Goal: Task Accomplishment & Management: Manage account settings

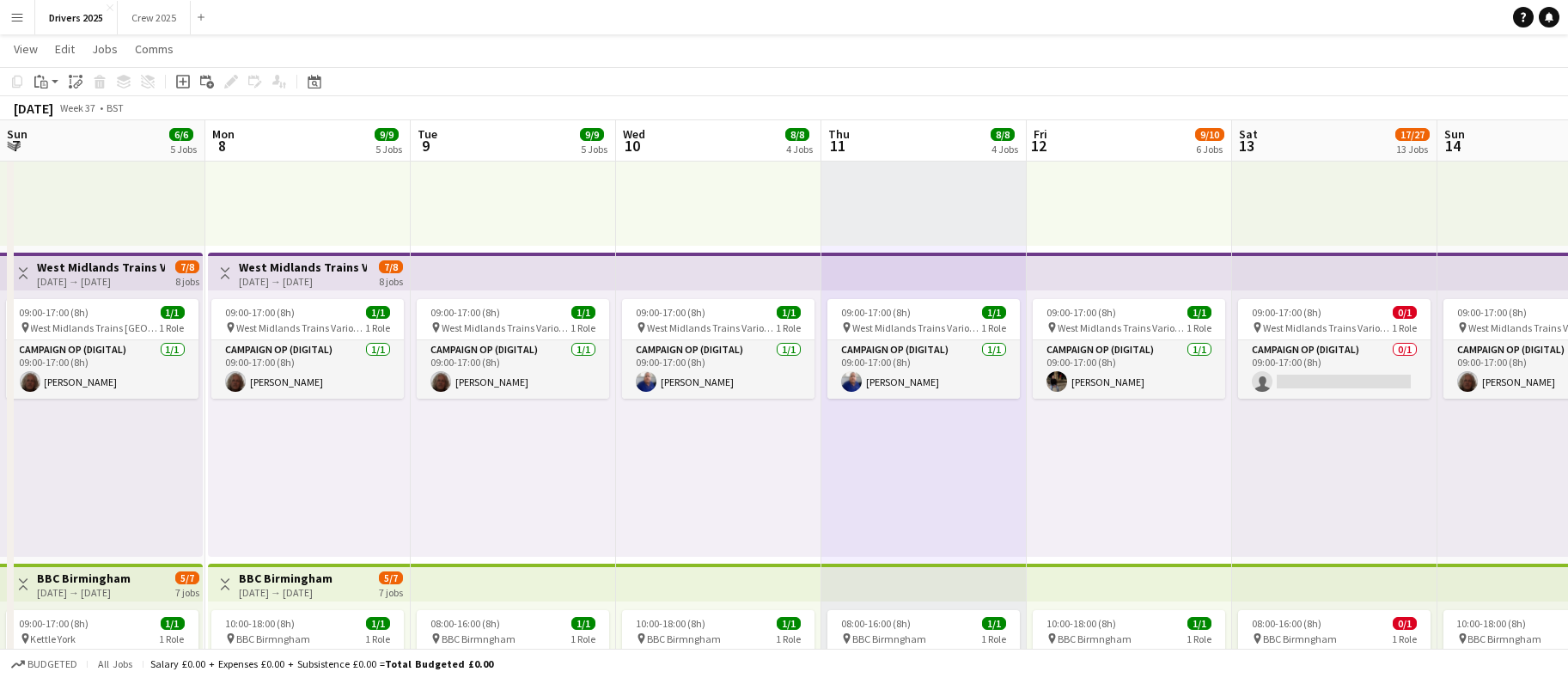
scroll to position [0, 611]
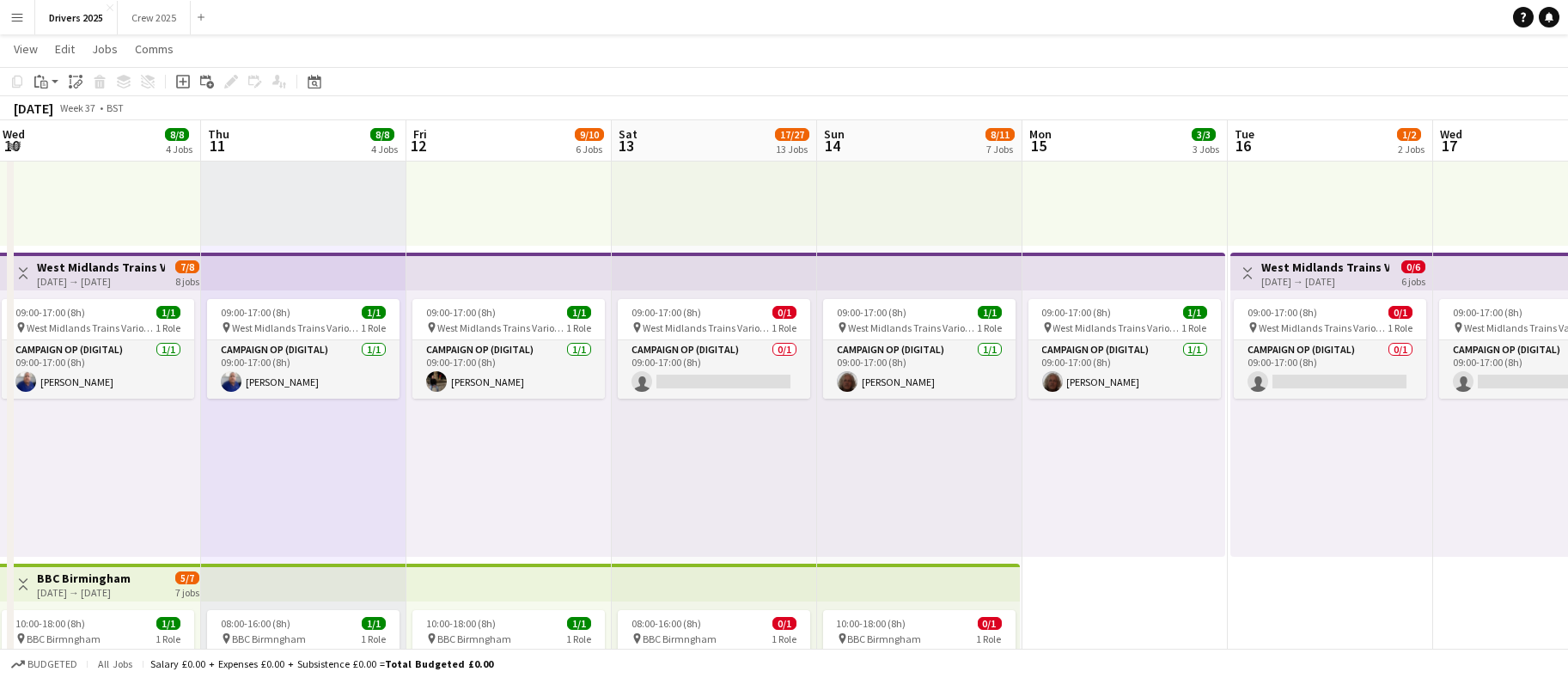
drag, startPoint x: 1296, startPoint y: 544, endPoint x: 1074, endPoint y: 553, distance: 222.2
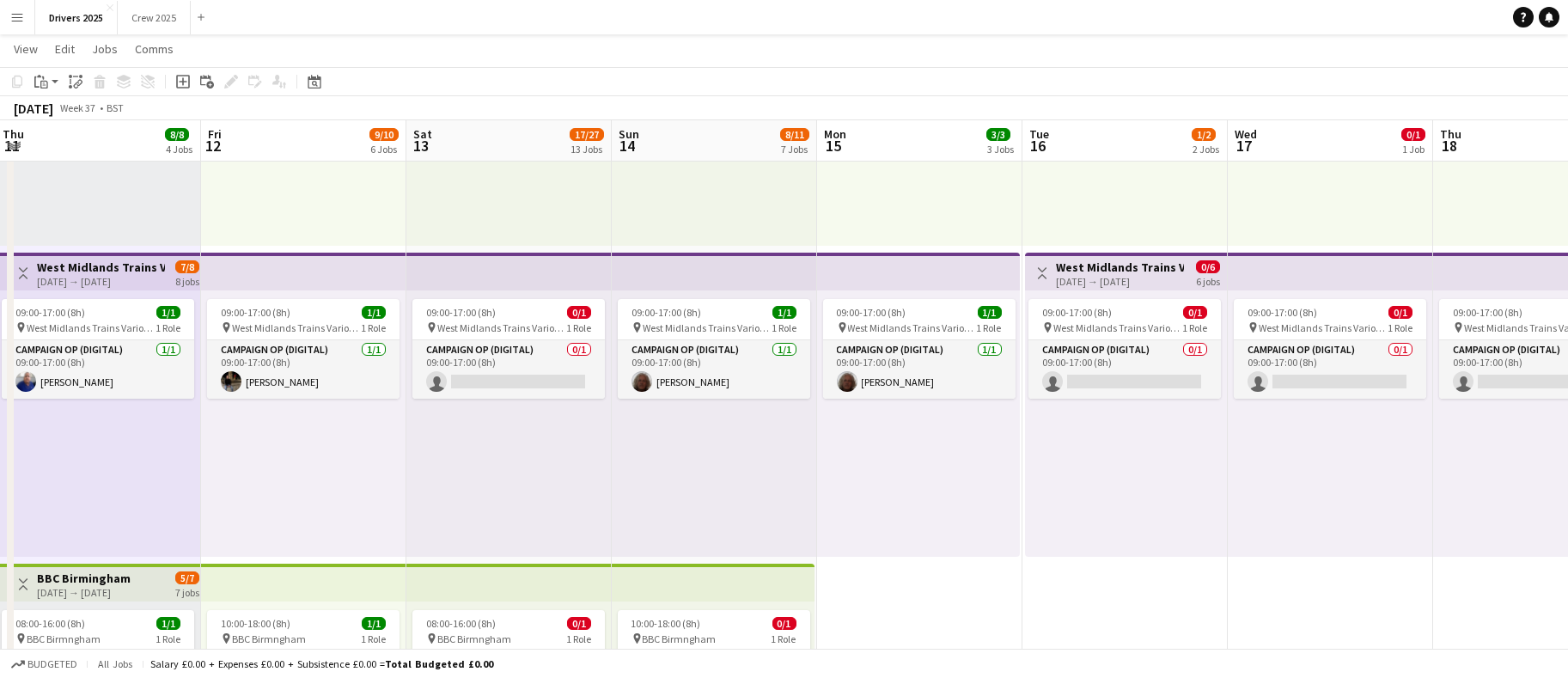
scroll to position [0, 627]
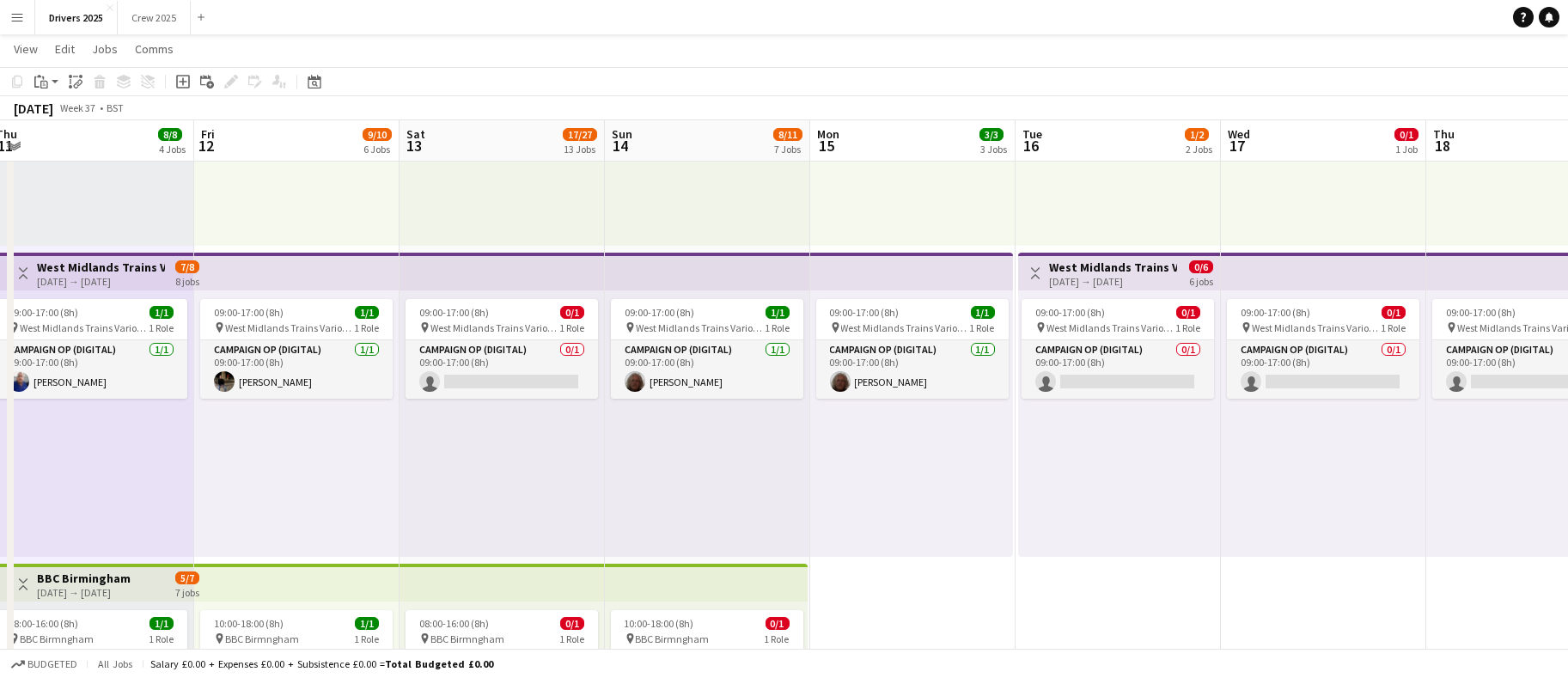
click at [452, 132] on app-board-header-date "Sat 13 17/27 13 Jobs" at bounding box center [503, 141] width 205 height 41
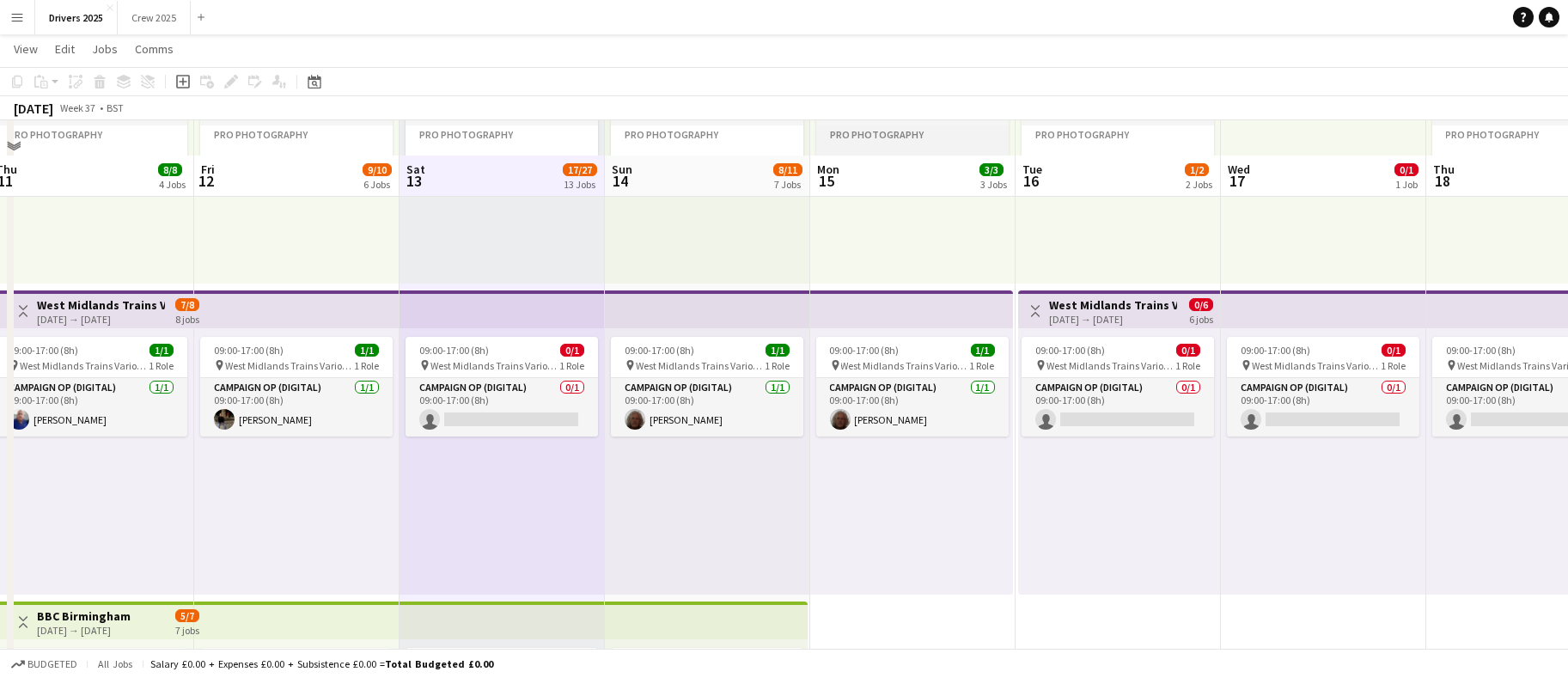
scroll to position [0, 0]
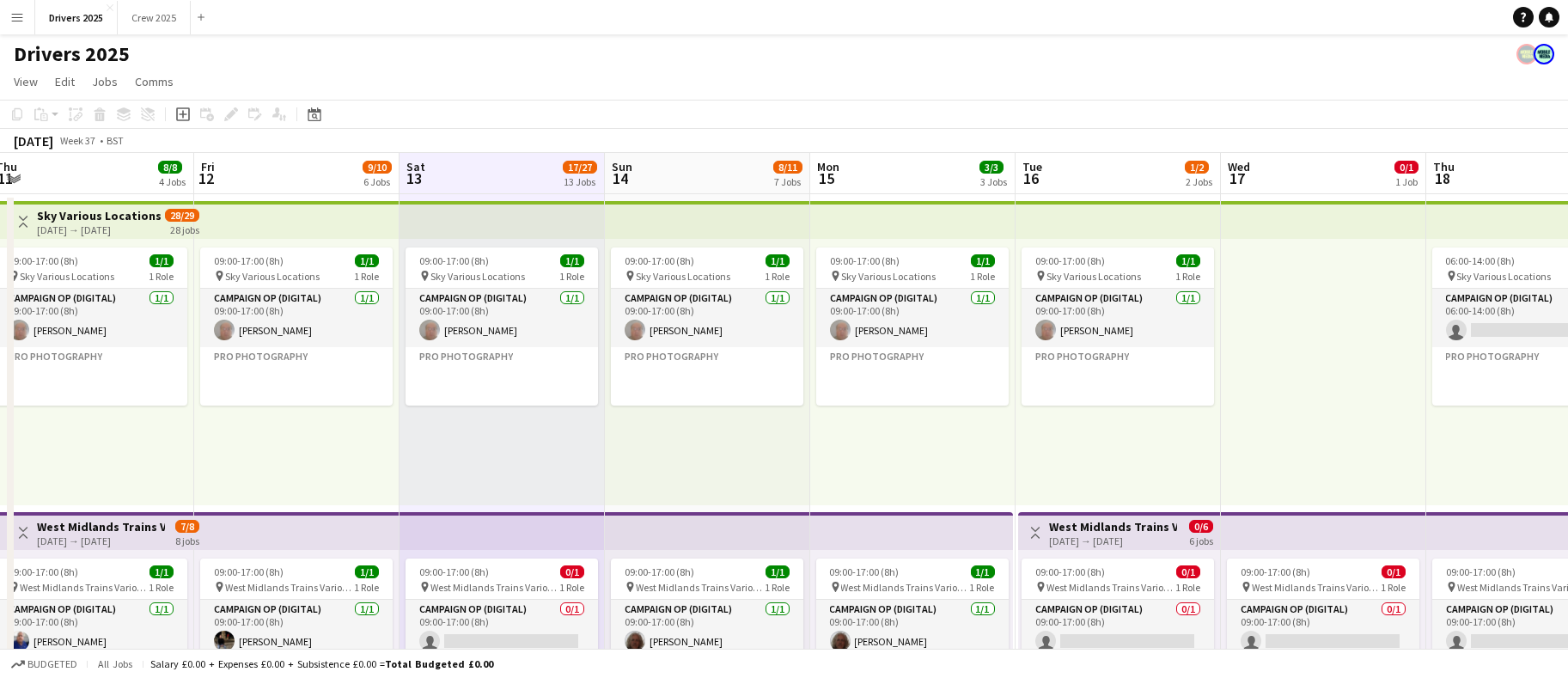
click at [17, 18] on app-icon "Menu" at bounding box center [17, 17] width 14 height 14
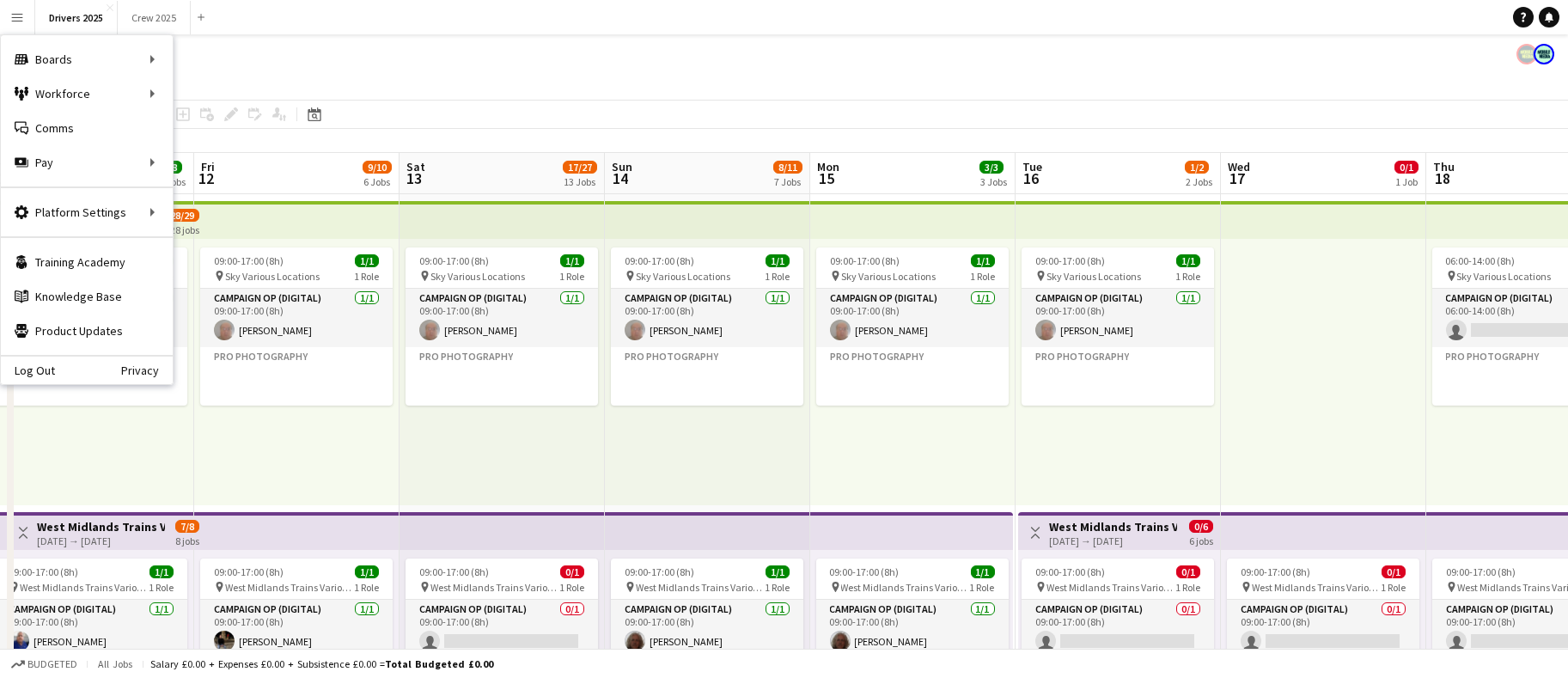
click at [466, 58] on div "Drivers 2025" at bounding box center [784, 50] width 1568 height 33
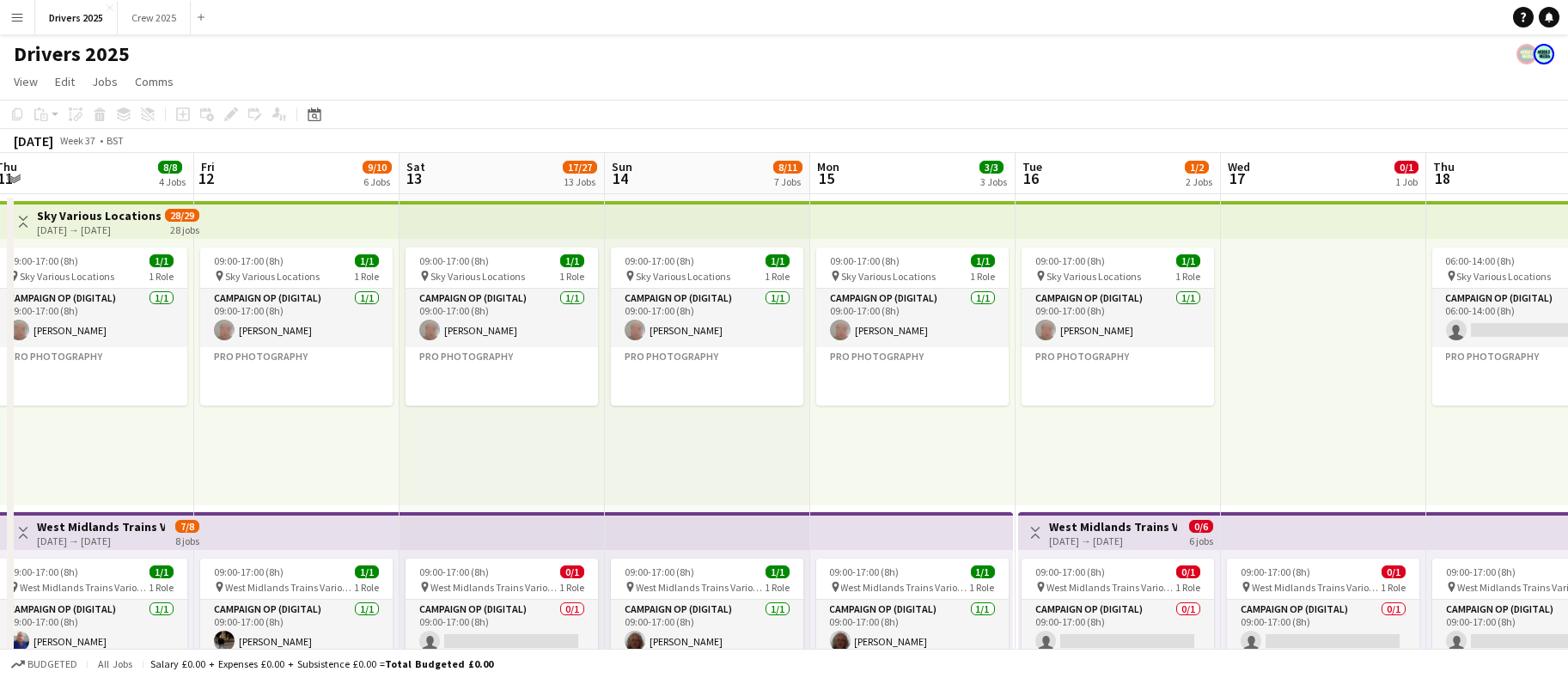
click at [469, 182] on app-board-header-date "Sat 13 17/27 13 Jobs" at bounding box center [503, 172] width 205 height 41
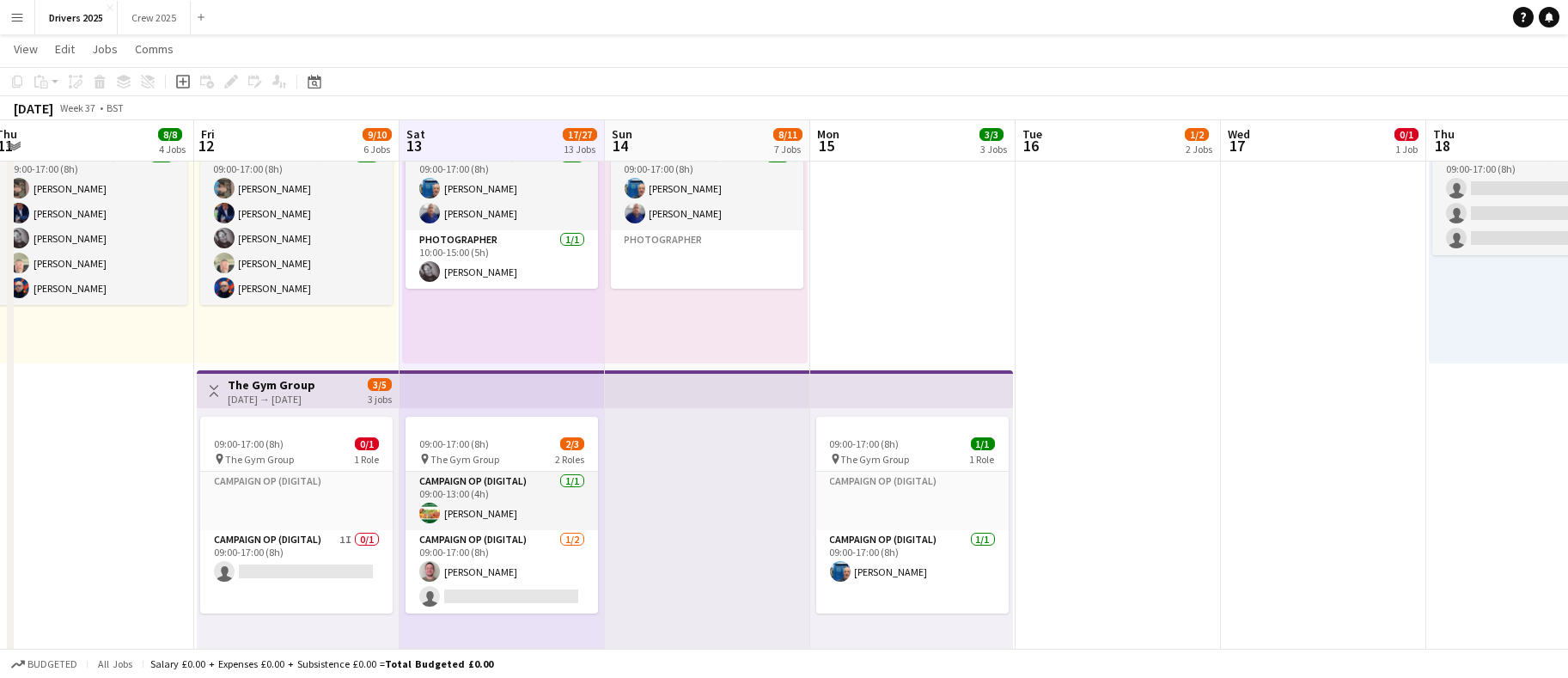
scroll to position [1288, 0]
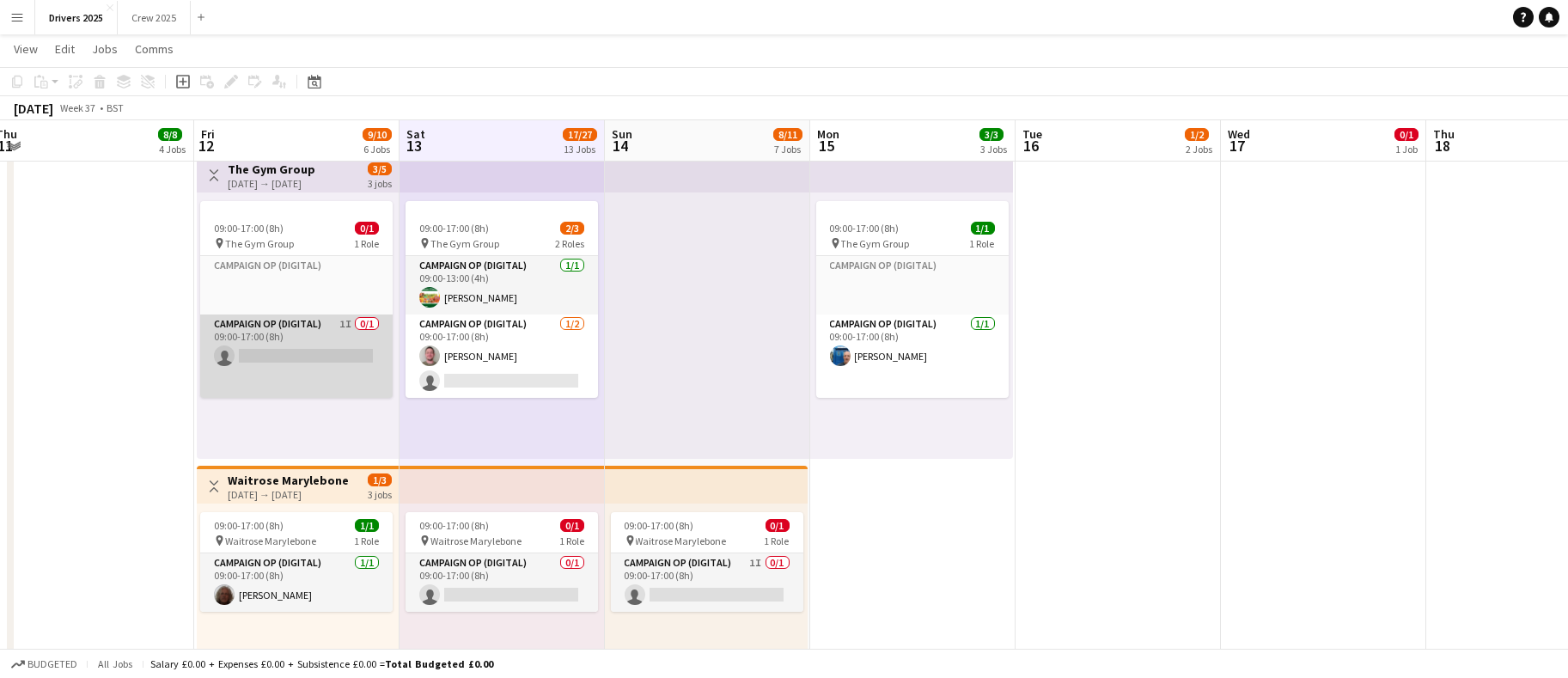
click at [309, 351] on app-card-role "Campaign Op (Digital) 1I 0/1 09:00-17:00 (8h) single-neutral-actions" at bounding box center [296, 356] width 193 height 84
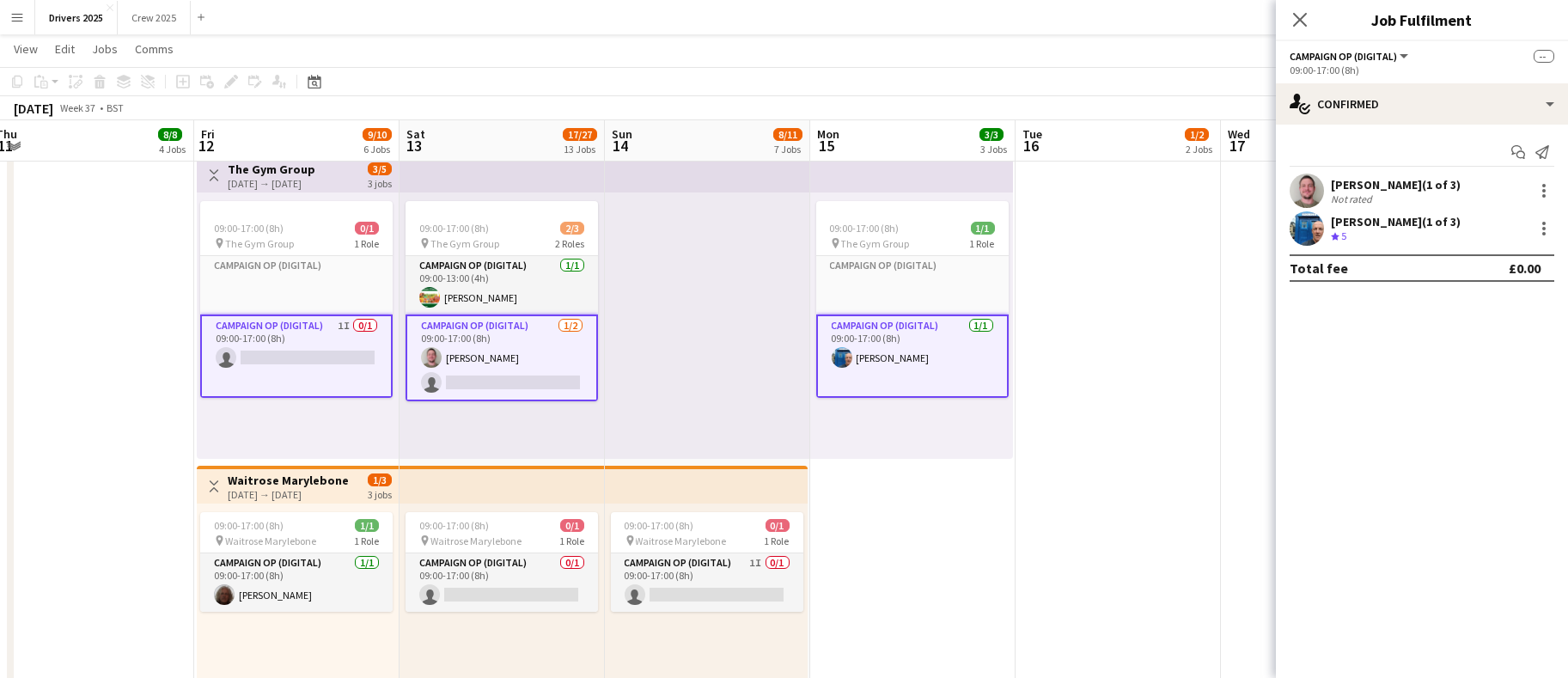
click at [311, 352] on app-card-role "Campaign Op (Digital) 1I 0/1 09:00-17:00 (8h) single-neutral-actions" at bounding box center [296, 356] width 193 height 84
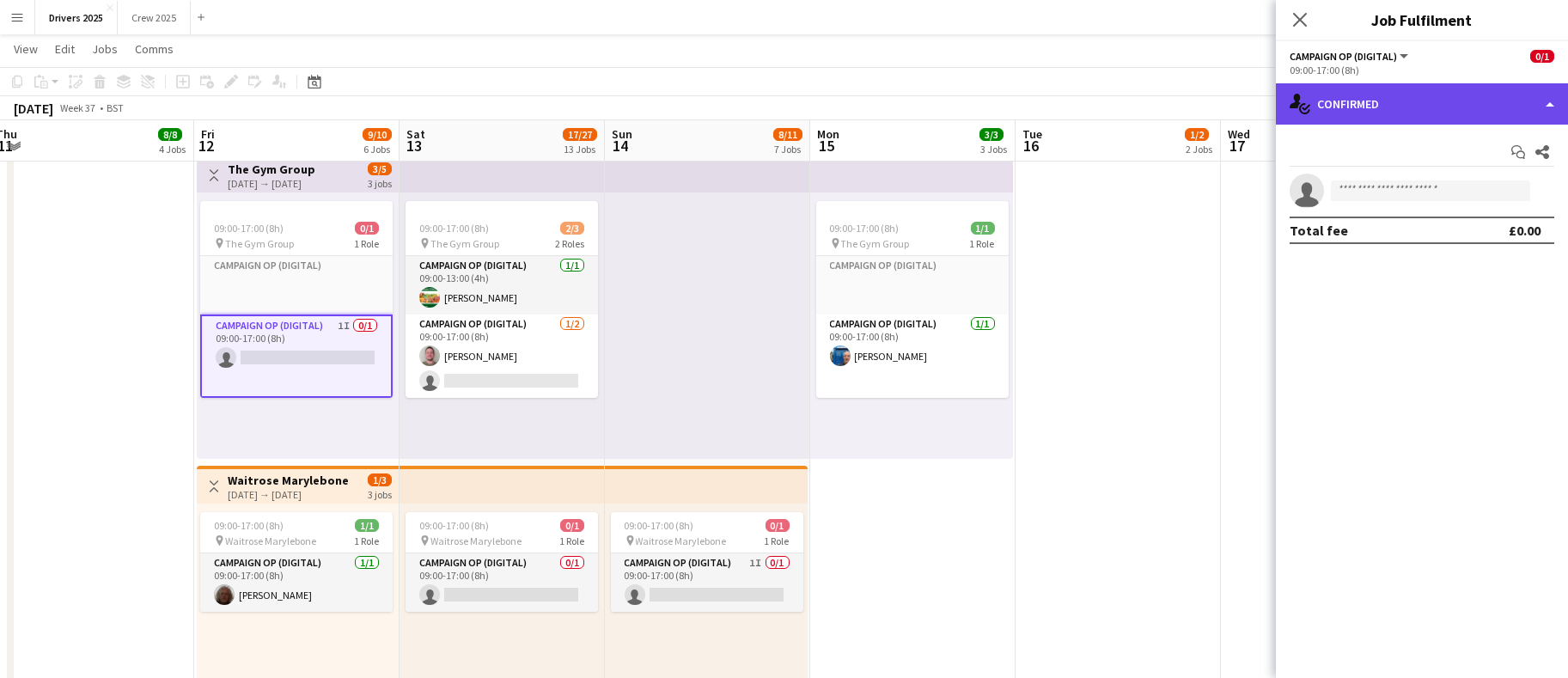
click at [1482, 116] on div "single-neutral-actions-check-2 Confirmed" at bounding box center [1422, 104] width 292 height 41
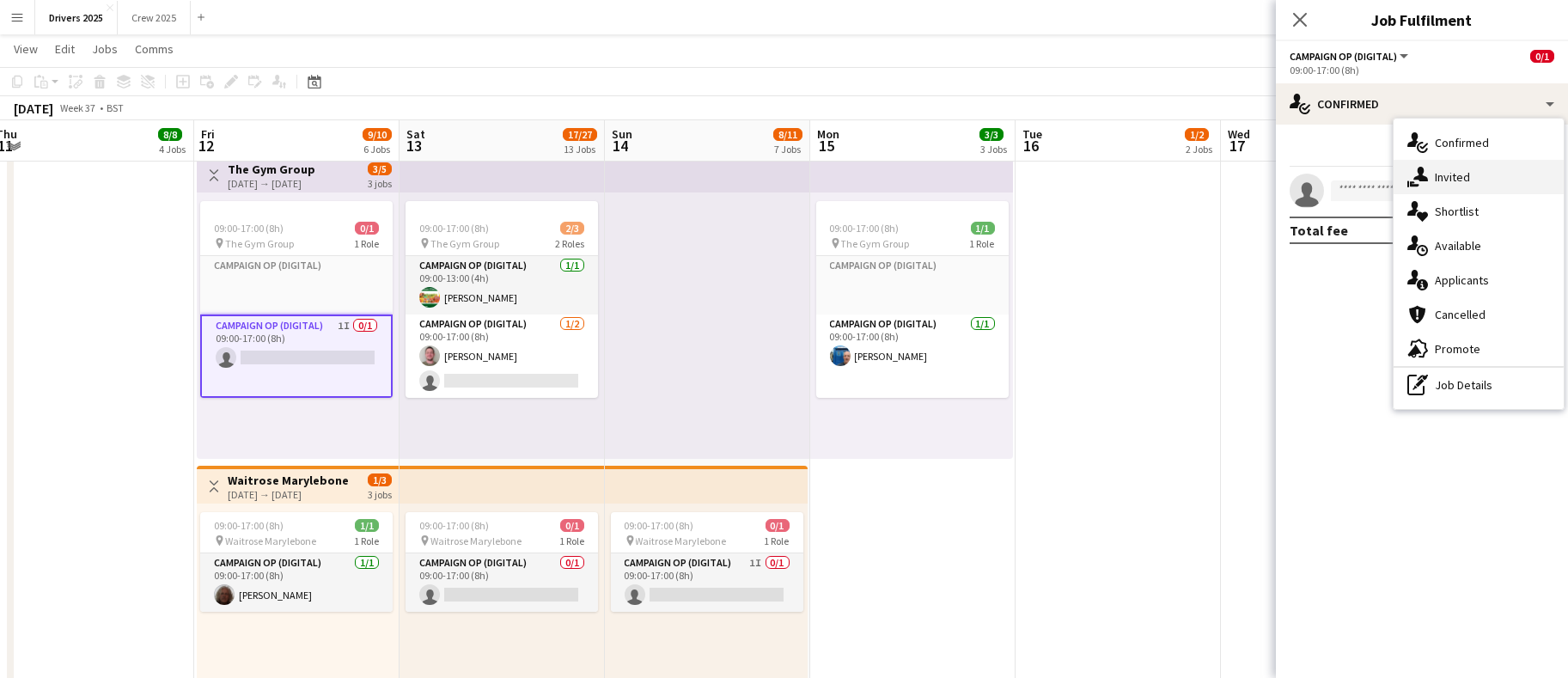
click at [1473, 170] on div "single-neutral-actions-share-1 Invited" at bounding box center [1479, 176] width 171 height 34
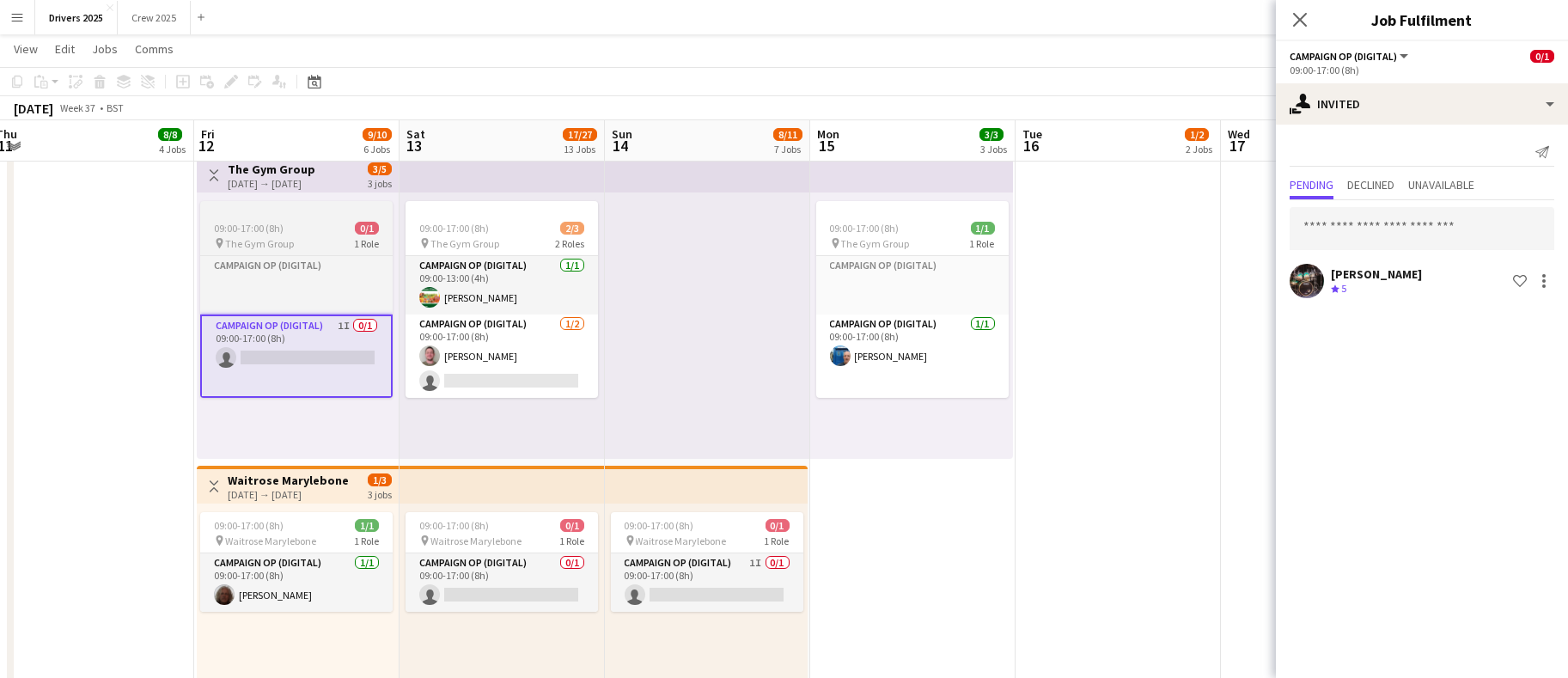
click at [252, 219] on app-job-card "09:00-17:00 (8h) 0/1 pin The Gym Group 1 Role Campaign Op (Digital) Click to ad…" at bounding box center [296, 299] width 193 height 196
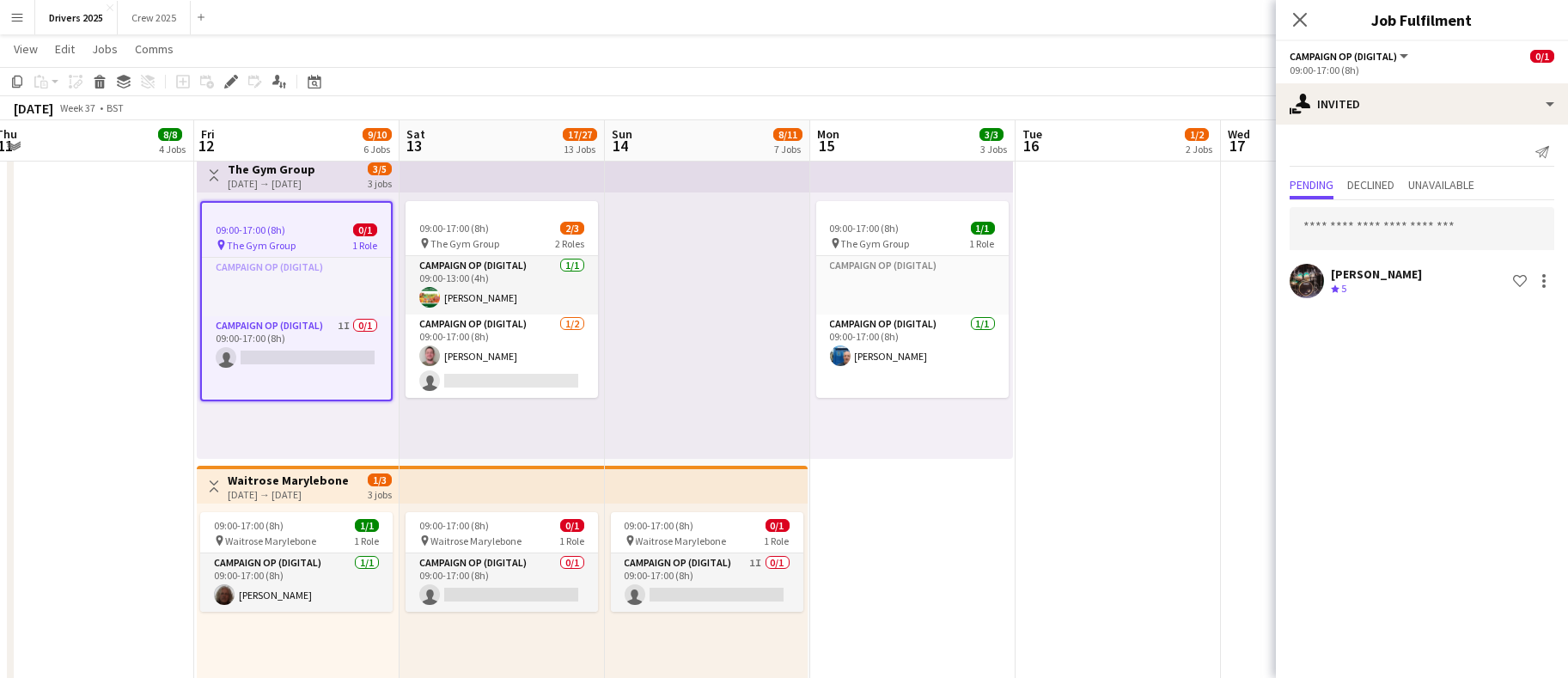
click at [226, 78] on icon "Edit" at bounding box center [231, 82] width 14 height 14
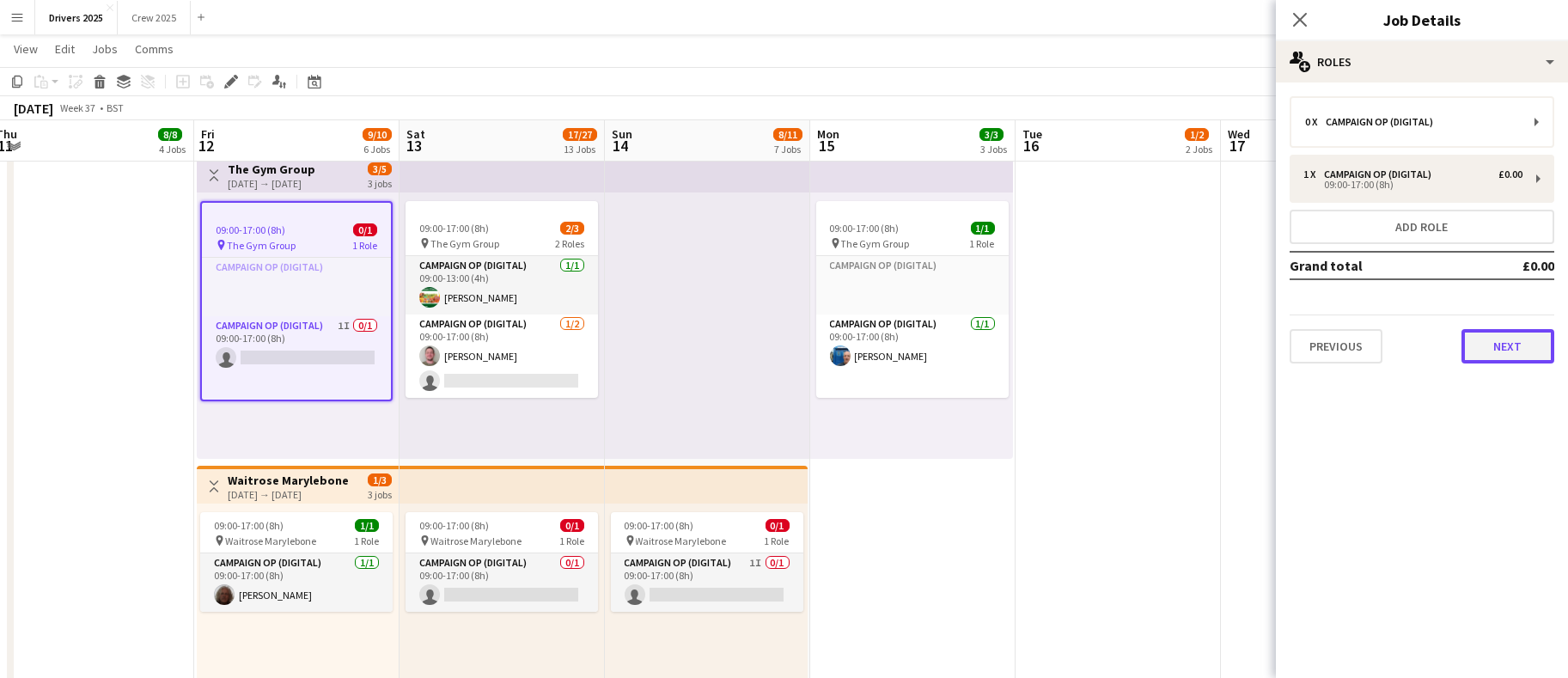
click at [1494, 355] on button "Next" at bounding box center [1508, 346] width 93 height 34
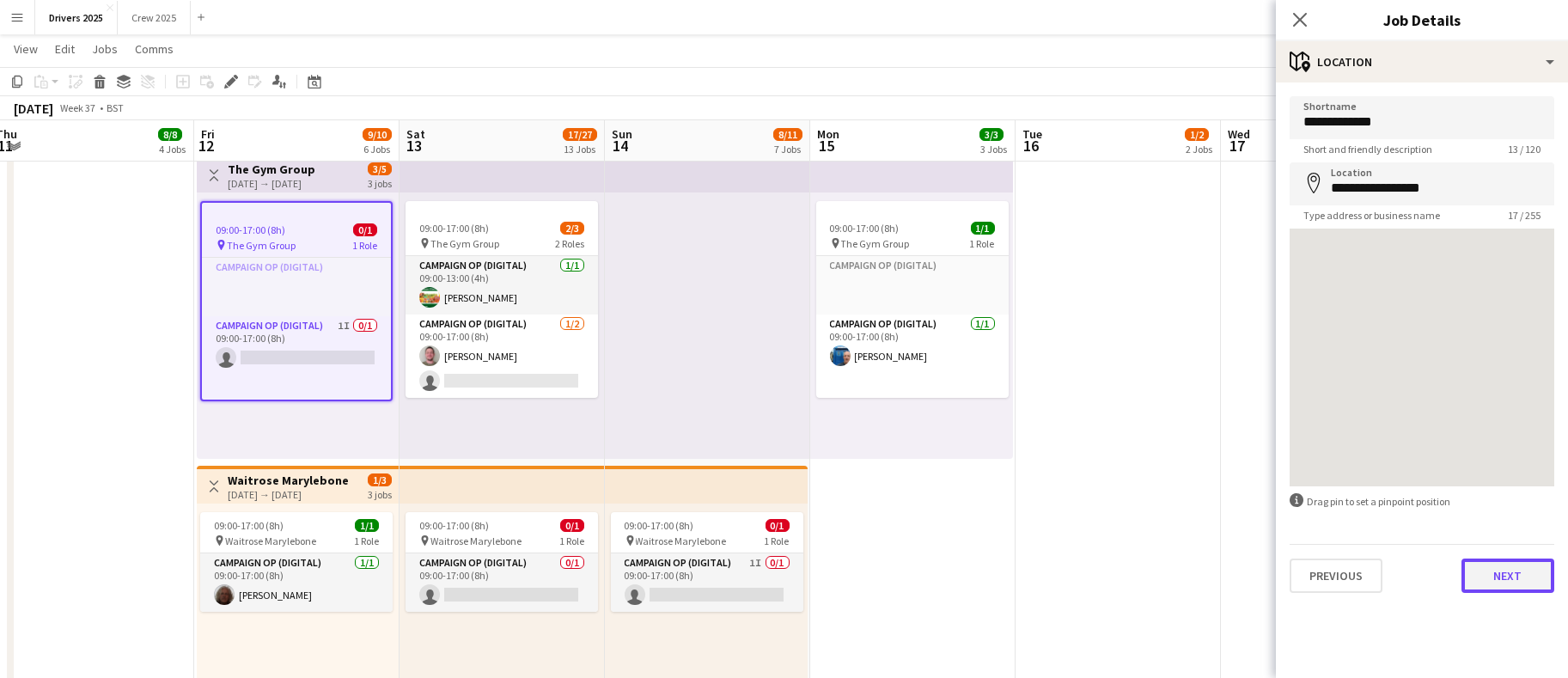
click at [1476, 574] on button "Next" at bounding box center [1508, 575] width 93 height 34
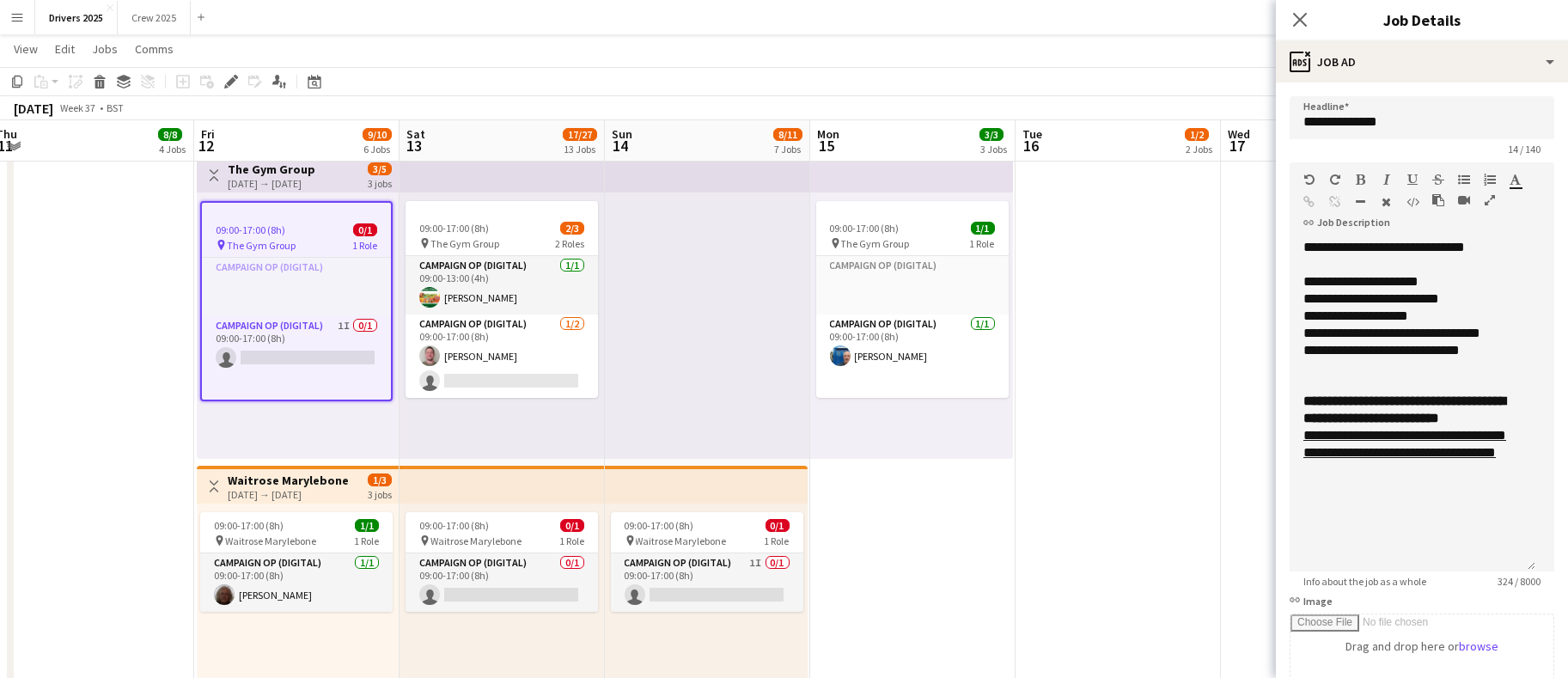
drag, startPoint x: 1526, startPoint y: 335, endPoint x: 1523, endPoint y: 565, distance: 230.0
click at [1523, 565] on div "**********" at bounding box center [1412, 405] width 245 height 332
click at [1392, 295] on div "**********" at bounding box center [1412, 298] width 218 height 17
click at [1402, 368] on div at bounding box center [1412, 366] width 218 height 17
click at [1418, 316] on div "**********" at bounding box center [1412, 315] width 218 height 17
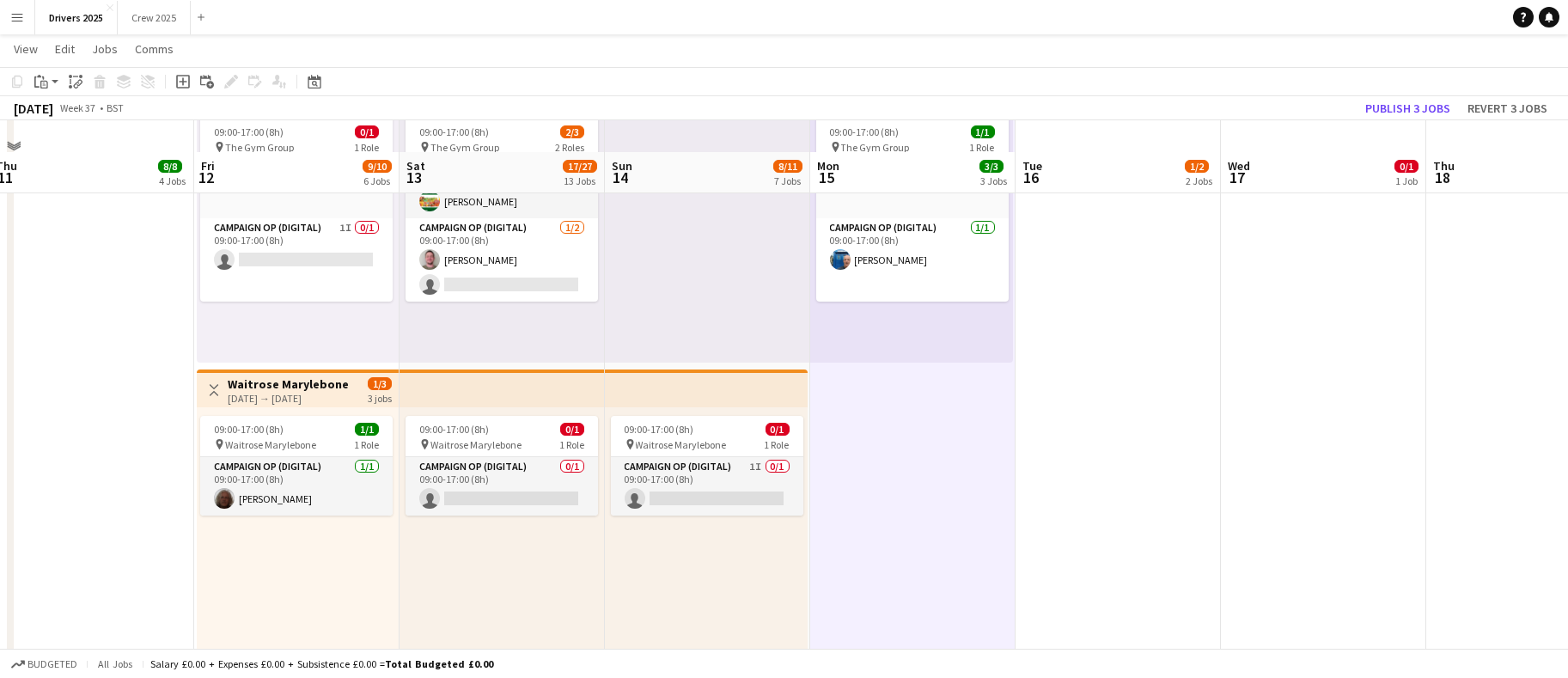
scroll to position [1418, 0]
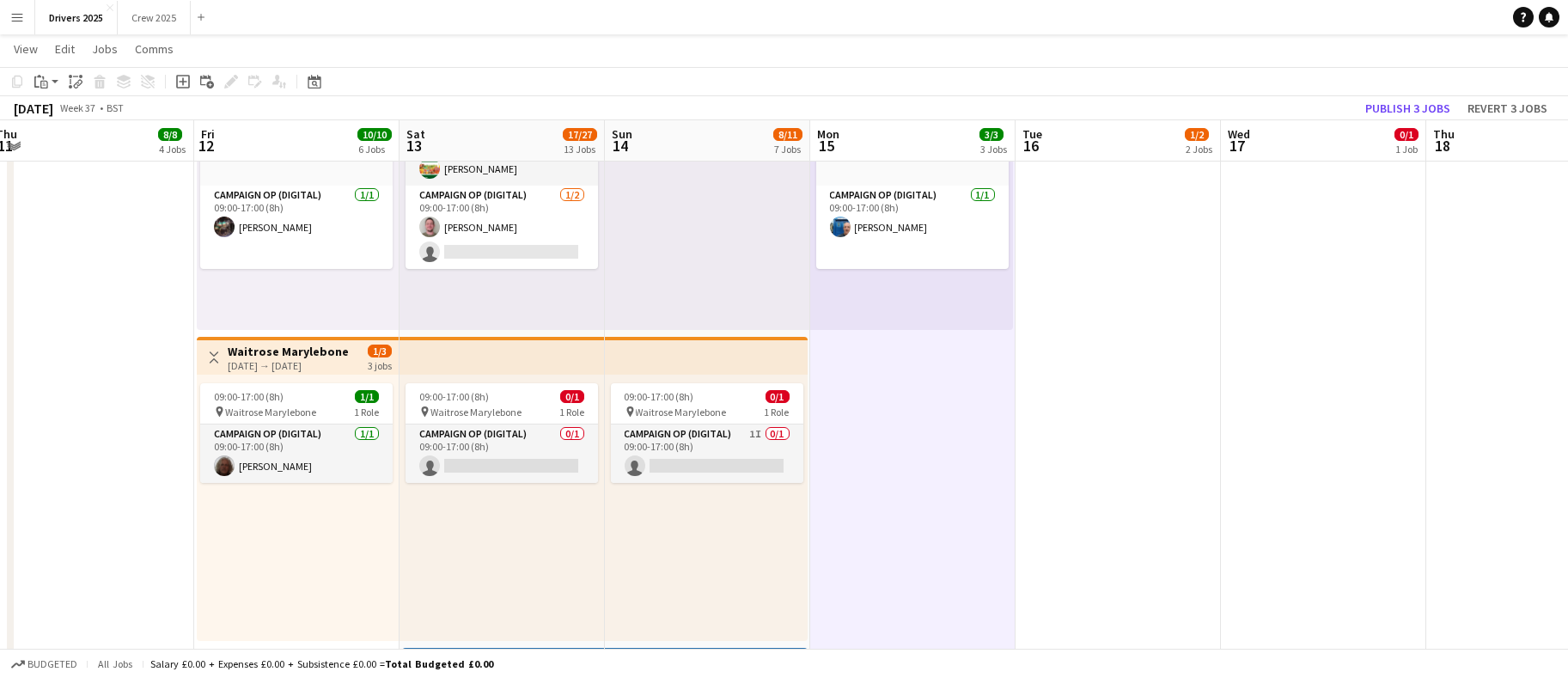
click at [287, 352] on h3 "Waitrose Marylebone" at bounding box center [287, 352] width 121 height 16
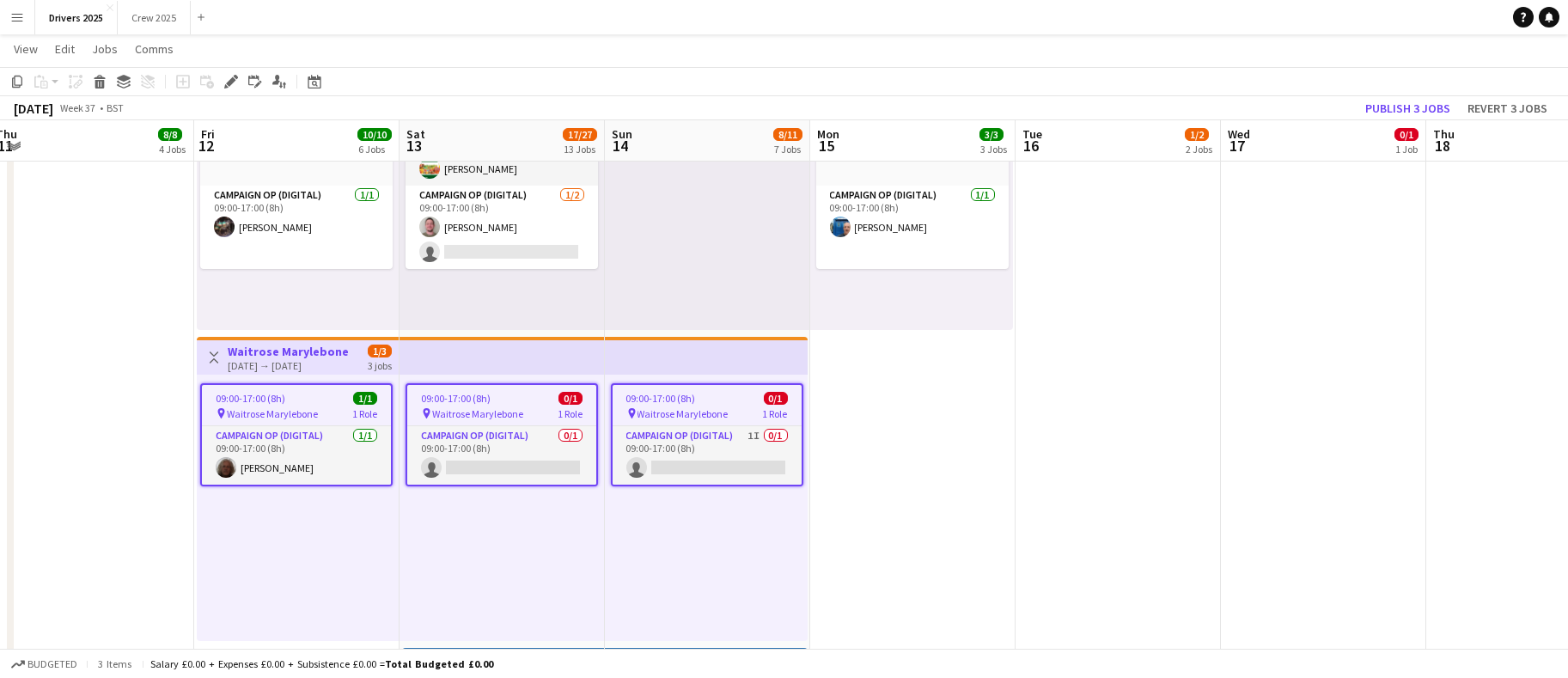
click at [241, 80] on div "Add job Add linked Job Edit Edit linked Job Applicants" at bounding box center [224, 82] width 132 height 21
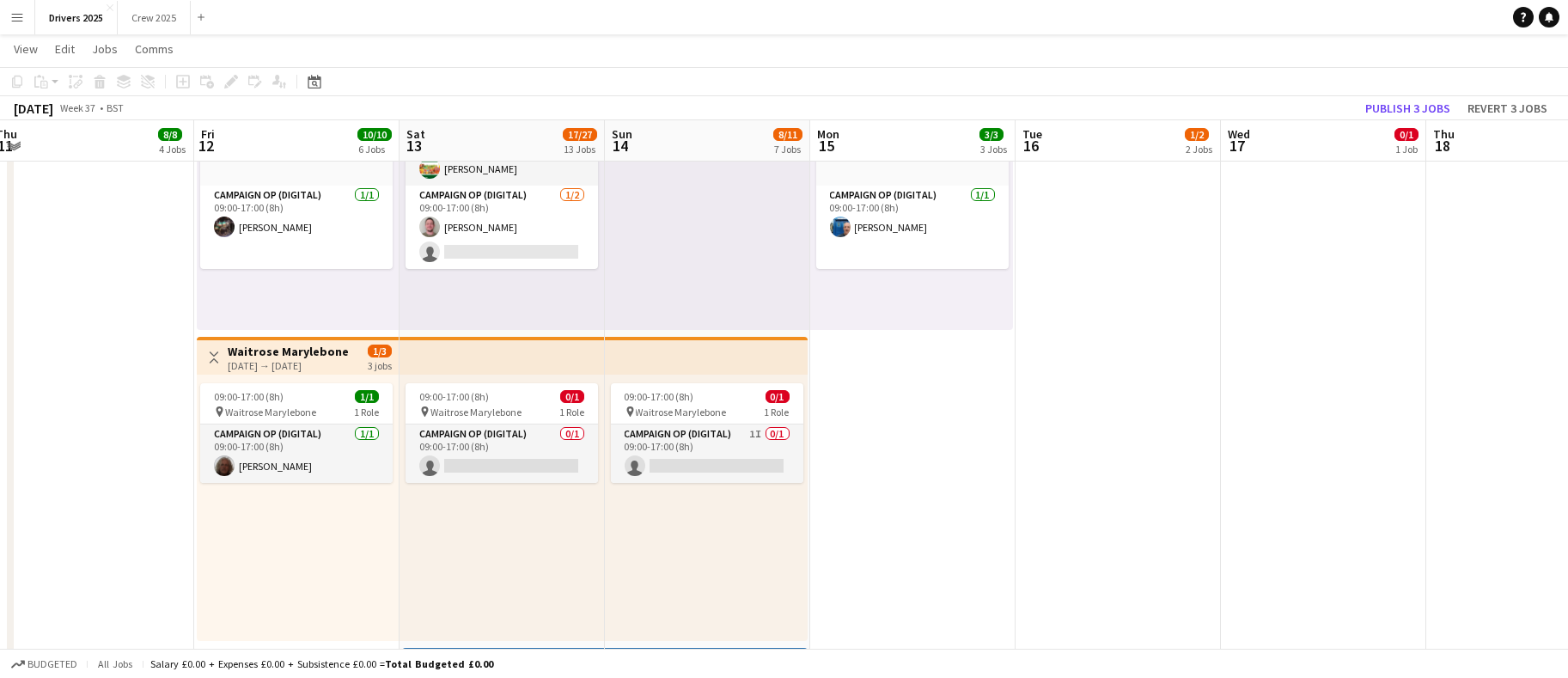
click at [251, 360] on div "12-09-2025 → 14-09-2025" at bounding box center [287, 365] width 121 height 13
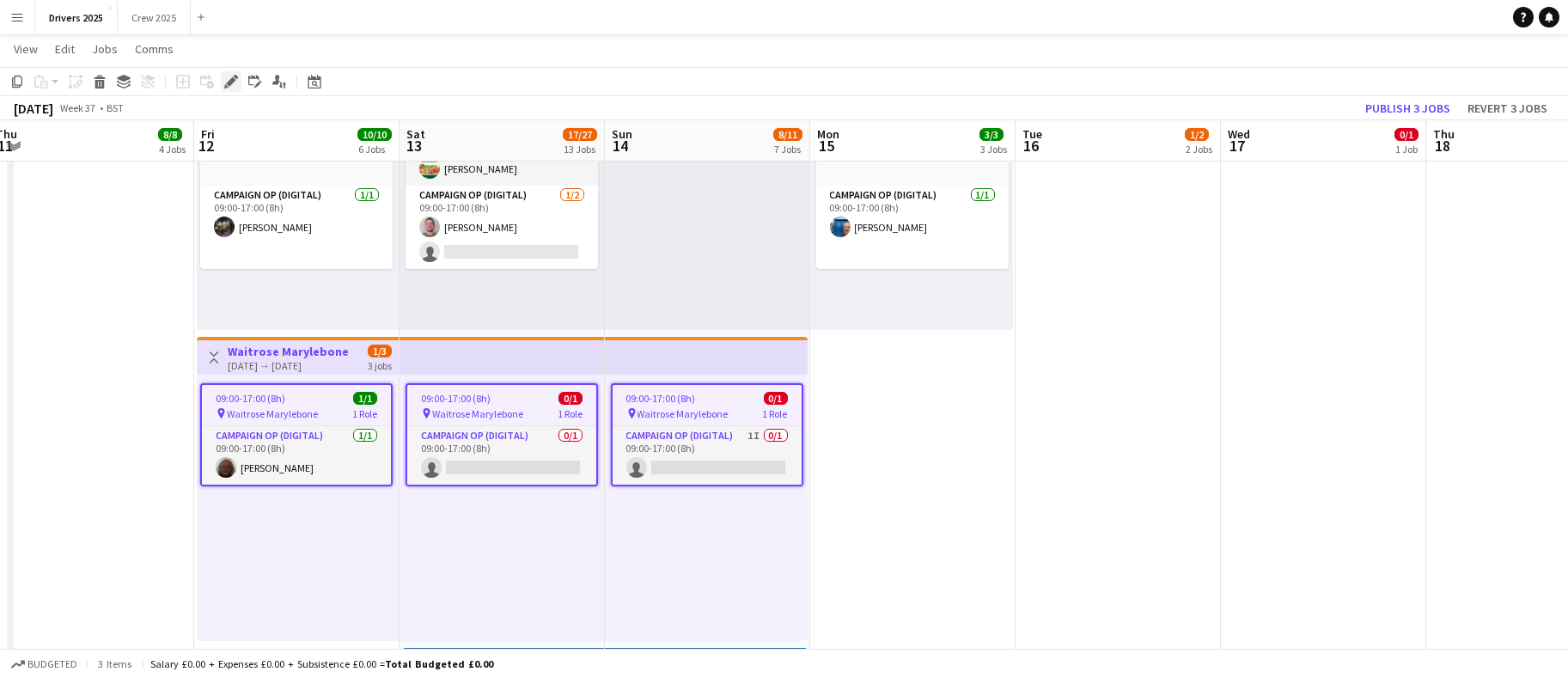
click at [227, 79] on icon "Edit" at bounding box center [231, 82] width 14 height 14
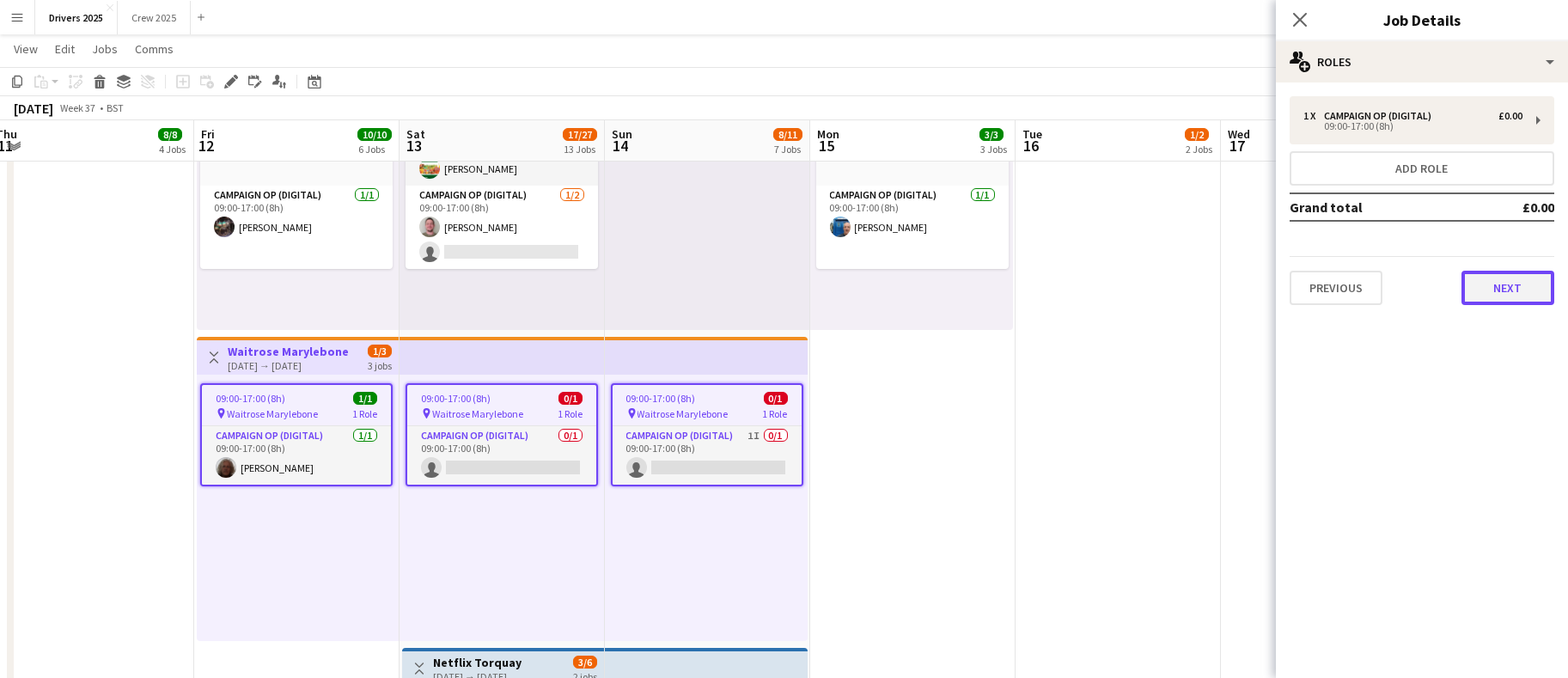
click at [1514, 298] on button "Next" at bounding box center [1508, 287] width 93 height 34
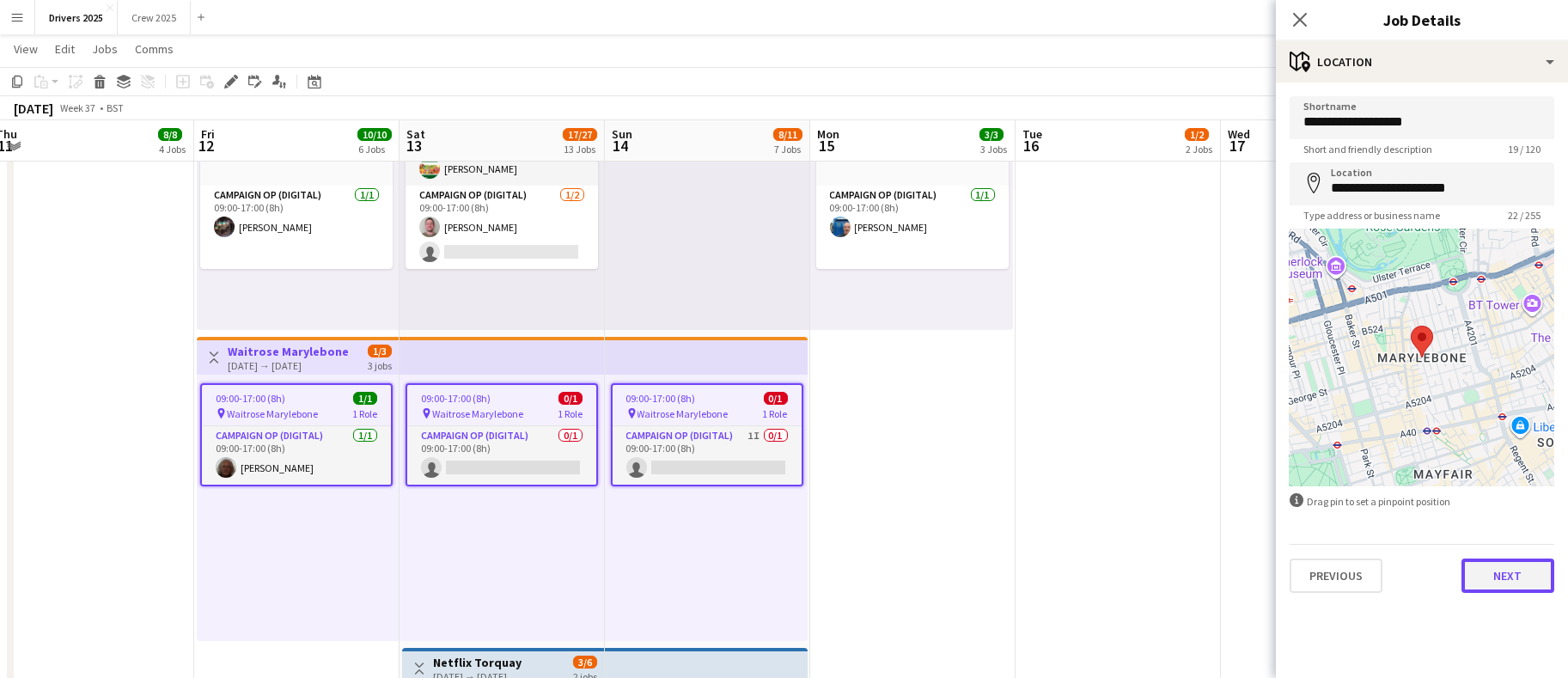
click at [1488, 580] on button "Next" at bounding box center [1508, 575] width 93 height 34
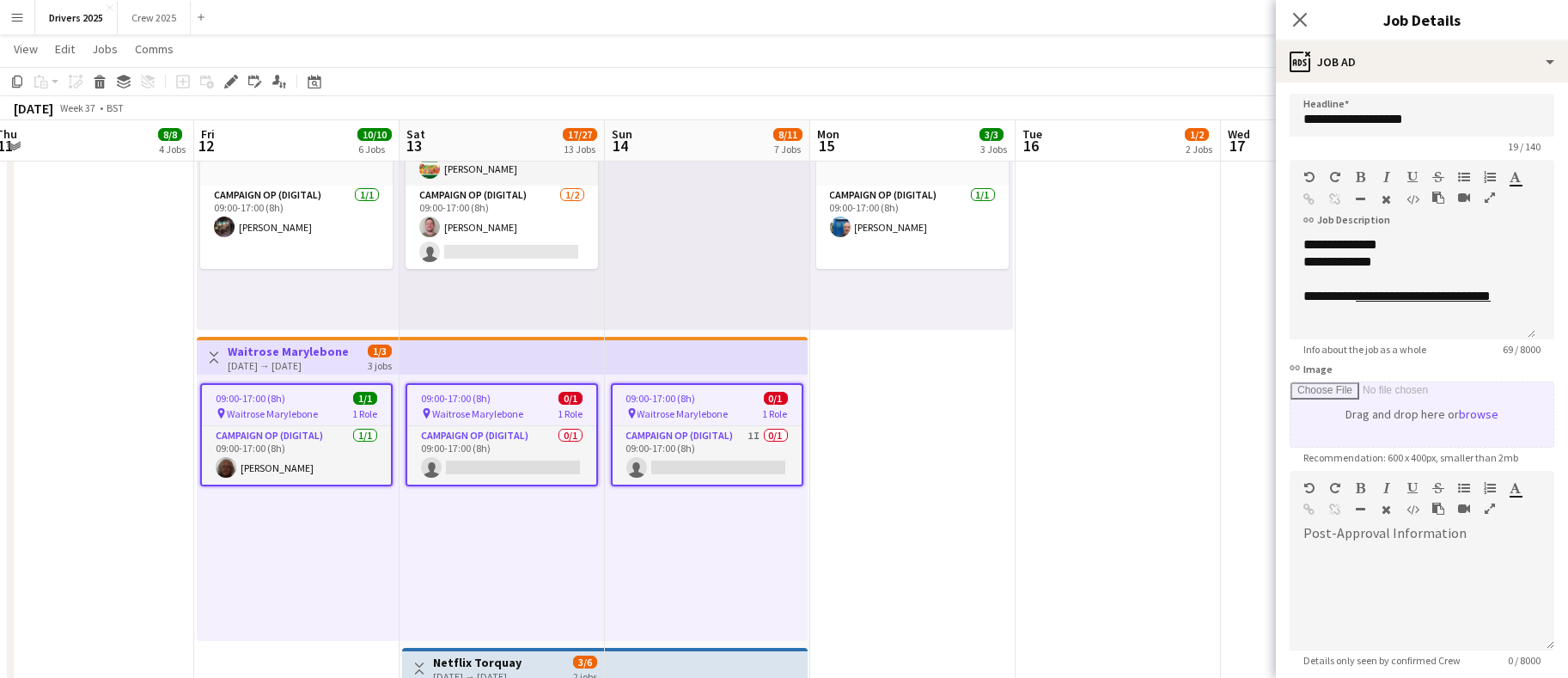
scroll to position [0, 0]
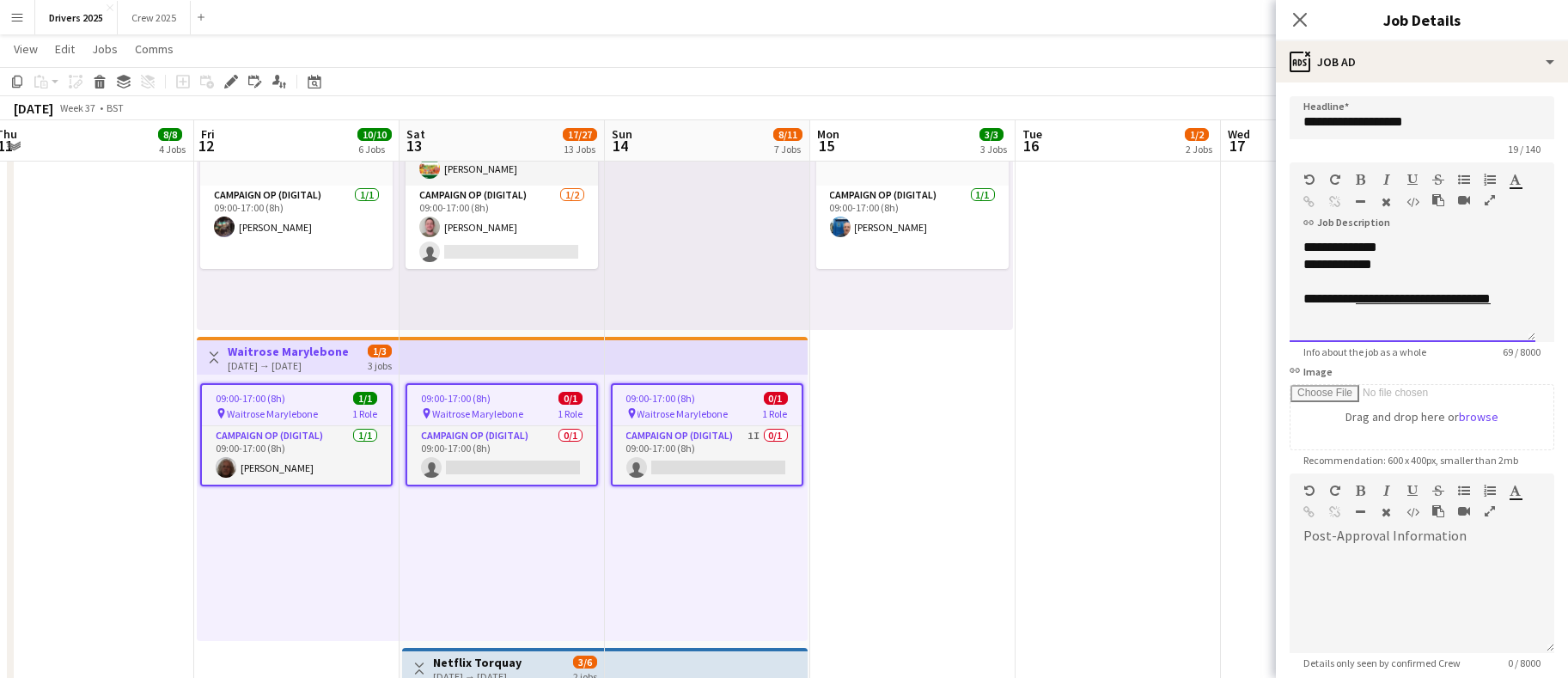
click at [1524, 296] on div "**********" at bounding box center [1412, 290] width 245 height 103
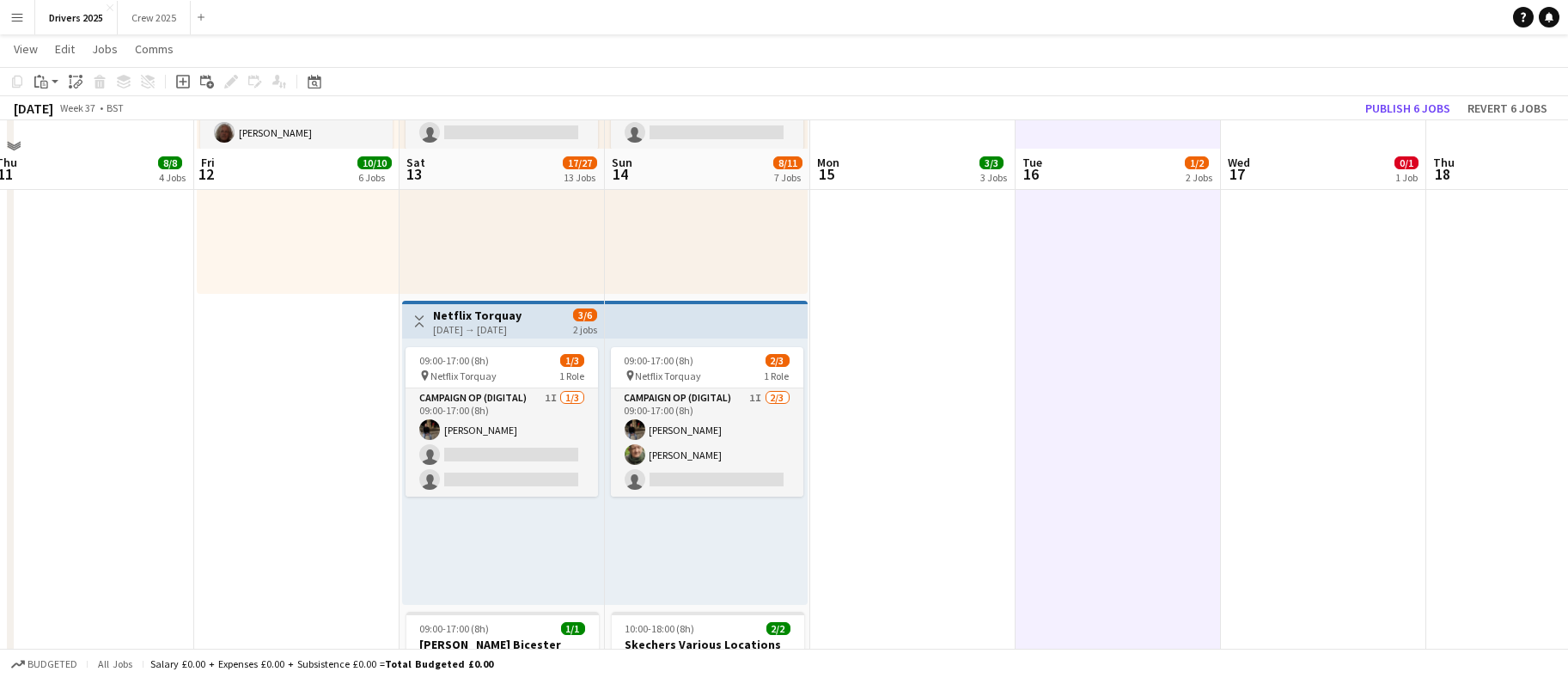
scroll to position [1804, 0]
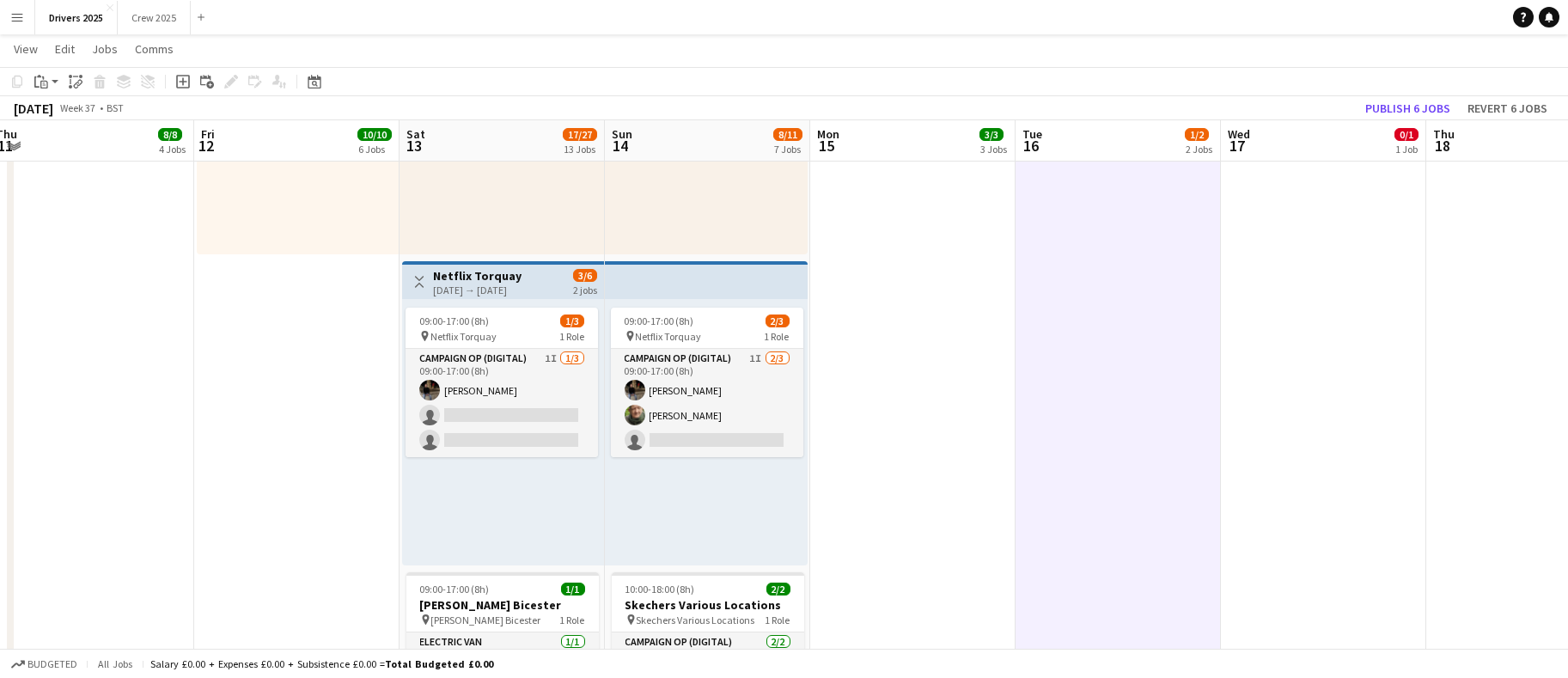
click at [470, 284] on div "13-09-2025 → 14-09-2025" at bounding box center [477, 289] width 89 height 13
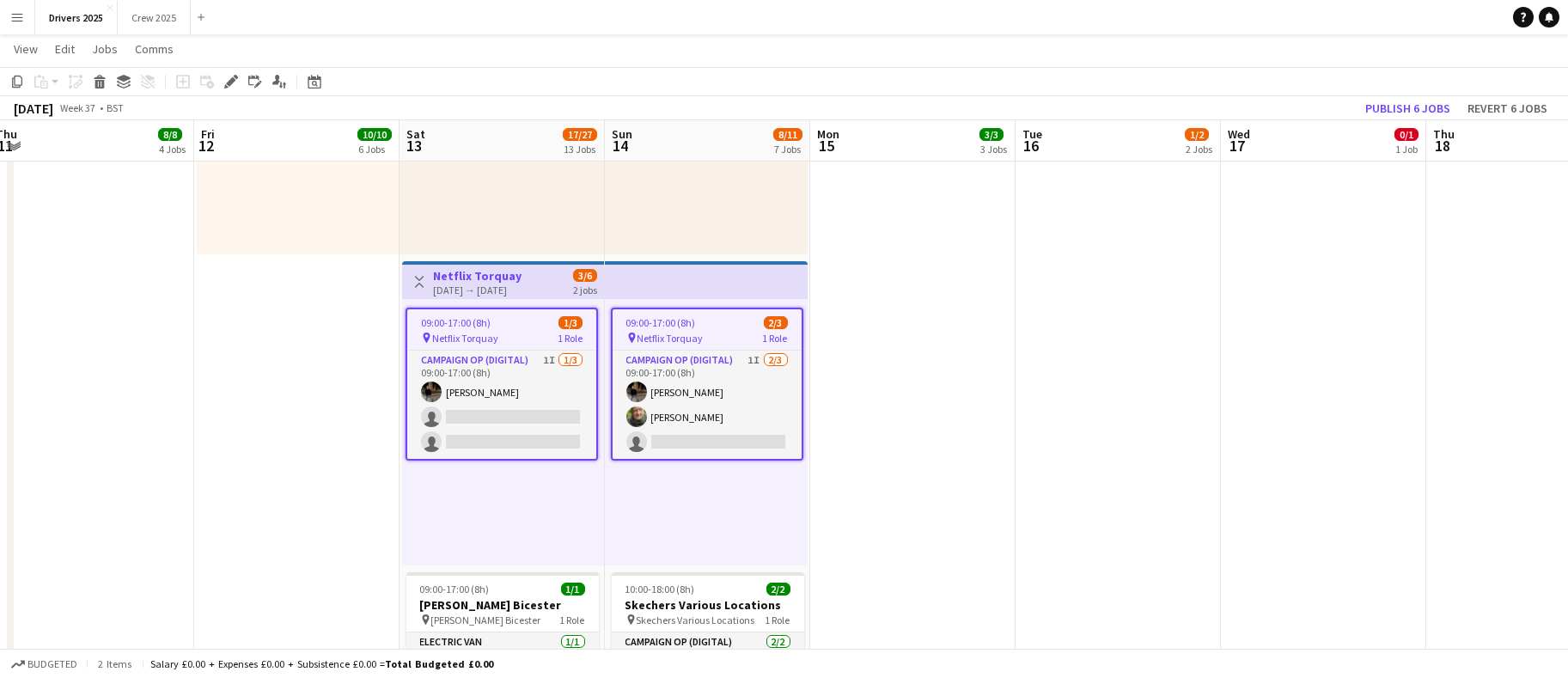
click at [473, 323] on span "09:00-17:00 (8h)" at bounding box center [456, 322] width 70 height 13
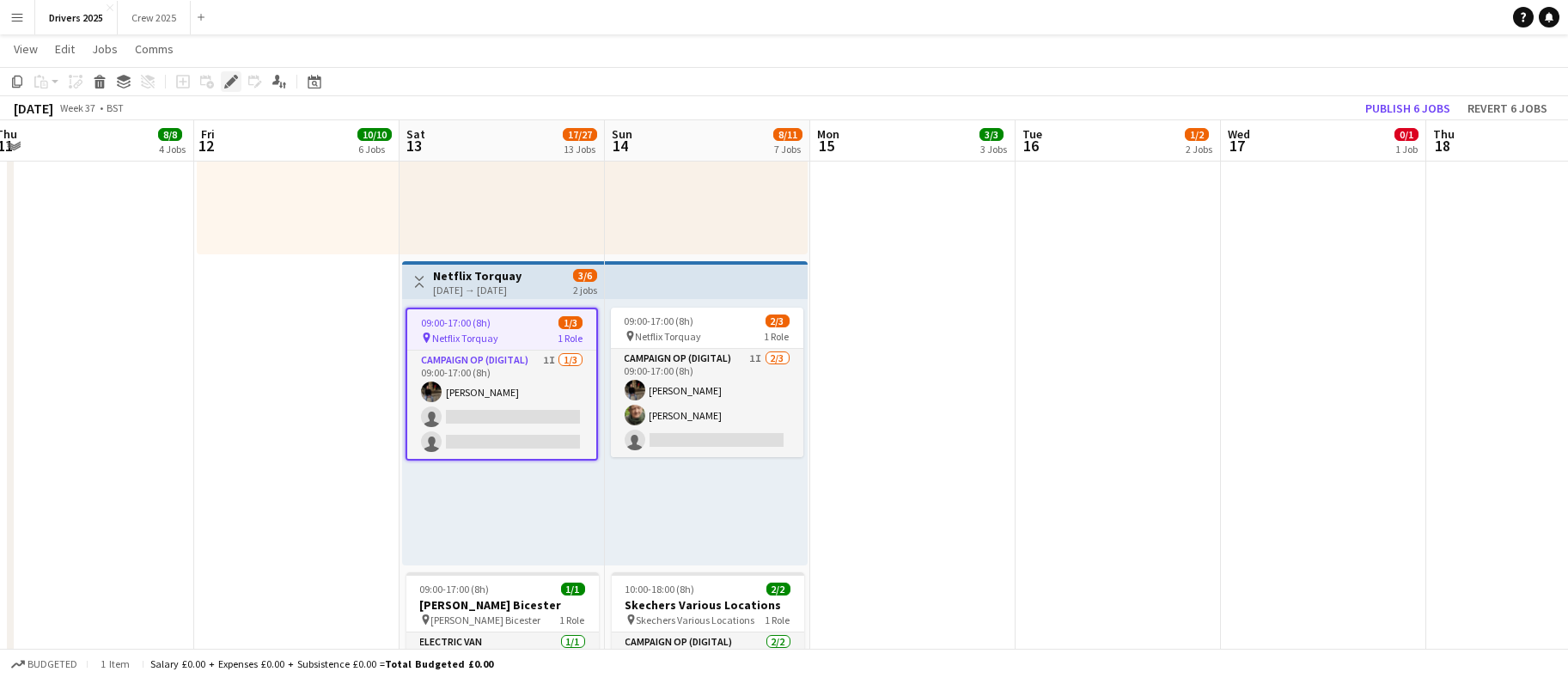
click at [235, 78] on icon at bounding box center [235, 77] width 4 height 4
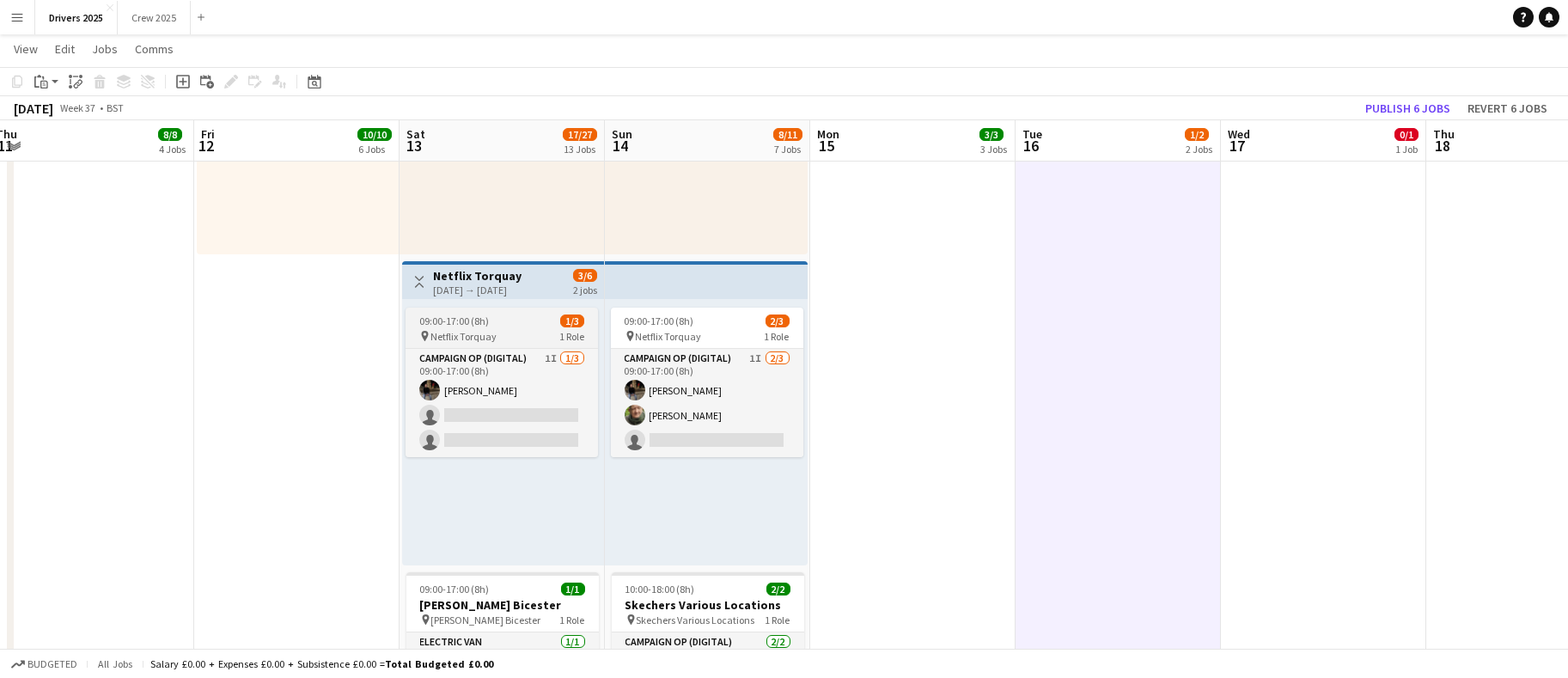
click at [449, 307] on app-job-card "09:00-17:00 (8h) 1/3 pin Netflix Torquay 1 Role Campaign Op (Digital) 1I 1/3 09…" at bounding box center [502, 382] width 193 height 150
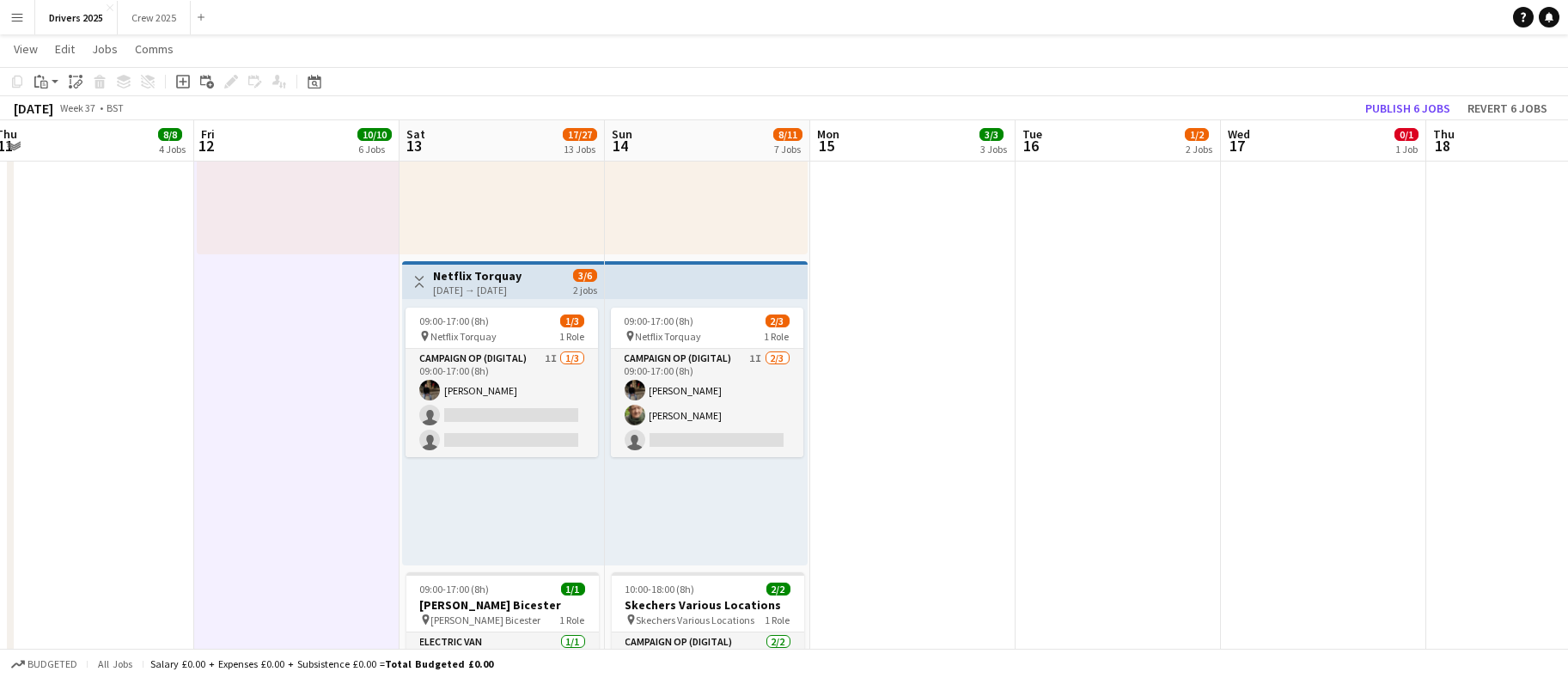
click at [493, 277] on h3 "Netflix Torquay" at bounding box center [477, 276] width 89 height 16
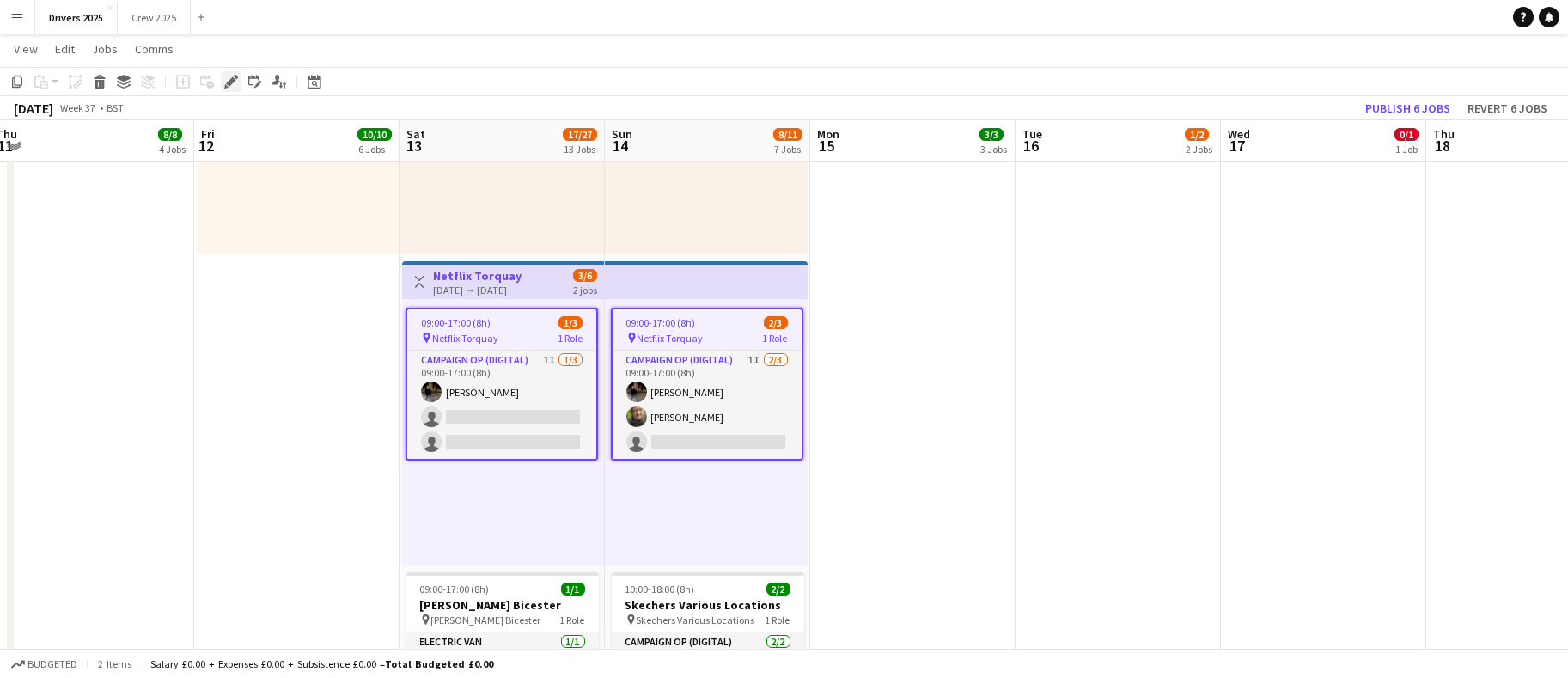
click at [234, 84] on icon "Edit" at bounding box center [231, 82] width 14 height 14
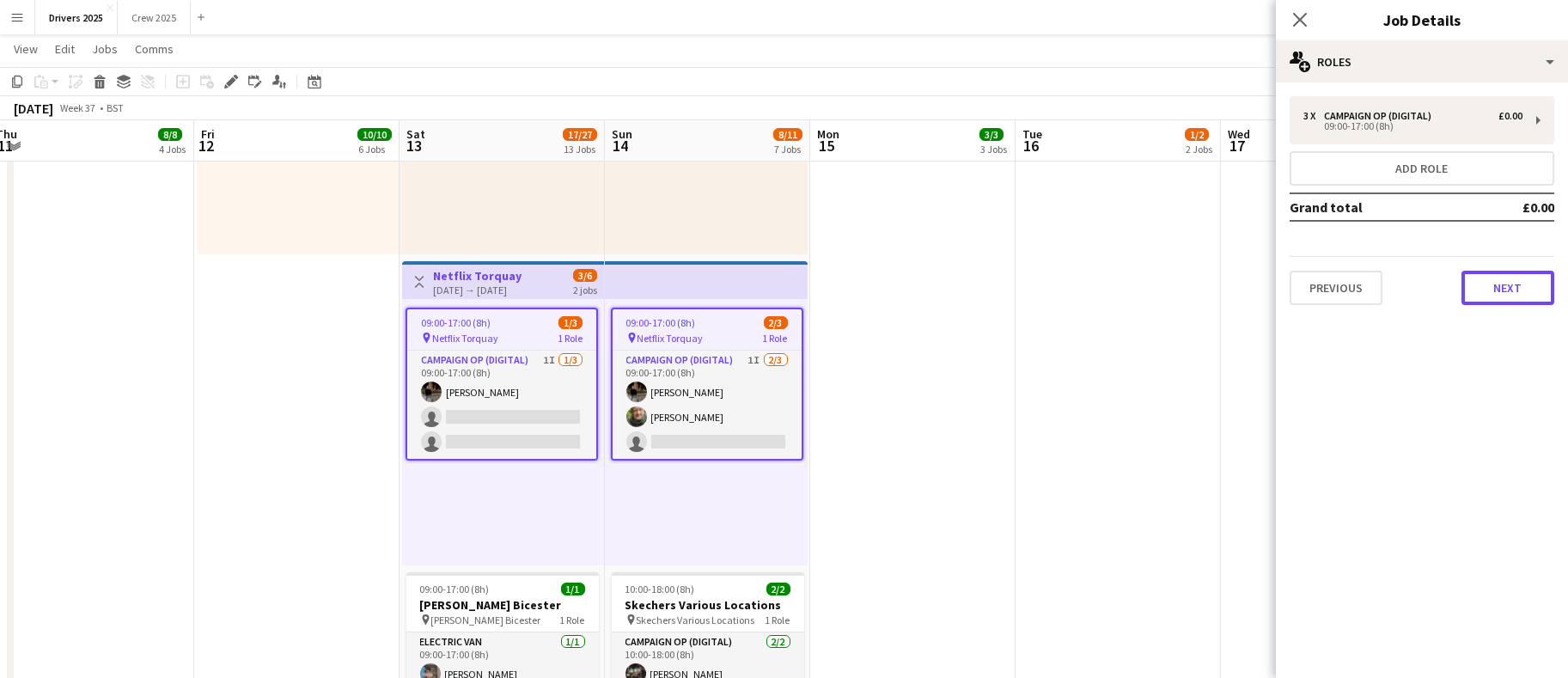
click at [1493, 293] on button "Next" at bounding box center [1508, 287] width 93 height 34
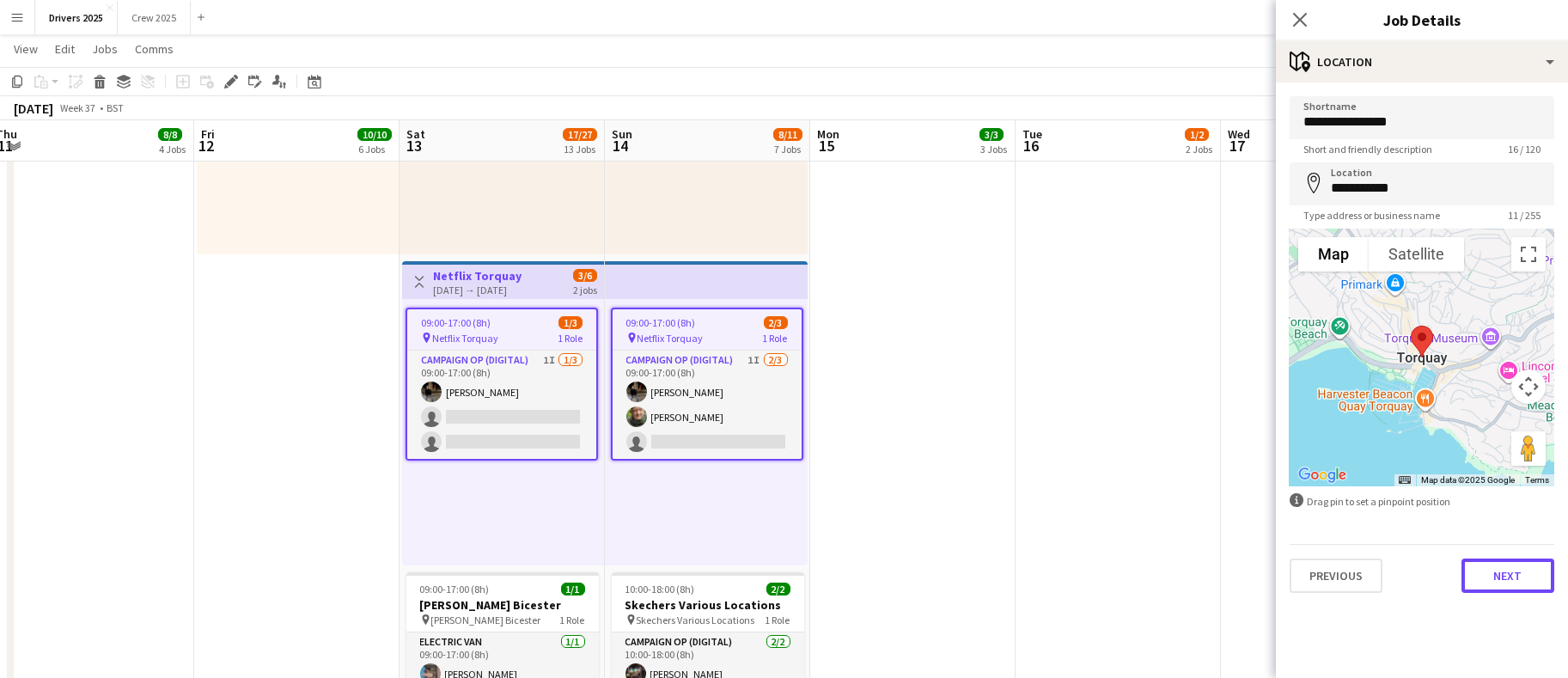
click at [1481, 564] on button "Next" at bounding box center [1508, 575] width 93 height 34
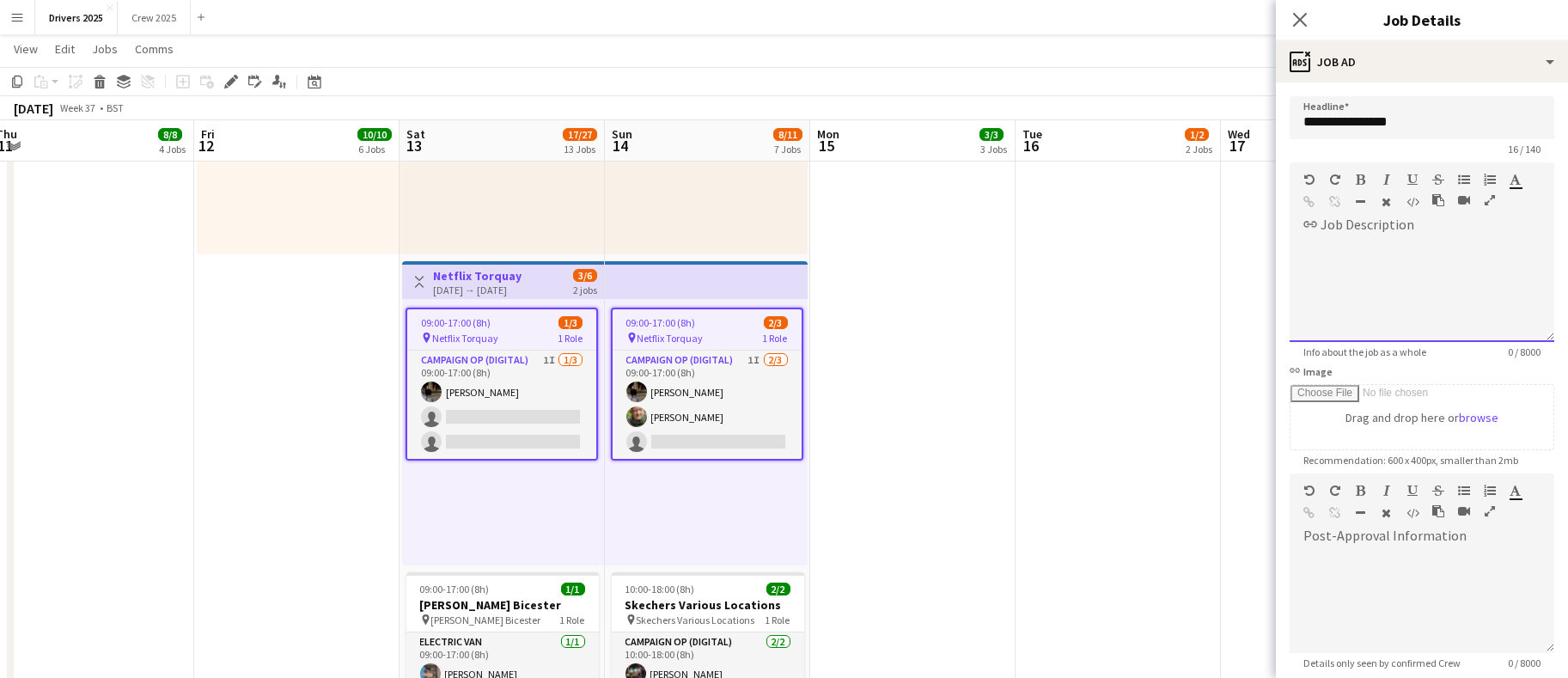
click at [1445, 241] on div at bounding box center [1421, 290] width 264 height 103
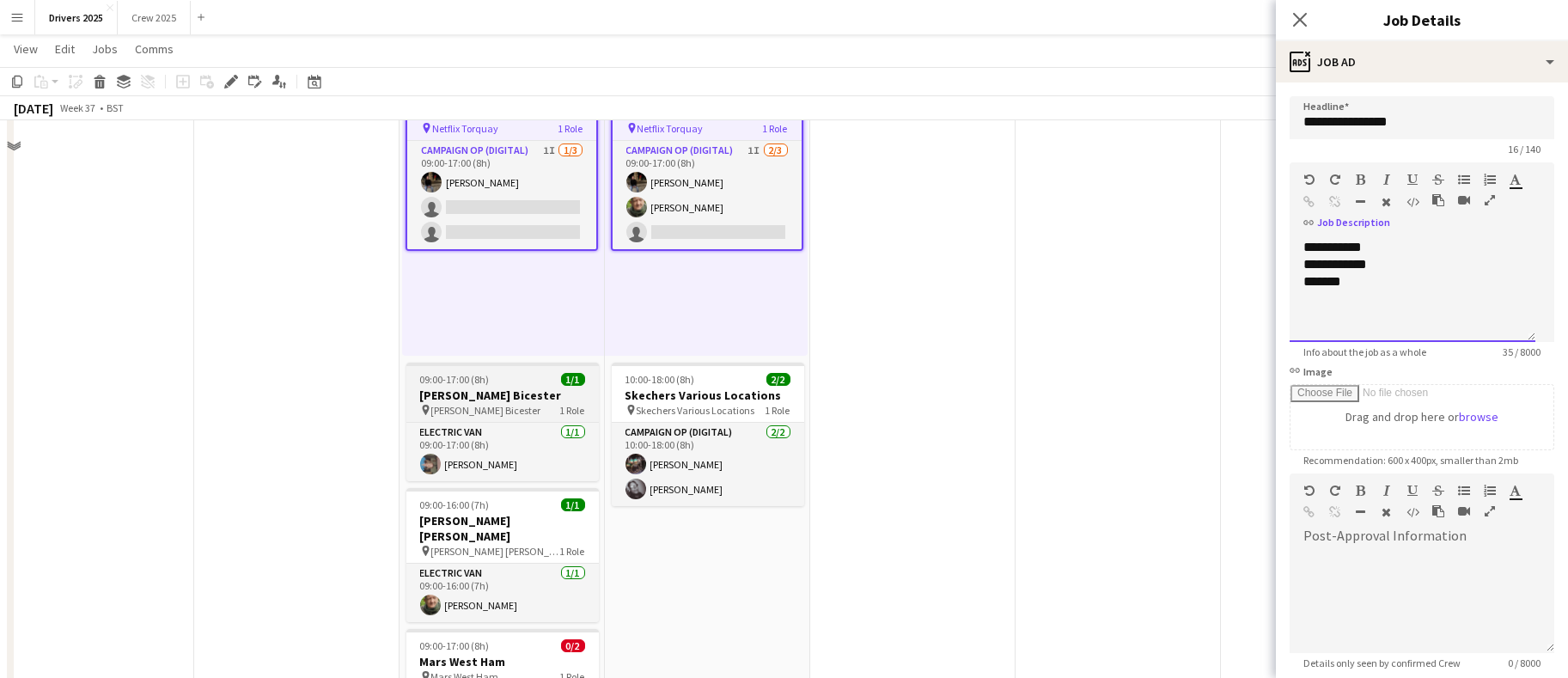
scroll to position [2062, 0]
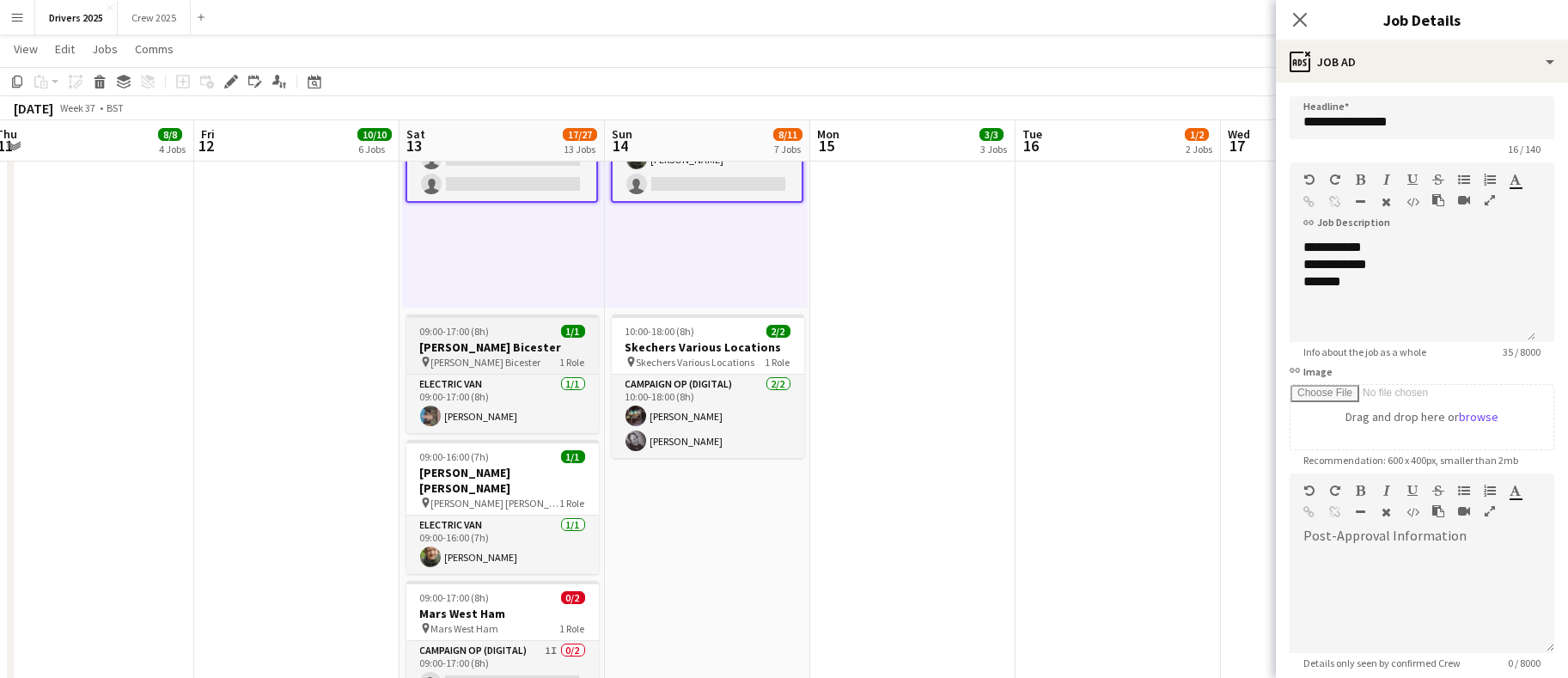
click at [453, 340] on h3 "Greggs Bicester" at bounding box center [503, 347] width 193 height 16
type input "**********"
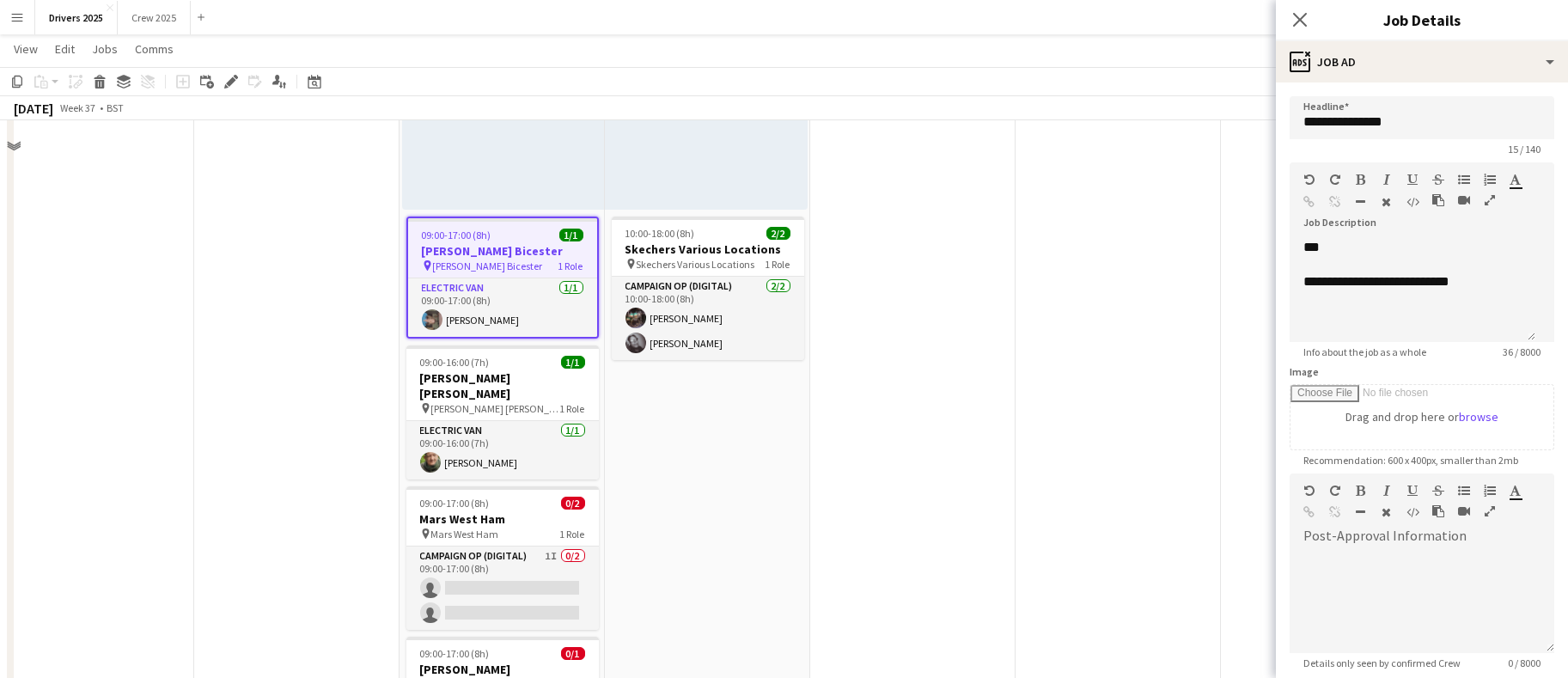
scroll to position [2191, 0]
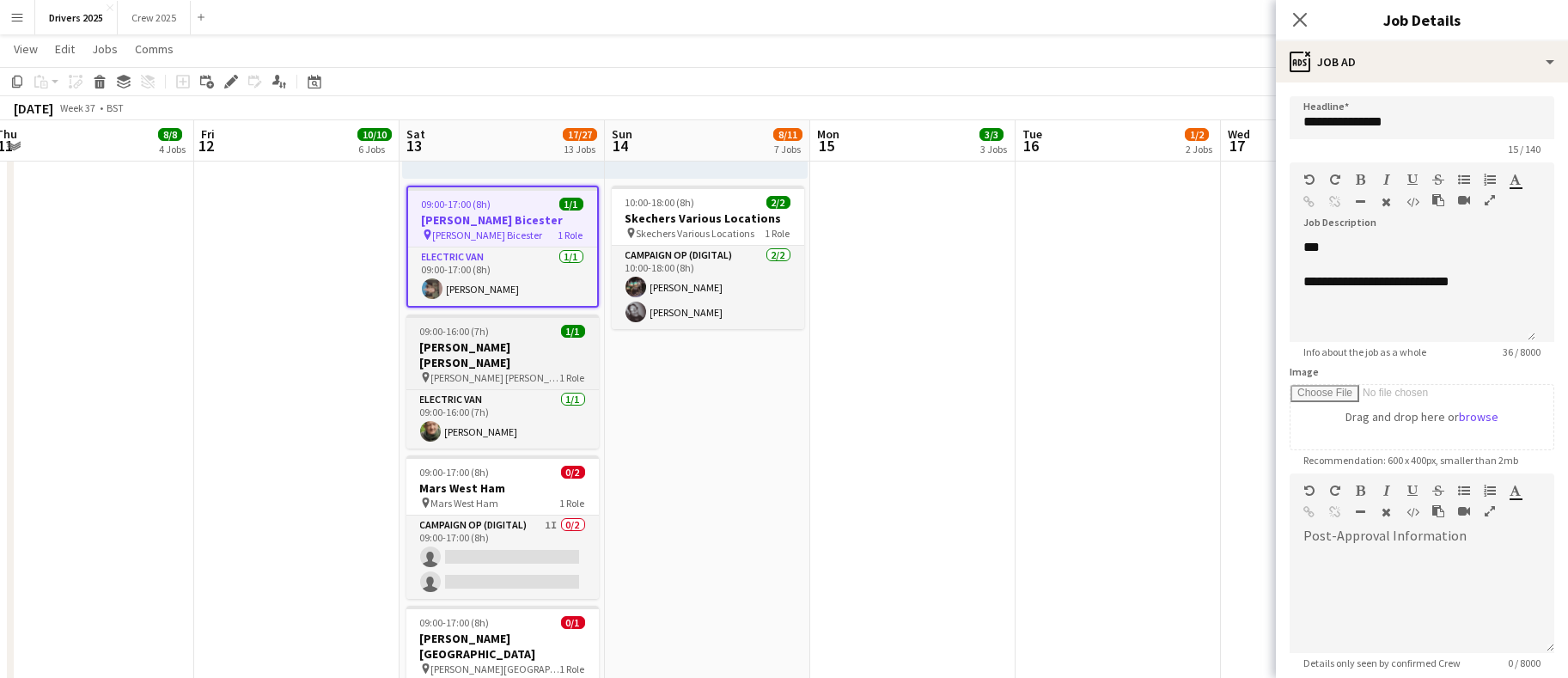
click at [494, 339] on h3 "Greggs Farnham" at bounding box center [503, 354] width 193 height 31
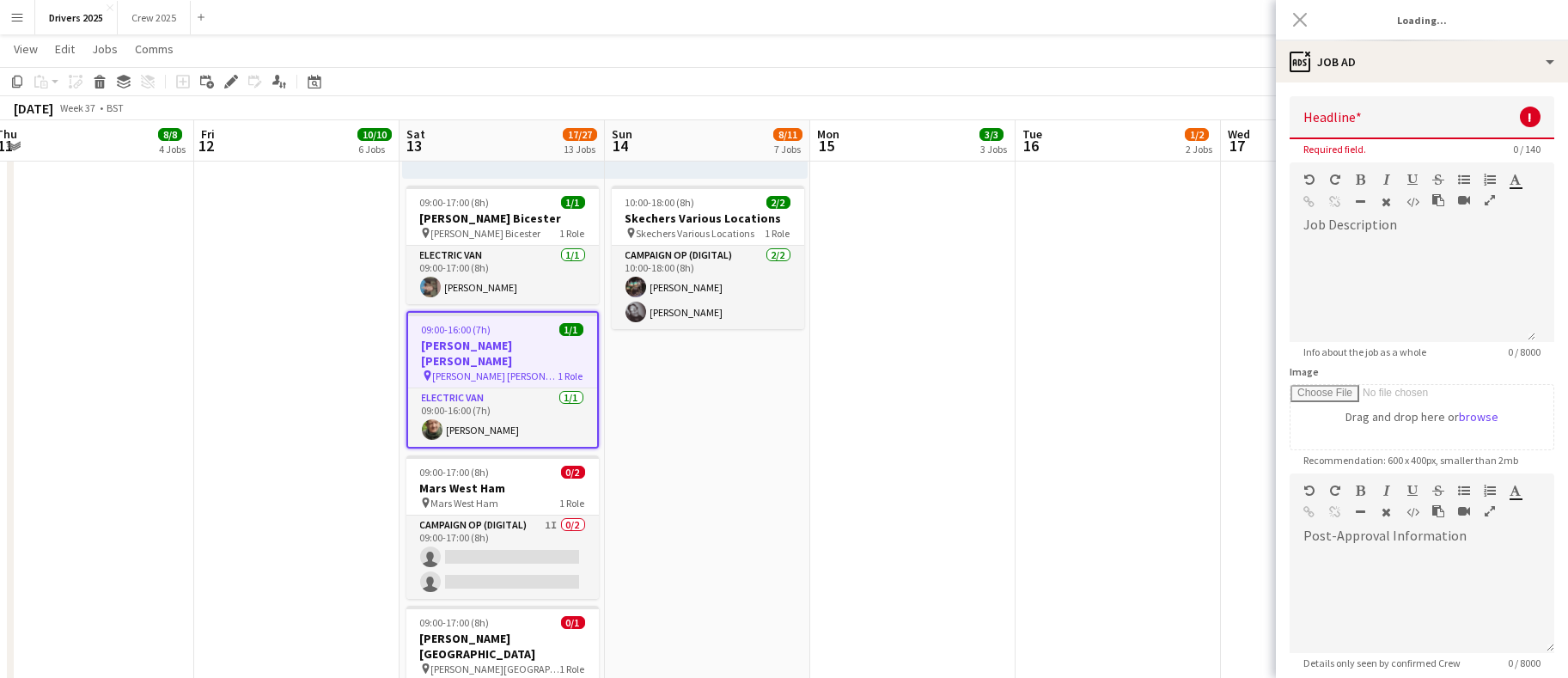
type input "**********"
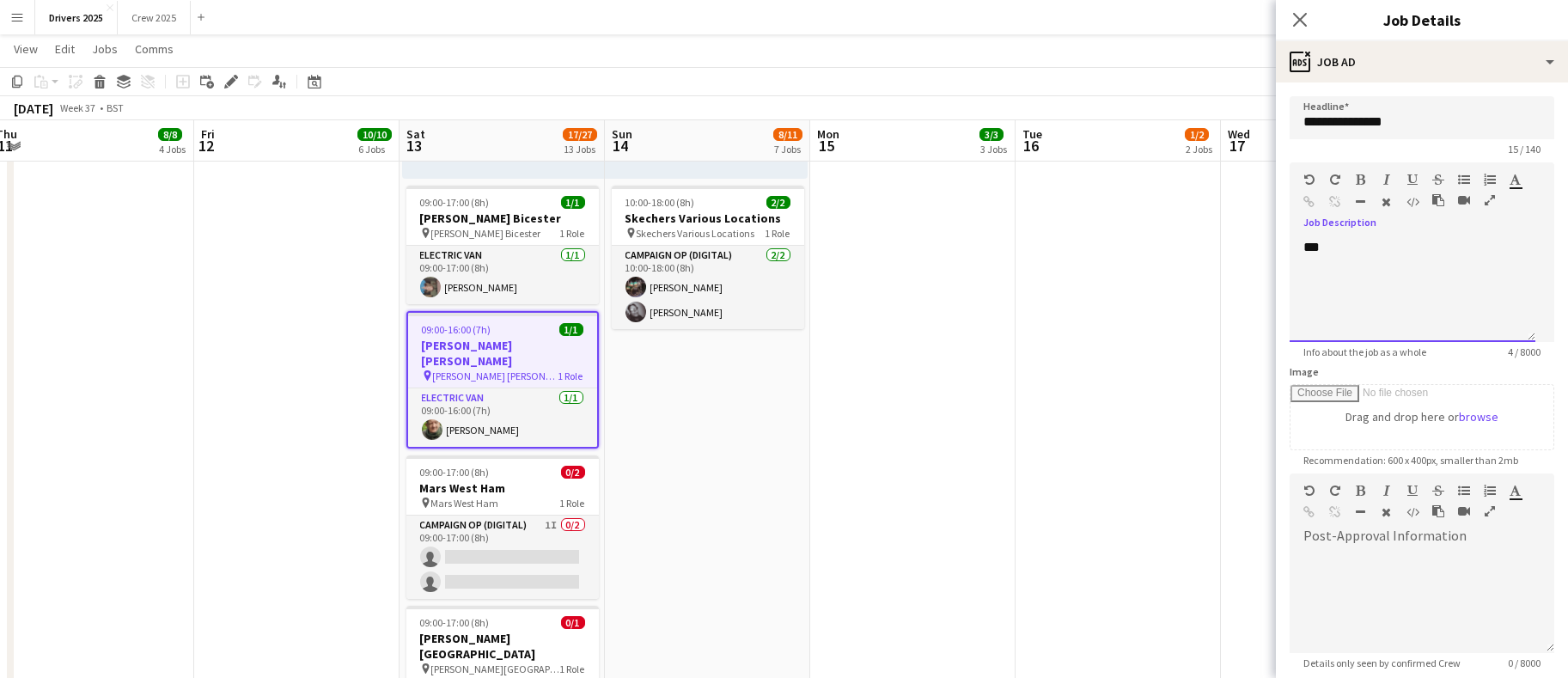
click at [1394, 280] on div "***" at bounding box center [1412, 290] width 245 height 103
click at [506, 481] on h3 "Mars West Ham" at bounding box center [503, 489] width 193 height 16
type input "**********"
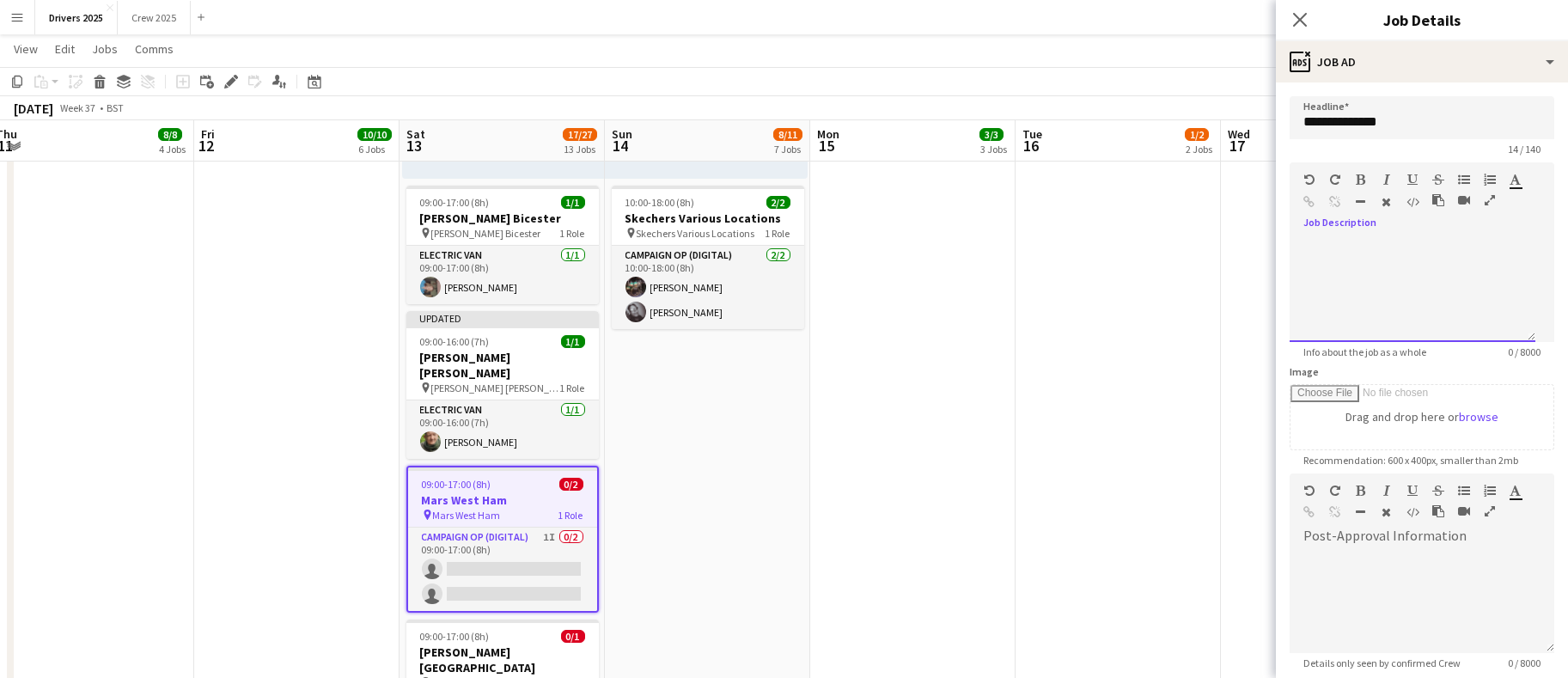
click at [1473, 251] on div at bounding box center [1412, 290] width 245 height 103
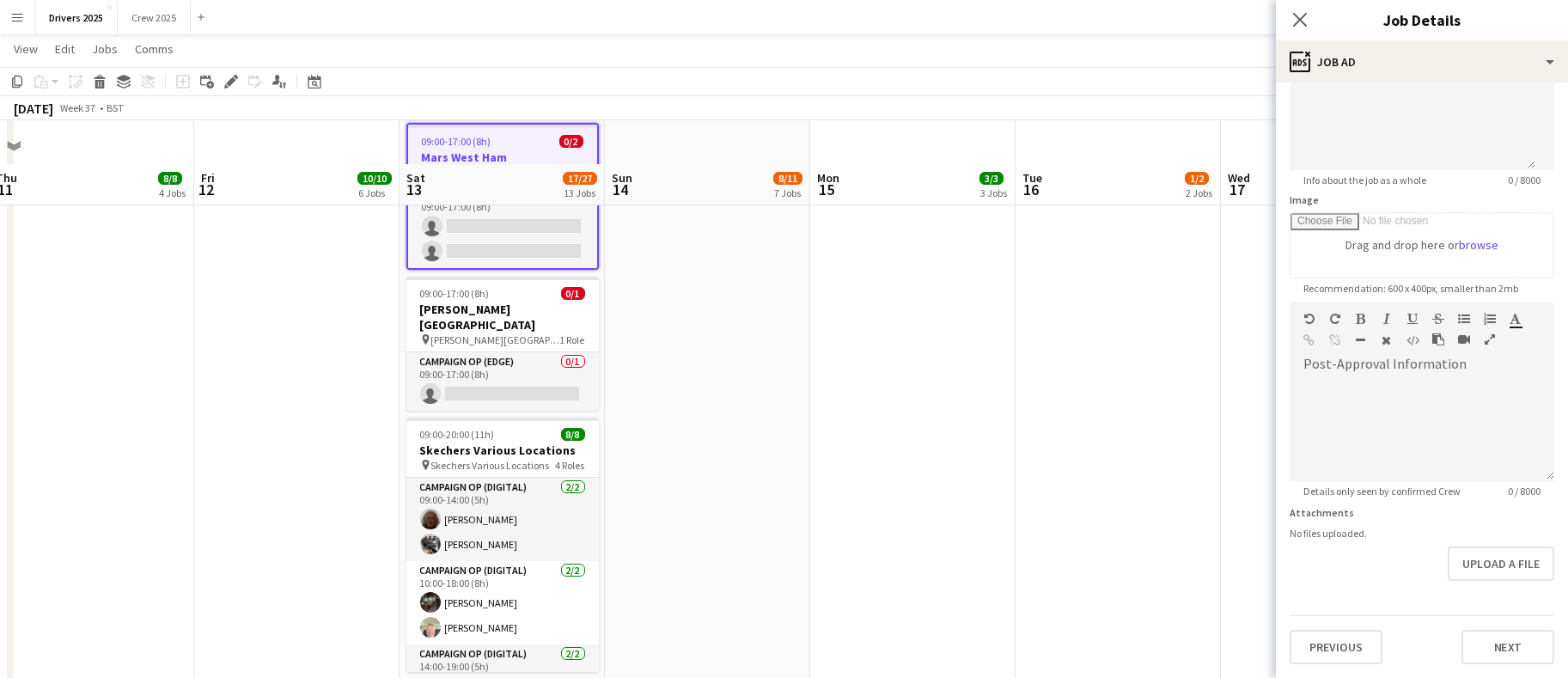
scroll to position [2577, 0]
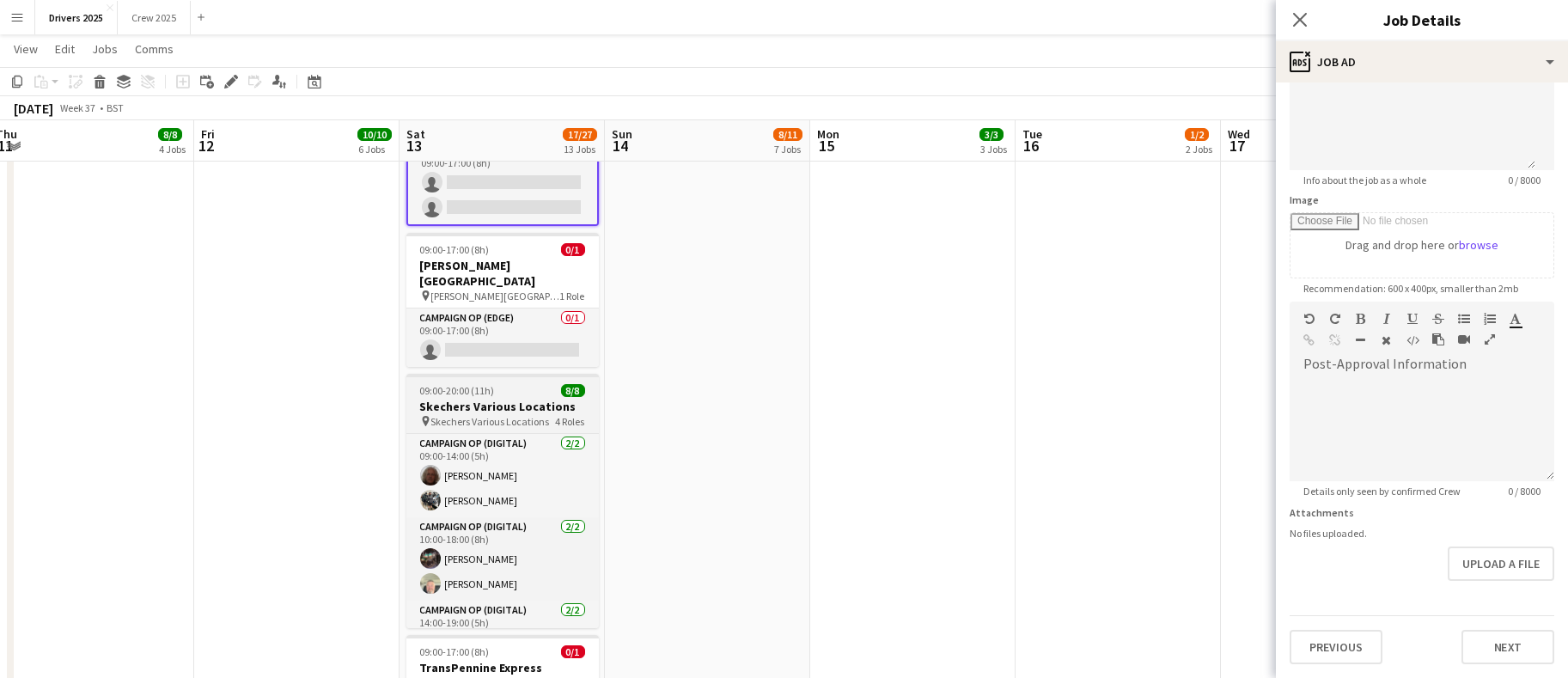
click at [474, 384] on span "09:00-20:00 (11h)" at bounding box center [457, 390] width 75 height 13
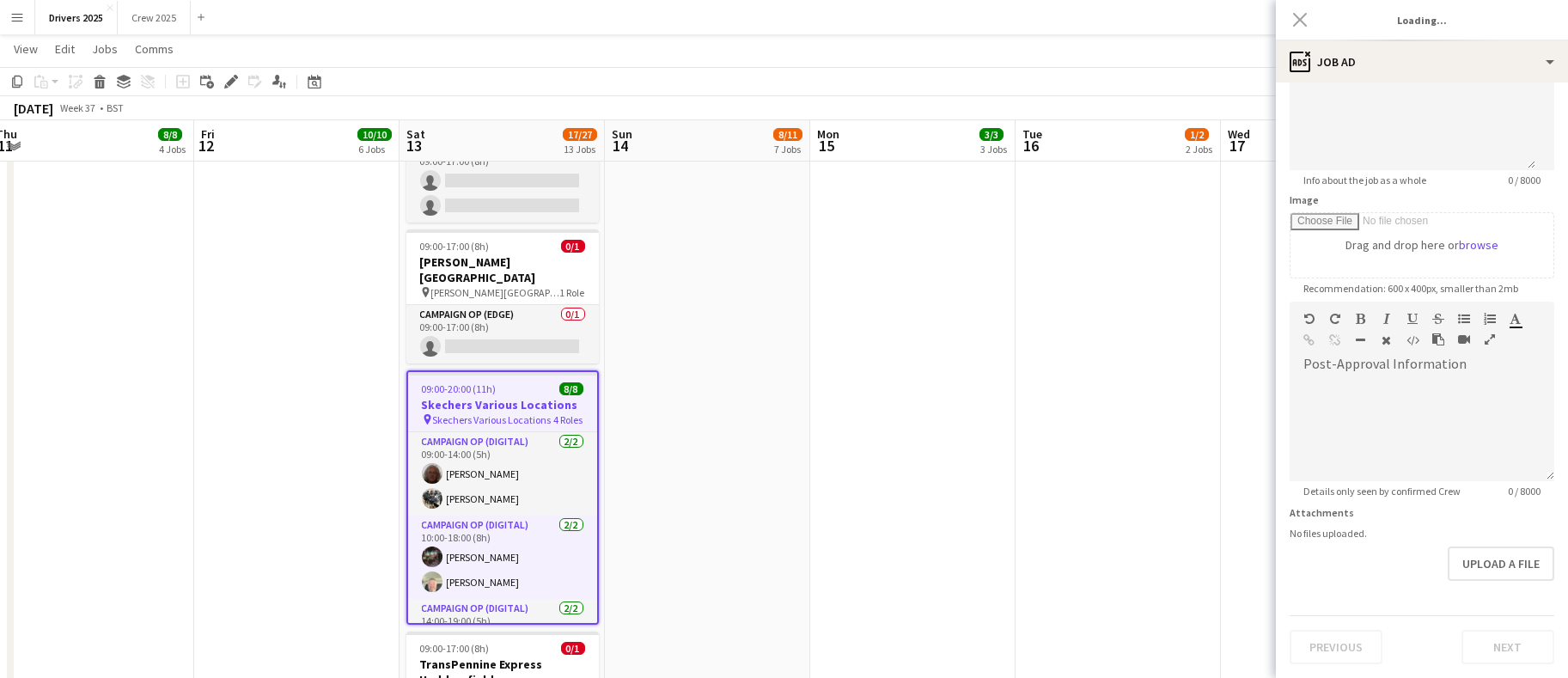
type input "**********"
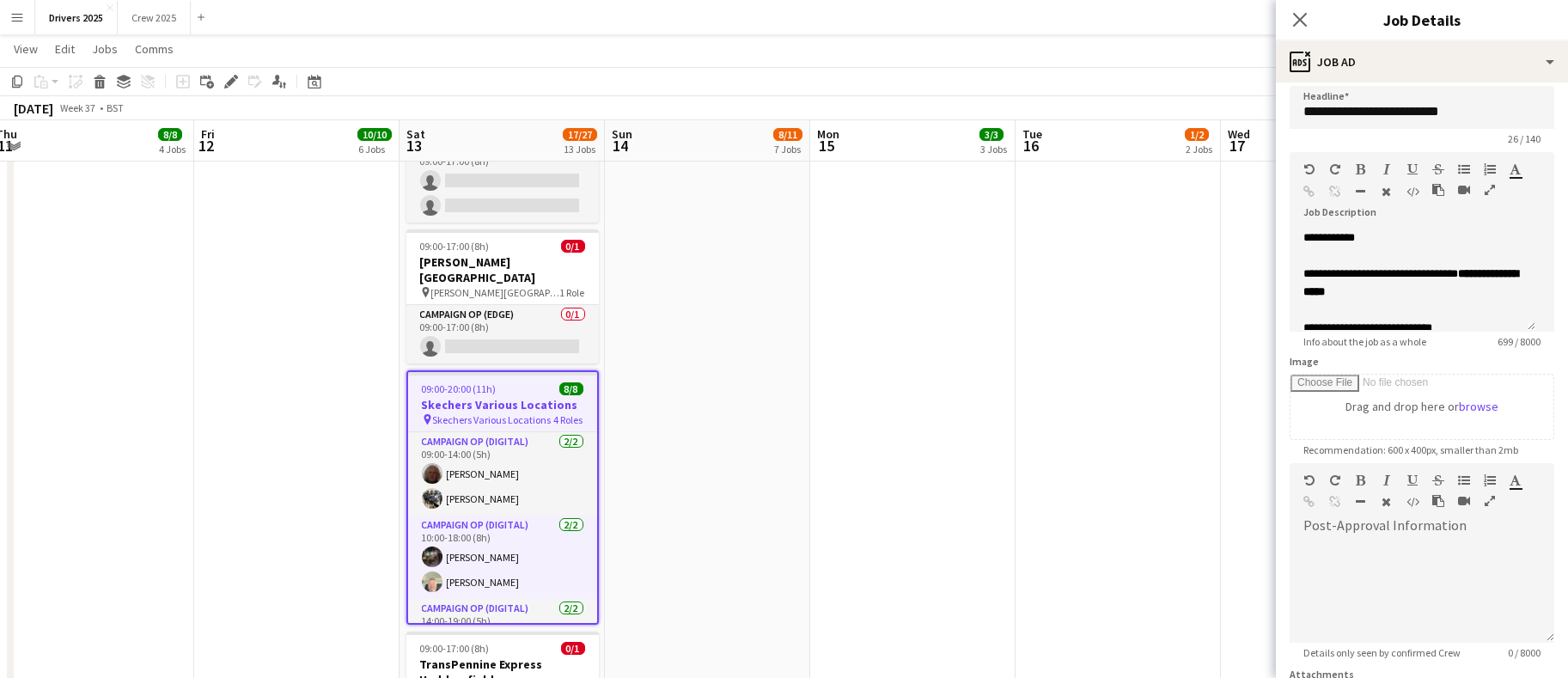
scroll to position [0, 0]
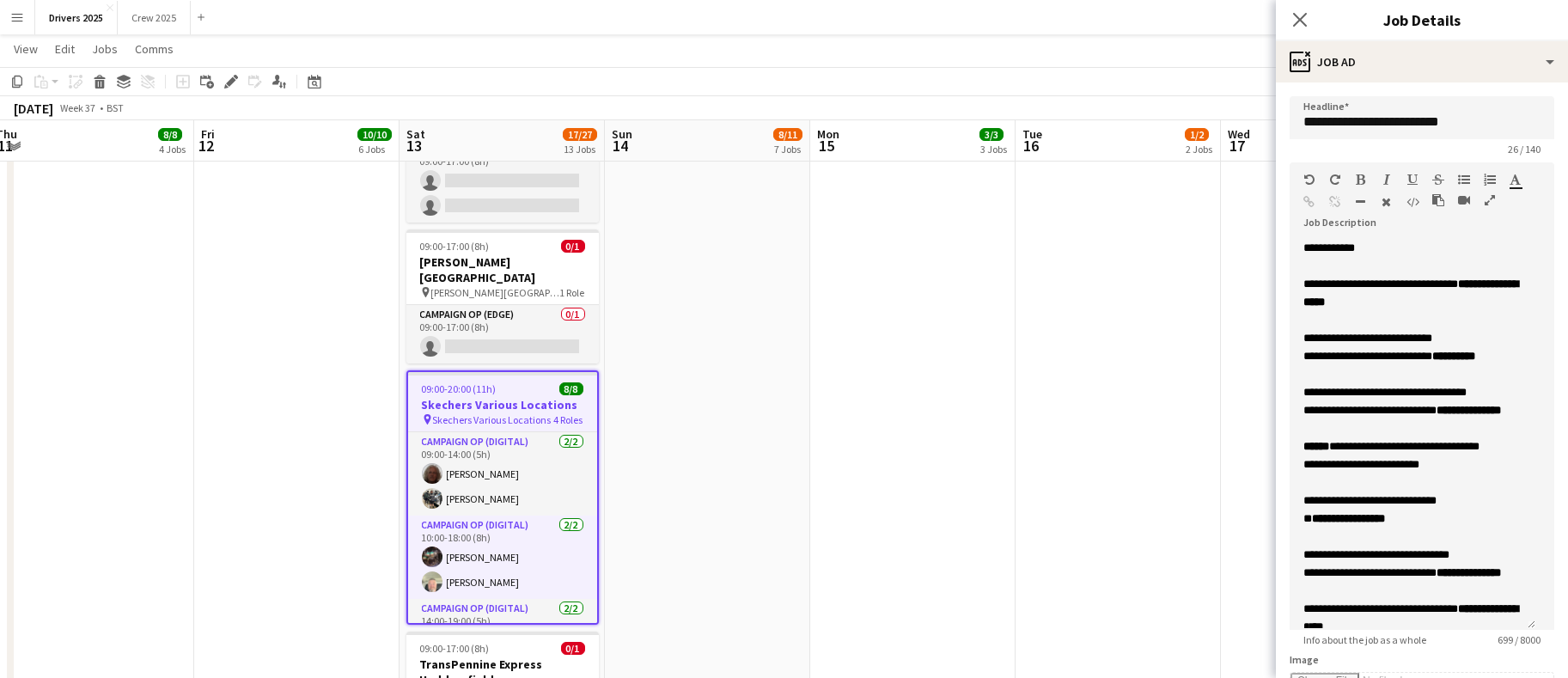
drag, startPoint x: 1525, startPoint y: 332, endPoint x: 1516, endPoint y: 624, distance: 292.1
click at [1516, 624] on div "**********" at bounding box center [1412, 435] width 245 height 391
click at [1384, 299] on b "**********" at bounding box center [1410, 292] width 214 height 29
click at [1373, 300] on b "**********" at bounding box center [1410, 292] width 214 height 29
click at [1427, 364] on div "**********" at bounding box center [1412, 356] width 218 height 18
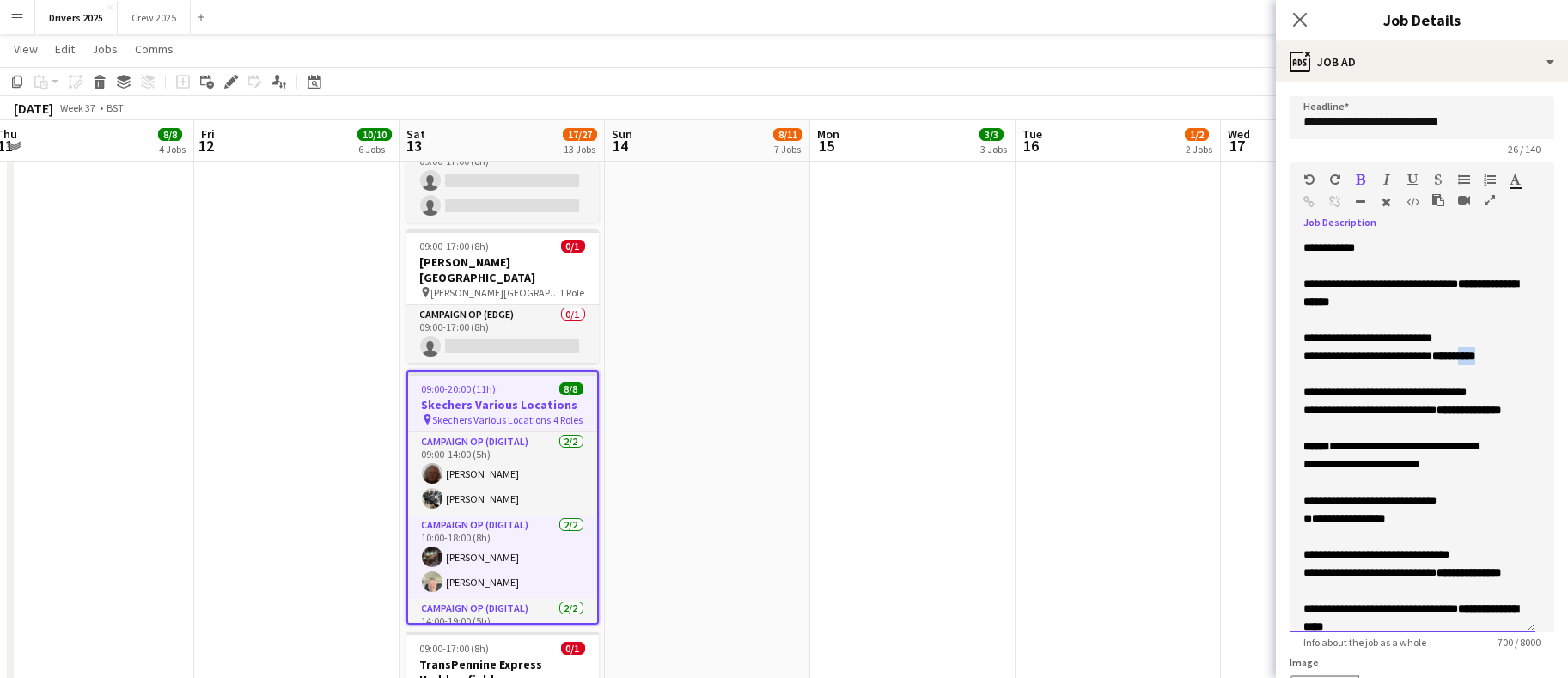
drag, startPoint x: 1332, startPoint y: 370, endPoint x: 1311, endPoint y: 369, distance: 21.0
click at [1432, 362] on b "**********" at bounding box center [1453, 356] width 43 height 11
click at [1432, 351] on span "**********" at bounding box center [1368, 356] width 129 height 11
click at [1432, 353] on span "**********" at bounding box center [1368, 356] width 129 height 11
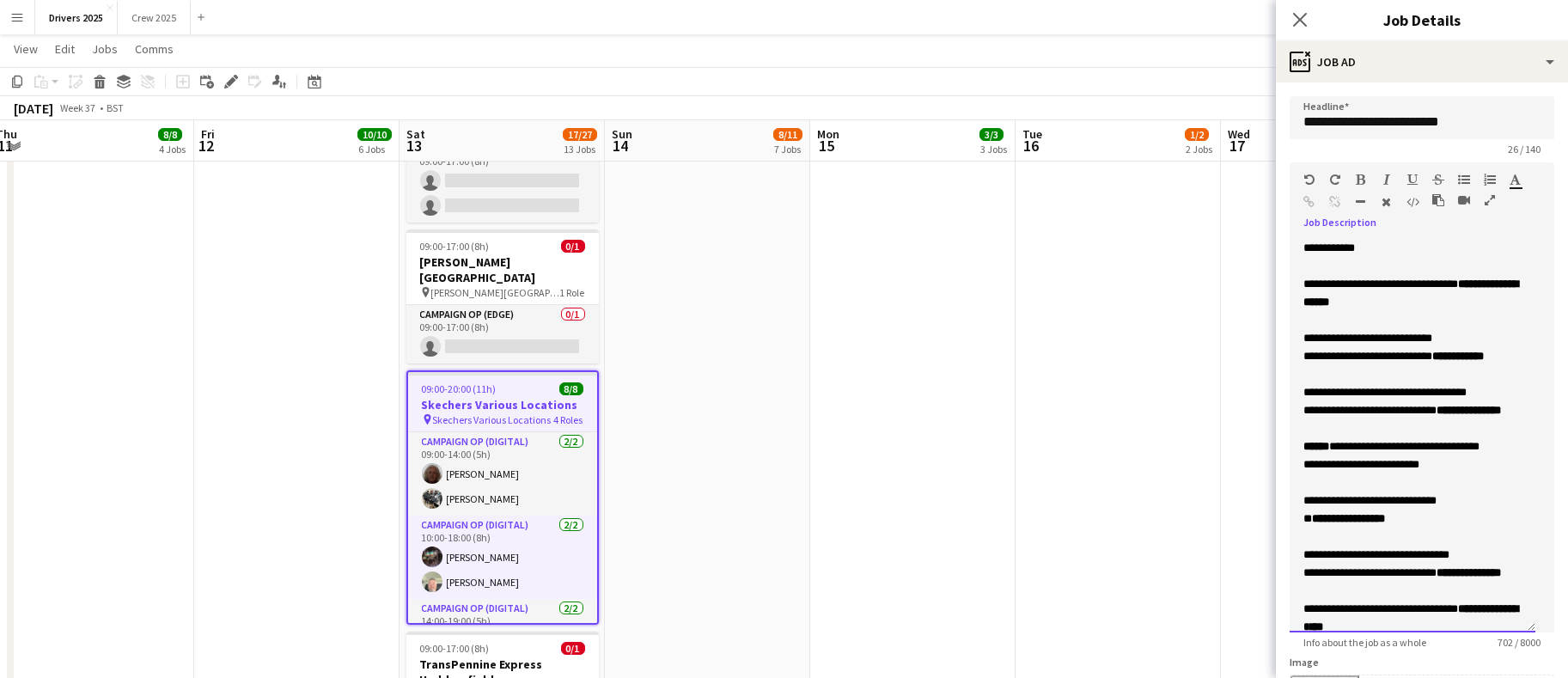
click at [1441, 296] on div "**********" at bounding box center [1412, 293] width 218 height 36
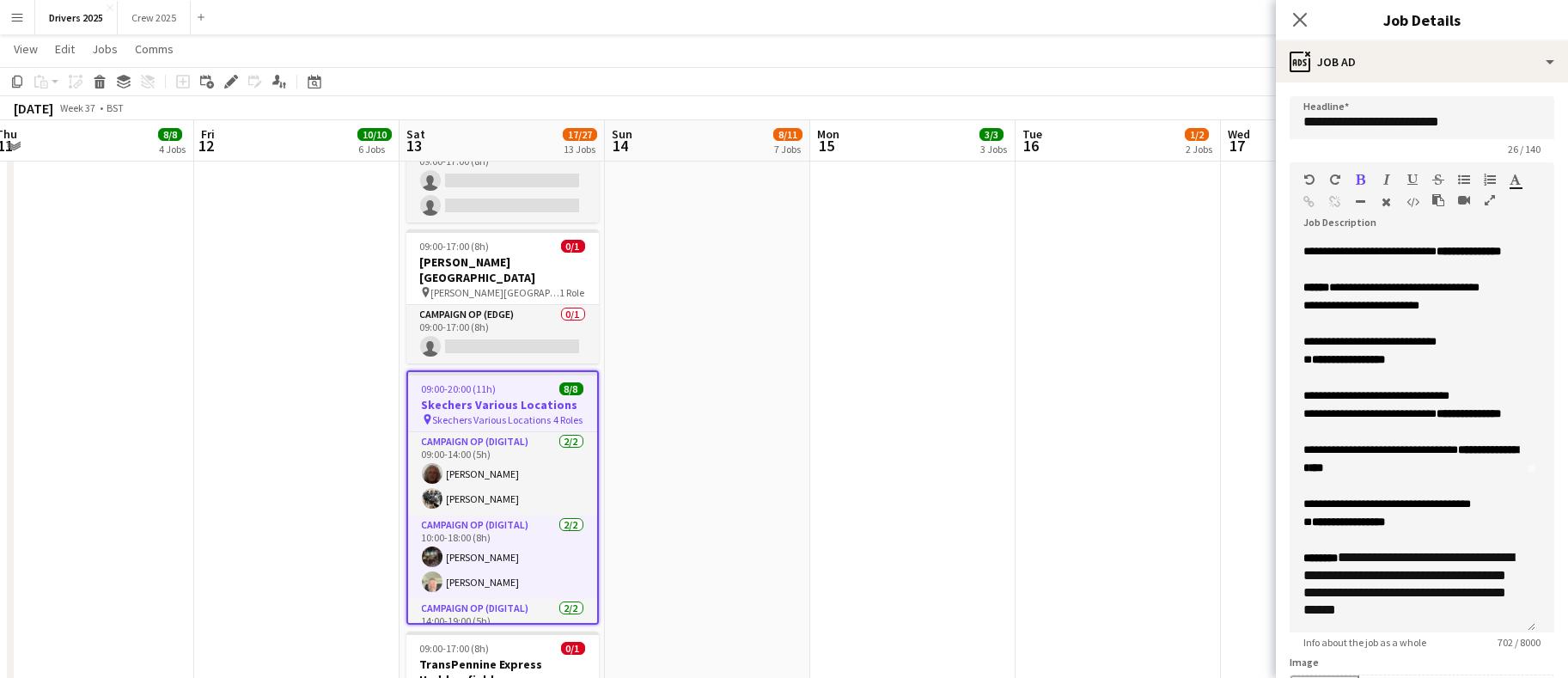
scroll to position [129, 0]
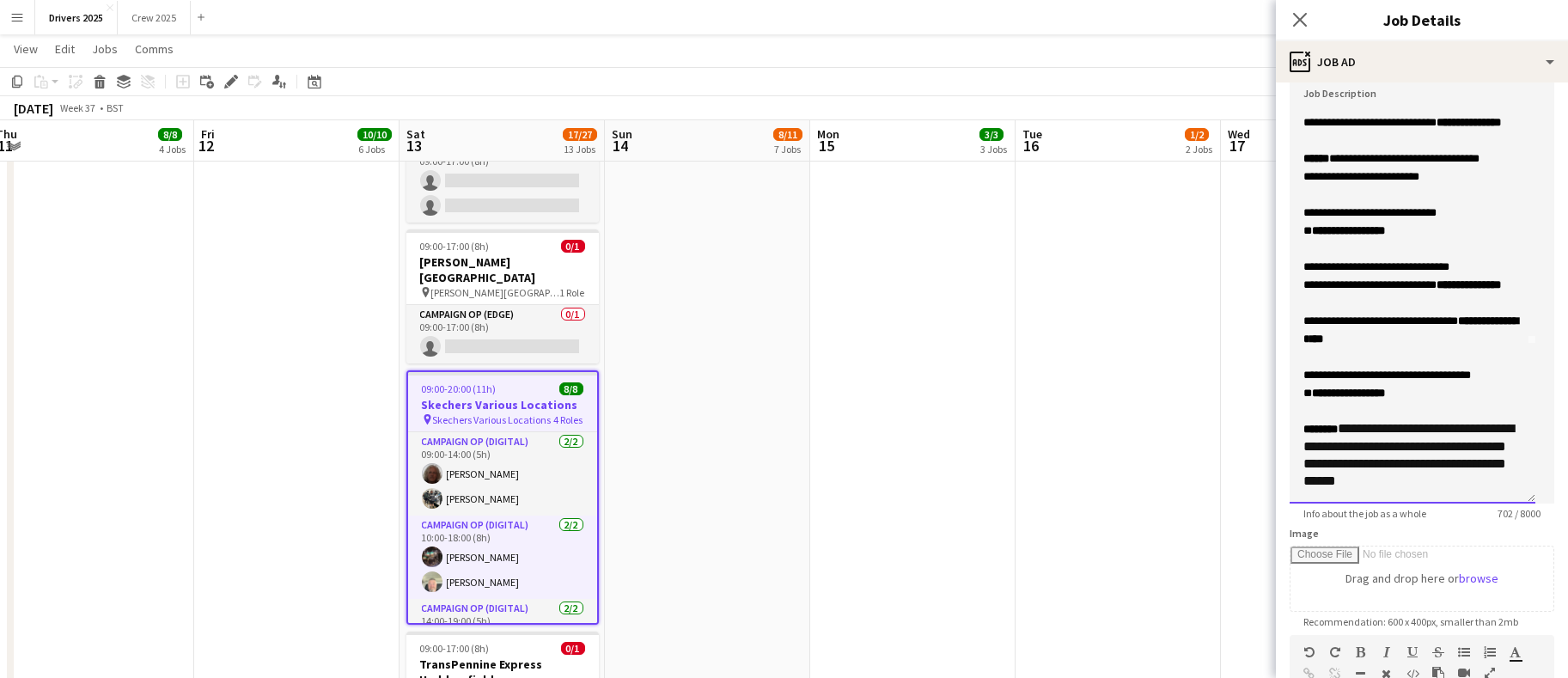
drag, startPoint x: 1389, startPoint y: 320, endPoint x: 1413, endPoint y: 369, distance: 54.6
click at [1389, 320] on span "**********" at bounding box center [1410, 329] width 214 height 29
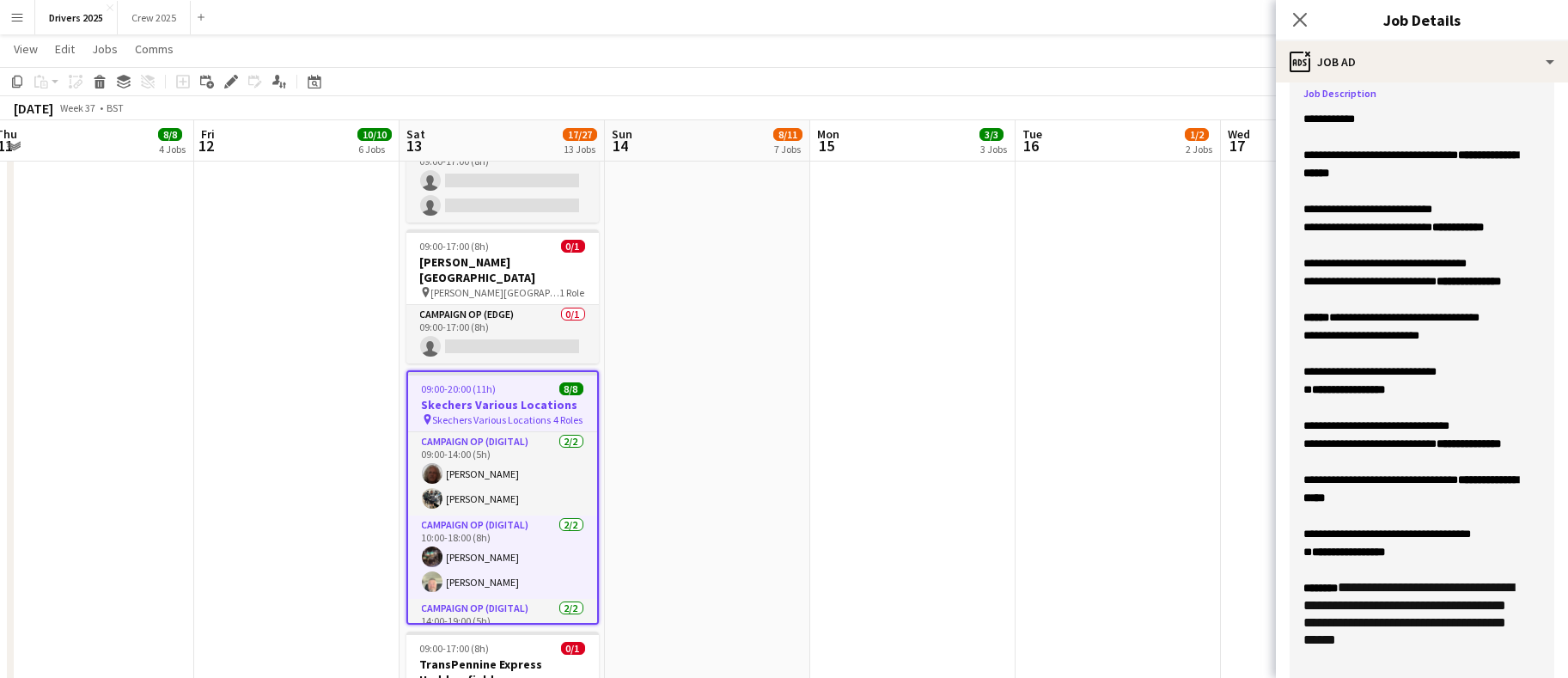
scroll to position [24, 0]
drag, startPoint x: 1523, startPoint y: 497, endPoint x: 1526, endPoint y: 710, distance: 213.0
click at [1462, 524] on div at bounding box center [1412, 515] width 218 height 18
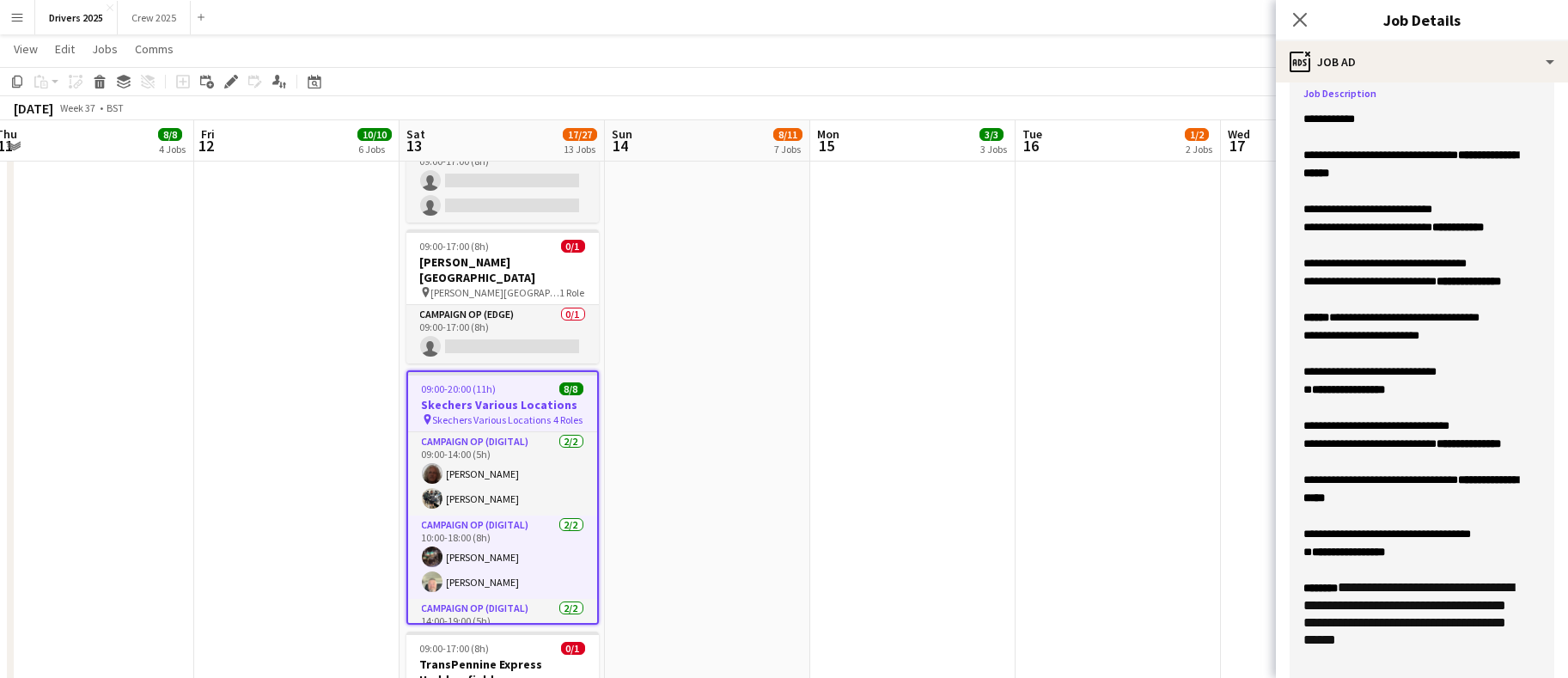
click at [1464, 507] on div "**********" at bounding box center [1412, 489] width 218 height 36
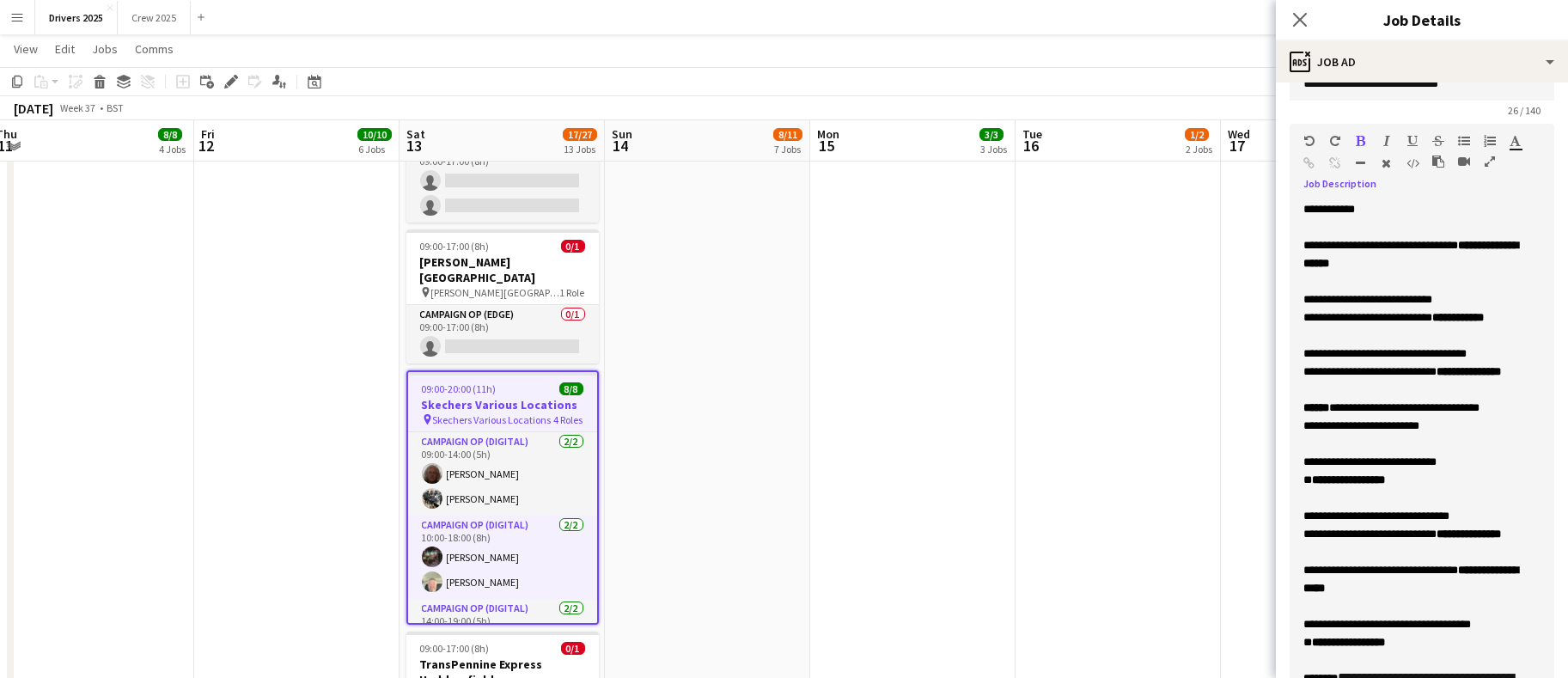
scroll to position [0, 0]
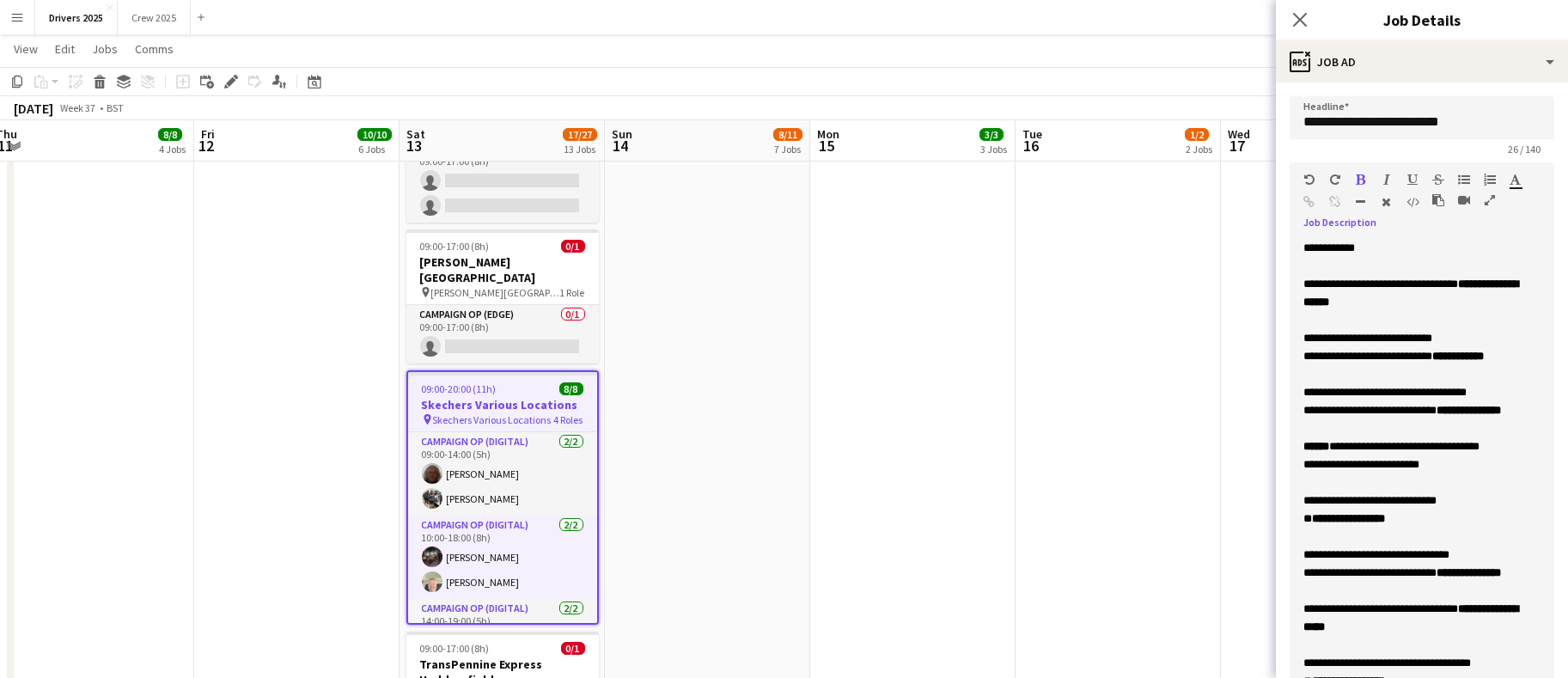
click at [1426, 295] on div "**********" at bounding box center [1412, 293] width 218 height 36
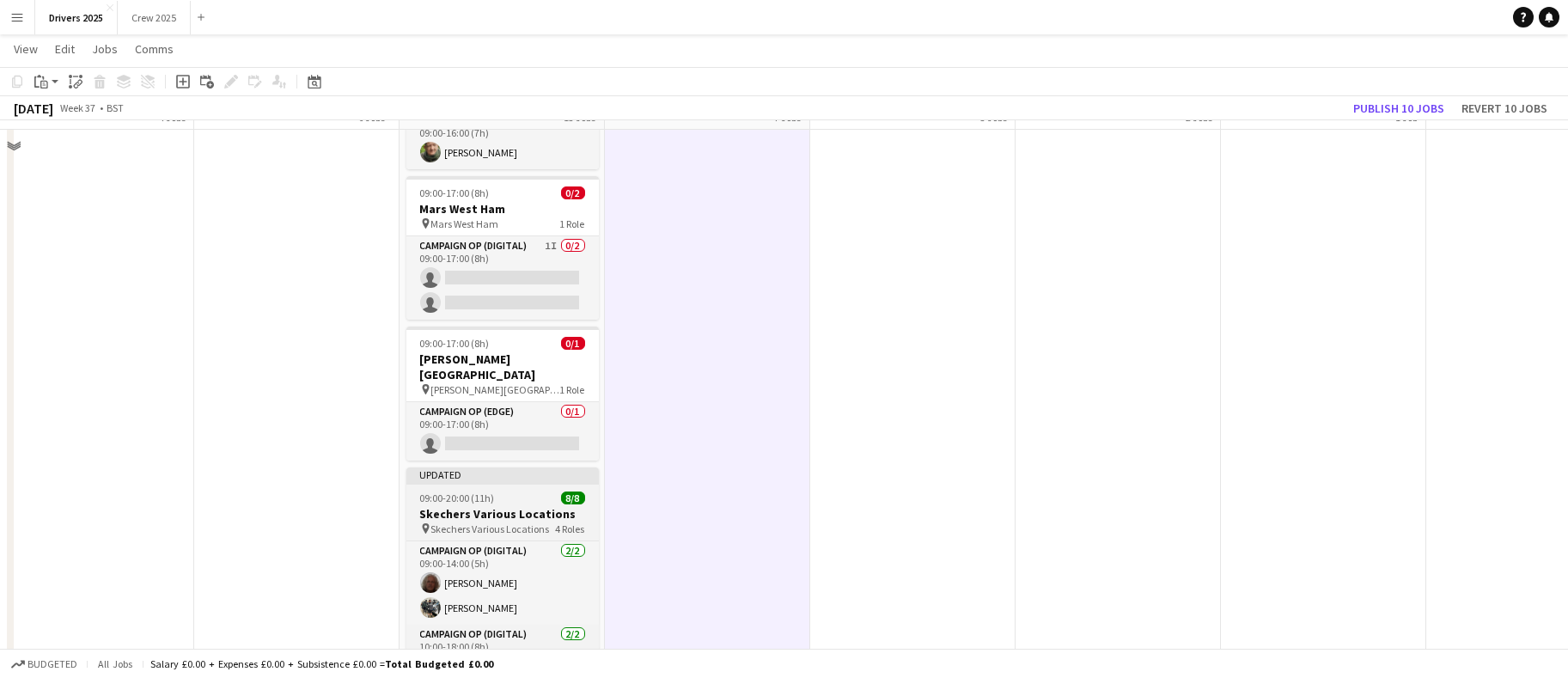
scroll to position [2449, 0]
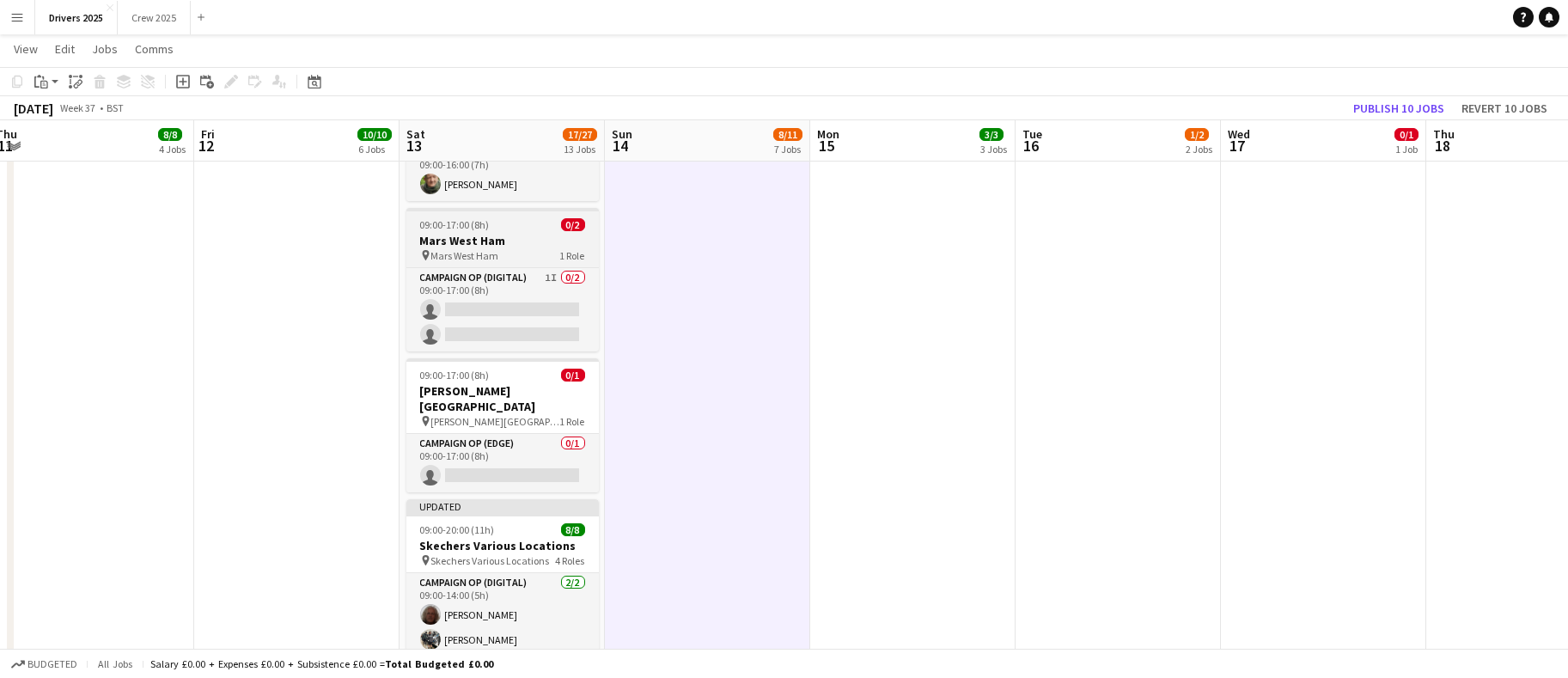
click at [502, 232] on h3 "Mars West Ham" at bounding box center [503, 240] width 193 height 16
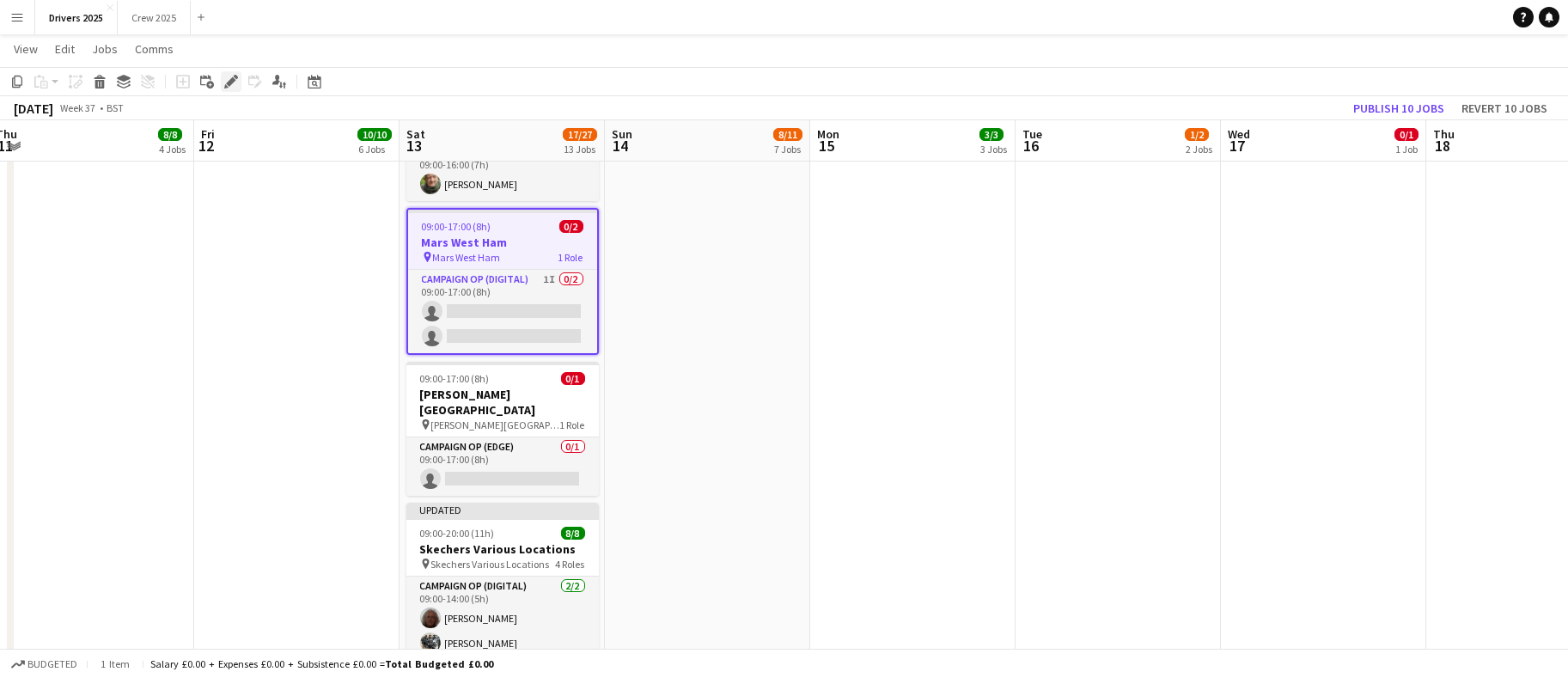
click at [228, 76] on icon "Edit" at bounding box center [231, 82] width 14 height 14
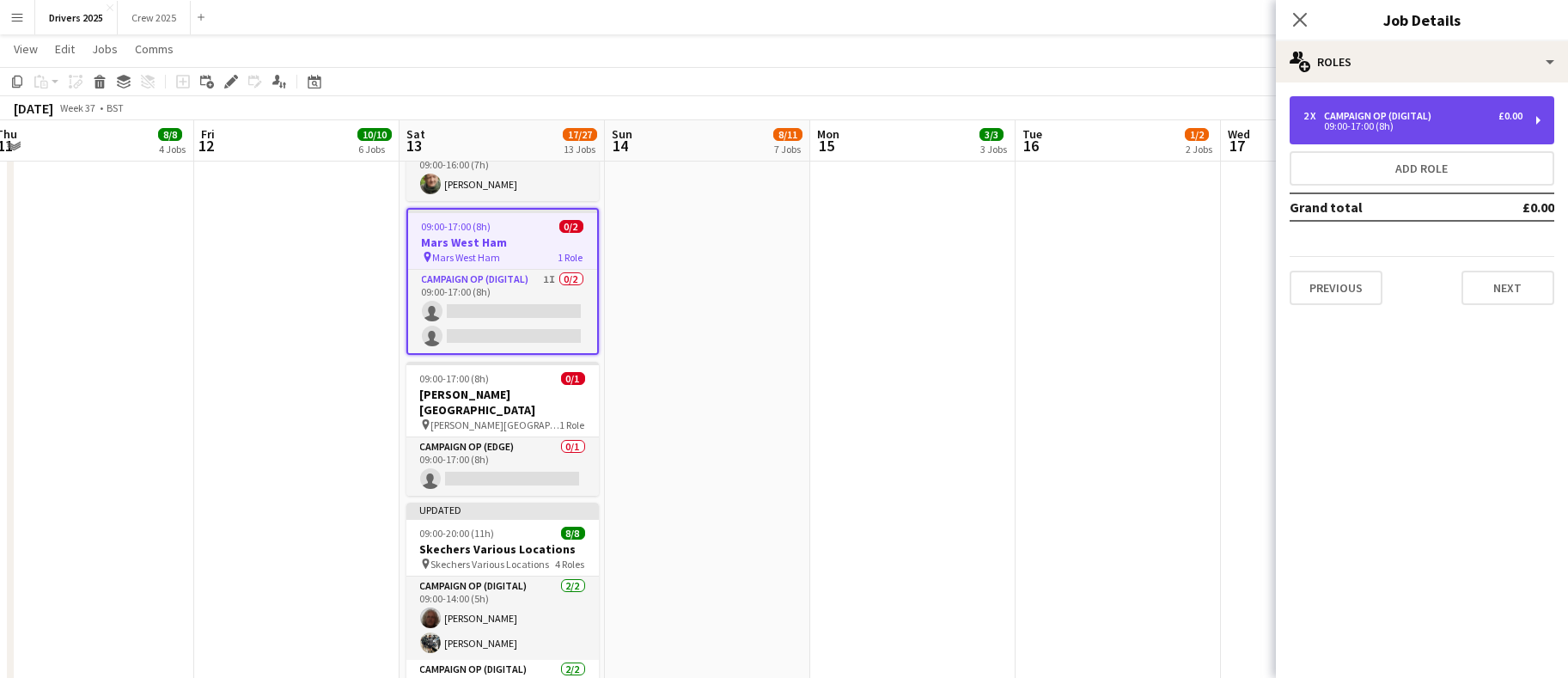
click at [1372, 105] on div "2 x Campaign Op (Digital) £0.00 09:00-17:00 (8h)" at bounding box center [1421, 121] width 264 height 48
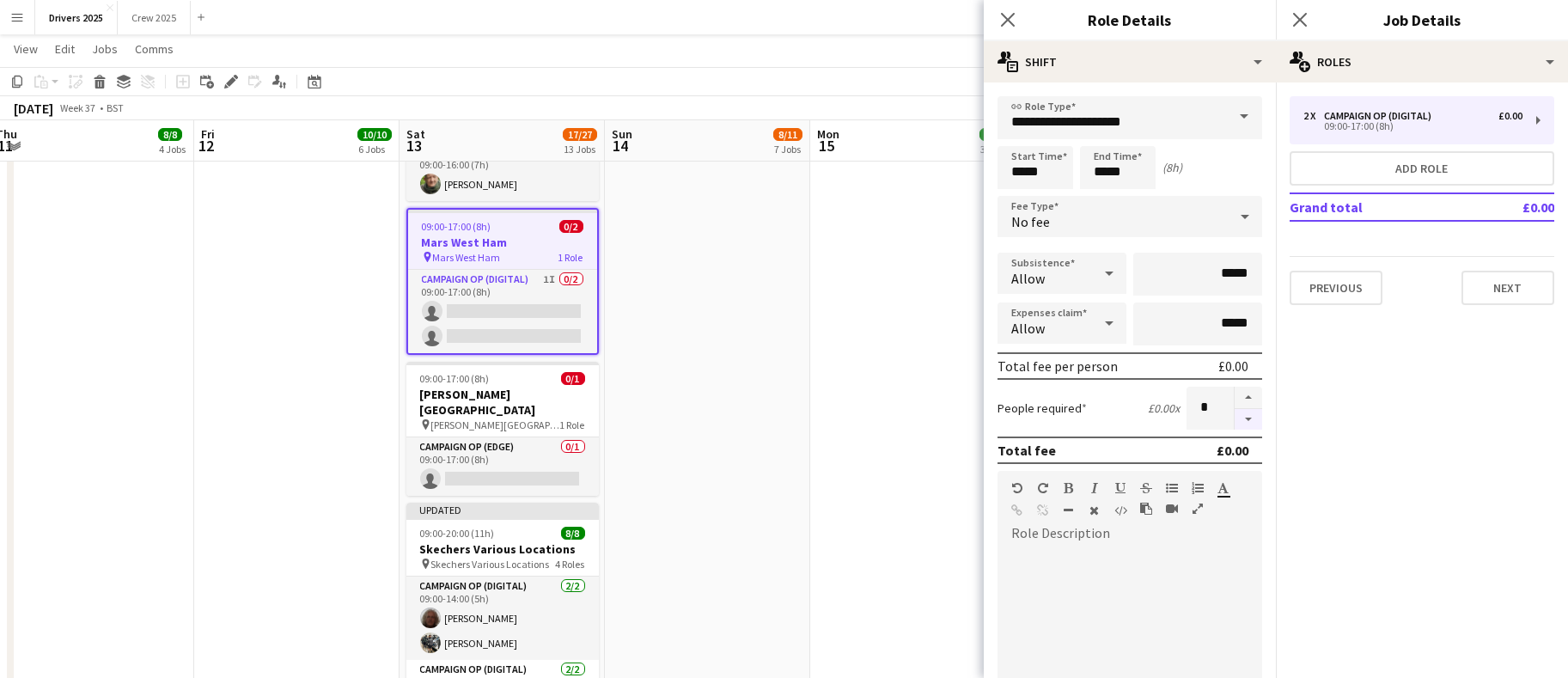
click at [1235, 419] on button "button" at bounding box center [1249, 420] width 28 height 22
type input "*"
click at [1402, 168] on button "Add role" at bounding box center [1421, 169] width 264 height 34
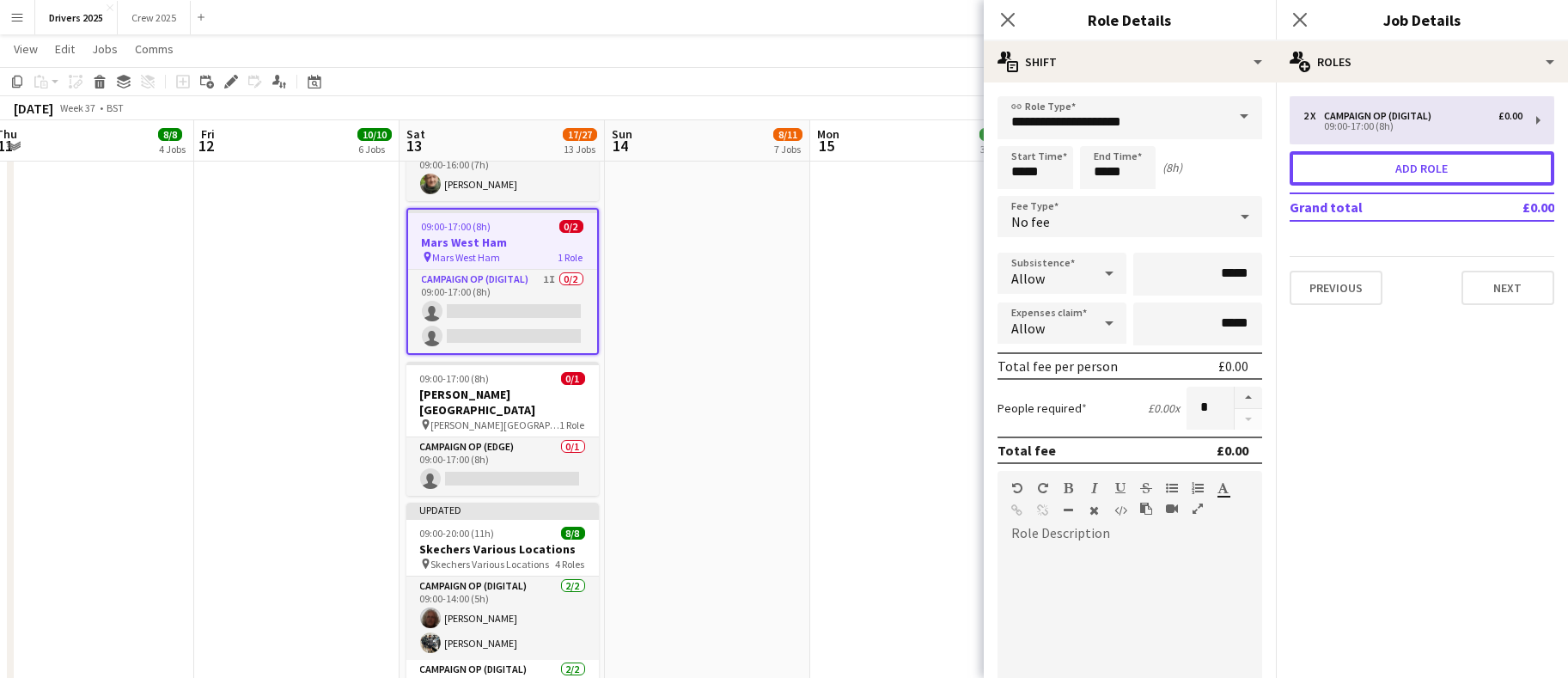
type input "**********"
type input "*****"
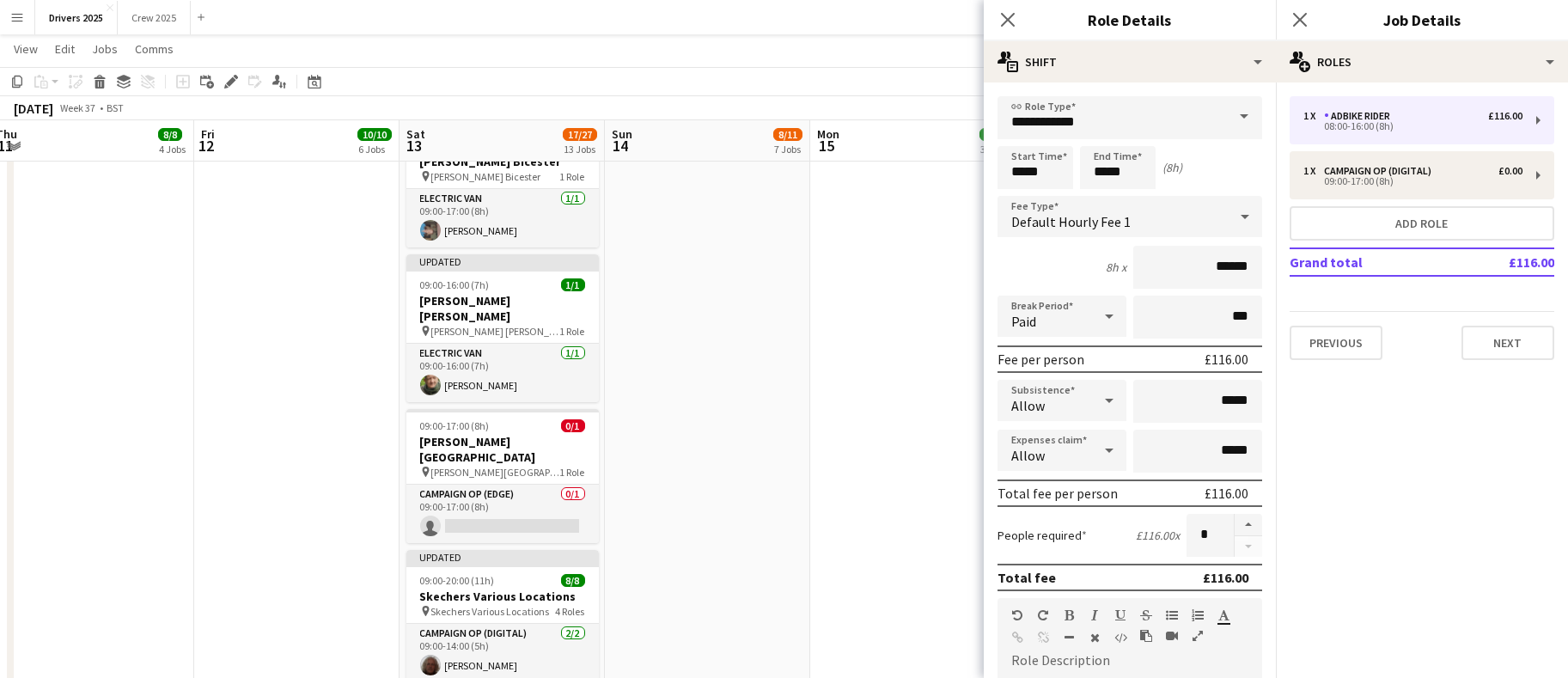
click at [1227, 116] on span at bounding box center [1245, 117] width 36 height 41
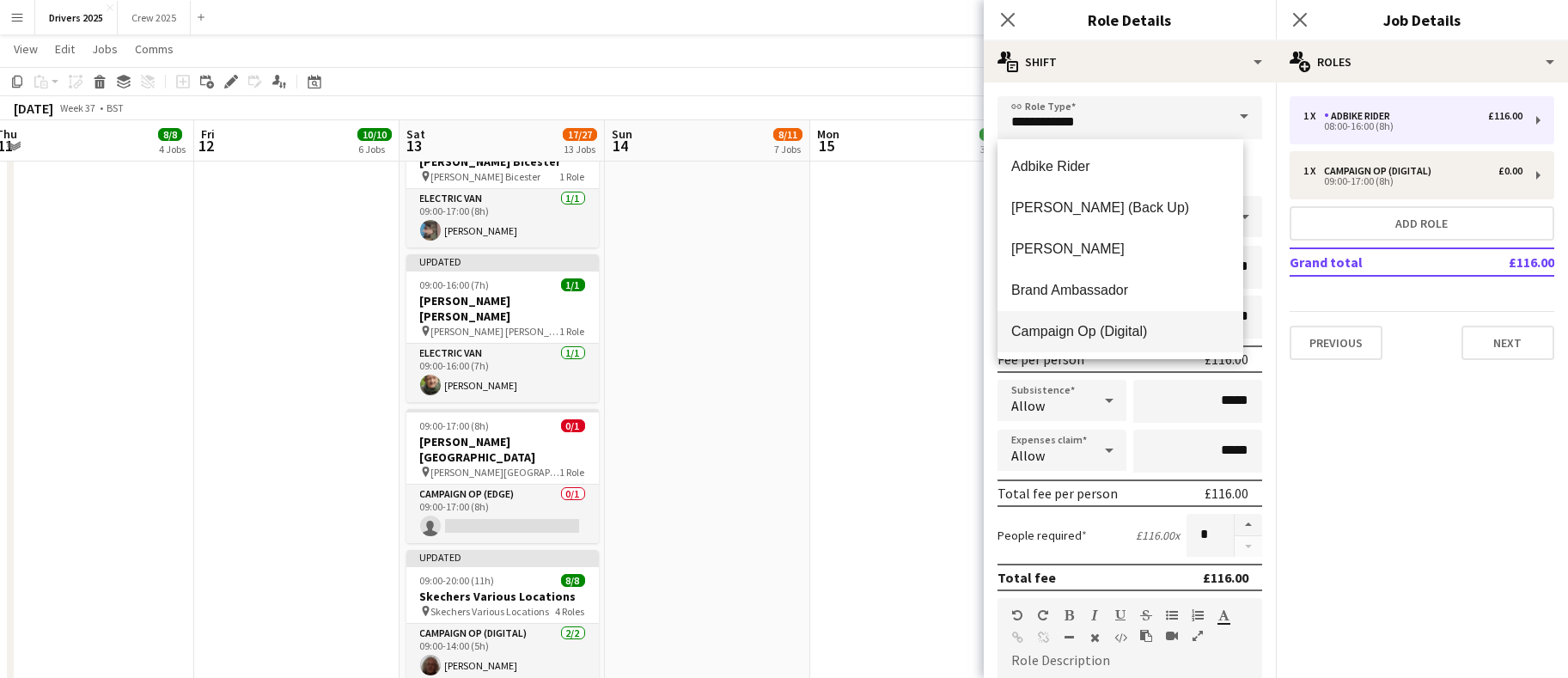
click at [1173, 331] on span "Campaign Op (Digital)" at bounding box center [1120, 331] width 218 height 16
type input "**********"
type input "*****"
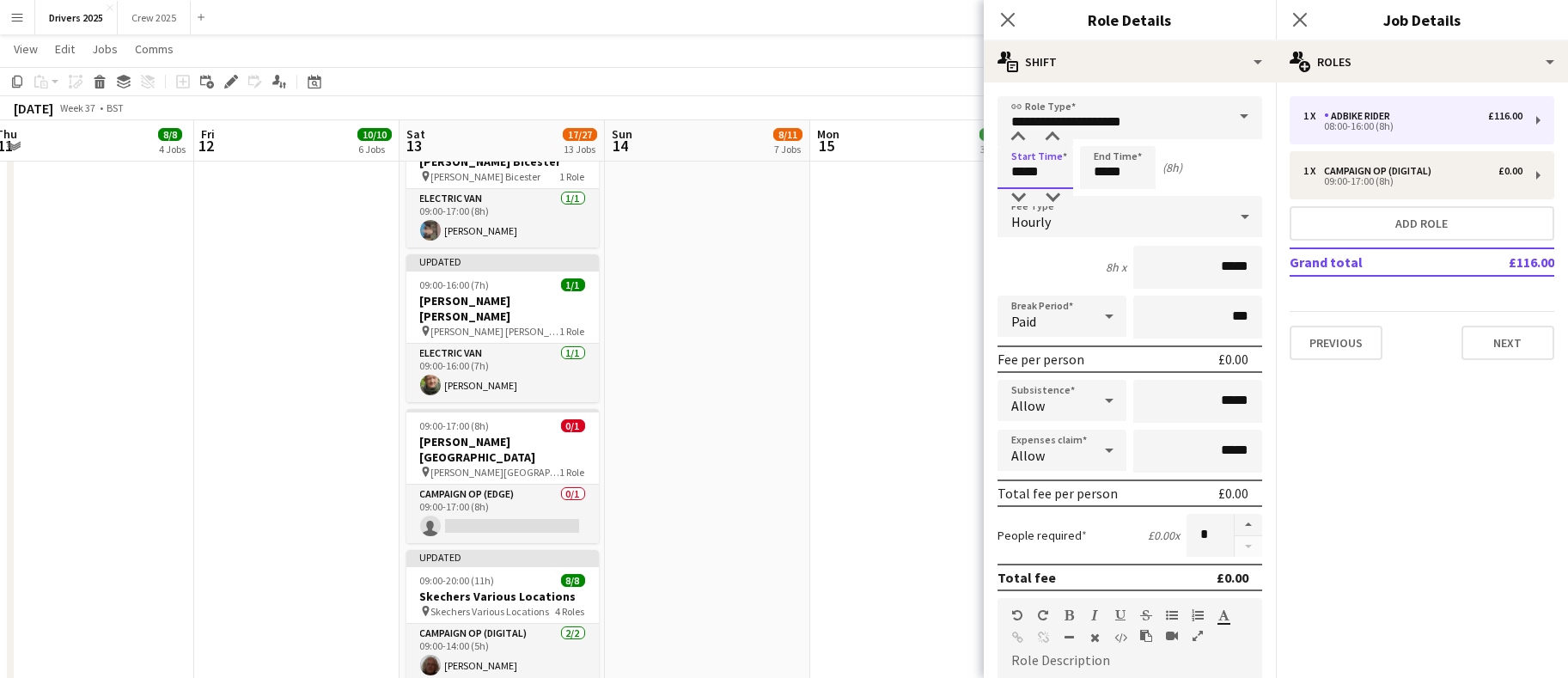
drag, startPoint x: 1055, startPoint y: 169, endPoint x: 937, endPoint y: 164, distance: 118.1
type input "*****"
click at [1084, 219] on div "Hourly" at bounding box center [1112, 215] width 230 height 41
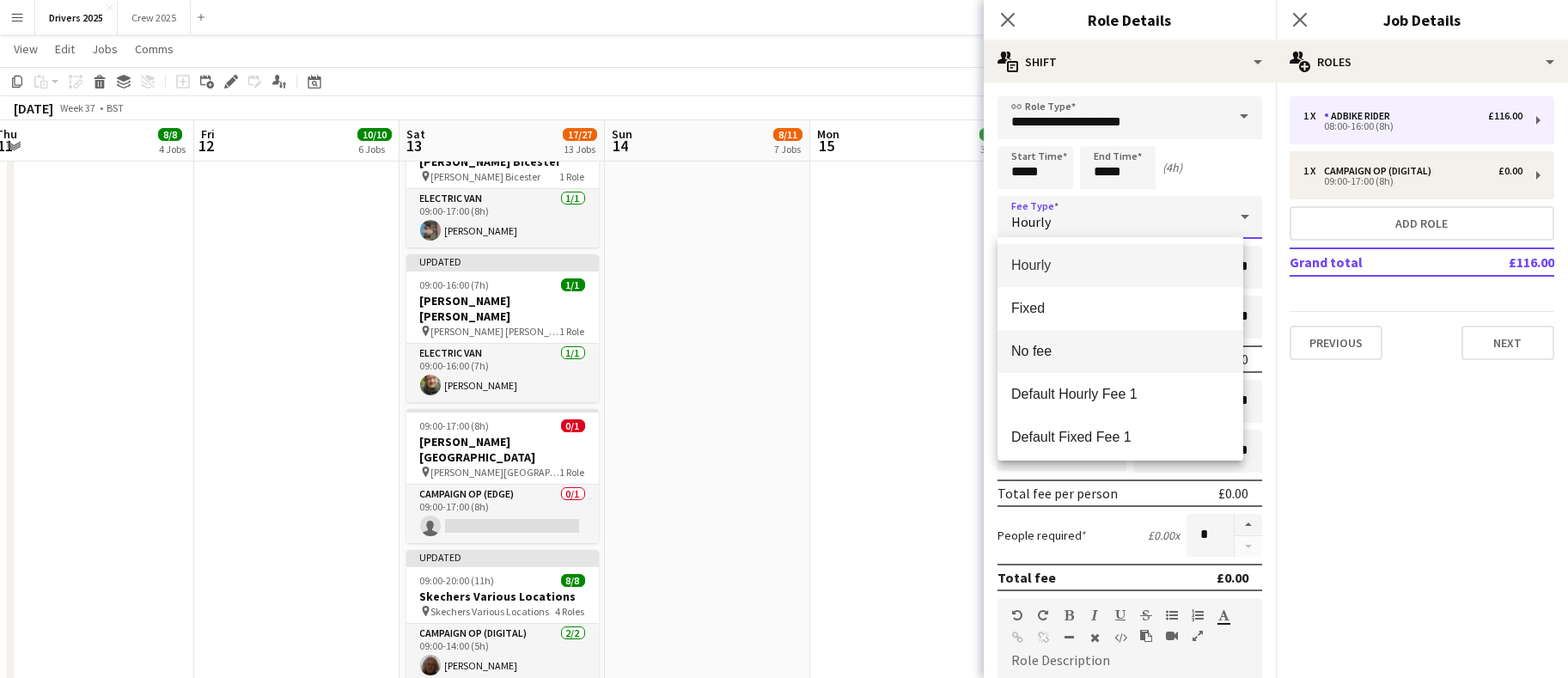
click at [1058, 343] on span "No fee" at bounding box center [1120, 351] width 218 height 16
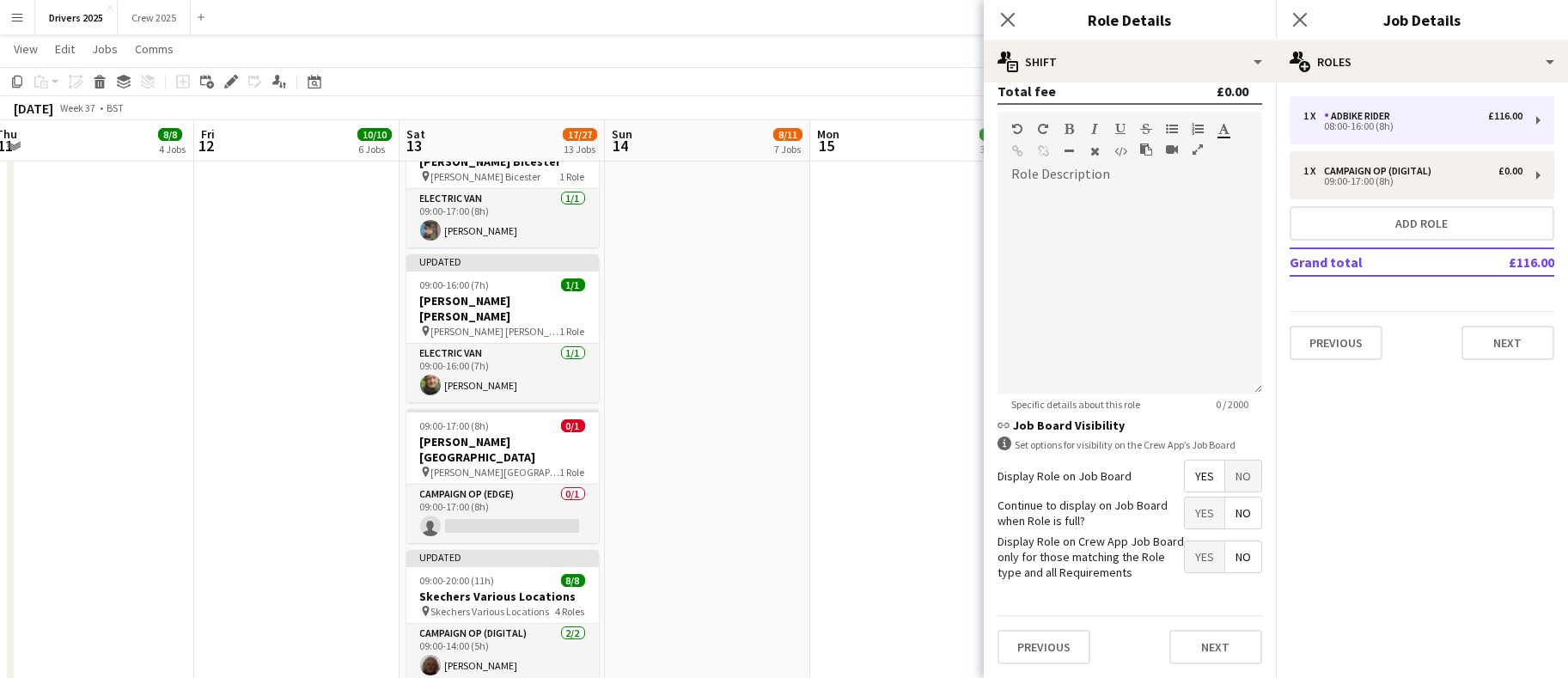
click at [1226, 461] on span "No" at bounding box center [1244, 476] width 36 height 31
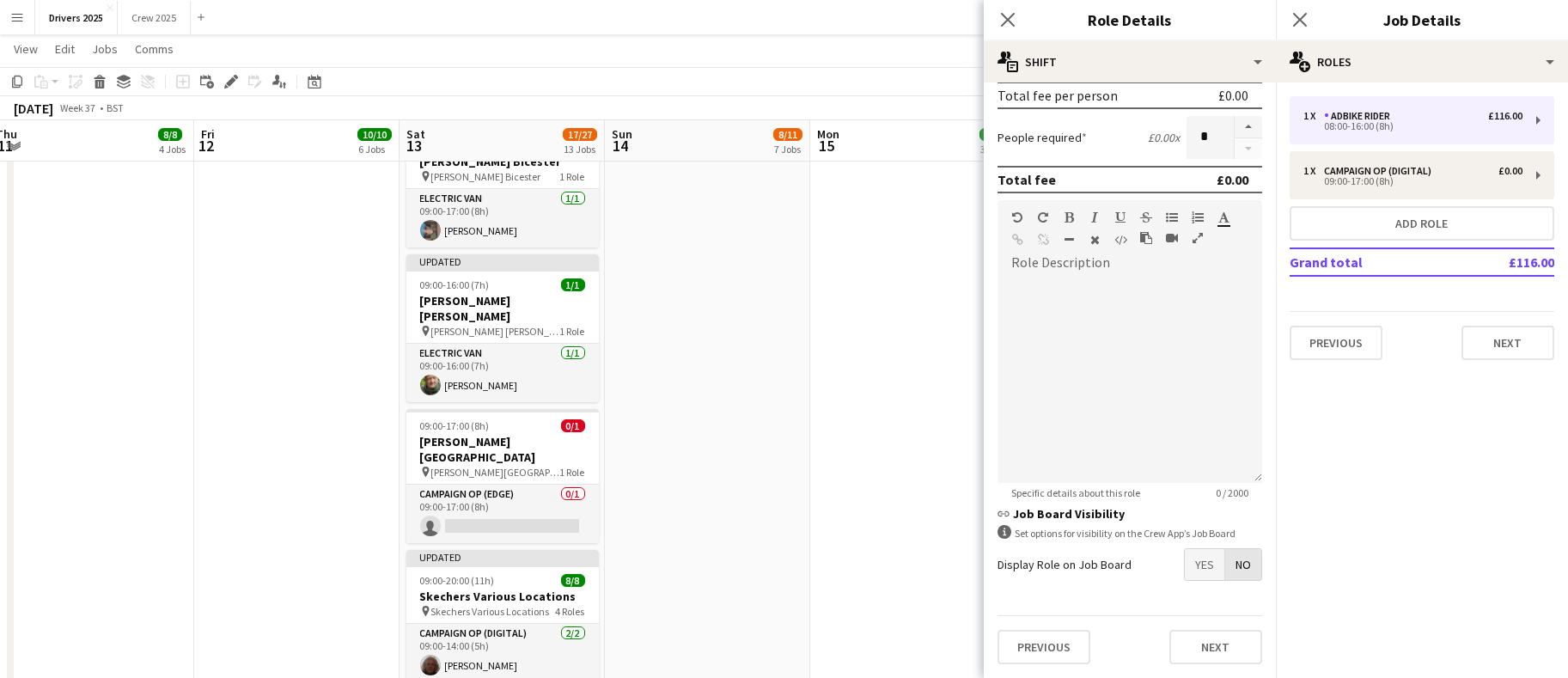
scroll to position [278, 0]
click at [1546, 345] on button "Next" at bounding box center [1508, 343] width 93 height 34
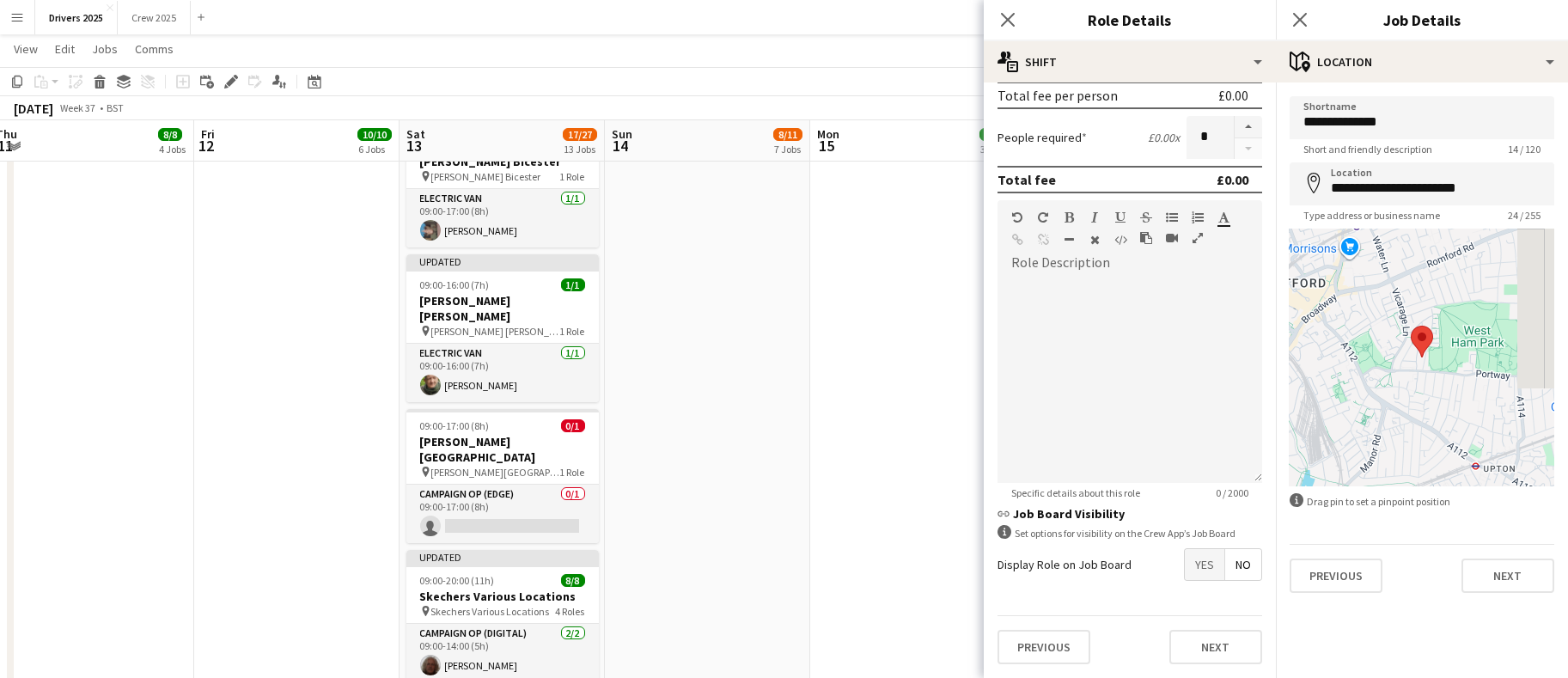
click at [795, 356] on app-date-cell "09:00-17:00 (8h) 1/1 pin Sky Various Locations 1 Role Campaign Op (Digital) 1/1…" at bounding box center [708, 50] width 205 height 4613
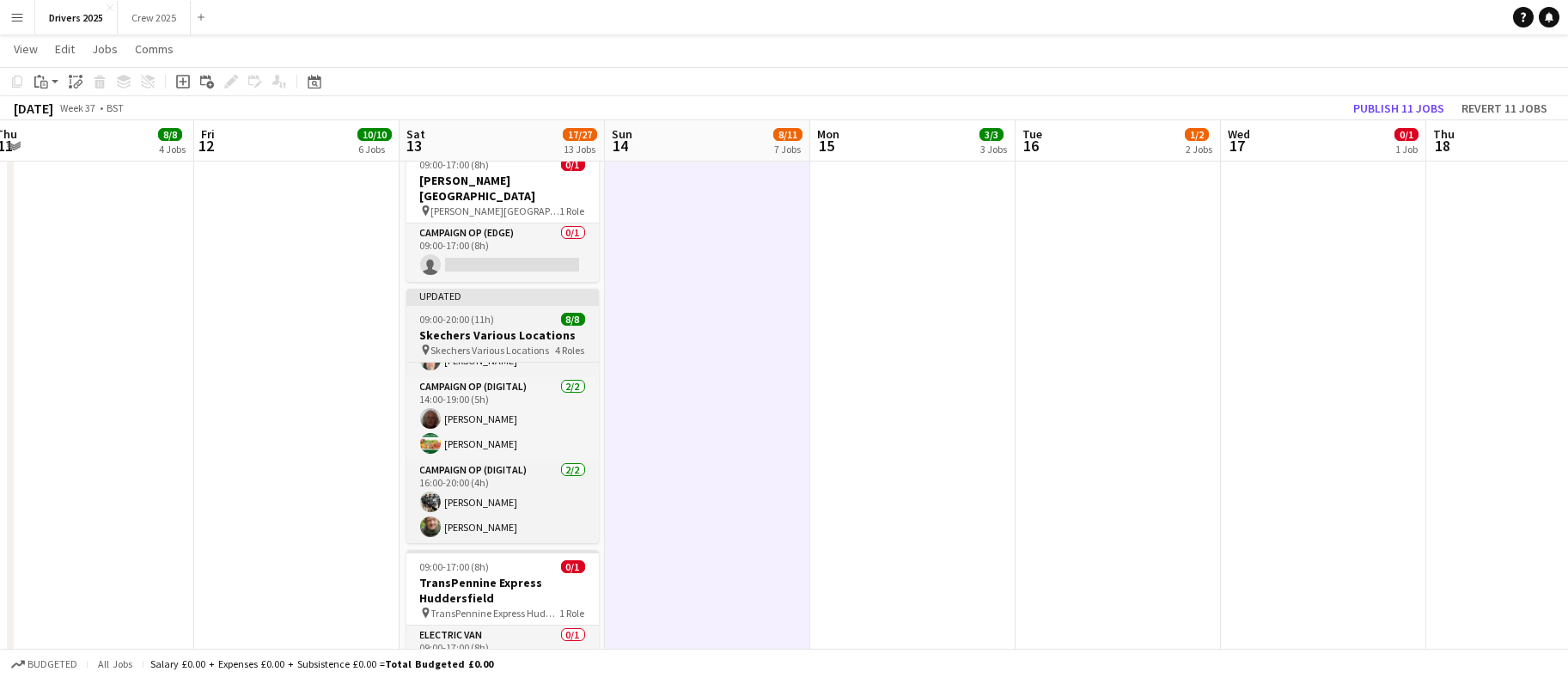
scroll to position [0, 0]
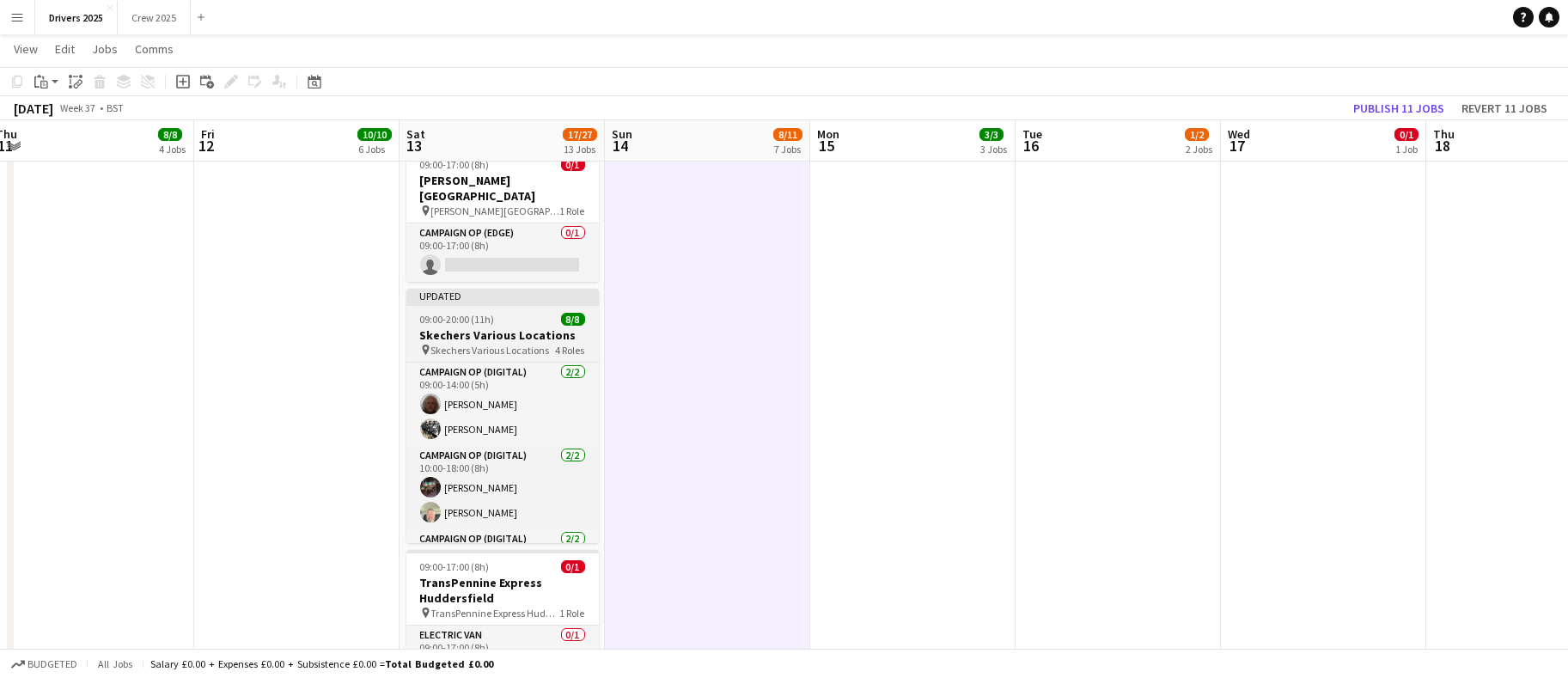
click at [450, 289] on app-job-card "Updated 09:00-20:00 (11h) 8/8 Skechers Various Locations pin Skechers Various L…" at bounding box center [503, 416] width 193 height 254
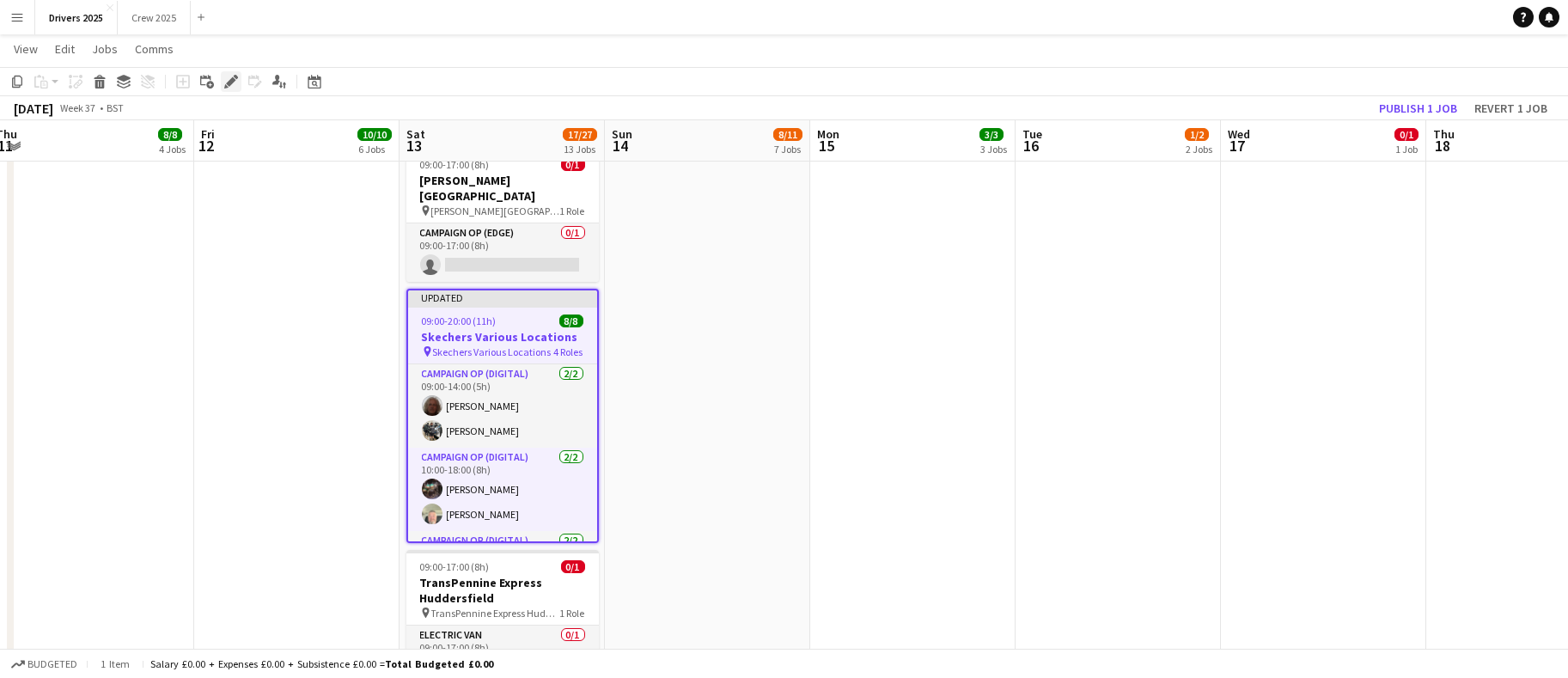
click at [220, 77] on div "Edit" at bounding box center [230, 82] width 21 height 21
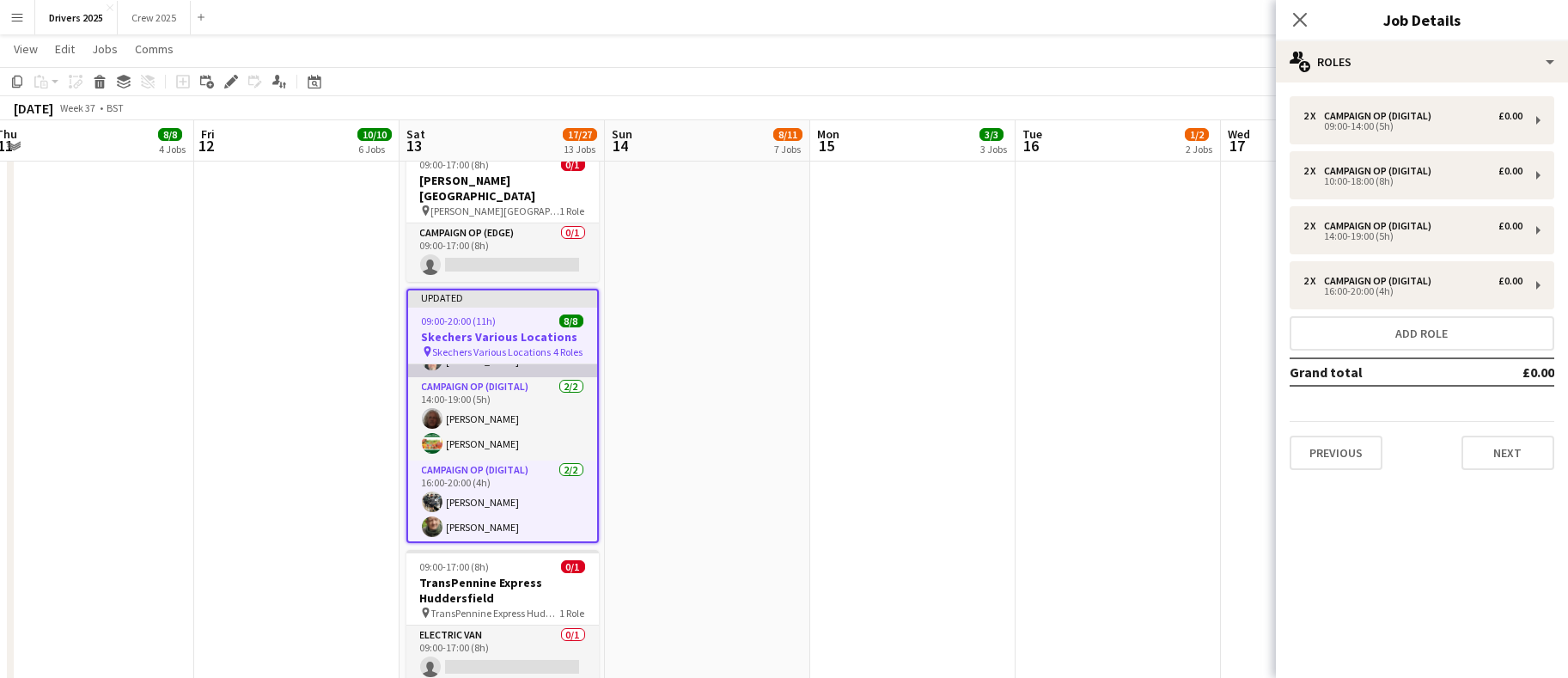
scroll to position [156, 0]
click at [1536, 463] on button "Next" at bounding box center [1508, 453] width 93 height 34
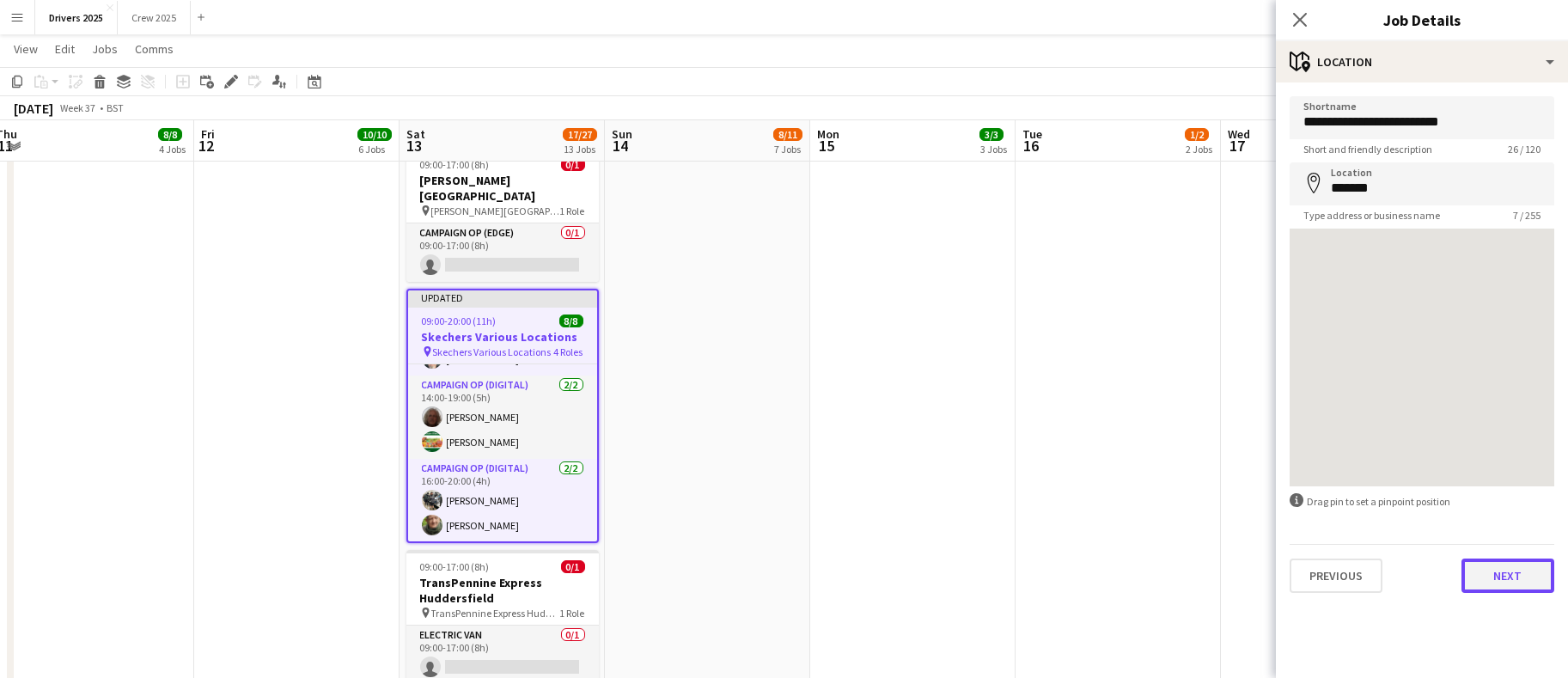
click at [1506, 571] on button "Next" at bounding box center [1508, 575] width 93 height 34
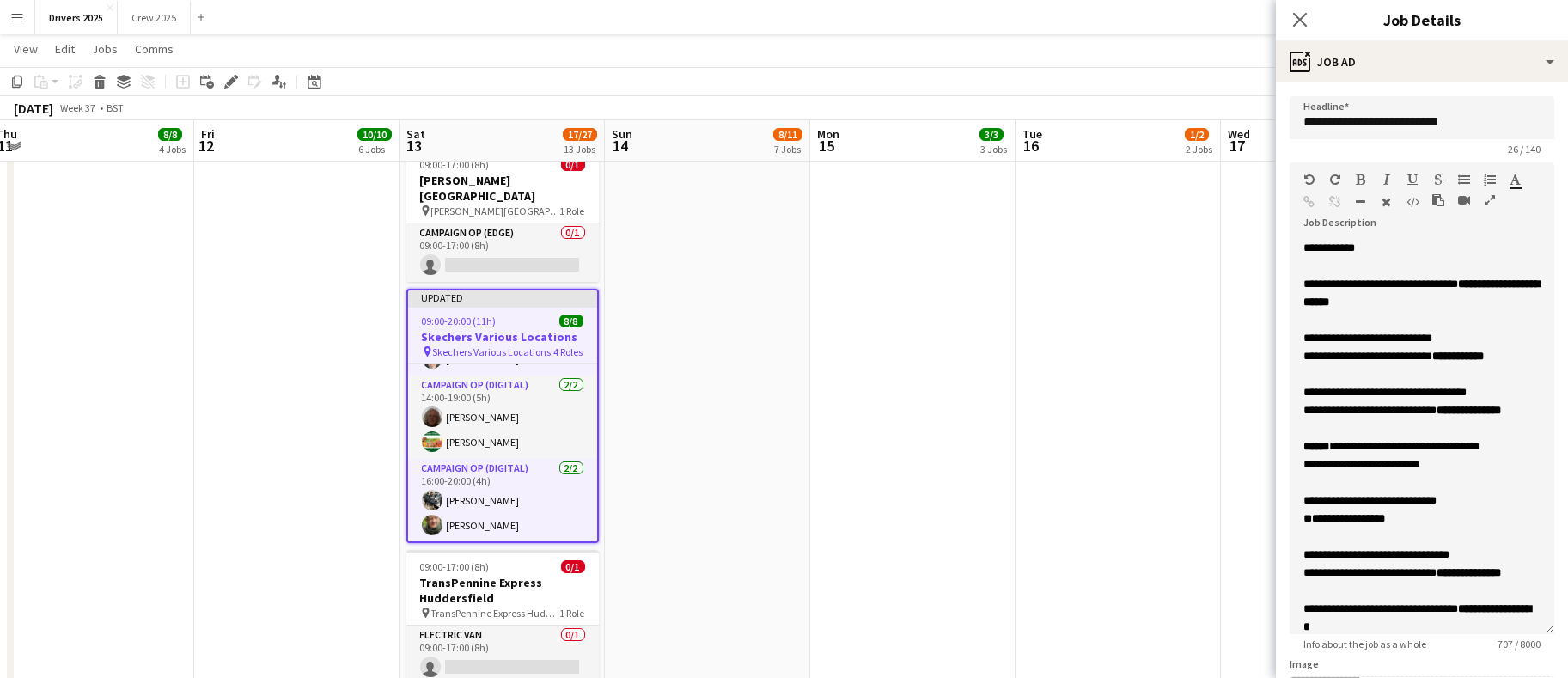
drag, startPoint x: 1525, startPoint y: 334, endPoint x: 1489, endPoint y: 628, distance: 296.2
click at [1490, 628] on div "**********" at bounding box center [1421, 437] width 264 height 395
click at [1388, 357] on div "**********" at bounding box center [1422, 356] width 237 height 18
click at [1386, 365] on div "**********" at bounding box center [1422, 356] width 237 height 18
click at [1348, 452] on span "**********" at bounding box center [1391, 446] width 177 height 11
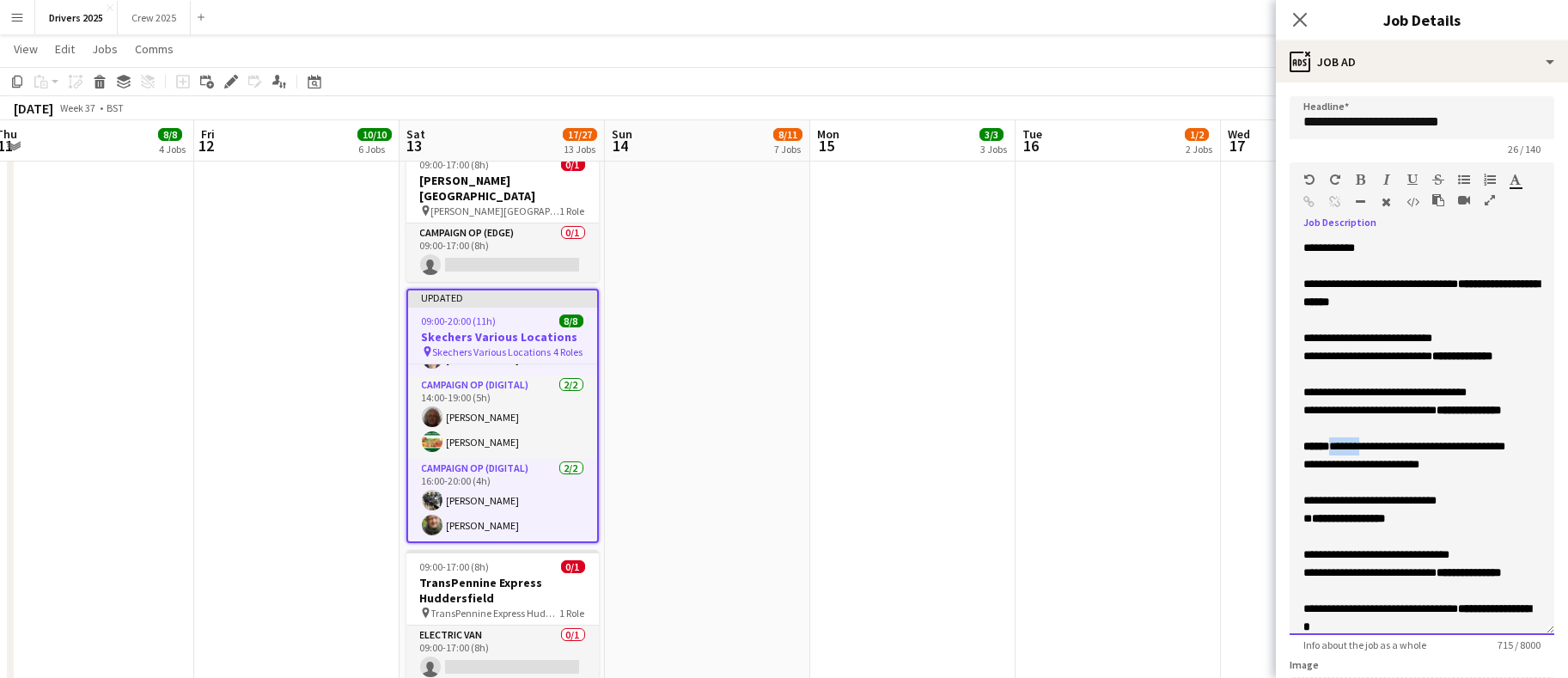
drag, startPoint x: 1382, startPoint y: 488, endPoint x: 1345, endPoint y: 492, distance: 37.2
click at [1345, 452] on span "**********" at bounding box center [1404, 446] width 201 height 11
click at [1413, 438] on div at bounding box center [1422, 428] width 237 height 18
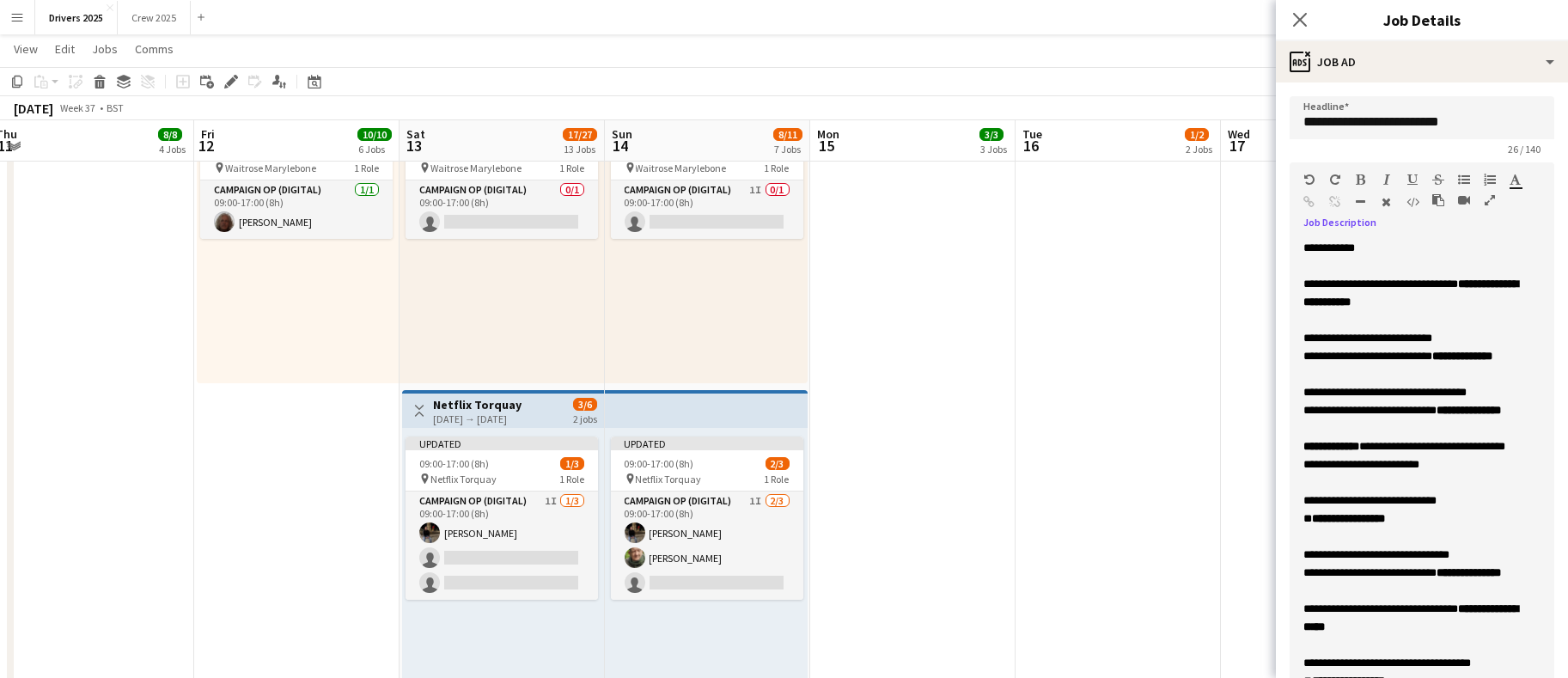
scroll to position [49, 0]
drag, startPoint x: 1523, startPoint y: 629, endPoint x: 1548, endPoint y: 817, distance: 189.7
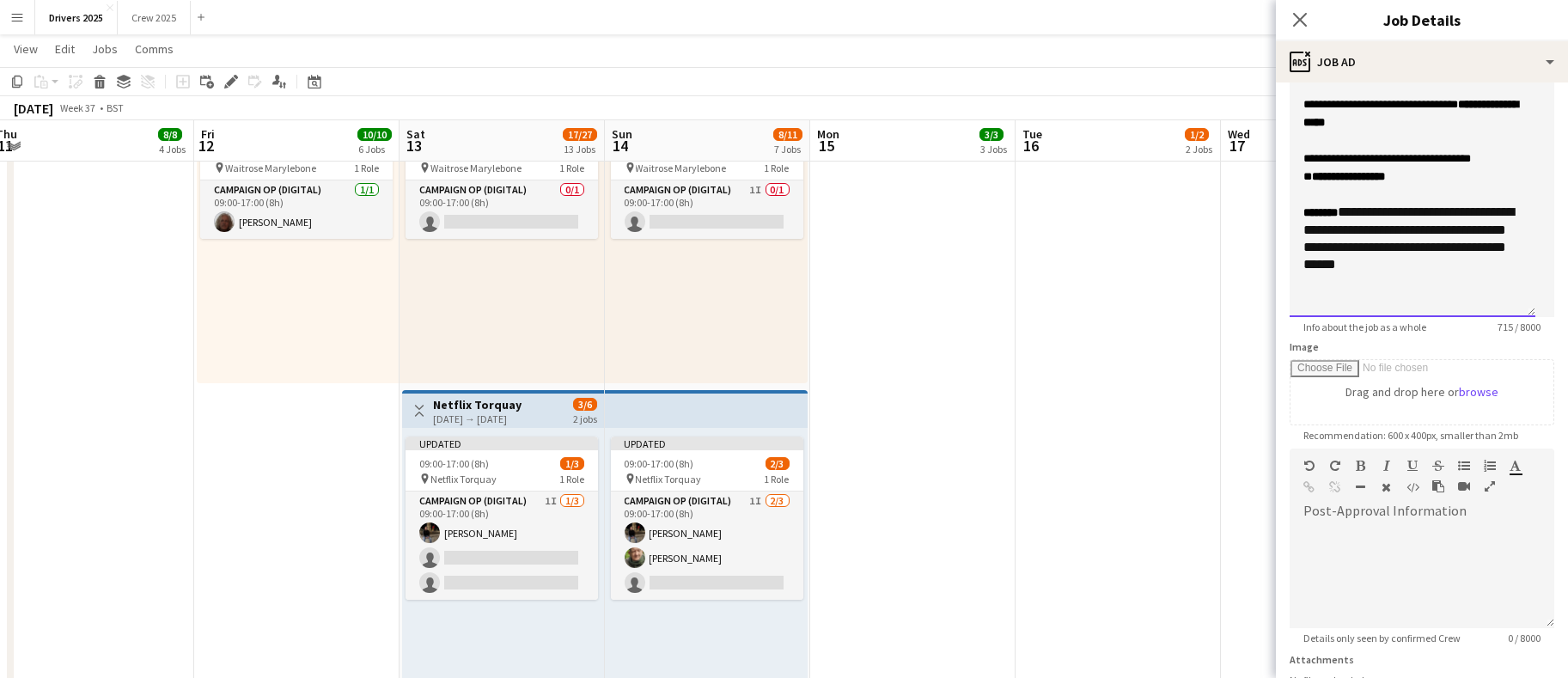
scroll to position [515, 0]
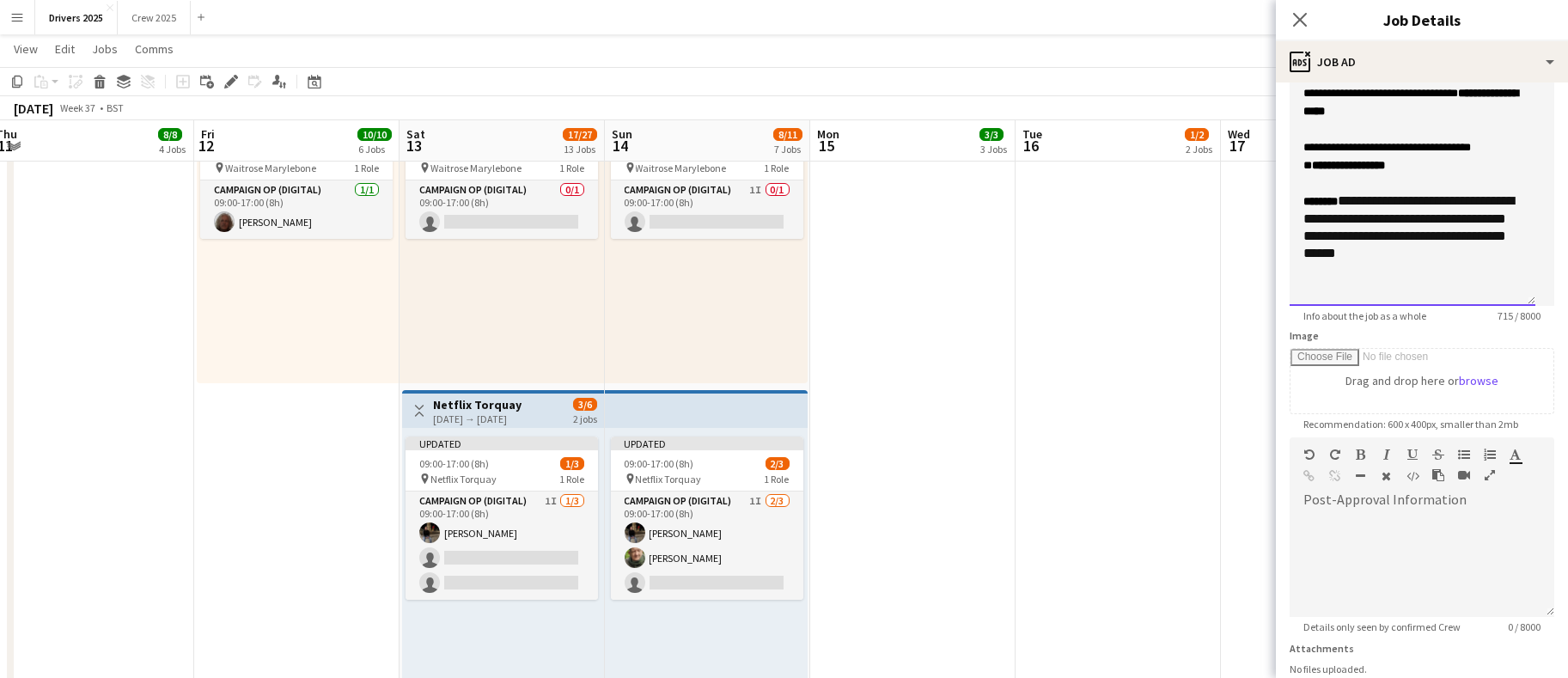
click at [1461, 262] on div "**********" at bounding box center [1412, 227] width 218 height 70
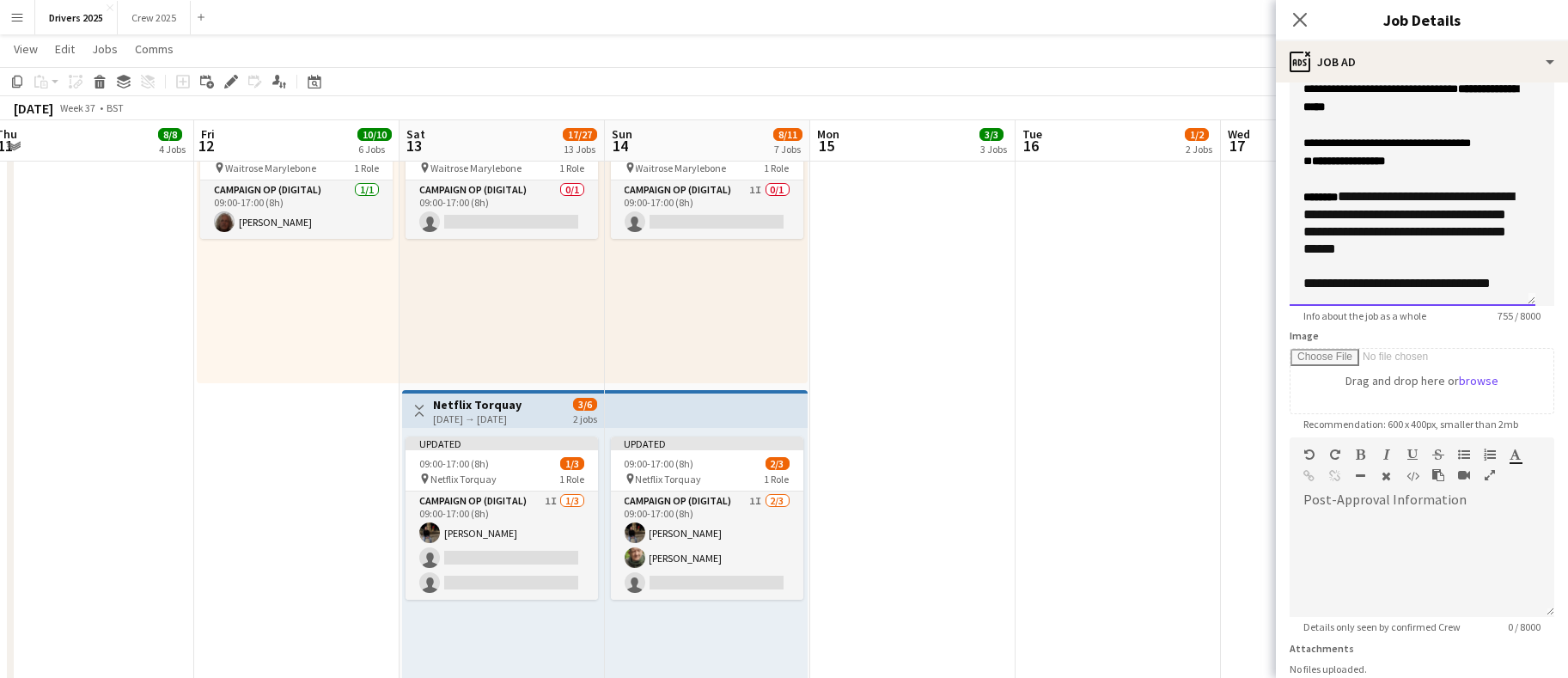
scroll to position [88, 0]
drag, startPoint x: 1392, startPoint y: 293, endPoint x: 1365, endPoint y: 270, distance: 35.5
click at [1365, 275] on div "**********" at bounding box center [1412, 283] width 218 height 17
copy span "**********"
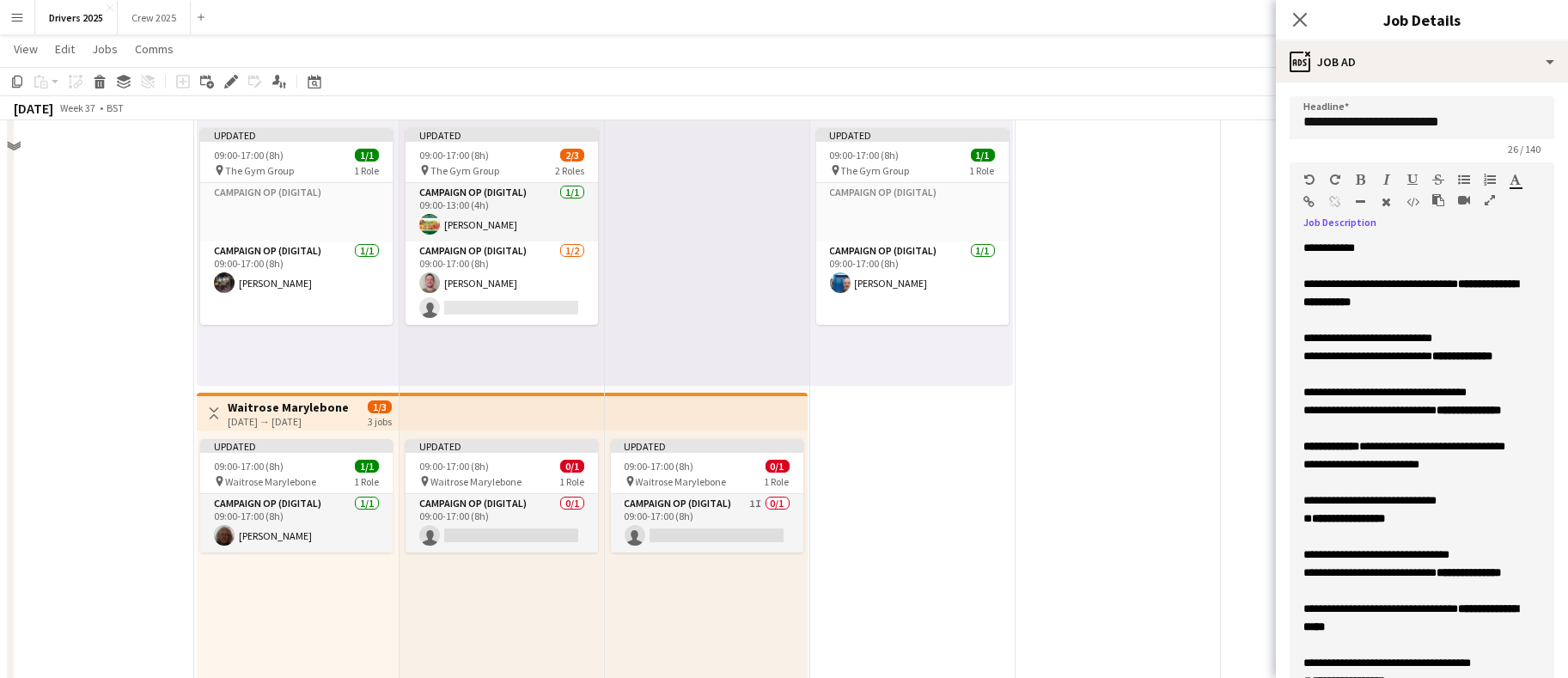
scroll to position [1288, 0]
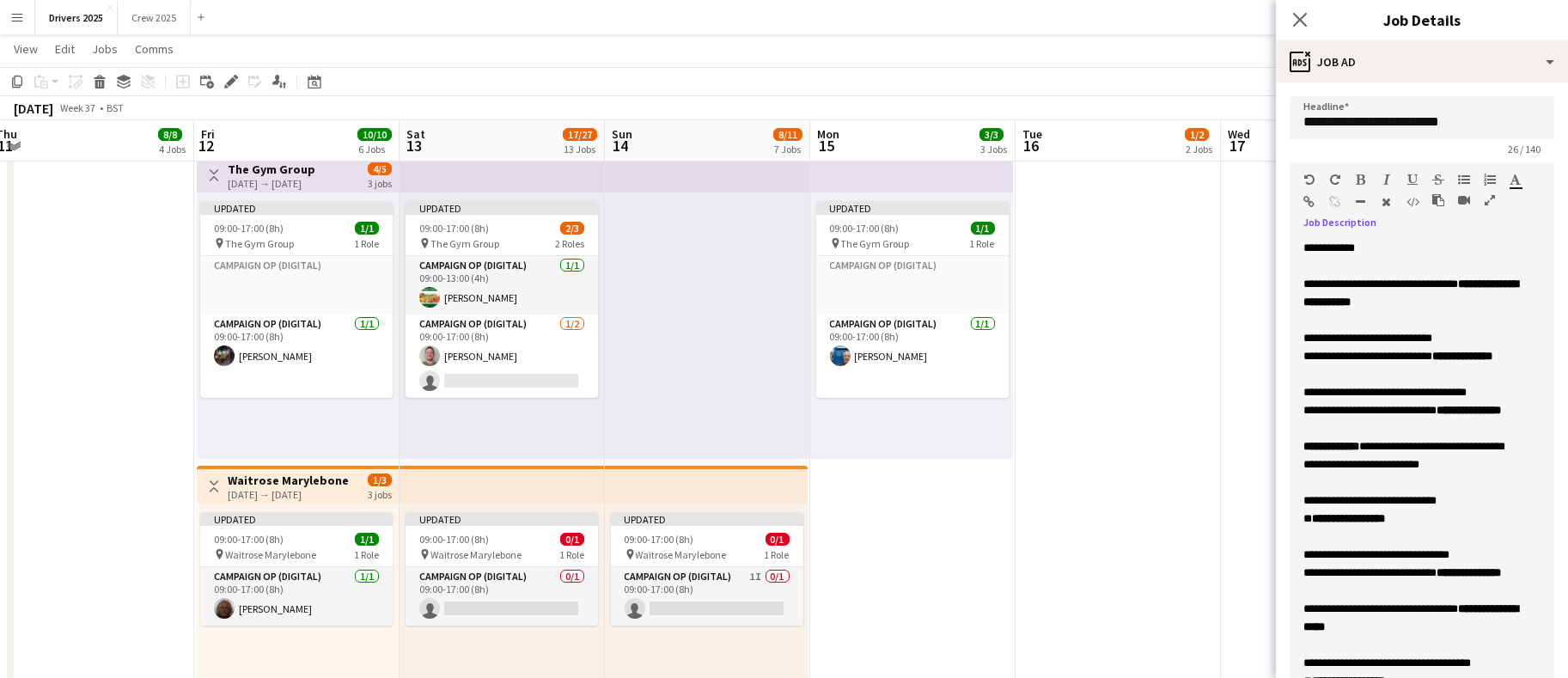
click at [1305, 195] on icon "button" at bounding box center [1310, 201] width 11 height 12
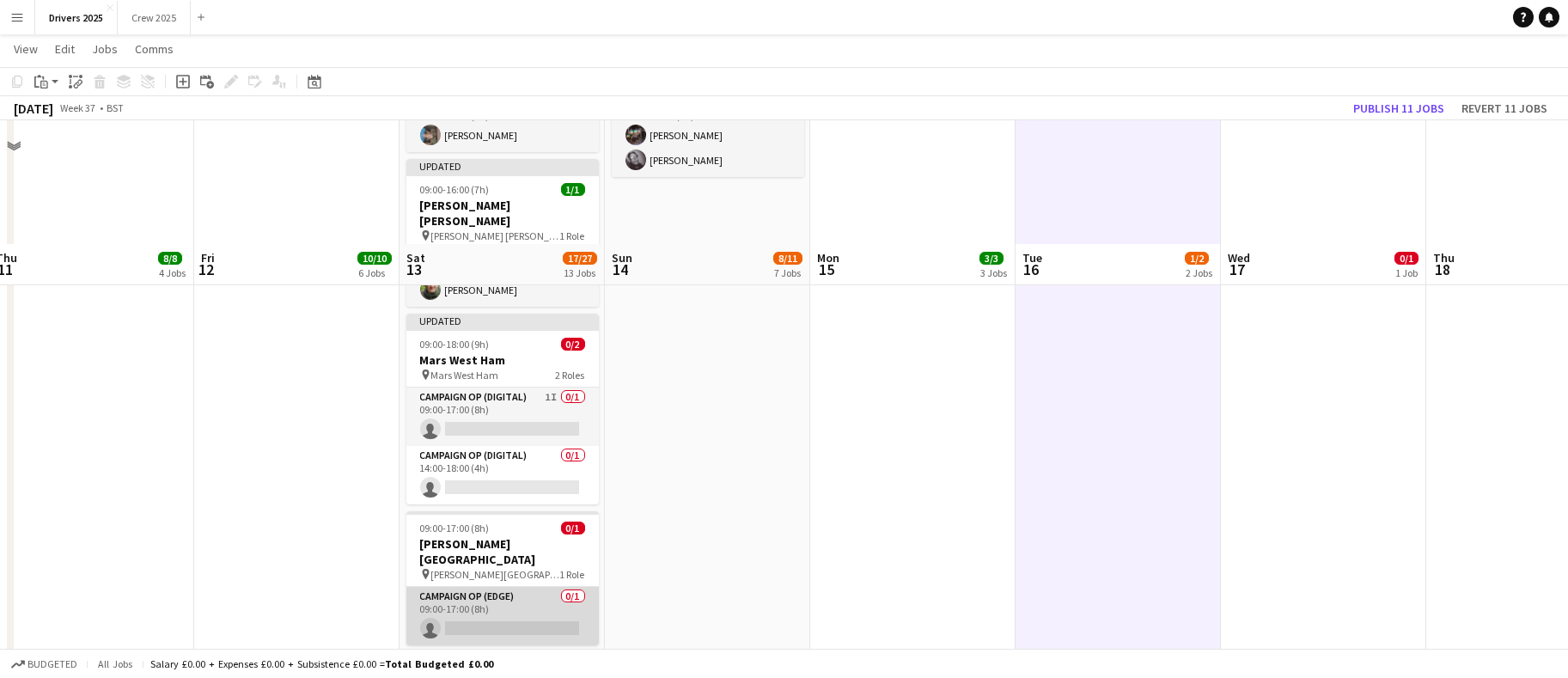
scroll to position [2319, 0]
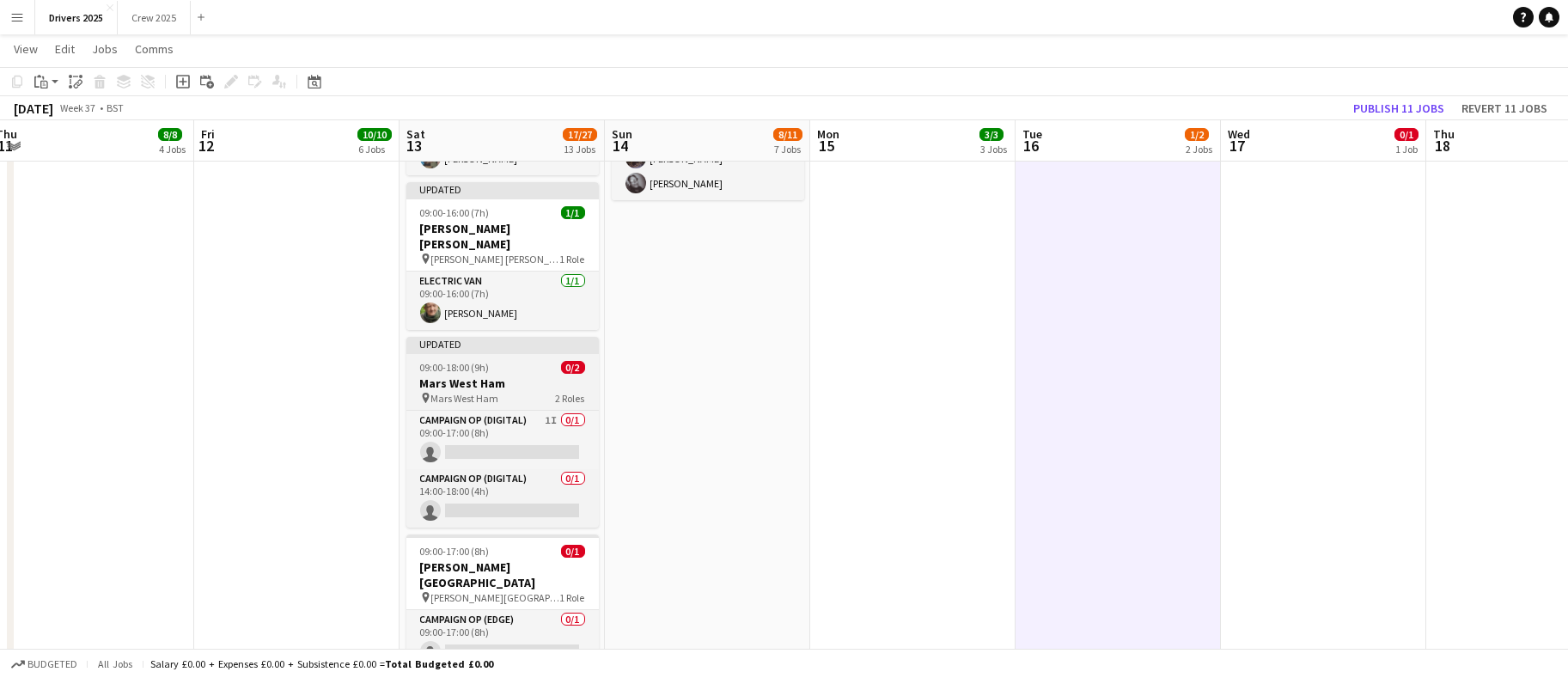
click at [488, 341] on app-job-card "Updated 09:00-18:00 (9h) 0/2 Mars West Ham pin Mars West Ham 2 Roles Campaign O…" at bounding box center [503, 432] width 193 height 190
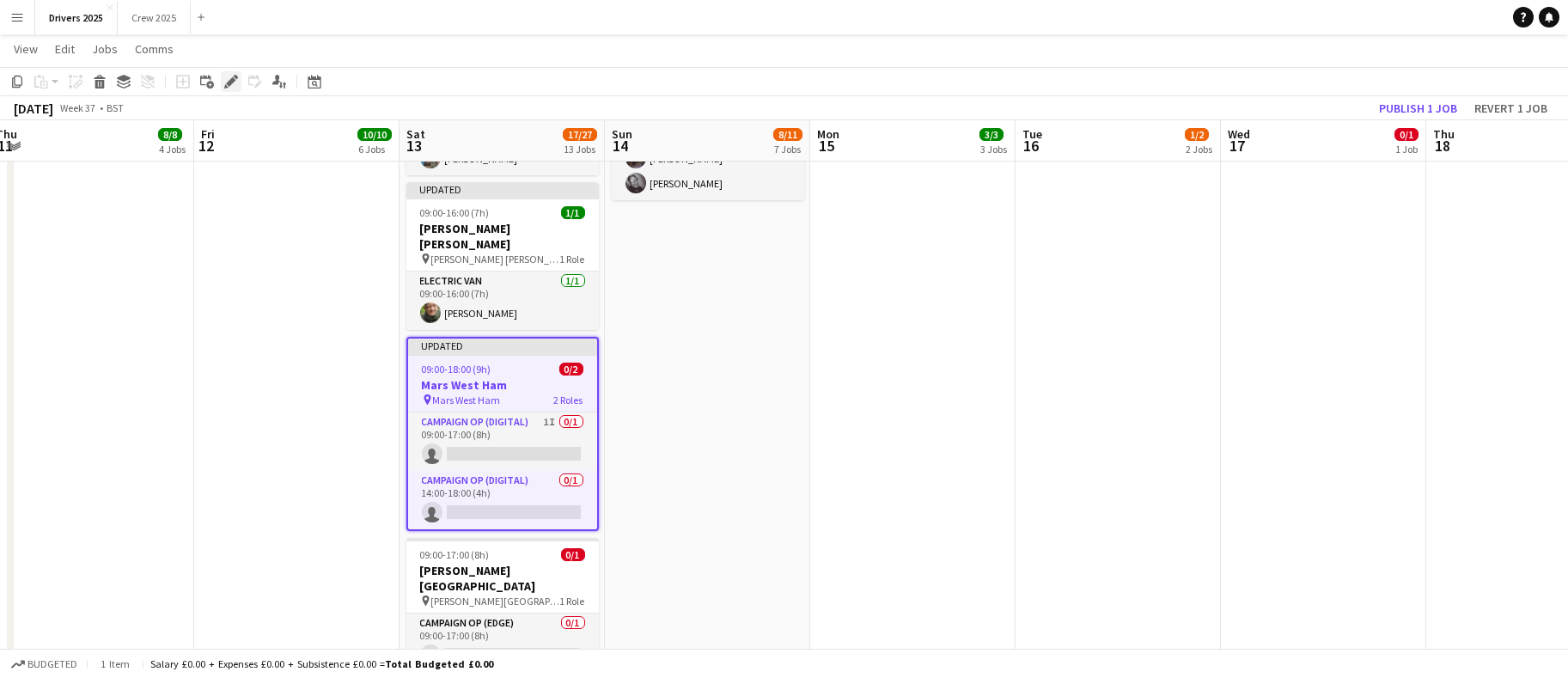
click at [236, 81] on icon "Edit" at bounding box center [231, 82] width 14 height 14
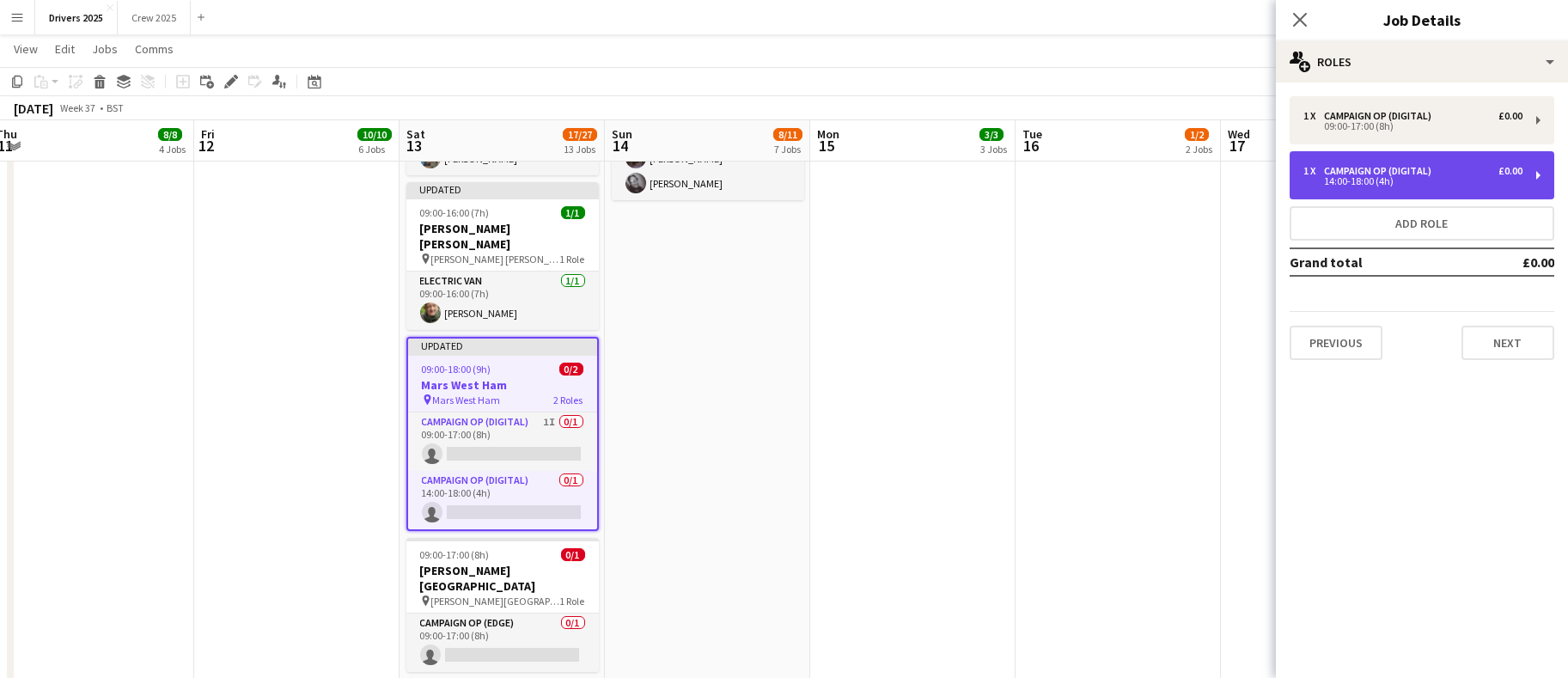
click at [1374, 165] on div "Campaign Op (Digital)" at bounding box center [1381, 170] width 115 height 12
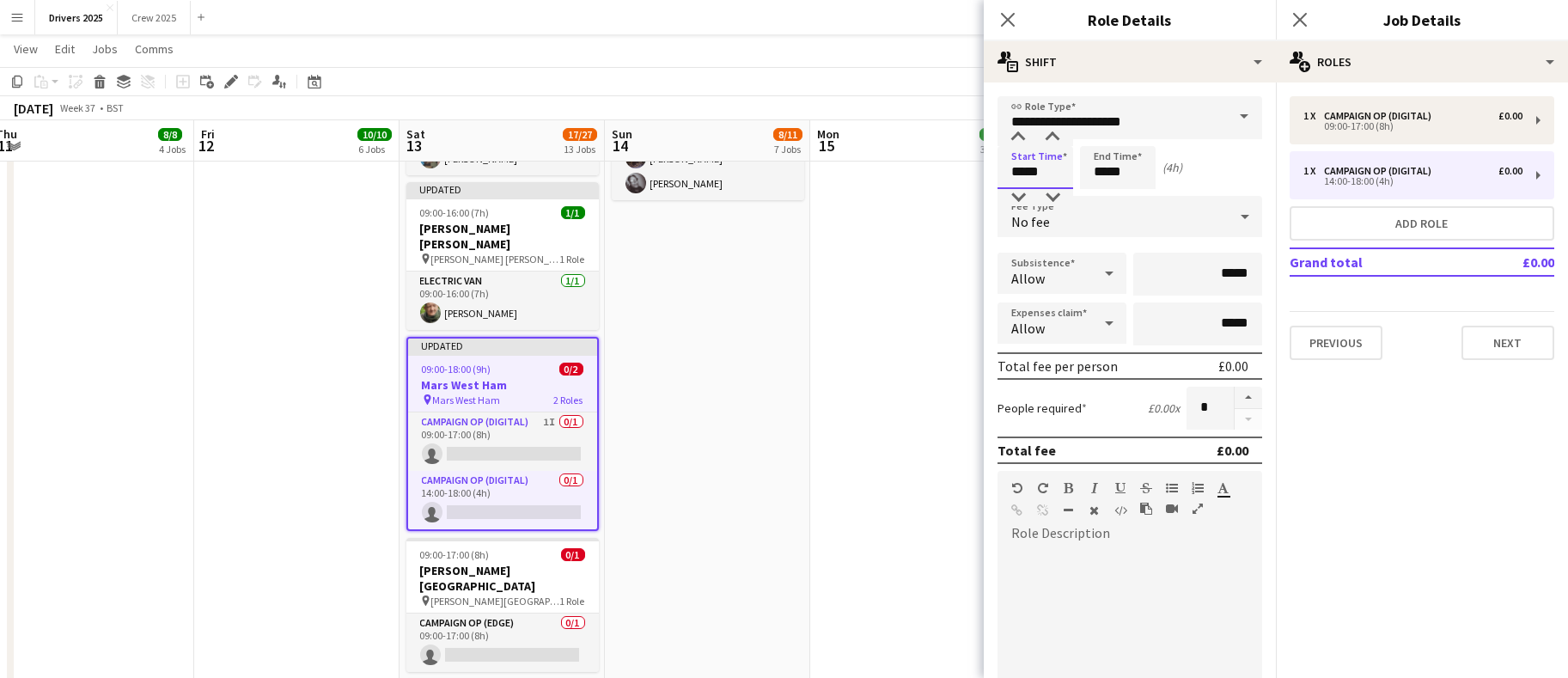
drag, startPoint x: 1040, startPoint y: 172, endPoint x: 849, endPoint y: 161, distance: 191.3
click at [891, 171] on body "Menu Boards Boards Boards All jobs Status Workforce Workforce My Workforce Recr…" at bounding box center [784, 98] width 1568 height 4835
type input "*****"
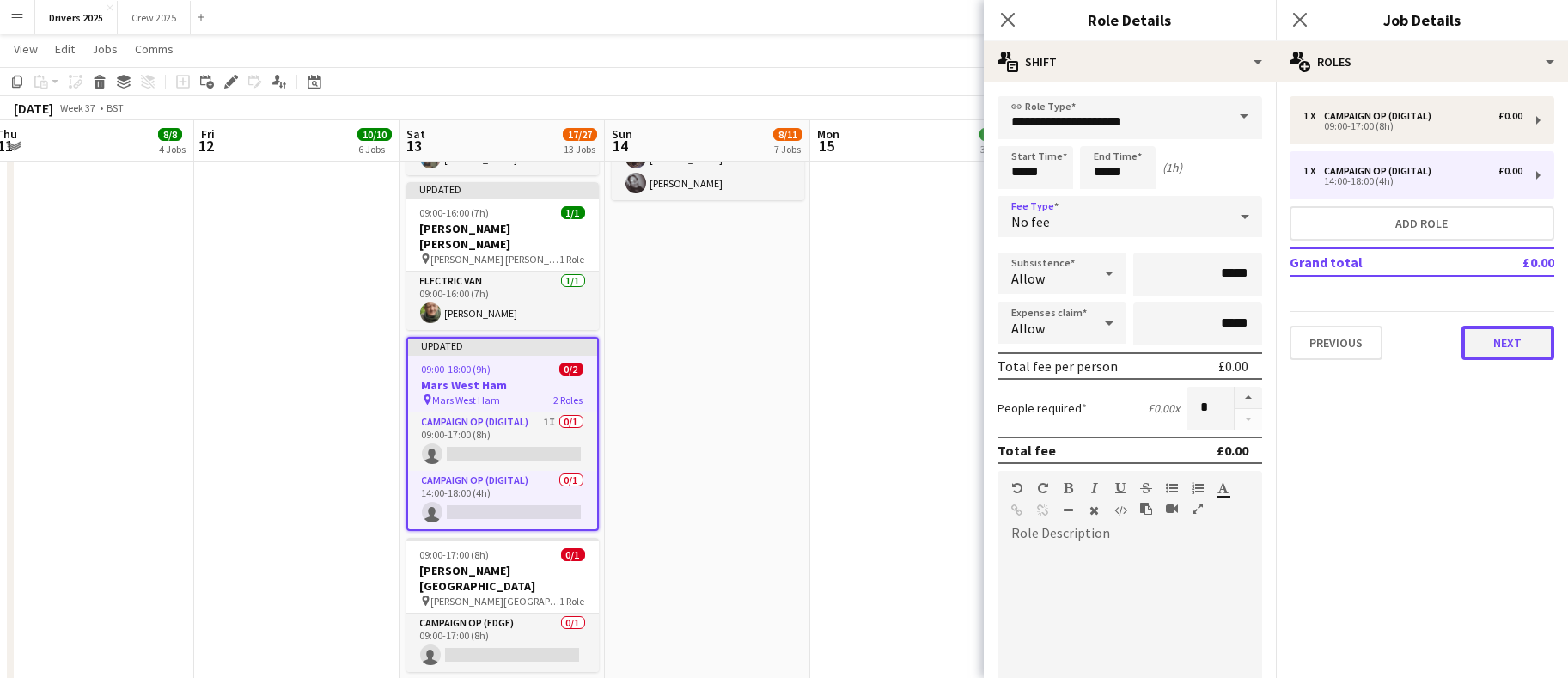
click at [1485, 347] on button "Next" at bounding box center [1508, 343] width 93 height 34
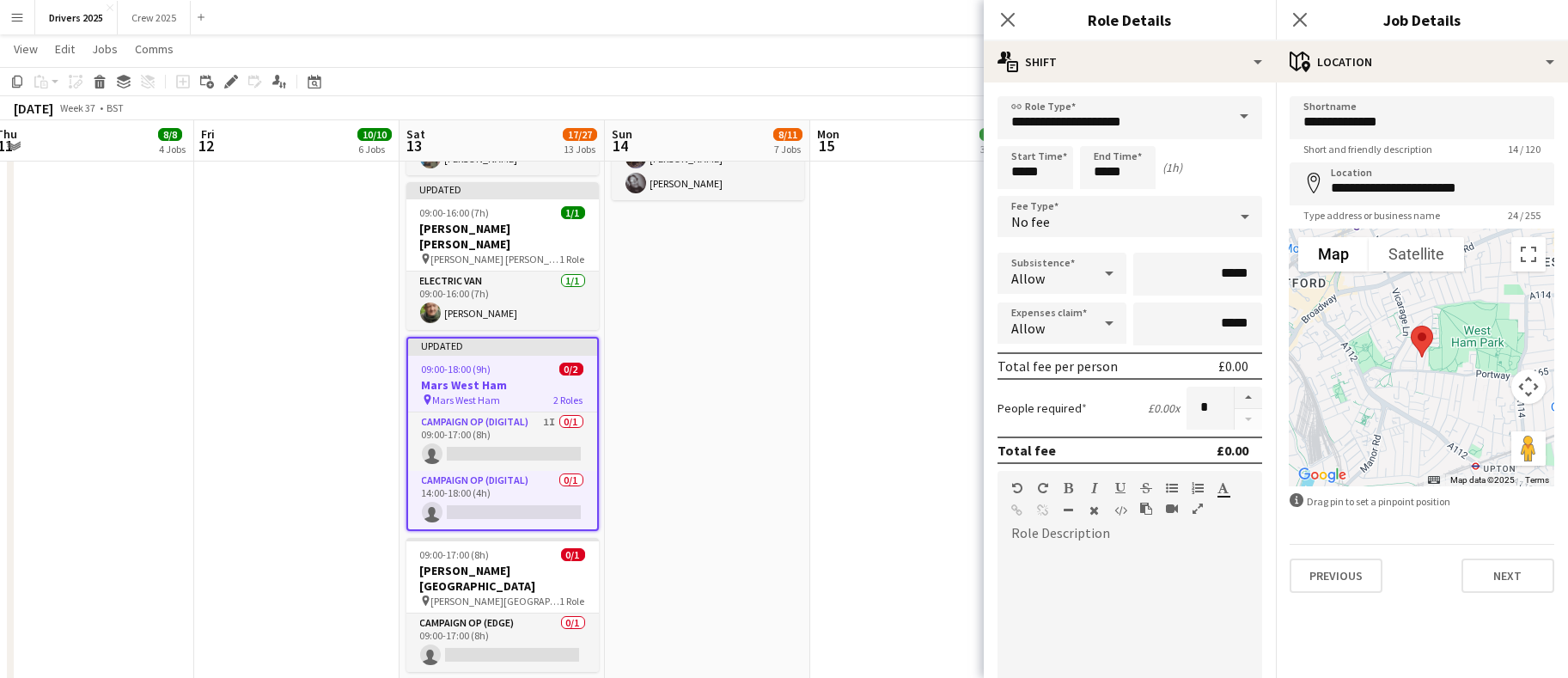
click at [1154, 560] on div at bounding box center [1129, 650] width 264 height 206
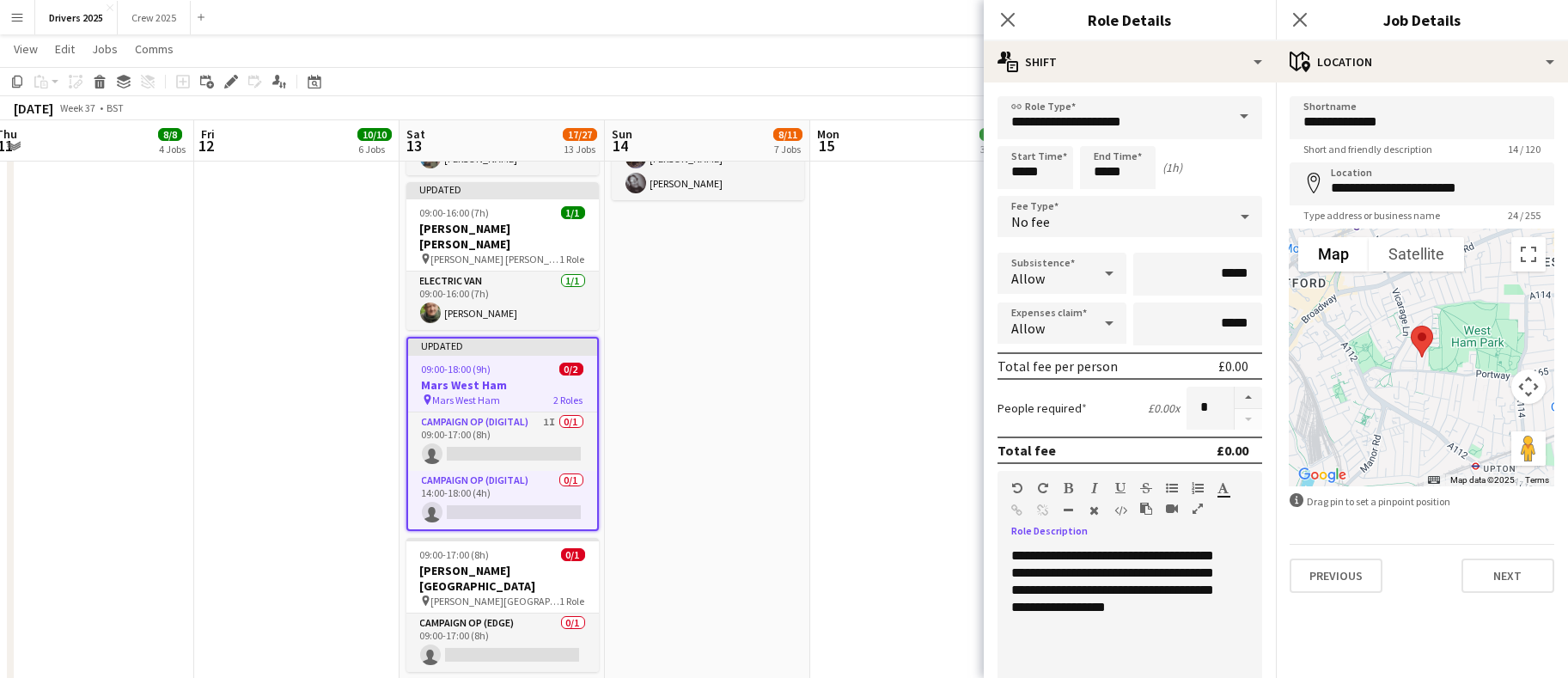
click at [1115, 600] on div "**********" at bounding box center [1120, 650] width 245 height 206
click at [1198, 603] on div "**********" at bounding box center [1120, 650] width 245 height 206
drag, startPoint x: 1195, startPoint y: 606, endPoint x: 1160, endPoint y: 601, distance: 35.4
click at [1160, 601] on div "**********" at bounding box center [1120, 650] width 245 height 206
click at [1206, 605] on div "**********" at bounding box center [1120, 650] width 245 height 206
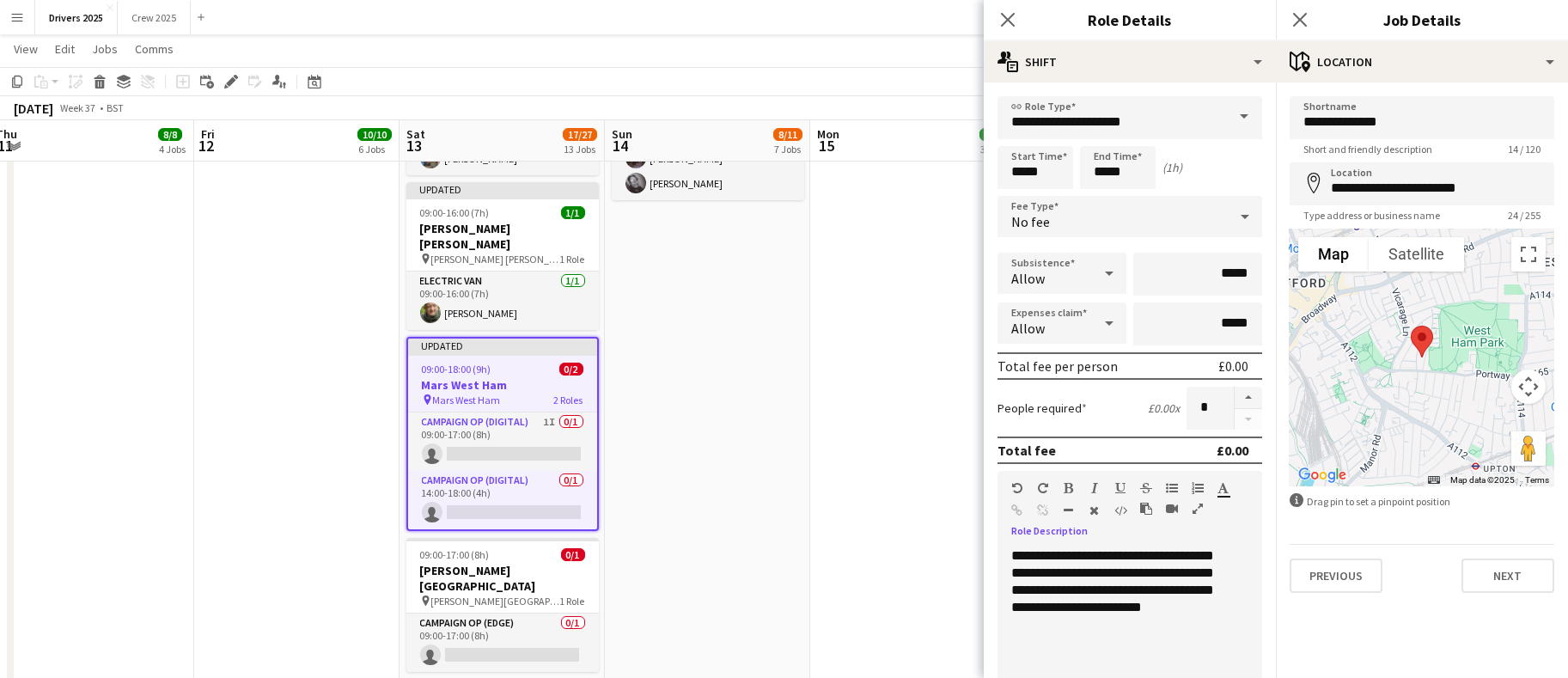
scroll to position [278, 0]
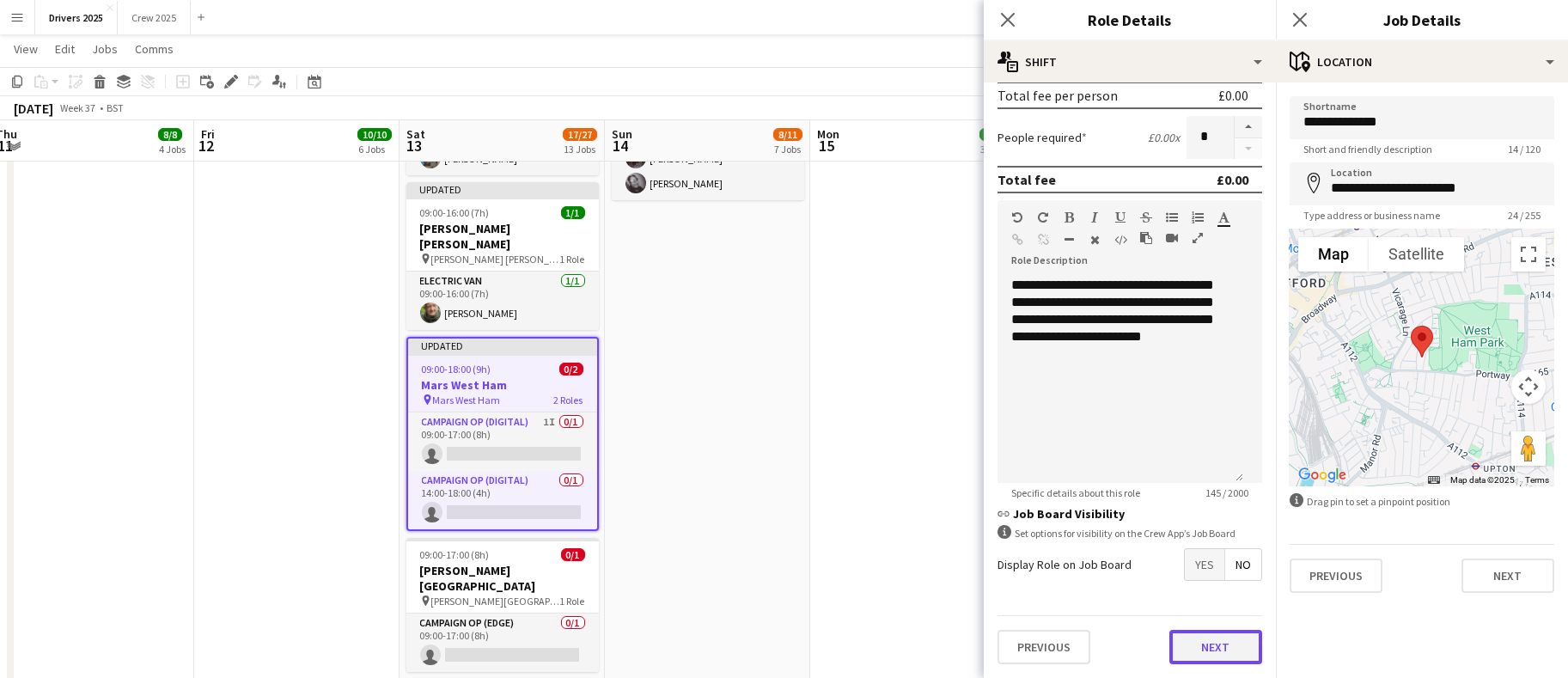
click at [1197, 634] on button "Next" at bounding box center [1216, 647] width 93 height 34
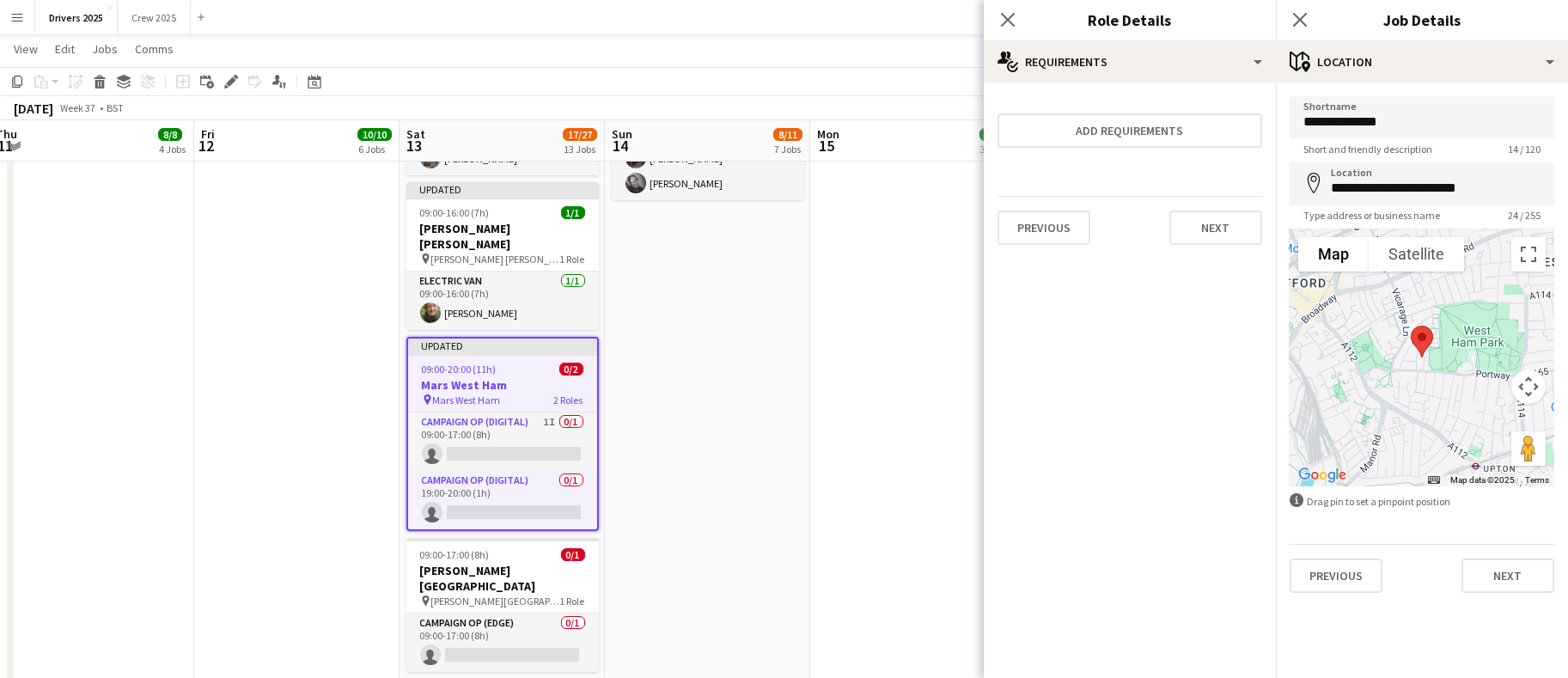
click at [858, 403] on app-date-cell "09:00-17:00 (8h) 1/1 pin Sky Various Locations 1 Role Campaign Op (Digital) 1/1…" at bounding box center [914, 179] width 205 height 4613
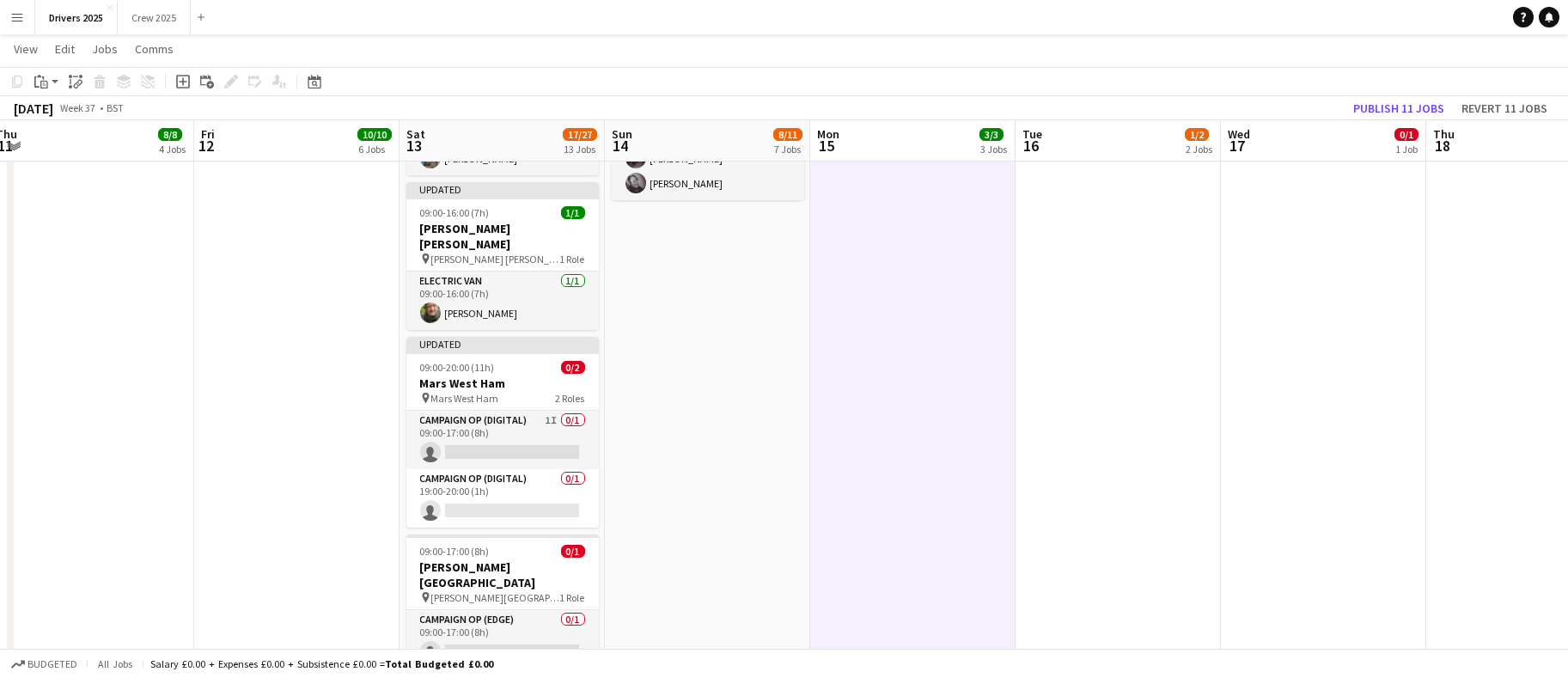
click at [538, 485] on app-card-role "Campaign Op (Digital) 0/1 19:00-20:00 (1h) single-neutral-actions" at bounding box center [503, 498] width 193 height 59
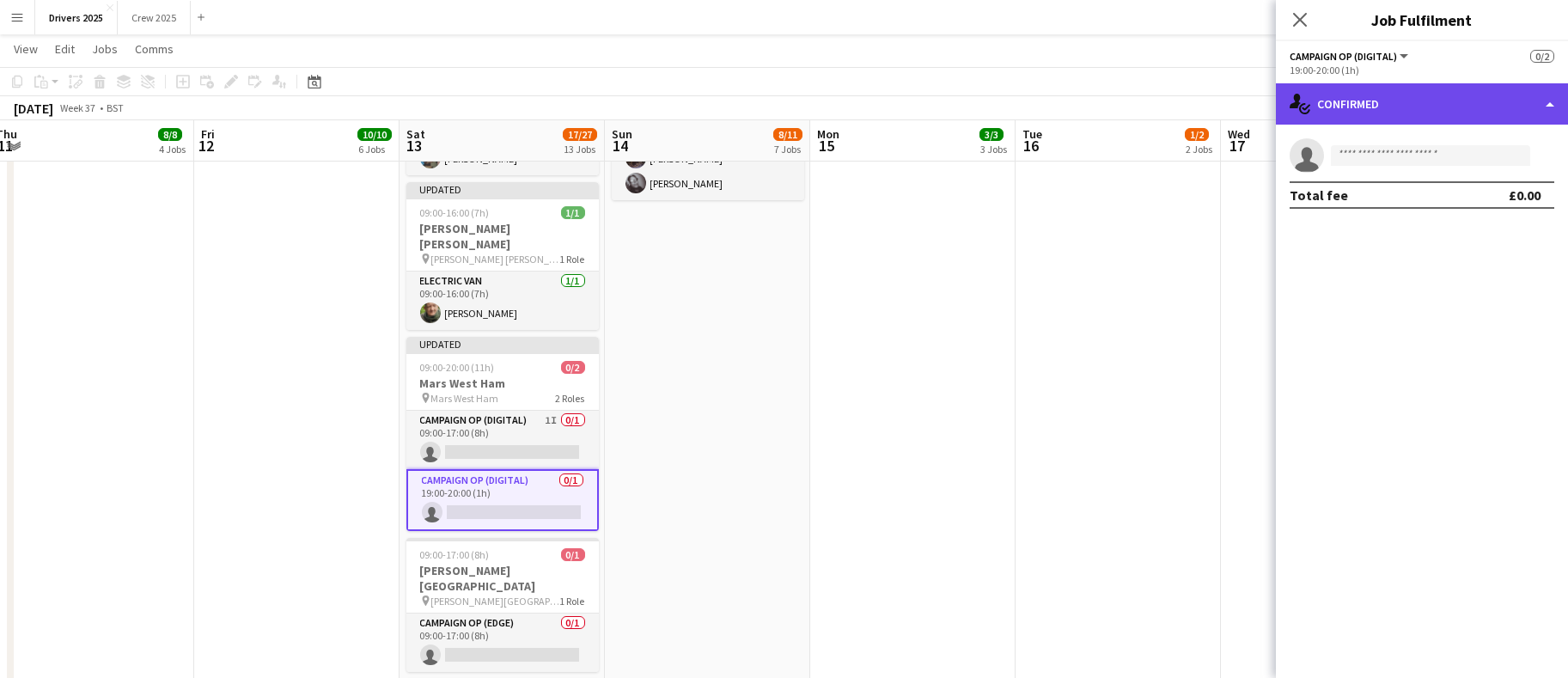
click at [1396, 96] on div "single-neutral-actions-check-2 Confirmed" at bounding box center [1422, 104] width 292 height 41
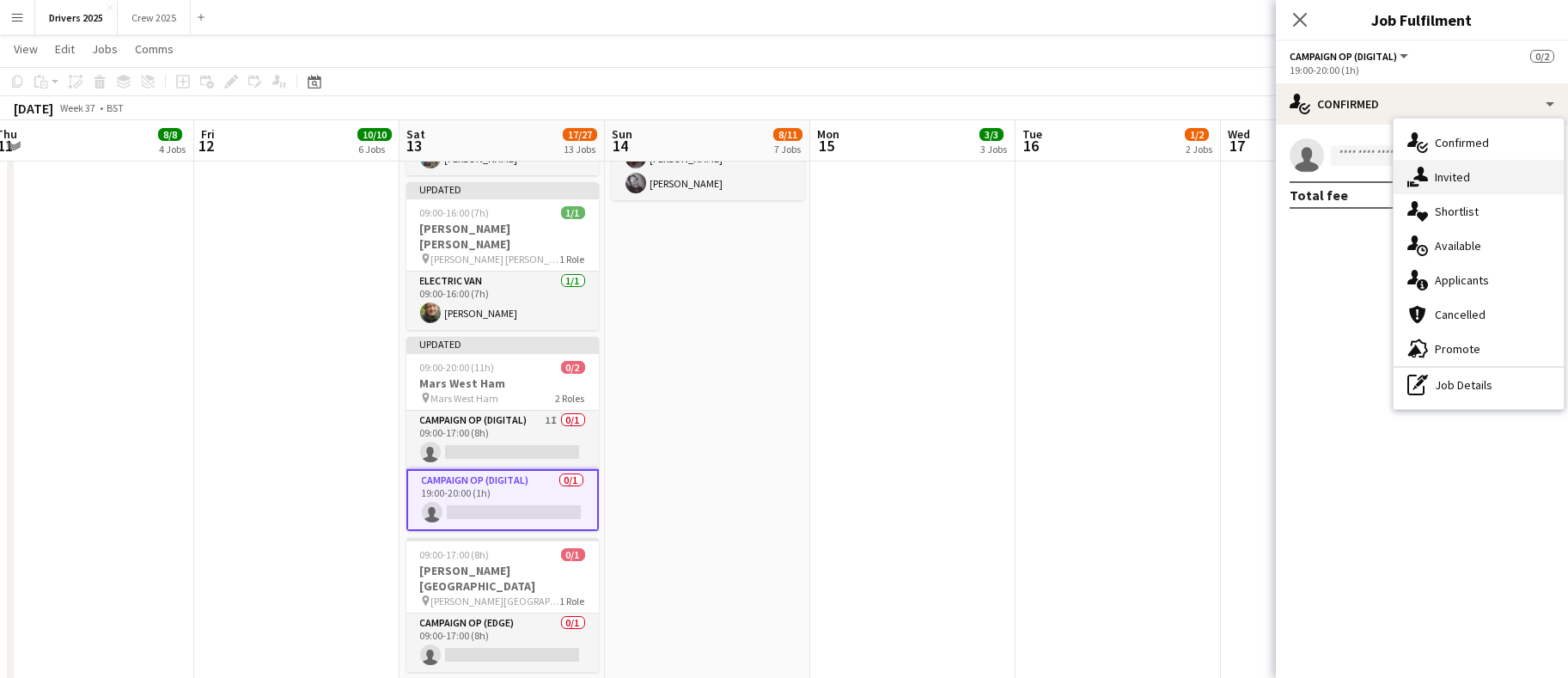
click at [1453, 168] on div "single-neutral-actions-share-1 Invited" at bounding box center [1479, 176] width 171 height 34
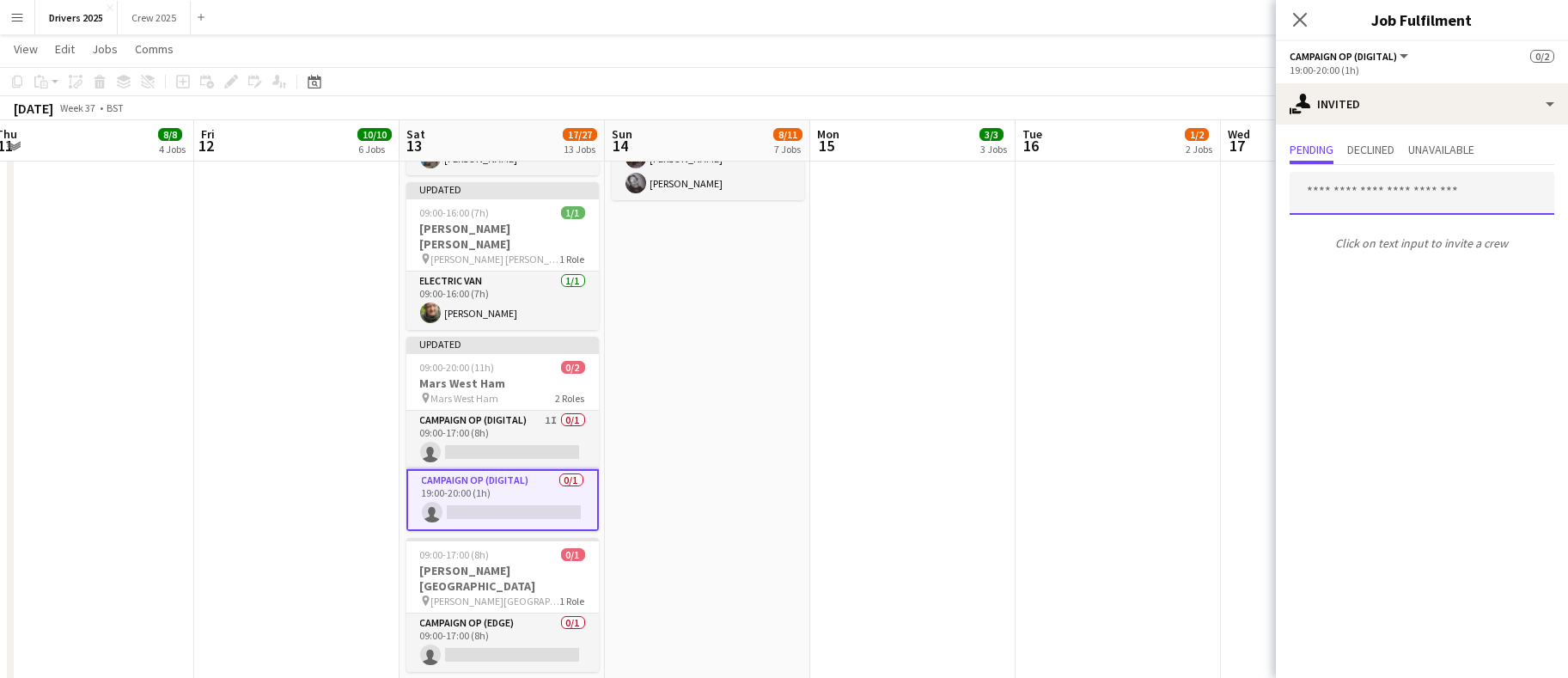
click at [1394, 183] on input "text" at bounding box center [1421, 192] width 264 height 43
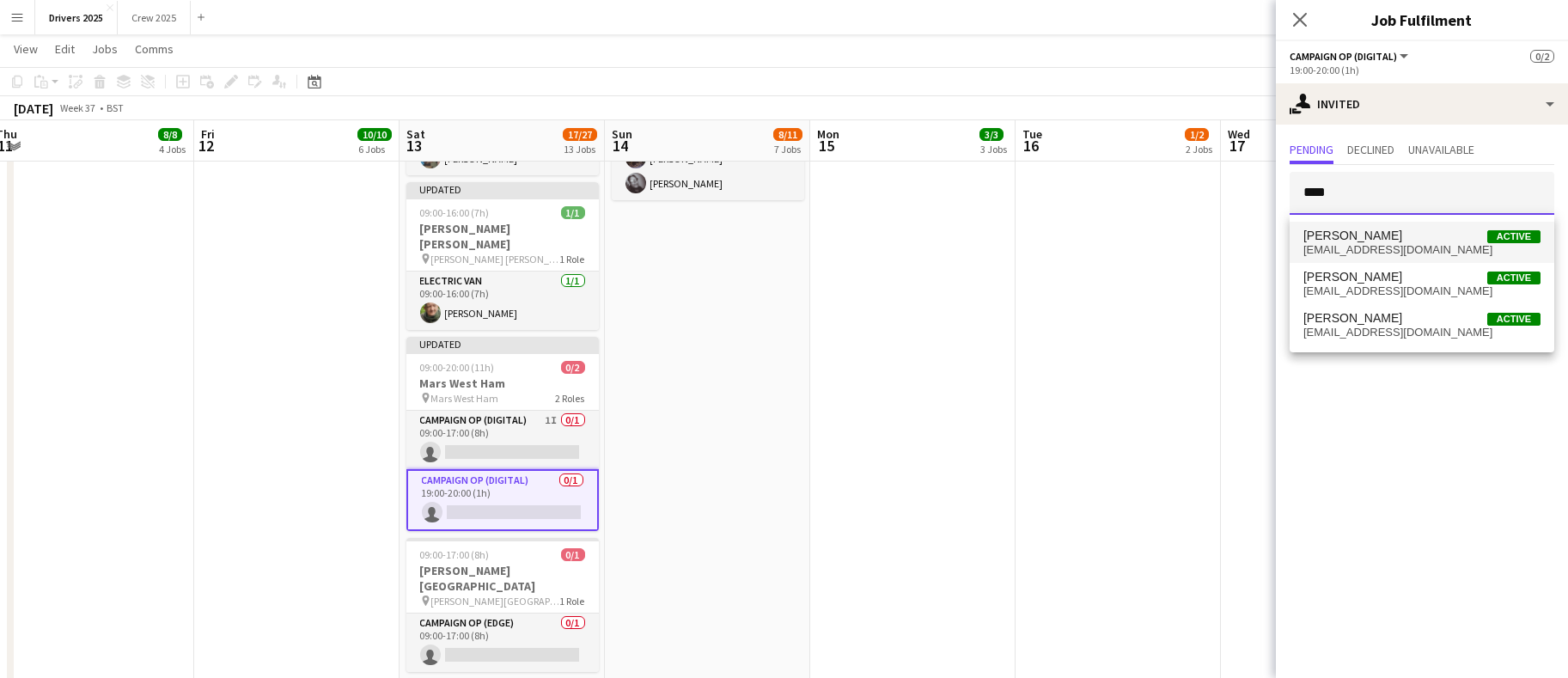
type input "****"
click at [1390, 248] on span "chris501harris@gmail.com" at bounding box center [1422, 250] width 237 height 14
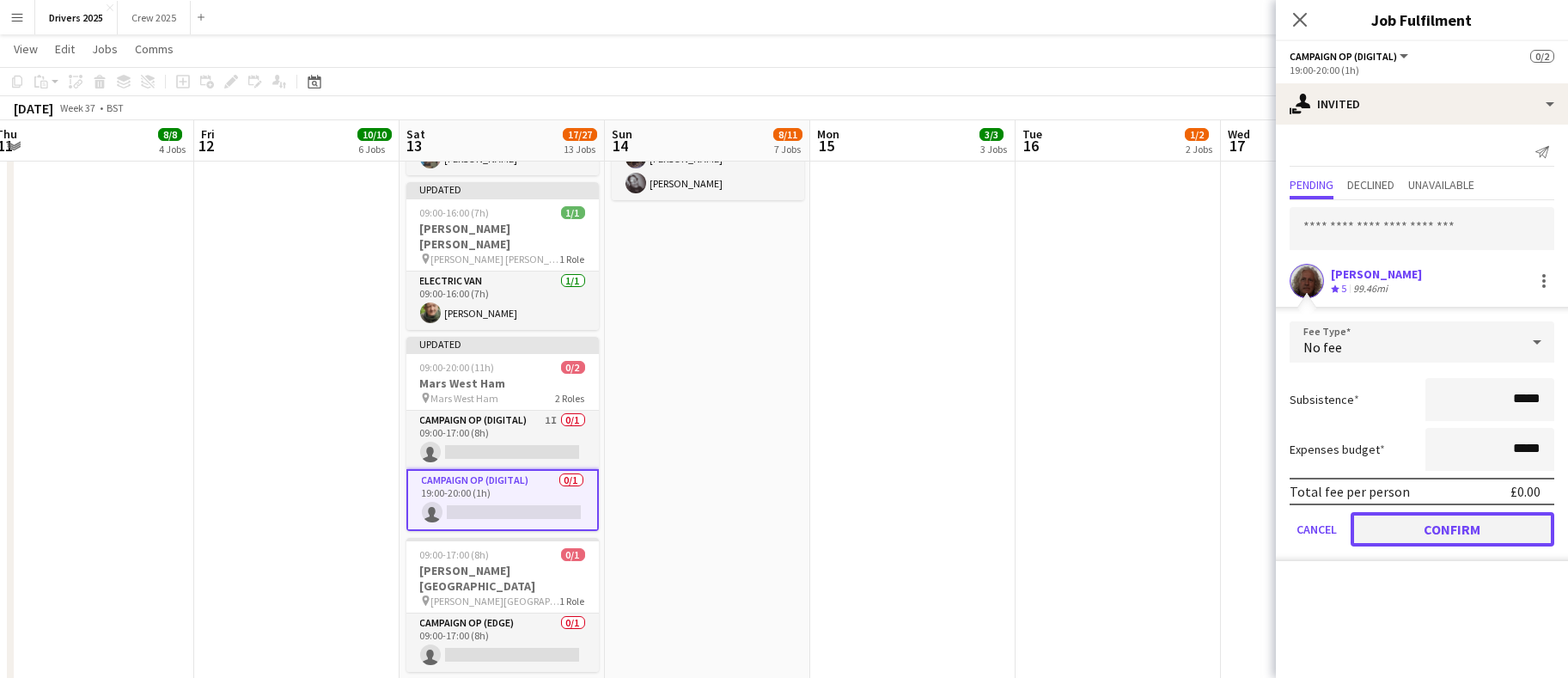
click at [1425, 519] on button "Confirm" at bounding box center [1452, 529] width 203 height 34
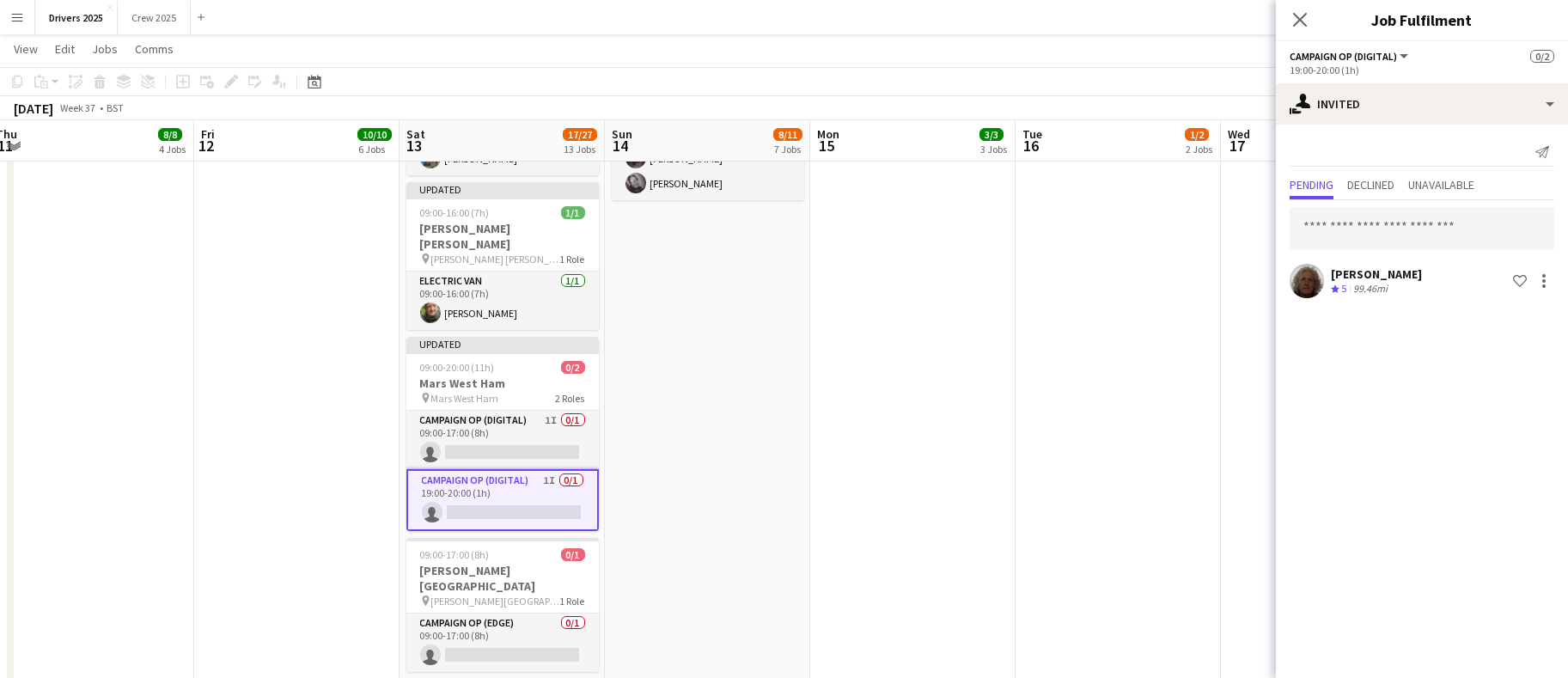
click at [1134, 333] on app-date-cell "09:00-17:00 (8h) 1/1 pin Sky Various Locations 1 Role Campaign Op (Digital) 1/1…" at bounding box center [1118, 179] width 205 height 4613
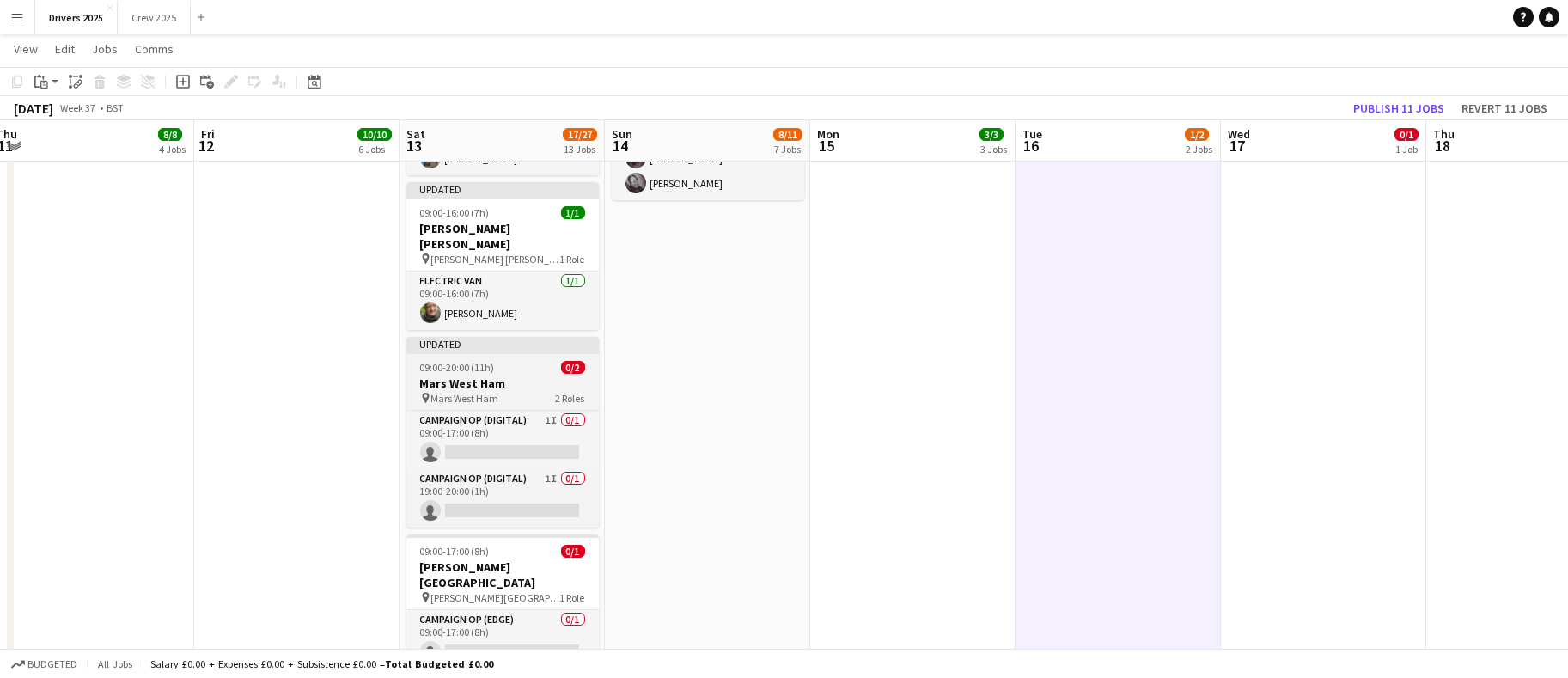
click at [481, 361] on span "09:00-20:00 (11h)" at bounding box center [457, 367] width 75 height 13
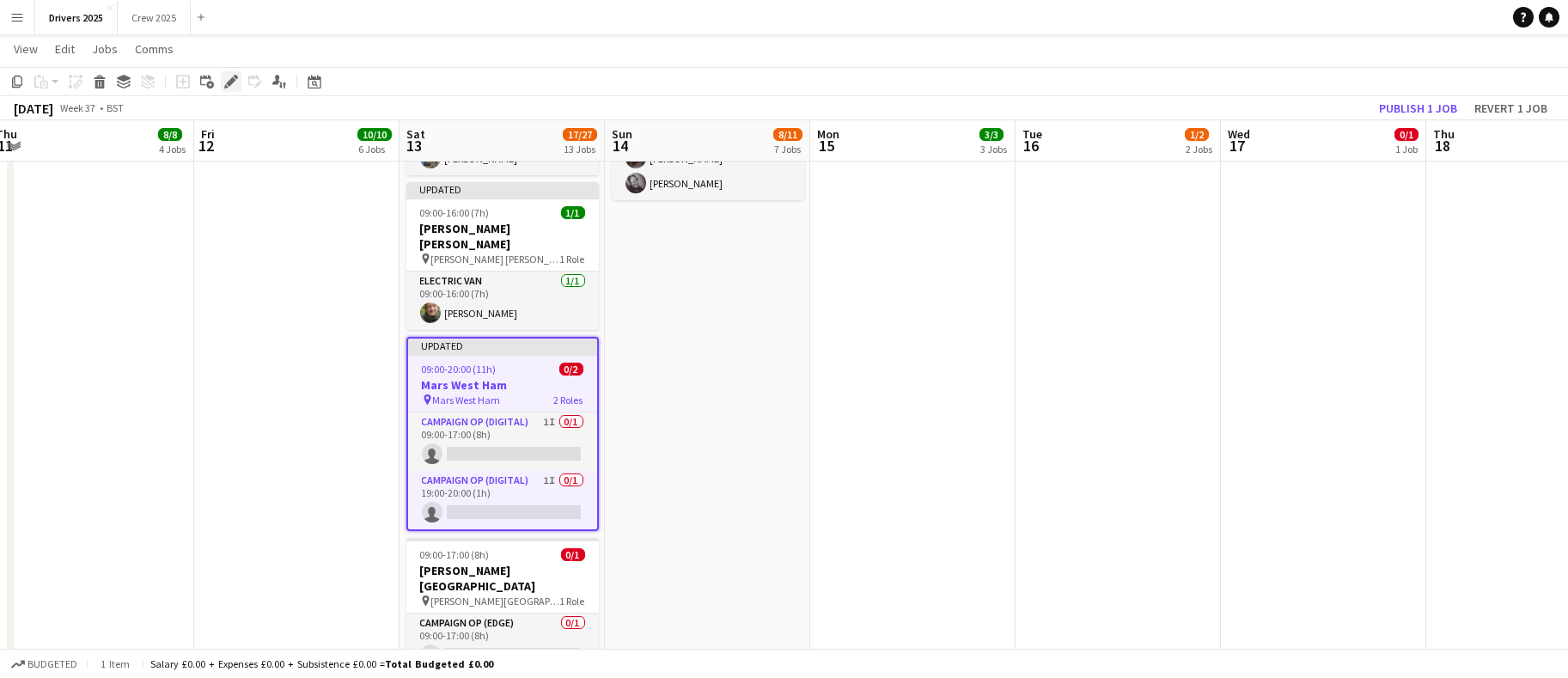
click at [235, 77] on icon at bounding box center [235, 77] width 4 height 4
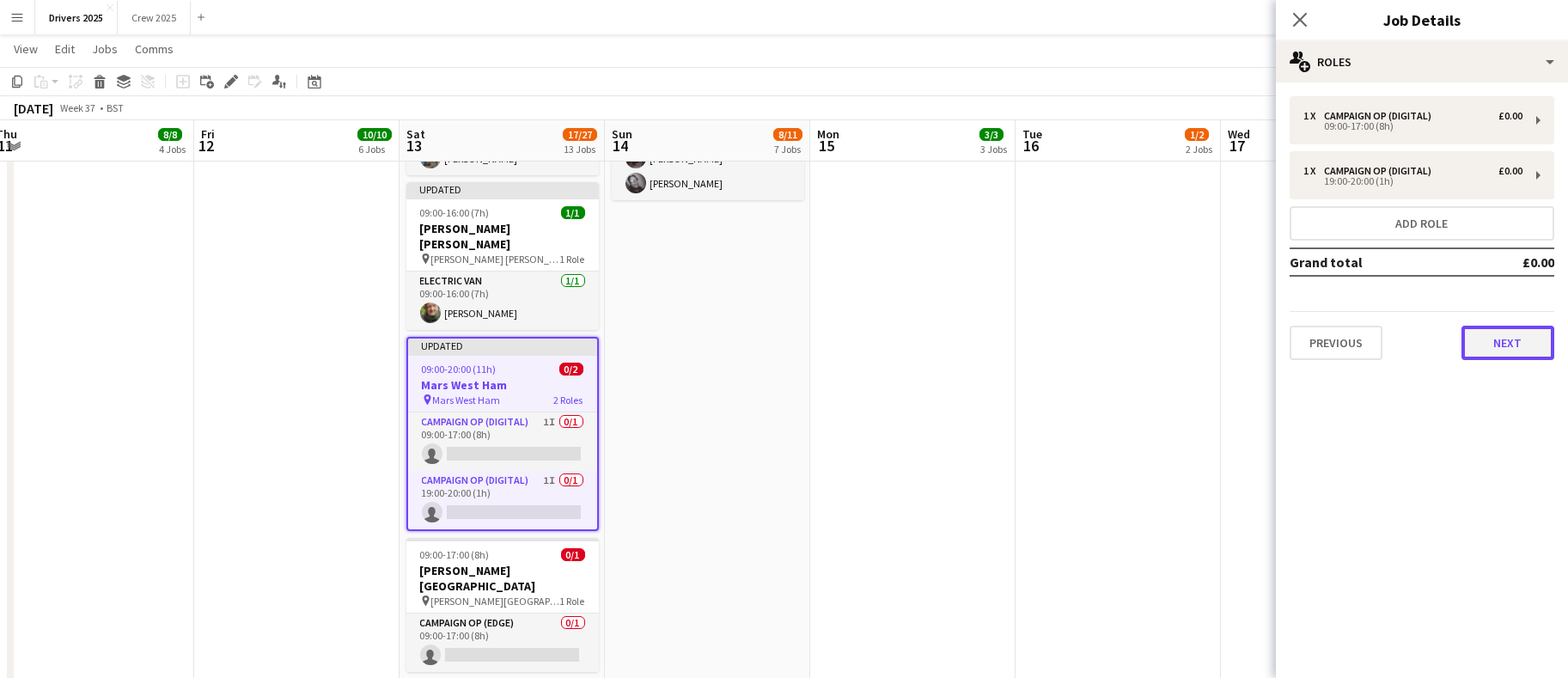
click at [1482, 335] on button "Next" at bounding box center [1508, 343] width 93 height 34
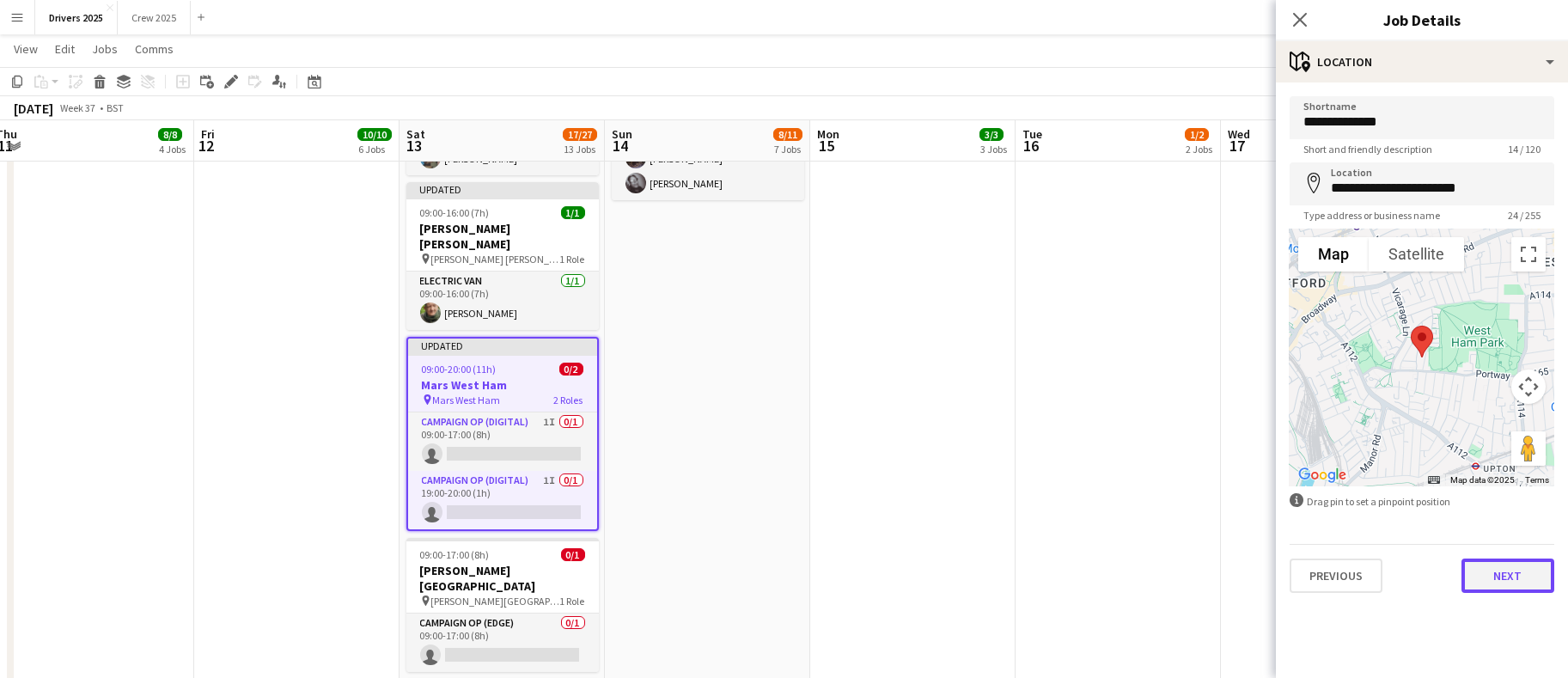
click at [1506, 582] on button "Next" at bounding box center [1508, 575] width 93 height 34
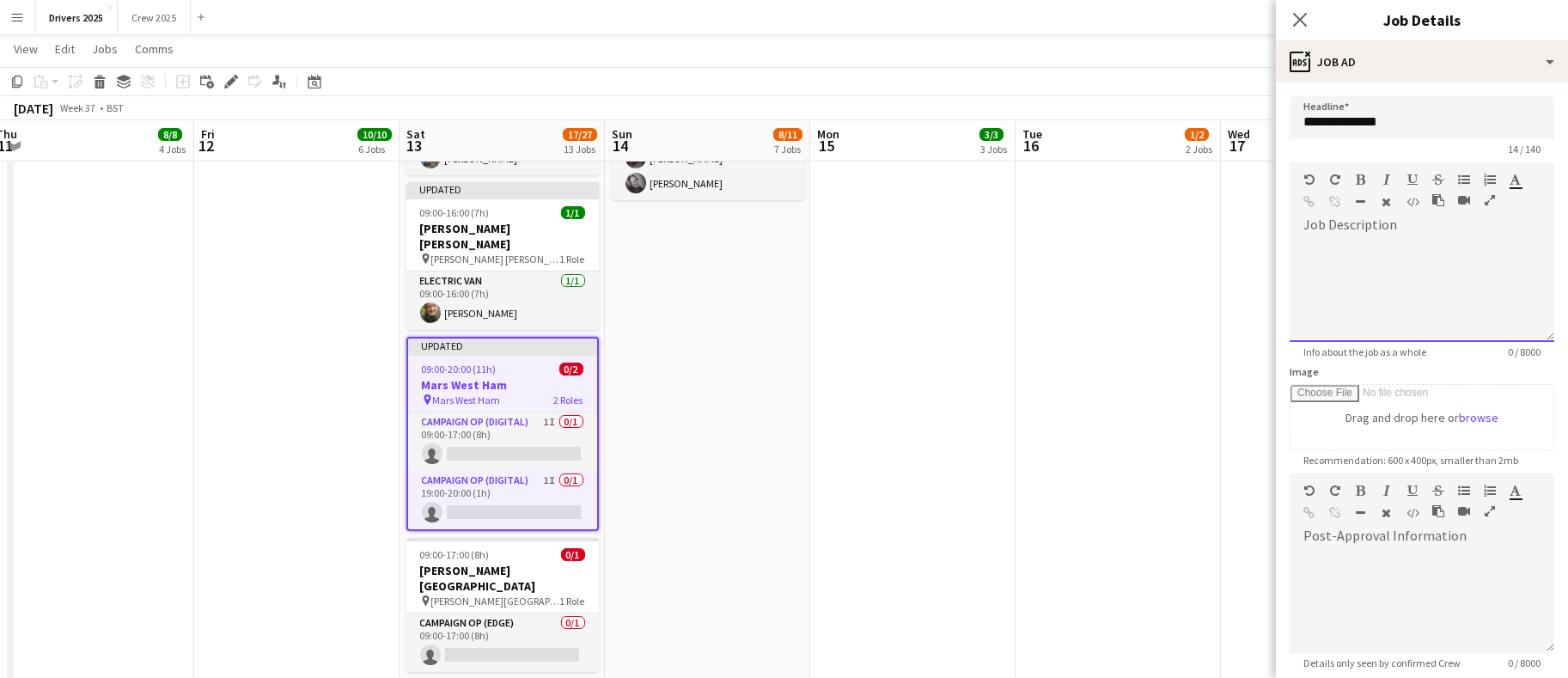
click at [1449, 261] on div at bounding box center [1421, 290] width 264 height 103
click at [1317, 263] on div at bounding box center [1412, 264] width 218 height 17
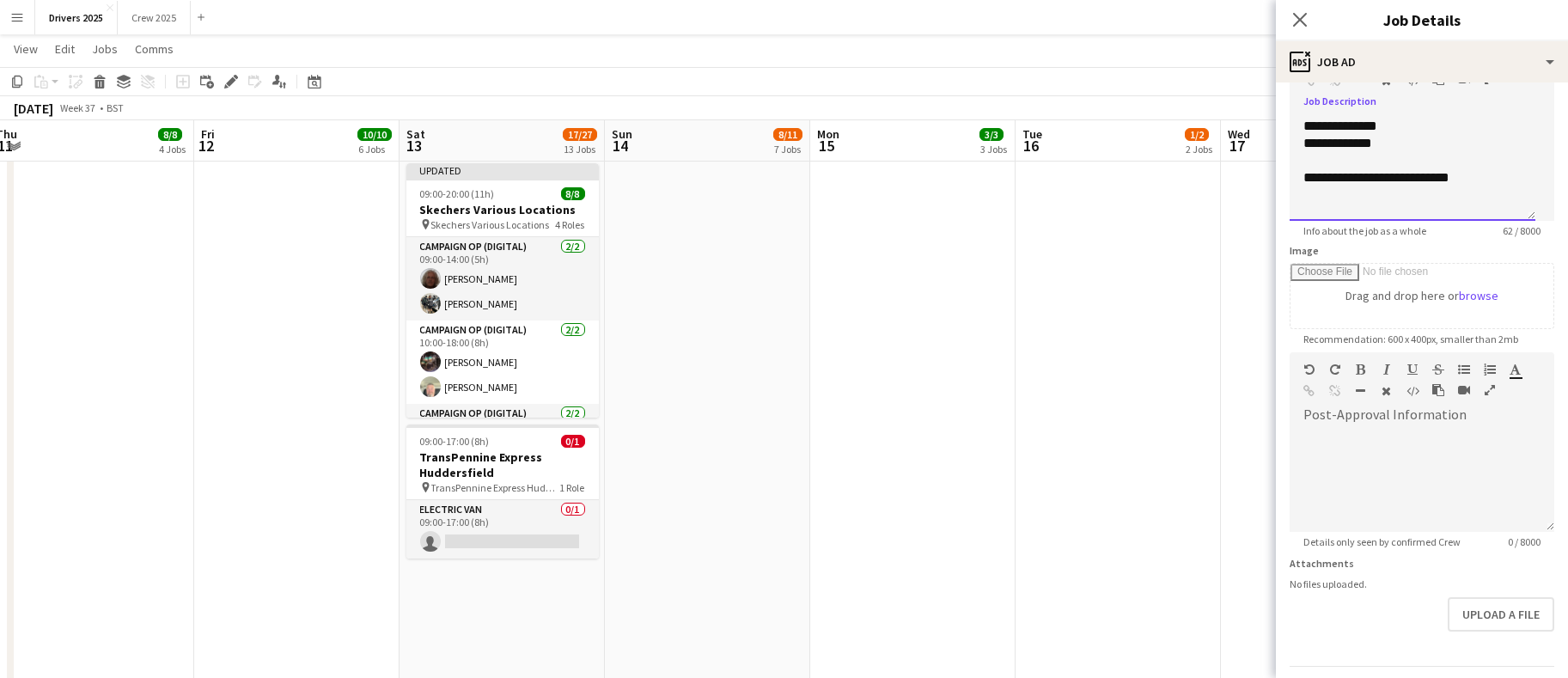
scroll to position [195, 0]
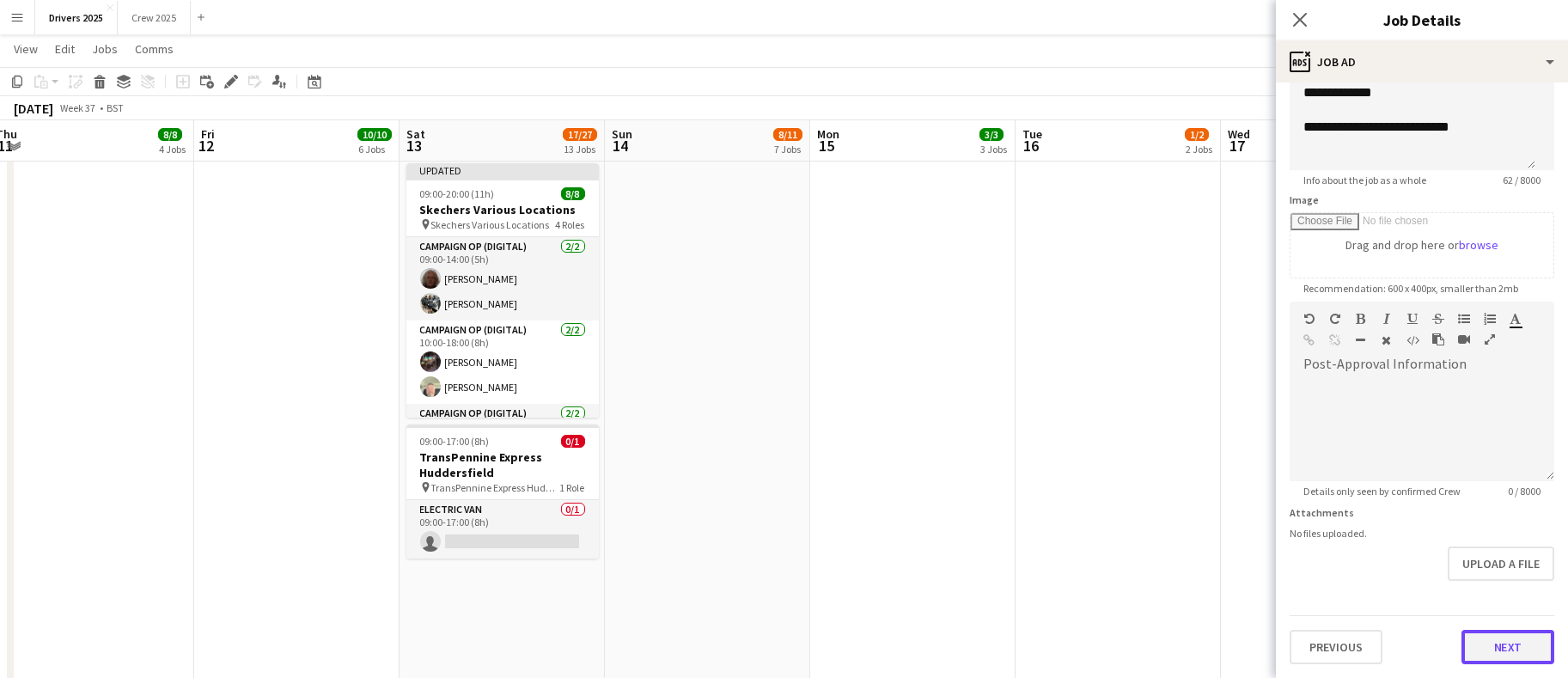
click at [1486, 649] on button "Next" at bounding box center [1508, 647] width 93 height 34
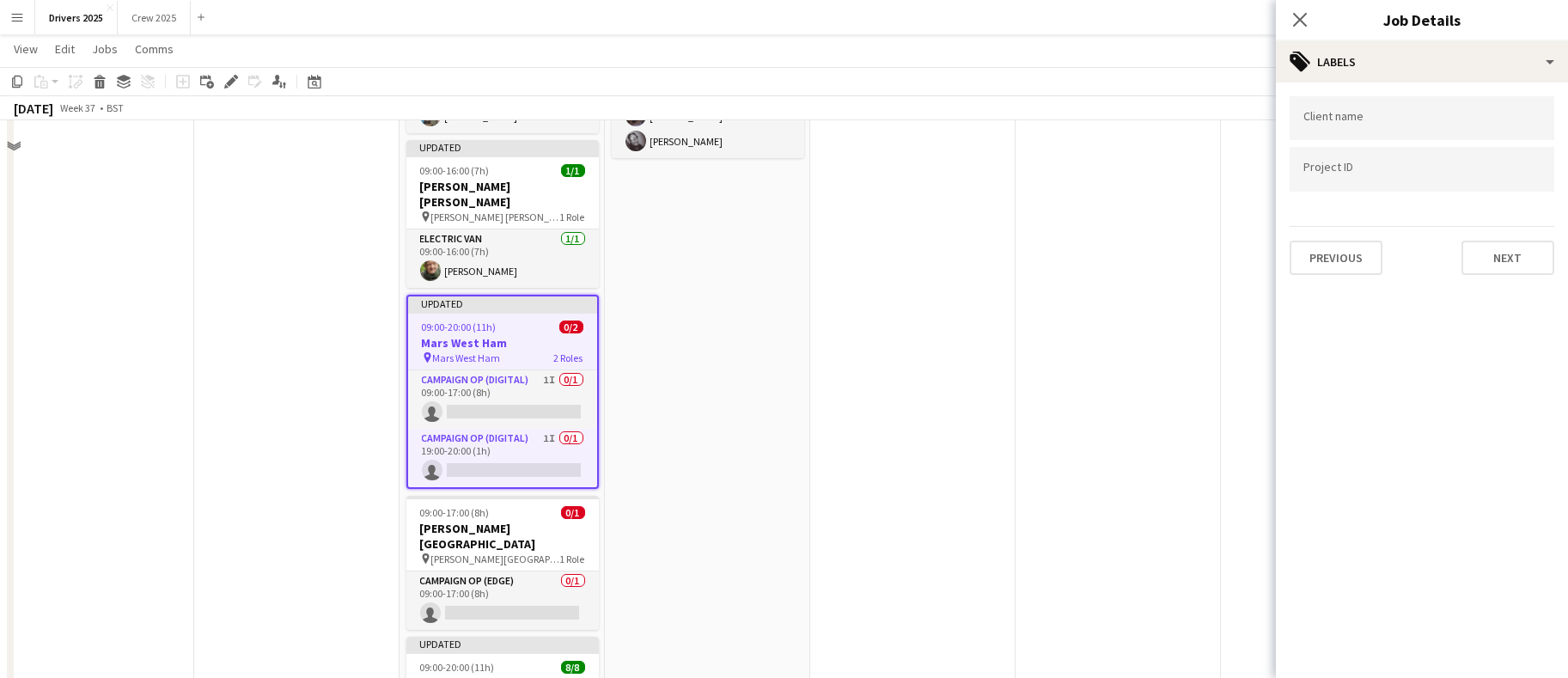
scroll to position [2319, 0]
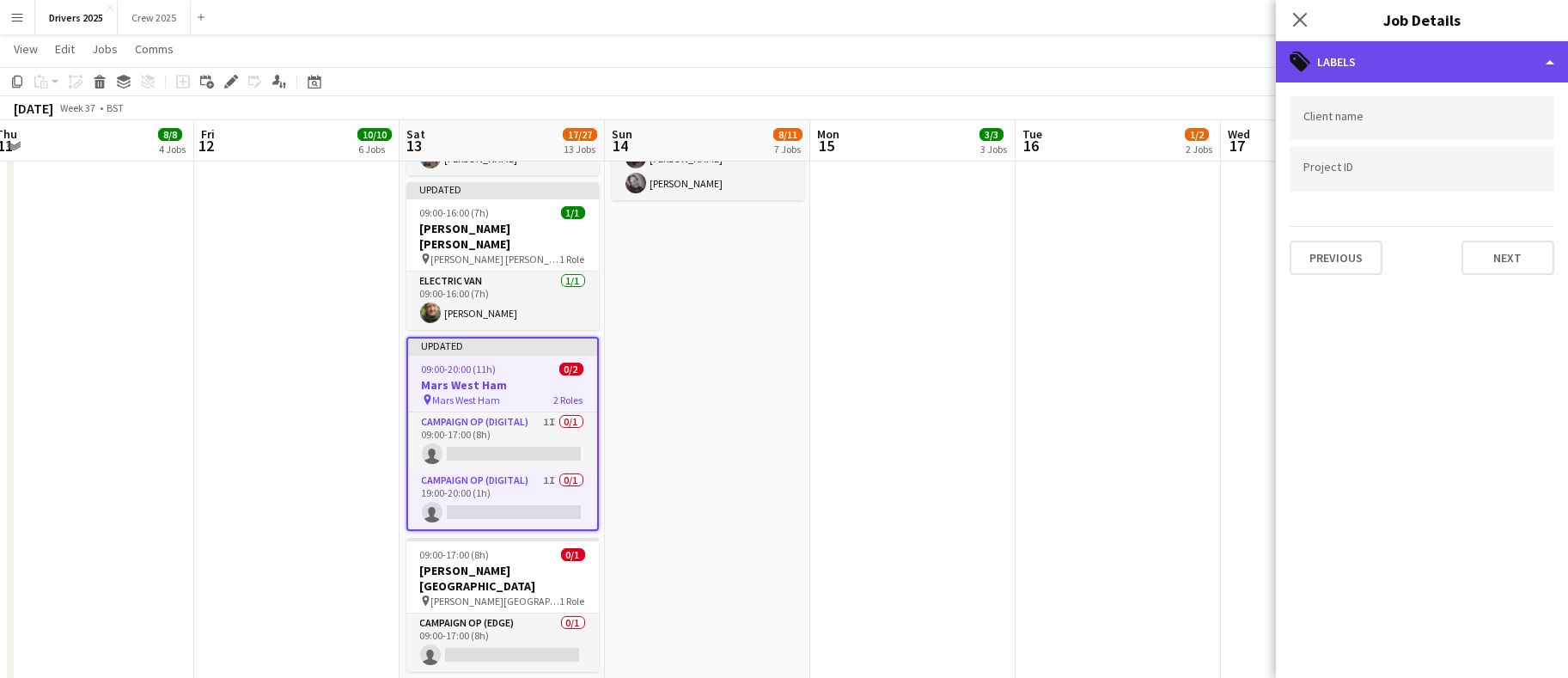
click at [1423, 74] on div "tags-double Labels" at bounding box center [1422, 61] width 292 height 41
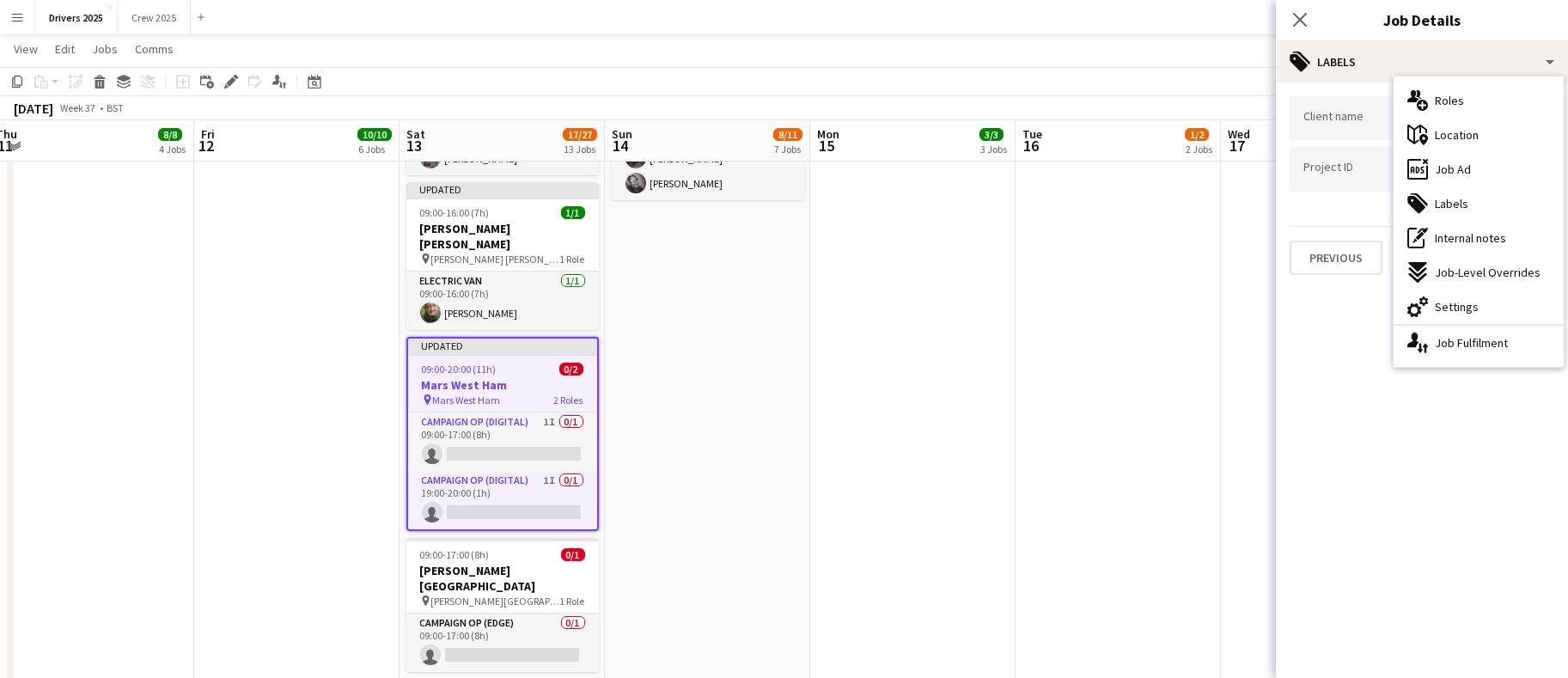
click at [1460, 372] on mat-expansion-panel "tags Labels Client name Project ID Previous Next" at bounding box center [1422, 380] width 292 height 595
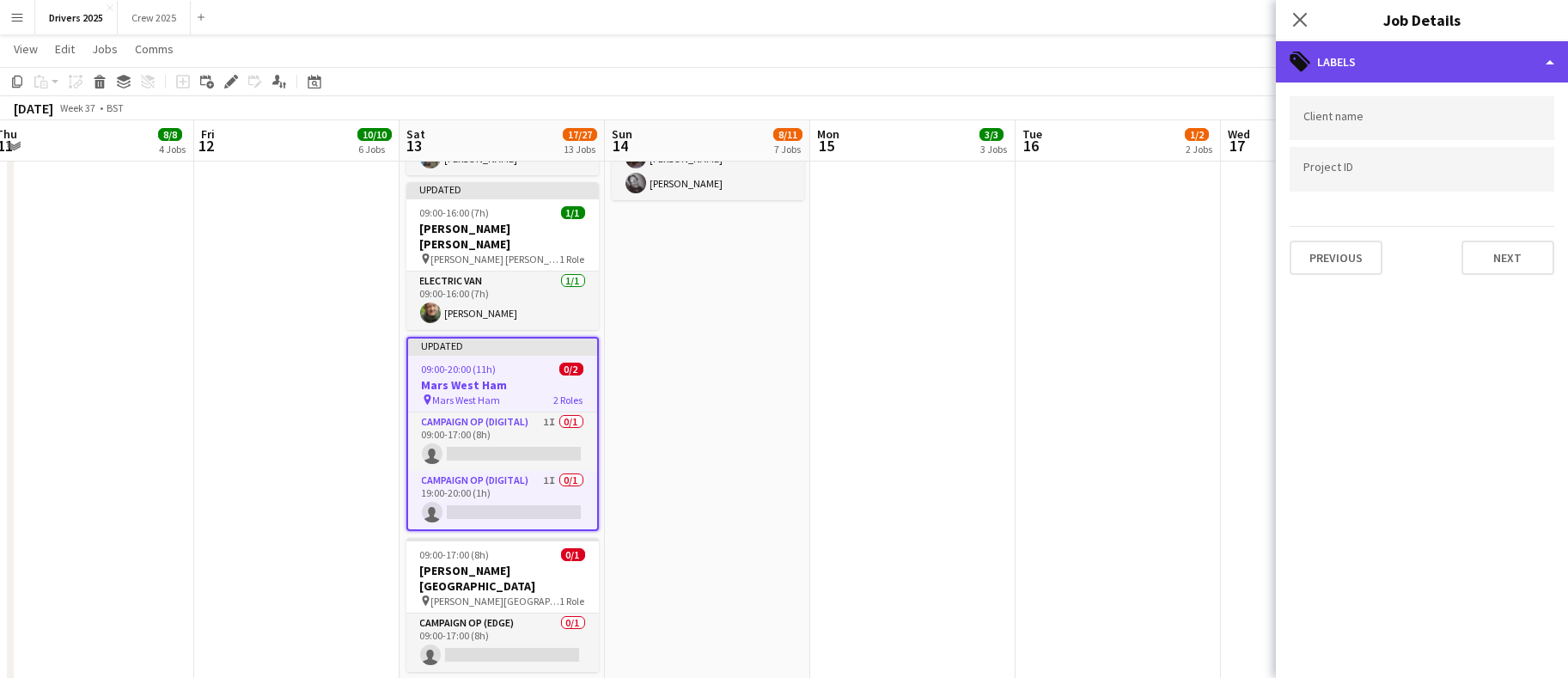
click at [1430, 70] on div "tags-double Labels" at bounding box center [1422, 61] width 292 height 41
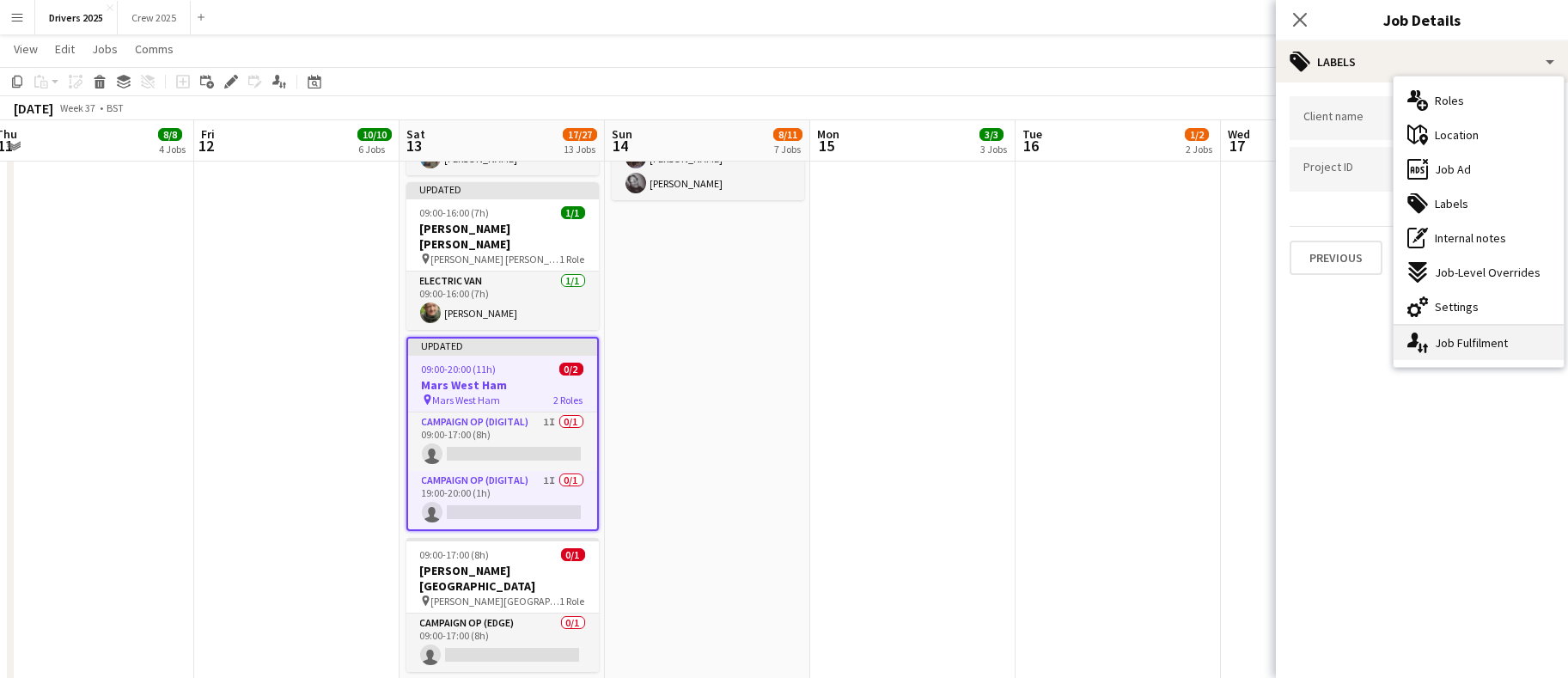
click at [1469, 346] on div "single-neutral-actions-up-down Job Fulfilment" at bounding box center [1479, 343] width 171 height 34
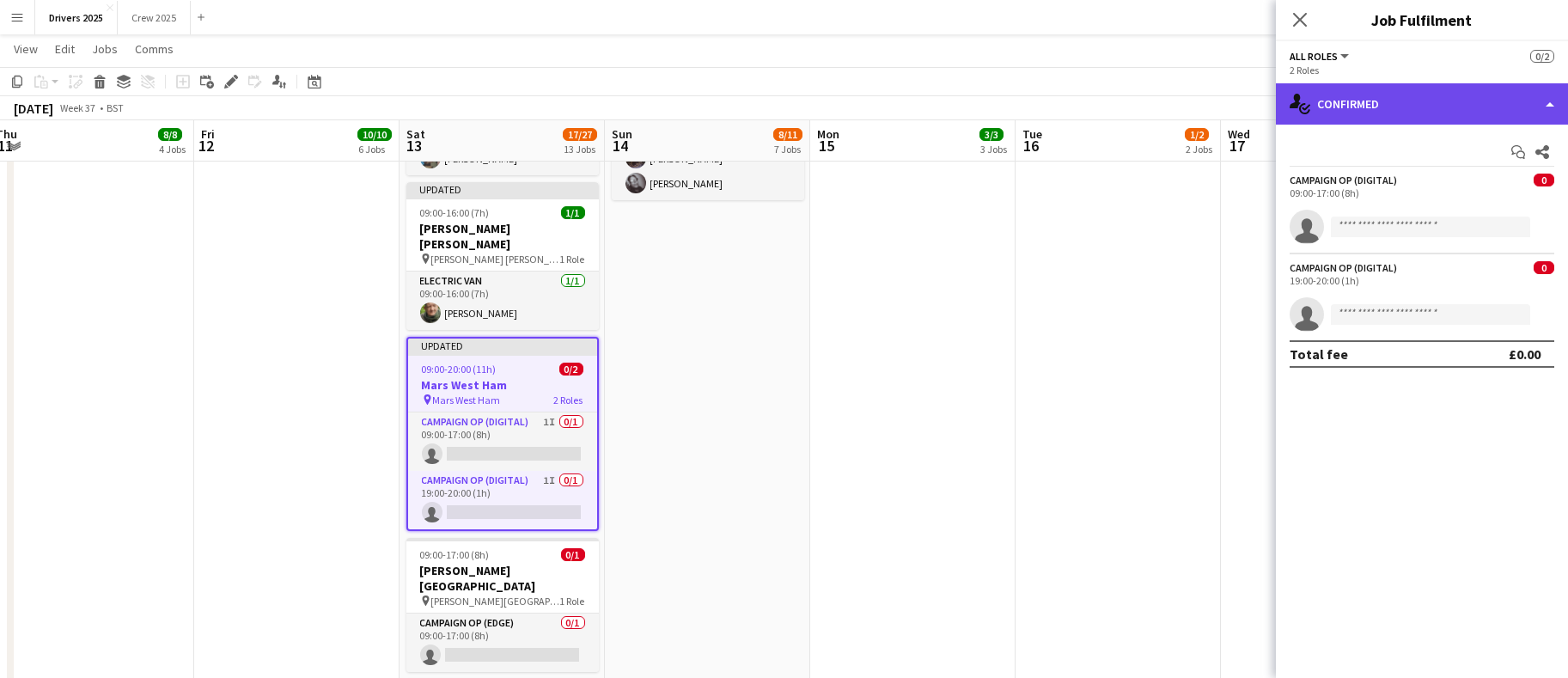
click at [1447, 105] on div "single-neutral-actions-check-2 Confirmed" at bounding box center [1422, 104] width 292 height 41
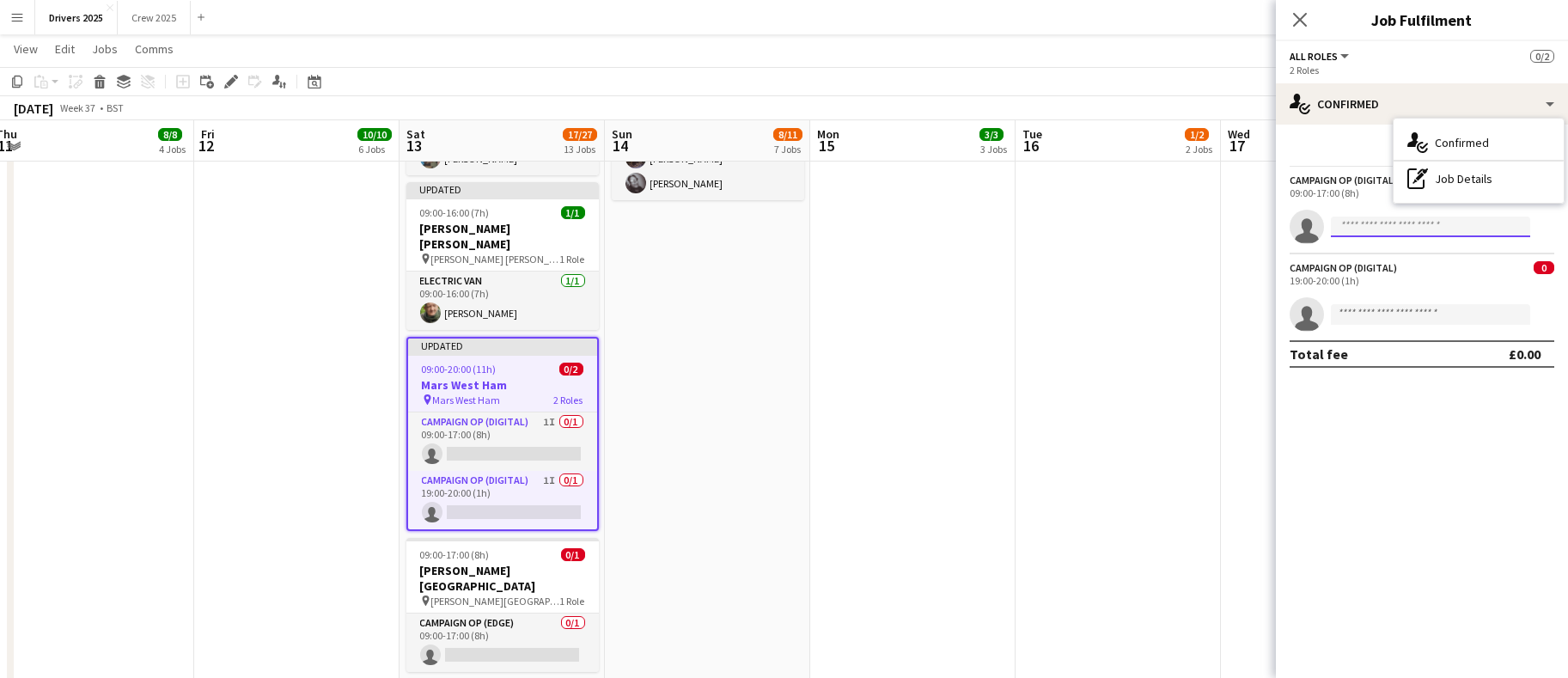
click at [1436, 232] on input at bounding box center [1431, 226] width 199 height 21
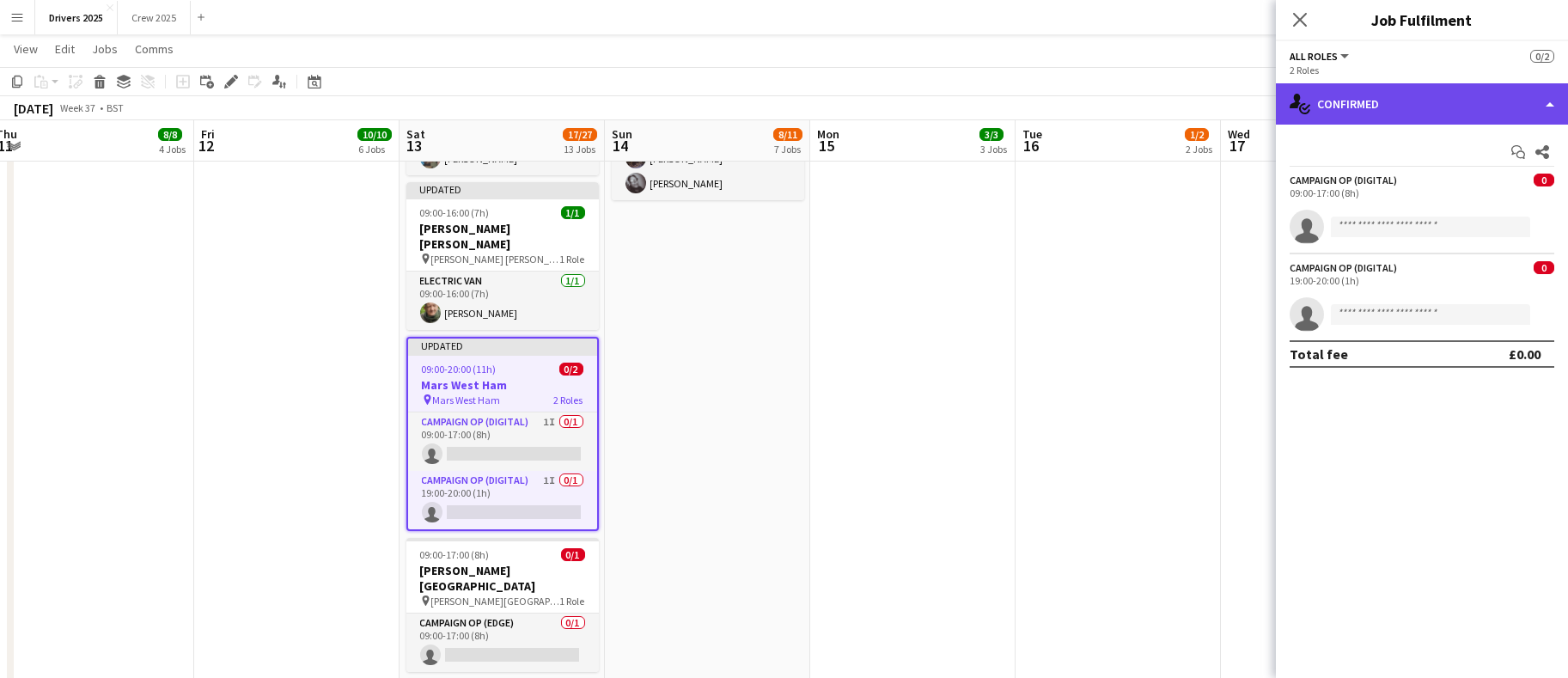
click at [1394, 104] on div "single-neutral-actions-check-2 Confirmed" at bounding box center [1422, 104] width 292 height 41
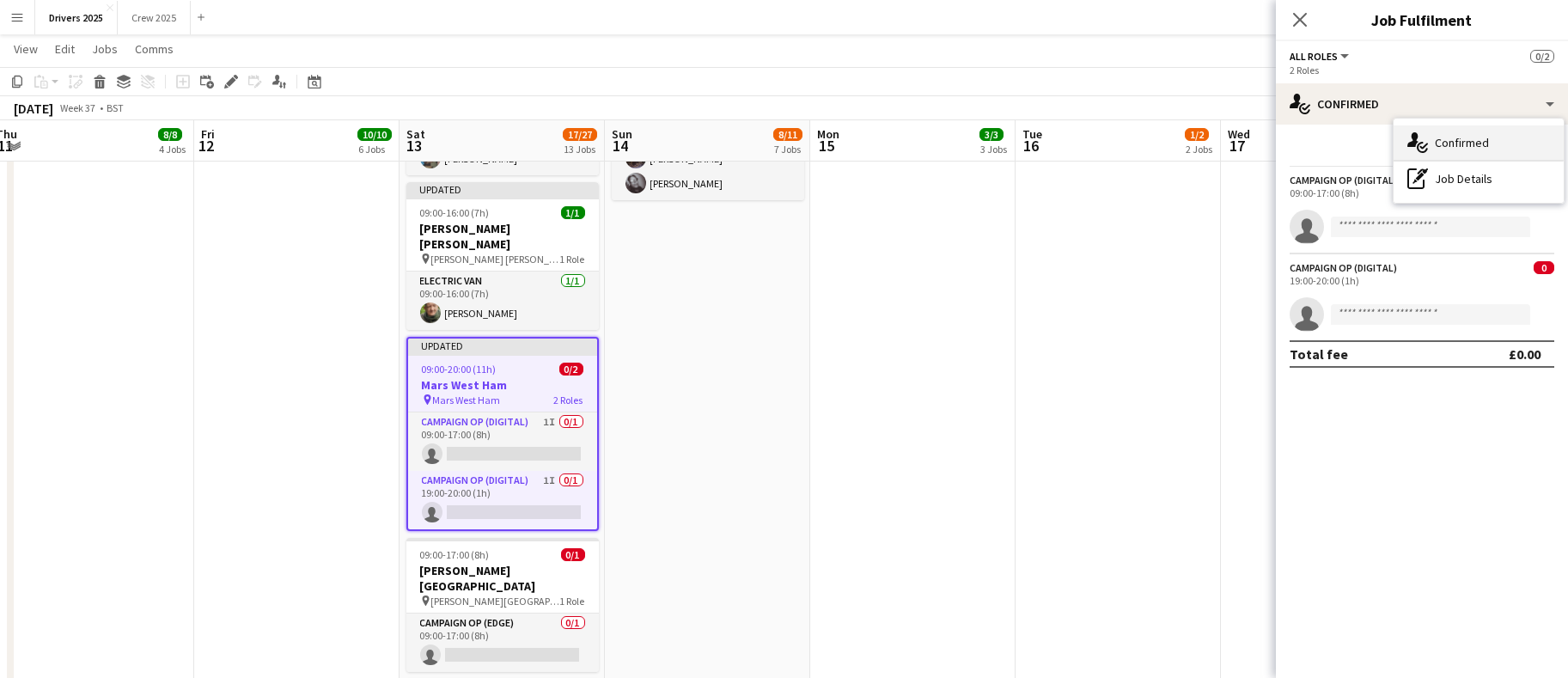
click at [1450, 140] on span "Confirmed" at bounding box center [1462, 143] width 54 height 16
click at [1142, 287] on app-date-cell "09:00-17:00 (8h) 1/1 pin Sky Various Locations 1 Role Campaign Op (Digital) 1/1…" at bounding box center [1118, 179] width 205 height 4613
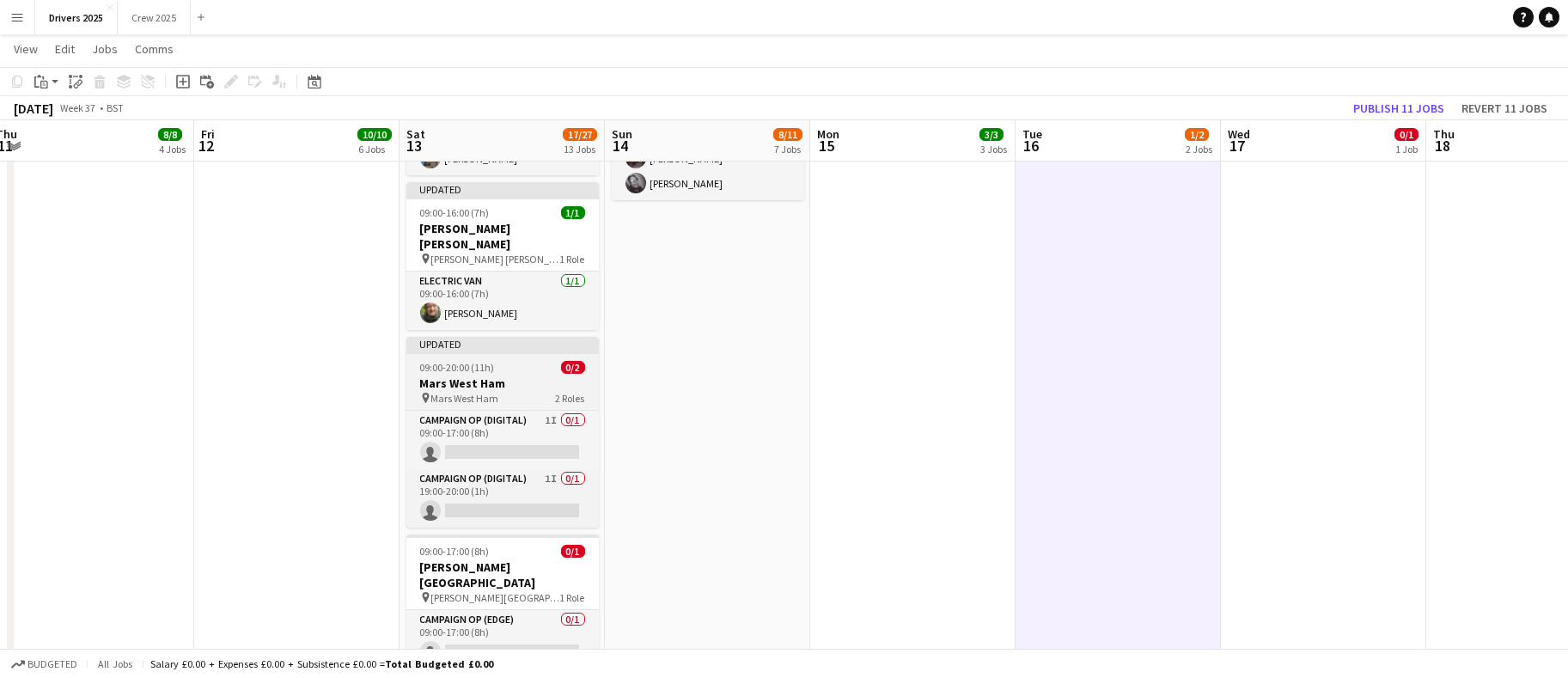
click at [462, 361] on span "09:00-20:00 (11h)" at bounding box center [457, 367] width 75 height 13
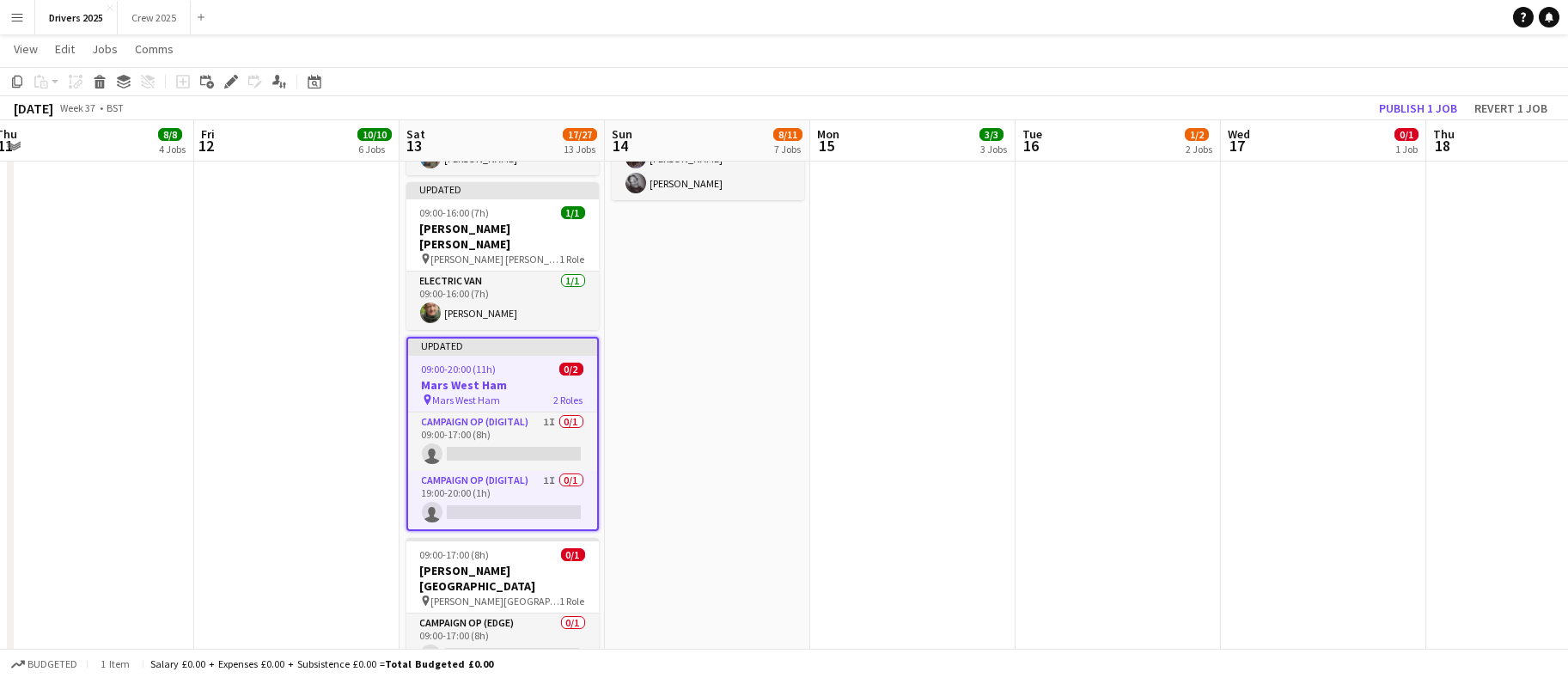
click at [232, 86] on icon "Edit" at bounding box center [231, 82] width 14 height 14
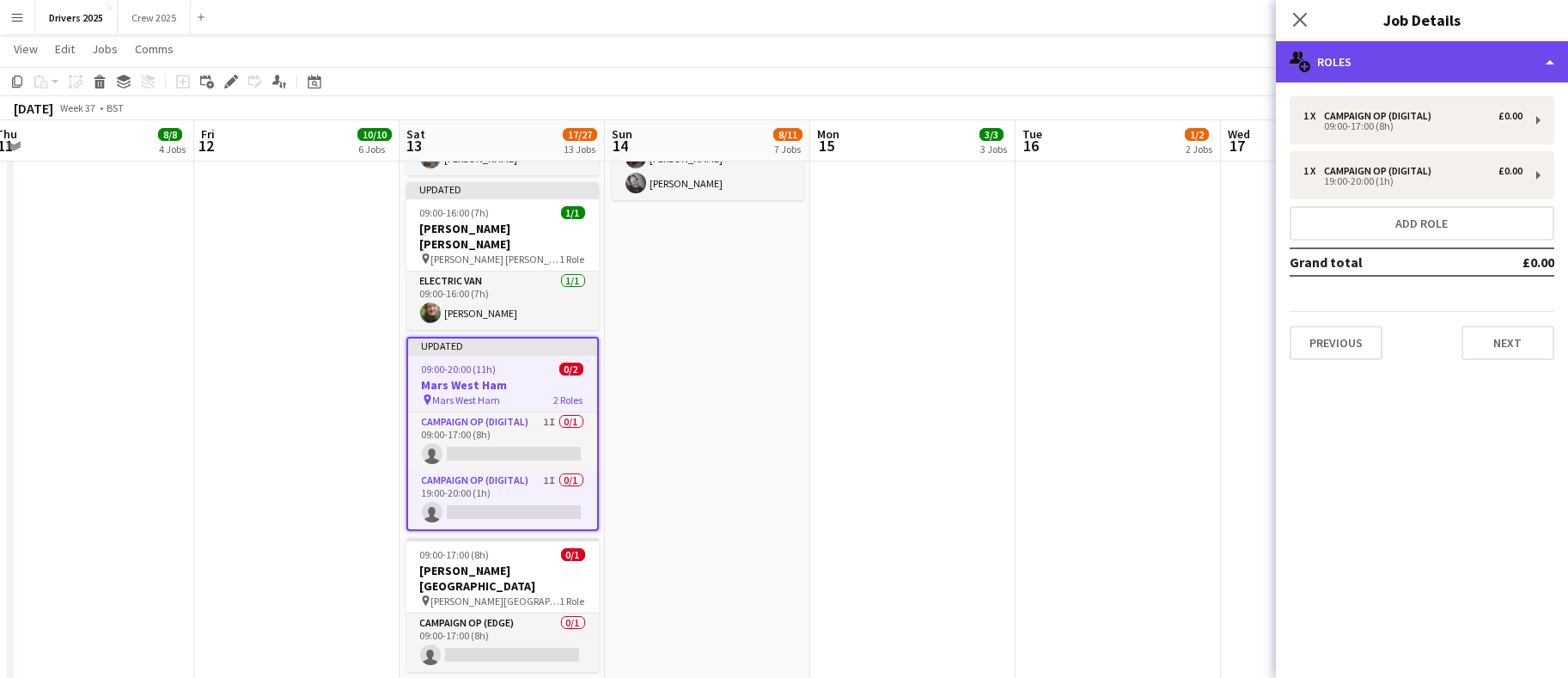
click at [1402, 56] on div "multiple-users-add Roles" at bounding box center [1422, 61] width 292 height 41
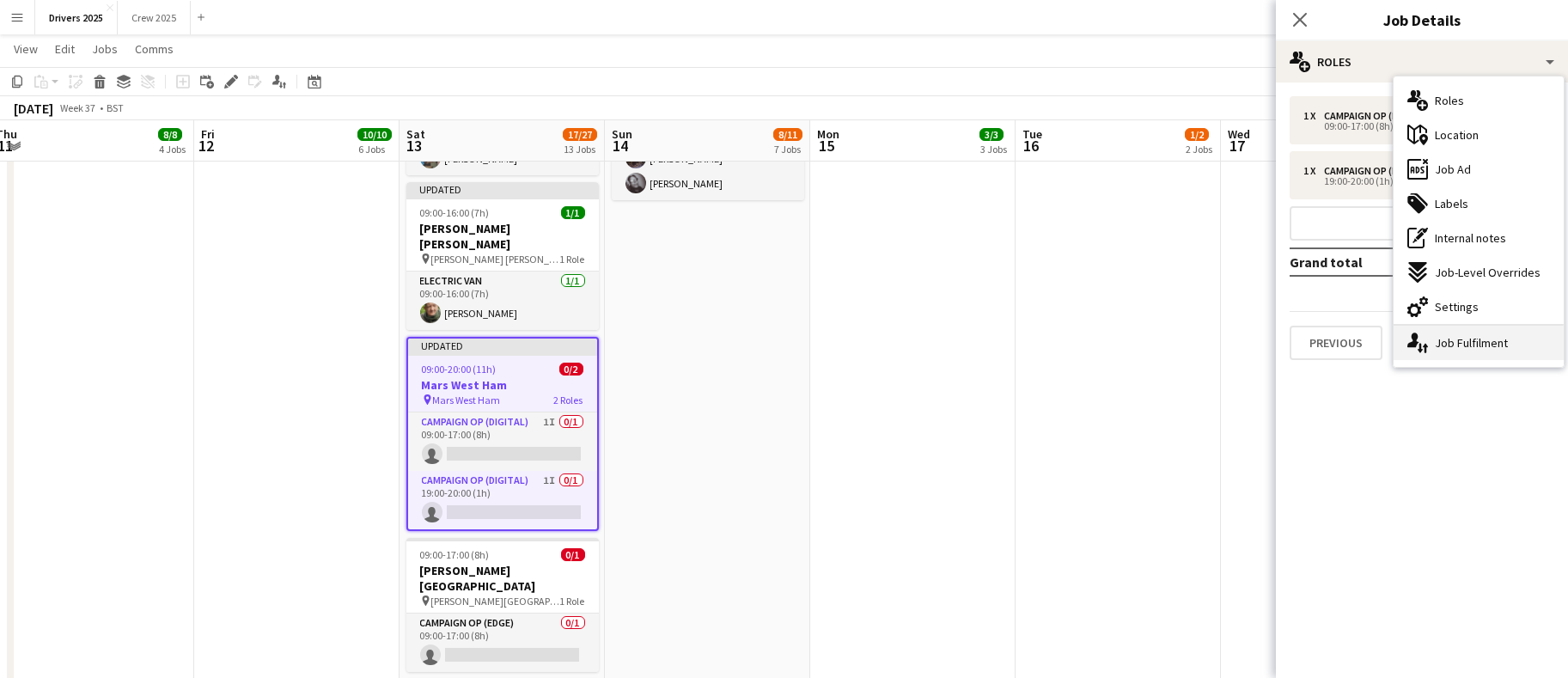
click at [1472, 347] on div "single-neutral-actions-up-down Job Fulfilment" at bounding box center [1479, 343] width 171 height 34
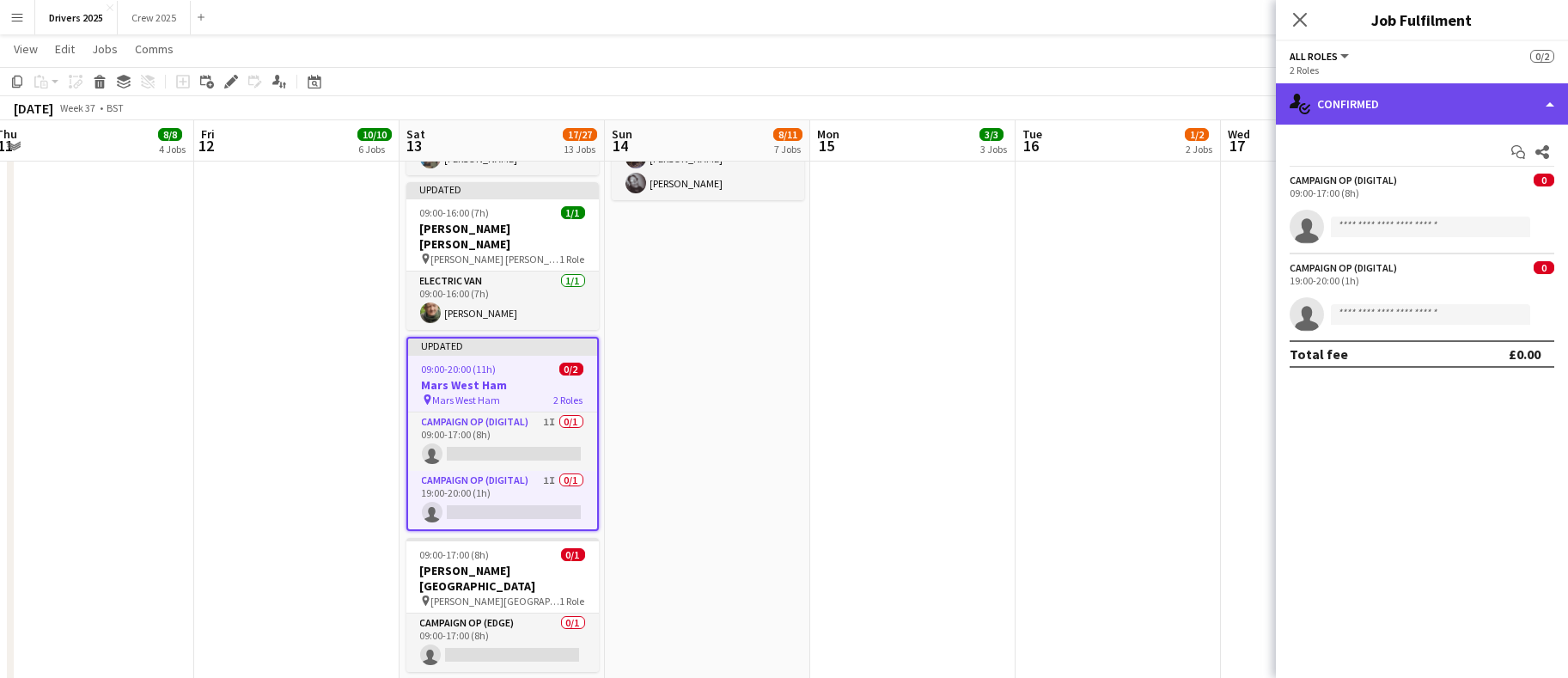
click at [1444, 104] on div "single-neutral-actions-check-2 Confirmed" at bounding box center [1422, 104] width 292 height 41
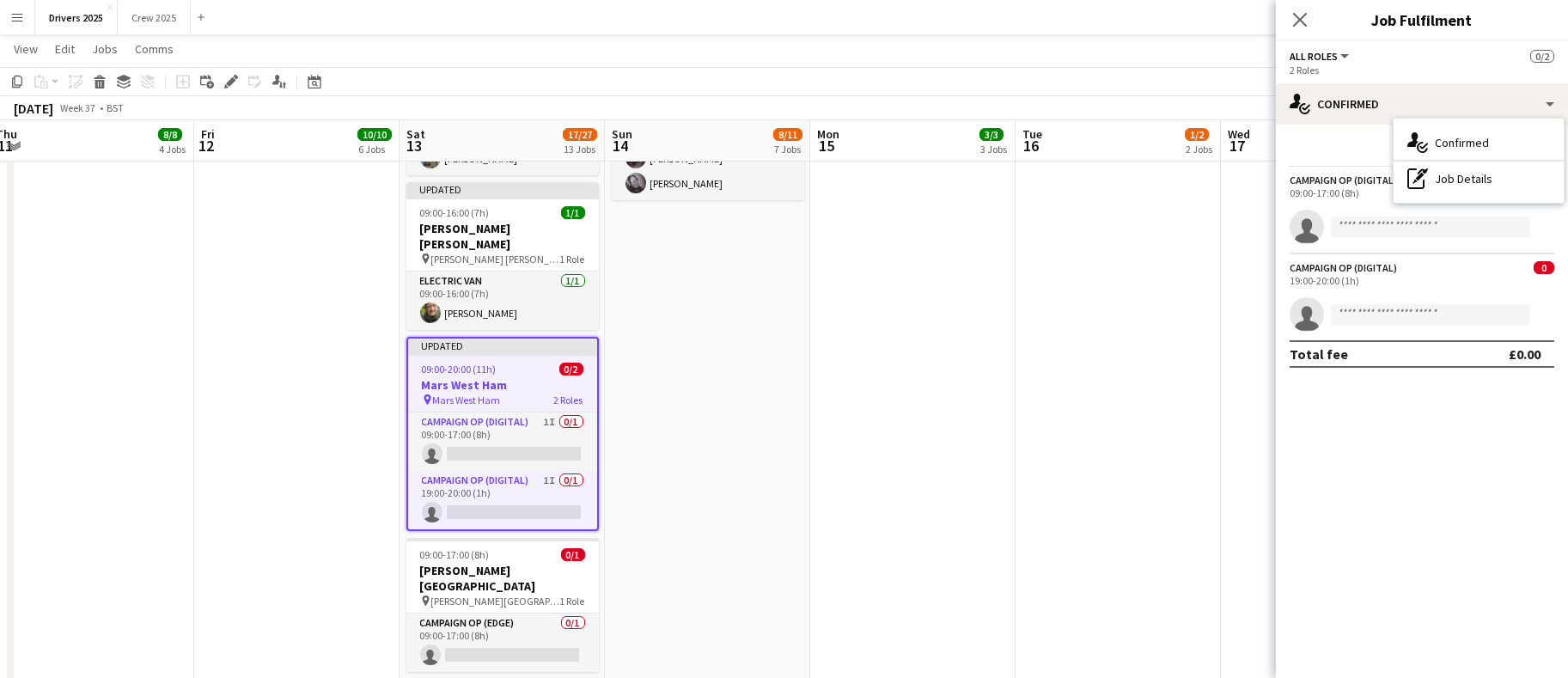
click at [943, 399] on app-date-cell "09:00-17:00 (8h) 1/1 pin Sky Various Locations 1 Role Campaign Op (Digital) 1/1…" at bounding box center [914, 179] width 205 height 4613
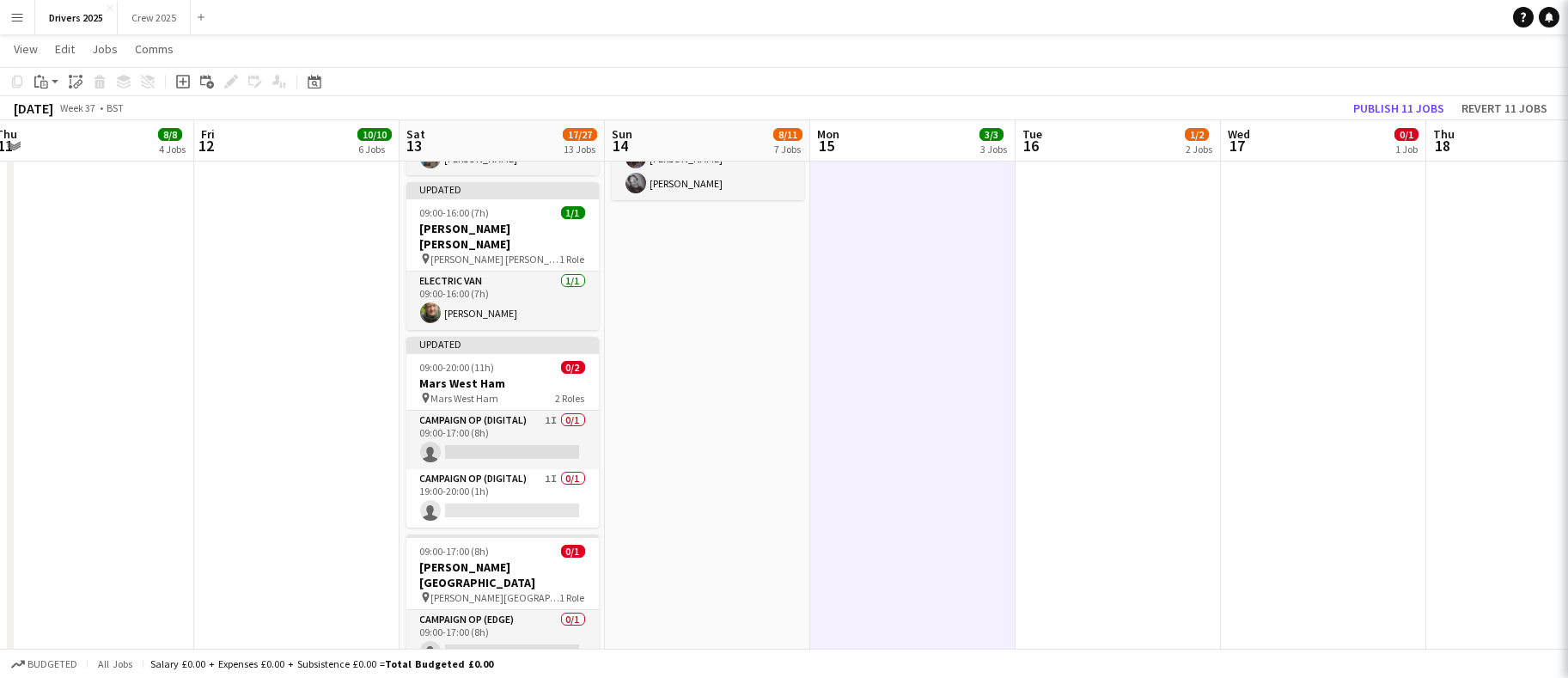
click at [514, 428] on app-card-role "Campaign Op (Digital) 1I 0/1 09:00-17:00 (8h) single-neutral-actions" at bounding box center [503, 440] width 193 height 59
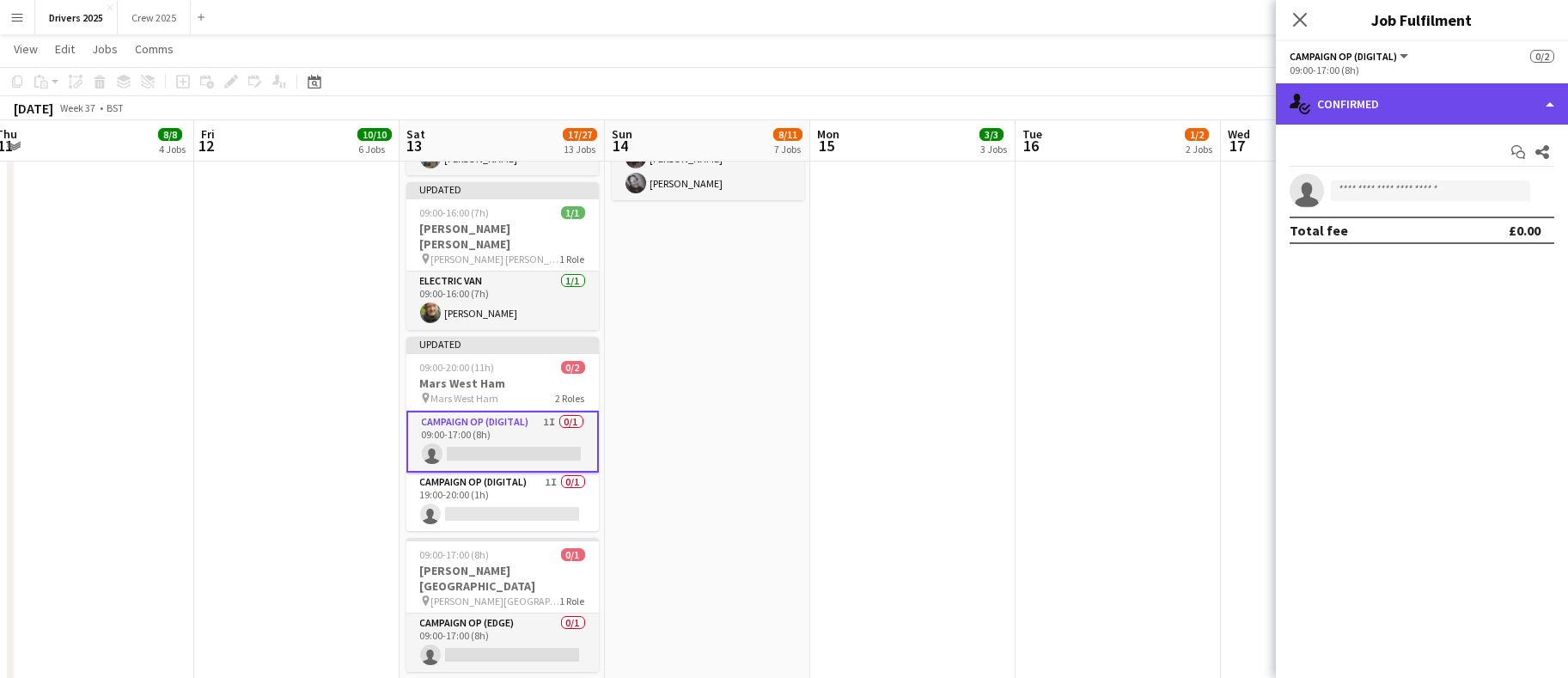
click at [1435, 95] on div "single-neutral-actions-check-2 Confirmed" at bounding box center [1422, 104] width 292 height 41
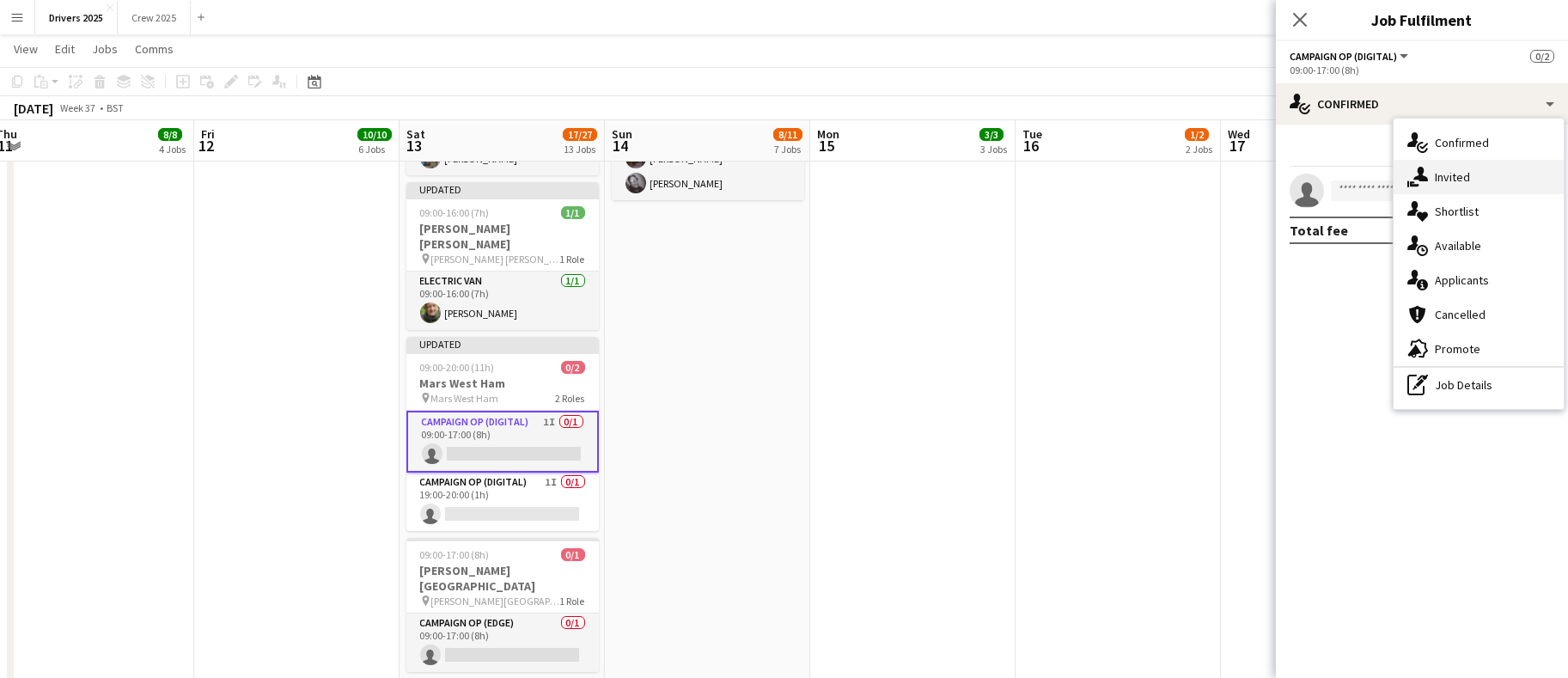
click at [1451, 172] on span "Invited" at bounding box center [1452, 177] width 35 height 16
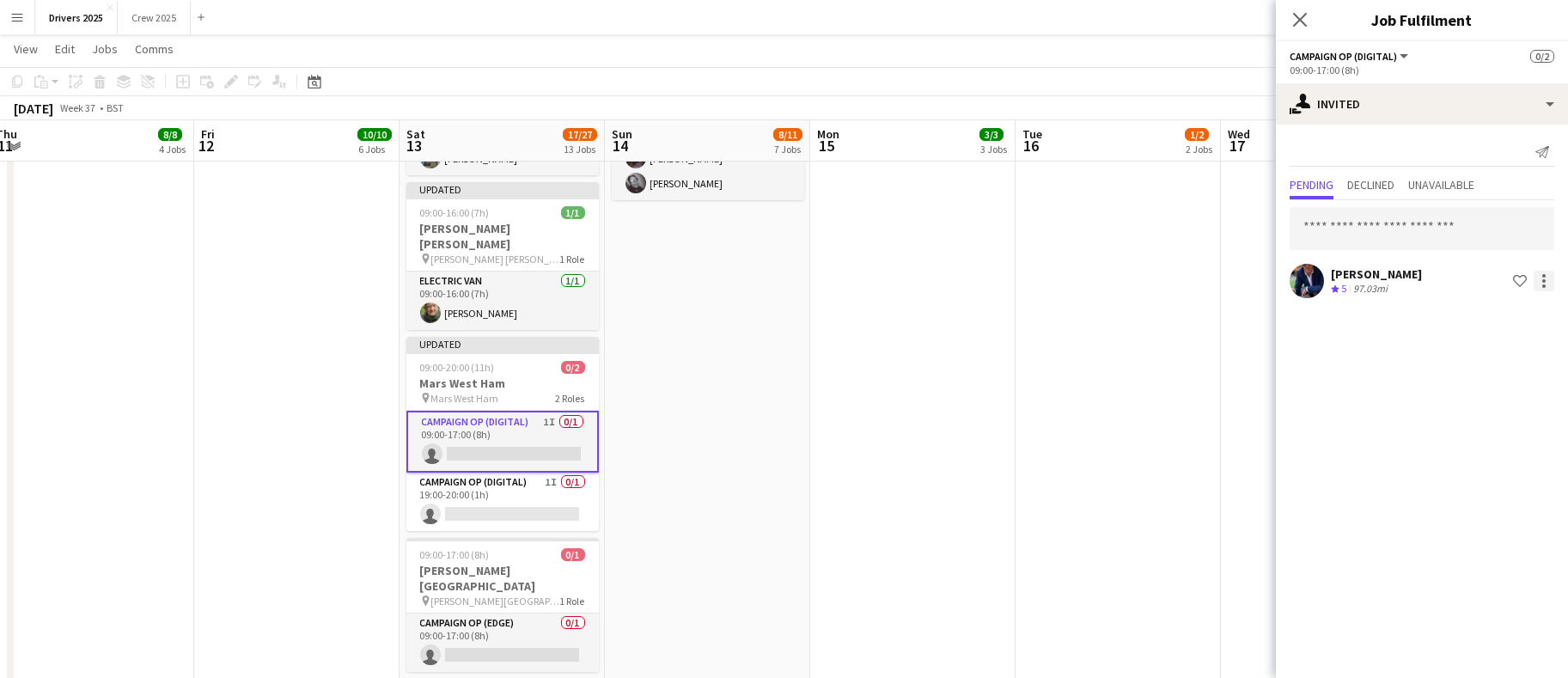
click at [1545, 282] on div at bounding box center [1544, 280] width 3 height 3
click at [1509, 366] on button "Send notification" at bounding box center [1489, 353] width 129 height 41
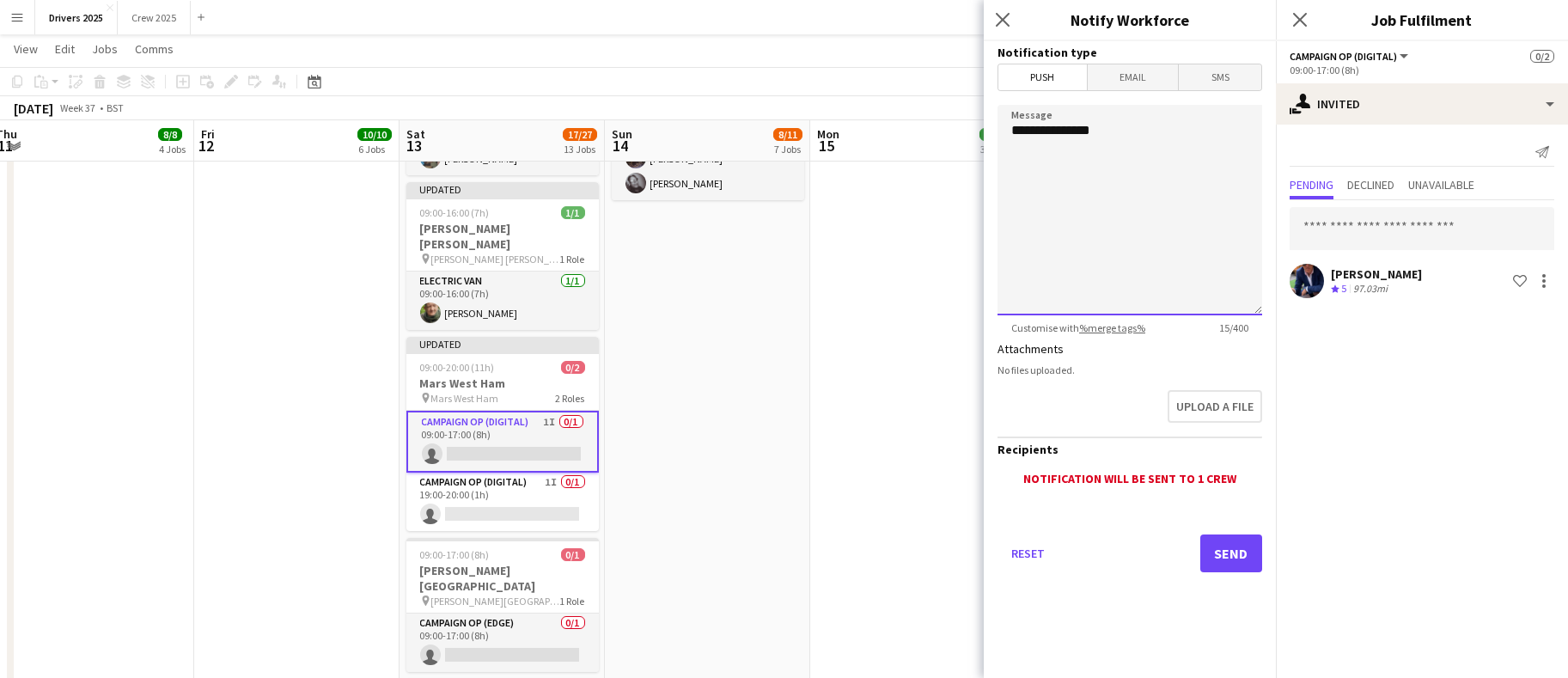
click at [1141, 196] on textarea "**********" at bounding box center [1129, 209] width 264 height 210
type textarea "**********"
click at [1215, 550] on button "Send" at bounding box center [1232, 553] width 62 height 38
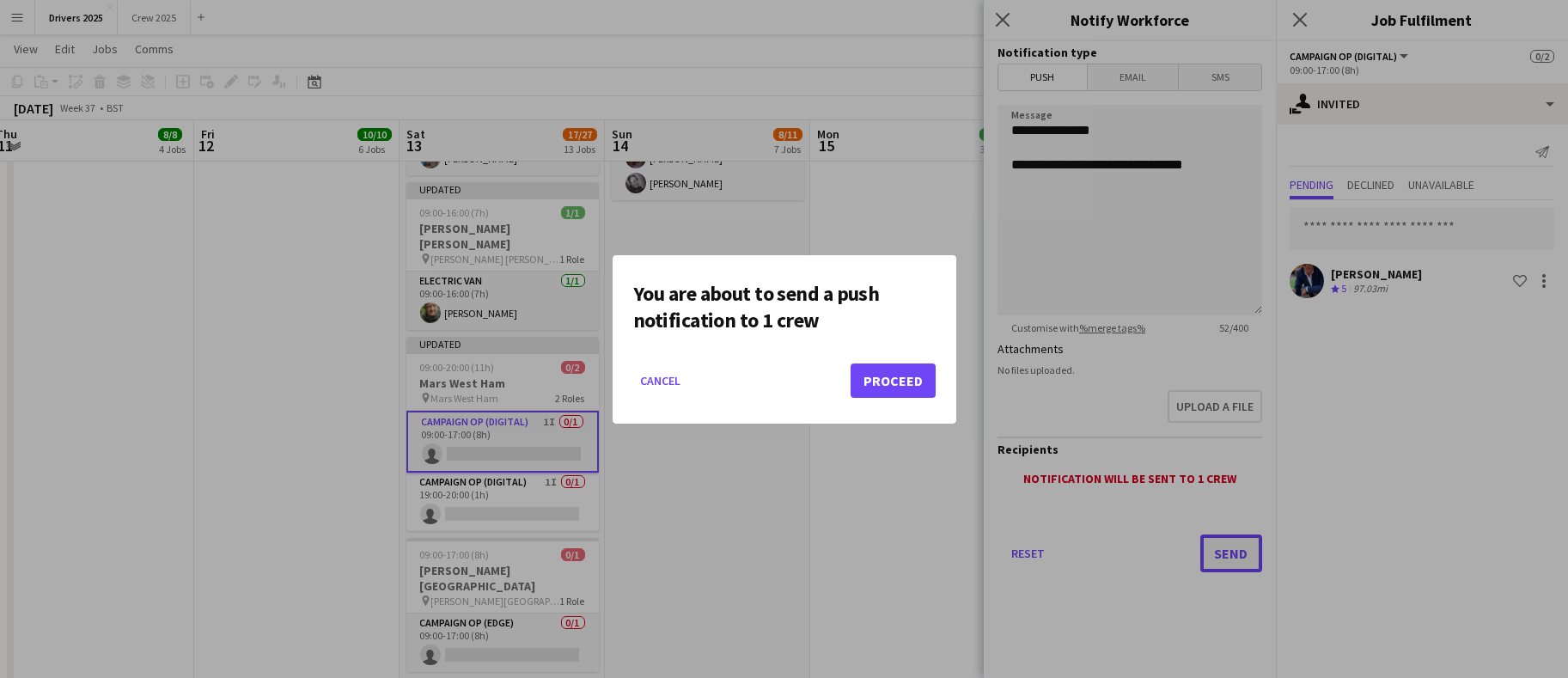
scroll to position [0, 0]
click at [886, 379] on button "Proceed" at bounding box center [893, 380] width 85 height 34
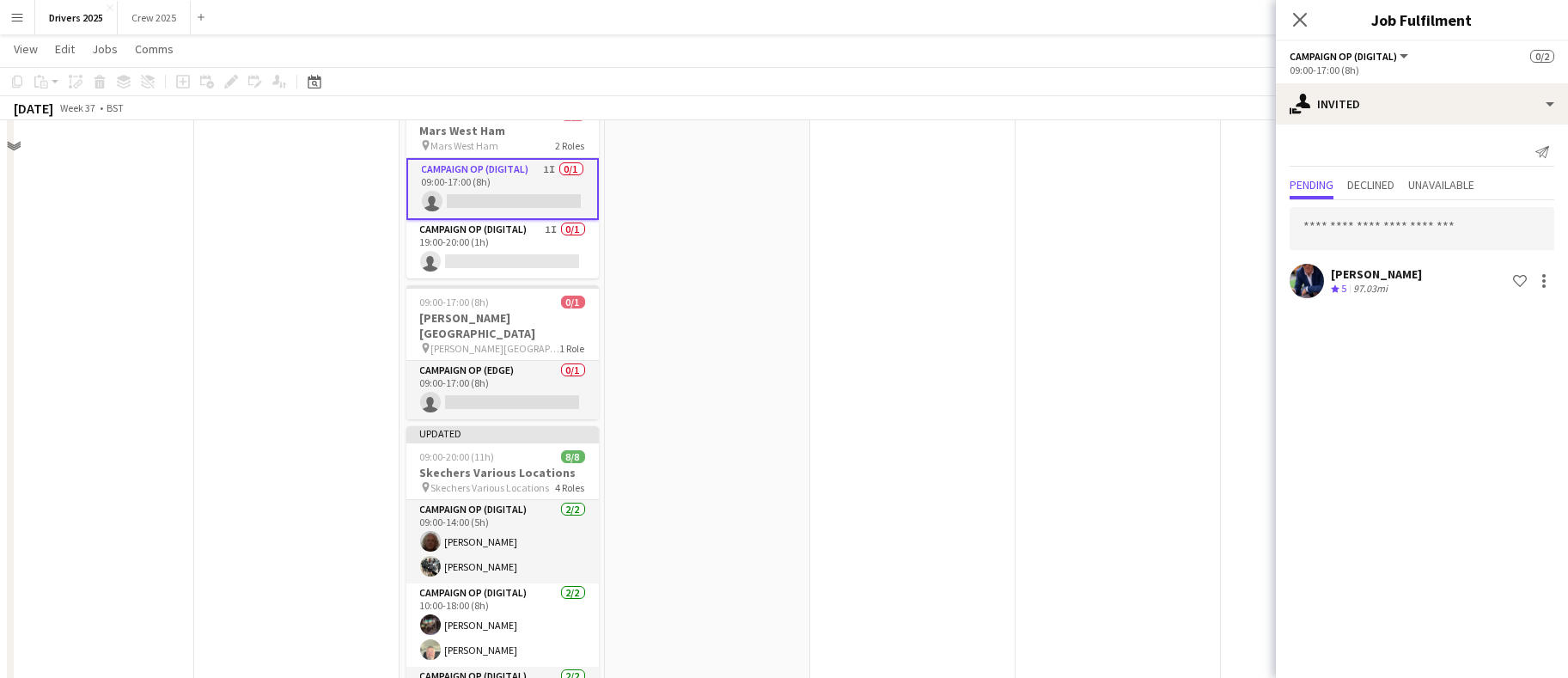
scroll to position [2706, 0]
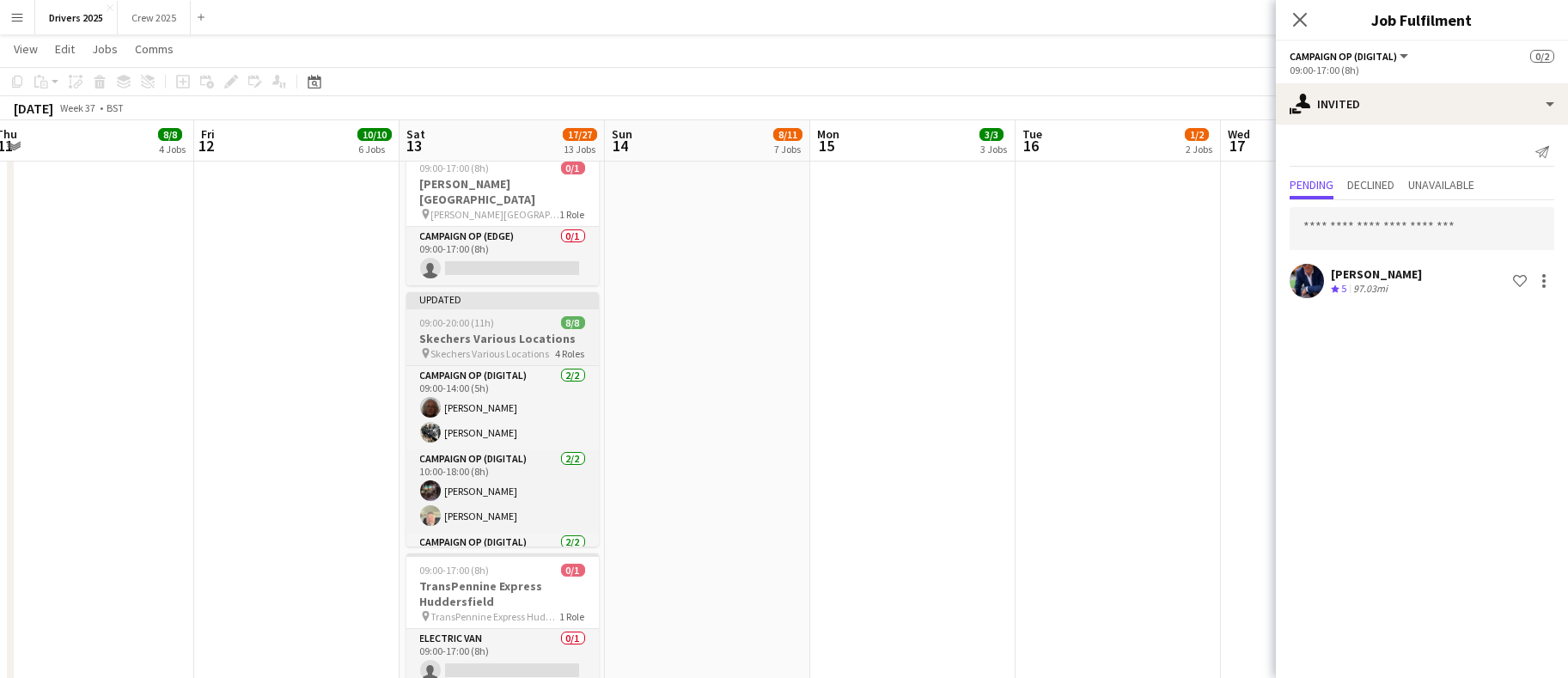
click at [484, 331] on h3 "Skechers Various Locations" at bounding box center [503, 339] width 193 height 16
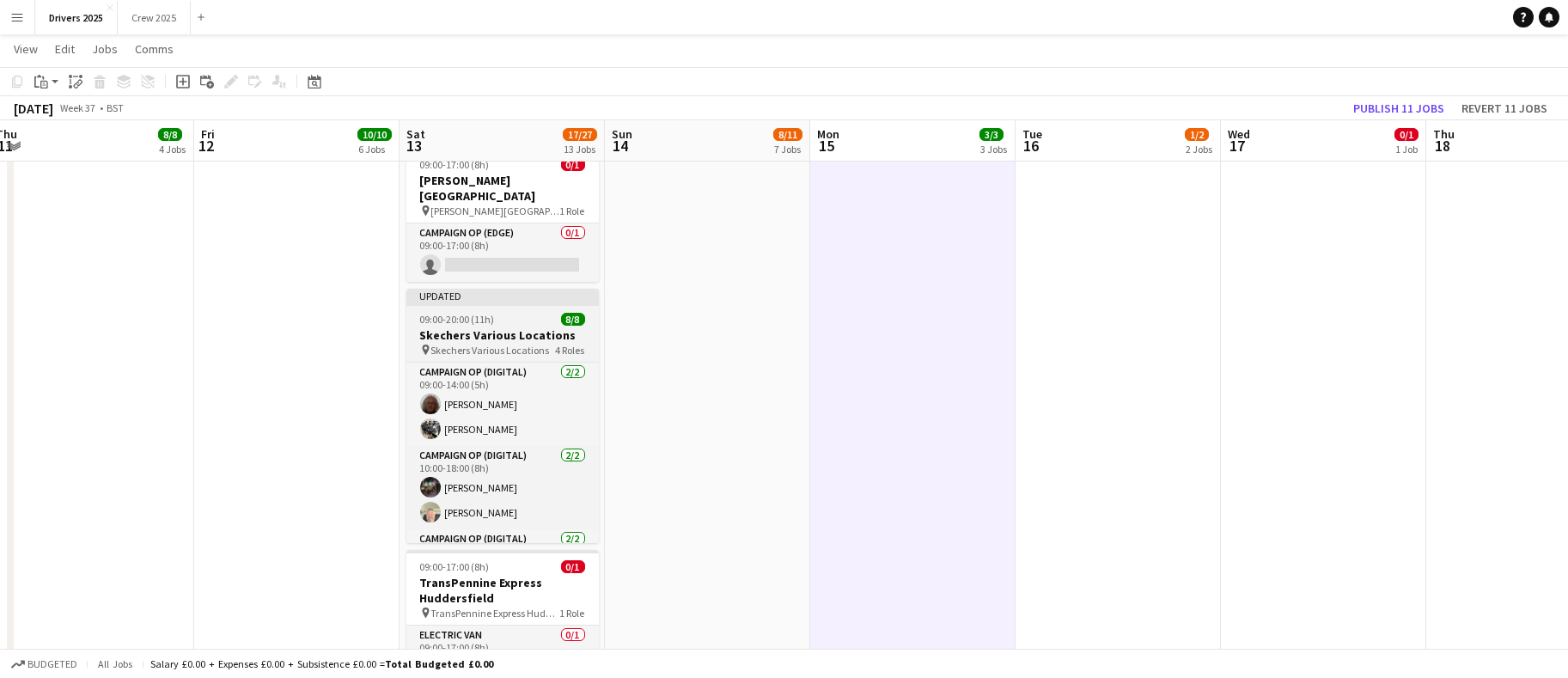
click at [479, 327] on h3 "Skechers Various Locations" at bounding box center [503, 335] width 193 height 16
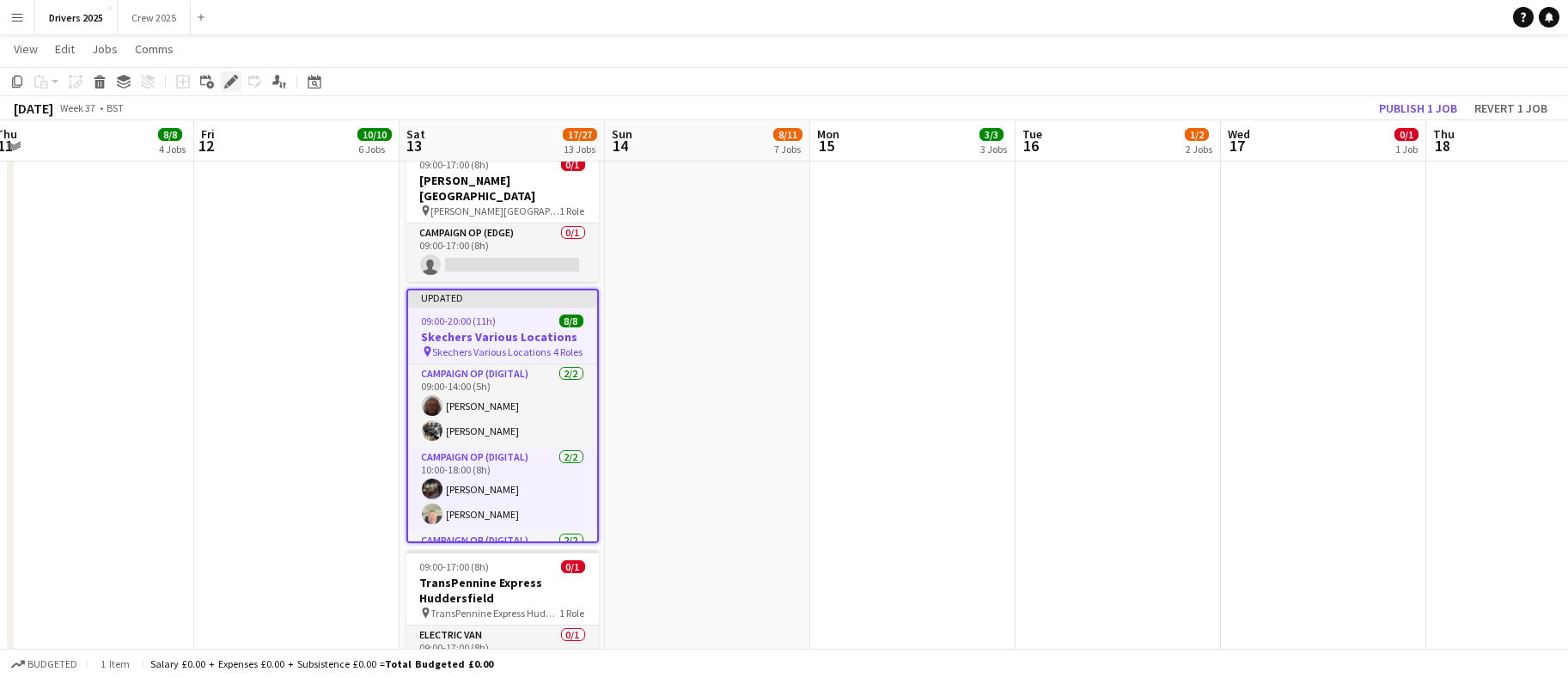
click at [226, 84] on icon at bounding box center [230, 82] width 9 height 9
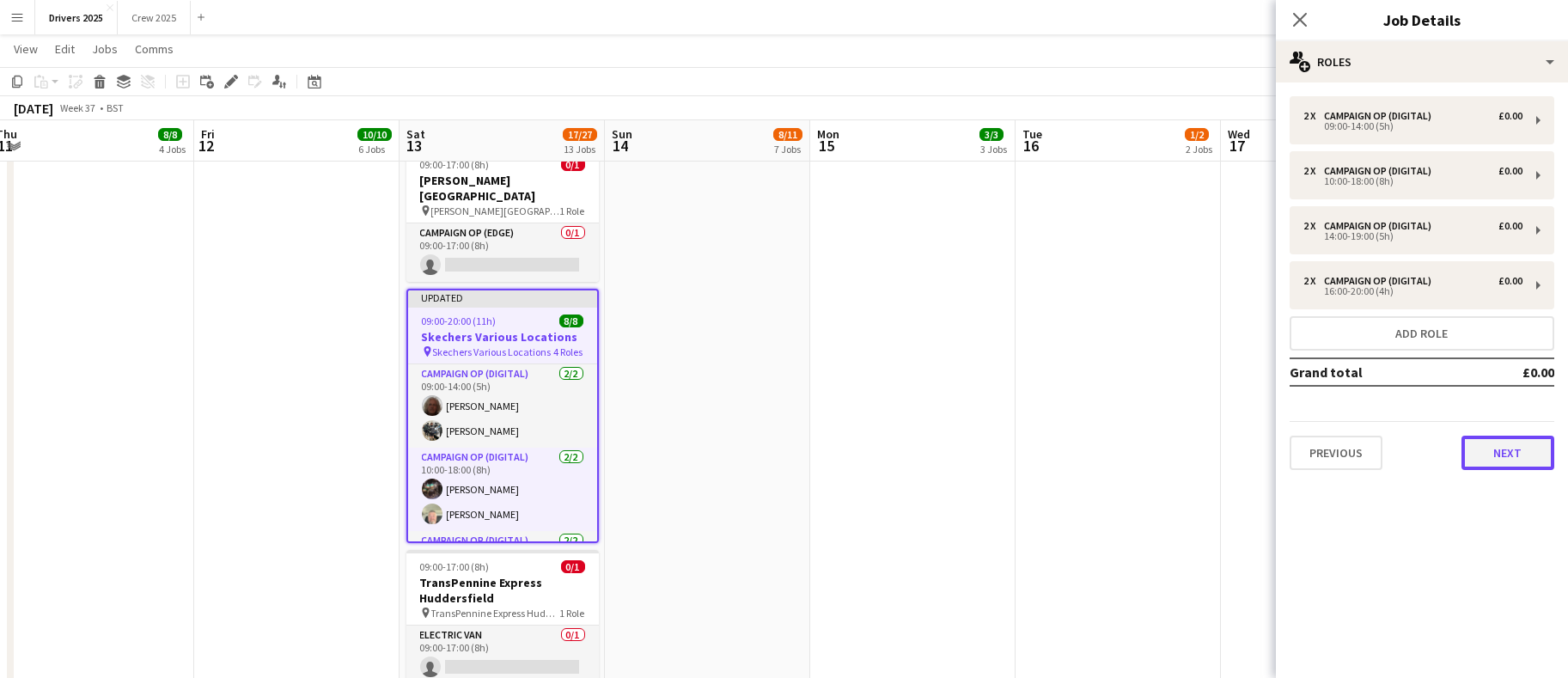
click at [1501, 457] on button "Next" at bounding box center [1508, 453] width 93 height 34
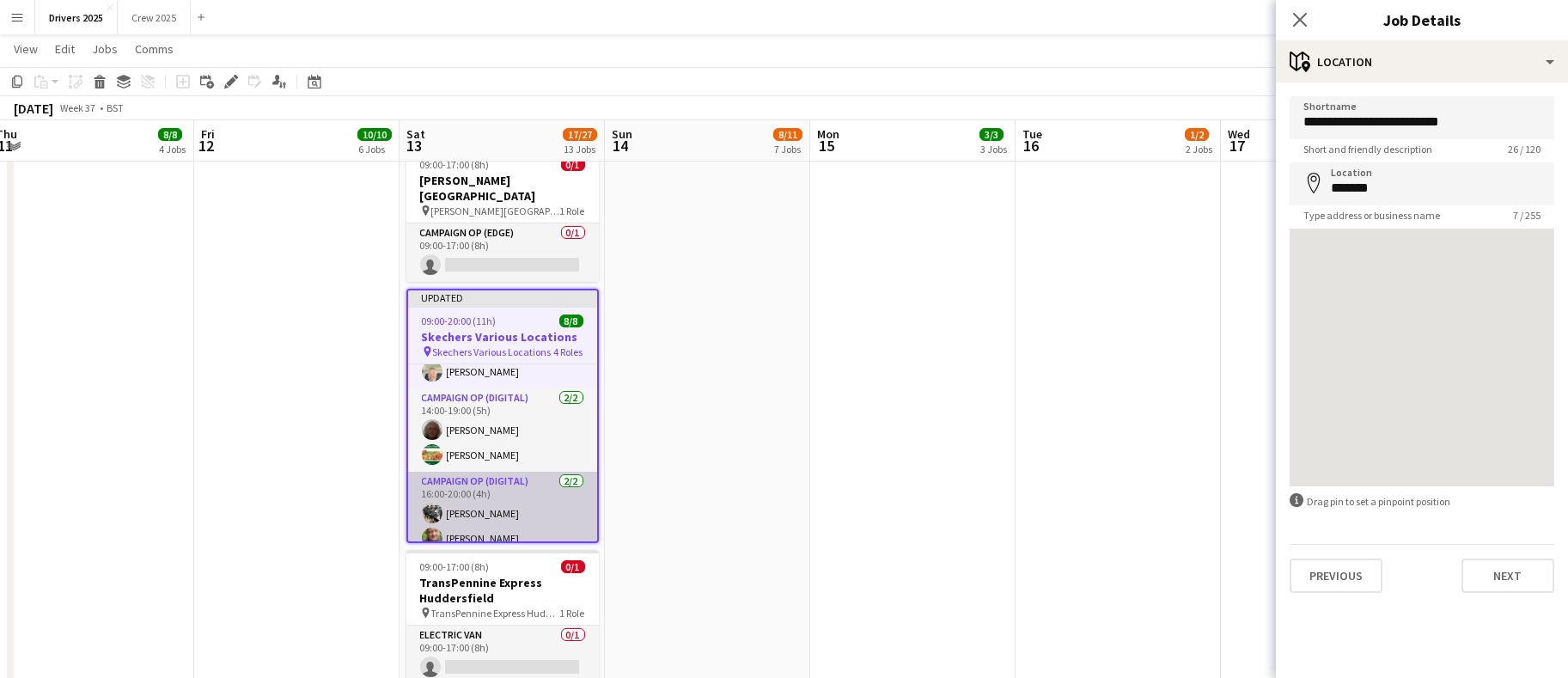
scroll to position [154, 0]
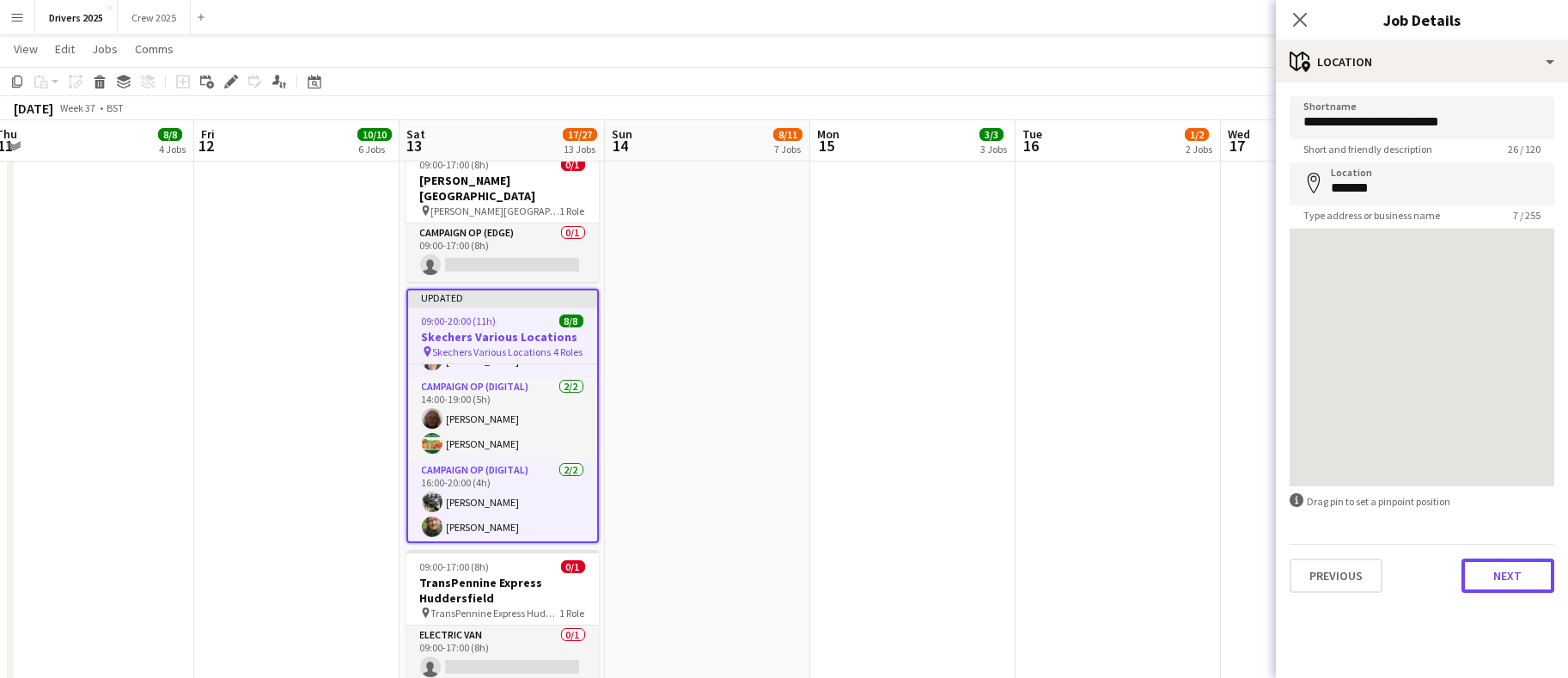
click at [1501, 569] on button "Next" at bounding box center [1508, 575] width 93 height 34
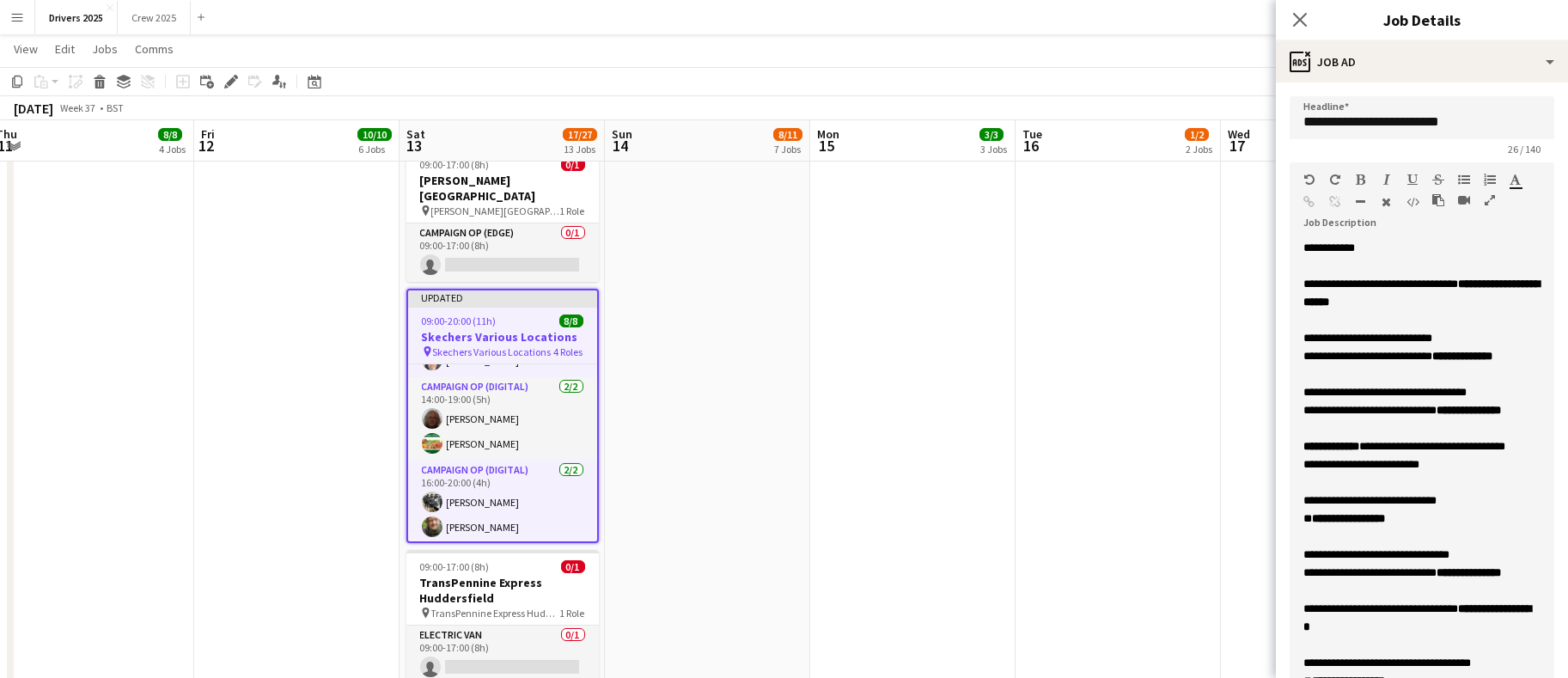
drag, startPoint x: 1522, startPoint y: 333, endPoint x: 1528, endPoint y: 792, distance: 459.0
click at [1401, 363] on div "**********" at bounding box center [1422, 356] width 237 height 18
click at [1409, 401] on div "**********" at bounding box center [1422, 392] width 237 height 18
drag, startPoint x: 1390, startPoint y: 435, endPoint x: 1292, endPoint y: 436, distance: 98.0
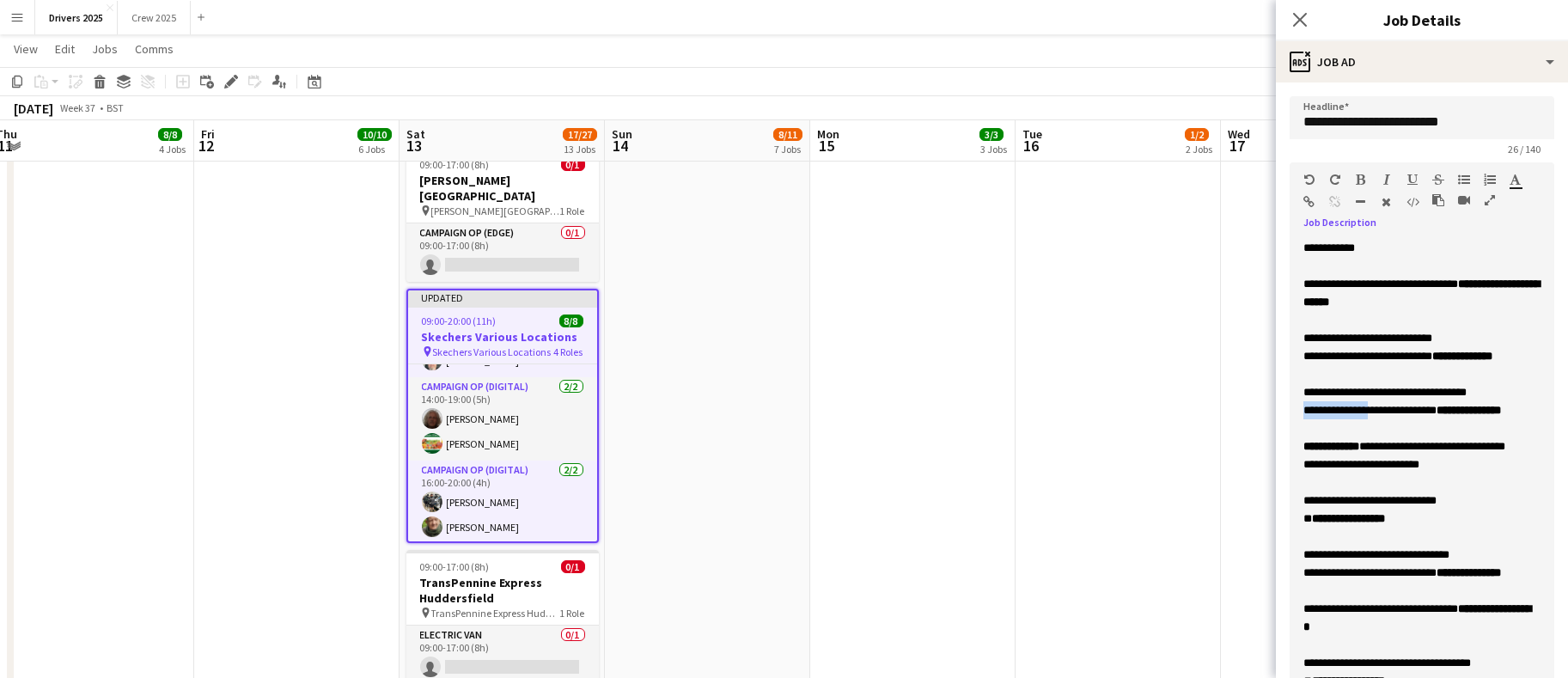
click at [1292, 436] on div "**********" at bounding box center [1421, 518] width 264 height 559
drag, startPoint x: 1396, startPoint y: 351, endPoint x: 1304, endPoint y: 350, distance: 92.0
click at [1304, 351] on span "**********" at bounding box center [1368, 356] width 129 height 11
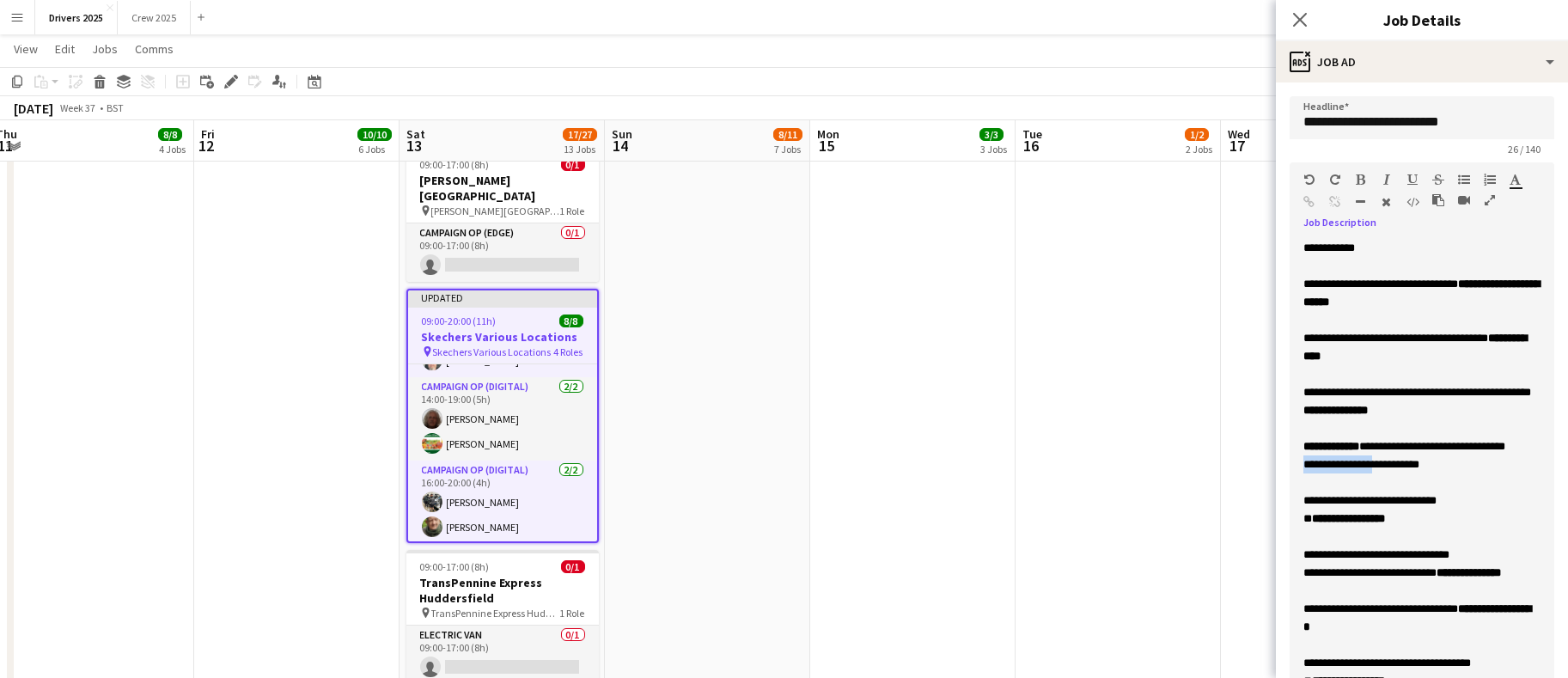
drag, startPoint x: 1393, startPoint y: 471, endPoint x: 1304, endPoint y: 474, distance: 89.1
click at [1304, 470] on span "**********" at bounding box center [1362, 464] width 116 height 11
drag, startPoint x: 1454, startPoint y: 453, endPoint x: 1375, endPoint y: 451, distance: 79.0
click at [1375, 451] on div "**********" at bounding box center [1422, 456] width 237 height 36
click at [1439, 509] on div "**********" at bounding box center [1422, 518] width 237 height 18
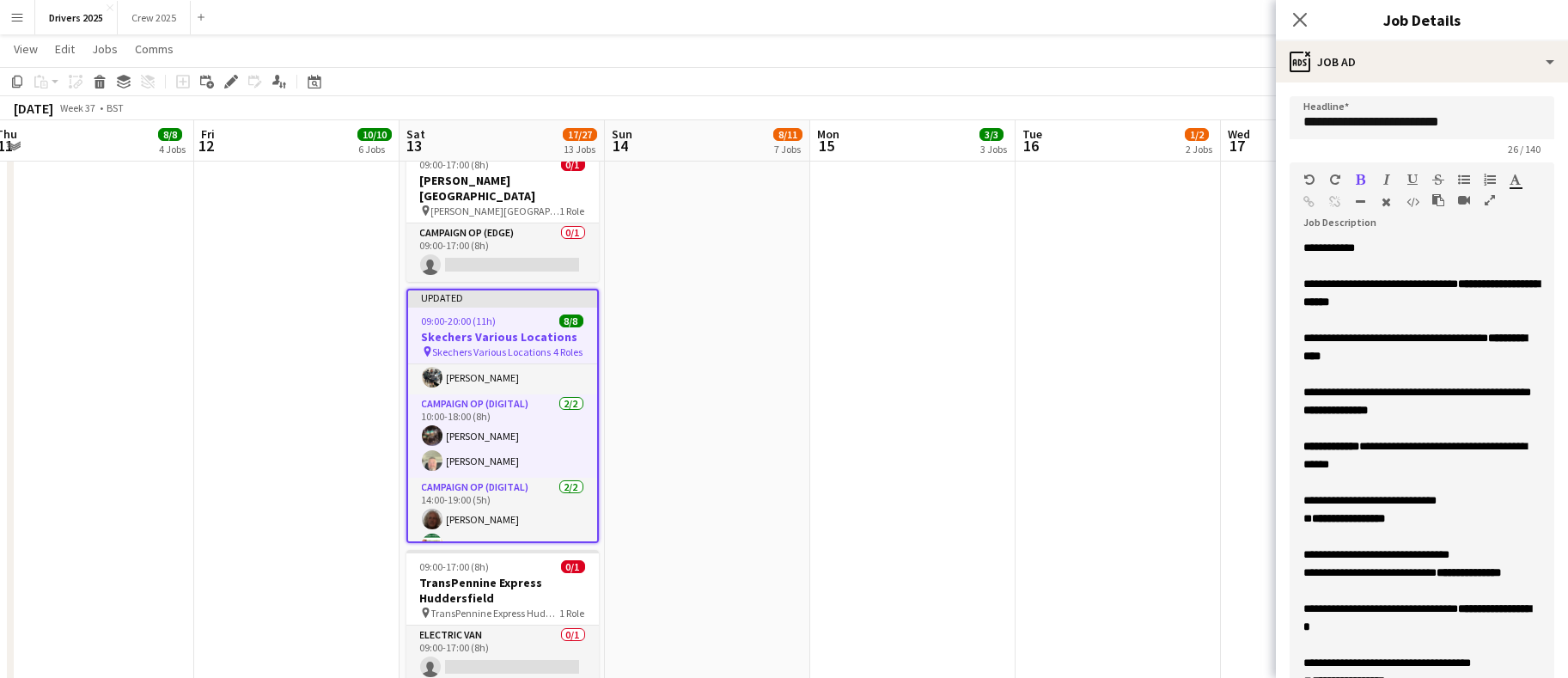
scroll to position [12, 0]
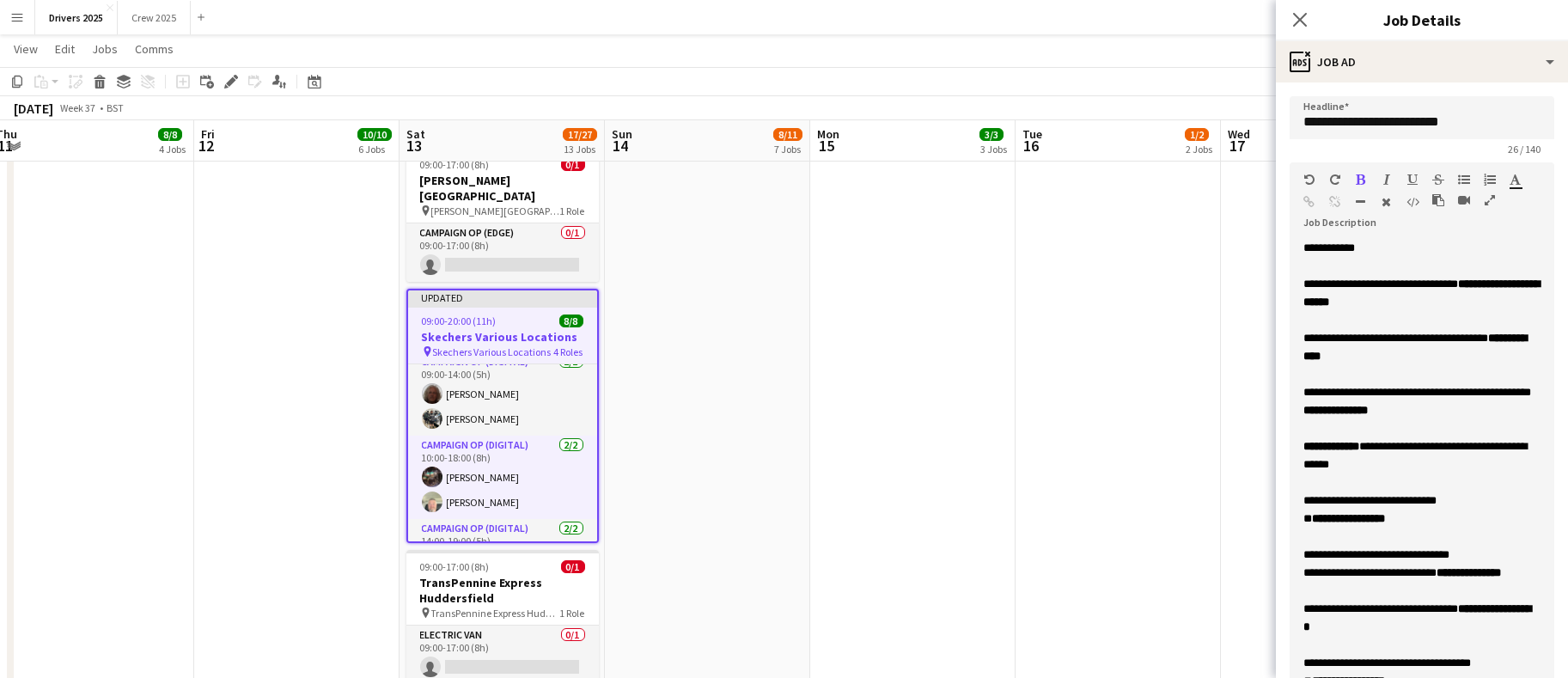
click at [1422, 509] on div "**********" at bounding box center [1422, 518] width 237 height 18
drag, startPoint x: 1447, startPoint y: 300, endPoint x: 1419, endPoint y: 301, distance: 28.0
click at [1419, 301] on div "**********" at bounding box center [1422, 293] width 237 height 36
drag, startPoint x: 1490, startPoint y: 298, endPoint x: 1421, endPoint y: 291, distance: 69.4
click at [1421, 291] on div "**********" at bounding box center [1422, 293] width 237 height 36
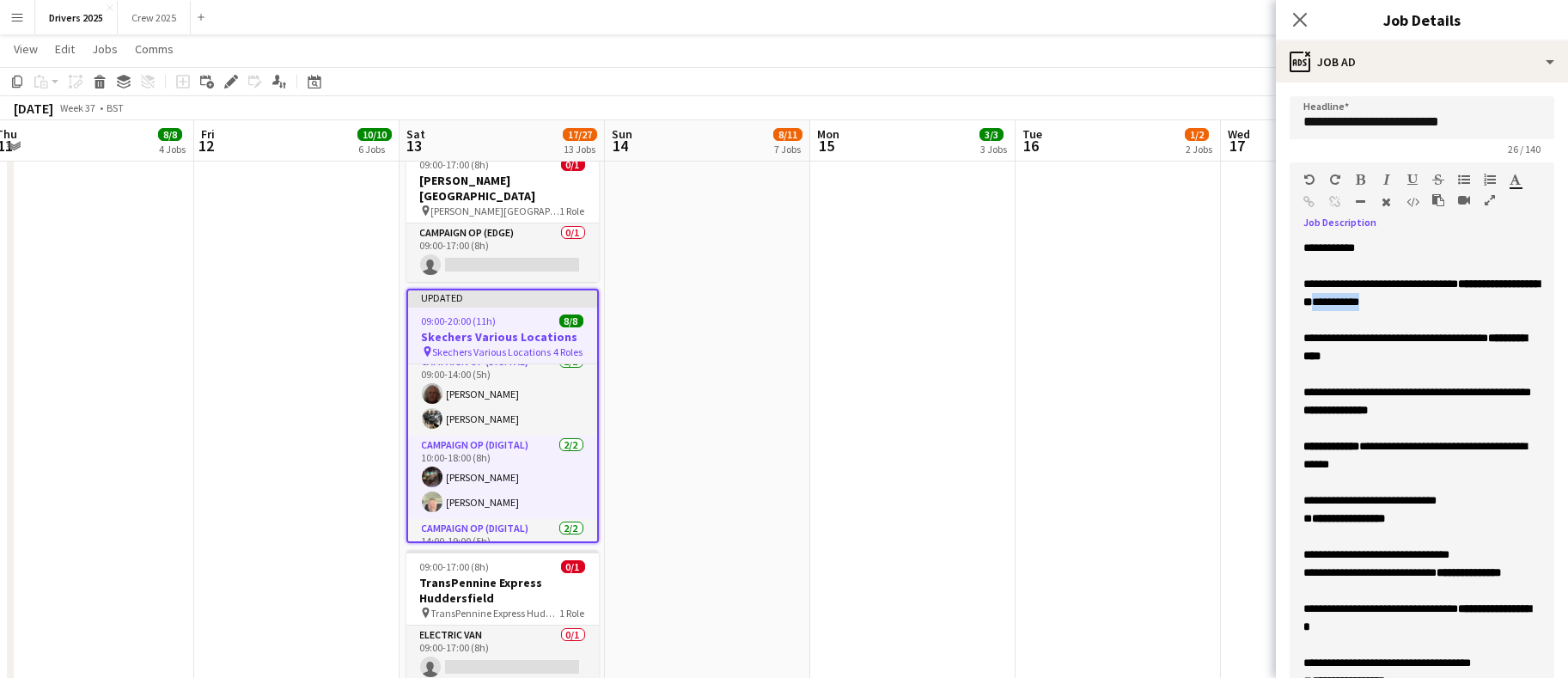
copy span "**********"
click at [1426, 509] on div "**********" at bounding box center [1422, 518] width 237 height 18
click at [1373, 452] on span "**********" at bounding box center [1406, 446] width 206 height 11
click at [1376, 455] on span "**********" at bounding box center [1415, 455] width 223 height 29
drag, startPoint x: 1389, startPoint y: 457, endPoint x: 1375, endPoint y: 456, distance: 14.0
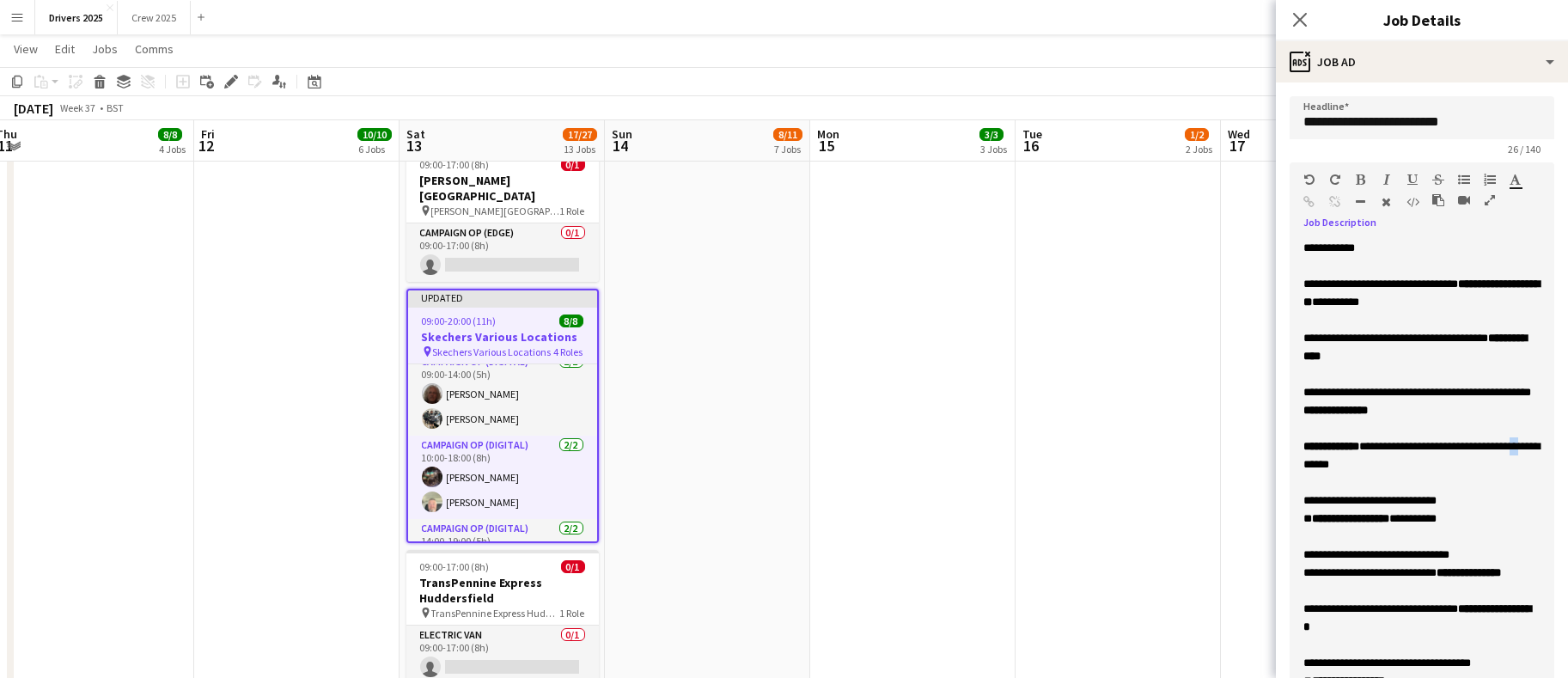
click at [1375, 452] on span "**********" at bounding box center [1413, 446] width 219 height 11
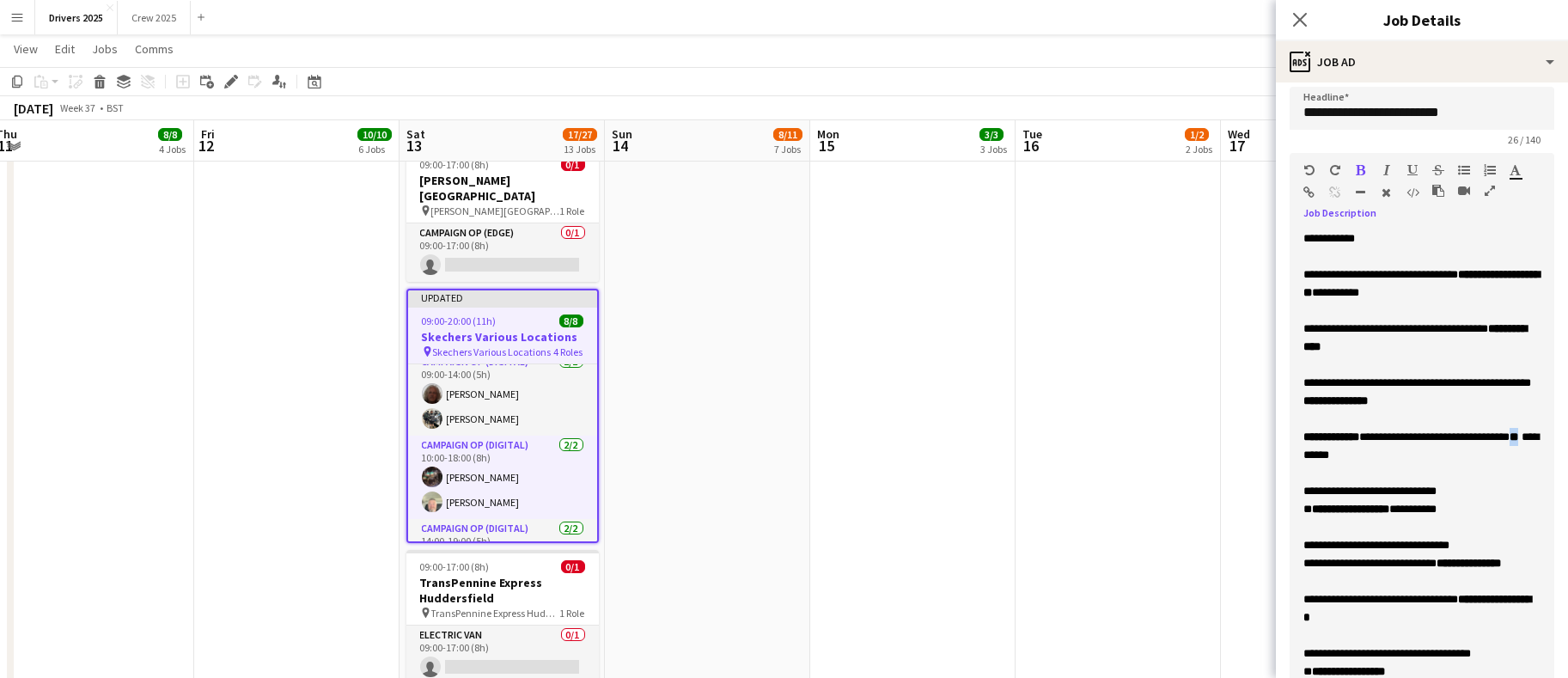
scroll to position [0, 0]
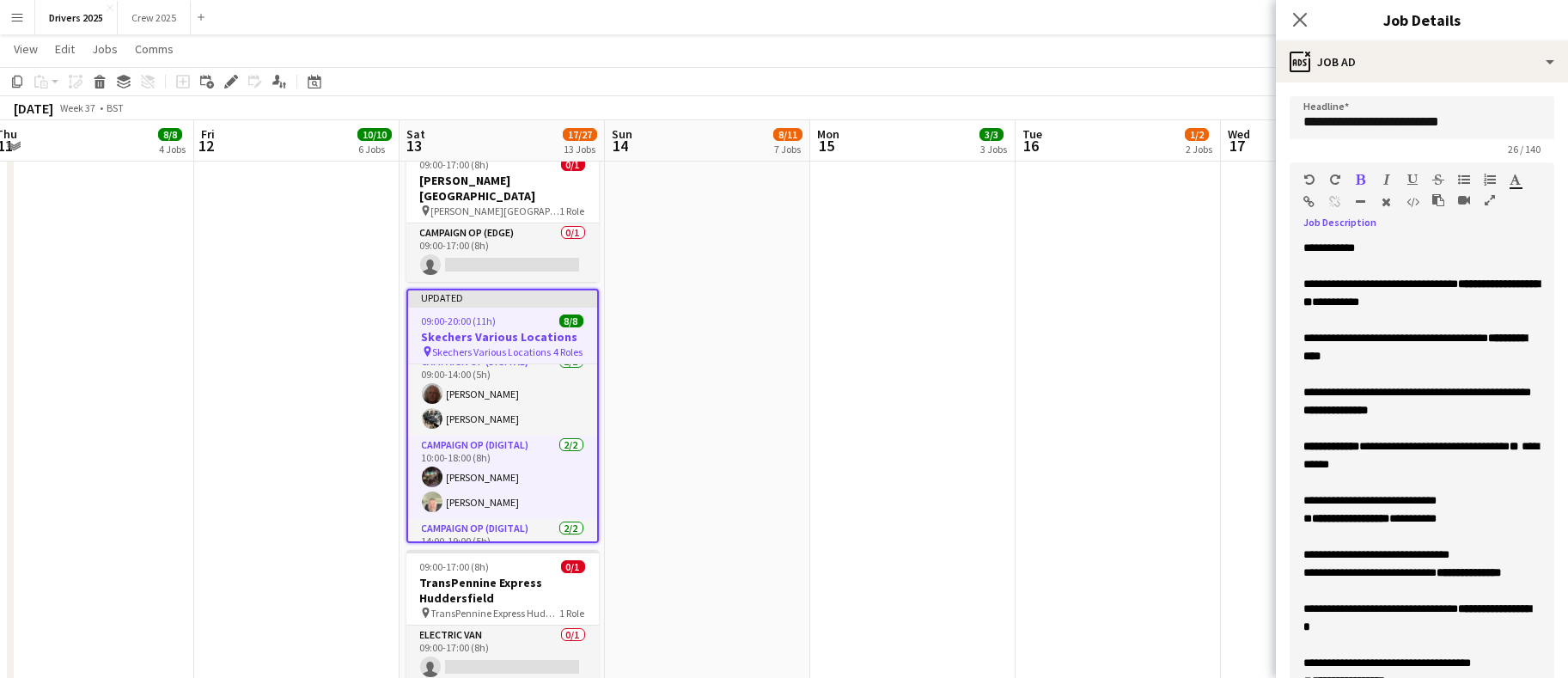
click at [1464, 334] on span "**********" at bounding box center [1463, 337] width 52 height 11
drag, startPoint x: 1320, startPoint y: 352, endPoint x: 1306, endPoint y: 352, distance: 14.0
click at [1306, 344] on span "**********" at bounding box center [1376, 337] width 146 height 11
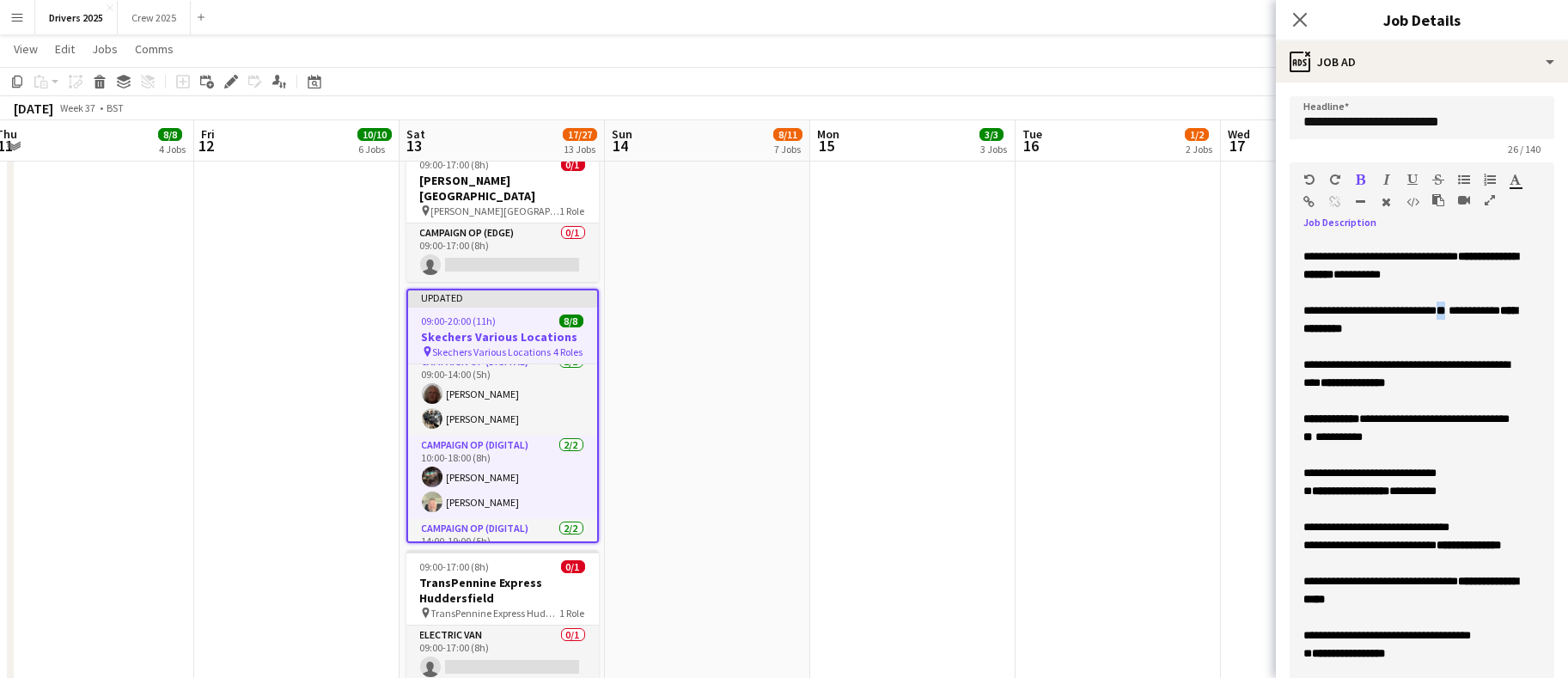
scroll to position [55, 0]
drag, startPoint x: 1396, startPoint y: 499, endPoint x: 1306, endPoint y: 499, distance: 90.0
click at [1306, 539] on span "**********" at bounding box center [1371, 544] width 134 height 11
click at [1410, 519] on div "**********" at bounding box center [1412, 536] width 218 height 36
click at [1444, 572] on div "**********" at bounding box center [1412, 590] width 218 height 36
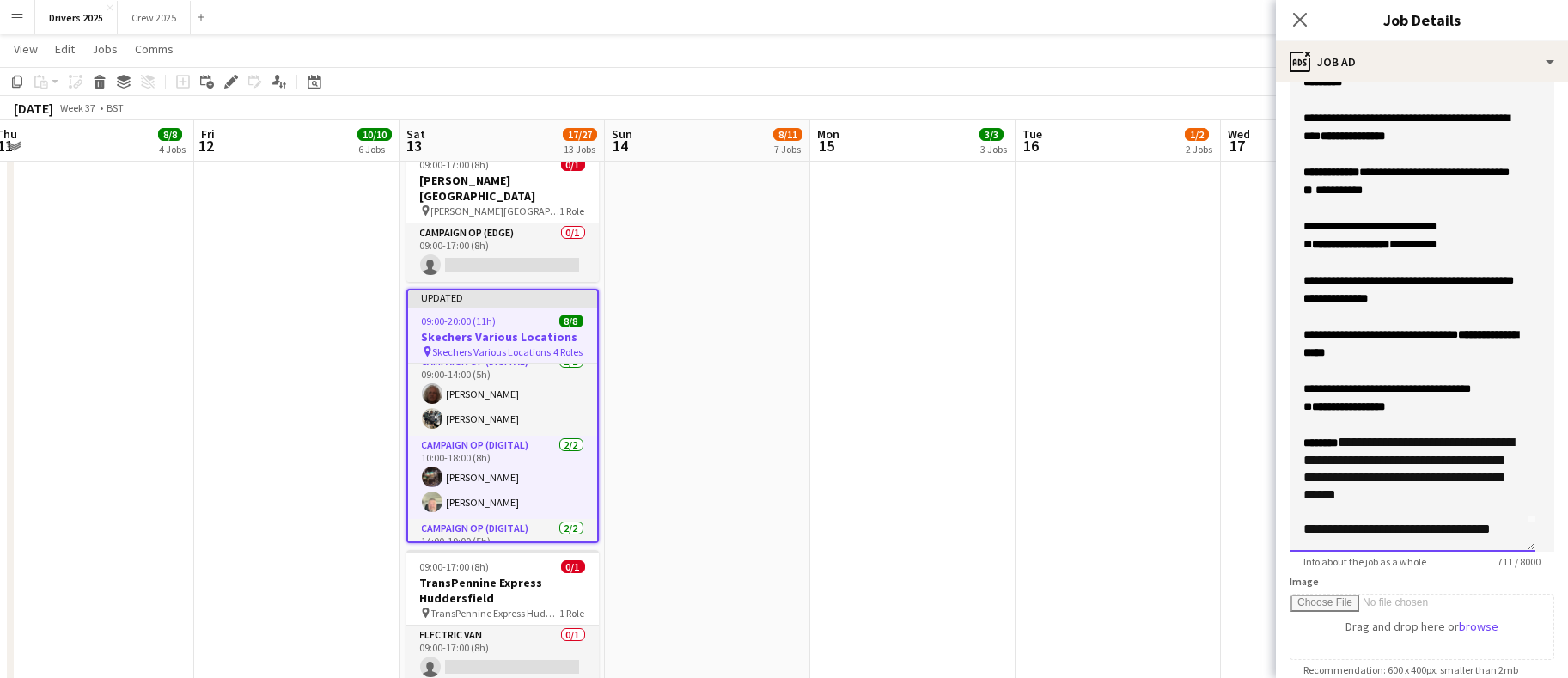
scroll to position [257, 0]
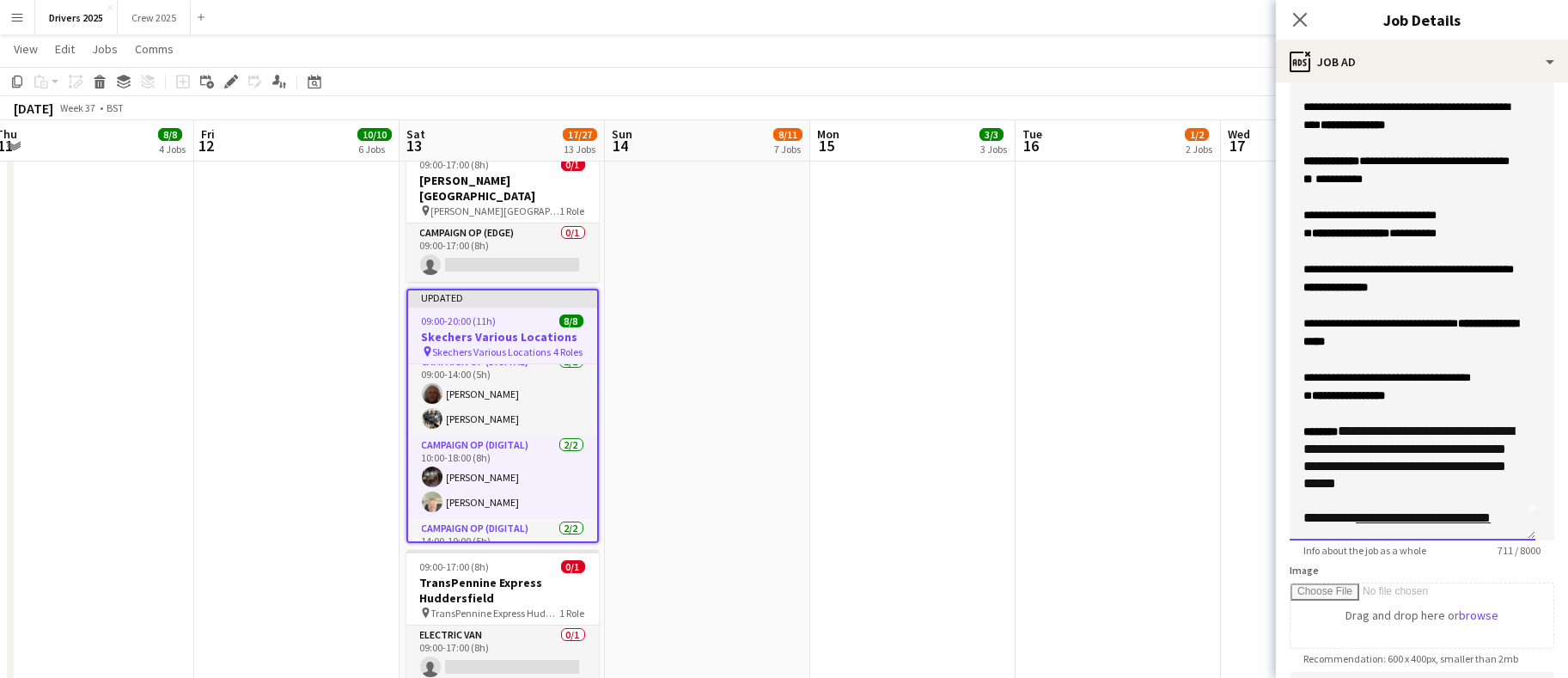
click at [1439, 387] on div "**********" at bounding box center [1412, 396] width 218 height 18
click at [1434, 314] on div "**********" at bounding box center [1412, 332] width 218 height 36
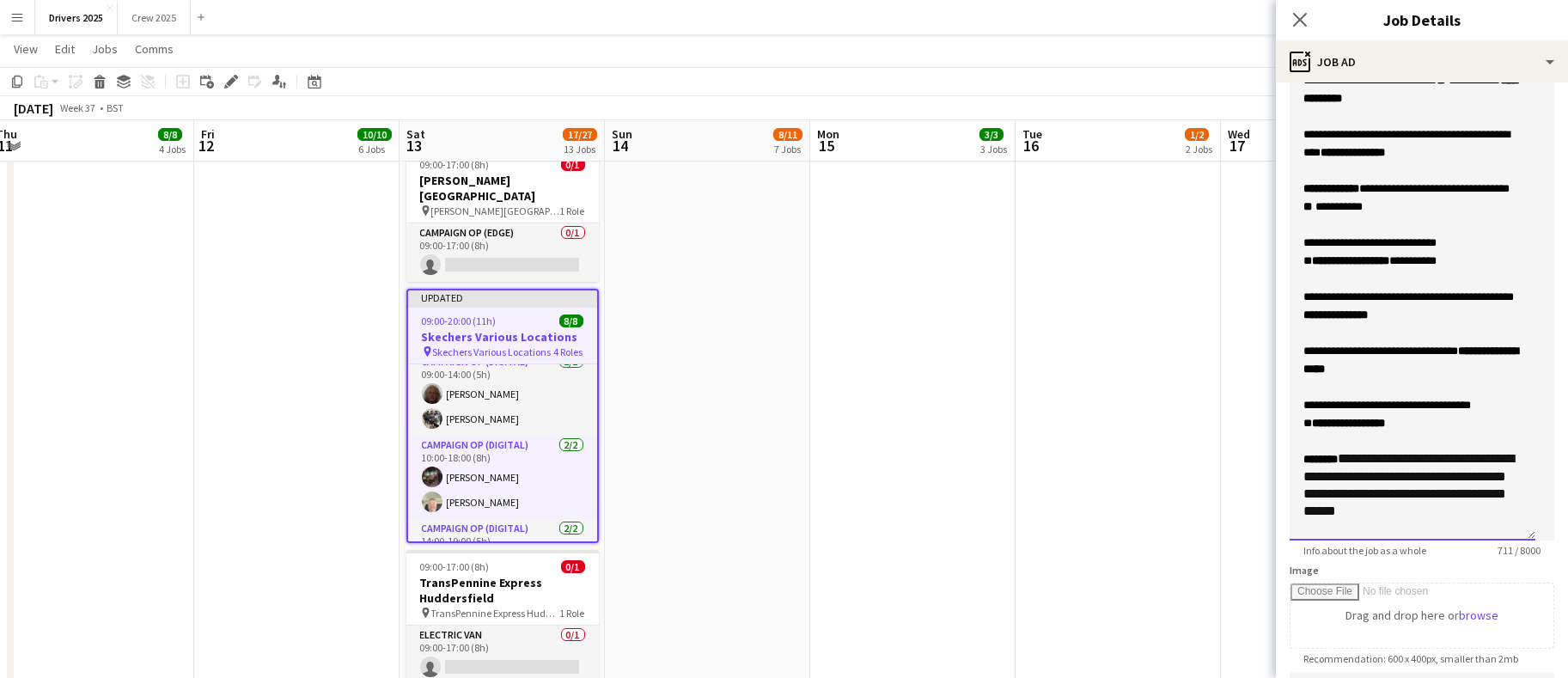
scroll to position [129, 0]
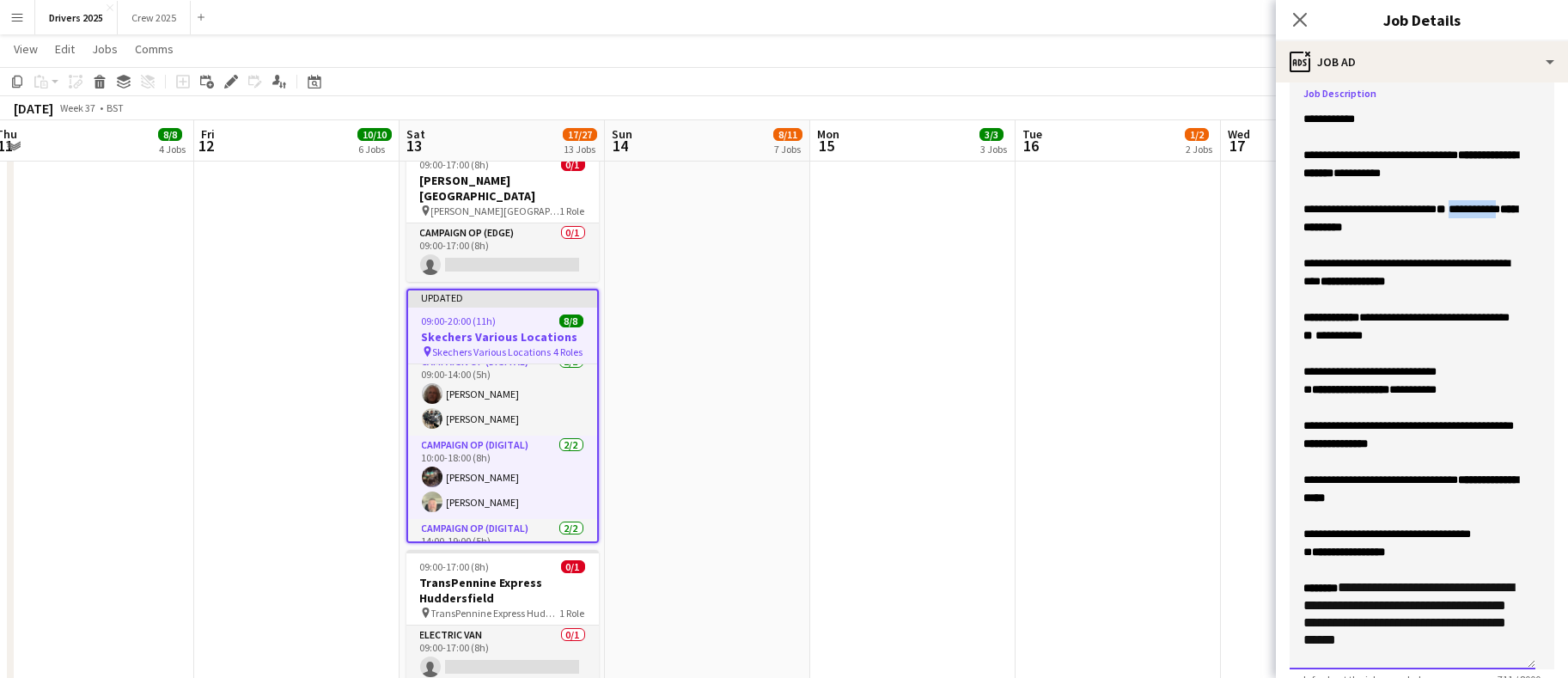
drag, startPoint x: 1385, startPoint y: 224, endPoint x: 1326, endPoint y: 221, distance: 59.1
click at [1449, 214] on span "**********" at bounding box center [1475, 208] width 52 height 11
copy span "**********"
click at [1448, 493] on div "**********" at bounding box center [1412, 489] width 218 height 36
click at [1439, 561] on div "**********" at bounding box center [1412, 552] width 218 height 18
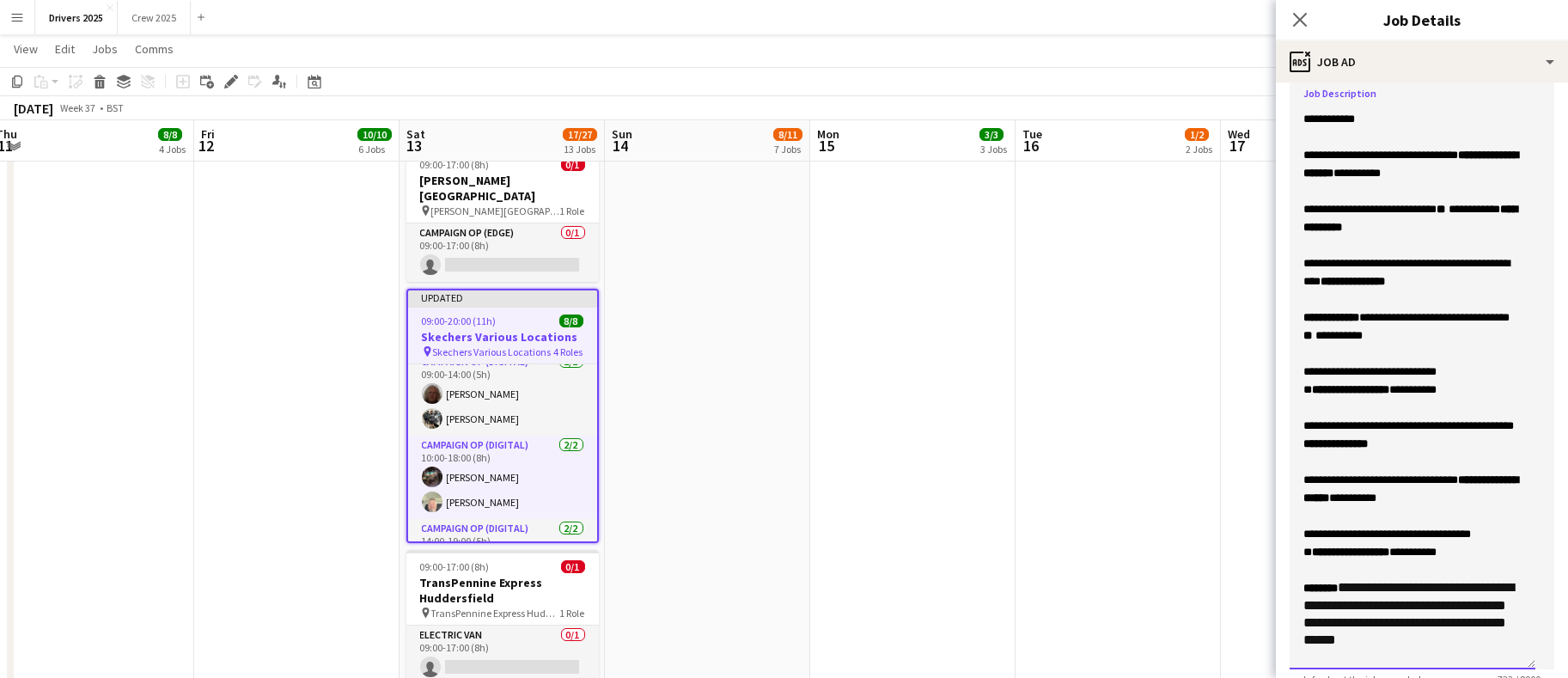
scroll to position [55, 0]
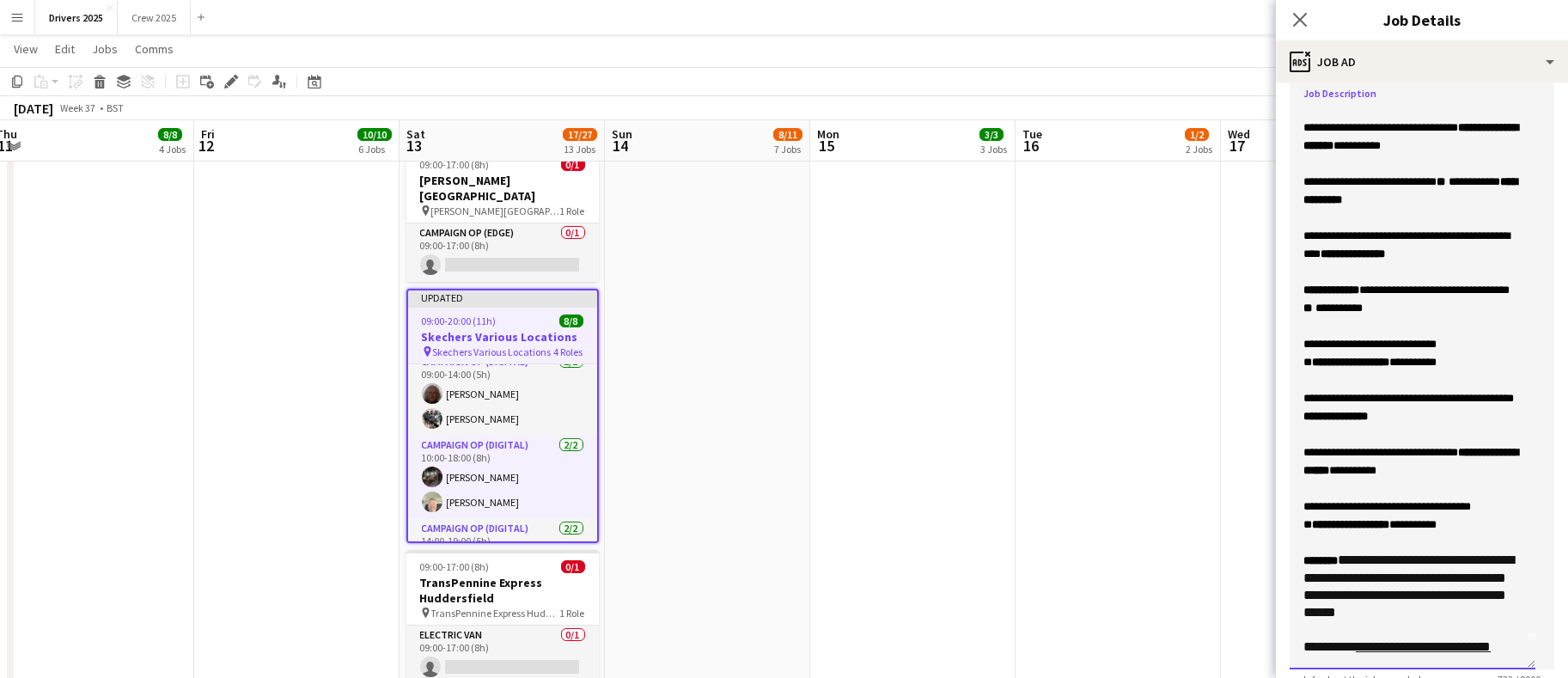
click at [1368, 389] on div "**********" at bounding box center [1412, 407] width 218 height 36
click at [1367, 389] on div "**********" at bounding box center [1412, 407] width 218 height 36
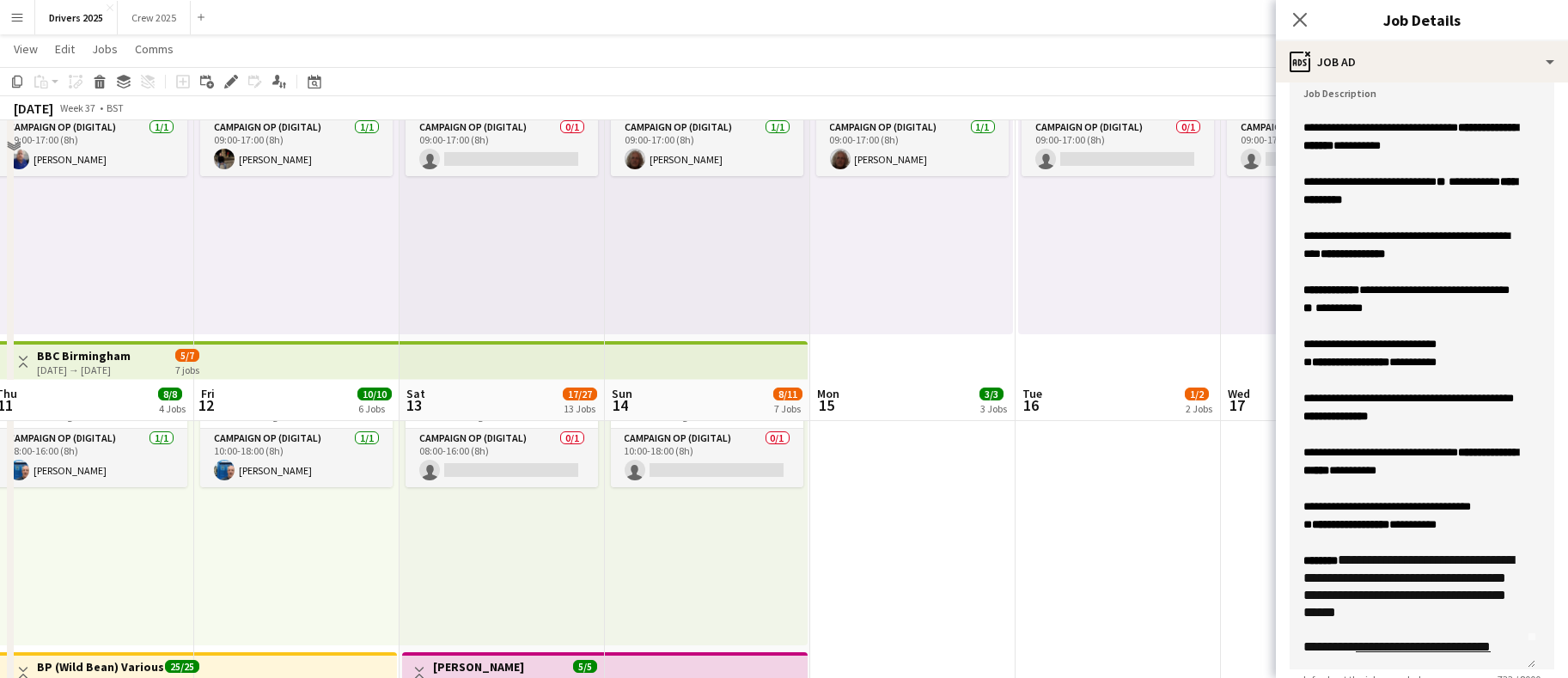
scroll to position [0, 0]
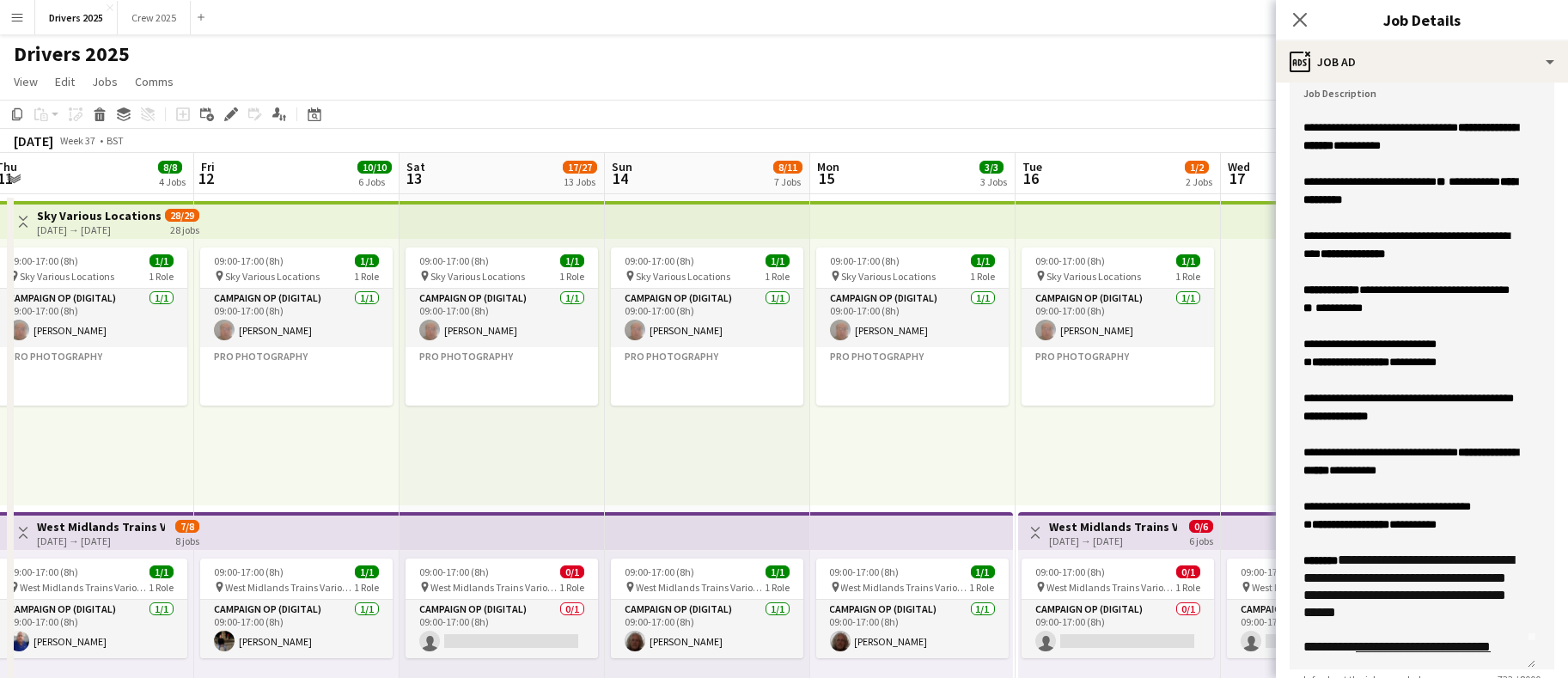
click at [471, 171] on app-board-header-date "Sat 13 17/27 13 Jobs" at bounding box center [503, 172] width 205 height 41
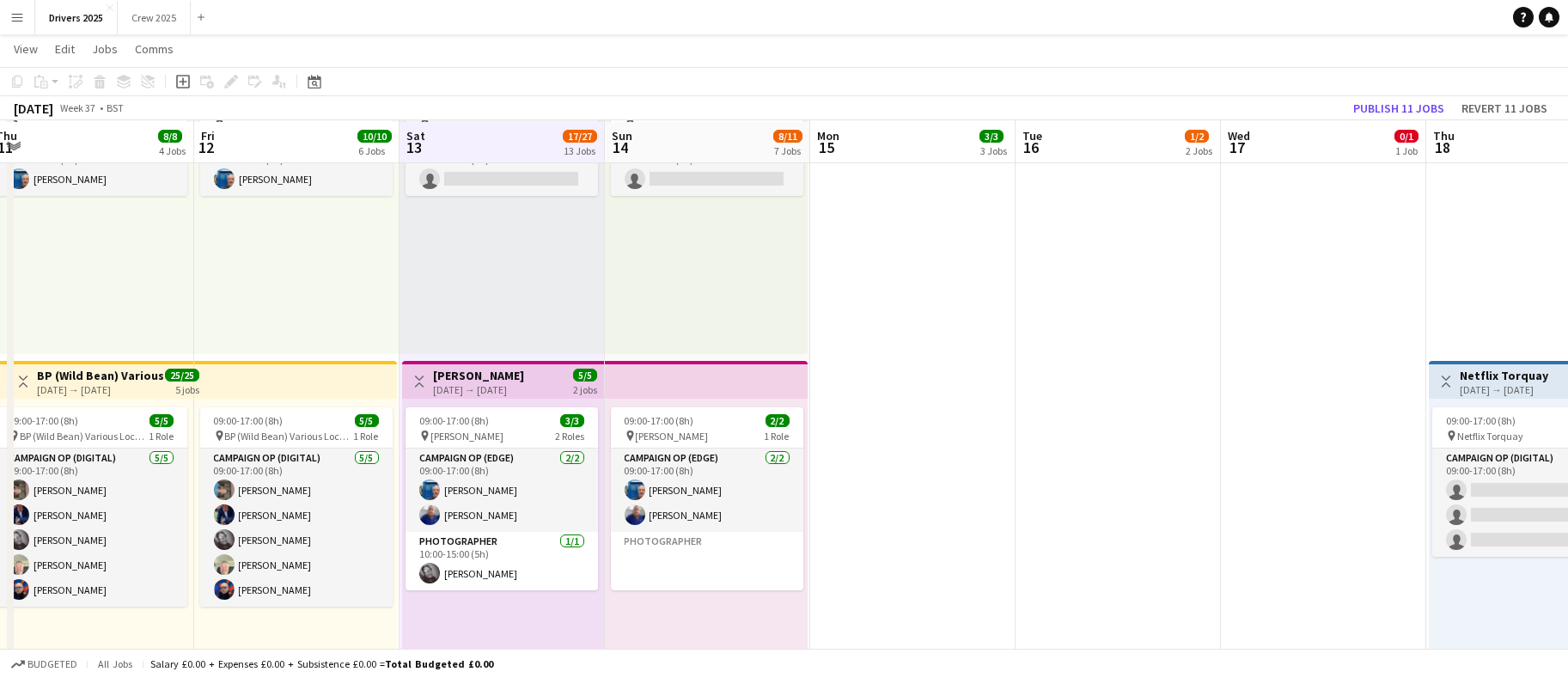
scroll to position [773, 0]
click at [477, 382] on div "13-09-2025 → 14-09-2025" at bounding box center [478, 388] width 91 height 13
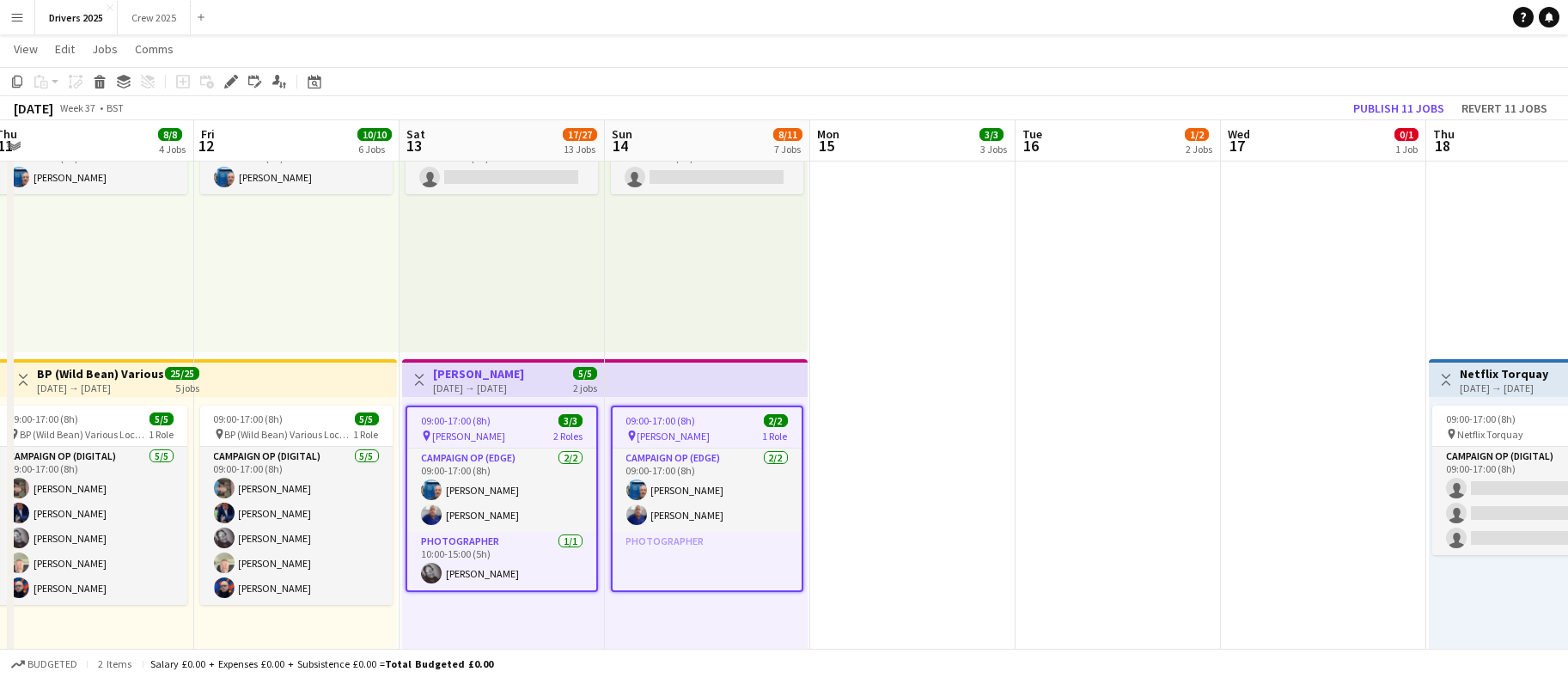
click at [232, 81] on icon at bounding box center [230, 82] width 9 height 9
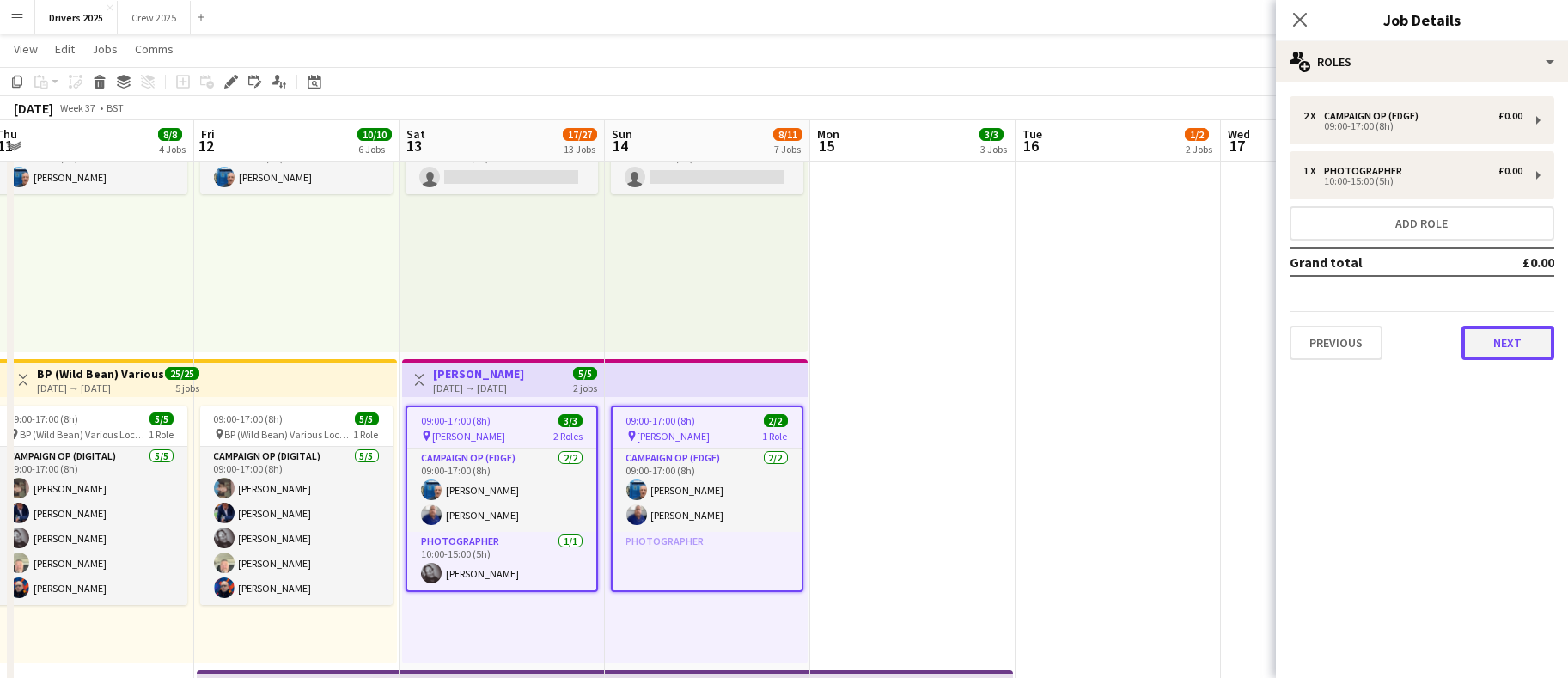
click at [1503, 339] on button "Next" at bounding box center [1508, 343] width 93 height 34
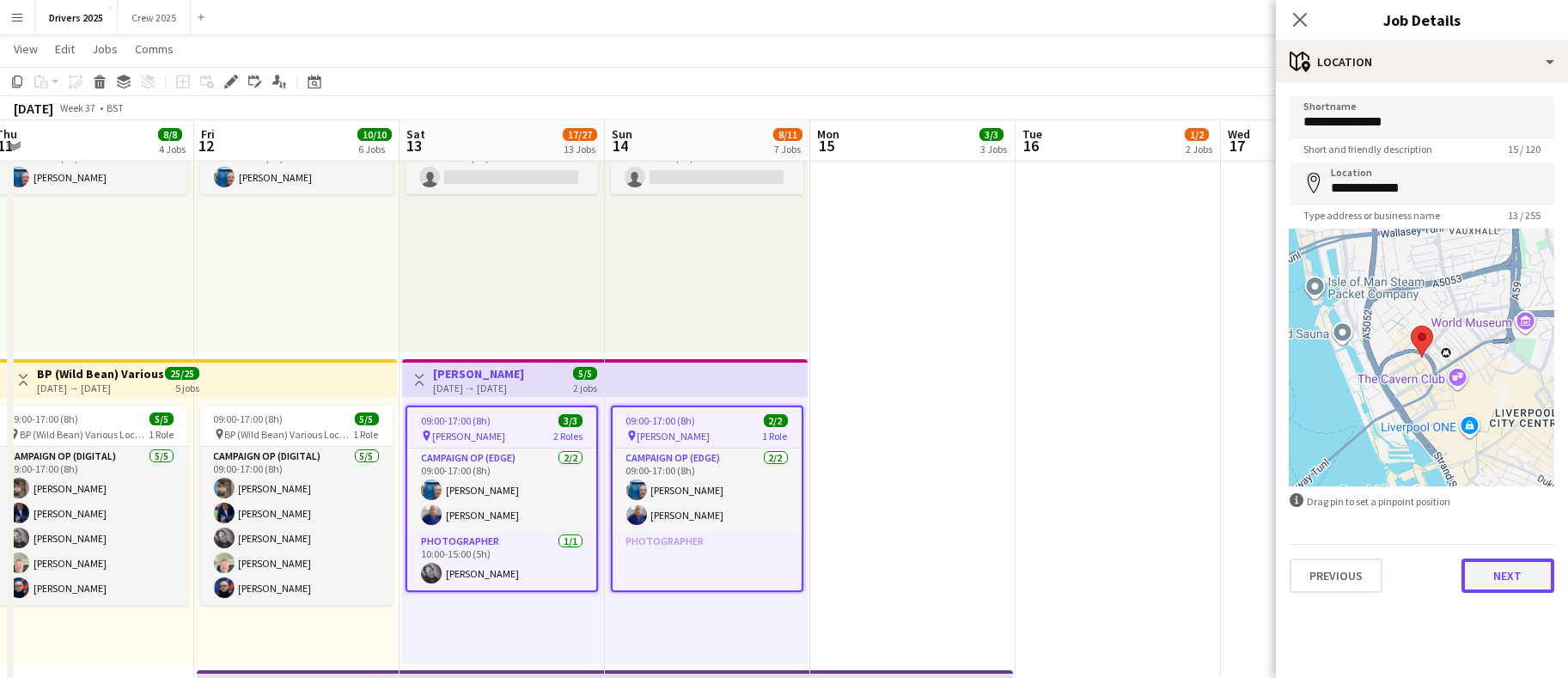
click at [1510, 586] on button "Next" at bounding box center [1508, 575] width 93 height 34
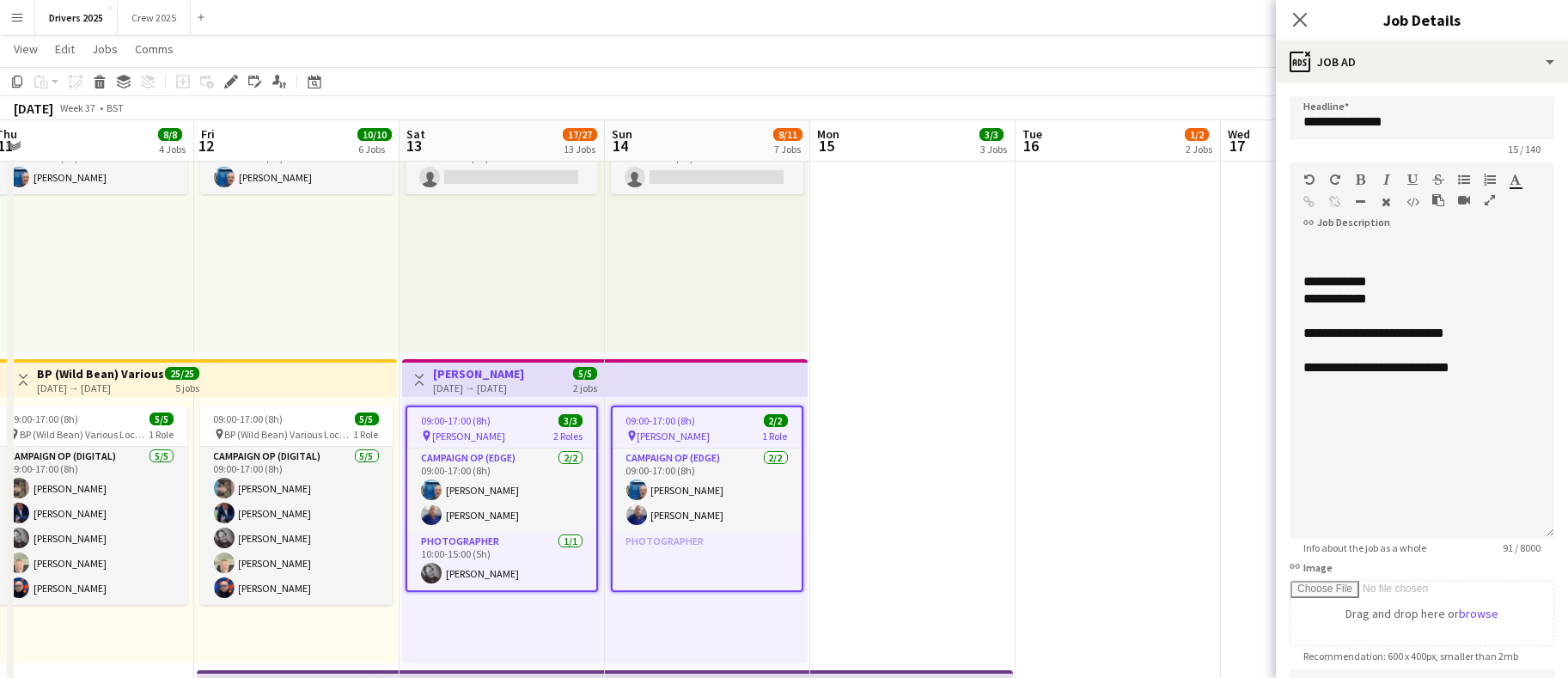
drag, startPoint x: 1521, startPoint y: 332, endPoint x: 1525, endPoint y: 535, distance: 203.0
click at [1525, 535] on div "**********" at bounding box center [1421, 389] width 264 height 299
click at [1419, 270] on div at bounding box center [1422, 264] width 237 height 17
click at [1423, 278] on div "**********" at bounding box center [1412, 281] width 218 height 17
click at [1410, 249] on div "**********" at bounding box center [1421, 391] width 264 height 304
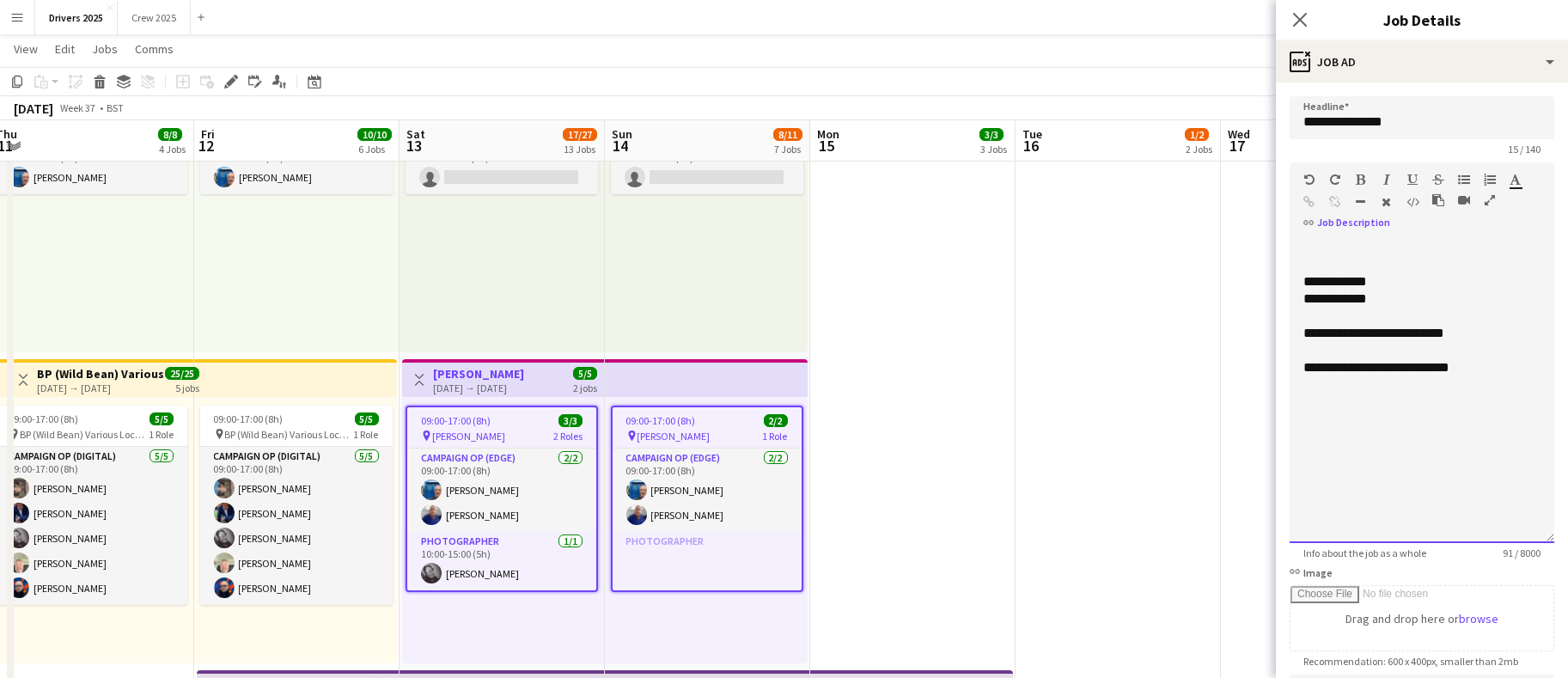
click at [1415, 282] on div "**********" at bounding box center [1412, 281] width 218 height 17
click at [1414, 297] on div "**********" at bounding box center [1412, 298] width 218 height 17
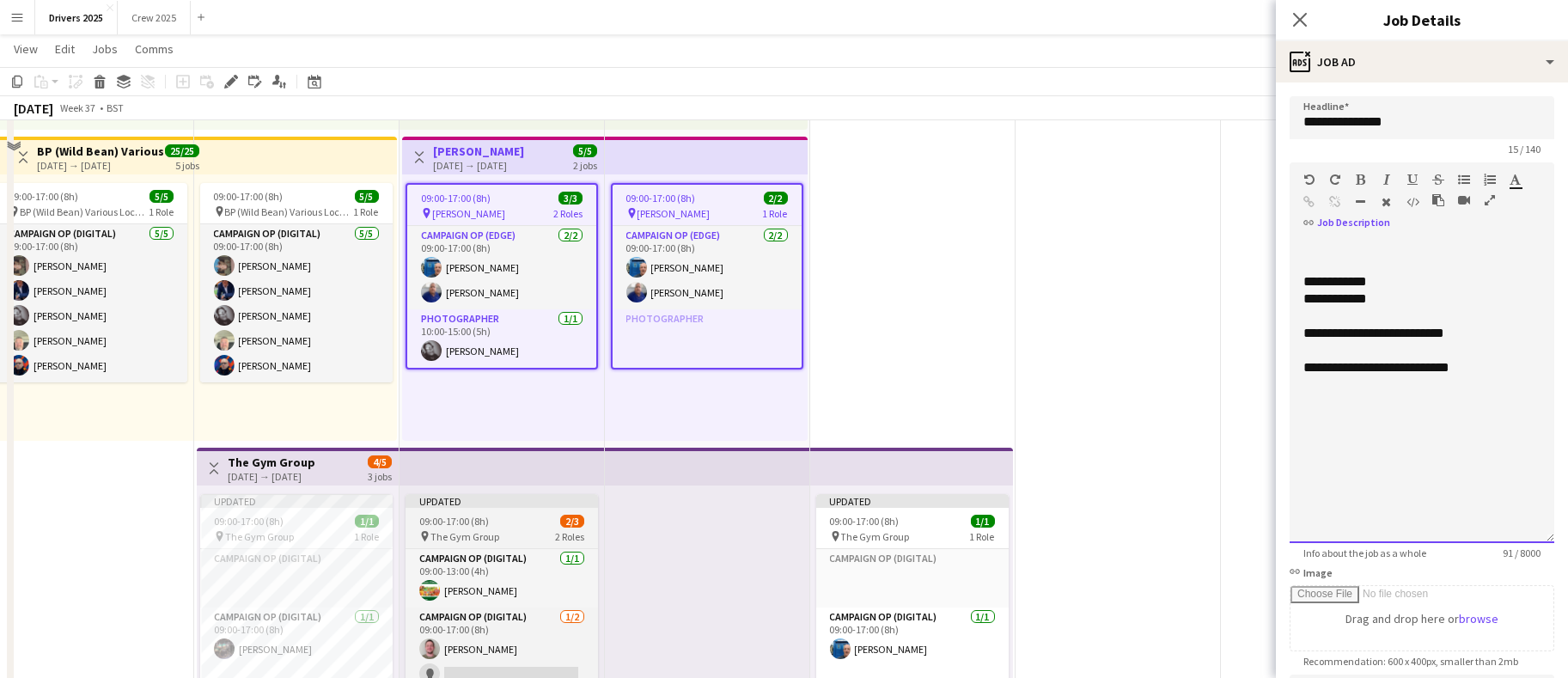
scroll to position [1031, 0]
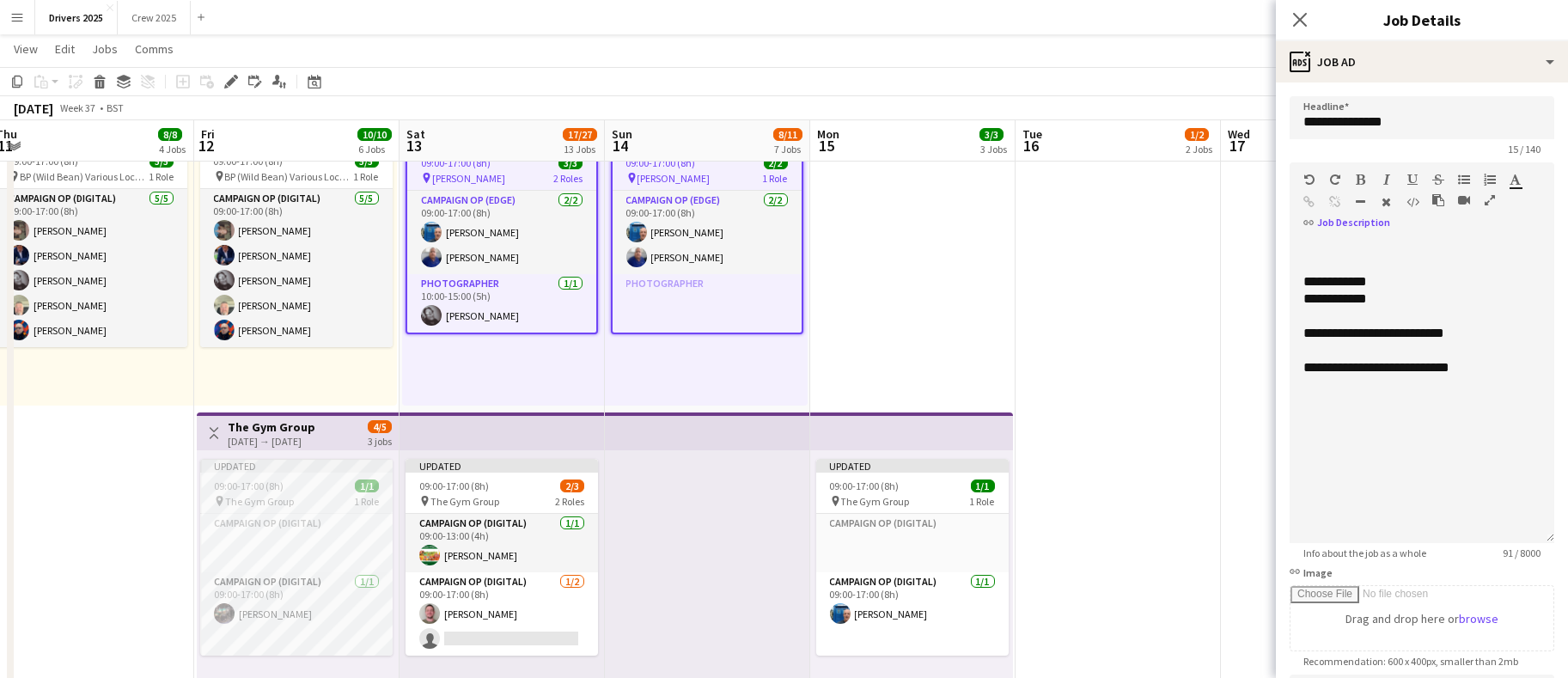
click at [285, 475] on app-job-card "Updated 09:00-17:00 (8h) 1/1 pin The Gym Group 1 Role Campaign Op (Digital) Cli…" at bounding box center [296, 556] width 193 height 196
type input "**********"
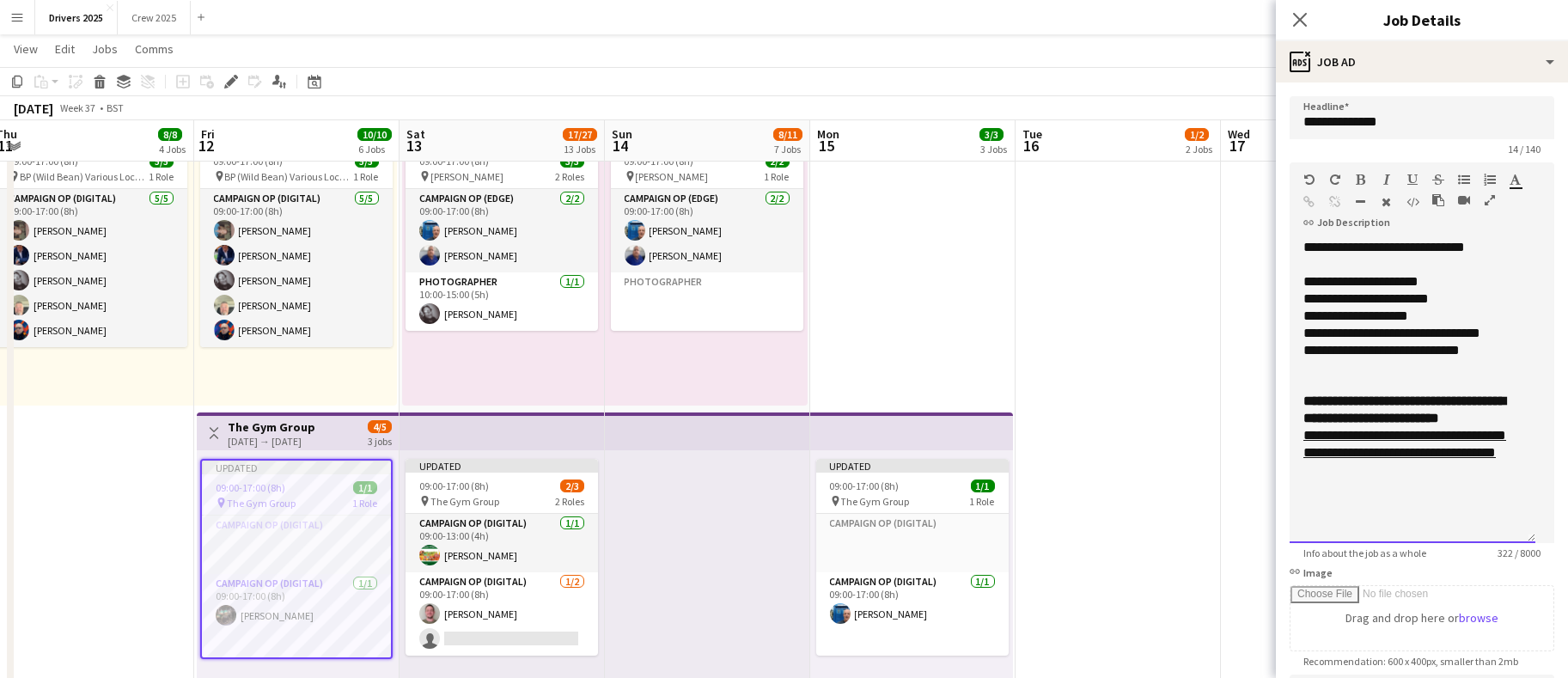
click at [1316, 462] on div "**********" at bounding box center [1412, 444] width 218 height 34
click at [1329, 459] on link "**********" at bounding box center [1404, 444] width 202 height 30
drag, startPoint x: 1362, startPoint y: 491, endPoint x: 1305, endPoint y: 439, distance: 77.2
click at [1305, 439] on div "**********" at bounding box center [1412, 444] width 218 height 34
copy link "**********"
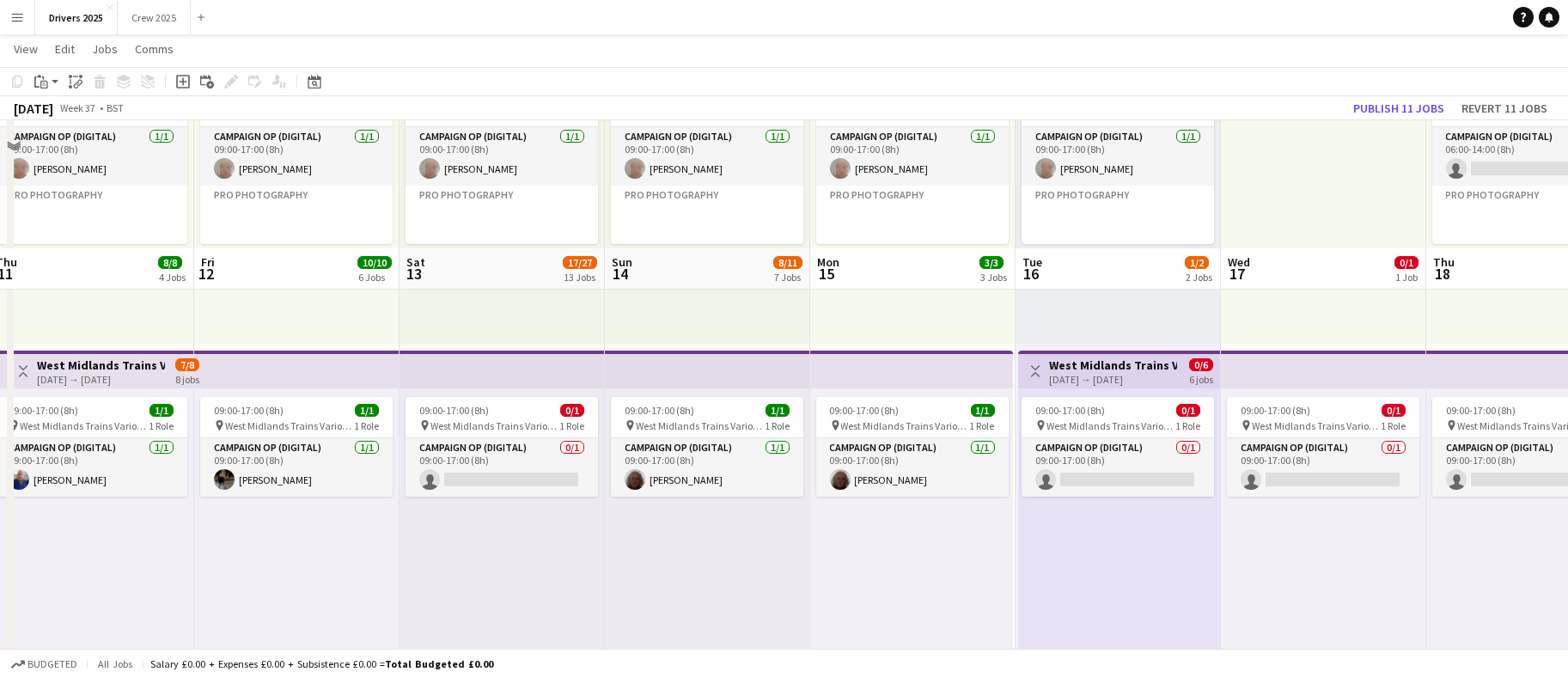
scroll to position [0, 0]
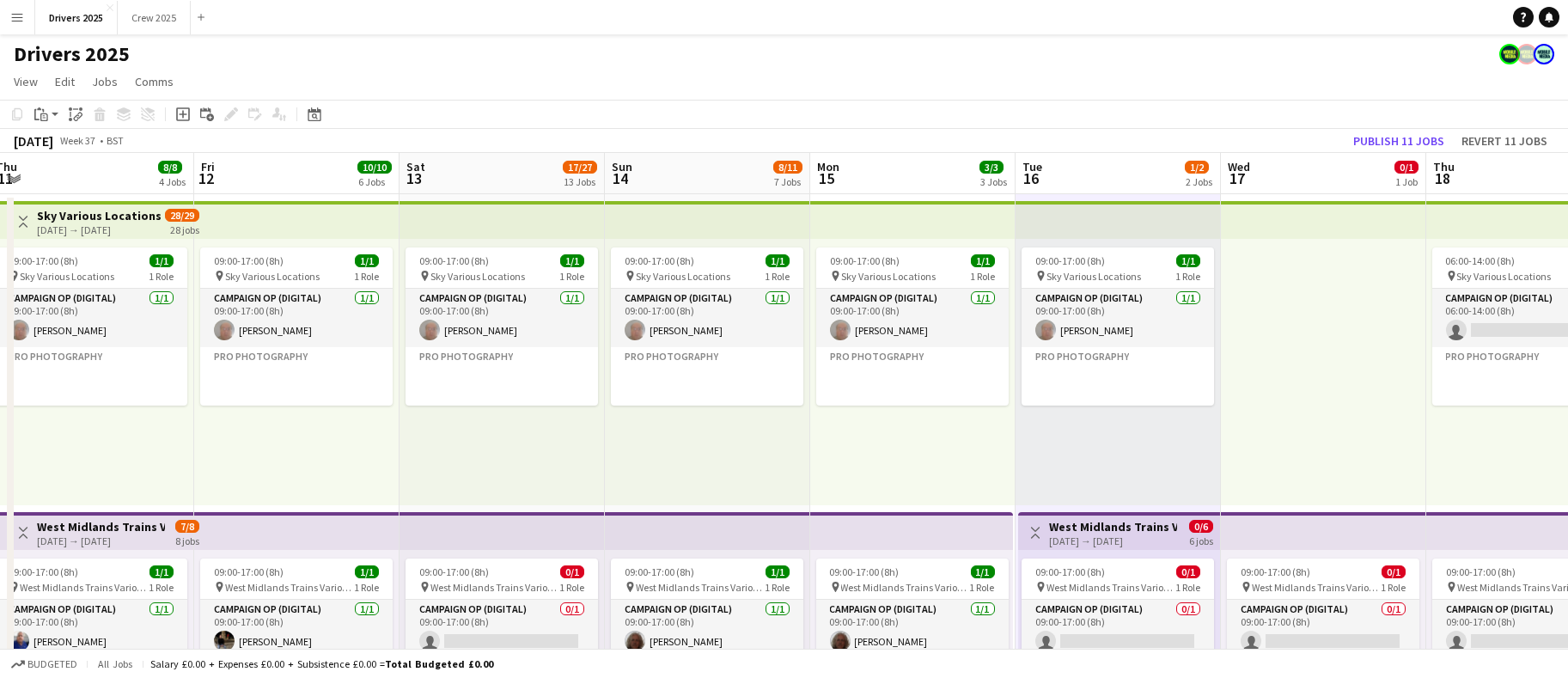
click at [680, 170] on app-board-header-date "Sun 14 8/11 7 Jobs" at bounding box center [708, 172] width 205 height 41
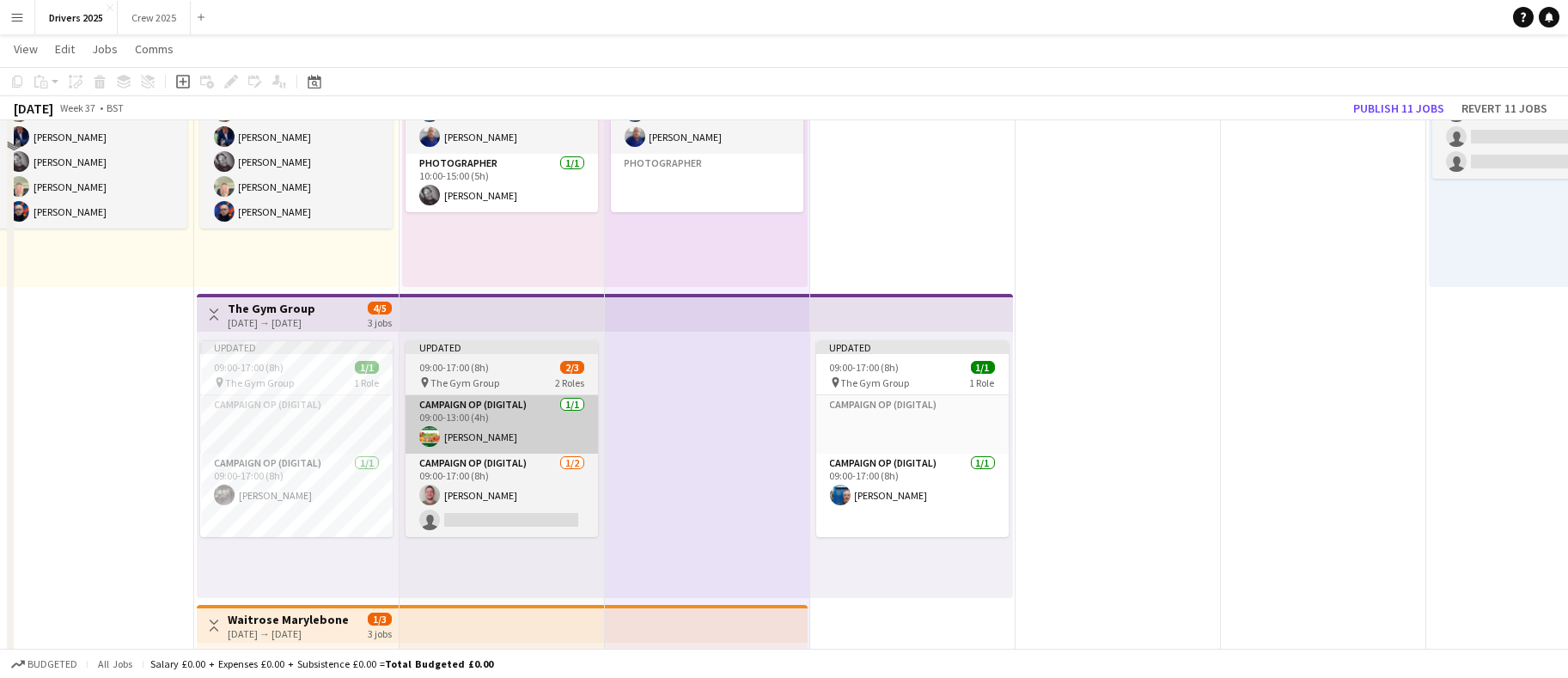
scroll to position [1160, 0]
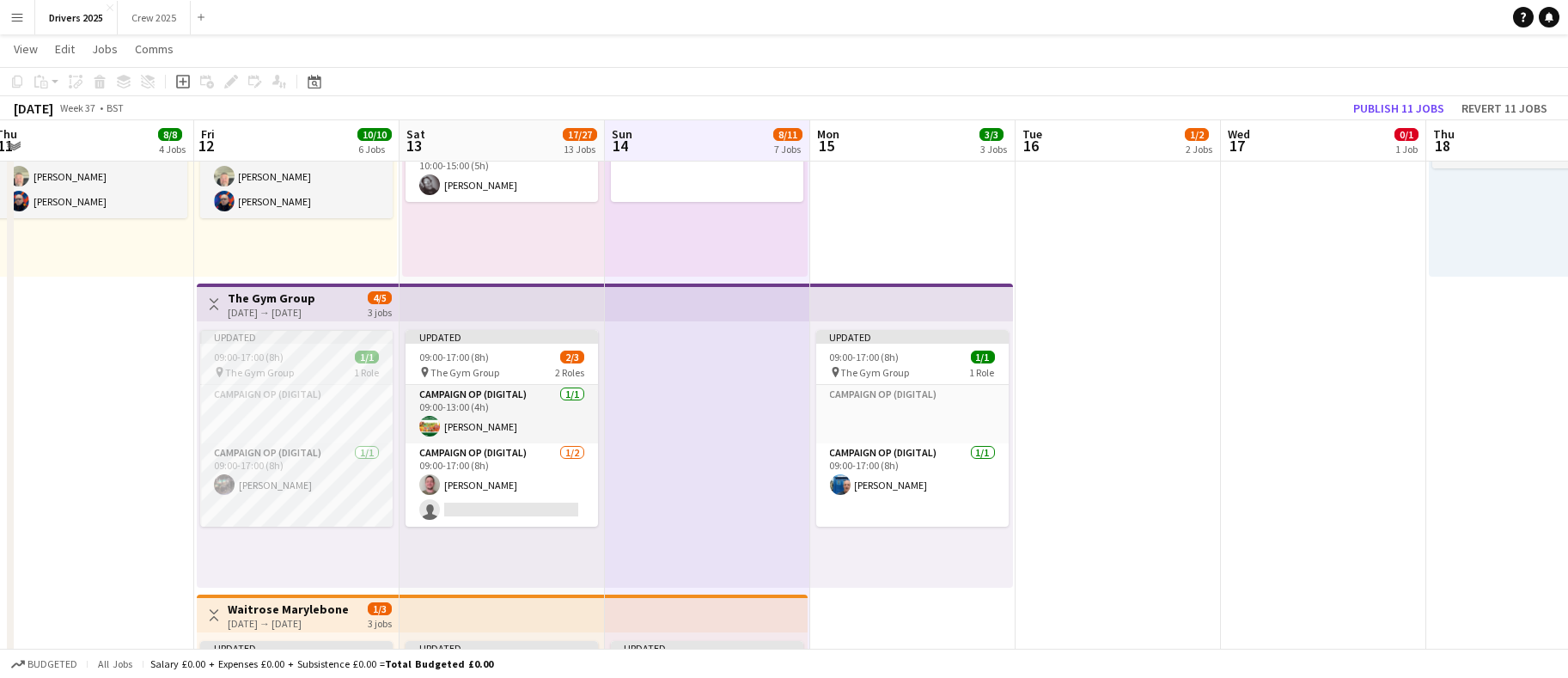
click at [275, 359] on span "09:00-17:00 (8h)" at bounding box center [249, 357] width 70 height 13
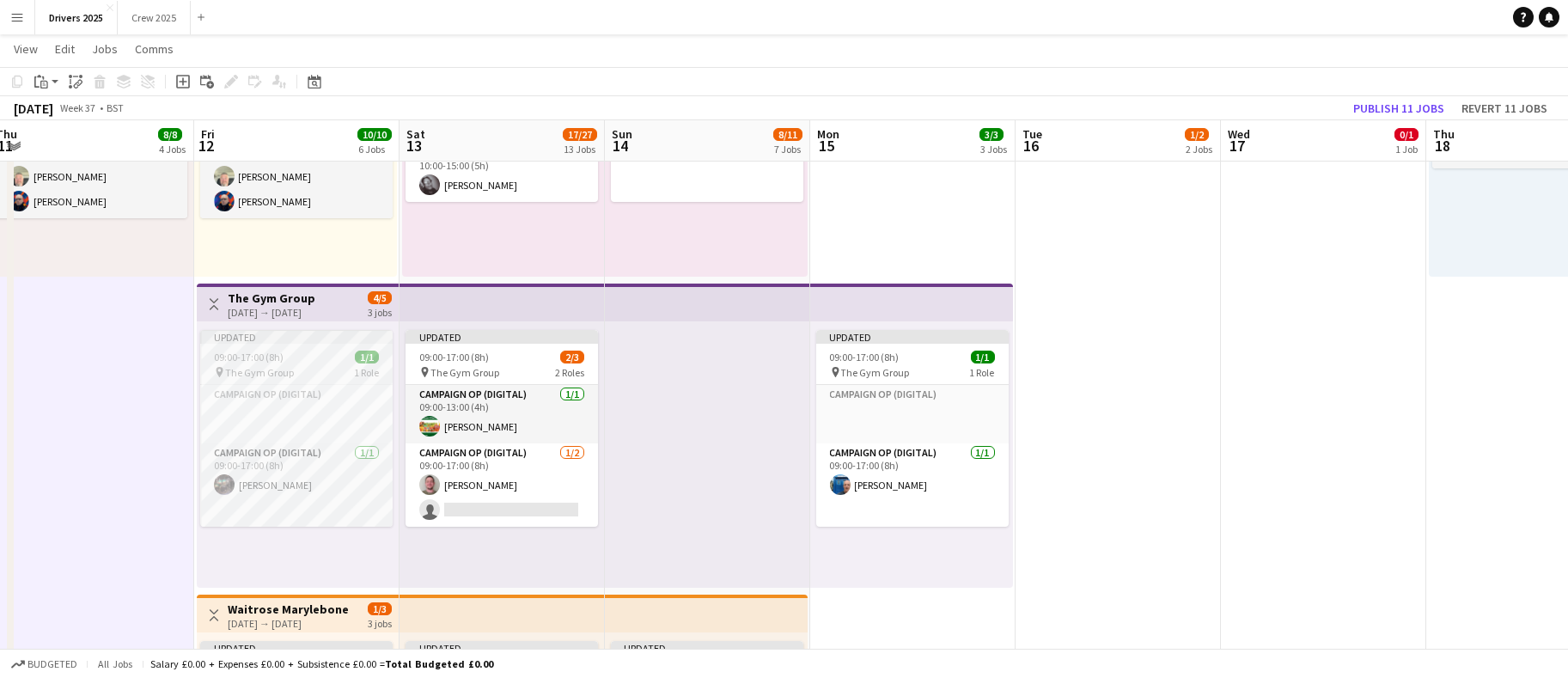
click at [259, 338] on div "Updated" at bounding box center [296, 337] width 193 height 14
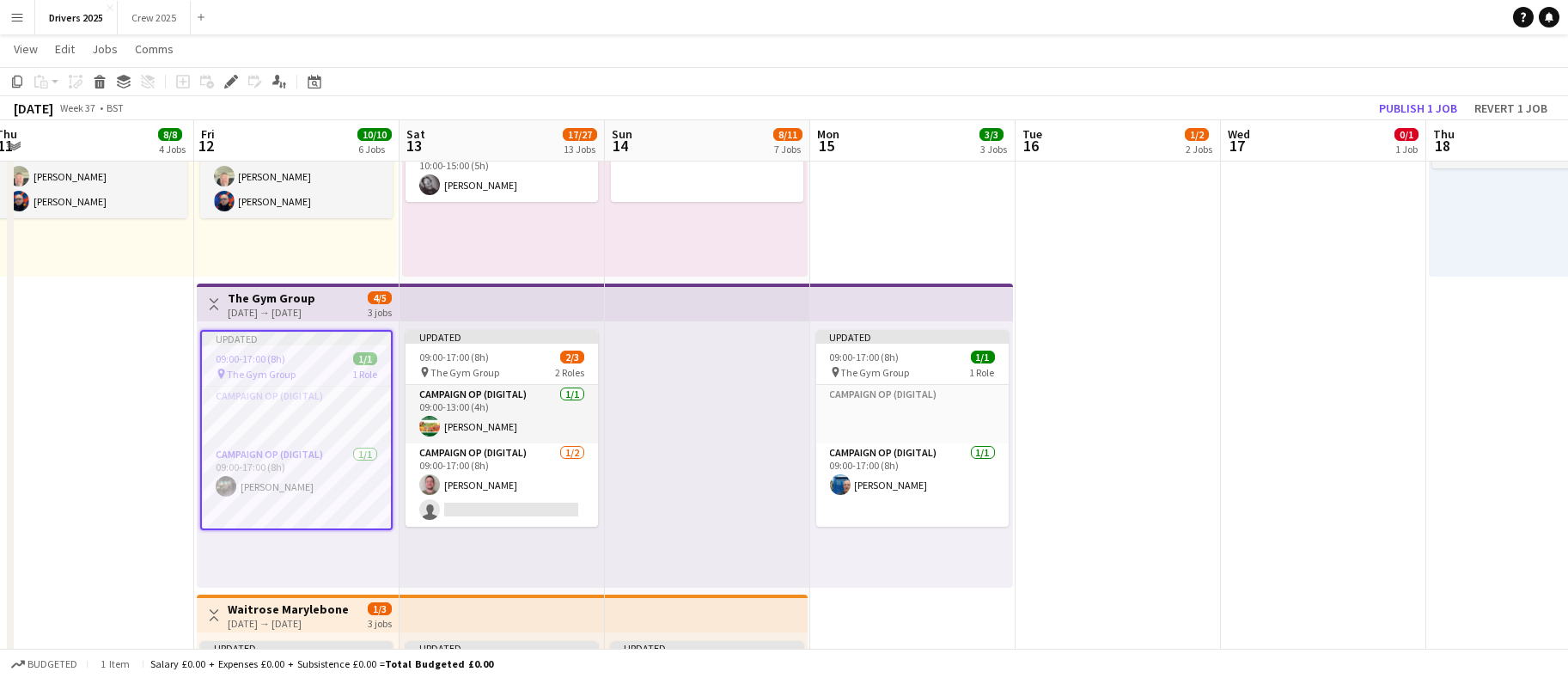
drag, startPoint x: 225, startPoint y: 78, endPoint x: 774, endPoint y: 274, distance: 582.9
click at [226, 77] on icon "Edit" at bounding box center [231, 82] width 14 height 14
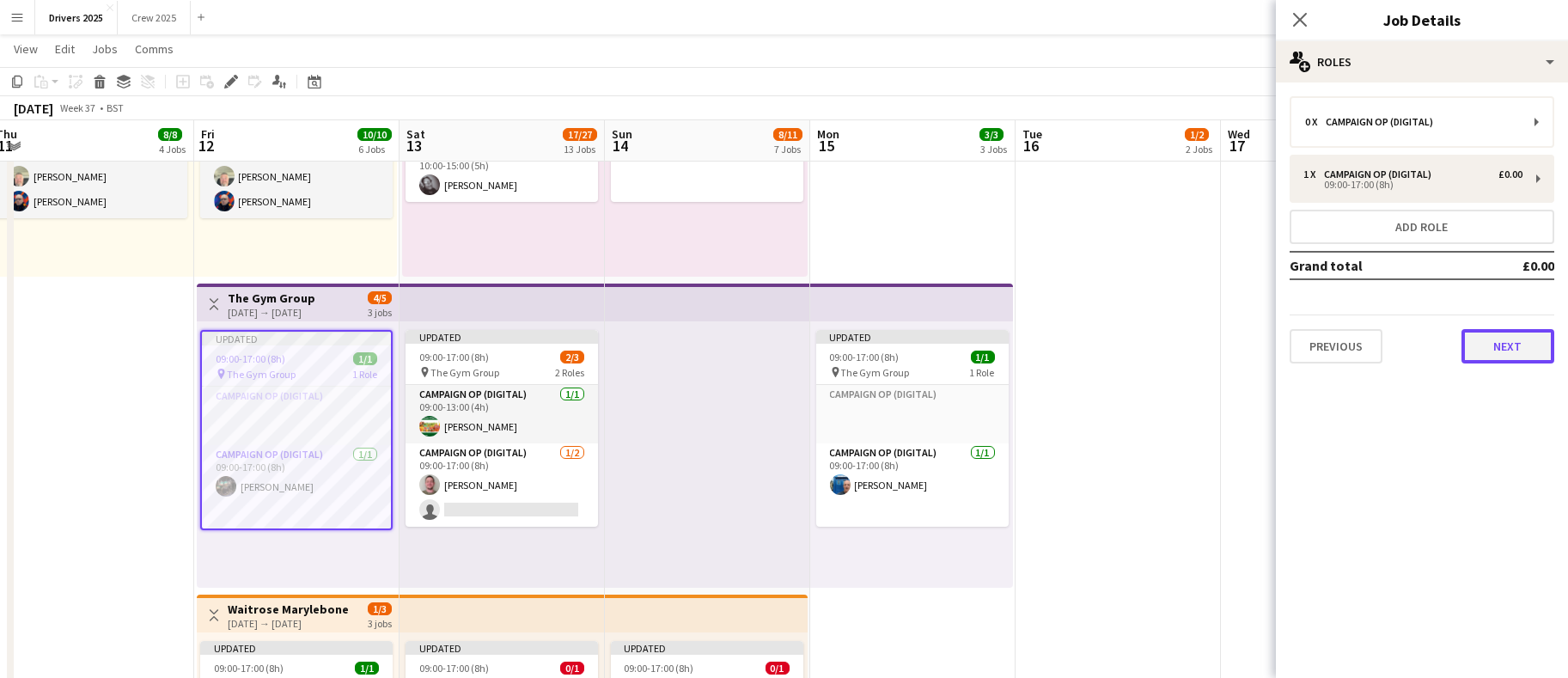
click at [1500, 351] on button "Next" at bounding box center [1508, 346] width 93 height 34
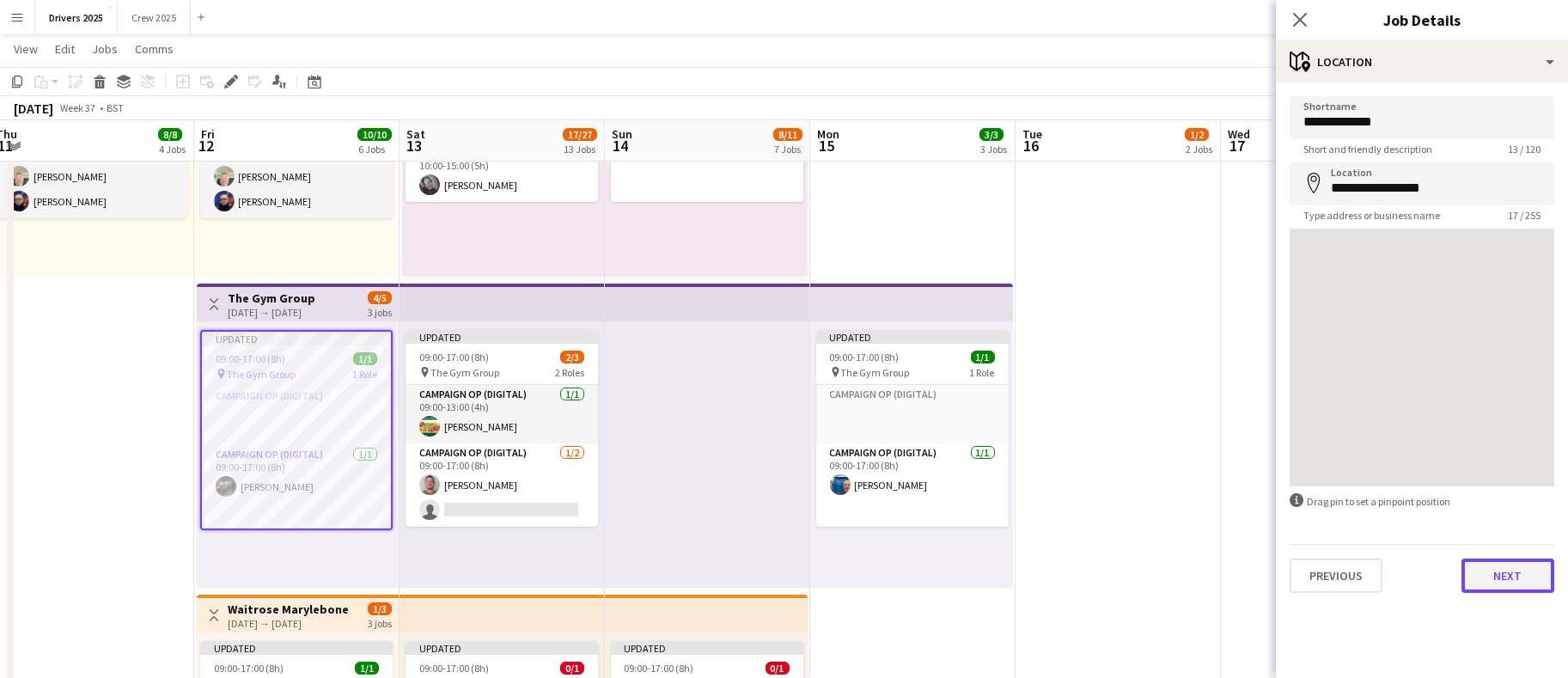
click at [1509, 571] on button "Next" at bounding box center [1508, 575] width 93 height 34
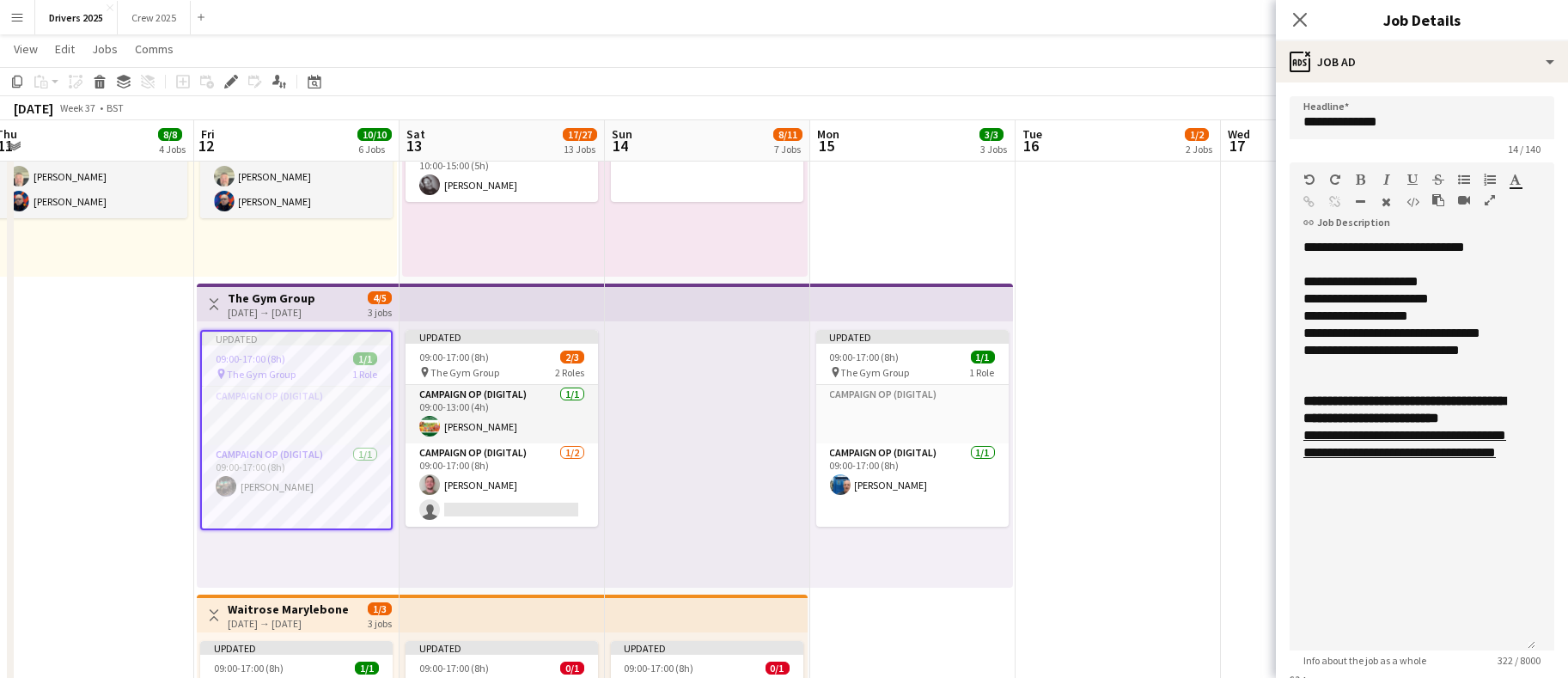
drag, startPoint x: 1518, startPoint y: 334, endPoint x: 1519, endPoint y: 644, distance: 310.0
click at [1519, 644] on div "**********" at bounding box center [1412, 445] width 245 height 412
drag, startPoint x: 1387, startPoint y: 253, endPoint x: 1272, endPoint y: 245, distance: 115.3
click at [1277, 252] on form "**********" at bounding box center [1422, 620] width 292 height 1048
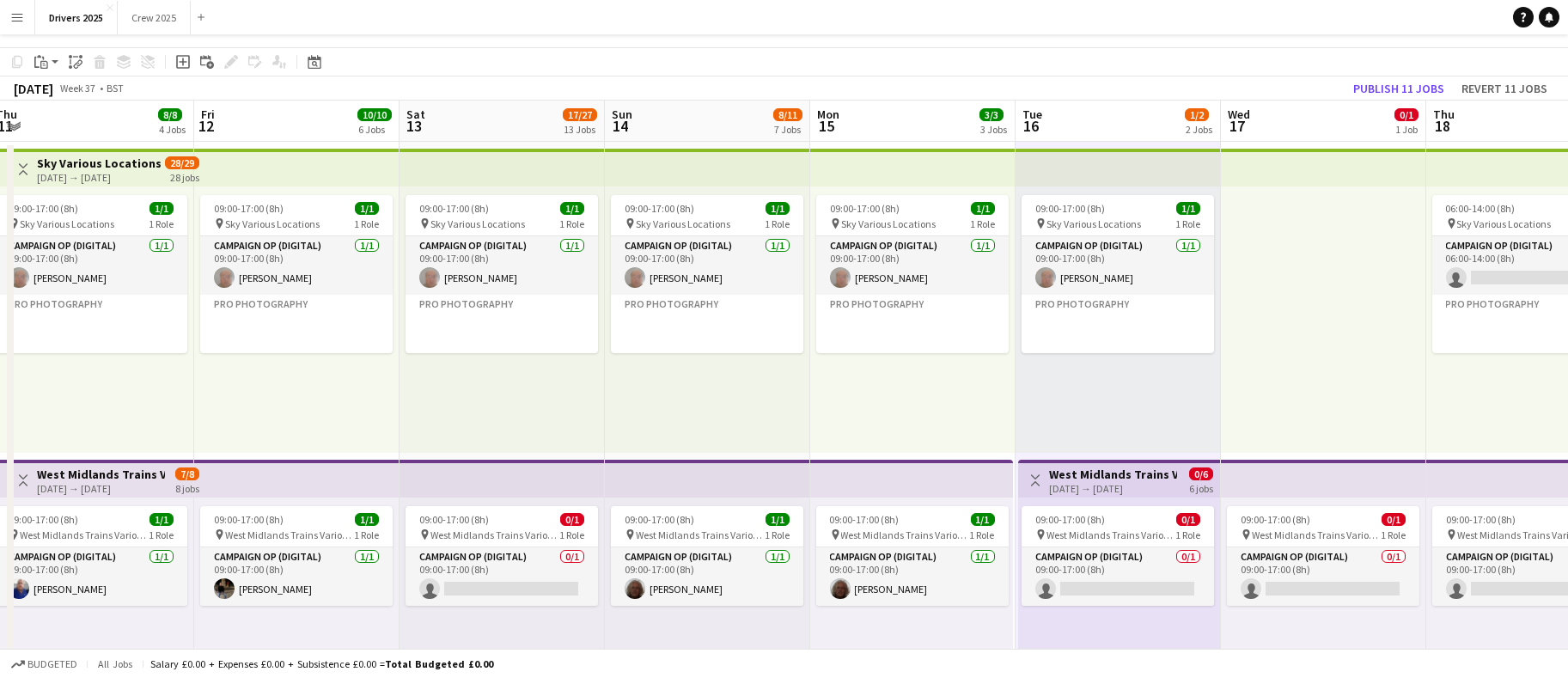
scroll to position [0, 0]
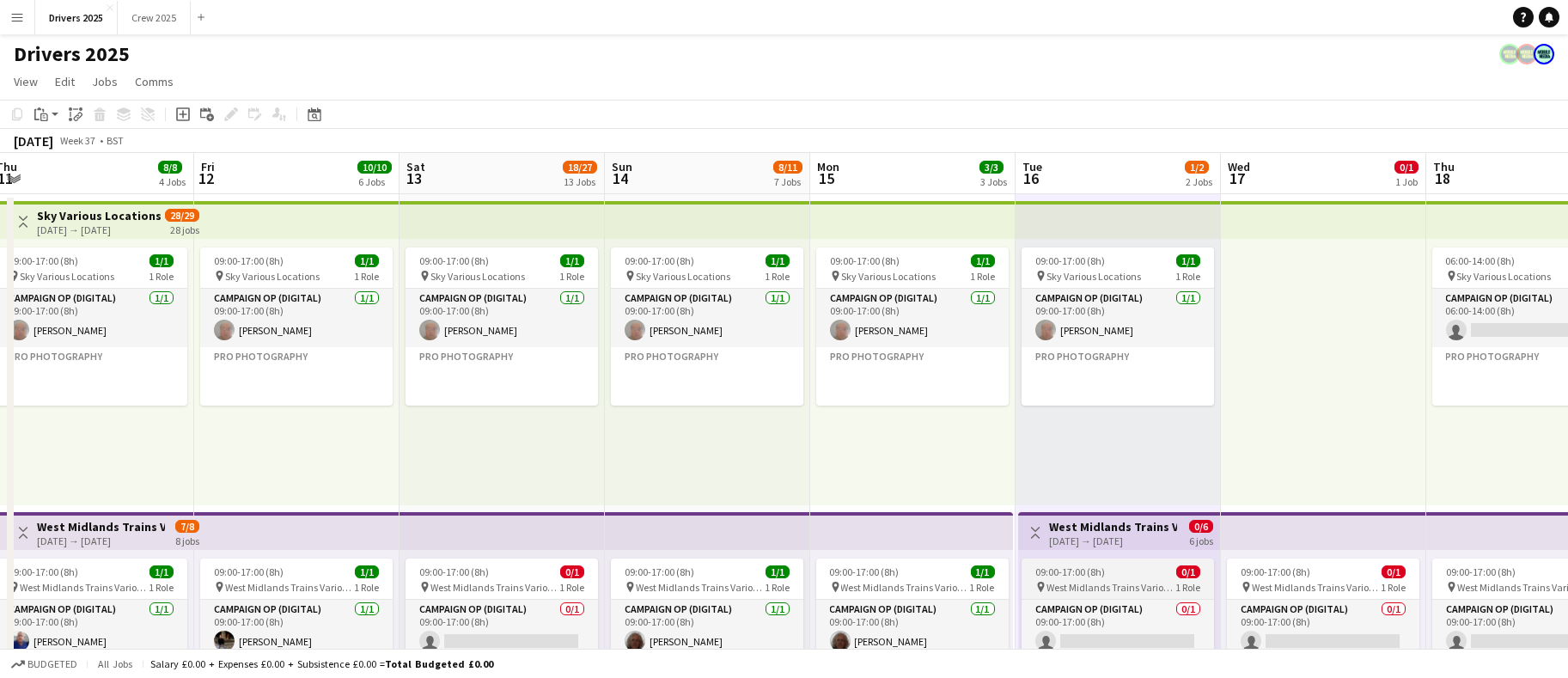
click at [1174, 558] on app-job-card "09:00-17:00 (8h) 0/1 pin West Midlands Trains Various Locations 1 Role Campaign…" at bounding box center [1117, 608] width 193 height 100
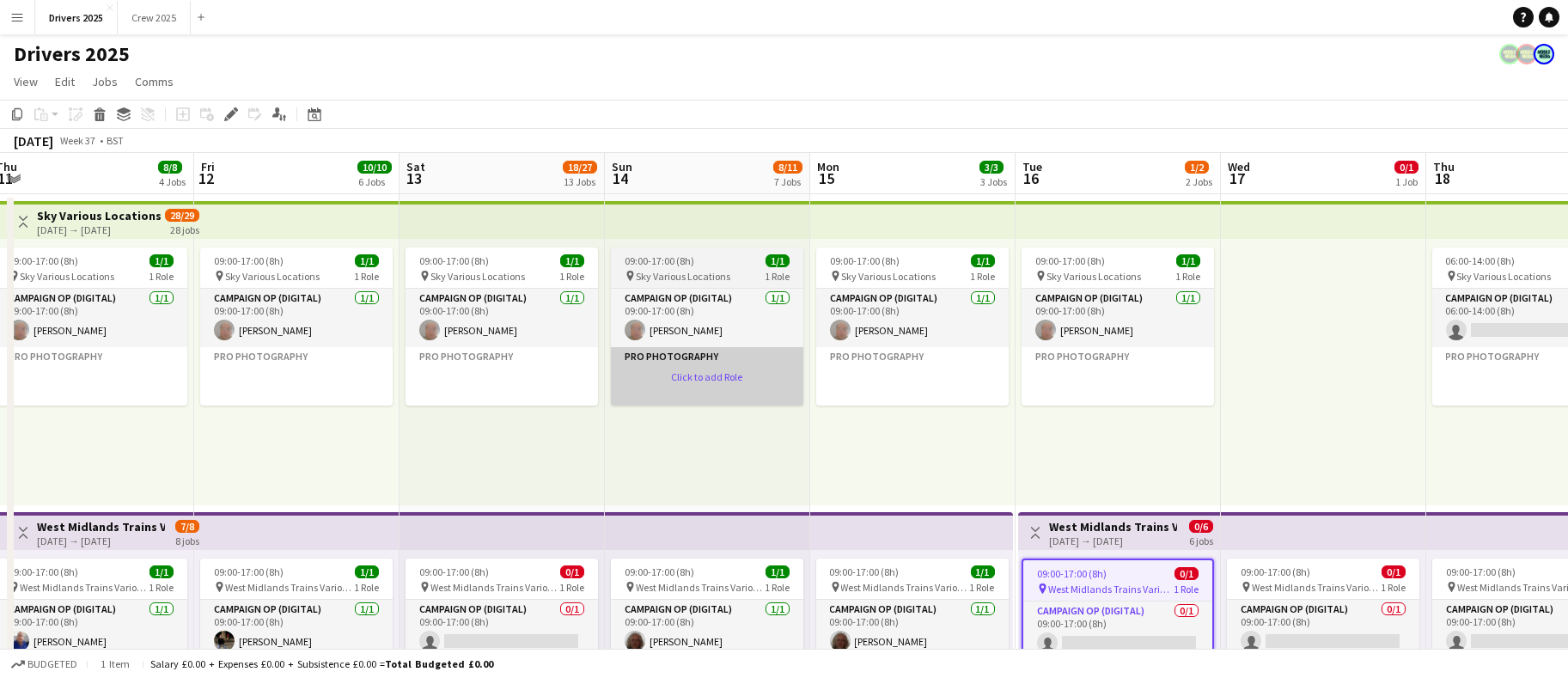
click at [766, 357] on app-card-role-placeholder "Pro Photography Click to add Role" at bounding box center [707, 376] width 193 height 59
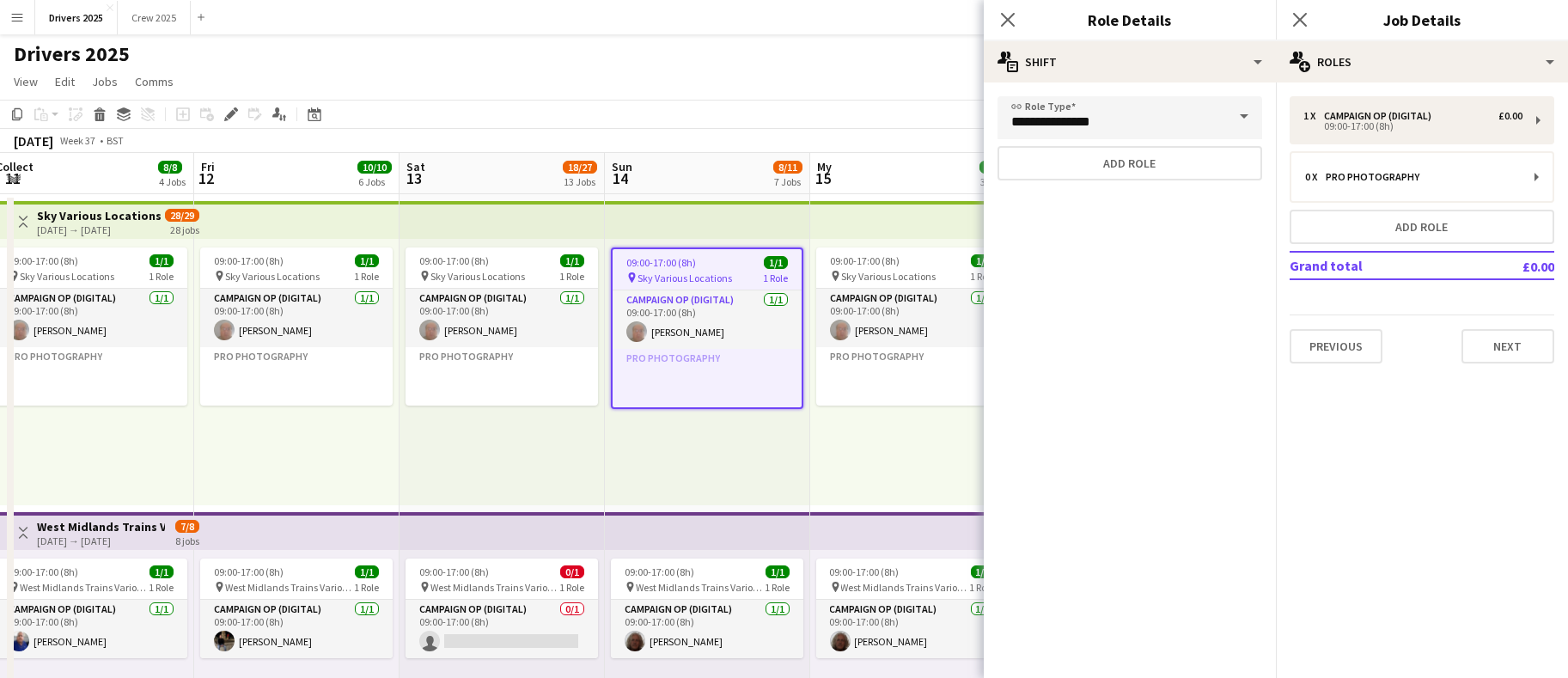
drag, startPoint x: 755, startPoint y: 157, endPoint x: 752, endPoint y: 146, distance: 11.4
click at [755, 156] on app-board-header-date "Sun 14 8/11 7 Jobs" at bounding box center [708, 172] width 205 height 41
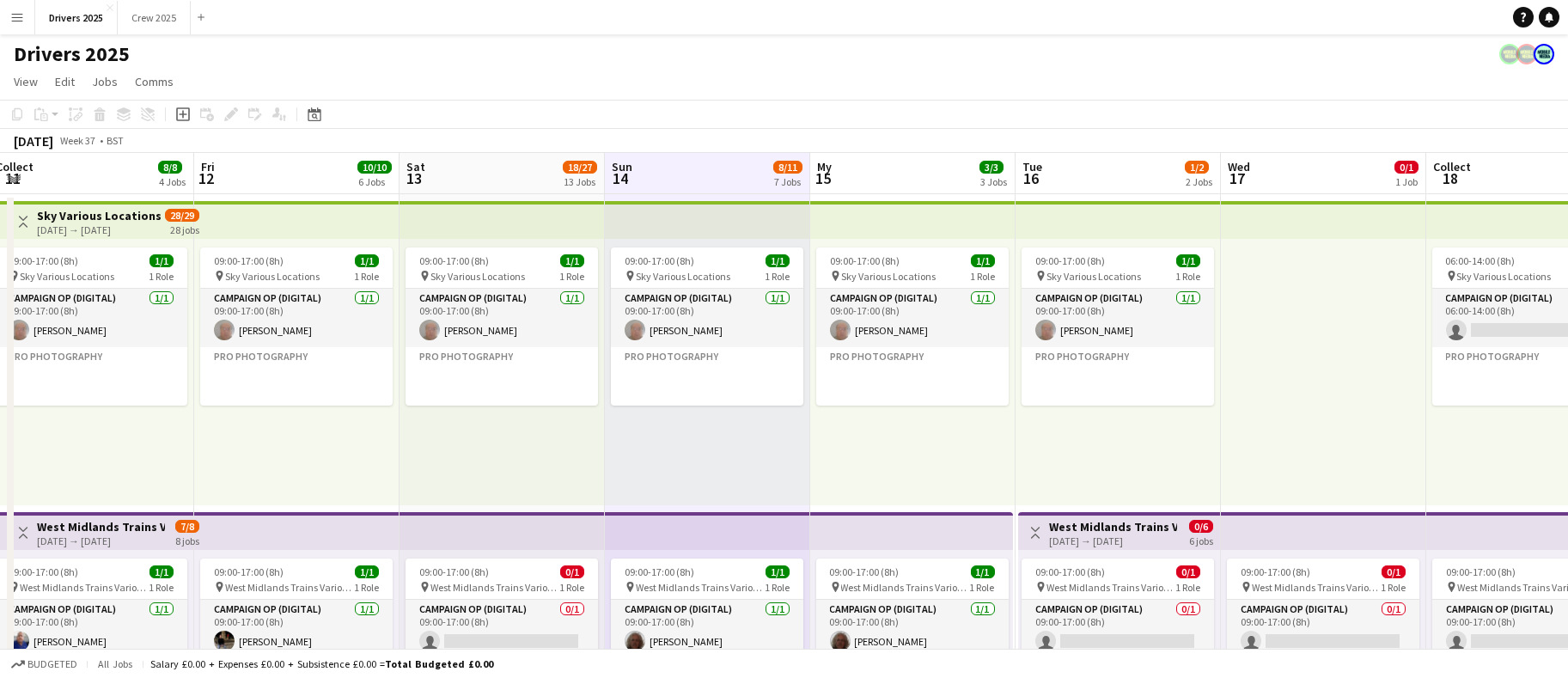
click at [729, 98] on app-page-menu "View Day view expanded Day view collapsed Month view Date picker Jump to today …" at bounding box center [784, 83] width 1568 height 33
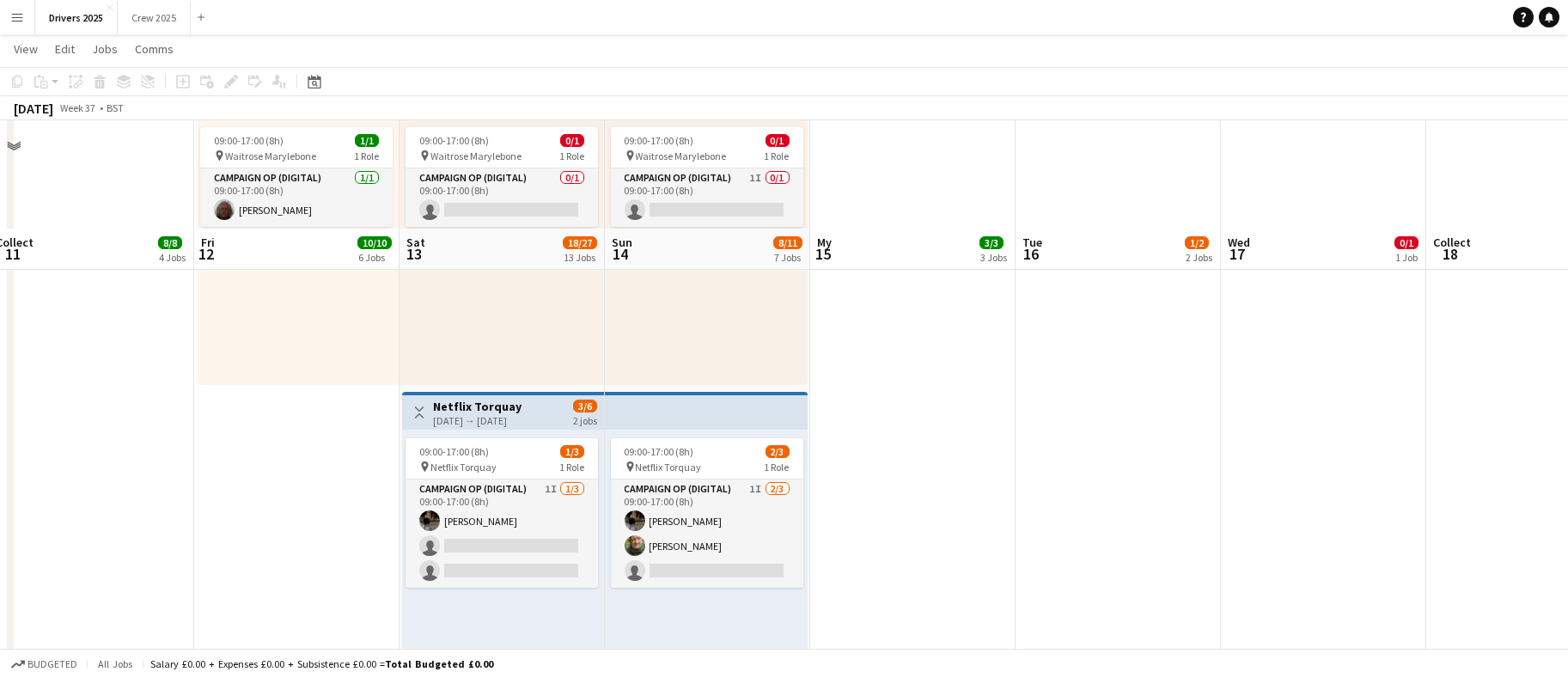
scroll to position [1804, 0]
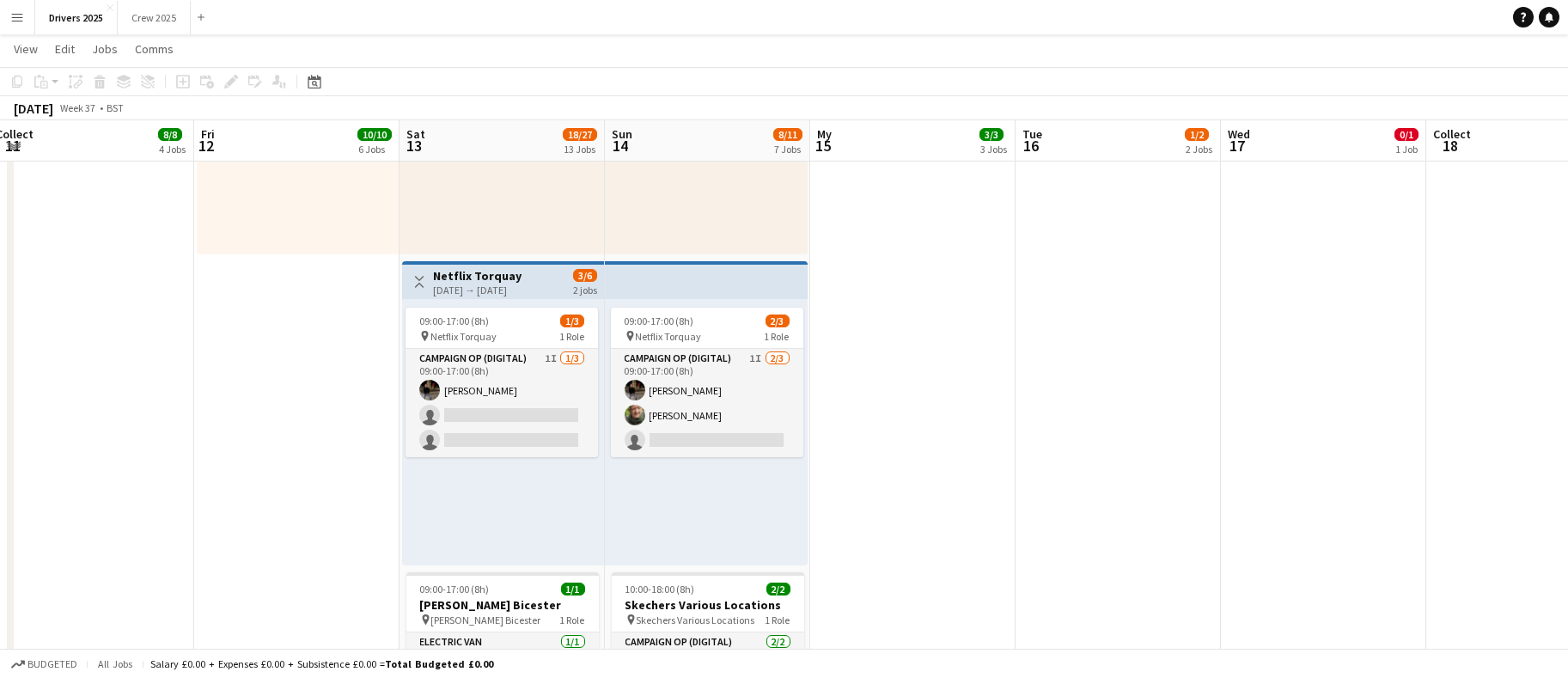
click at [469, 297] on app-top-bar "Toggle View Netflix Torquay 13-09-2025 → 14-09-2025 3/6 2 jobs" at bounding box center [503, 280] width 201 height 38
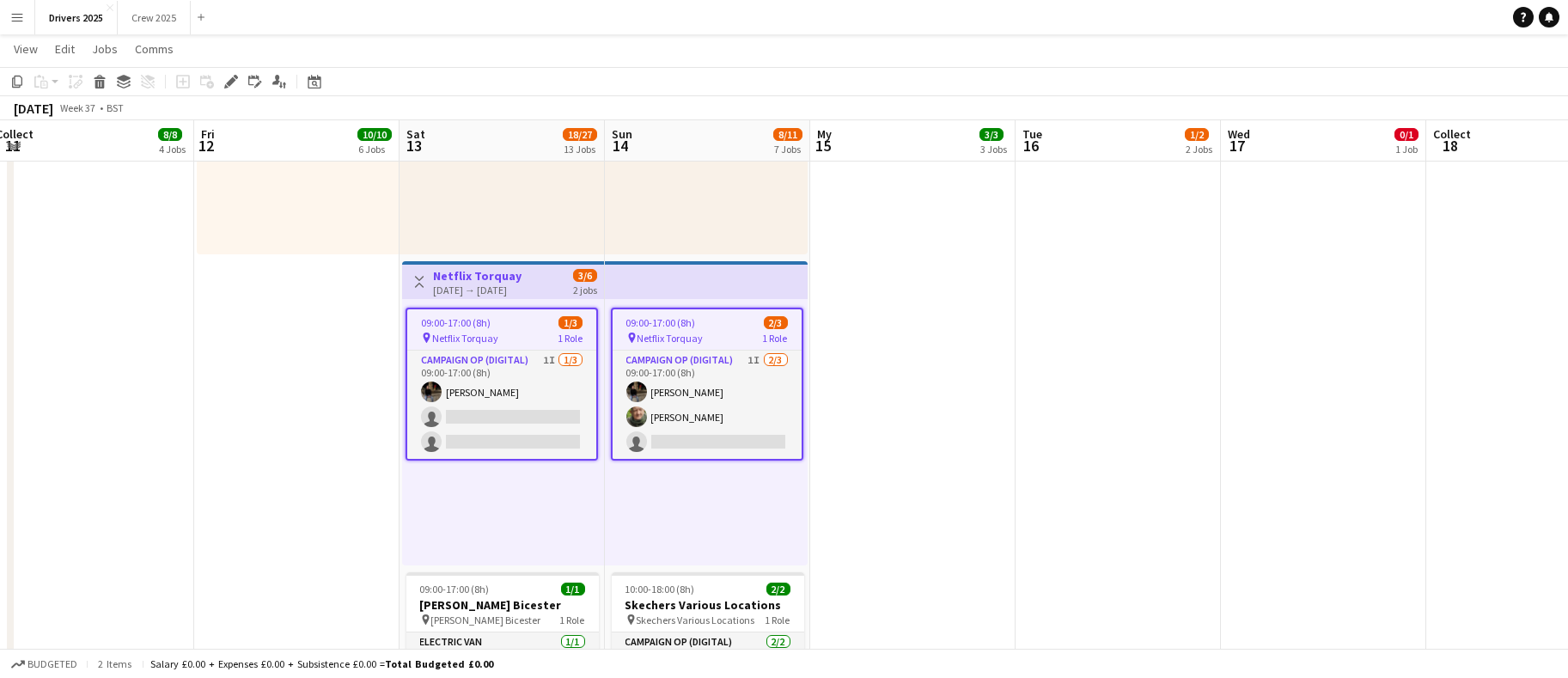
click at [465, 276] on h3 "Netflix Torquay" at bounding box center [477, 276] width 89 height 16
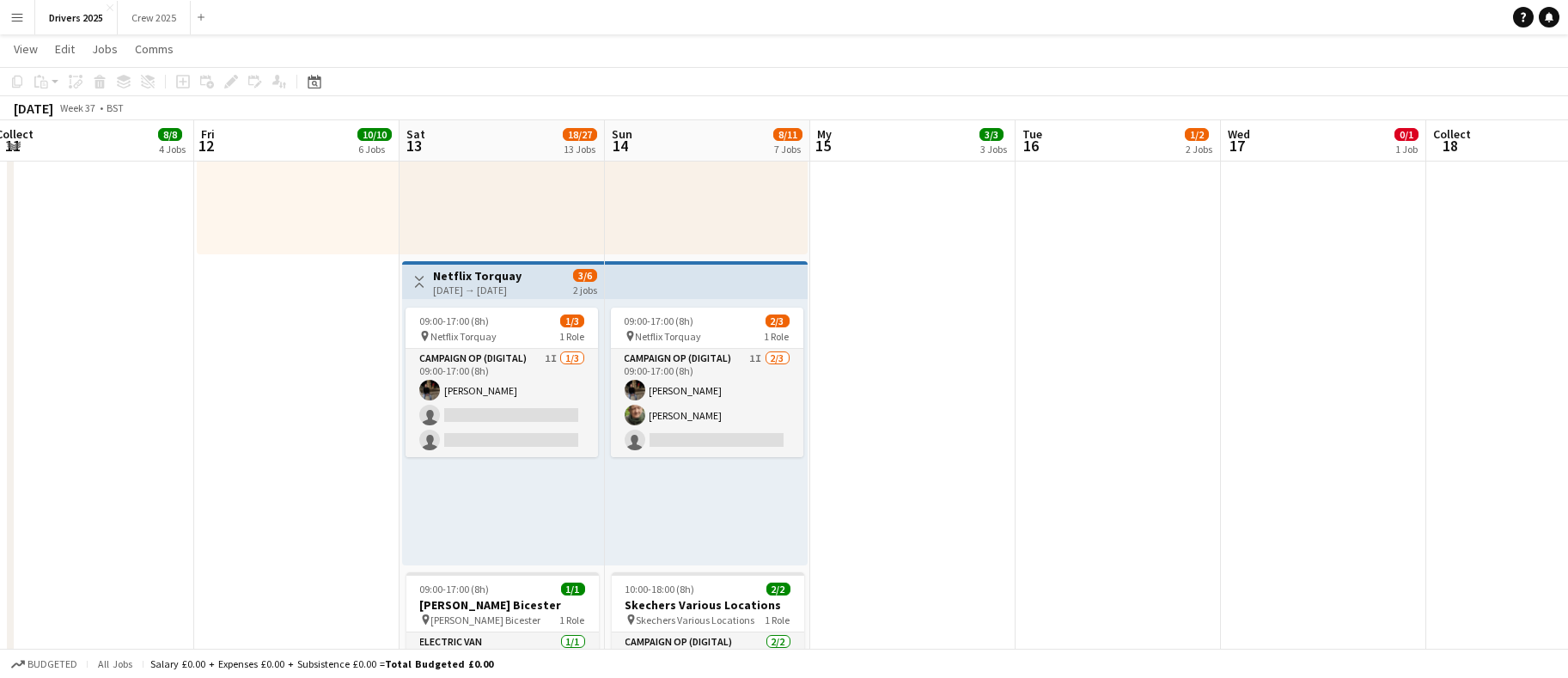
click at [465, 276] on h3 "Netflix Torquay" at bounding box center [477, 276] width 89 height 16
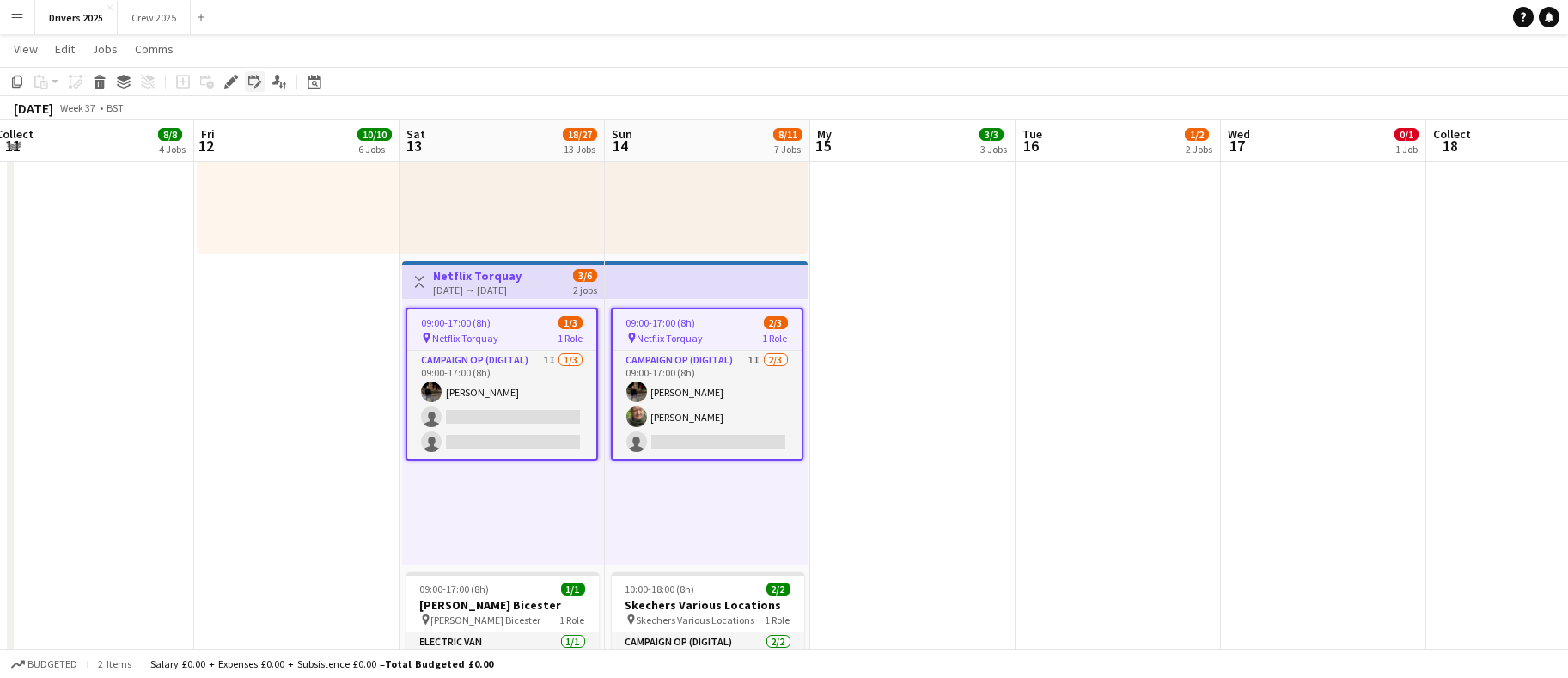
click at [245, 81] on div "Edit linked Job" at bounding box center [255, 82] width 21 height 21
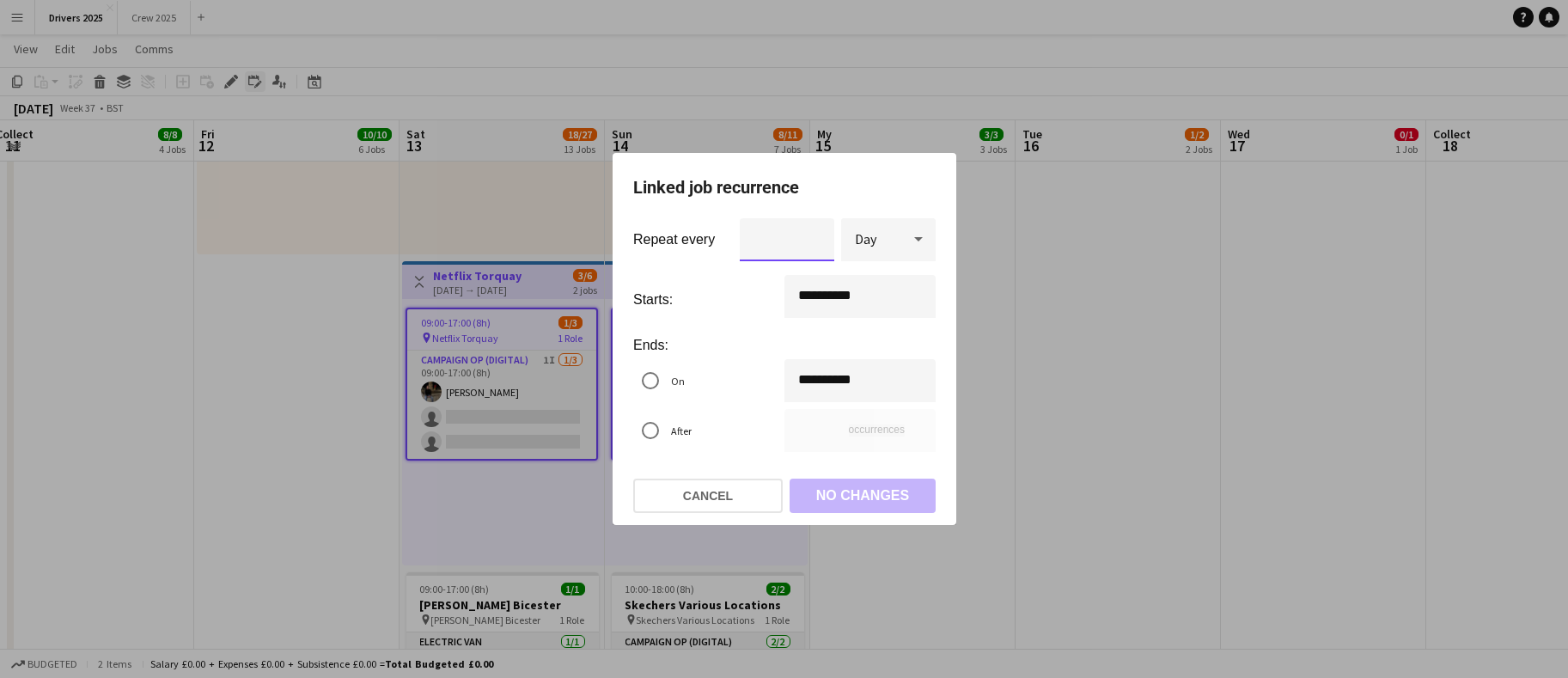
scroll to position [0, 0]
click at [748, 498] on button "Cancel" at bounding box center [708, 496] width 150 height 34
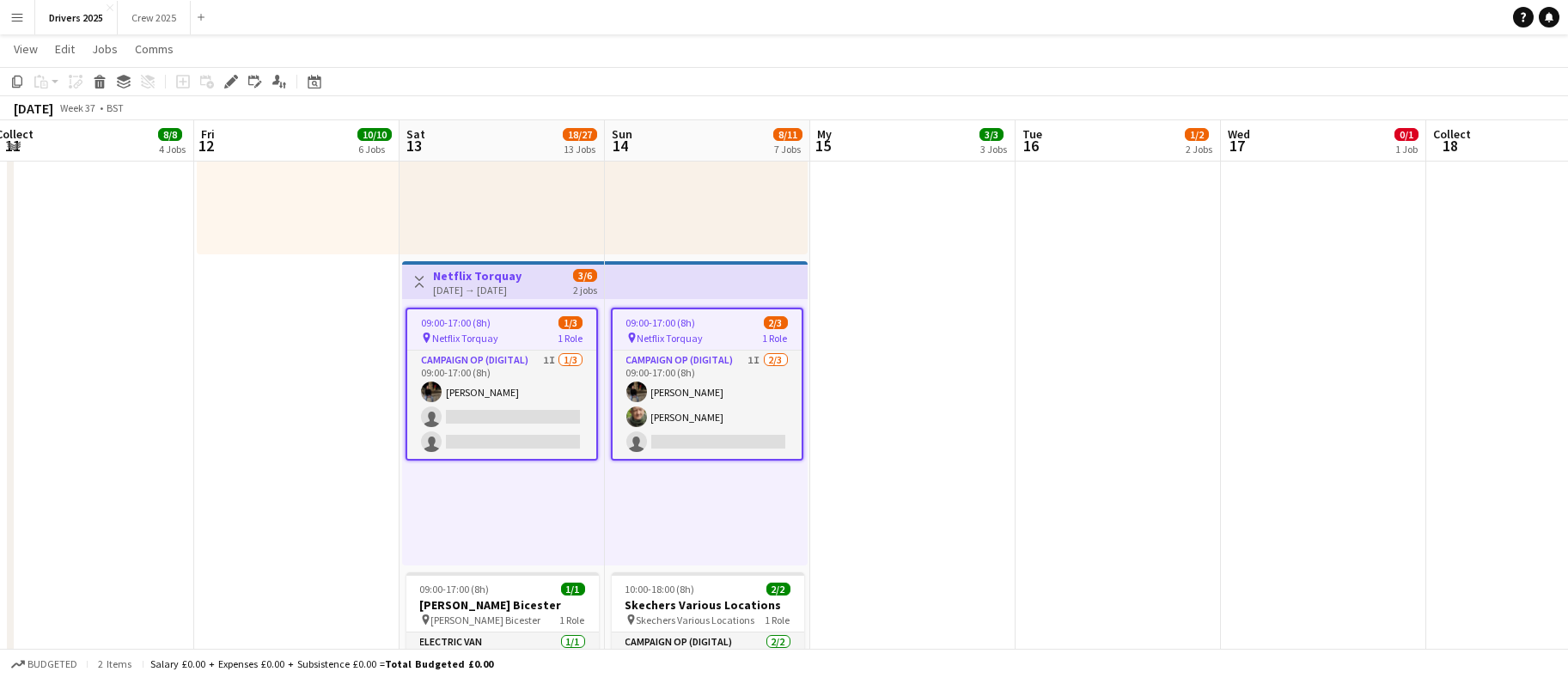
scroll to position [1804, 0]
click at [235, 80] on icon "Edit" at bounding box center [231, 82] width 14 height 14
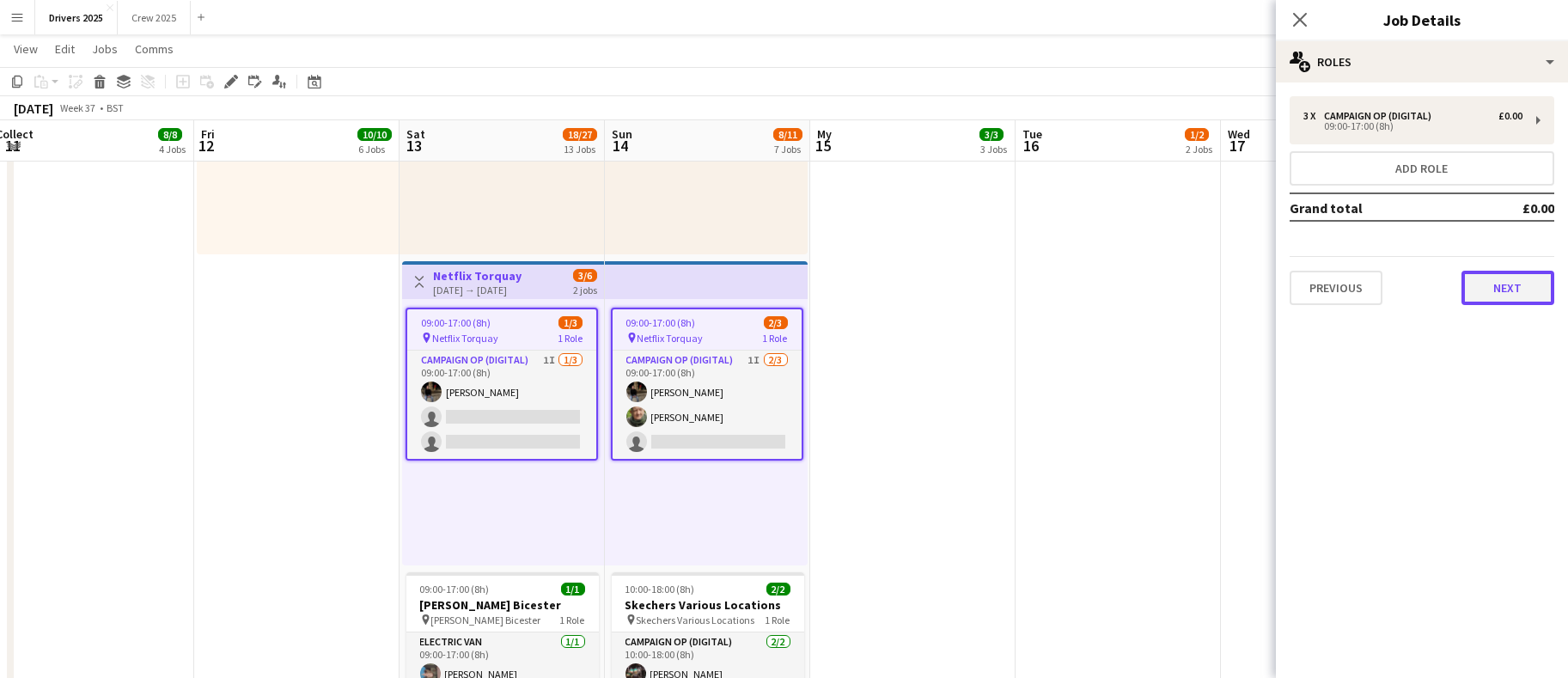
click at [1497, 296] on button "Next" at bounding box center [1508, 287] width 93 height 34
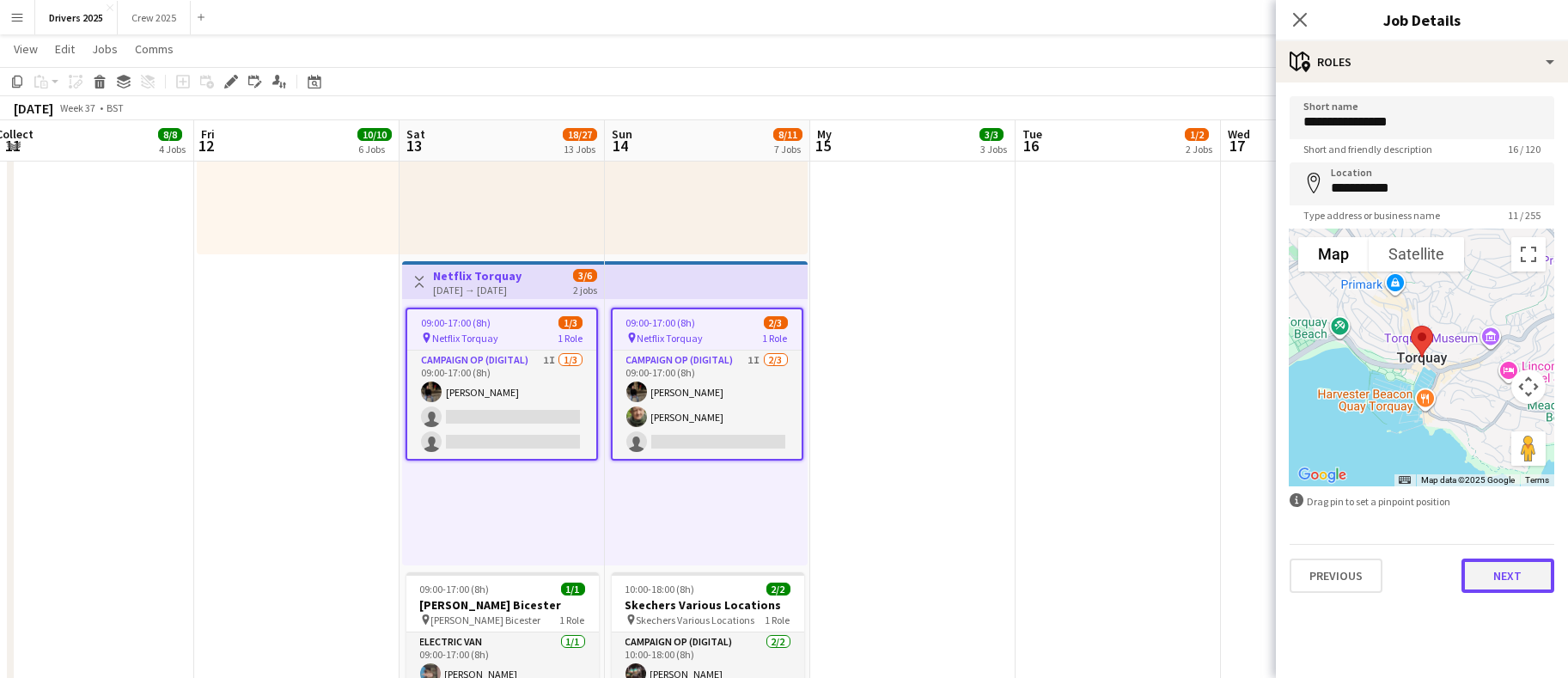
click at [1522, 590] on button "Next" at bounding box center [1508, 575] width 93 height 34
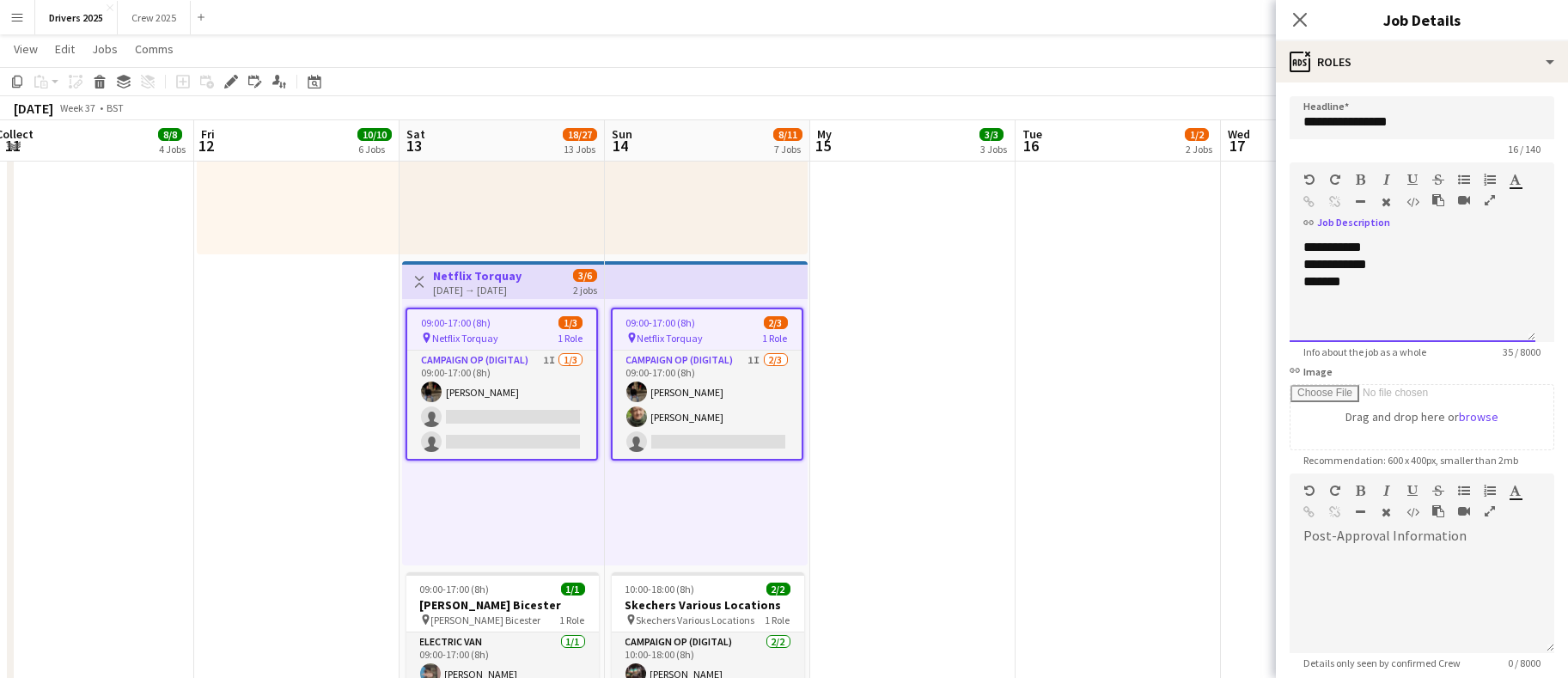
click at [1381, 280] on div "*******" at bounding box center [1412, 281] width 218 height 17
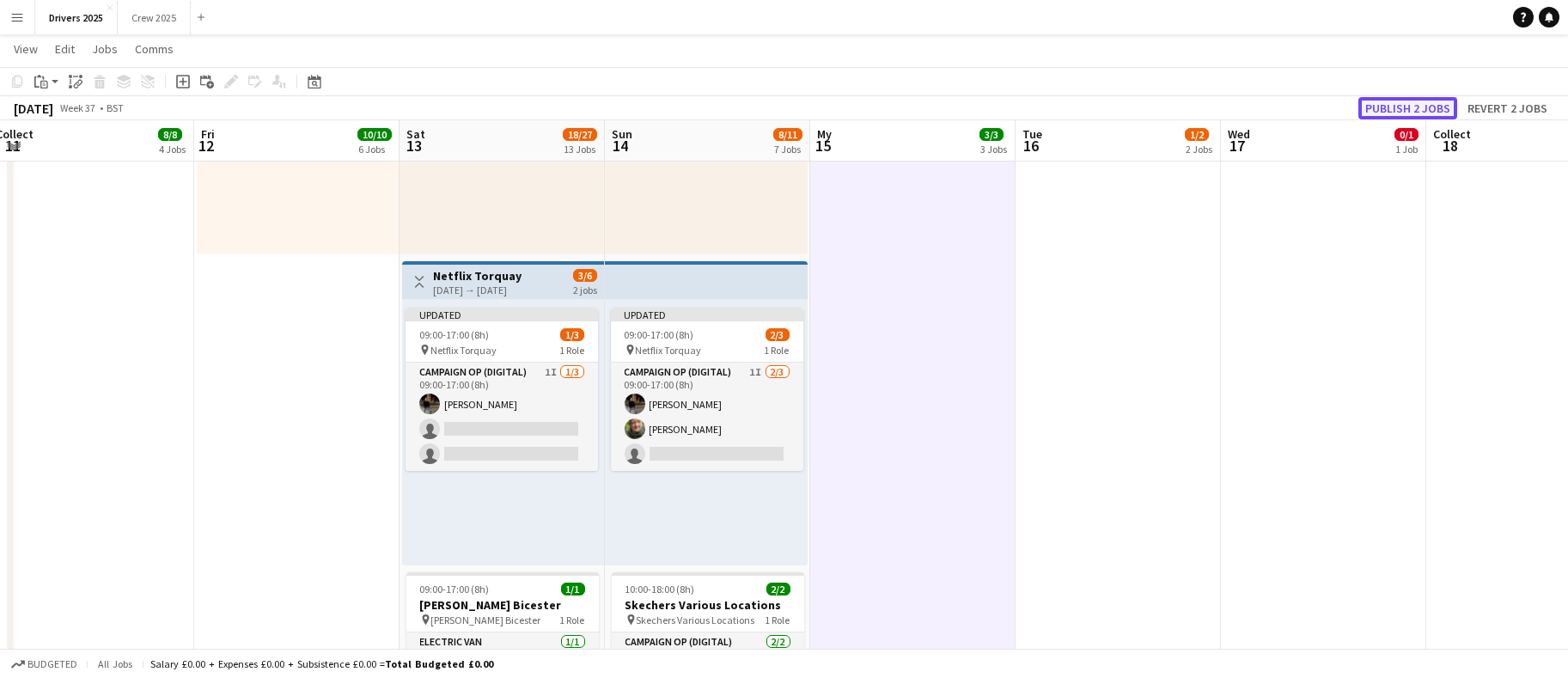
click at [1413, 104] on button "Publish 2 jobs" at bounding box center [1407, 108] width 99 height 22
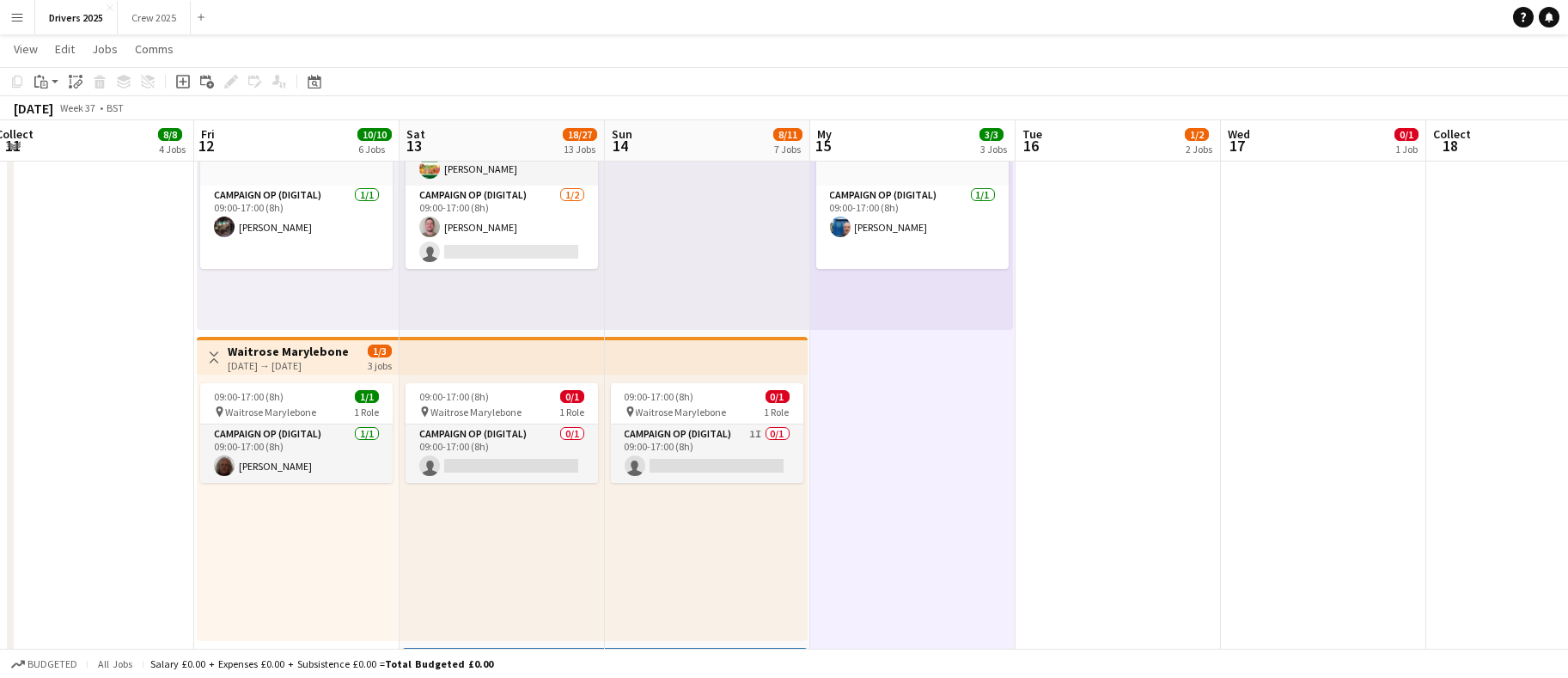
scroll to position [0, 479]
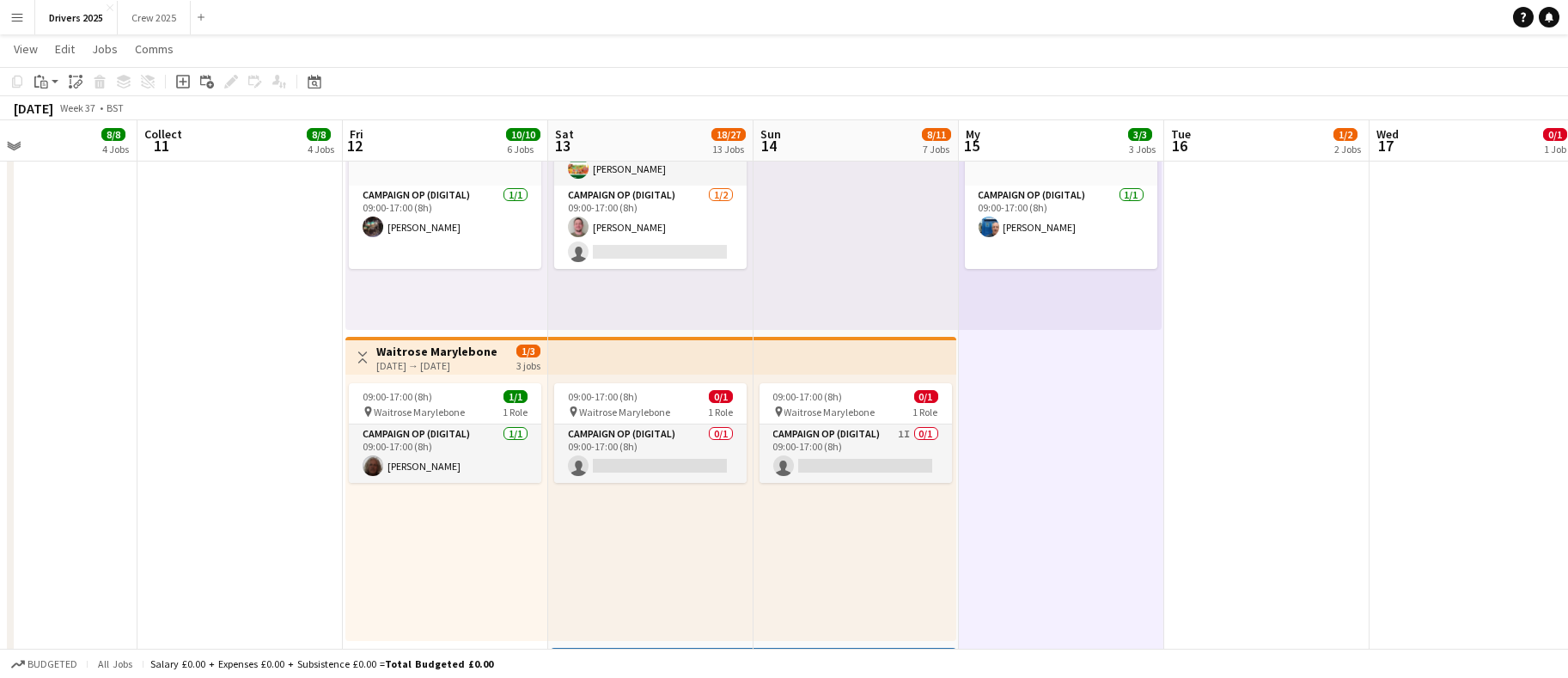
drag, startPoint x: 249, startPoint y: 524, endPoint x: 398, endPoint y: 529, distance: 149.1
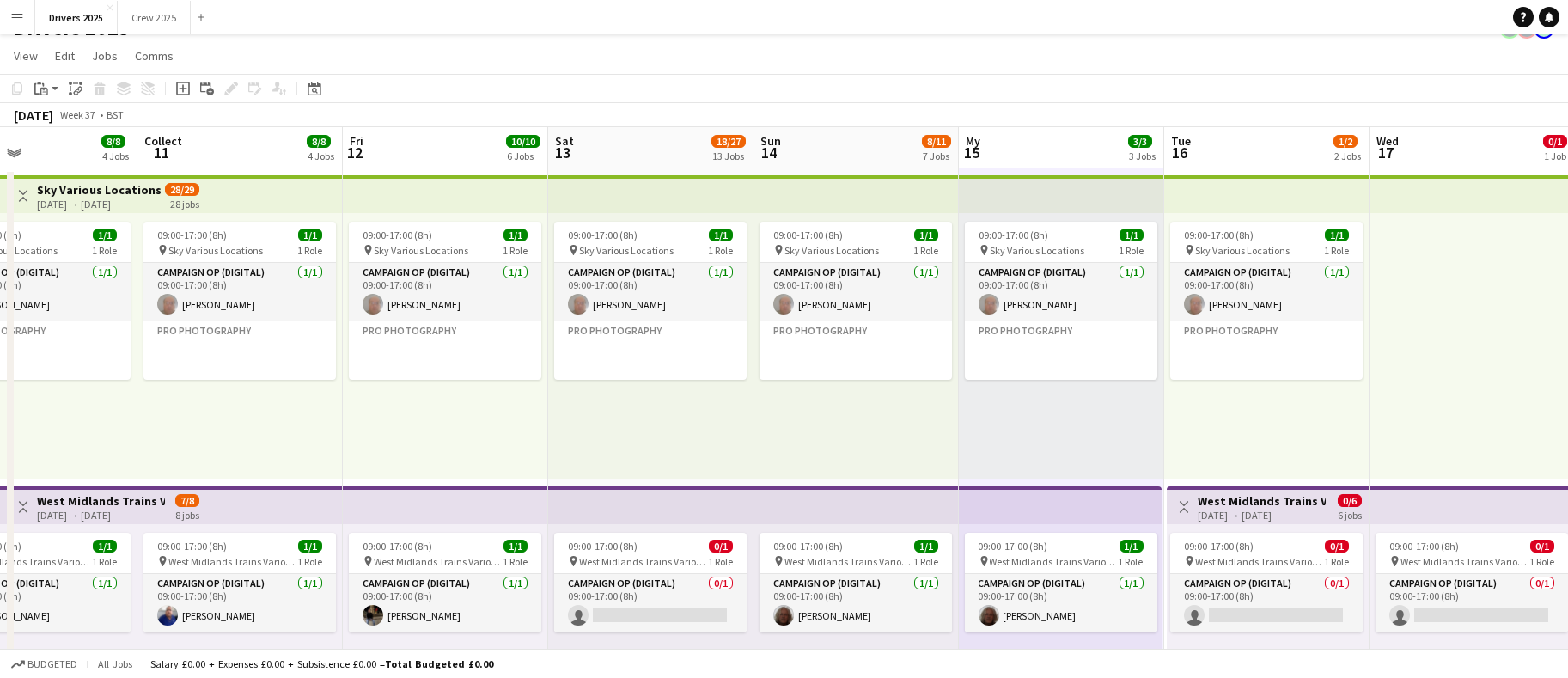
scroll to position [0, 0]
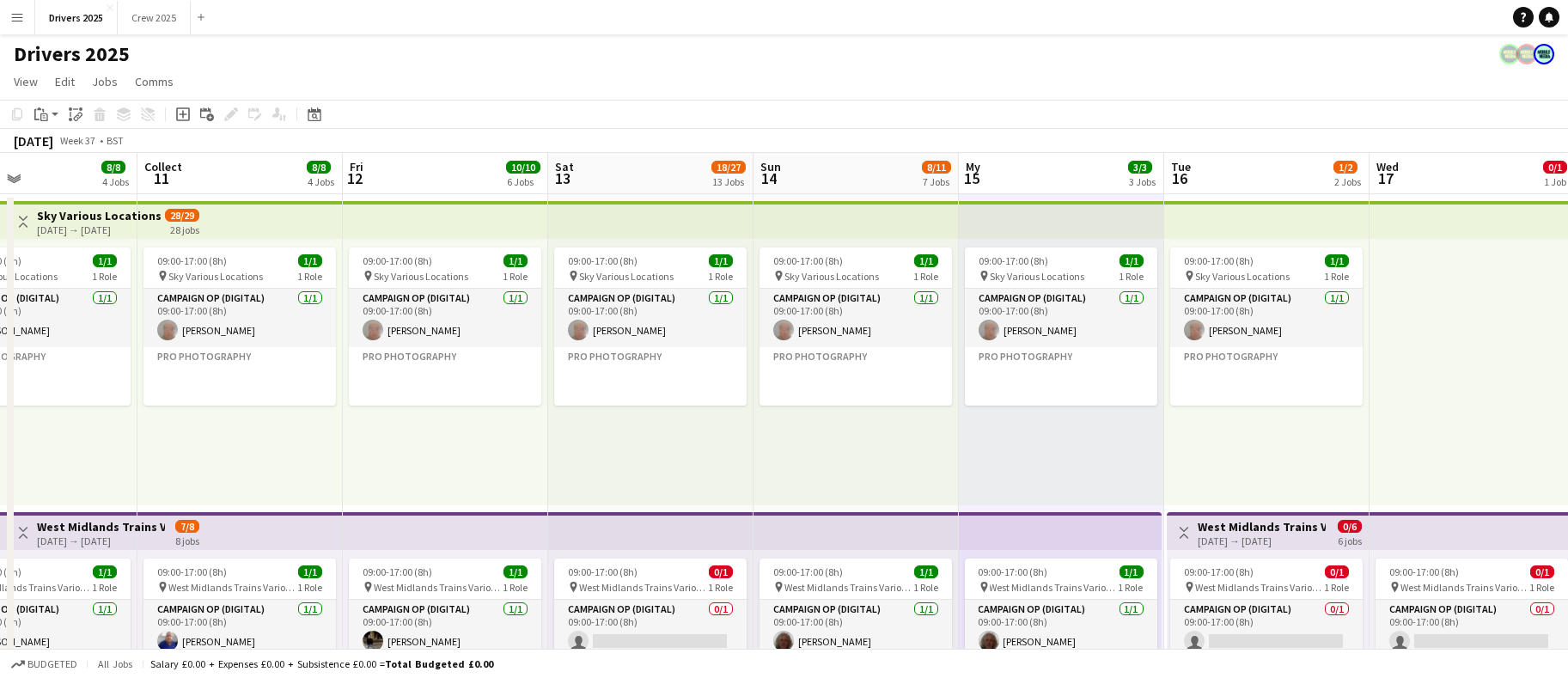
click at [425, 170] on app-board-header-date "Fri 12 10/10 6 Jobs" at bounding box center [446, 172] width 205 height 41
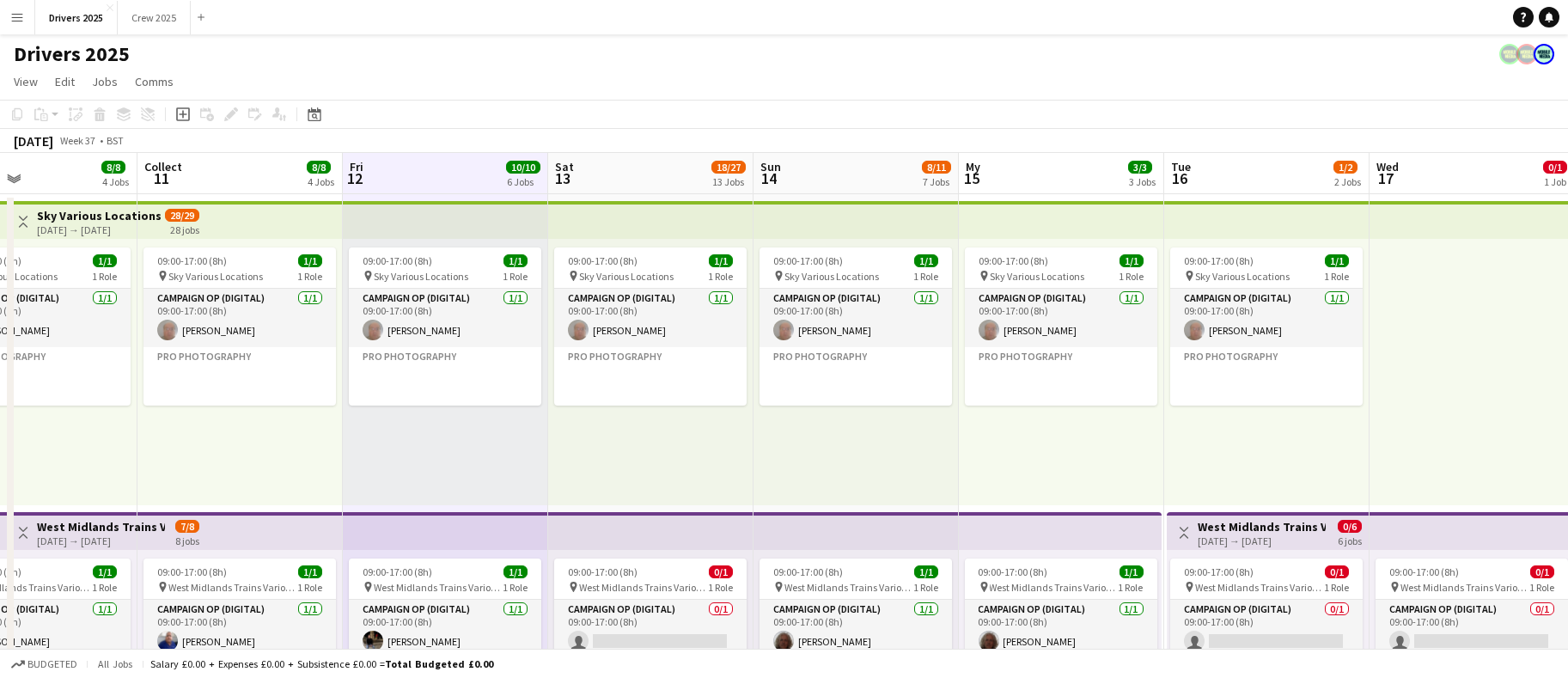
click at [616, 165] on app-board-header-date "Sat 13 18/27 13 Jobs" at bounding box center [651, 172] width 205 height 41
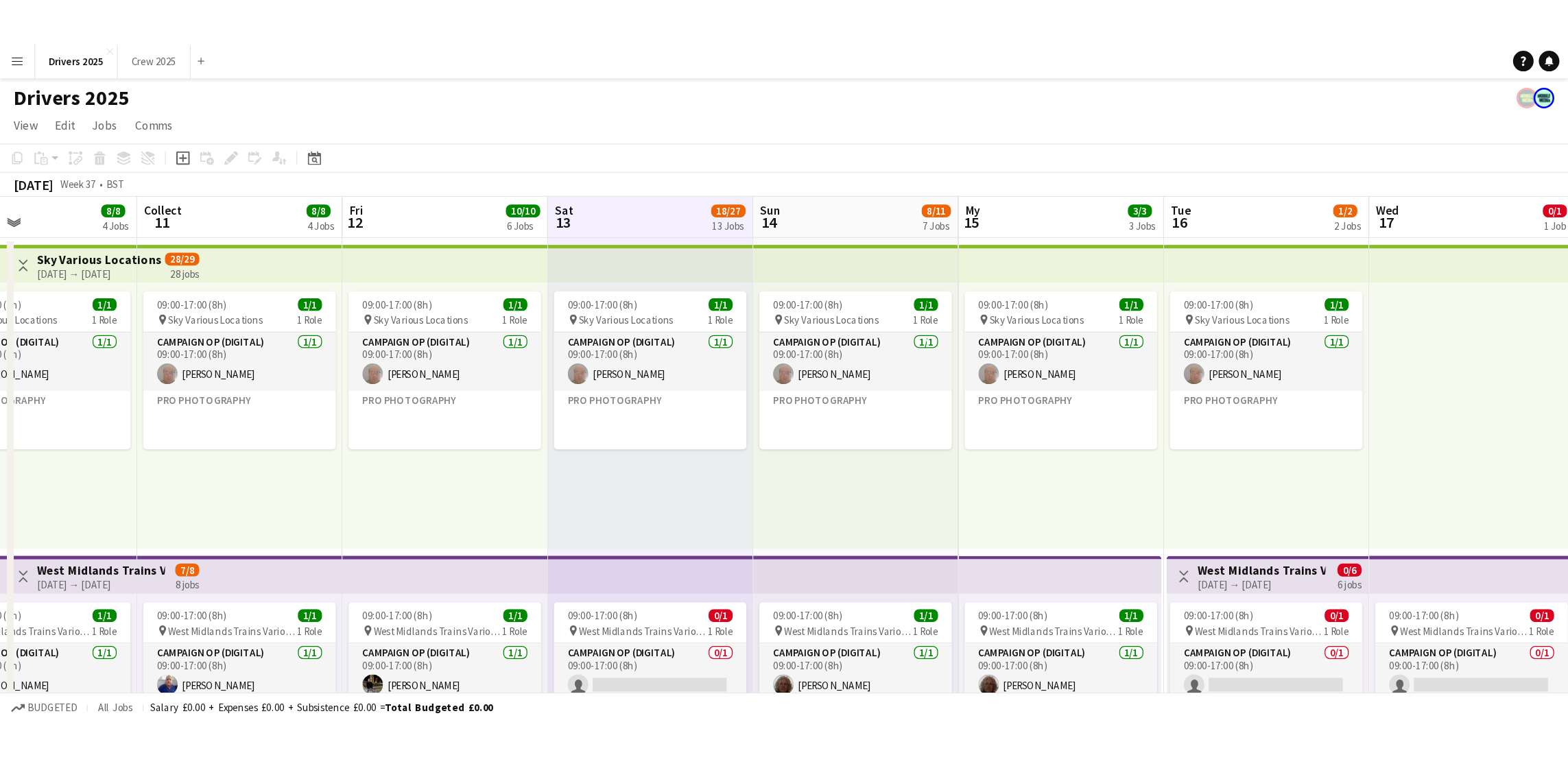
scroll to position [0, 383]
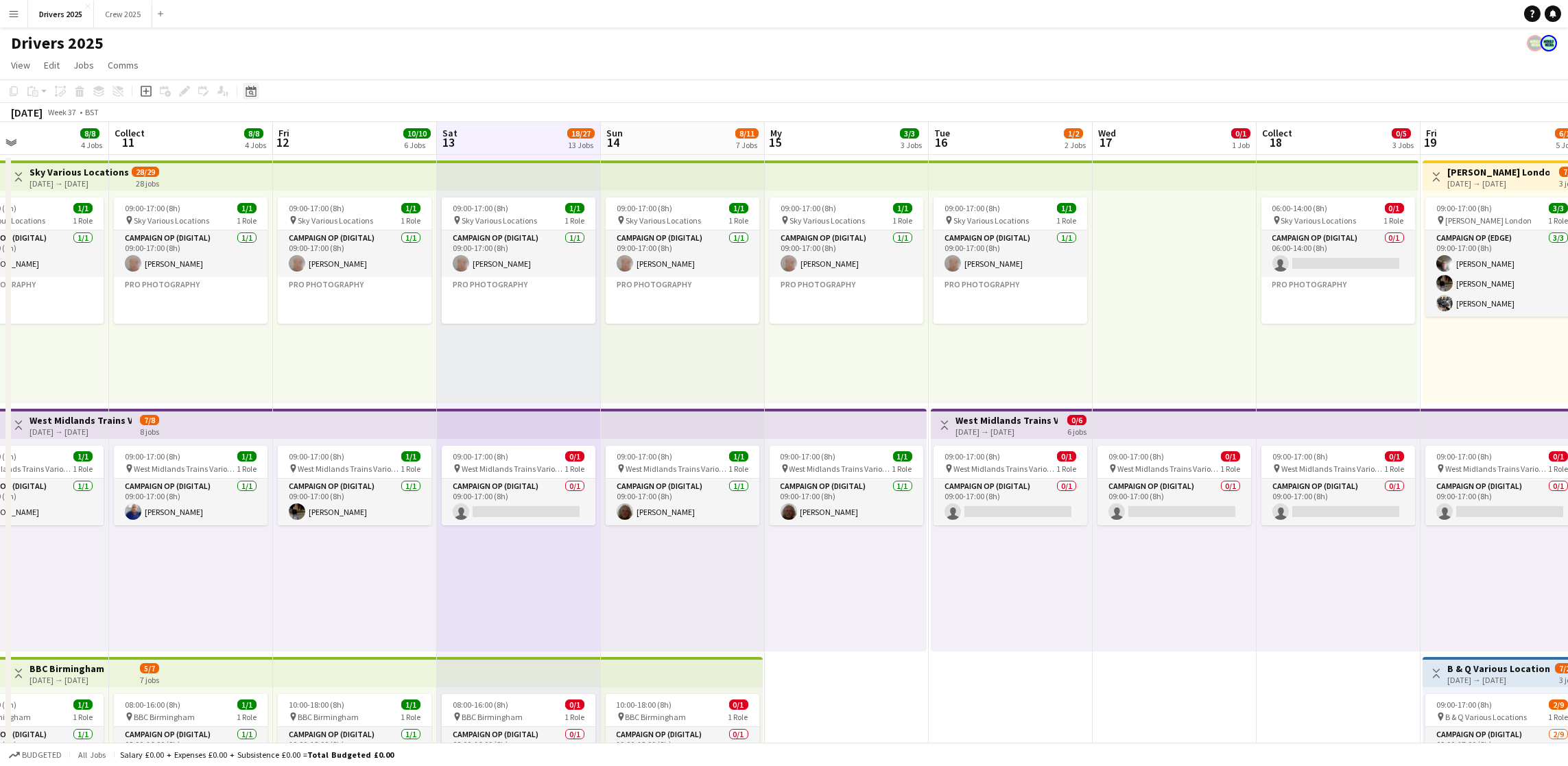
click at [249, 91] on icon at bounding box center [252, 93] width 5 height 5
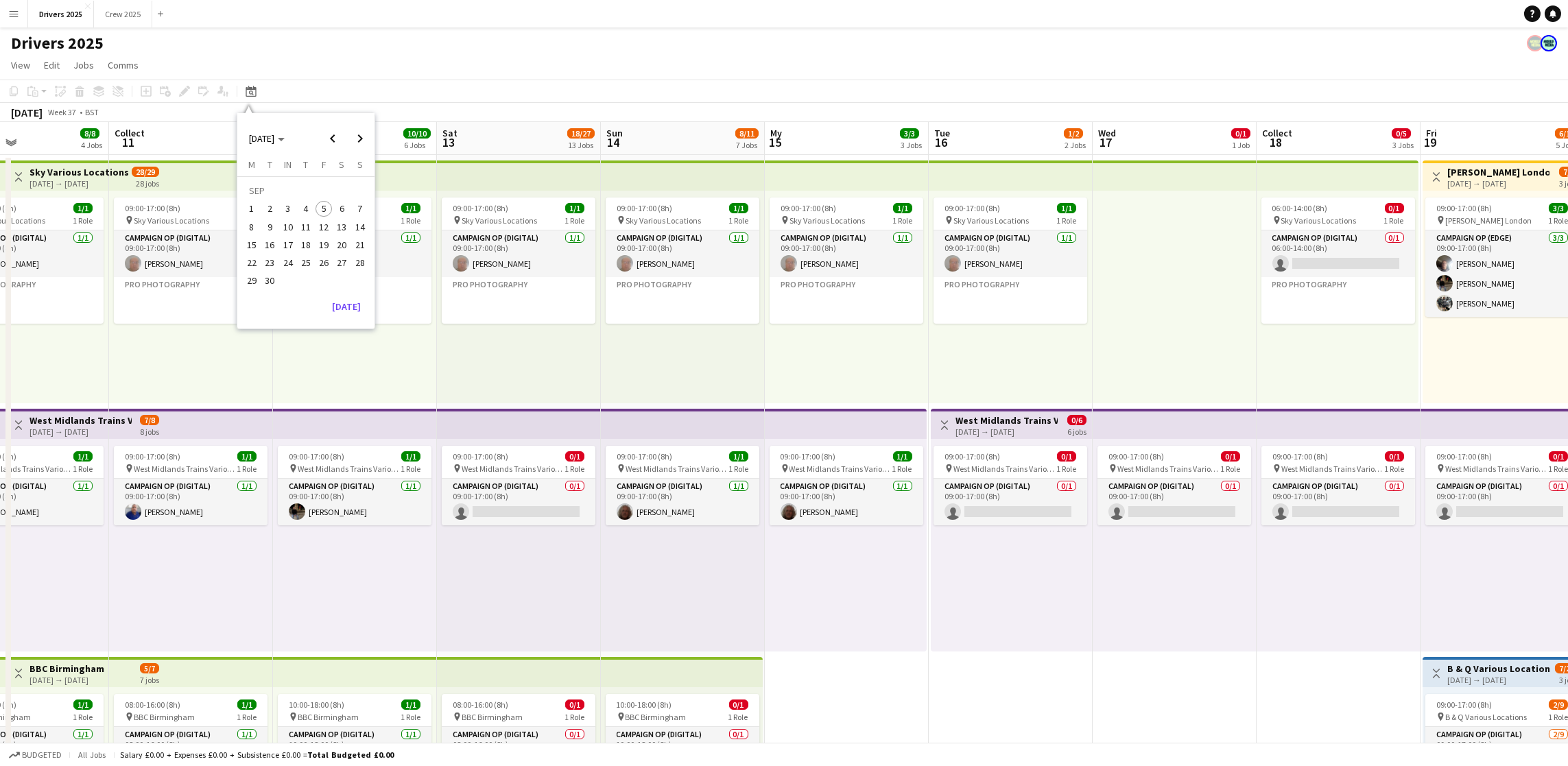
click at [248, 264] on span "22" at bounding box center [252, 263] width 17 height 17
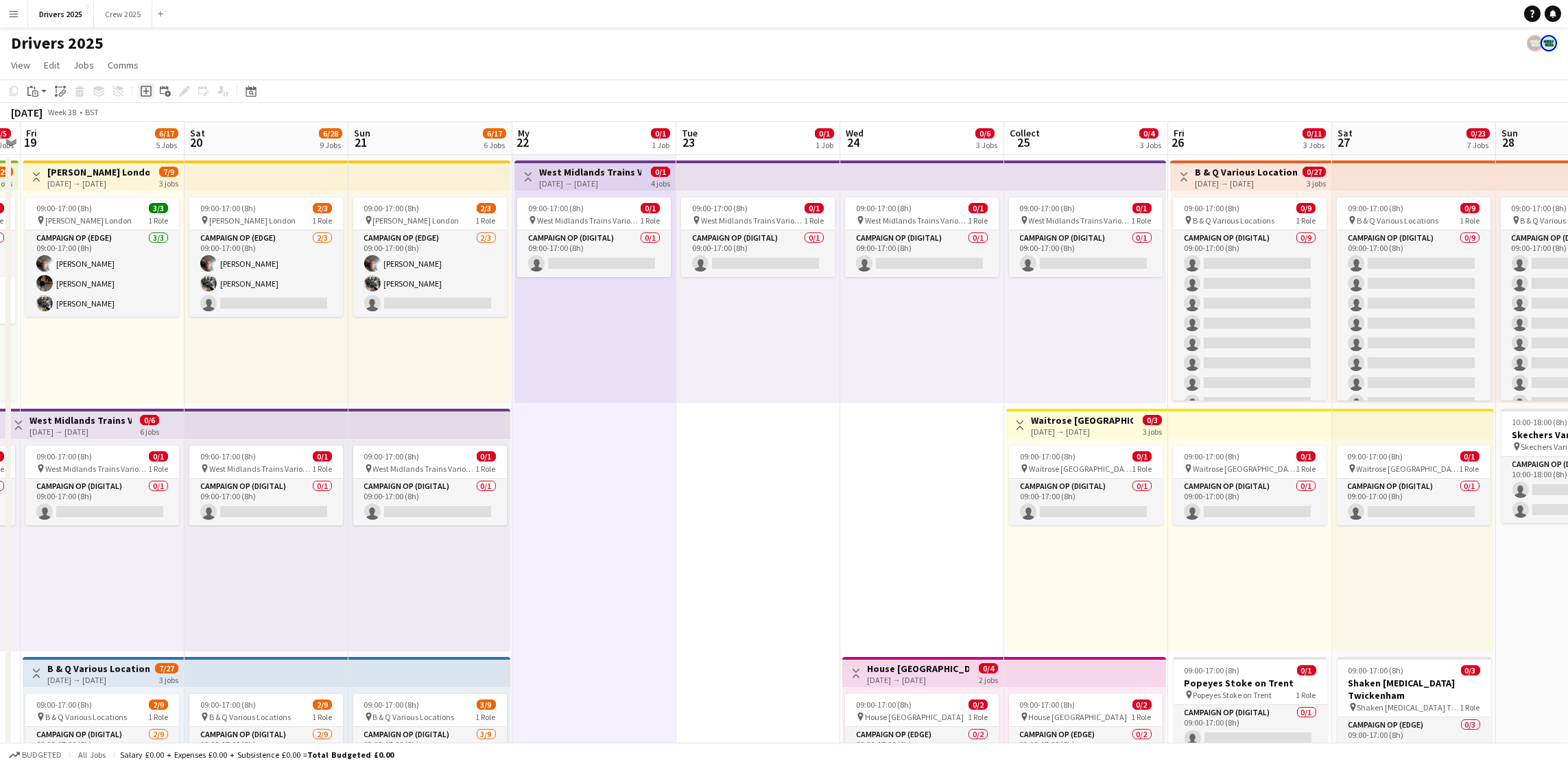
click at [146, 90] on icon "Add job" at bounding box center [146, 92] width 11 height 11
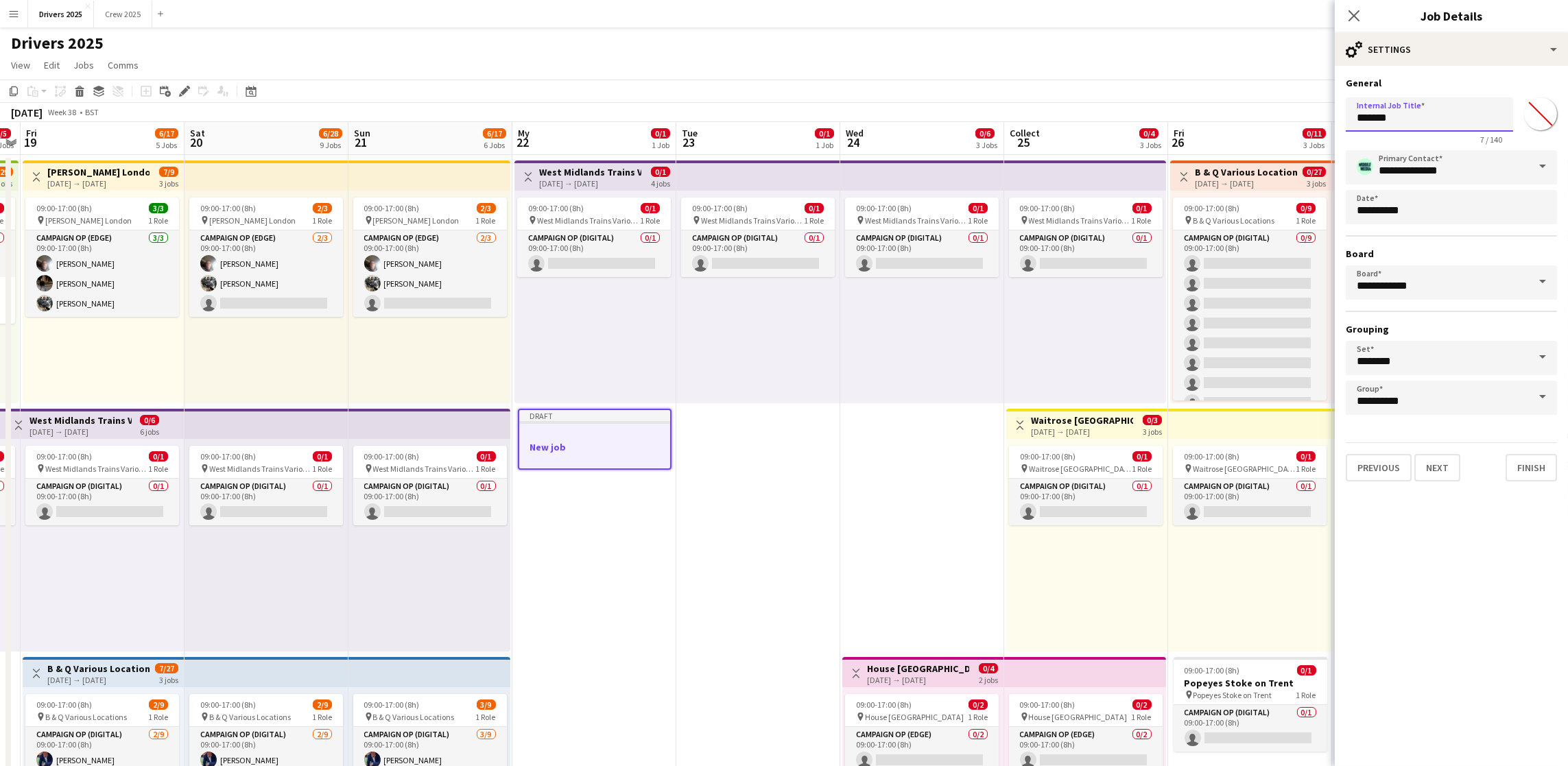
drag, startPoint x: 1423, startPoint y: 119, endPoint x: 1257, endPoint y: 121, distance: 166.0
click at [1251, 123] on input "**********" at bounding box center [1430, 114] width 167 height 34
drag, startPoint x: 1493, startPoint y: 116, endPoint x: 1256, endPoint y: 119, distance: 237.0
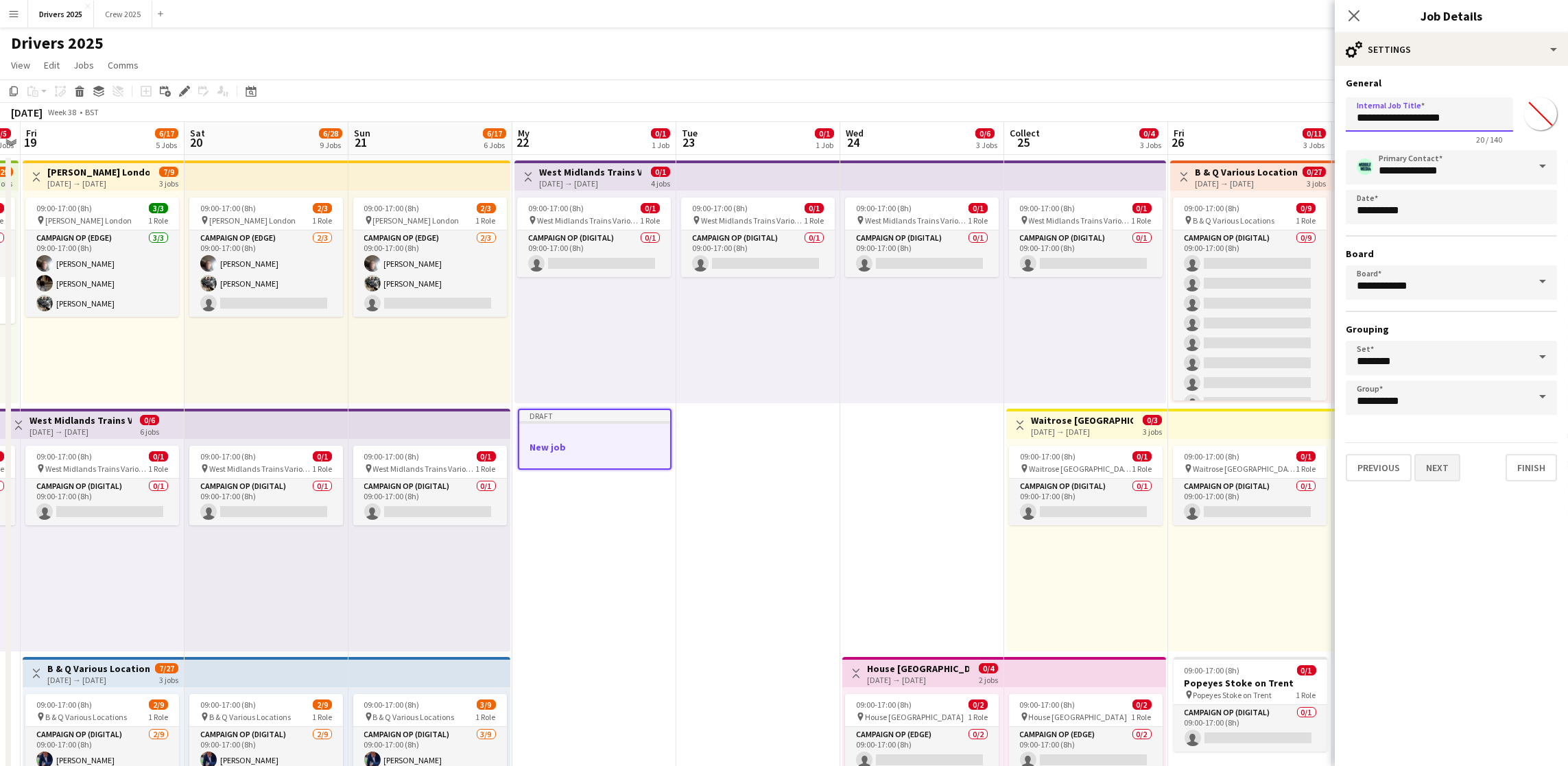
type input "**********"
click at [1251, 465] on button "Next" at bounding box center [1437, 467] width 46 height 27
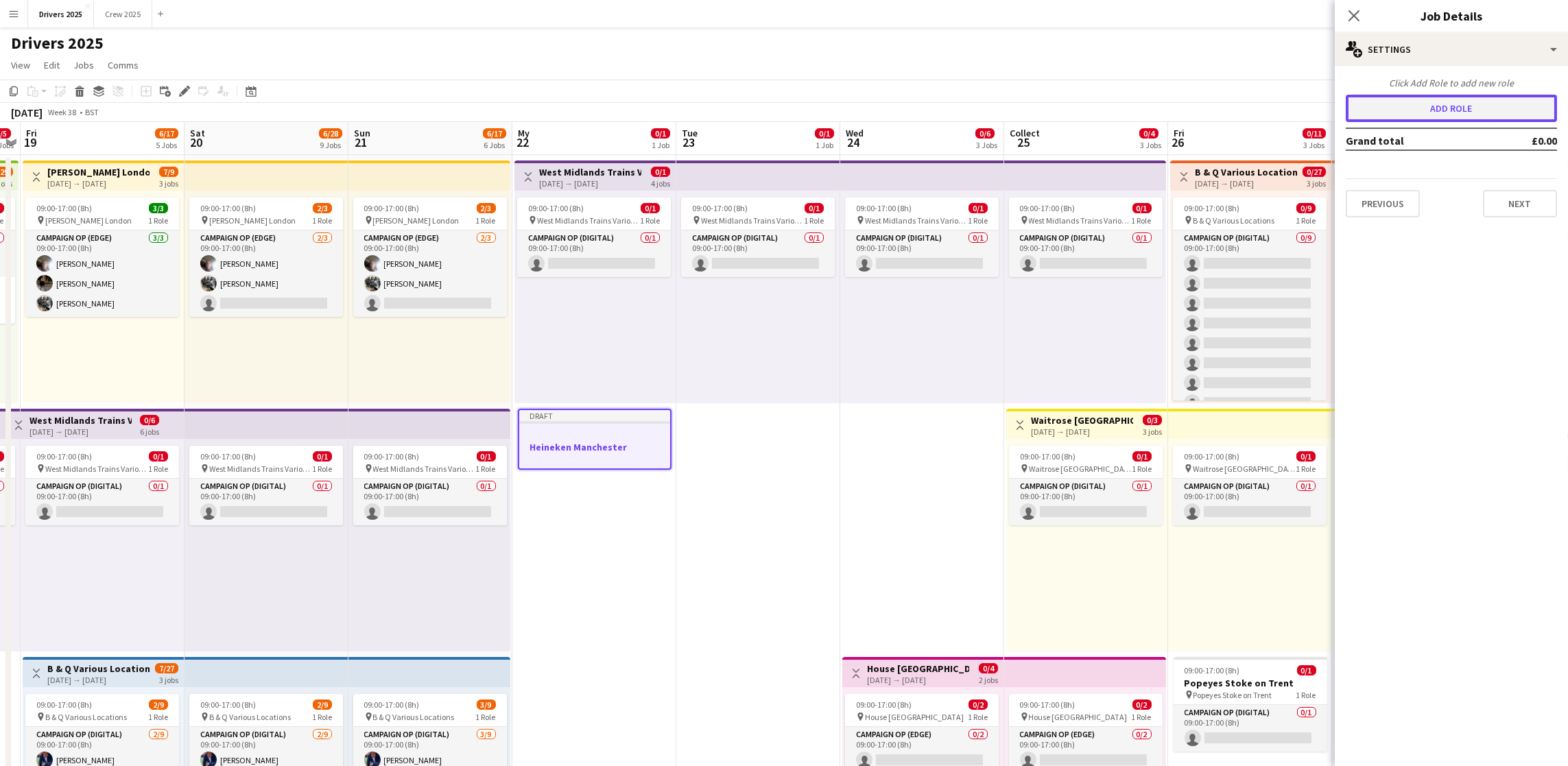
click at [1251, 111] on font "Add role" at bounding box center [1451, 108] width 42 height 13
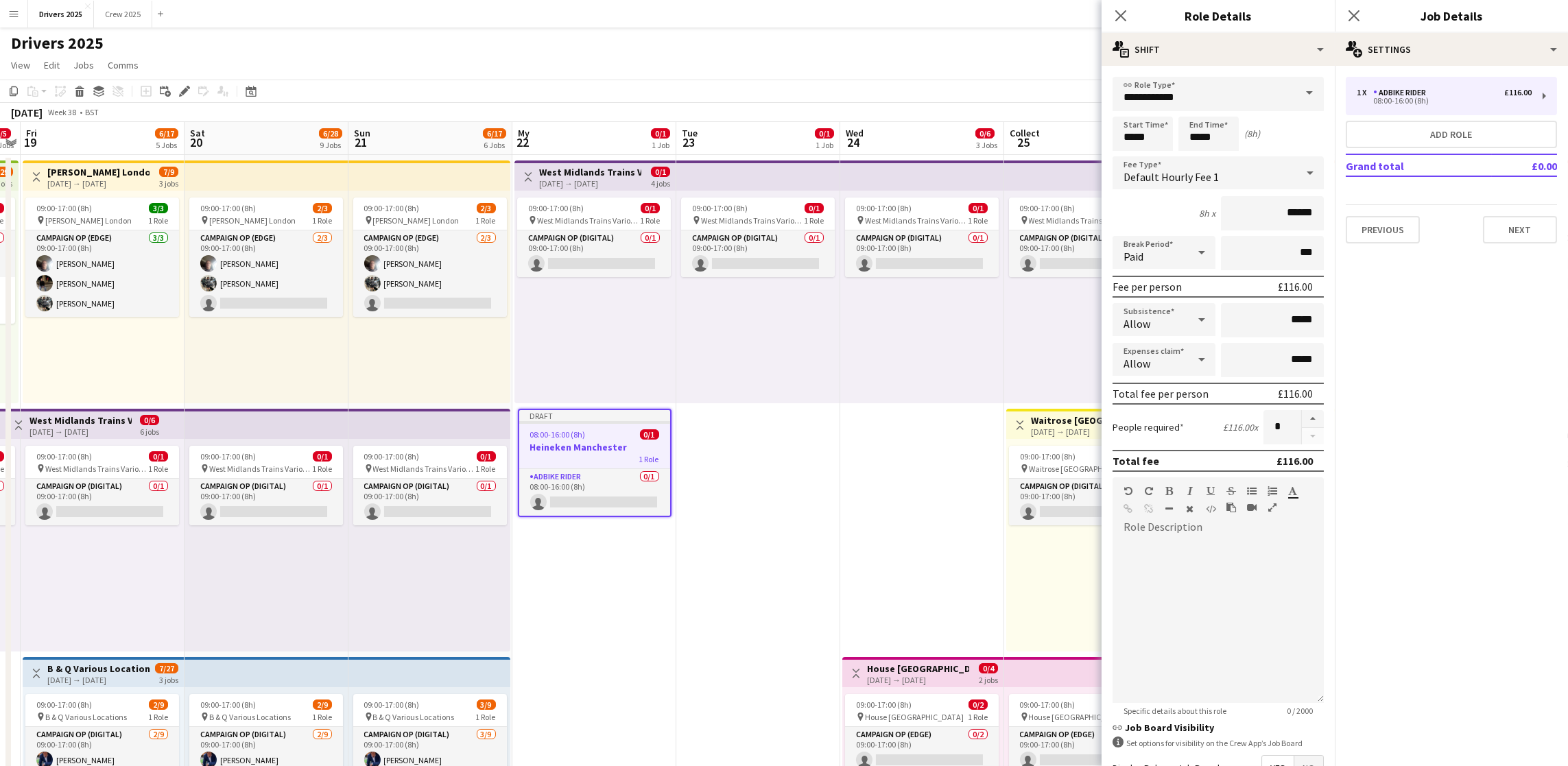
click at [1251, 100] on span at bounding box center [1309, 93] width 29 height 33
click at [1200, 264] on font "Campaign Op (Digital)" at bounding box center [1177, 264] width 108 height 12
type input "**********"
type input "*****"
drag, startPoint x: 1159, startPoint y: 130, endPoint x: 998, endPoint y: 110, distance: 162.2
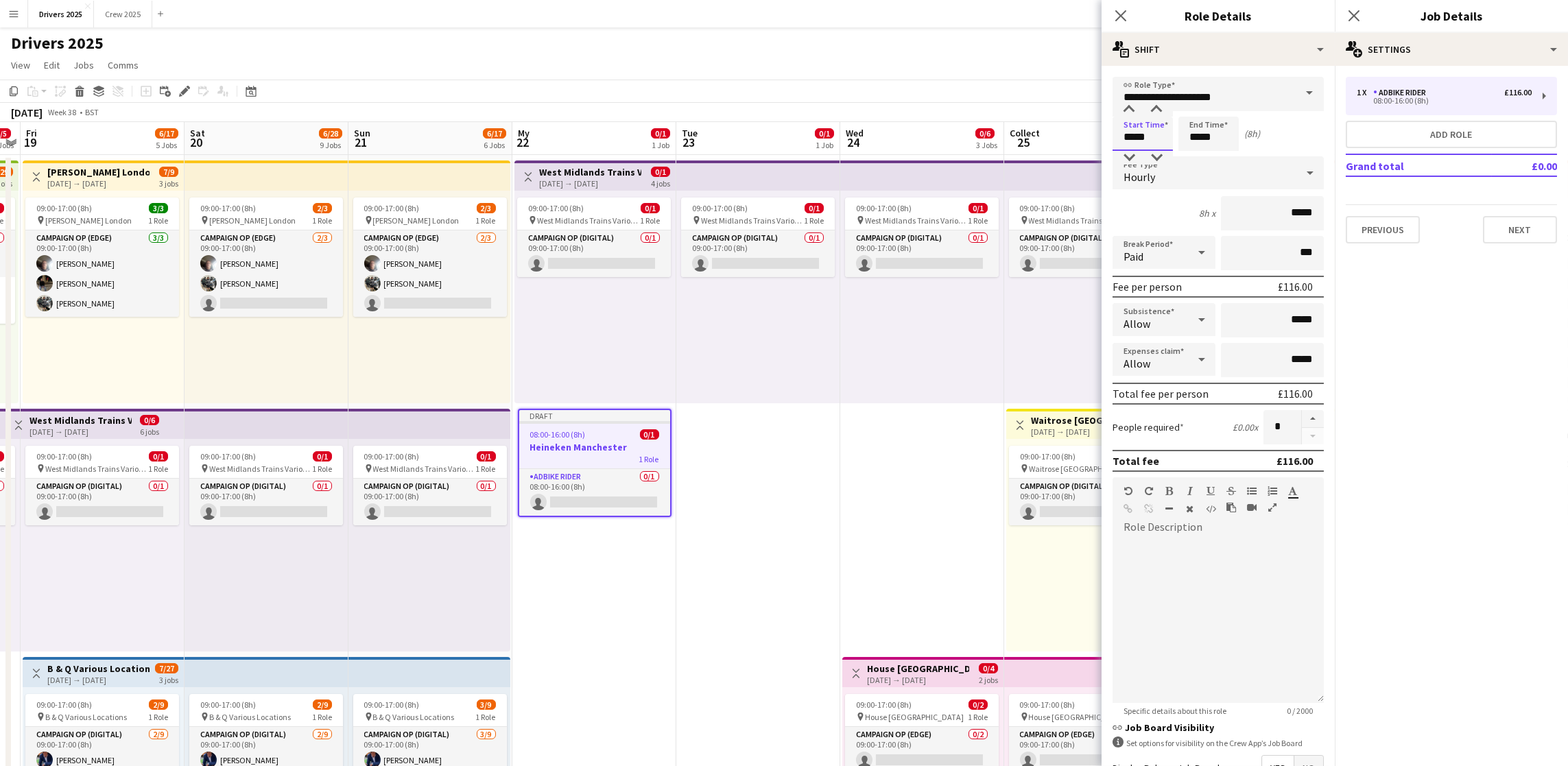
type input "*****"
click at [1215, 135] on input "*****" at bounding box center [1208, 133] width 60 height 34
type input "*****"
click at [1207, 174] on div "Hourly" at bounding box center [1204, 172] width 184 height 33
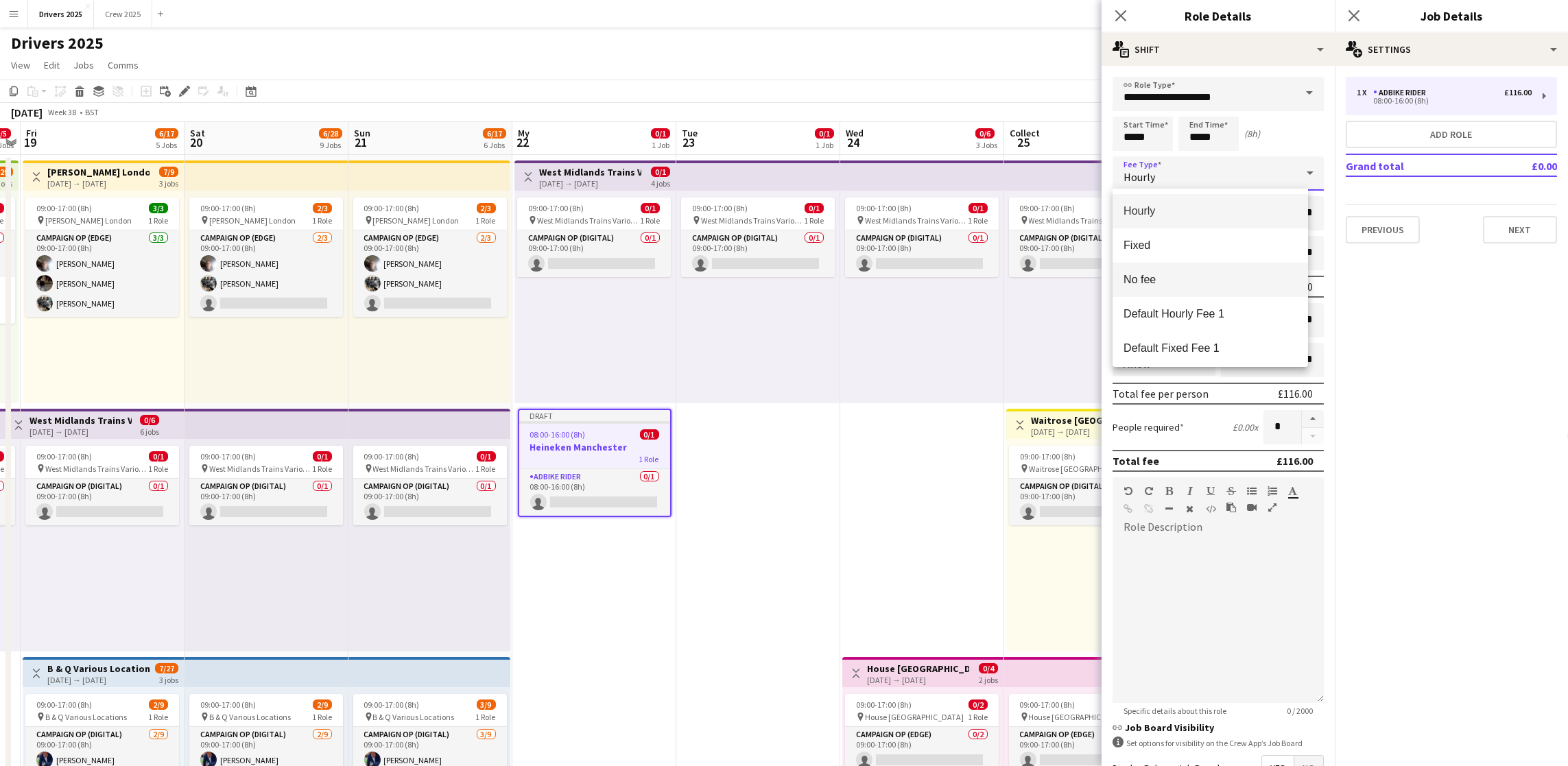
click at [1182, 279] on span "No fee" at bounding box center [1210, 279] width 174 height 13
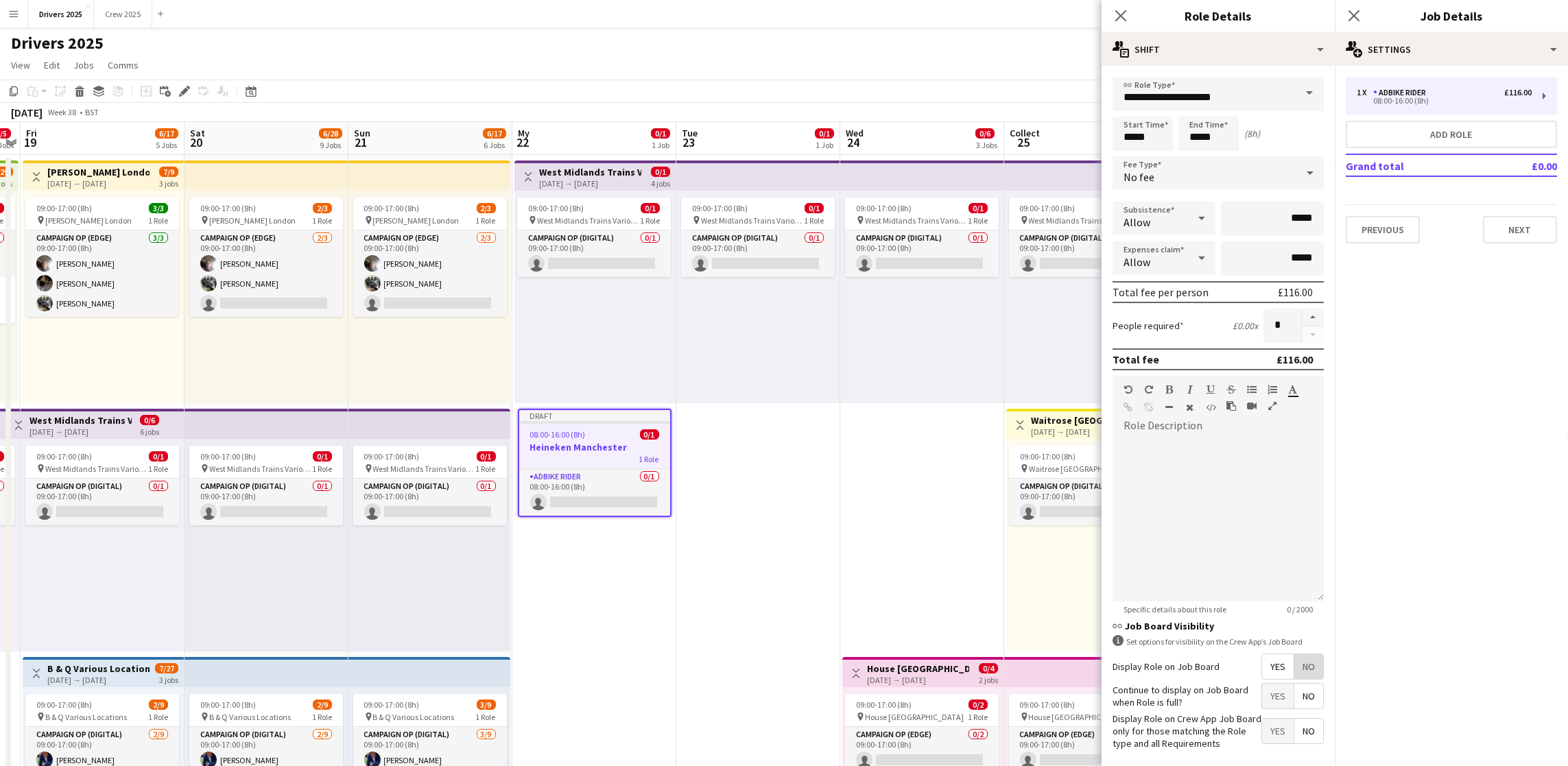
drag, startPoint x: 1287, startPoint y: 685, endPoint x: 1435, endPoint y: 484, distance: 249.6
click at [1251, 541] on span "No" at bounding box center [1309, 666] width 29 height 25
click at [1251, 211] on div "Previous Next" at bounding box center [1451, 224] width 211 height 39
click at [1251, 225] on font "Next" at bounding box center [1520, 230] width 22 height 13
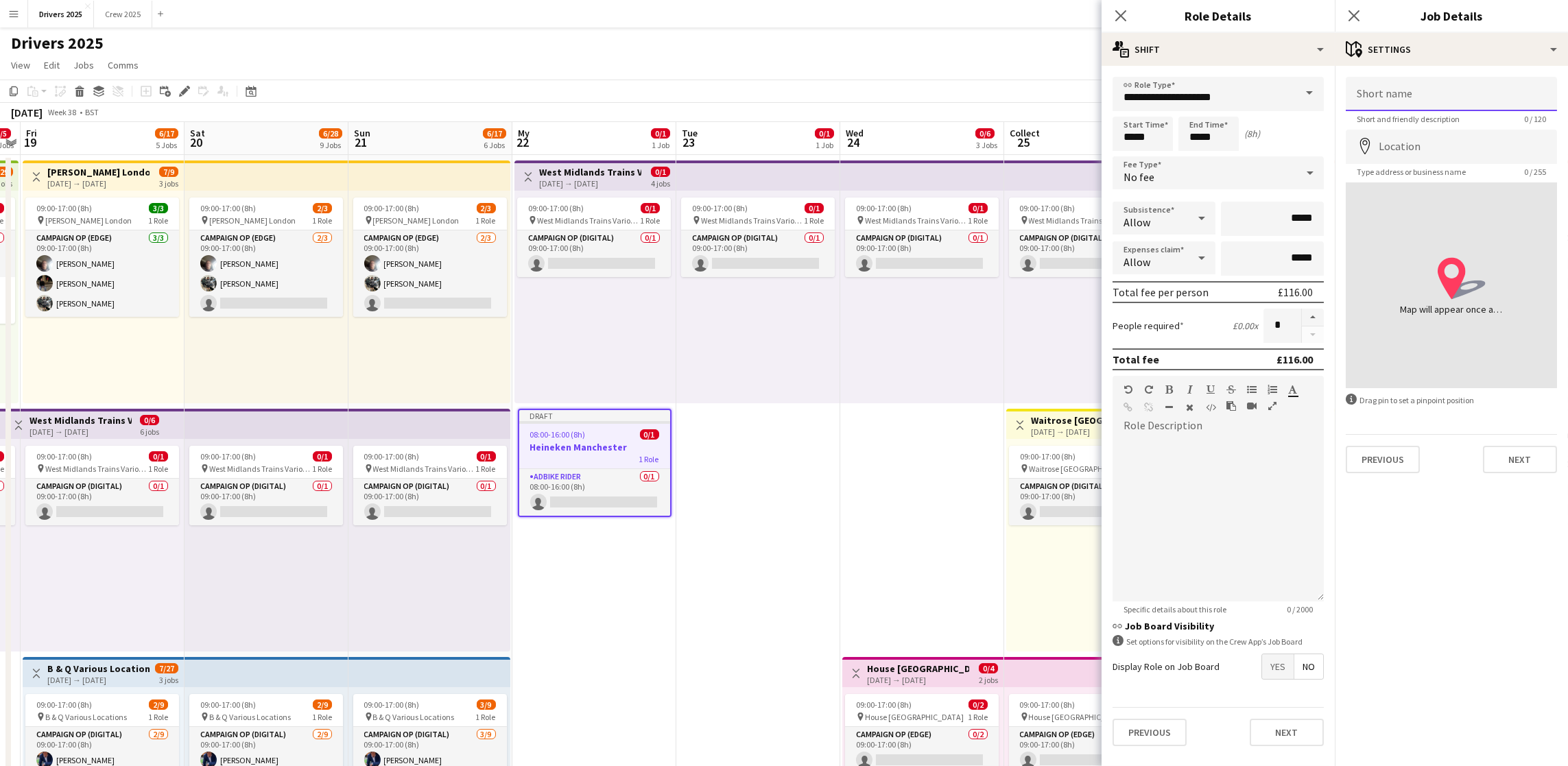
click at [1251, 98] on input "Short name" at bounding box center [1451, 94] width 211 height 34
paste input "**********"
type input "**********"
click at [1251, 142] on input "Location" at bounding box center [1451, 147] width 211 height 34
type input "**********"
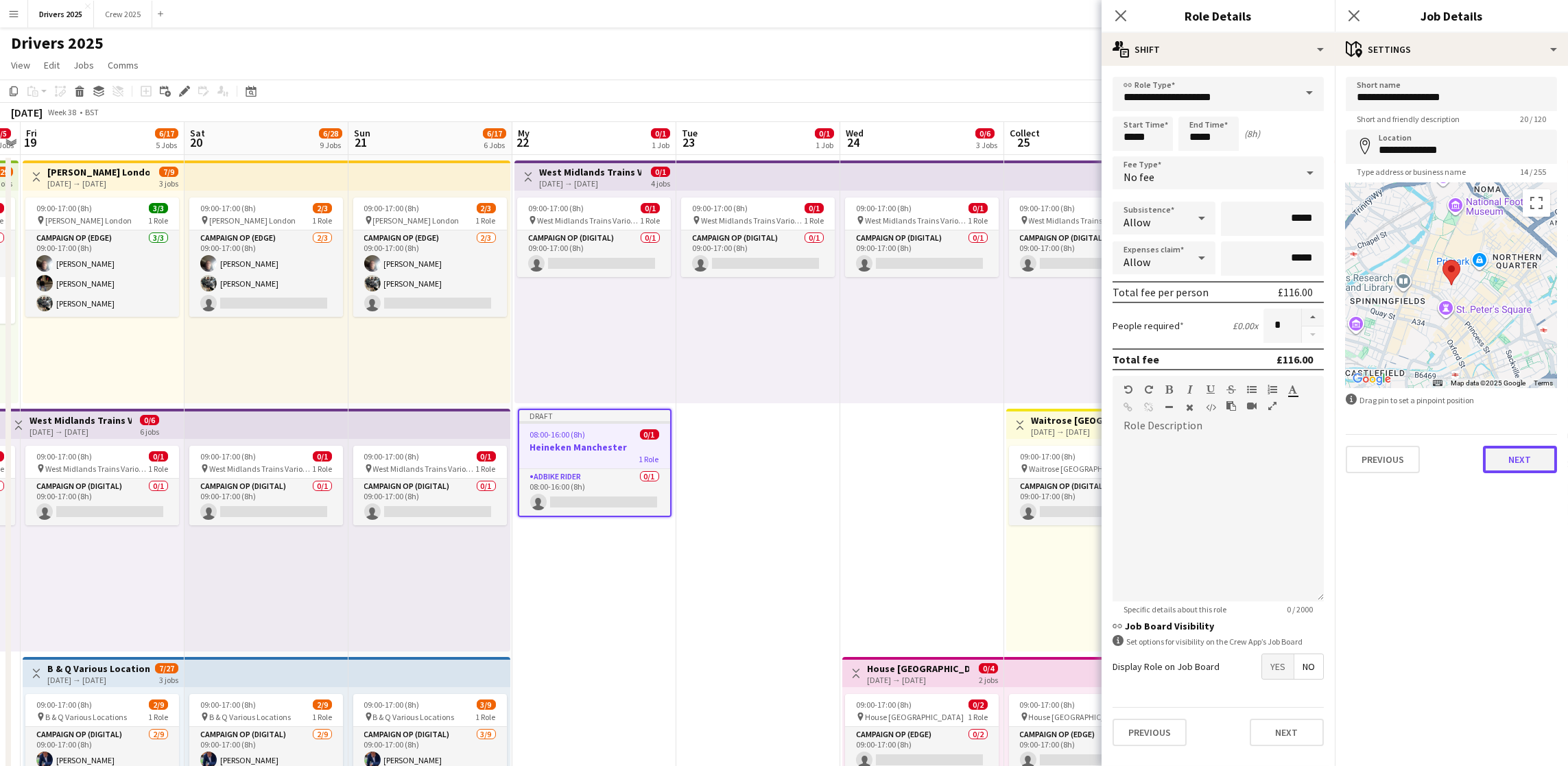
click at [1251, 448] on button "Next" at bounding box center [1519, 459] width 74 height 27
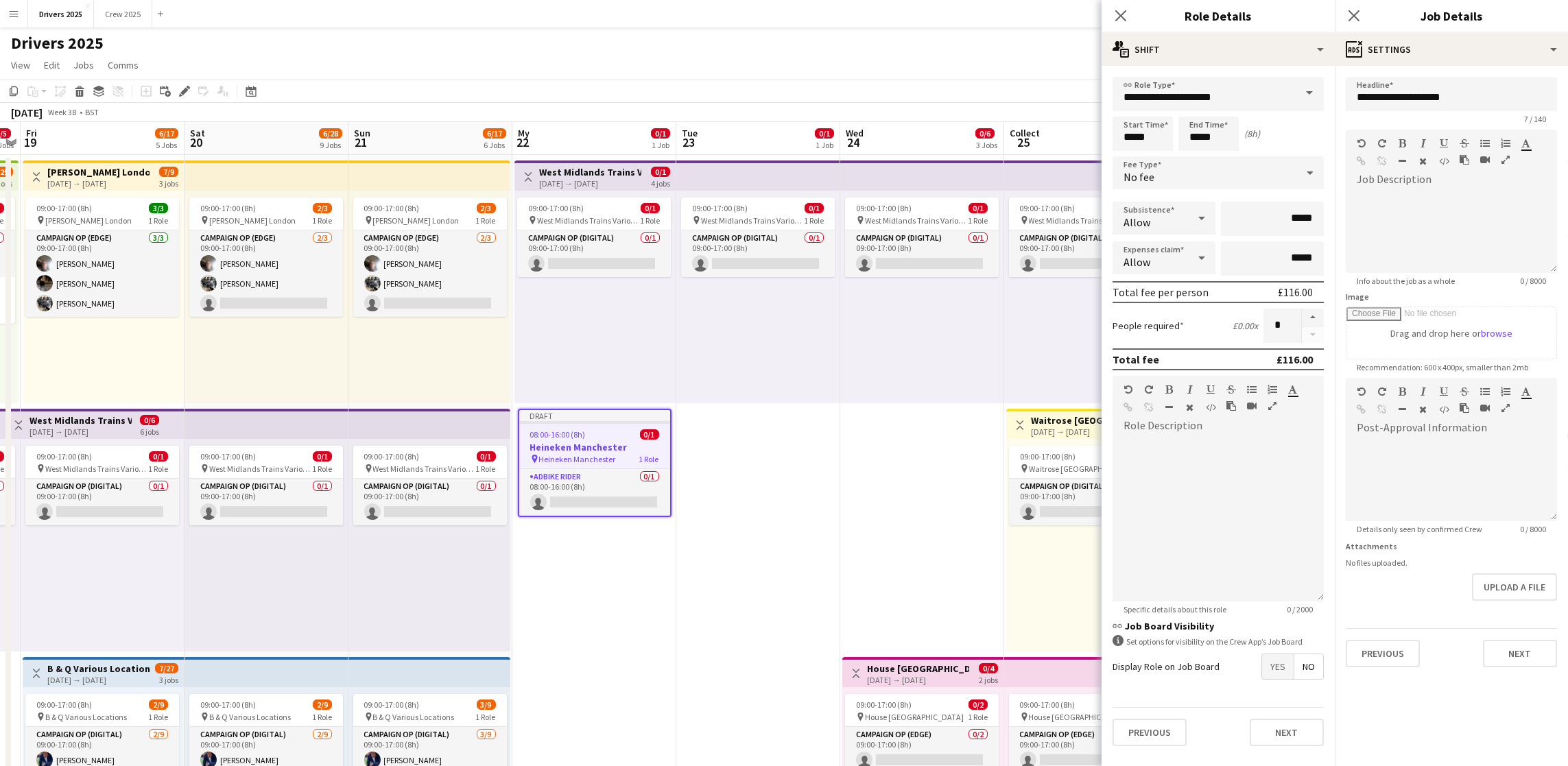
scroll to position [53, 0]
click at [1251, 541] on font "Next" at bounding box center [1520, 654] width 22 height 13
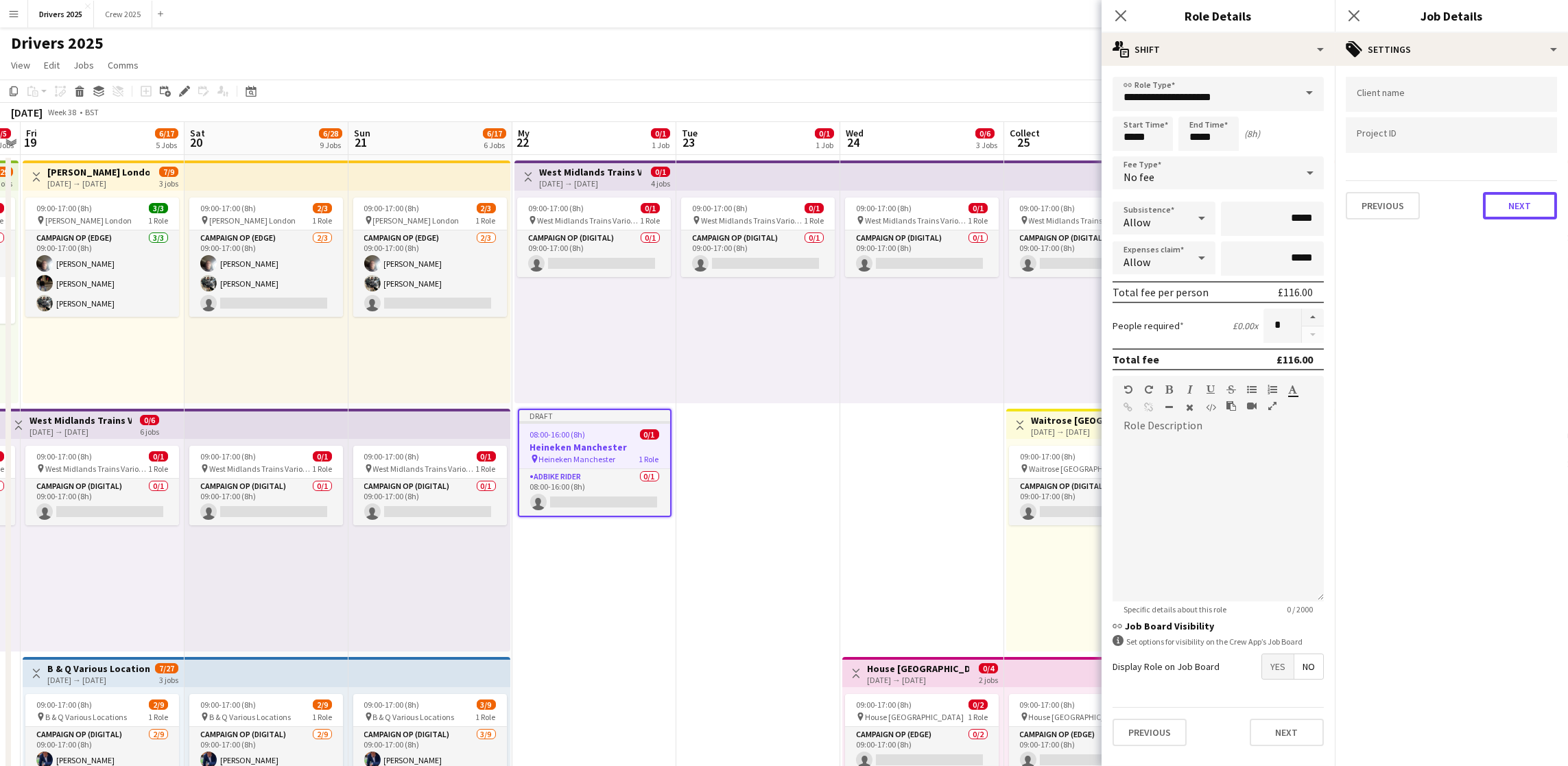
click at [1251, 202] on font "Next" at bounding box center [1520, 206] width 22 height 13
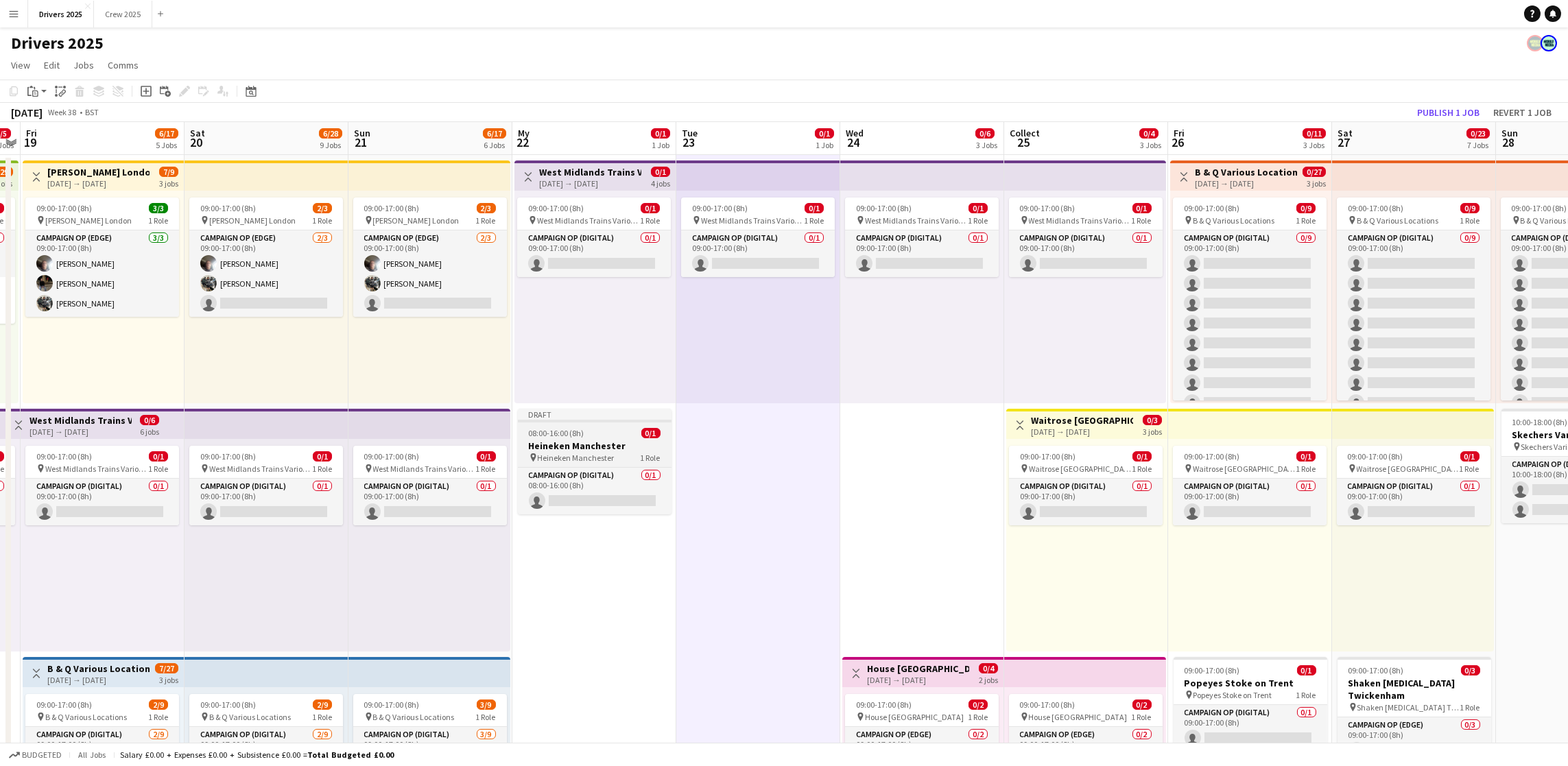
click at [591, 436] on div "08:00-16:00 (8h) 0/1" at bounding box center [595, 433] width 154 height 10
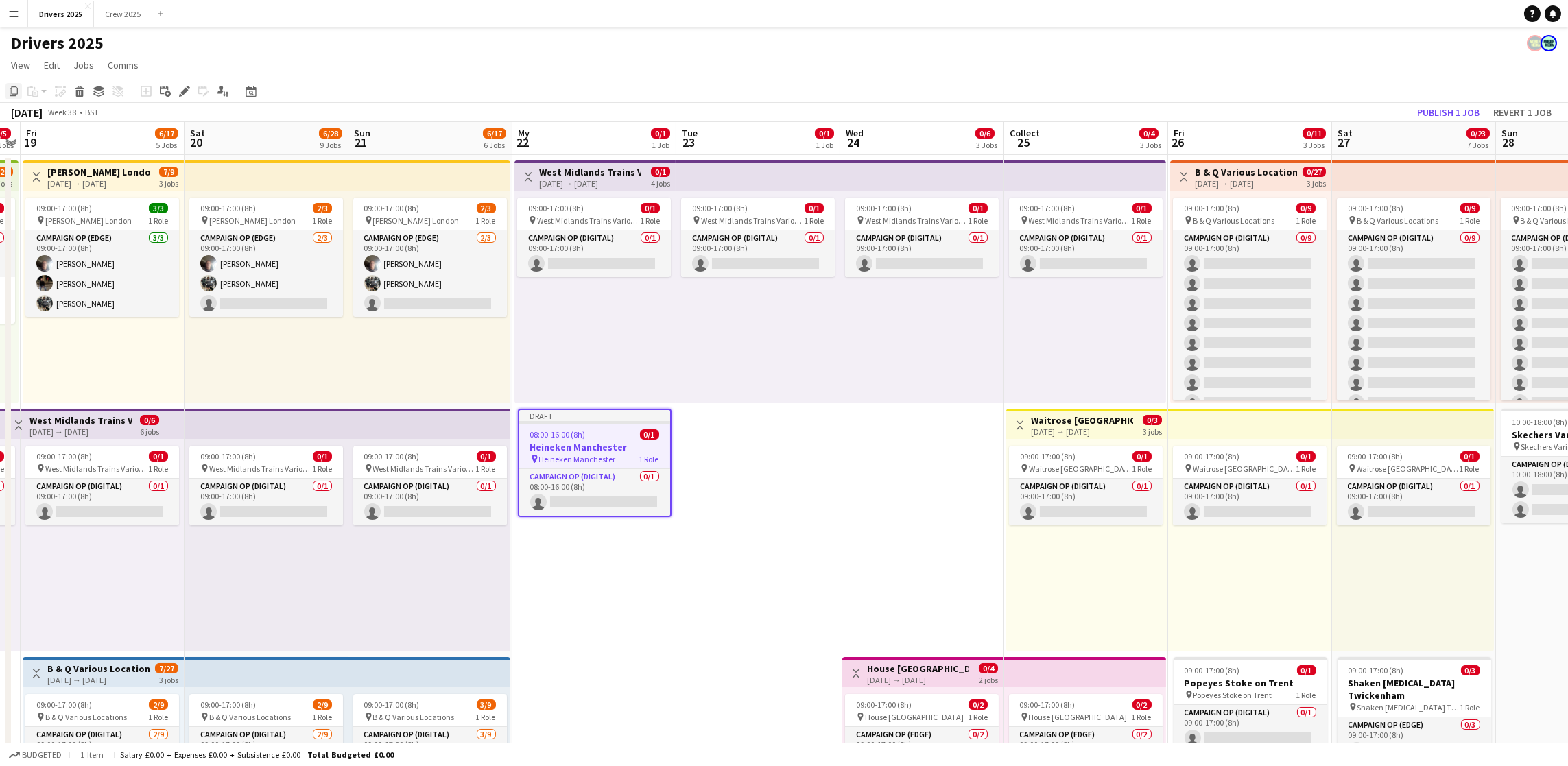
click at [12, 94] on icon at bounding box center [14, 92] width 8 height 10
drag, startPoint x: 665, startPoint y: 468, endPoint x: 815, endPoint y: 484, distance: 150.9
click at [665, 469] on app-card-role "Campaign Op (Digital) 0/1 08:00-16:00 (8h) single-neutral-actions" at bounding box center [595, 492] width 151 height 47
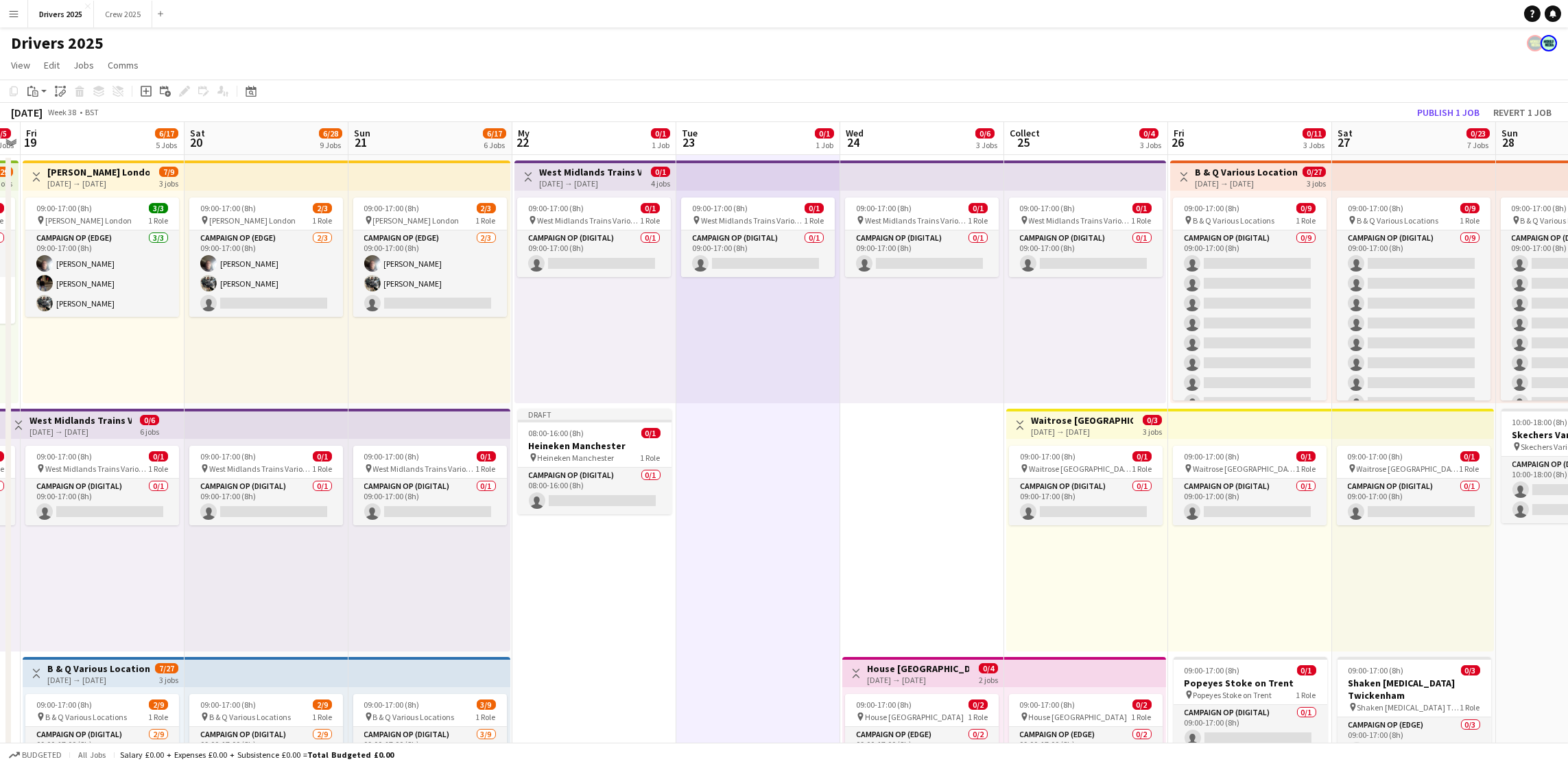
drag, startPoint x: 925, startPoint y: 501, endPoint x: 880, endPoint y: 497, distance: 45.2
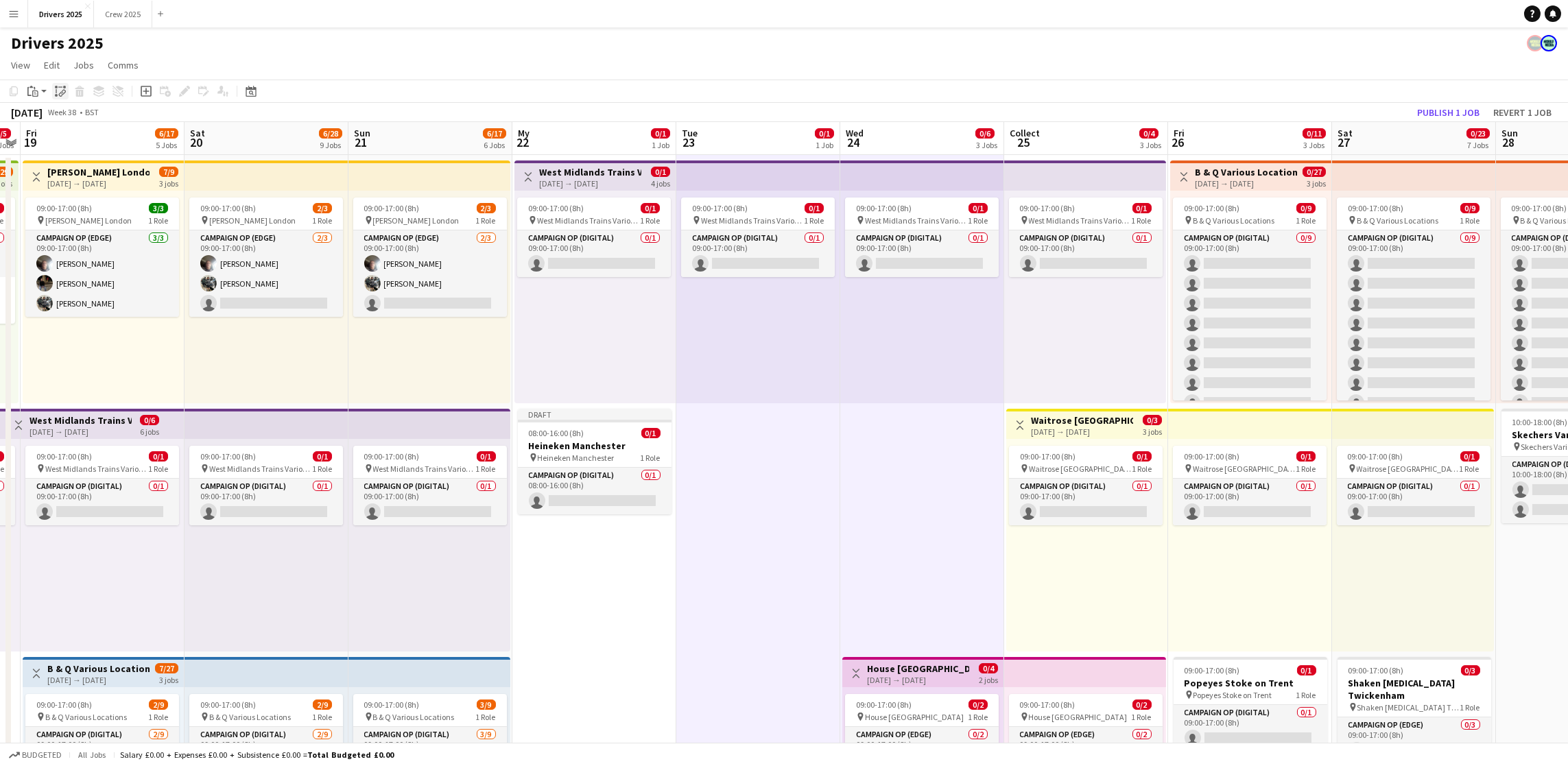
click at [59, 95] on icon "Paste linked Job" at bounding box center [60, 92] width 11 height 11
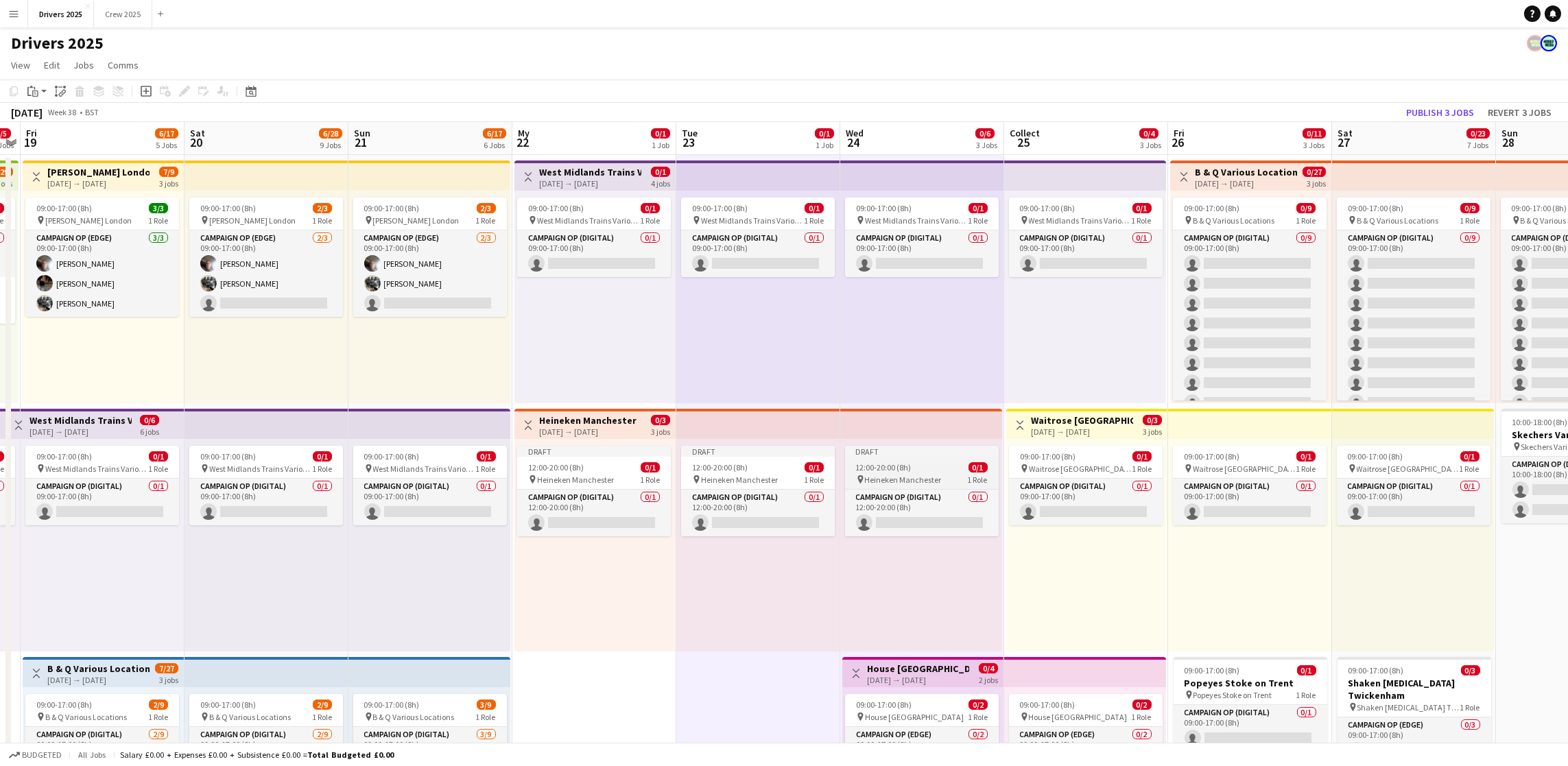
click at [889, 475] on font "Heineken Manchester" at bounding box center [903, 479] width 77 height 10
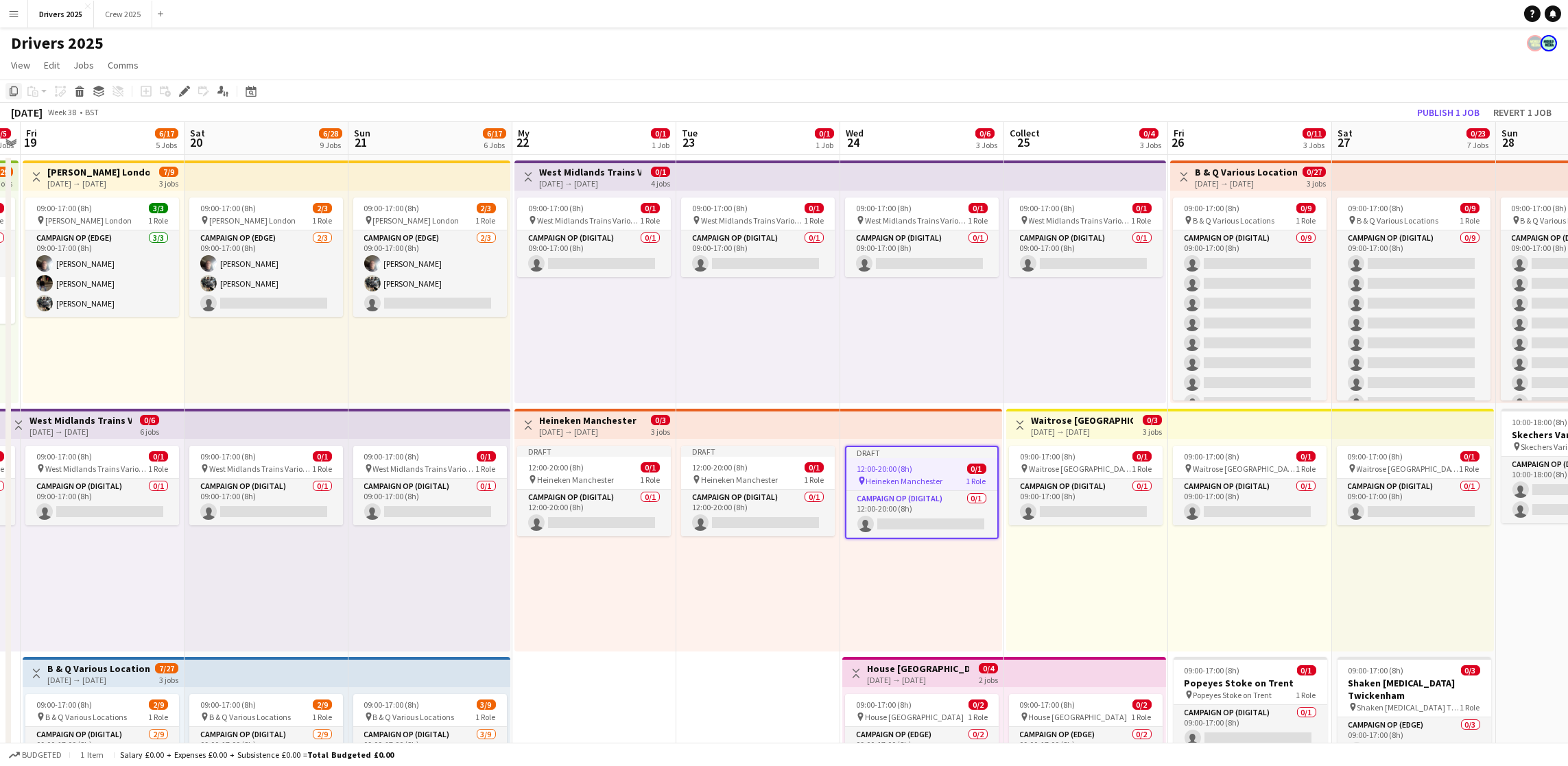
click at [14, 92] on icon "Copy" at bounding box center [14, 92] width 11 height 11
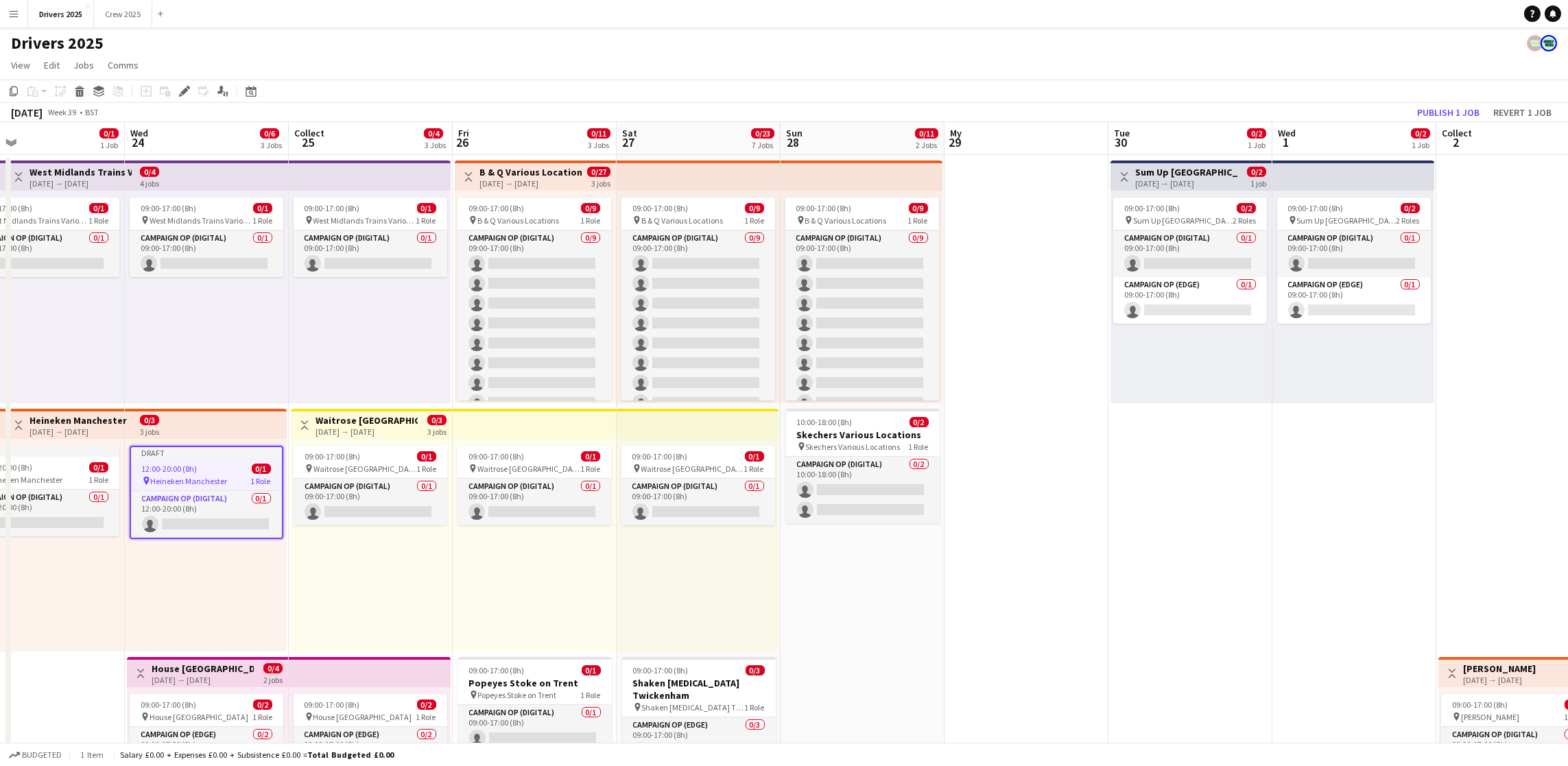
scroll to position [0, 589]
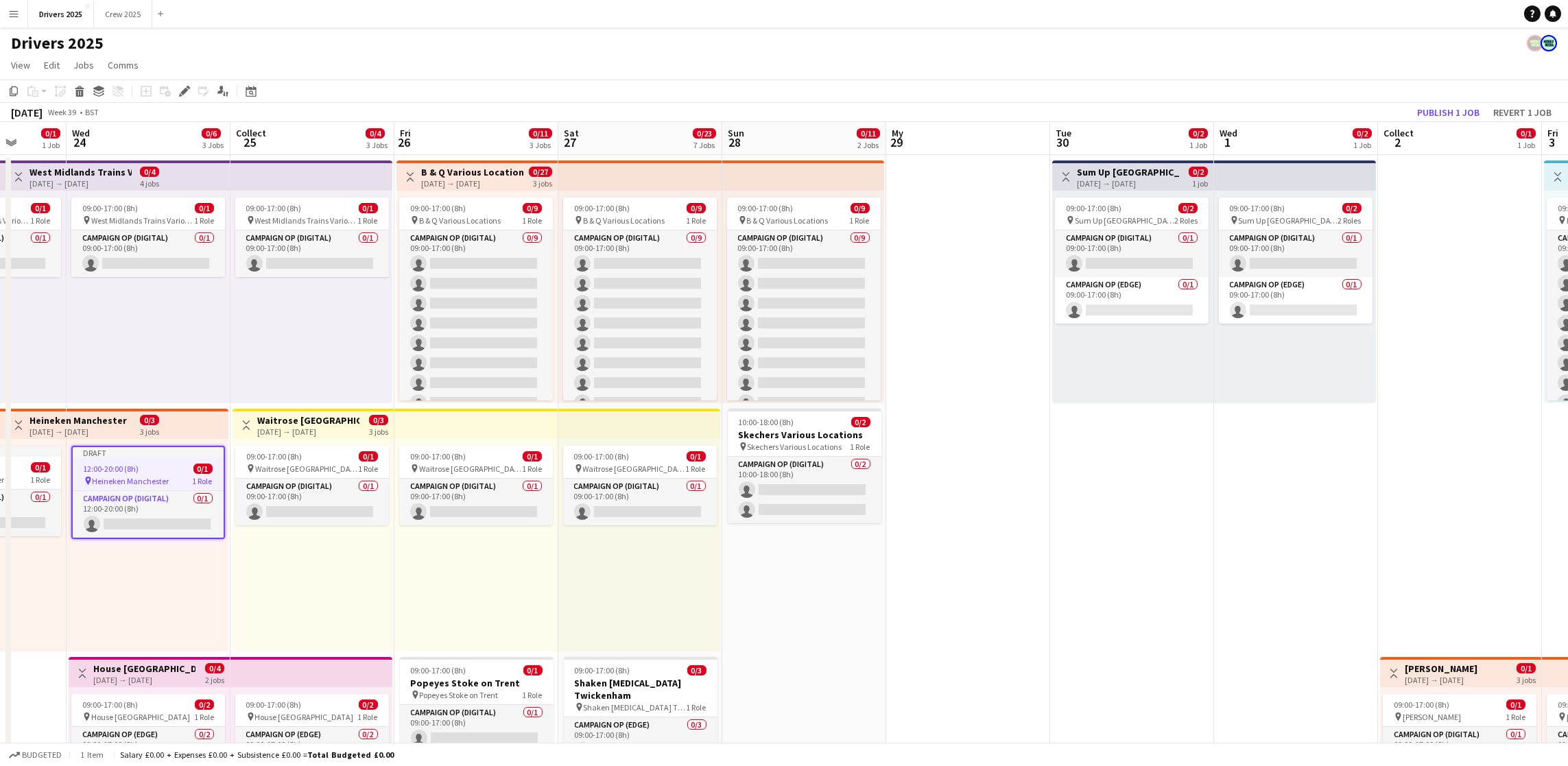
drag, startPoint x: 1371, startPoint y: 557, endPoint x: 441, endPoint y: 549, distance: 930.0
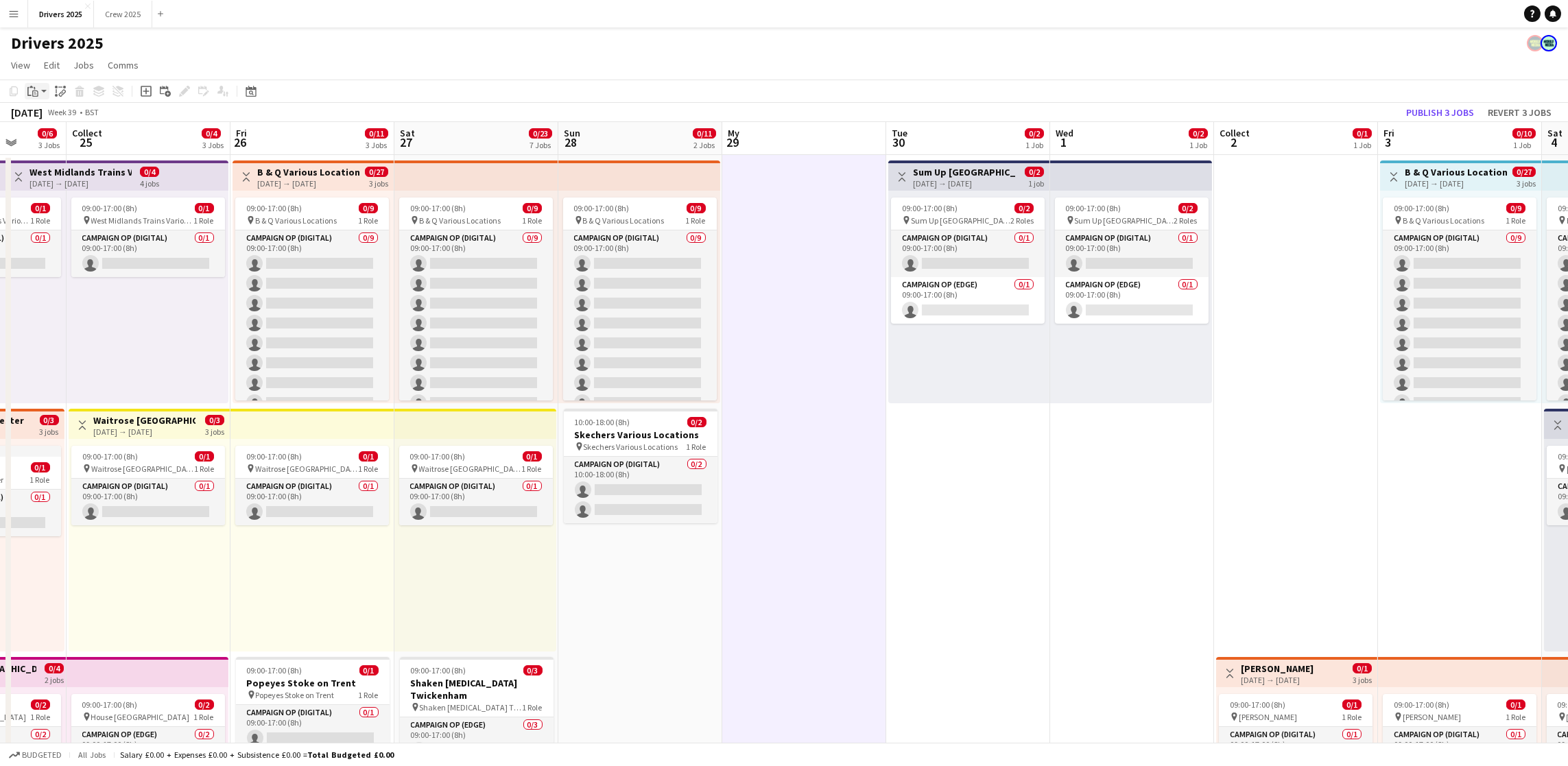
click at [29, 94] on icon "Paste" at bounding box center [33, 92] width 11 height 11
click at [42, 116] on link "Paste Ctrl+V" at bounding box center [101, 118] width 129 height 13
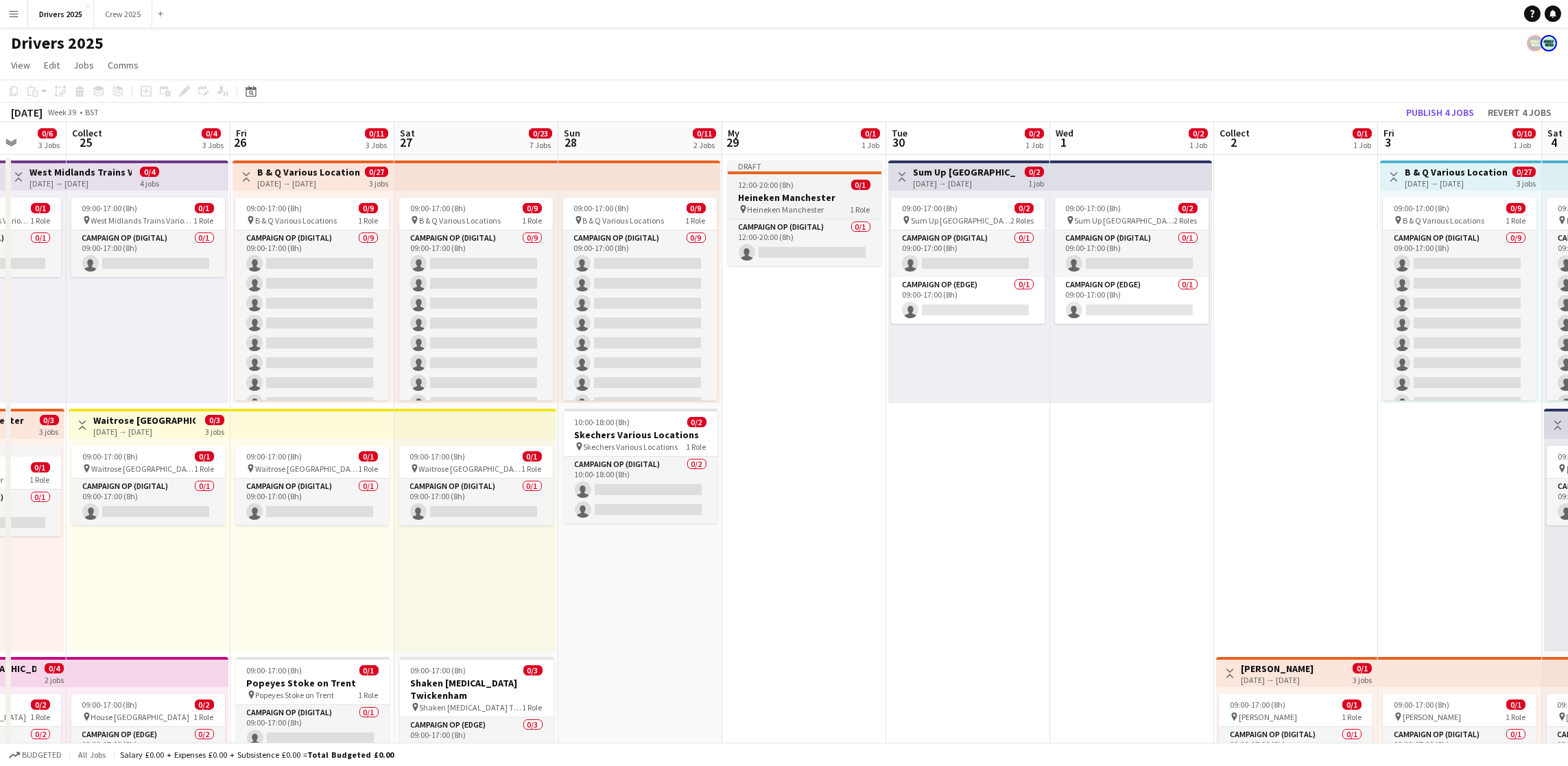
click at [776, 184] on font "12:00-20:00 (8h)" at bounding box center [766, 185] width 56 height 10
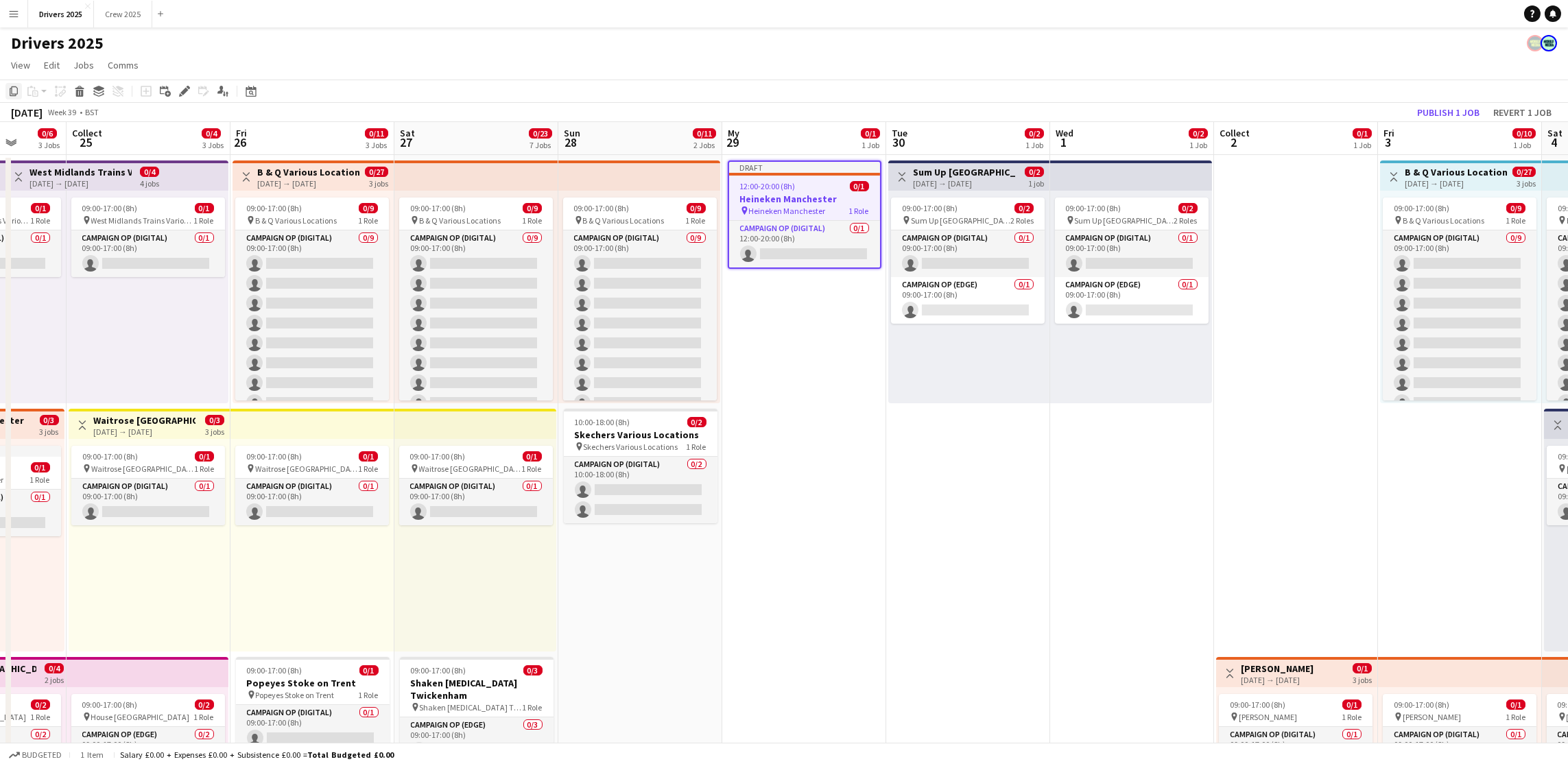
click at [10, 94] on icon at bounding box center [14, 92] width 8 height 10
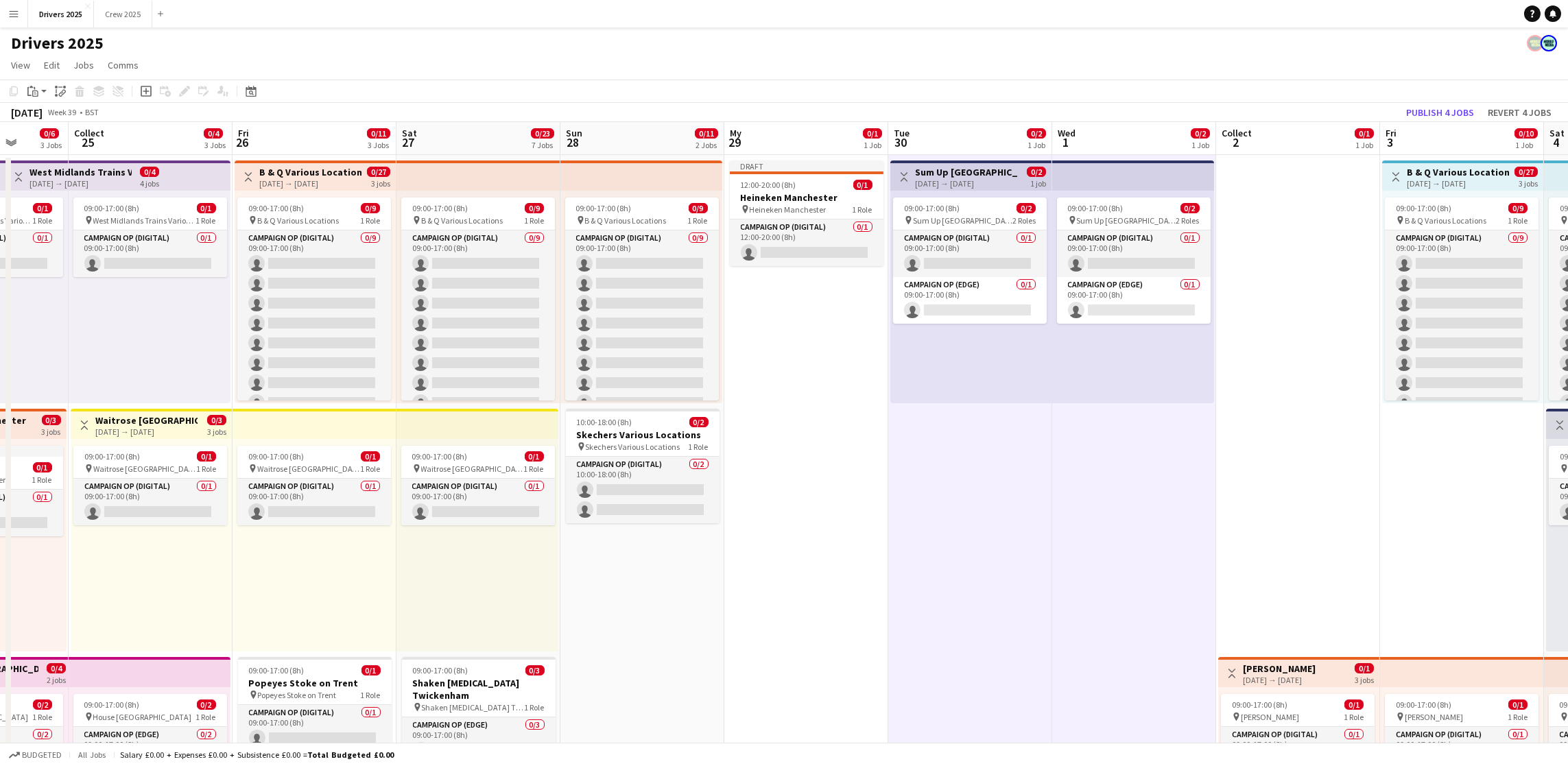
click at [60, 92] on icon "Paste linked Job" at bounding box center [60, 92] width 11 height 11
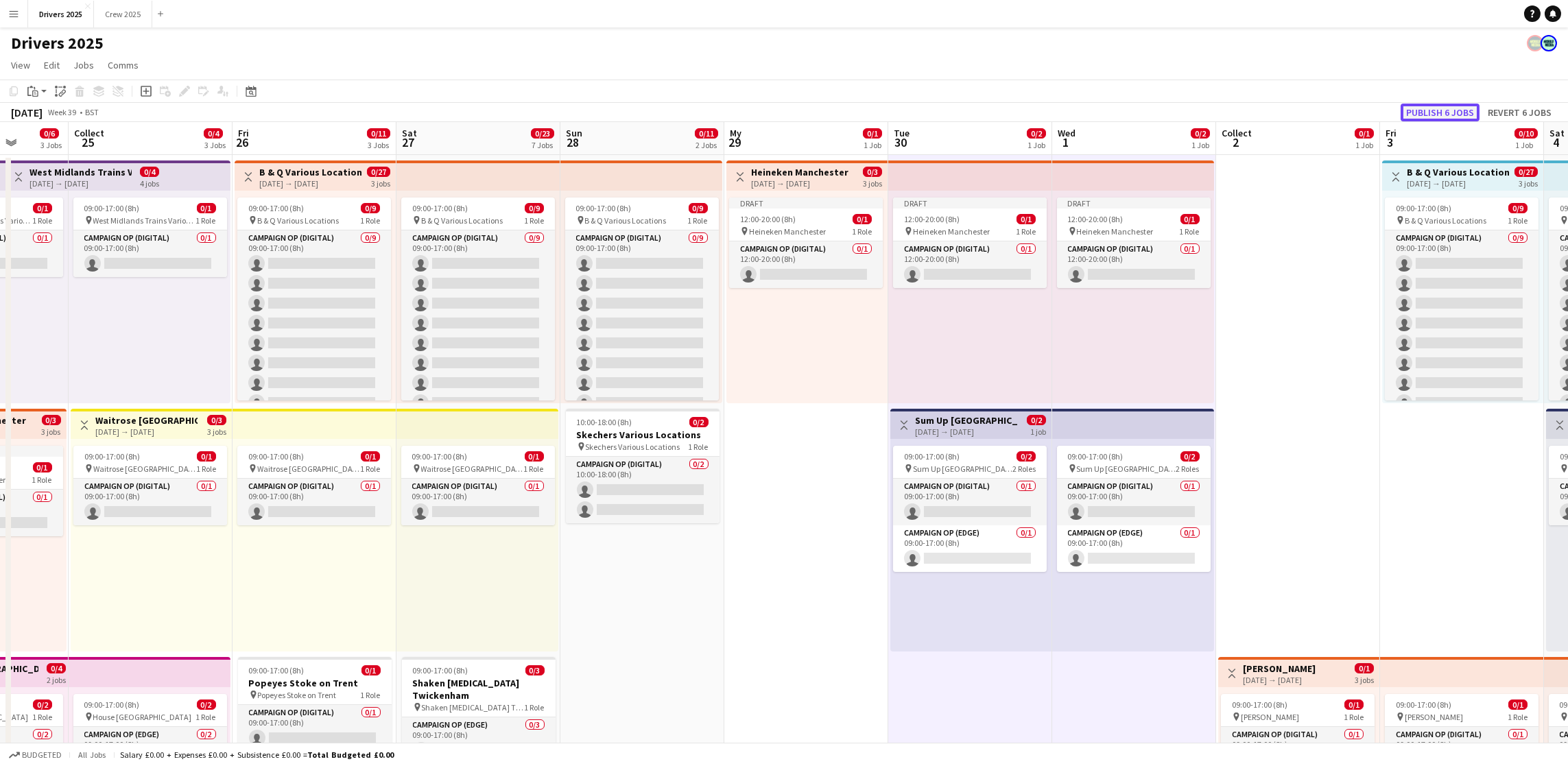
click at [1251, 105] on button "Publish 6 jobs" at bounding box center [1439, 112] width 79 height 18
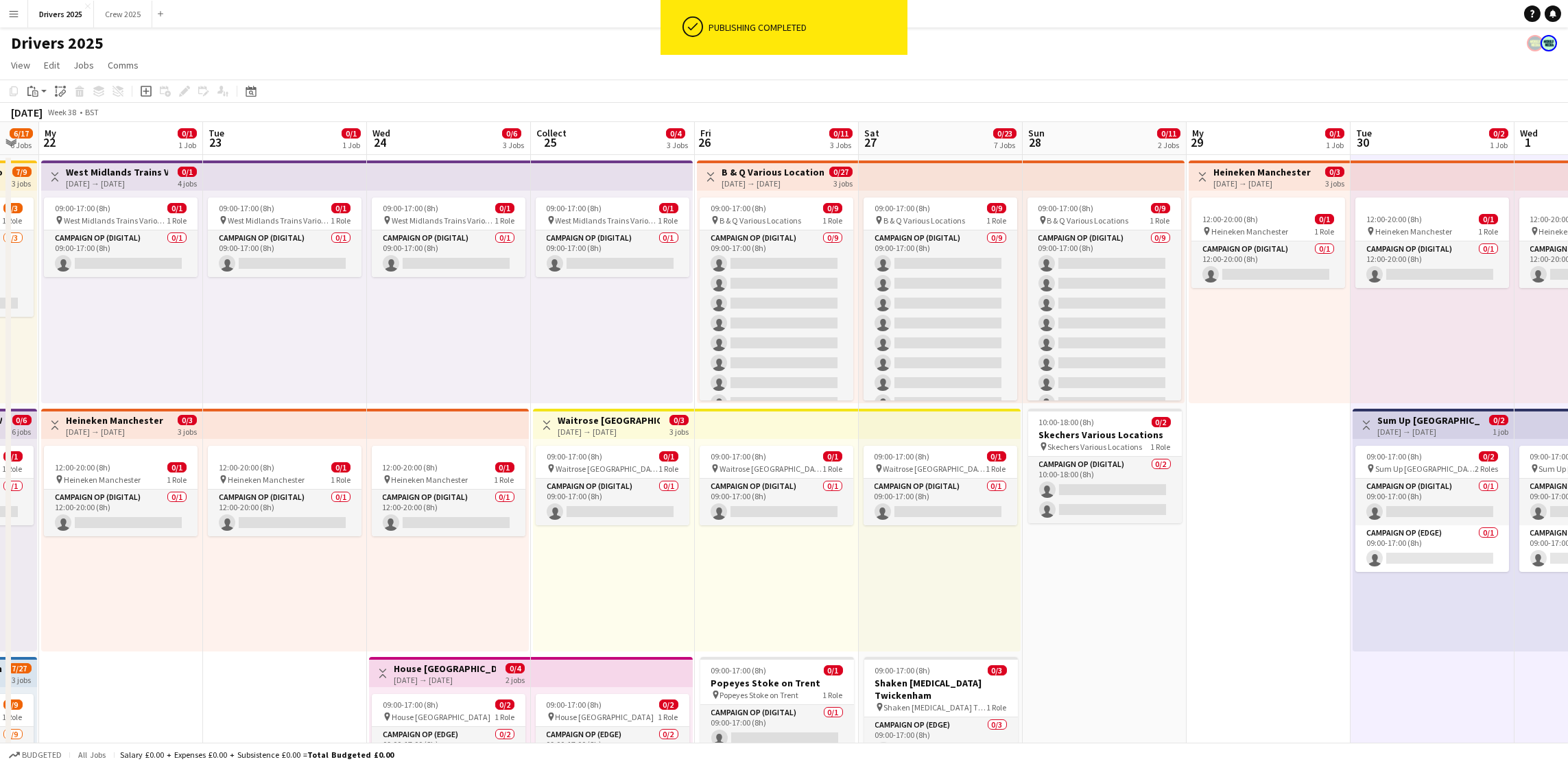
scroll to position [0, 432]
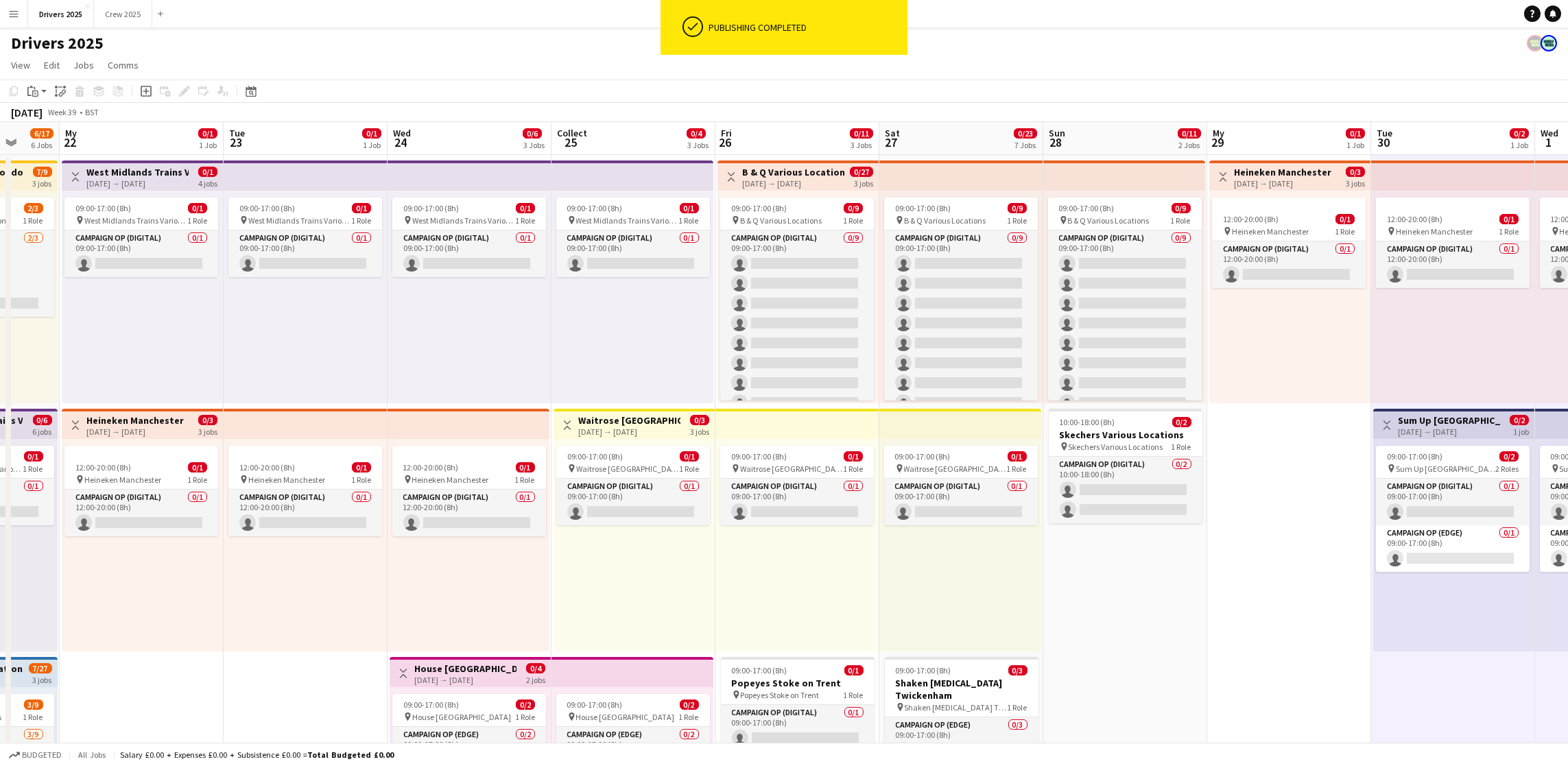
drag, startPoint x: 777, startPoint y: 570, endPoint x: 1260, endPoint y: 497, distance: 488.5
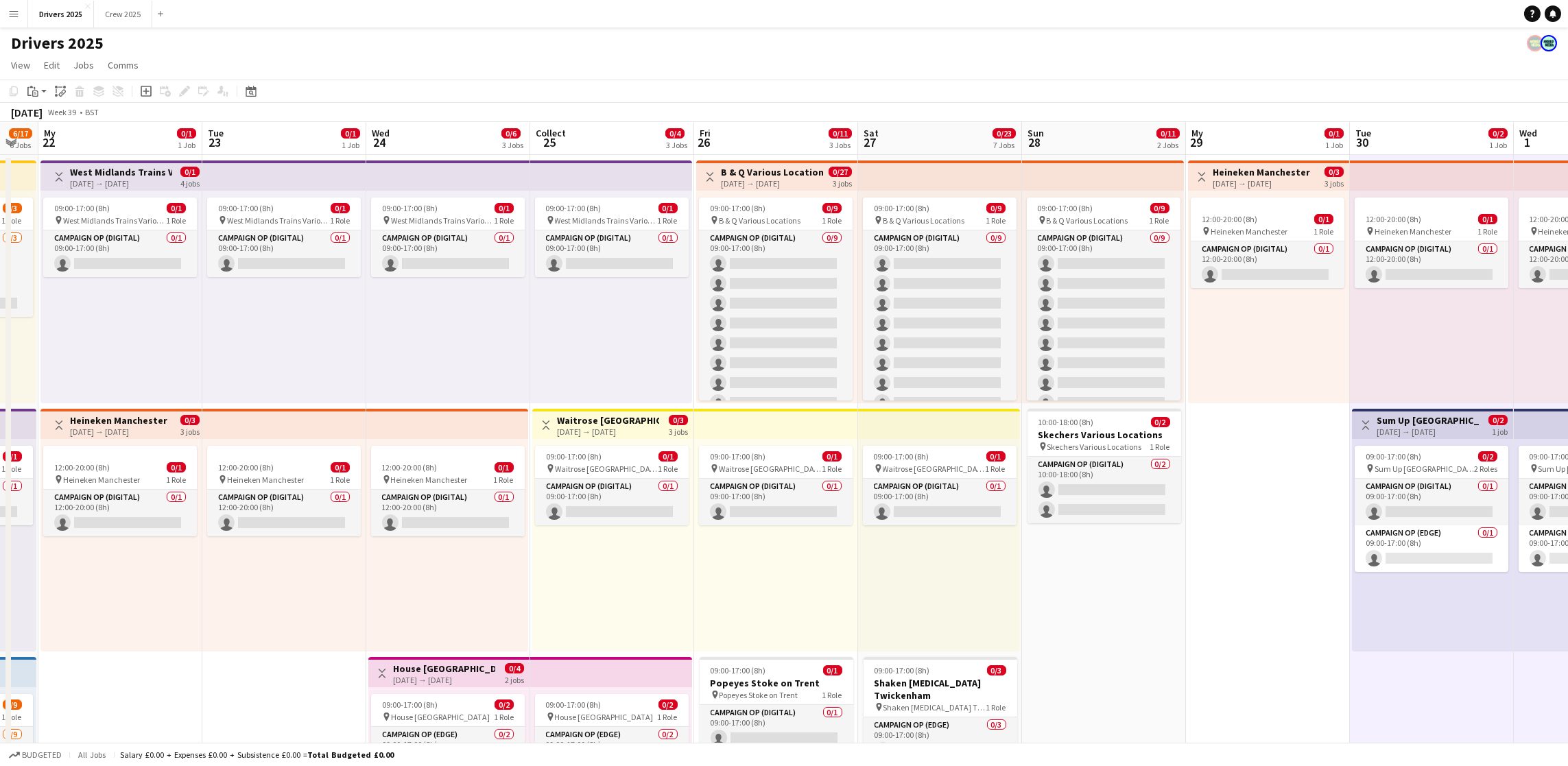
scroll to position [0, 422]
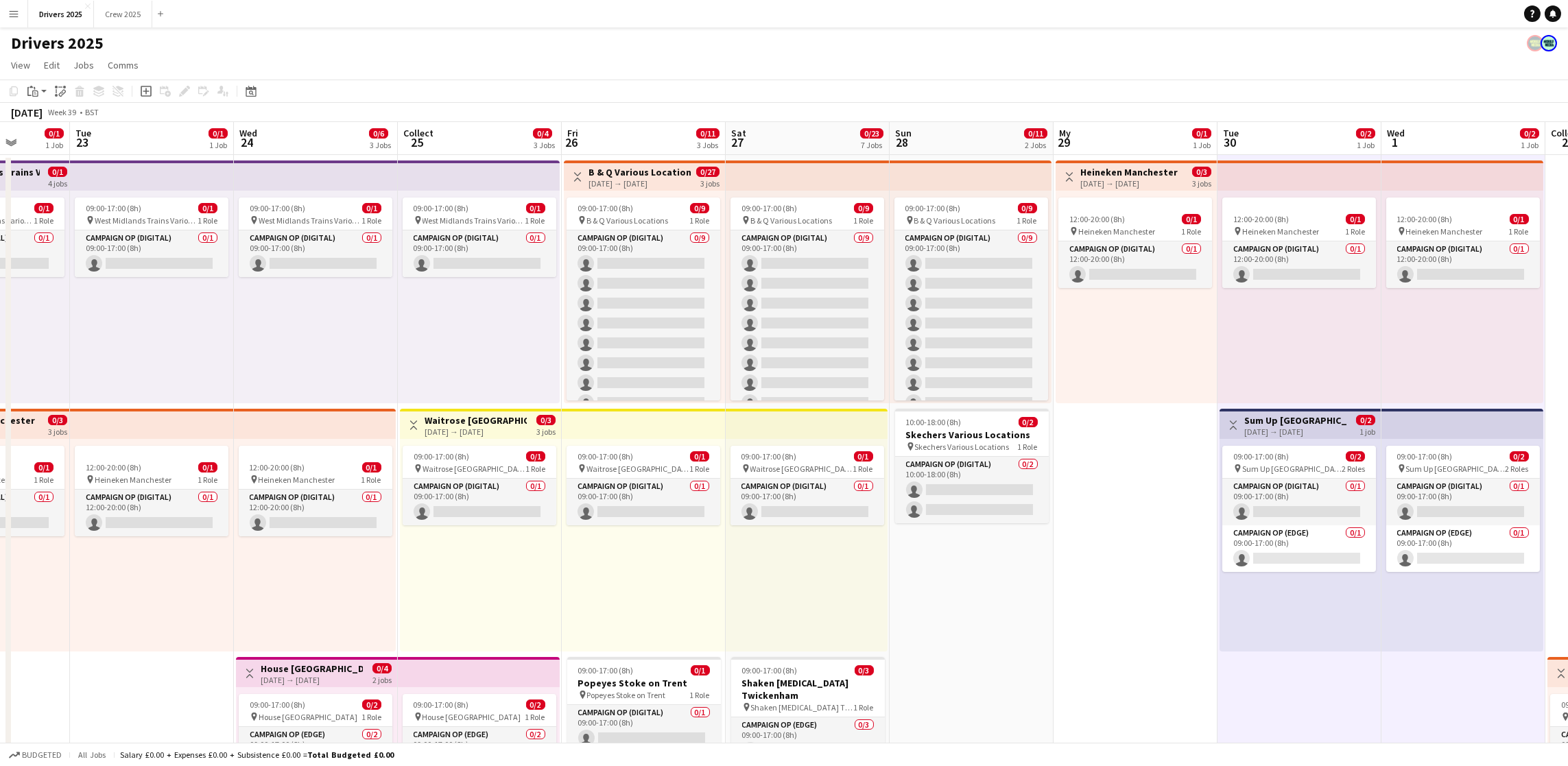
drag, startPoint x: 1250, startPoint y: 498, endPoint x: 1097, endPoint y: 498, distance: 153.0
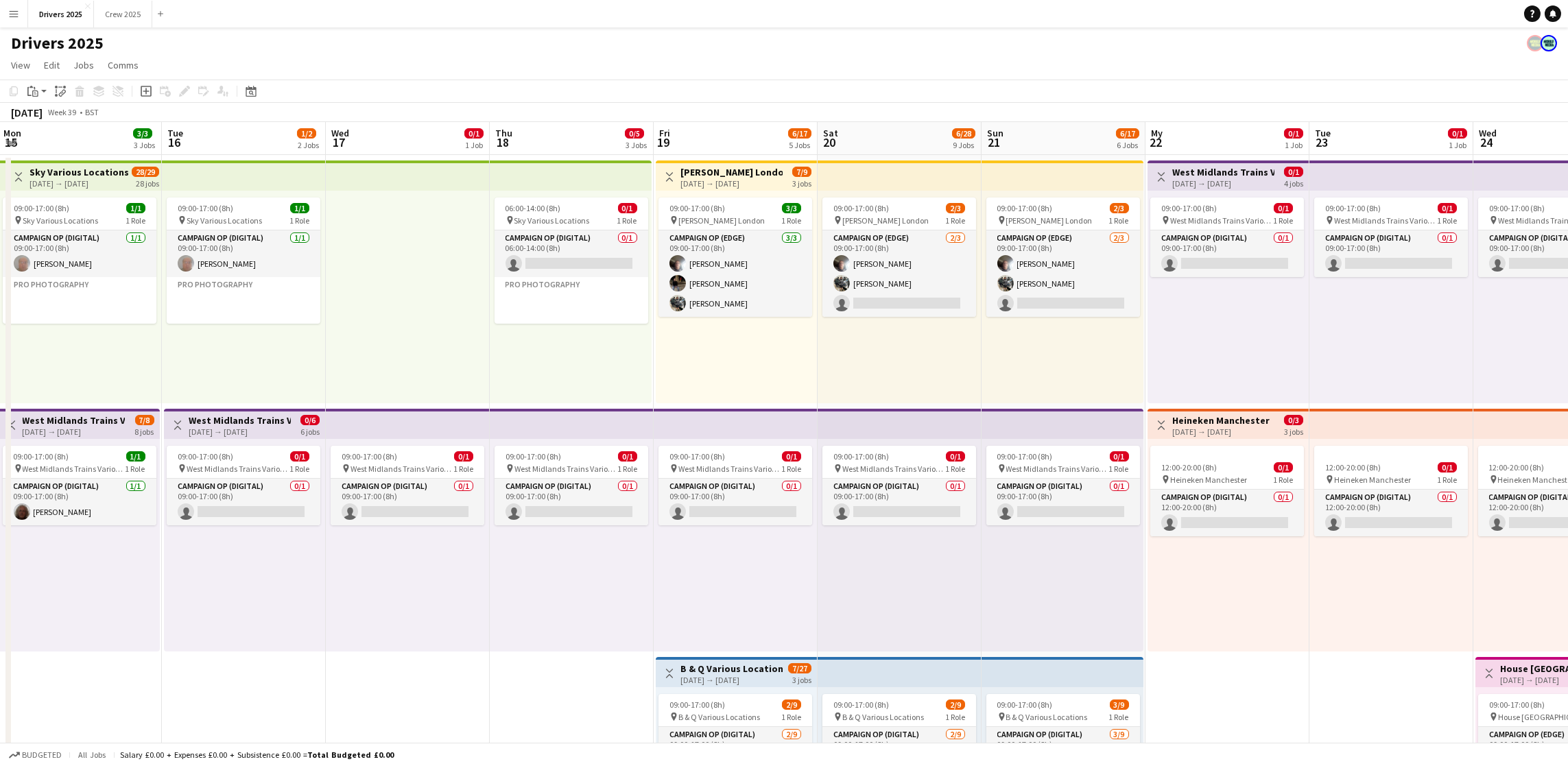
drag, startPoint x: 488, startPoint y: 417, endPoint x: 1461, endPoint y: 393, distance: 973.3
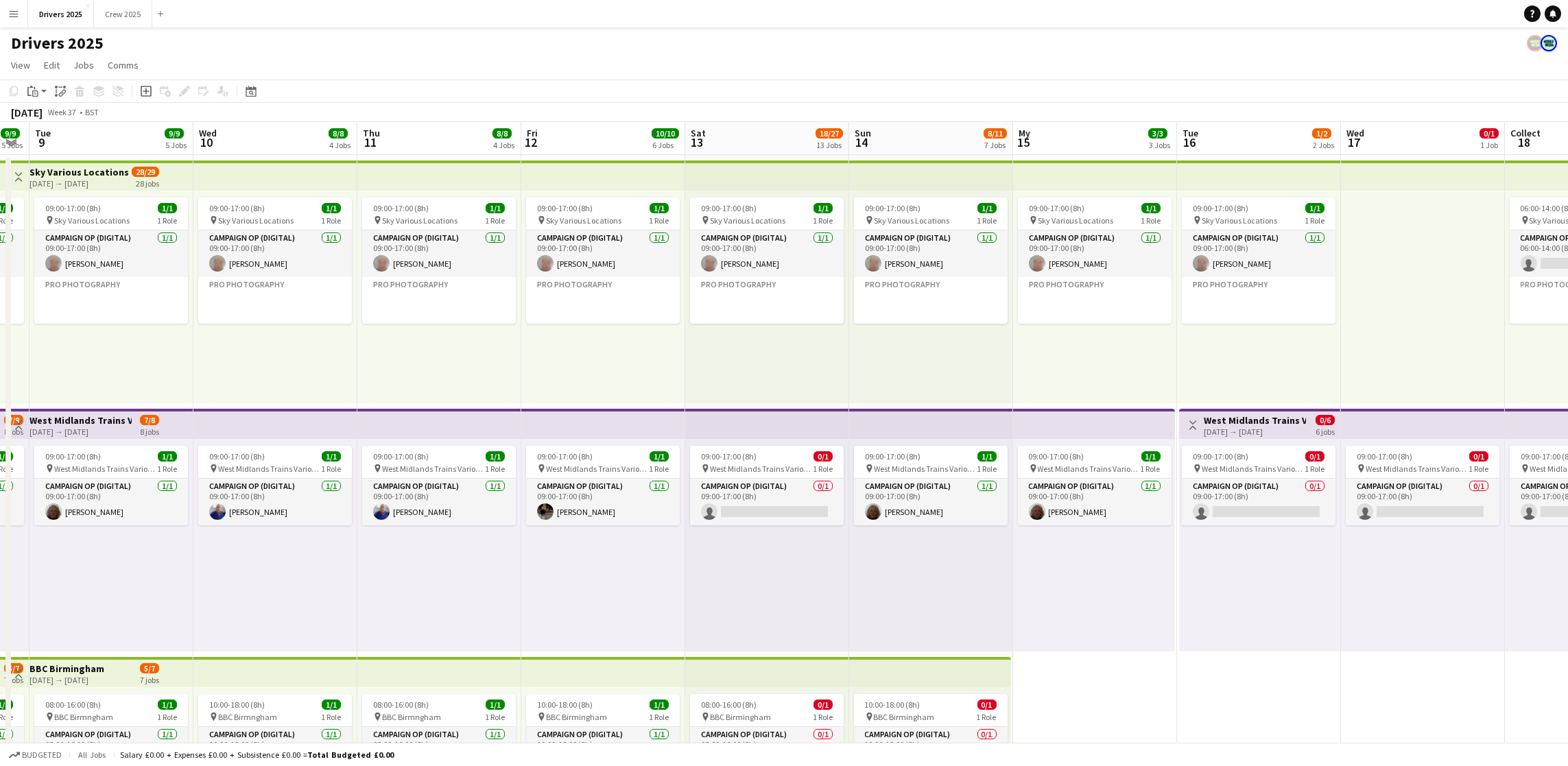
drag, startPoint x: 954, startPoint y: 426, endPoint x: 1387, endPoint y: 381, distance: 435.3
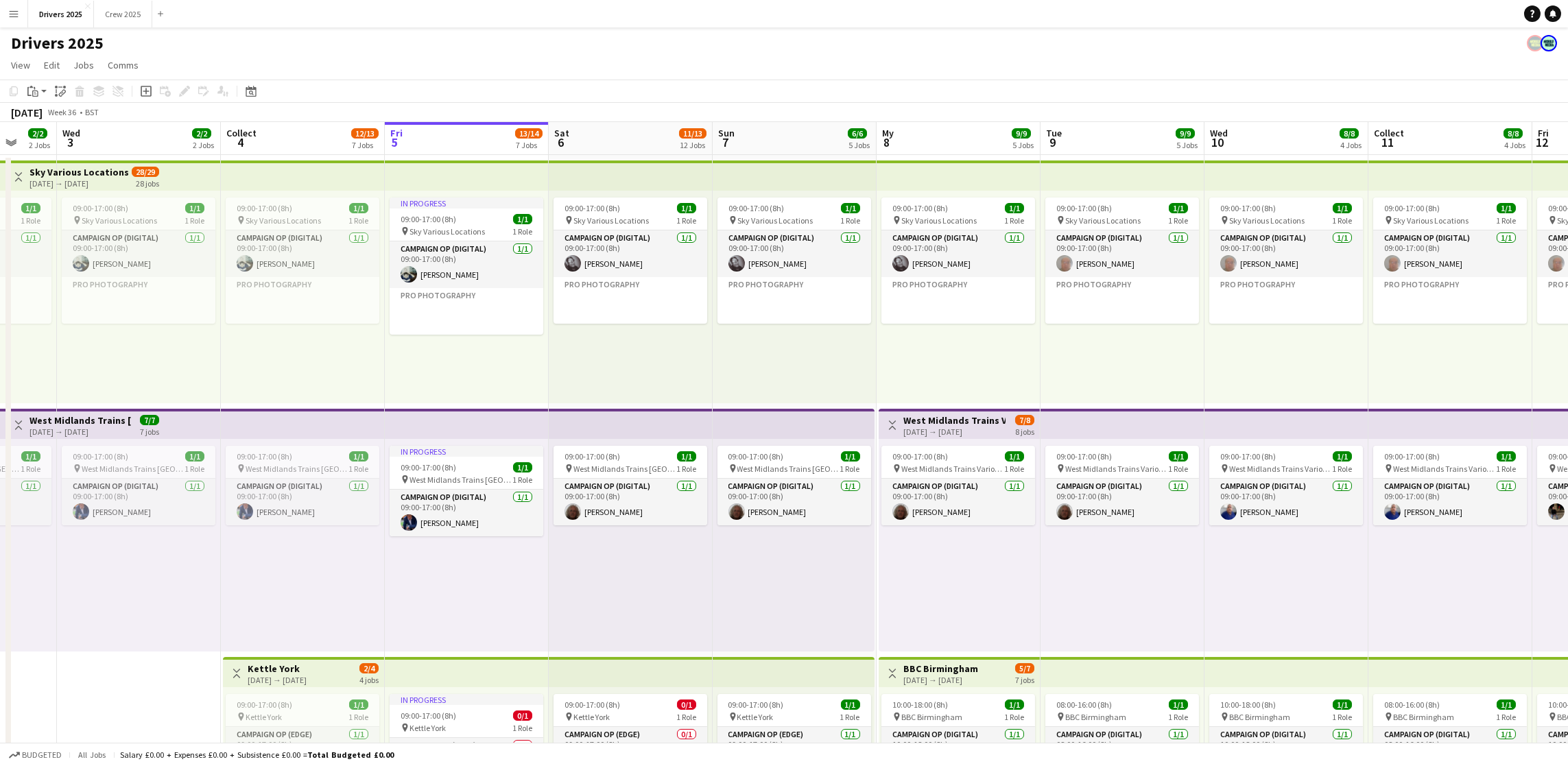
scroll to position [0, 347]
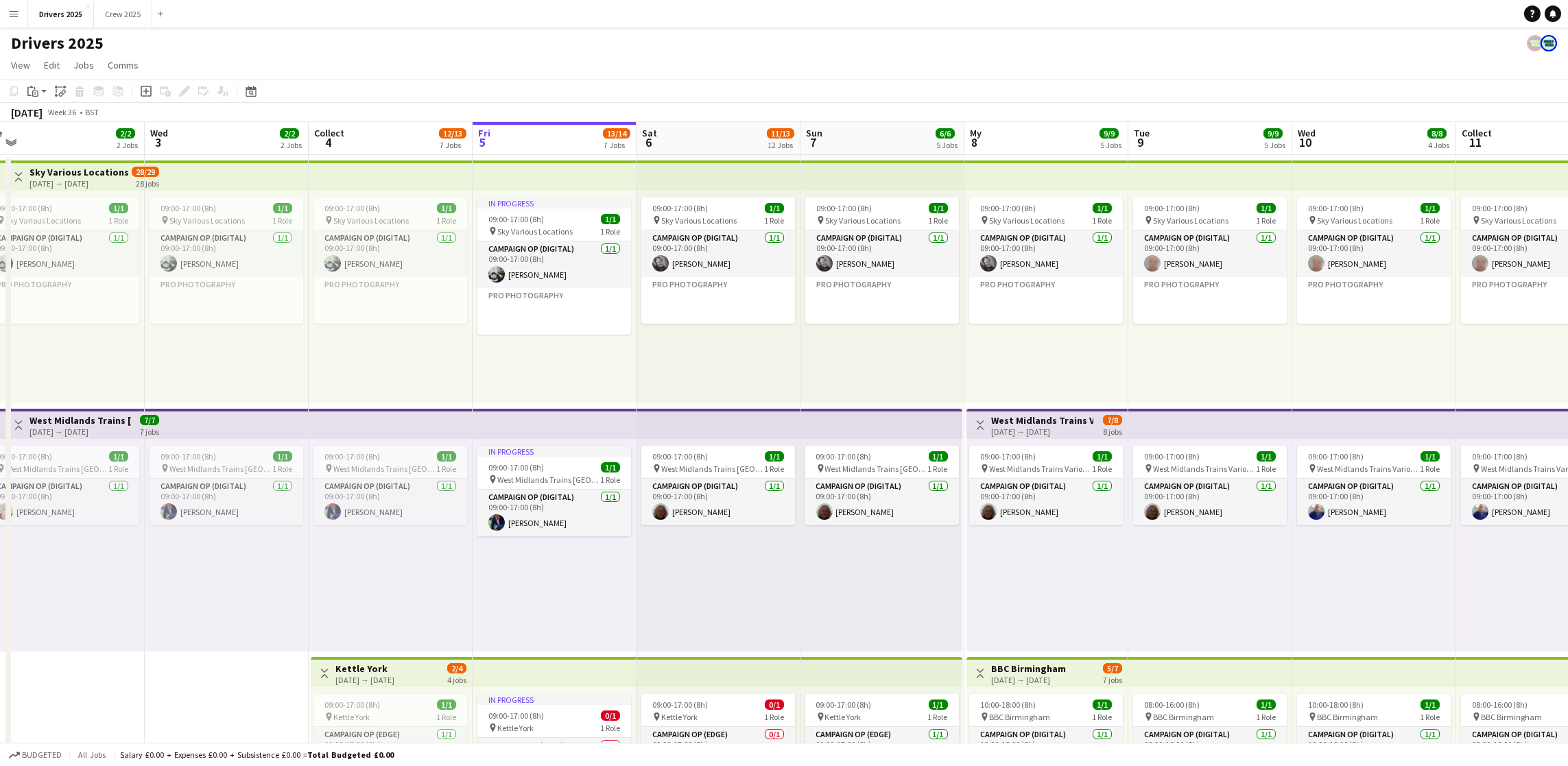
drag, startPoint x: 280, startPoint y: 387, endPoint x: 1286, endPoint y: 374, distance: 1006.1
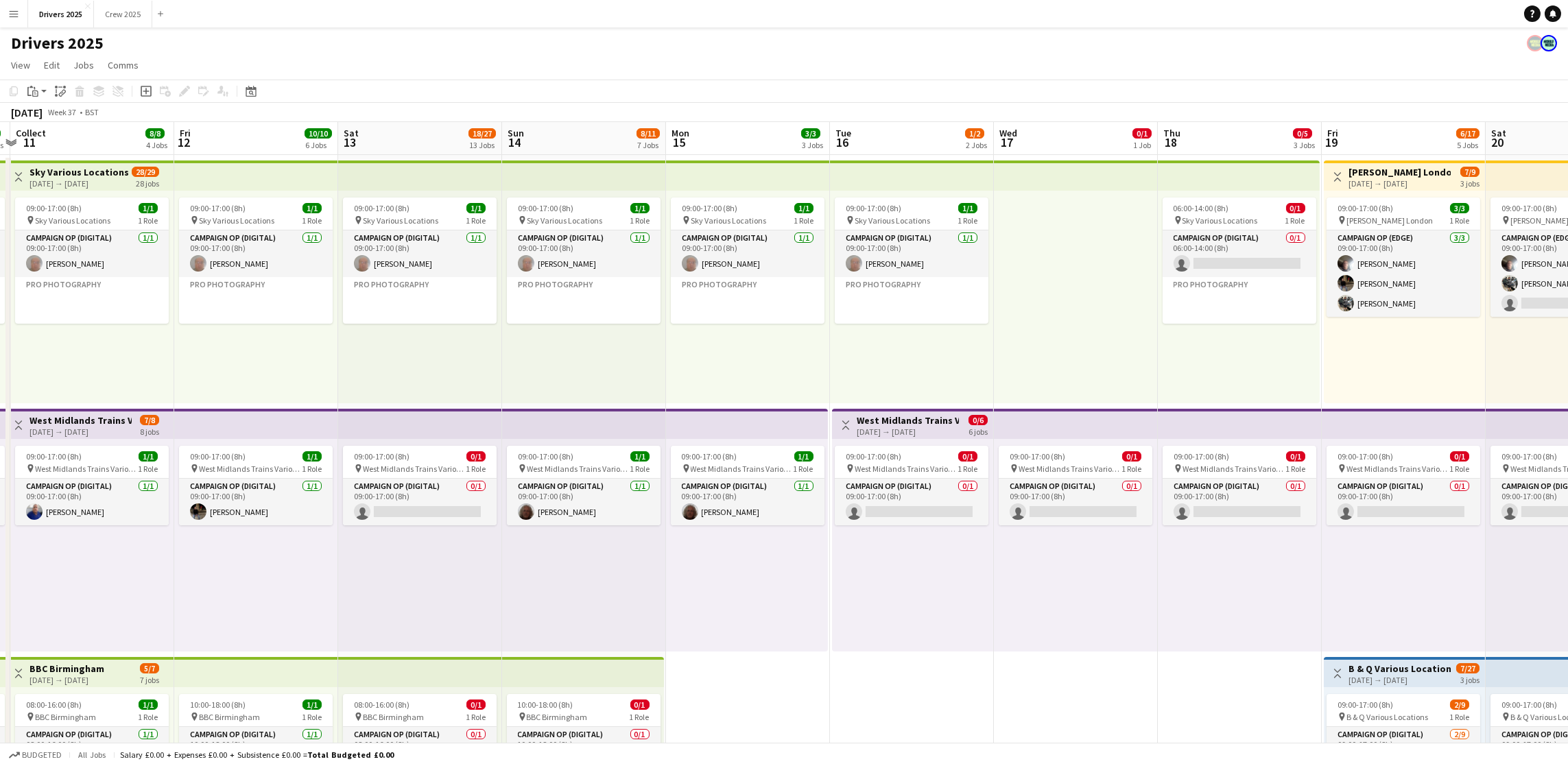
scroll to position [0, 482]
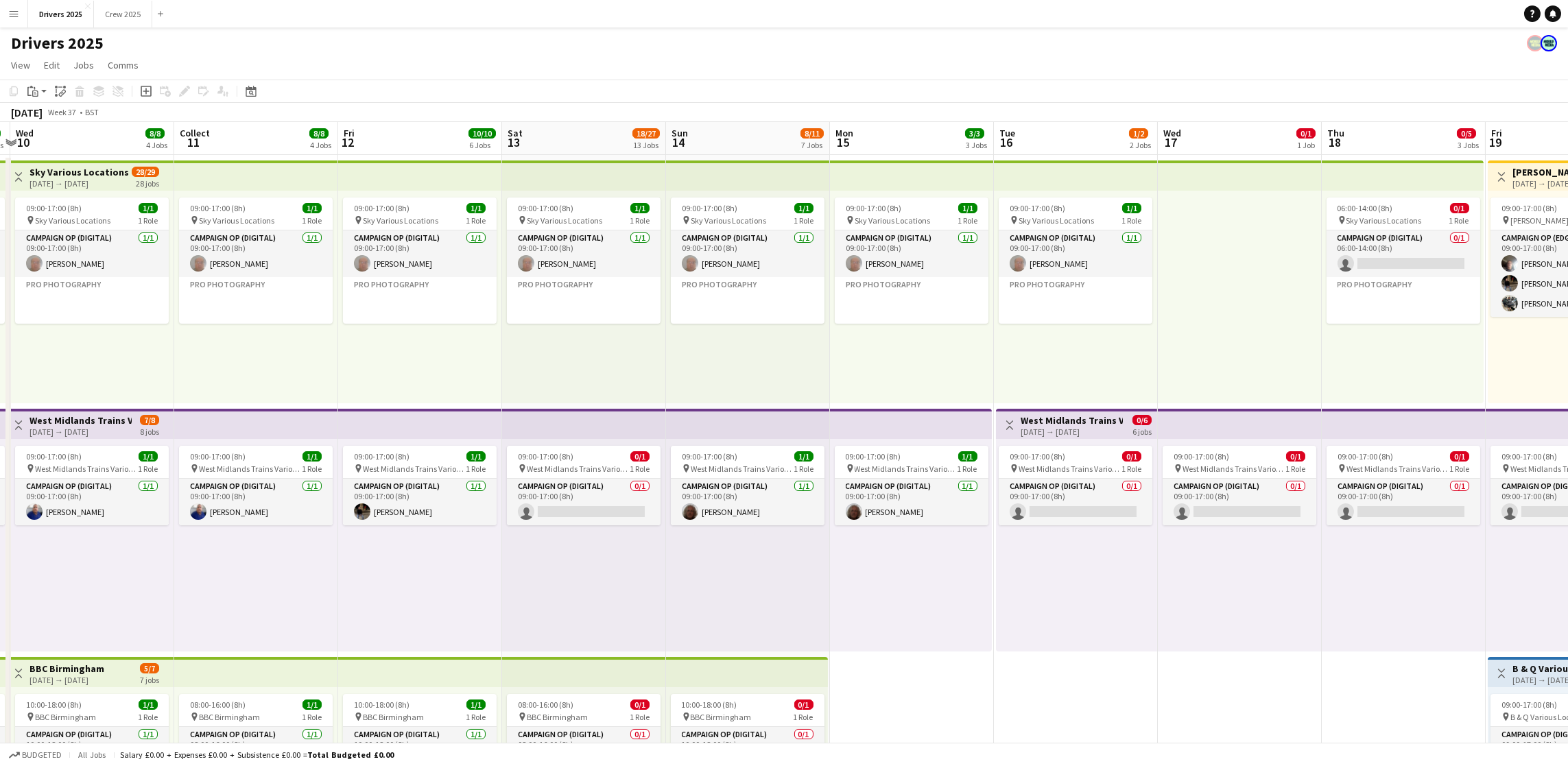
drag, startPoint x: 1281, startPoint y: 374, endPoint x: 0, endPoint y: 372, distance: 1281.0
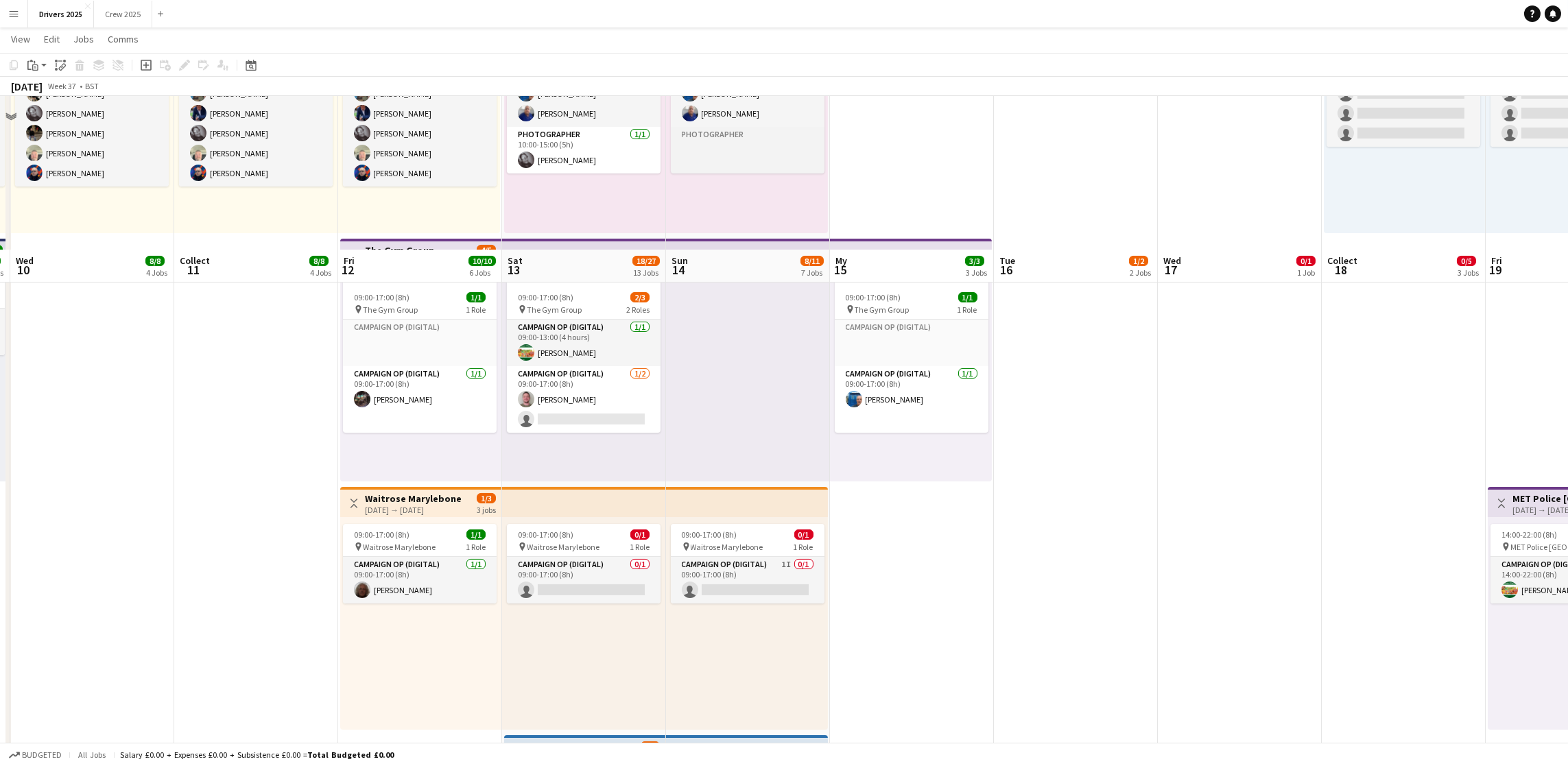
scroll to position [1132, 0]
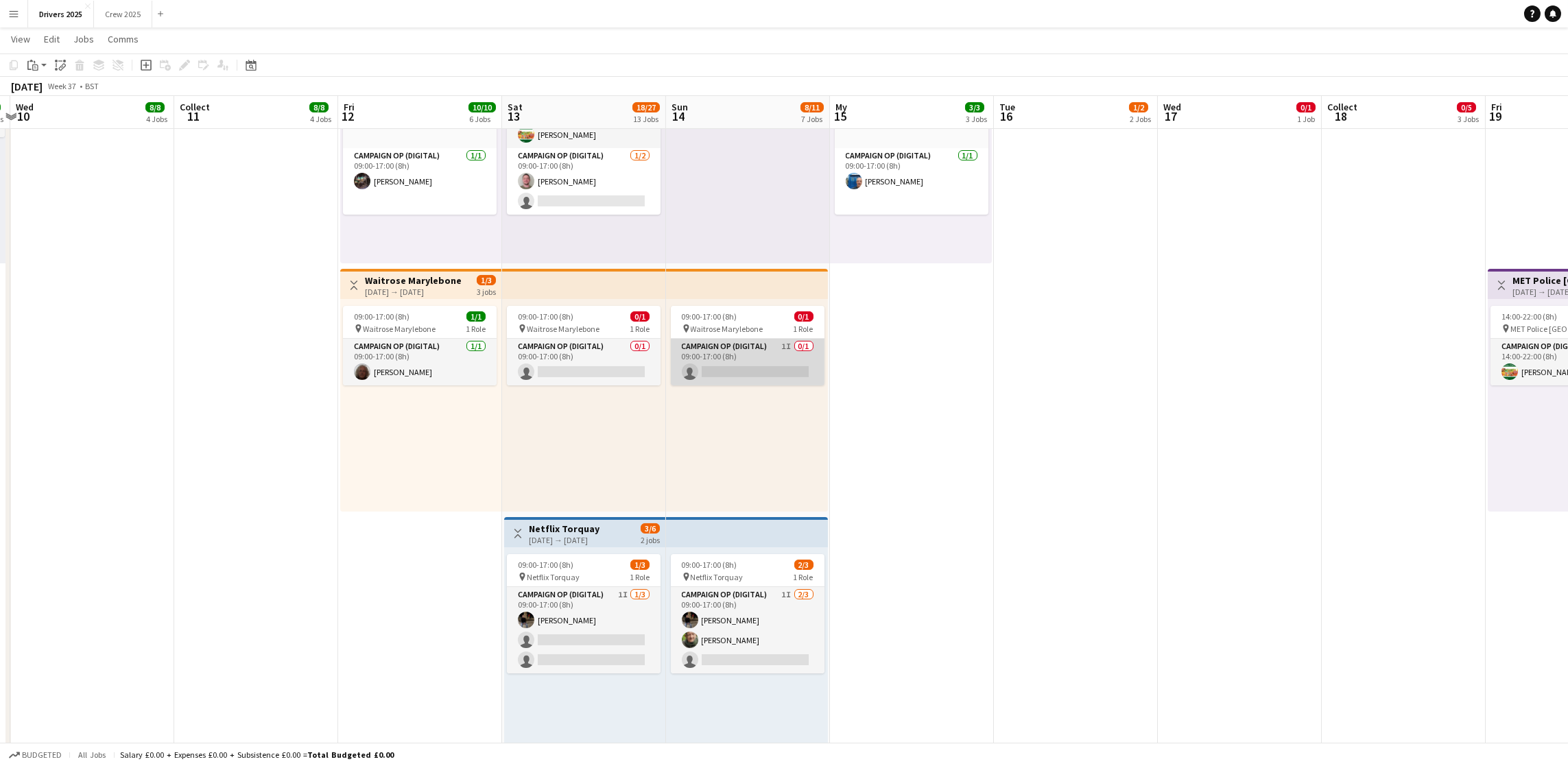
click at [757, 354] on app-card-role "Campaign Op (Digital) 1I 0/1 09:00-17:00 (8h) single-neutral-actions" at bounding box center [747, 362] width 154 height 47
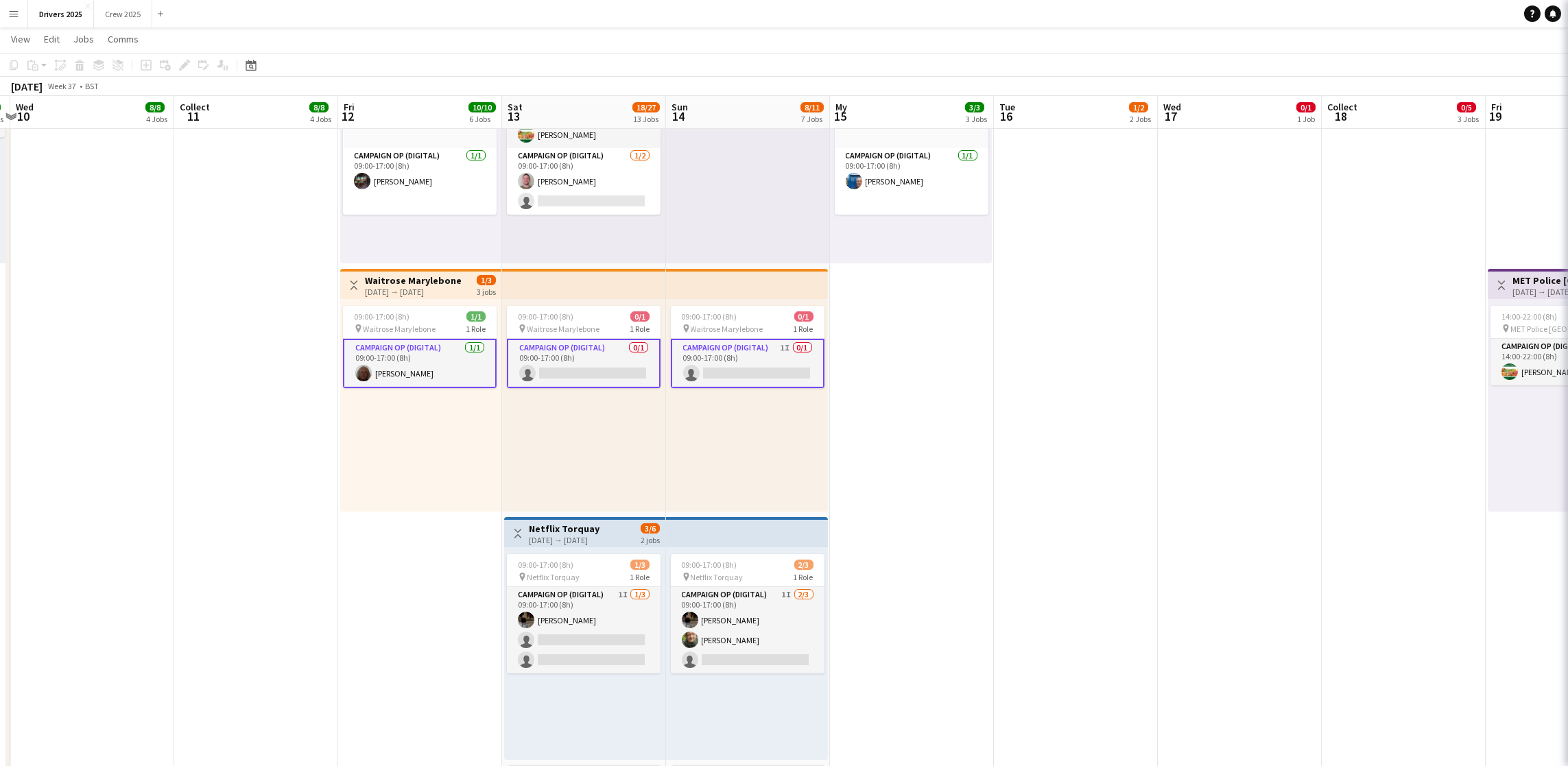
click at [757, 355] on app-card-role "Campaign Op (Digital) 1I 0/1 09:00-17:00 (8h) single-neutral-actions" at bounding box center [747, 364] width 154 height 49
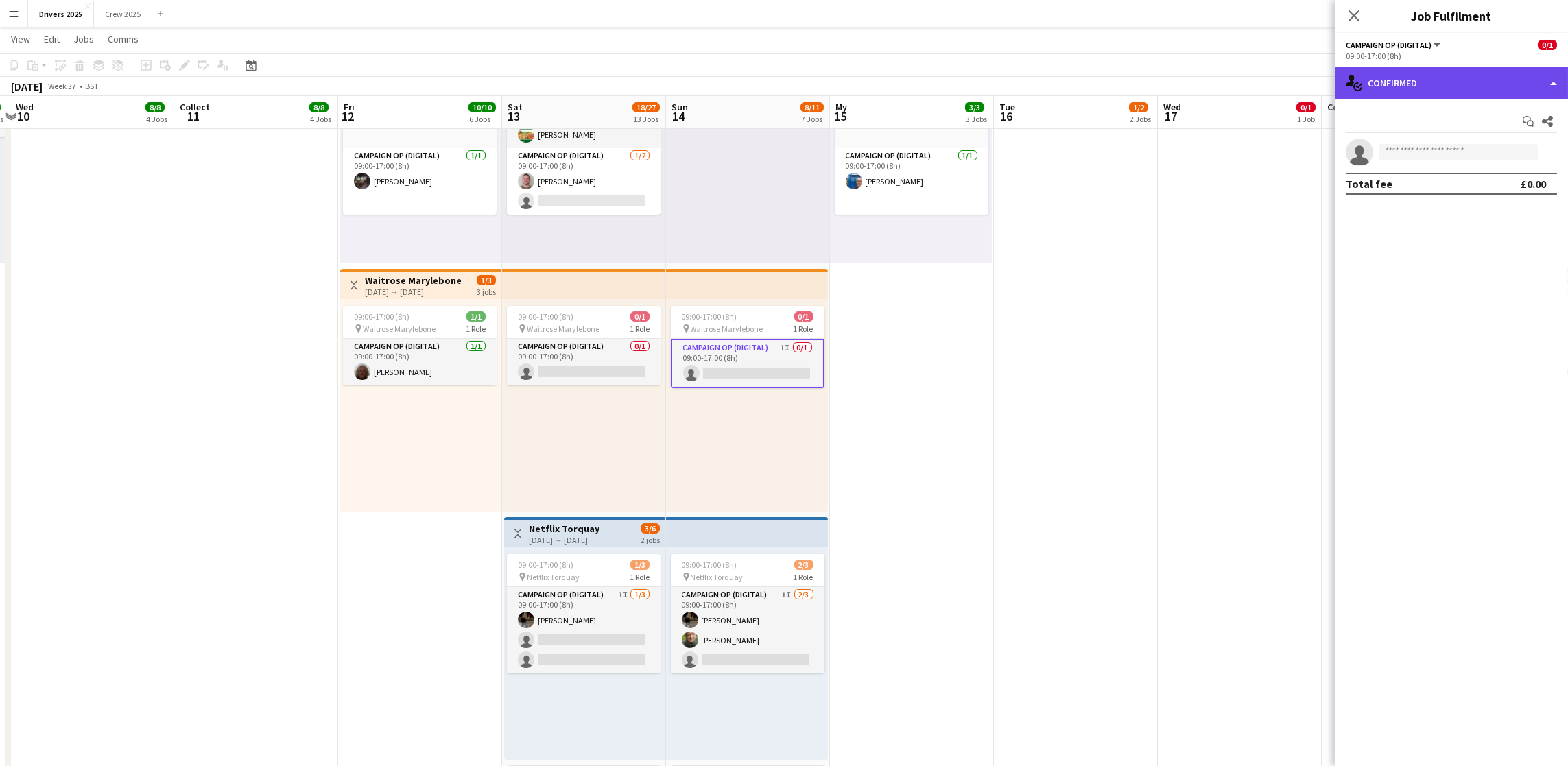
click at [1251, 79] on div "single-neutral-actions-check-2 Confirmed" at bounding box center [1451, 83] width 233 height 33
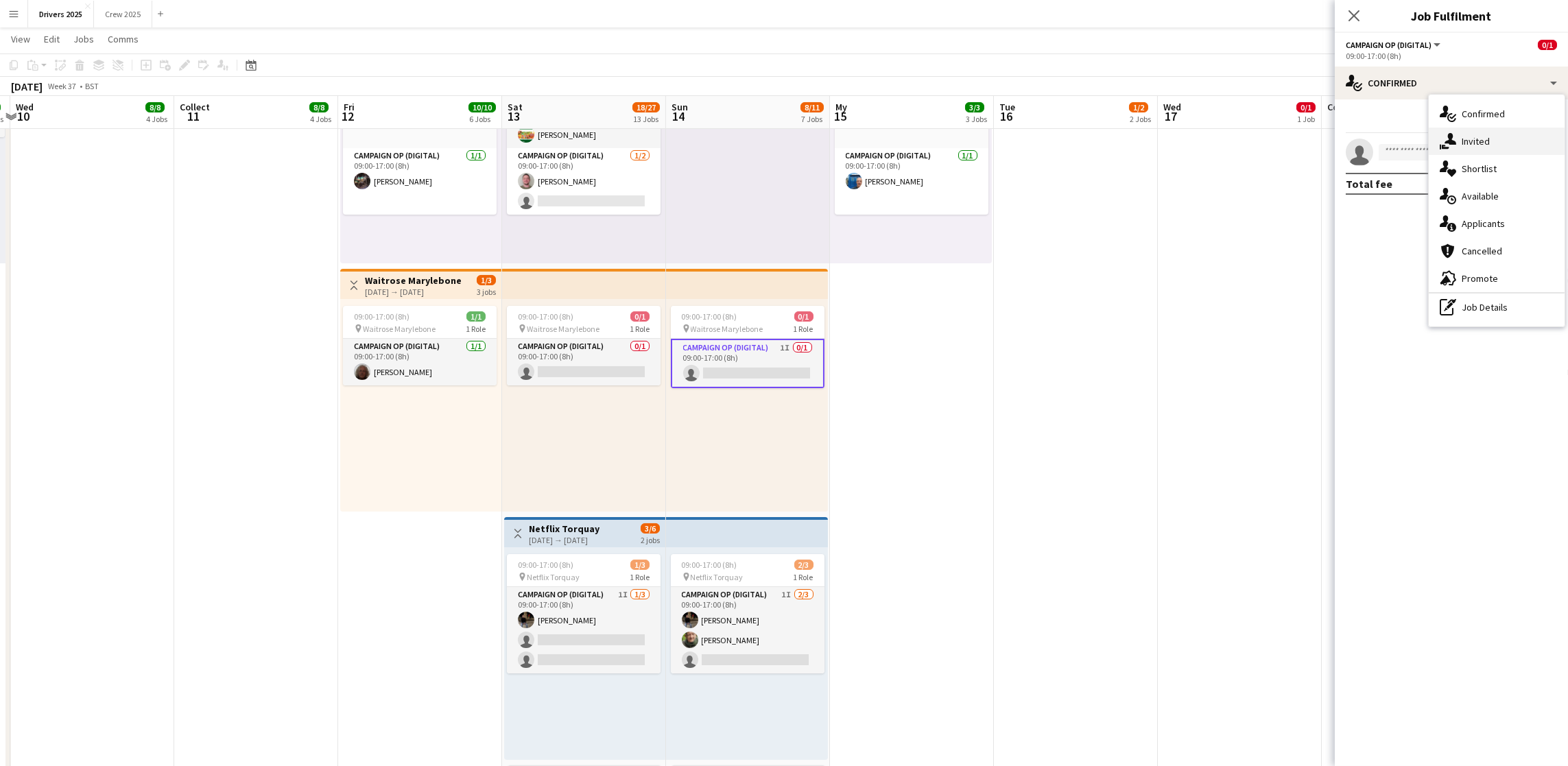
click at [1251, 147] on span "Invited" at bounding box center [1475, 142] width 28 height 13
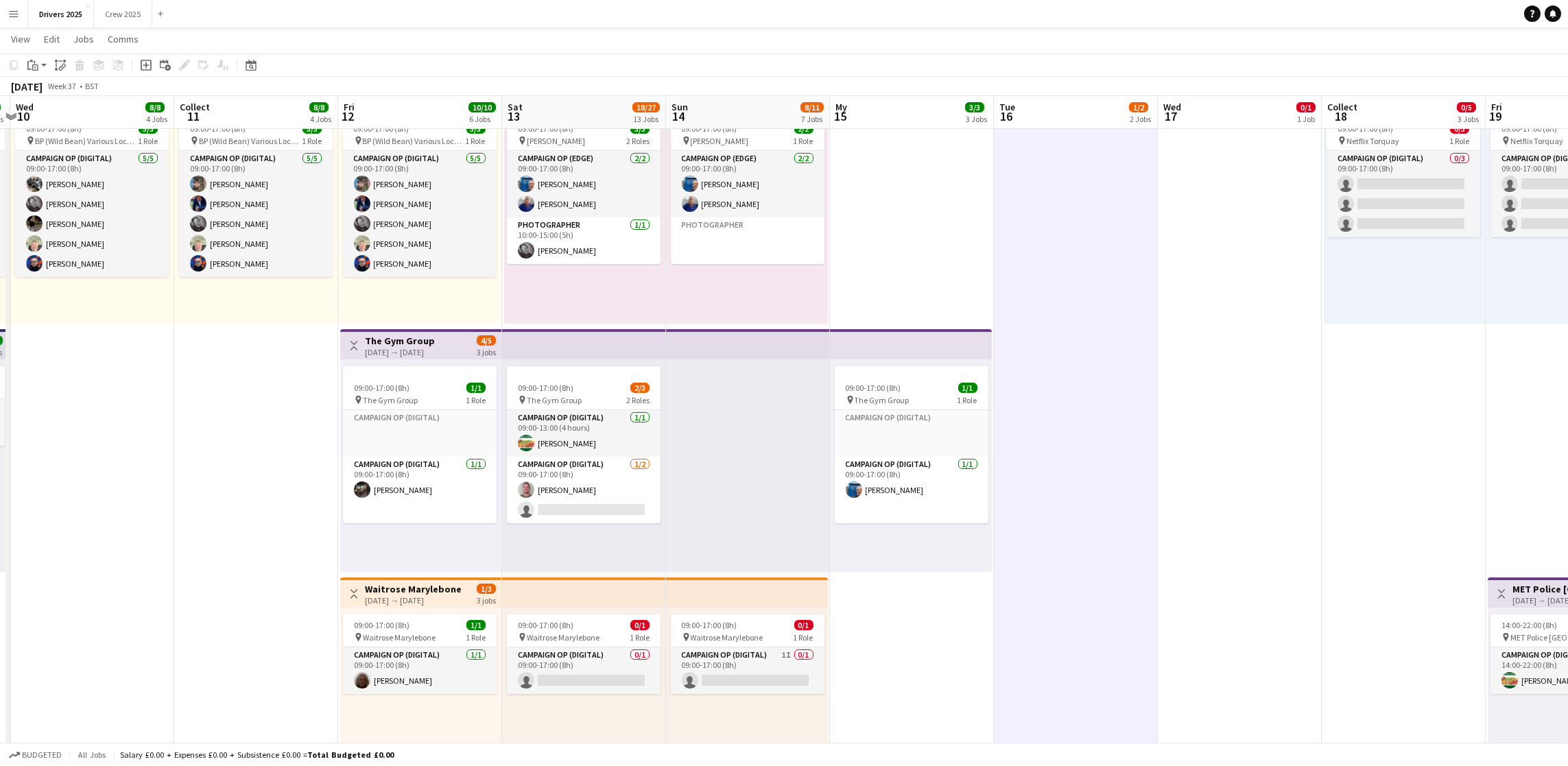
scroll to position [0, 302]
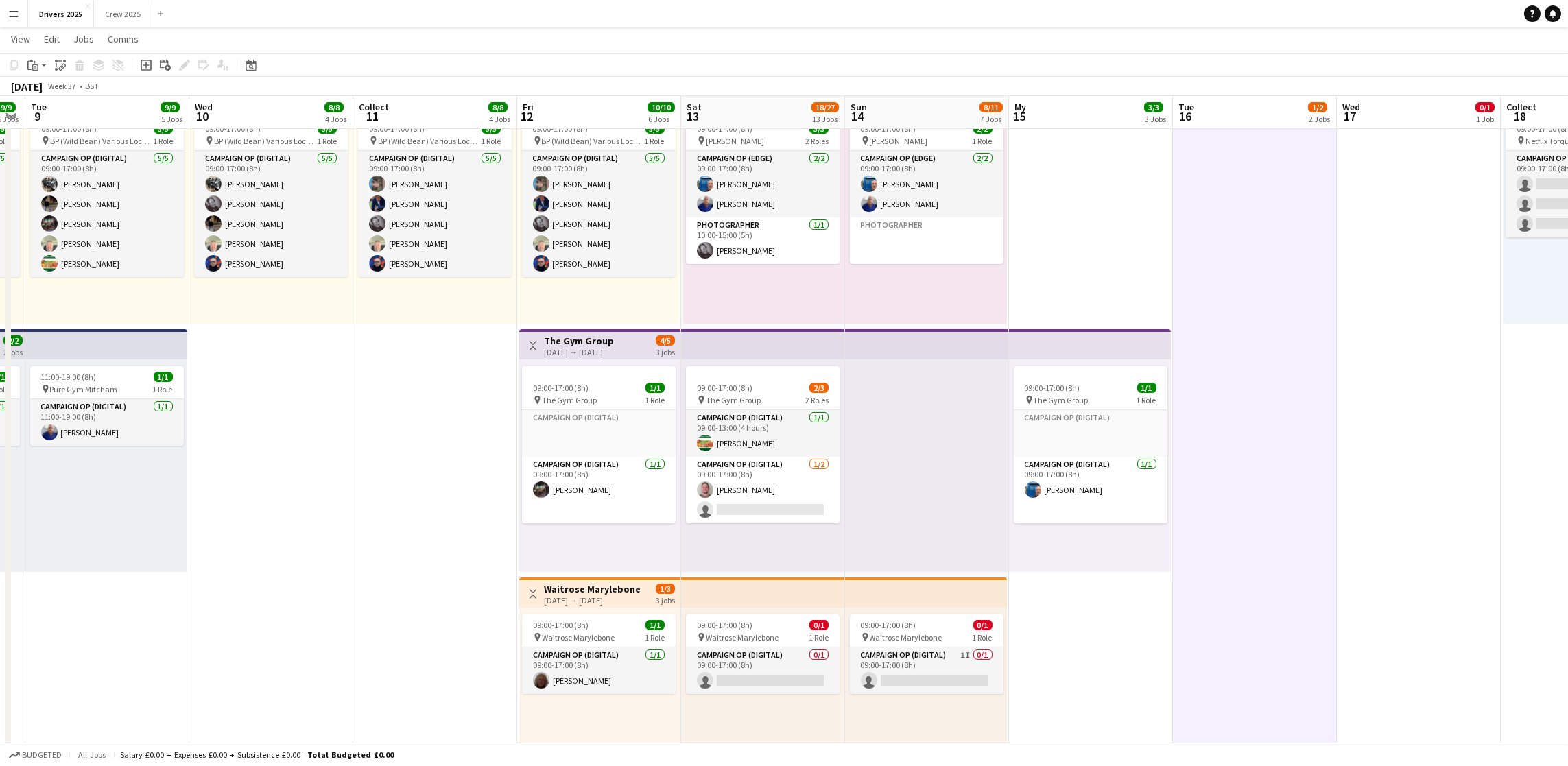
drag, startPoint x: 401, startPoint y: 518, endPoint x: 431, endPoint y: 518, distance: 30.0
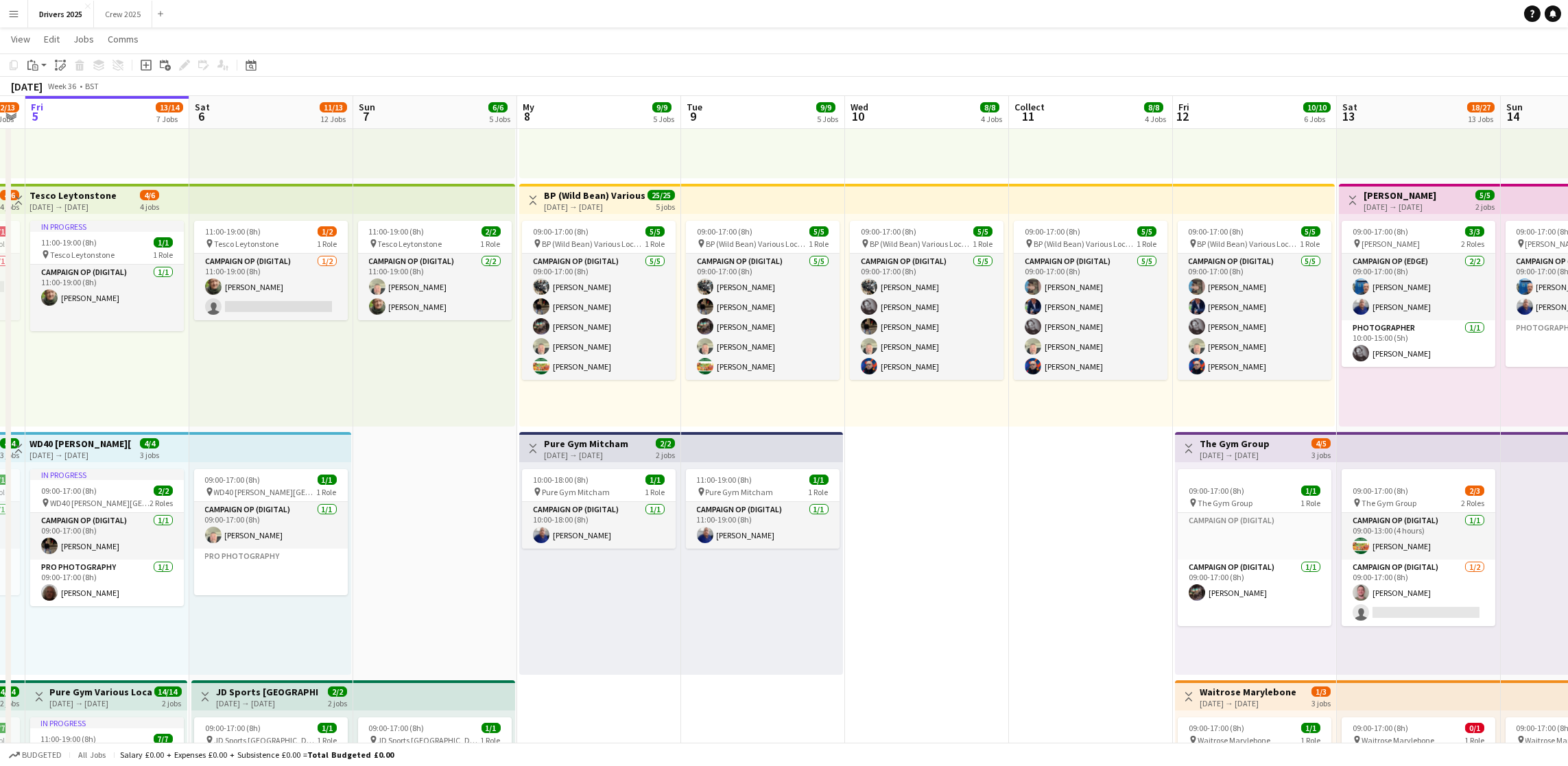
scroll to position [0, 384]
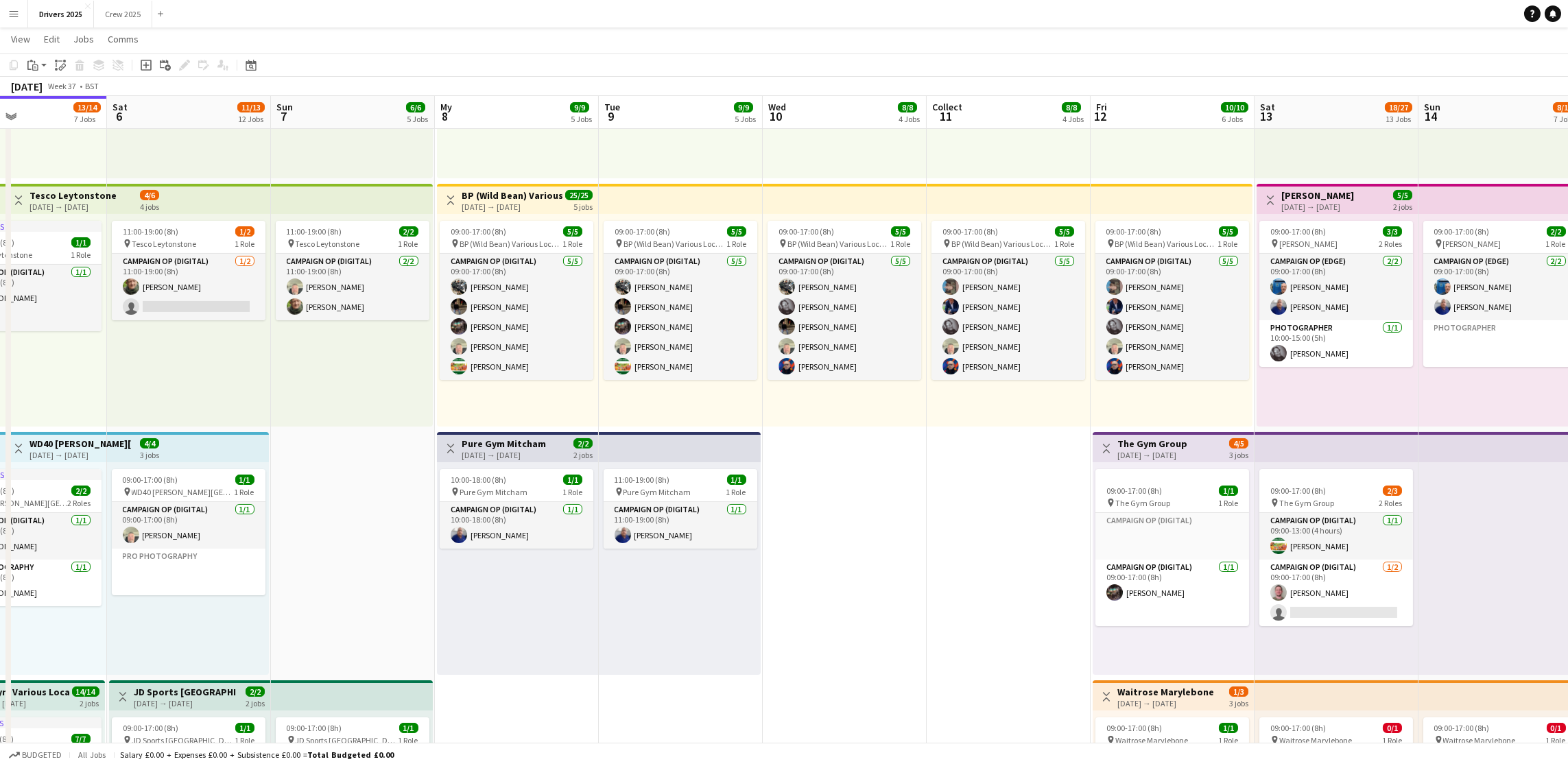
drag, startPoint x: 321, startPoint y: 513, endPoint x: 894, endPoint y: 494, distance: 573.3
click at [488, 445] on font "Pure Gym Mitcham" at bounding box center [504, 444] width 84 height 13
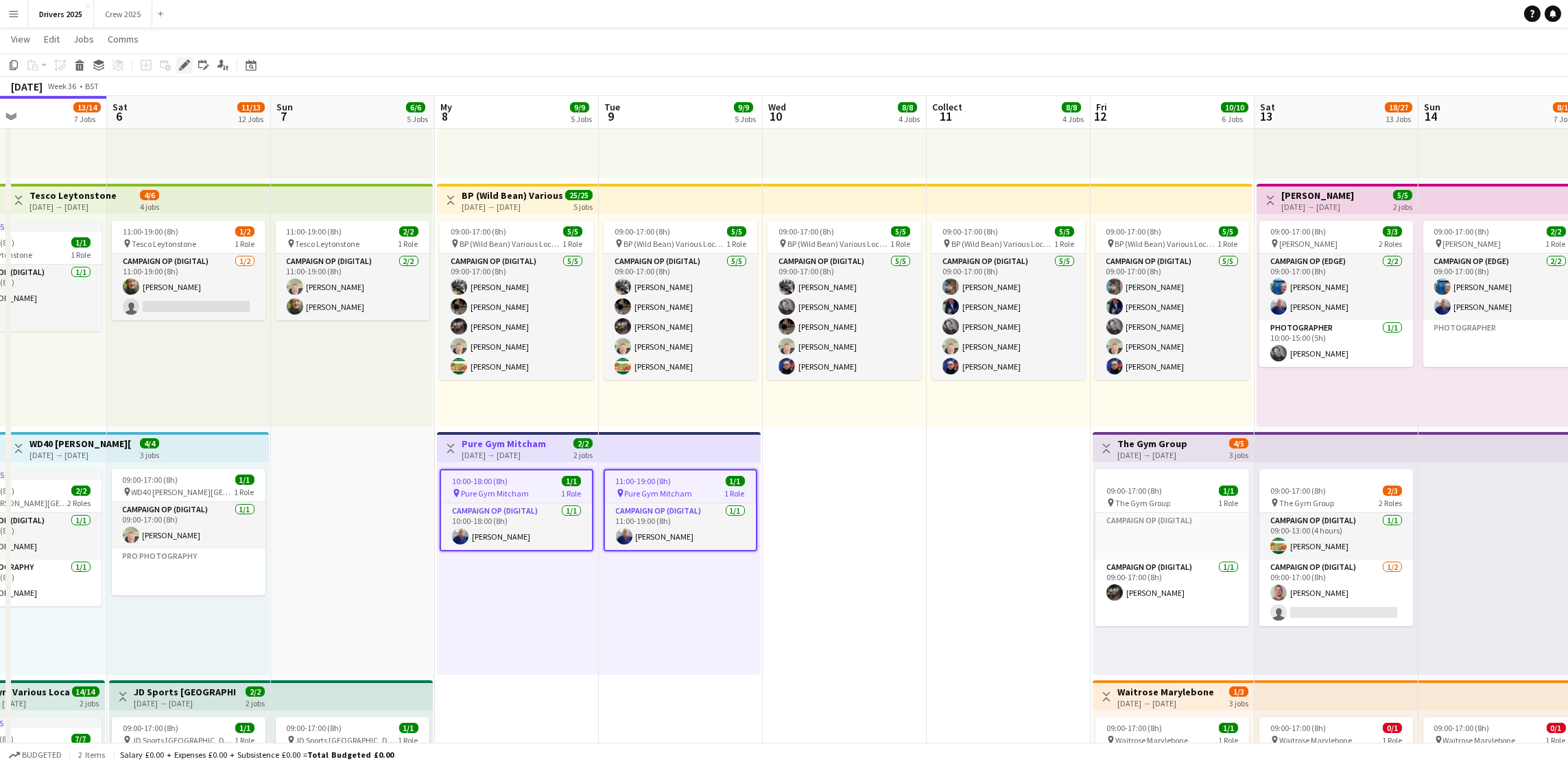
click at [186, 61] on icon at bounding box center [188, 61] width 3 height 3
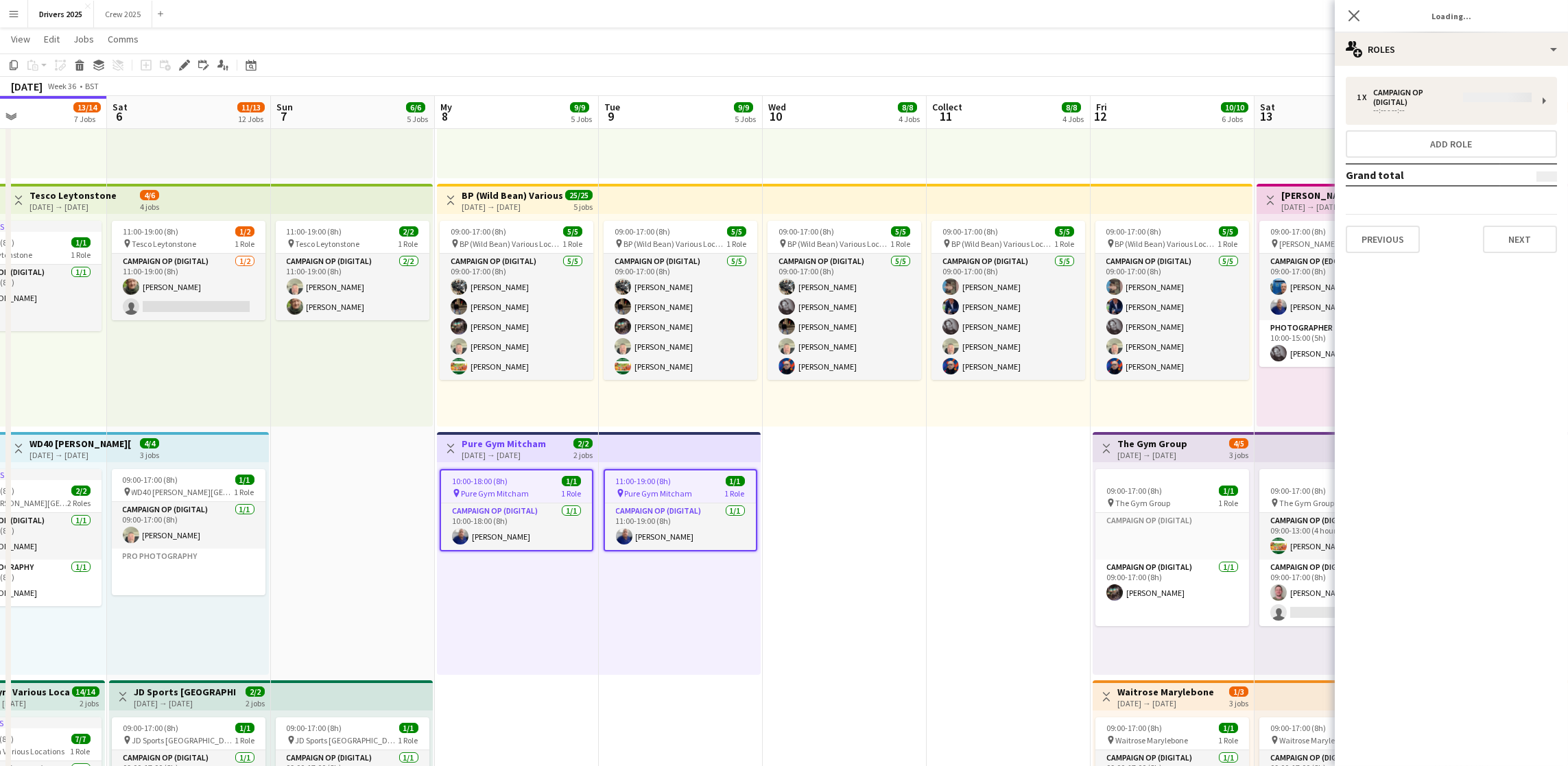
type input "**********"
click at [1251, 229] on font "Next" at bounding box center [1520, 230] width 22 height 13
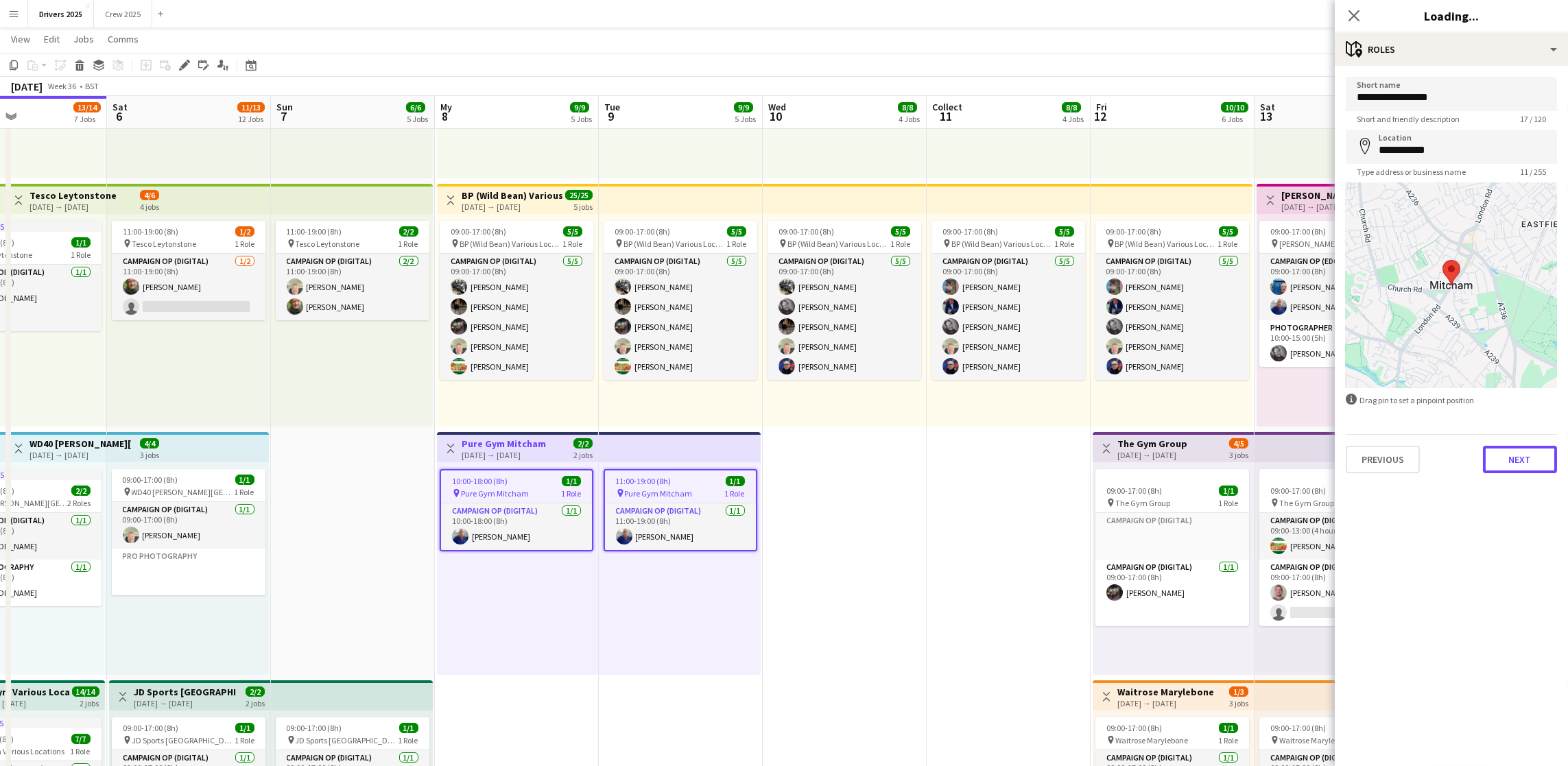
click at [1251, 466] on button "Next" at bounding box center [1519, 459] width 74 height 27
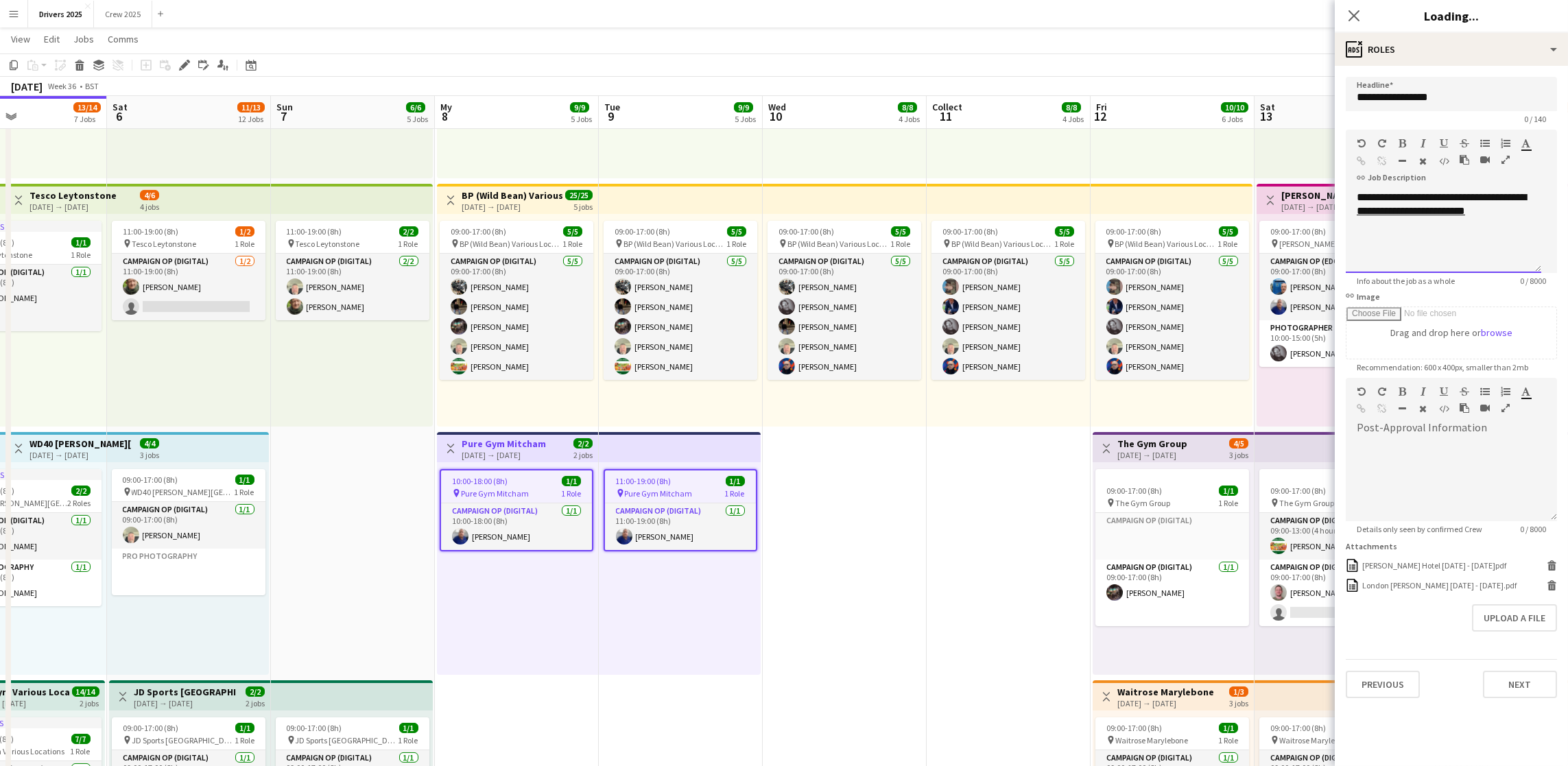
click at [1251, 251] on div "**********" at bounding box center [1444, 232] width 196 height 82
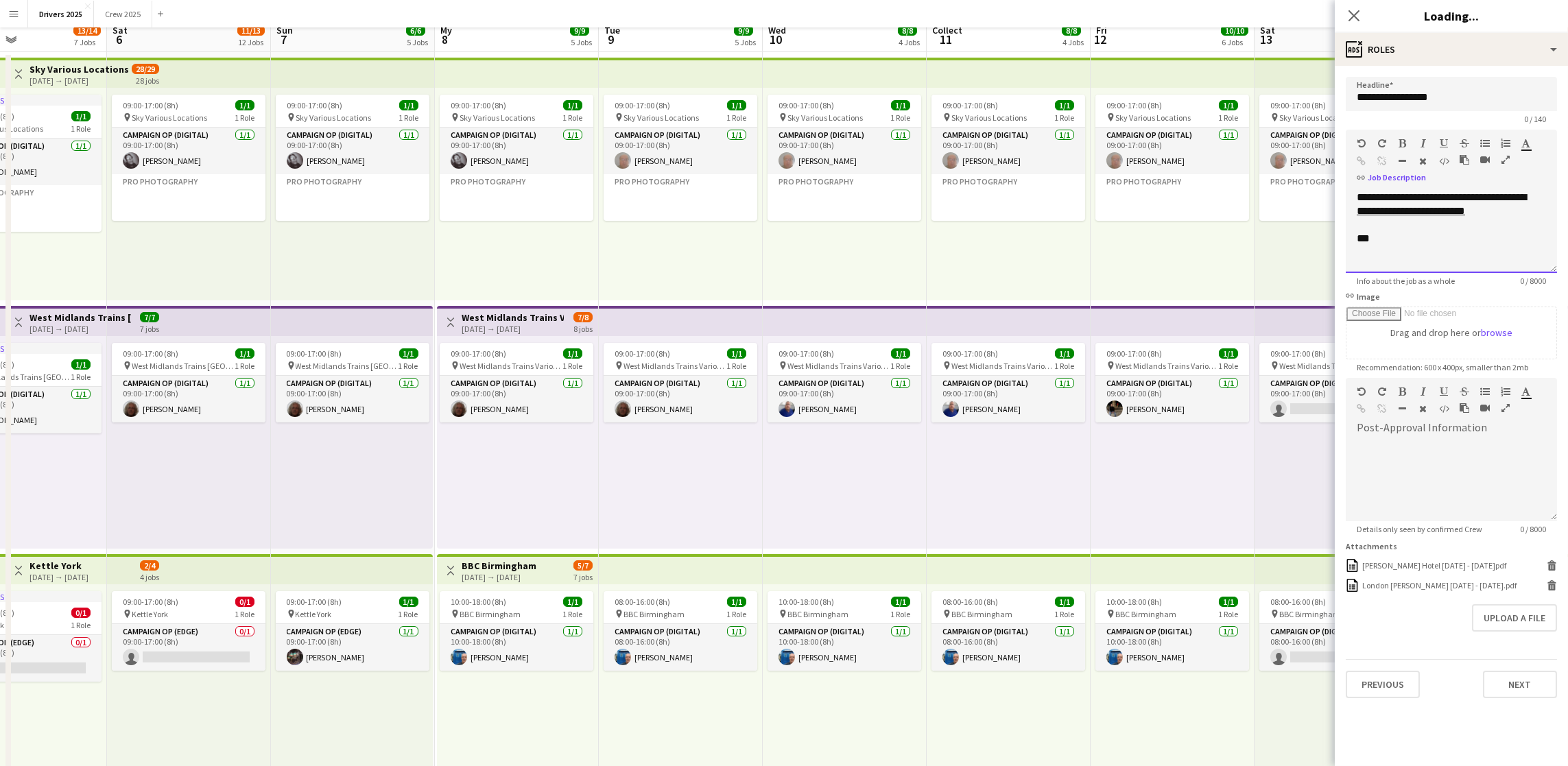
scroll to position [0, 0]
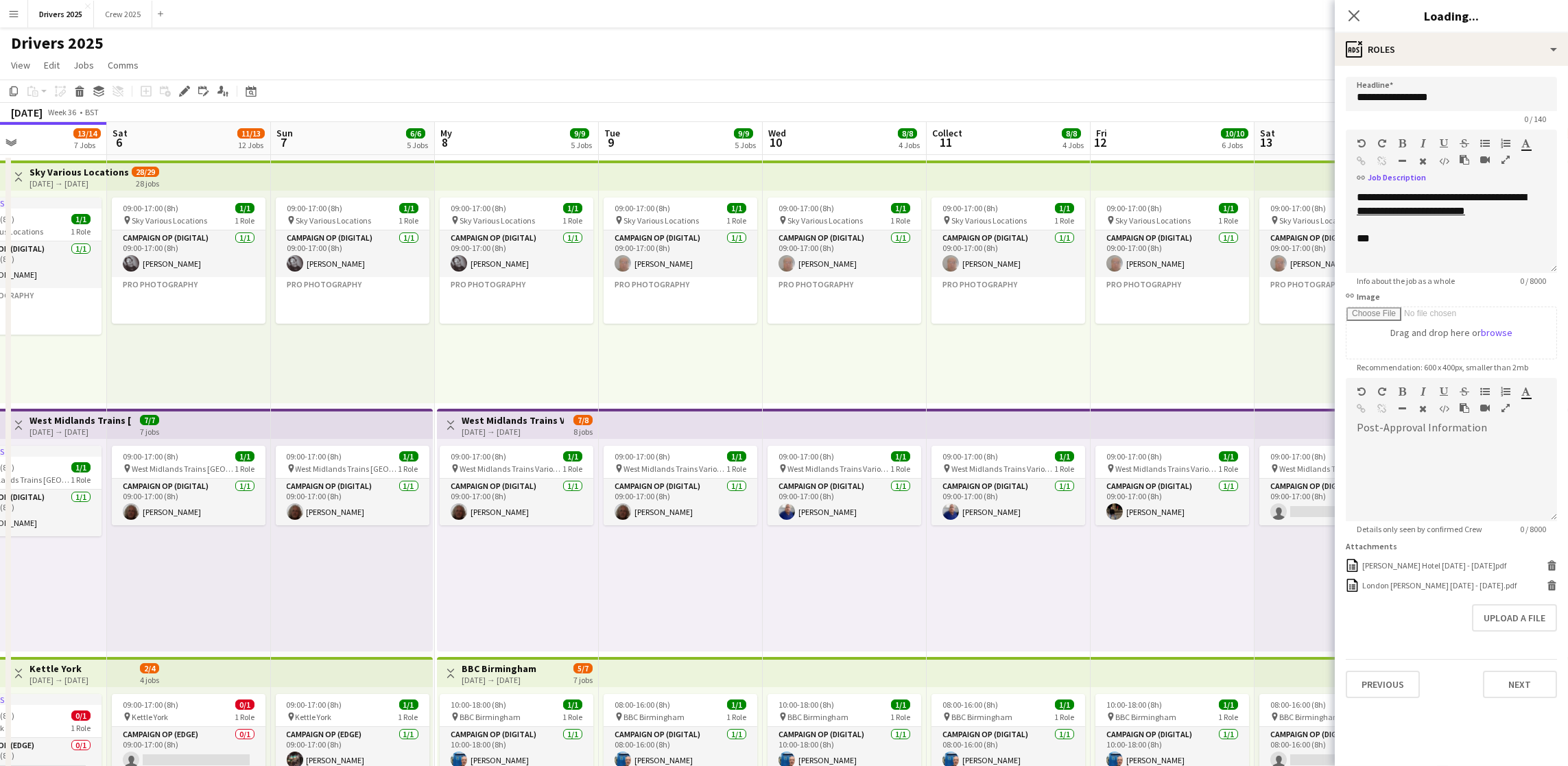
click at [893, 541] on div "09:00-17:00 (8h) 1/1 pin West Midlands Trains Various Locations 1 Role Campaign…" at bounding box center [844, 545] width 164 height 213
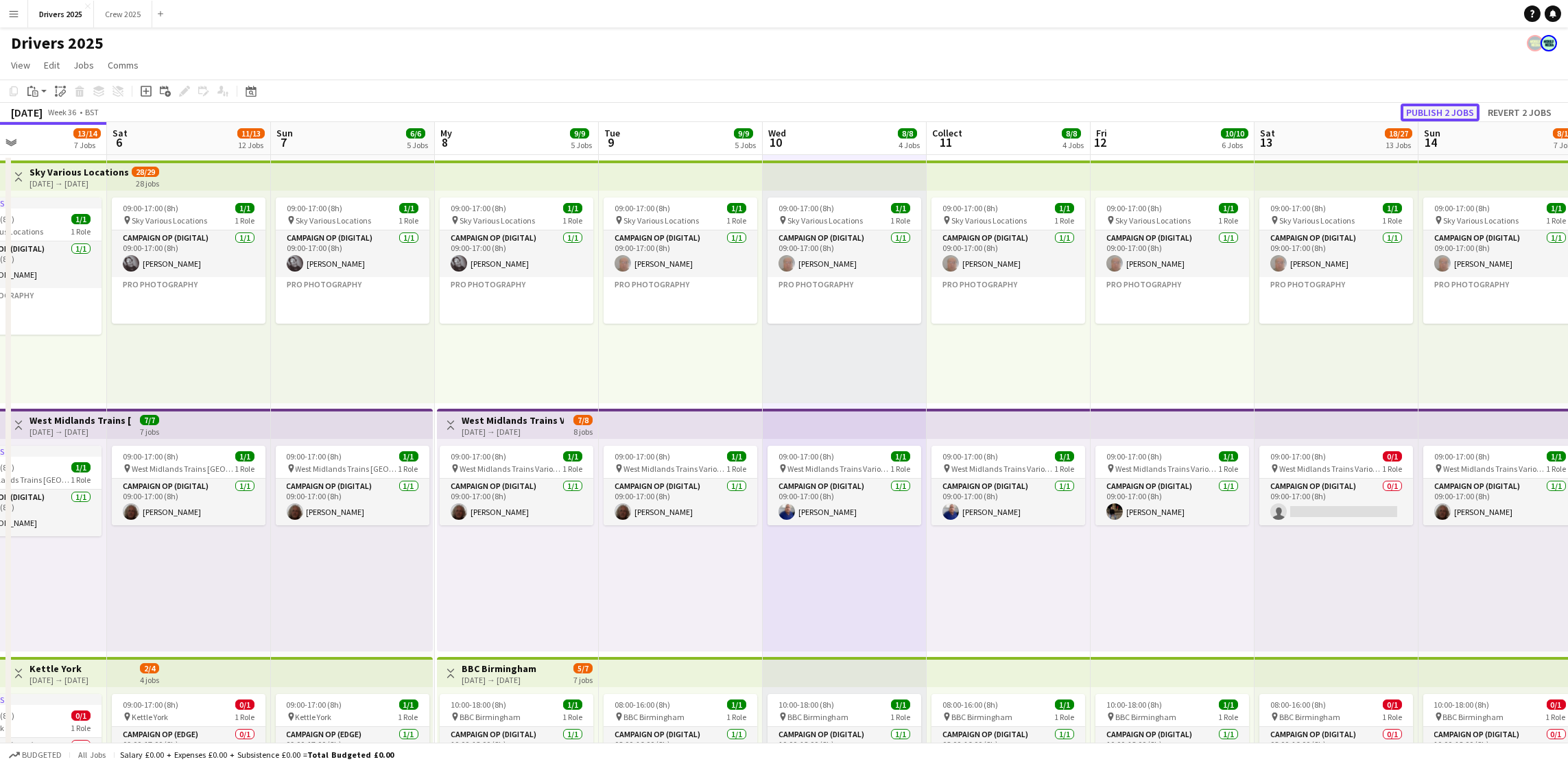
click at [1251, 111] on font "Publish 2 jobs" at bounding box center [1439, 113] width 68 height 13
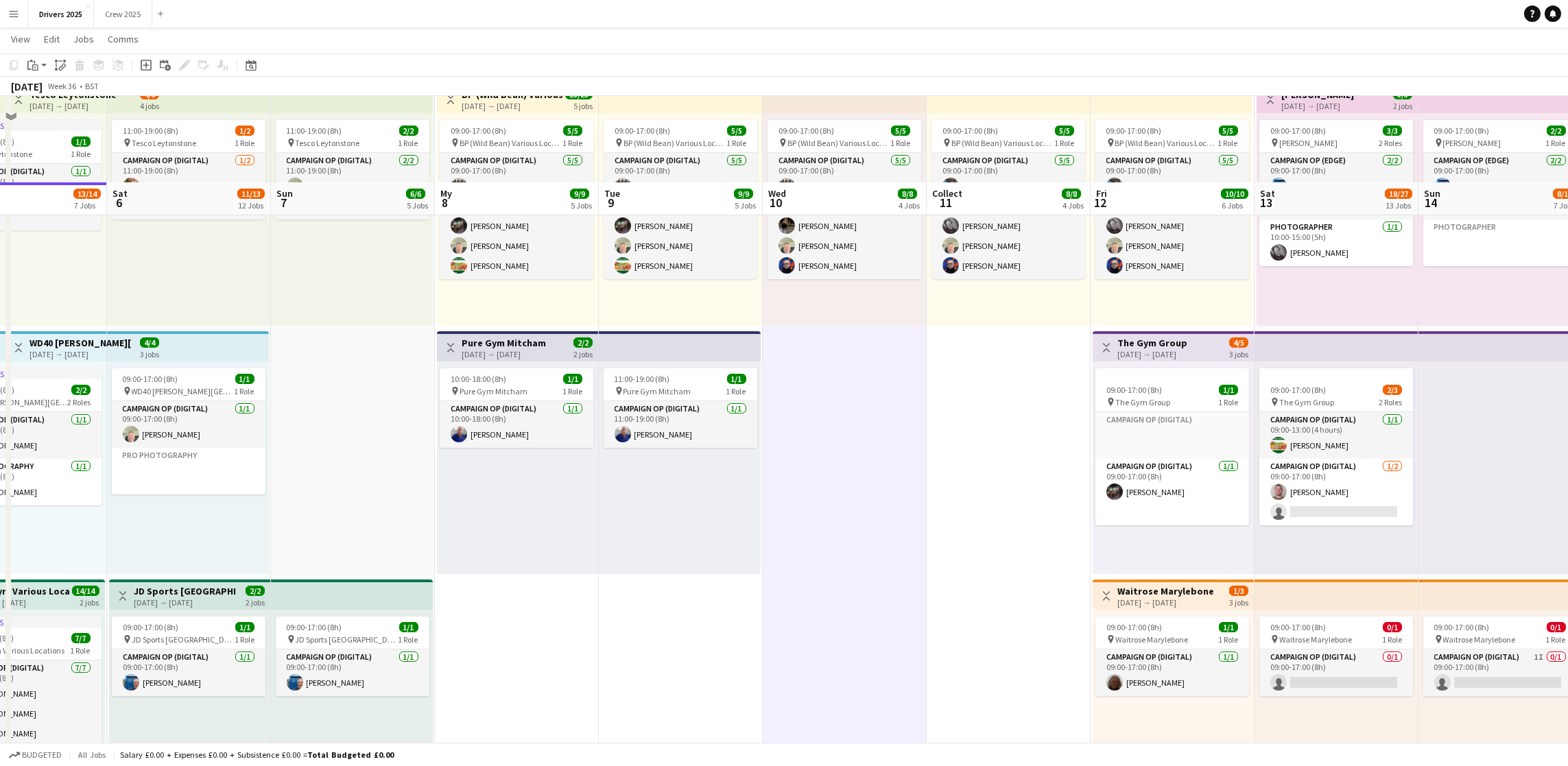
scroll to position [926, 0]
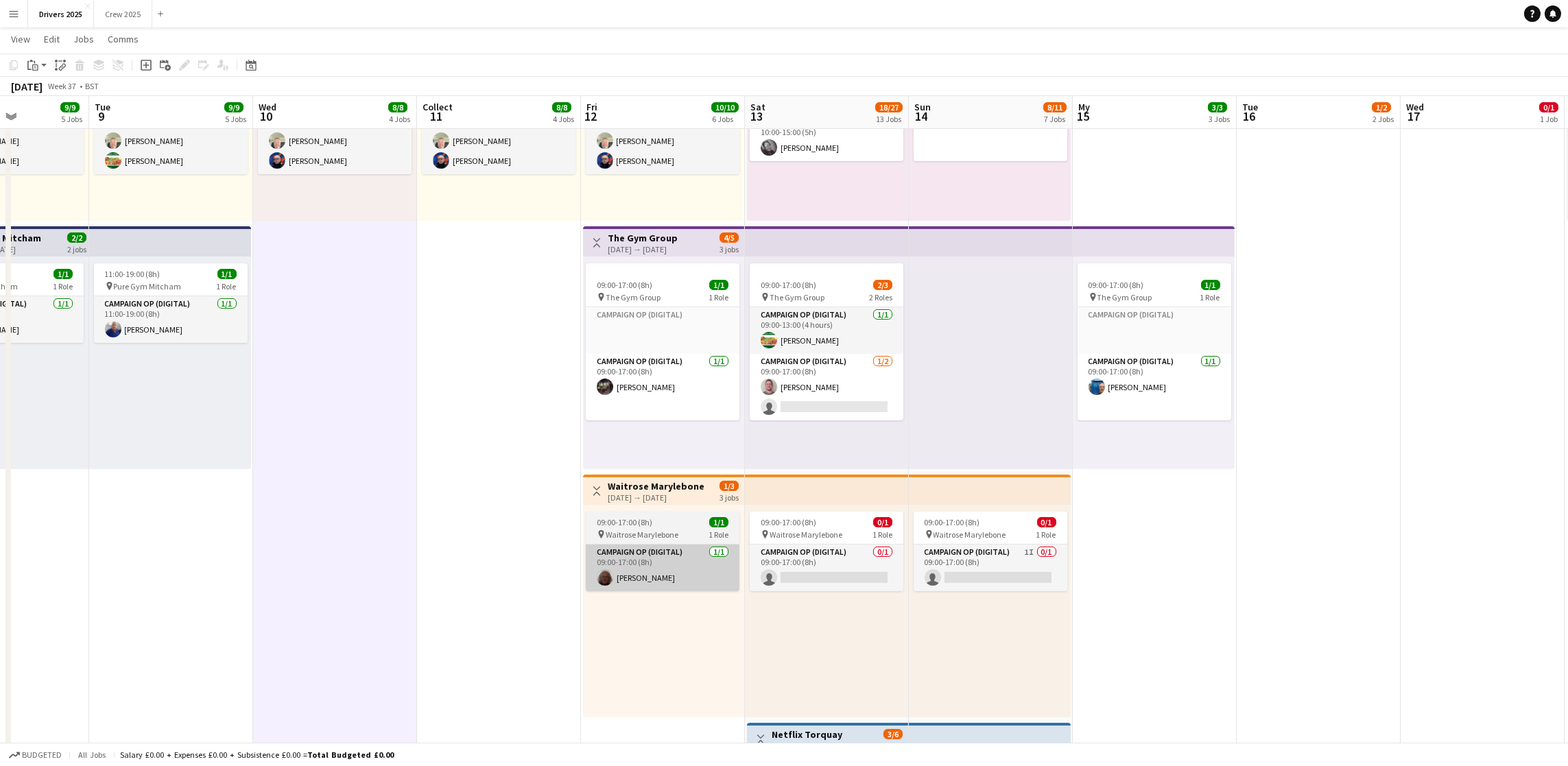
drag, startPoint x: 801, startPoint y: 605, endPoint x: 633, endPoint y: 551, distance: 176.5
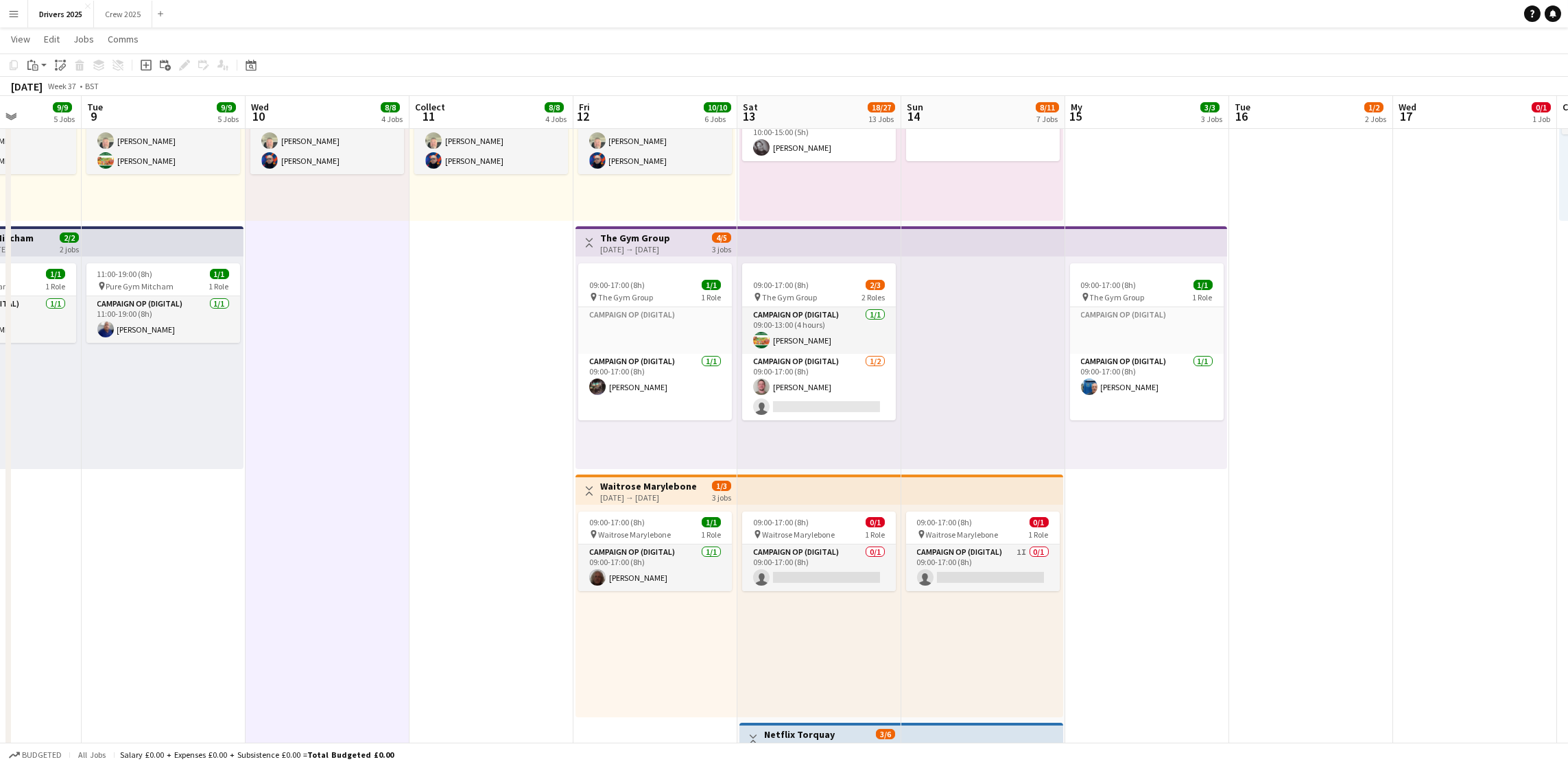
click at [637, 493] on font "12-09-2025 → 14-09-2025" at bounding box center [630, 498] width 59 height 10
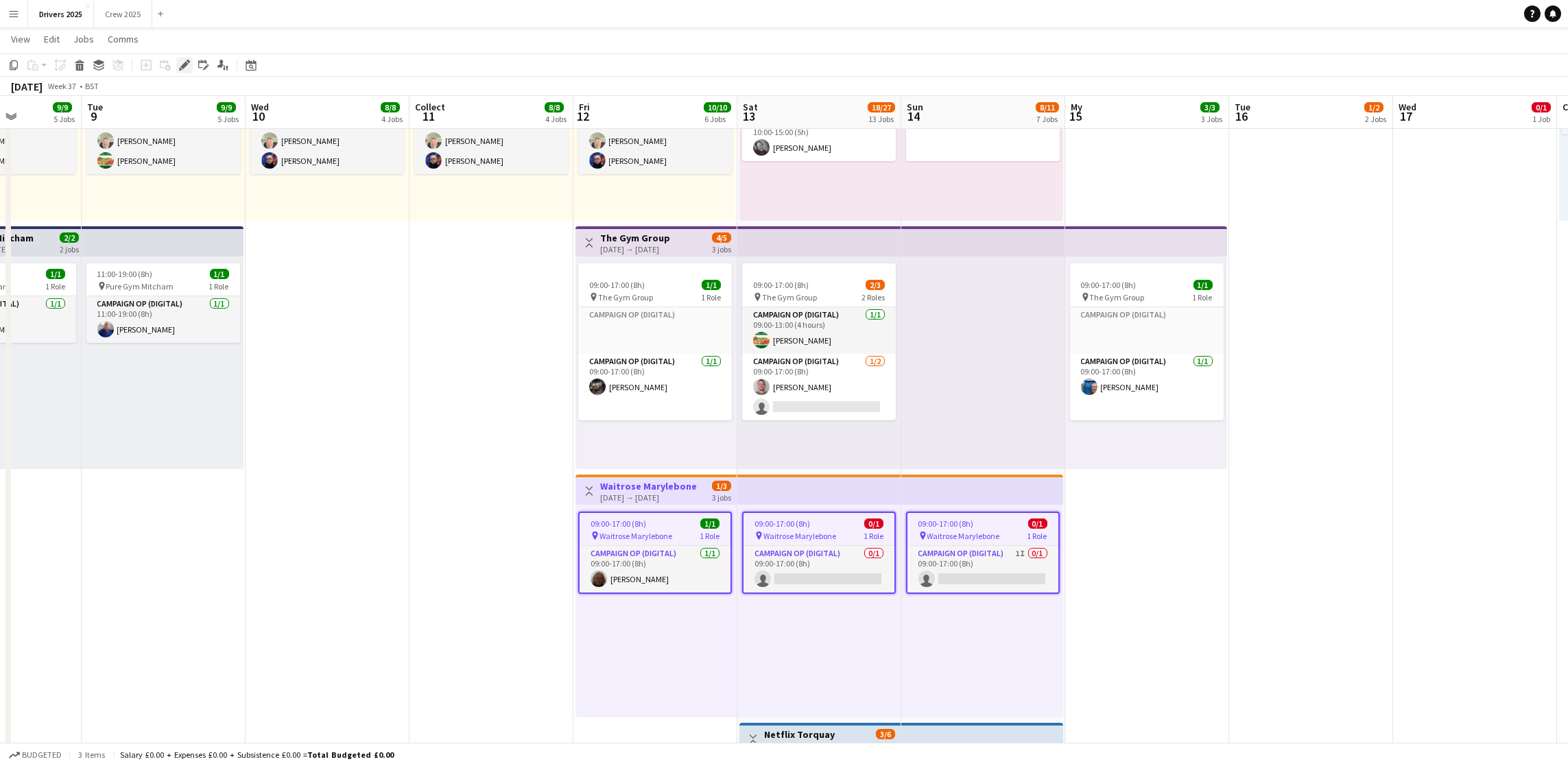
click at [188, 61] on icon "Edit" at bounding box center [185, 65] width 11 height 11
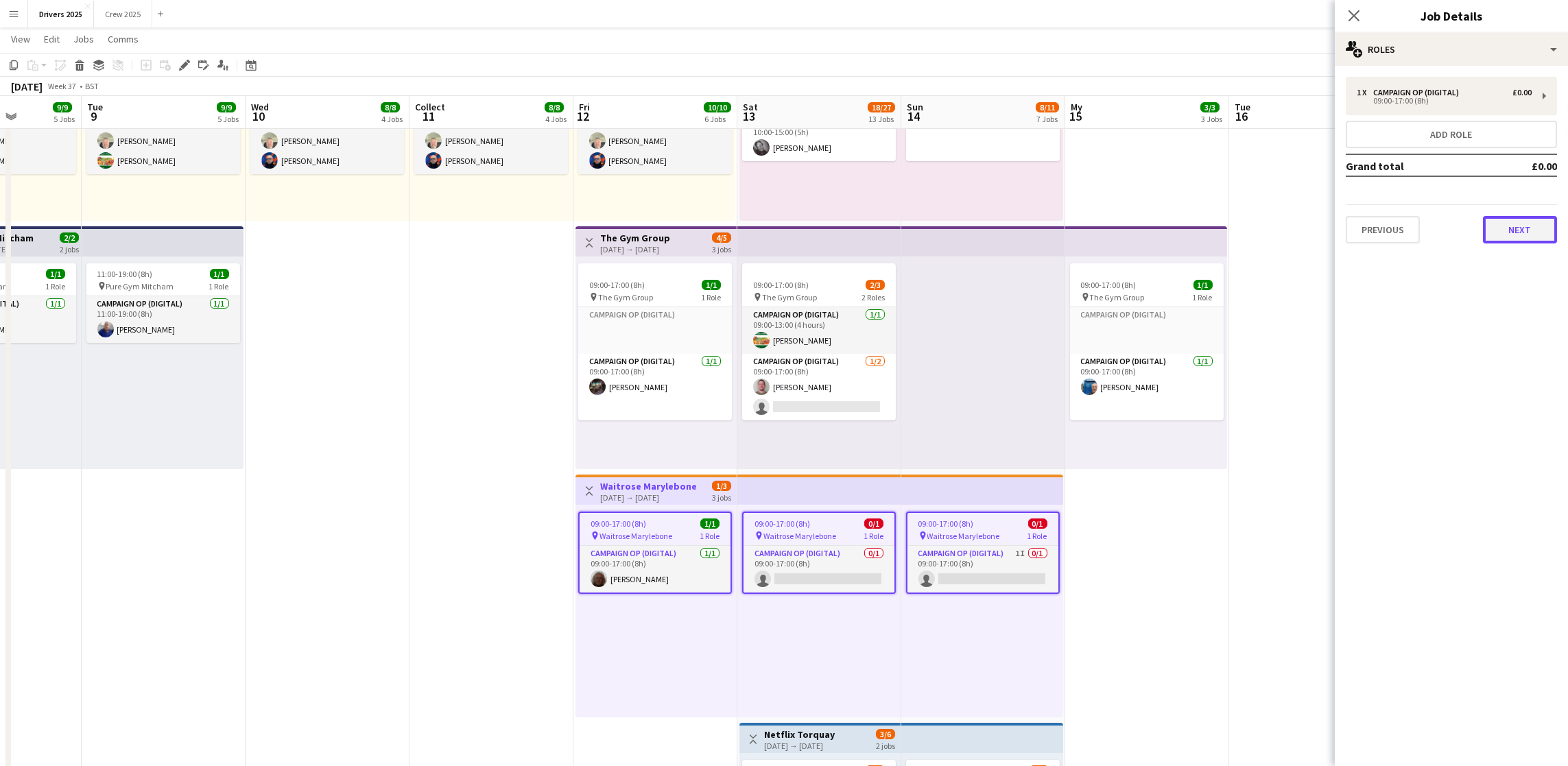
click at [1251, 238] on button "Next" at bounding box center [1519, 229] width 74 height 27
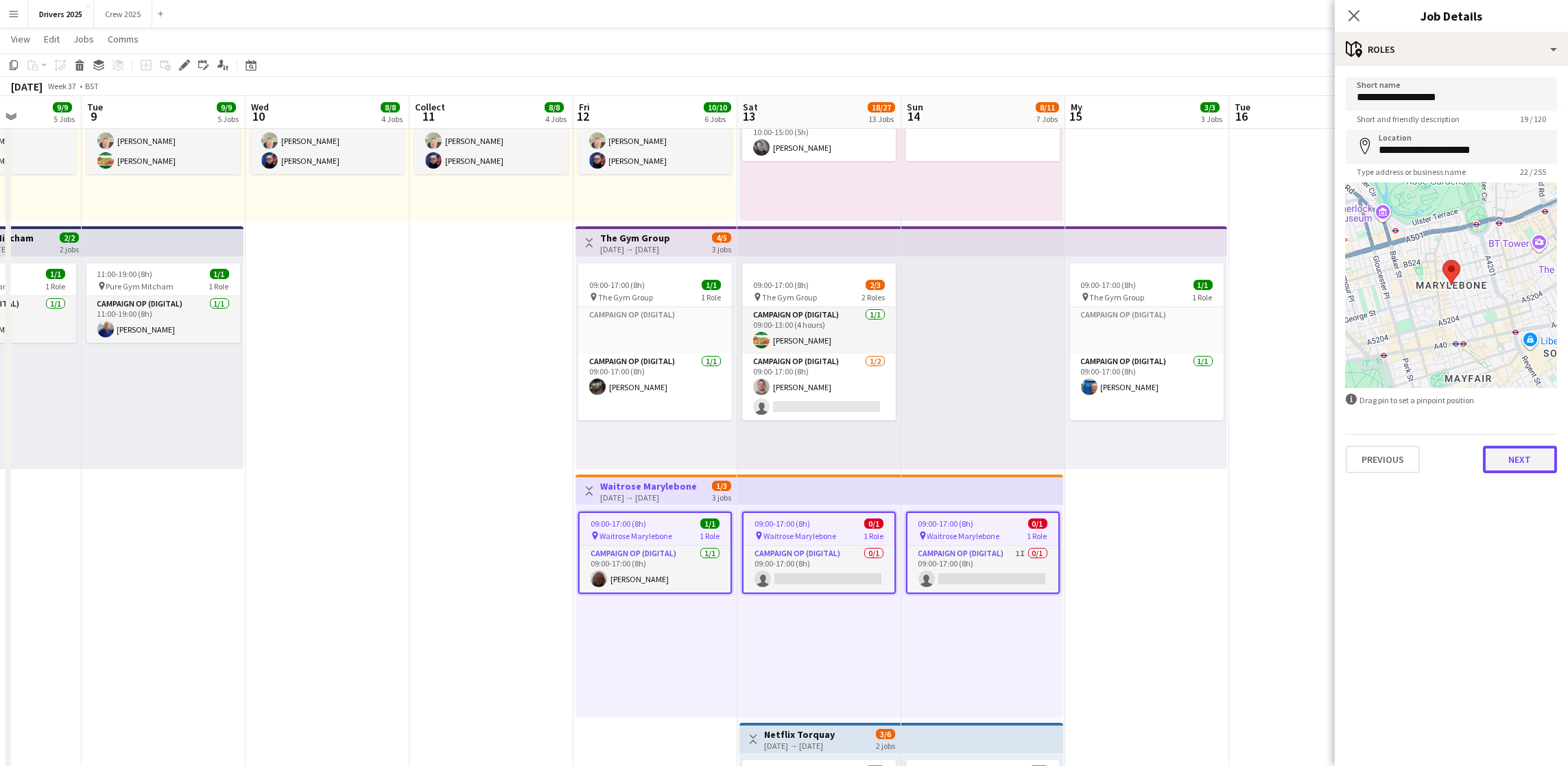
click at [1251, 455] on font "Next" at bounding box center [1520, 460] width 22 height 13
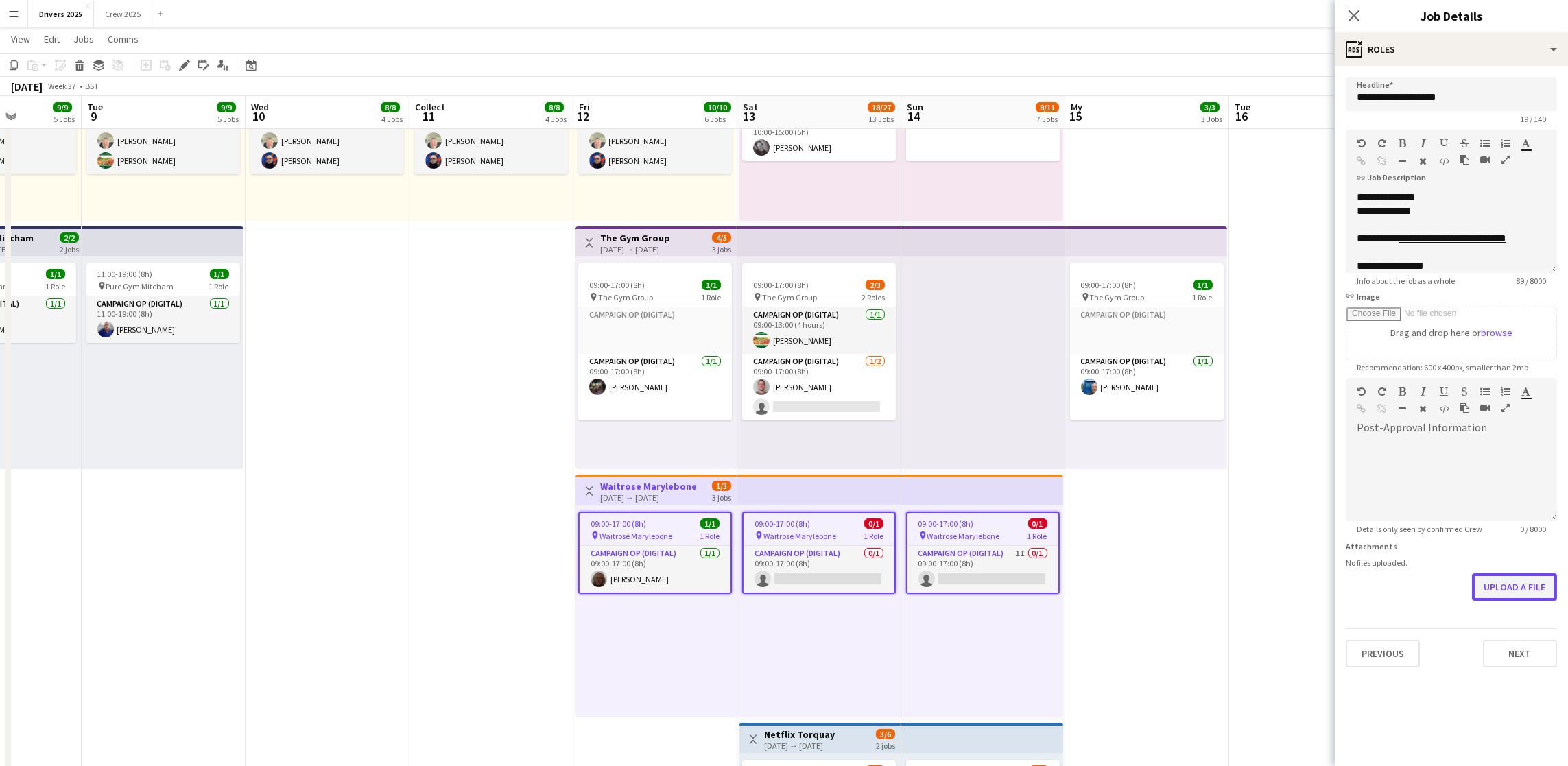
click at [1251, 541] on font "Upload a file" at bounding box center [1515, 588] width 62 height 13
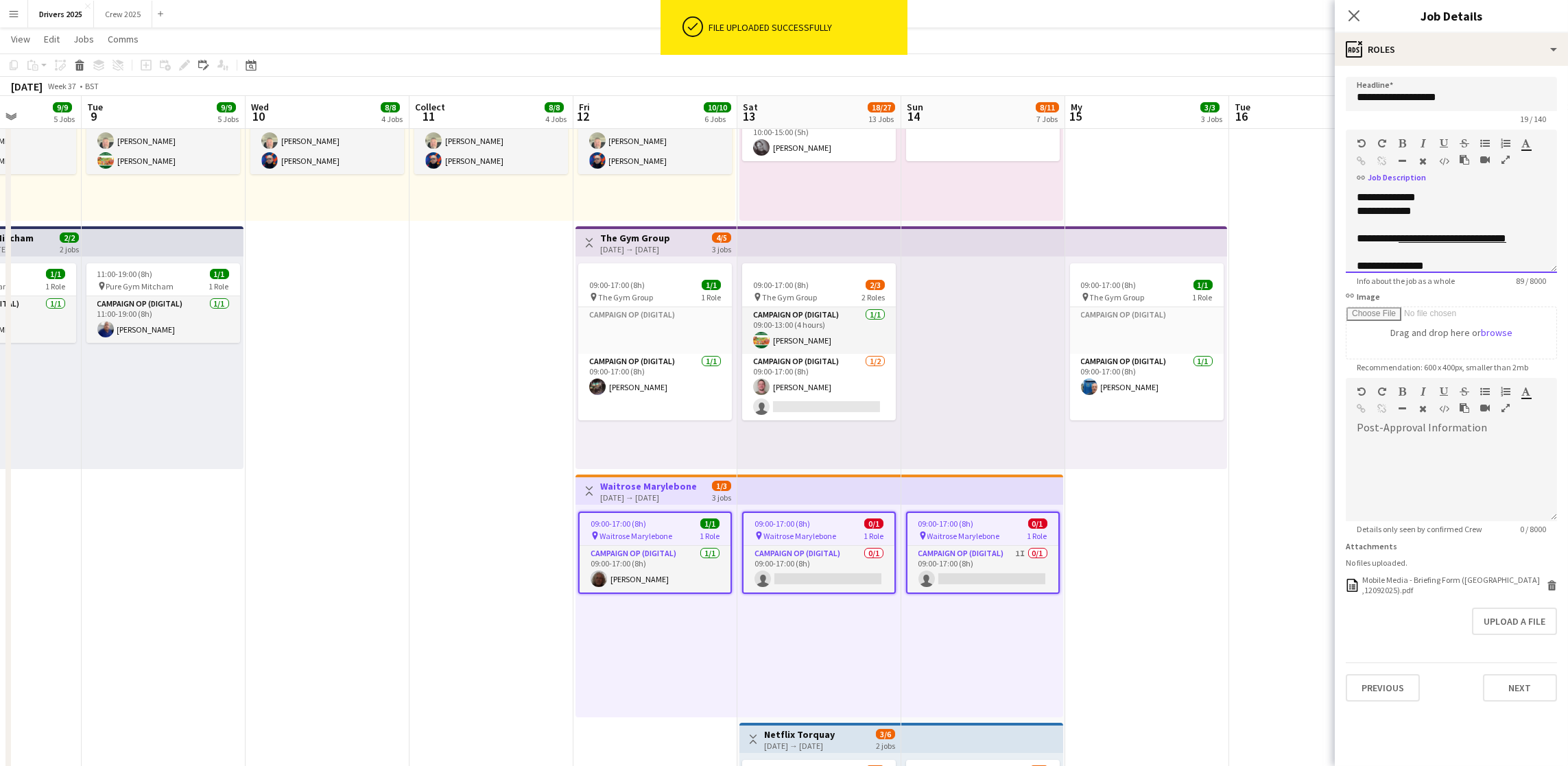
click at [1251, 205] on div "**********" at bounding box center [1443, 225] width 174 height 41
drag, startPoint x: 1434, startPoint y: 264, endPoint x: 1305, endPoint y: 261, distance: 129.0
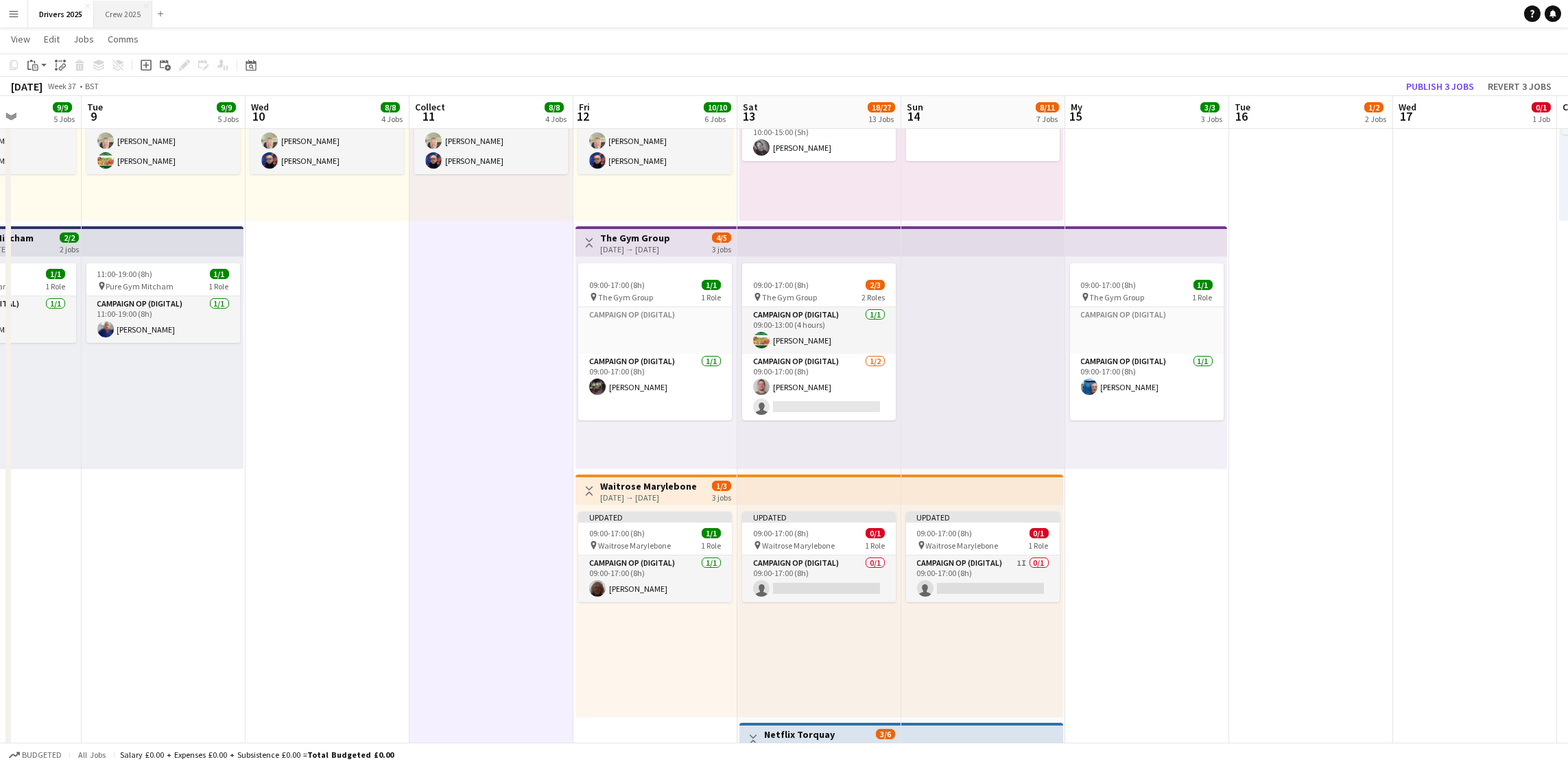
click at [123, 13] on button "Crew 2025 Close" at bounding box center [123, 14] width 58 height 27
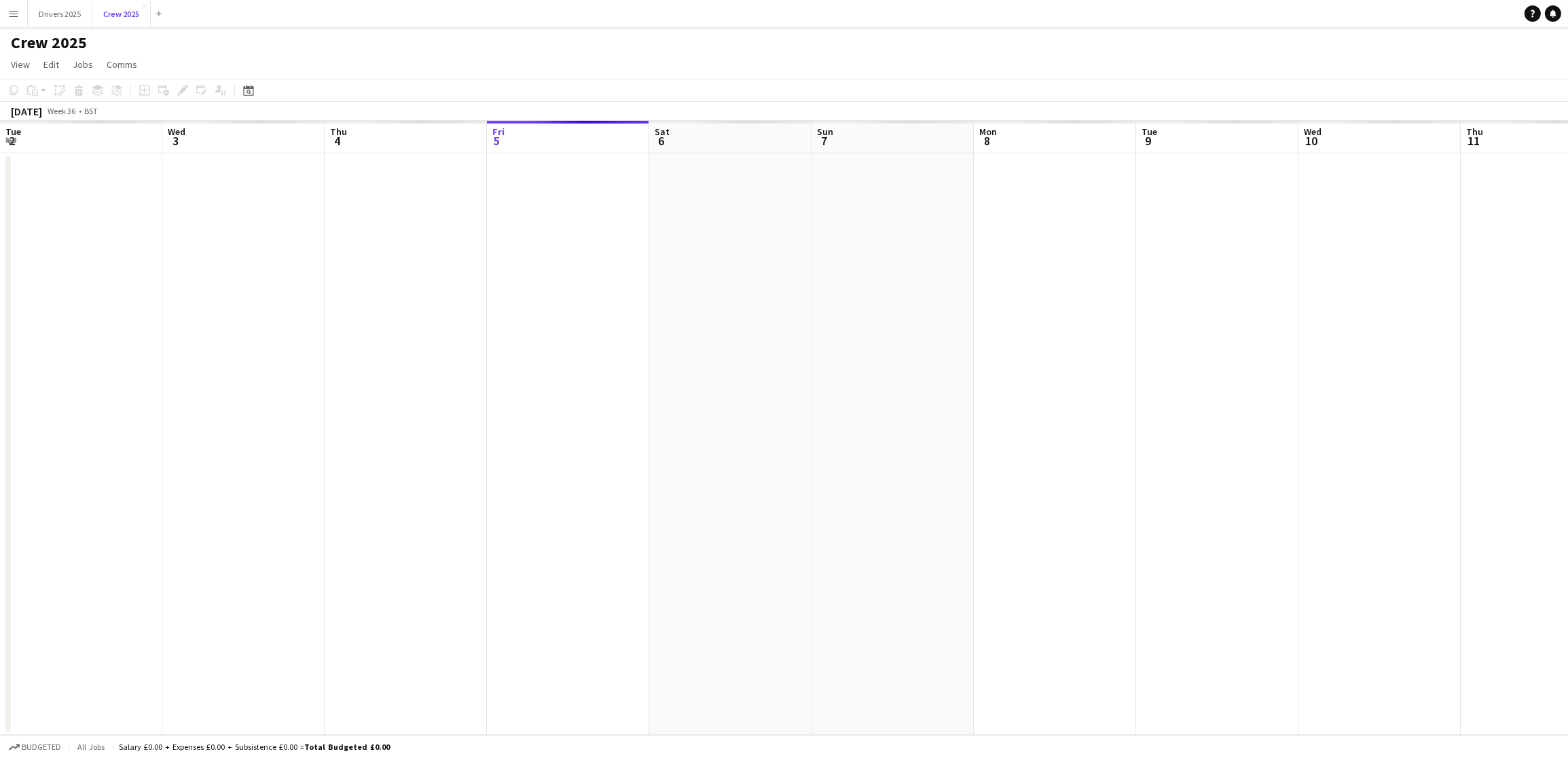
scroll to position [0, 324]
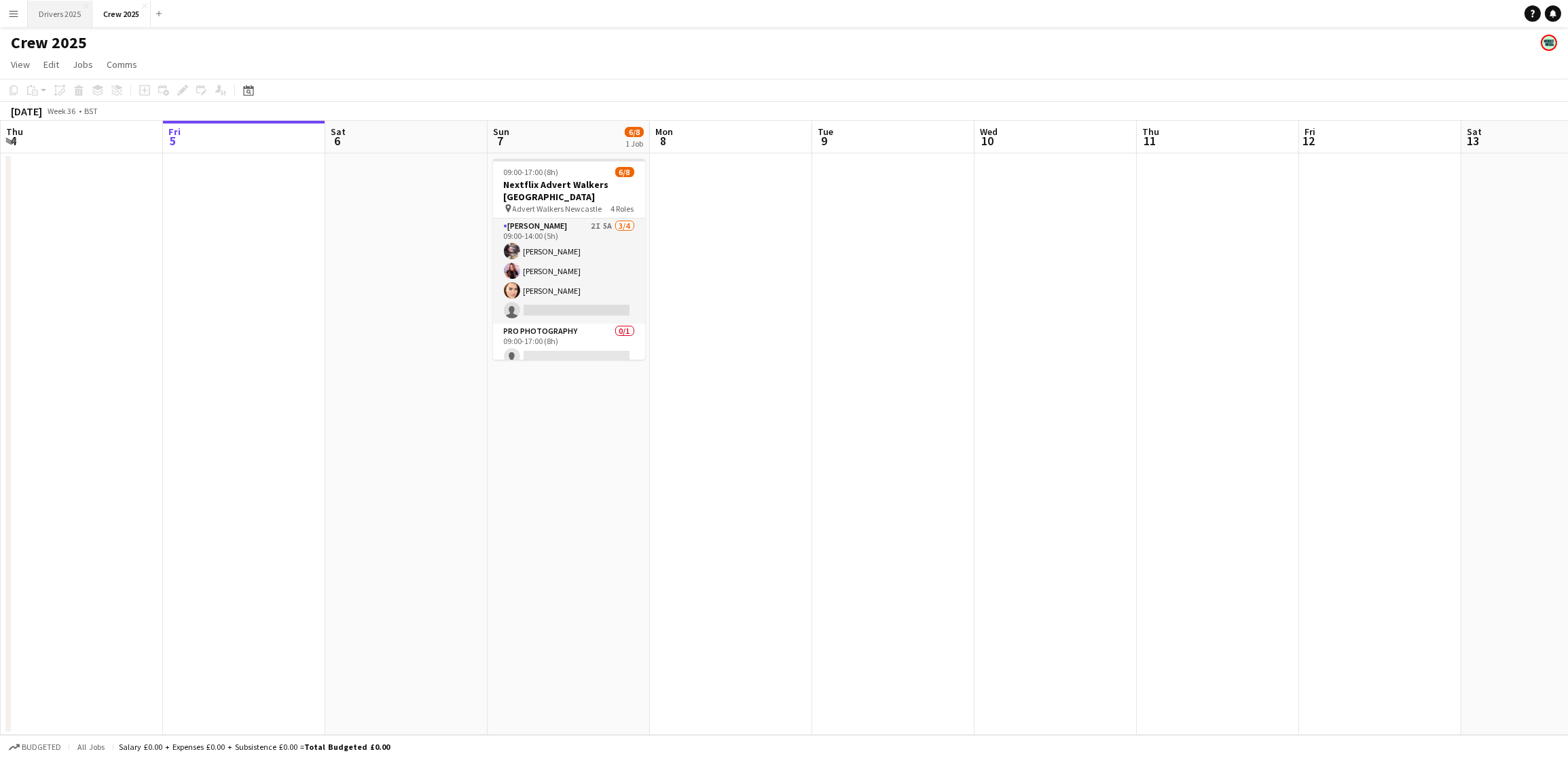
click at [76, 17] on button "Drivers 2025 Close" at bounding box center [60, 14] width 65 height 27
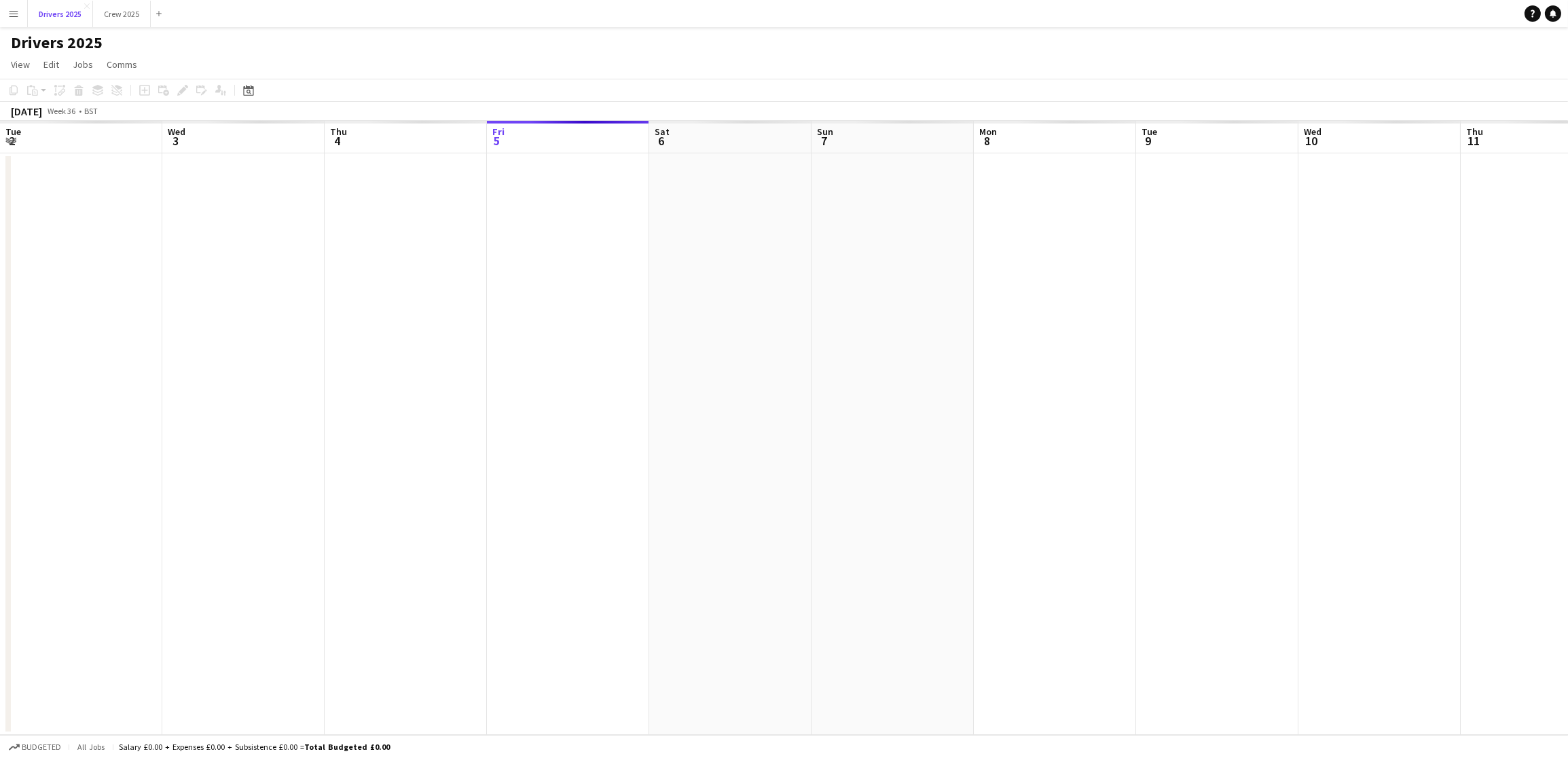
scroll to position [0, 324]
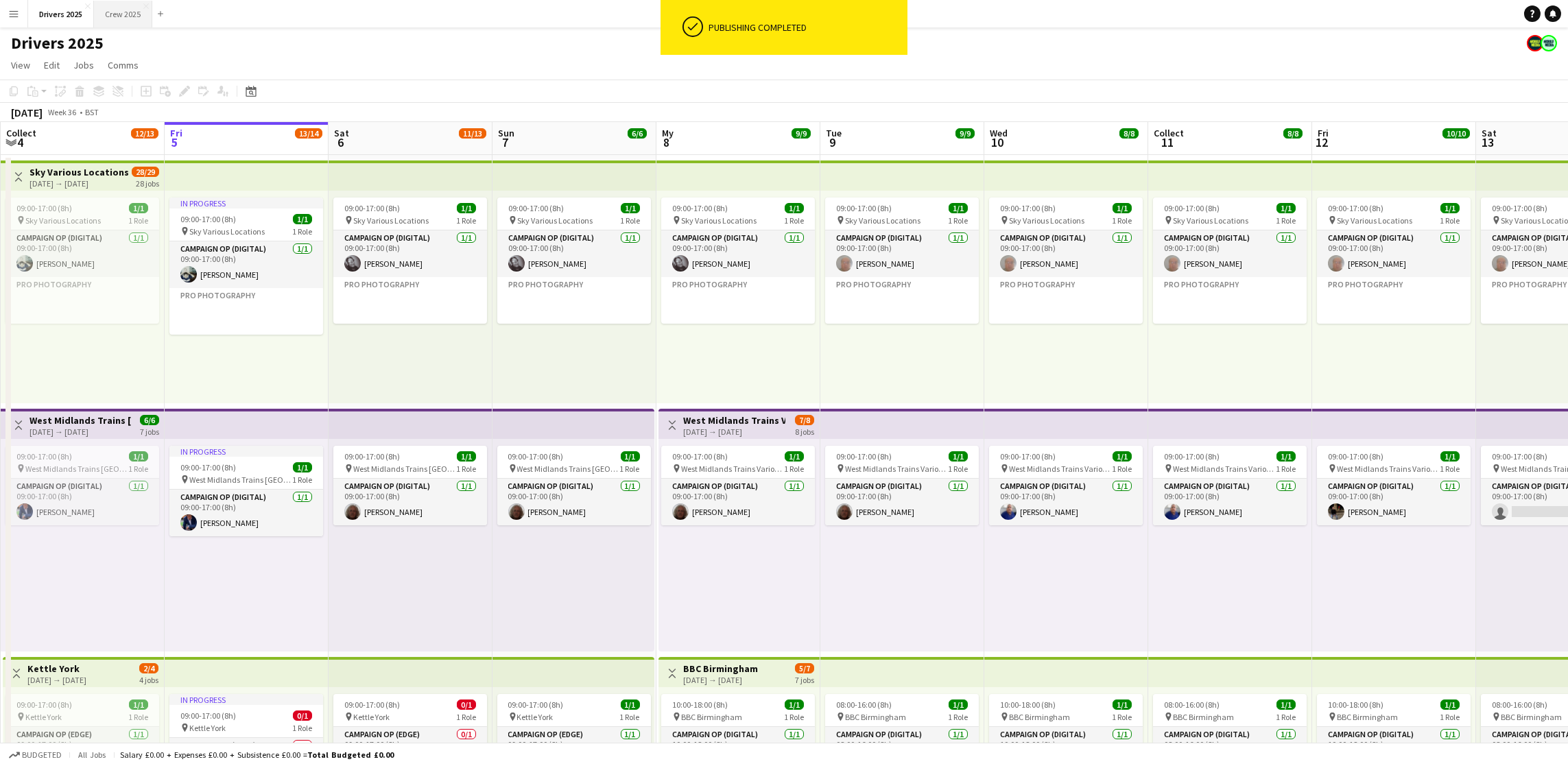
click at [127, 12] on button "Crew 2025 Close" at bounding box center [123, 14] width 58 height 27
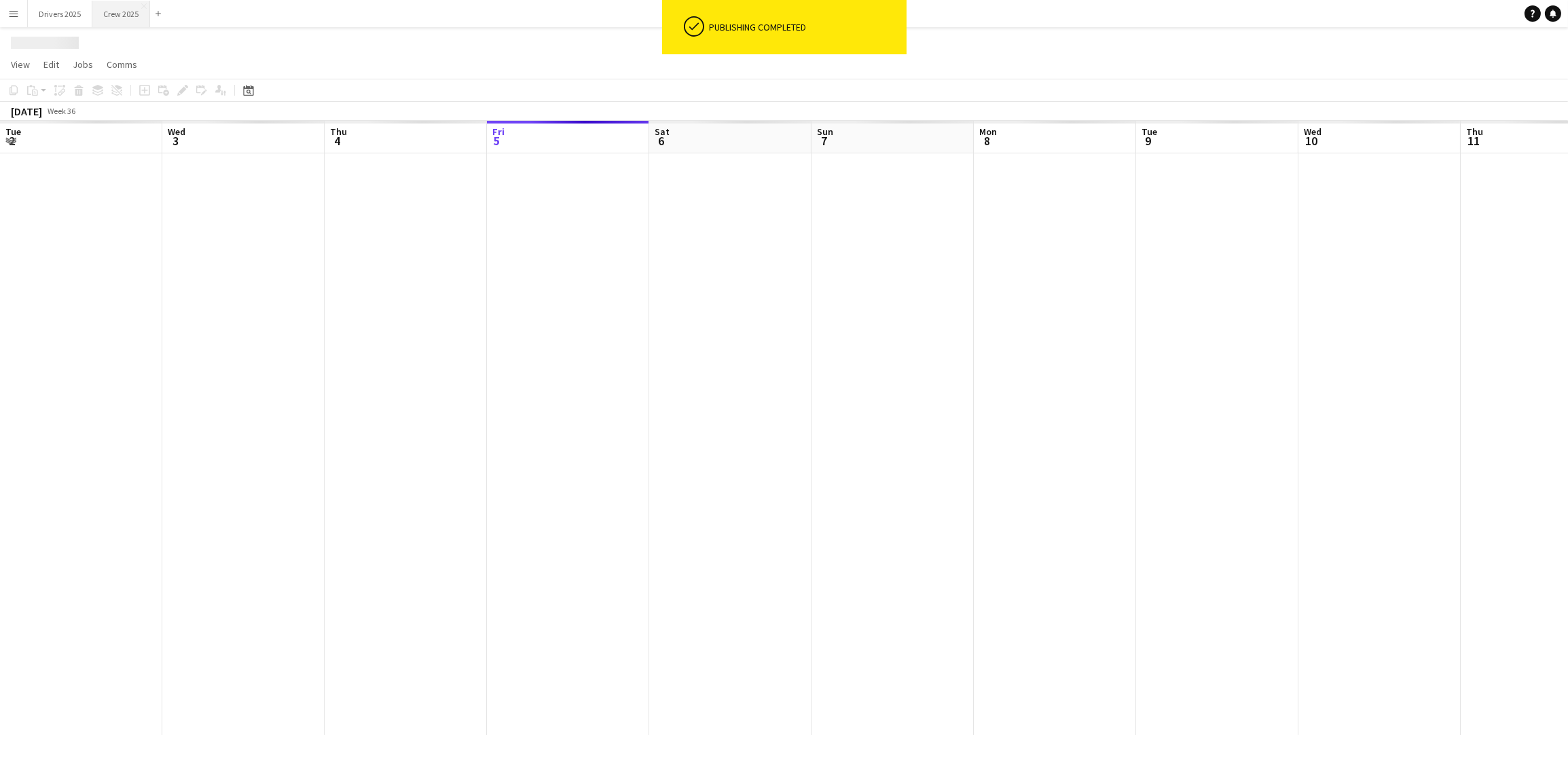
scroll to position [0, 324]
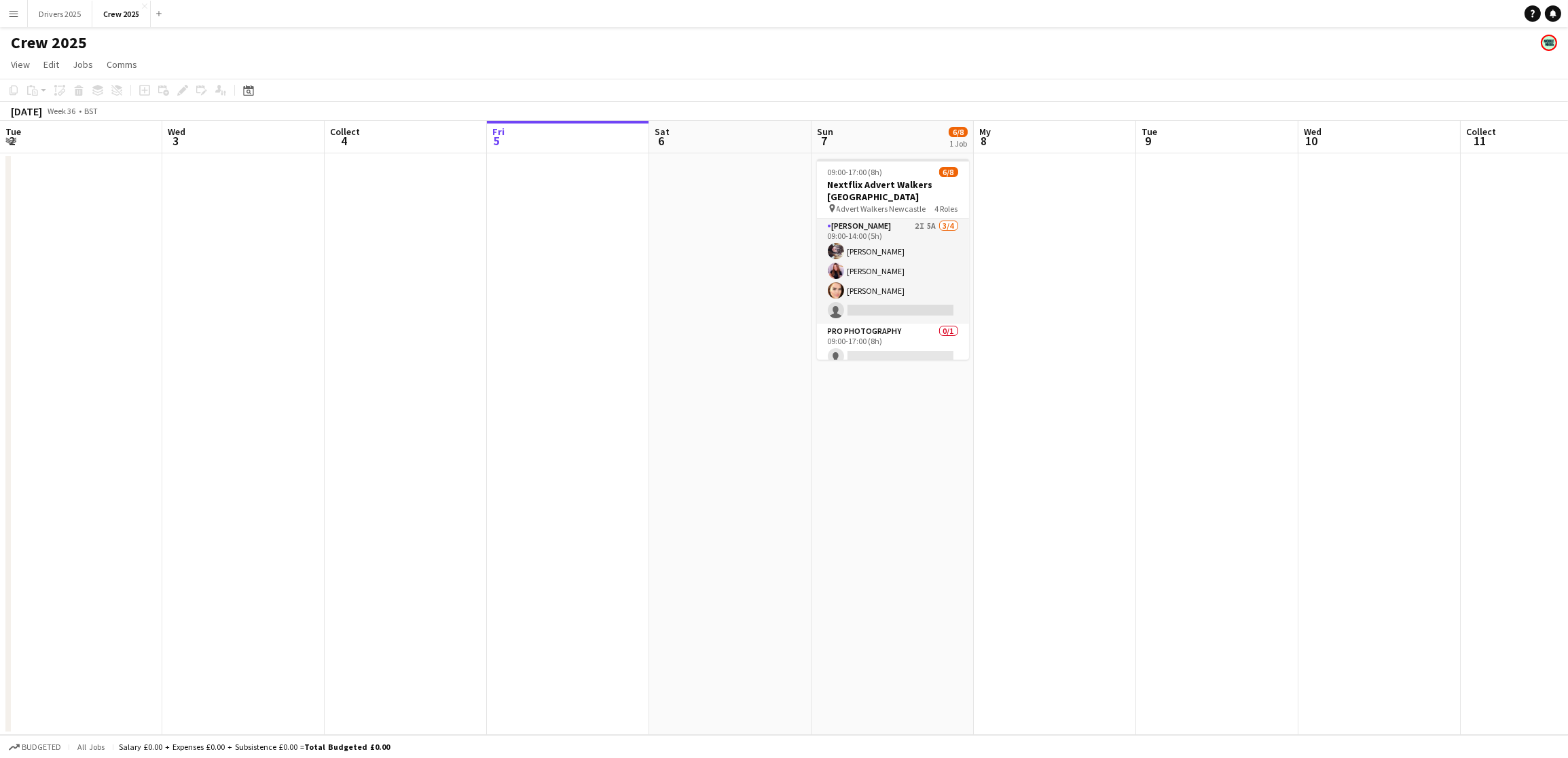
scroll to position [0, 324]
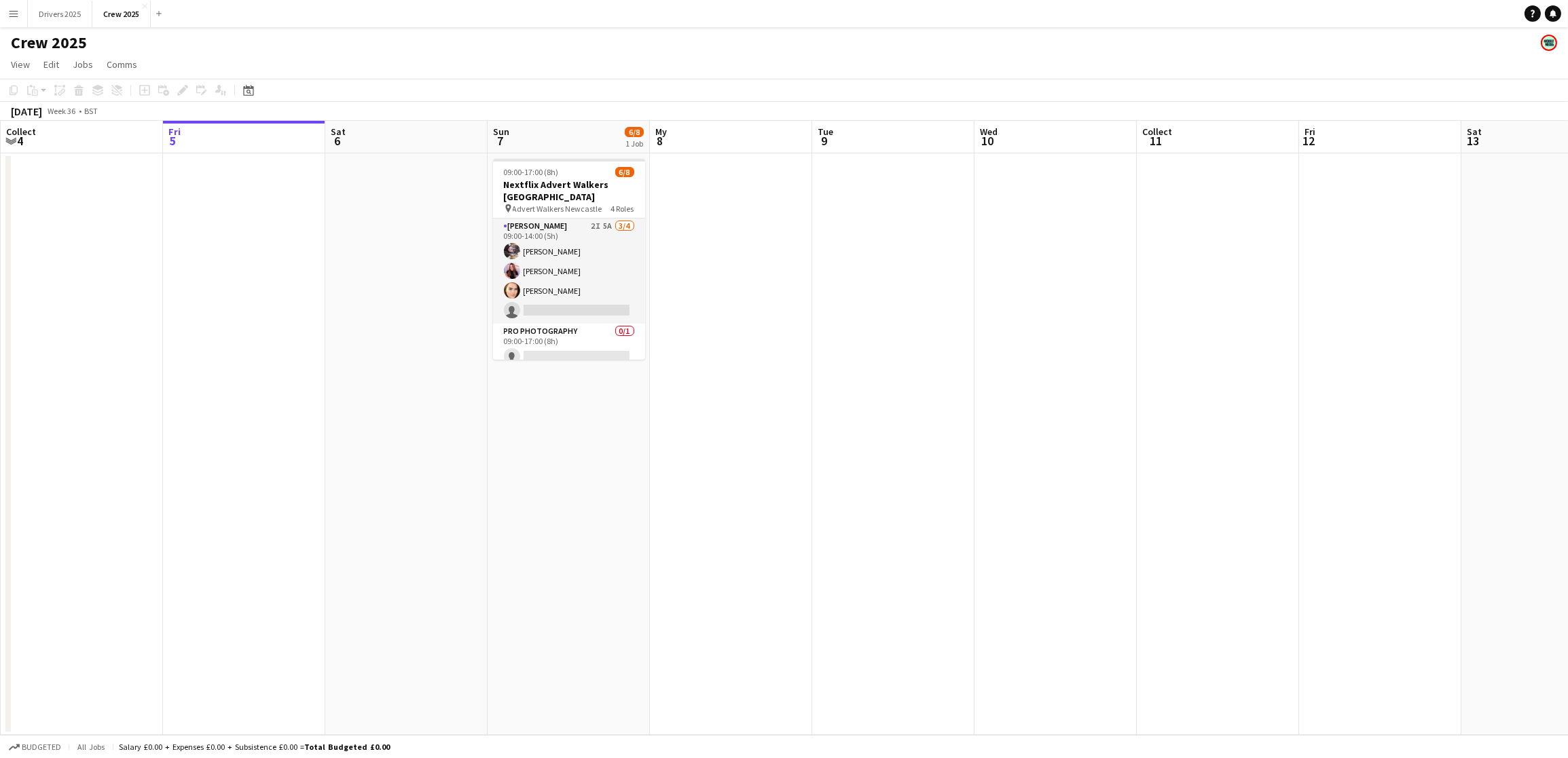
click at [253, 246] on app-date-cell at bounding box center [244, 444] width 162 height 582
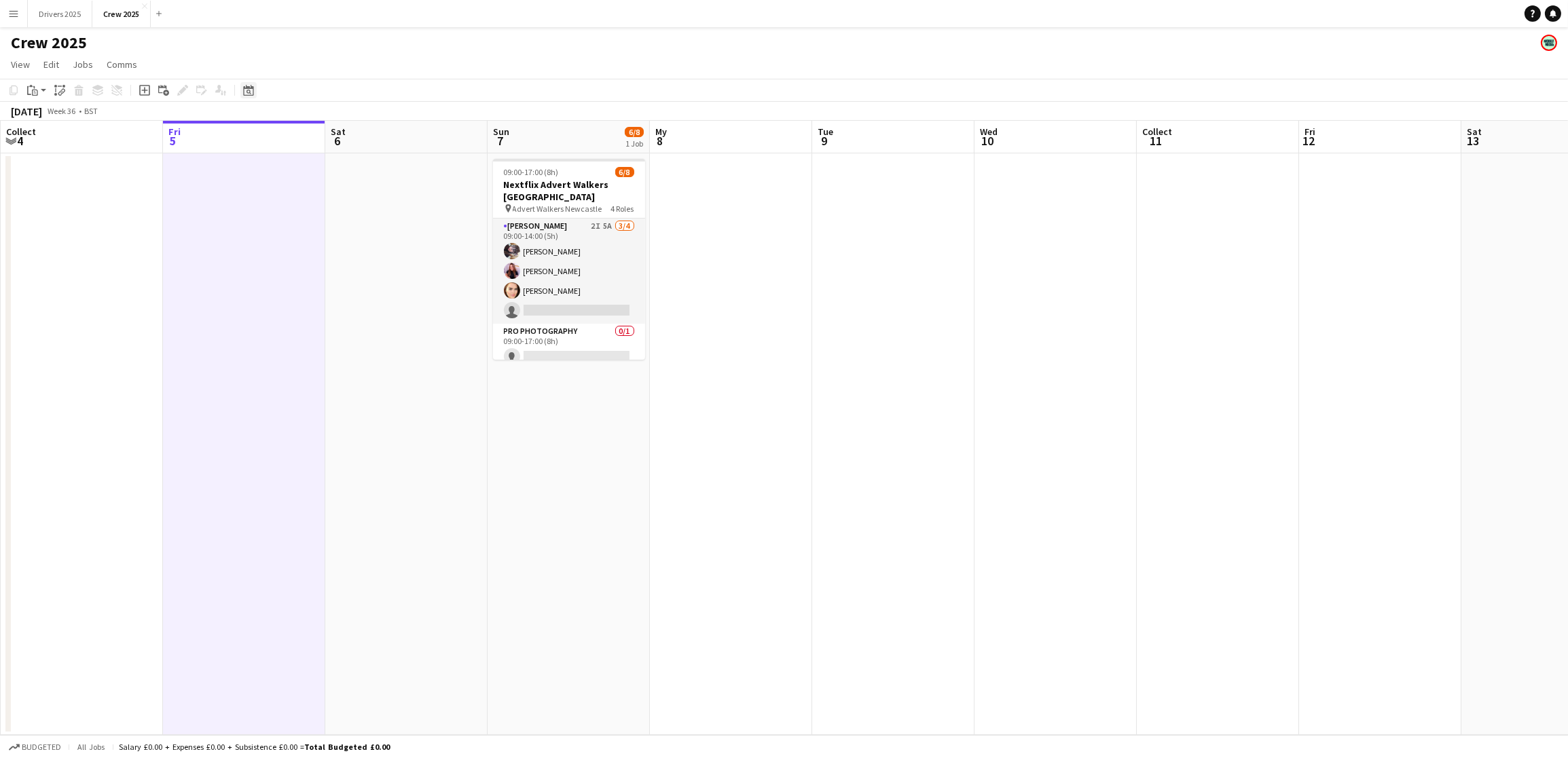
click at [244, 93] on icon "Date picker" at bounding box center [248, 91] width 11 height 11
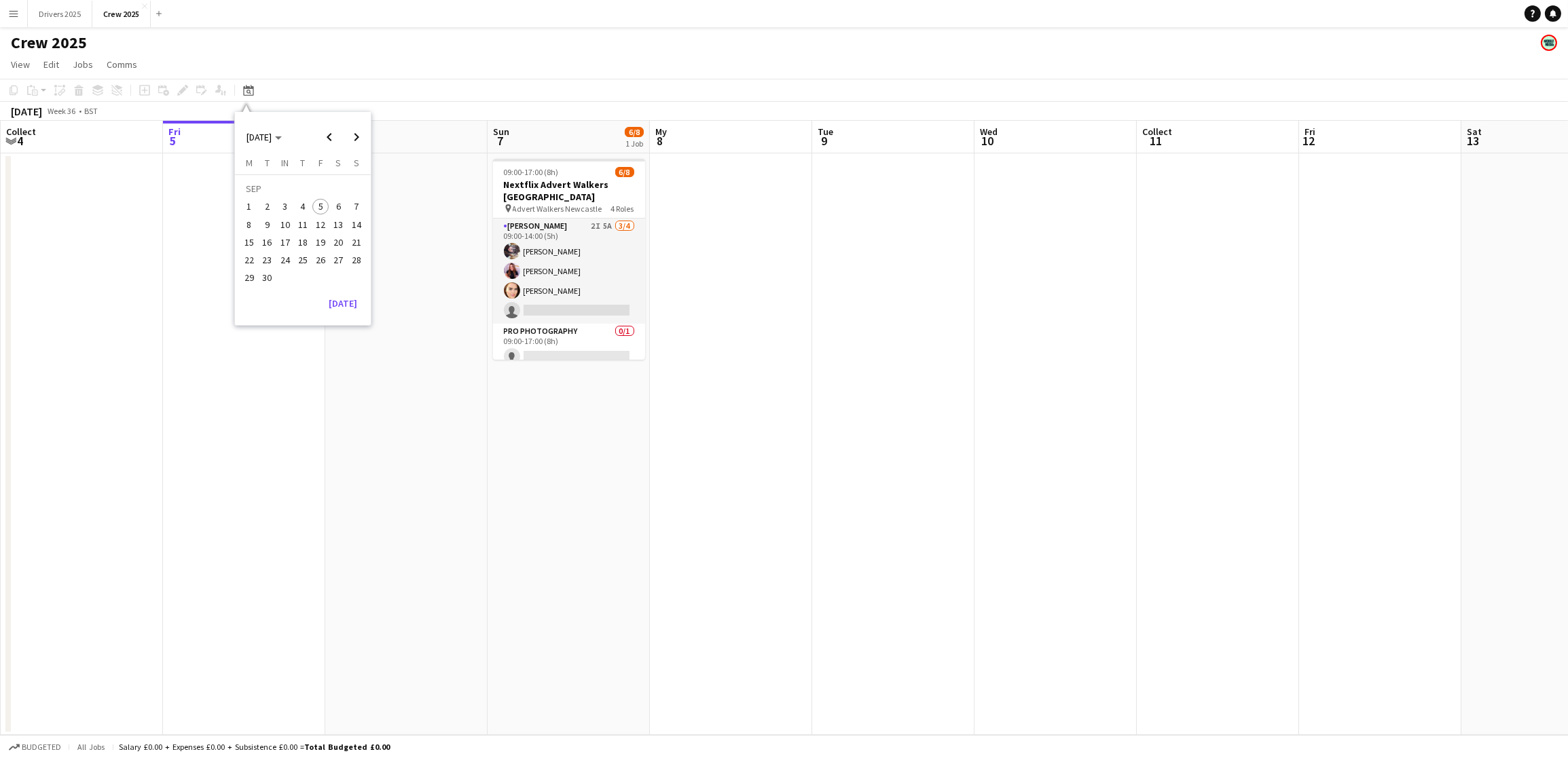
click at [331, 260] on span "27" at bounding box center [339, 260] width 17 height 17
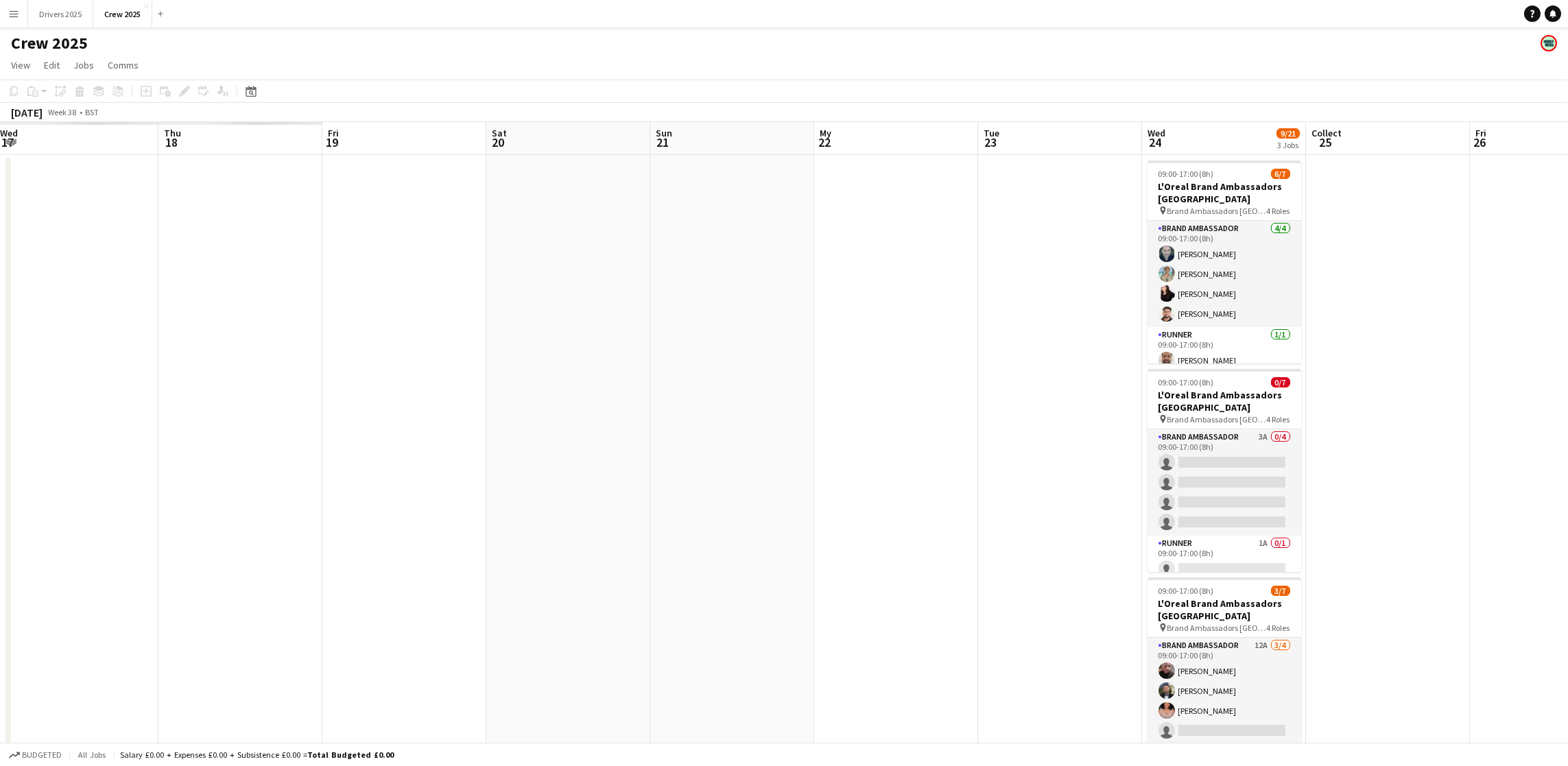
drag, startPoint x: 260, startPoint y: 399, endPoint x: 1856, endPoint y: 240, distance: 1603.9
click at [1568, 240] on html "Menu Boards Boards Boards All jobs Status Workforce Workforce My Workforce Recr…" at bounding box center [784, 416] width 1568 height 831
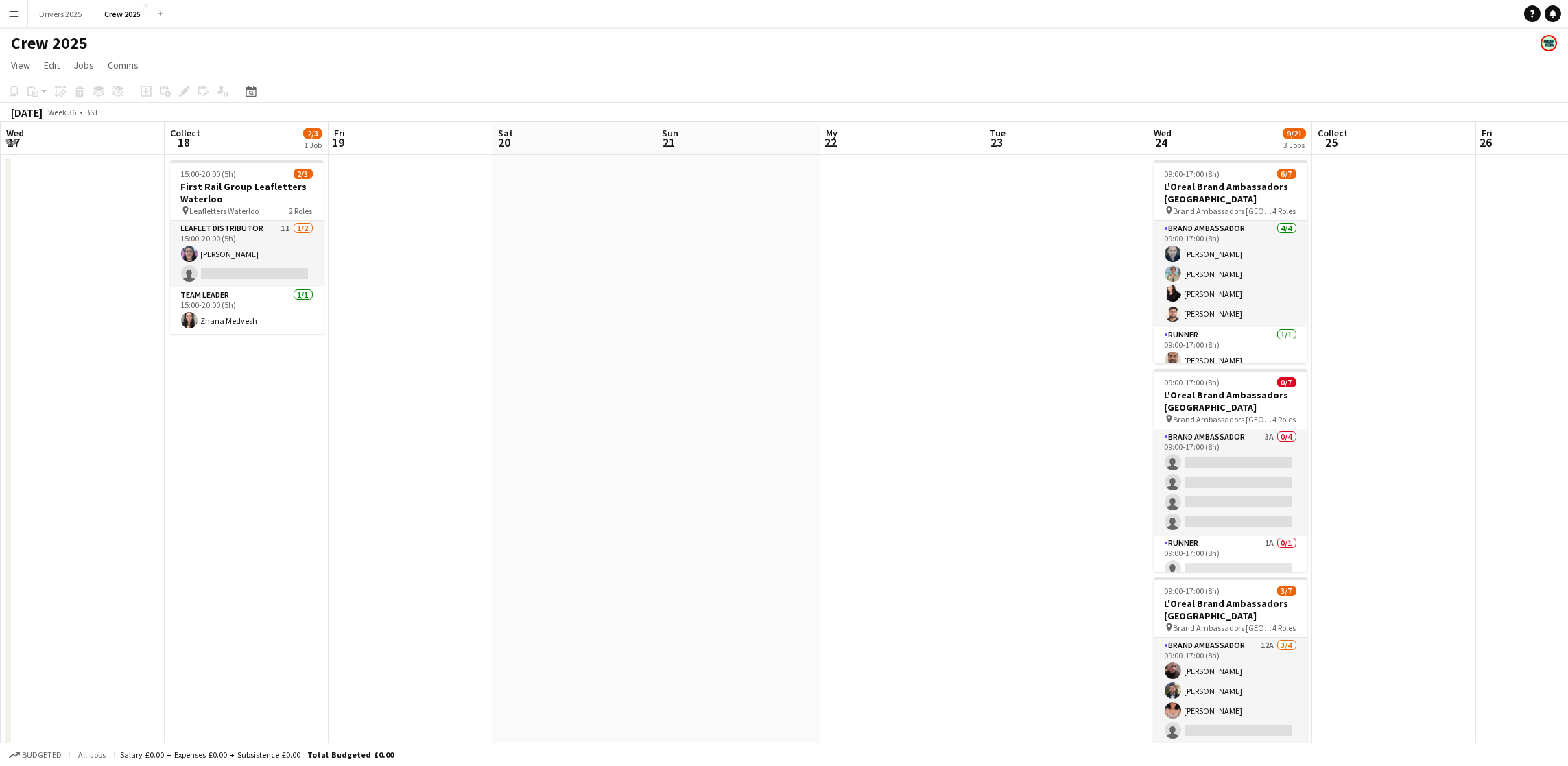
scroll to position [0, 0]
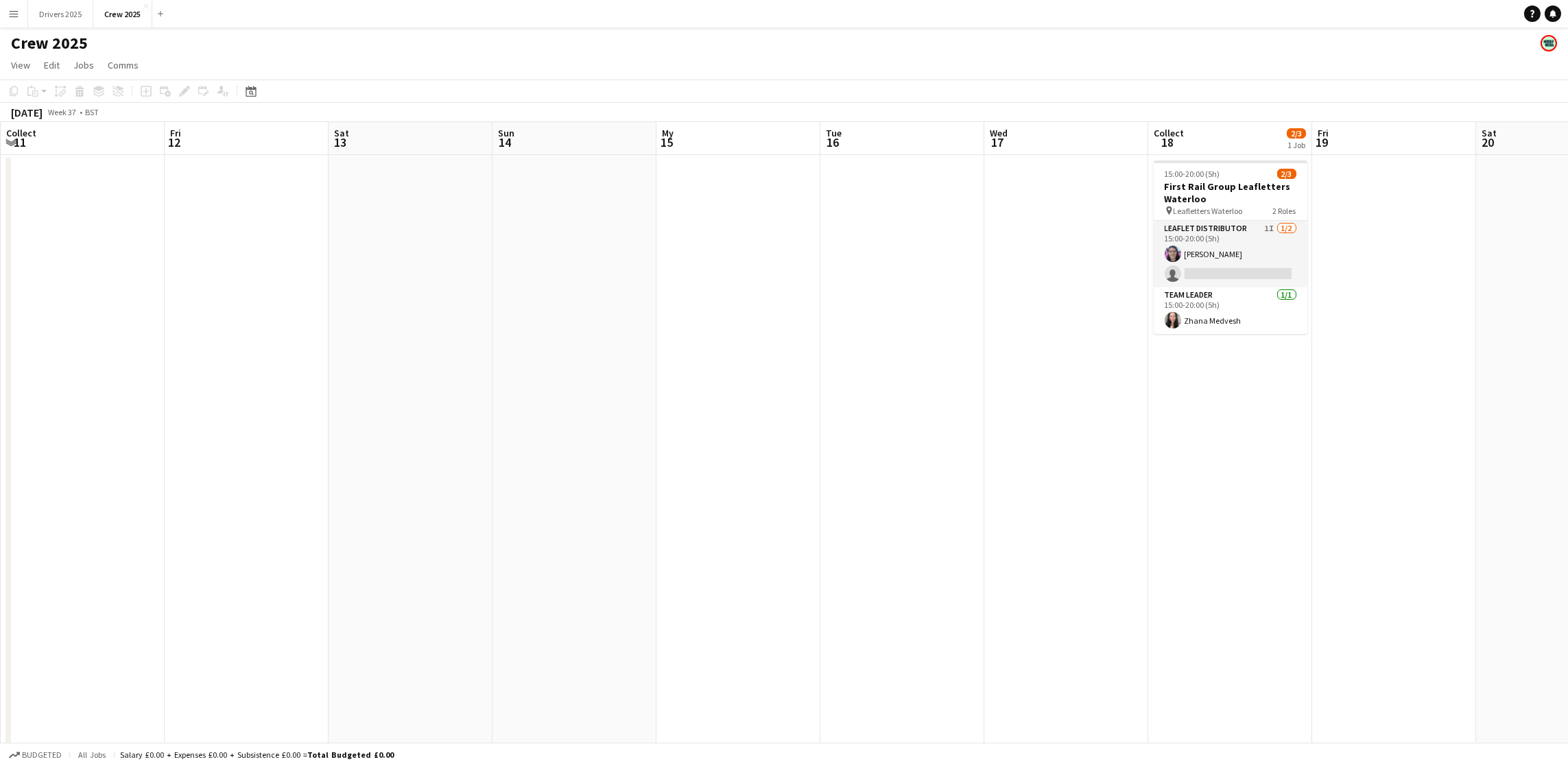
drag, startPoint x: 321, startPoint y: 401, endPoint x: 1913, endPoint y: 286, distance: 1596.1
click at [1568, 286] on html "Menu Boards Boards Boards All jobs Status Workforce Workforce My Workforce Recr…" at bounding box center [784, 416] width 1568 height 831
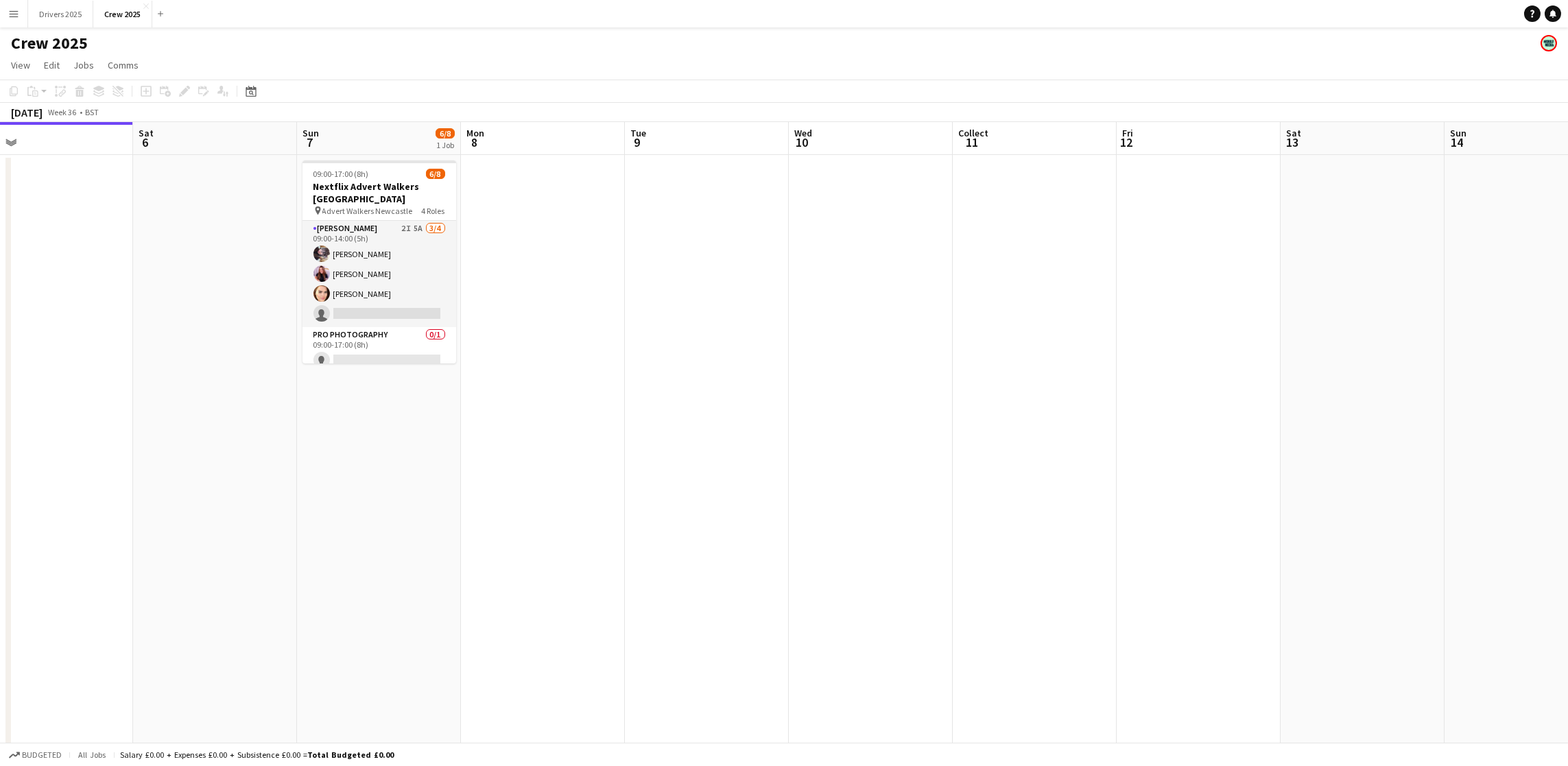
drag, startPoint x: 489, startPoint y: 415, endPoint x: 1643, endPoint y: 340, distance: 1156.4
click at [1568, 340] on html "Menu Boards Boards Boards All jobs Status Workforce Workforce My Workforce Recr…" at bounding box center [784, 416] width 1568 height 831
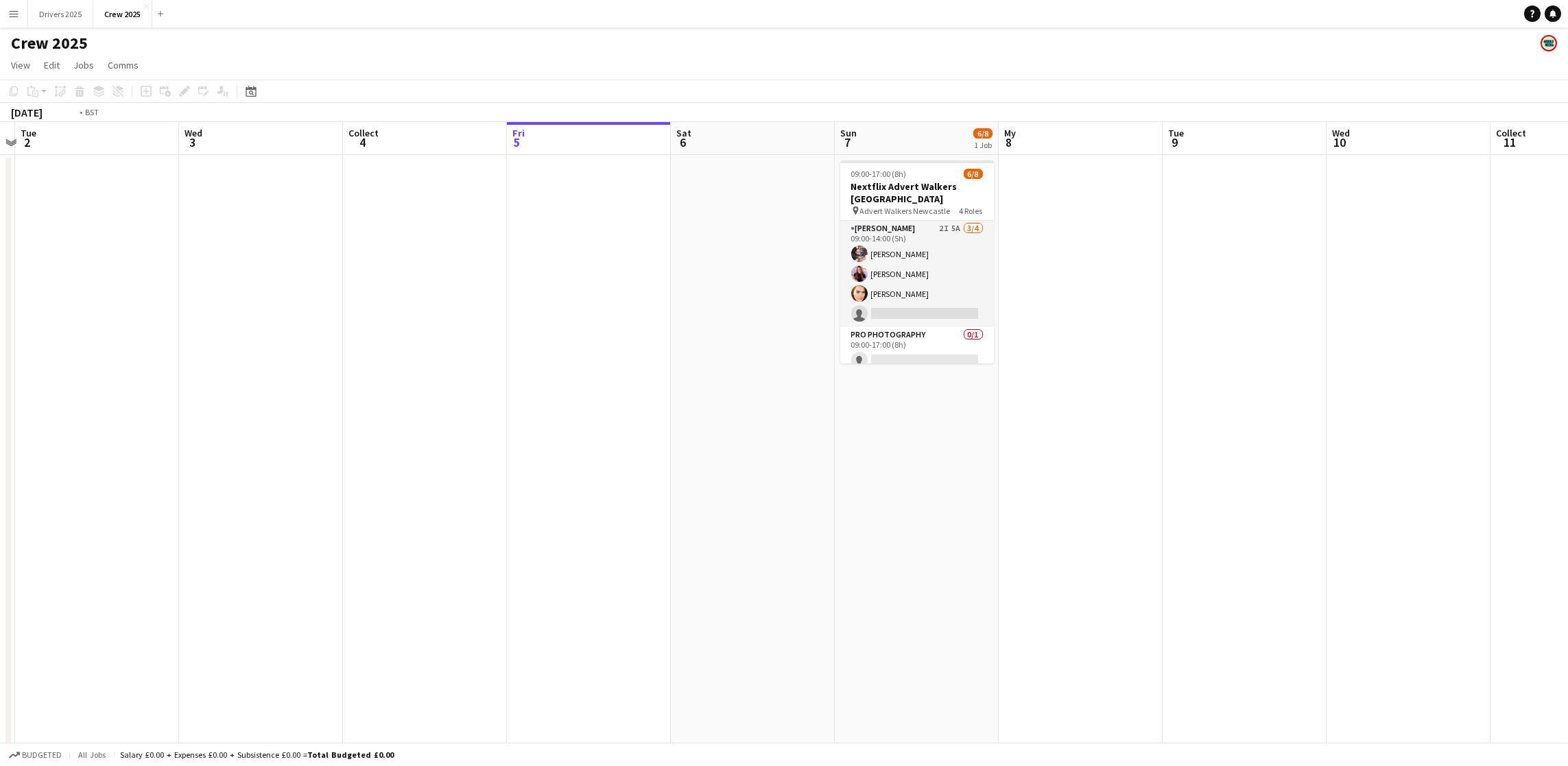
drag, startPoint x: 515, startPoint y: 412, endPoint x: 1425, endPoint y: 389, distance: 910.3
click at [1425, 389] on app-calendar-viewport "Mon 1 Tue 2 Wed 3 Collect 4 Fri 5 Sat 6 Sun 7 6/8 1 Job My 8 Tue 9 Wed 10 Colle…" at bounding box center [784, 465] width 1568 height 686
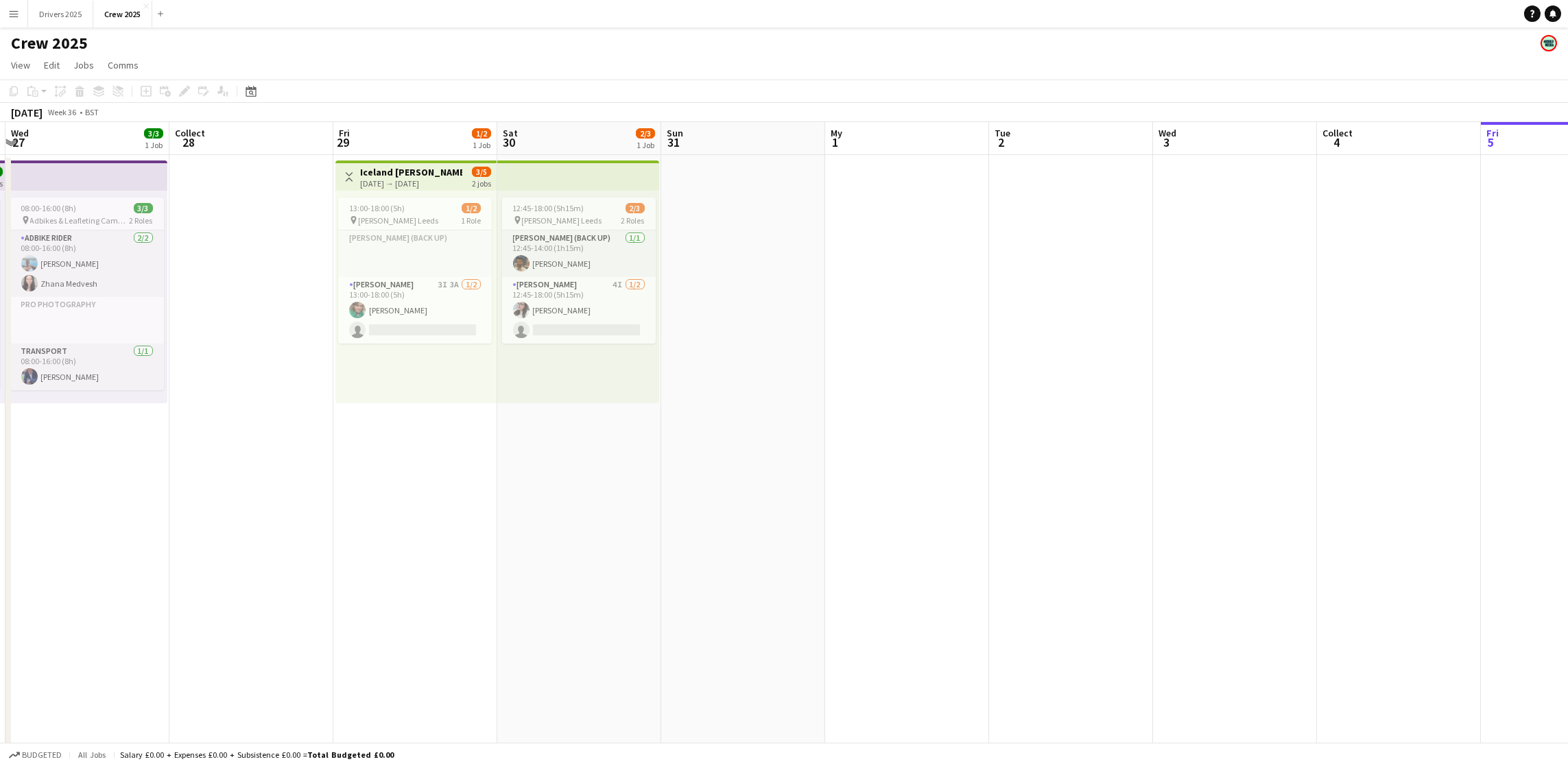
drag, startPoint x: 384, startPoint y: 449, endPoint x: 0, endPoint y: 462, distance: 384.2
click at [0, 462] on app-calendar-viewport "Sun 24 12/15 2 Jobs My 25 Tue 26 4/4 1 Job Wed 27 3/3 1 Job Collect 28 Fri 29 1…" at bounding box center [784, 575] width 1568 height 907
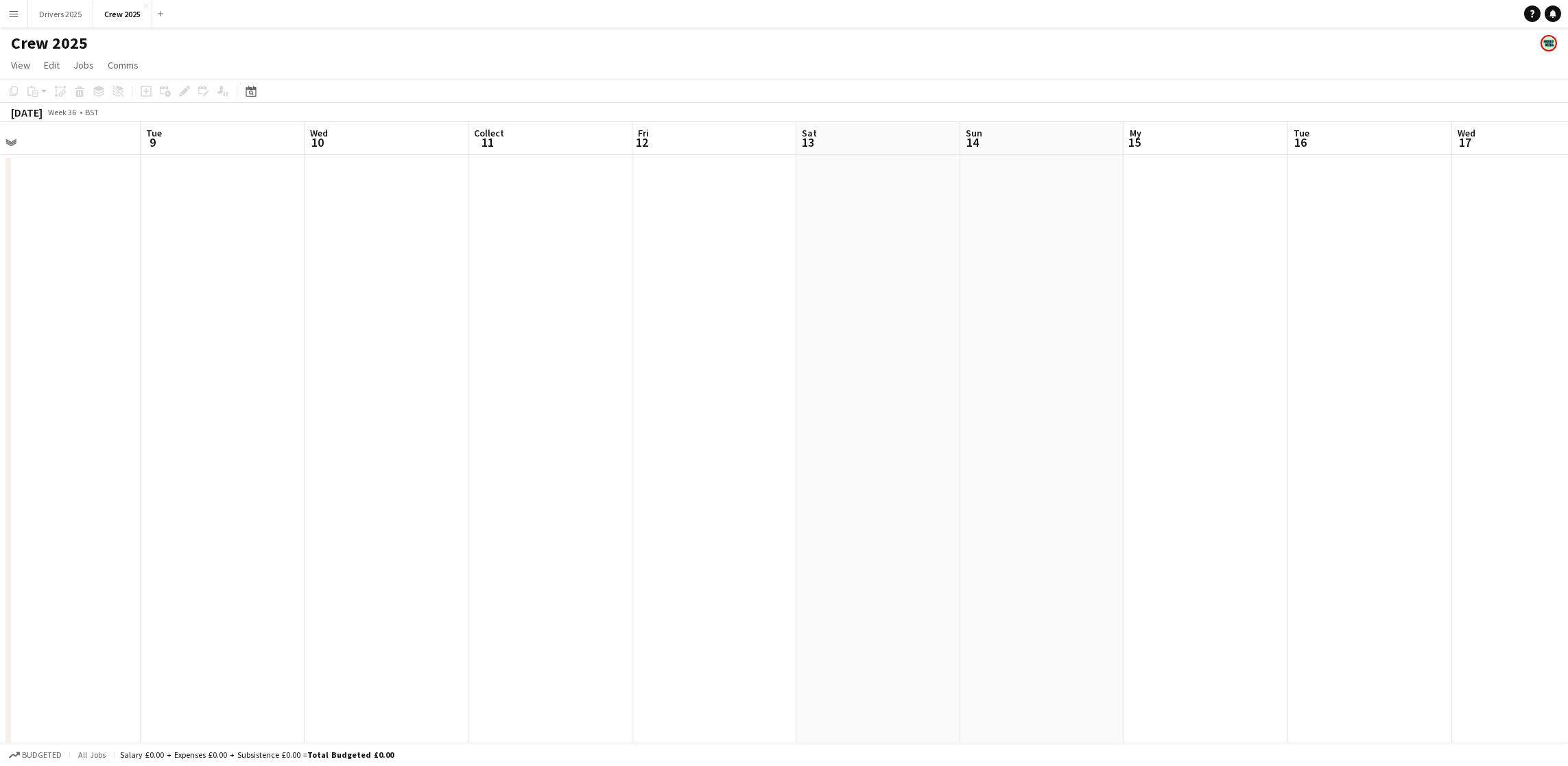
drag, startPoint x: 1204, startPoint y: 414, endPoint x: 177, endPoint y: 463, distance: 1028.2
click at [177, 463] on app-calendar-viewport "Sat 6 Sun 7 6/8 1 Job My 8 Tue 9 Wed 10 Collect 11 Fri 12 Sat 13 Sun 14 My 15 T…" at bounding box center [784, 575] width 1568 height 907
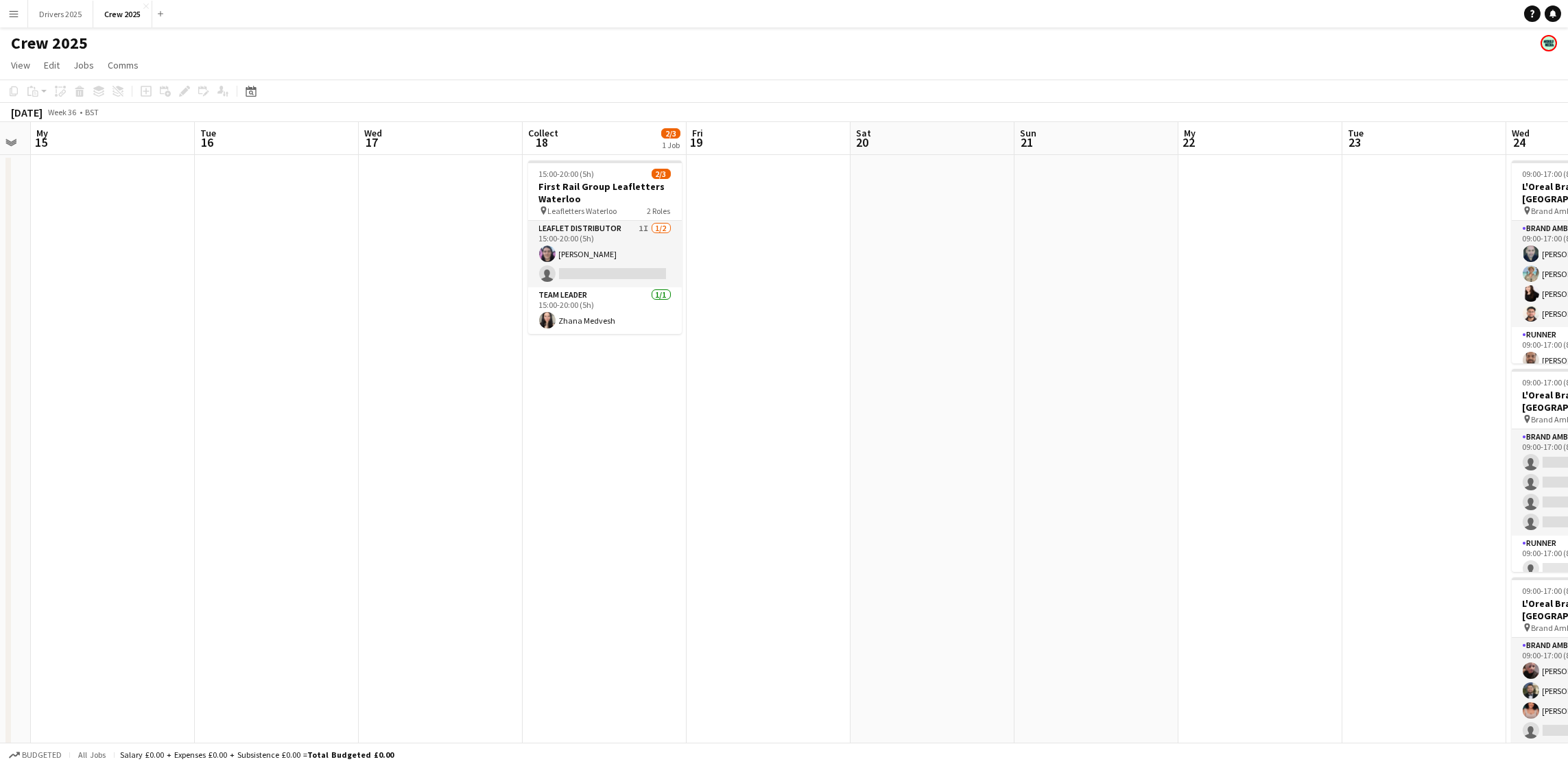
drag, startPoint x: 1257, startPoint y: 424, endPoint x: 146, endPoint y: 475, distance: 1112.2
click at [146, 475] on app-calendar-viewport "Fri 12 Sat 13 Sun 14 My 15 Tue 16 Wed 17 Collect 18 2/3 1 Job Fri 19 Sat 20 Sun…" at bounding box center [784, 575] width 1568 height 907
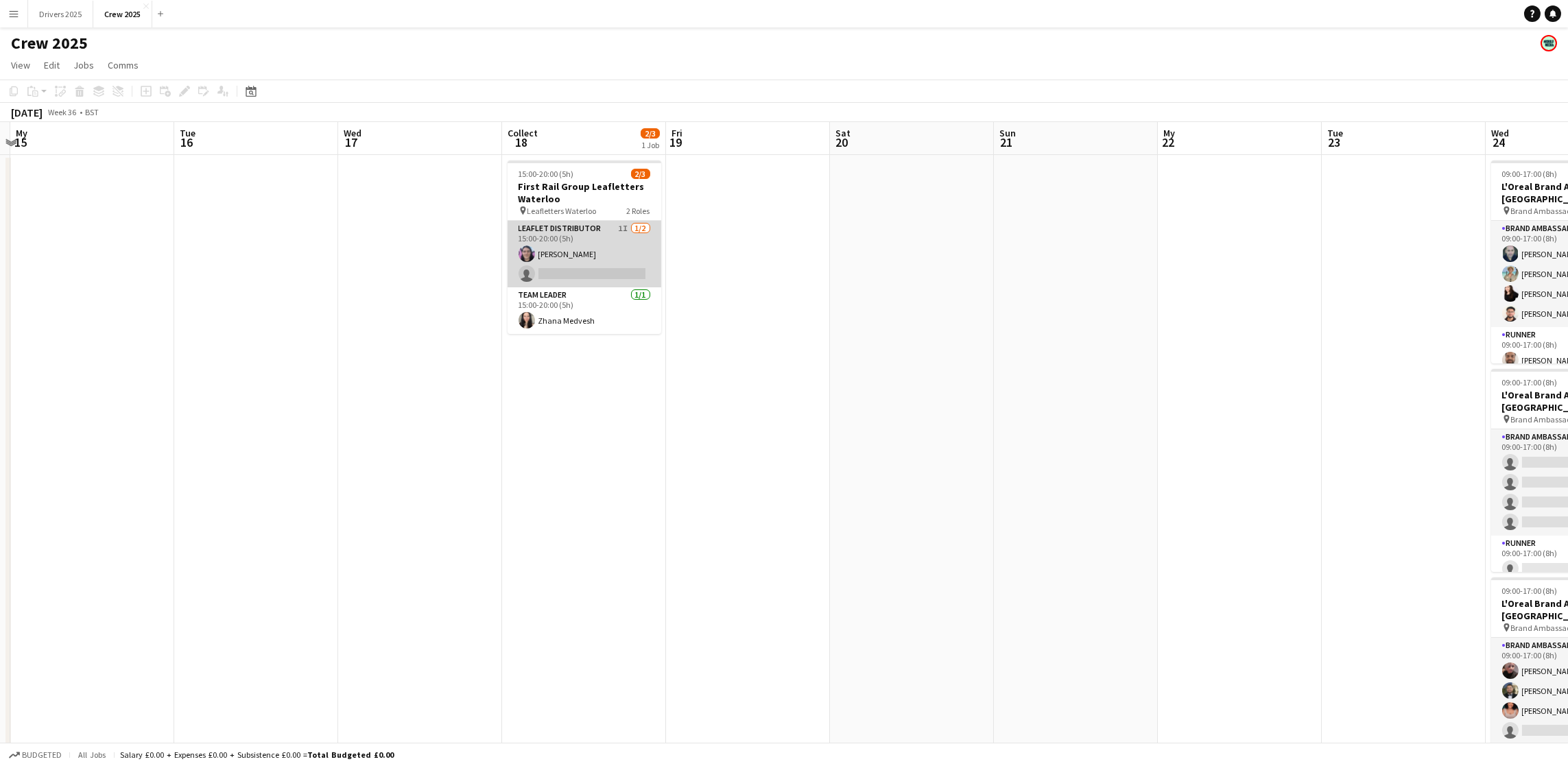
click at [582, 263] on app-card-role "Leaflet Distributor 1I [DATE] 15:00-20:00 (5h) [PERSON_NAME] single-neutral-act…" at bounding box center [584, 254] width 154 height 67
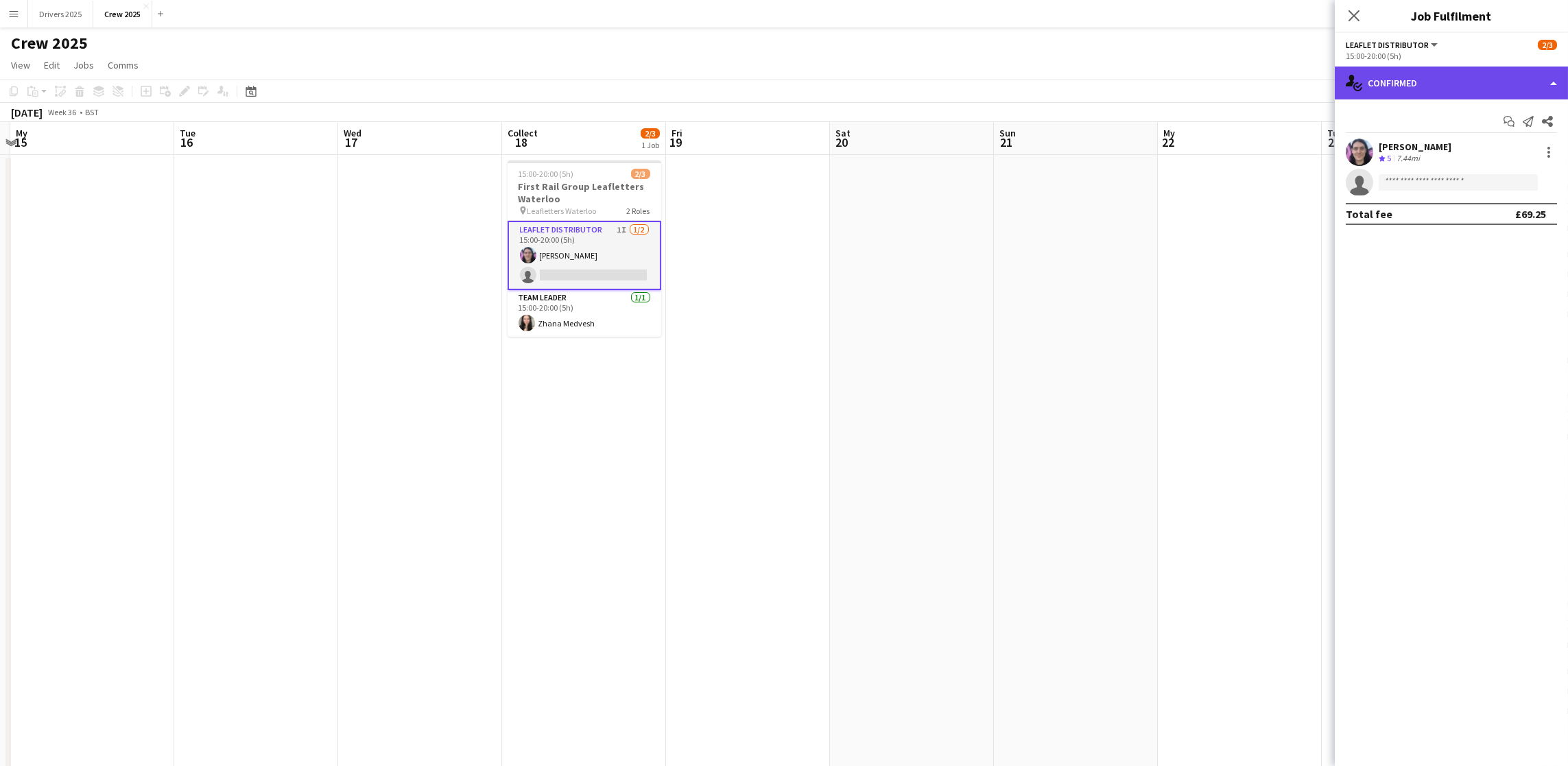
click at [1474, 92] on div "single-neutral-actions-check-2 Confirmed" at bounding box center [1451, 83] width 233 height 33
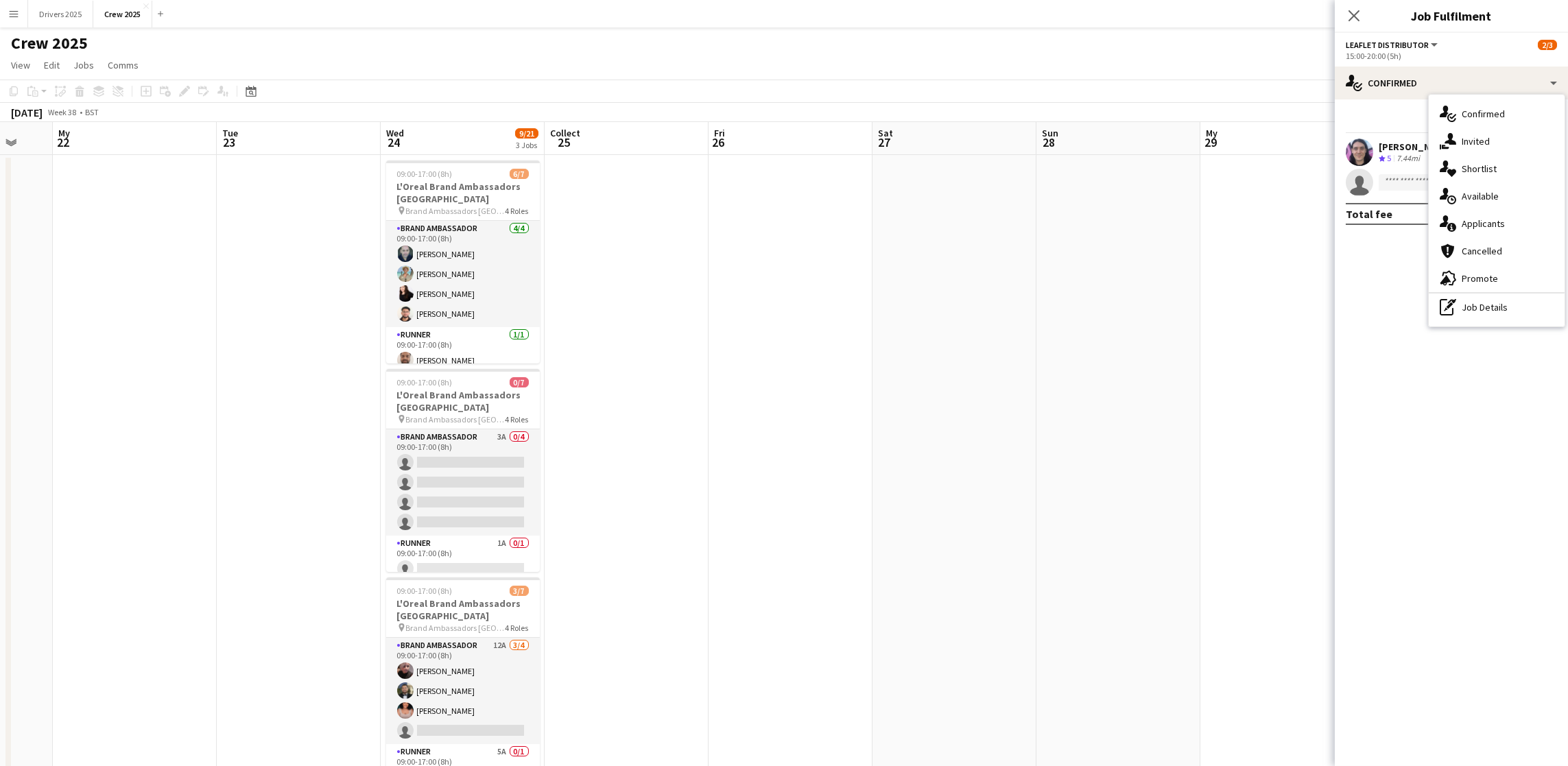
scroll to position [0, 575]
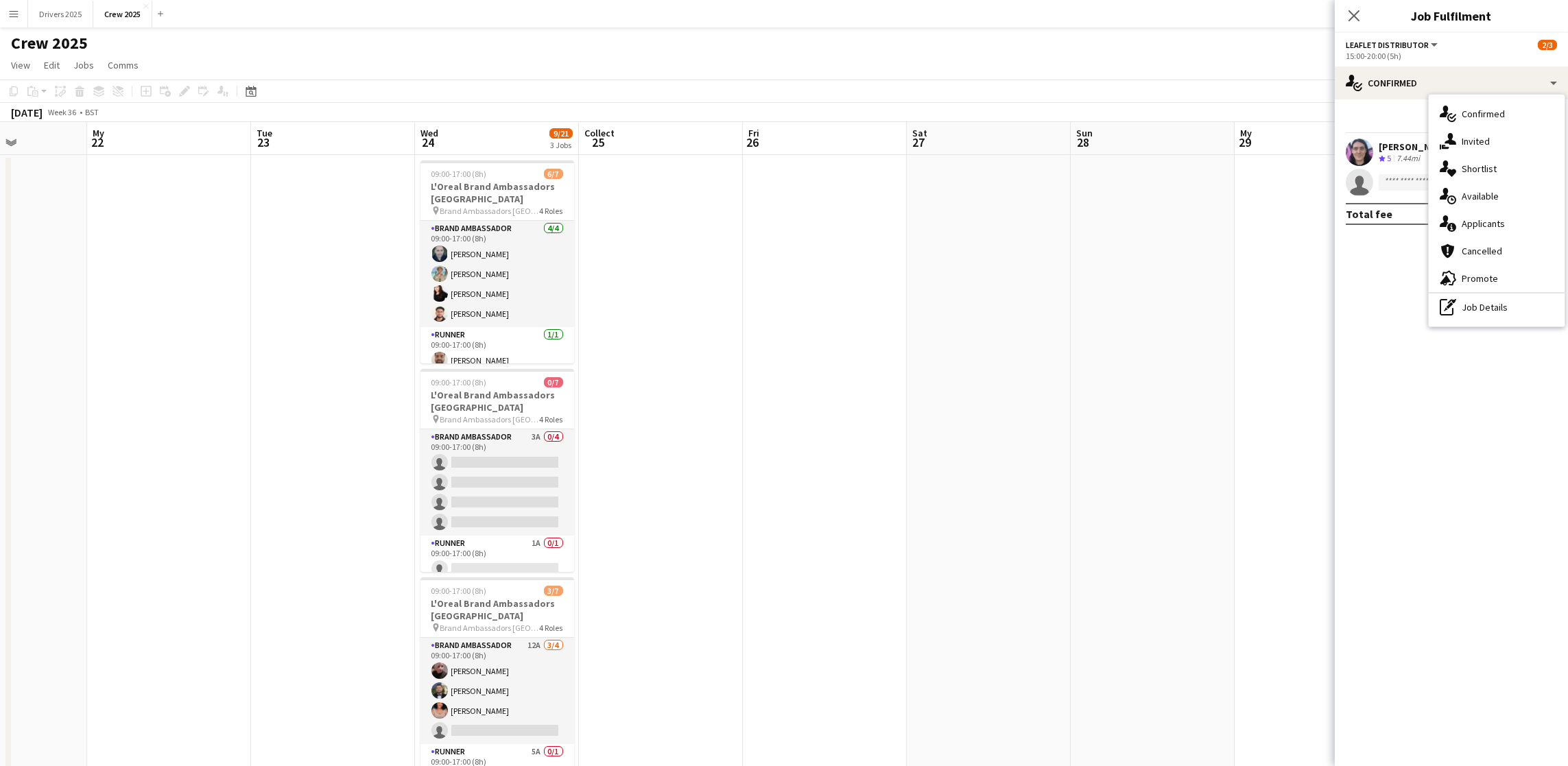
drag, startPoint x: 1096, startPoint y: 365, endPoint x: 19, endPoint y: 414, distance: 1078.1
click at [19, 414] on app-calendar-viewport "Collect 18 2/3 1 Job Fri 19 Sat 20 Sun 21 My 22 Tue 23 Wed 24 9/21 3 Jobs Colle…" at bounding box center [784, 575] width 1568 height 907
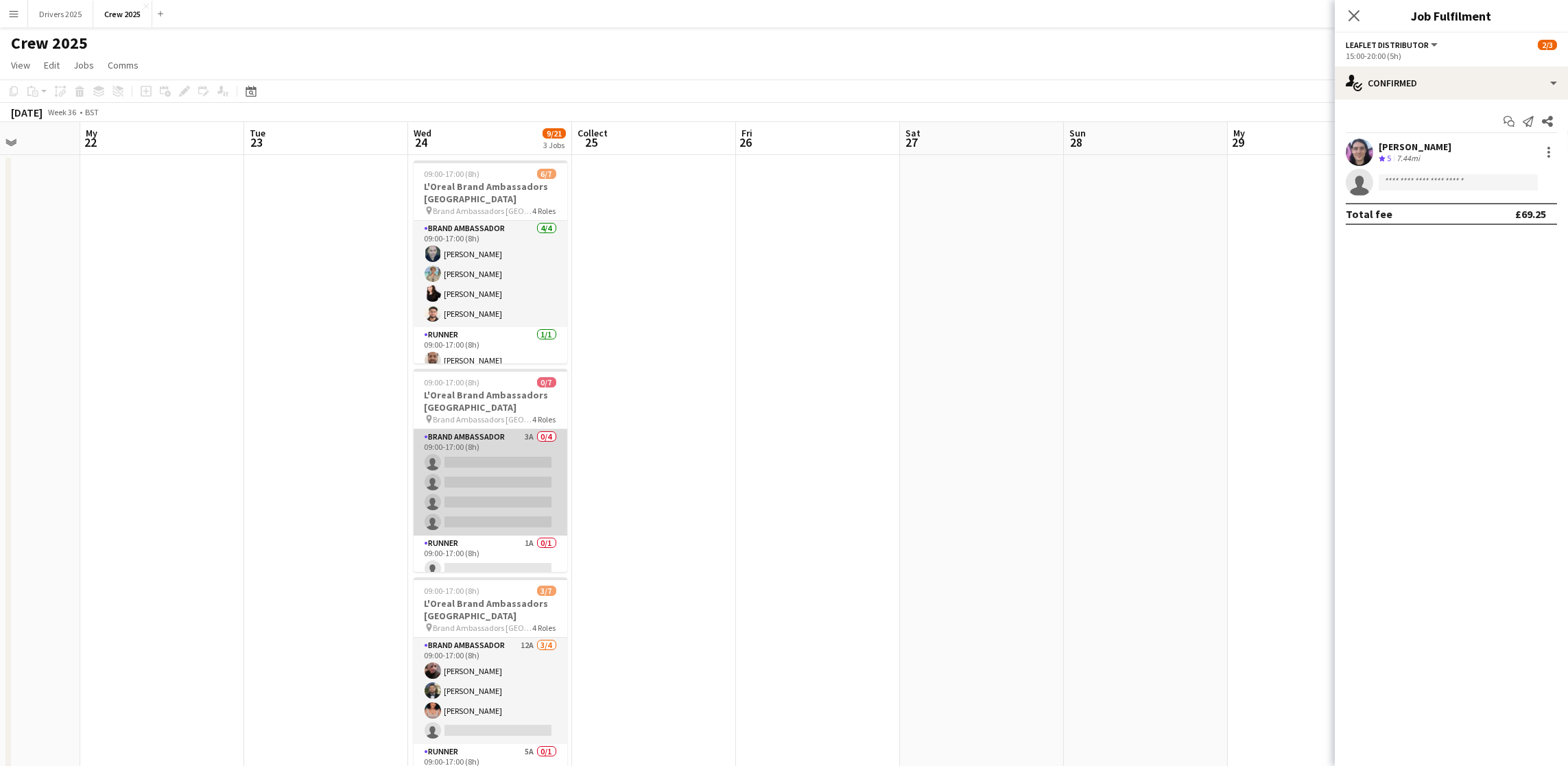
click at [503, 475] on app-card-role "Brand Ambassador 3A 0/4 09:00-17:00 (8h) single-neutral-actions single-neutral-…" at bounding box center [490, 483] width 154 height 107
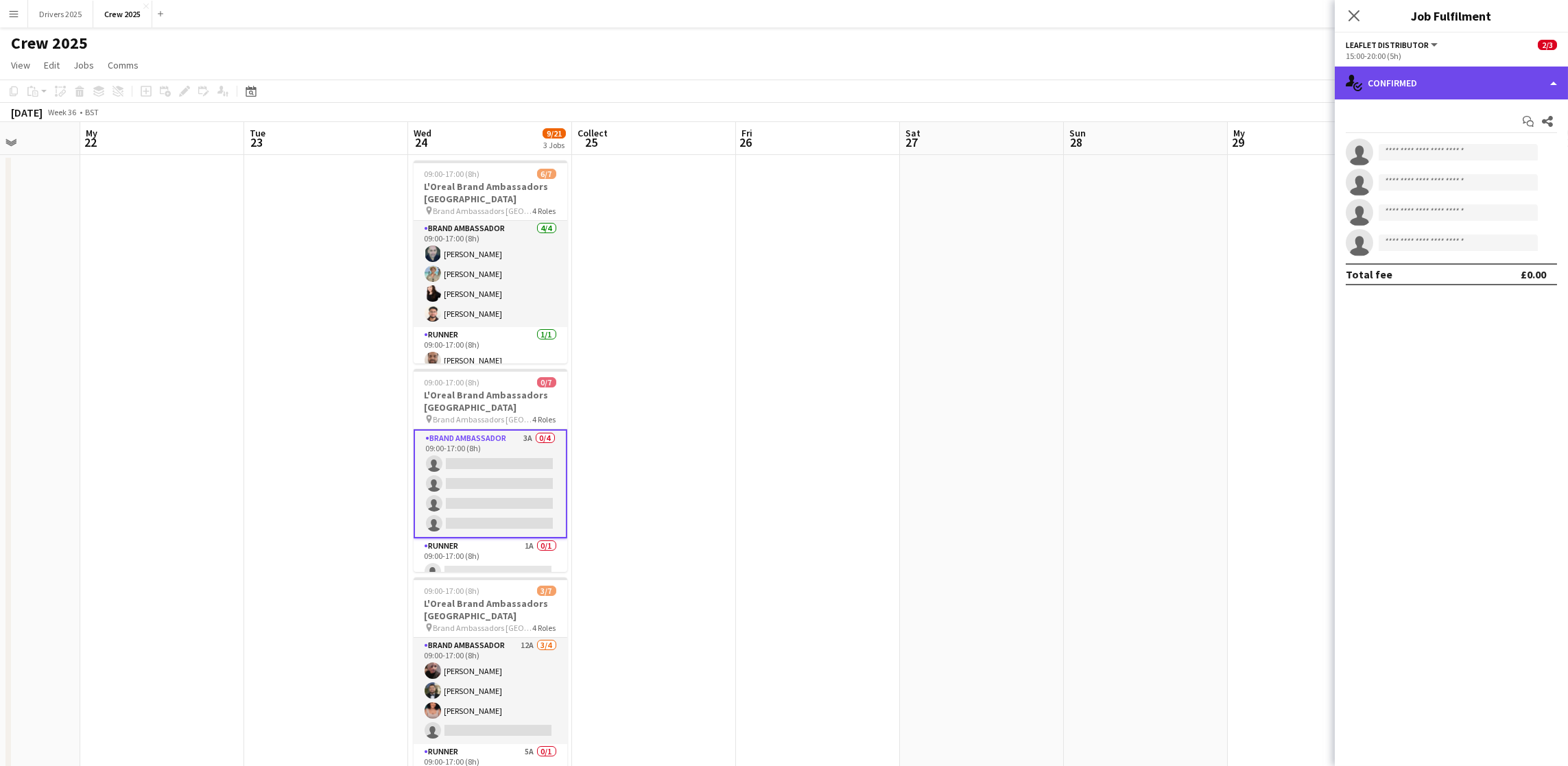
click at [1469, 85] on div "single-neutral-actions-check-2 Confirmed" at bounding box center [1451, 83] width 233 height 33
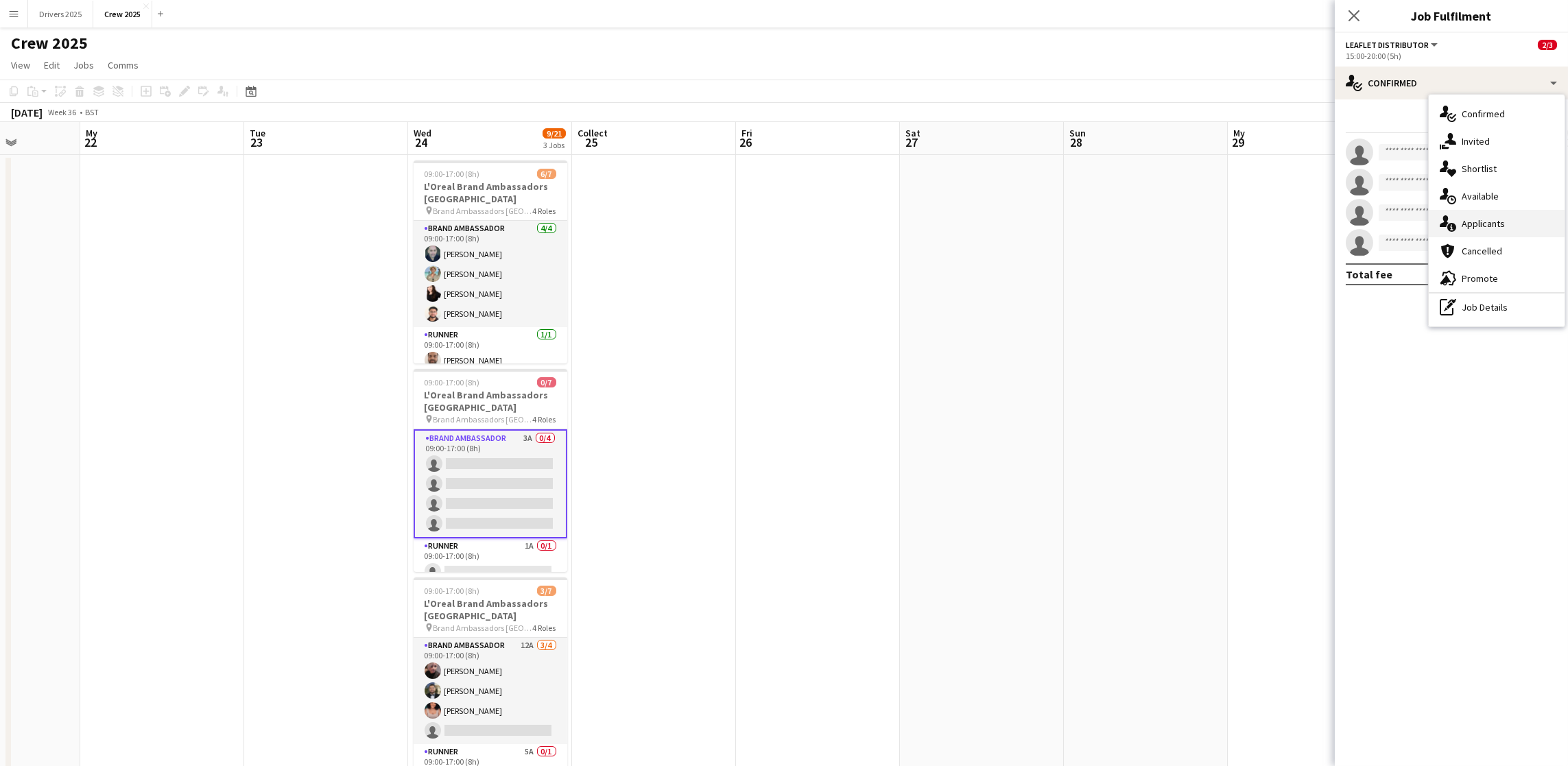
click at [1511, 217] on div "single-neutral-actions-information Applicants" at bounding box center [1496, 224] width 136 height 27
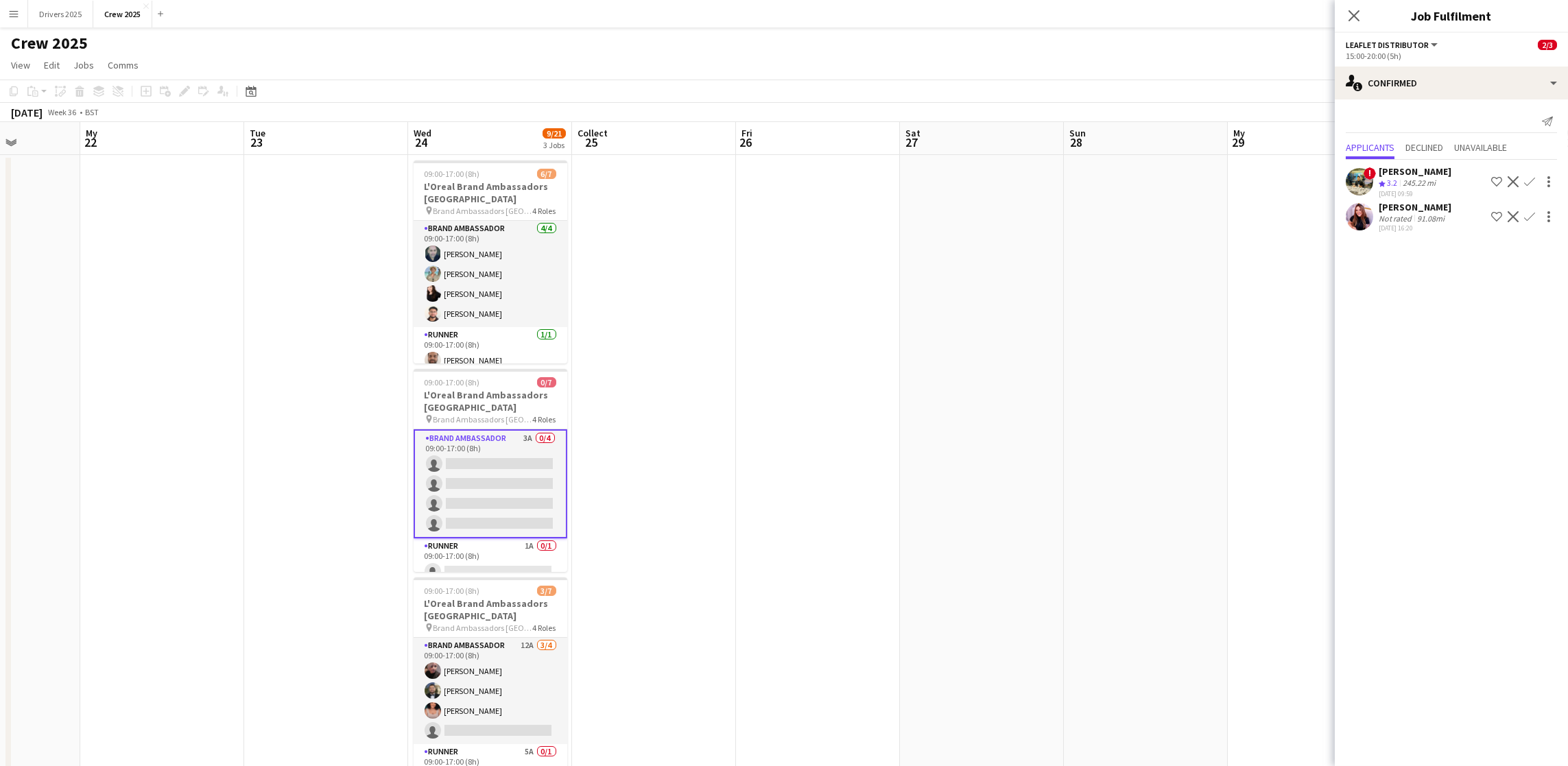
click at [1526, 217] on app-icon "Confirm" at bounding box center [1530, 217] width 11 height 11
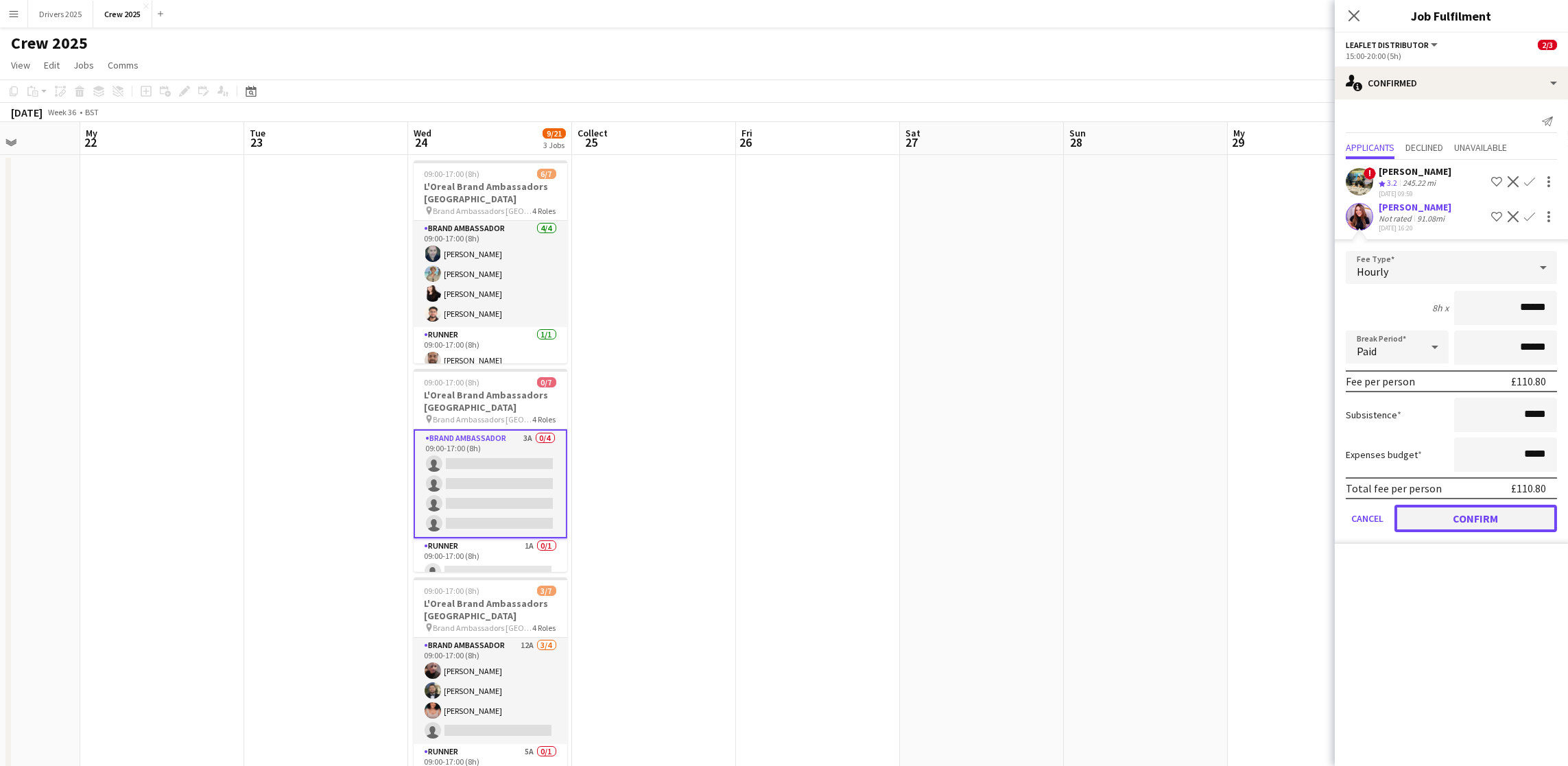
click at [1457, 517] on button "Confirm" at bounding box center [1476, 518] width 162 height 27
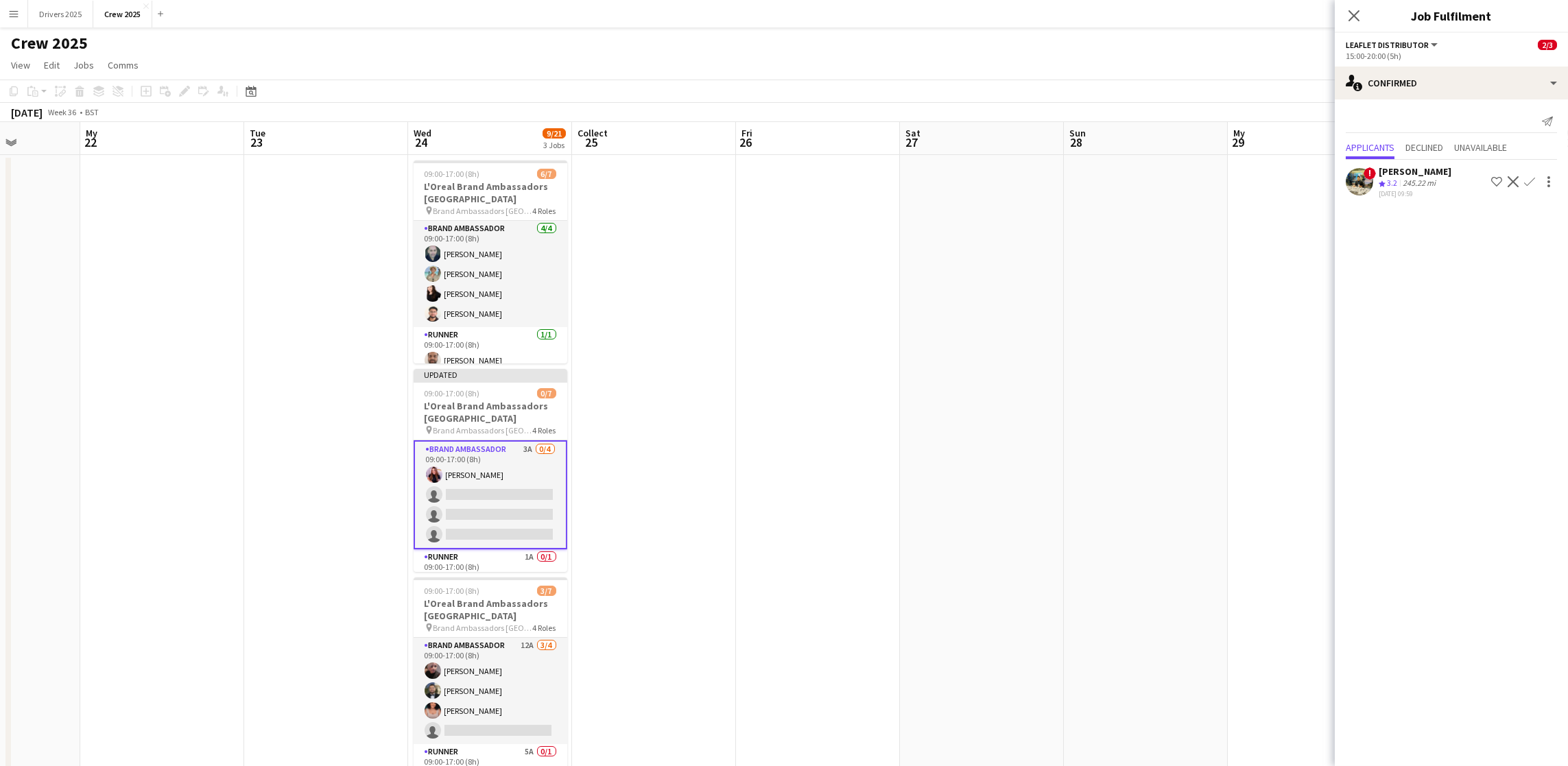
click at [1005, 408] on app-date-cell at bounding box center [981, 592] width 164 height 874
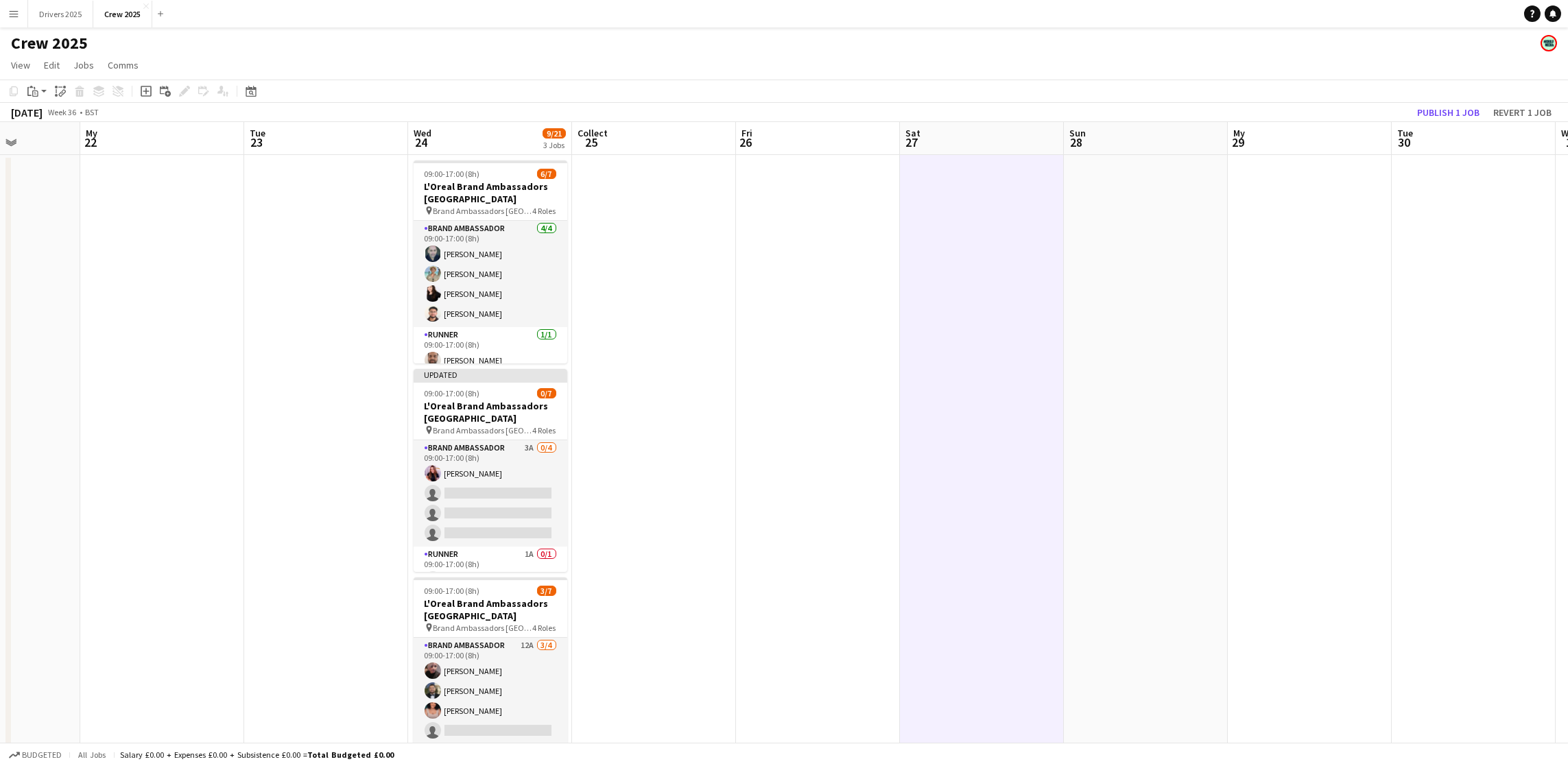
click at [1447, 103] on div "[DATE] Week 36 • BST Publish 1 job Revert 1 job" at bounding box center [784, 112] width 1568 height 19
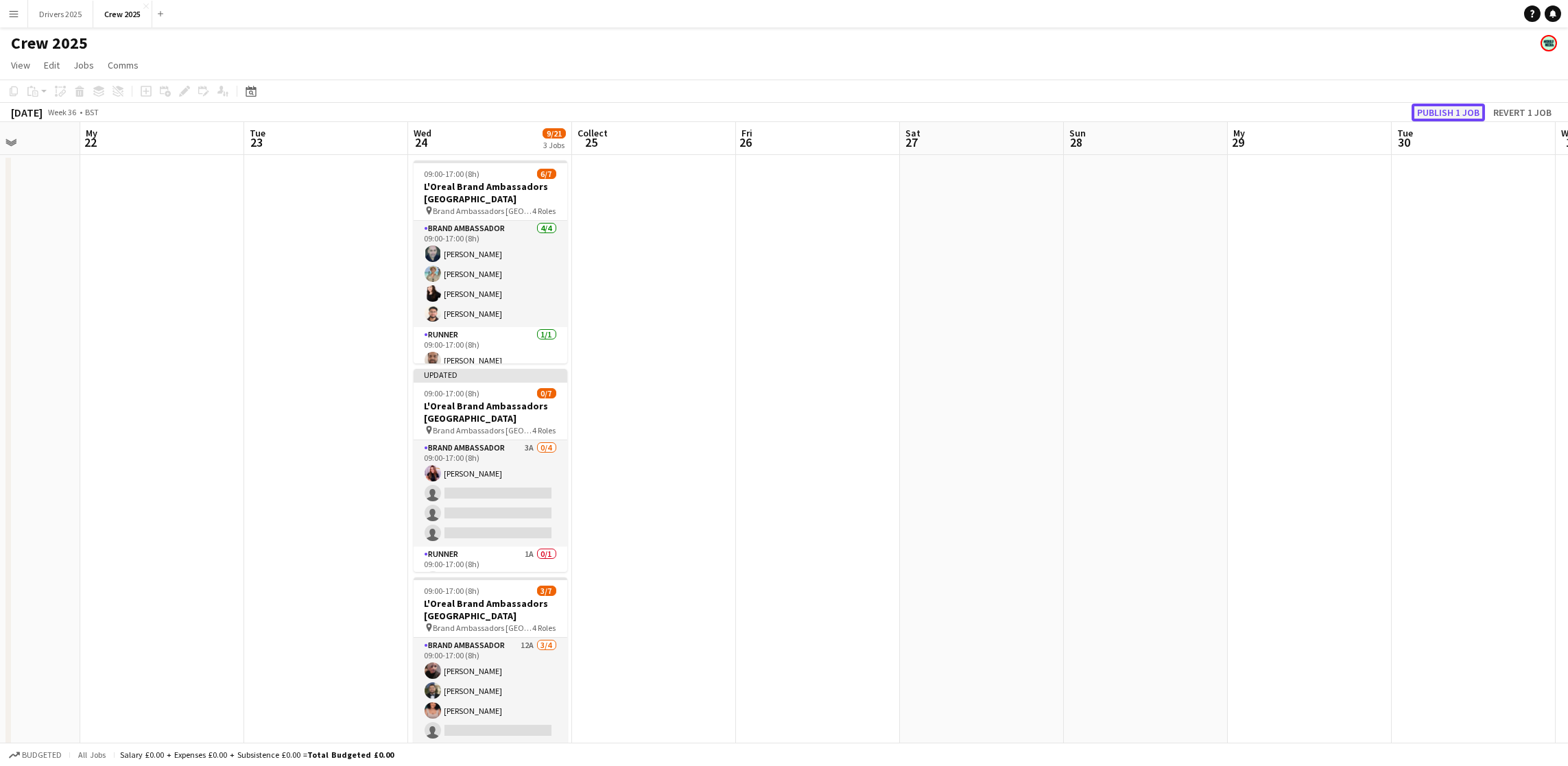
click at [1438, 107] on font "Publish 1 job" at bounding box center [1448, 113] width 62 height 13
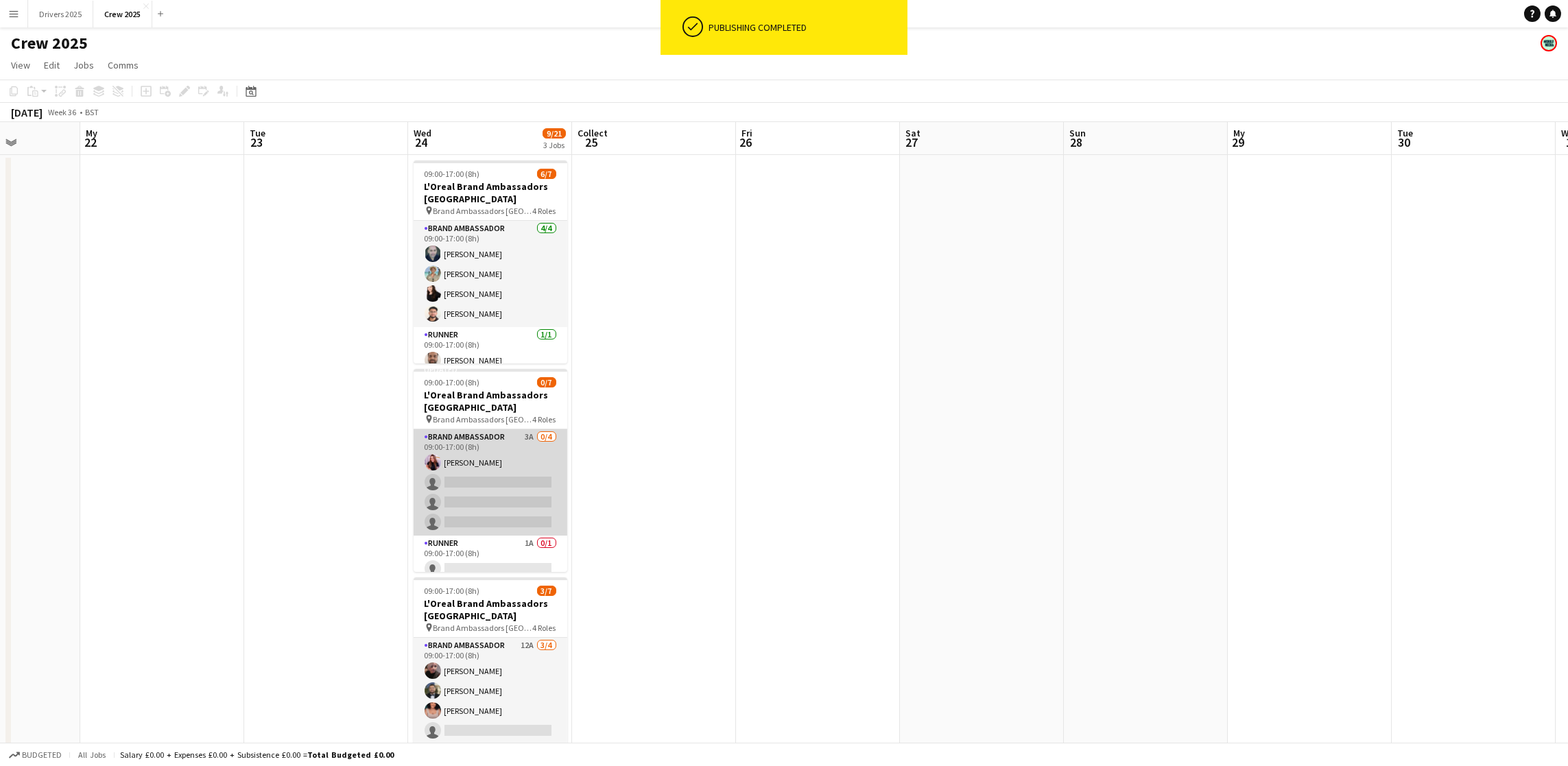
drag, startPoint x: 495, startPoint y: 497, endPoint x: 544, endPoint y: 502, distance: 49.3
click at [497, 494] on app-card-role "Brand Ambassador 3A 0/4 09:00-17:00 (8h) [PERSON_NAME] single-neutral-actions s…" at bounding box center [490, 483] width 154 height 107
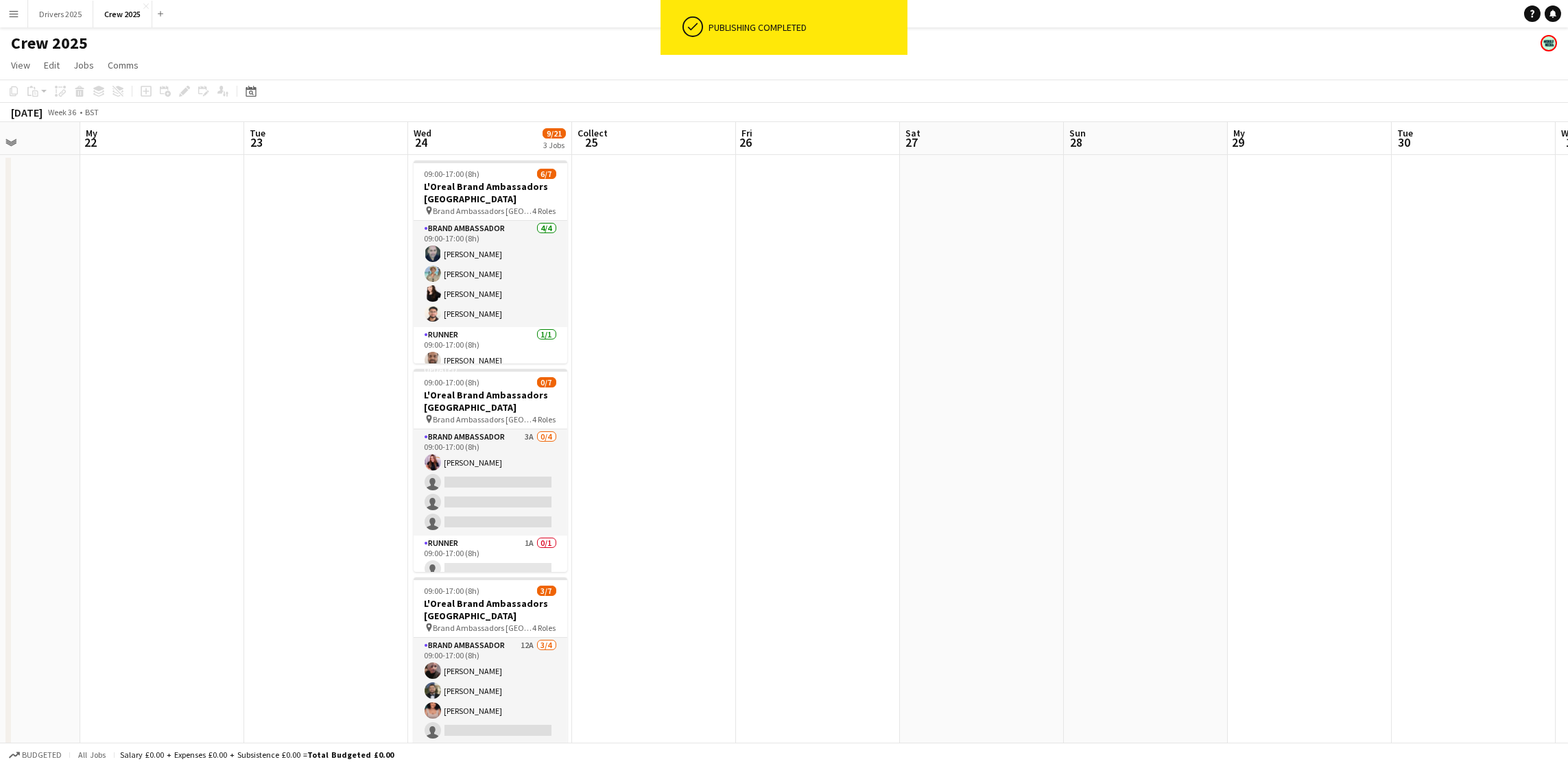
scroll to position [0, 573]
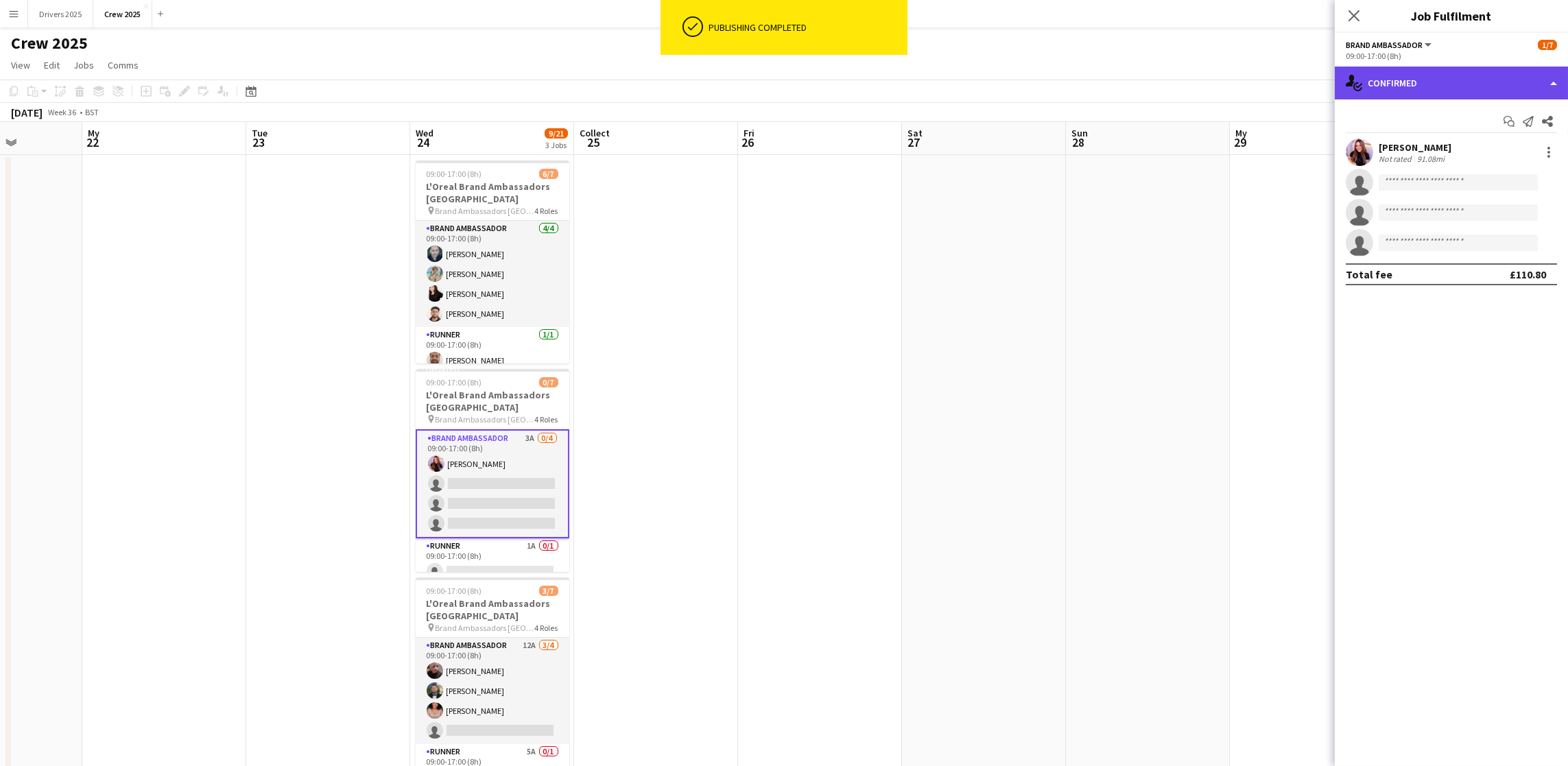
click at [1449, 77] on div "single-neutral-actions-check-2 Confirmed" at bounding box center [1451, 83] width 233 height 33
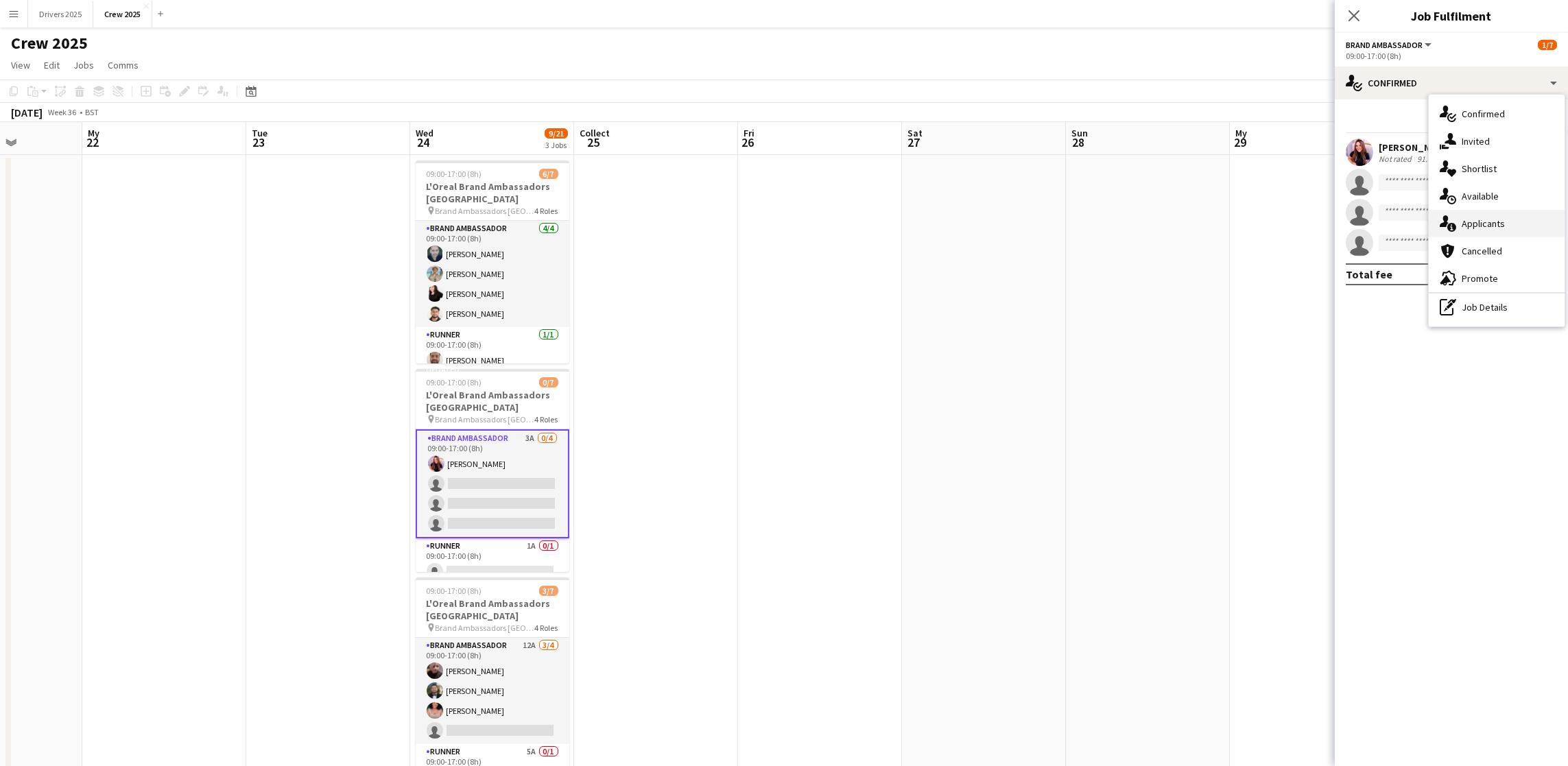
click at [1481, 227] on font "Applicants" at bounding box center [1483, 224] width 43 height 13
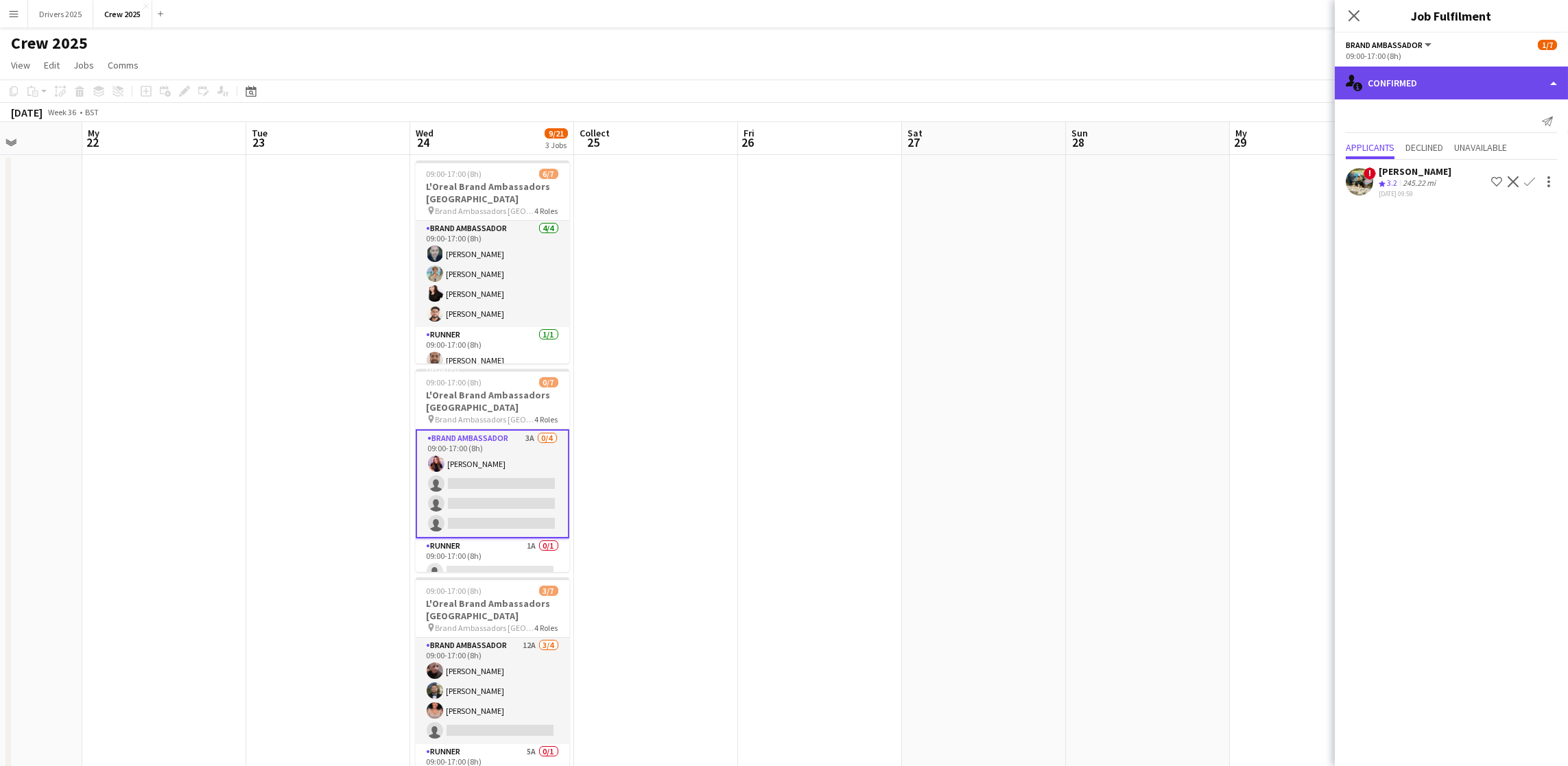
click at [1457, 84] on div "single-neutral-actions-information Confirmed" at bounding box center [1451, 83] width 233 height 33
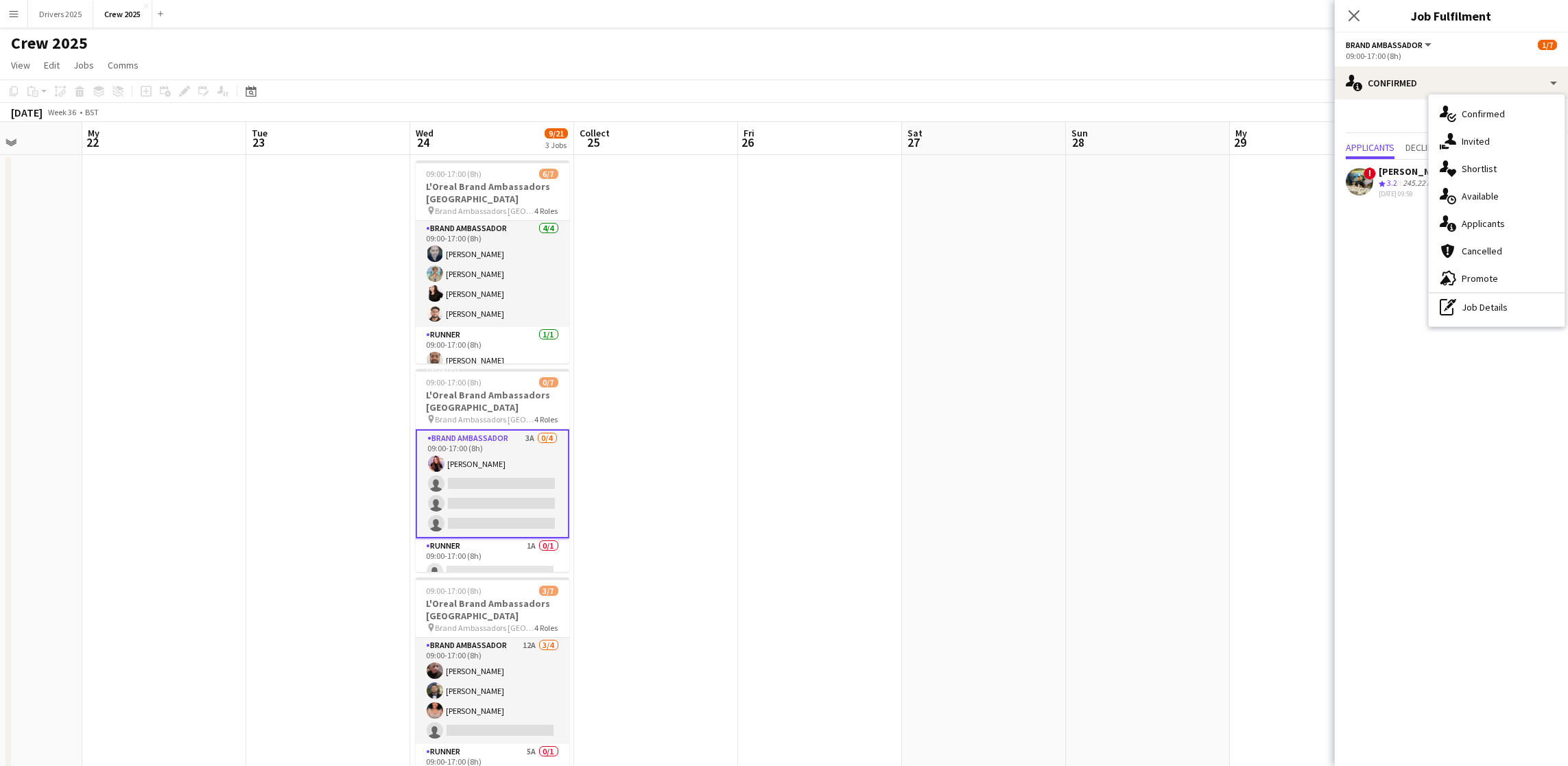
click at [454, 459] on app-card-role "Brand Ambassador 3A 0/4 09:00-17:00 (8h) [PERSON_NAME] single-neutral-actions s…" at bounding box center [492, 483] width 154 height 109
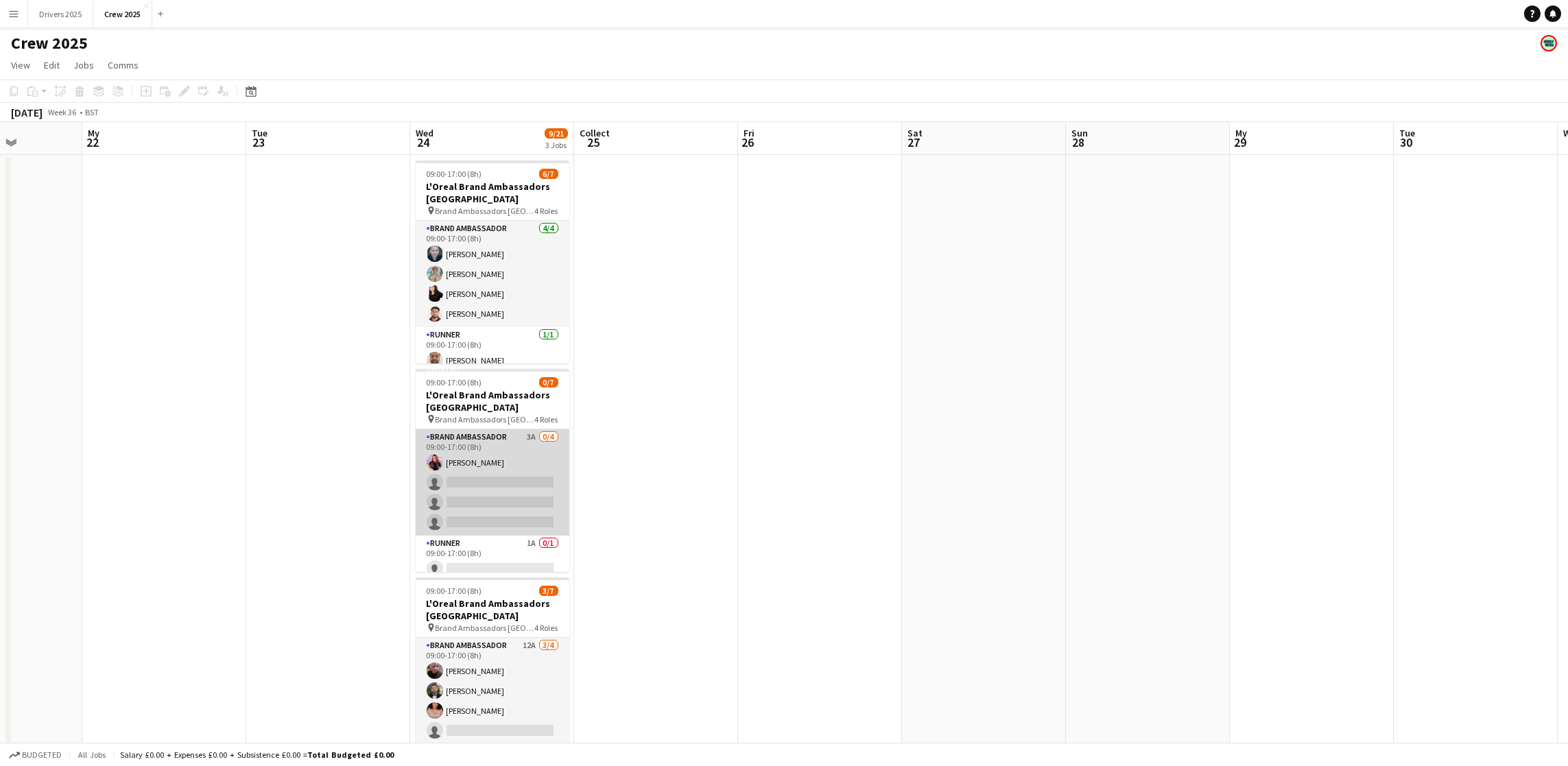
click at [458, 463] on app-card-role "Brand Ambassador 3A 0/4 09:00-17:00 (8h) [PERSON_NAME] single-neutral-actions s…" at bounding box center [492, 483] width 154 height 107
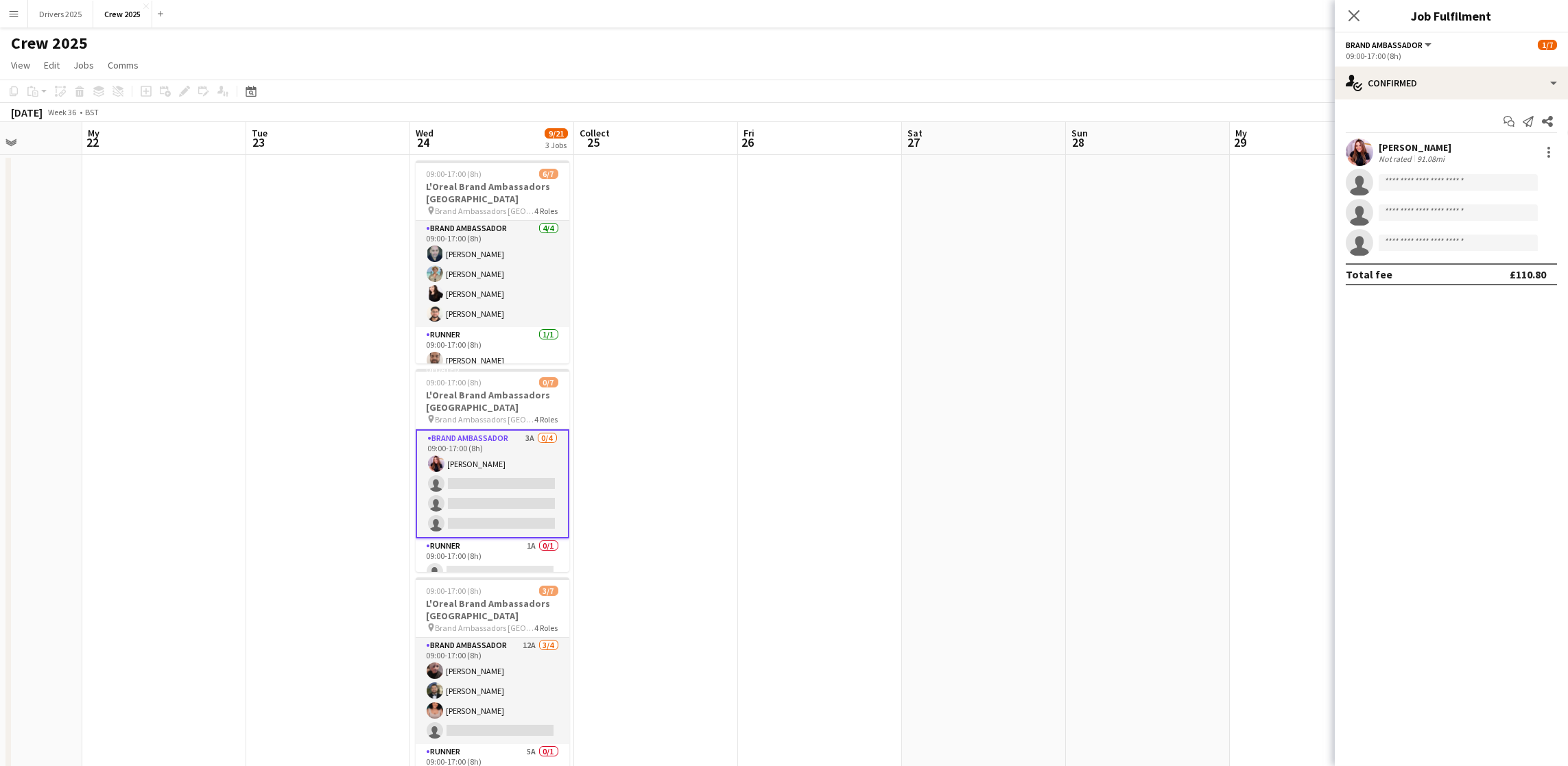
click at [1365, 150] on app-user-avatar at bounding box center [1359, 152] width 27 height 27
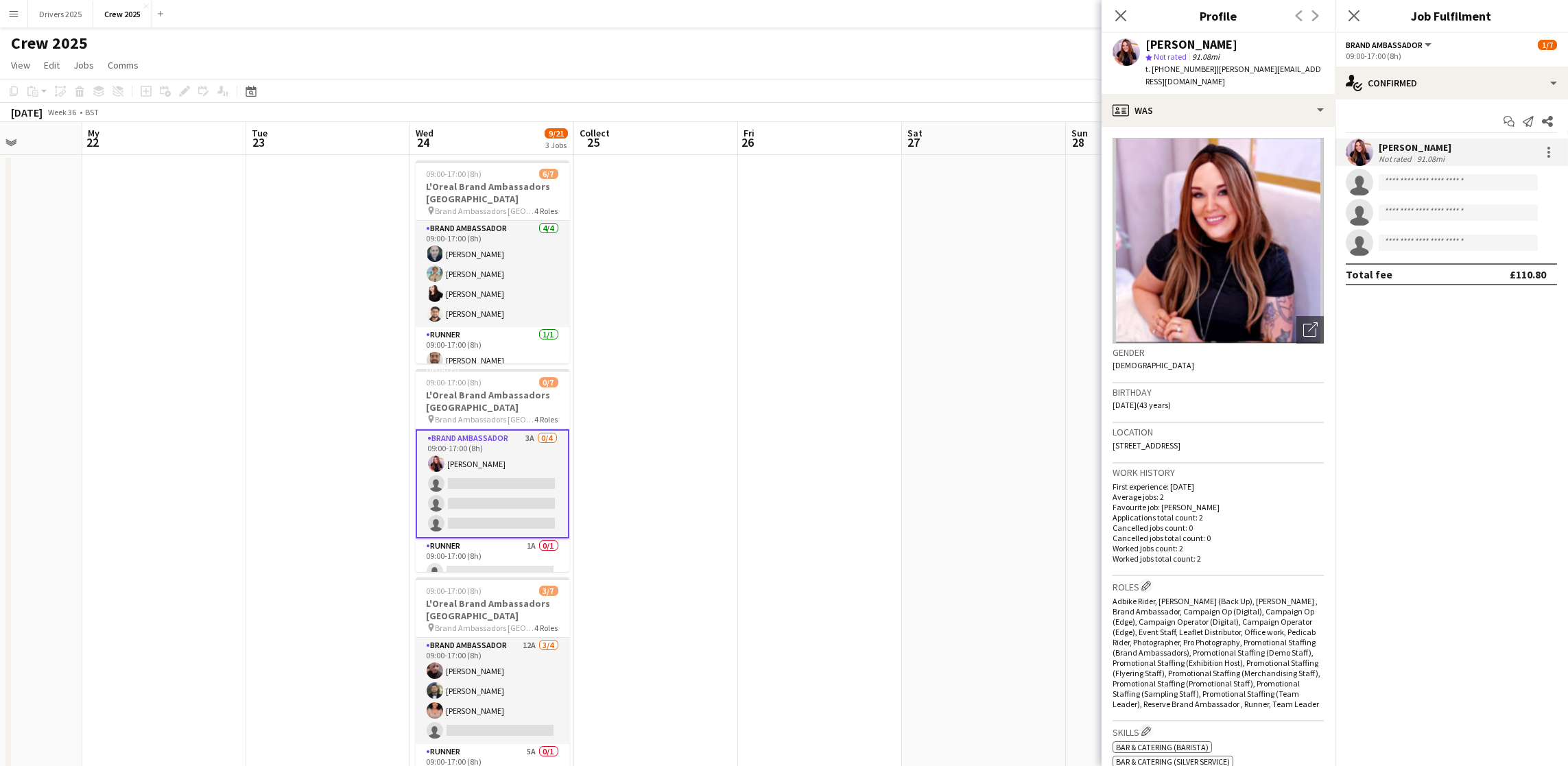
click at [1277, 235] on img at bounding box center [1218, 240] width 211 height 205
click at [844, 455] on app-date-cell at bounding box center [820, 592] width 164 height 874
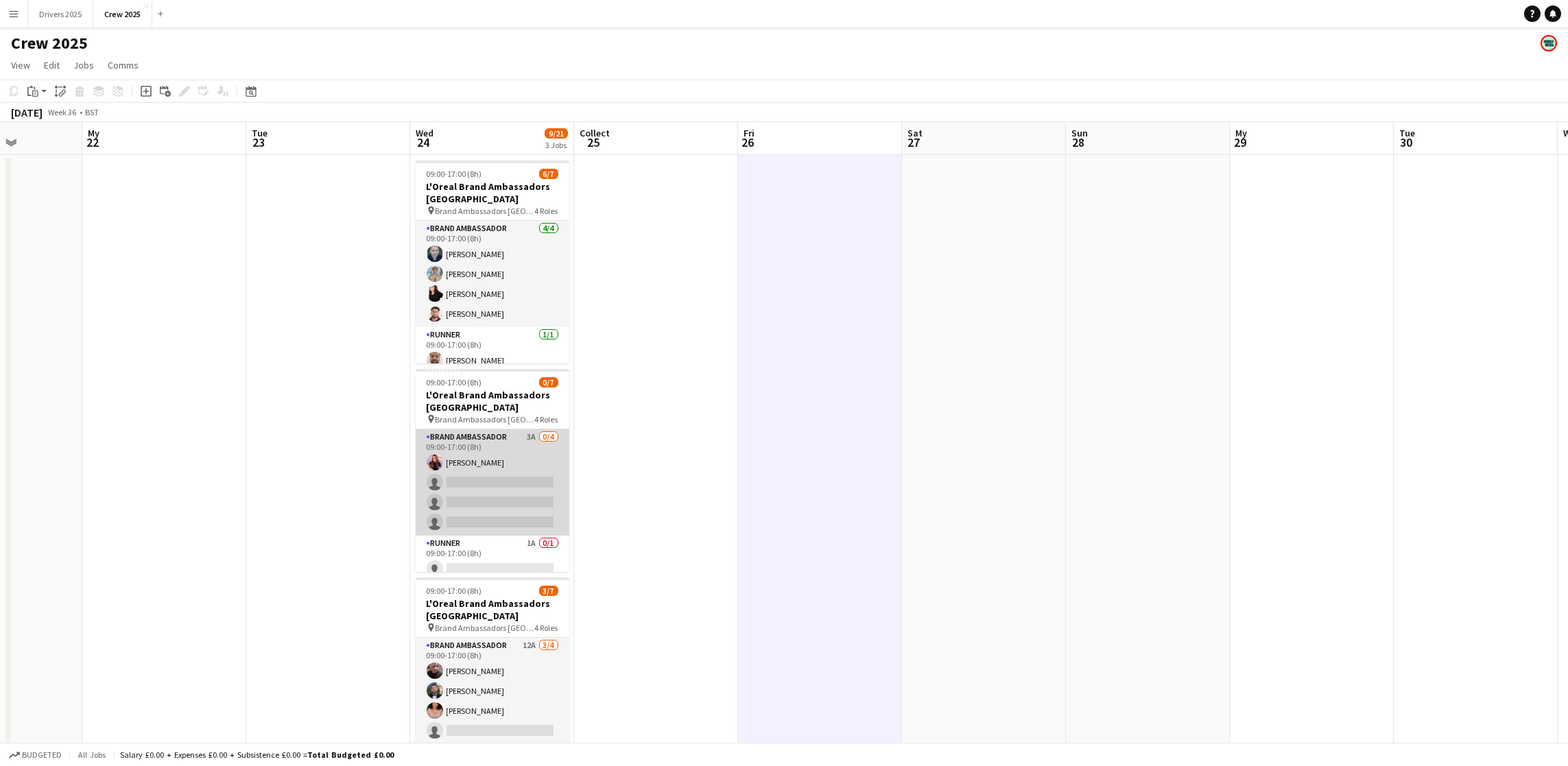
click at [470, 475] on app-card-role "Brand Ambassador 3A 0/4 09:00-17:00 (8h) [PERSON_NAME] single-neutral-actions s…" at bounding box center [492, 483] width 154 height 107
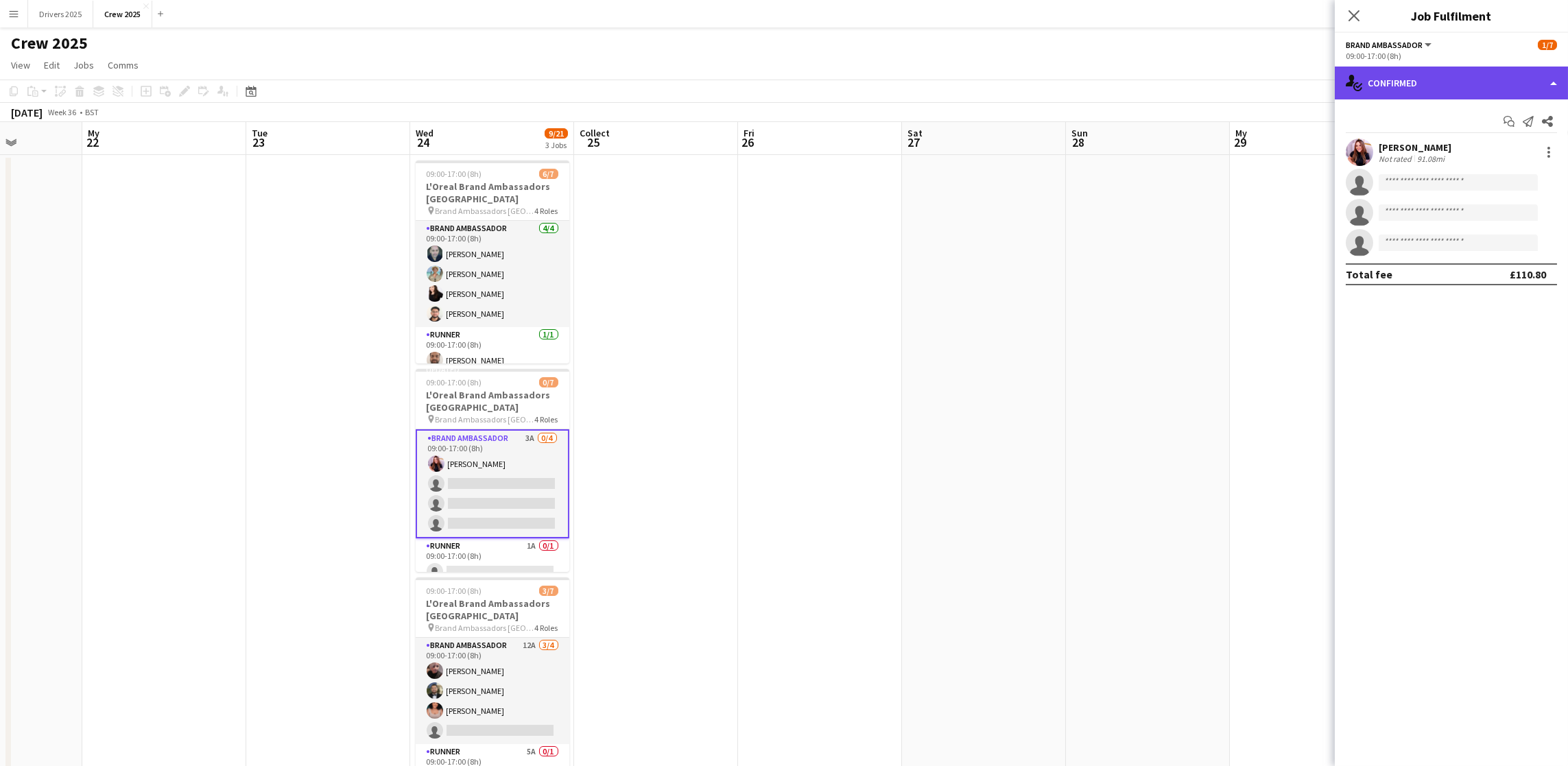
click at [1426, 79] on div "single-neutral-actions-check-2 Confirmed" at bounding box center [1451, 83] width 233 height 33
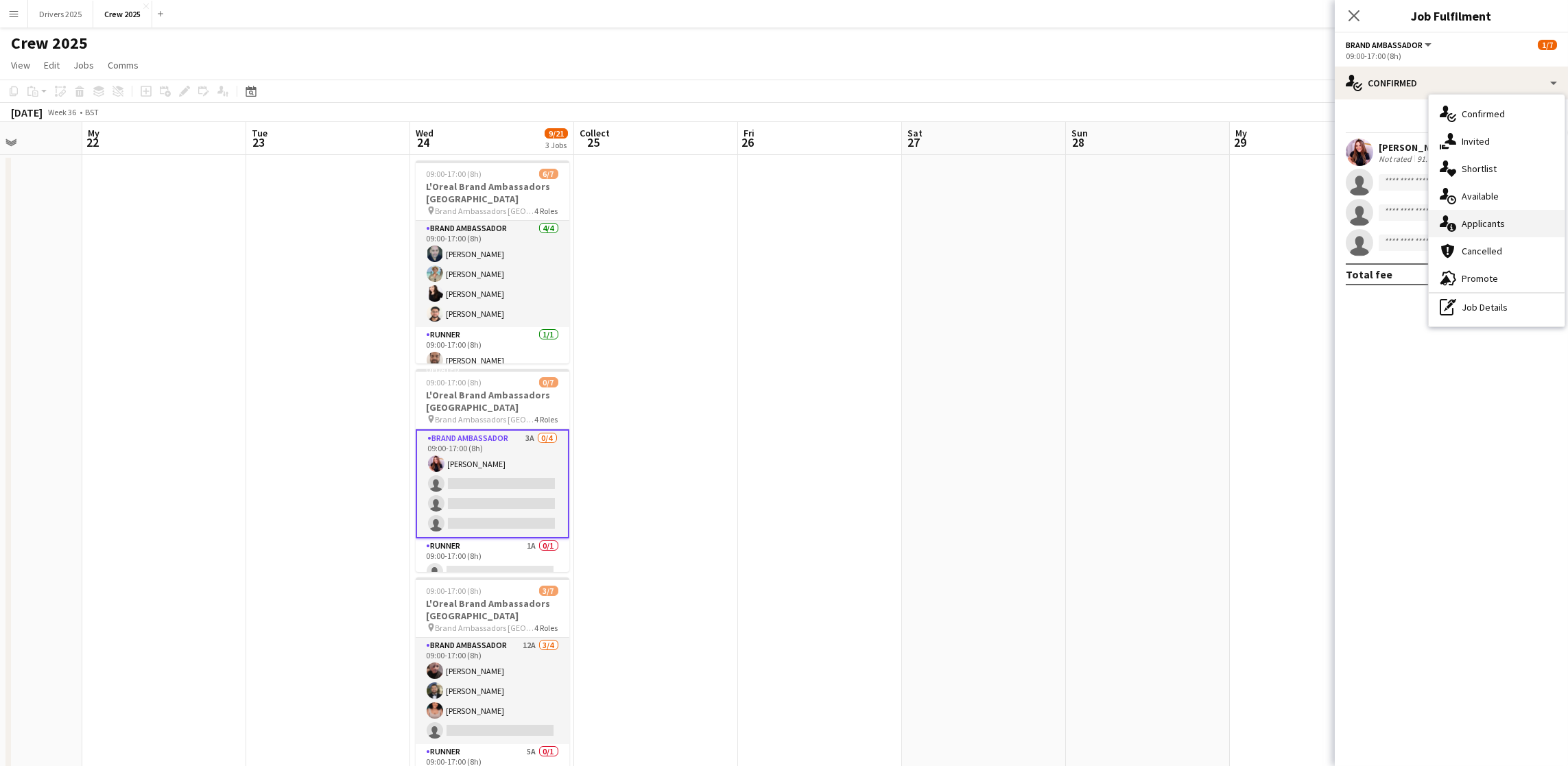
click at [1469, 217] on font "Applicants" at bounding box center [1483, 224] width 43 height 13
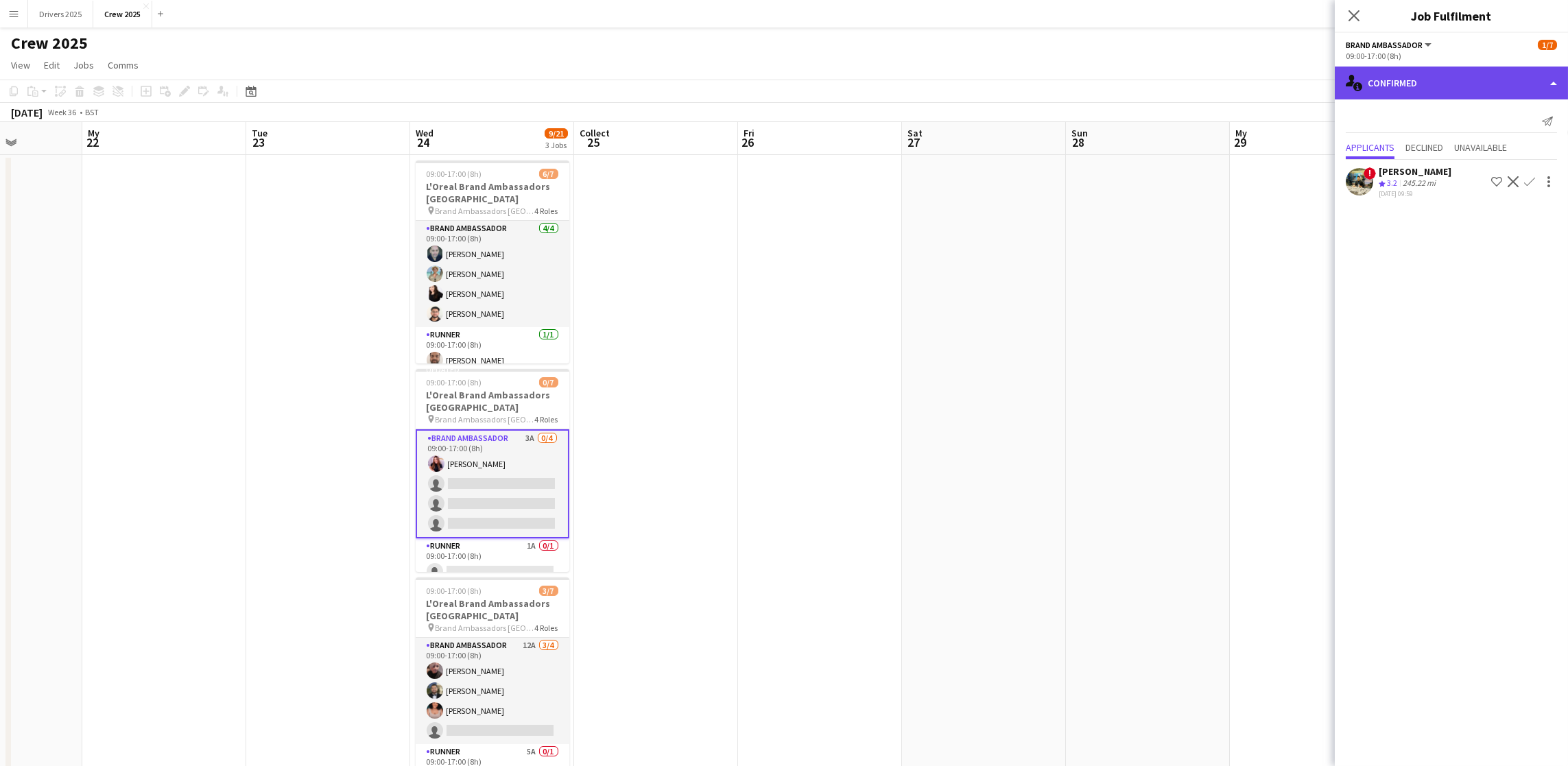
click at [1480, 79] on div "single-neutral-actions-information Confirmed" at bounding box center [1451, 83] width 233 height 33
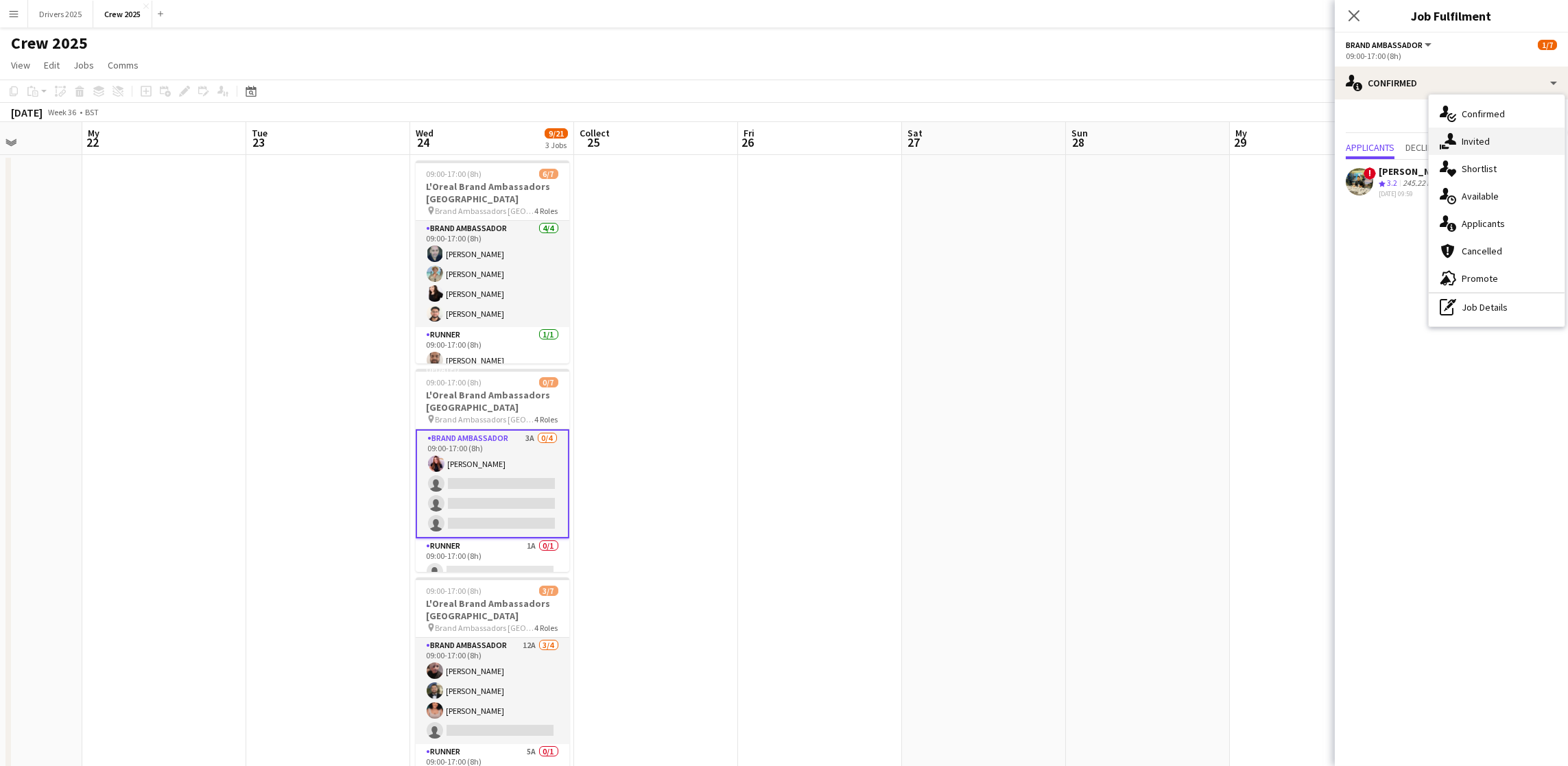
click at [1497, 131] on div "single-neutral-actions-share-1 Invited" at bounding box center [1496, 141] width 136 height 27
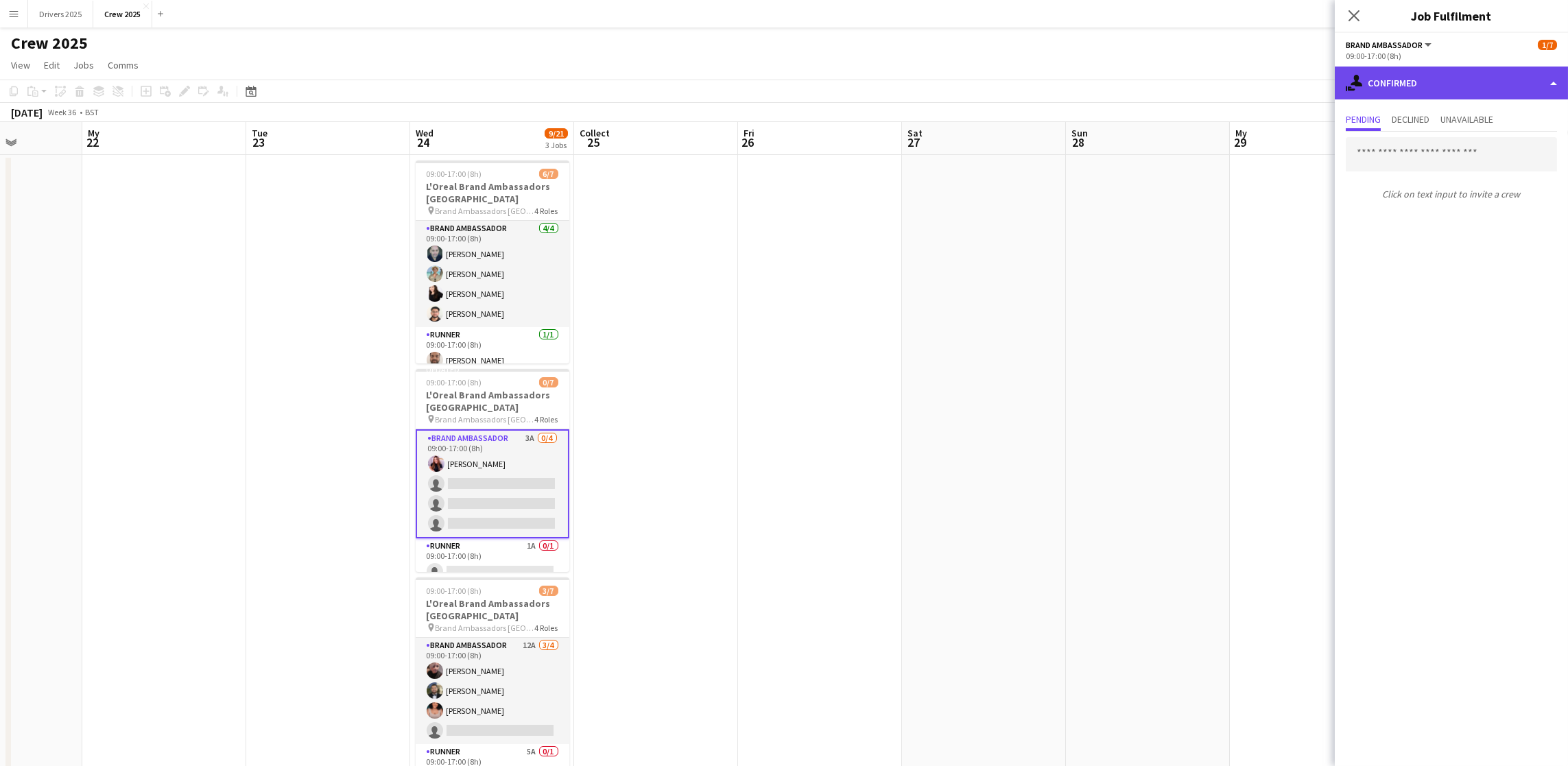
click at [1435, 80] on div "single-neutral-actions-share-1 Confirmed" at bounding box center [1451, 83] width 233 height 33
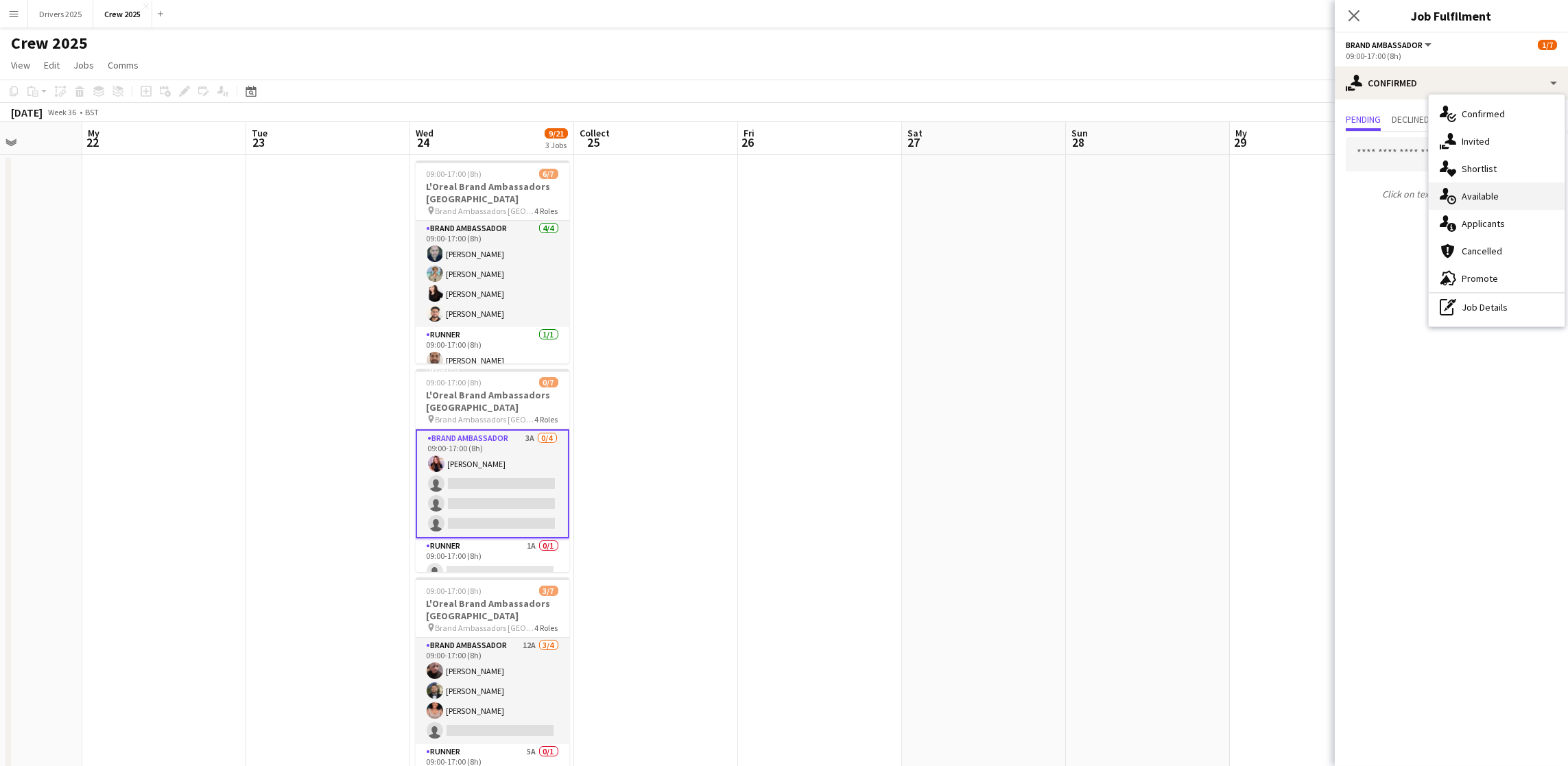
click at [1490, 189] on div "single-neutral-actions-upload Available" at bounding box center [1496, 196] width 136 height 27
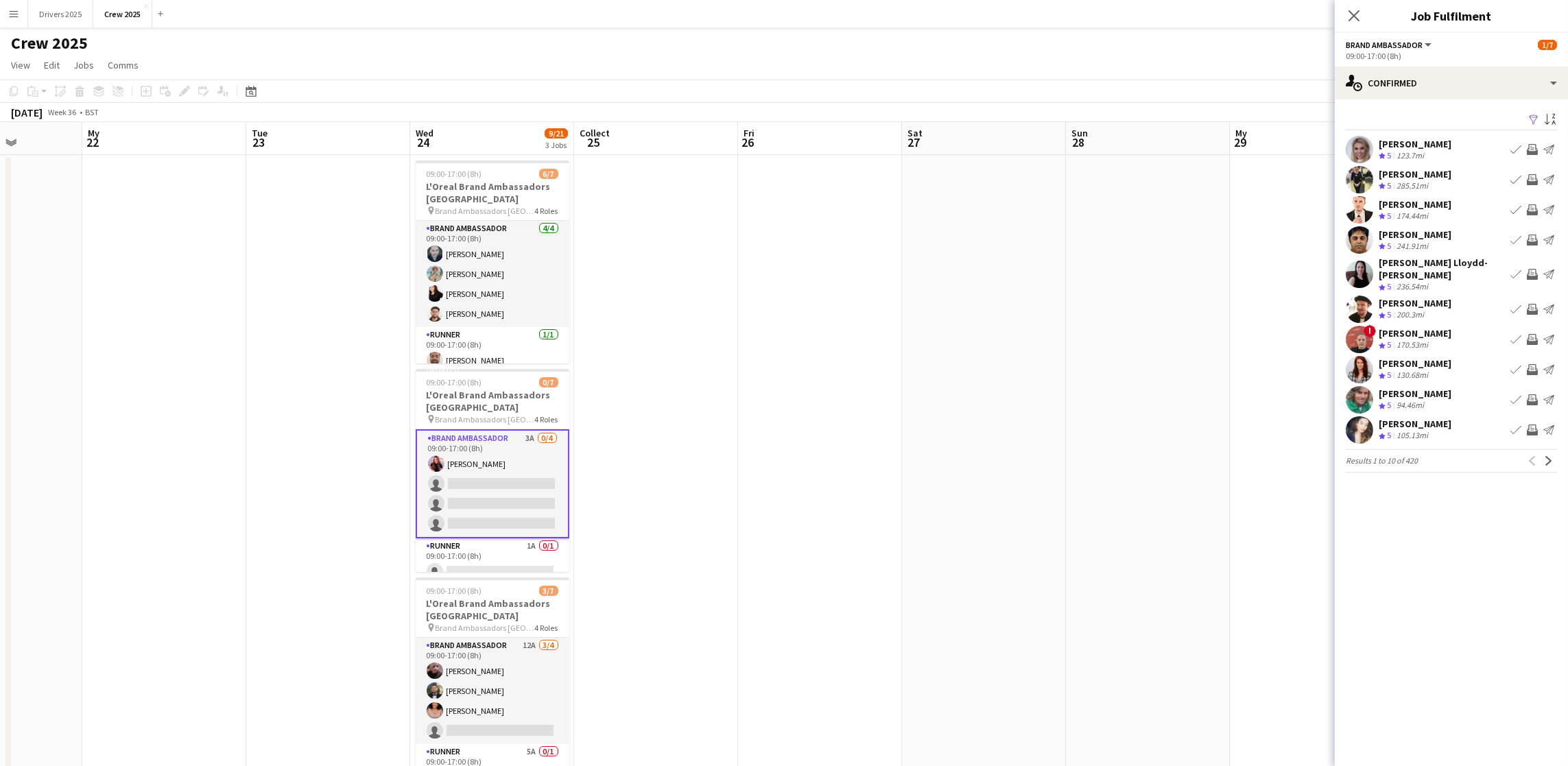
click at [1531, 115] on app-icon "Filter" at bounding box center [1534, 120] width 11 height 13
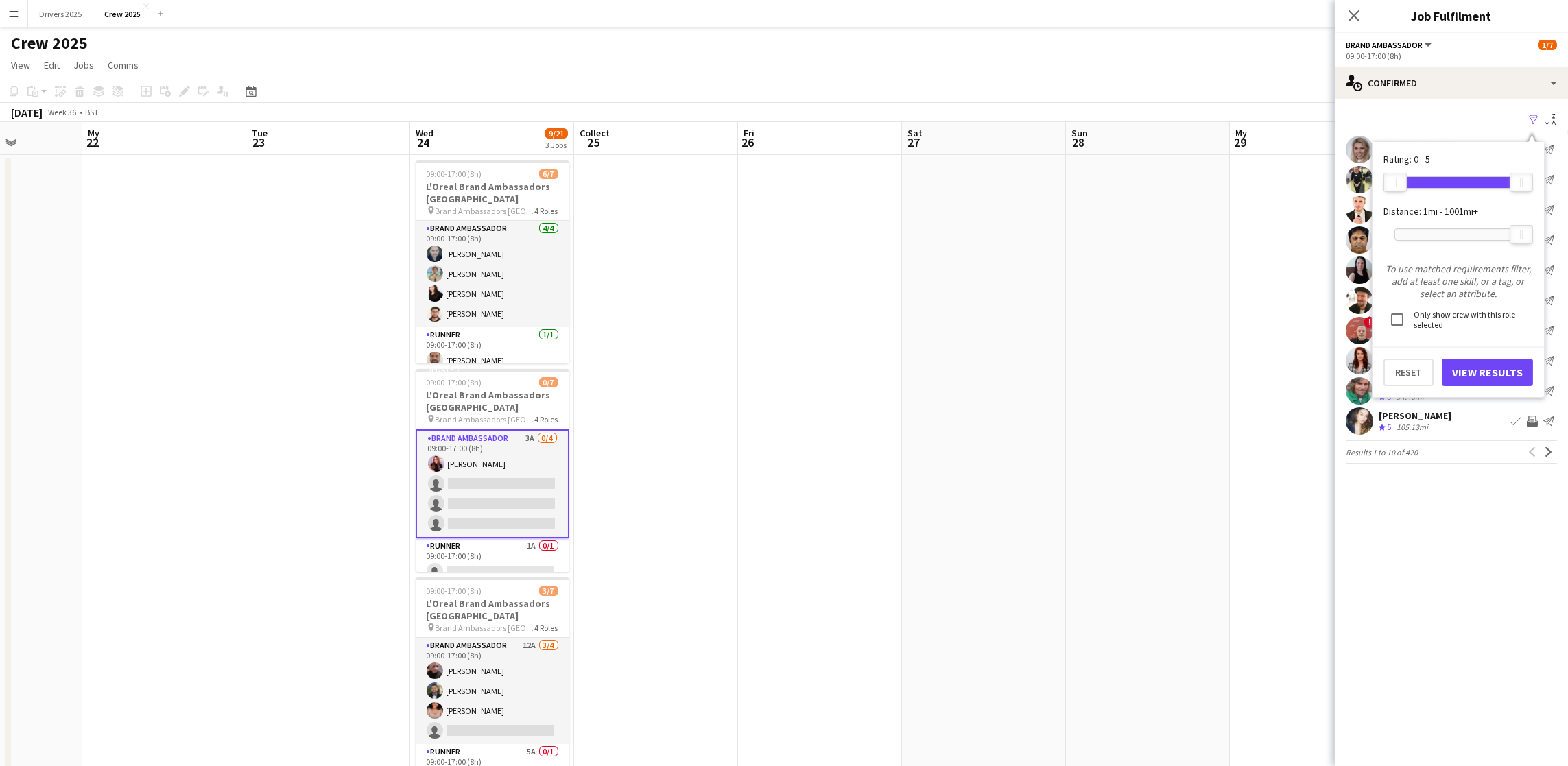
click at [1438, 231] on div at bounding box center [1458, 235] width 127 height 11
click at [1496, 369] on font "View Results" at bounding box center [1487, 372] width 71 height 14
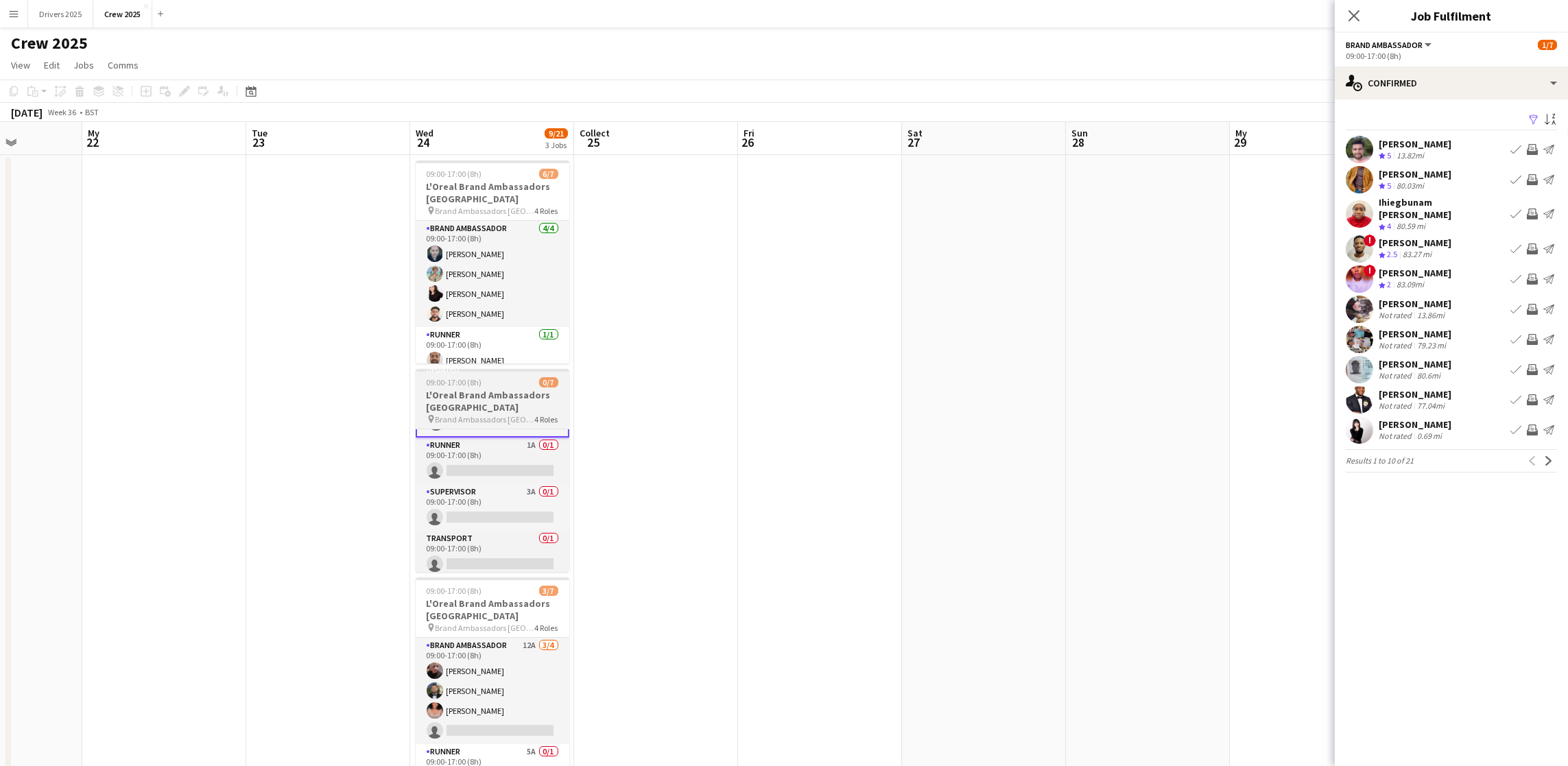
scroll to position [107, 0]
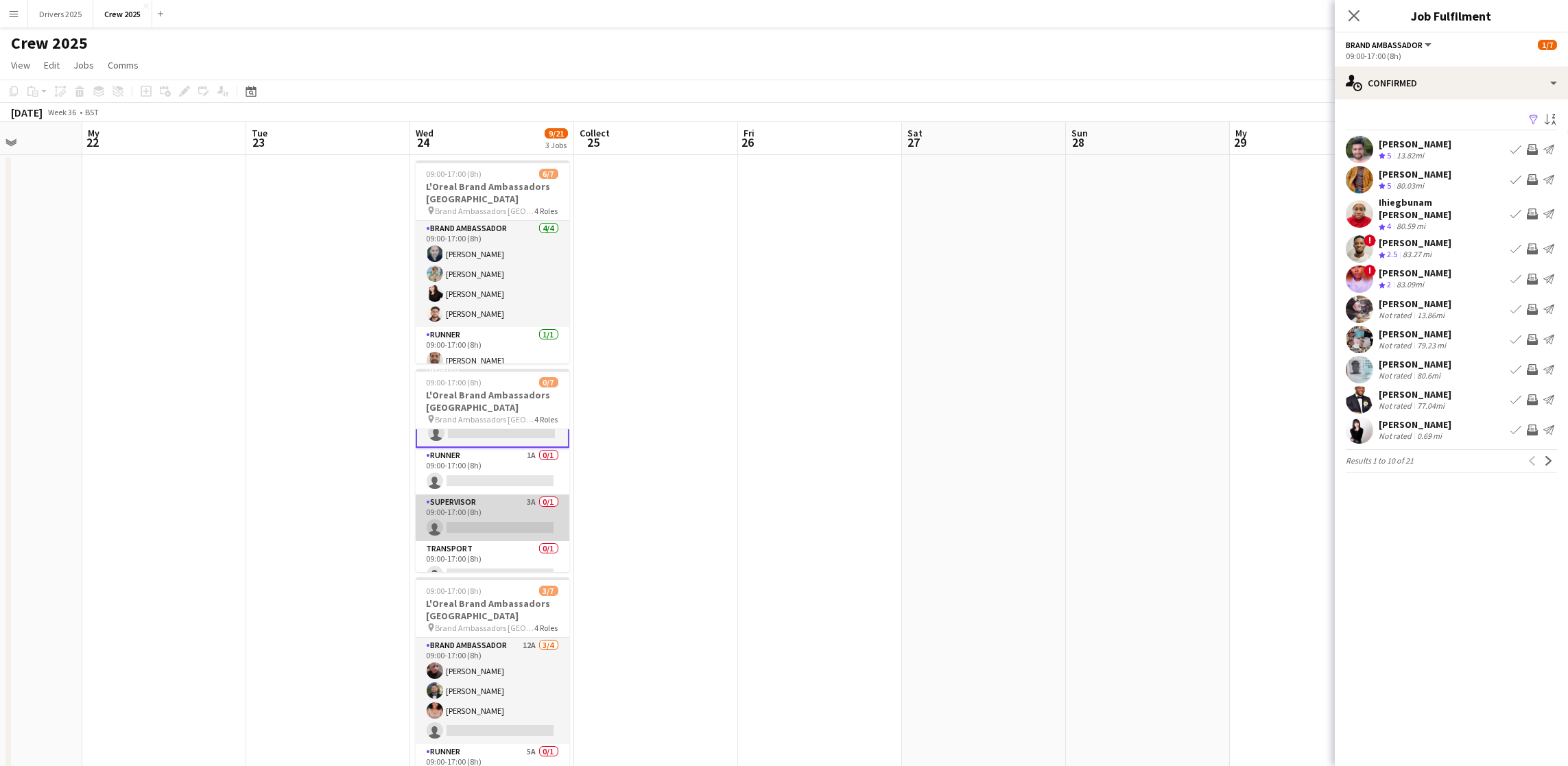
click at [458, 518] on app-card-role "Supervisor 3A 0/1 09:00-17:00 (8h) single-neutral-actions" at bounding box center [492, 518] width 154 height 47
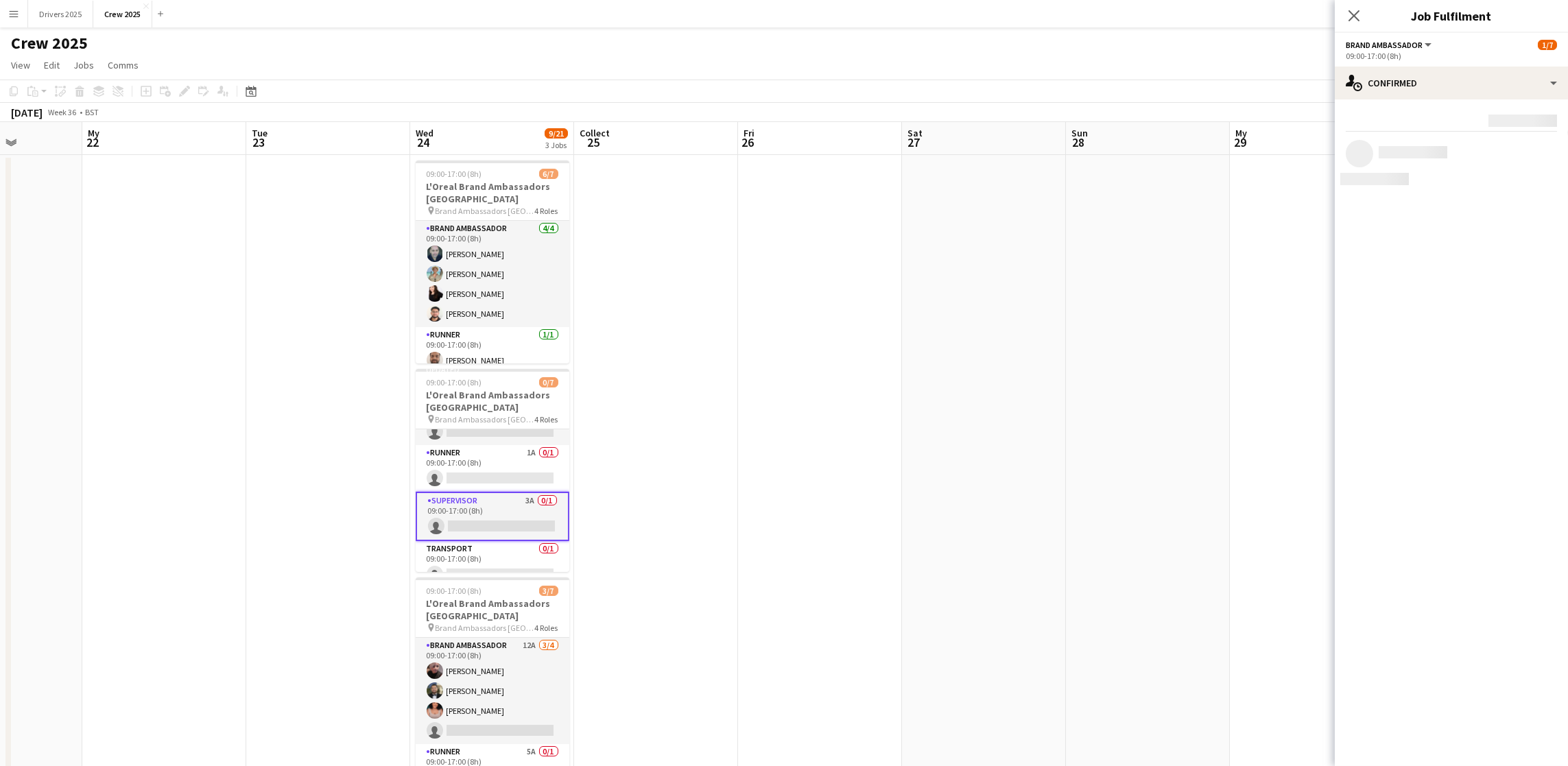
scroll to position [90, 0]
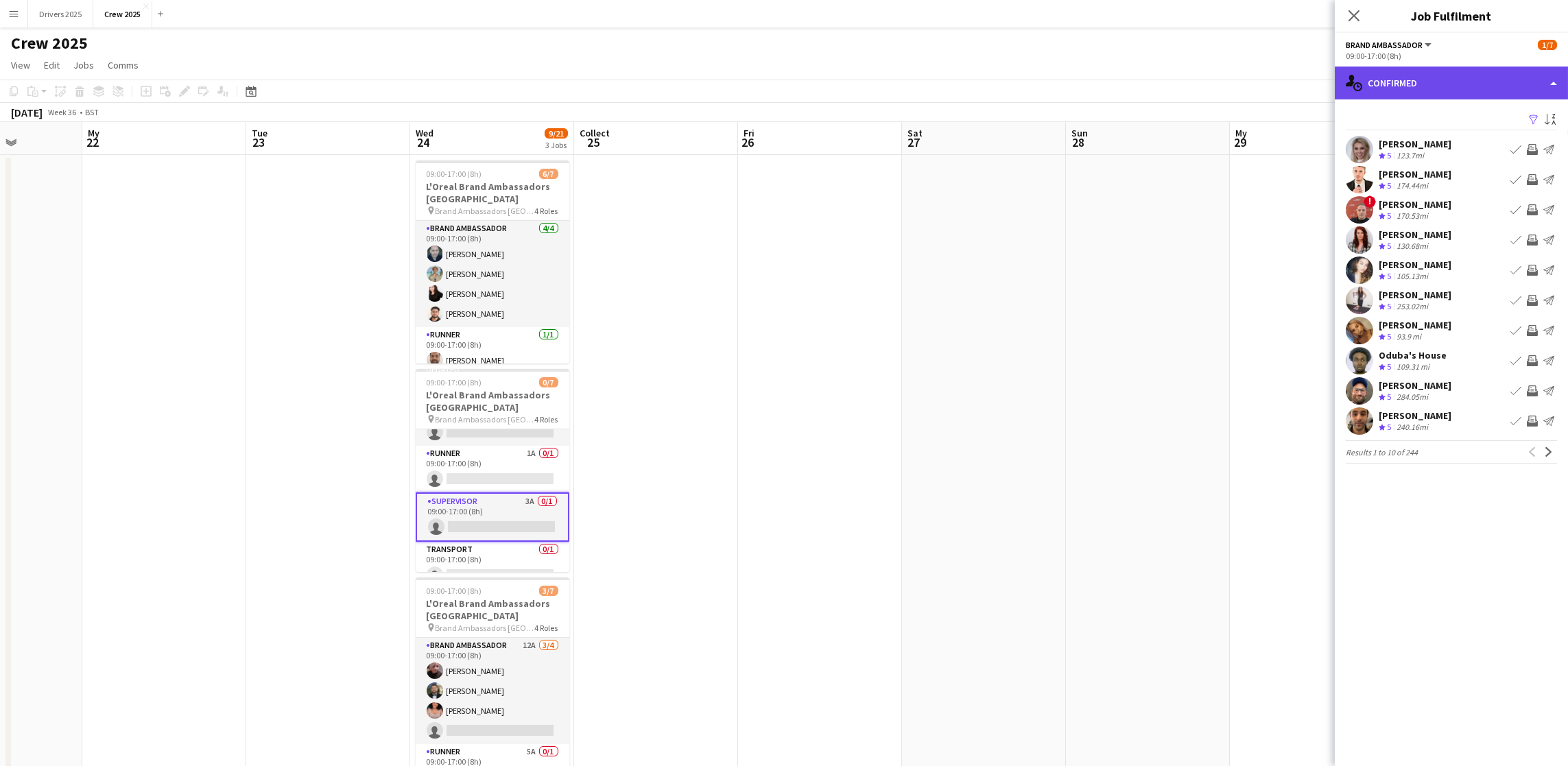
click at [1463, 84] on div "single-neutral-actions-upload Confirmed" at bounding box center [1451, 83] width 233 height 33
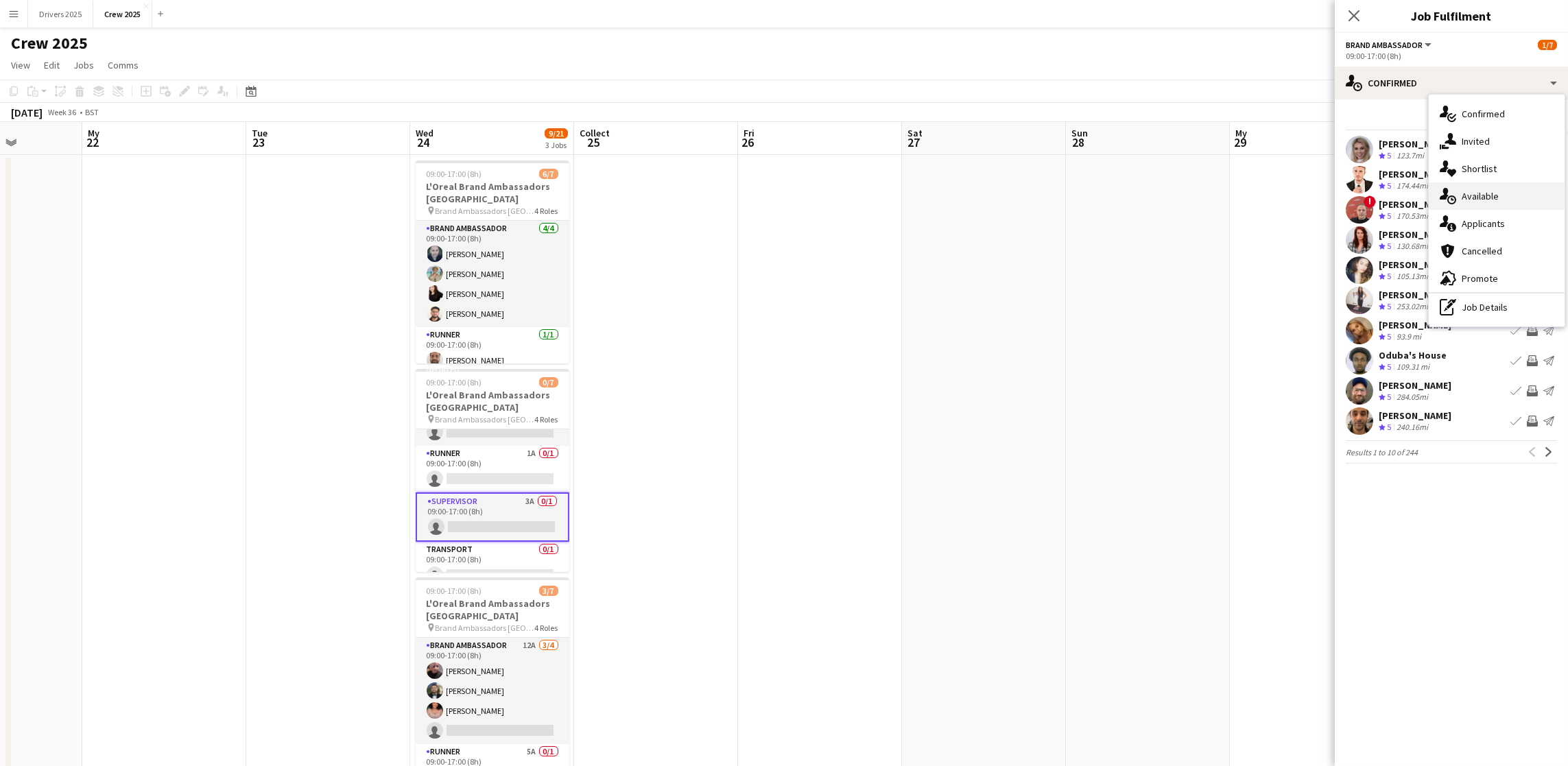
click at [1484, 200] on font "Available" at bounding box center [1480, 197] width 37 height 13
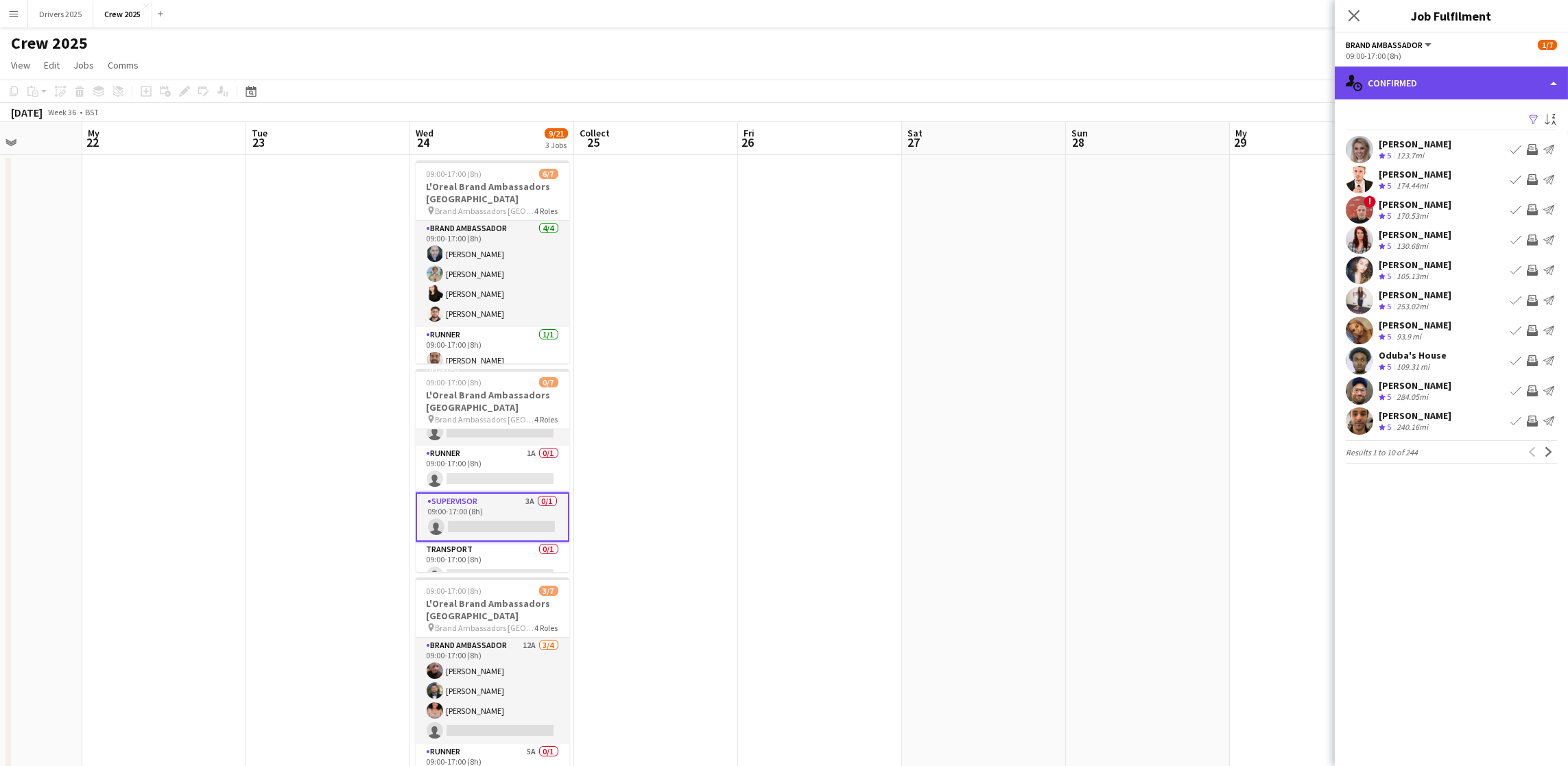
click at [1440, 88] on div "single-neutral-actions-upload Confirmed" at bounding box center [1451, 83] width 233 height 33
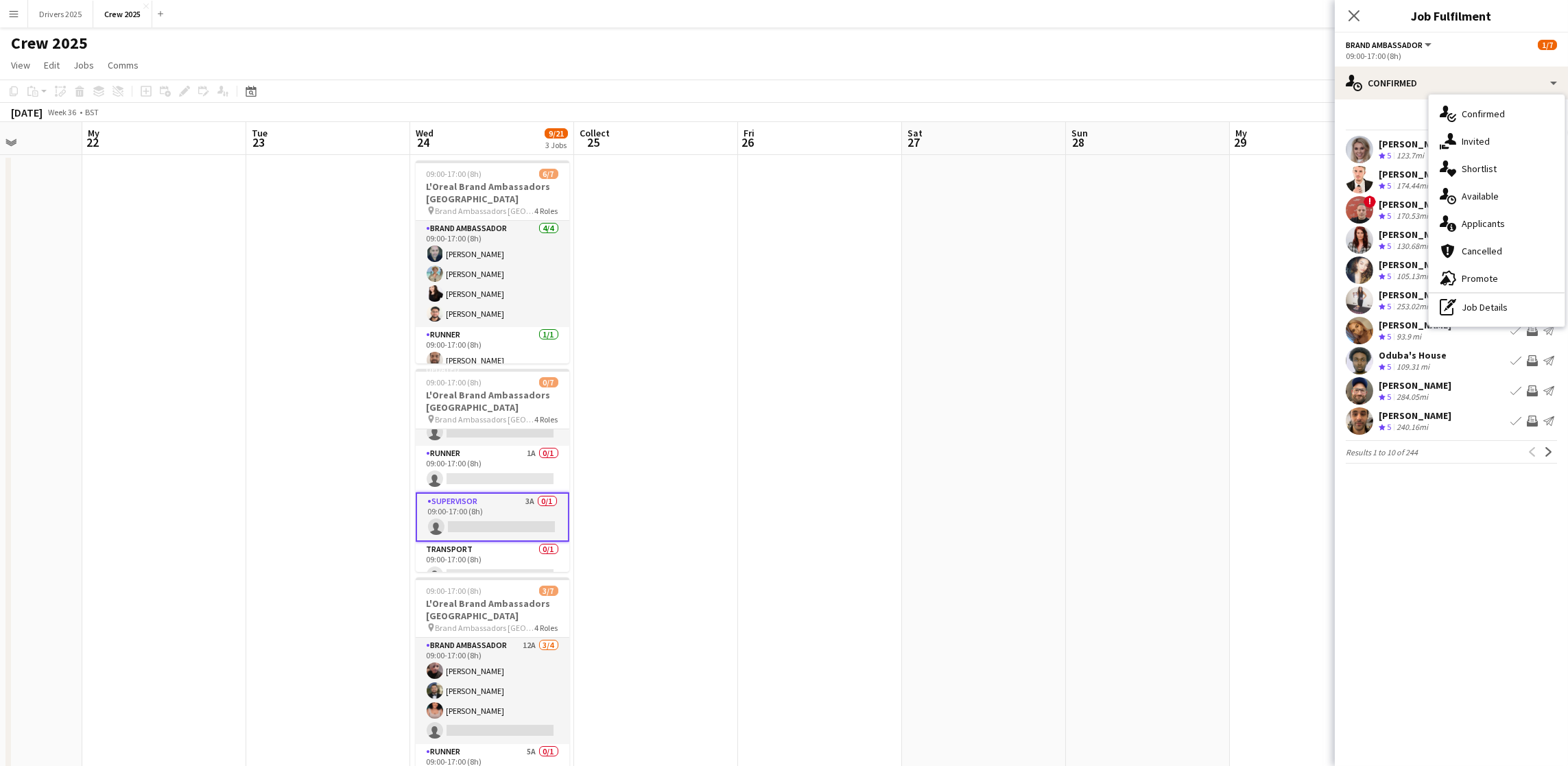
click at [1483, 218] on font "Applicants" at bounding box center [1483, 224] width 43 height 13
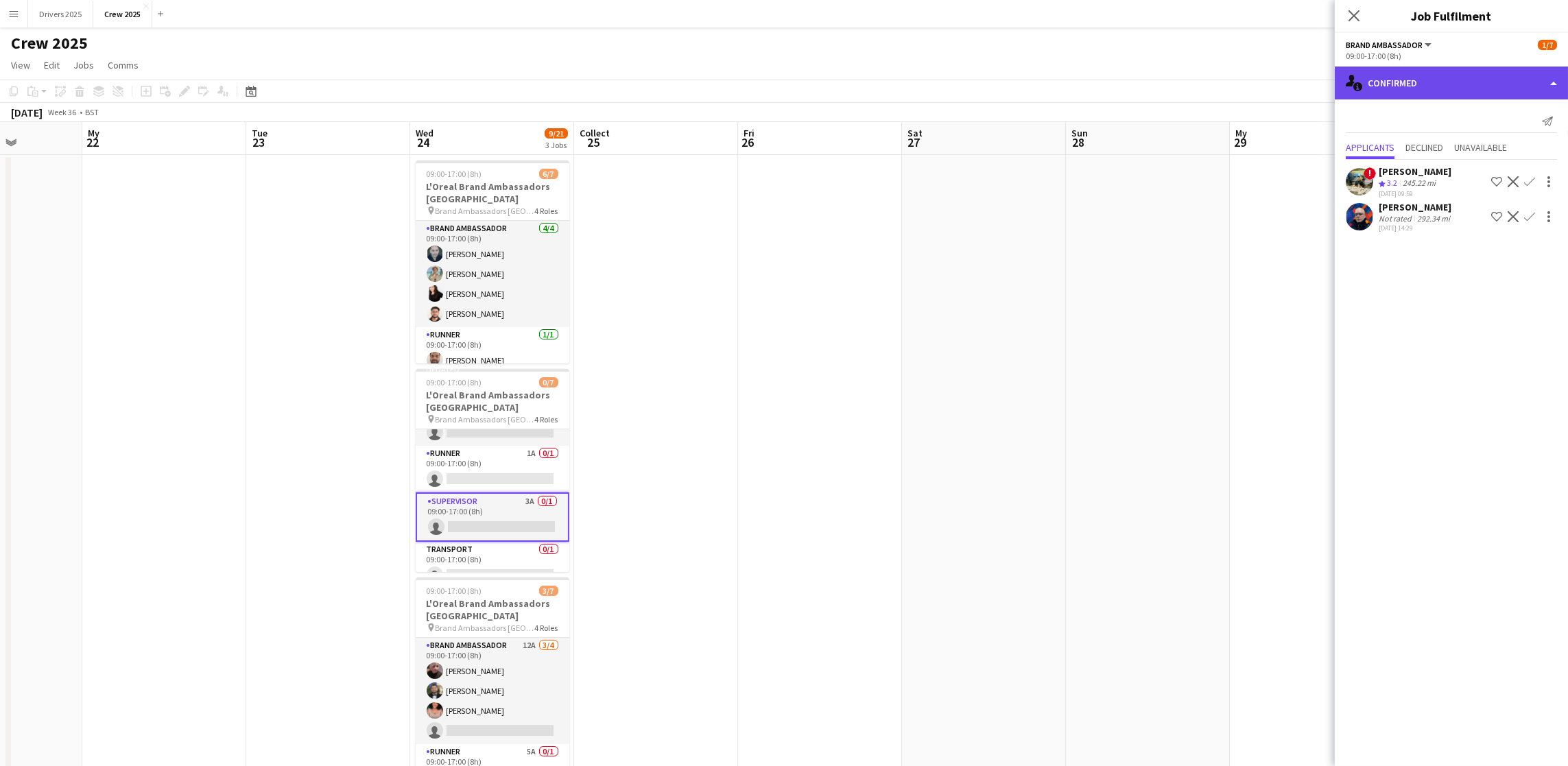
click at [1437, 91] on div "single-neutral-actions-information Confirmed" at bounding box center [1451, 83] width 233 height 33
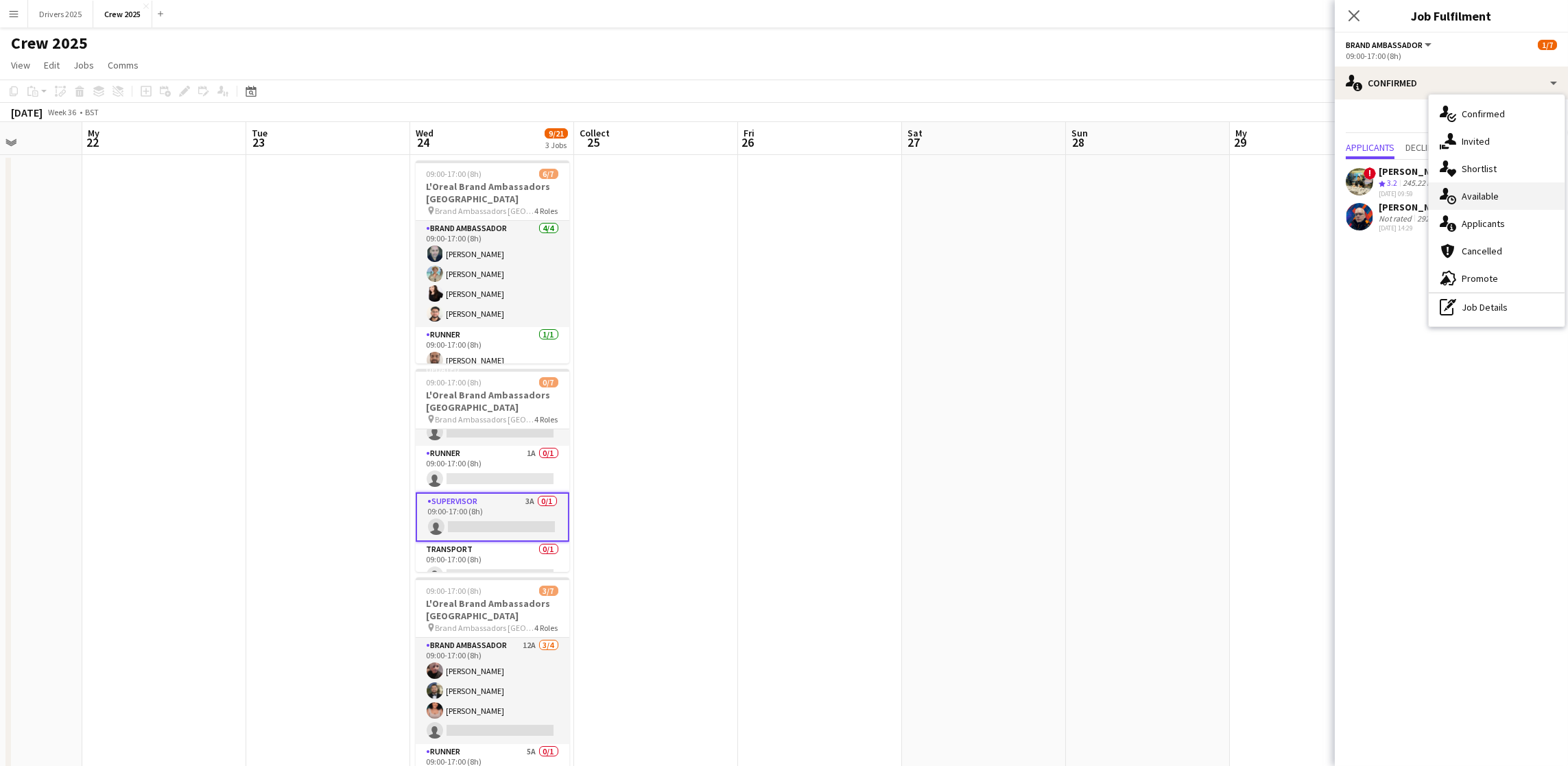
click at [1495, 193] on font "Available" at bounding box center [1480, 197] width 37 height 13
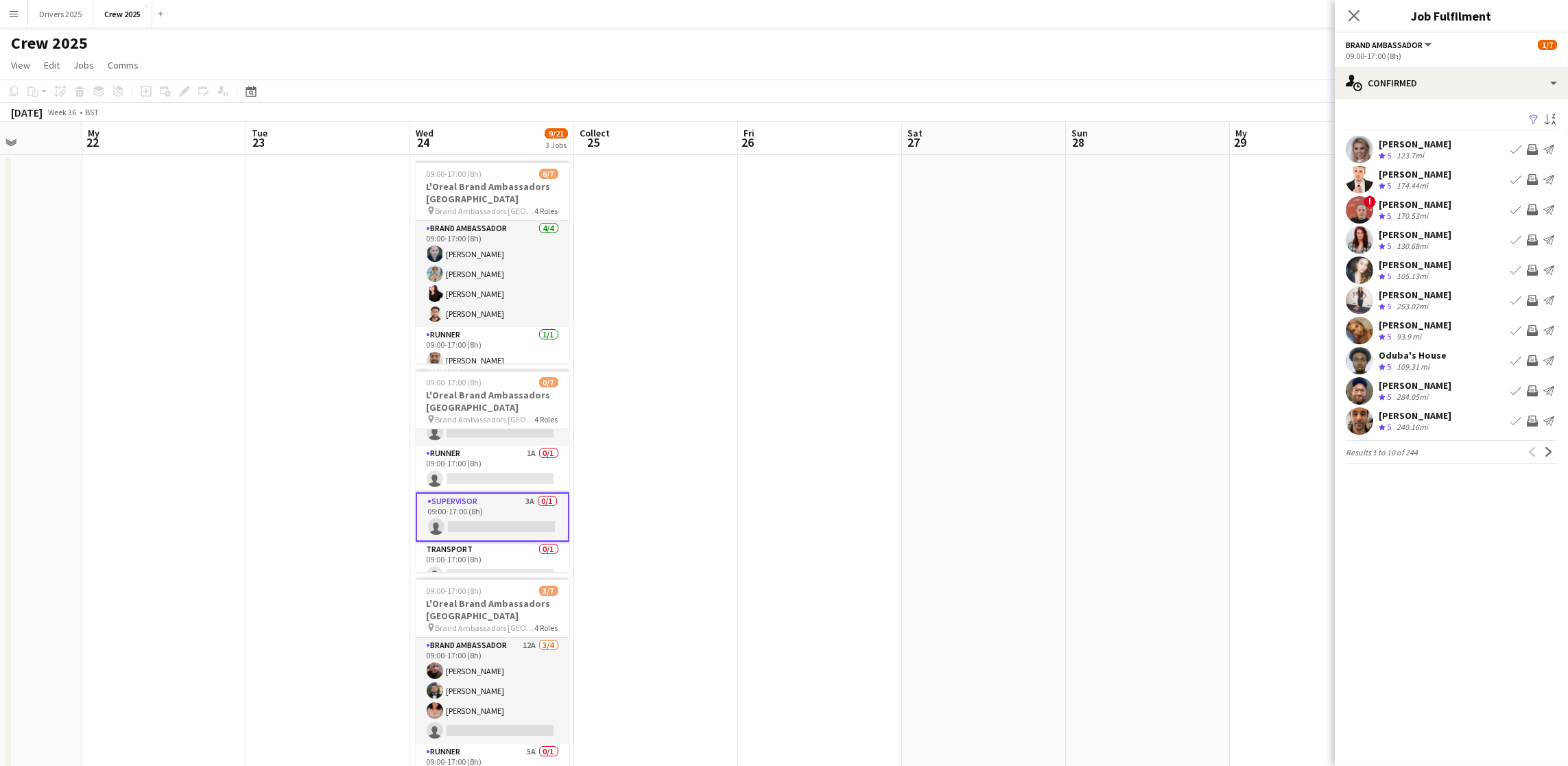
click at [1532, 119] on app-icon "Filter" at bounding box center [1534, 120] width 11 height 13
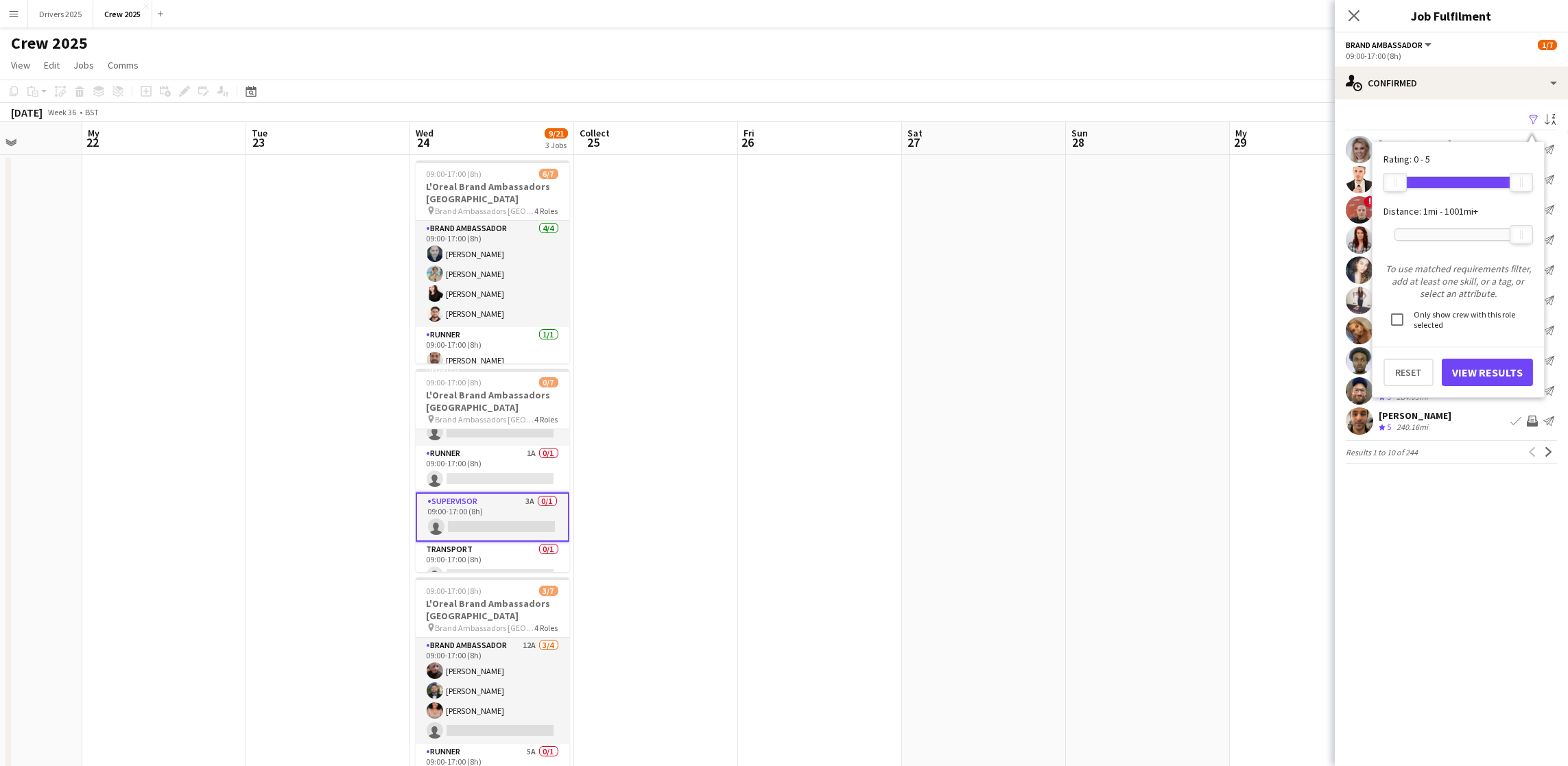
click at [1438, 231] on div at bounding box center [1458, 235] width 127 height 11
click at [1465, 356] on div "Reset View Results" at bounding box center [1457, 366] width 171 height 40
click at [1474, 371] on font "View Results" at bounding box center [1487, 372] width 71 height 14
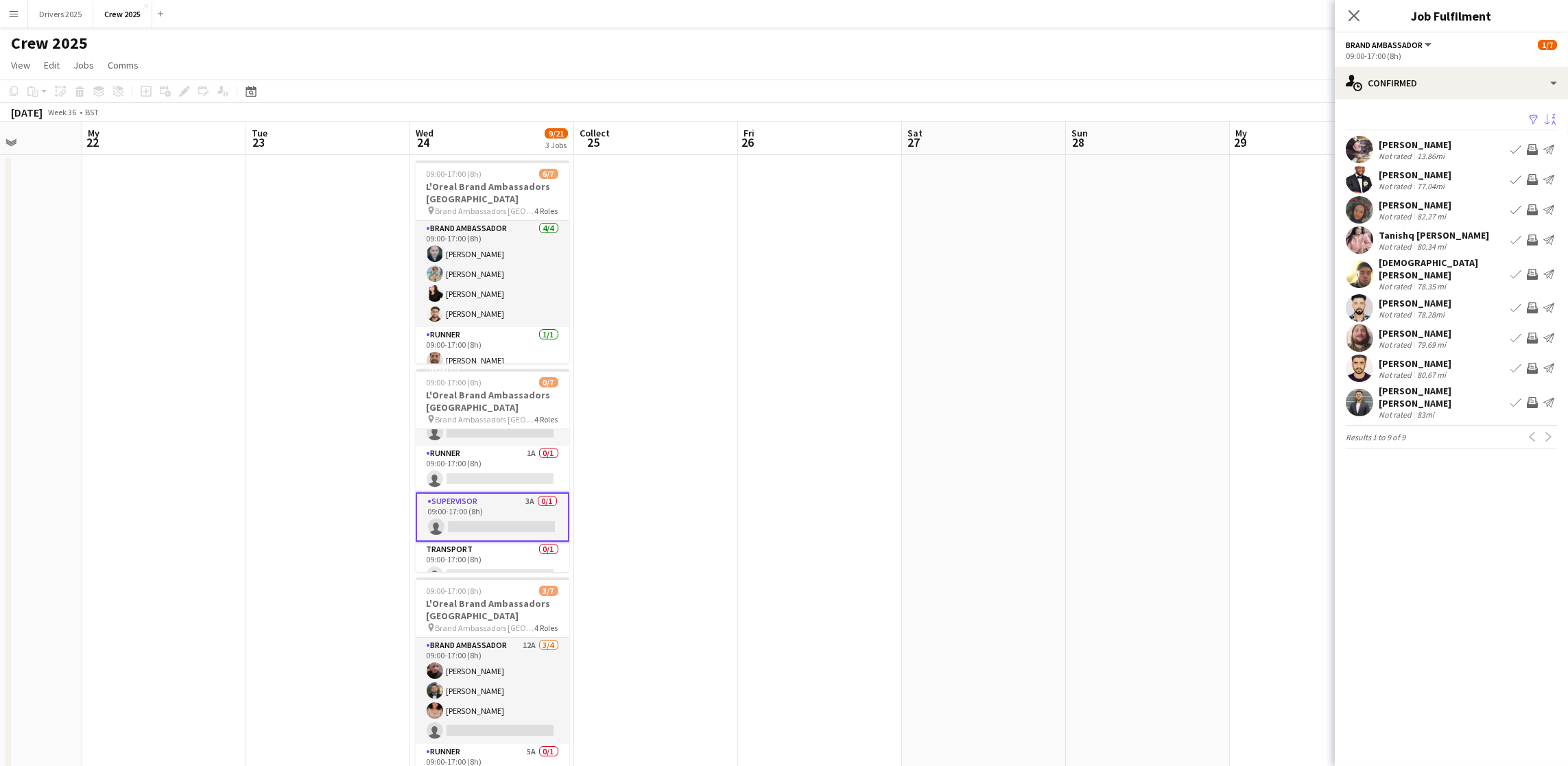
click at [1551, 119] on app-icon "Sort asc" at bounding box center [1550, 120] width 11 height 13
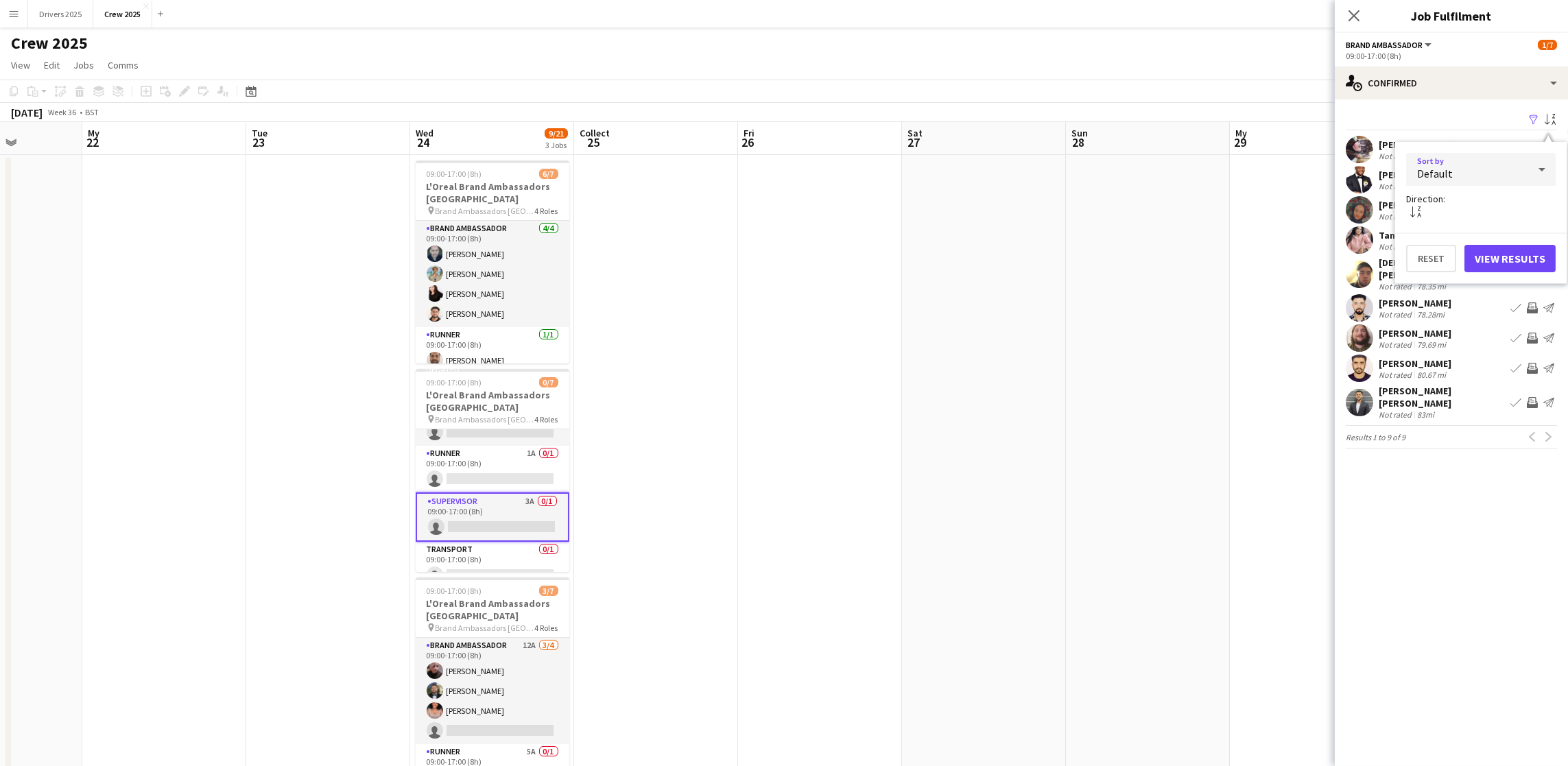
click at [1528, 169] on div at bounding box center [1542, 170] width 27 height 27
click at [1480, 284] on mat-option "Distance" at bounding box center [1481, 277] width 150 height 34
click at [1495, 257] on font "View Results" at bounding box center [1509, 258] width 71 height 14
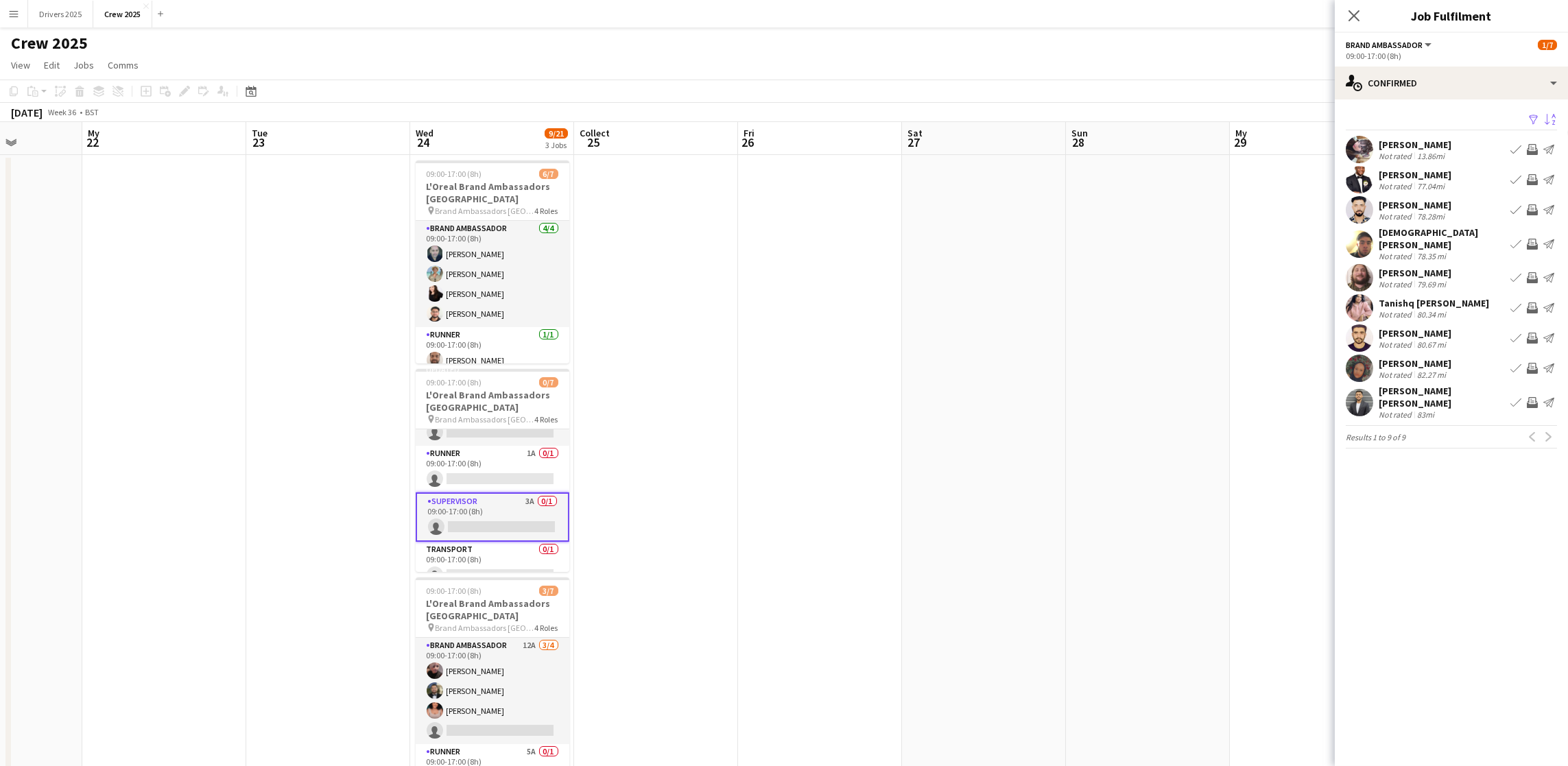
click at [1444, 141] on font "[PERSON_NAME]" at bounding box center [1414, 145] width 72 height 13
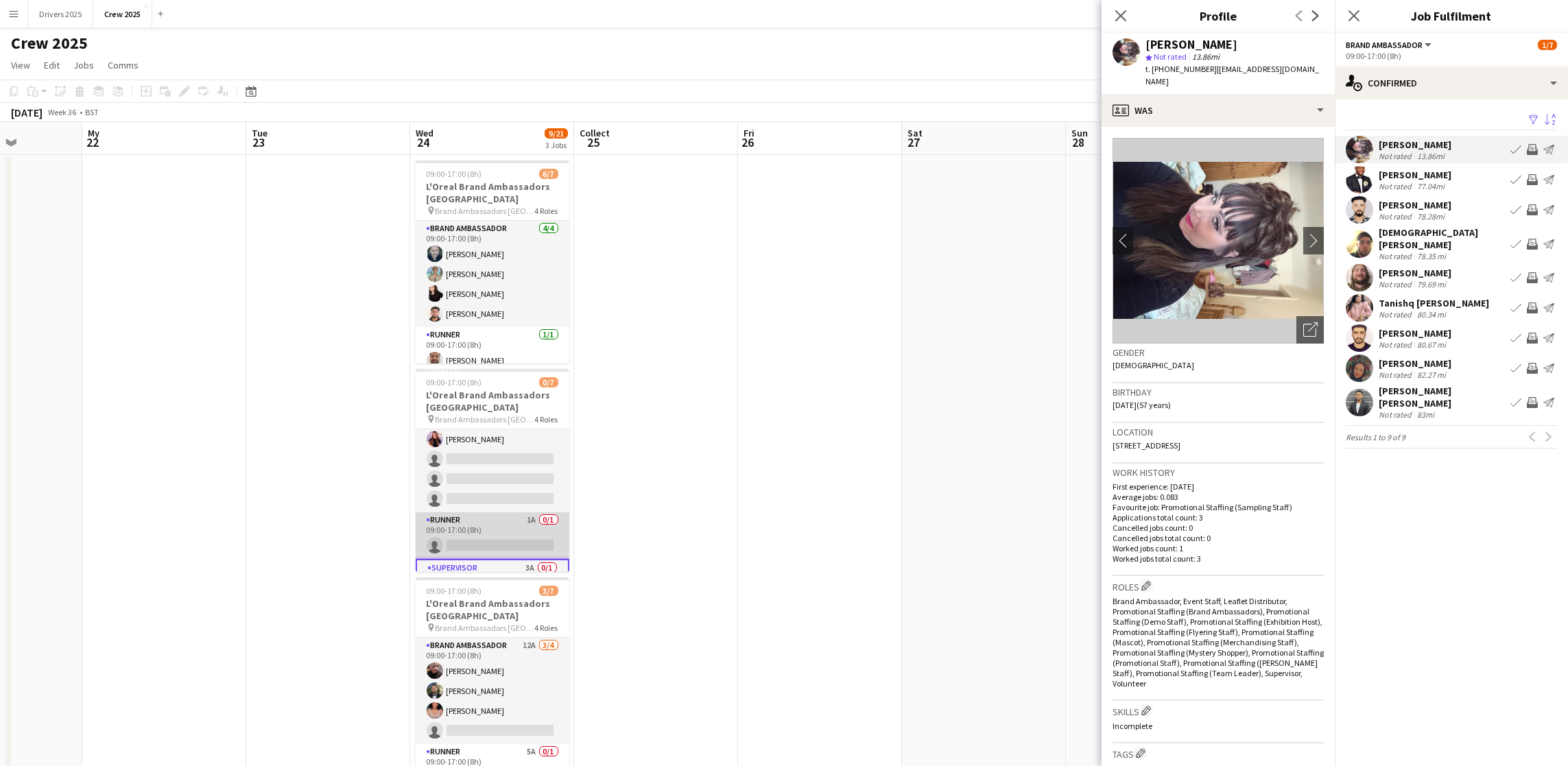
scroll to position [0, 0]
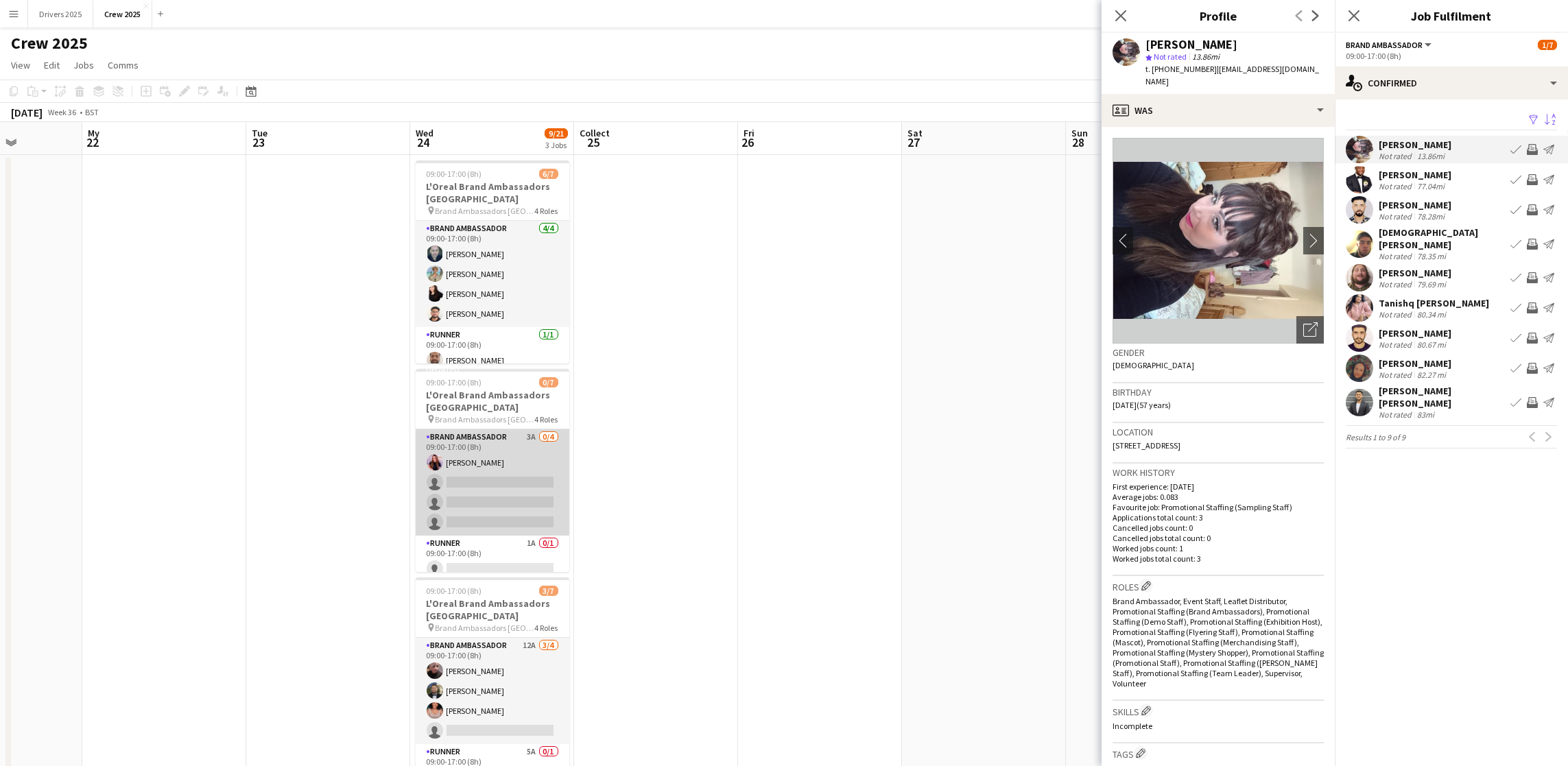
click at [466, 494] on app-card-role "Brand Ambassador 3A 0/4 09:00-17:00 (8h) [PERSON_NAME] single-neutral-actions s…" at bounding box center [492, 483] width 154 height 107
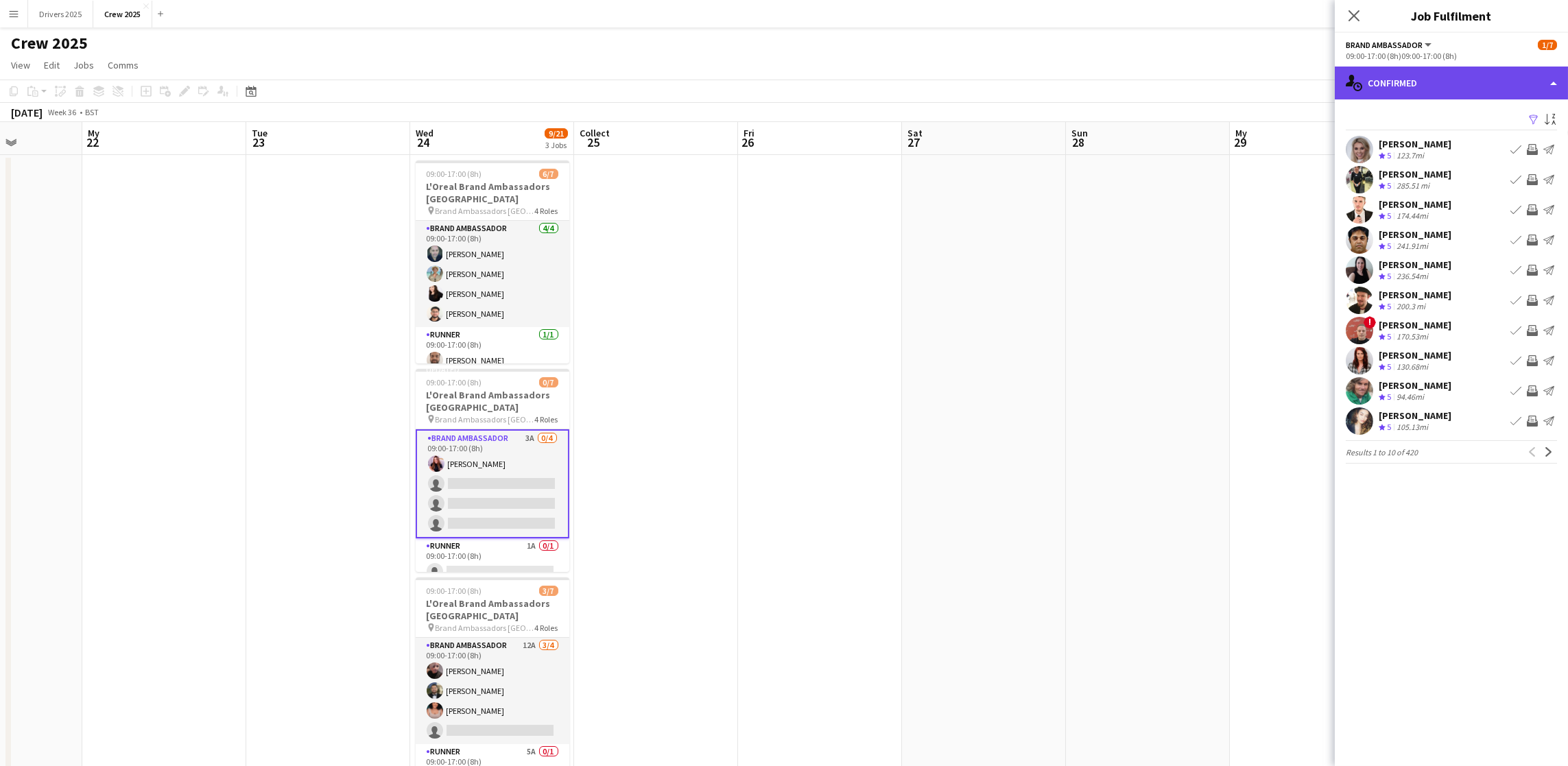
click at [1460, 82] on div "single-neutral-actions-upload Confirmed" at bounding box center [1451, 83] width 233 height 33
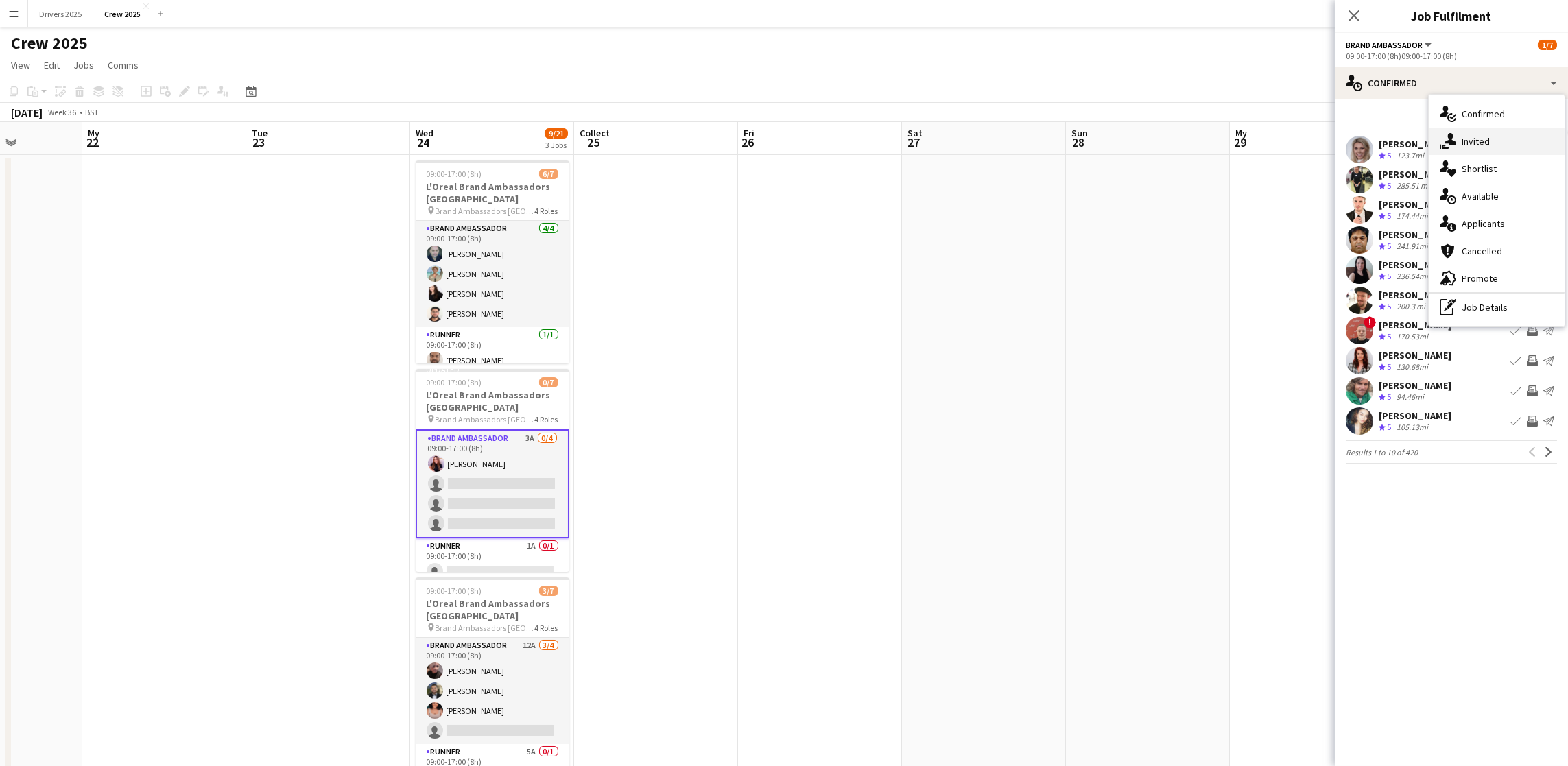
click at [1492, 144] on div "single-neutral-actions-share-1 Invited" at bounding box center [1496, 141] width 136 height 27
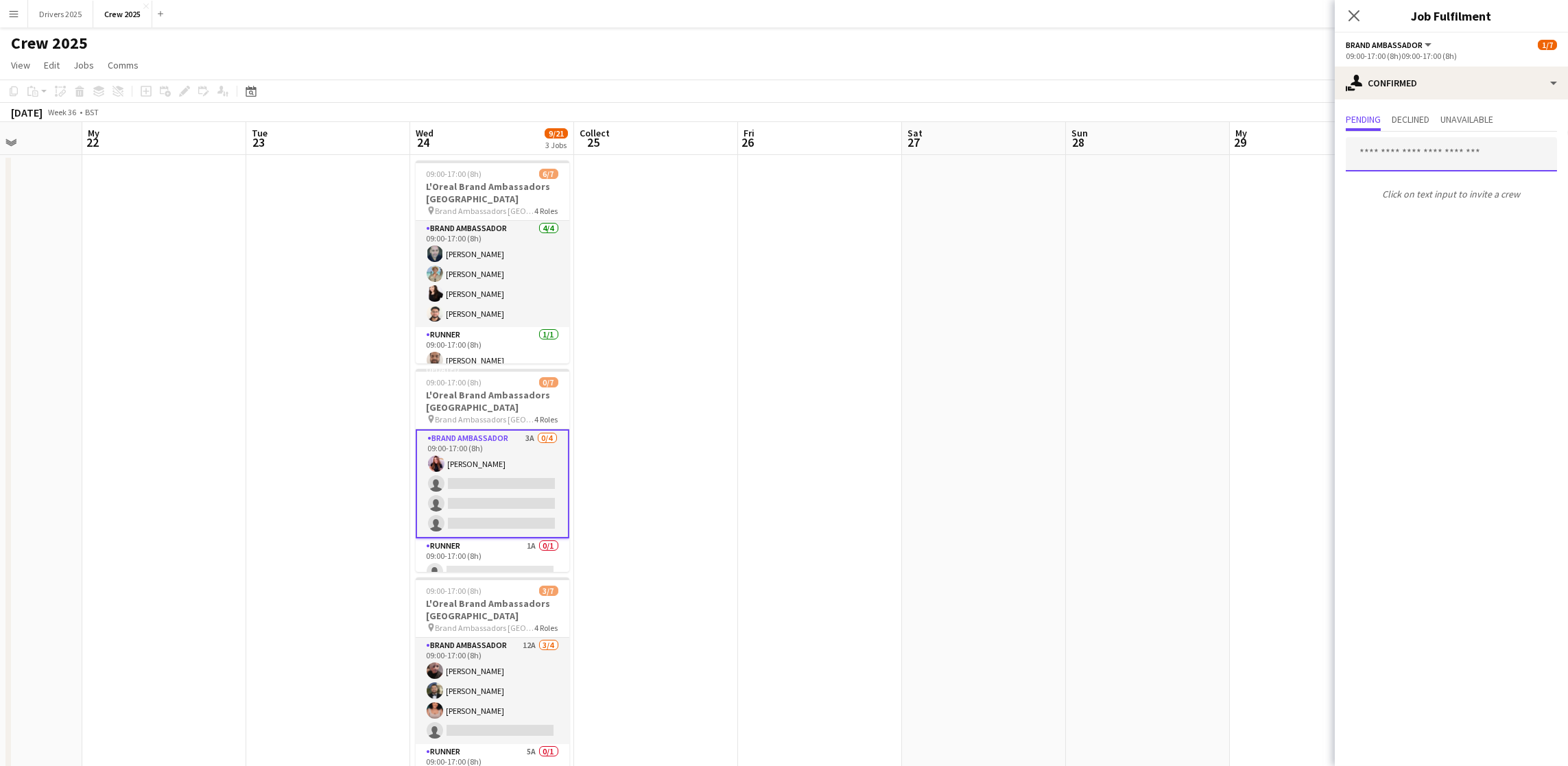
drag, startPoint x: 1453, startPoint y: 158, endPoint x: 1454, endPoint y: 151, distance: 7.1
click at [1453, 157] on input "text" at bounding box center [1451, 154] width 211 height 34
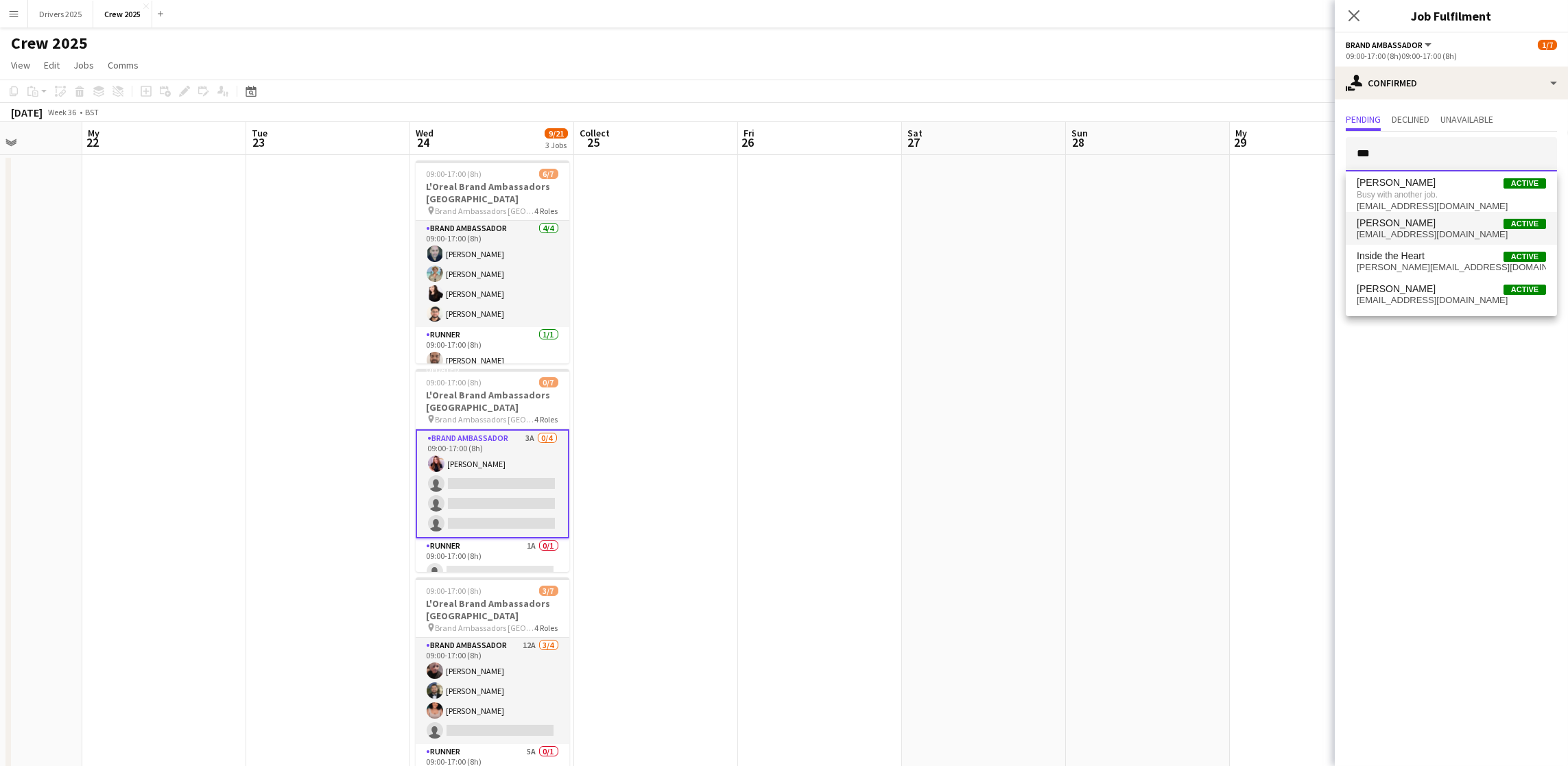
type input "***"
click at [1424, 225] on font "[PERSON_NAME]" at bounding box center [1395, 223] width 79 height 11
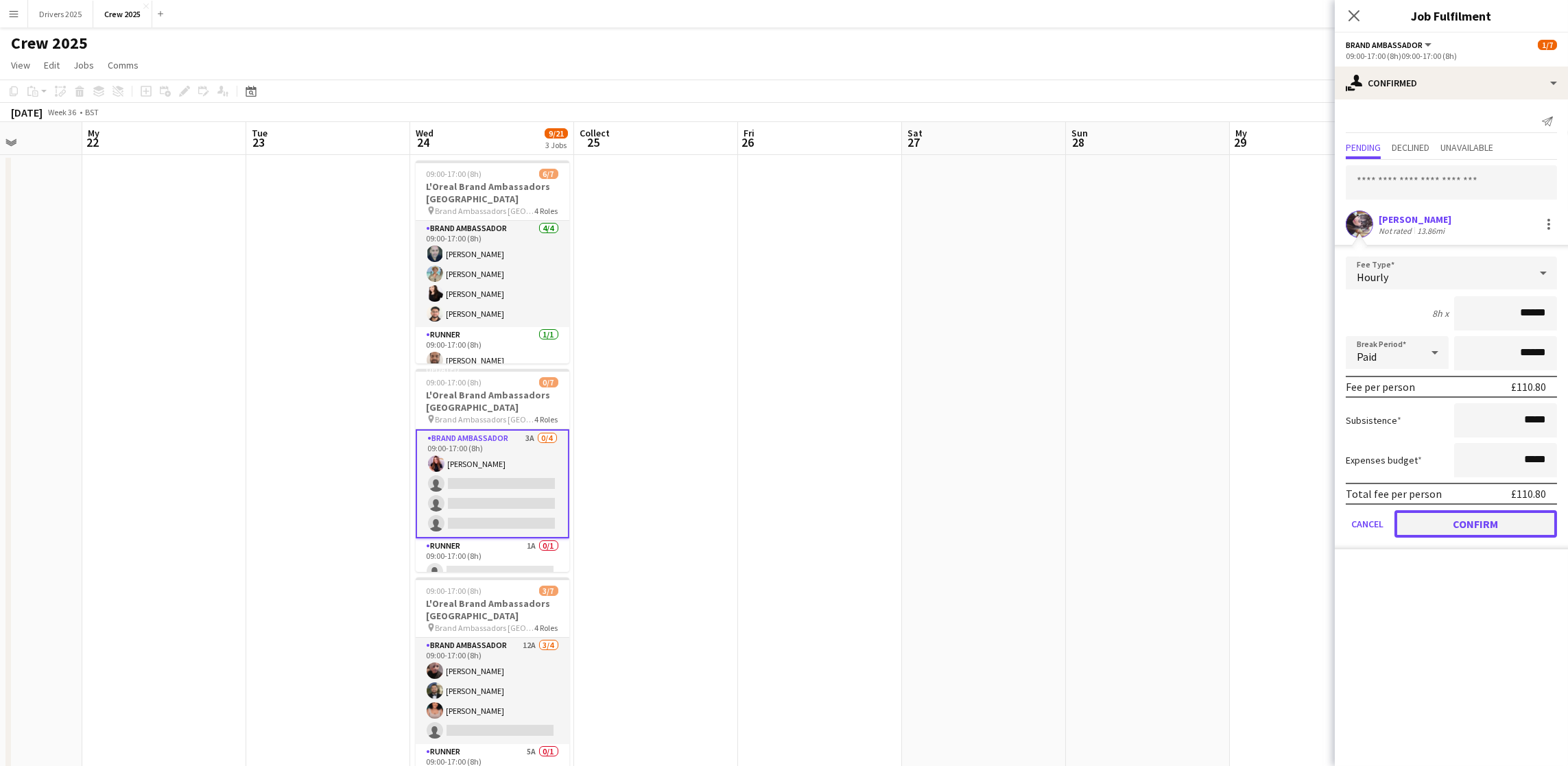
click at [1469, 522] on font "Confirm" at bounding box center [1476, 524] width 45 height 14
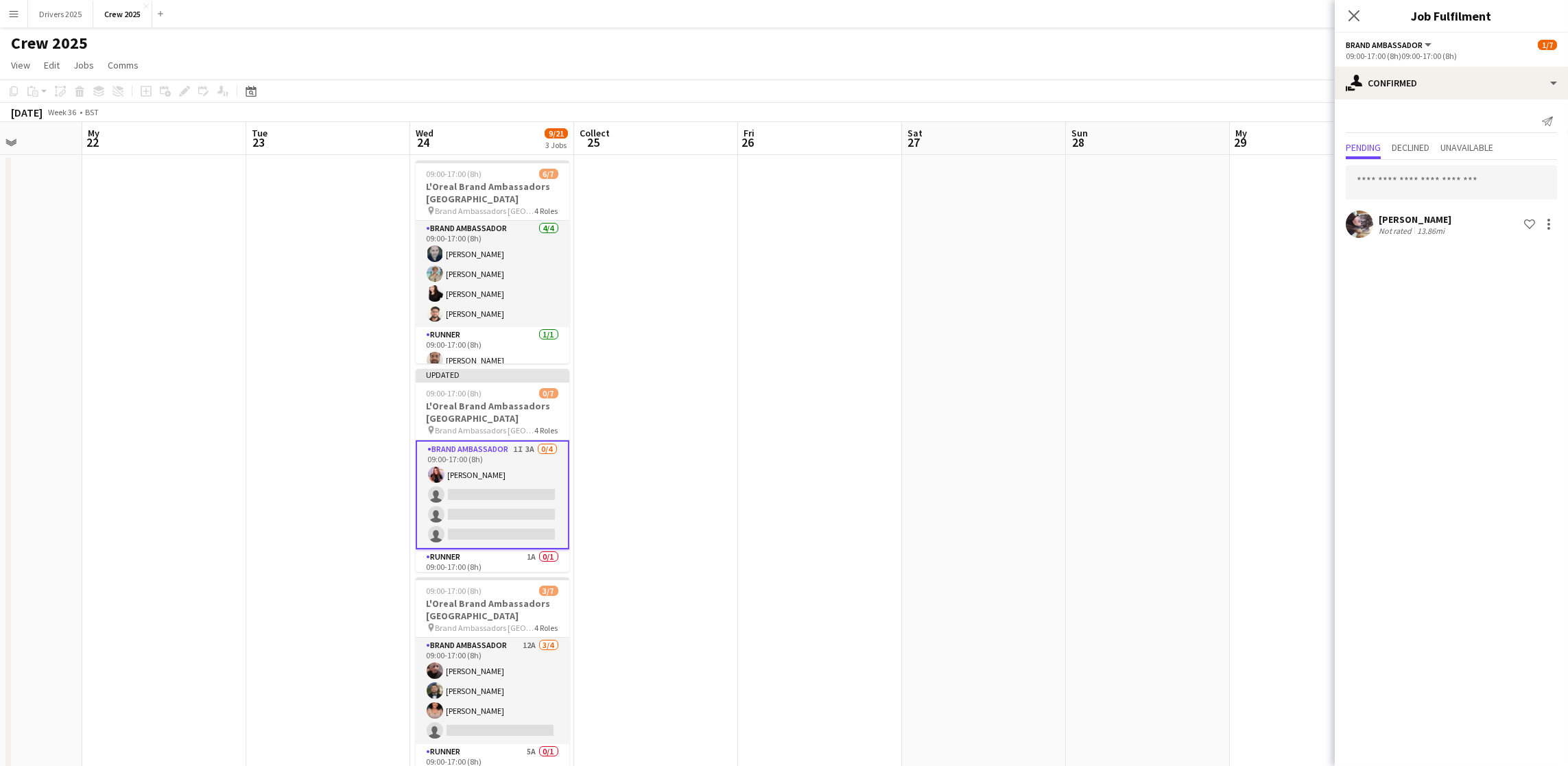
click at [1075, 358] on app-date-cell at bounding box center [1148, 592] width 164 height 874
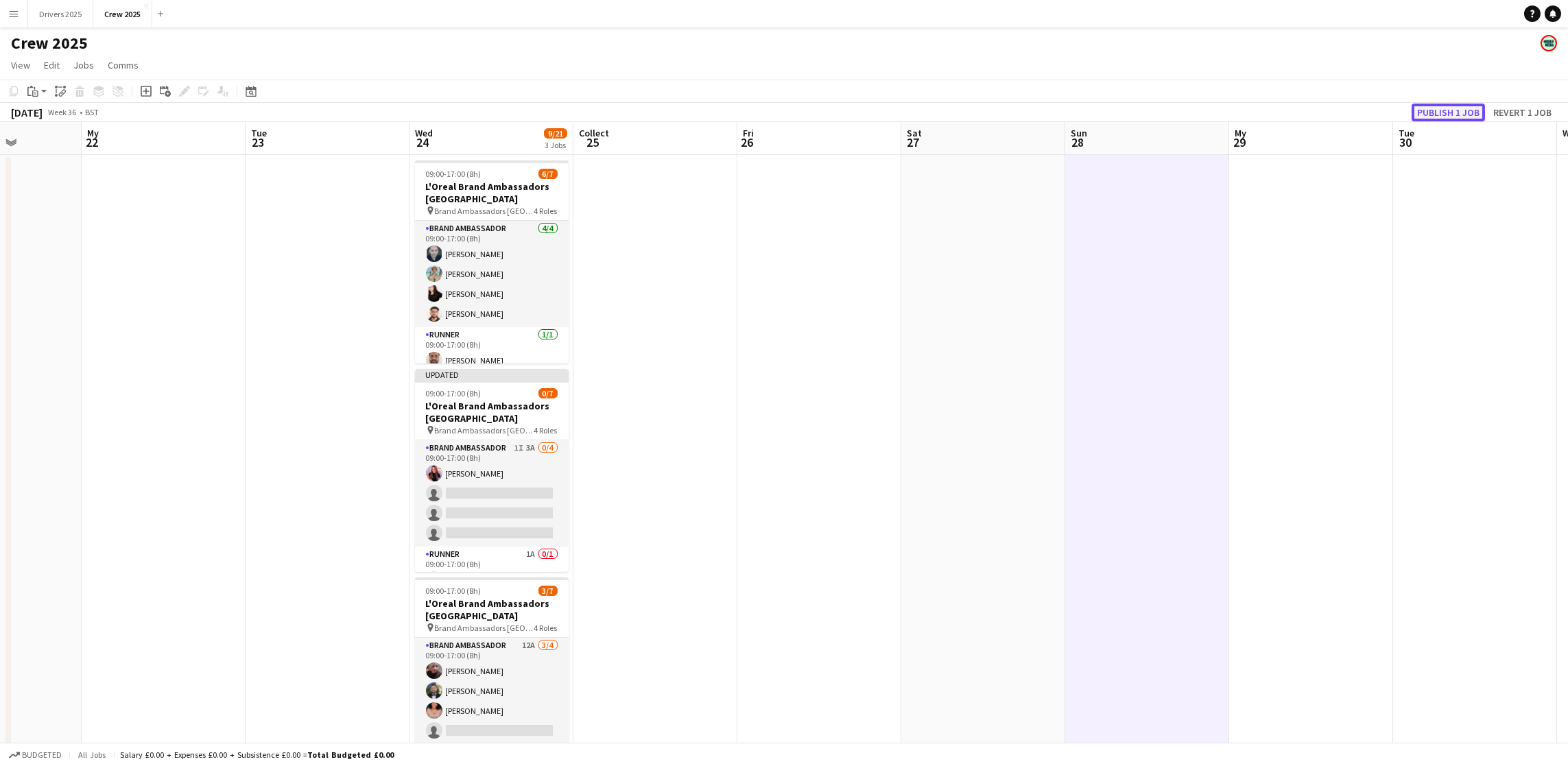
click at [1460, 107] on font "Publish 1 job" at bounding box center [1448, 113] width 62 height 13
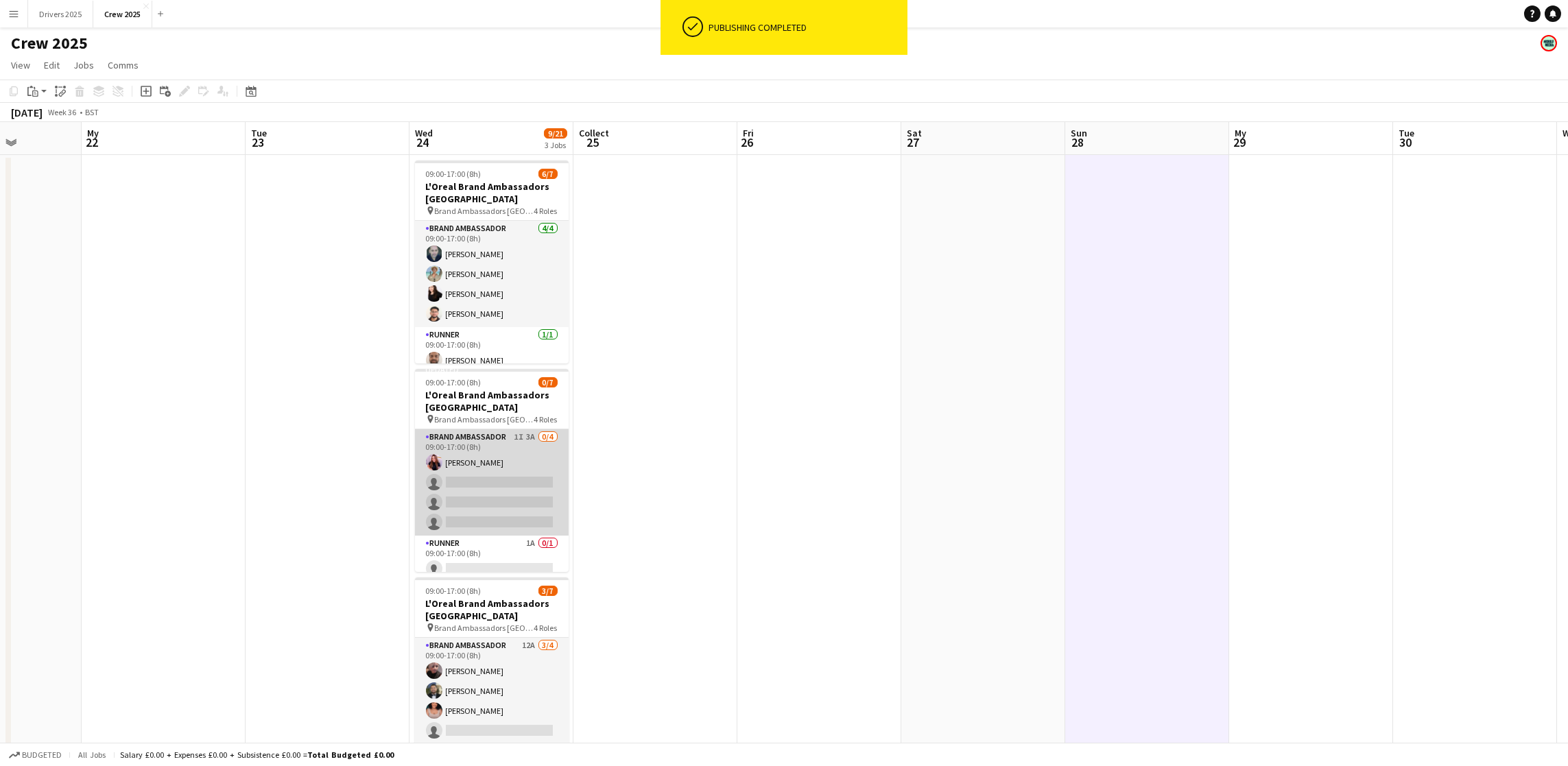
click at [479, 503] on app-card-role "Brand Ambassador 1I 3A 0/4 09:00-17:00 (8h) [PERSON_NAME] single-neutral-action…" at bounding box center [491, 483] width 154 height 107
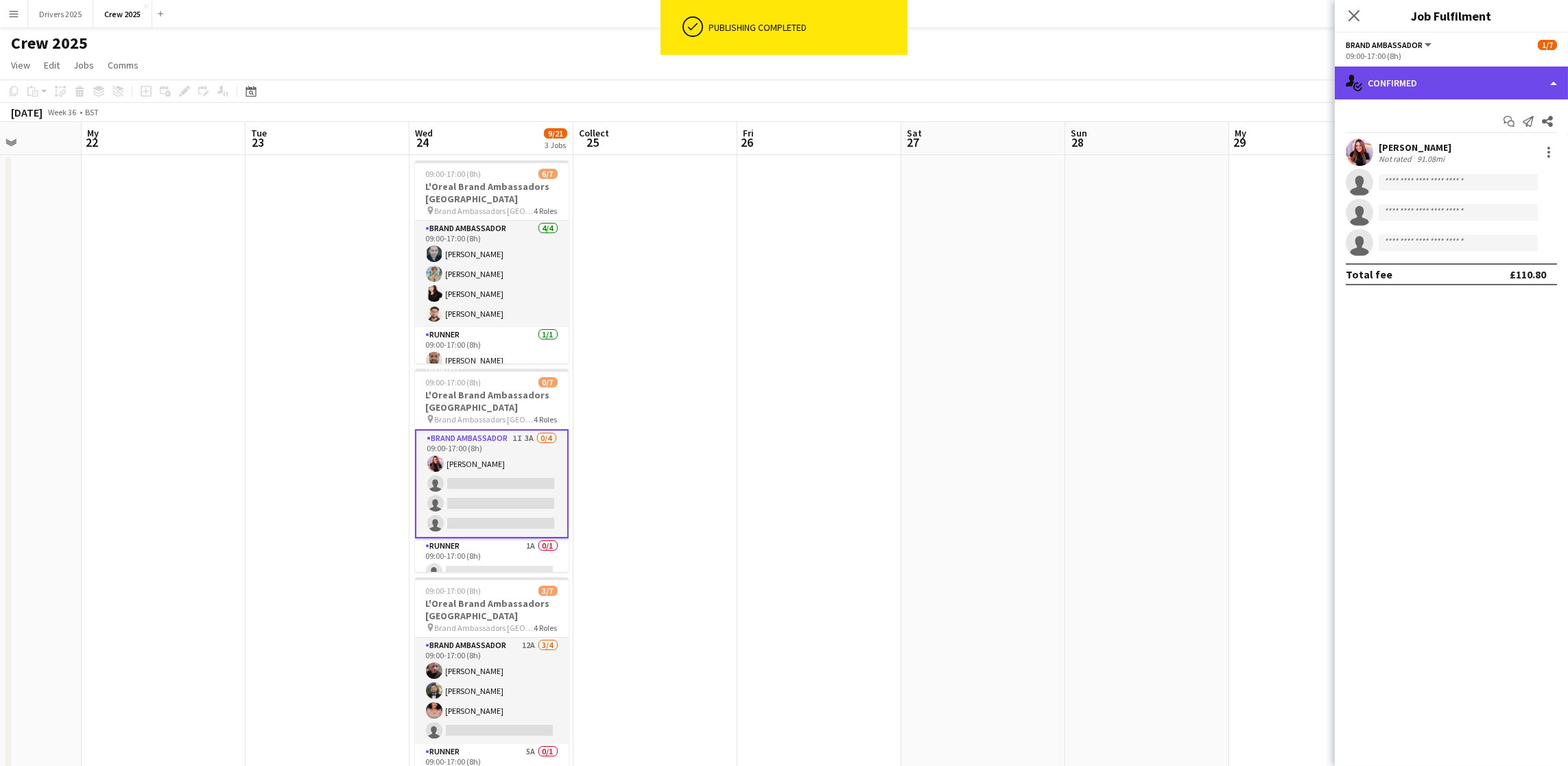
click at [1436, 94] on div "single-neutral-actions-check-2 Confirmed" at bounding box center [1451, 83] width 233 height 33
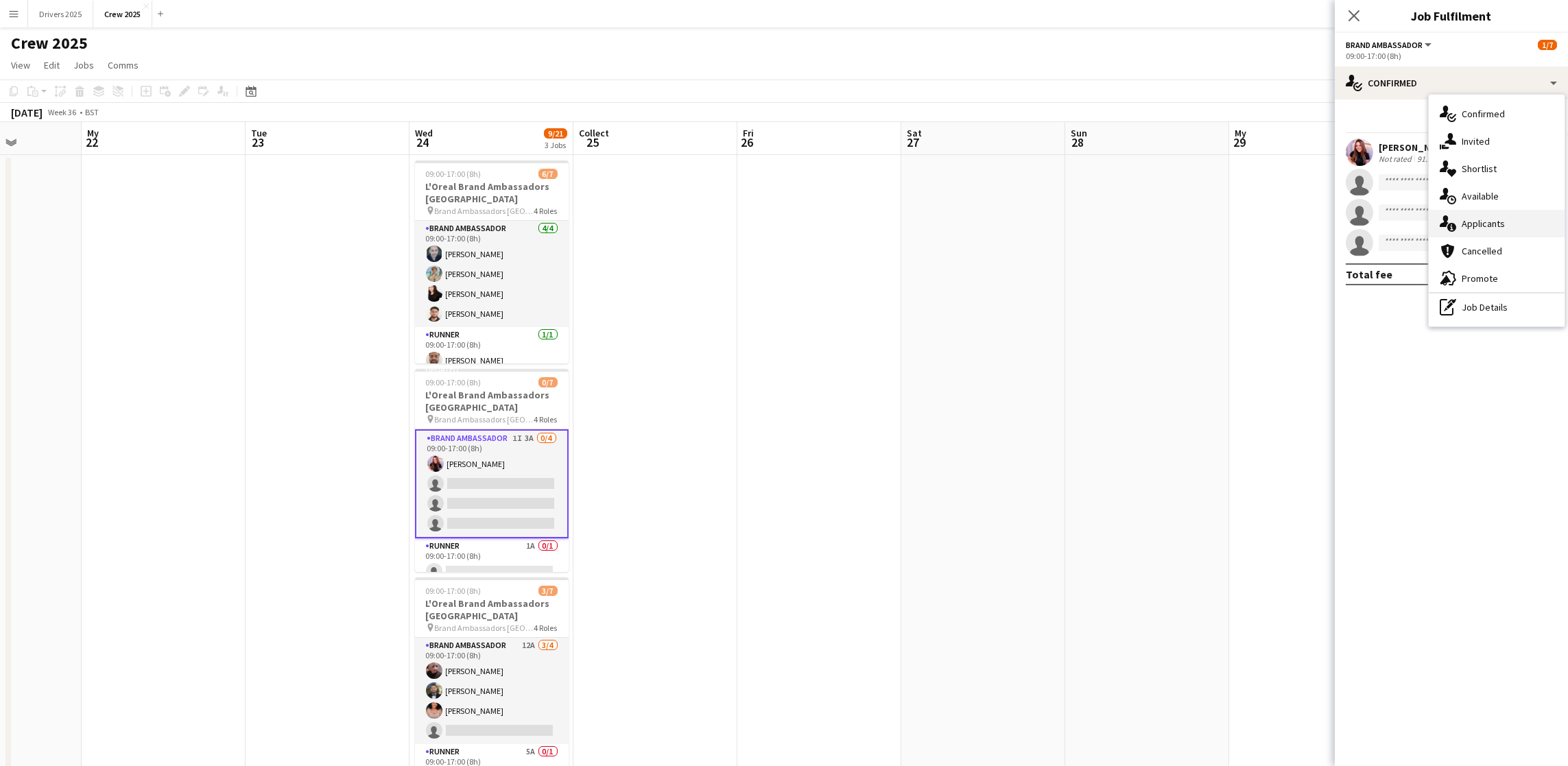
click at [1464, 224] on font "Applicants" at bounding box center [1483, 224] width 43 height 13
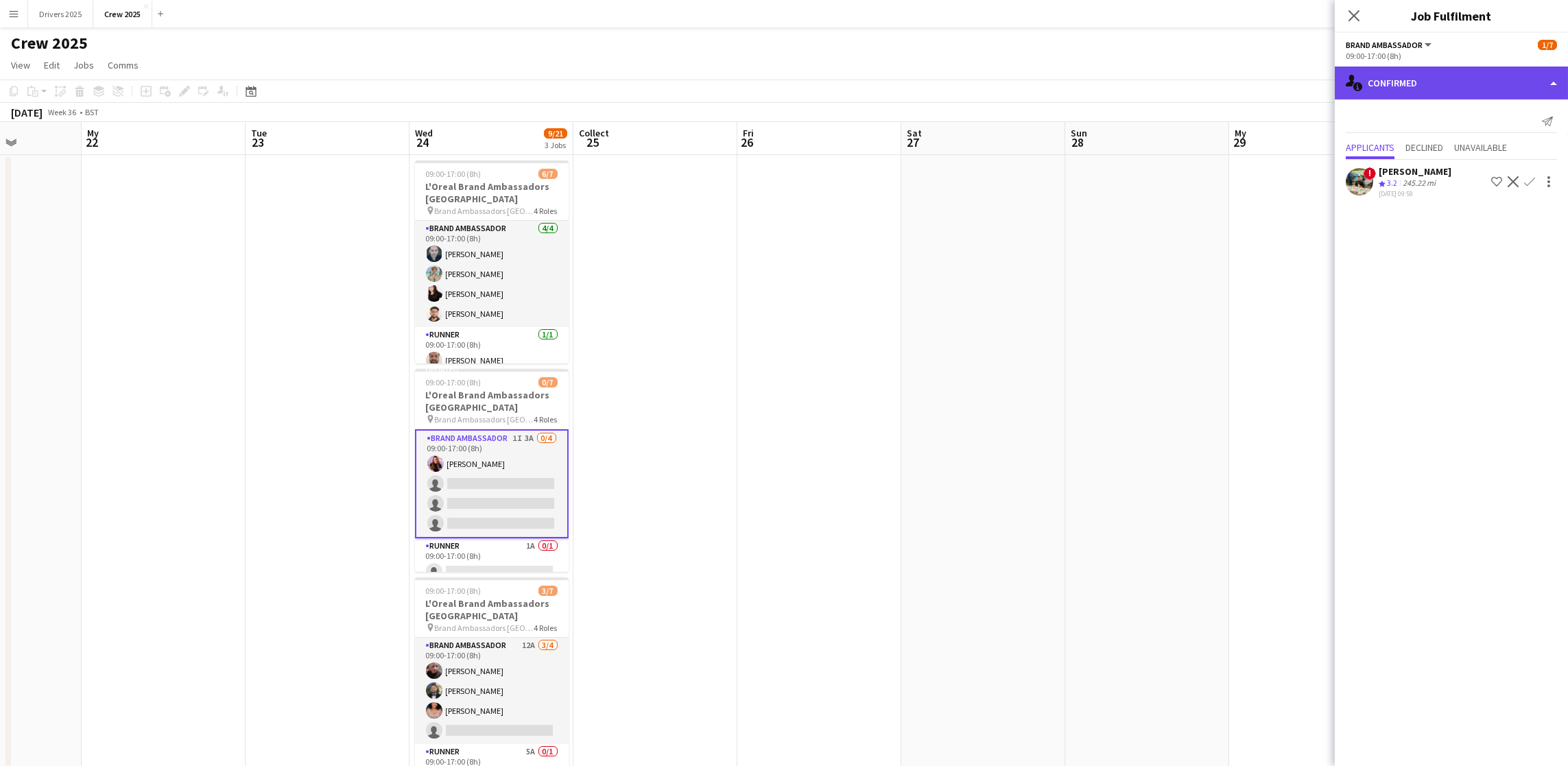
click at [1463, 86] on div "single-neutral-actions-information Confirmed" at bounding box center [1451, 83] width 233 height 33
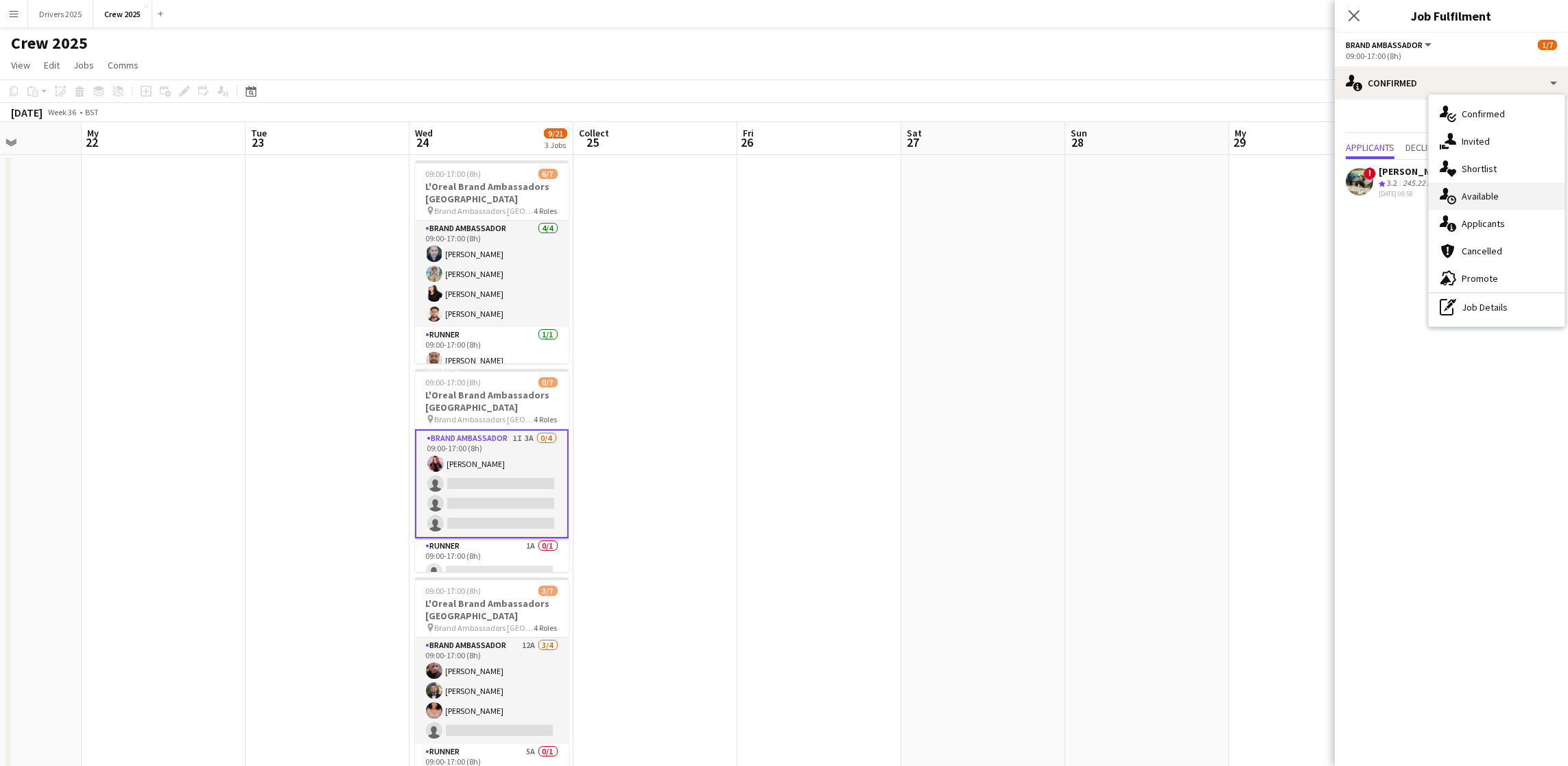
click at [1496, 188] on div "single-neutral-actions-upload Available" at bounding box center [1496, 196] width 136 height 27
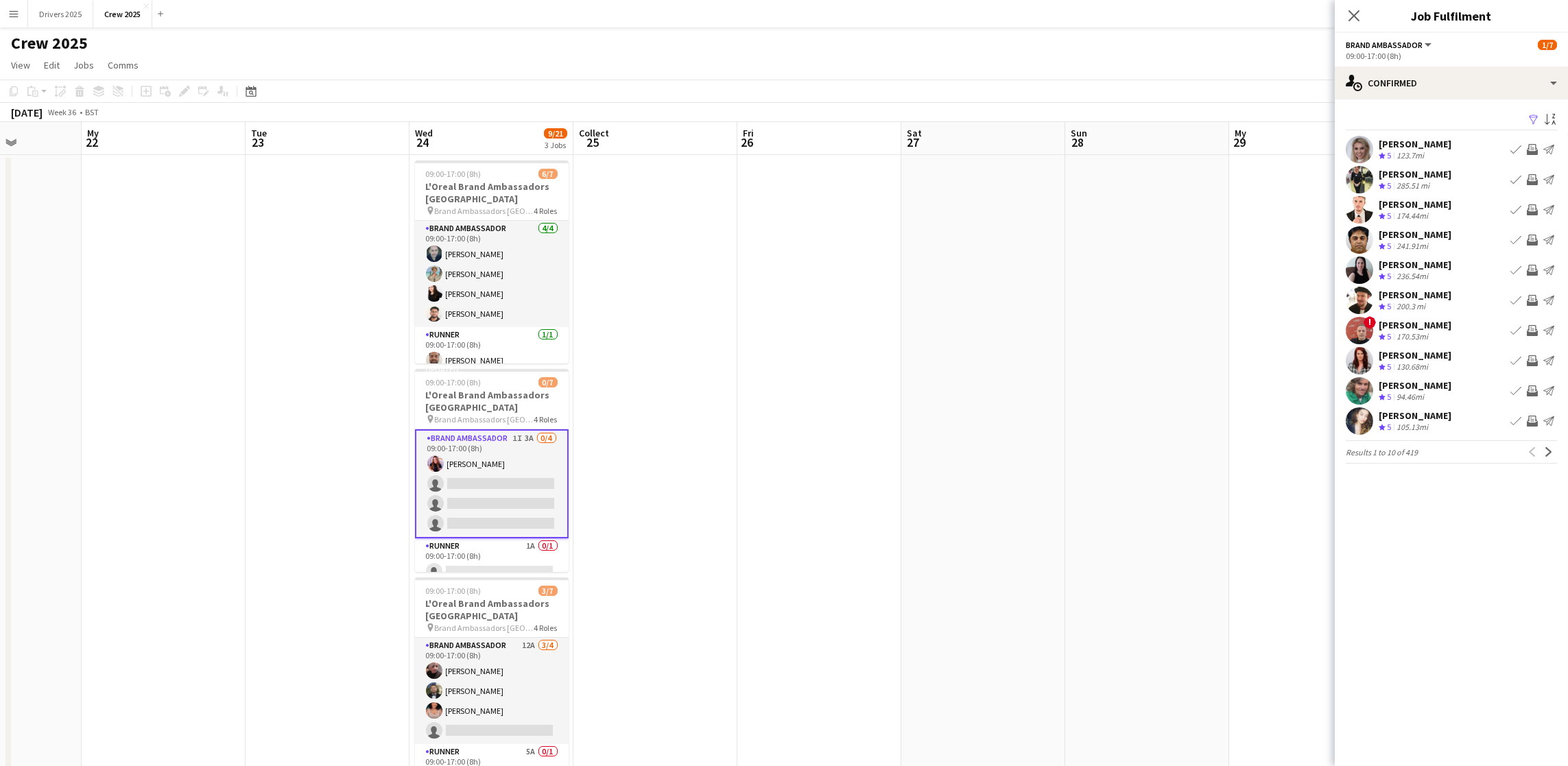
click at [1533, 119] on app-icon "Filter" at bounding box center [1534, 120] width 11 height 13
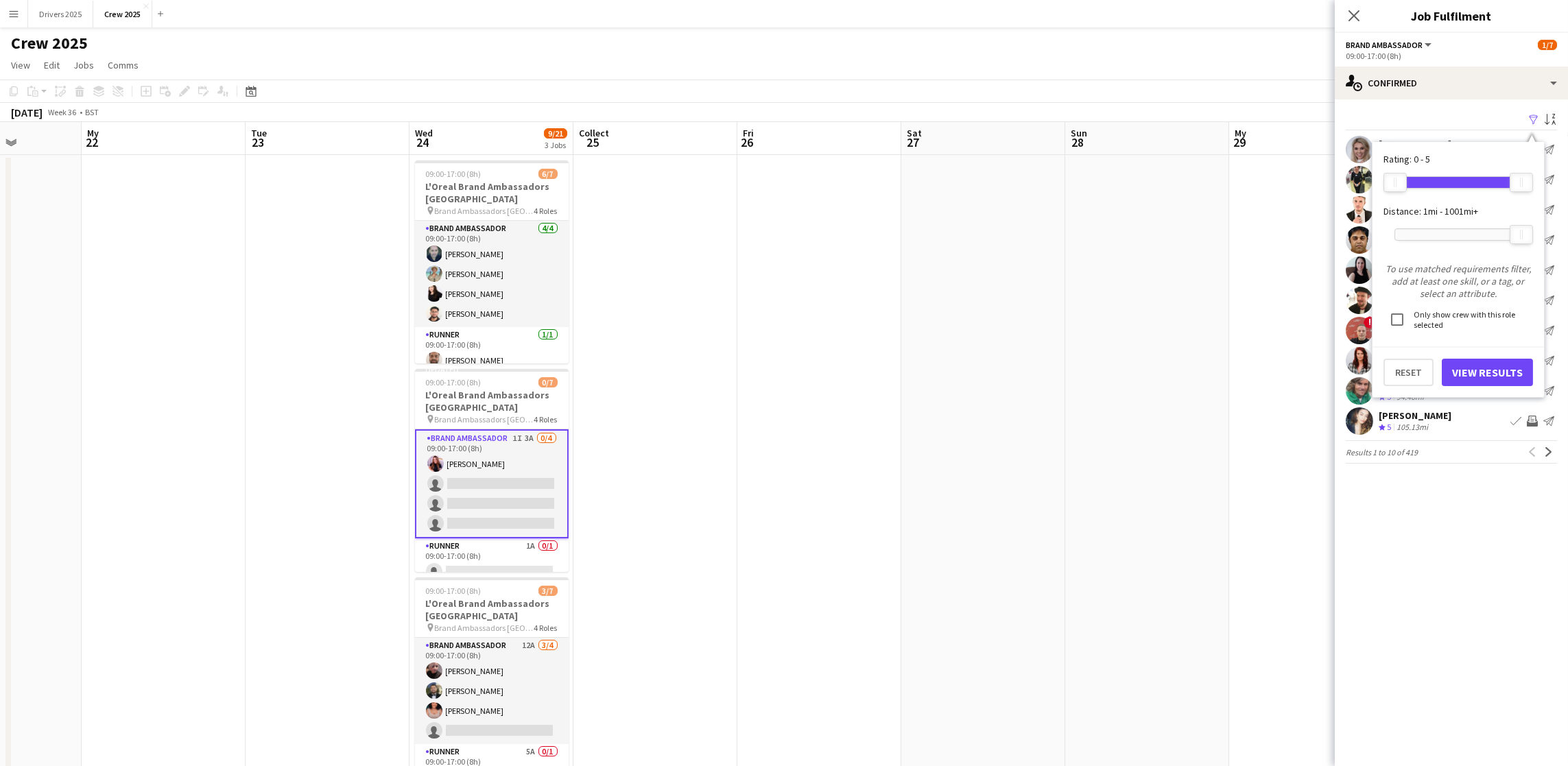
click at [1439, 233] on div at bounding box center [1458, 235] width 127 height 11
click at [1463, 367] on font "View Results" at bounding box center [1487, 372] width 71 height 14
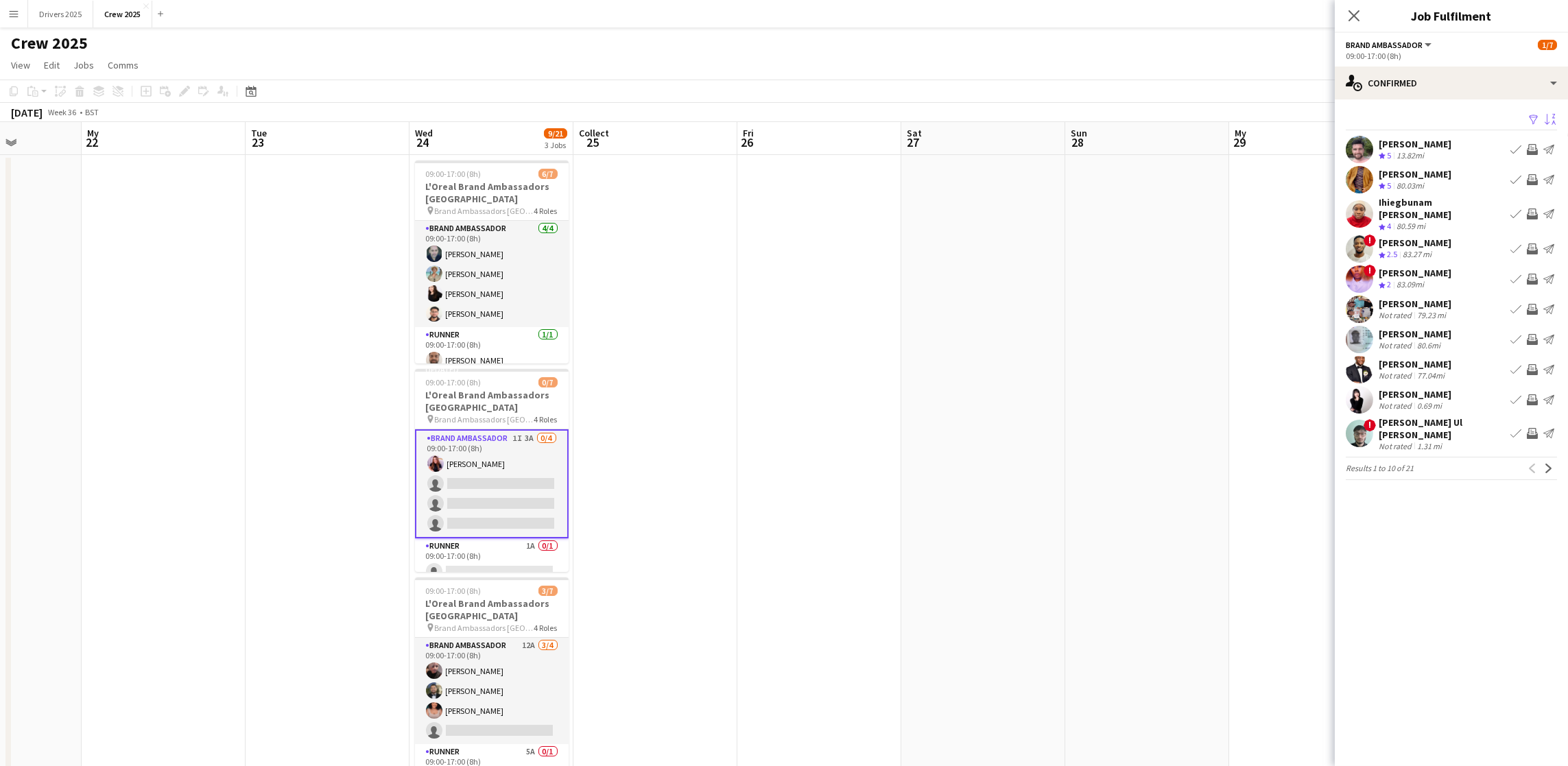
click at [1544, 114] on app-icon "Sort asc" at bounding box center [1550, 120] width 11 height 13
click at [1483, 170] on div "Default" at bounding box center [1466, 169] width 122 height 33
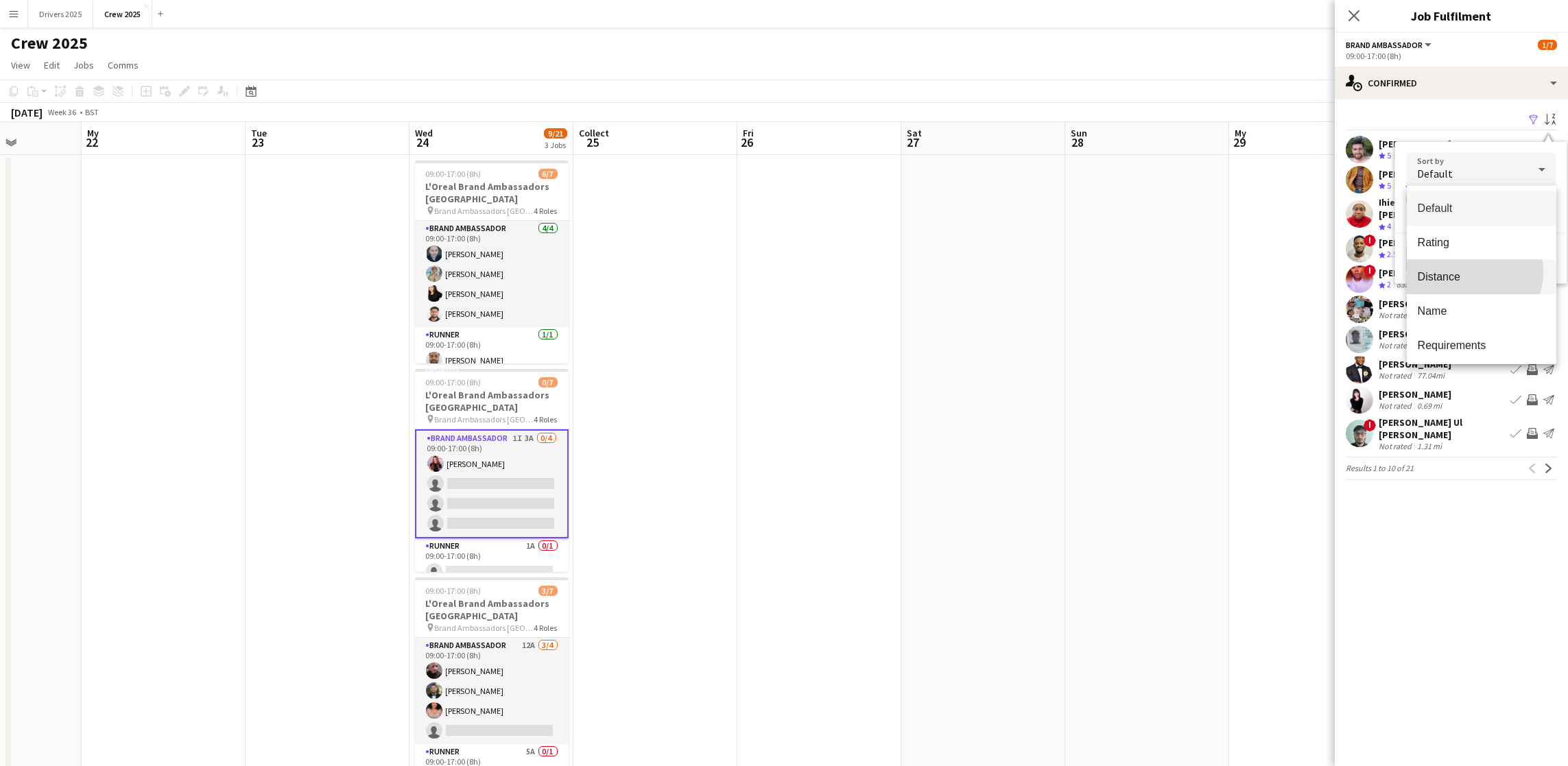
click at [1455, 271] on font "Distance" at bounding box center [1438, 276] width 42 height 12
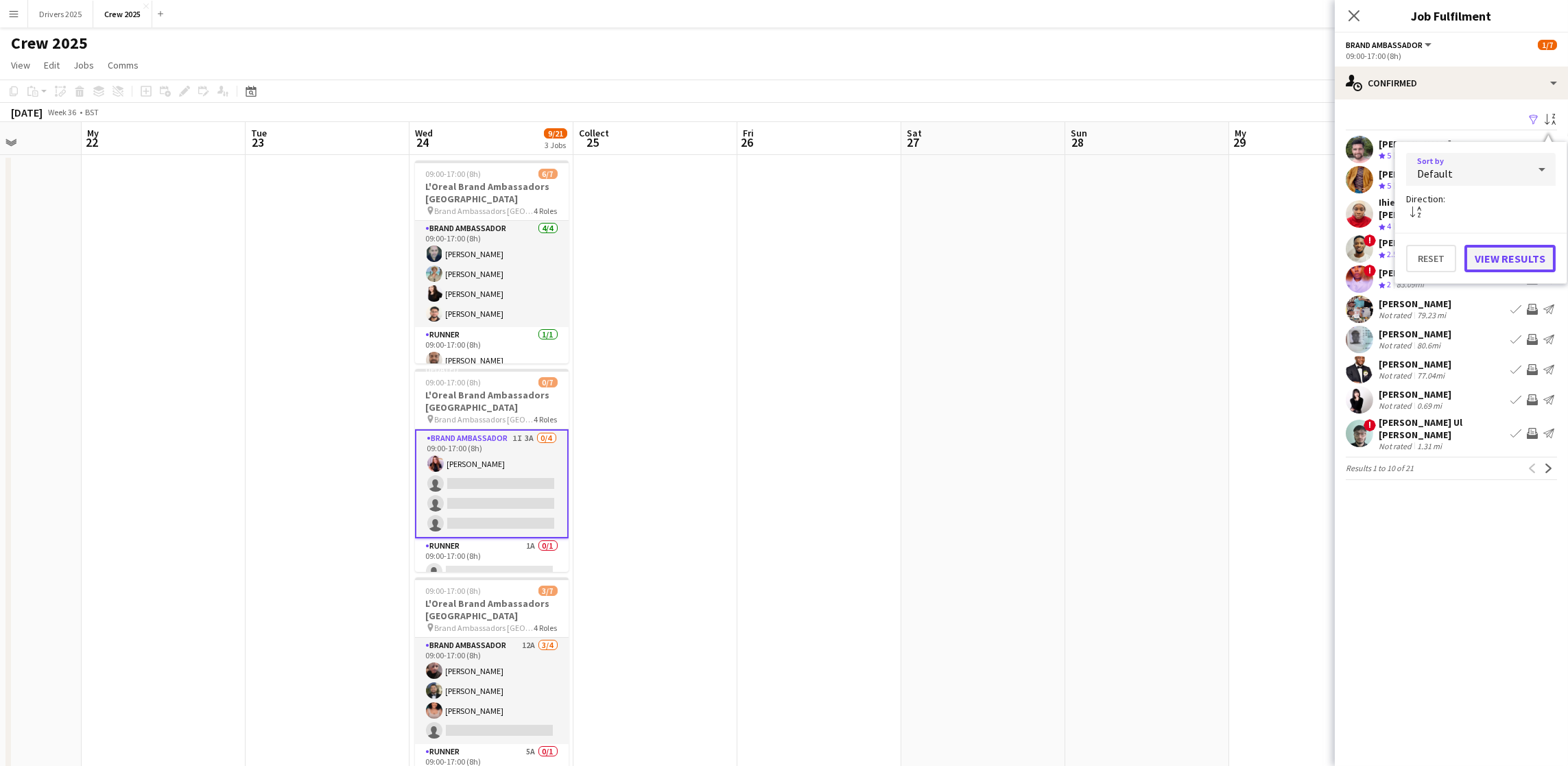
click at [1509, 257] on font "View Results" at bounding box center [1509, 258] width 71 height 14
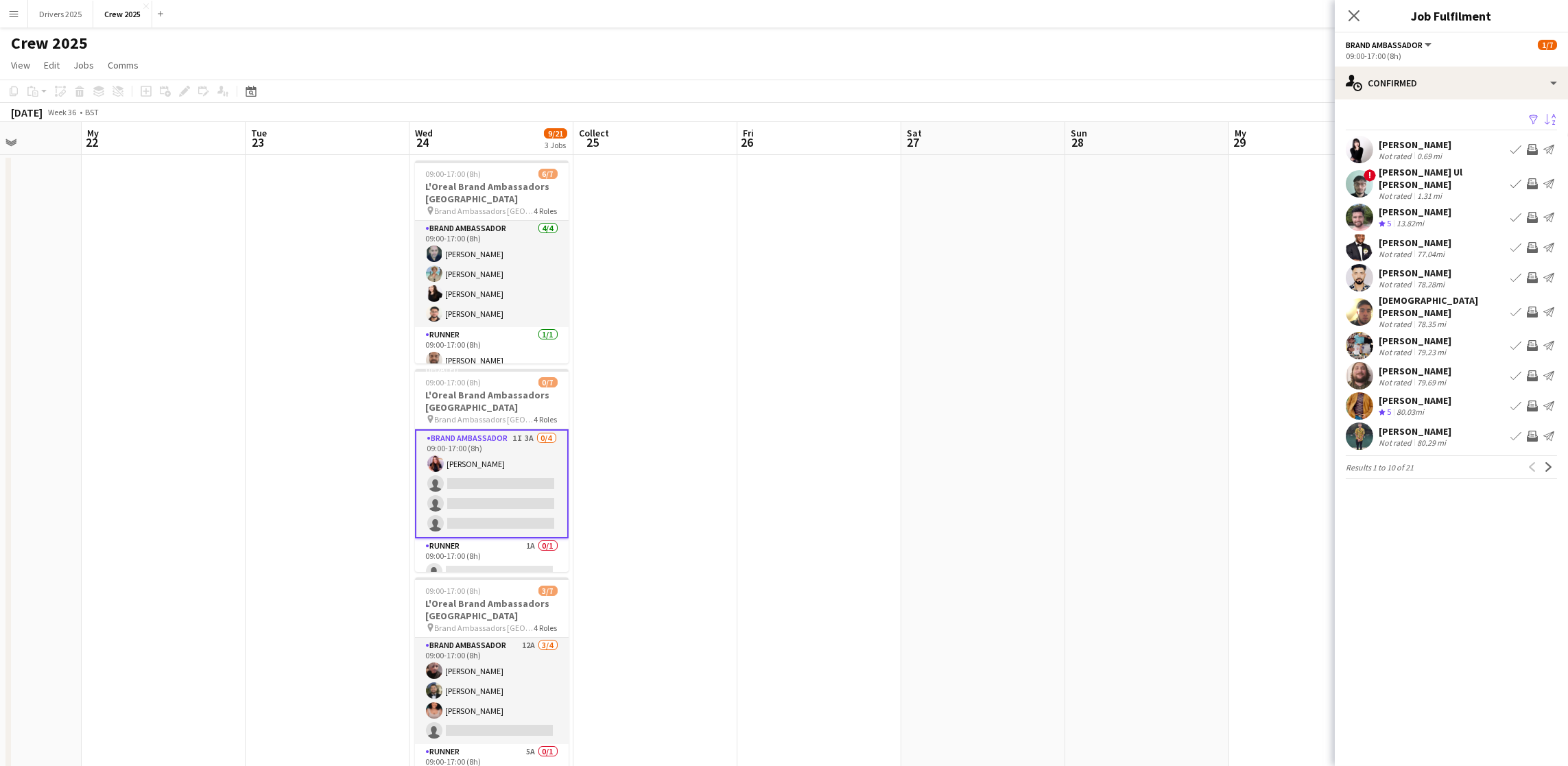
click at [1428, 142] on font "[PERSON_NAME]" at bounding box center [1414, 145] width 72 height 13
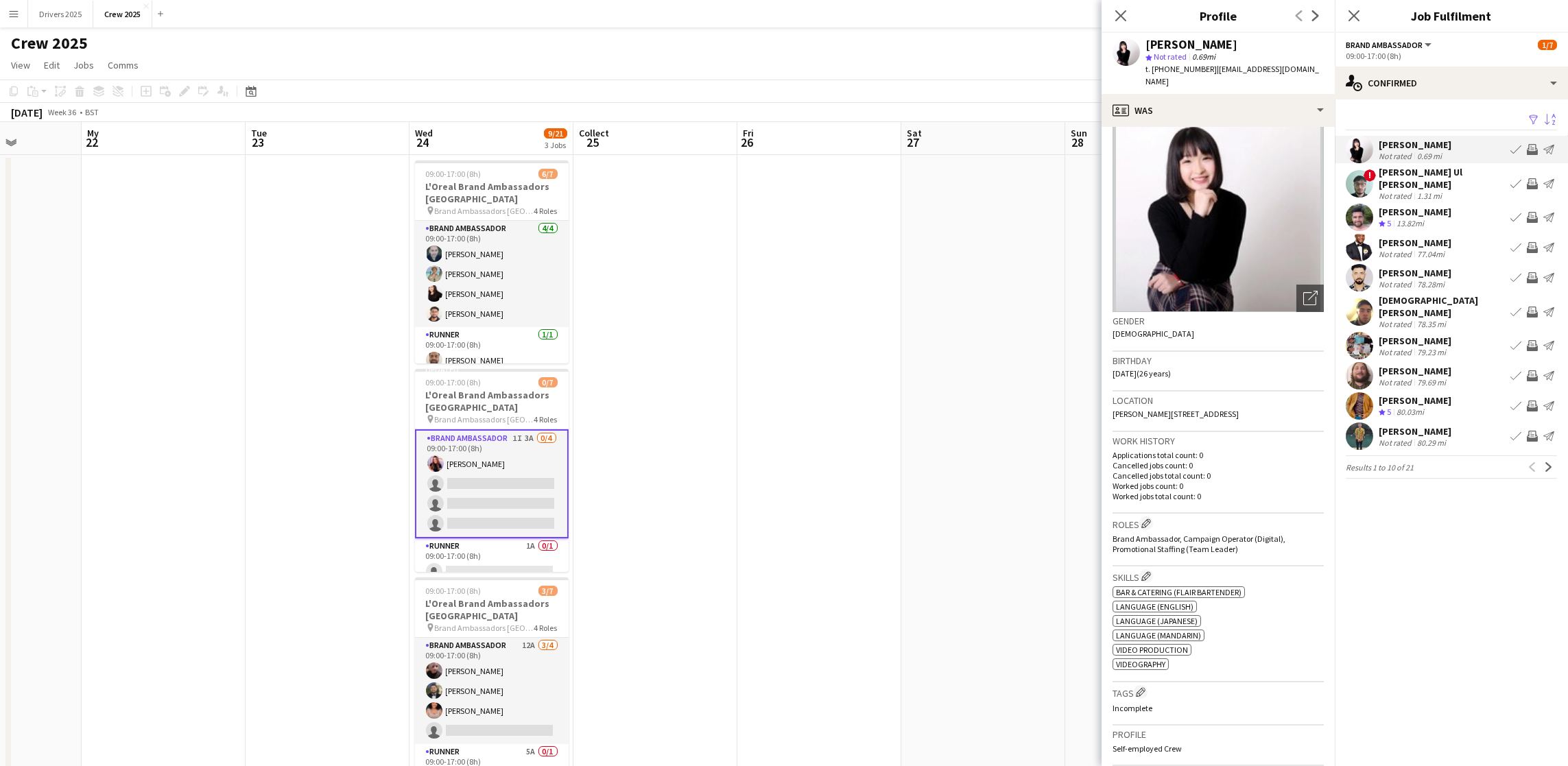
scroll to position [0, 0]
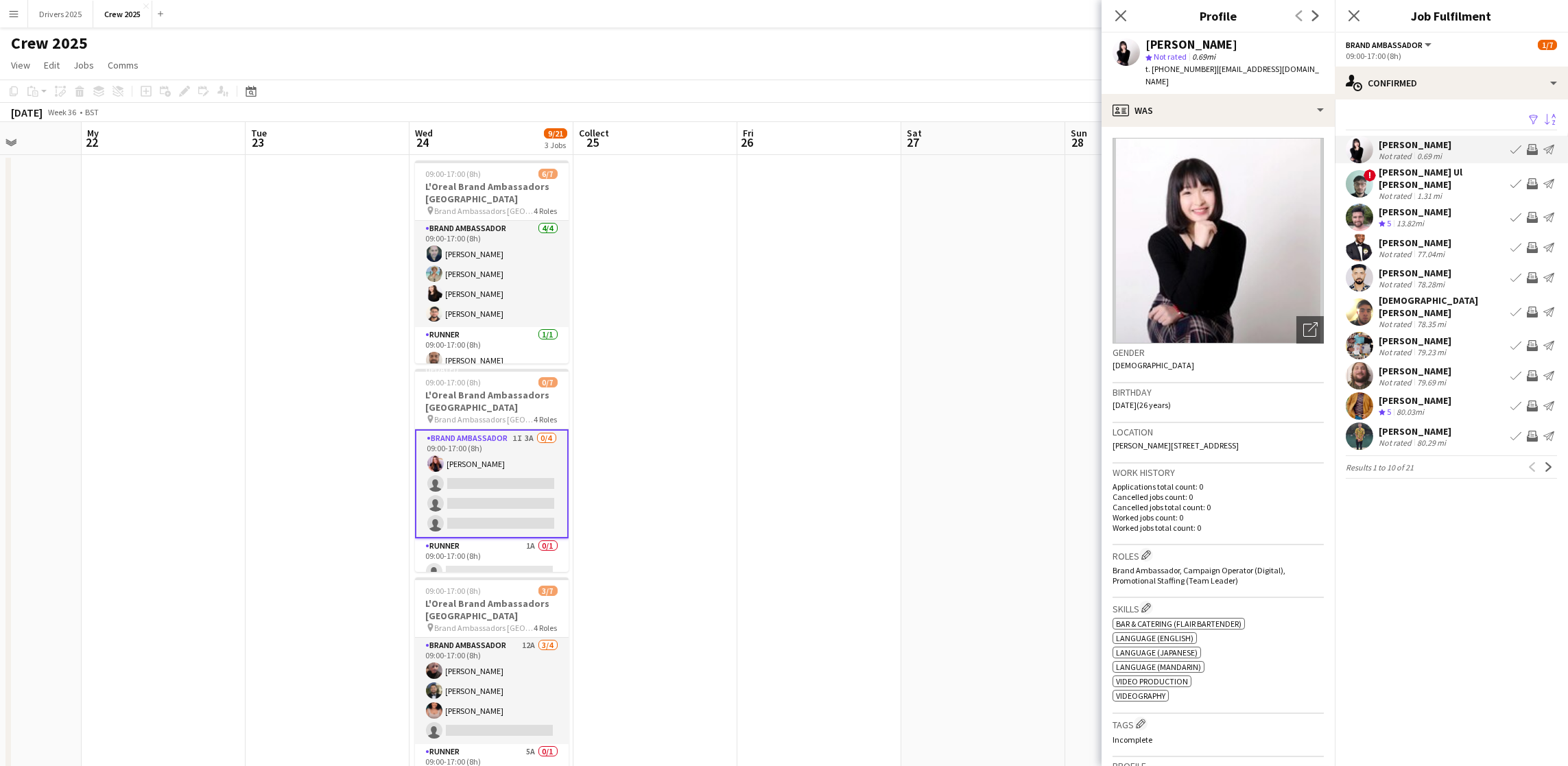
click at [1438, 205] on font "[PERSON_NAME]" at bounding box center [1414, 212] width 72 height 13
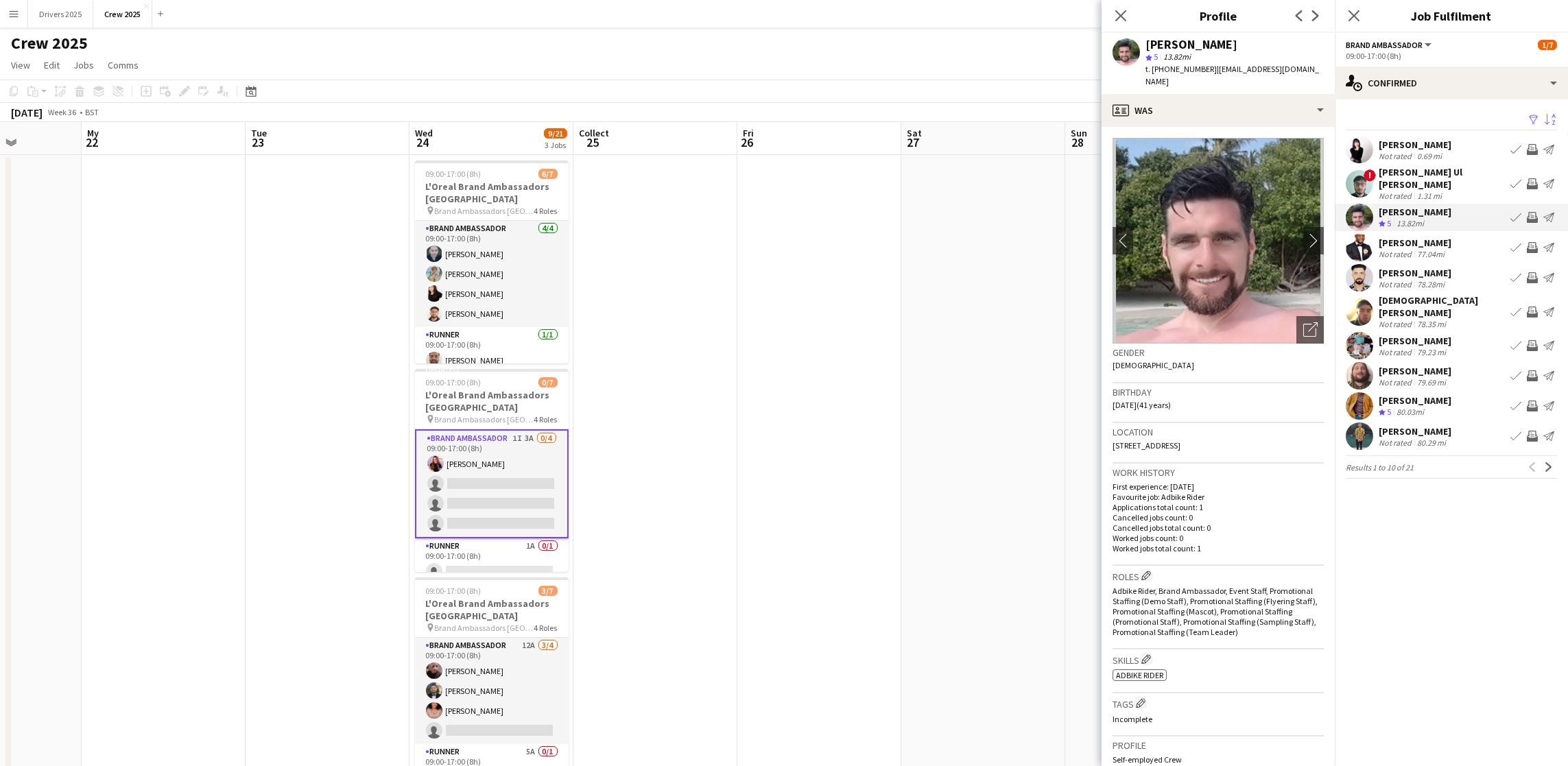
click at [1408, 237] on font "[PERSON_NAME]" at bounding box center [1414, 243] width 72 height 13
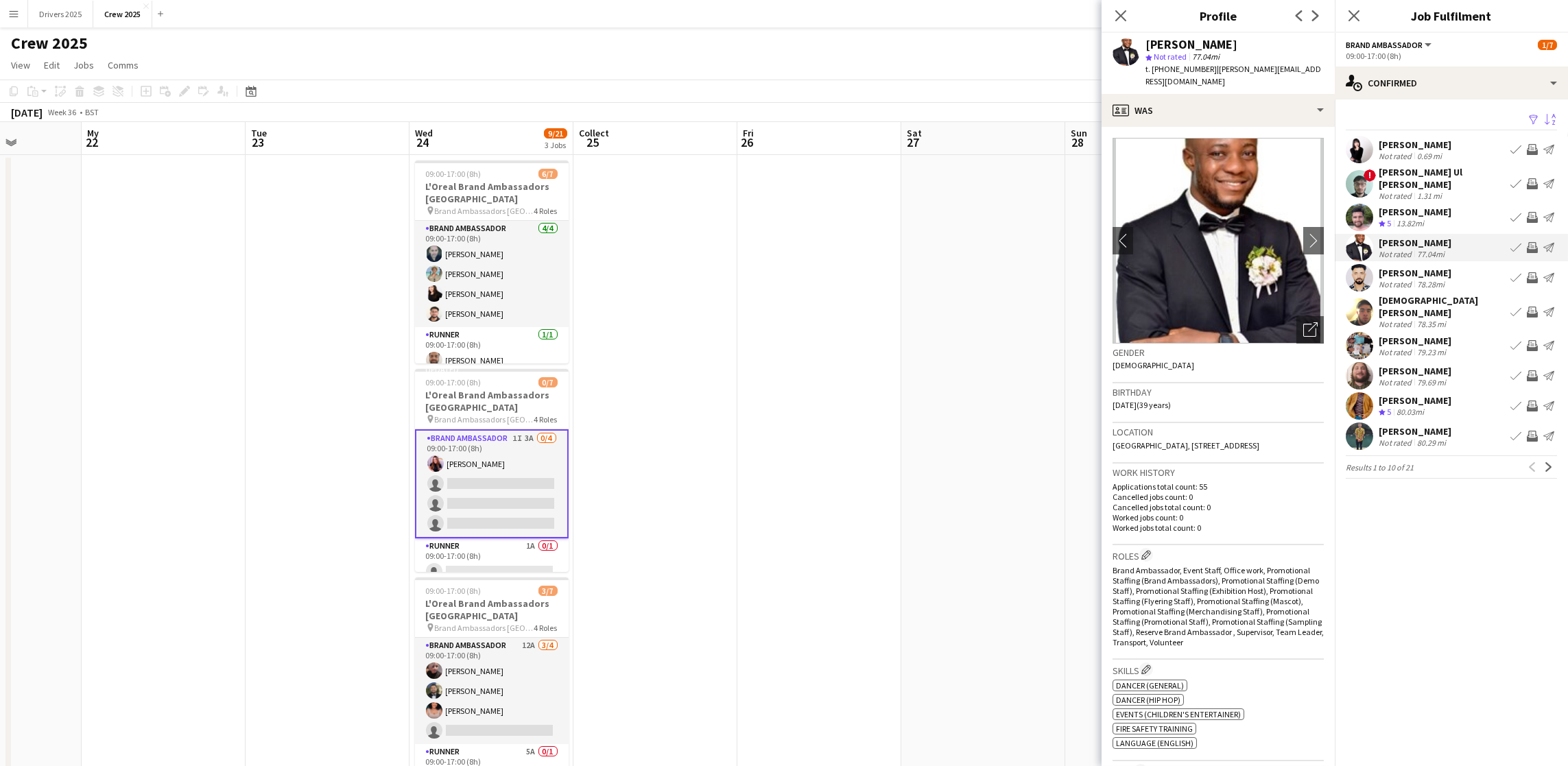
click at [1411, 267] on font "[PERSON_NAME]" at bounding box center [1414, 273] width 72 height 13
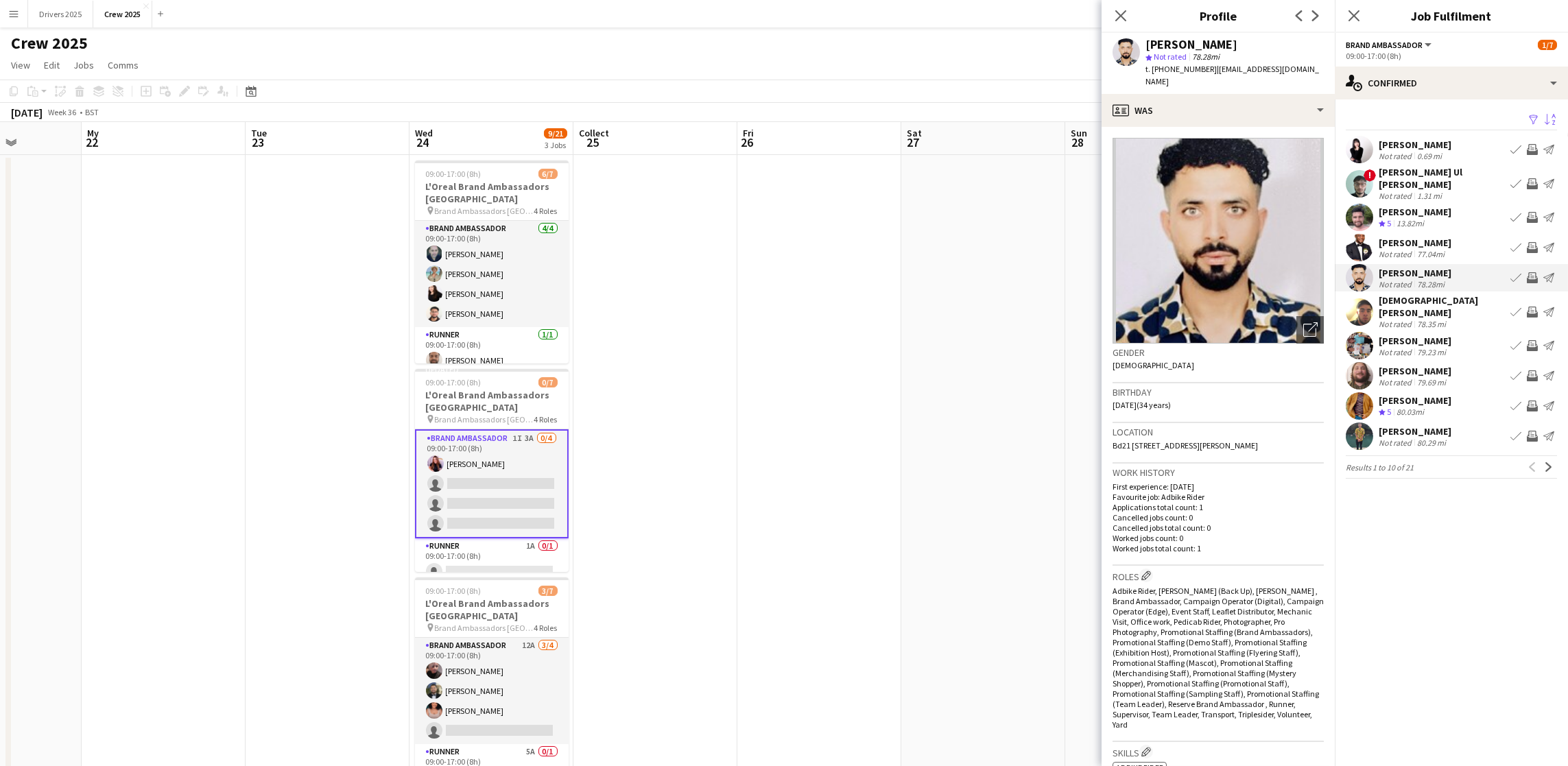
click at [1421, 295] on font "[DEMOGRAPHIC_DATA][PERSON_NAME]" at bounding box center [1428, 307] width 99 height 25
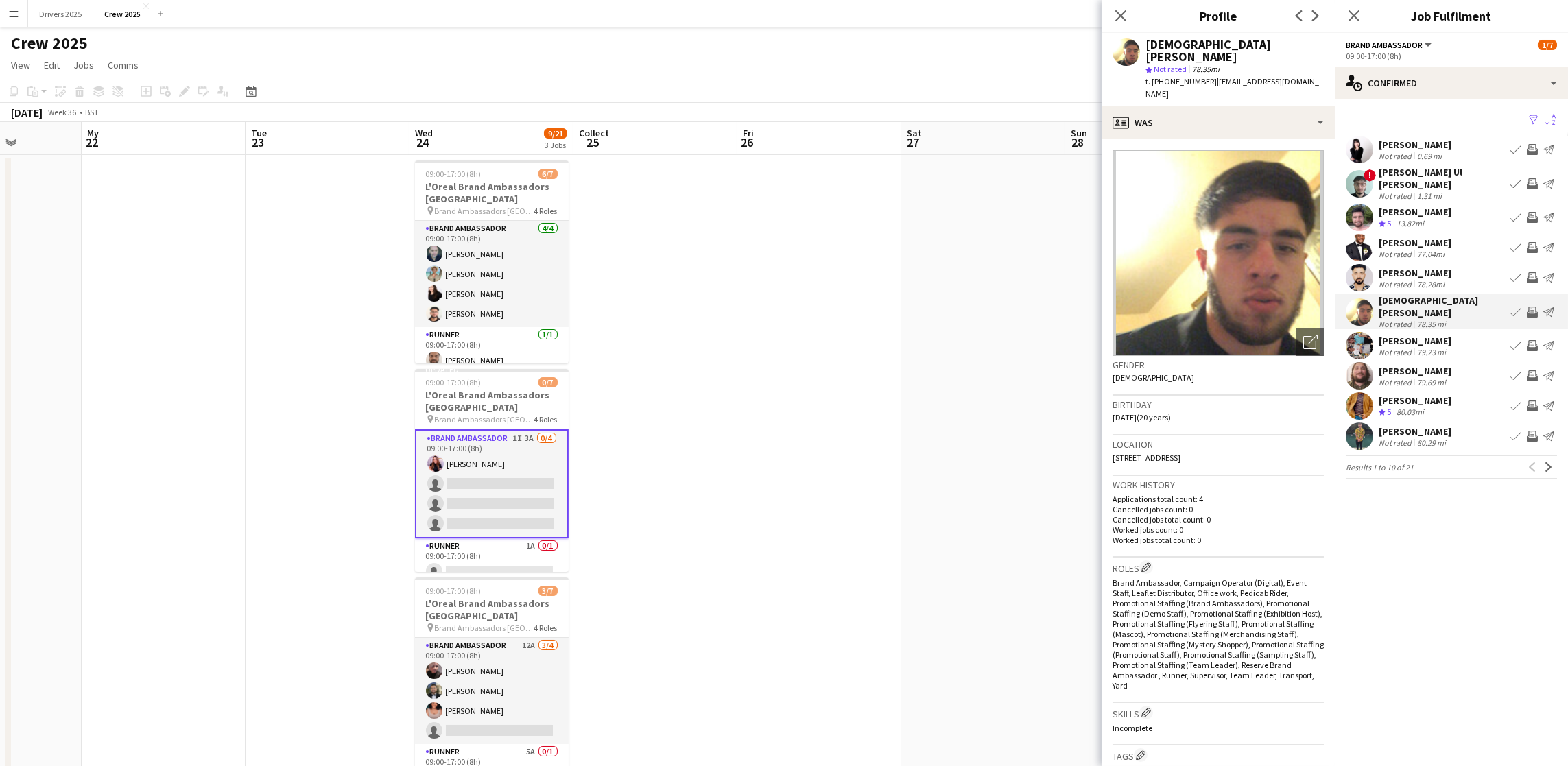
click at [1424, 334] on font "[PERSON_NAME]" at bounding box center [1414, 341] width 72 height 13
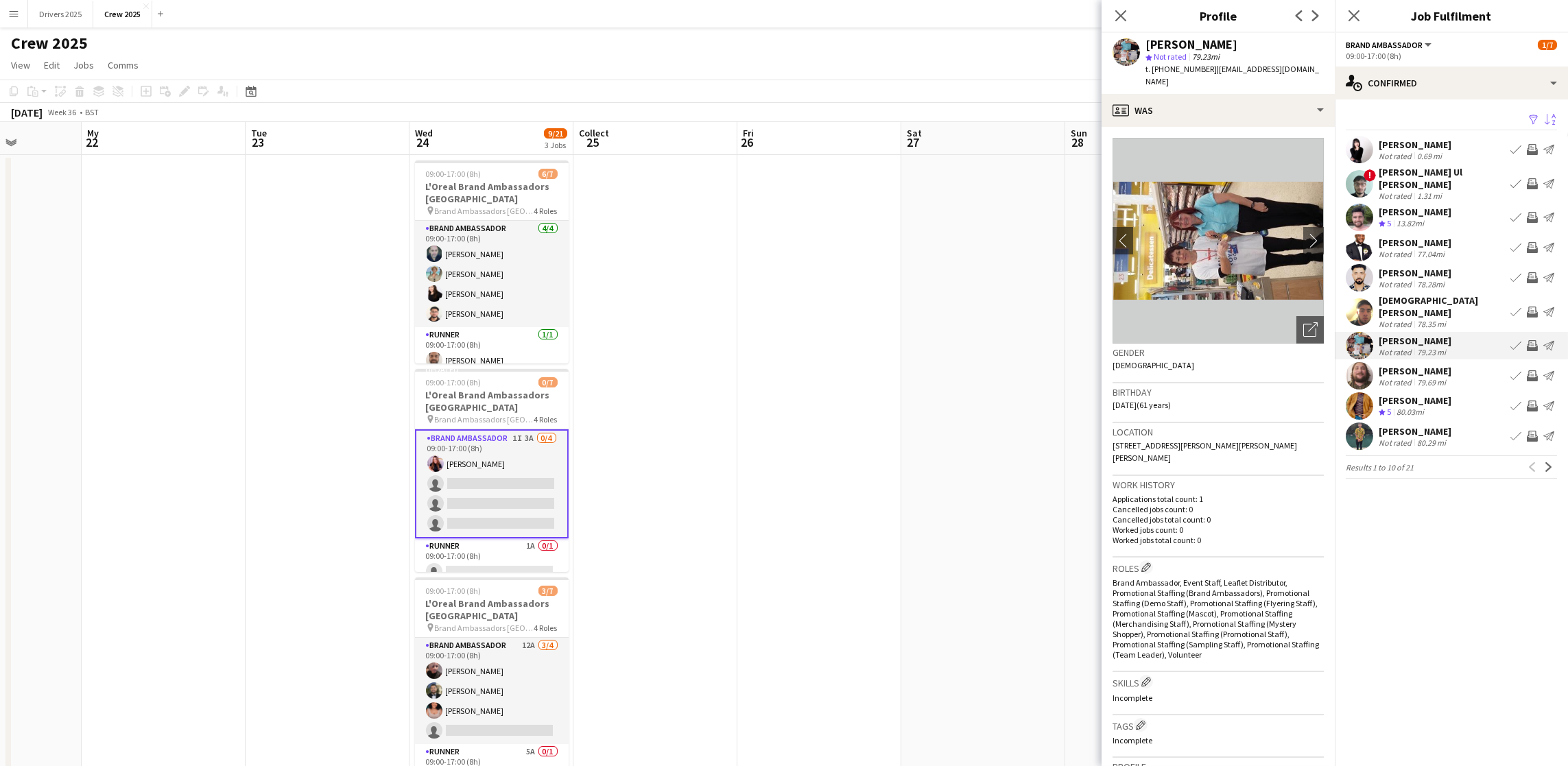
click at [1425, 365] on font "[PERSON_NAME]" at bounding box center [1414, 371] width 72 height 13
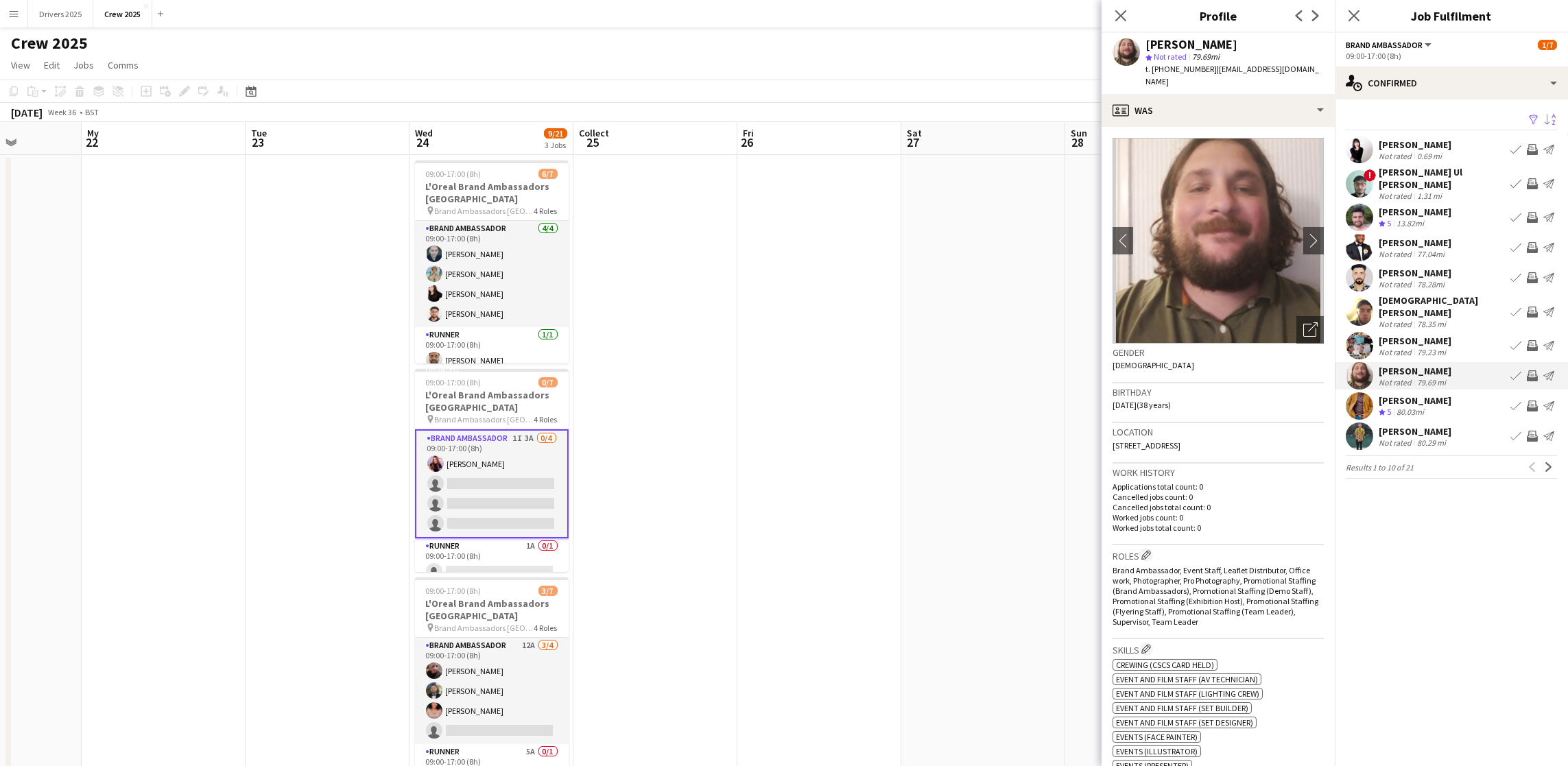
click at [1428, 394] on font "[PERSON_NAME]" at bounding box center [1414, 401] width 72 height 13
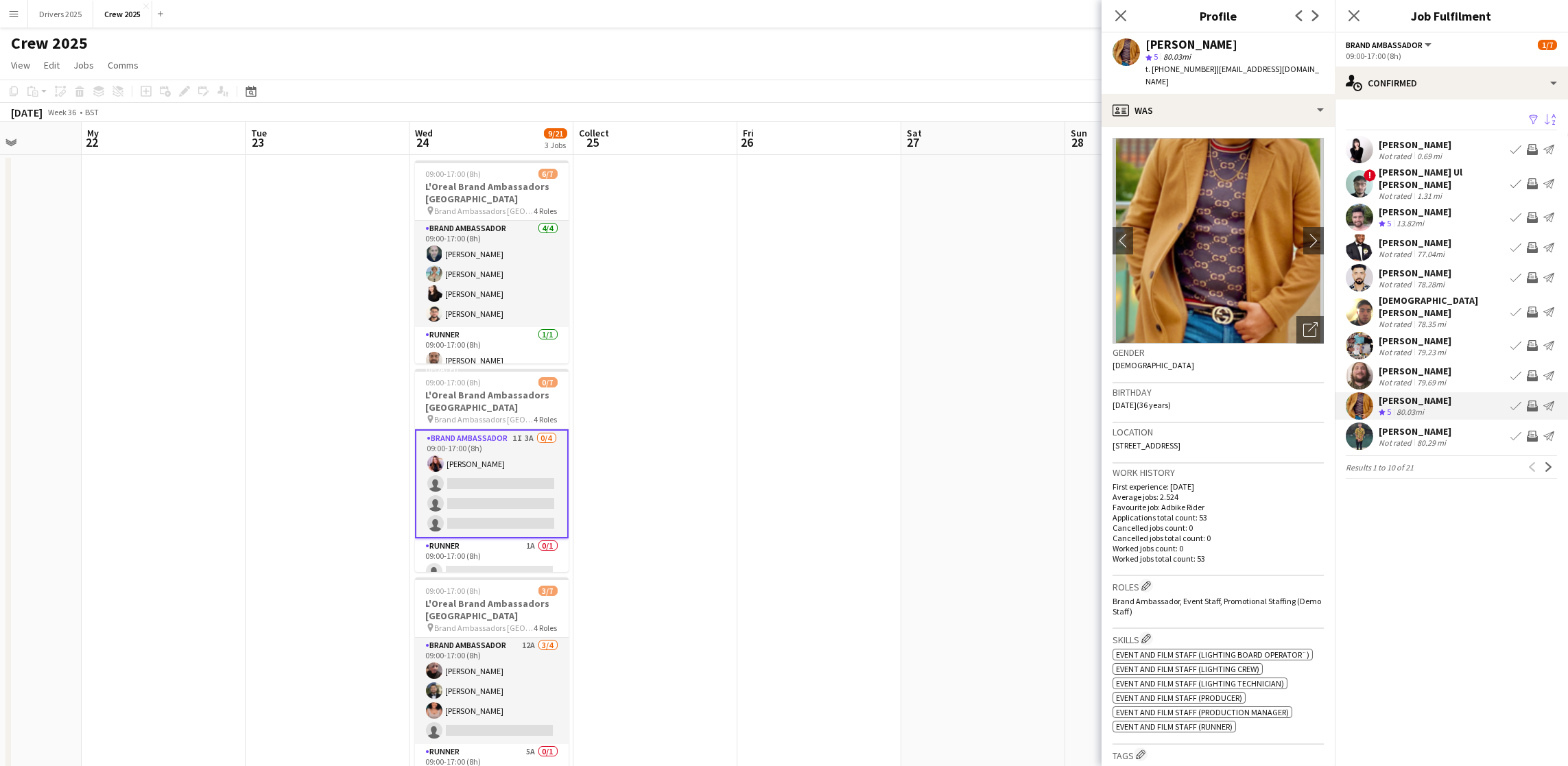
click at [1419, 438] on font "80.29 mi" at bounding box center [1431, 443] width 29 height 10
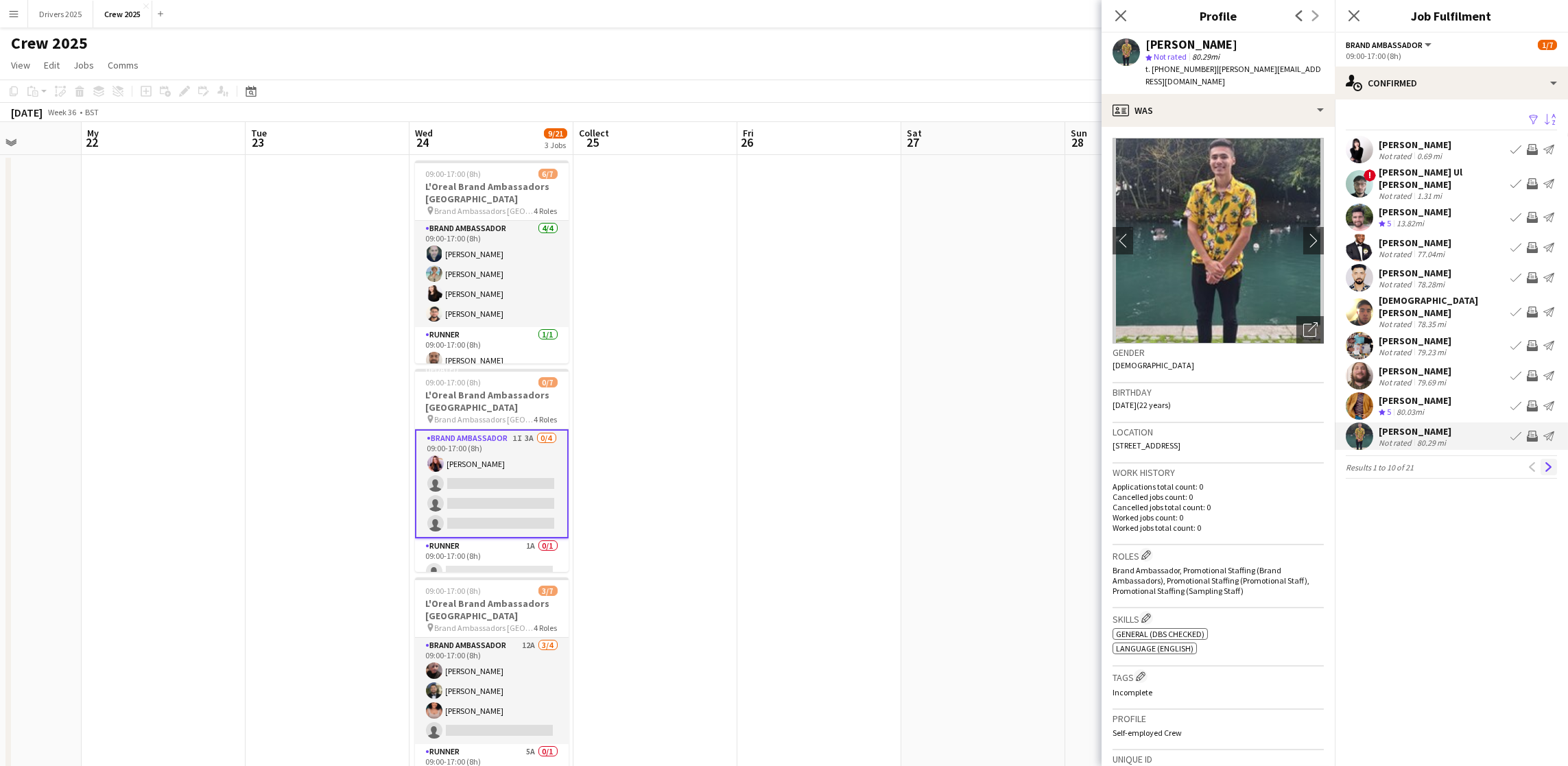
click at [1546, 463] on app-icon "Next" at bounding box center [1549, 467] width 10 height 10
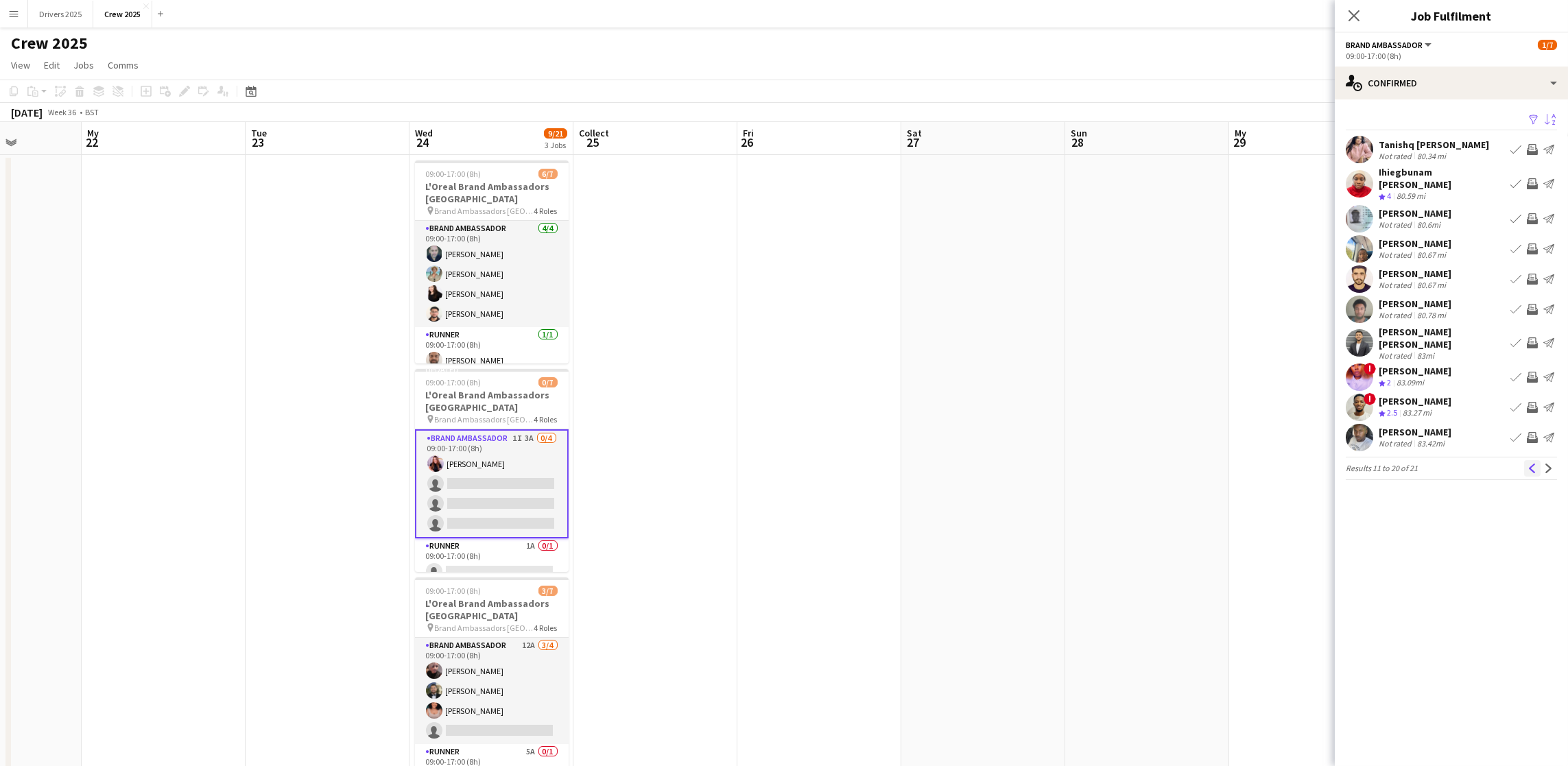
click at [1527, 463] on app-icon "Previous" at bounding box center [1532, 468] width 10 height 10
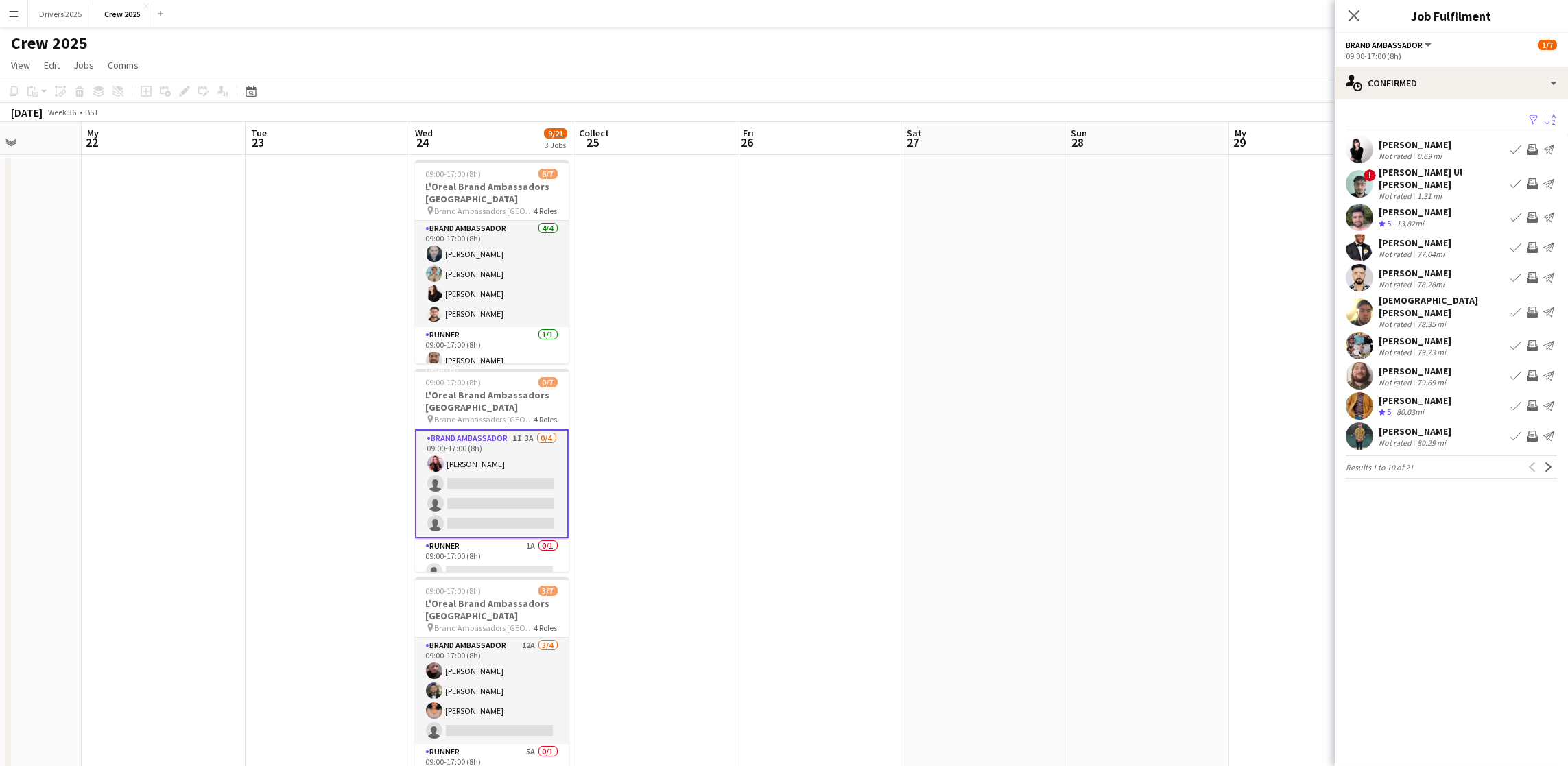
click at [488, 471] on app-card-role "Brand Ambassador 1I 3A 0/4 09:00-17:00 (8h) [PERSON_NAME] single-neutral-action…" at bounding box center [491, 483] width 154 height 109
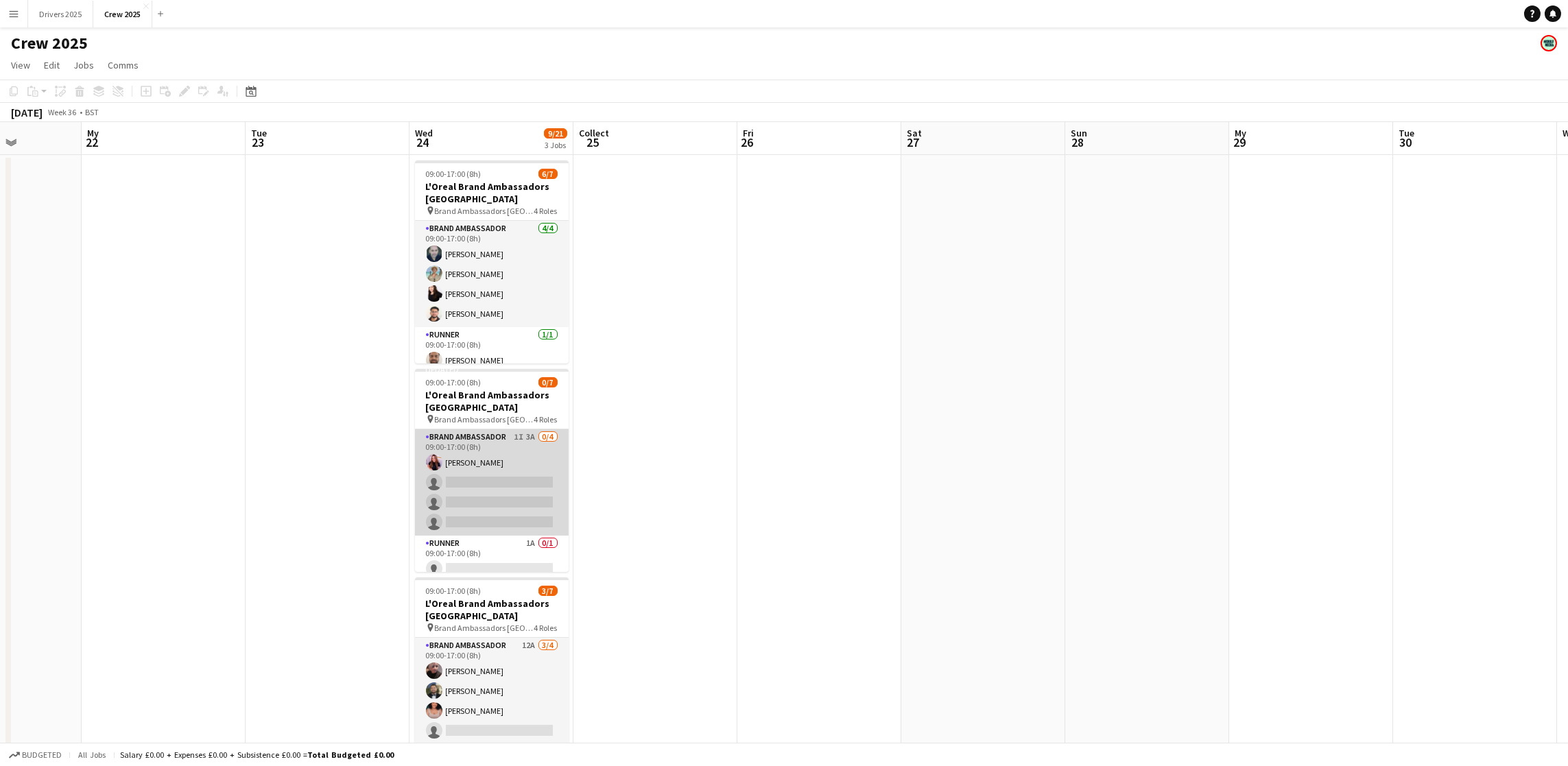
click at [484, 494] on app-card-role "Brand Ambassador 1I 3A 0/4 09:00-17:00 (8h) [PERSON_NAME] single-neutral-action…" at bounding box center [491, 483] width 154 height 107
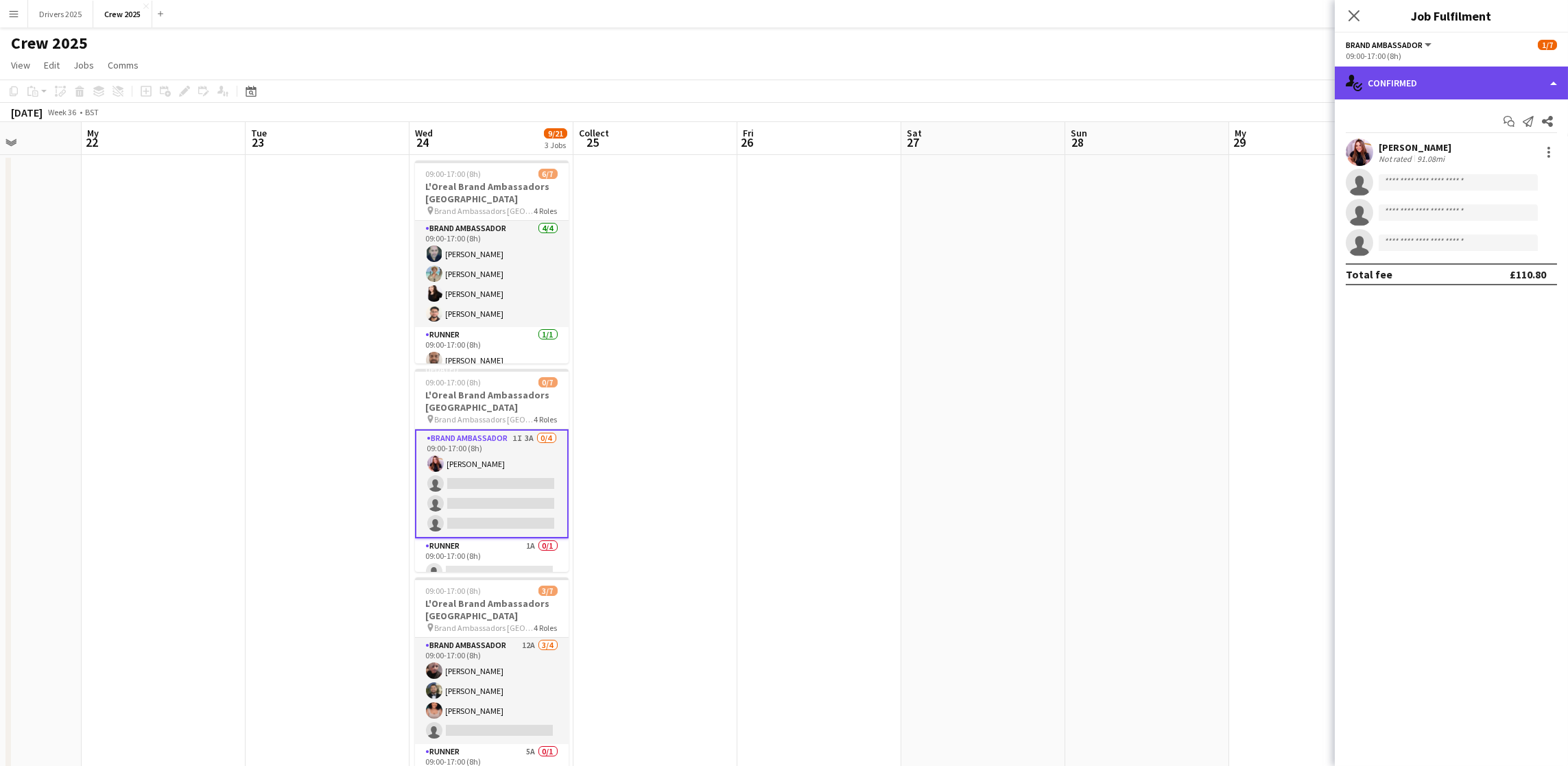
click at [1398, 88] on font "Confirmed" at bounding box center [1392, 84] width 49 height 13
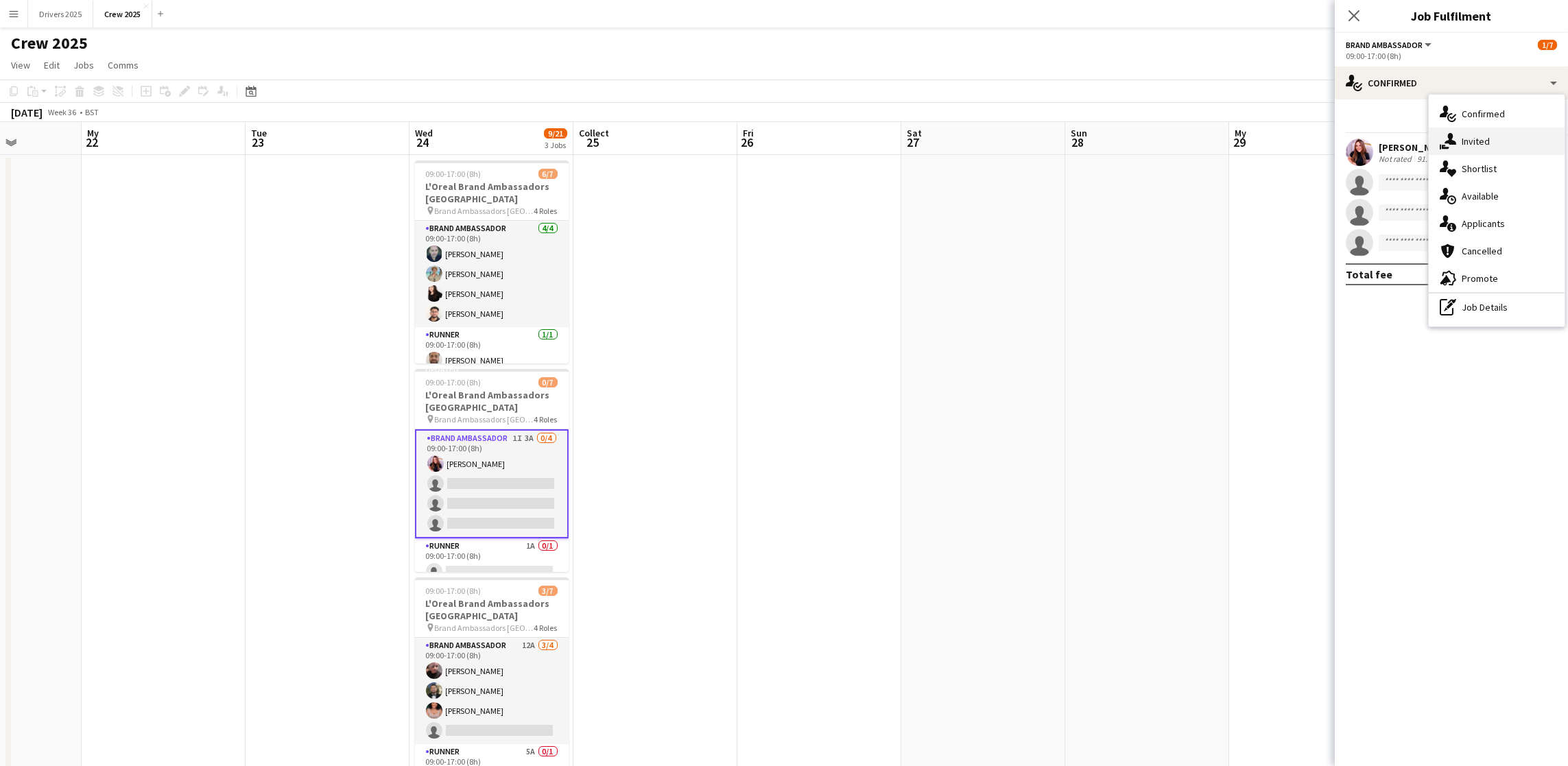
click at [1465, 141] on font "Invited" at bounding box center [1475, 142] width 28 height 13
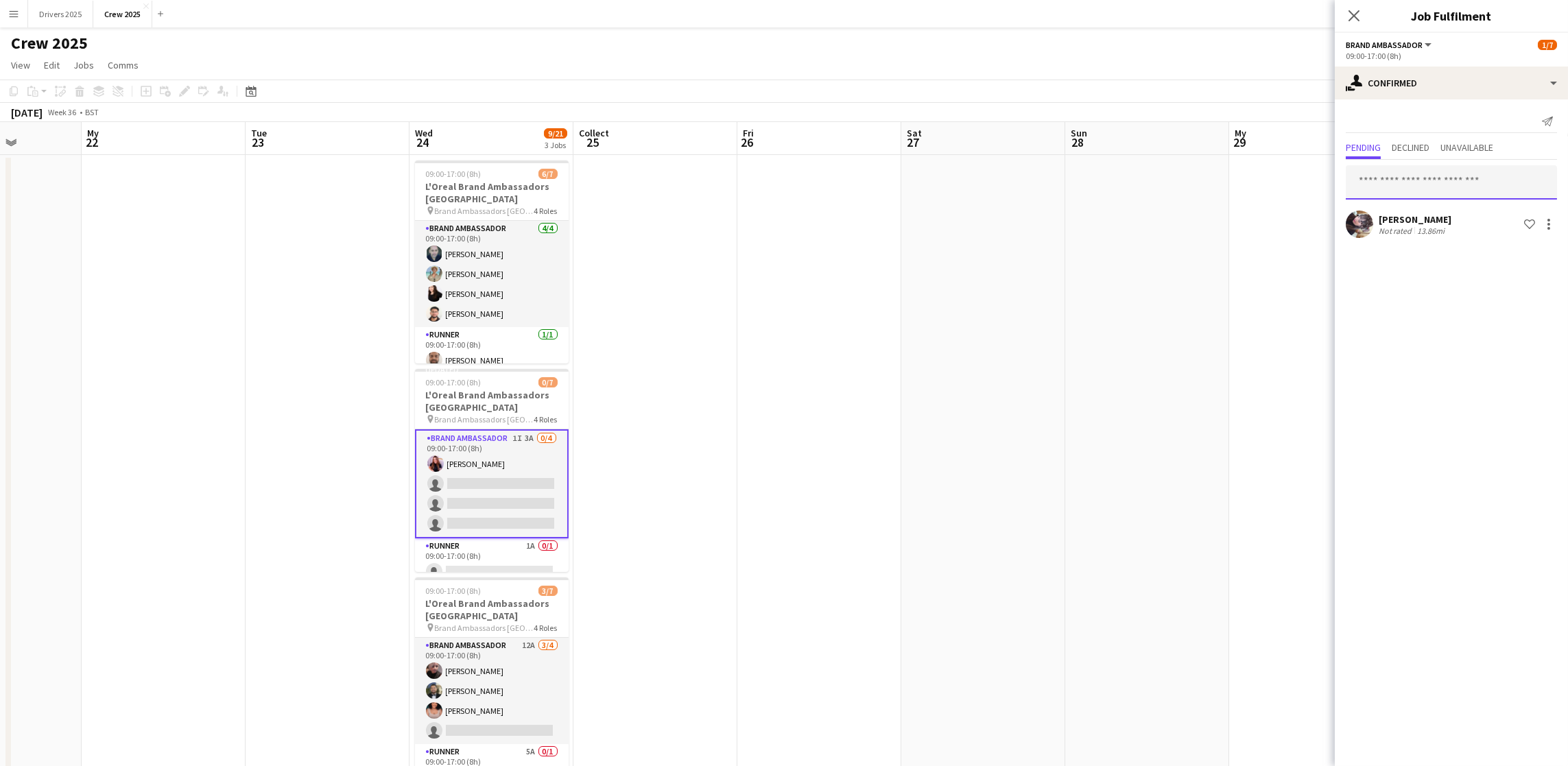
click at [1432, 170] on input "text" at bounding box center [1451, 182] width 211 height 34
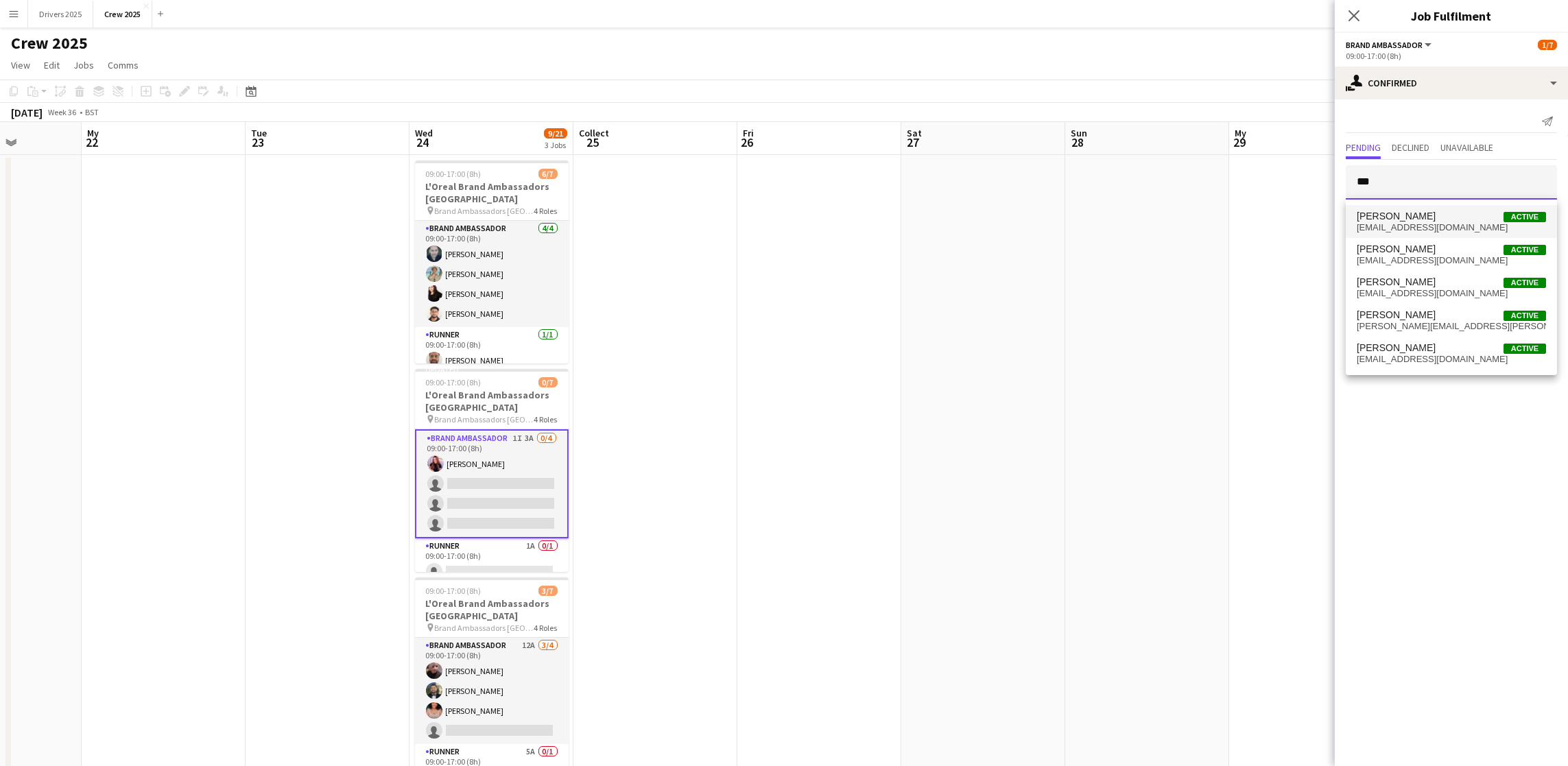
type input "***"
click at [1447, 206] on mat-option "[PERSON_NAME] Active [EMAIL_ADDRESS][DOMAIN_NAME]" at bounding box center [1451, 221] width 211 height 33
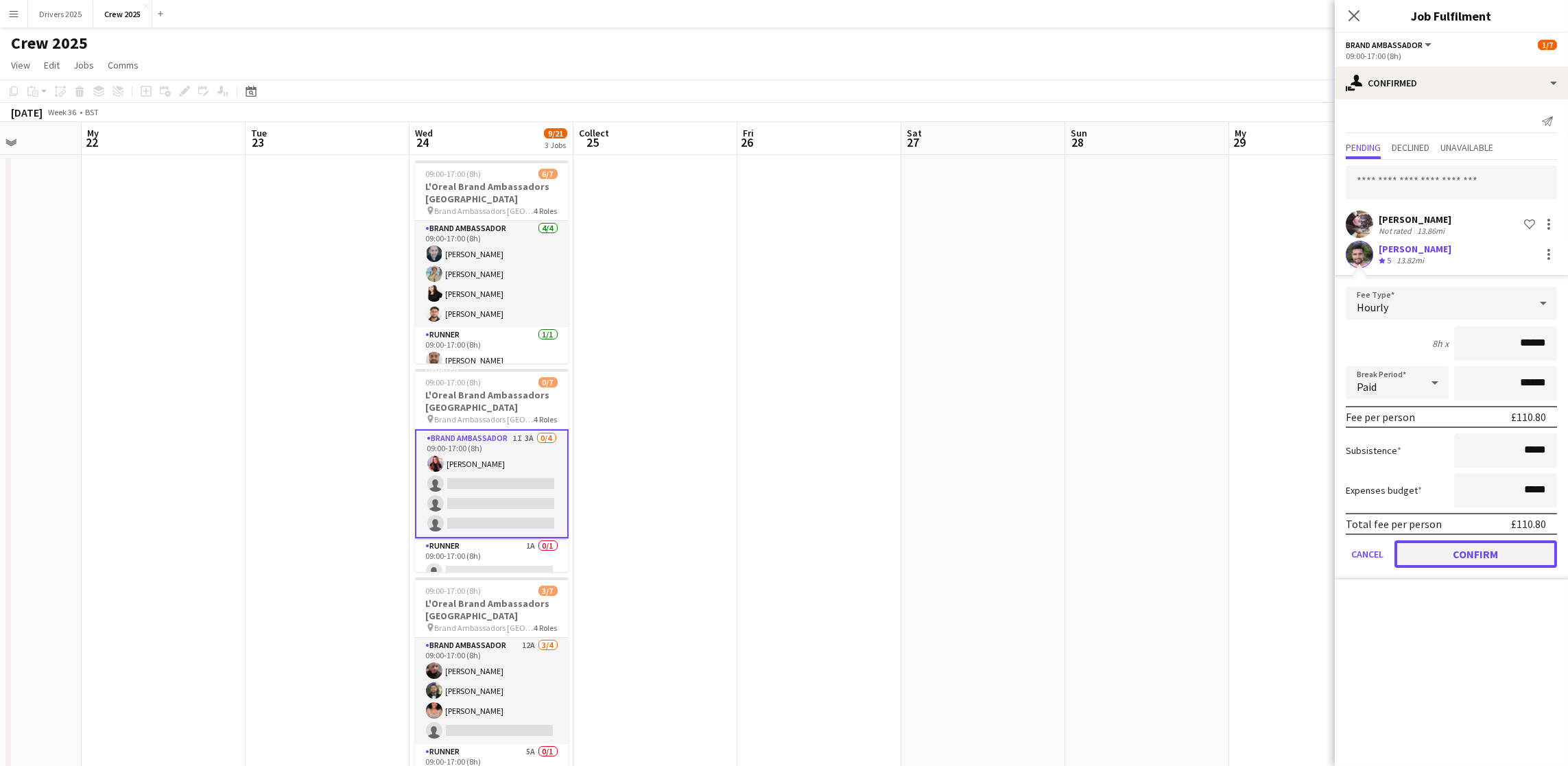
click at [1457, 555] on font "Confirm" at bounding box center [1476, 554] width 45 height 14
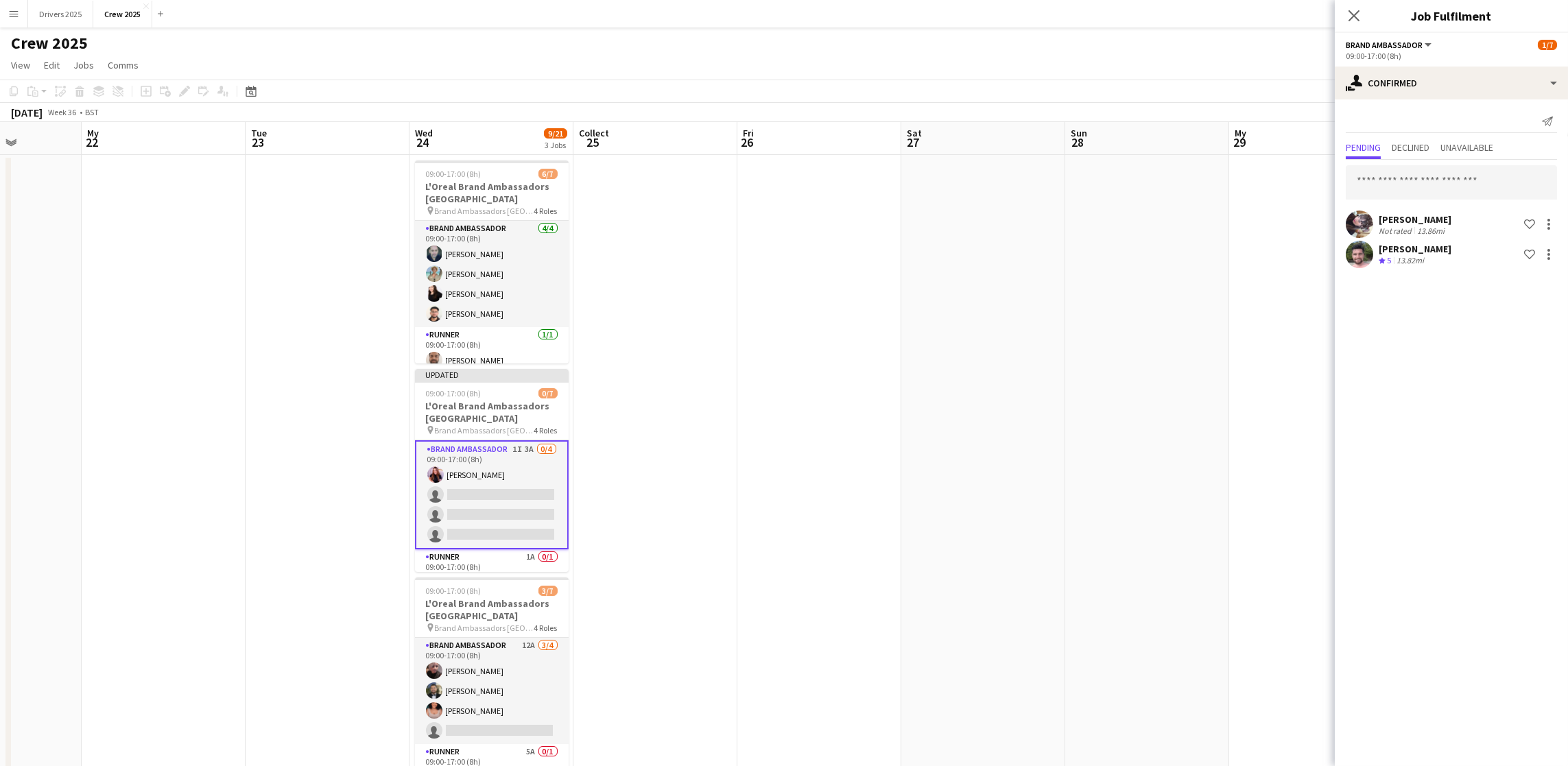
click at [1150, 376] on app-date-cell at bounding box center [1147, 592] width 164 height 874
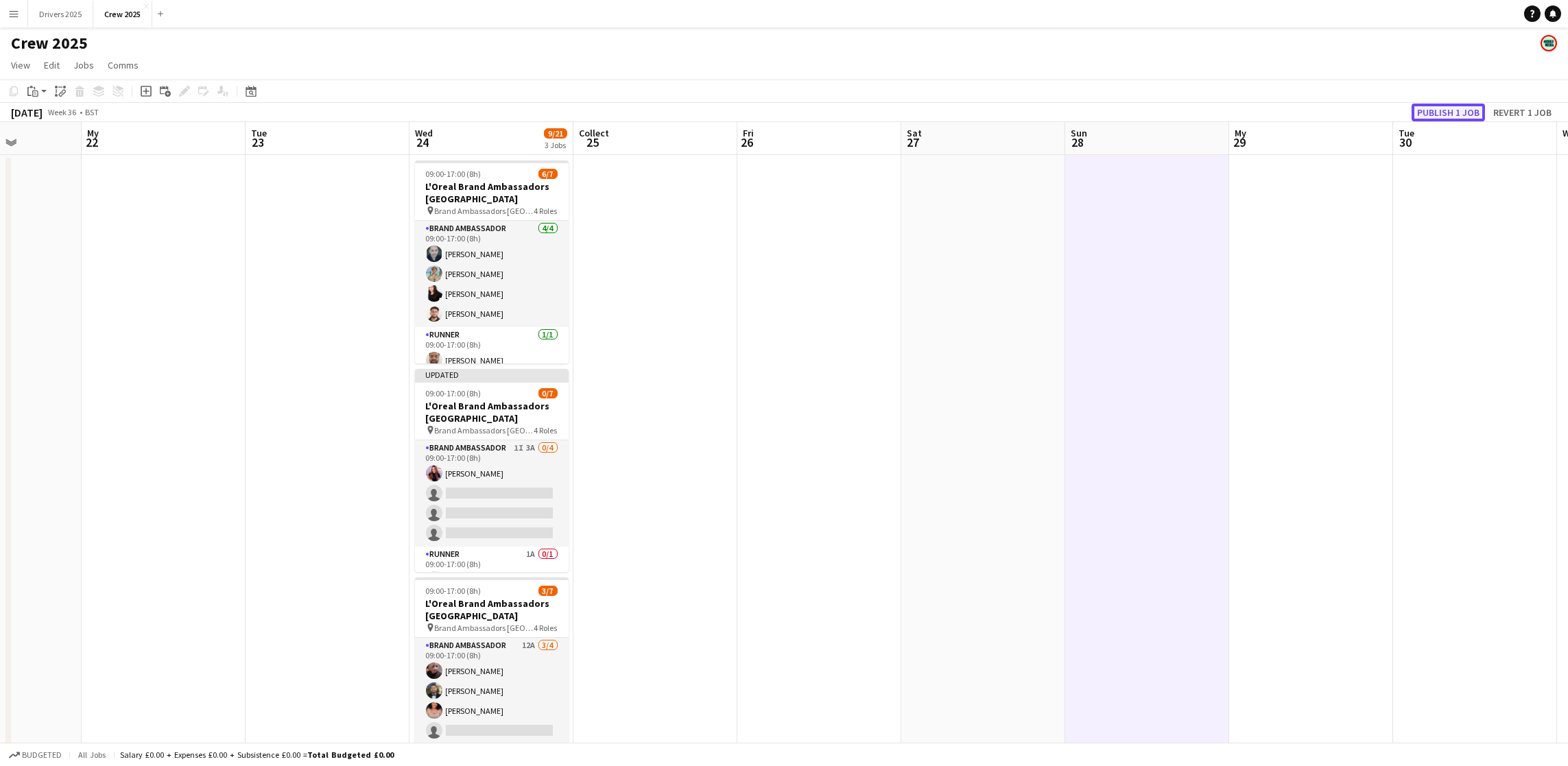
click at [1439, 107] on font "Publish 1 job" at bounding box center [1448, 113] width 62 height 13
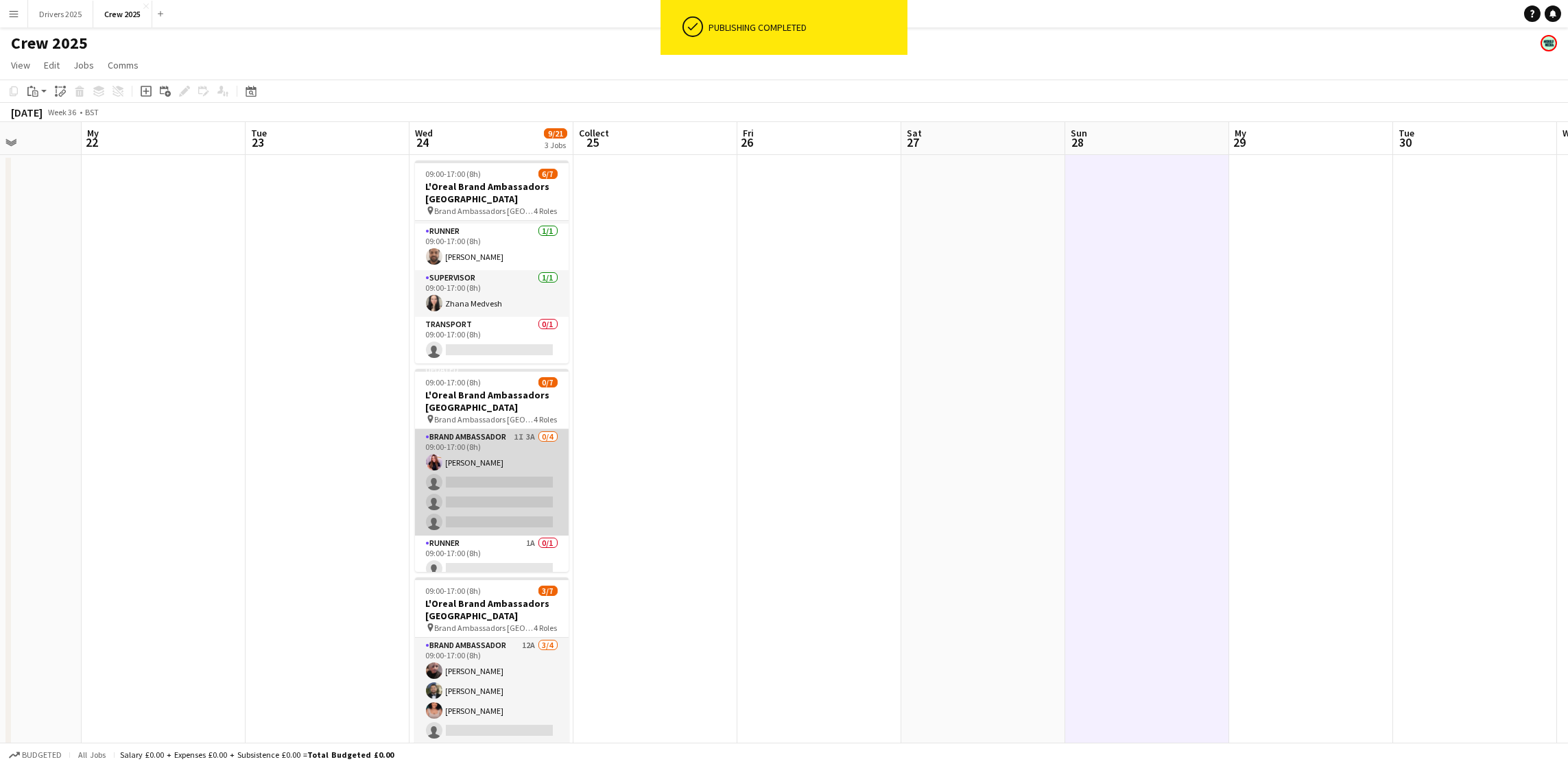
click at [475, 459] on app-card-role "Brand Ambassador 1I 3A 0/4 09:00-17:00 (8h) [PERSON_NAME] single-neutral-action…" at bounding box center [491, 483] width 154 height 107
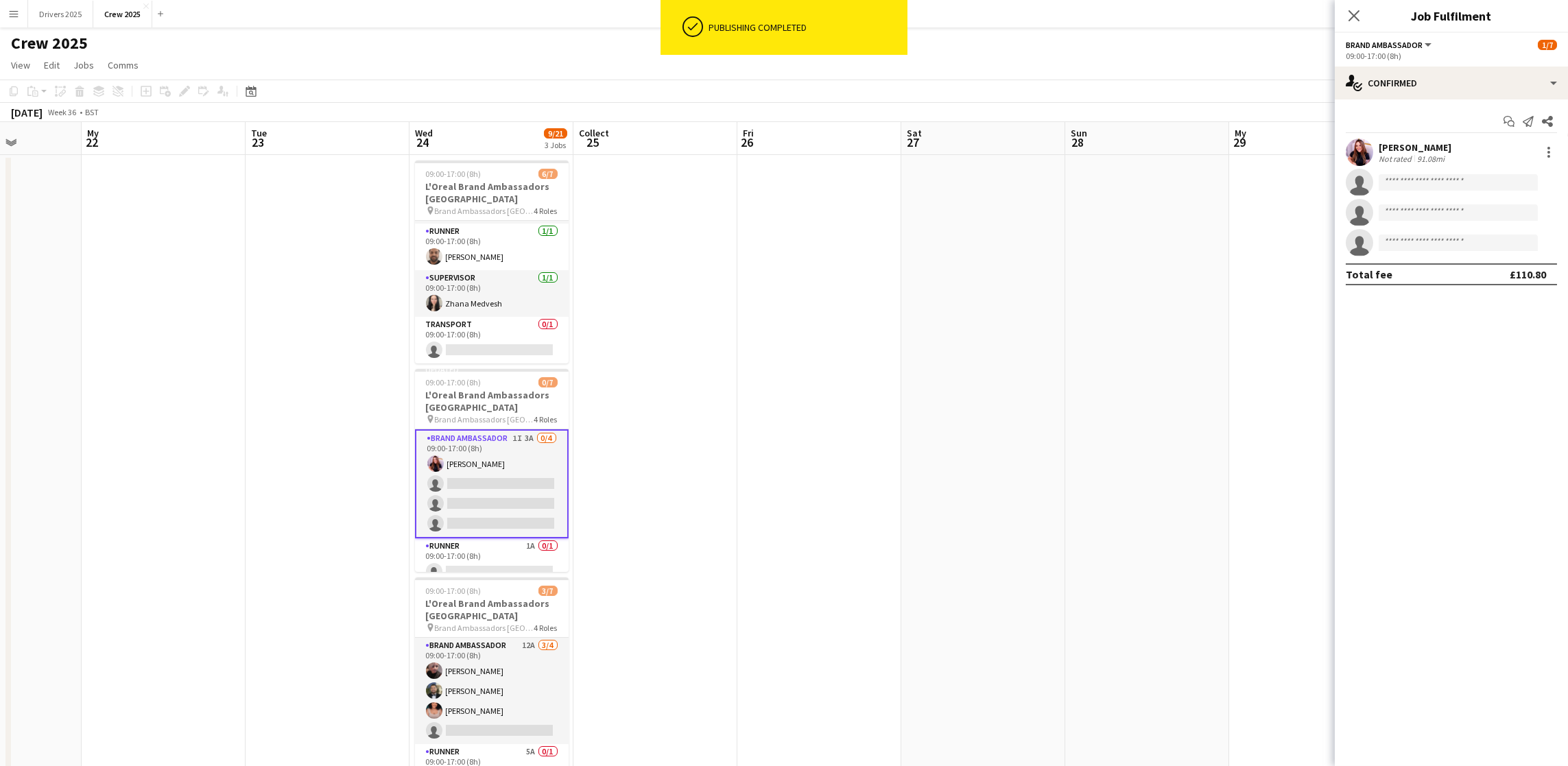
click at [1449, 142] on font "[PERSON_NAME]" at bounding box center [1414, 147] width 72 height 13
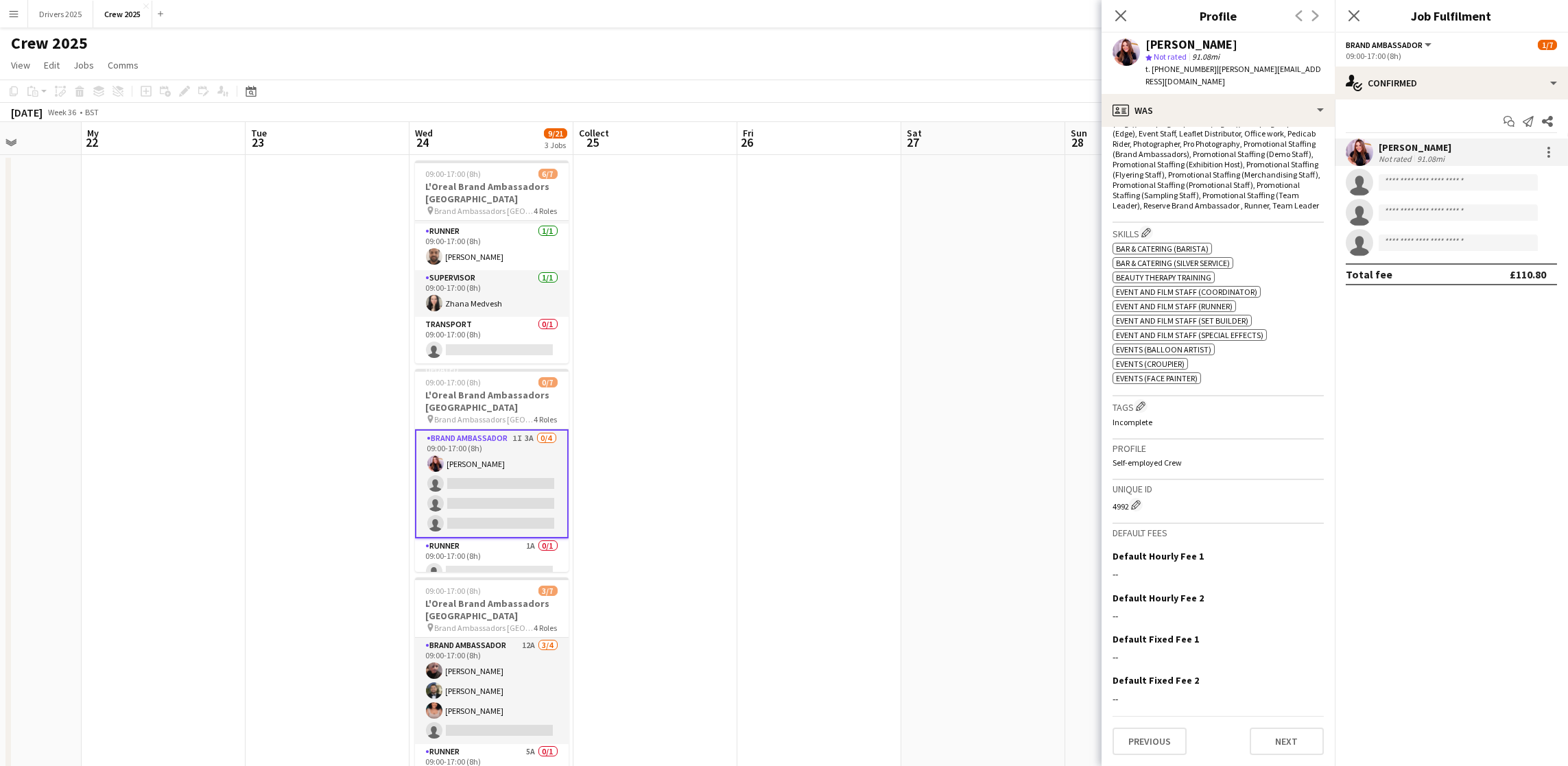
scroll to position [535, 0]
click at [1287, 739] on button "Next" at bounding box center [1286, 741] width 74 height 27
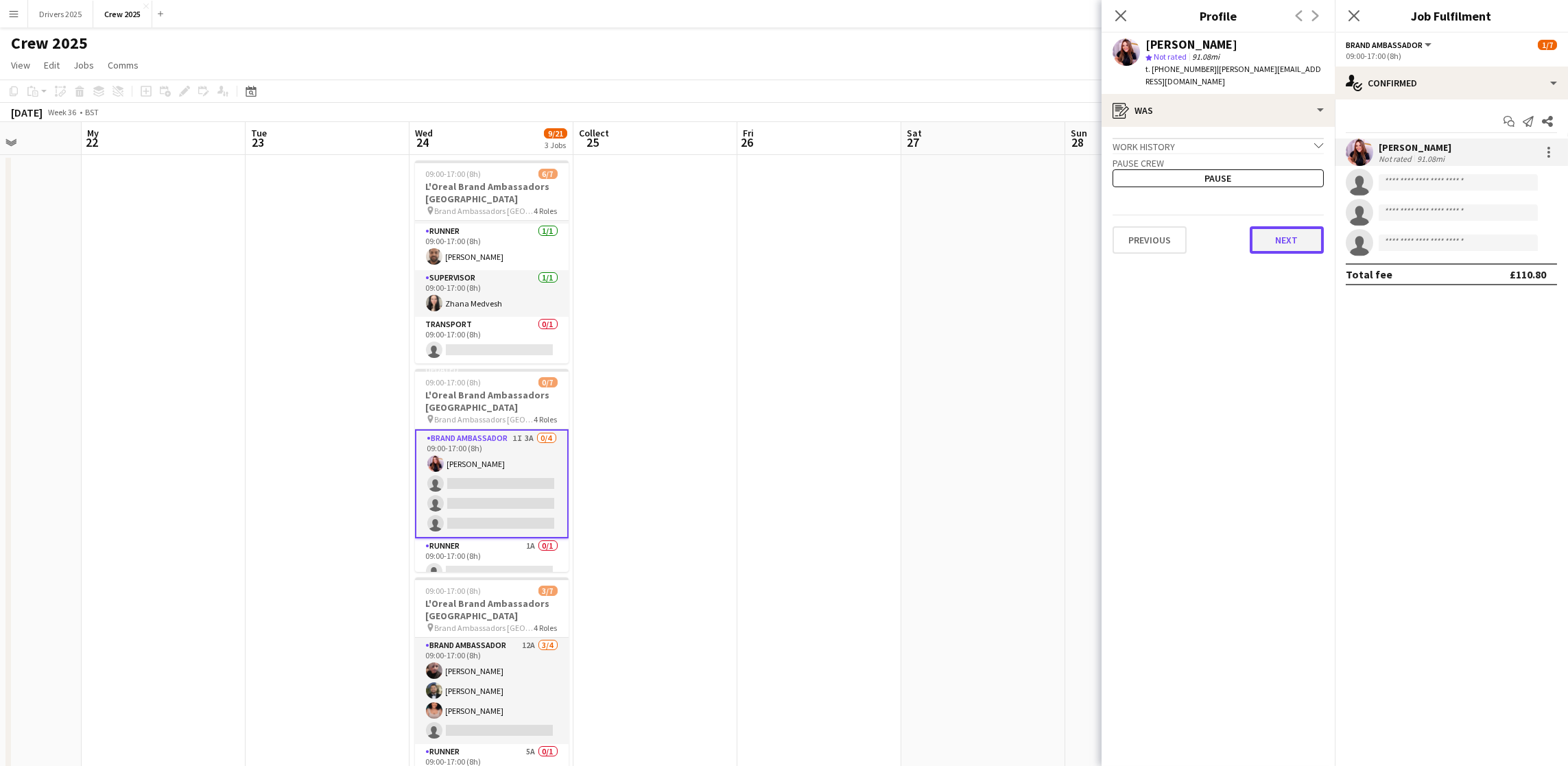
click at [1294, 240] on font "Next" at bounding box center [1287, 240] width 22 height 13
click at [1296, 240] on button "Next" at bounding box center [1286, 232] width 74 height 27
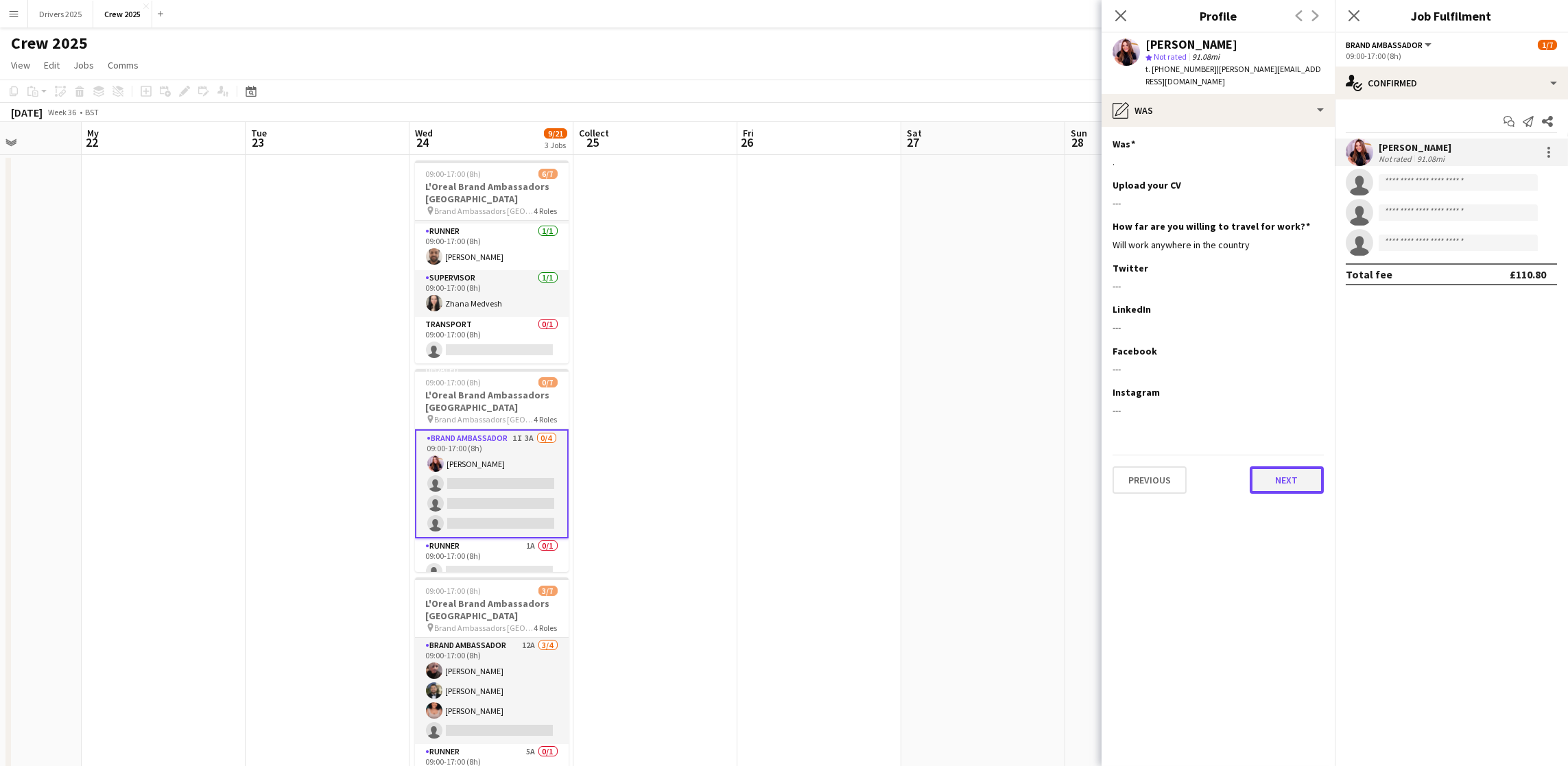
click at [1287, 490] on button "Next" at bounding box center [1286, 480] width 74 height 27
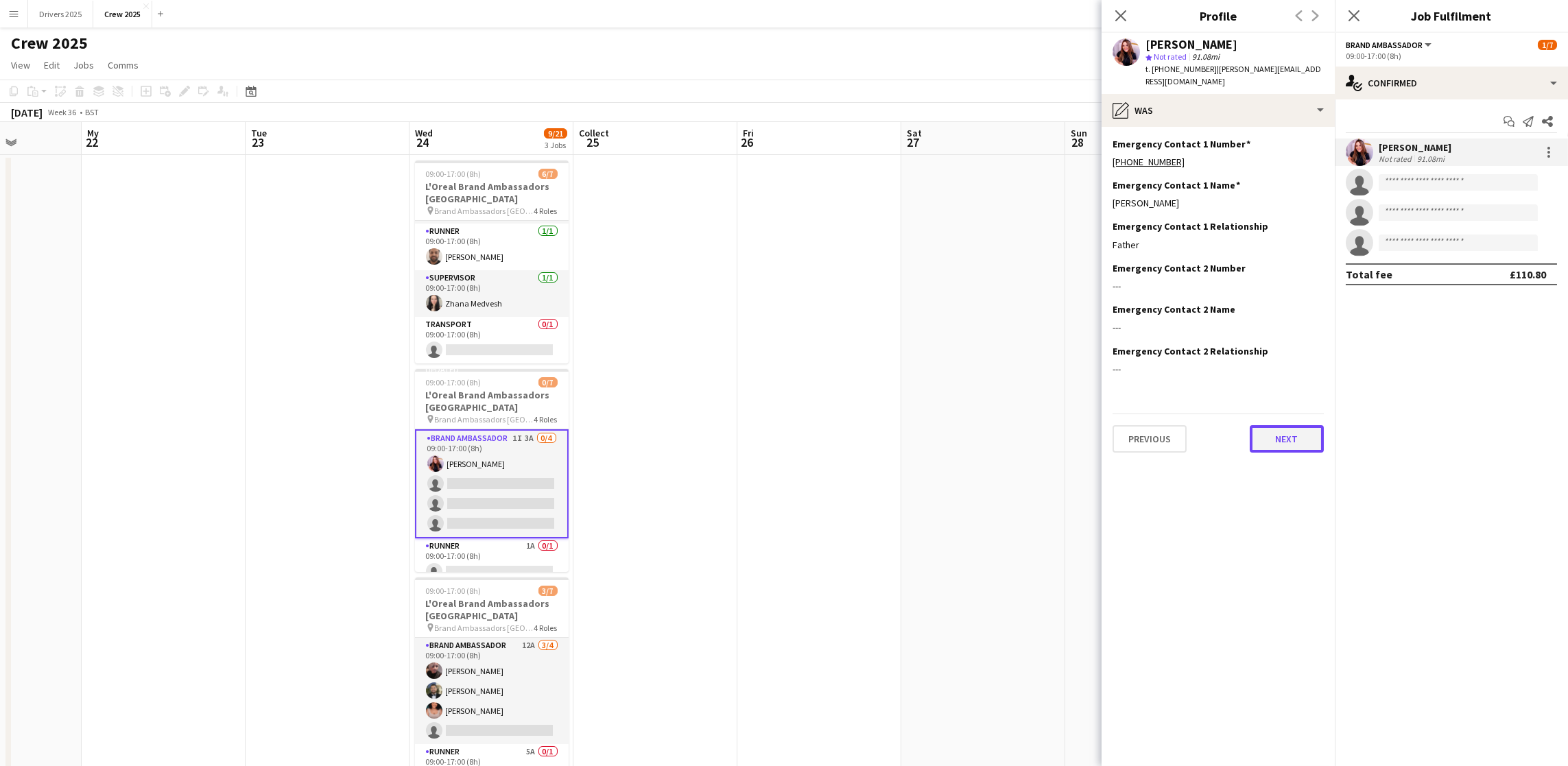
click at [1276, 436] on font "Next" at bounding box center [1287, 440] width 22 height 13
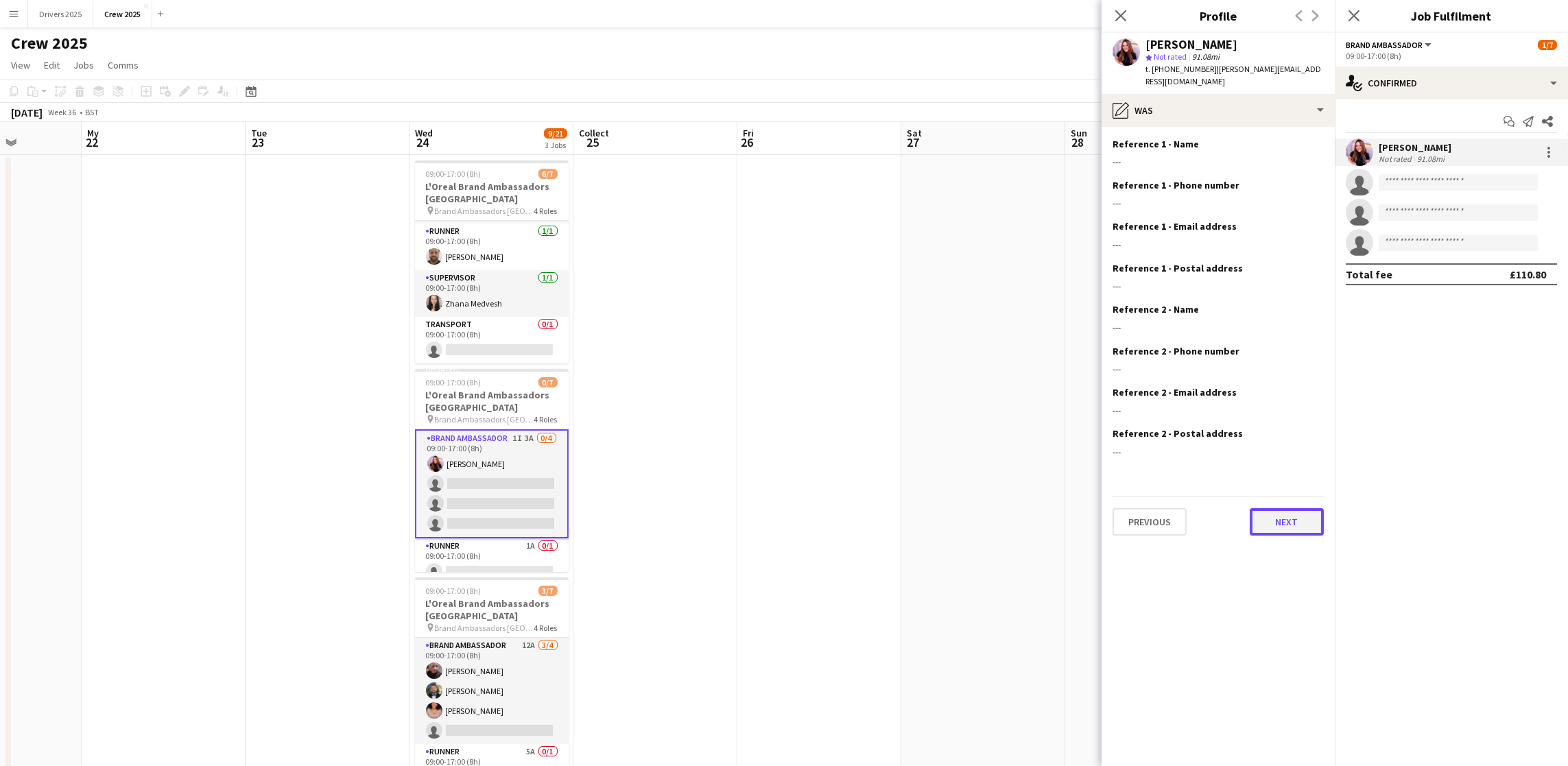
click at [1278, 526] on font "Next" at bounding box center [1287, 522] width 22 height 13
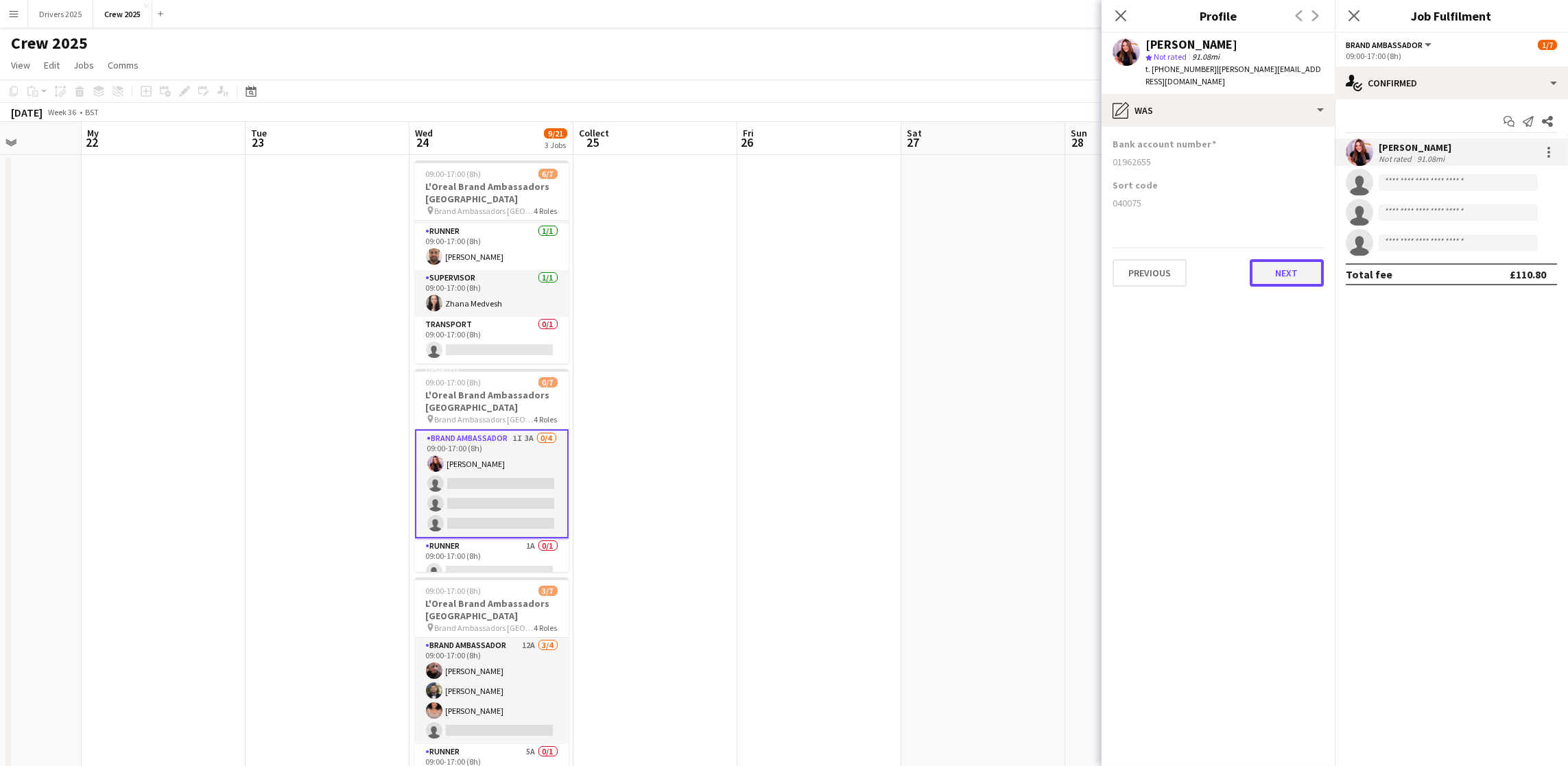
click at [1271, 262] on button "Next" at bounding box center [1286, 273] width 74 height 27
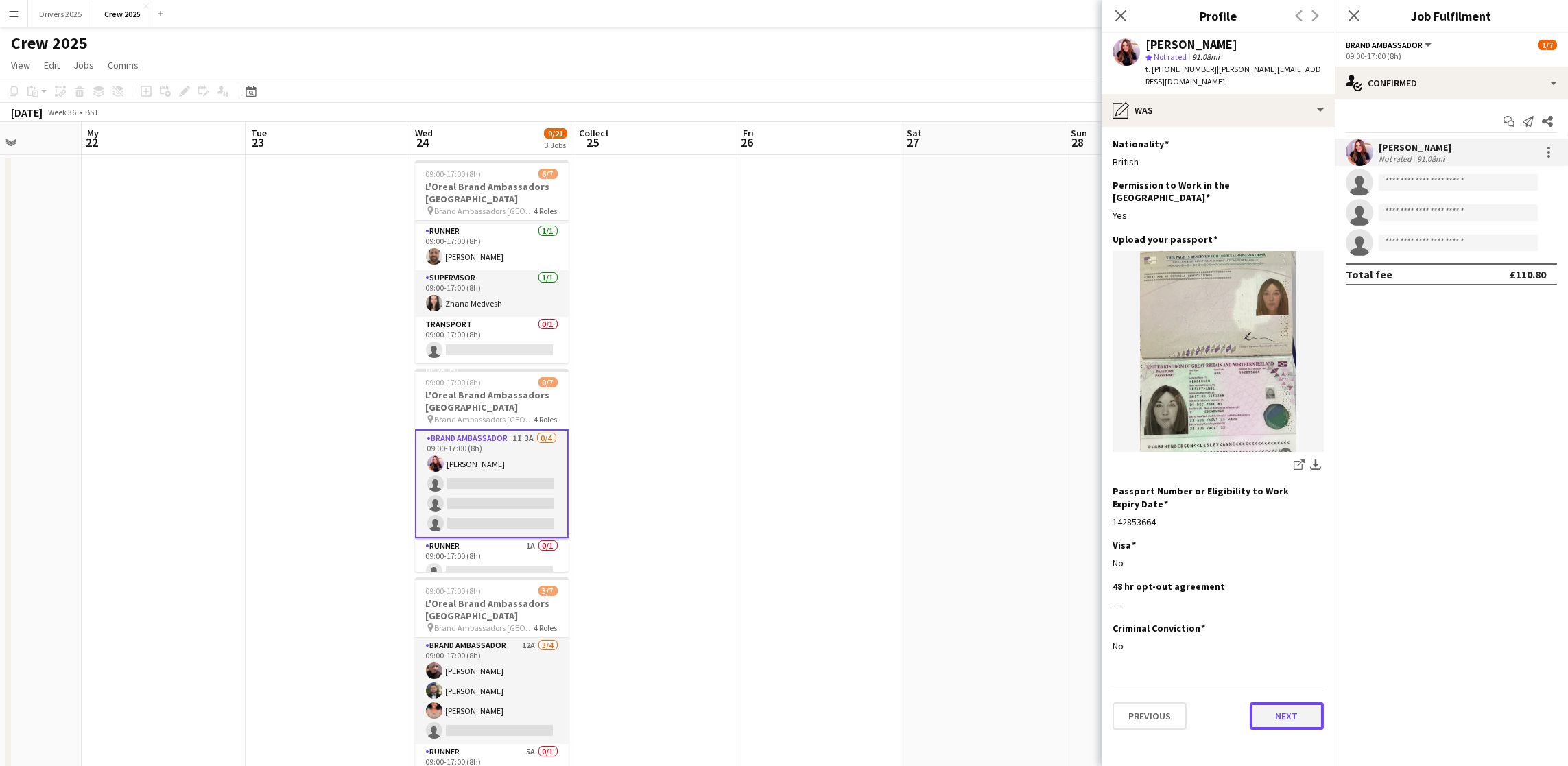
click at [1287, 710] on font "Next" at bounding box center [1287, 717] width 22 height 13
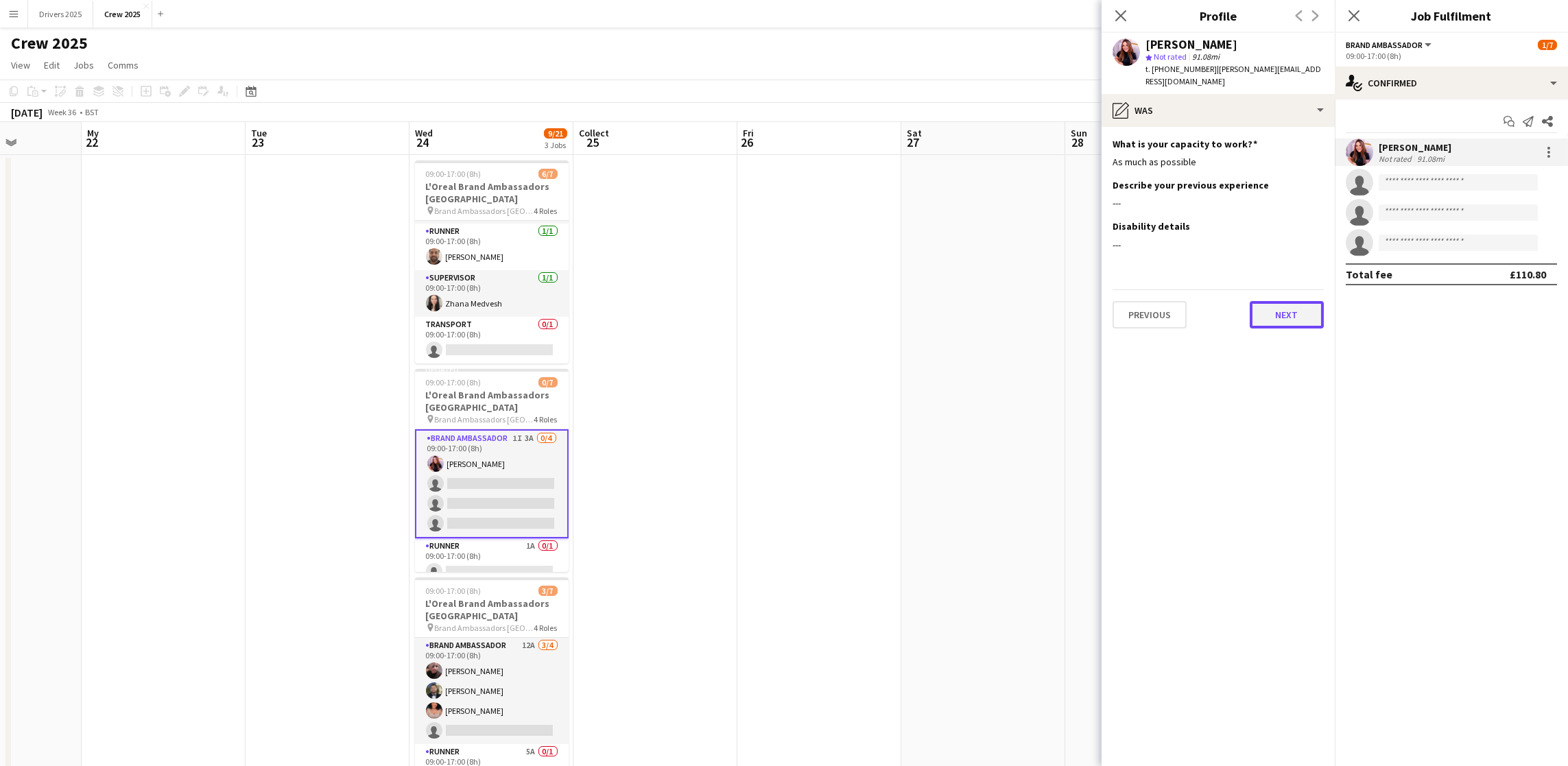
click at [1282, 319] on font "Next" at bounding box center [1287, 315] width 22 height 13
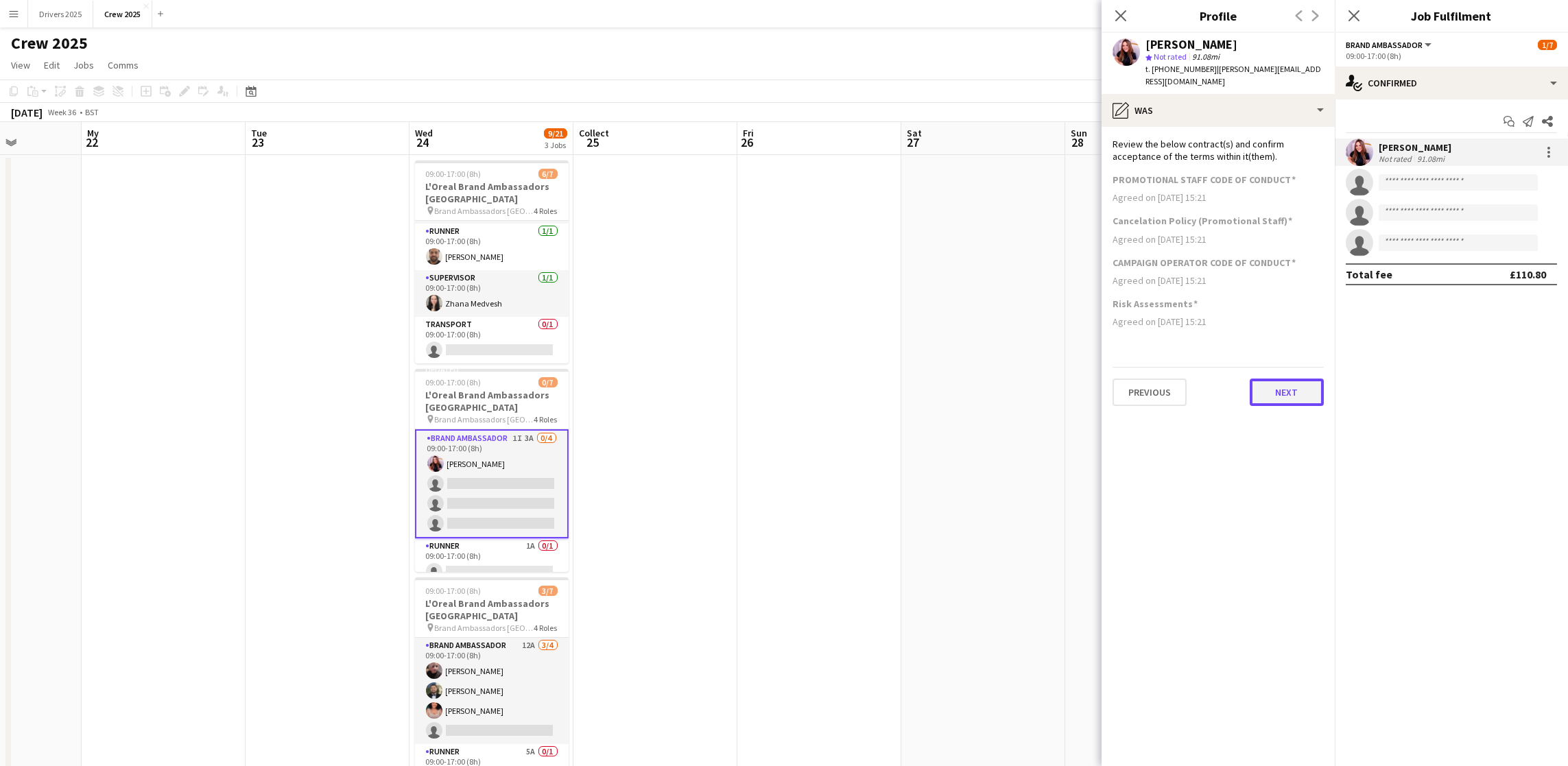
click at [1274, 389] on button "Next" at bounding box center [1286, 393] width 74 height 27
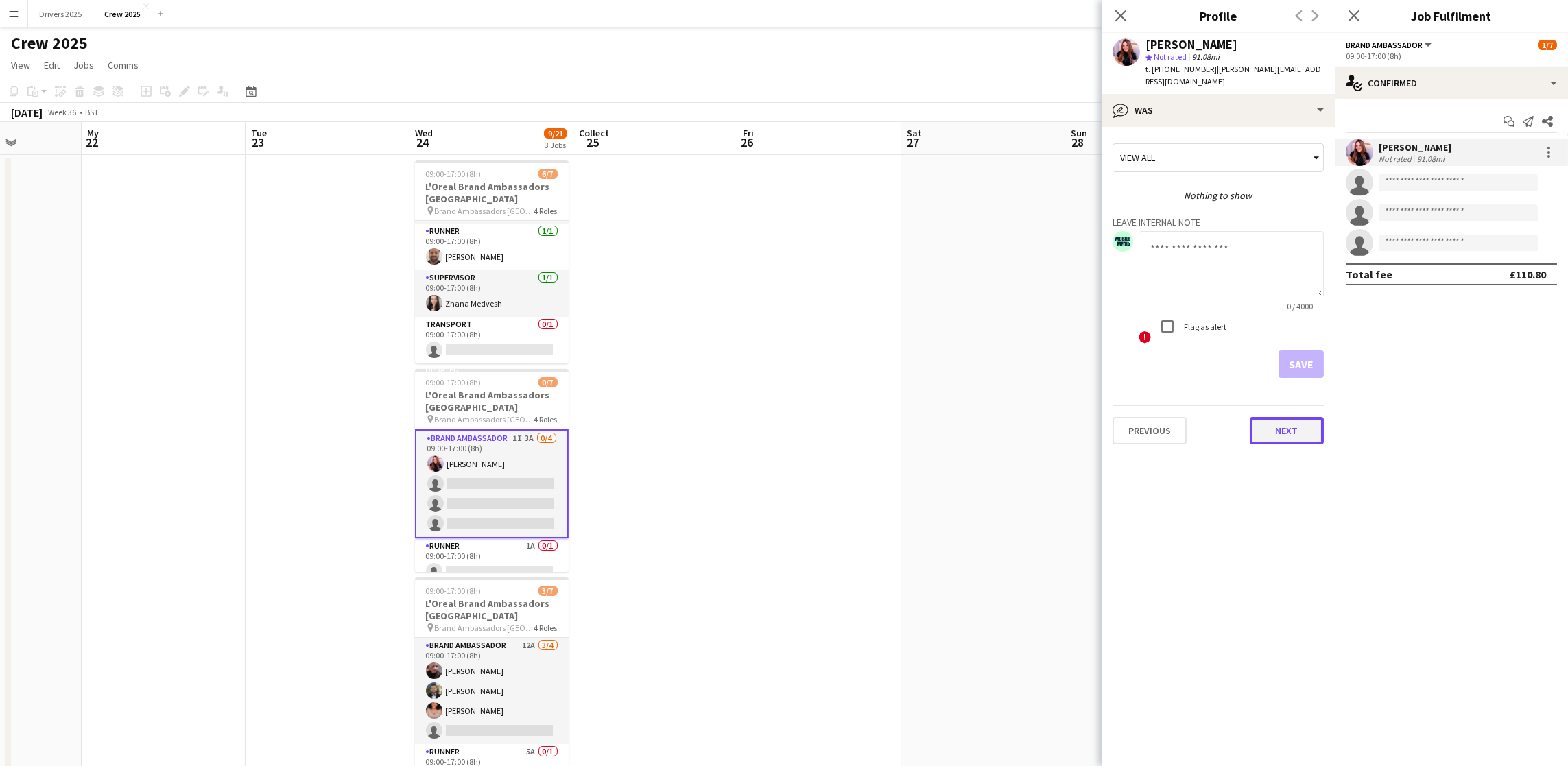
click at [1305, 436] on button "Next" at bounding box center [1286, 431] width 74 height 27
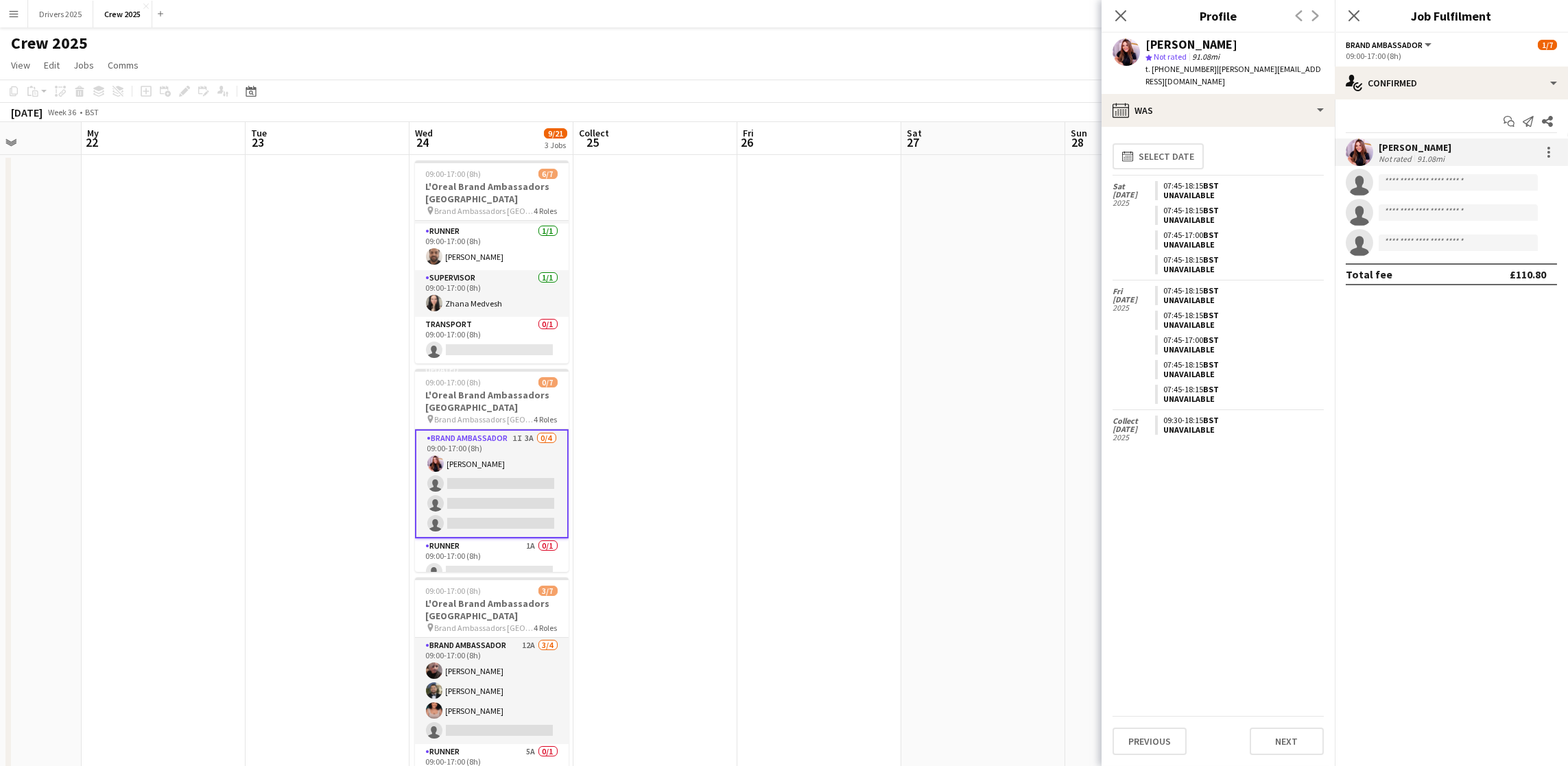
click at [930, 459] on app-date-cell at bounding box center [983, 592] width 164 height 874
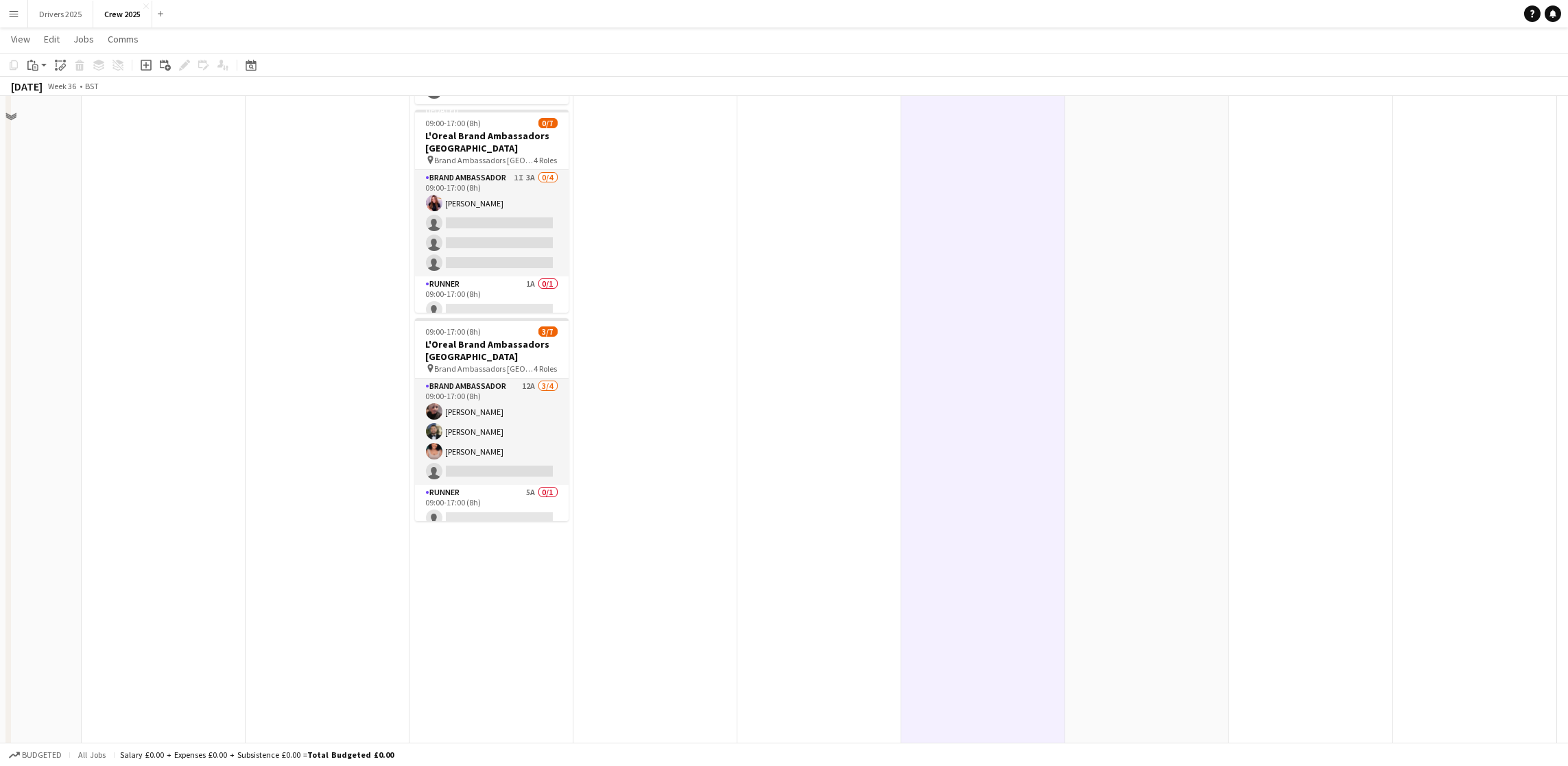
scroll to position [283, 0]
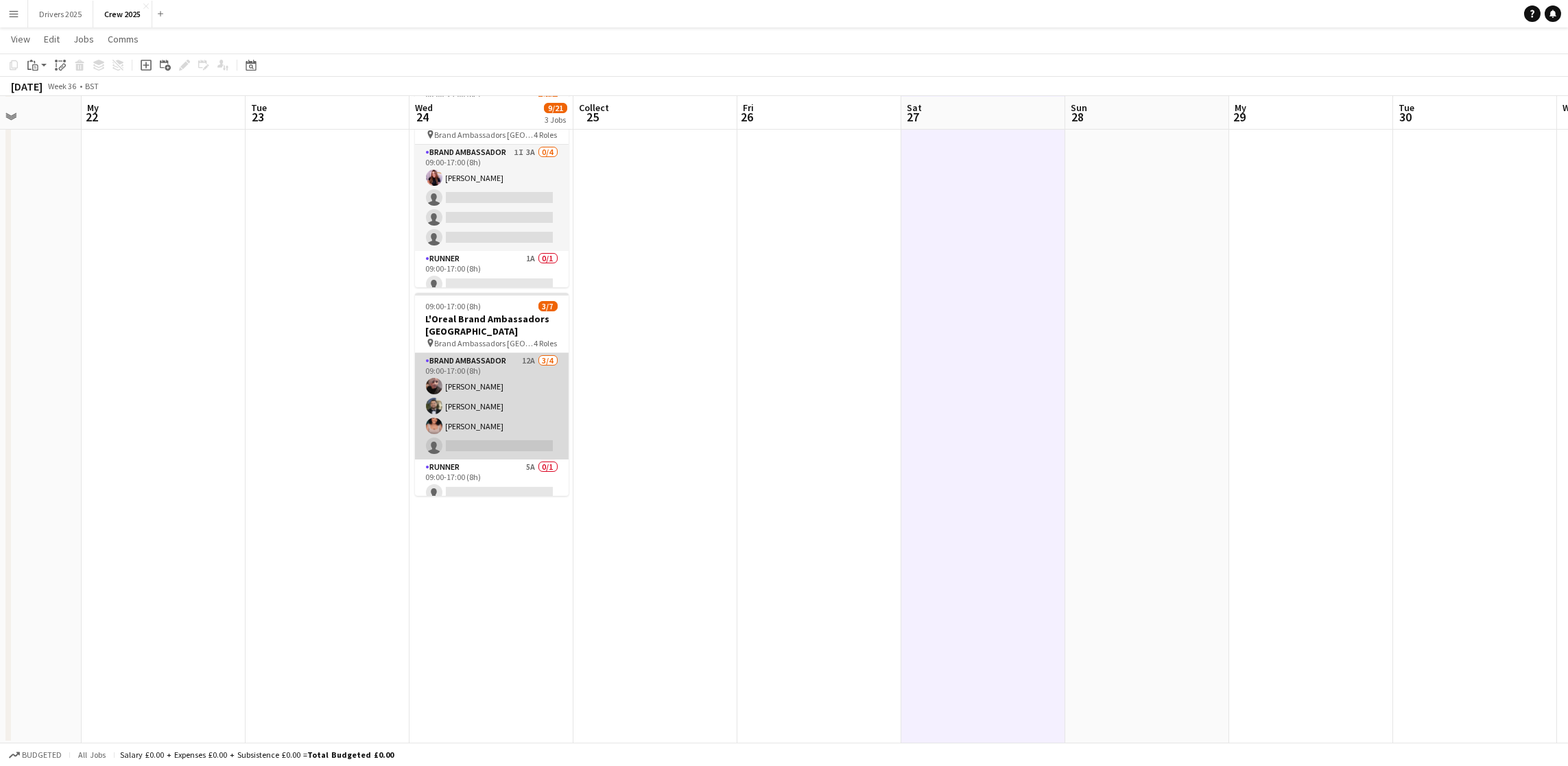
click at [494, 439] on app-card-role "Brand Ambassador 12A [DATE] 09:00-17:00 (8h) [PERSON_NAME] [PERSON_NAME] [PERSO…" at bounding box center [491, 407] width 154 height 107
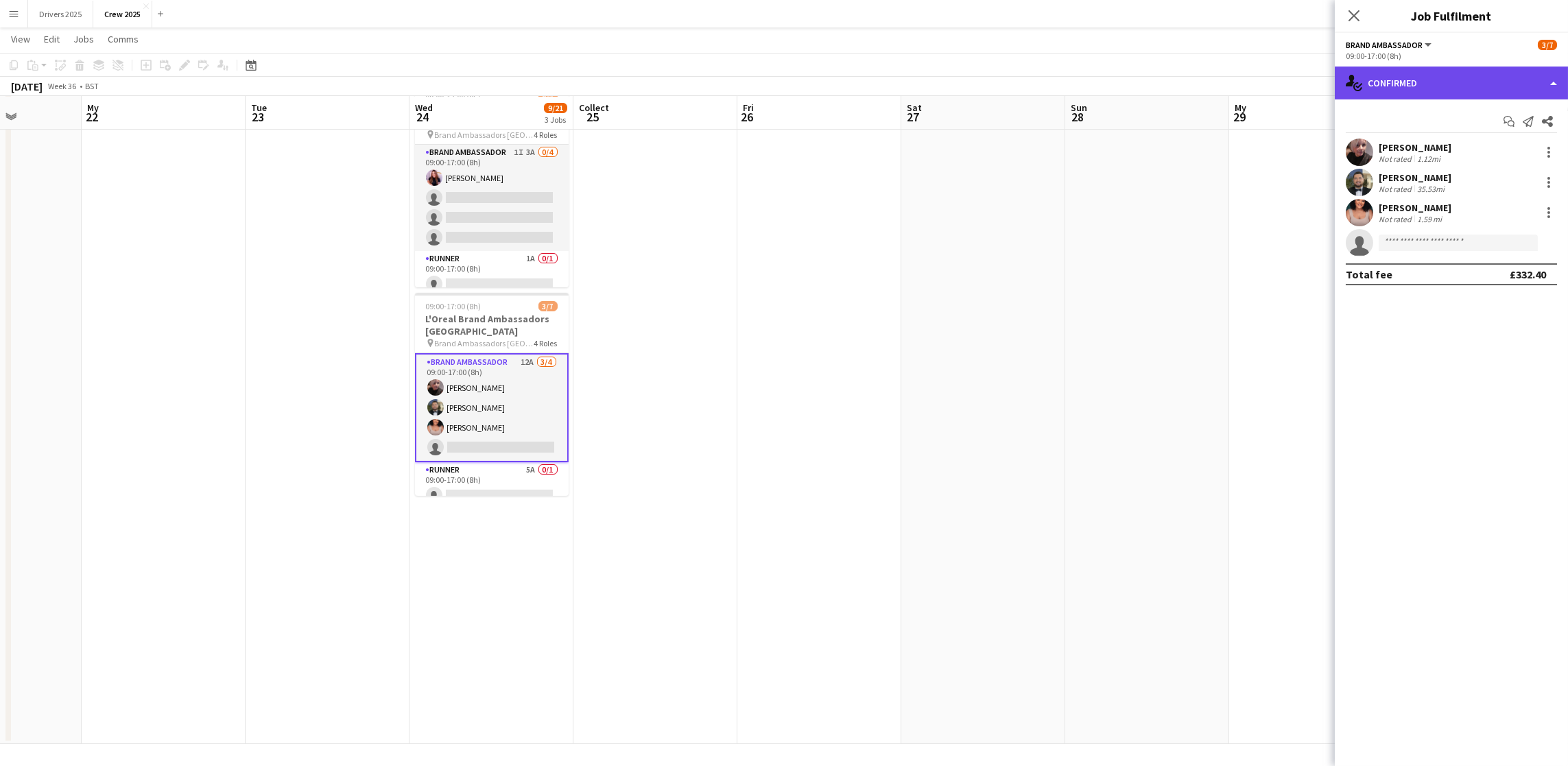
click at [1472, 77] on div "single-neutral-actions-check-2 Confirmed" at bounding box center [1451, 83] width 233 height 33
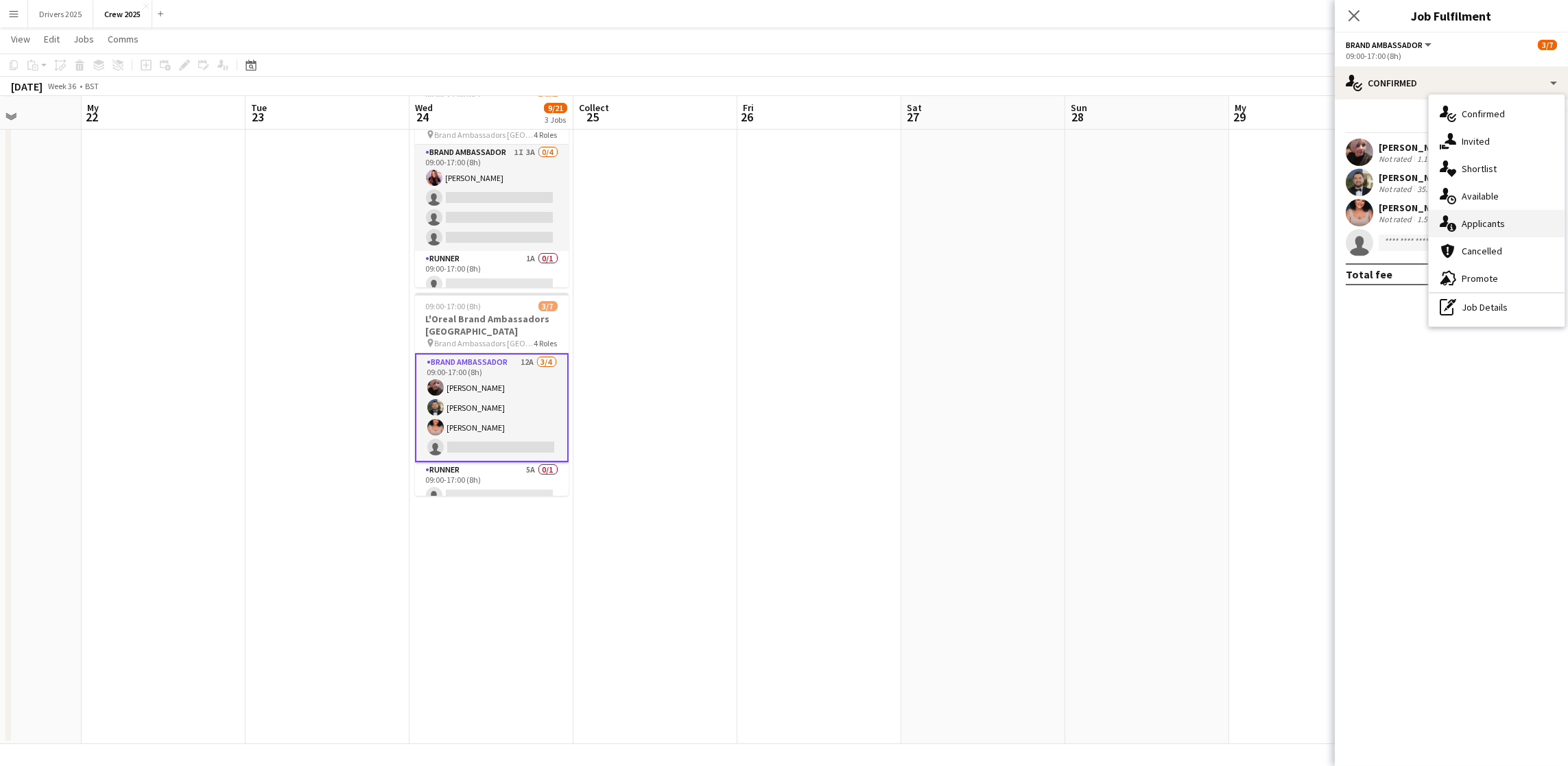
click at [1492, 220] on font "Applicants" at bounding box center [1483, 224] width 43 height 13
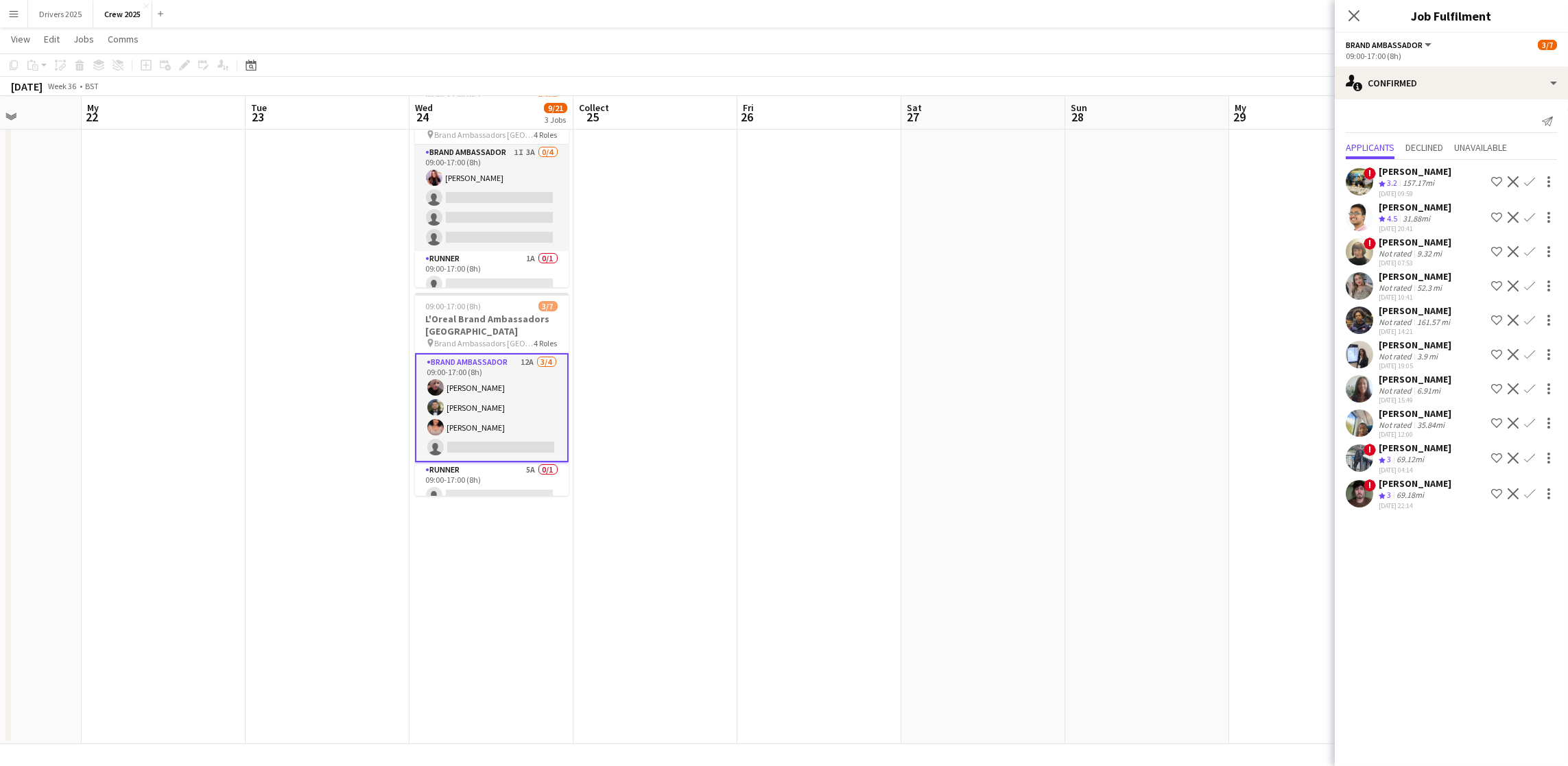
click at [1410, 379] on div "[PERSON_NAME]" at bounding box center [1414, 380] width 72 height 13
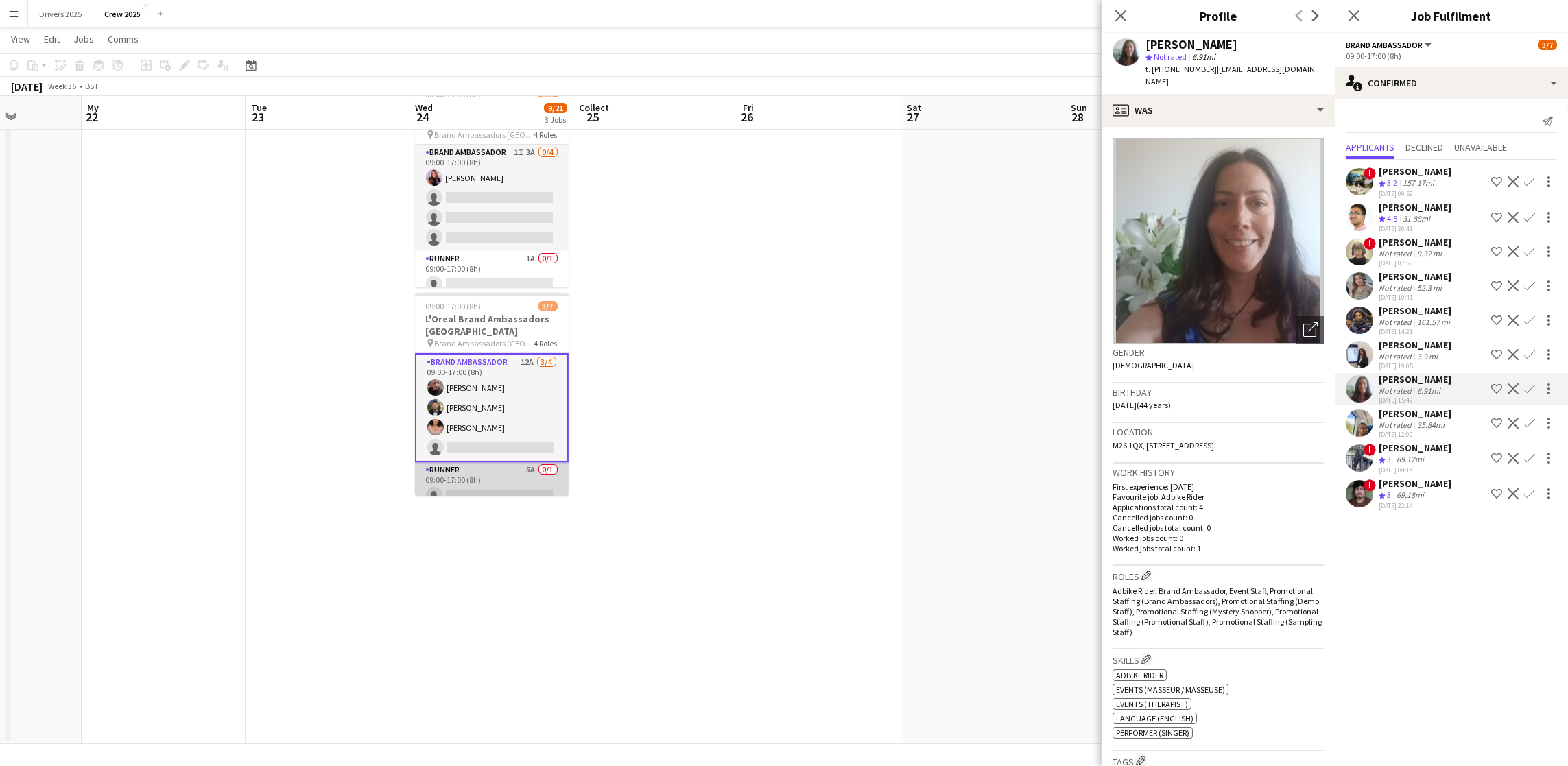
click at [474, 484] on app-card-role "Runner 5A 0/1 09:00-17:00 (8h) single-neutral-actions" at bounding box center [491, 486] width 154 height 47
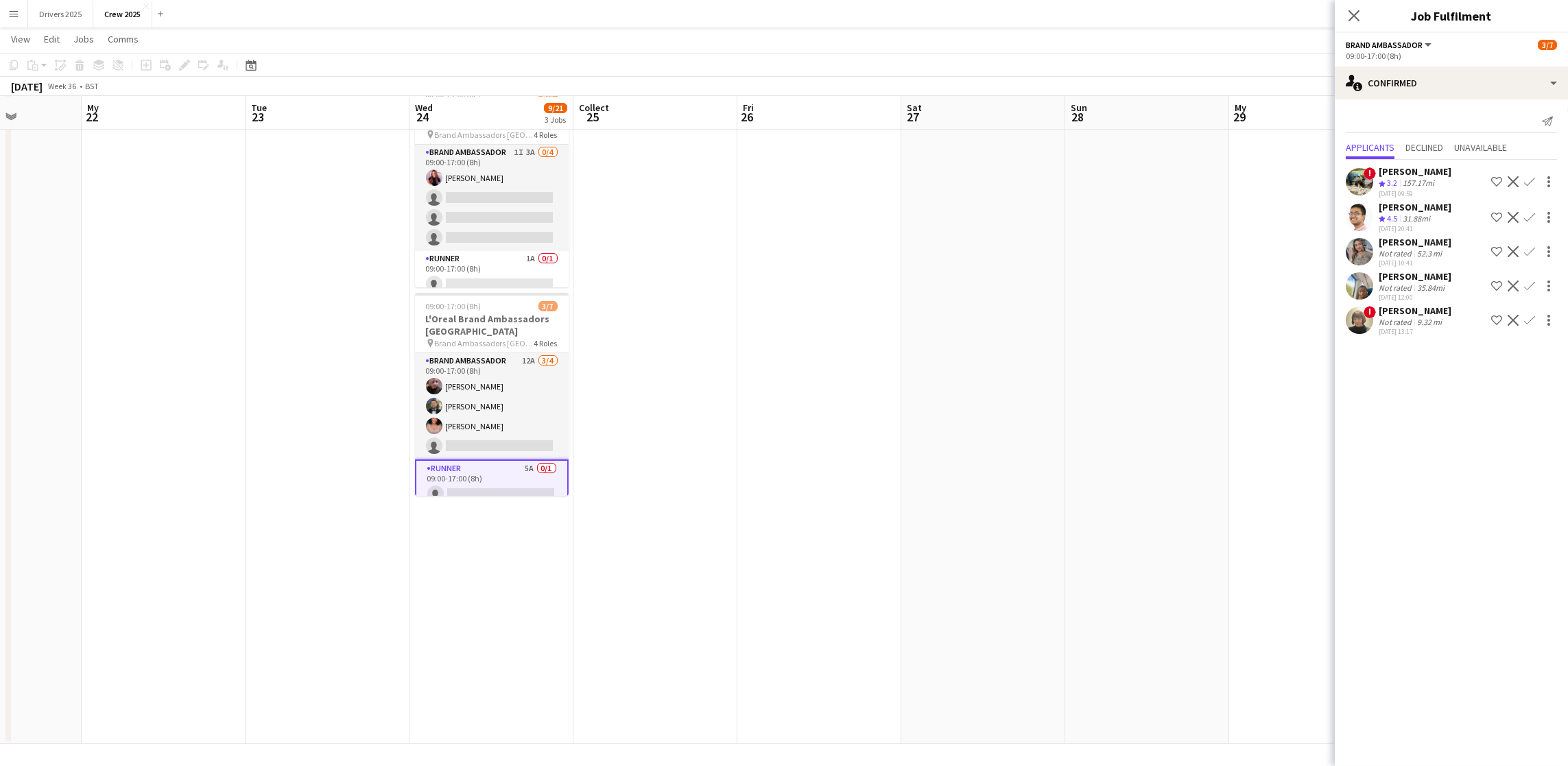
click at [1534, 218] on app-icon "Confirm" at bounding box center [1530, 217] width 11 height 11
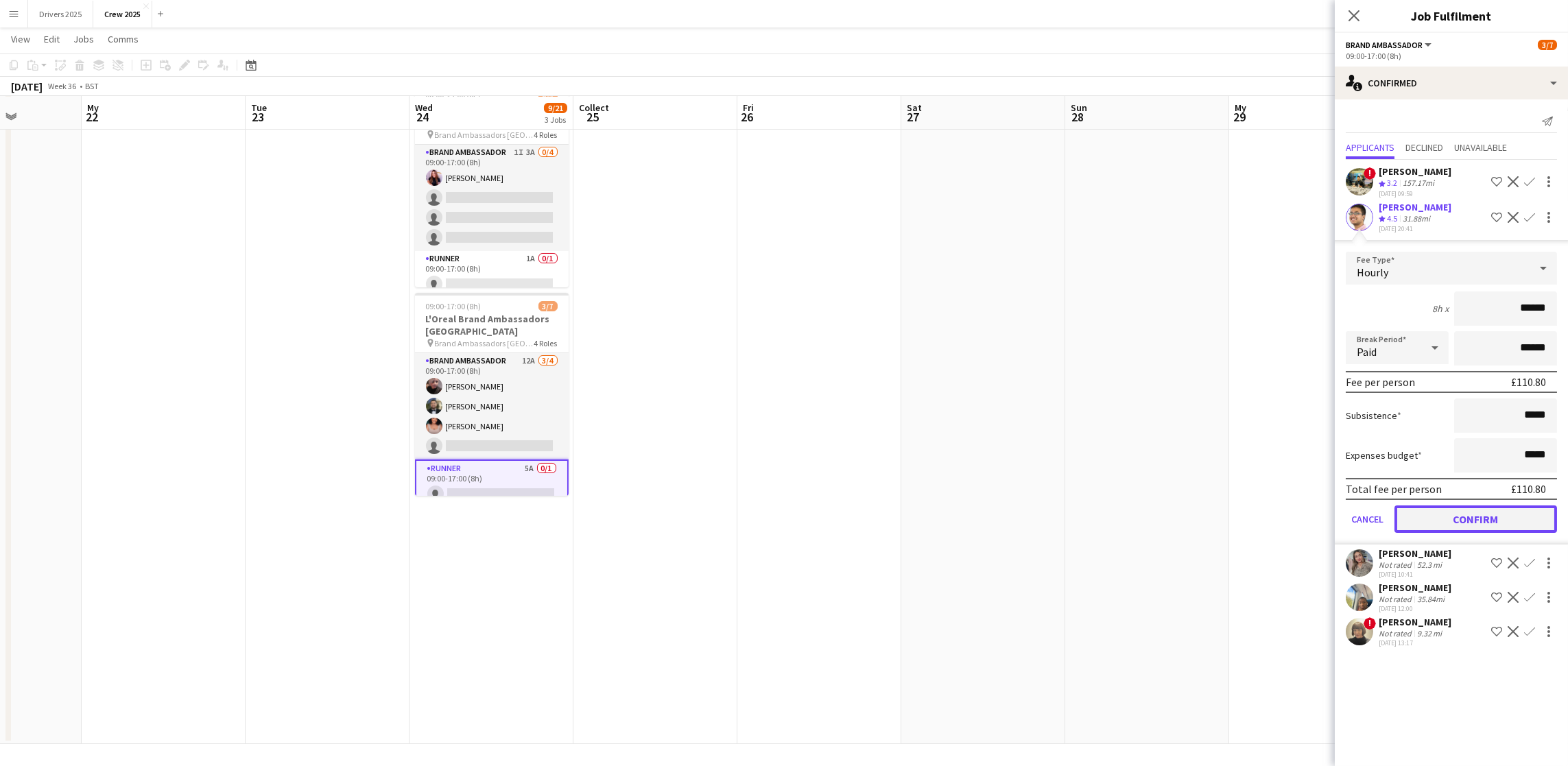
click at [1477, 513] on font "Confirm" at bounding box center [1476, 519] width 45 height 14
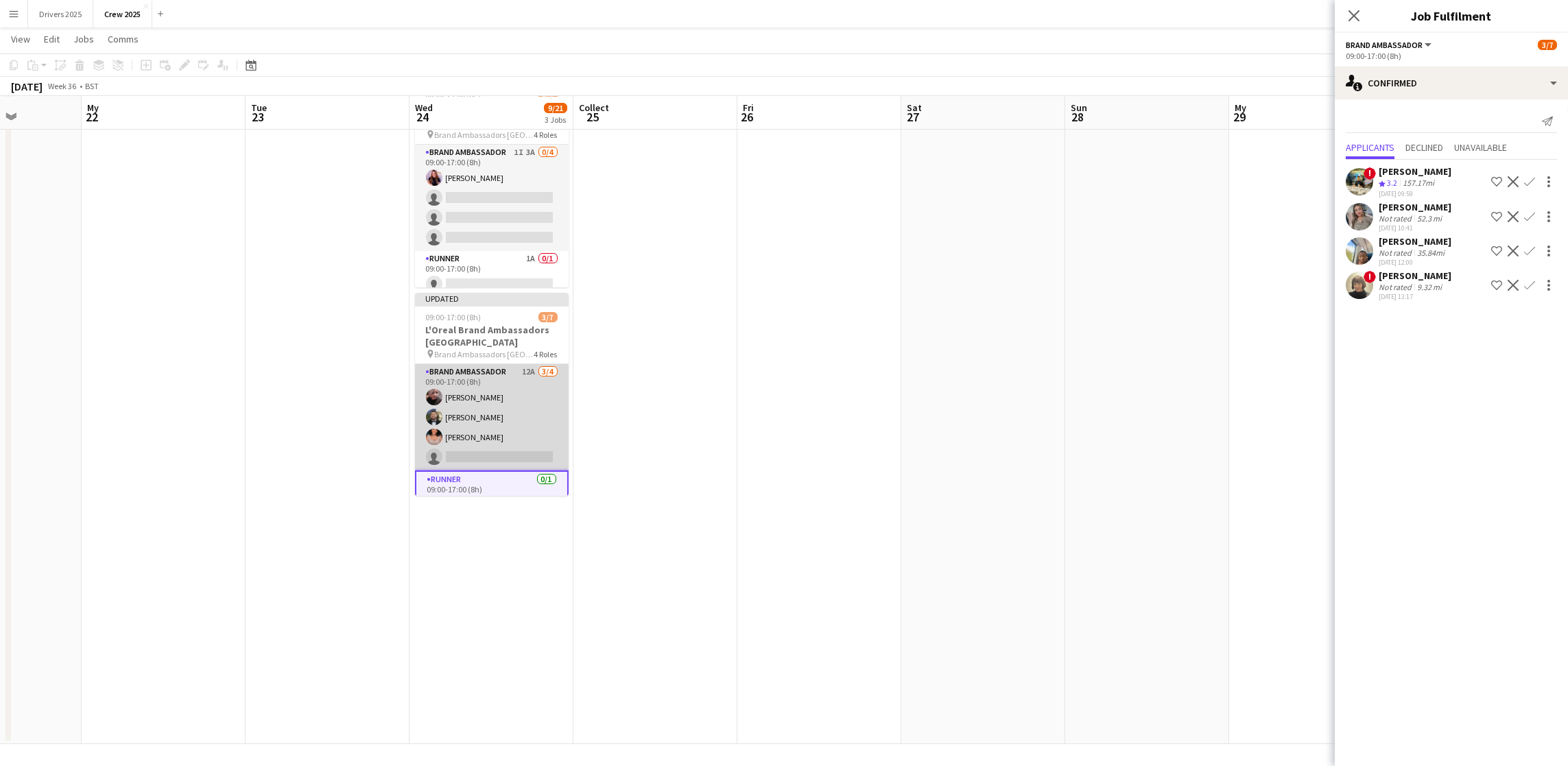
click at [497, 453] on app-card-role "Brand Ambassador 12A [DATE] 09:00-17:00 (8h) [PERSON_NAME] [PERSON_NAME] [PERSO…" at bounding box center [491, 418] width 154 height 107
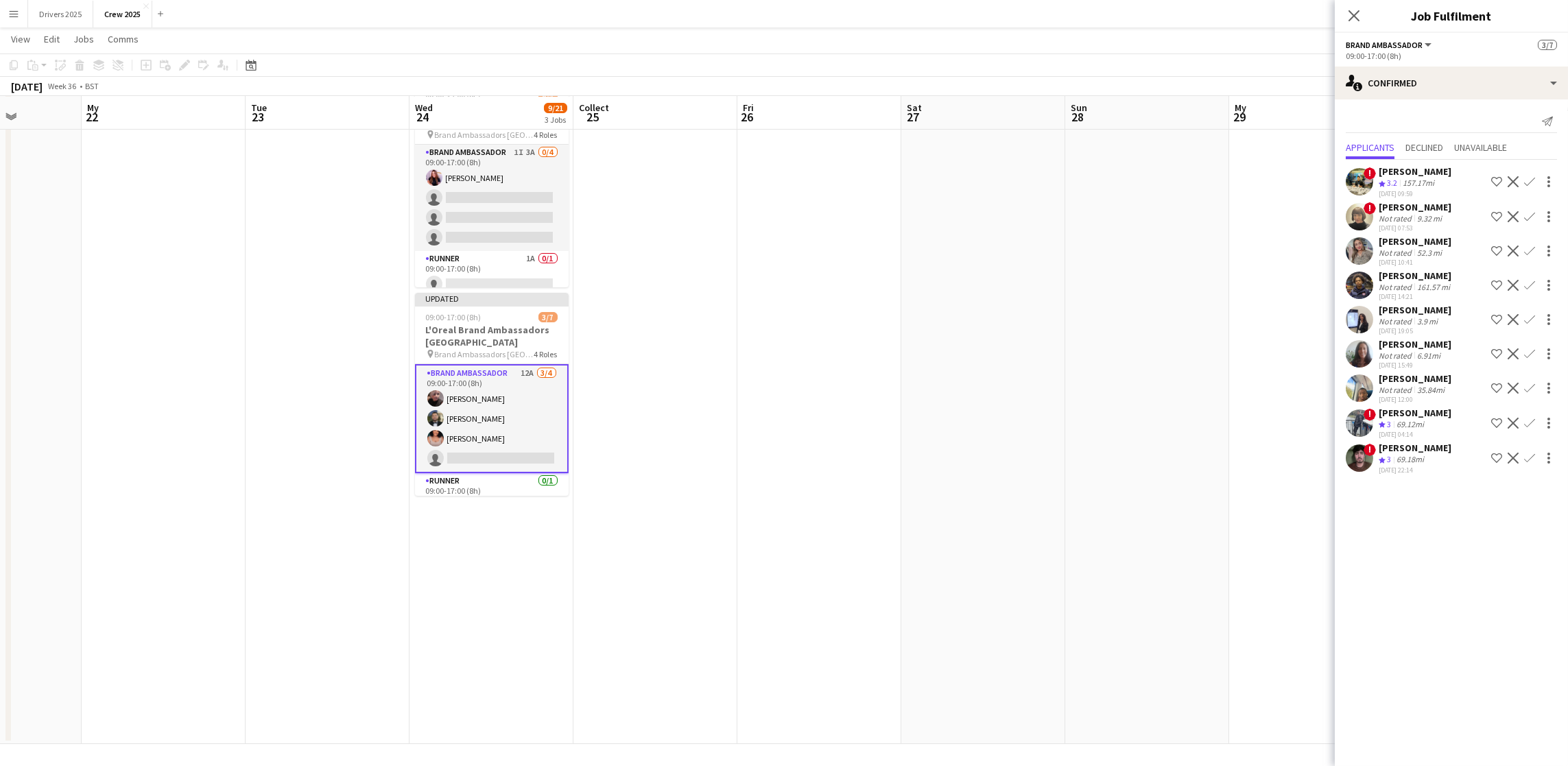
click at [486, 440] on app-card-role "Brand Ambassador 12A [DATE] 09:00-17:00 (8h) [PERSON_NAME] [PERSON_NAME] [PERSO…" at bounding box center [491, 419] width 154 height 109
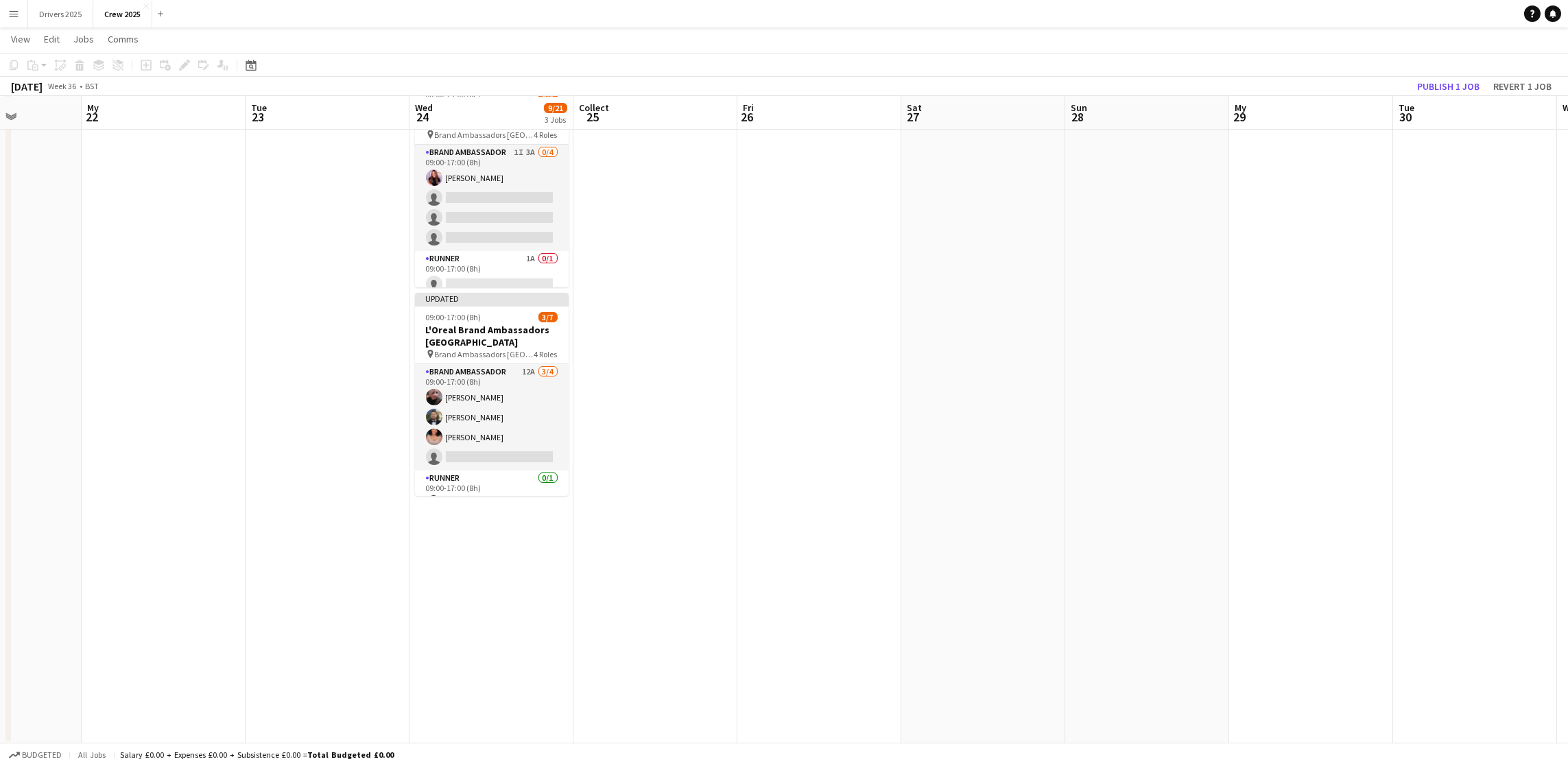
click at [783, 405] on app-date-cell at bounding box center [819, 307] width 164 height 874
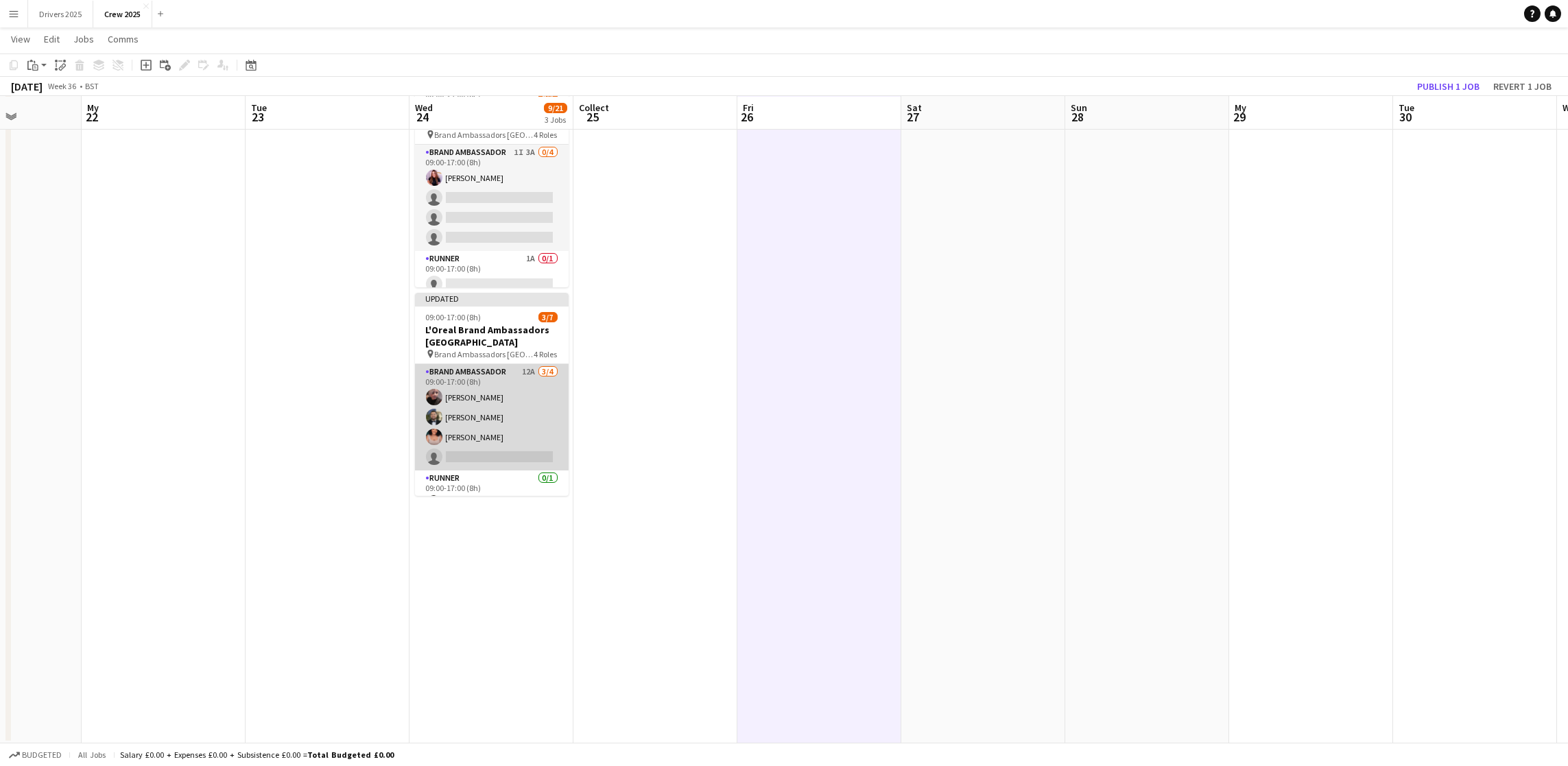
click at [482, 444] on app-card-role "Brand Ambassador 12A [DATE] 09:00-17:00 (8h) [PERSON_NAME] [PERSON_NAME] [PERSO…" at bounding box center [491, 418] width 154 height 107
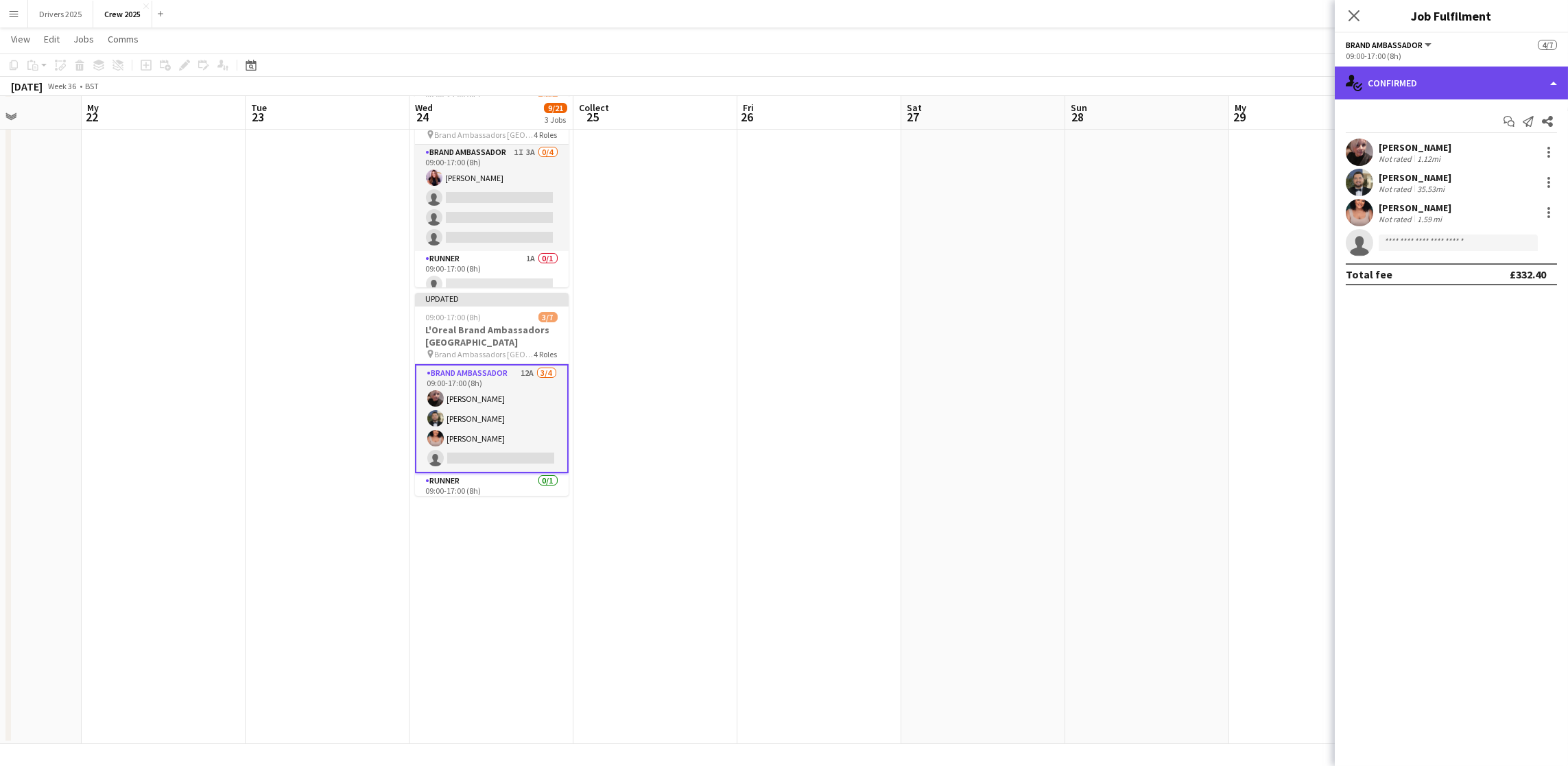
click at [1406, 84] on font "Confirmed" at bounding box center [1392, 84] width 49 height 13
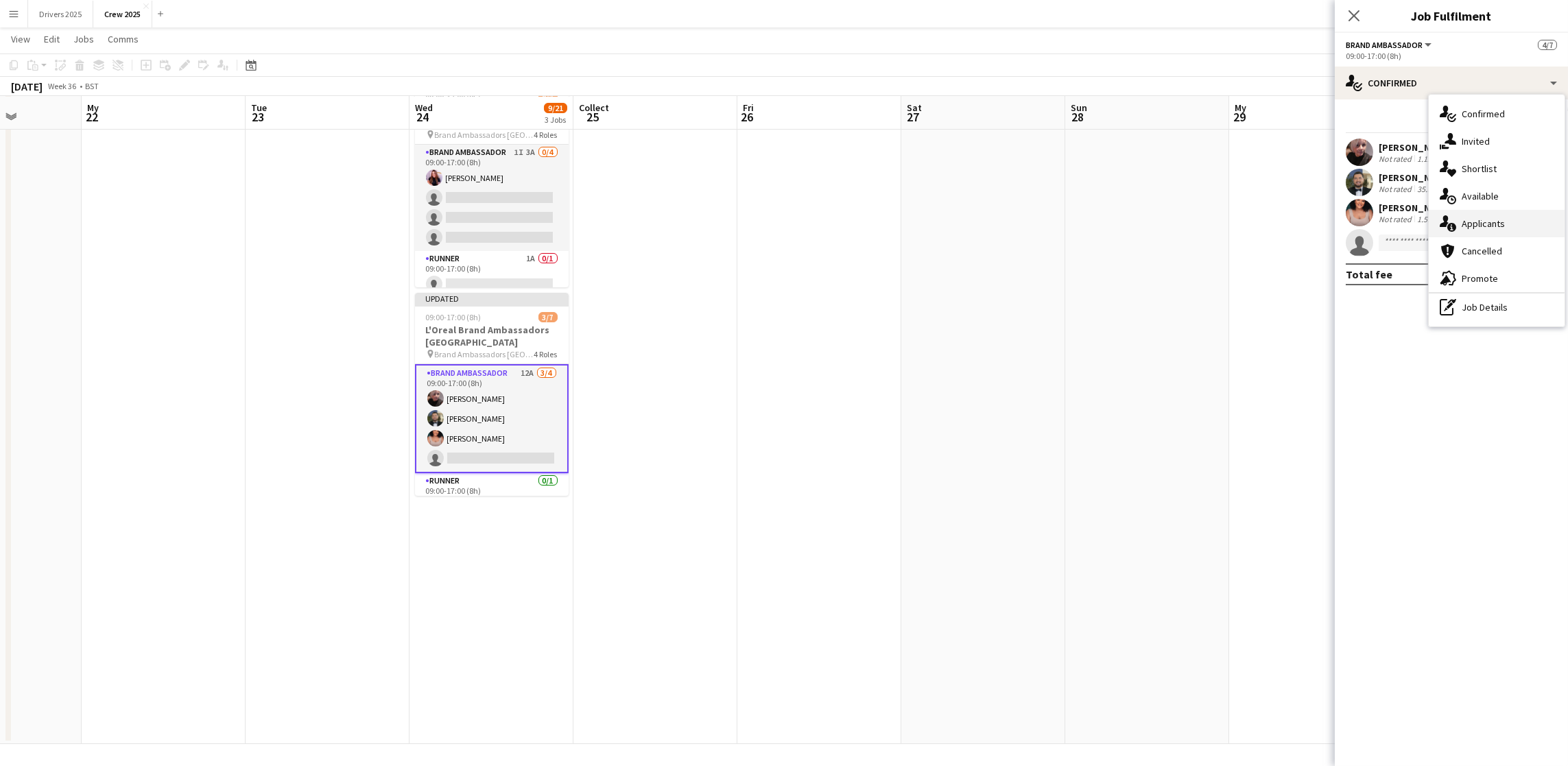
click at [1495, 218] on font "Applicants" at bounding box center [1483, 224] width 43 height 13
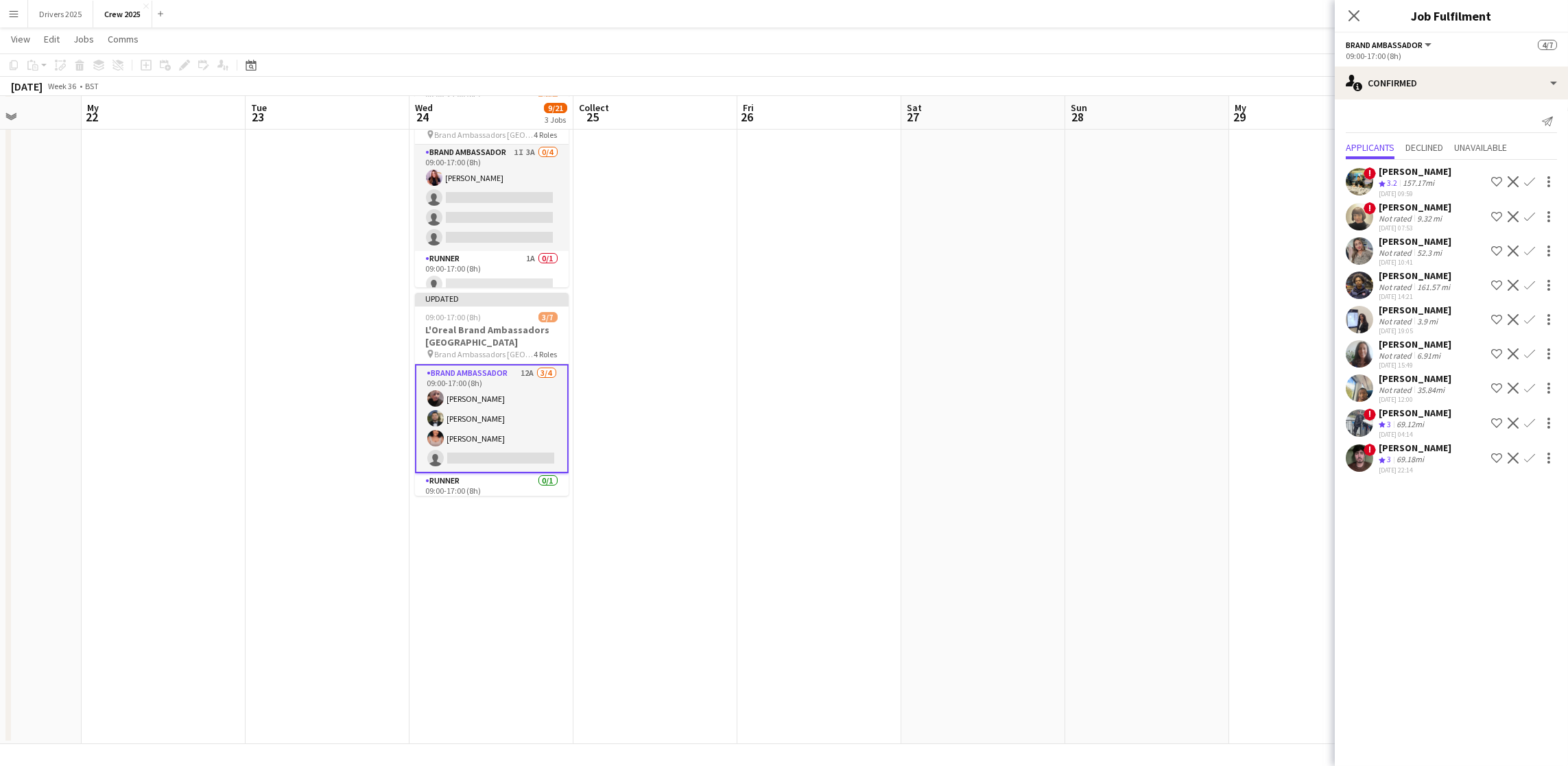
click at [1441, 307] on font "[PERSON_NAME]" at bounding box center [1414, 311] width 72 height 13
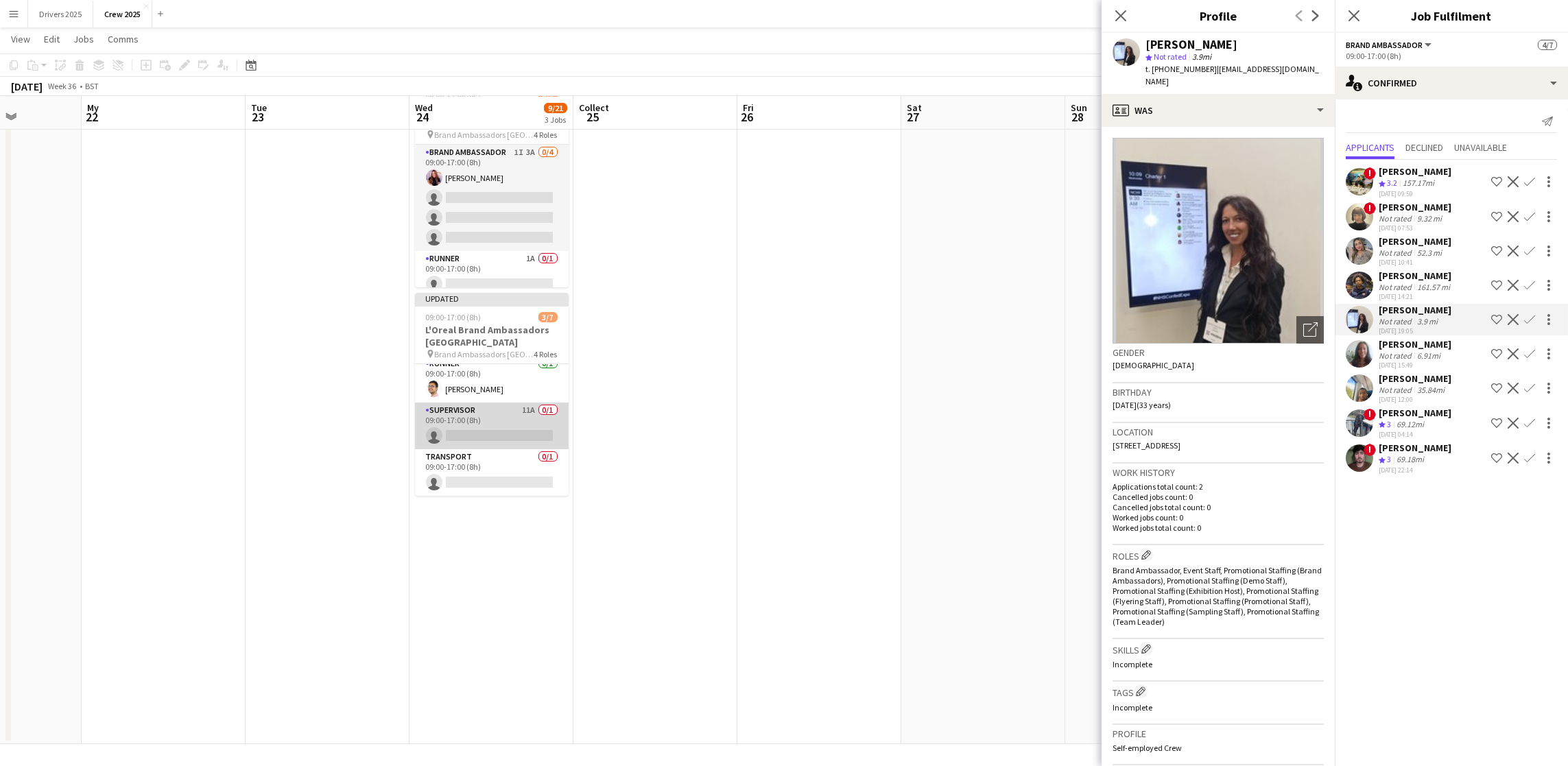
click at [489, 428] on app-card-role "Supervisor 11A 0/1 09:00-17:00 (8h) single-neutral-actions" at bounding box center [491, 426] width 154 height 47
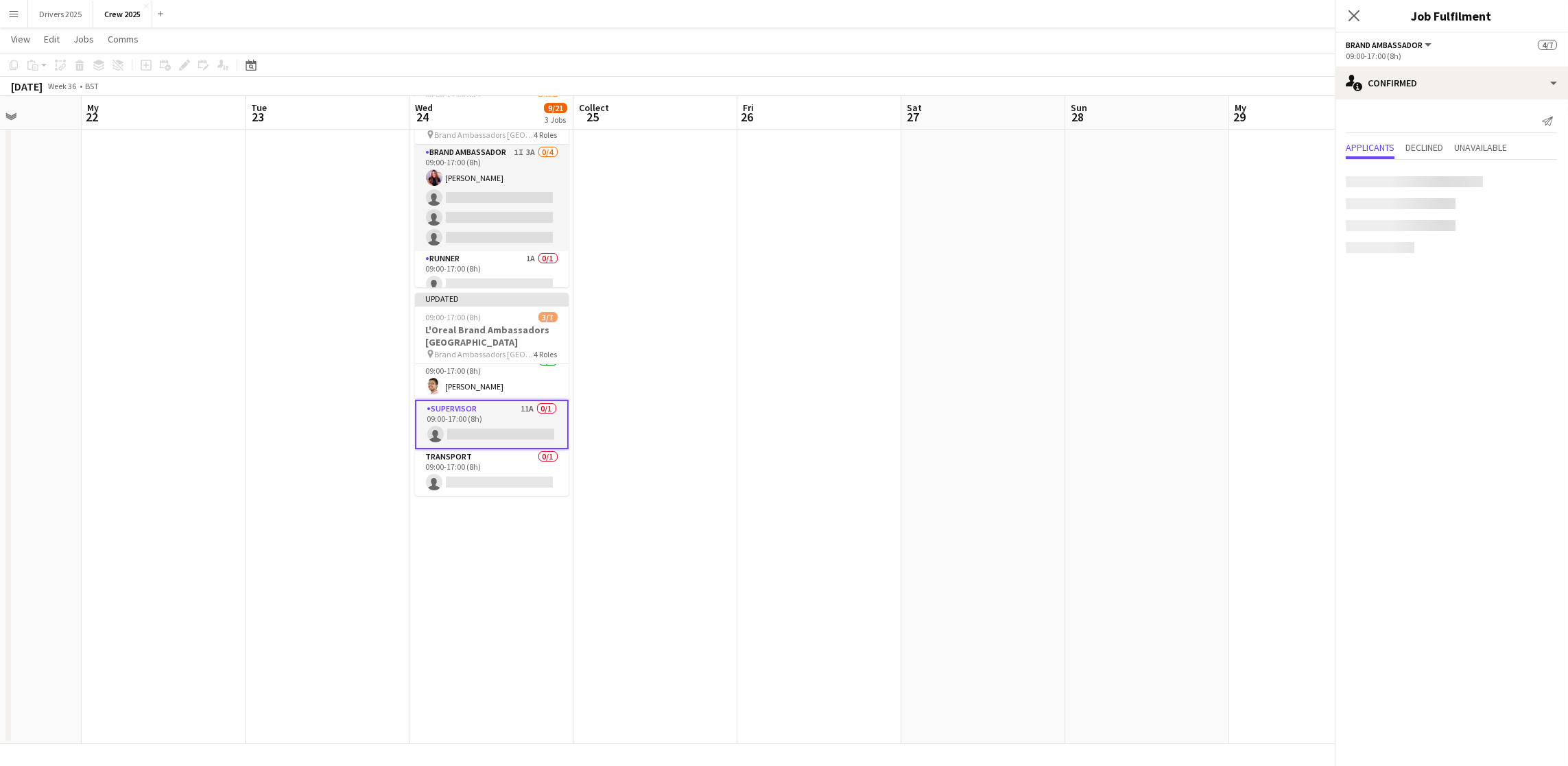
scroll to position [116, 0]
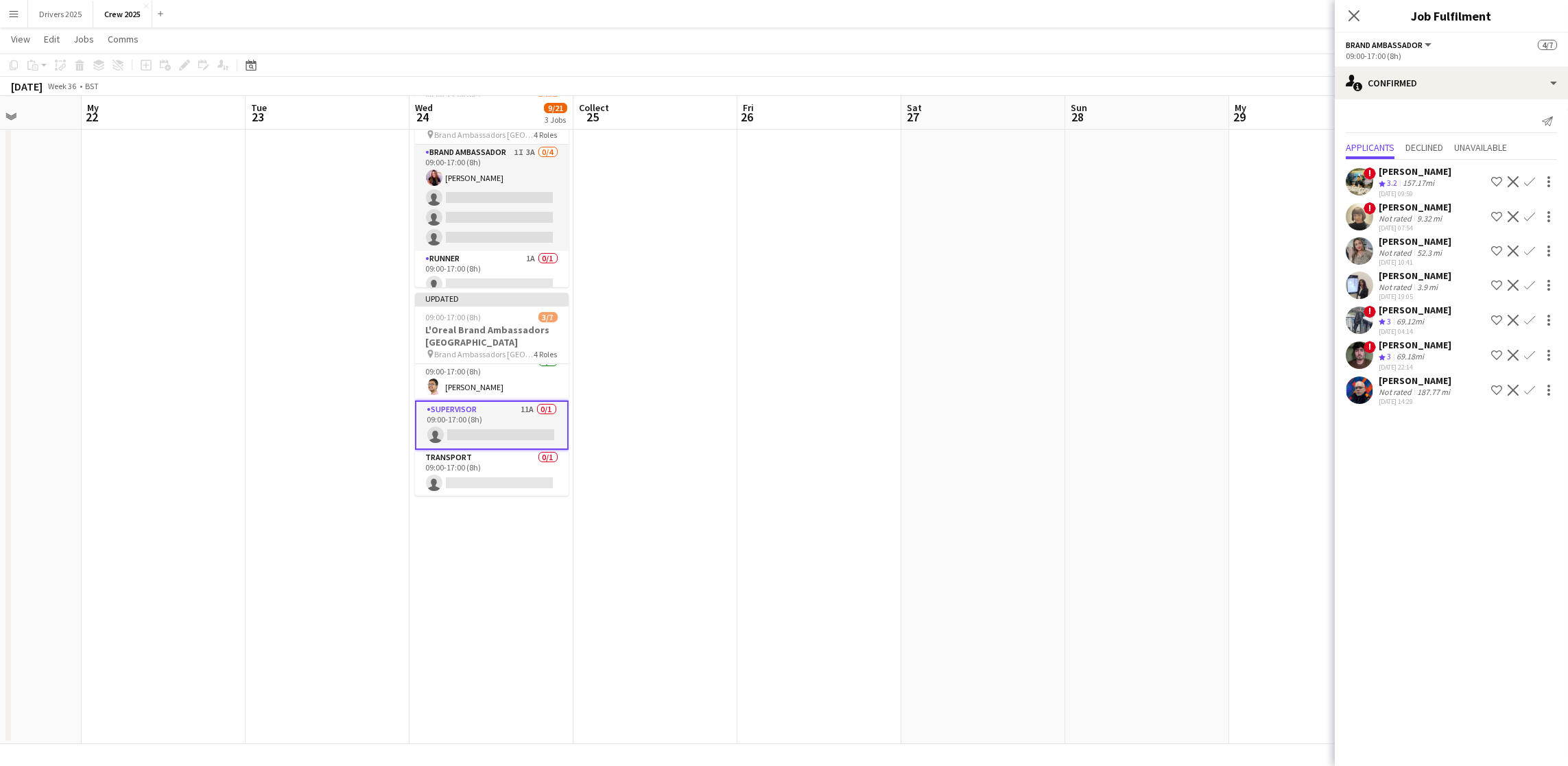
click at [1432, 270] on font "[PERSON_NAME]" at bounding box center [1414, 276] width 72 height 13
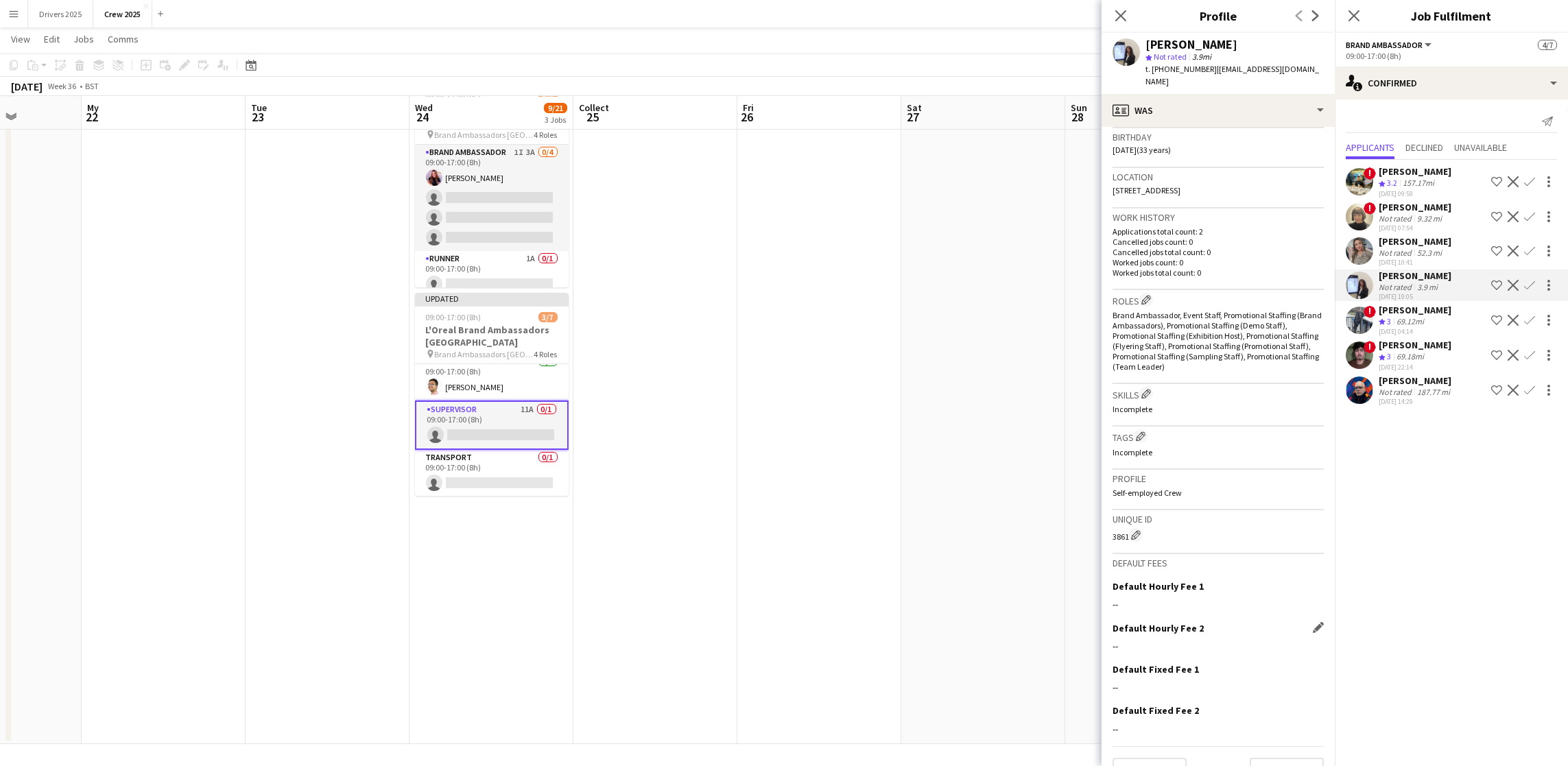
scroll to position [292, 0]
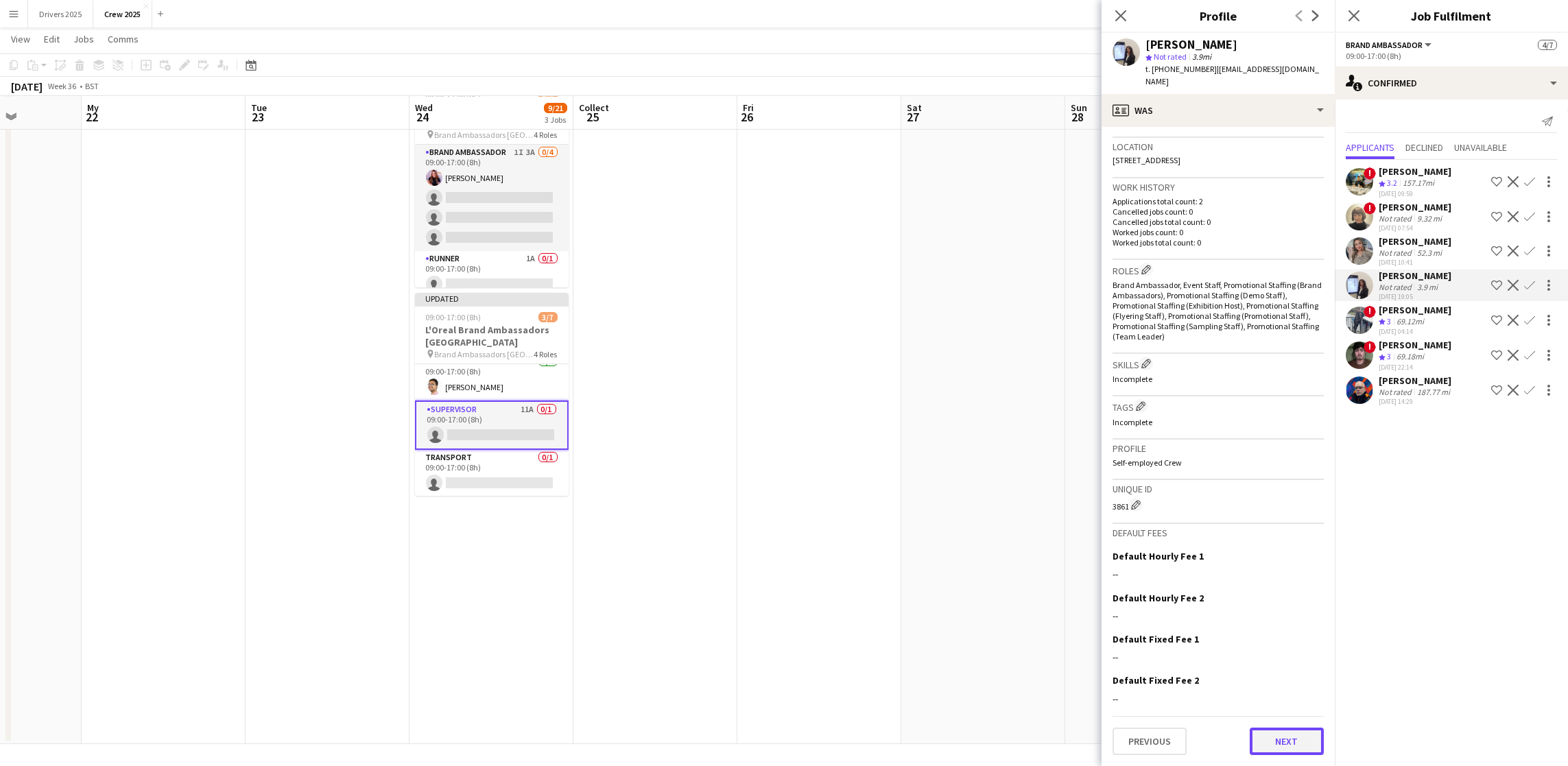
click at [1273, 749] on button "Next" at bounding box center [1286, 741] width 74 height 27
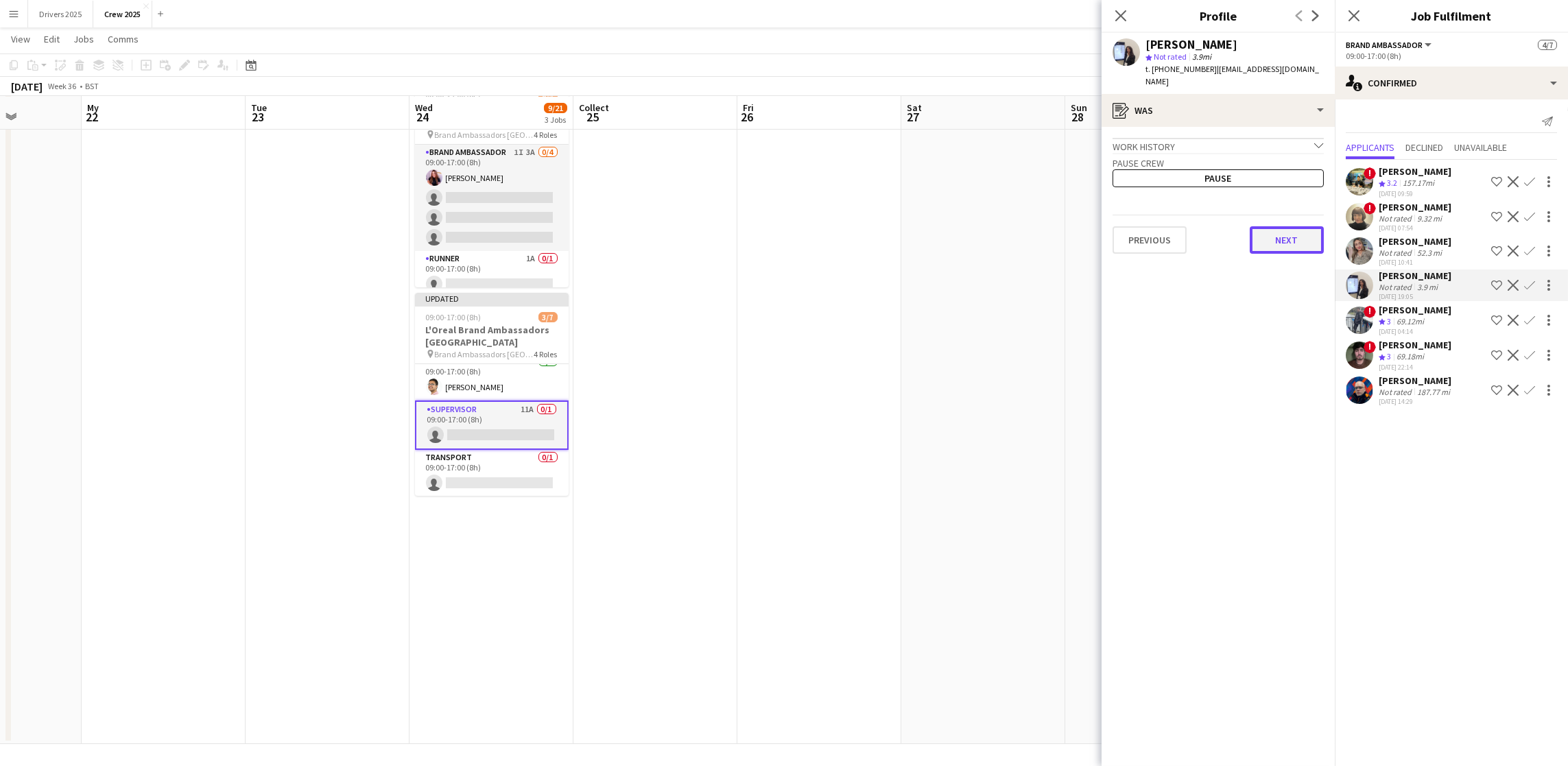
click at [1285, 250] on button "Next" at bounding box center [1286, 240] width 74 height 27
click at [1282, 231] on font "Next" at bounding box center [1287, 232] width 22 height 13
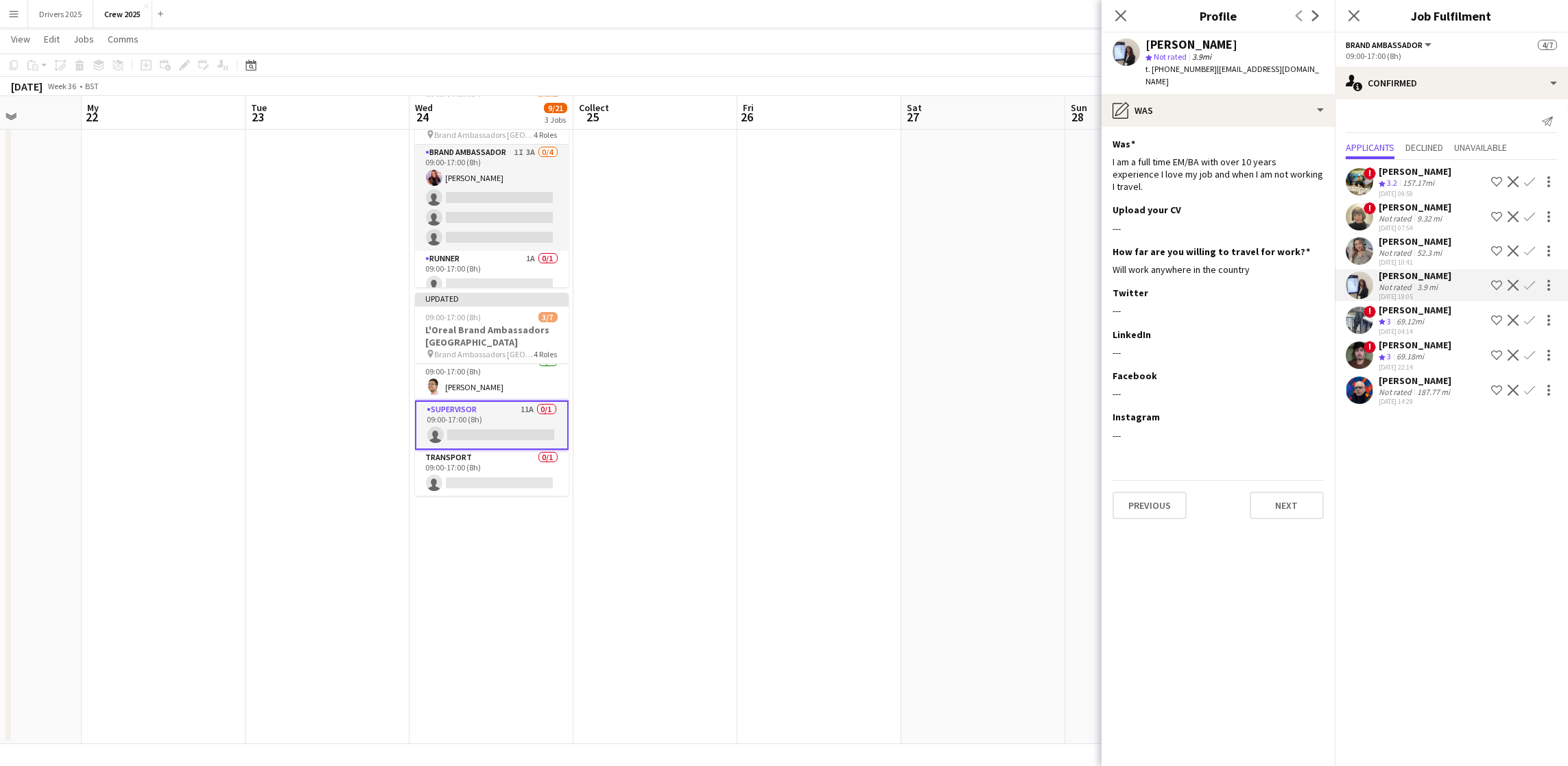
click at [1524, 287] on app-icon "Confirm" at bounding box center [1530, 286] width 11 height 11
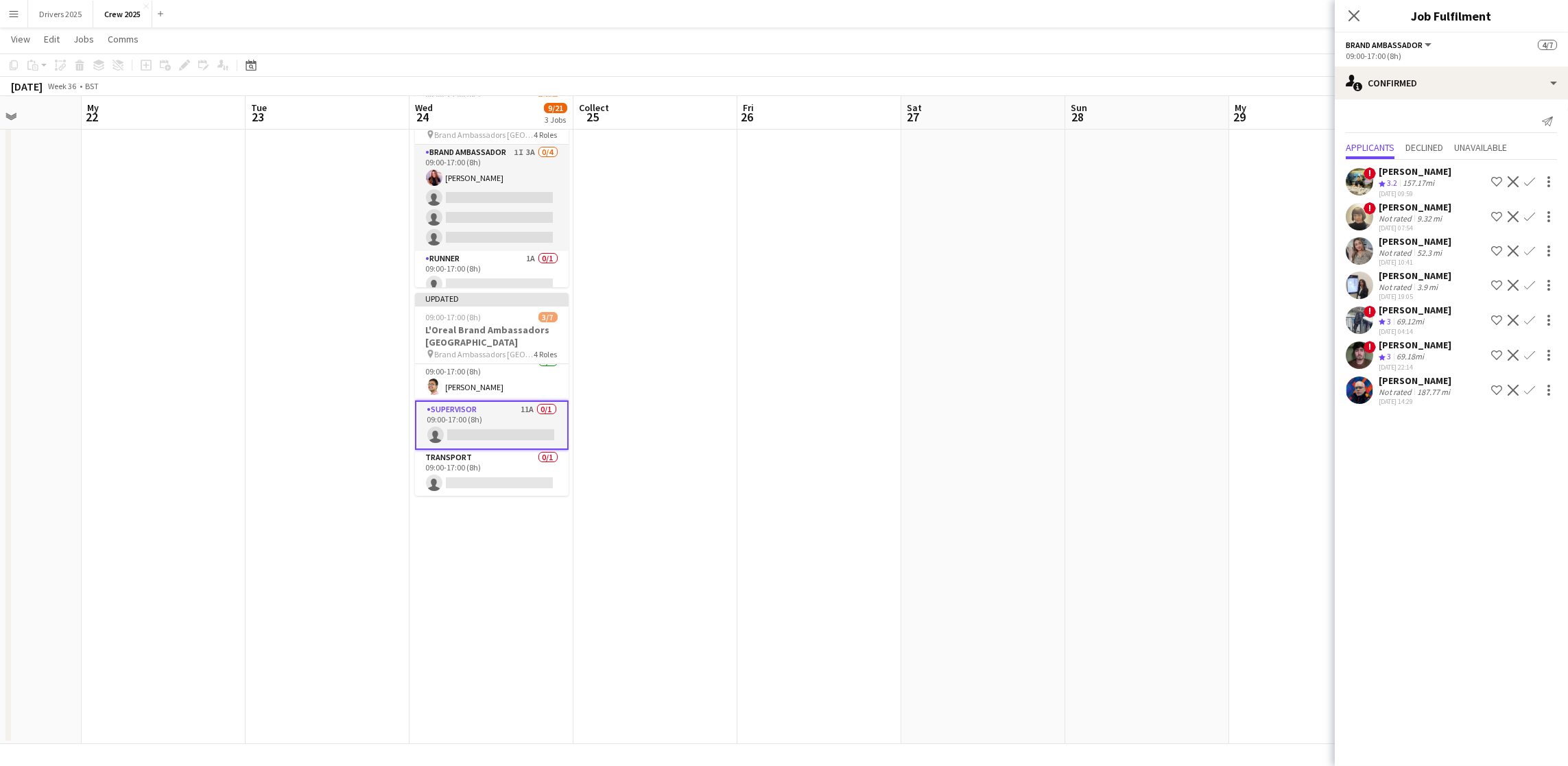
click at [1528, 286] on app-icon "Confirm" at bounding box center [1530, 286] width 11 height 11
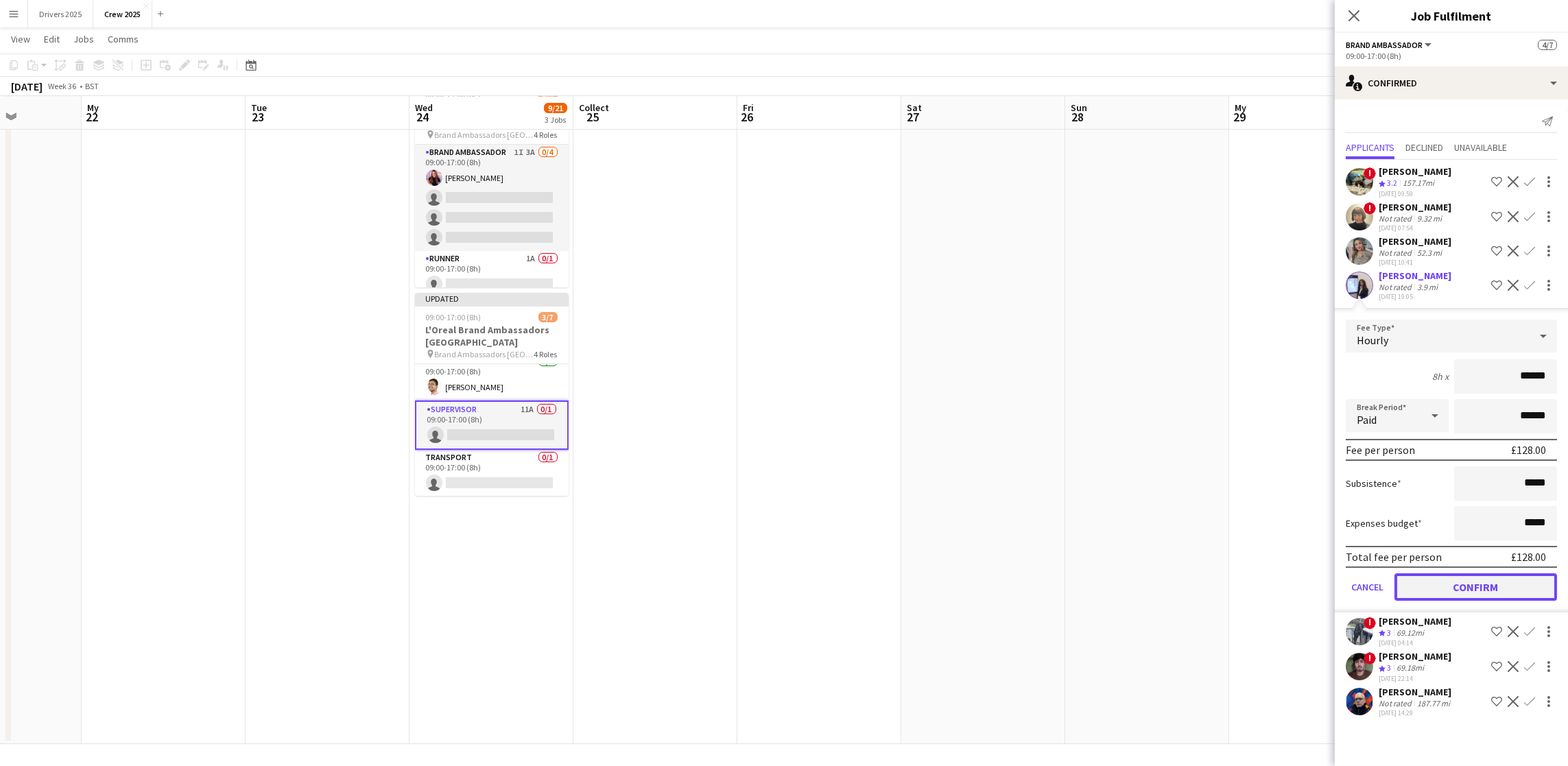
click at [1475, 582] on font "Confirm" at bounding box center [1476, 587] width 45 height 14
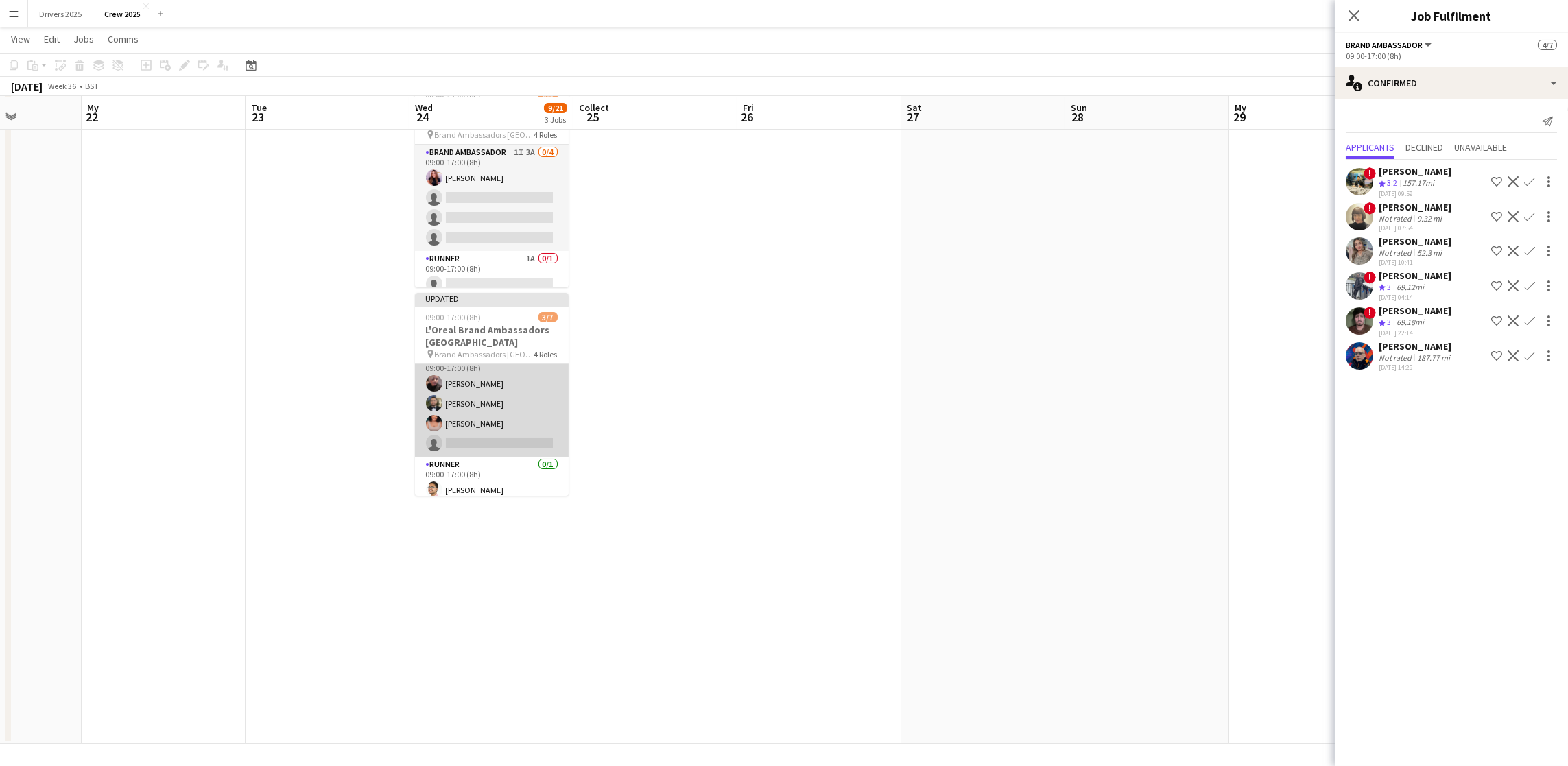
click at [509, 432] on app-card-role "Brand Ambassador 12A [DATE] 09:00-17:00 (8h) [PERSON_NAME] [PERSON_NAME] [PERSO…" at bounding box center [491, 404] width 154 height 107
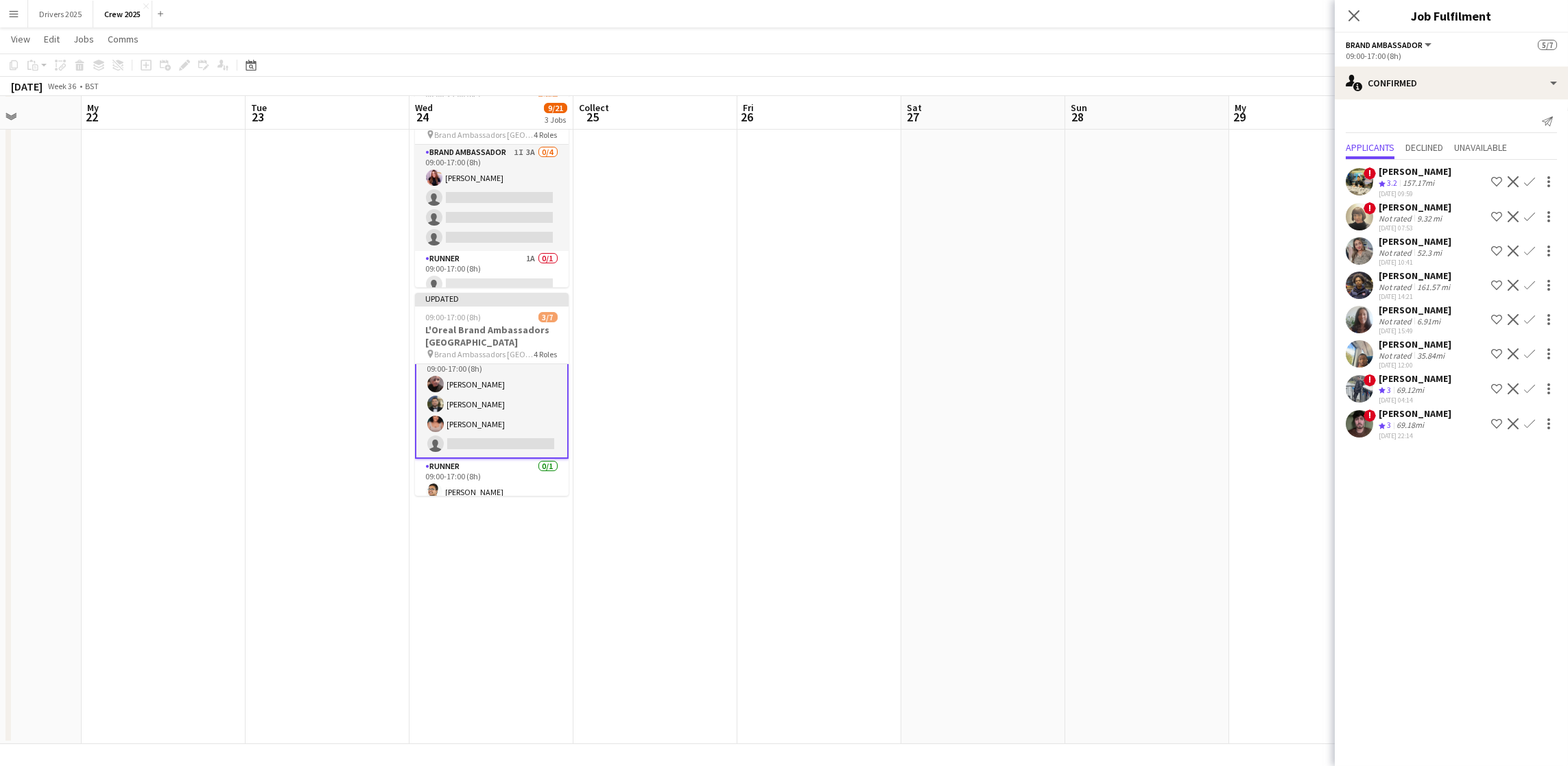
click at [1423, 305] on font "[PERSON_NAME]" at bounding box center [1414, 311] width 72 height 13
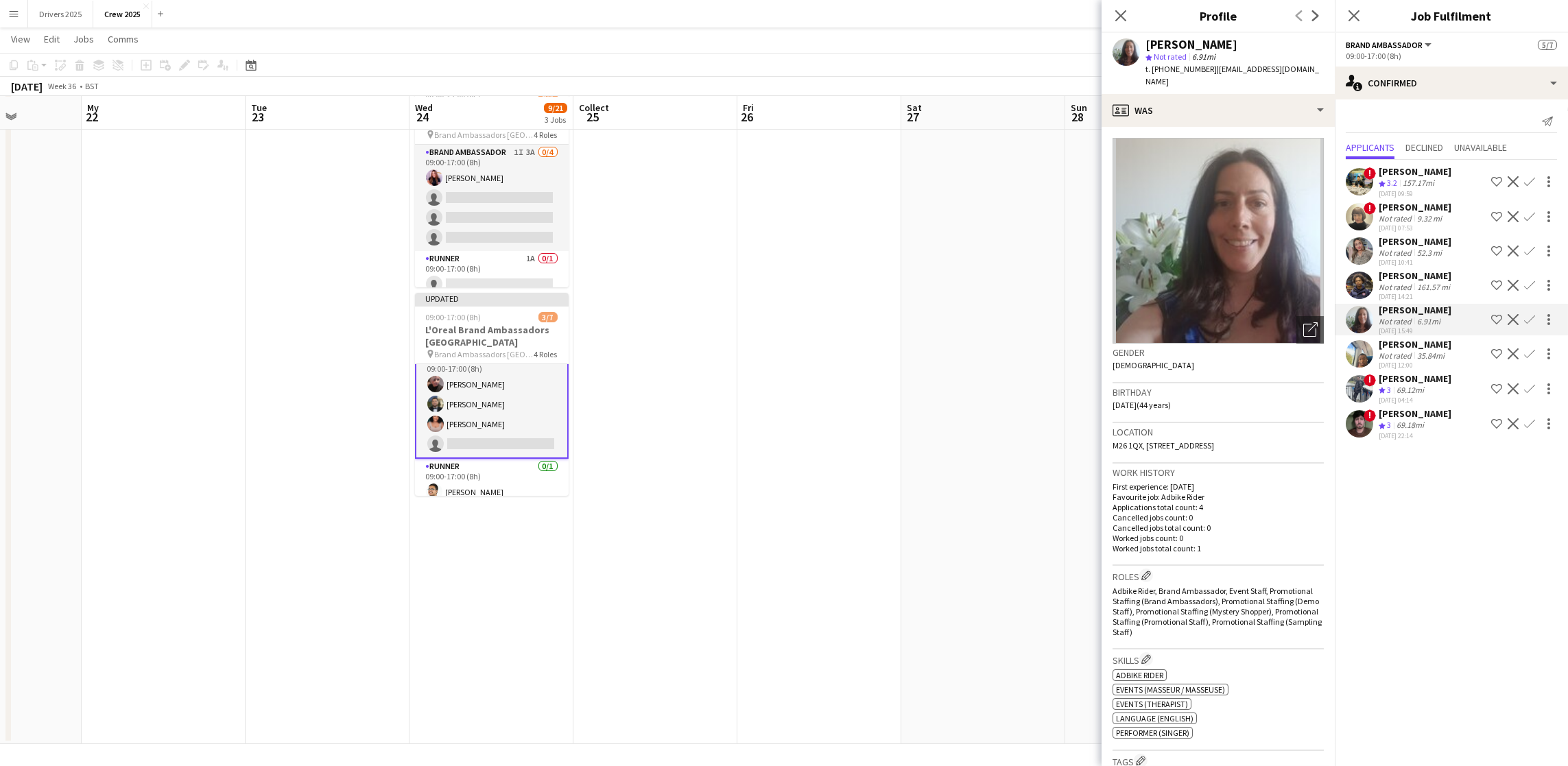
scroll to position [353, 0]
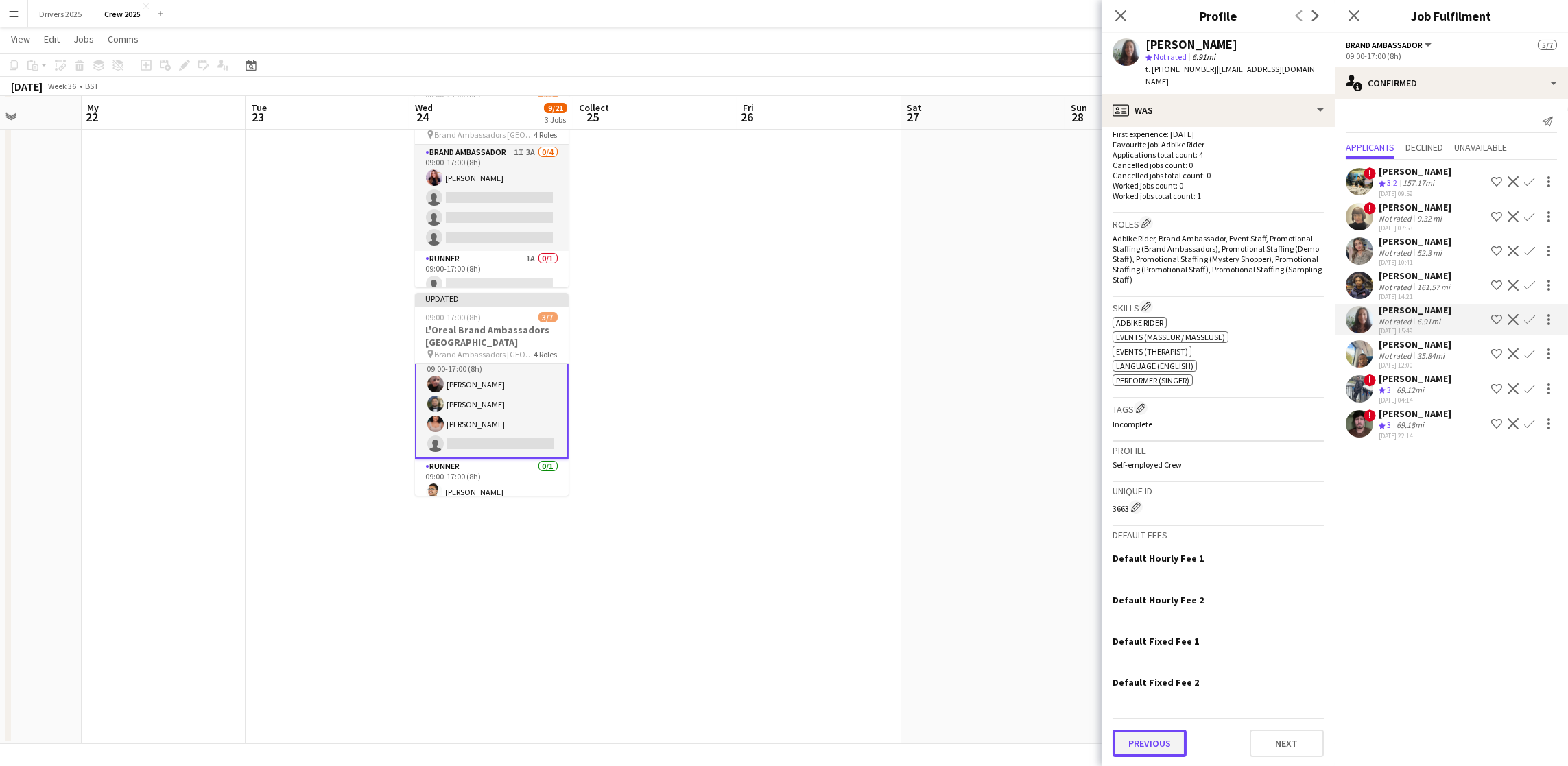
click at [1149, 745] on font "Previous" at bounding box center [1149, 744] width 42 height 13
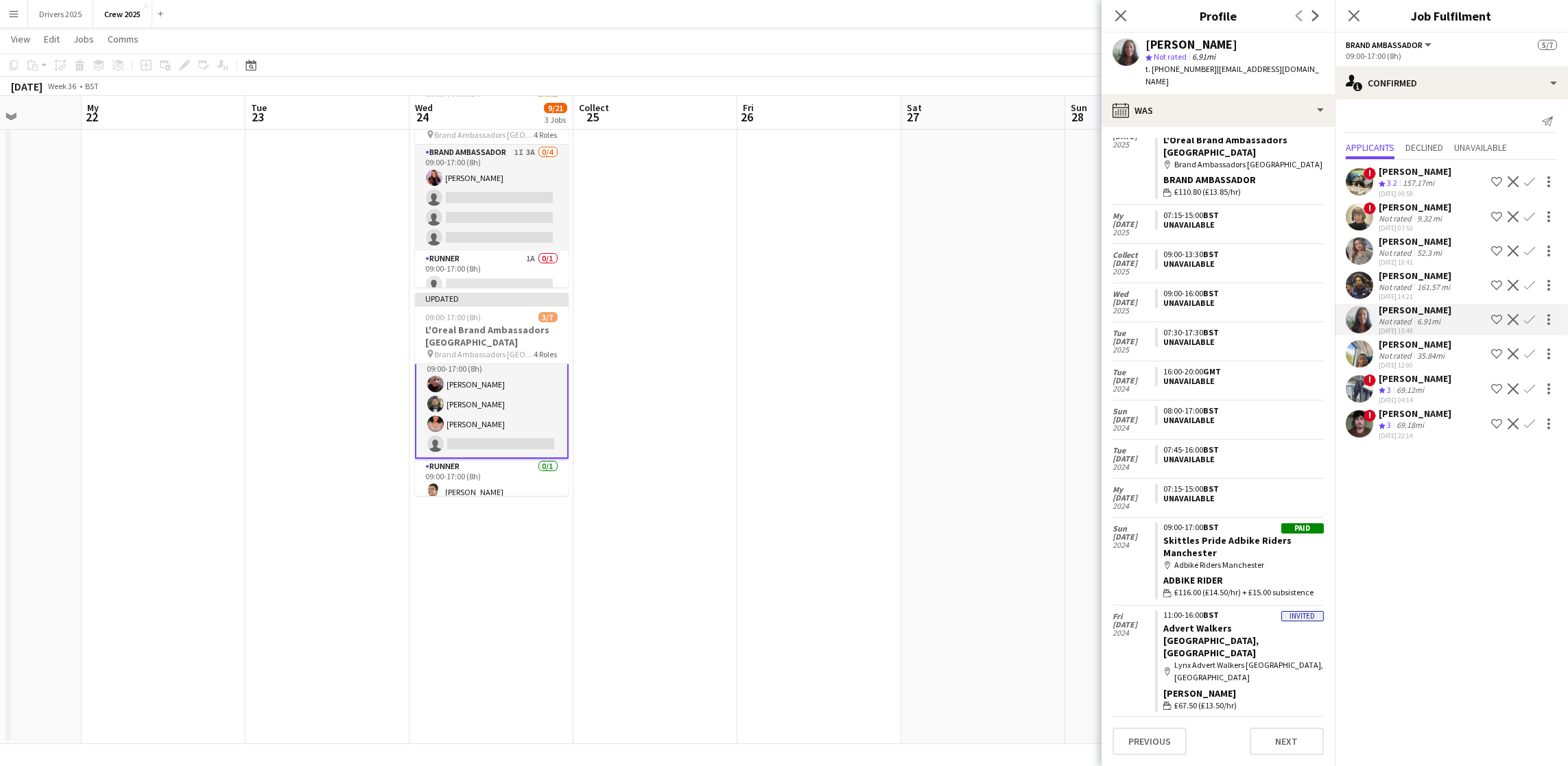
scroll to position [76, 0]
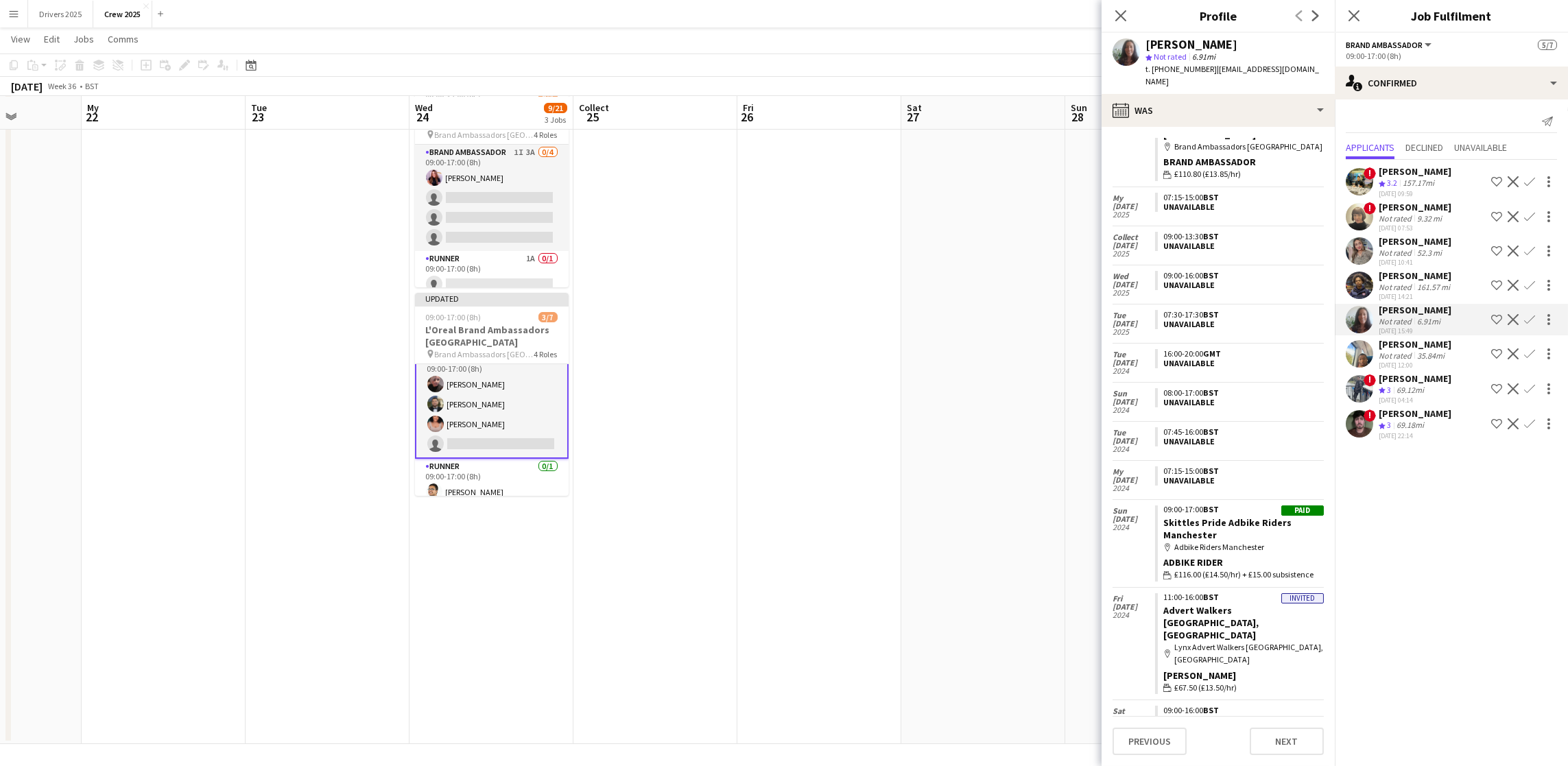
click at [1528, 323] on app-icon "Confirm" at bounding box center [1530, 320] width 11 height 11
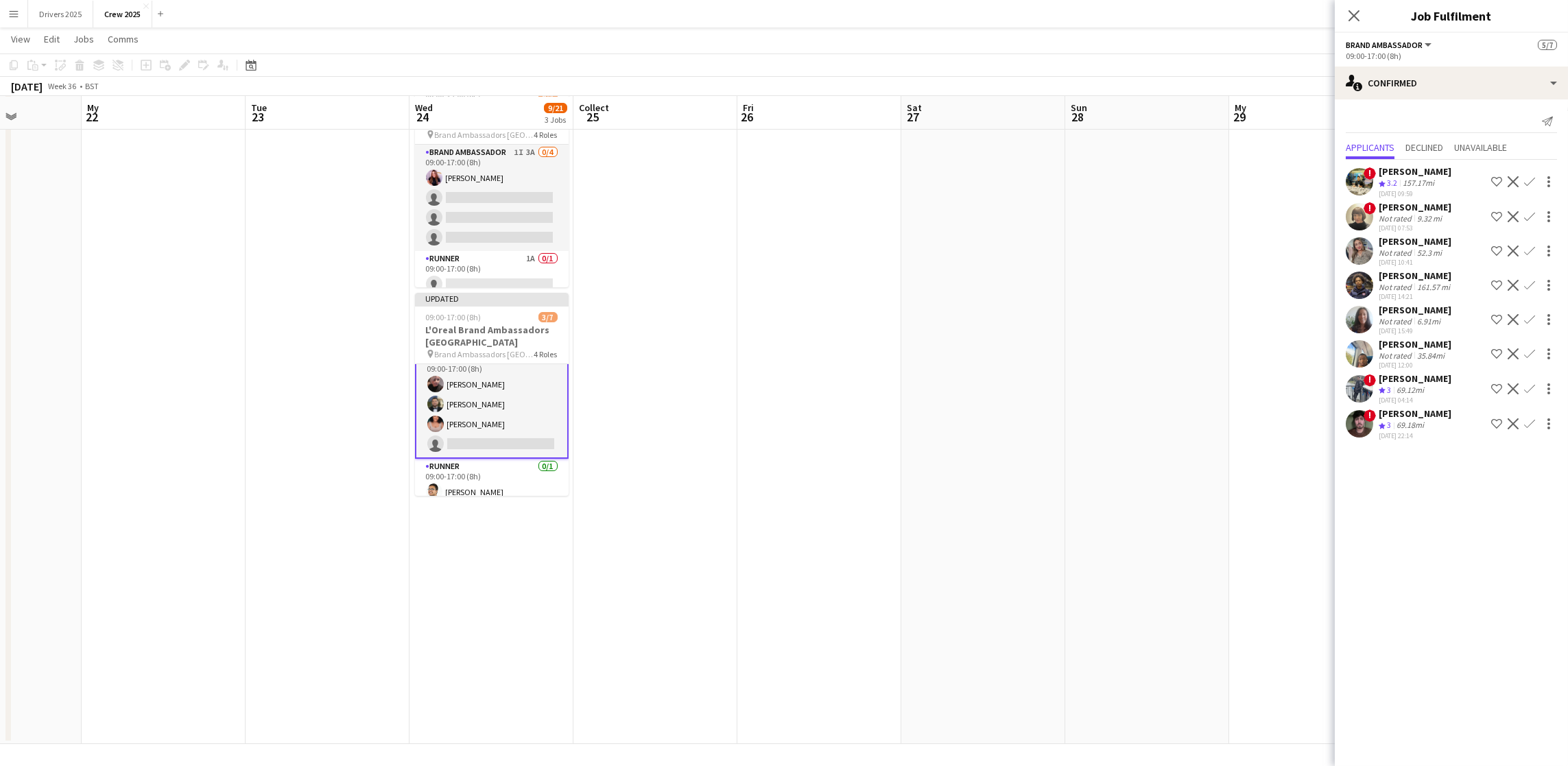
click at [1527, 315] on app-icon "Confirm" at bounding box center [1530, 320] width 11 height 11
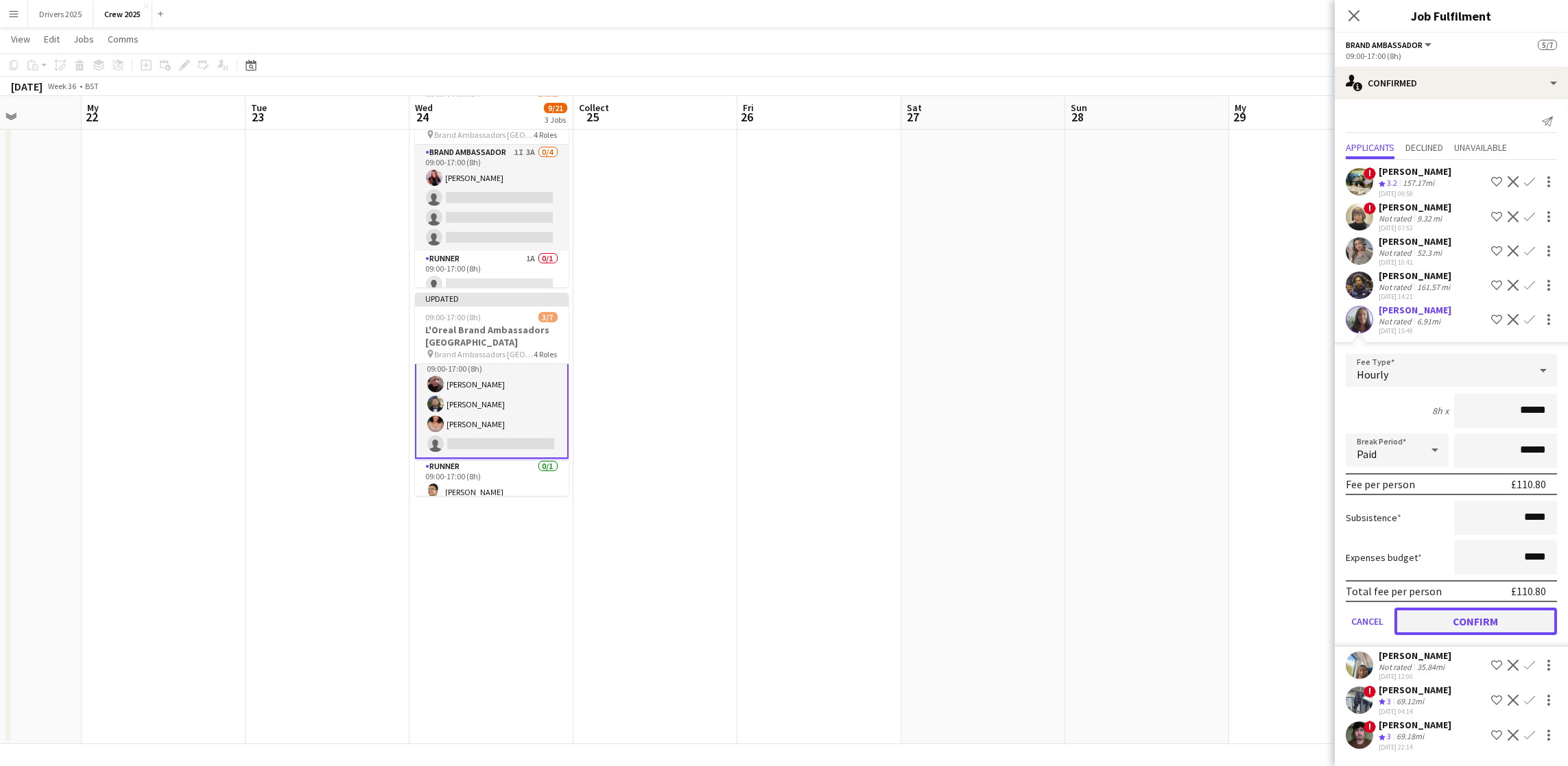
click at [1461, 615] on font "Confirm" at bounding box center [1476, 621] width 45 height 14
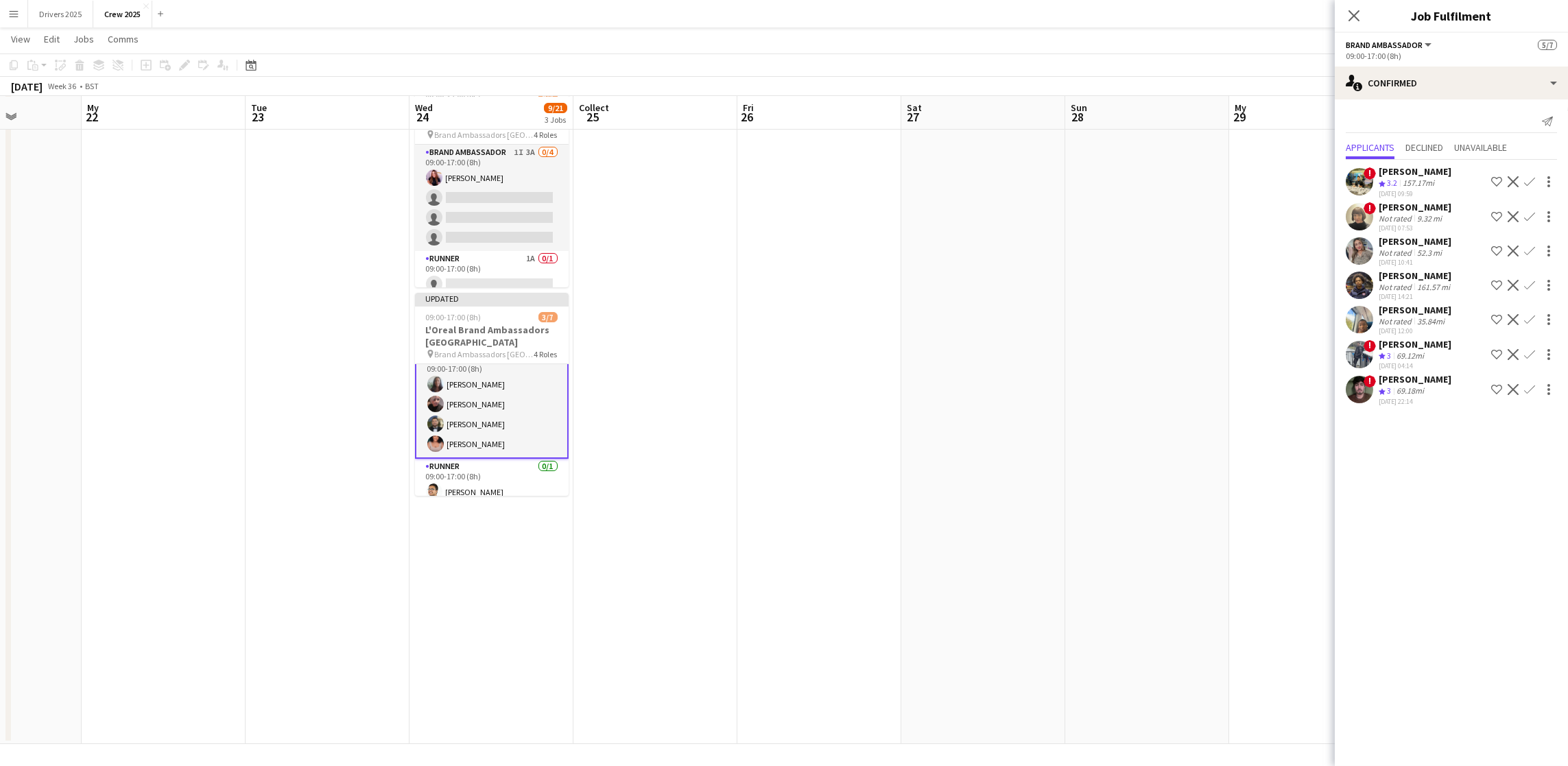
click at [880, 407] on app-date-cell at bounding box center [819, 307] width 164 height 874
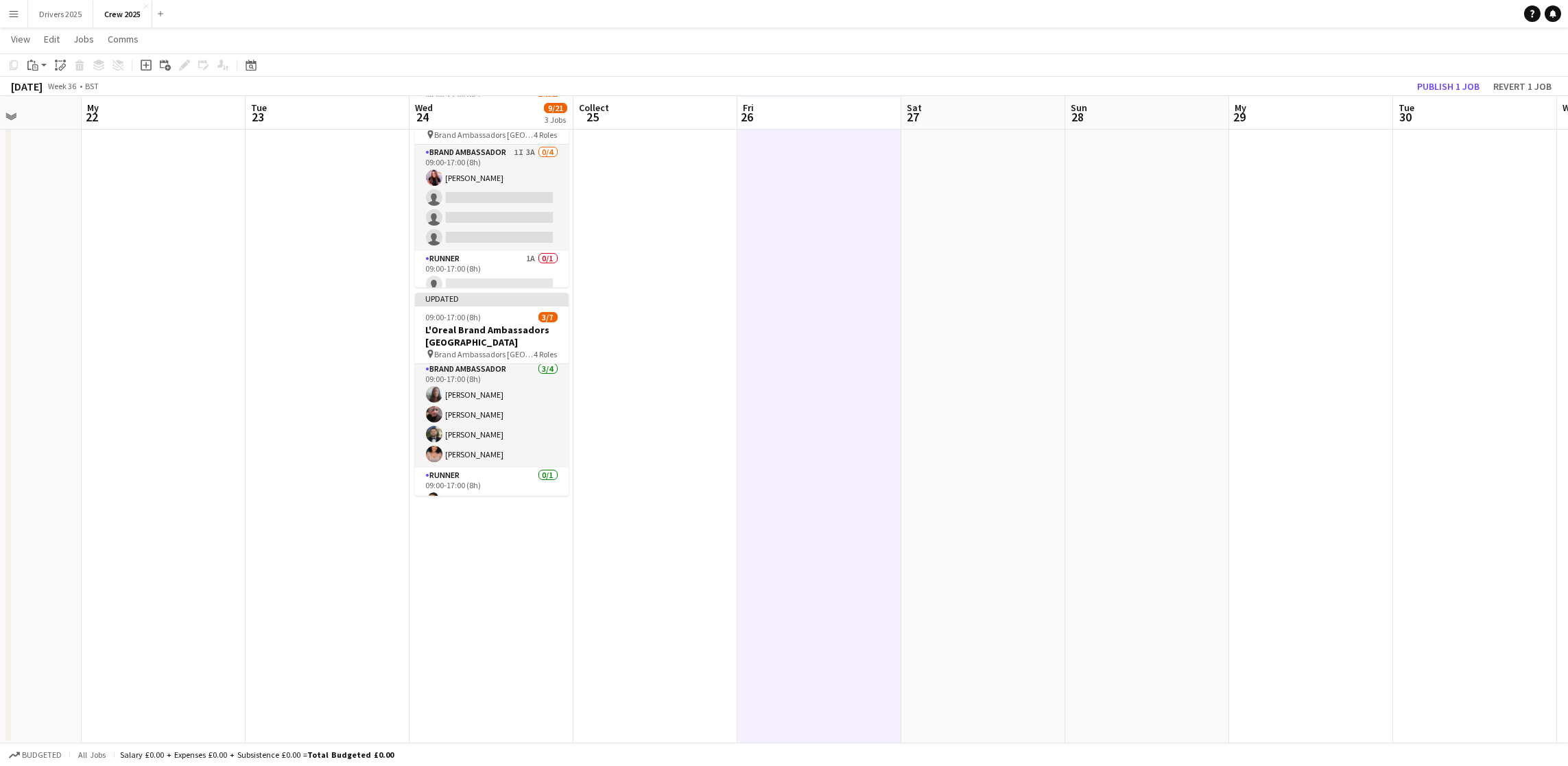
scroll to position [0, 0]
click at [464, 278] on app-card-role "Runner 1A 0/1 09:00-17:00 (8h) single-neutral-actions" at bounding box center [491, 274] width 154 height 47
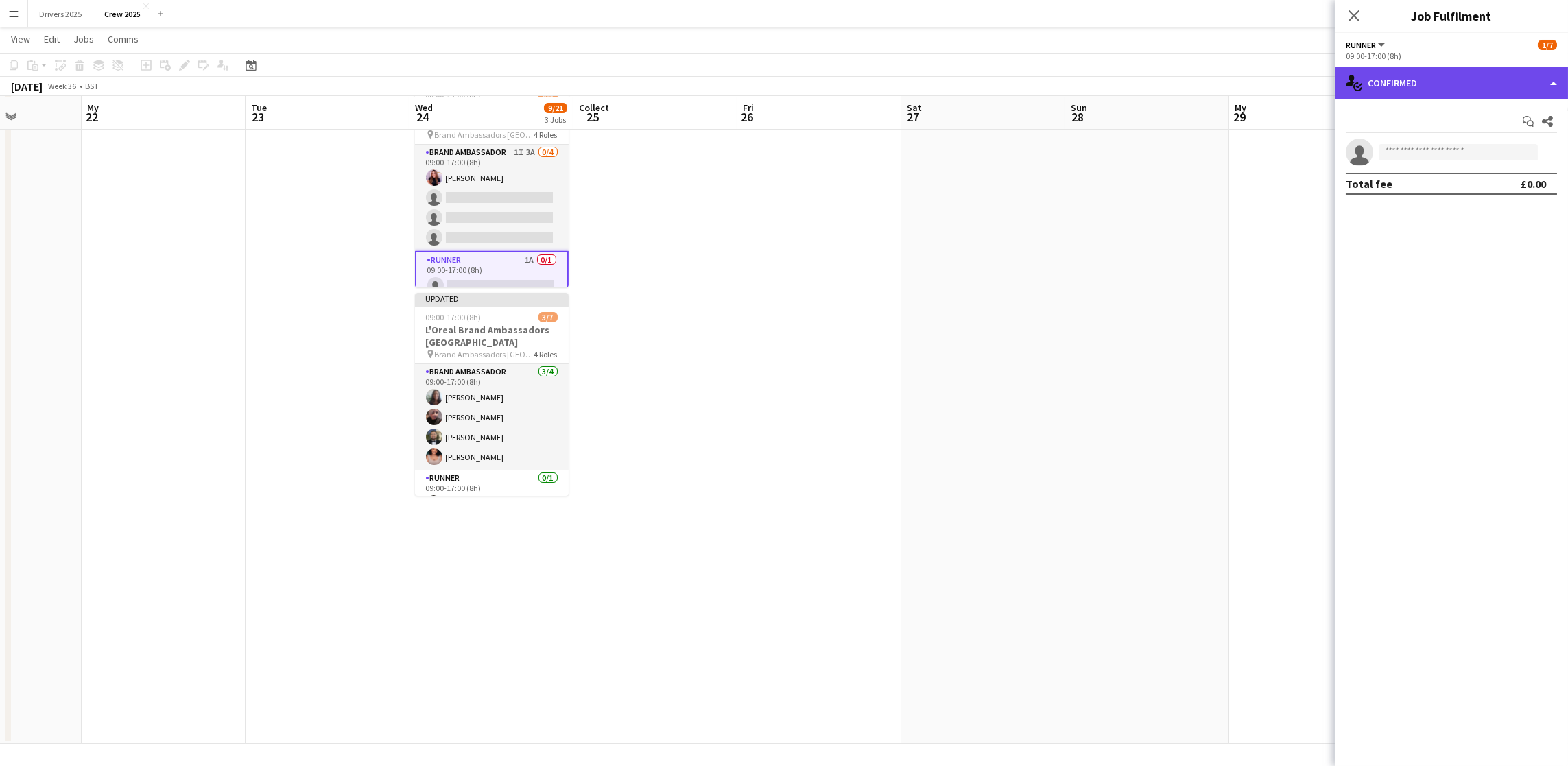
click at [1435, 79] on div "single-neutral-actions-check-2 Confirmed" at bounding box center [1451, 83] width 233 height 33
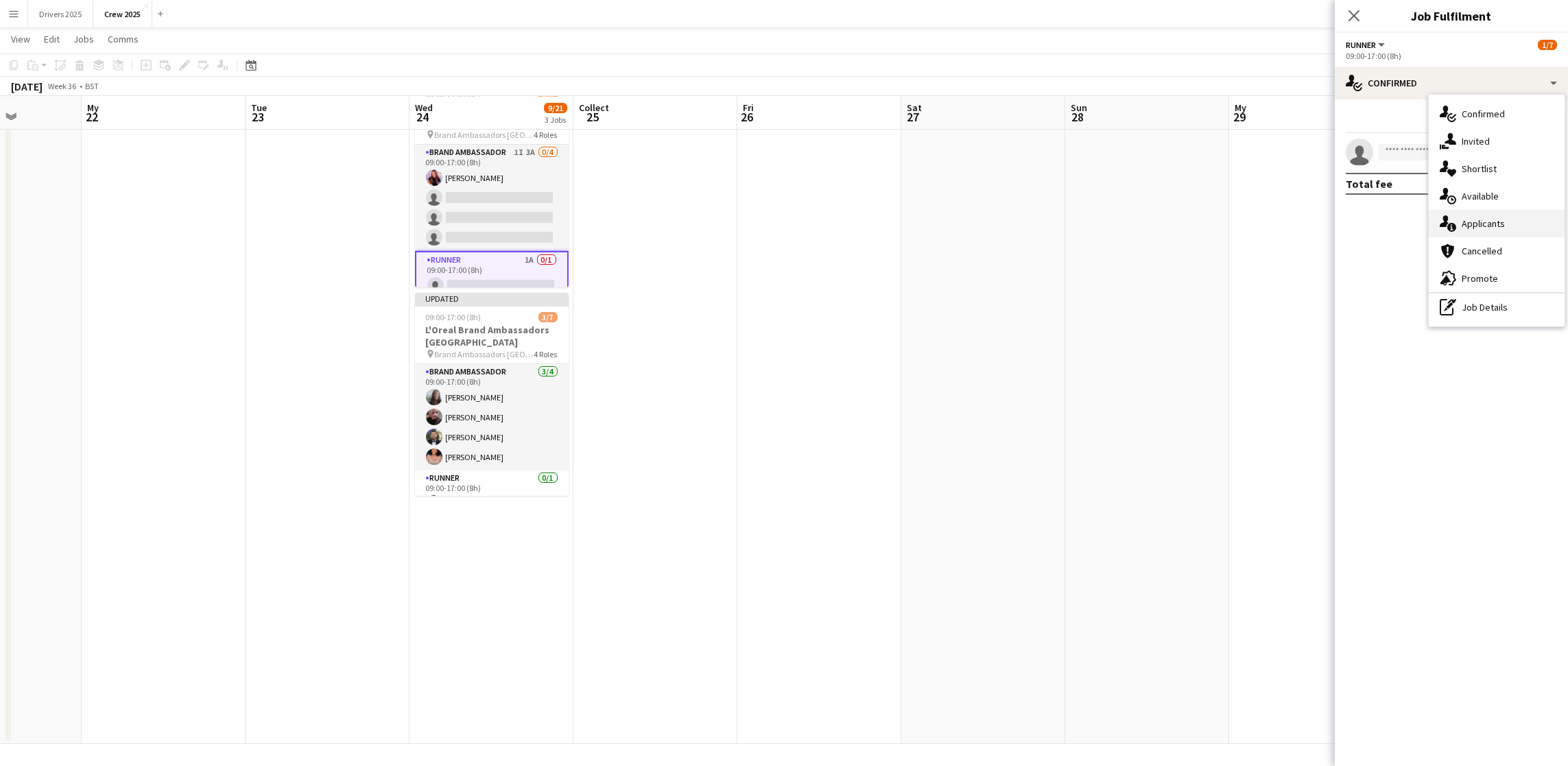
click at [1492, 221] on font "Applicants" at bounding box center [1483, 224] width 43 height 13
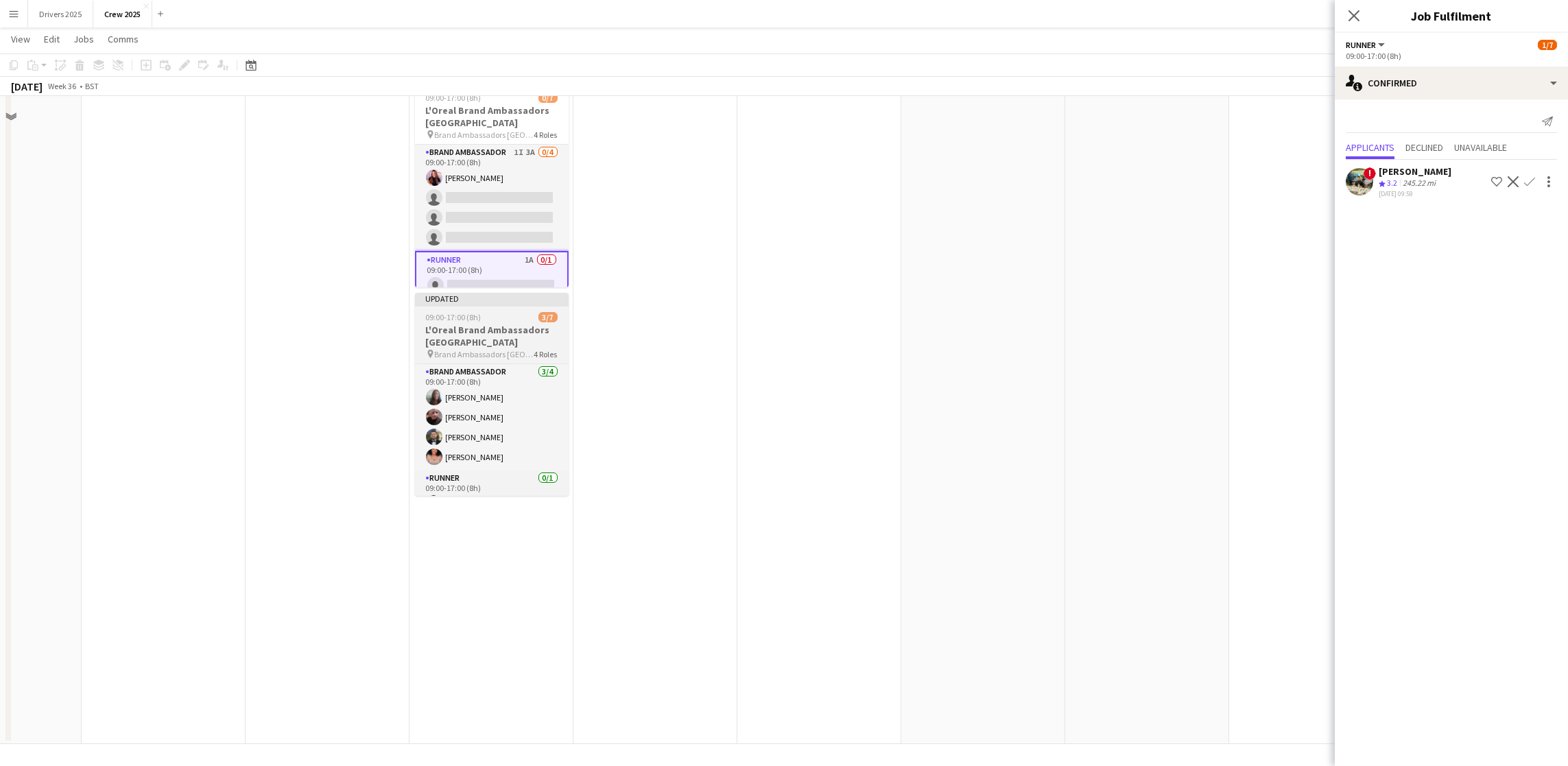
scroll to position [77, 0]
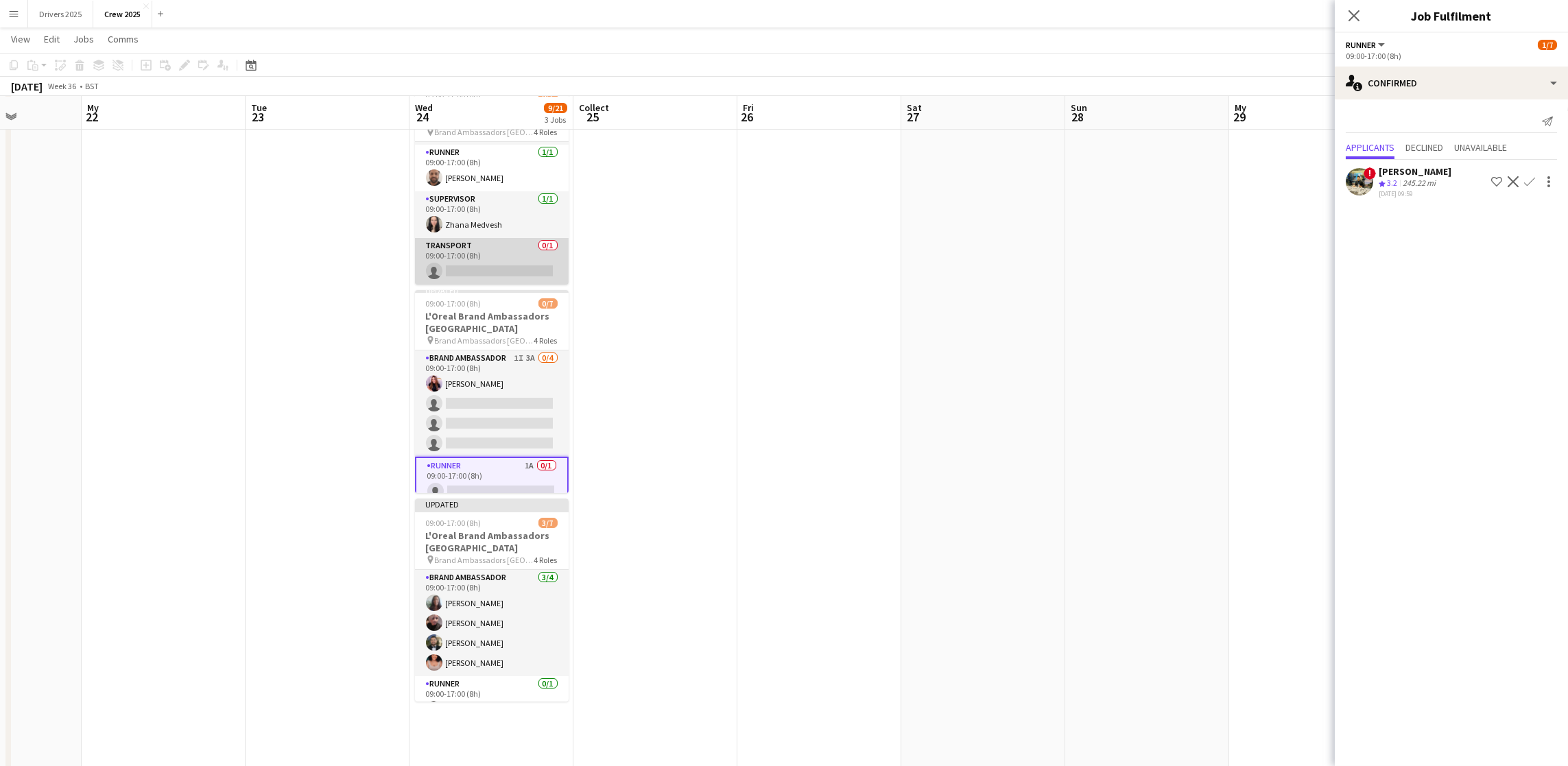
click at [494, 262] on app-card-role "Transport 0/1 09:00-17:00 (8h) single-neutral-actions" at bounding box center [491, 261] width 154 height 47
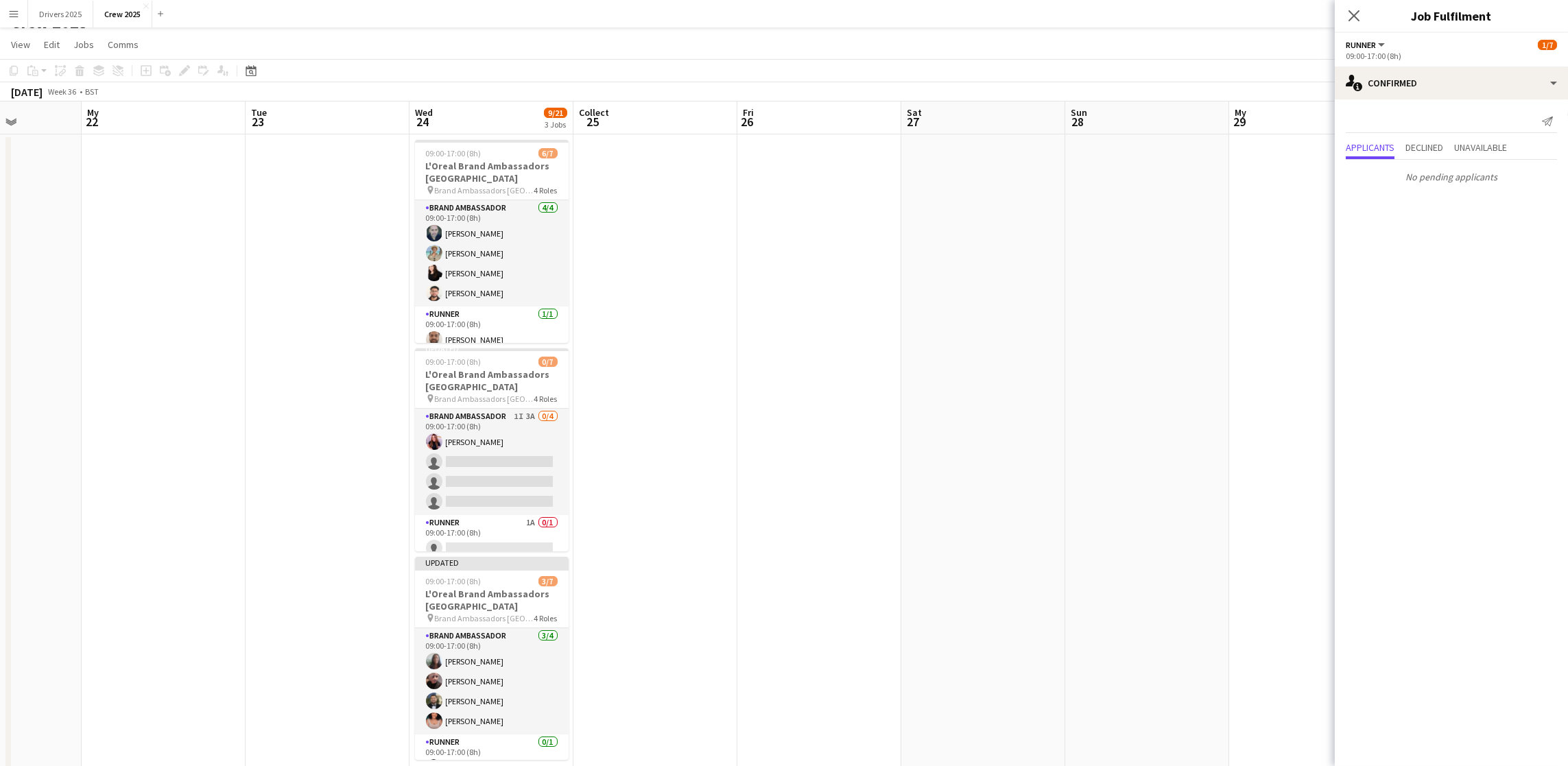
scroll to position [0, 0]
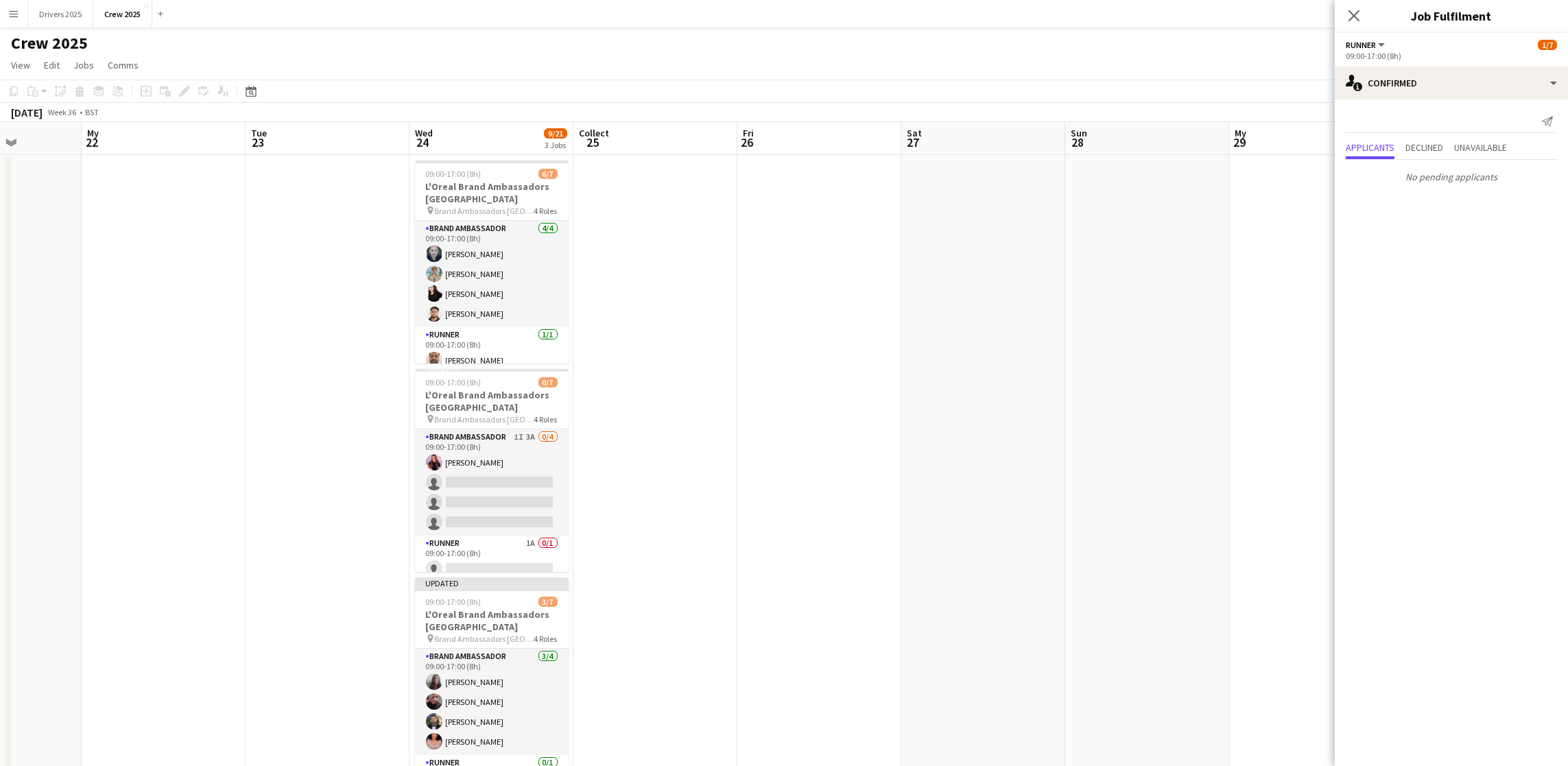
click at [1117, 225] on app-date-cell at bounding box center [1147, 592] width 164 height 874
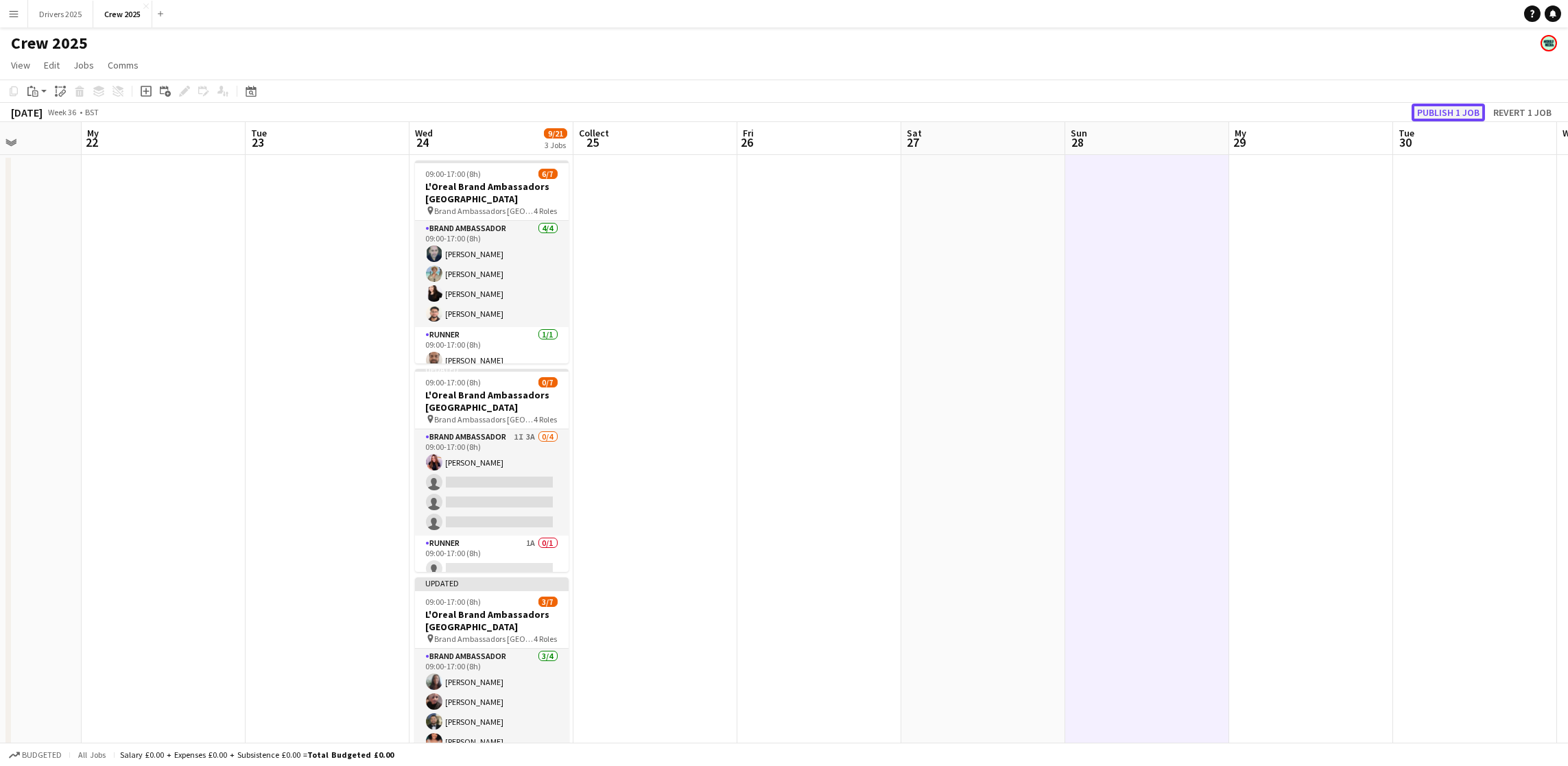
click at [1432, 110] on font "Publish 1 job" at bounding box center [1448, 113] width 62 height 13
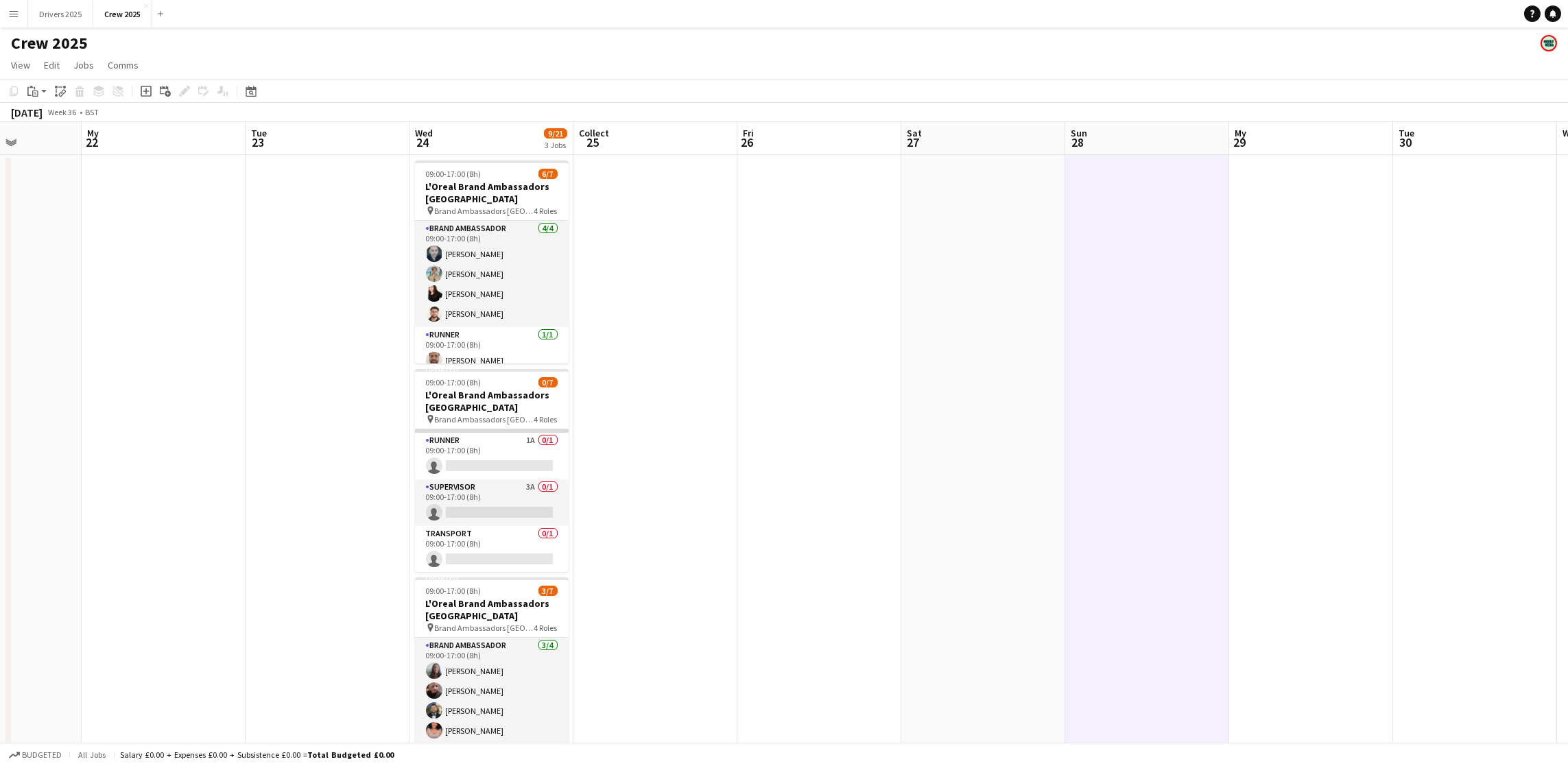
scroll to position [106, 0]
click at [475, 498] on app-card-role "Supervisor 3A 0/1 09:00-17:00 (8h) single-neutral-actions" at bounding box center [491, 502] width 154 height 47
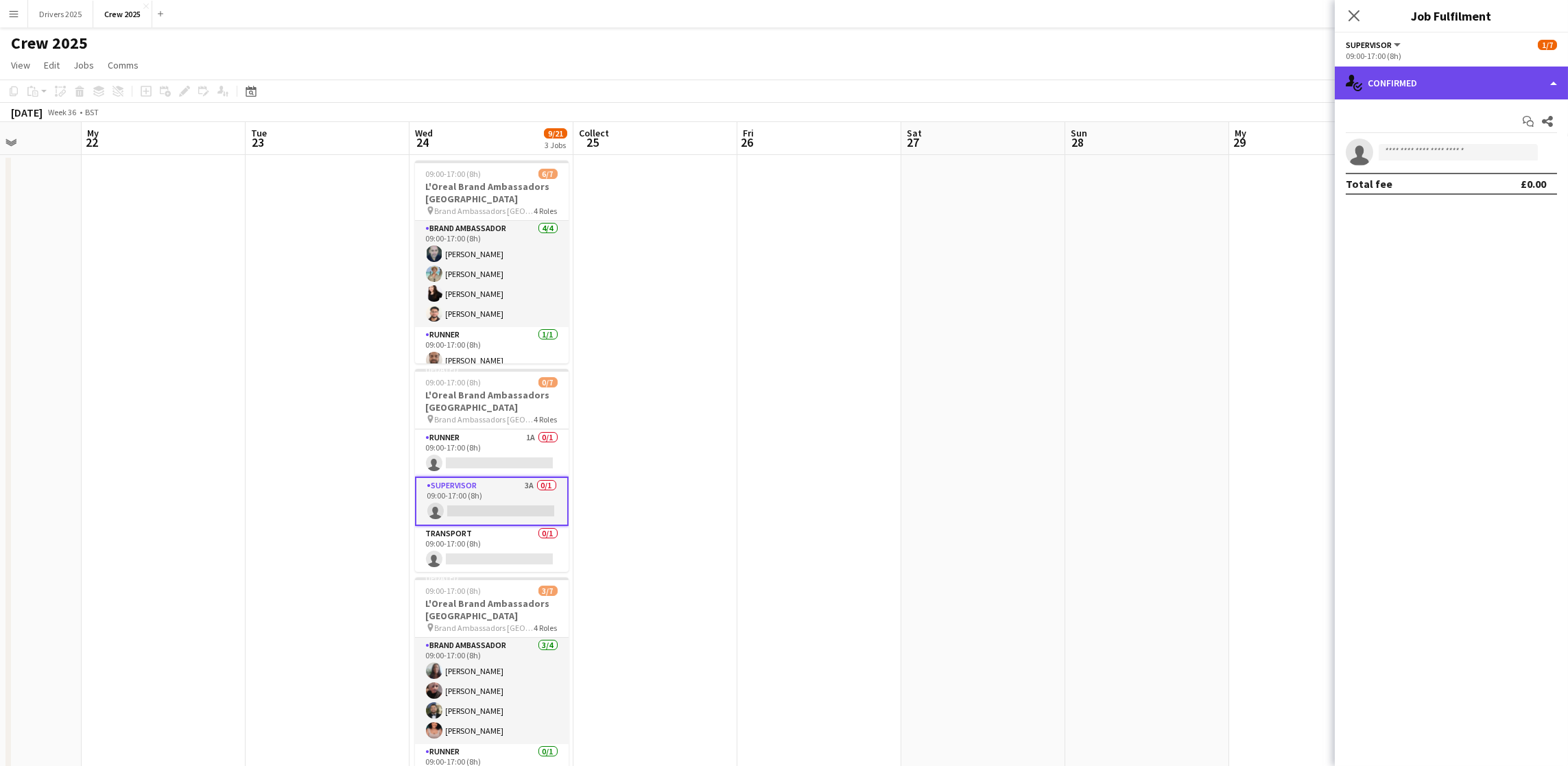
click at [1469, 98] on div "single-neutral-actions-check-2 Confirmed" at bounding box center [1451, 83] width 233 height 33
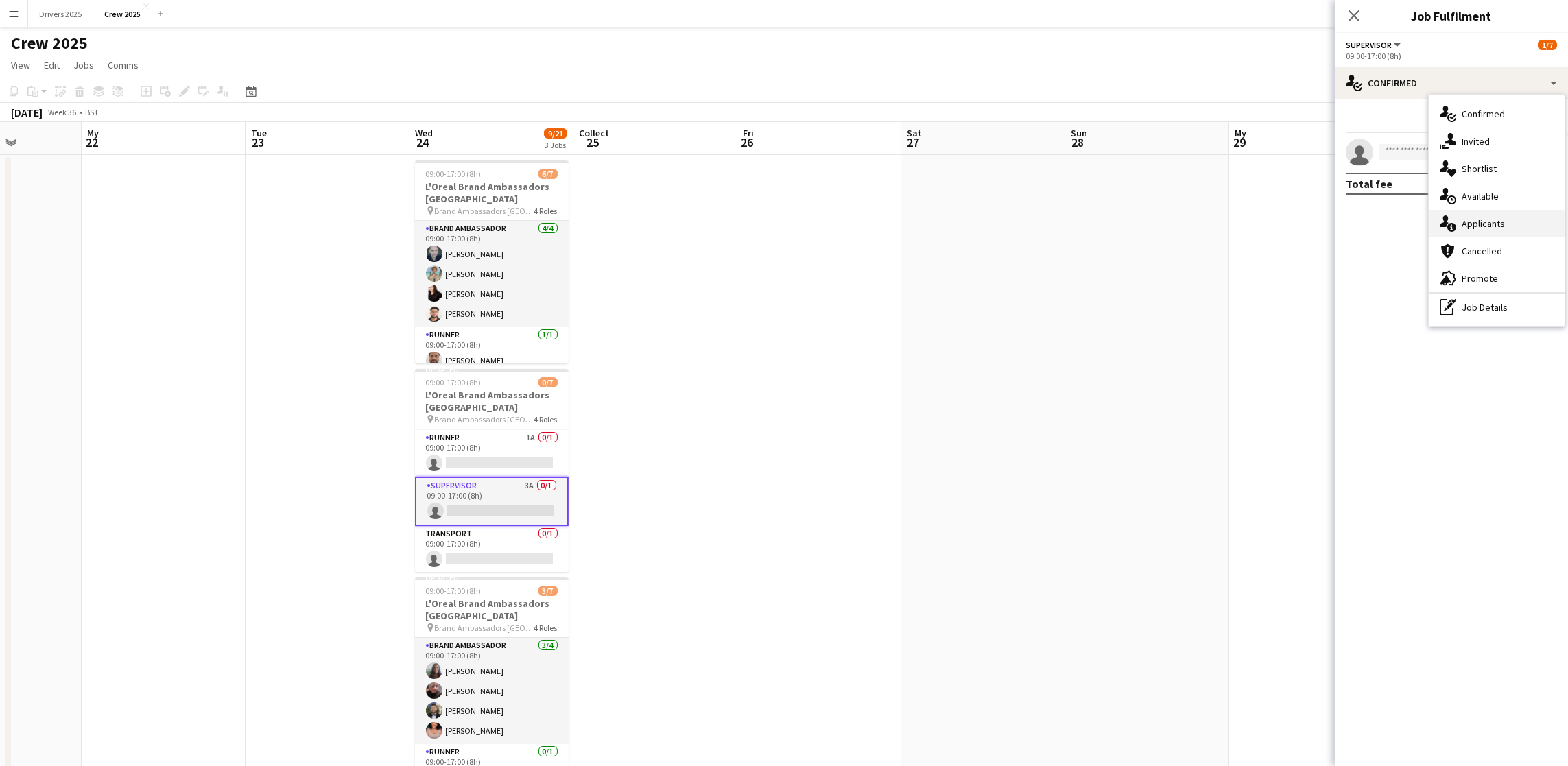
click at [1488, 217] on font "Applicants" at bounding box center [1483, 224] width 43 height 13
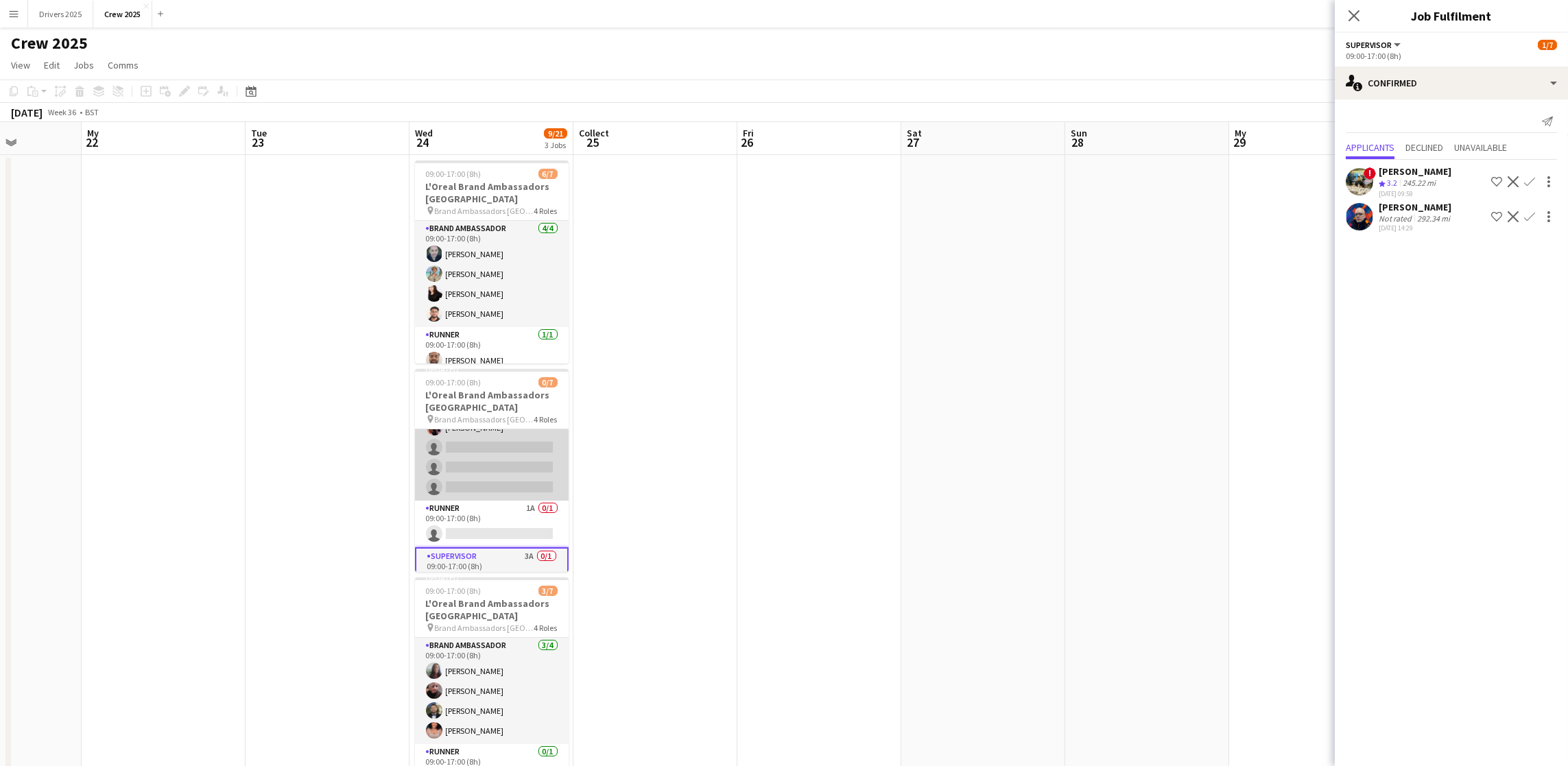
scroll to position [2, 0]
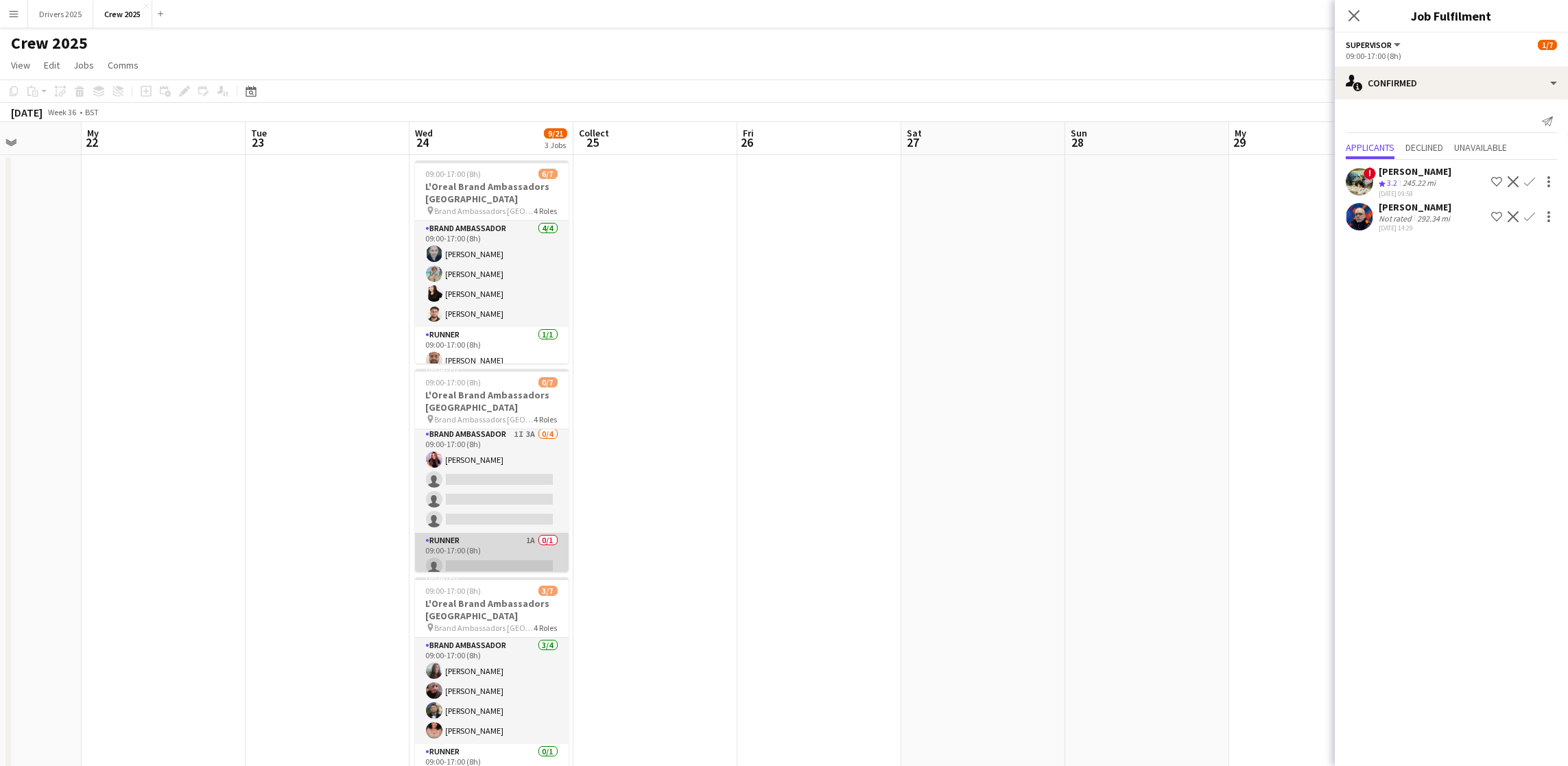
click at [480, 551] on app-card-role "Runner 1A 0/1 09:00-17:00 (8h) single-neutral-actions" at bounding box center [491, 556] width 154 height 47
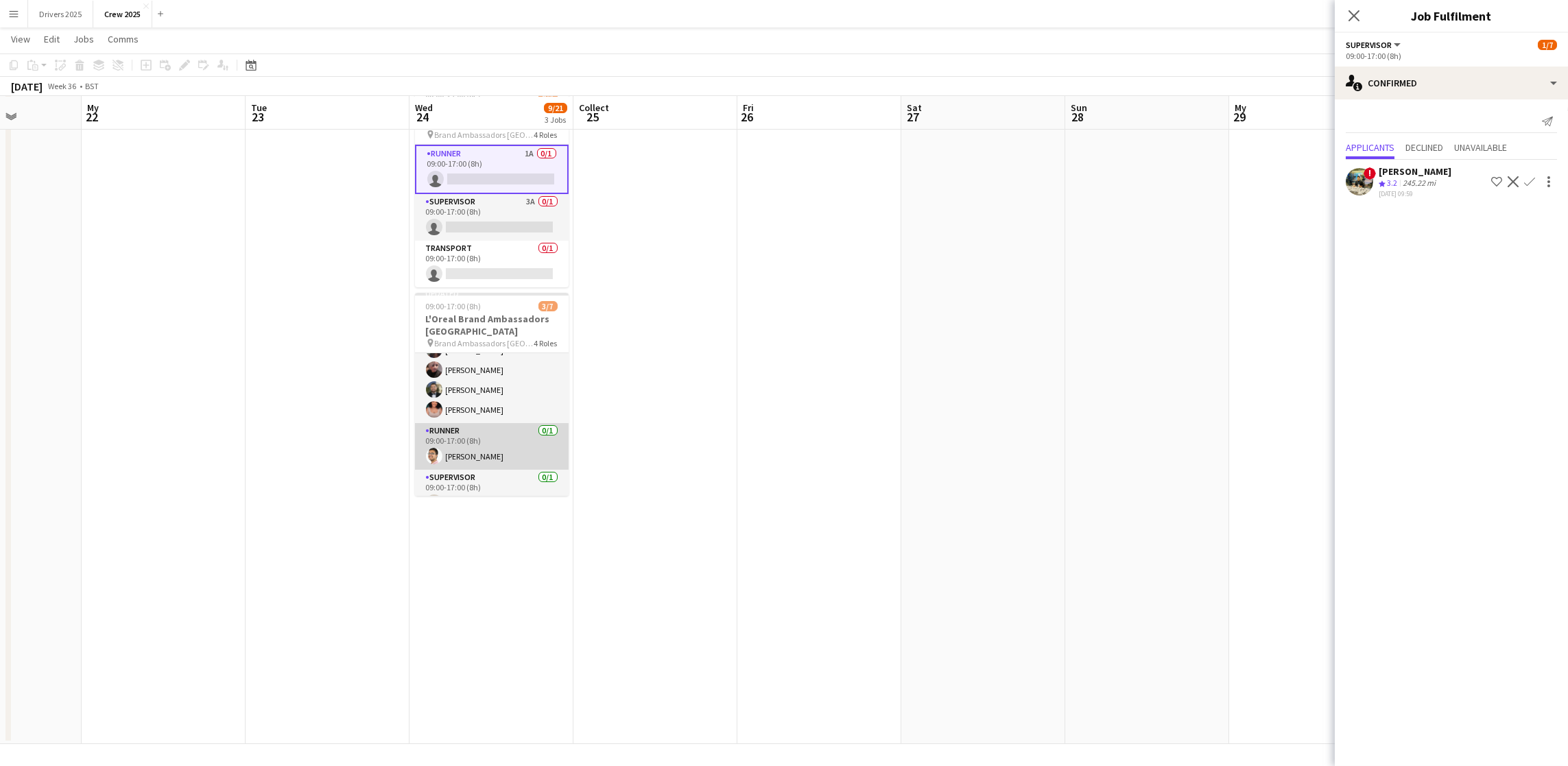
scroll to position [0, 0]
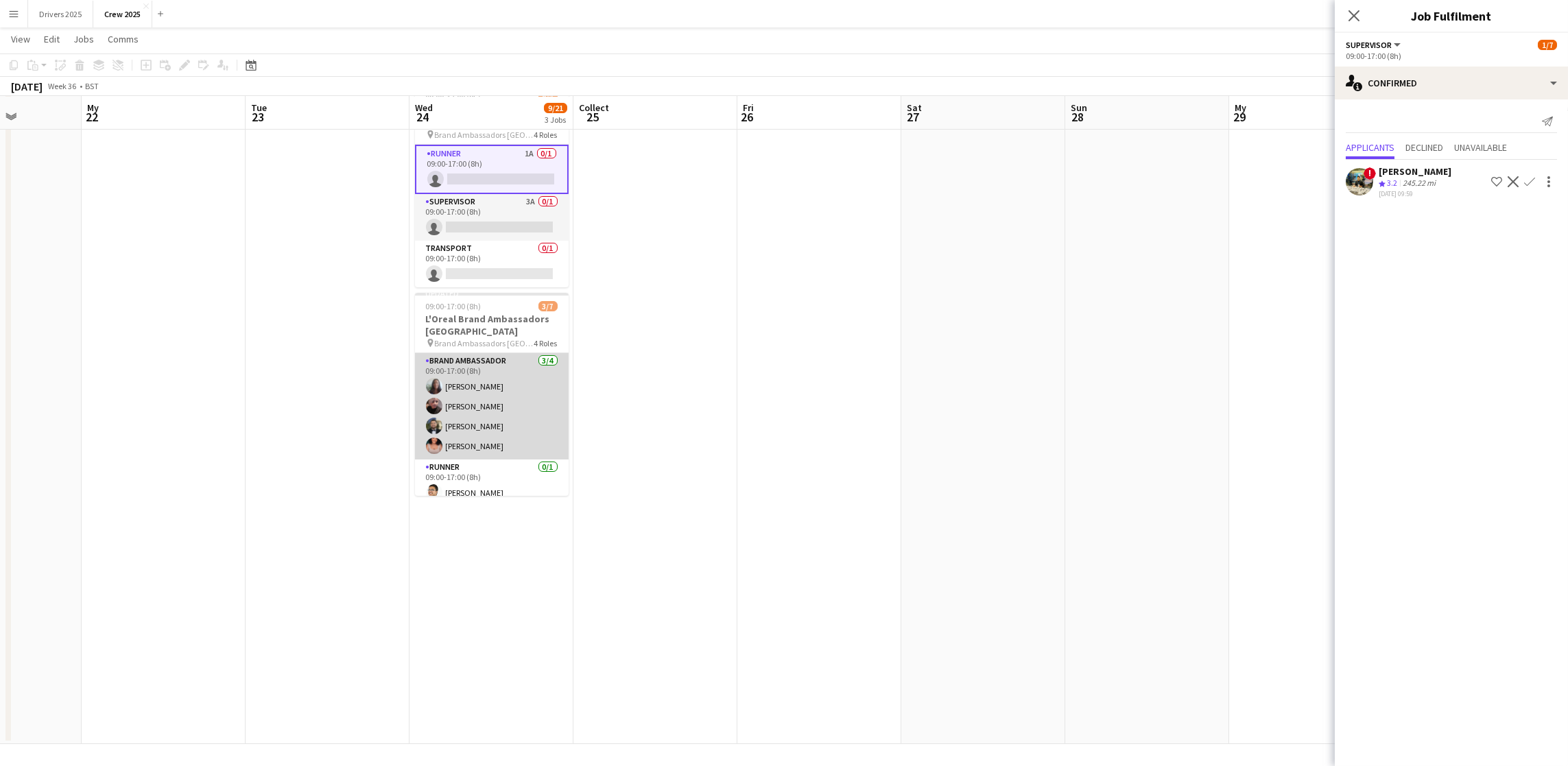
click at [494, 439] on app-card-role "Brand Ambassador [DATE] 09:00-17:00 (8h) [PERSON_NAME] [PERSON_NAME] [PERSON_NA…" at bounding box center [491, 407] width 154 height 107
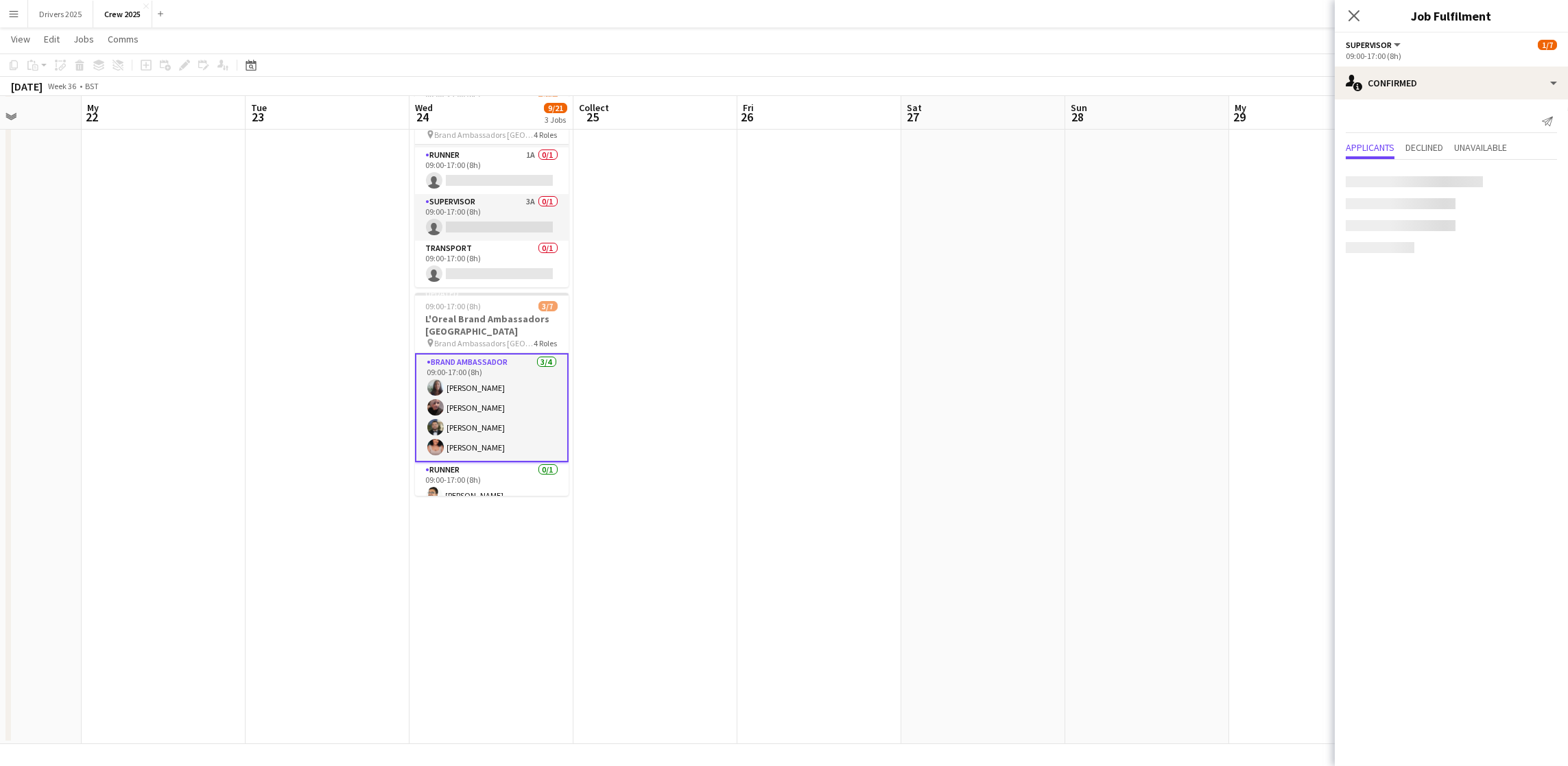
scroll to position [106, 0]
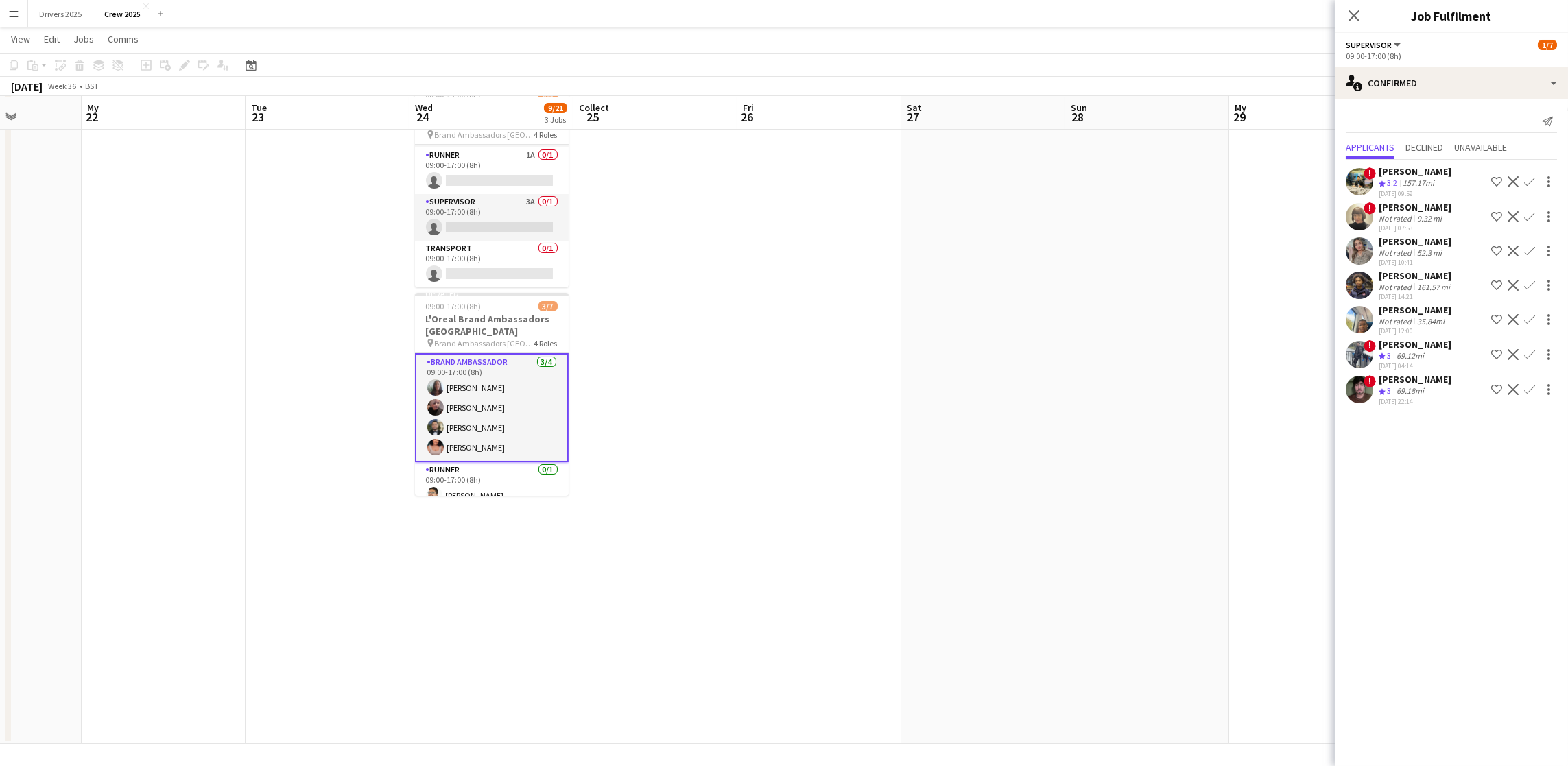
click at [685, 417] on app-date-cell at bounding box center [655, 307] width 164 height 874
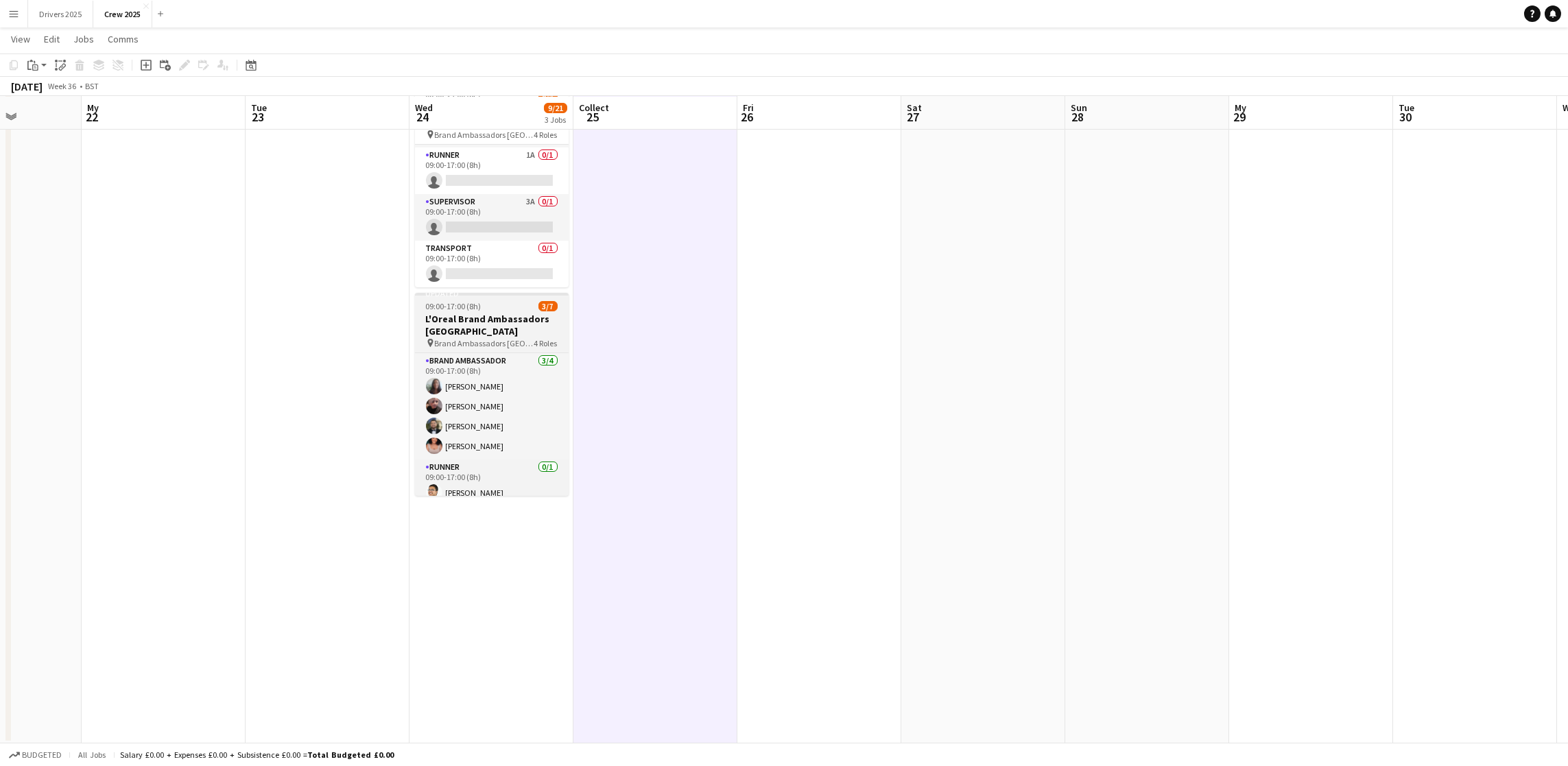
click at [470, 303] on font "09:00-17:00 (8h)" at bounding box center [454, 306] width 56 height 10
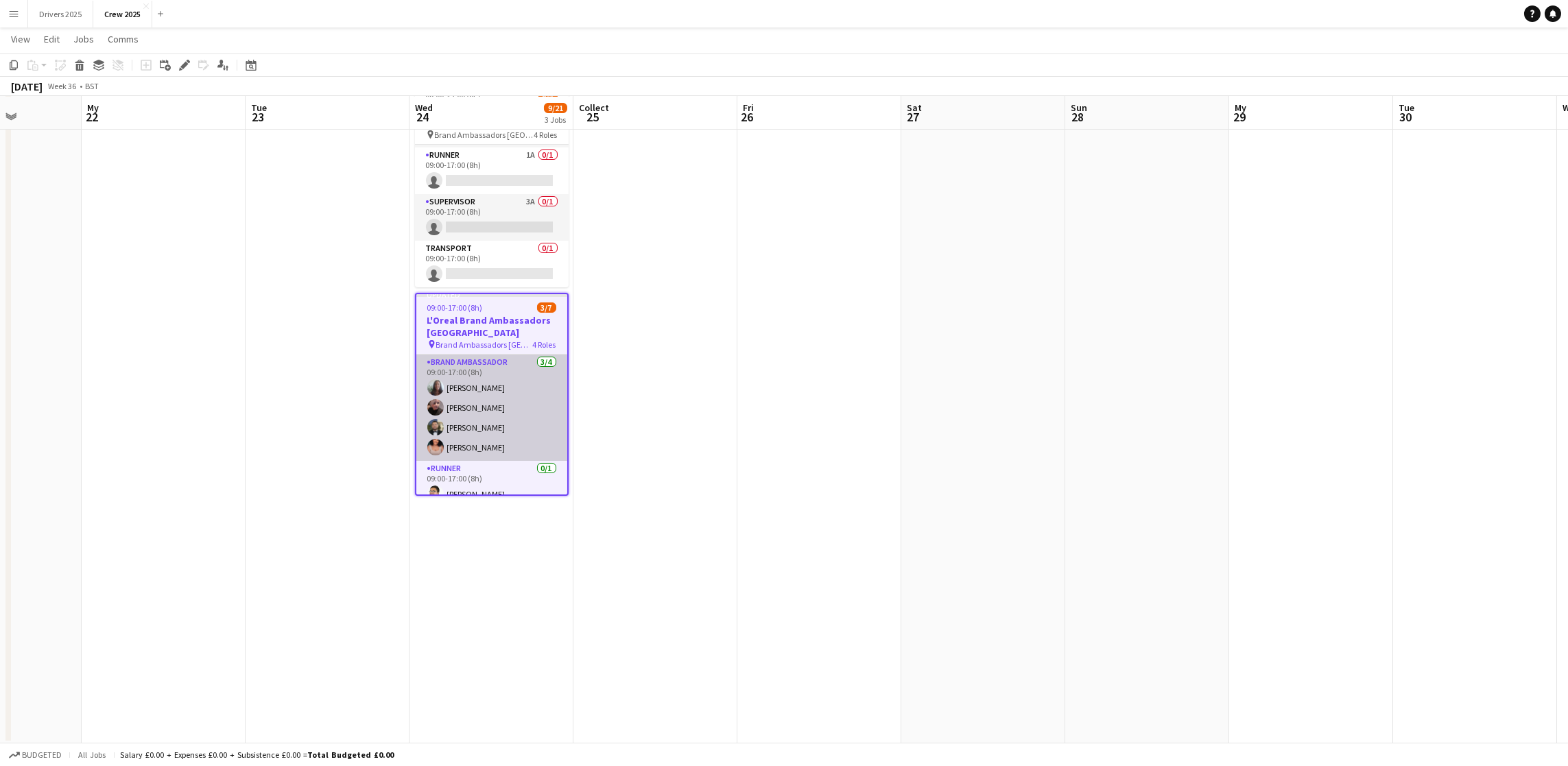
click at [475, 425] on app-card-role "Brand Ambassador [DATE] 09:00-17:00 (8h) [PERSON_NAME] [PERSON_NAME] [PERSON_NA…" at bounding box center [492, 408] width 151 height 107
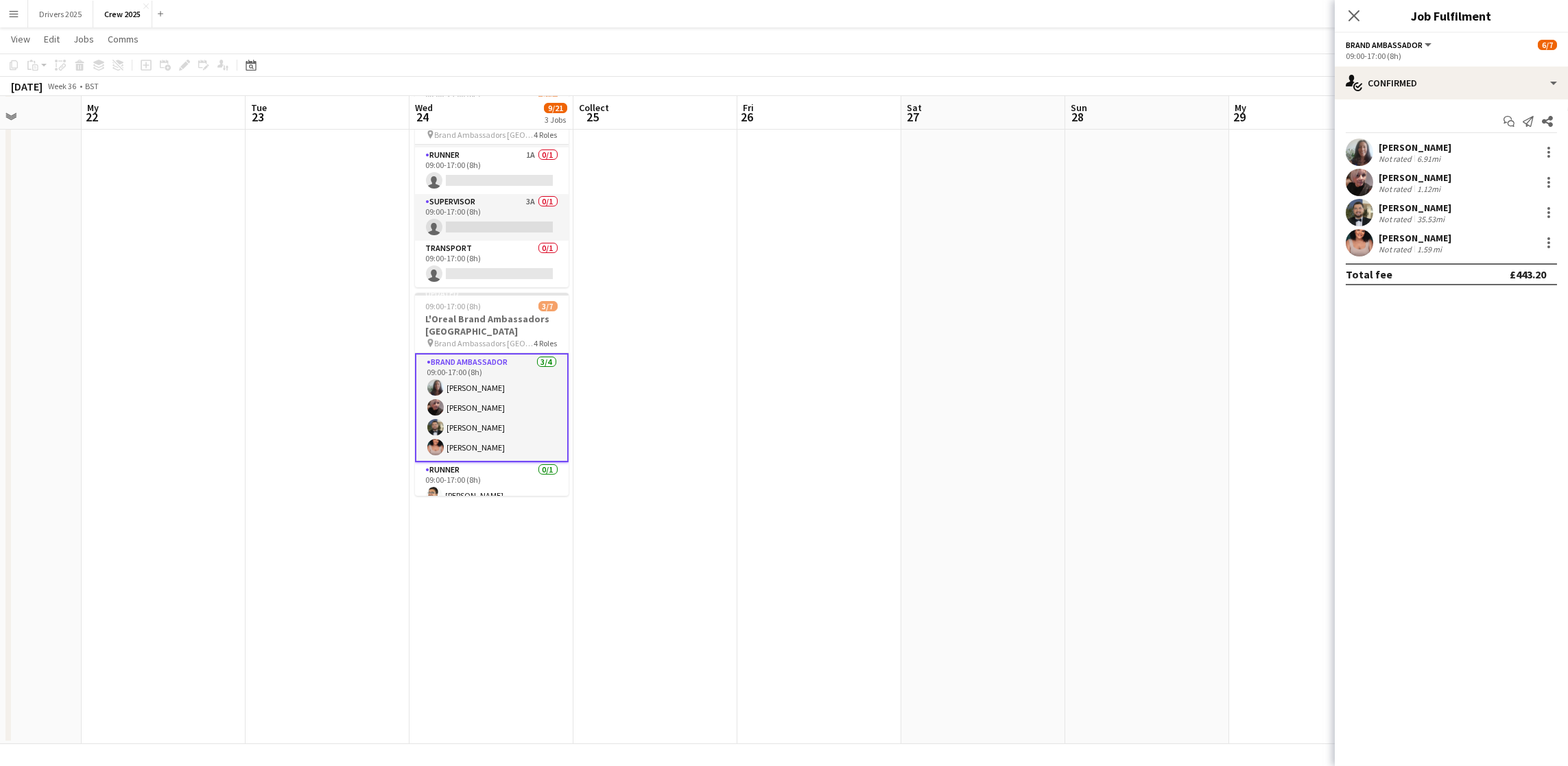
scroll to position [103, 0]
click at [484, 393] on app-card-role "Runner 0/1 09:00-17:00 (8h) [PERSON_NAME]" at bounding box center [491, 382] width 154 height 47
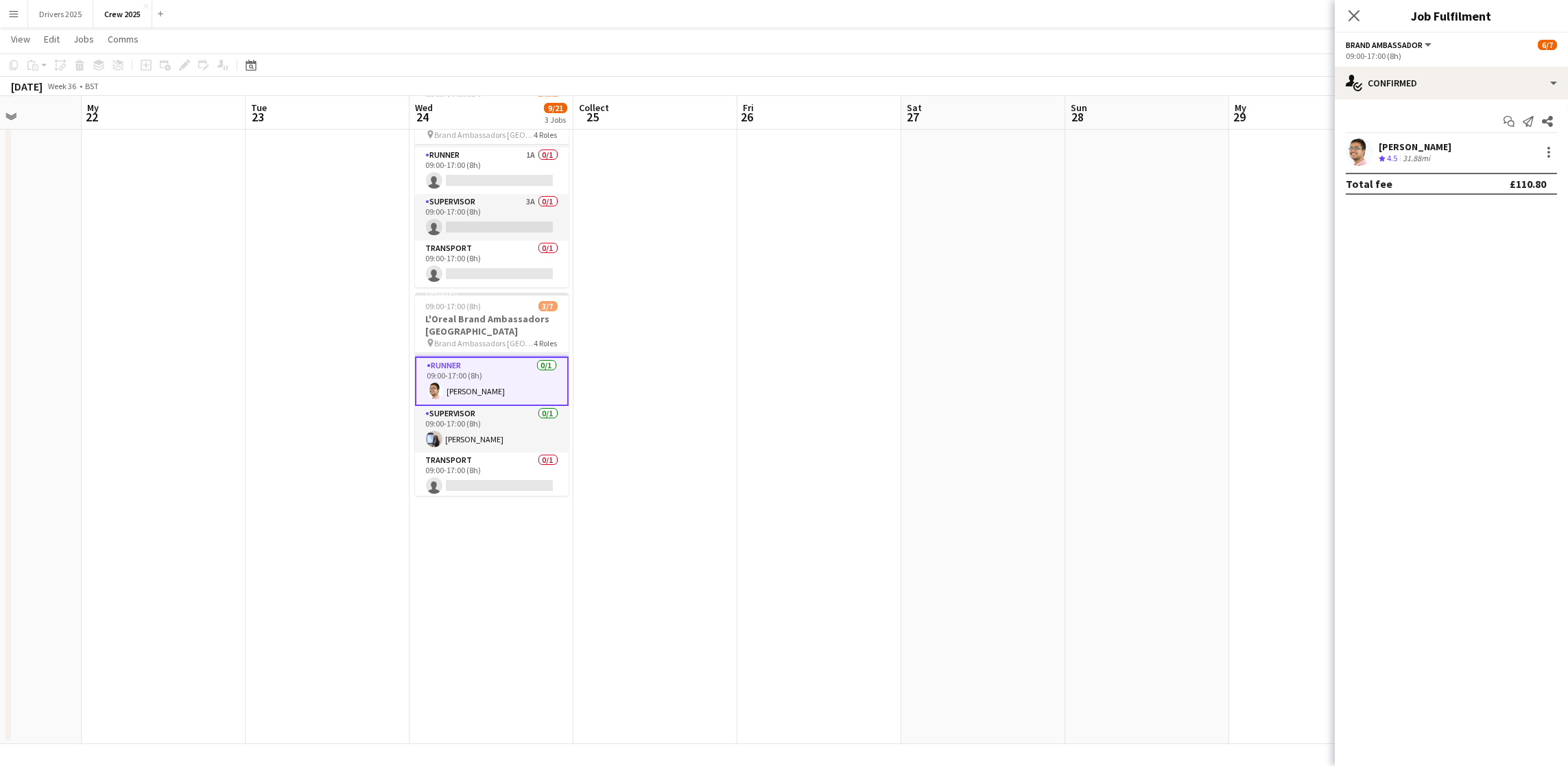
scroll to position [102, 0]
click at [909, 409] on app-date-cell at bounding box center [983, 307] width 164 height 874
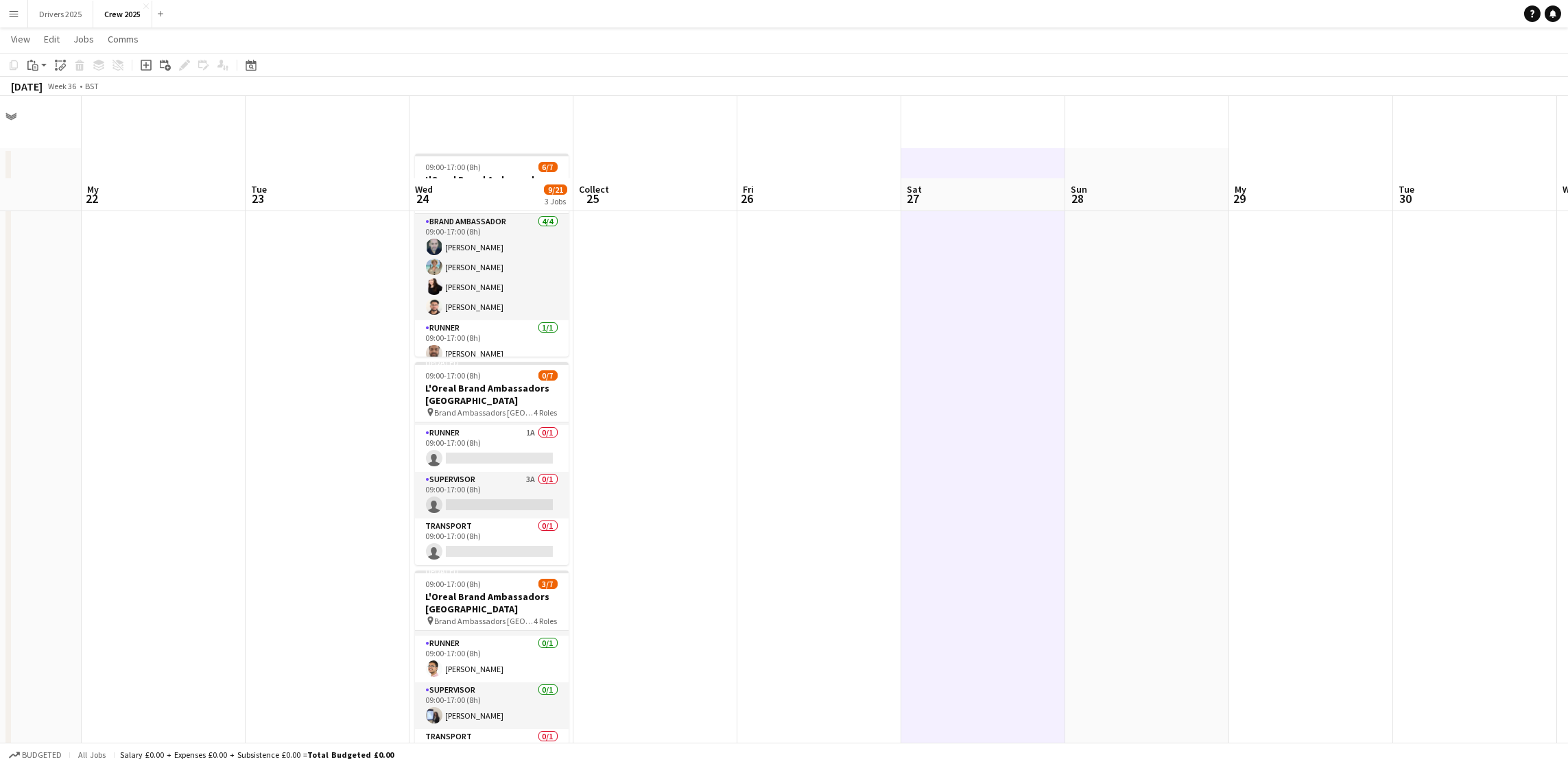
scroll to position [0, 0]
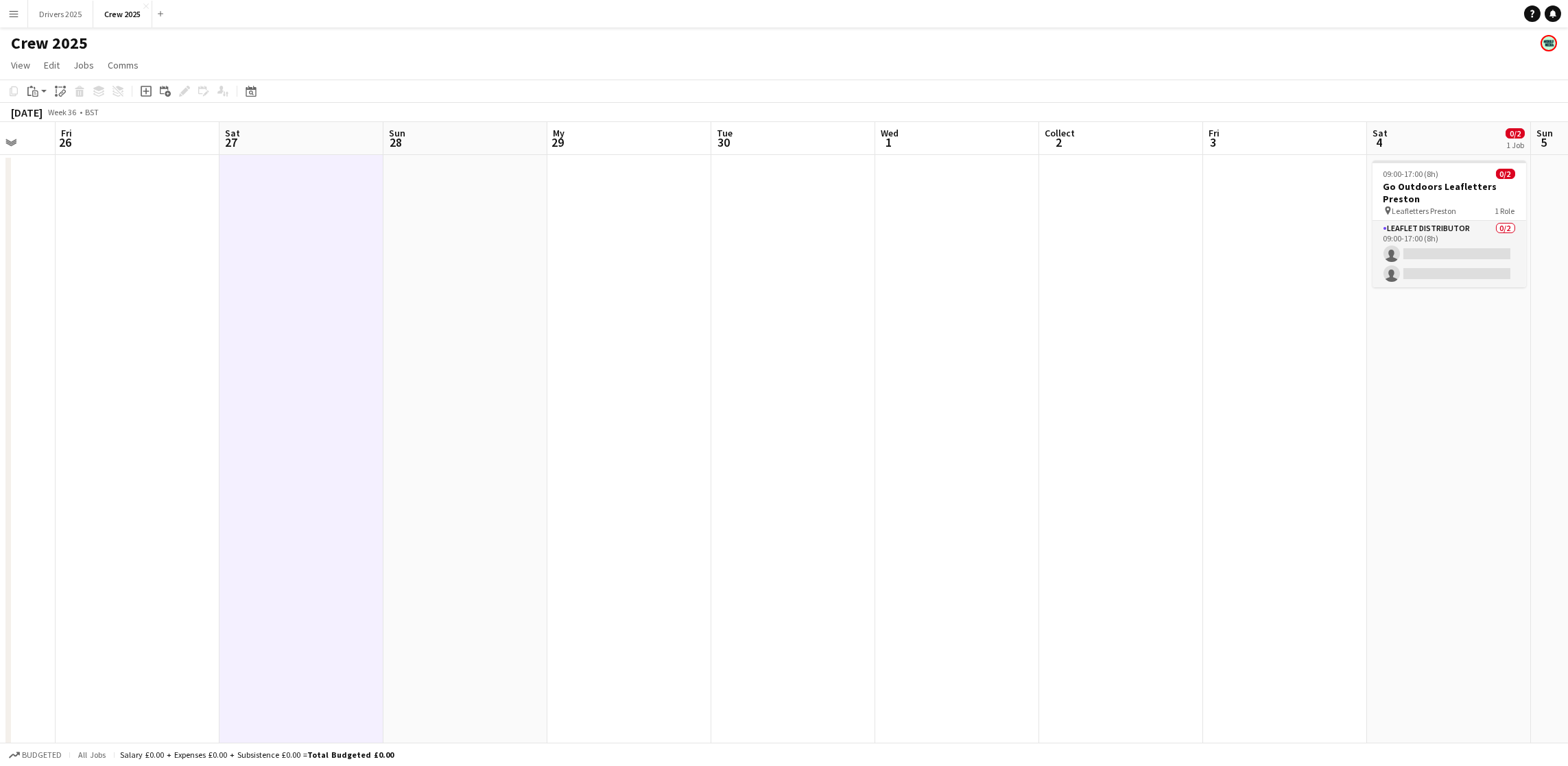
drag, startPoint x: 1106, startPoint y: 421, endPoint x: 493, endPoint y: 436, distance: 613.2
click at [493, 436] on app-calendar-viewport "My 22 Tue 23 Wed 24 9/21 3 Jobs Collect 25 Fri 26 Sat 27 Sun 28 My 29 Tue 30 We…" at bounding box center [784, 575] width 1568 height 907
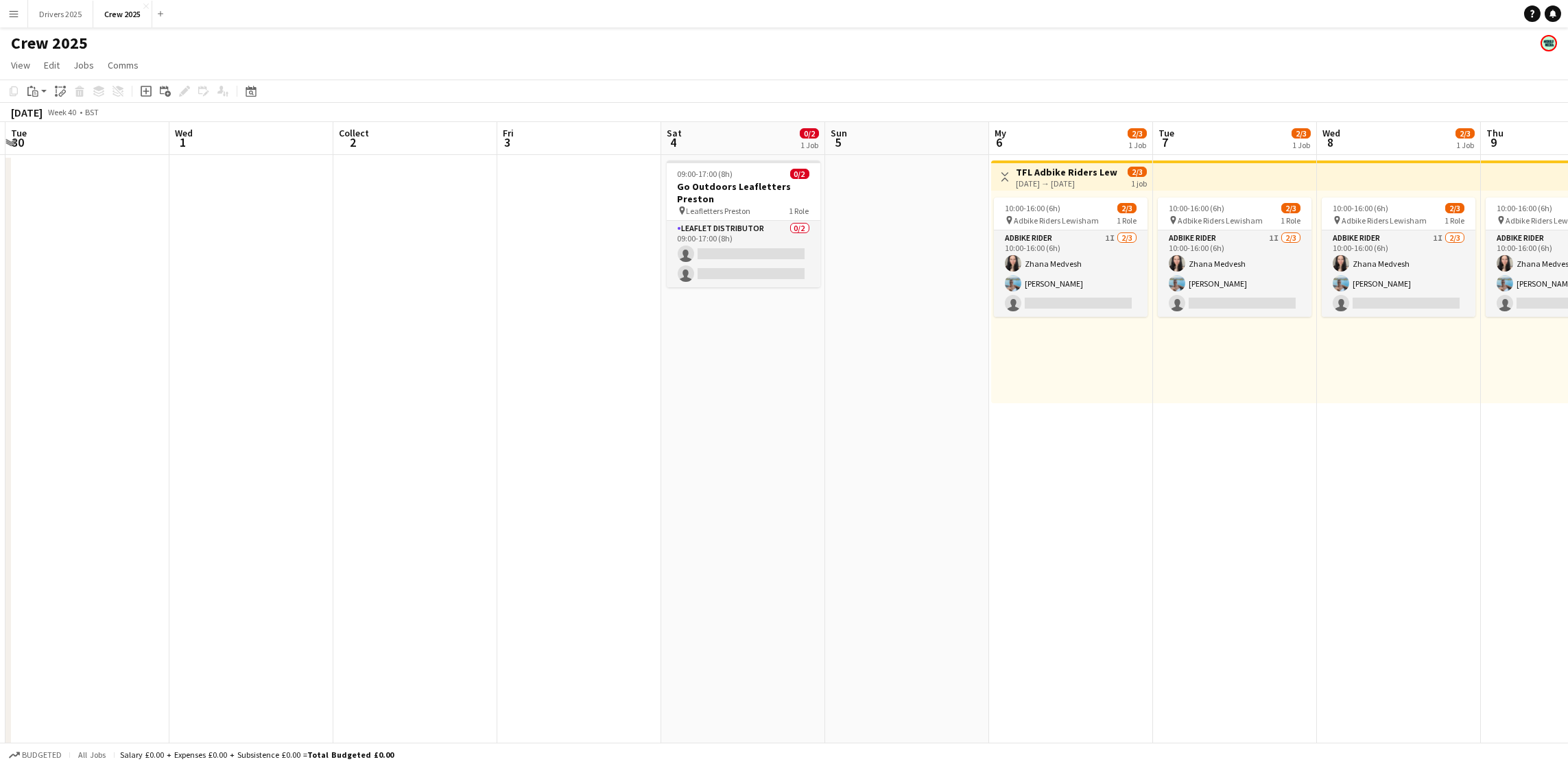
scroll to position [0, 498]
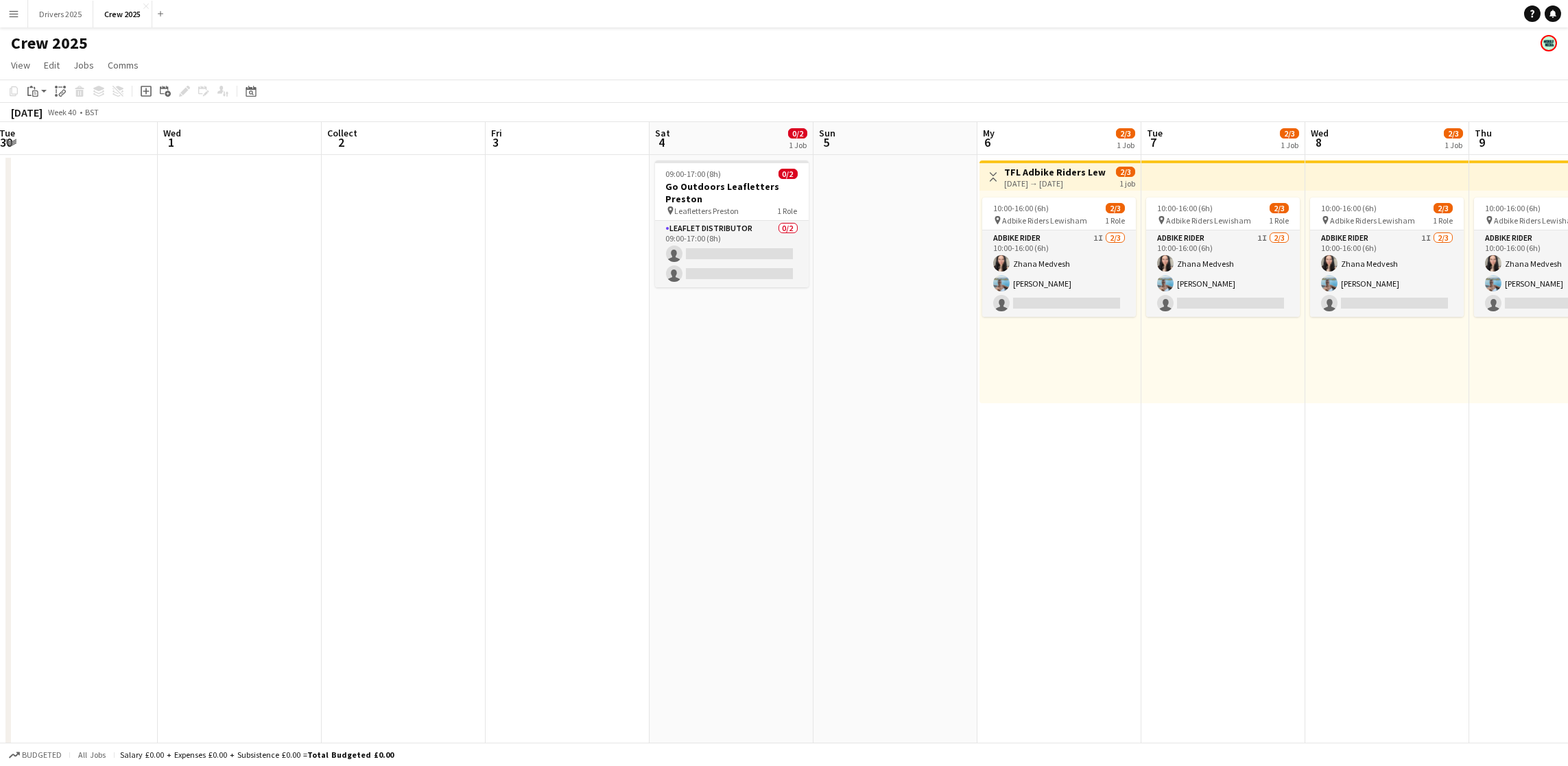
drag, startPoint x: 1320, startPoint y: 401, endPoint x: 603, endPoint y: 401, distance: 717.0
click at [603, 401] on app-calendar-viewport "Sat 27 Sun 28 My 29 Tue 30 Wed 1 Collect 2 Fri 3 Sat 4 0/2 1 Job Sun 5 My 6 2/3…" at bounding box center [784, 575] width 1568 height 907
click at [741, 256] on app-card-role "Leaflet Distributor 0/2 09:00-17:00 (8h) single-neutral-actions single-neutral-…" at bounding box center [731, 254] width 154 height 67
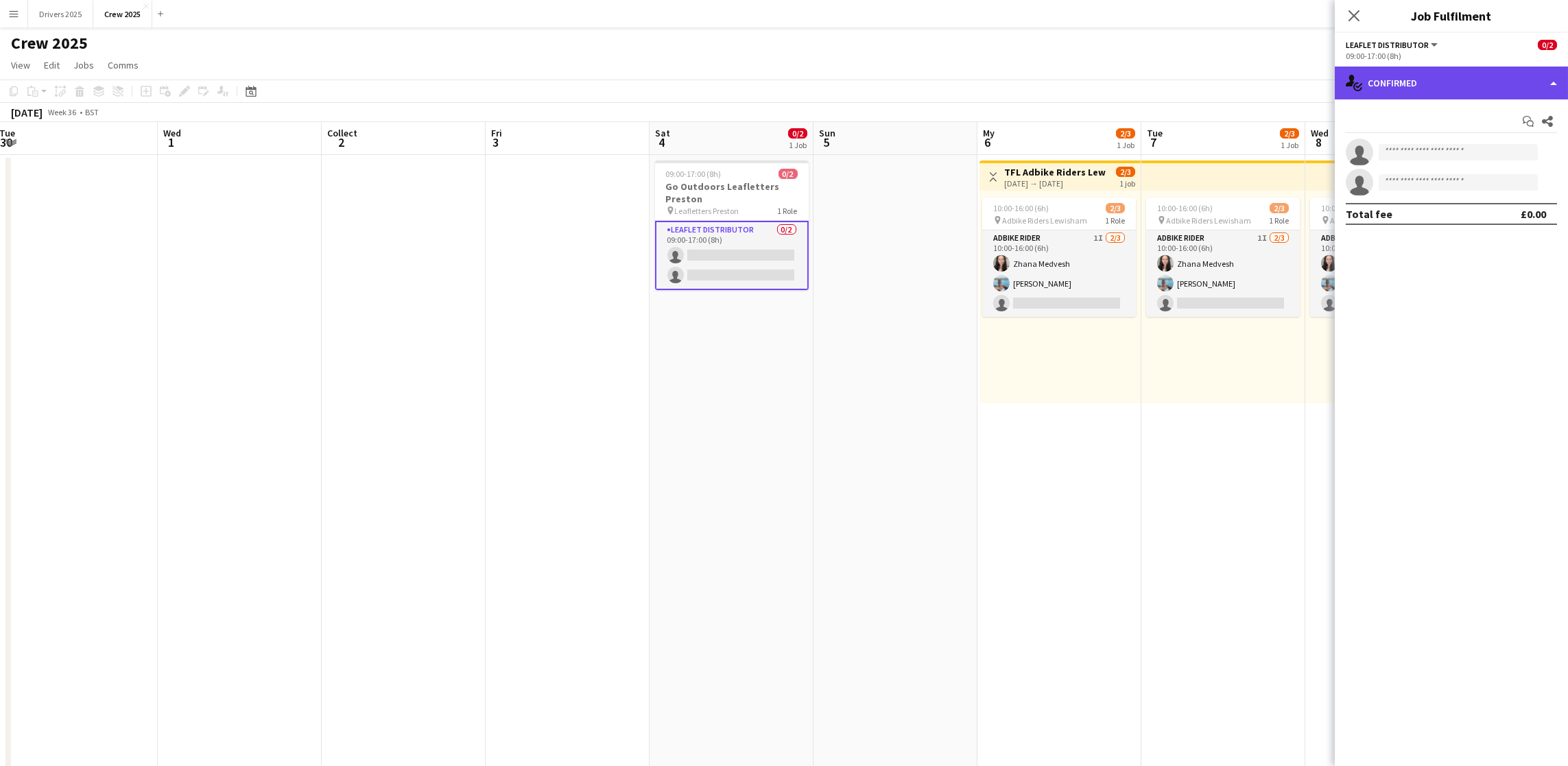
click at [1468, 87] on div "single-neutral-actions-check-2 Confirmed" at bounding box center [1451, 83] width 233 height 33
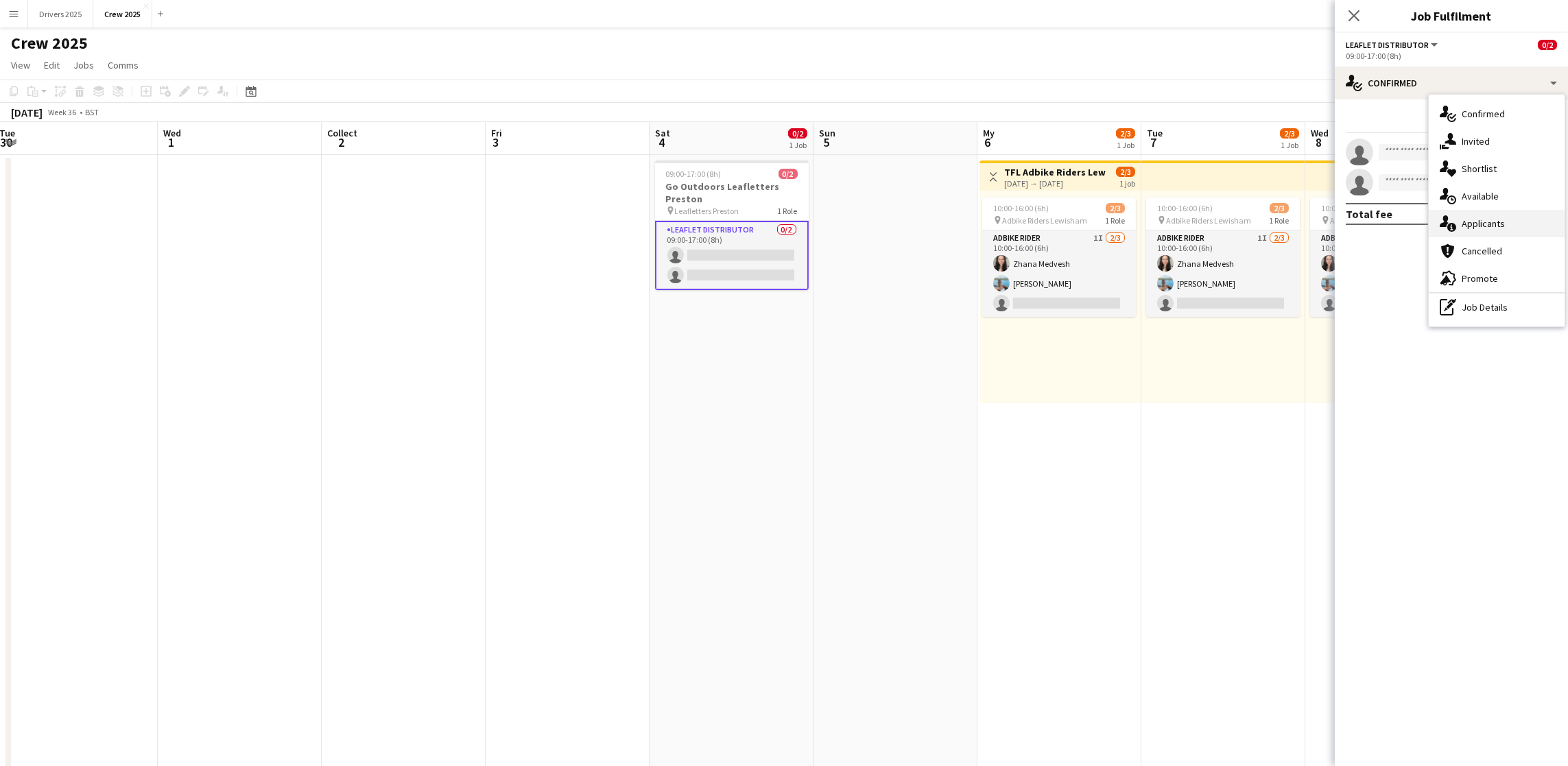
click at [1493, 221] on font "Applicants" at bounding box center [1483, 224] width 43 height 13
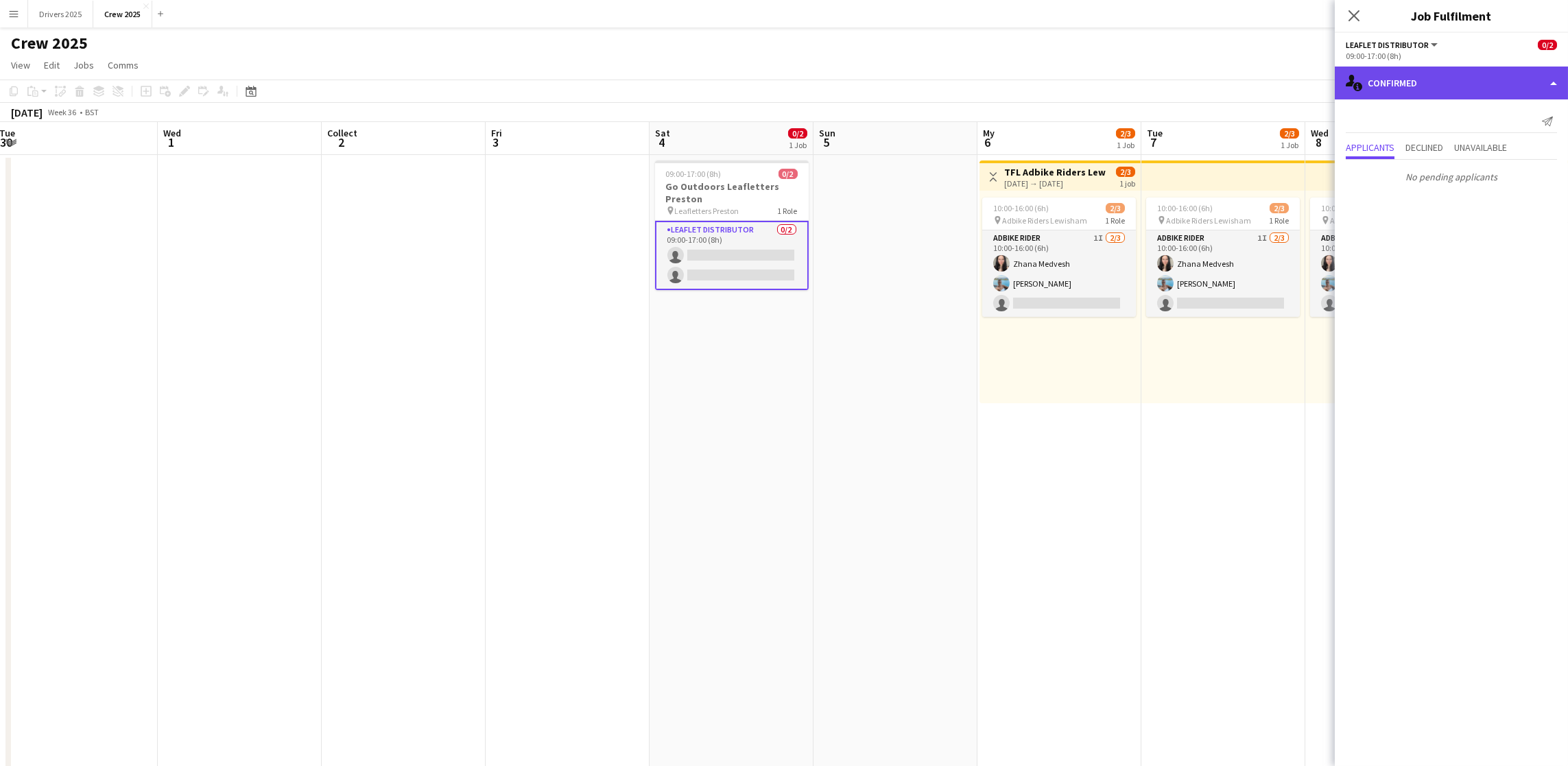
click at [1472, 88] on div "single-neutral-actions-information Confirmed" at bounding box center [1451, 83] width 233 height 33
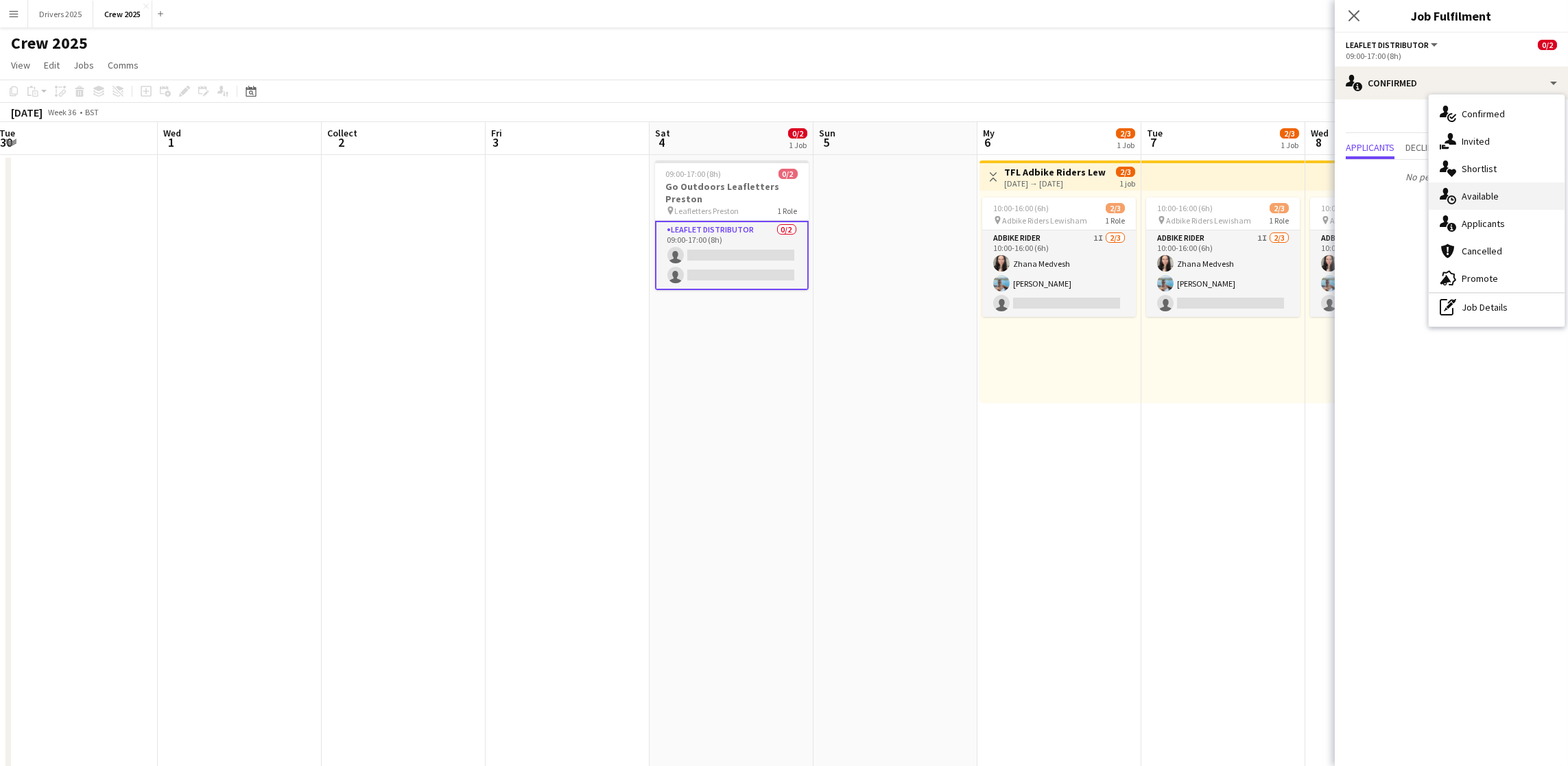
click at [1510, 184] on div "single-neutral-actions-upload Available" at bounding box center [1496, 196] width 136 height 27
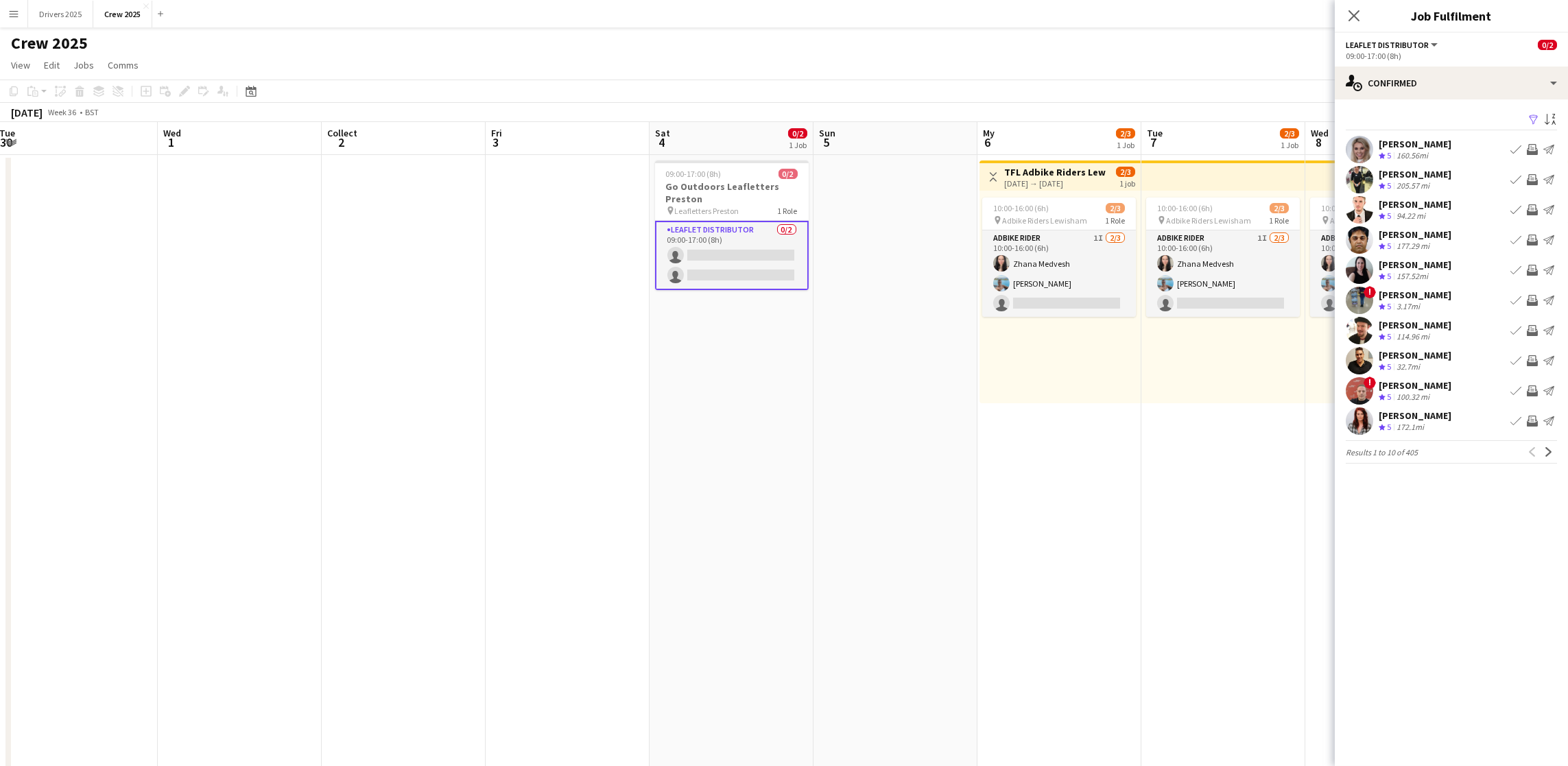
click at [1533, 119] on app-icon "Filter" at bounding box center [1534, 120] width 11 height 13
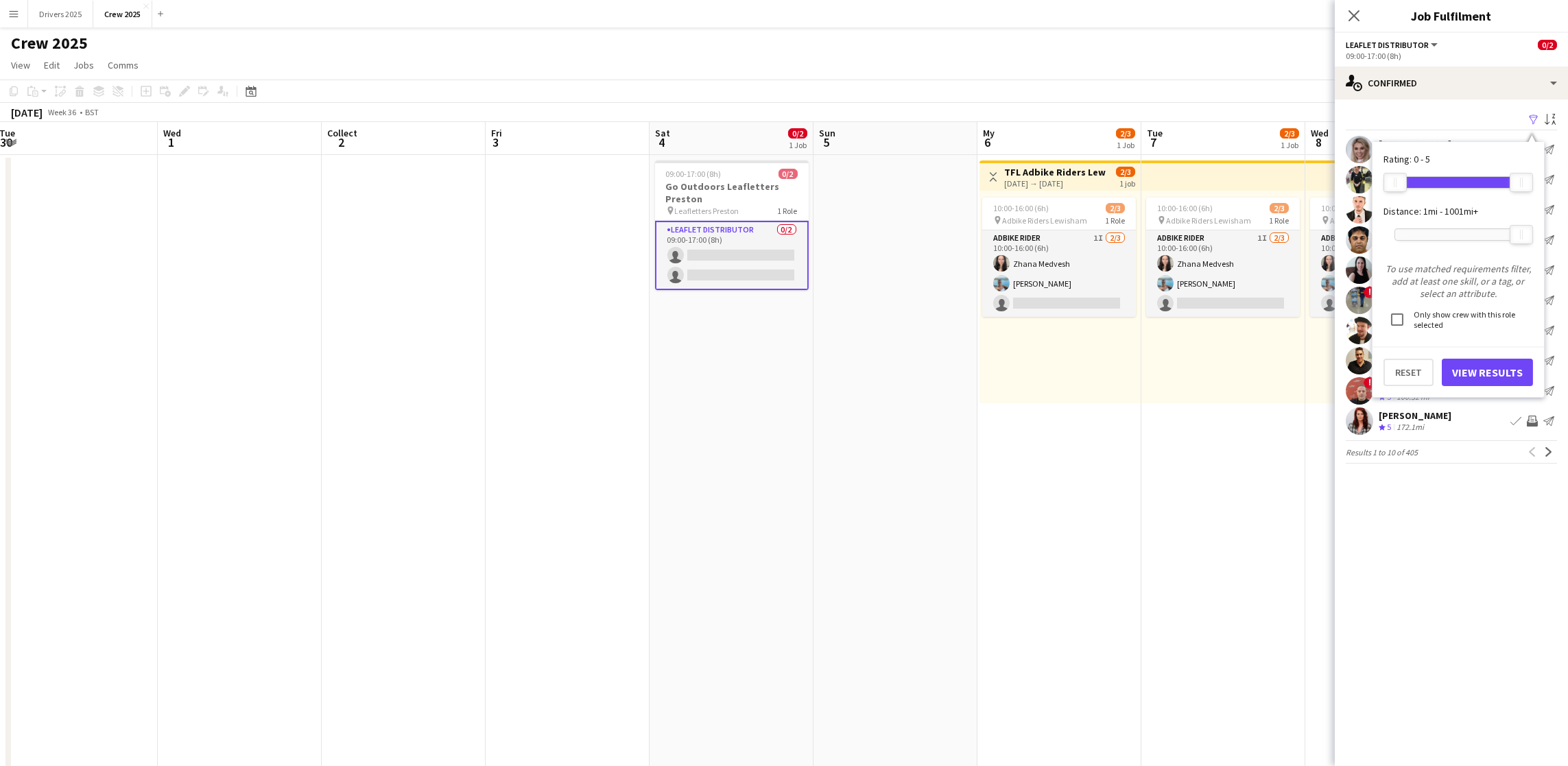
click at [1444, 231] on div at bounding box center [1458, 235] width 127 height 11
drag, startPoint x: 1461, startPoint y: 371, endPoint x: 1469, endPoint y: 360, distance: 13.6
click at [1461, 371] on font "View Results" at bounding box center [1487, 372] width 71 height 14
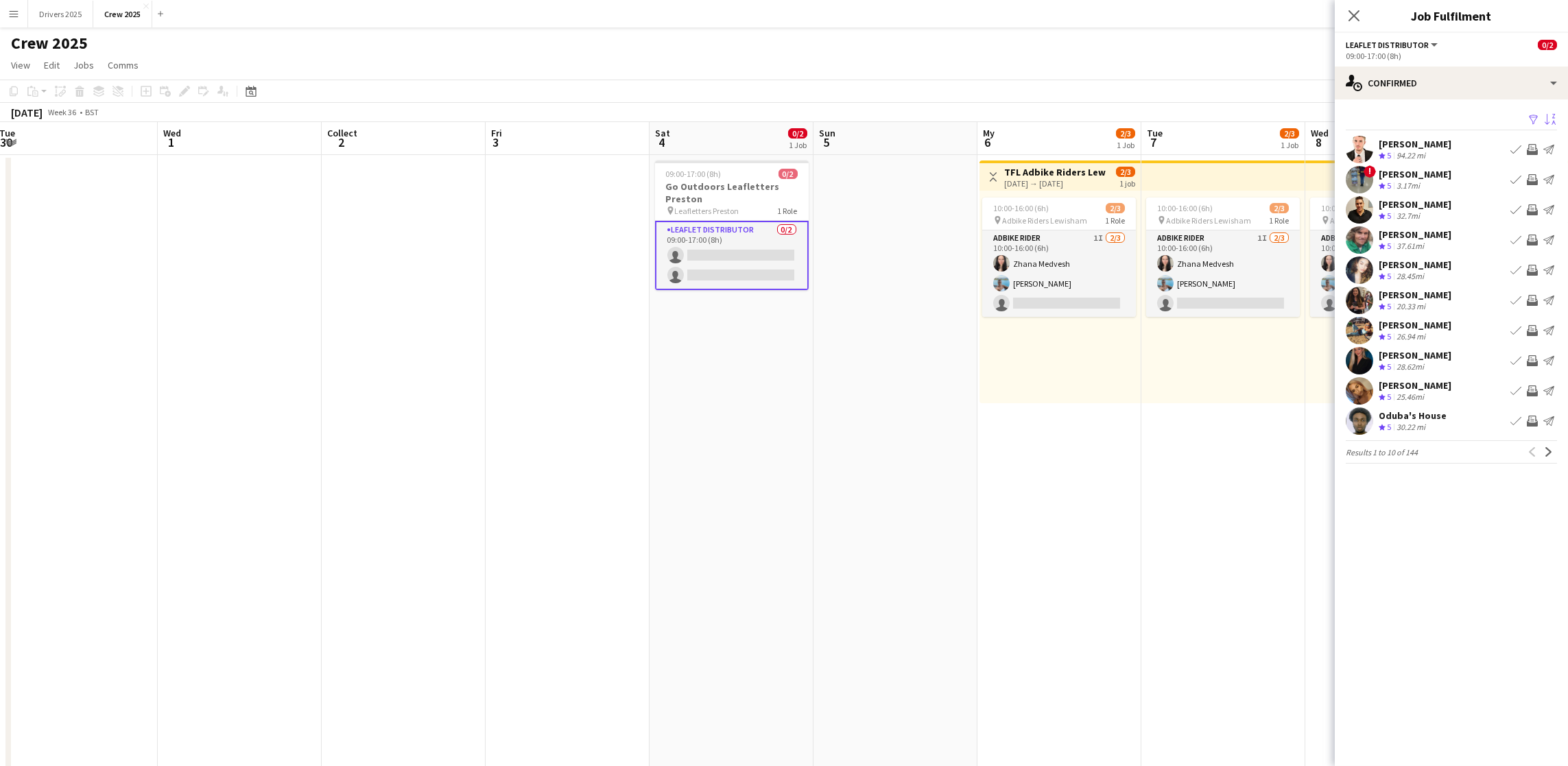
click at [1553, 115] on app-icon "Sort asc" at bounding box center [1550, 120] width 11 height 13
click at [1500, 173] on div "Default" at bounding box center [1466, 169] width 122 height 33
click at [1466, 273] on span "Distance" at bounding box center [1481, 276] width 127 height 13
click at [1502, 245] on button "View Results" at bounding box center [1510, 259] width 92 height 27
click at [1444, 141] on div "[PERSON_NAME]" at bounding box center [1414, 145] width 72 height 13
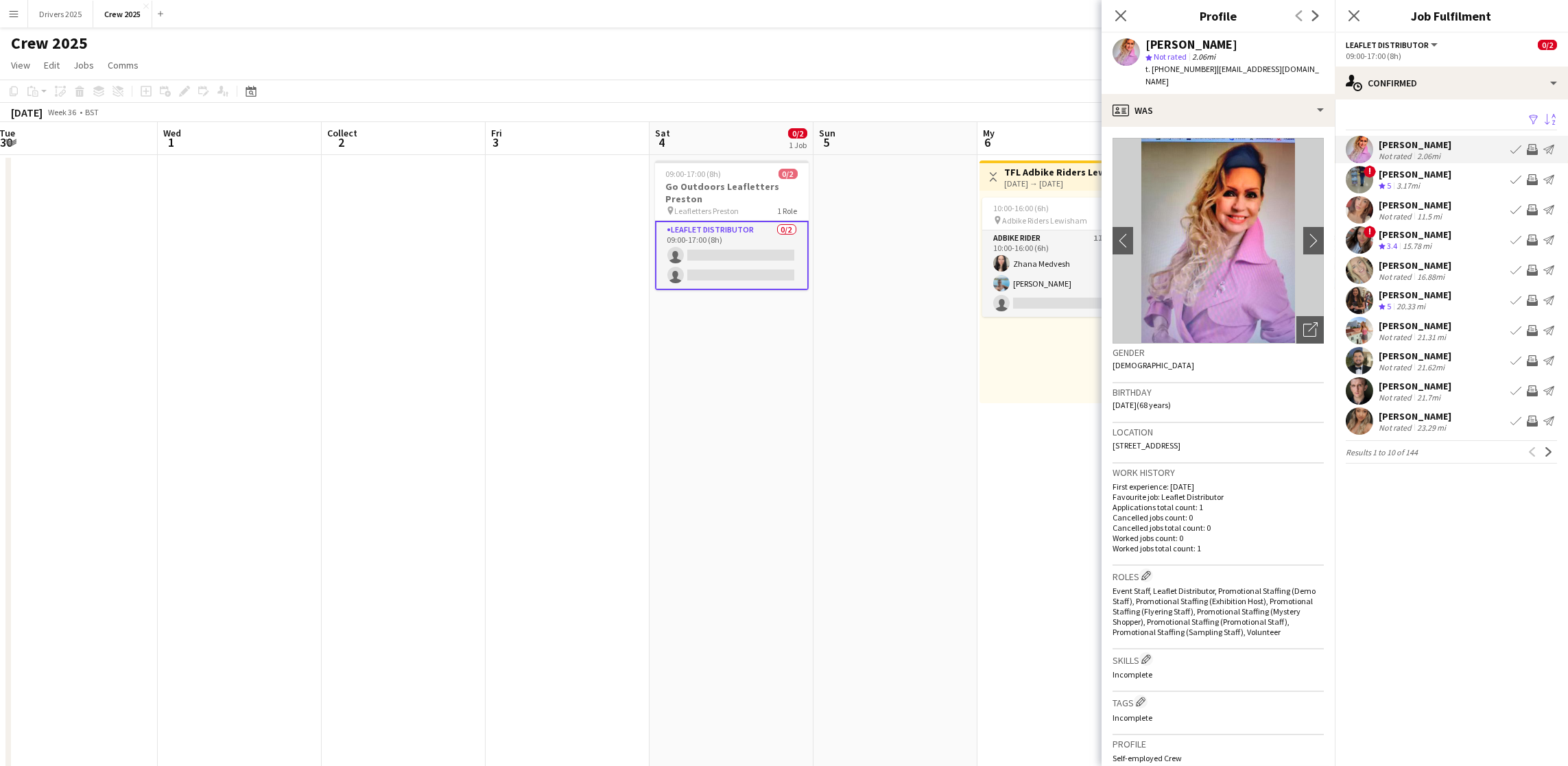
click at [1420, 177] on font "[PERSON_NAME]" at bounding box center [1414, 174] width 72 height 13
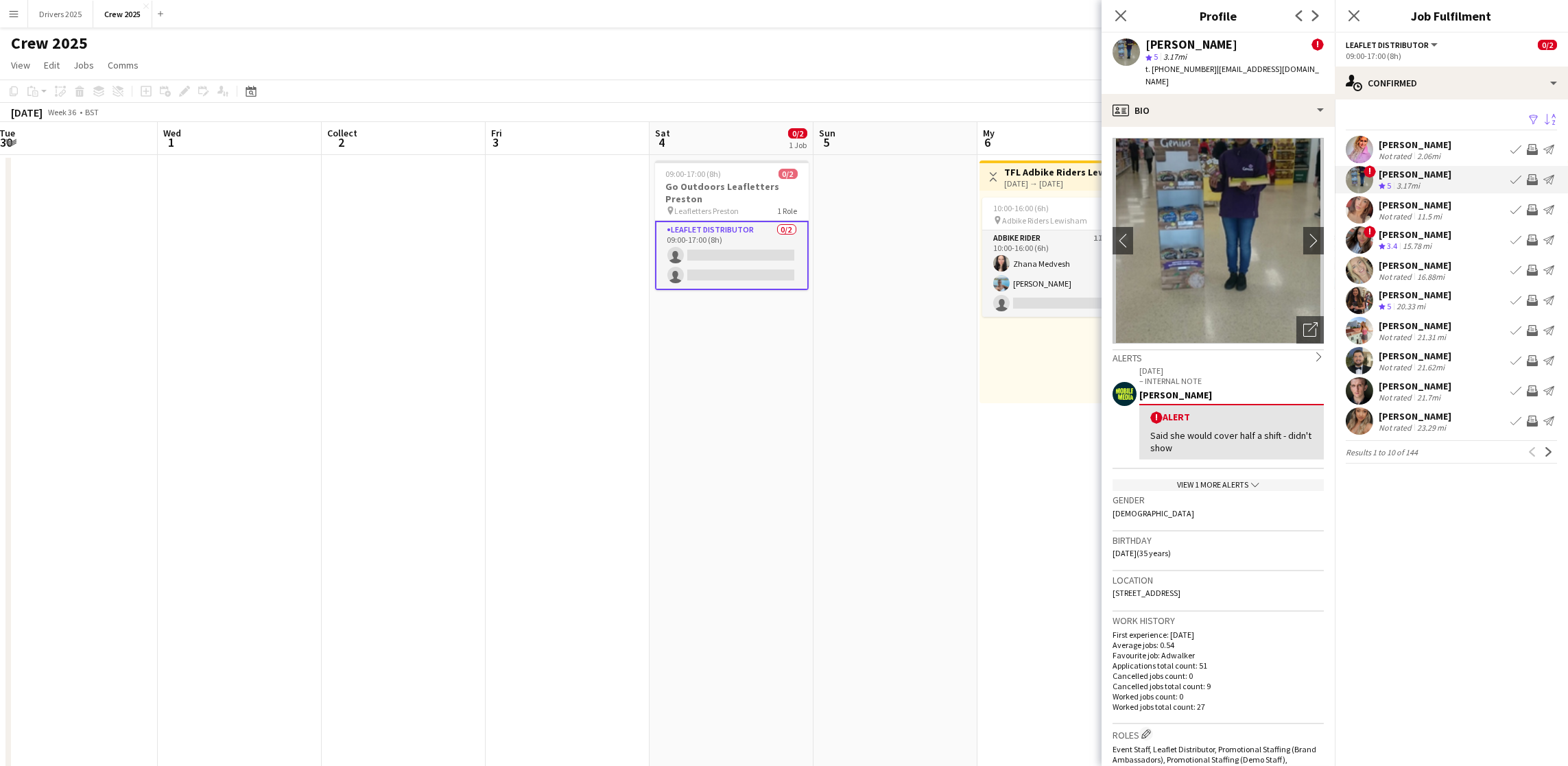
click at [1422, 204] on font "[PERSON_NAME]" at bounding box center [1414, 205] width 72 height 13
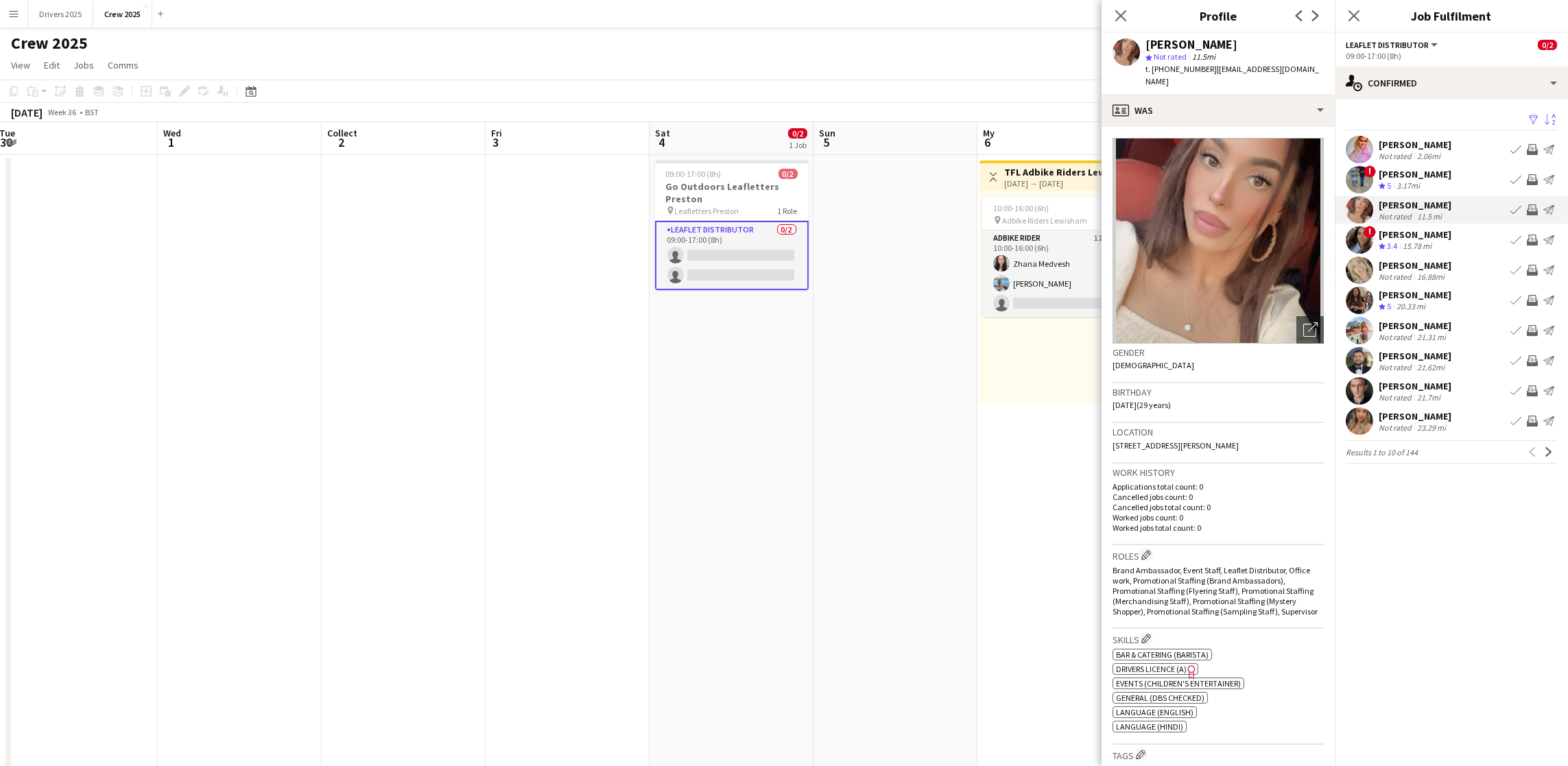
click at [1414, 233] on div "[PERSON_NAME]" at bounding box center [1414, 235] width 72 height 13
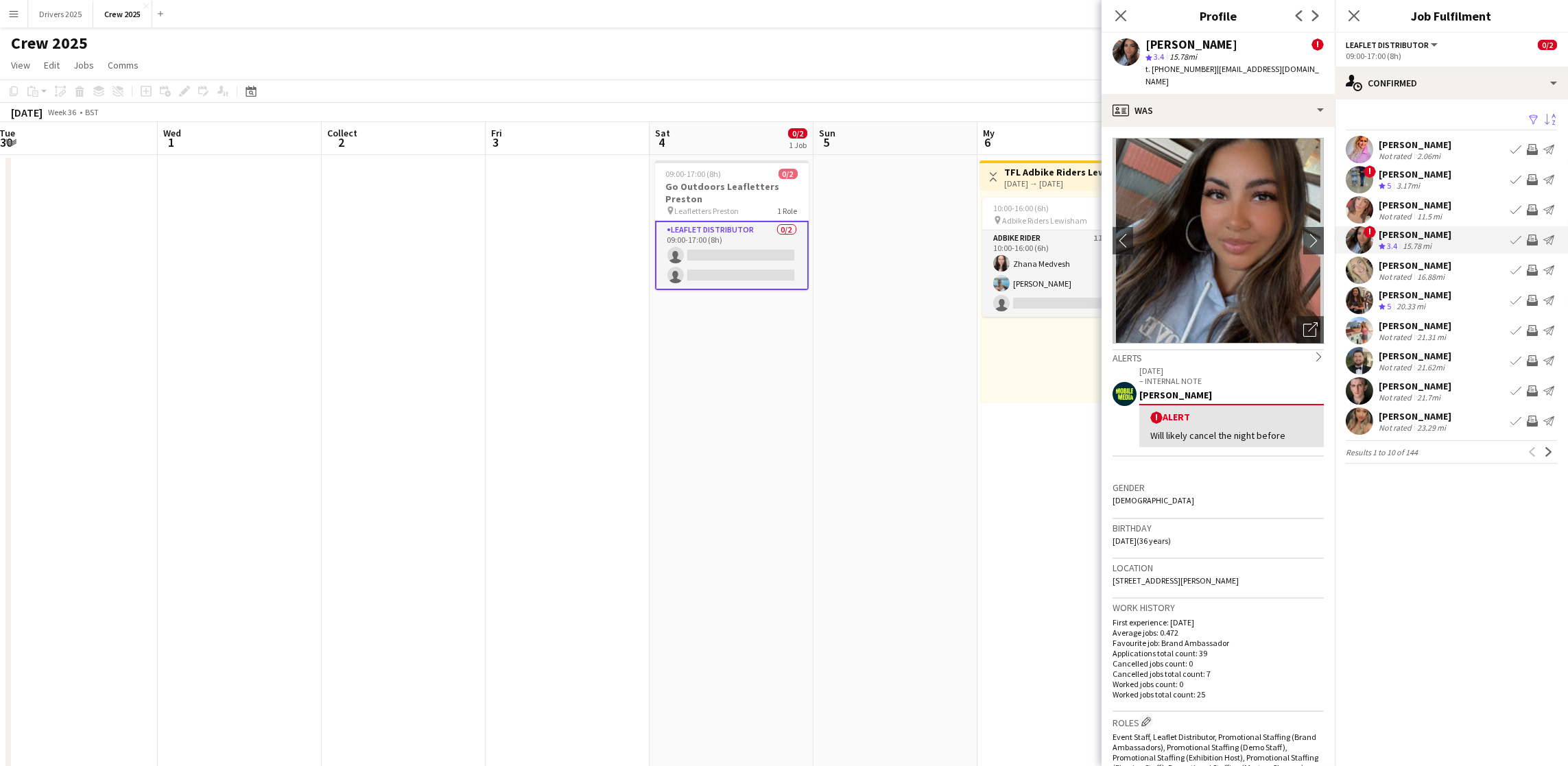
click at [1419, 293] on font "[PERSON_NAME]" at bounding box center [1414, 295] width 72 height 13
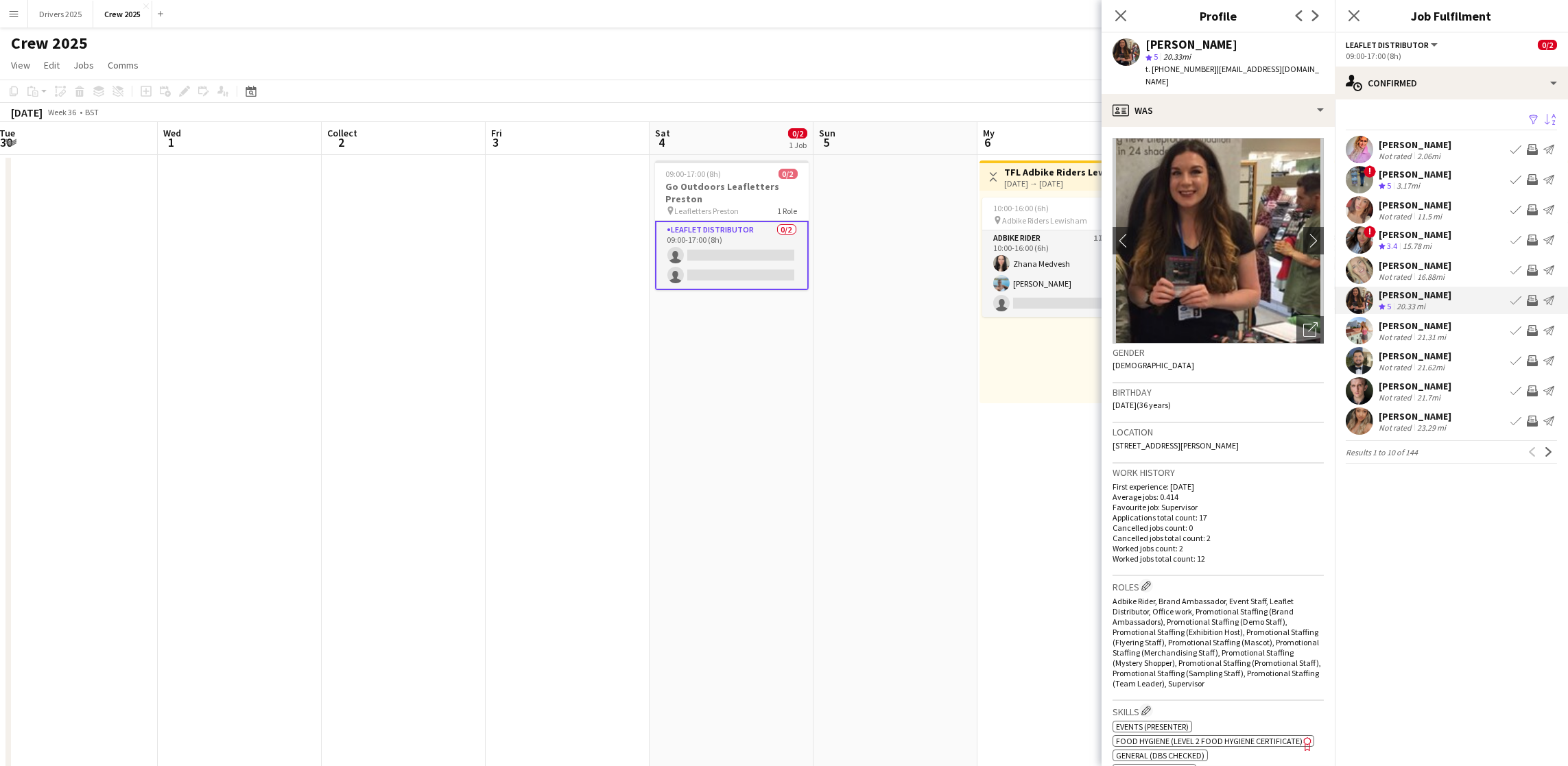
click at [1417, 320] on div "[PERSON_NAME]" at bounding box center [1414, 326] width 72 height 13
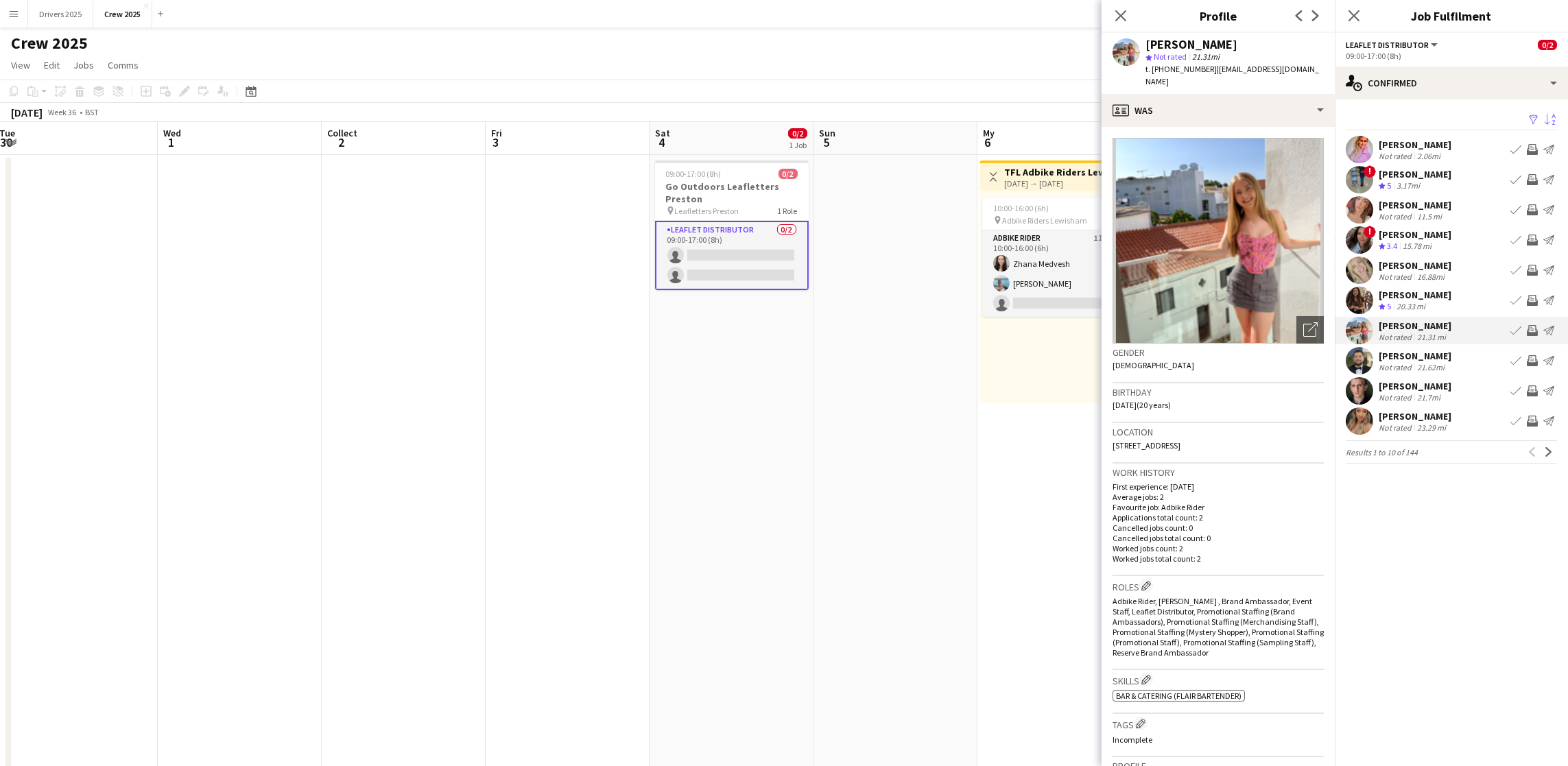
click at [710, 240] on app-card-role "Leaflet Distributor 0/2 09:00-17:00 (8h) single-neutral-actions single-neutral-…" at bounding box center [731, 255] width 154 height 69
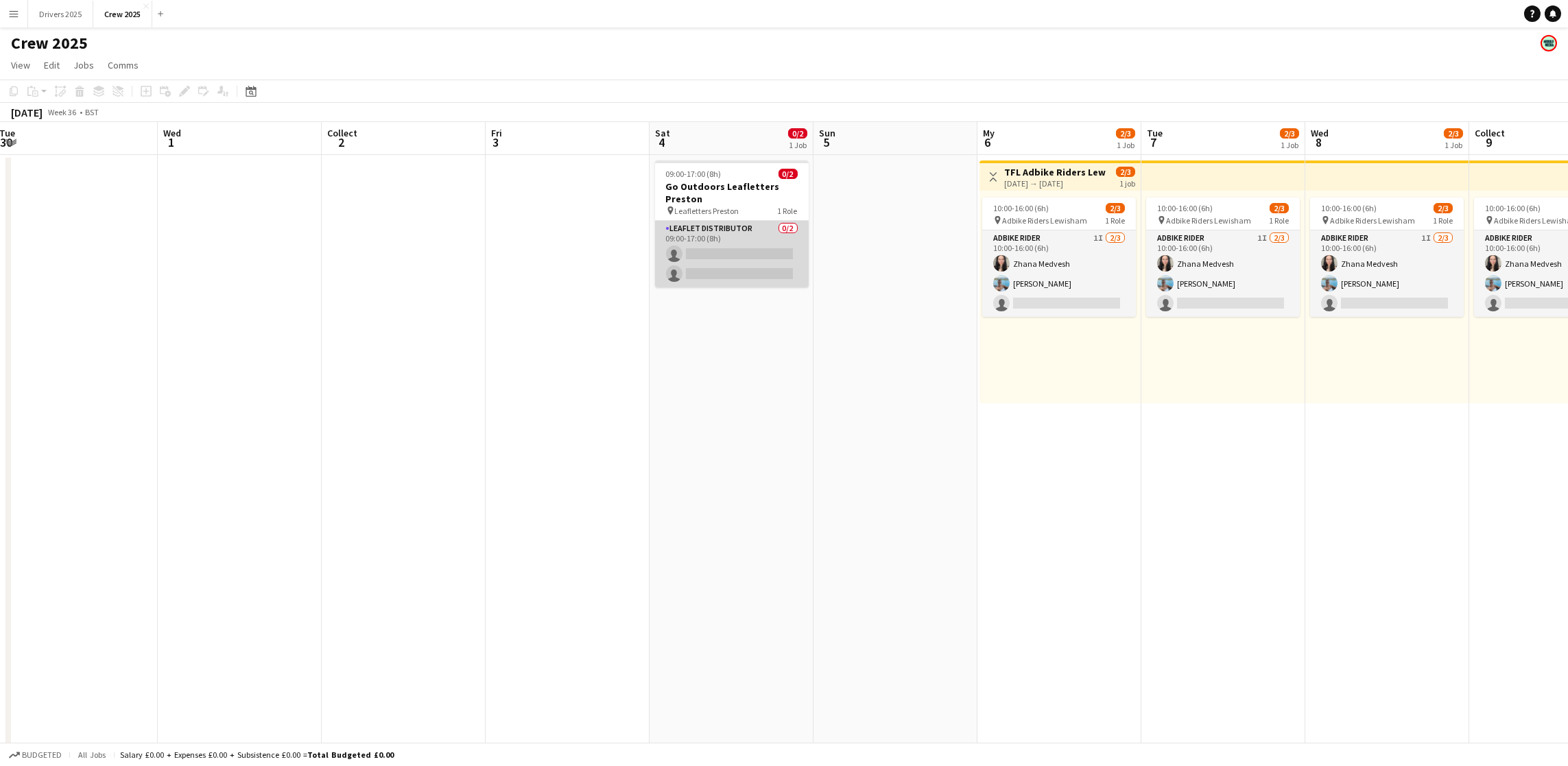
click at [710, 260] on app-card-role "Leaflet Distributor 0/2 09:00-17:00 (8h) single-neutral-actions single-neutral-…" at bounding box center [731, 254] width 154 height 67
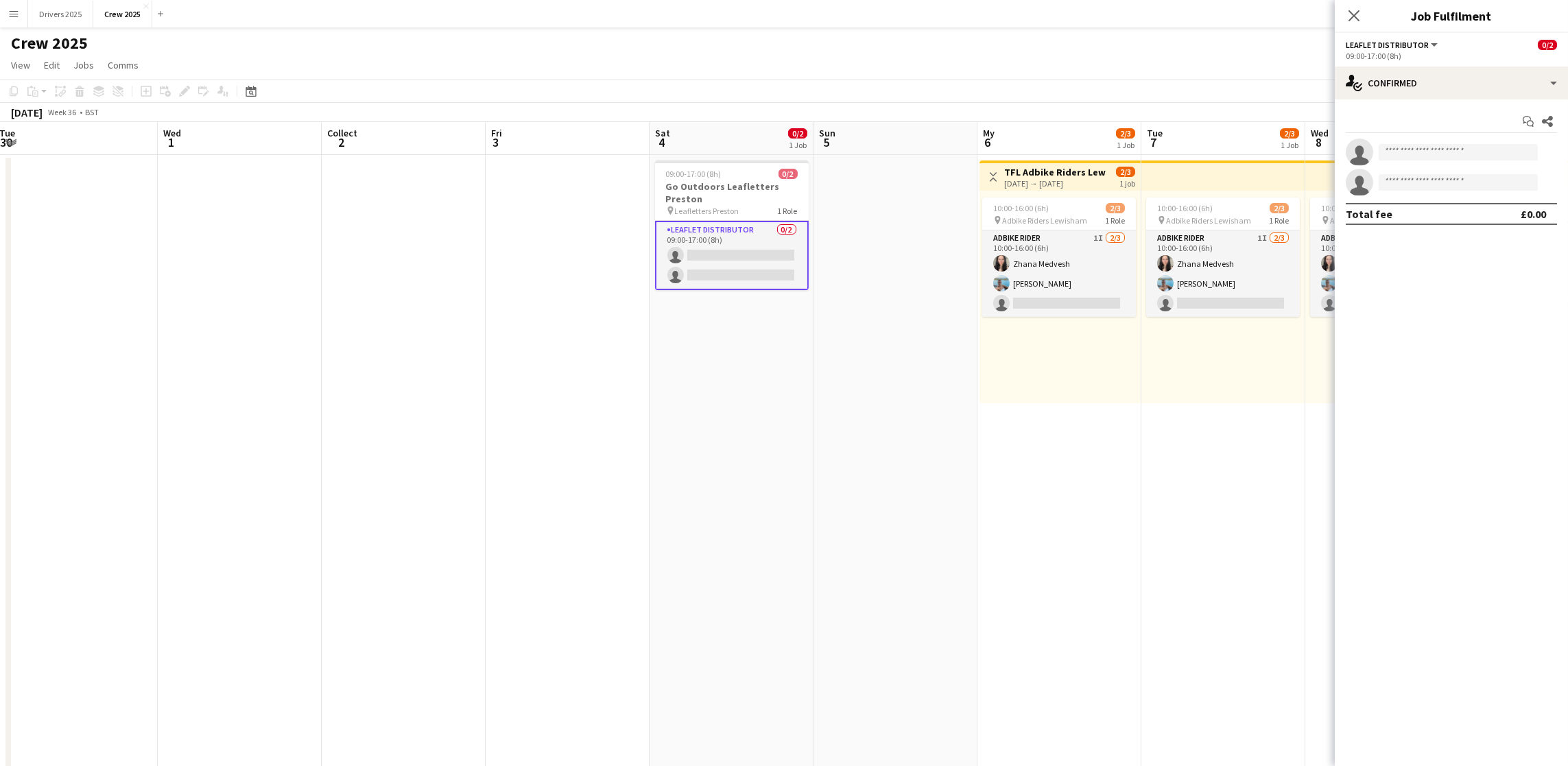
click at [1480, 57] on div "09:00-17:00 (8h)" at bounding box center [1451, 56] width 211 height 10
click at [1475, 83] on div "single-neutral-actions-check-2 Confirmed" at bounding box center [1451, 83] width 233 height 33
click at [1477, 269] on div "advertising-megaphone Promote" at bounding box center [1496, 279] width 136 height 27
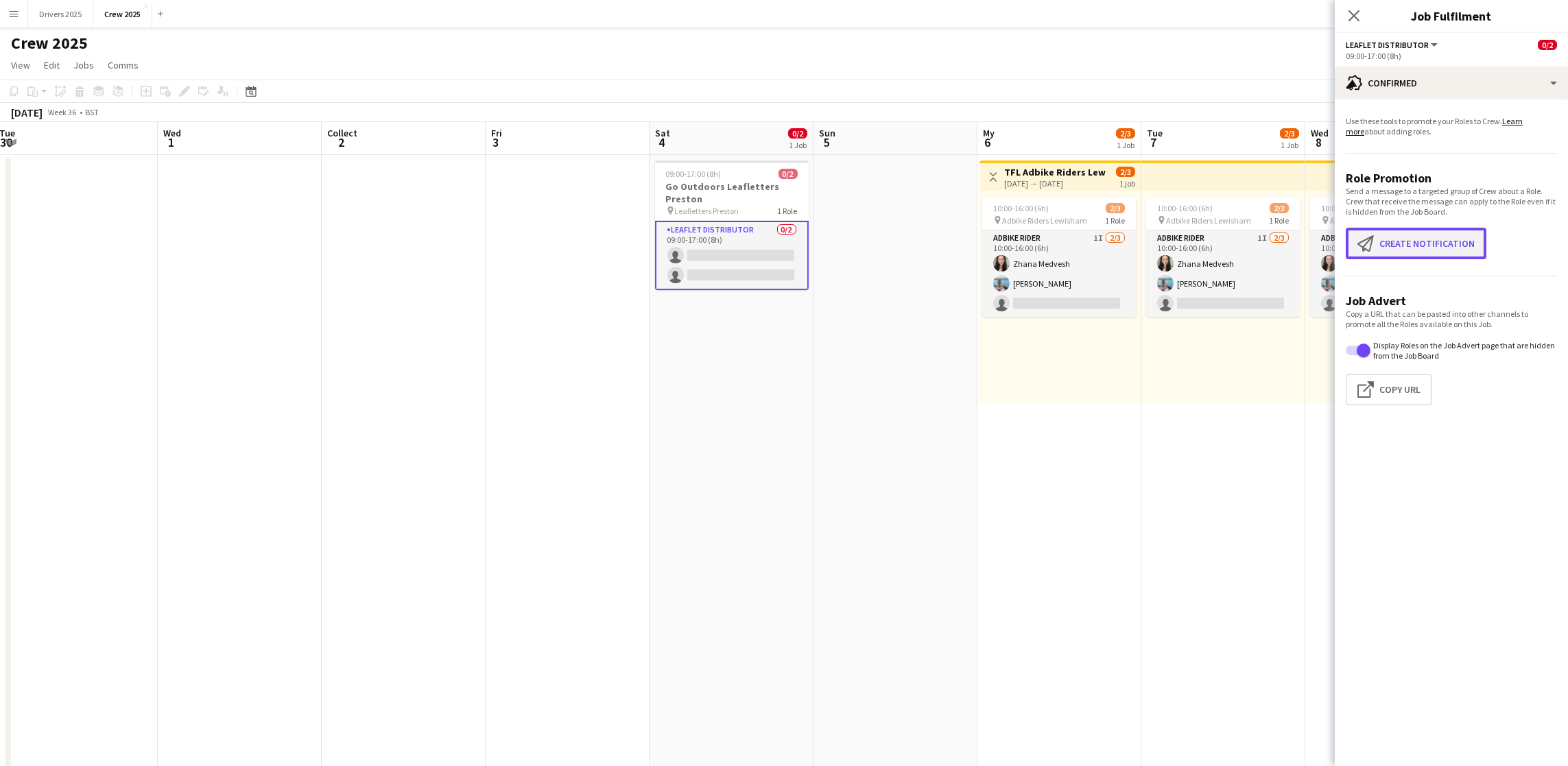
click at [1414, 248] on font "Create notification" at bounding box center [1427, 244] width 96 height 13
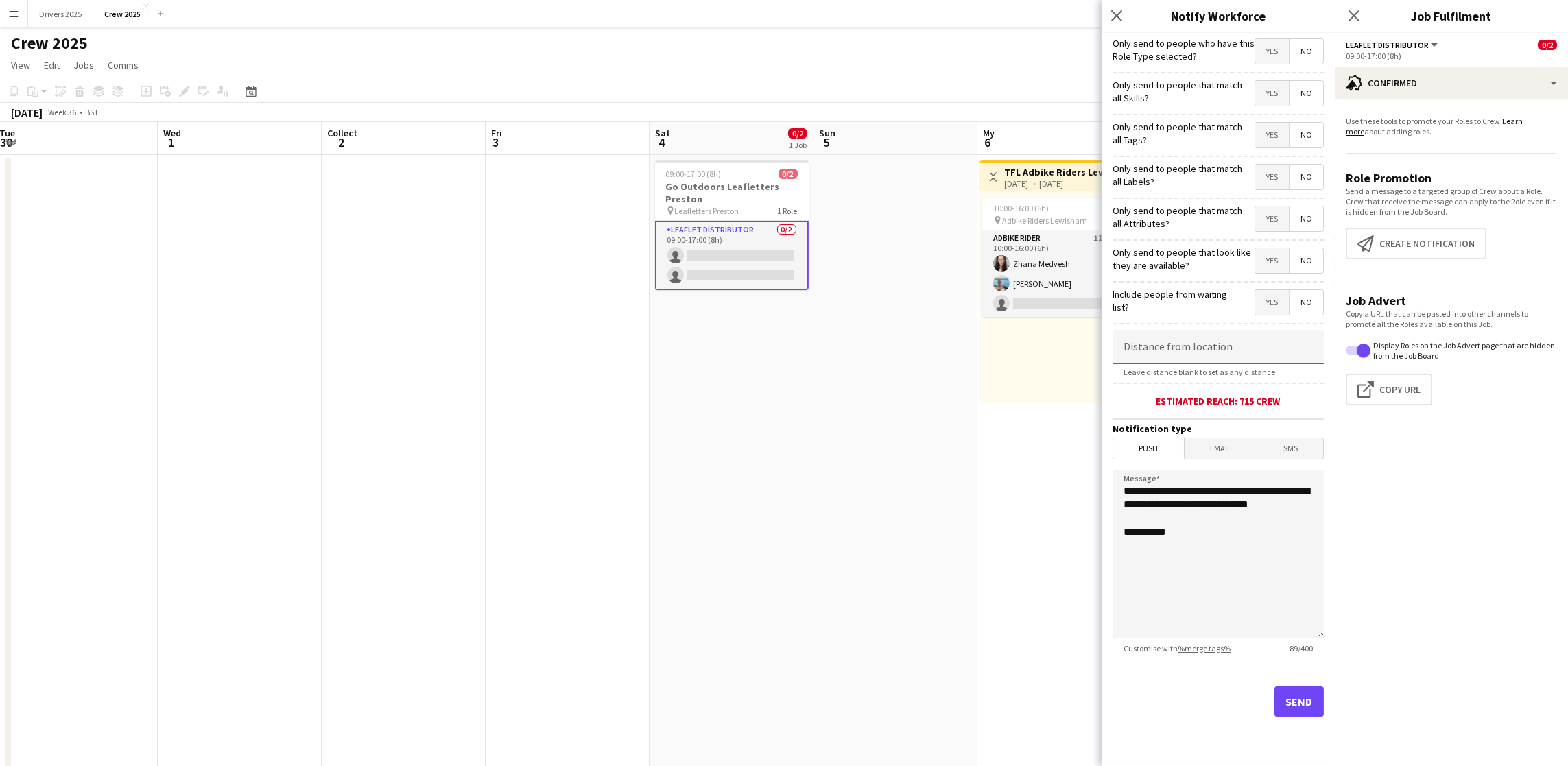
click at [1208, 348] on input at bounding box center [1218, 346] width 211 height 34
type input "****"
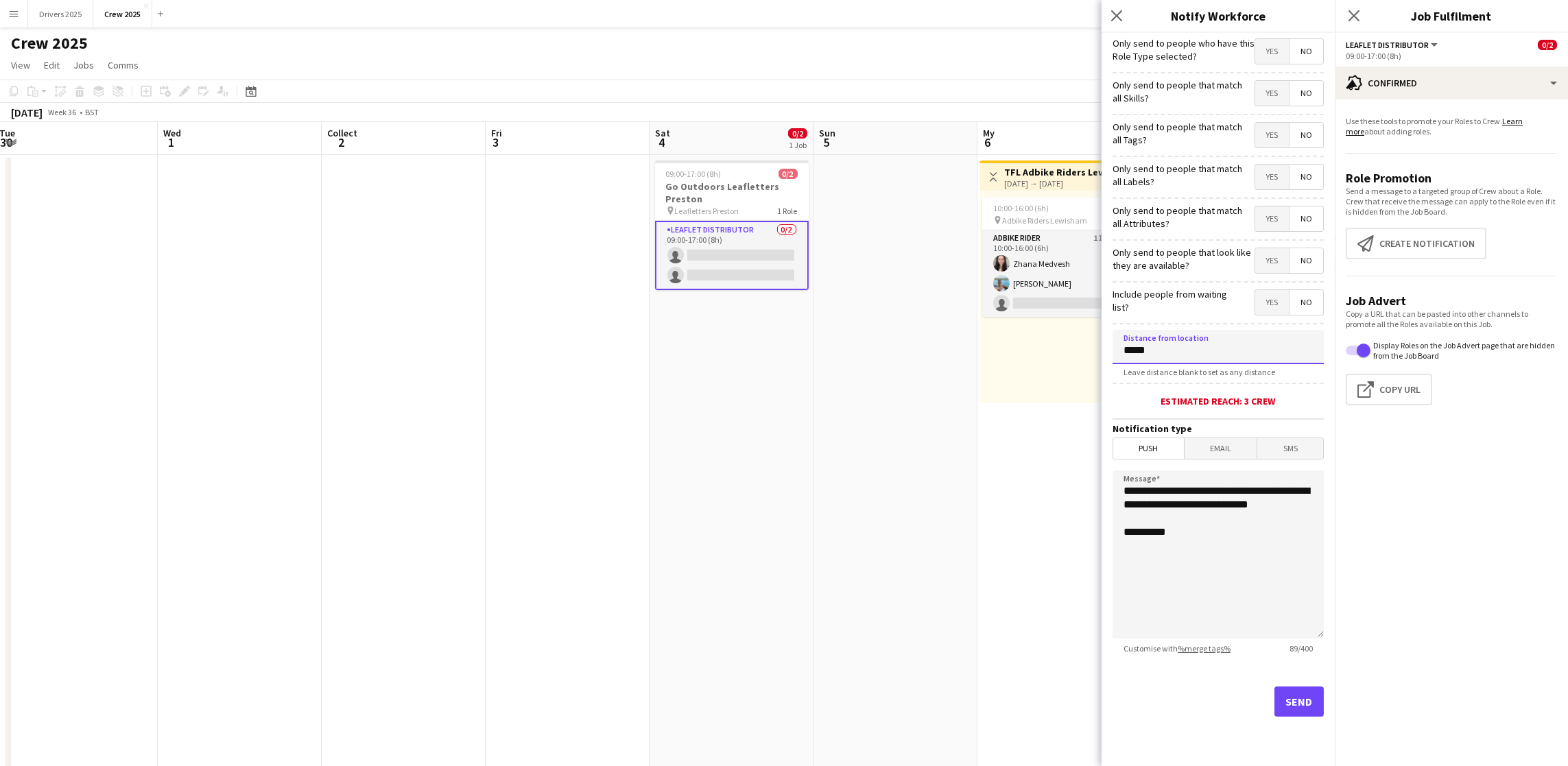
type input "****"
type input "*****"
click at [1294, 705] on button "Send" at bounding box center [1299, 702] width 49 height 30
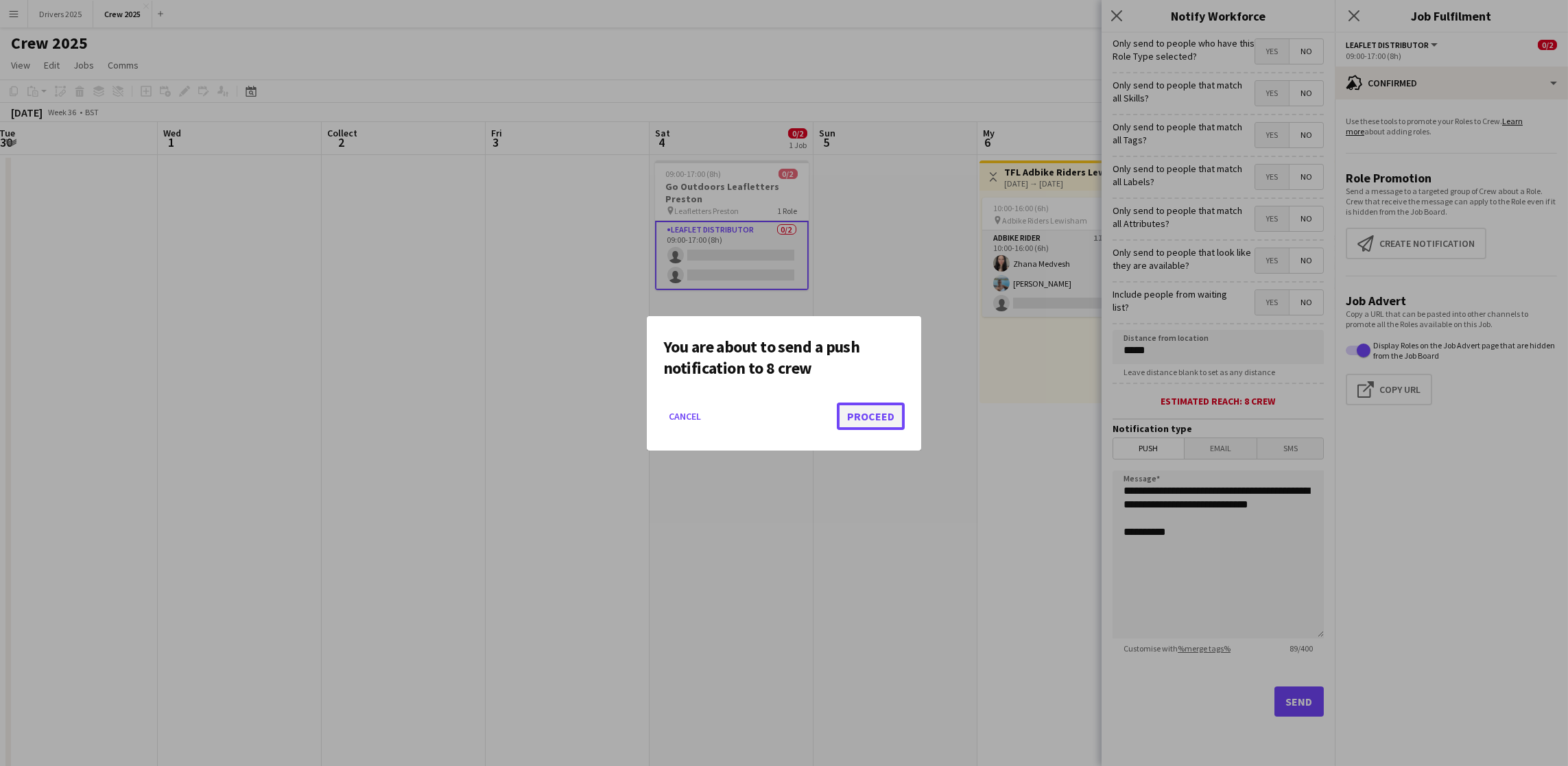
click at [878, 410] on button "Proceed" at bounding box center [870, 416] width 68 height 27
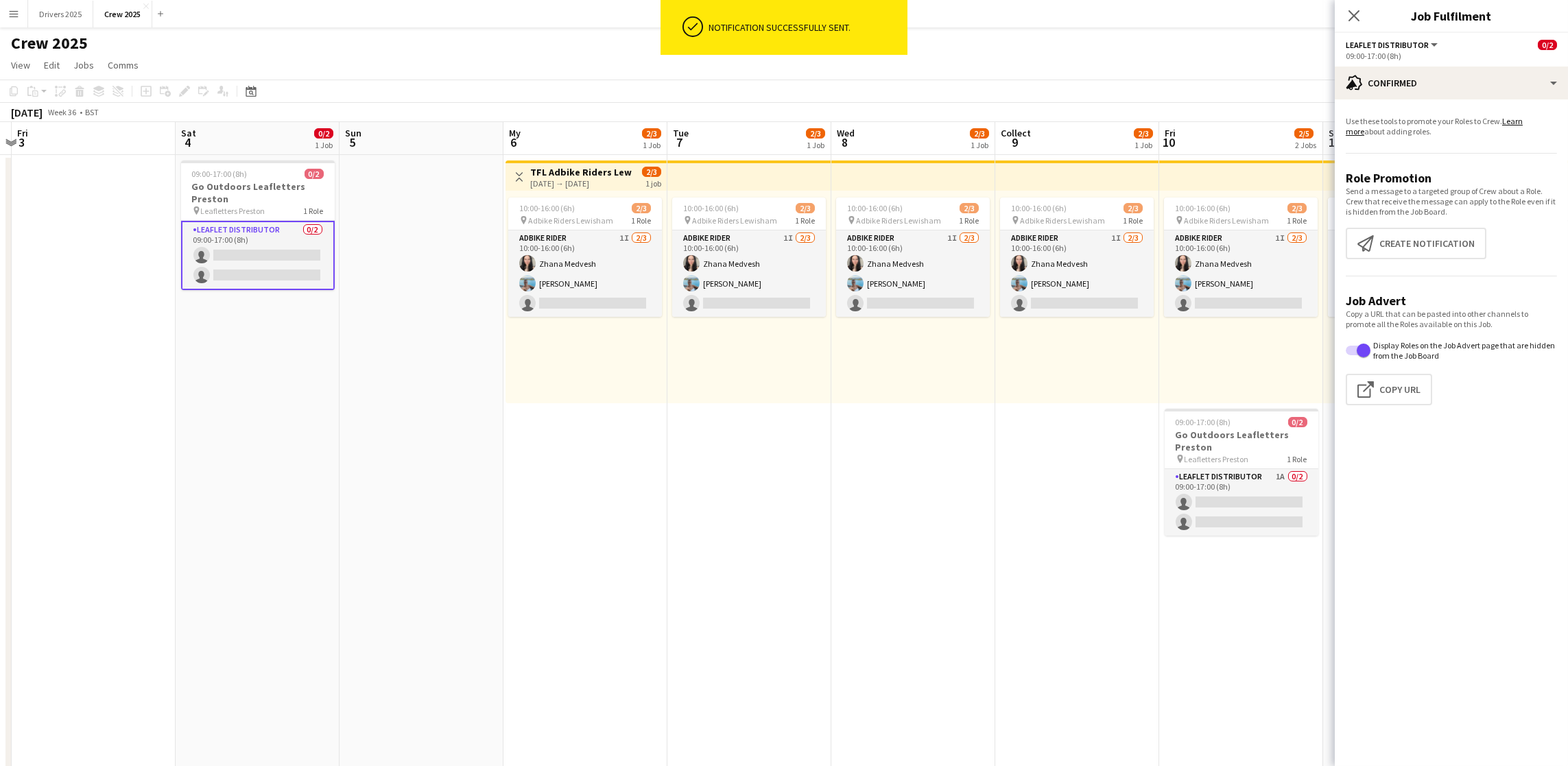
scroll to position [0, 551]
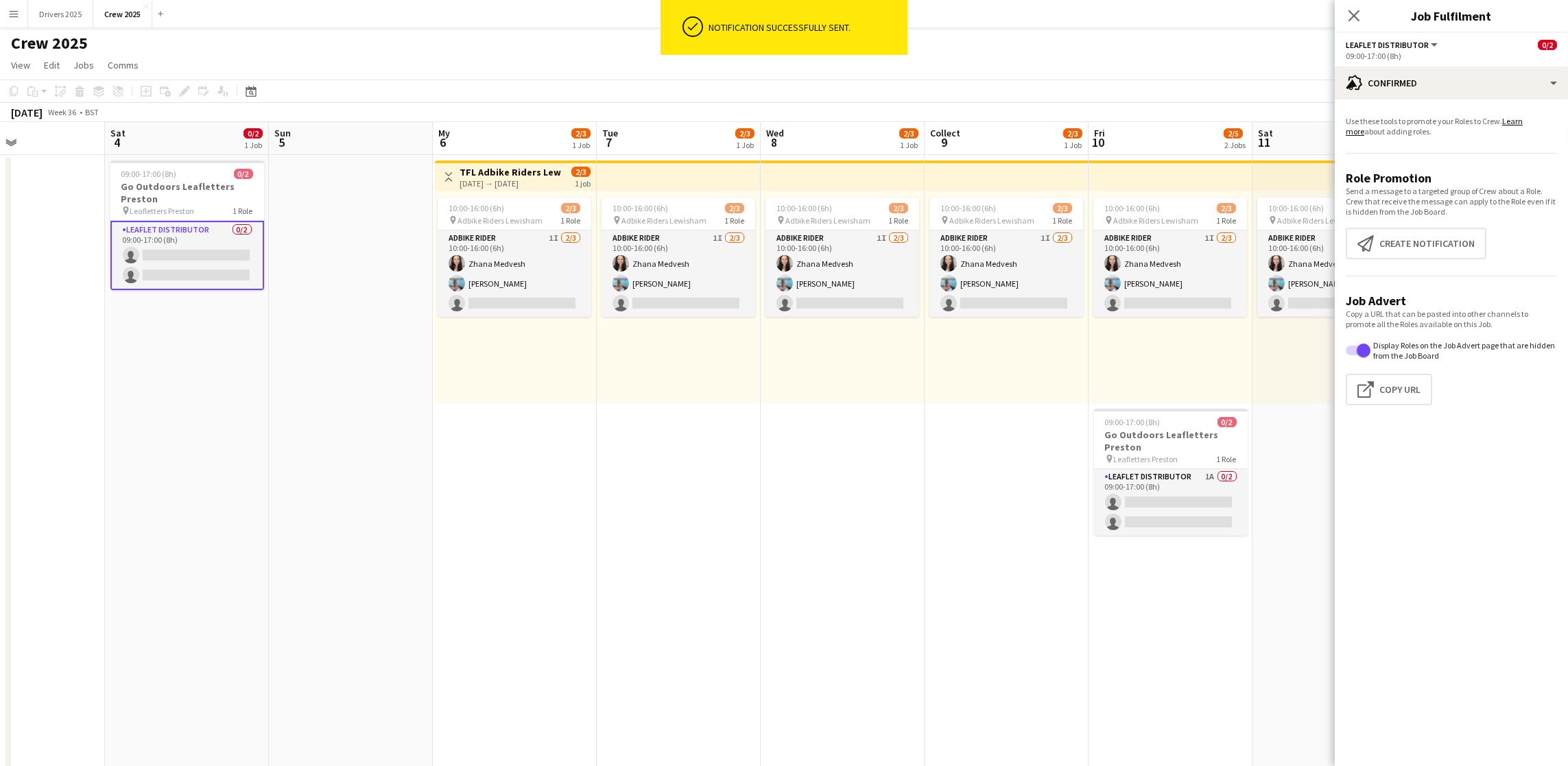
drag, startPoint x: 1063, startPoint y: 439, endPoint x: 518, endPoint y: 408, distance: 545.9
click at [518, 408] on app-calendar-viewport "Tue 30 Wed 1 Collect 2 Fri 3 Sat 4 0/2 1 Job Sun 5 My 6 2/3 1 Job Tue 7 2/3 1 J…" at bounding box center [784, 575] width 1568 height 907
click at [500, 300] on app-card-role "Adbike Rider 1I [DATE] 10:00-16:00 (6h) [PERSON_NAME] [PERSON_NAME] single-neut…" at bounding box center [514, 274] width 154 height 87
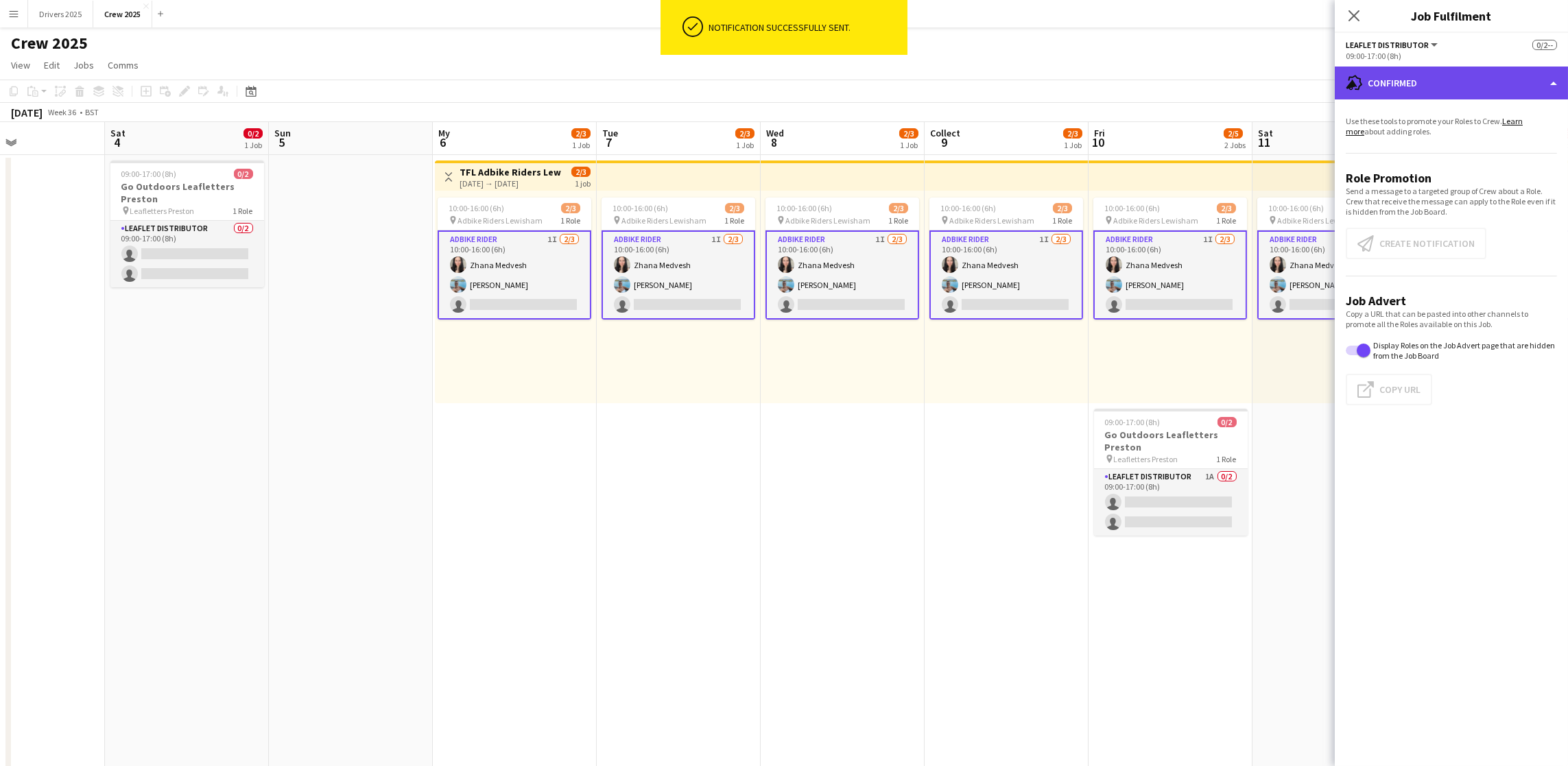
click at [1431, 96] on div "advertising-megaphone Confirmed" at bounding box center [1451, 83] width 233 height 33
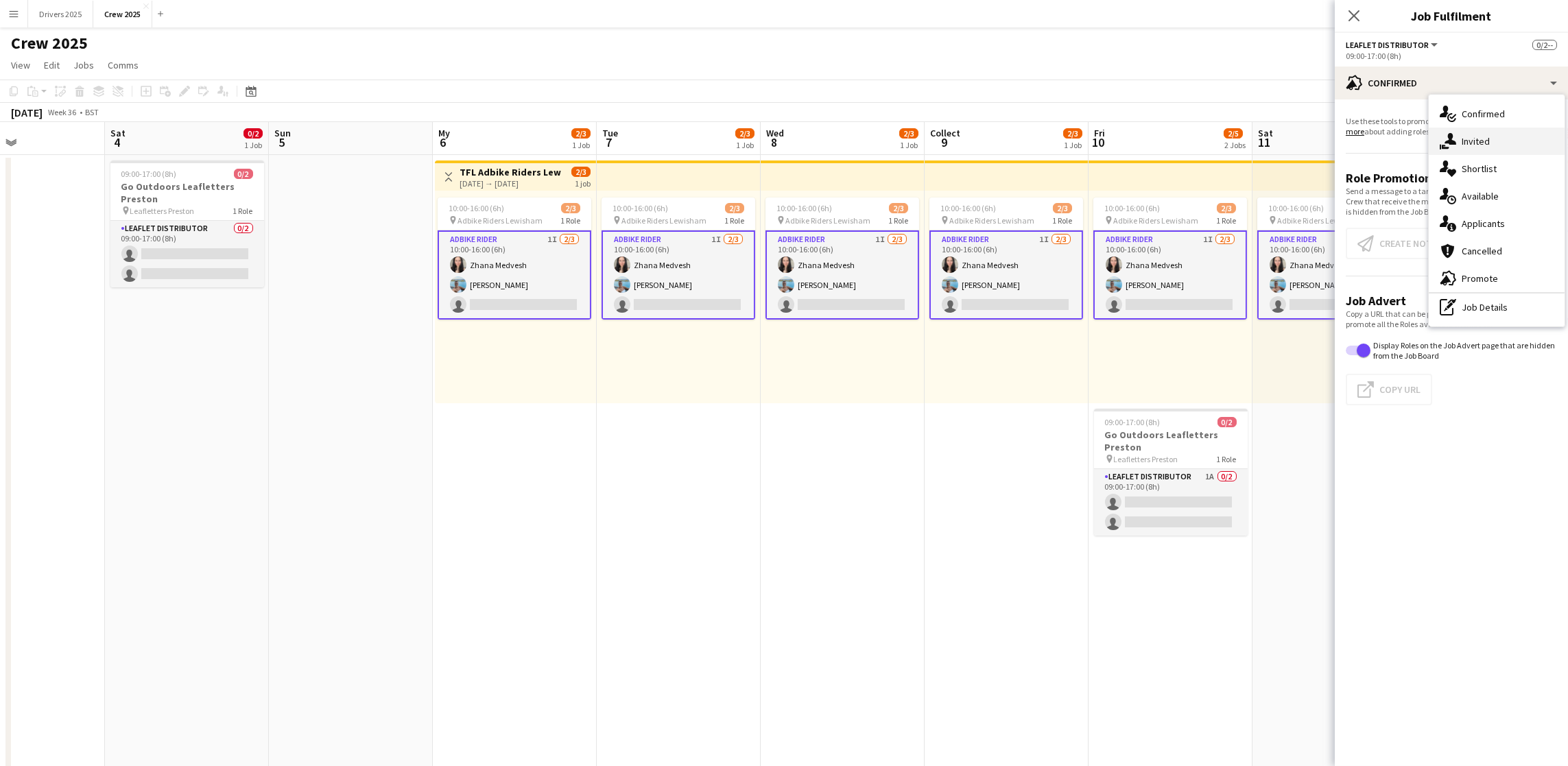
click at [1481, 135] on font "Invited" at bounding box center [1475, 142] width 28 height 13
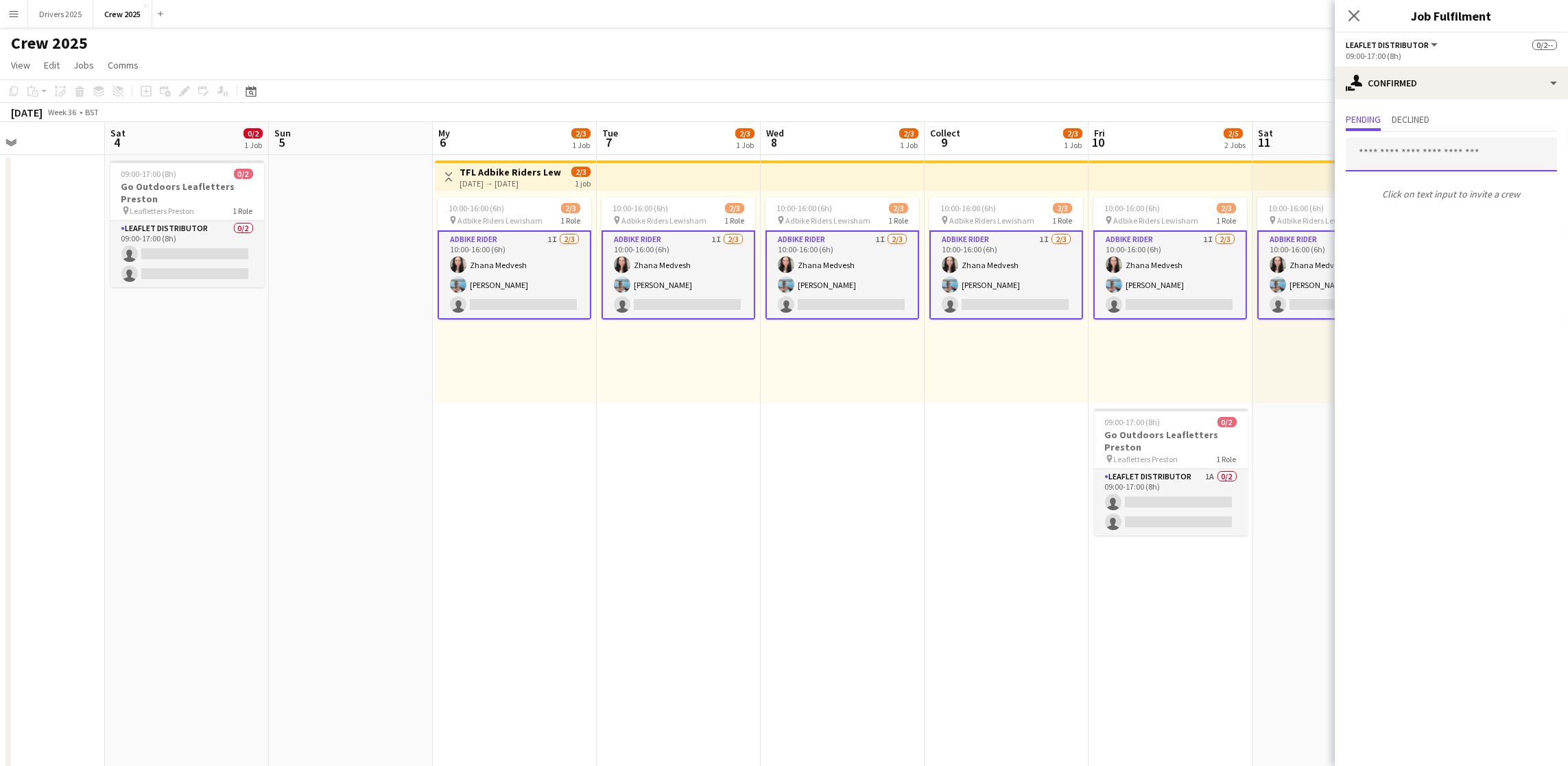
click at [1430, 162] on input "text" at bounding box center [1451, 154] width 211 height 34
click at [1427, 123] on font "Declined" at bounding box center [1410, 119] width 37 height 13
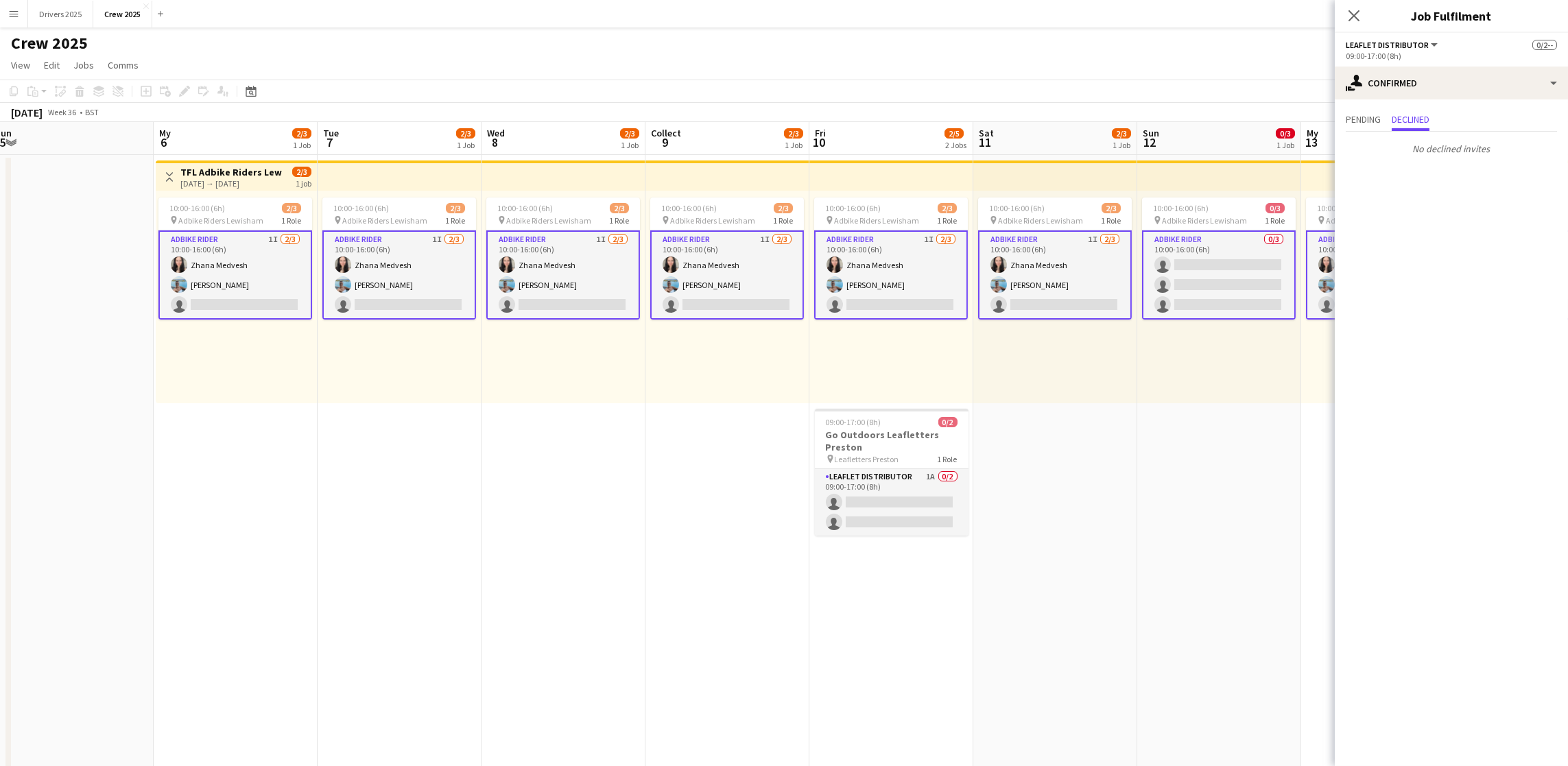
scroll to position [0, 301]
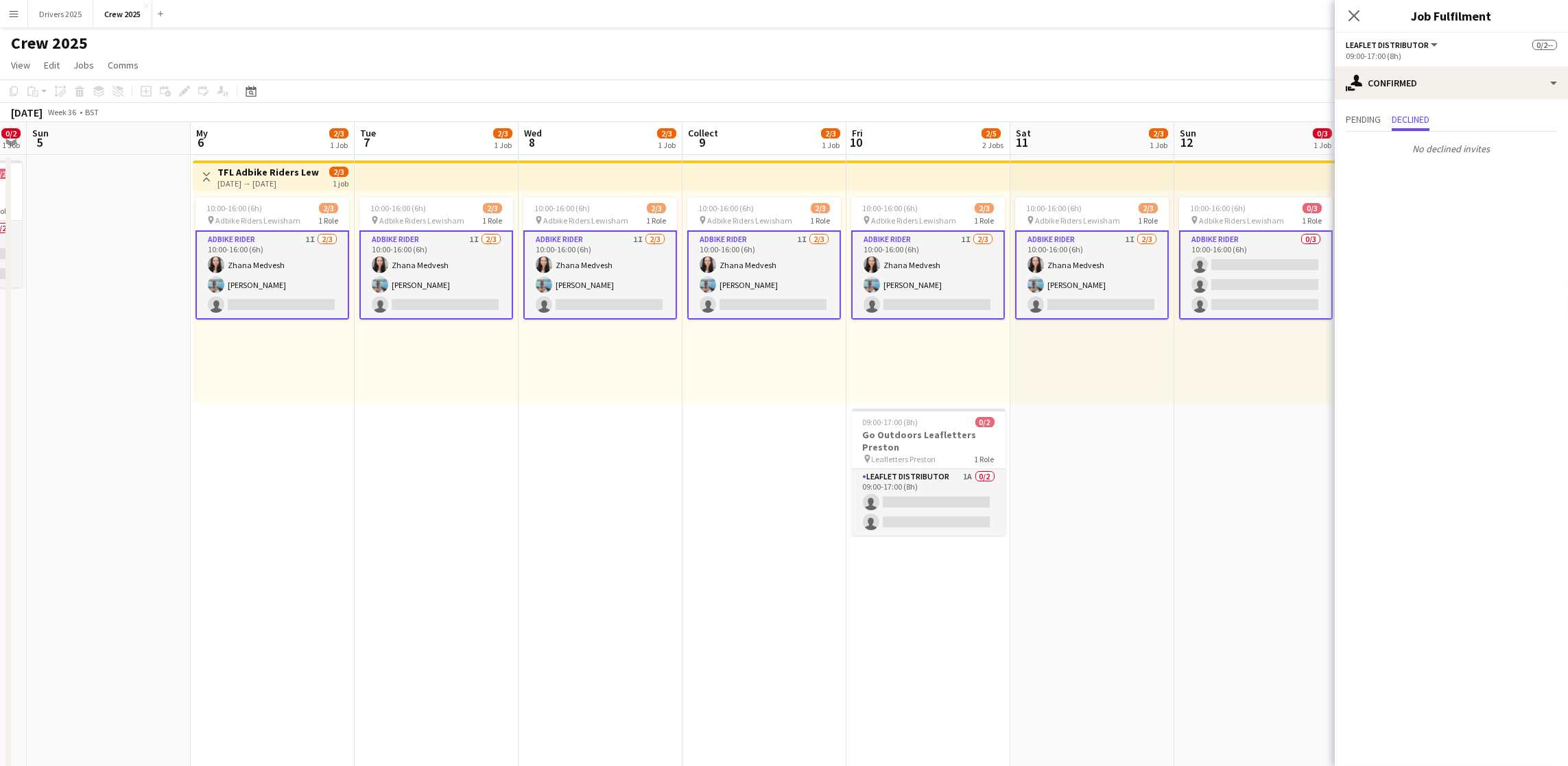
drag, startPoint x: 692, startPoint y: 435, endPoint x: 537, endPoint y: 432, distance: 155.0
click at [537, 432] on app-calendar-viewport "Fri 3 Sat 4 0/2 1 Job Sun 5 My 6 2/3 1 Job Tue 7 2/3 1 Job Wed 8 2/3 1 Job Coll…" at bounding box center [784, 575] width 1568 height 907
click at [279, 295] on app-card-role "Adbike Rider 1I [DATE] 10:00-16:00 (6h) [PERSON_NAME] [PERSON_NAME] single-neut…" at bounding box center [272, 276] width 154 height 89
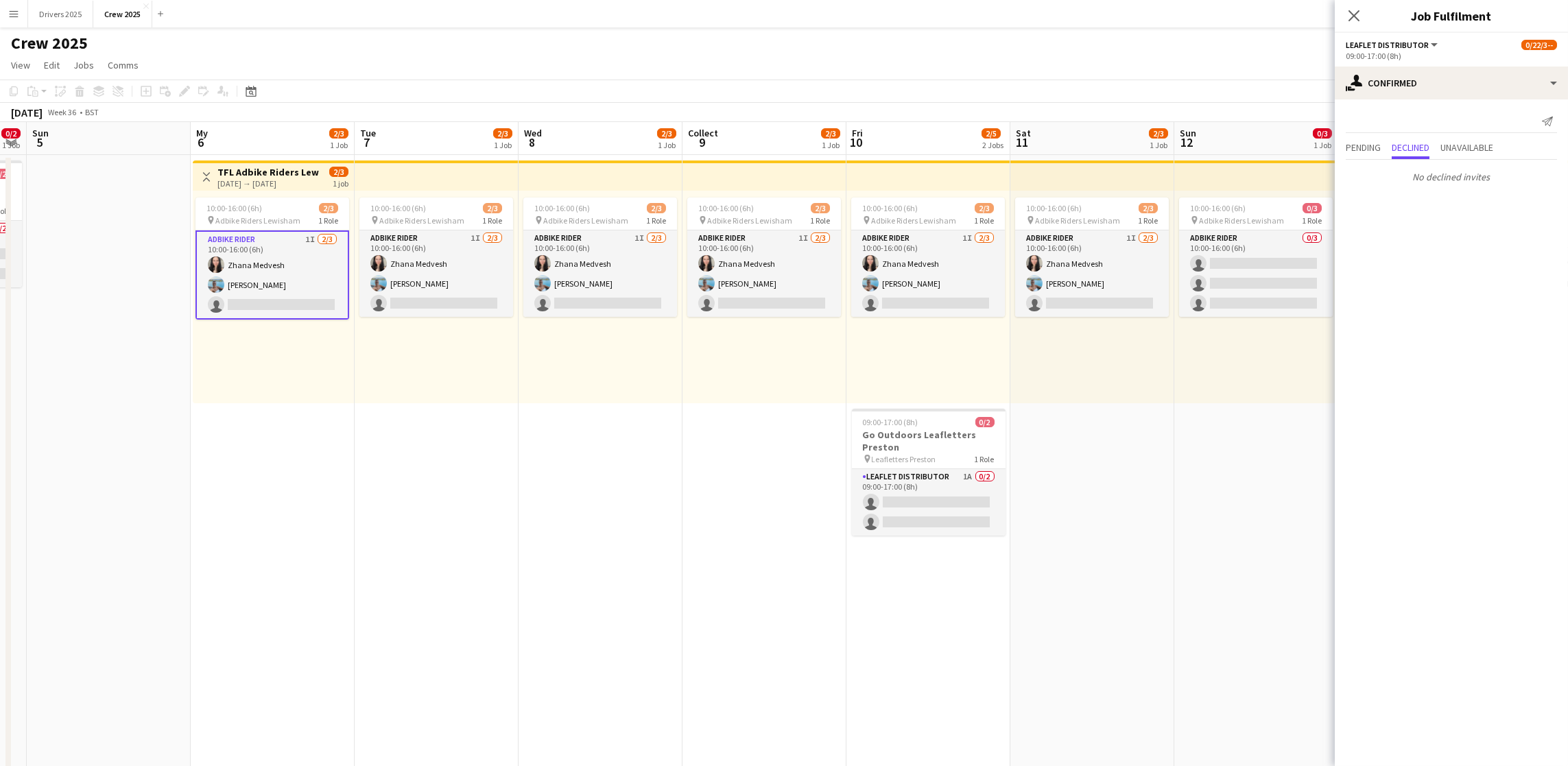
click at [291, 303] on app-card-role "Adbike Rider 1I [DATE] 10:00-16:00 (6h) [PERSON_NAME] [PERSON_NAME] single-neut…" at bounding box center [272, 276] width 154 height 89
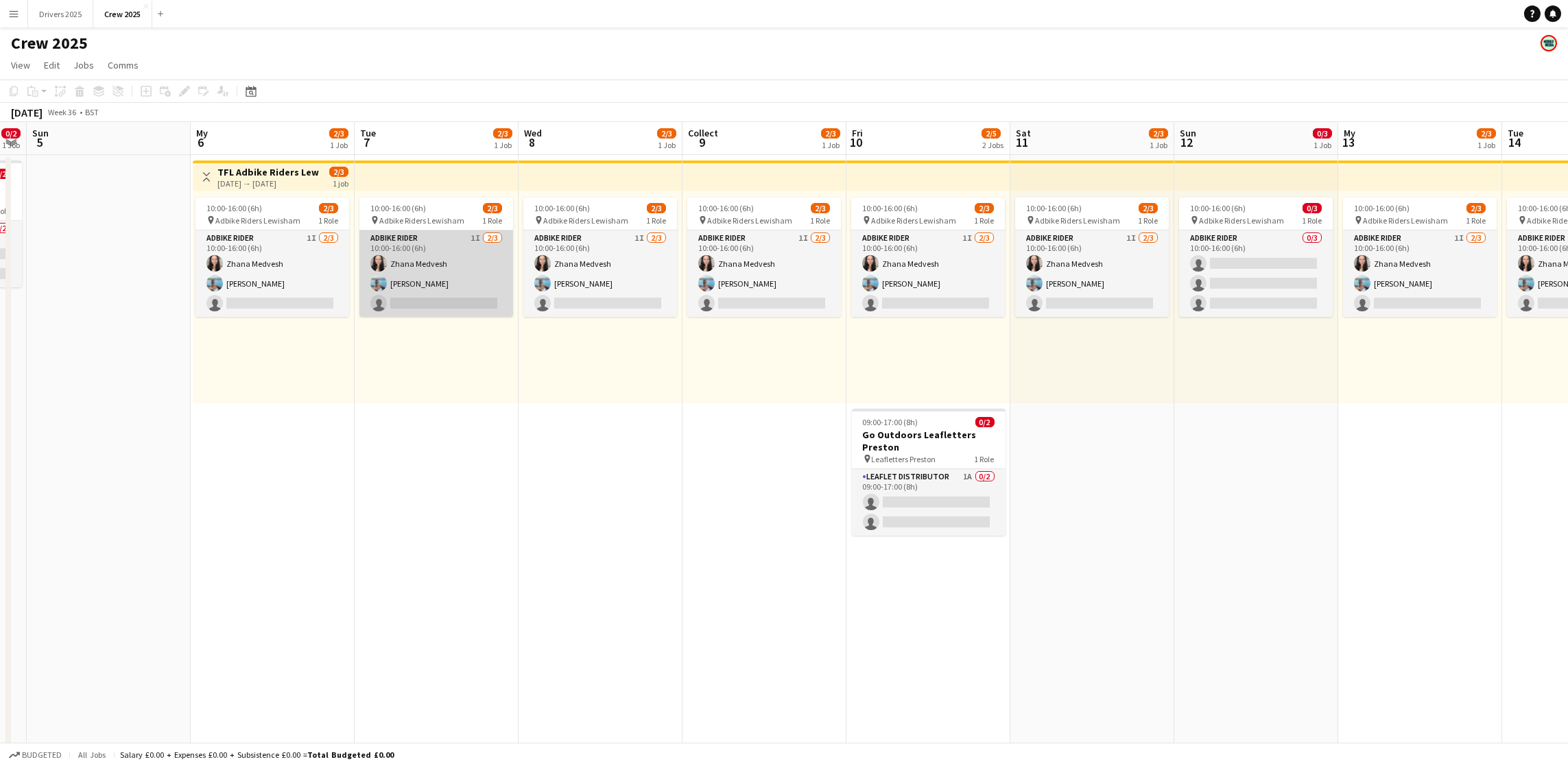
click at [426, 302] on app-card-role "Adbike Rider 1I [DATE] 10:00-16:00 (6h) [PERSON_NAME] [PERSON_NAME] single-neut…" at bounding box center [435, 274] width 154 height 87
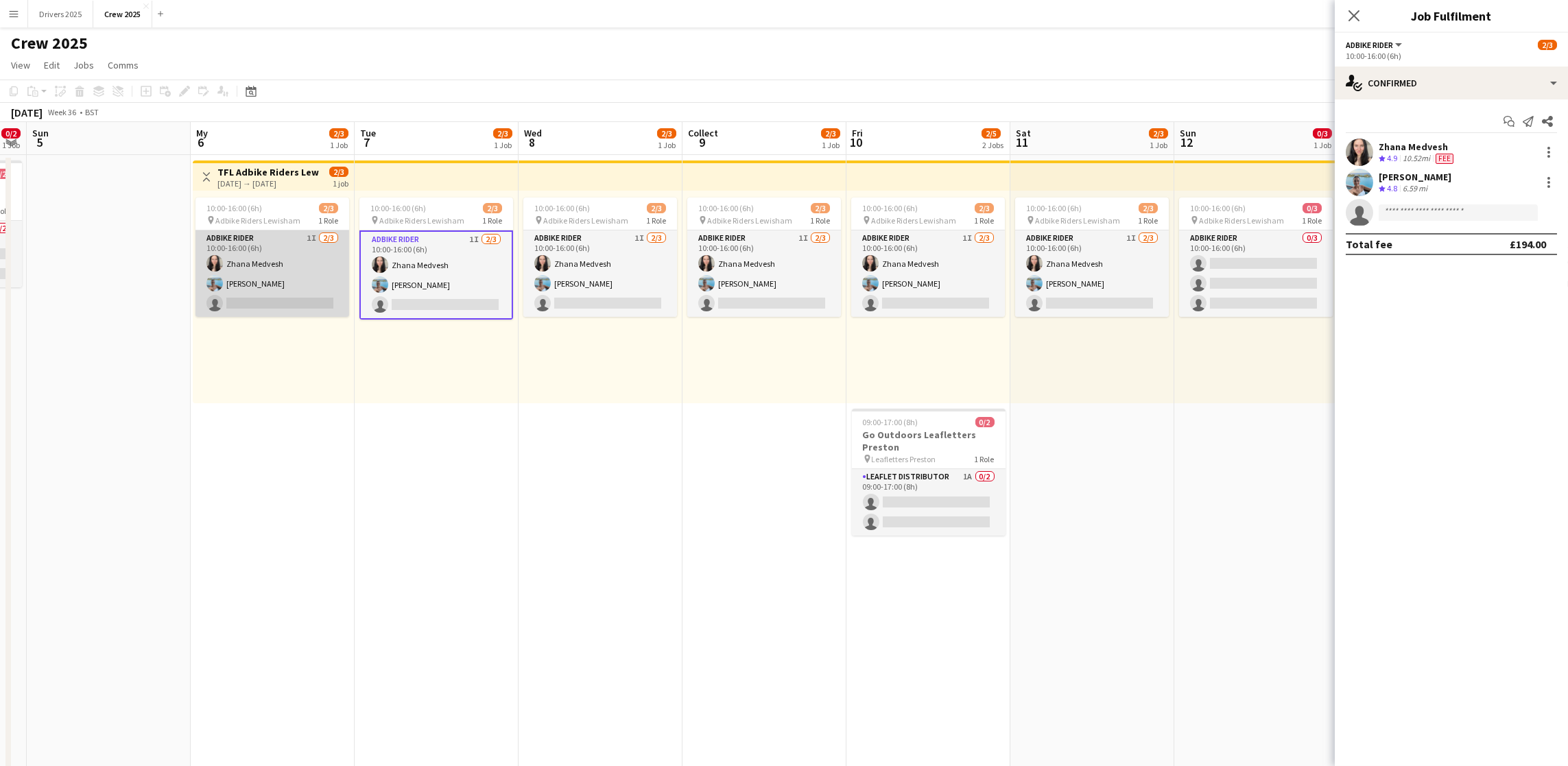
click at [257, 295] on app-card-role "Adbike Rider 1I [DATE] 10:00-16:00 (6h) [PERSON_NAME] [PERSON_NAME] single-neut…" at bounding box center [272, 274] width 154 height 87
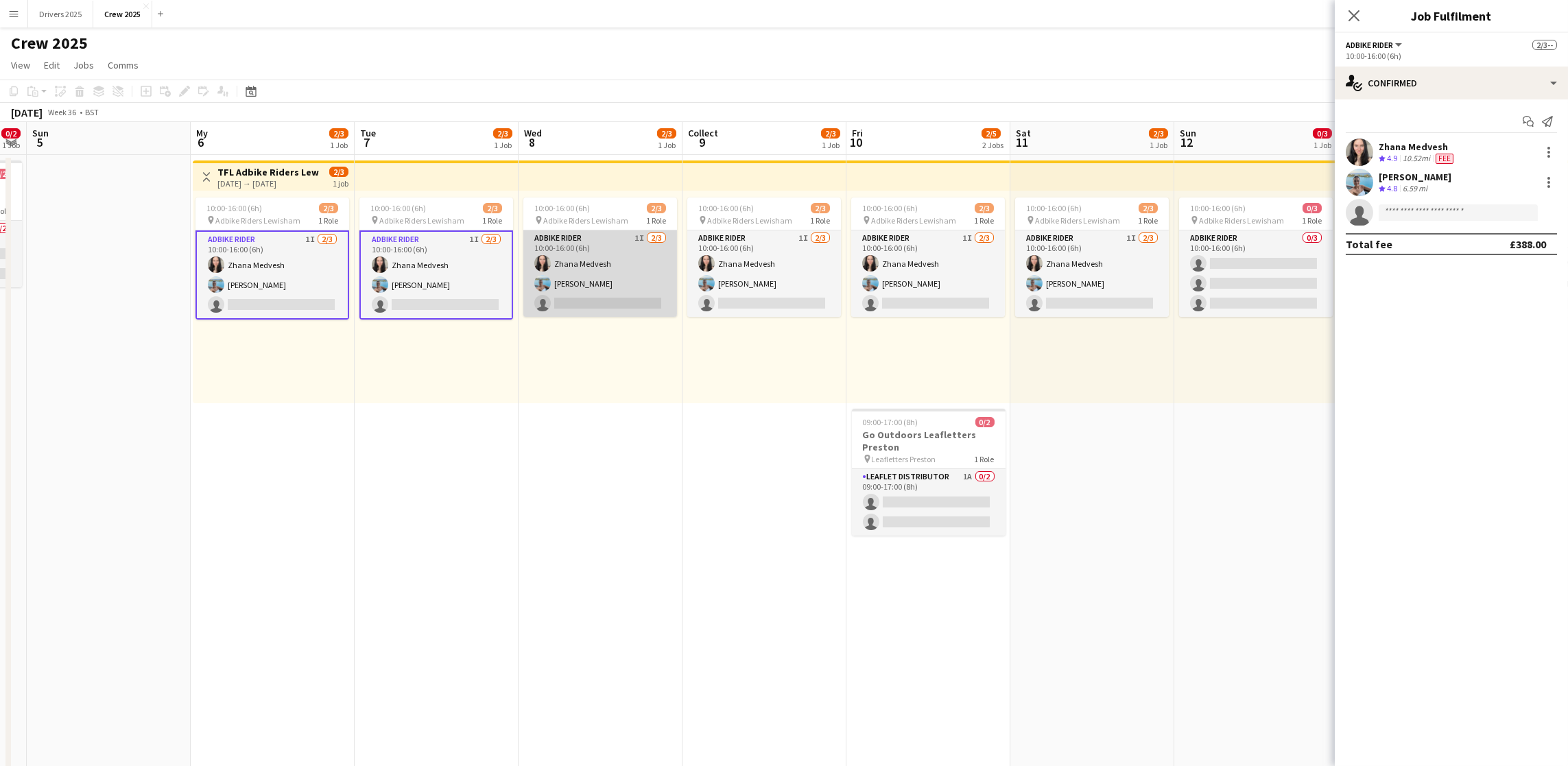
click at [624, 305] on app-card-role "Adbike Rider 1I [DATE] 10:00-16:00 (6h) [PERSON_NAME] [PERSON_NAME] single-neut…" at bounding box center [599, 274] width 154 height 87
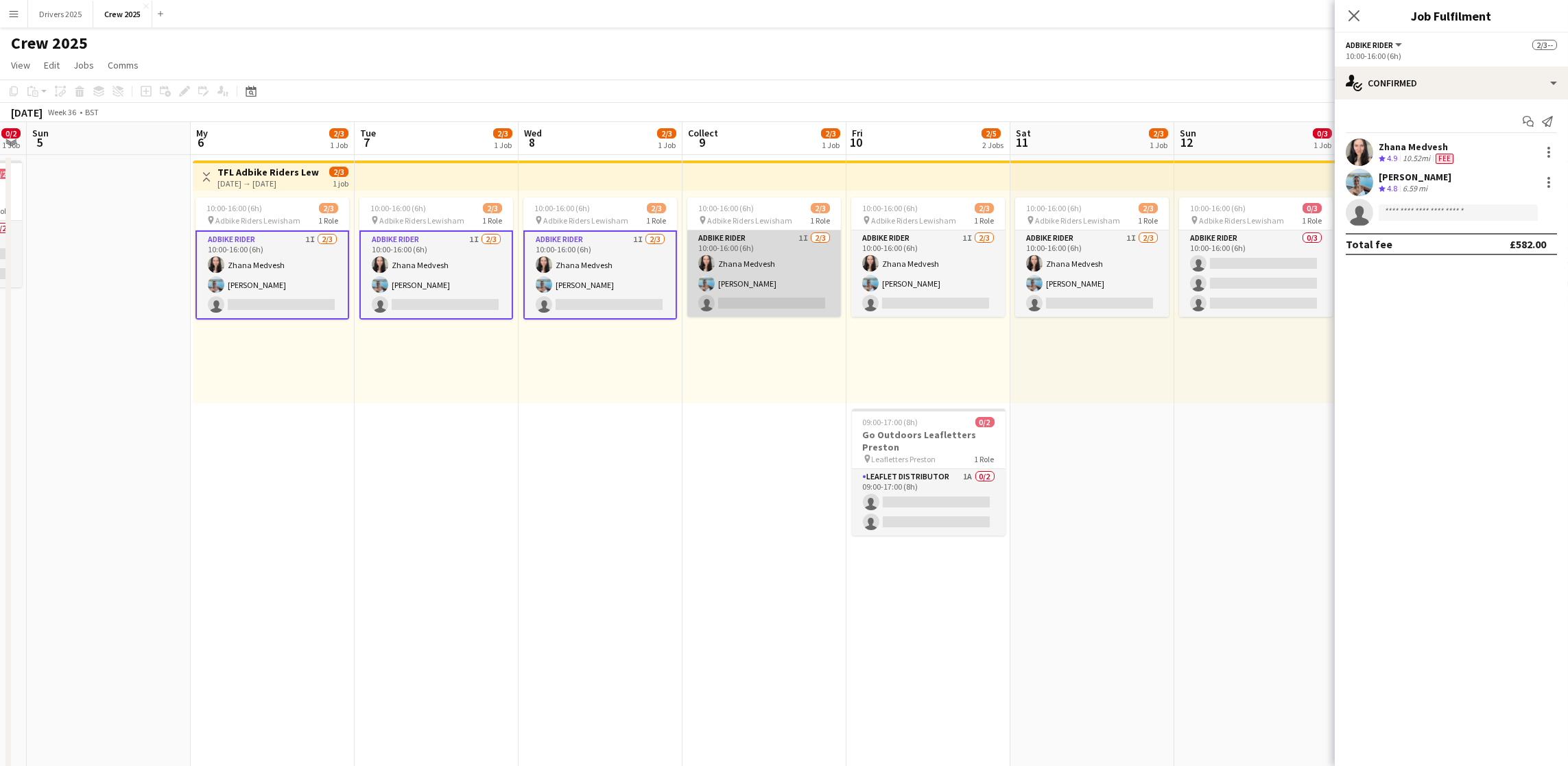
click at [756, 287] on app-card-role "Adbike Rider 1I [DATE] 10:00-16:00 (6h) [PERSON_NAME] [PERSON_NAME] single-neut…" at bounding box center [763, 274] width 154 height 87
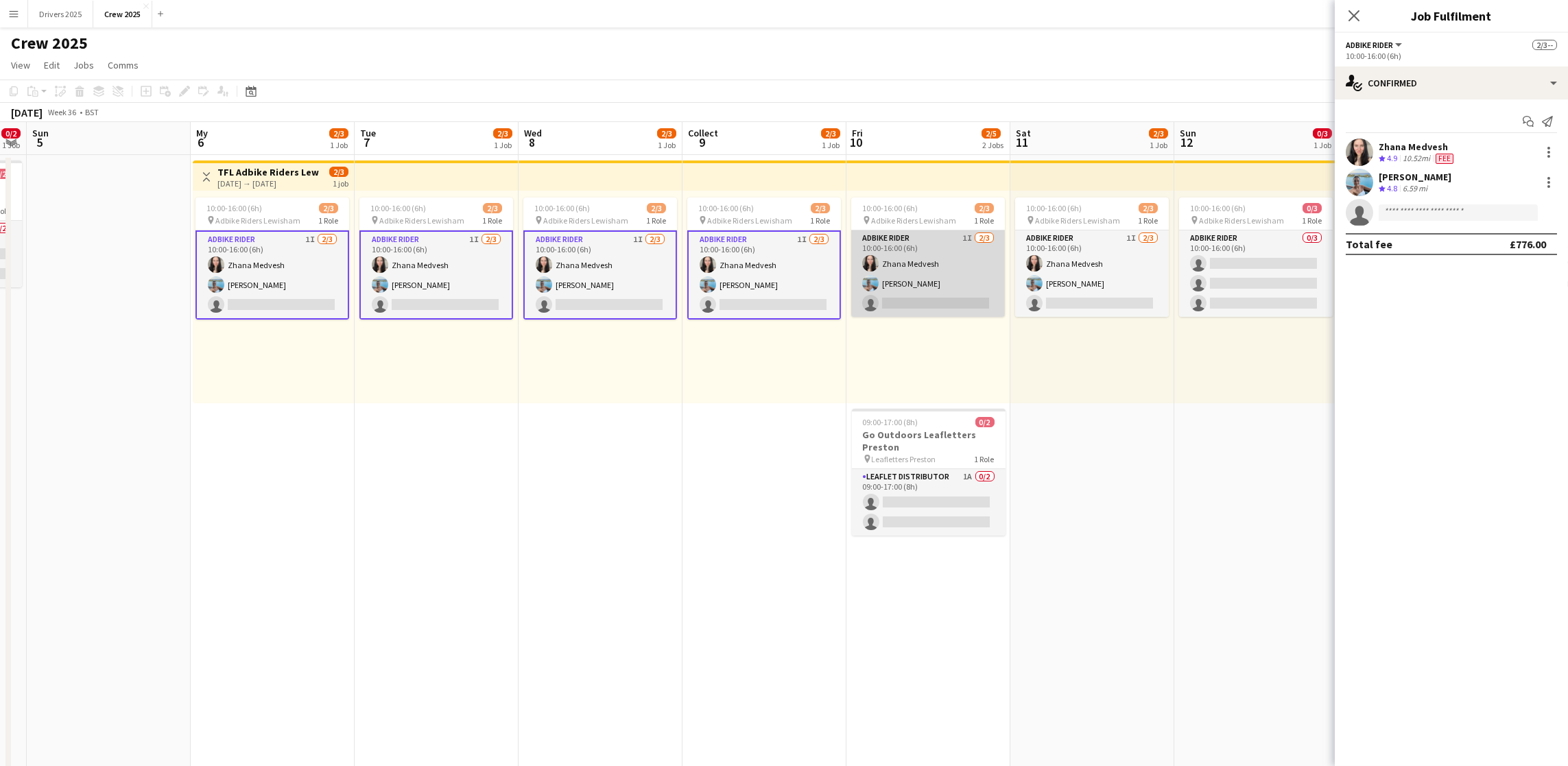
drag, startPoint x: 895, startPoint y: 287, endPoint x: 993, endPoint y: 300, distance: 98.9
click at [895, 287] on app-card-role "Adbike Rider 1I [DATE] 10:00-16:00 (6h) [PERSON_NAME] [PERSON_NAME] single-neut…" at bounding box center [927, 274] width 154 height 87
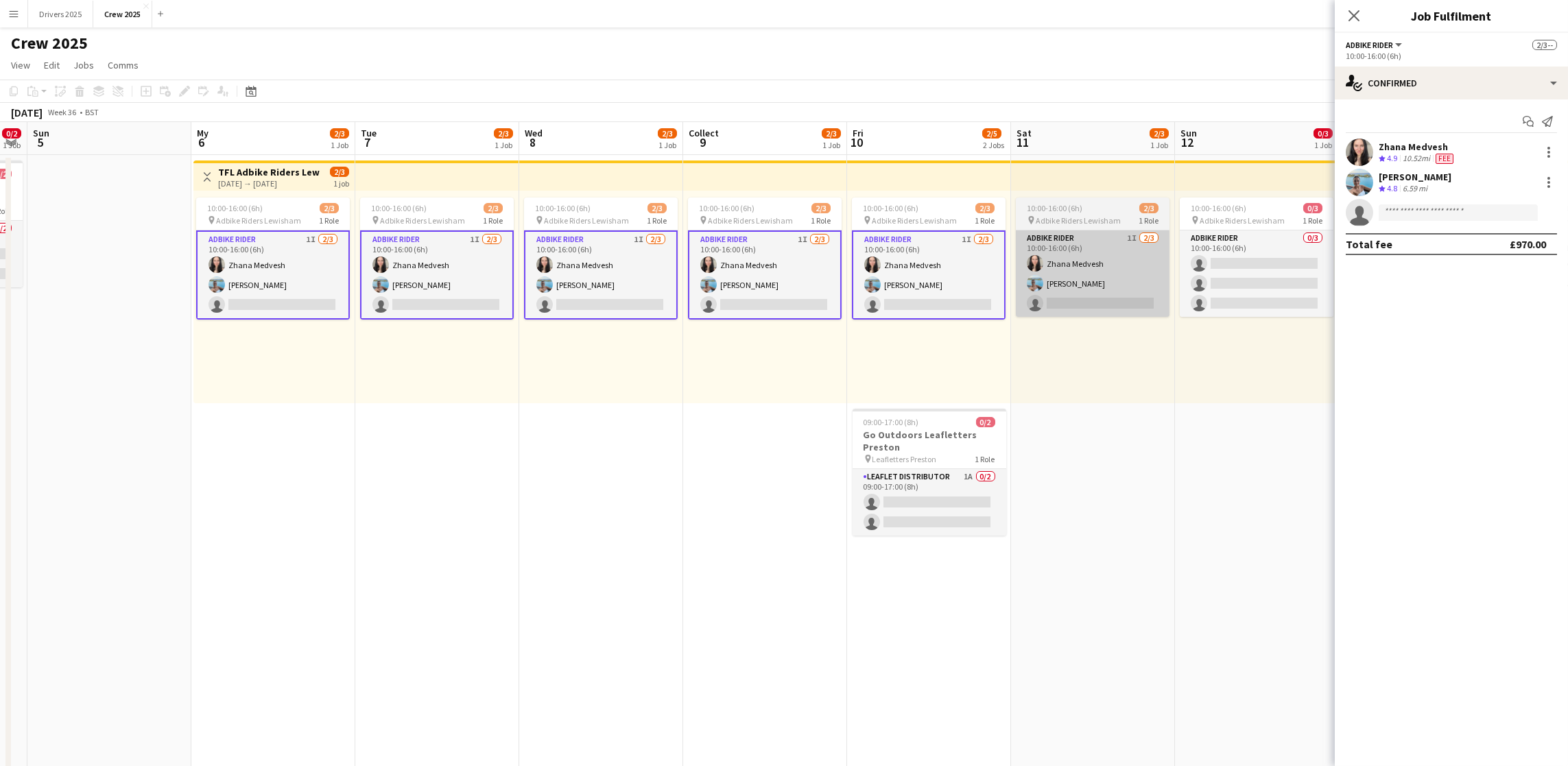
click at [1073, 299] on app-card-role "Adbike Rider 1I [DATE] 10:00-16:00 (6h) [PERSON_NAME] [PERSON_NAME] single-neut…" at bounding box center [1092, 274] width 154 height 87
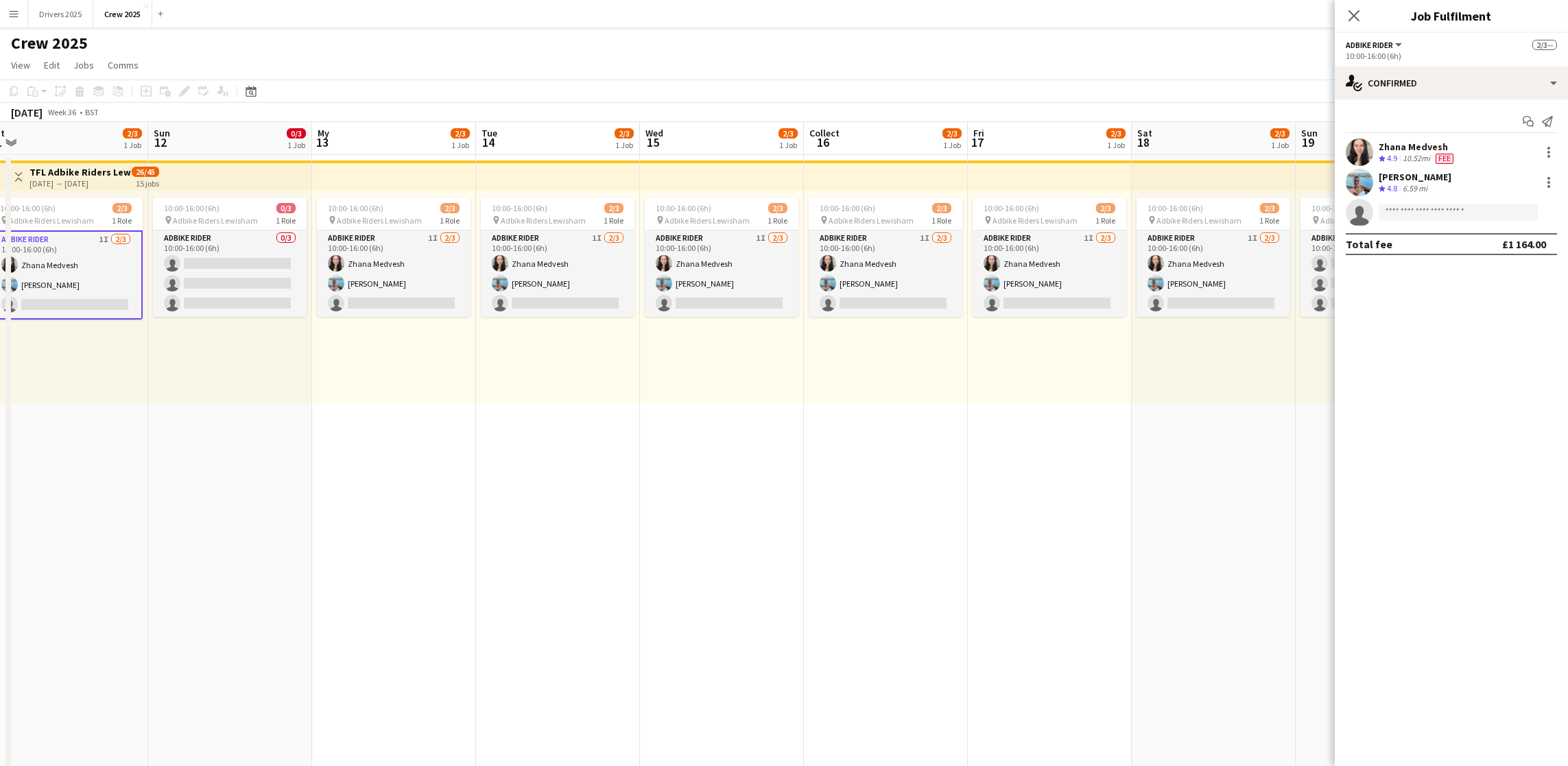
drag, startPoint x: 1211, startPoint y: 473, endPoint x: 185, endPoint y: 508, distance: 1026.6
click at [185, 508] on app-calendar-viewport "Collect 9 2/3 1 Job Fri 10 2/5 2 Jobs Sat 11 2/3 1 Job Sun 12 0/3 1 Job My 13 2…" at bounding box center [784, 575] width 1568 height 907
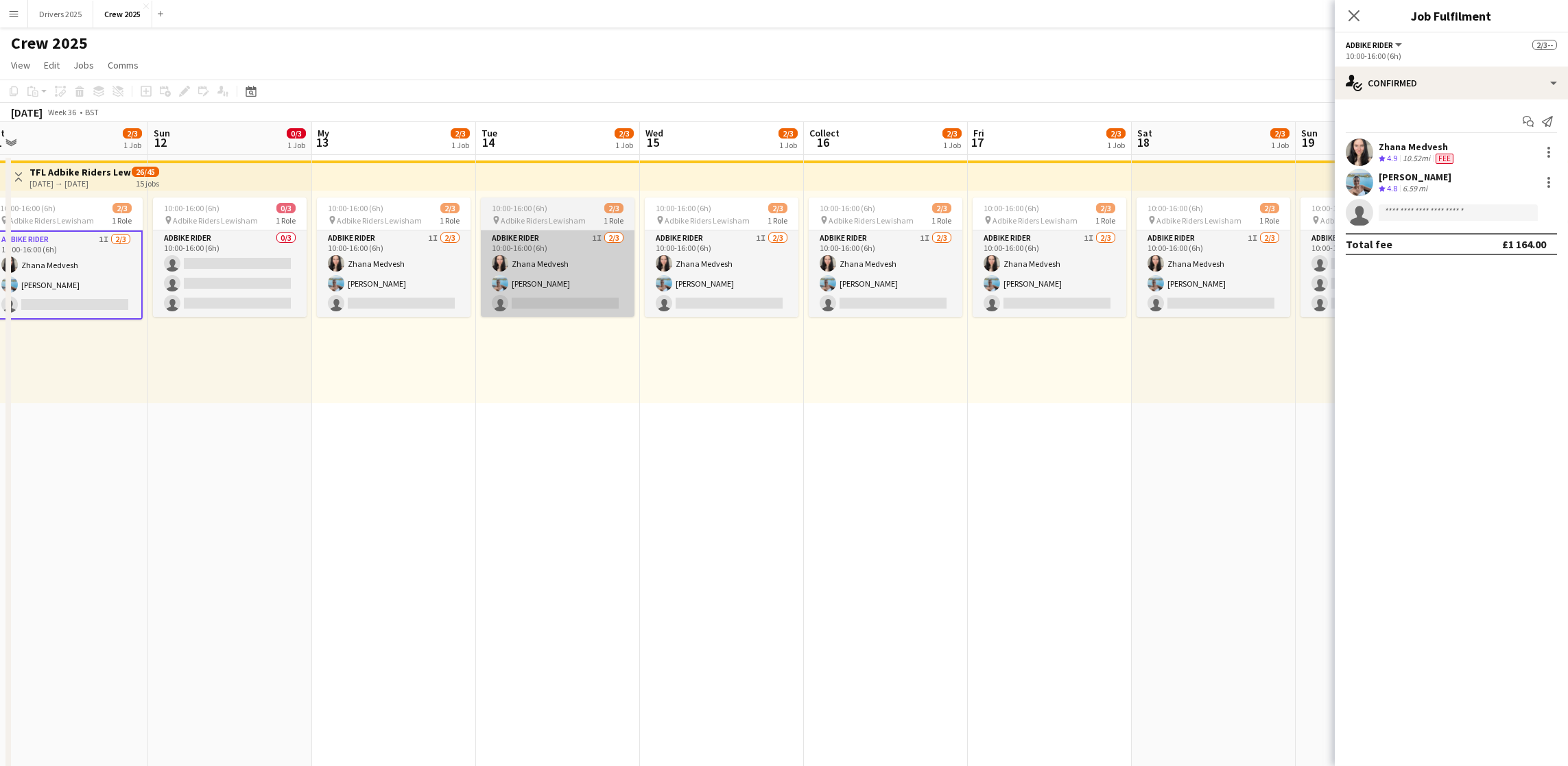
drag, startPoint x: 409, startPoint y: 291, endPoint x: 557, endPoint y: 286, distance: 148.1
click at [410, 291] on app-card-role "Adbike Rider 1I [DATE] 10:00-16:00 (6h) [PERSON_NAME] [PERSON_NAME] single-neut…" at bounding box center [393, 274] width 154 height 87
click at [563, 285] on app-card-role "Adbike Rider 1I [DATE] 10:00-16:00 (6h) [PERSON_NAME] [PERSON_NAME] single-neut…" at bounding box center [558, 274] width 154 height 87
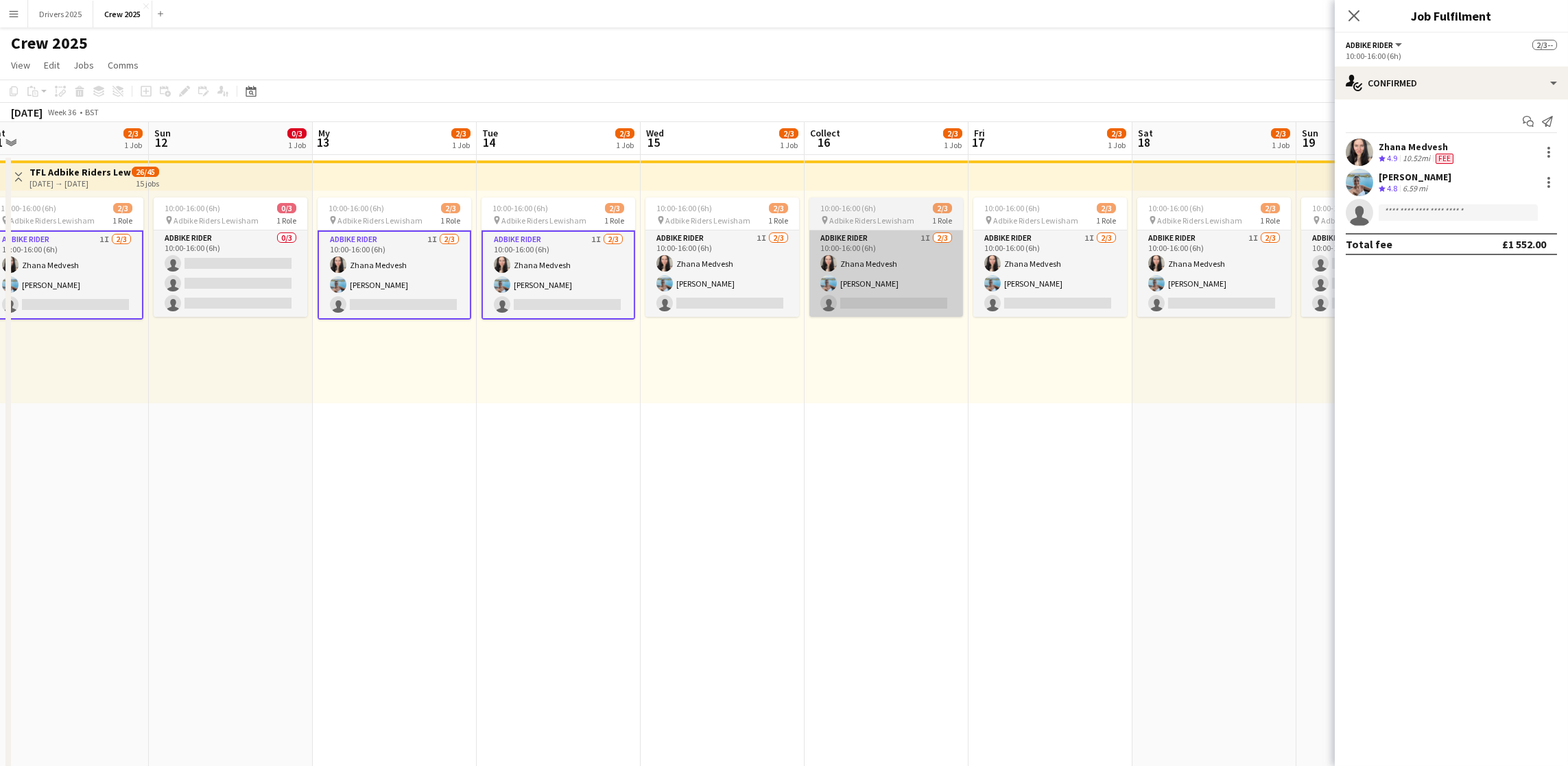
drag, startPoint x: 701, startPoint y: 295, endPoint x: 841, endPoint y: 295, distance: 140.0
click at [702, 295] on app-card-role "Adbike Rider 1I [DATE] 10:00-16:00 (6h) [PERSON_NAME] [PERSON_NAME] single-neut…" at bounding box center [722, 274] width 154 height 87
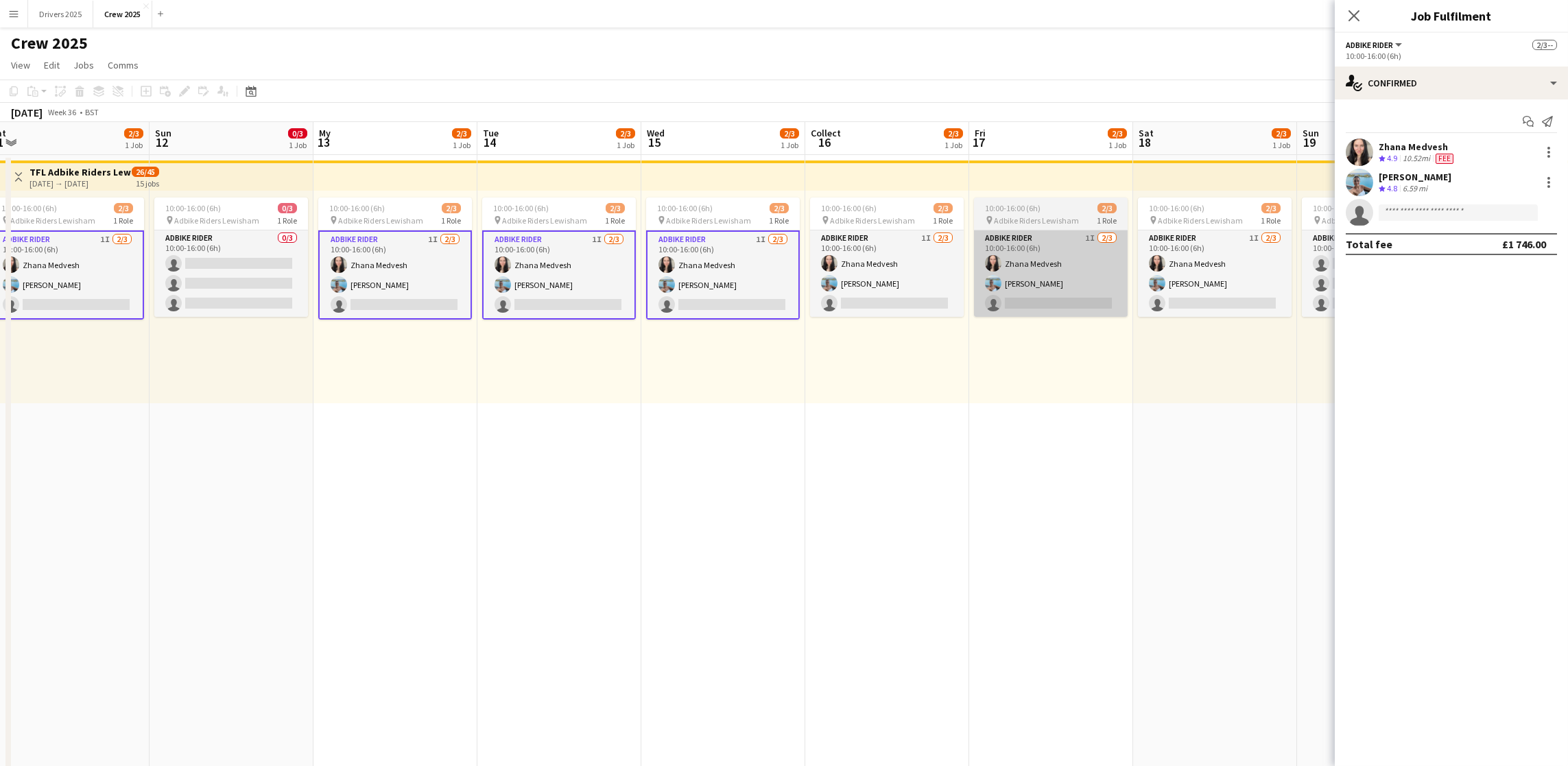
drag, startPoint x: 842, startPoint y: 294, endPoint x: 989, endPoint y: 302, distance: 147.2
click at [844, 294] on app-card-role "Adbike Rider 1I [DATE] 10:00-16:00 (6h) [PERSON_NAME] [PERSON_NAME] single-neut…" at bounding box center [887, 274] width 154 height 87
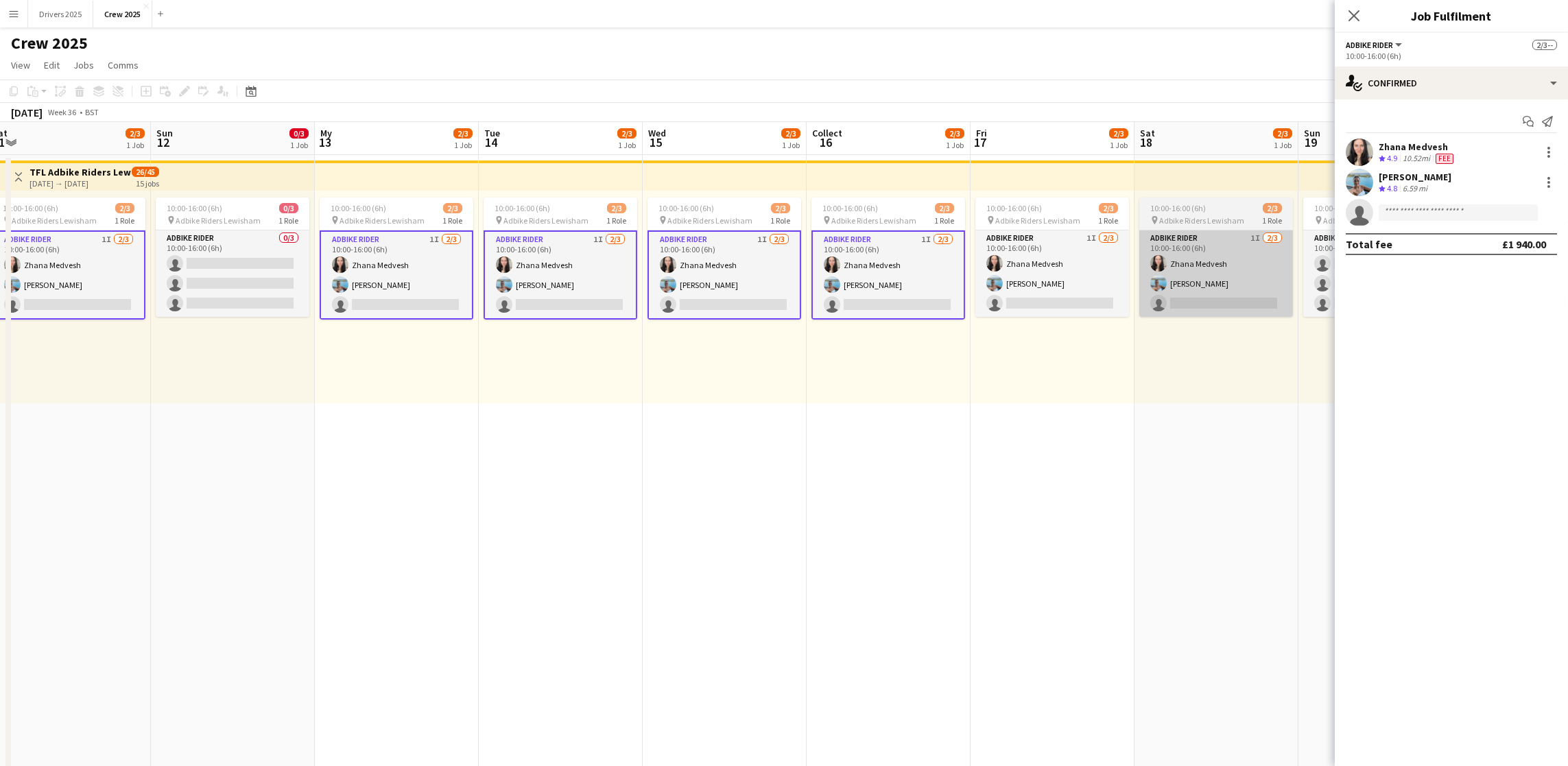
drag, startPoint x: 1028, startPoint y: 302, endPoint x: 1207, endPoint y: 295, distance: 179.1
click at [1029, 302] on app-card-role "Adbike Rider 1I [DATE] 10:00-16:00 (6h) [PERSON_NAME] [PERSON_NAME] single-neut…" at bounding box center [1051, 274] width 154 height 87
click at [1207, 294] on app-card-role "Adbike Rider 1I [DATE] 10:00-16:00 (6h) [PERSON_NAME] [PERSON_NAME] single-neut…" at bounding box center [1216, 274] width 154 height 87
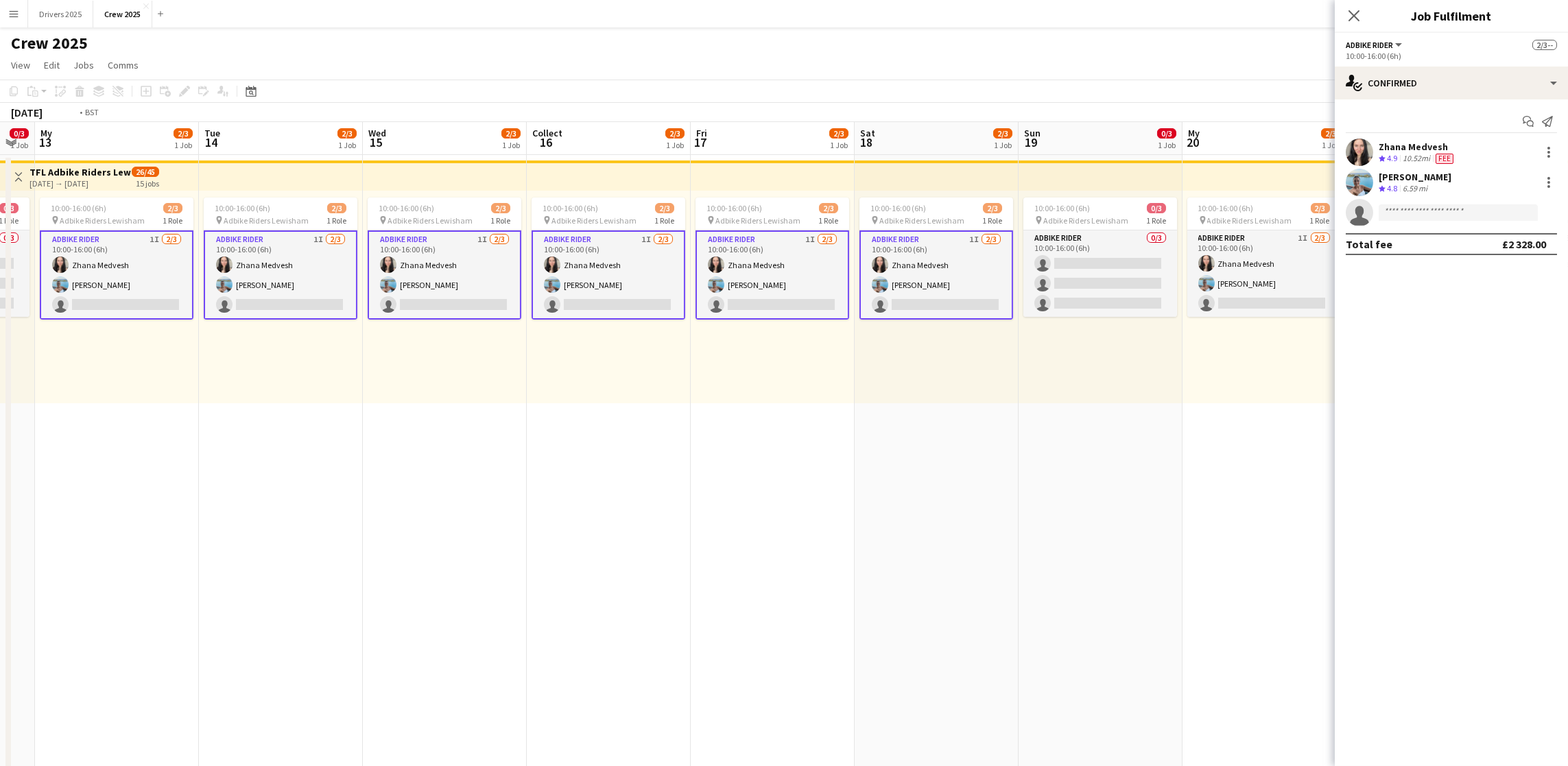
scroll to position [0, 376]
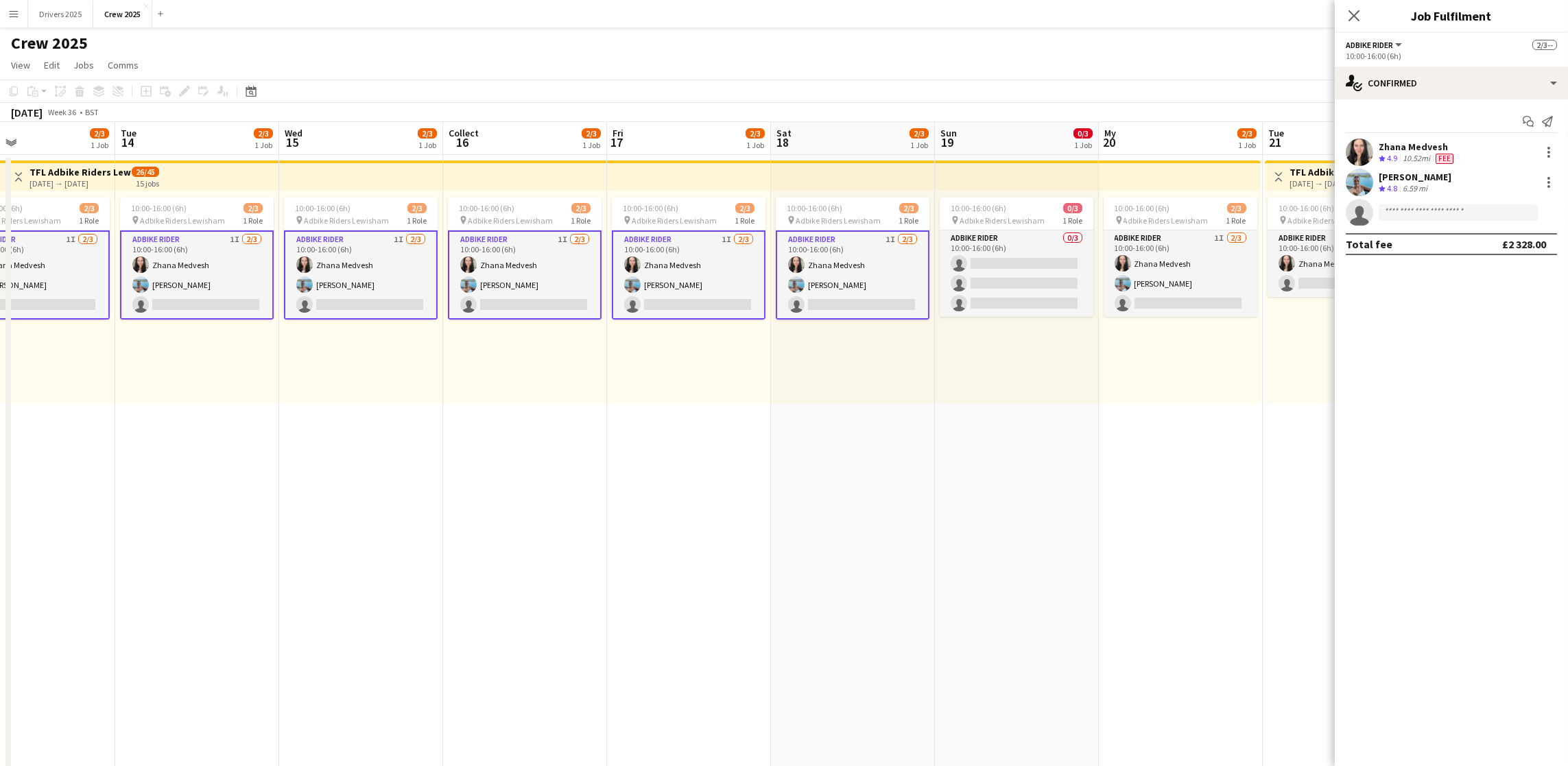
drag, startPoint x: 1186, startPoint y: 455, endPoint x: 860, endPoint y: 471, distance: 326.4
click at [860, 471] on app-calendar-viewport "Sat 11 2/3 1 Job Sun 12 0/3 1 Job My 13 2/3 1 Job Tue 14 2/3 1 Job Wed 15 2/3 1…" at bounding box center [784, 575] width 1568 height 907
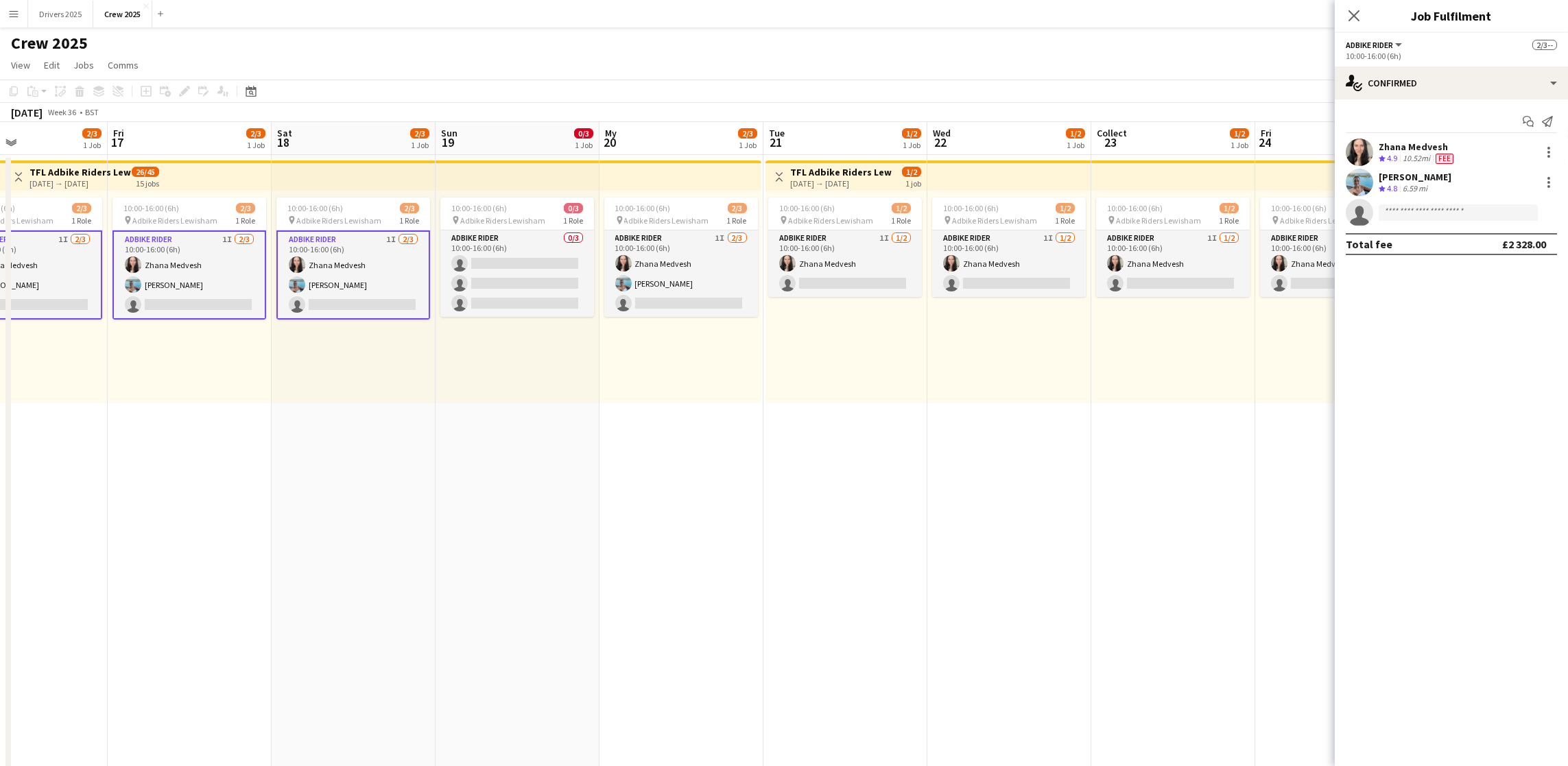
scroll to position [0, 587]
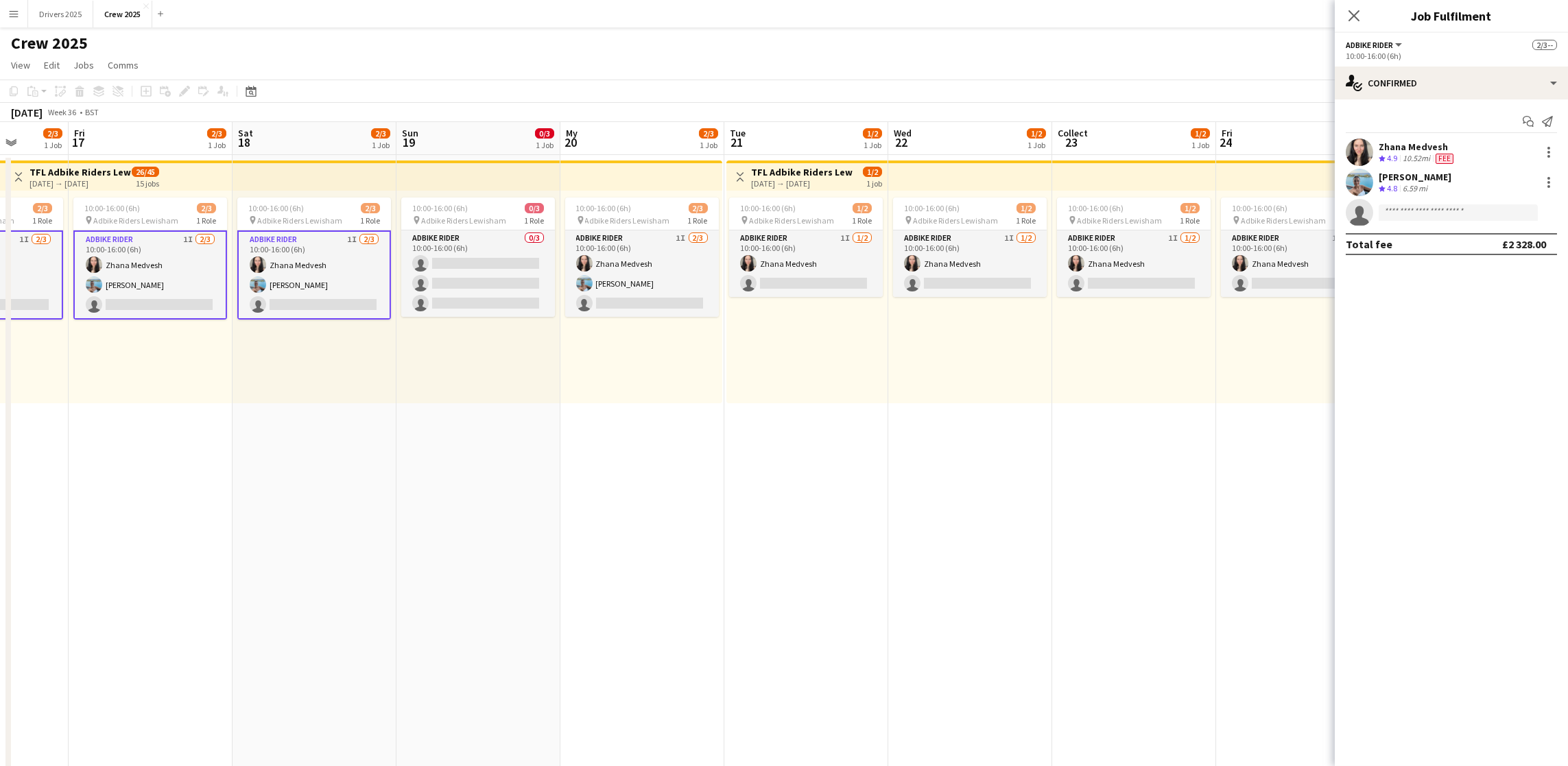
drag, startPoint x: 924, startPoint y: 459, endPoint x: 385, endPoint y: 471, distance: 539.1
click at [385, 471] on app-calendar-viewport "My 13 2/3 1 Job Tue 14 2/3 1 Job Wed 15 2/3 1 Job Collect 16 2/3 1 Job Fri 17 2…" at bounding box center [784, 575] width 1568 height 907
click at [625, 303] on app-card-role "Adbike Rider 1I [DATE] 10:00-16:00 (6h) [PERSON_NAME] [PERSON_NAME] single-neut…" at bounding box center [642, 274] width 154 height 87
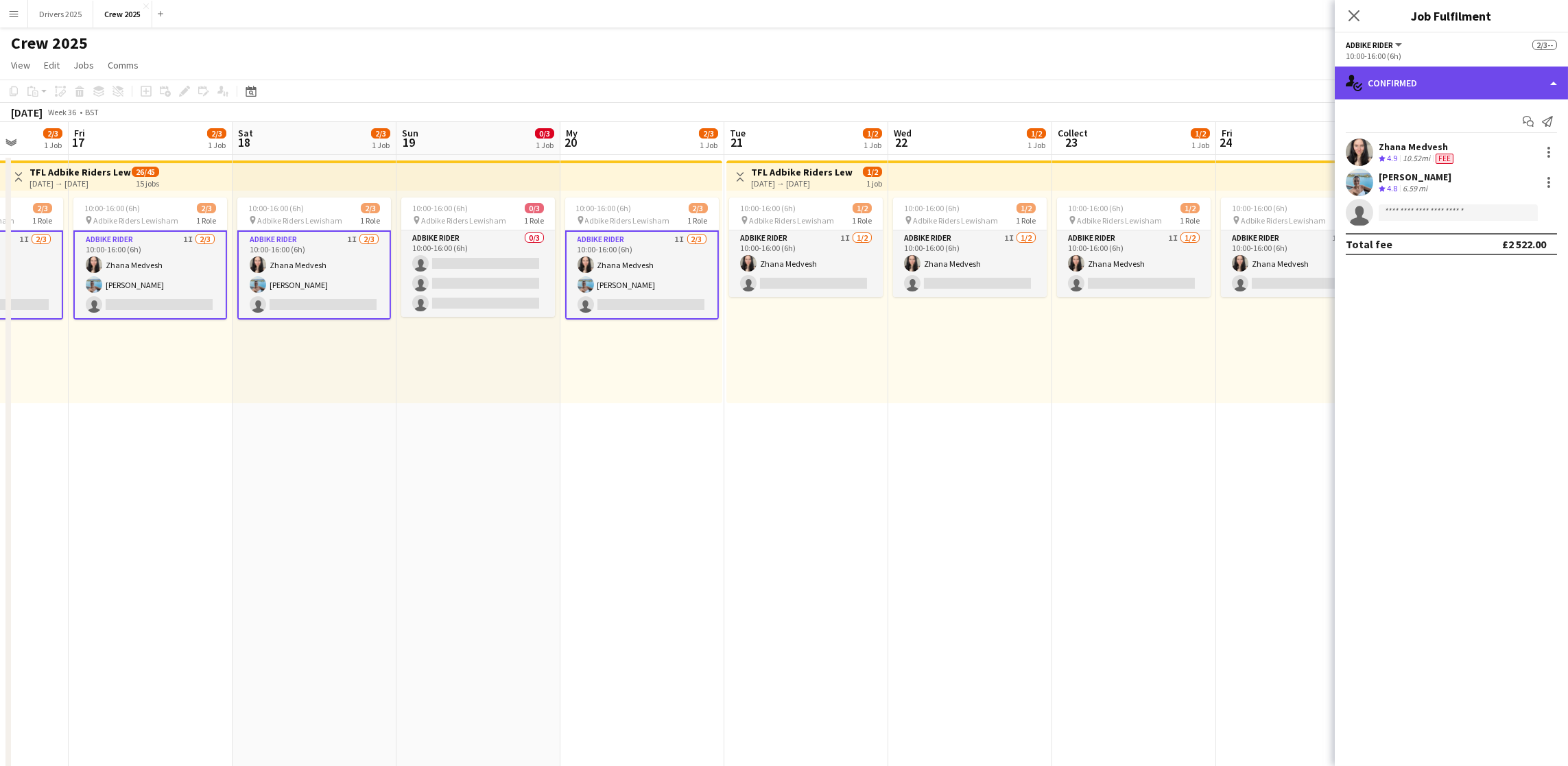
click at [1455, 84] on div "single-neutral-actions-check-2 Confirmed" at bounding box center [1451, 83] width 233 height 33
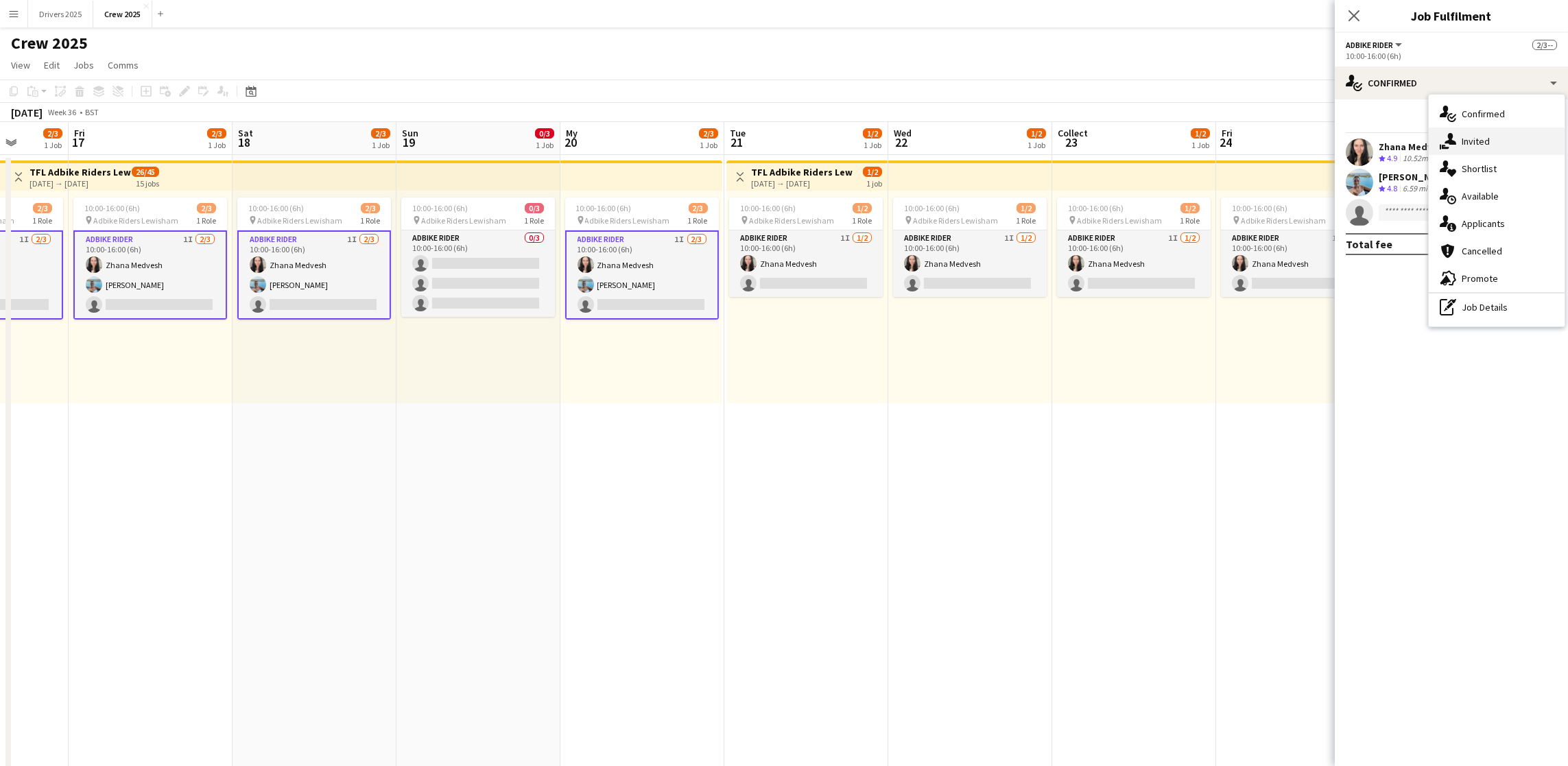
click at [1492, 143] on div "single-neutral-actions-share-1 Invited" at bounding box center [1496, 141] width 136 height 27
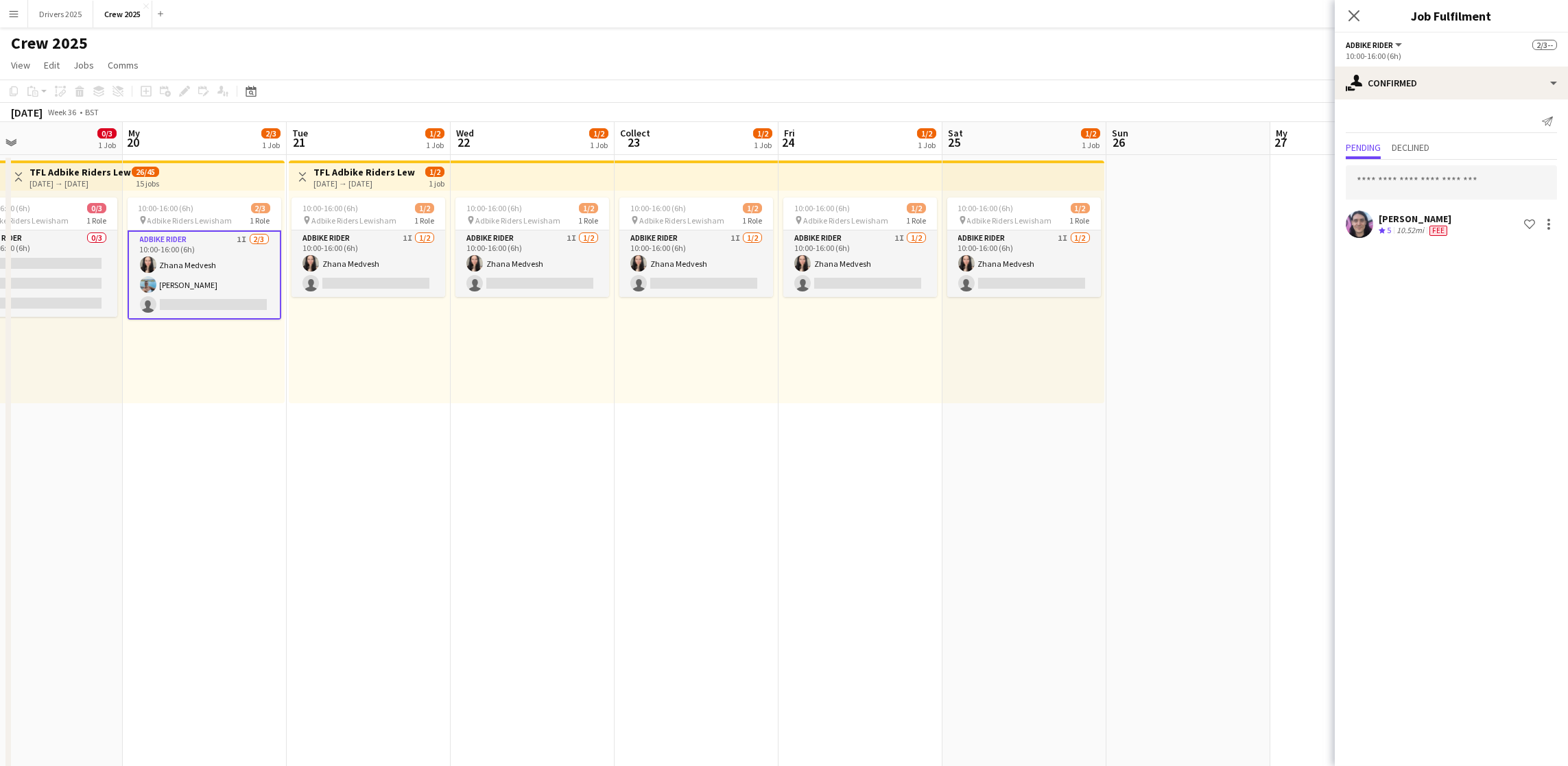
scroll to position [0, 494]
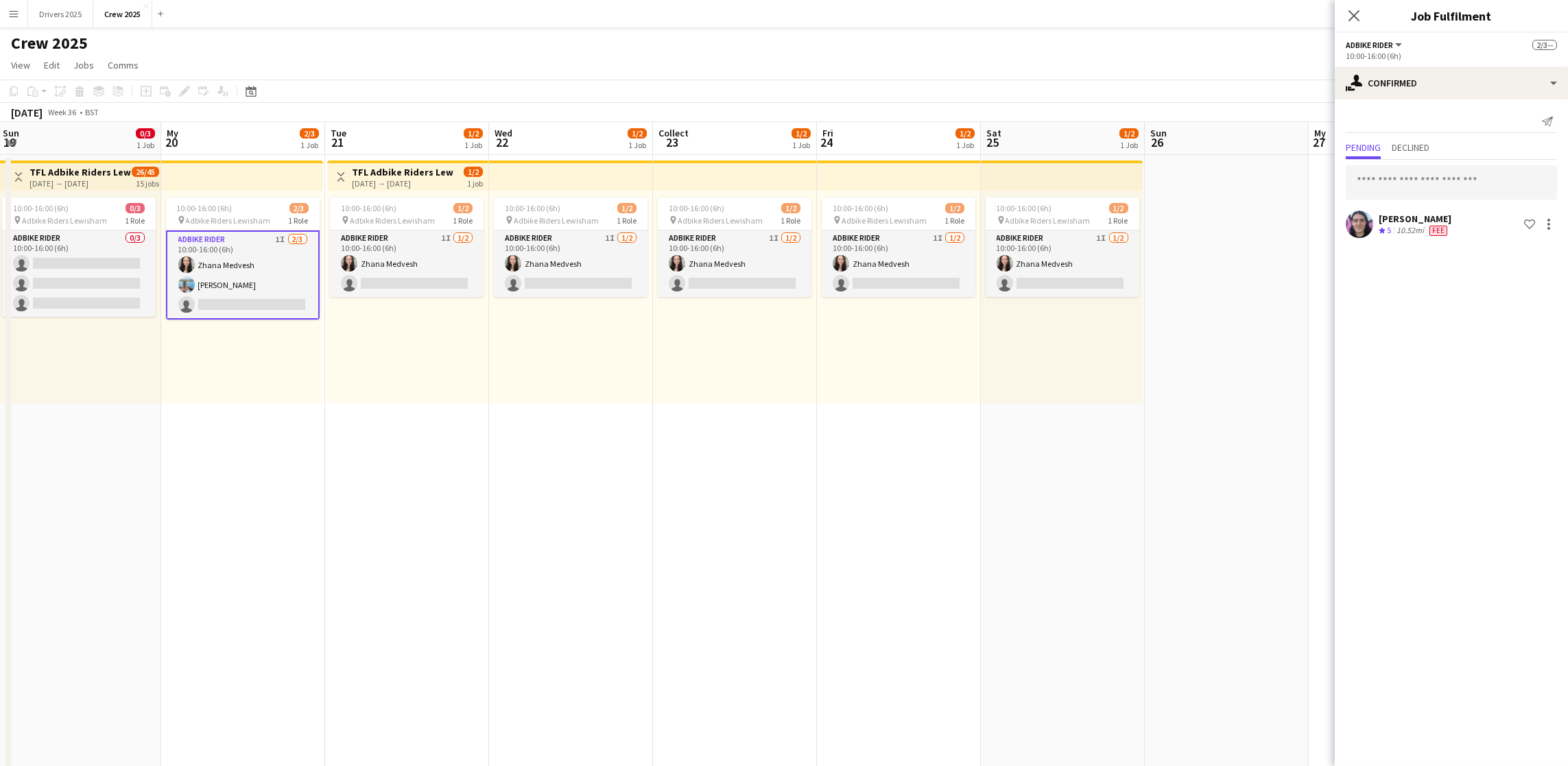
drag, startPoint x: 1007, startPoint y: 553, endPoint x: 609, endPoint y: 564, distance: 398.2
click at [609, 564] on app-calendar-viewport "Collect 16 2/3 1 Job Fri 17 2/3 1 Job Sat 18 2/3 1 Job Sun 19 0/3 1 Job My 20 2…" at bounding box center [784, 575] width 1568 height 907
click at [445, 285] on app-card-role "Adbike Rider 1I [DATE] 10:00-16:00 (6h) Zhana Medvesh single-neutral-actions" at bounding box center [406, 264] width 154 height 67
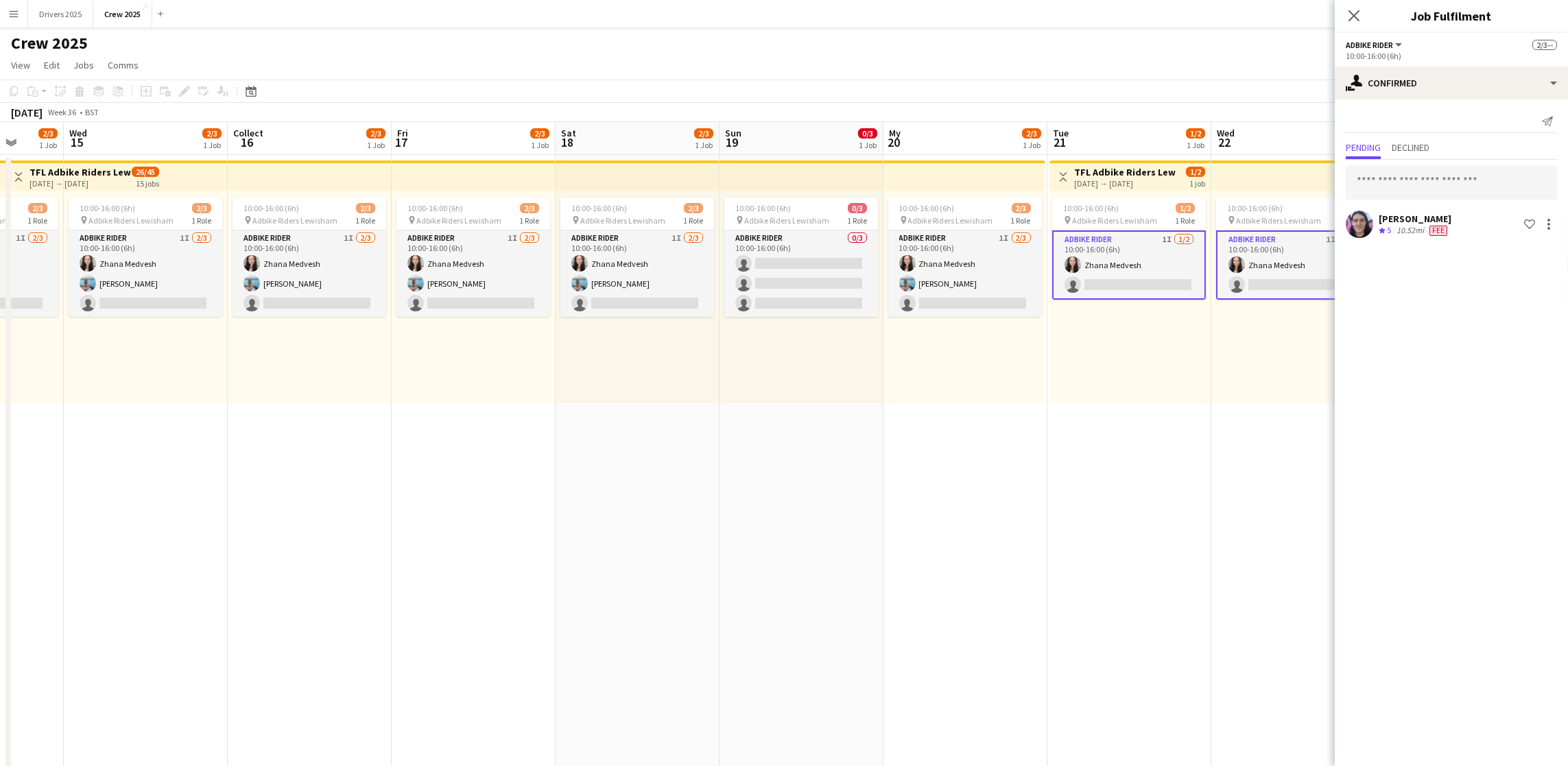
drag, startPoint x: 403, startPoint y: 478, endPoint x: 1516, endPoint y: 472, distance: 1113.0
click at [1551, 467] on body "Menu Boards Boards Boards All jobs Status Workforce Workforce My Workforce Recr…" at bounding box center [784, 526] width 1568 height 1053
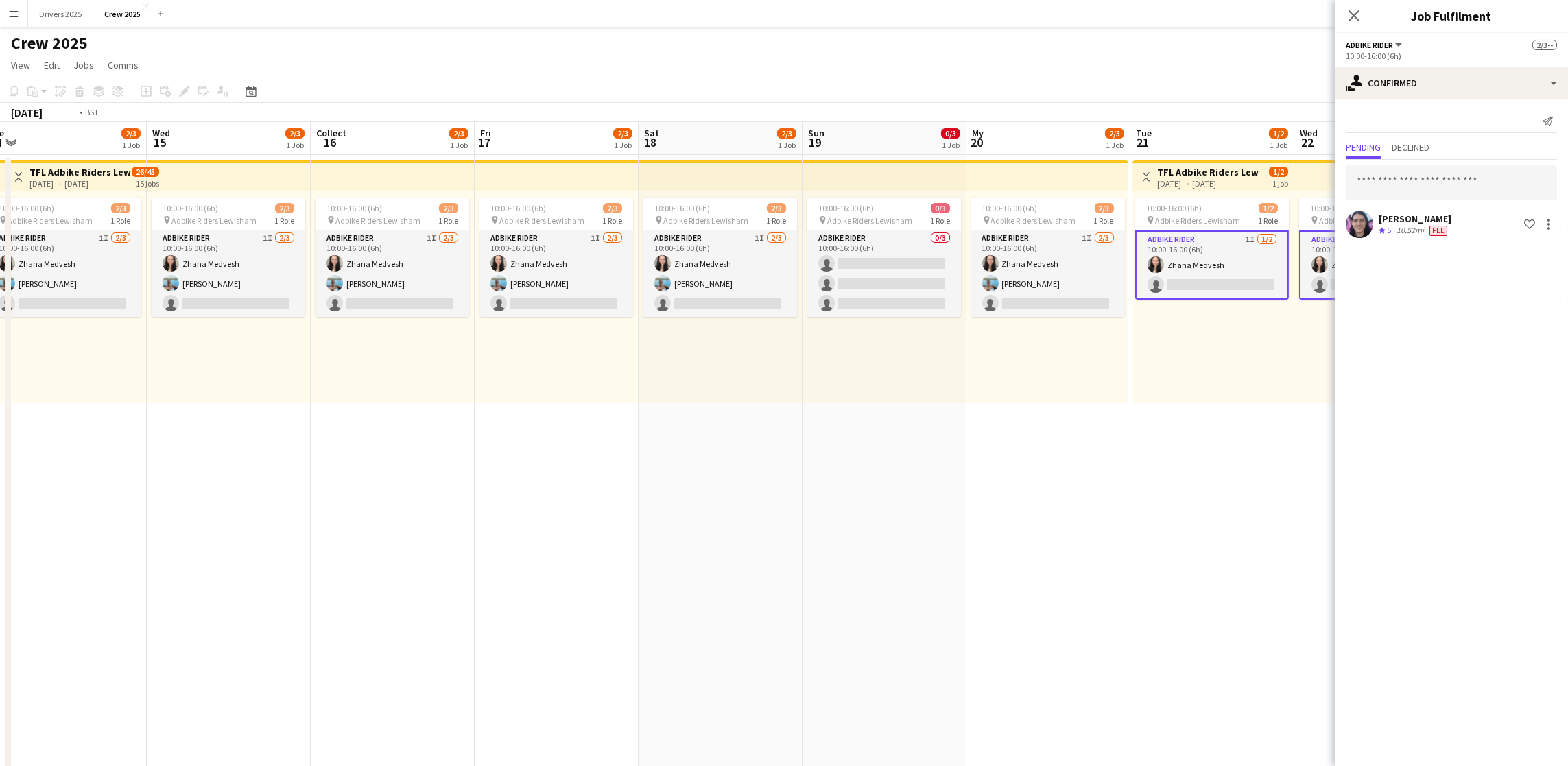
drag, startPoint x: 719, startPoint y: 518, endPoint x: 1613, endPoint y: 481, distance: 894.8
click at [1568, 481] on html "Menu Boards Boards Boards All jobs Status Workforce Workforce My Workforce Recr…" at bounding box center [784, 526] width 1568 height 1053
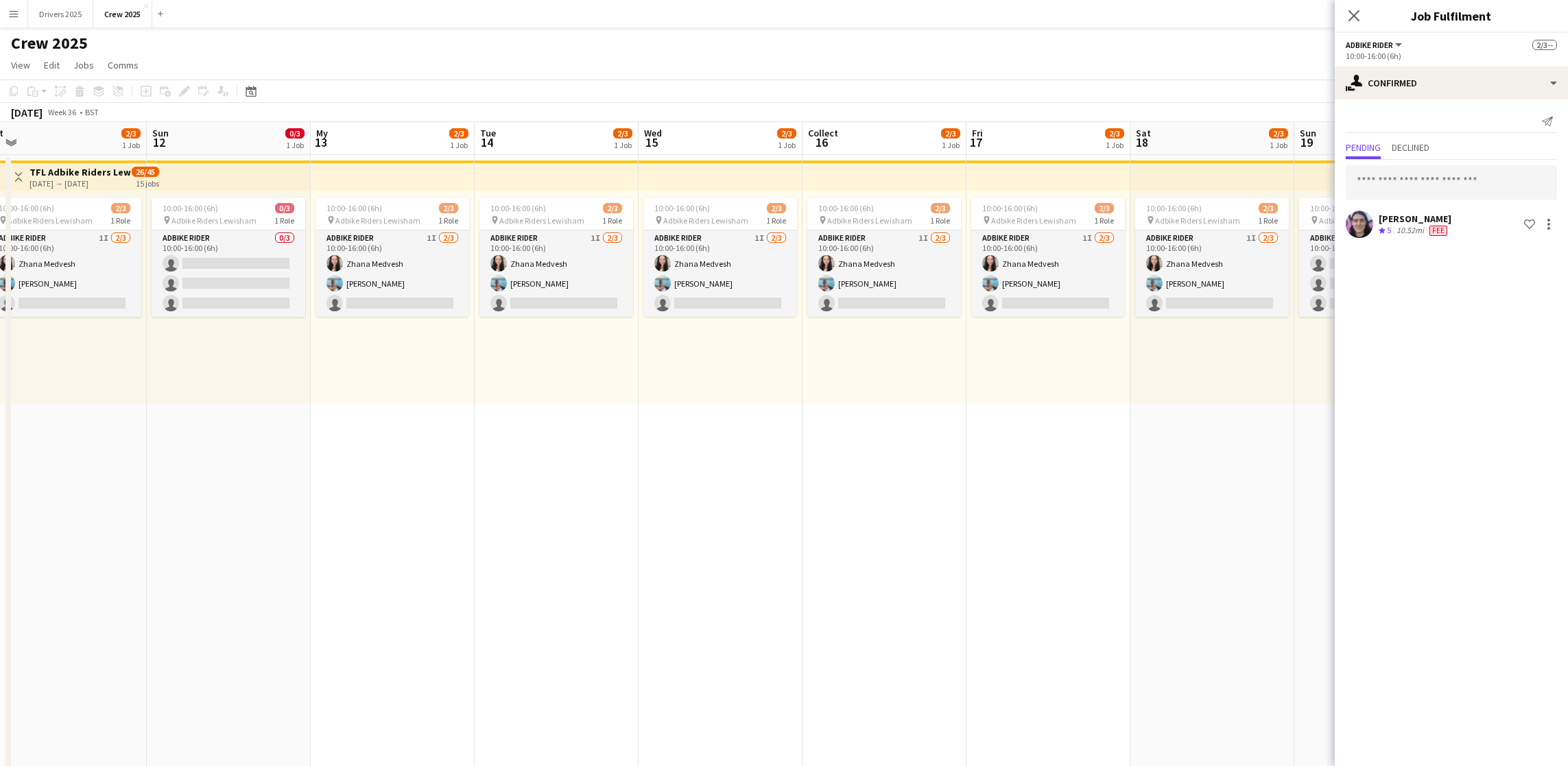
scroll to position [0, 0]
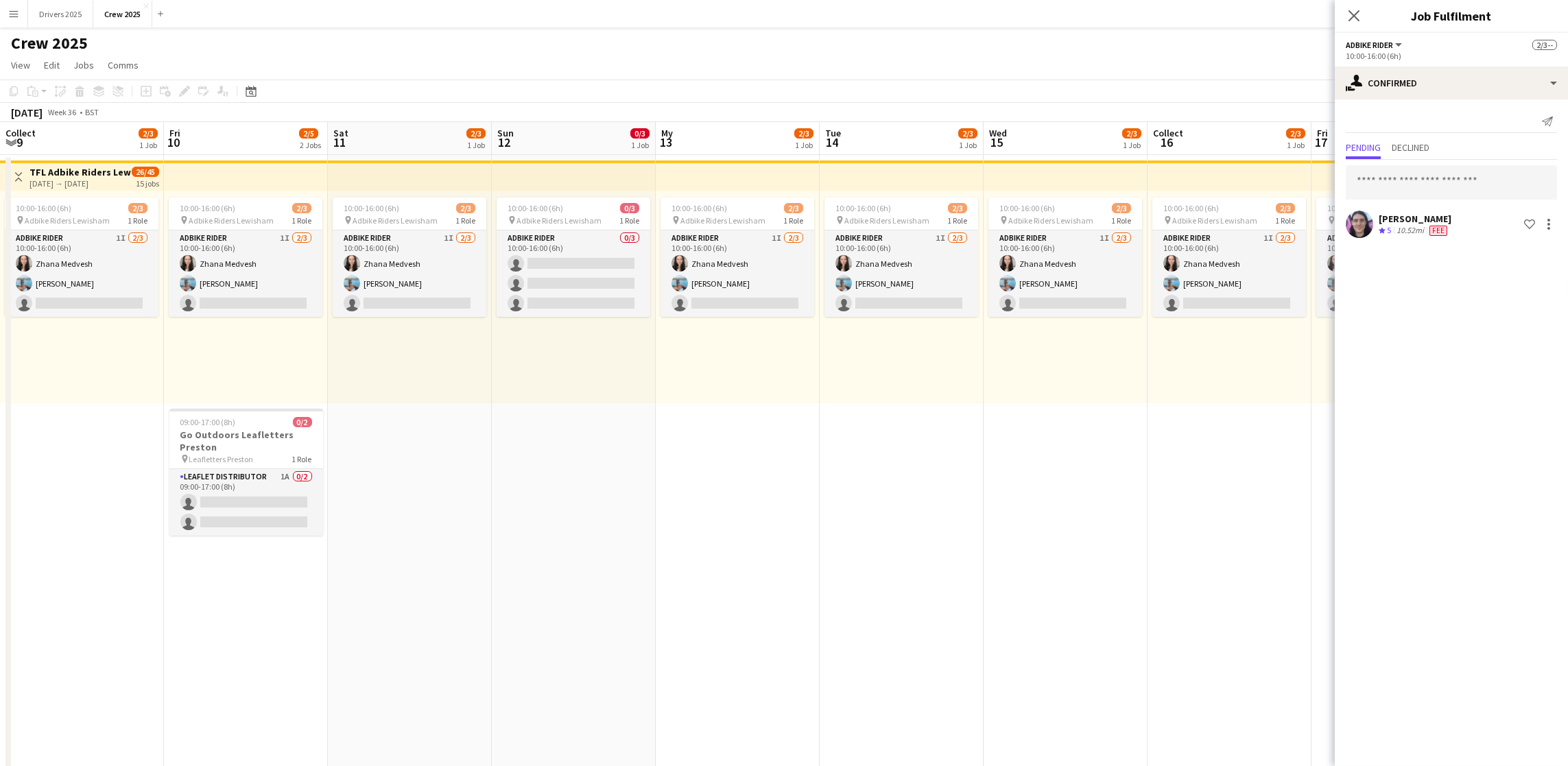
drag, startPoint x: 638, startPoint y: 506, endPoint x: 1569, endPoint y: 492, distance: 931.1
click at [1568, 492] on html "Menu Boards Boards Boards All jobs Status Workforce Workforce My Workforce Recr…" at bounding box center [784, 526] width 1568 height 1053
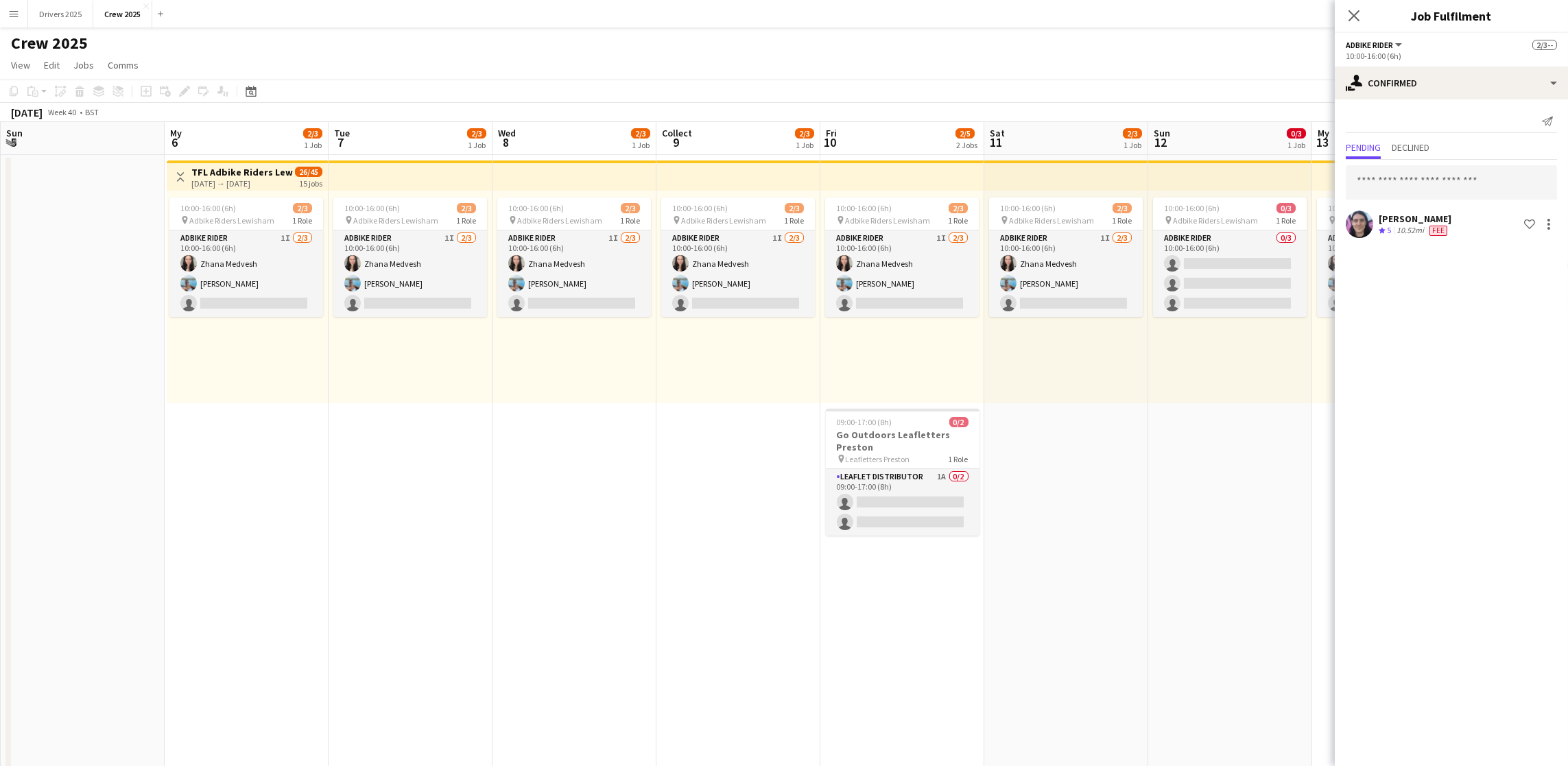
scroll to position [0, 428]
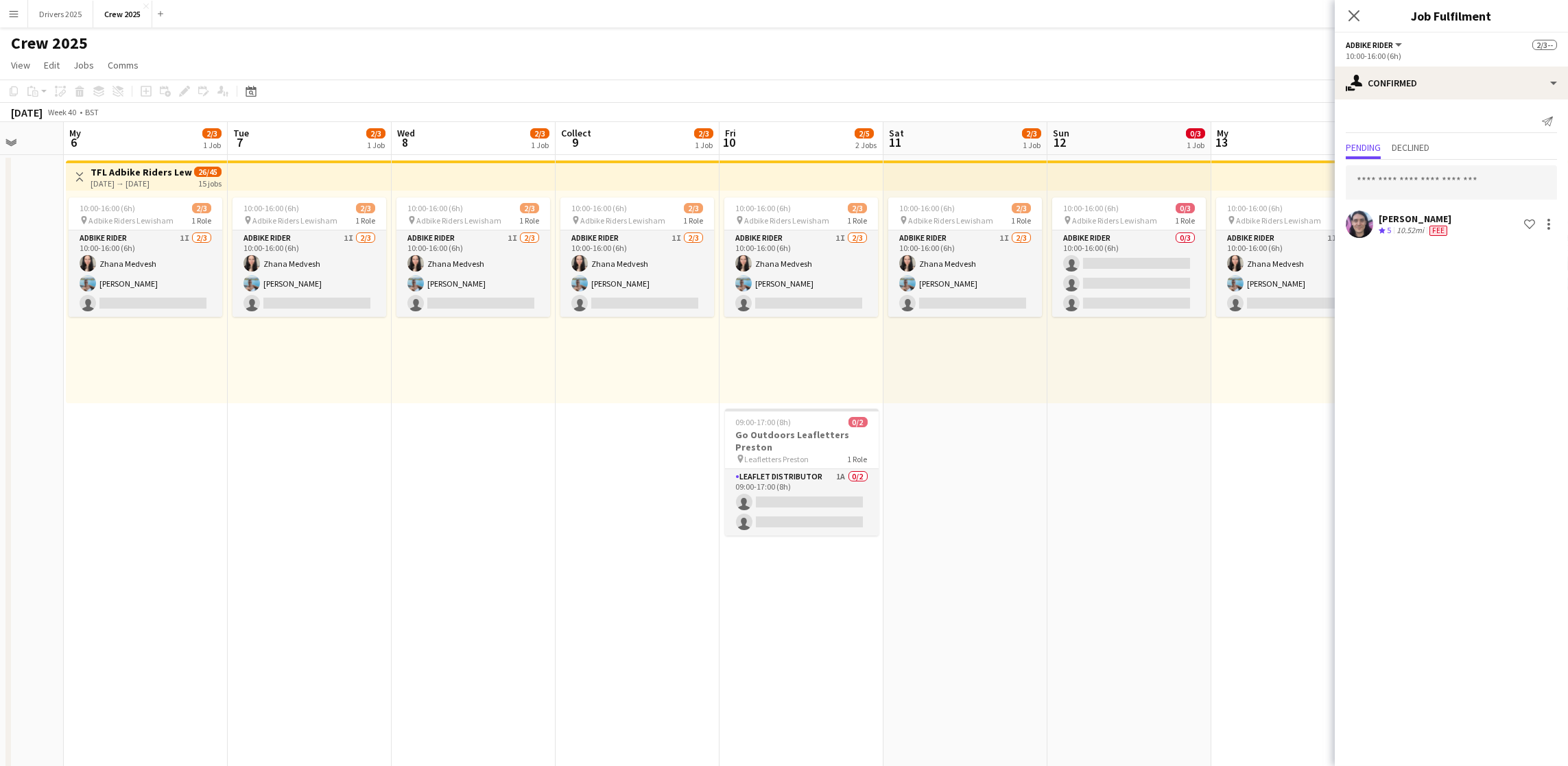
drag, startPoint x: 1028, startPoint y: 520, endPoint x: 1051, endPoint y: 520, distance: 23.0
click at [1051, 520] on app-calendar-viewport "Fri 3 Sat 4 0/2 1 Job Sun 5 My 6 2/3 1 Job Tue 7 2/3 1 Job Wed 8 2/3 1 Job Coll…" at bounding box center [784, 575] width 1568 height 907
click at [767, 488] on app-card-role "Leaflet Distributor 1A 0/2 09:00-17:00 (8h) single-neutral-actions single-neutr…" at bounding box center [802, 502] width 154 height 67
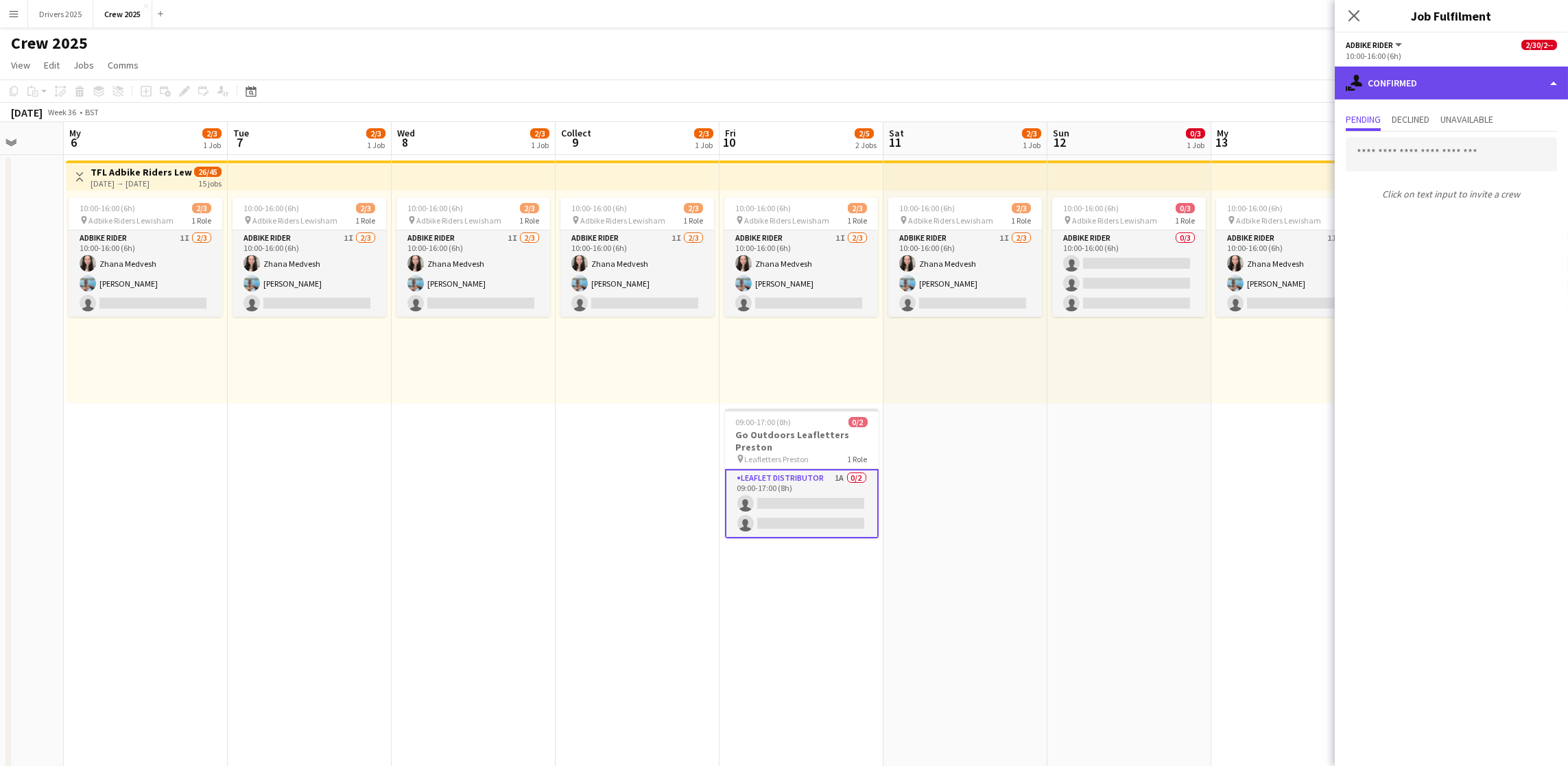
click at [1425, 88] on div "single-neutral-actions-share-1 Confirmed" at bounding box center [1451, 83] width 233 height 33
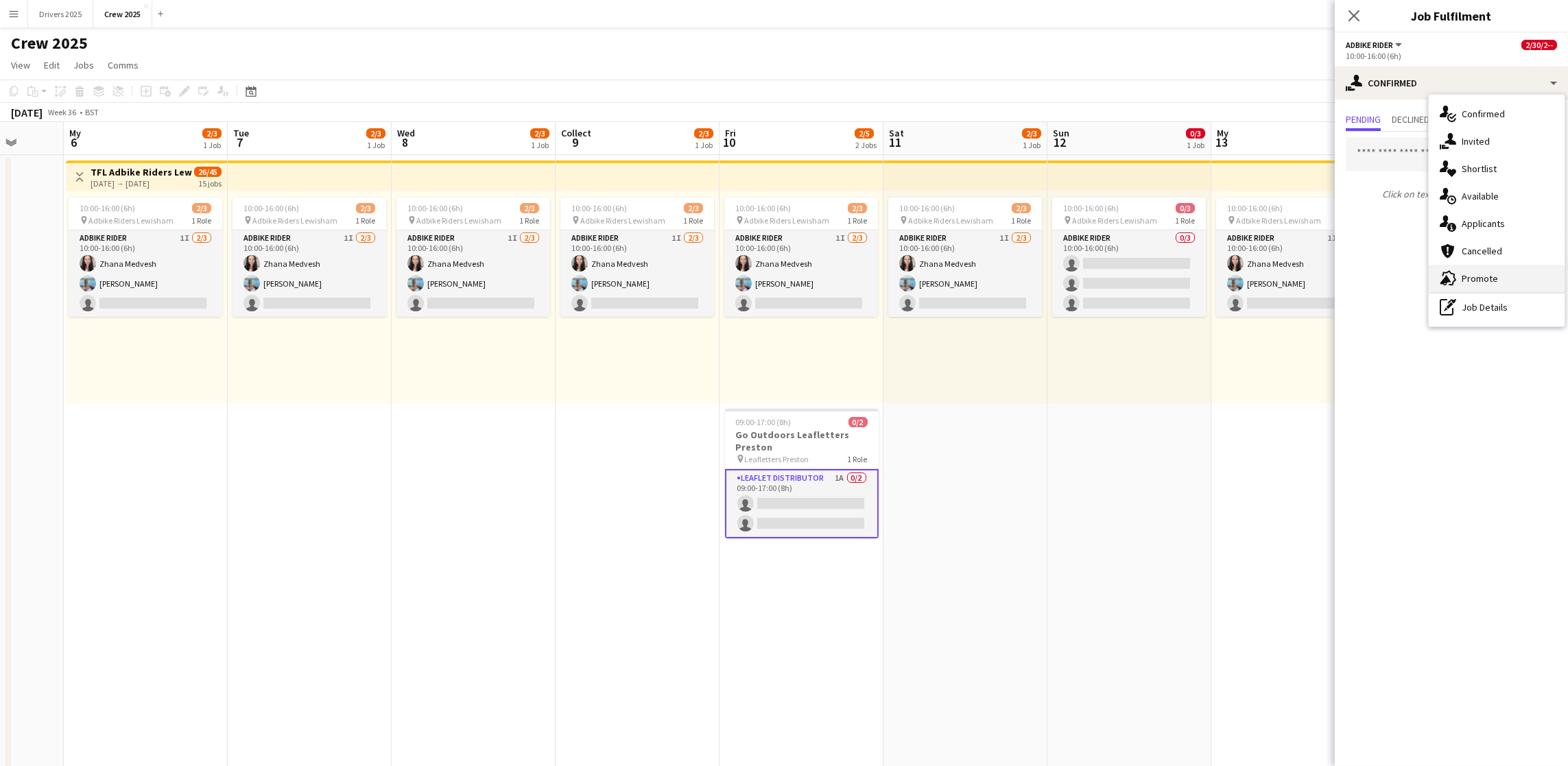
click at [1501, 272] on div "advertising-megaphone Promote" at bounding box center [1496, 279] width 136 height 27
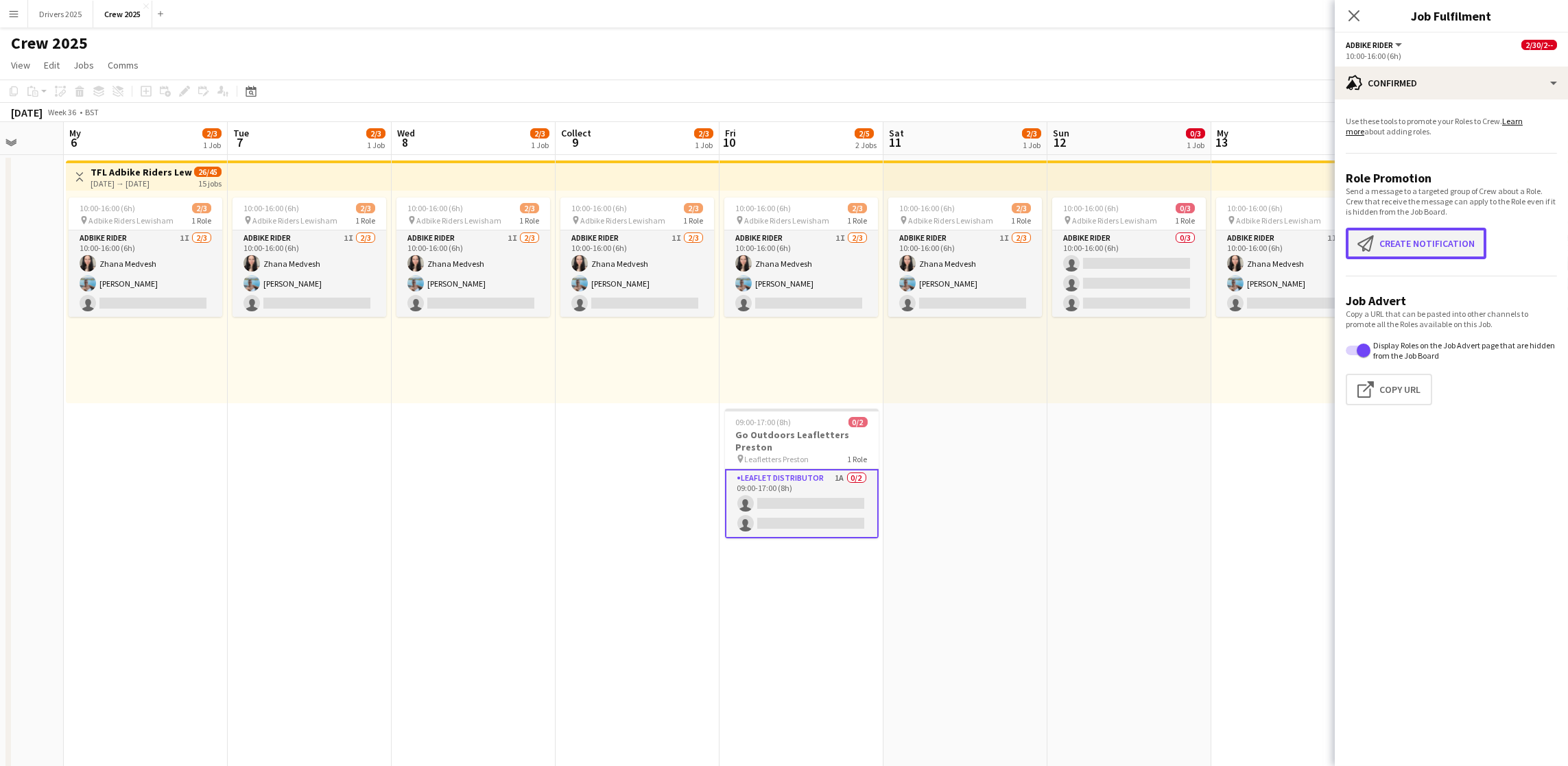
click at [1459, 237] on font "Create notification" at bounding box center [1427, 244] width 96 height 13
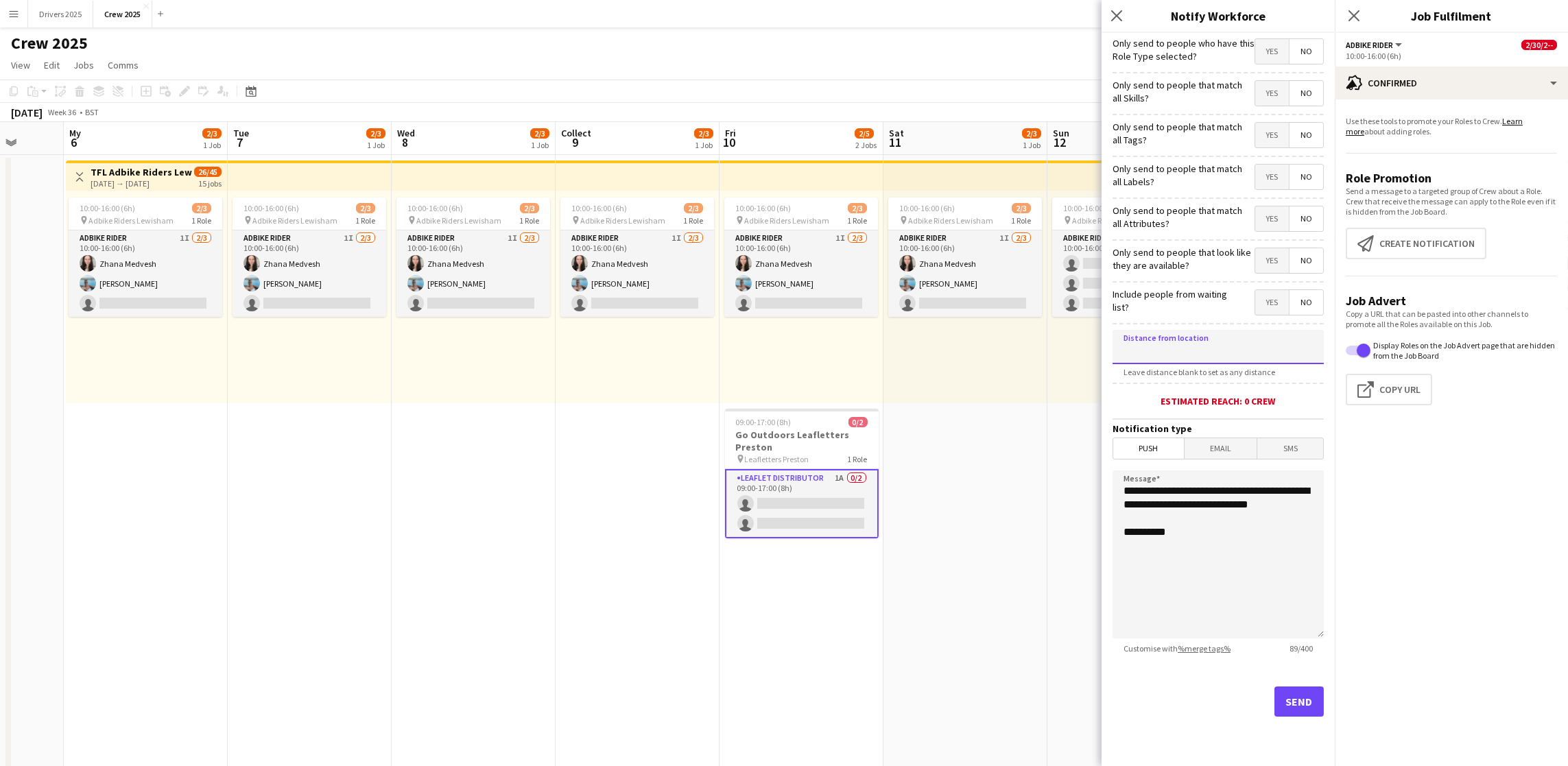
click at [1207, 350] on input at bounding box center [1218, 346] width 211 height 34
type input "****"
type input "*****"
click at [860, 511] on app-card-role "Leaflet Distributor 1A 0/2 09:00-17:00 (8h) single-neutral-actions single-neutr…" at bounding box center [802, 503] width 154 height 69
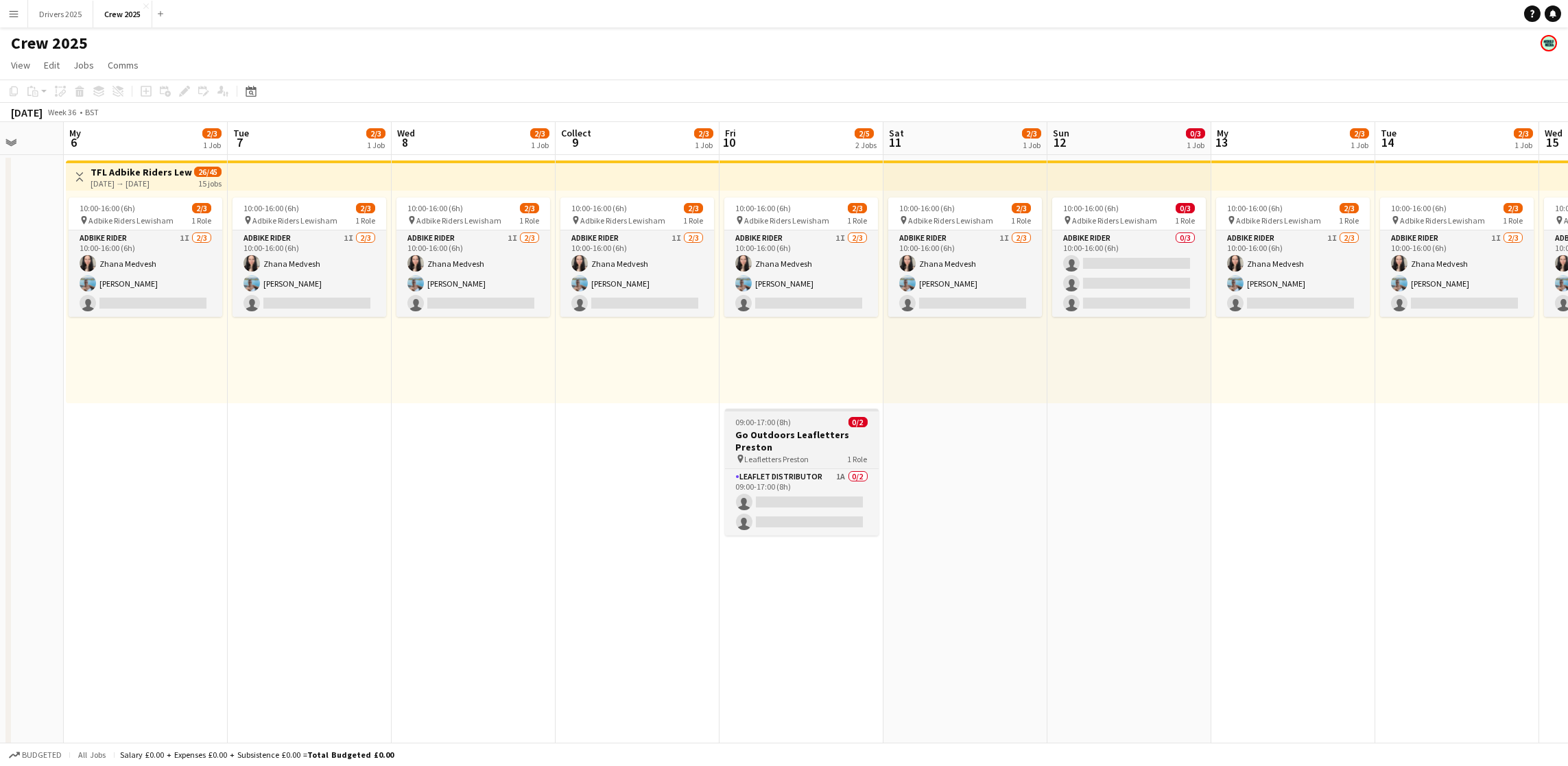
click at [777, 441] on h3 "Go Outdoors Leafletters Preston" at bounding box center [802, 441] width 154 height 25
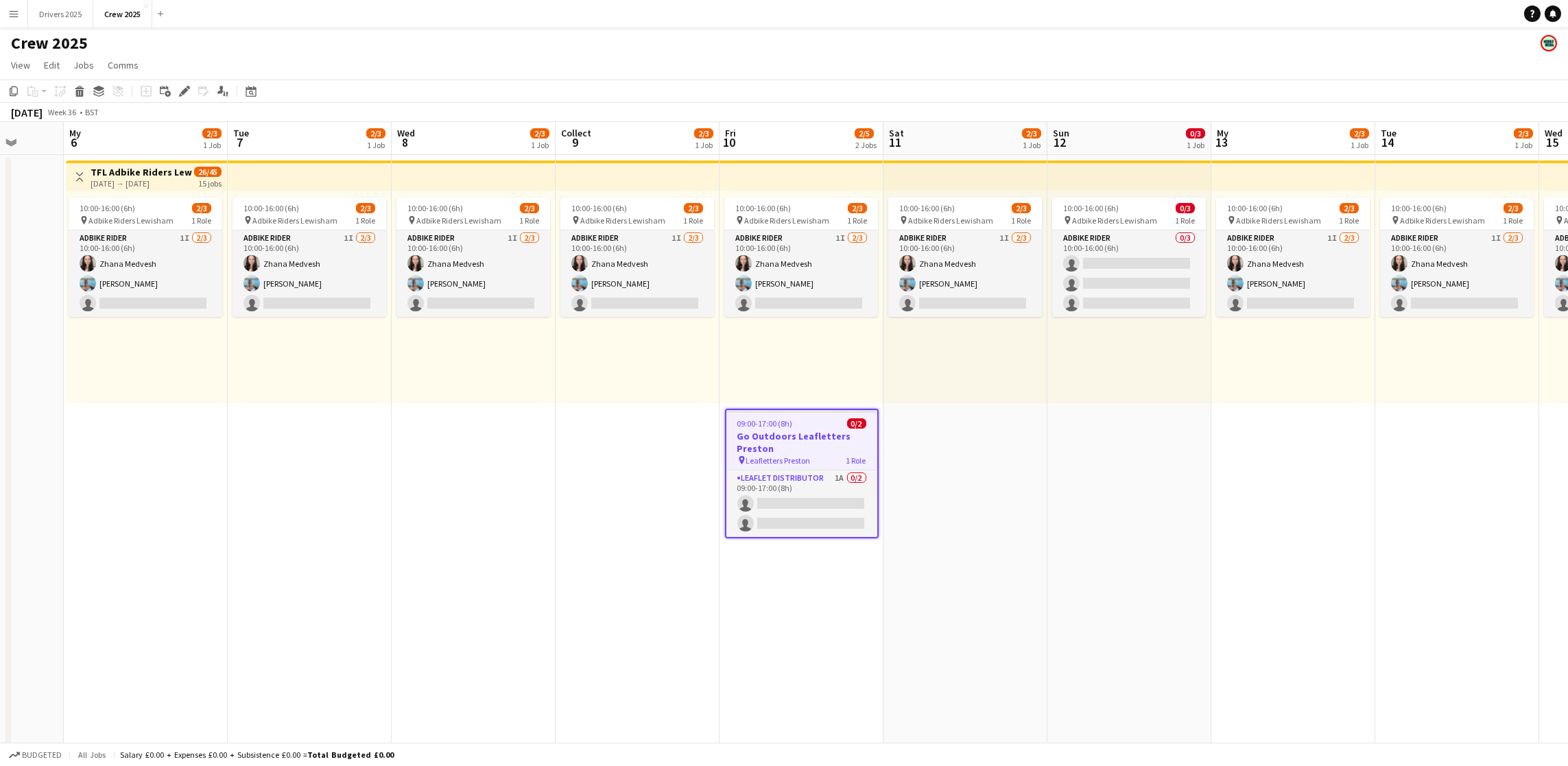
click at [184, 94] on icon "Edit" at bounding box center [185, 92] width 11 height 11
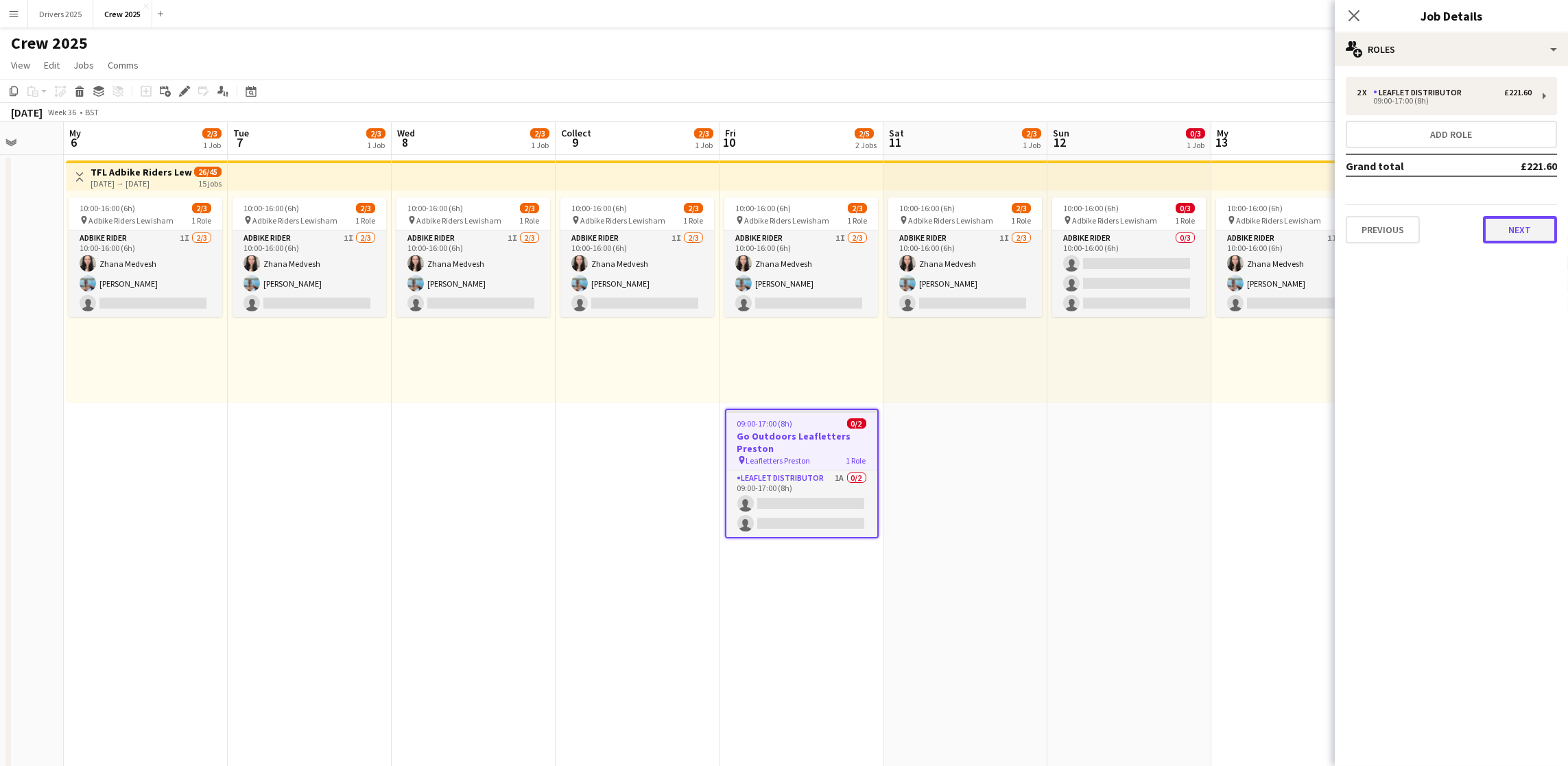
click at [1530, 224] on font "Next" at bounding box center [1520, 230] width 22 height 13
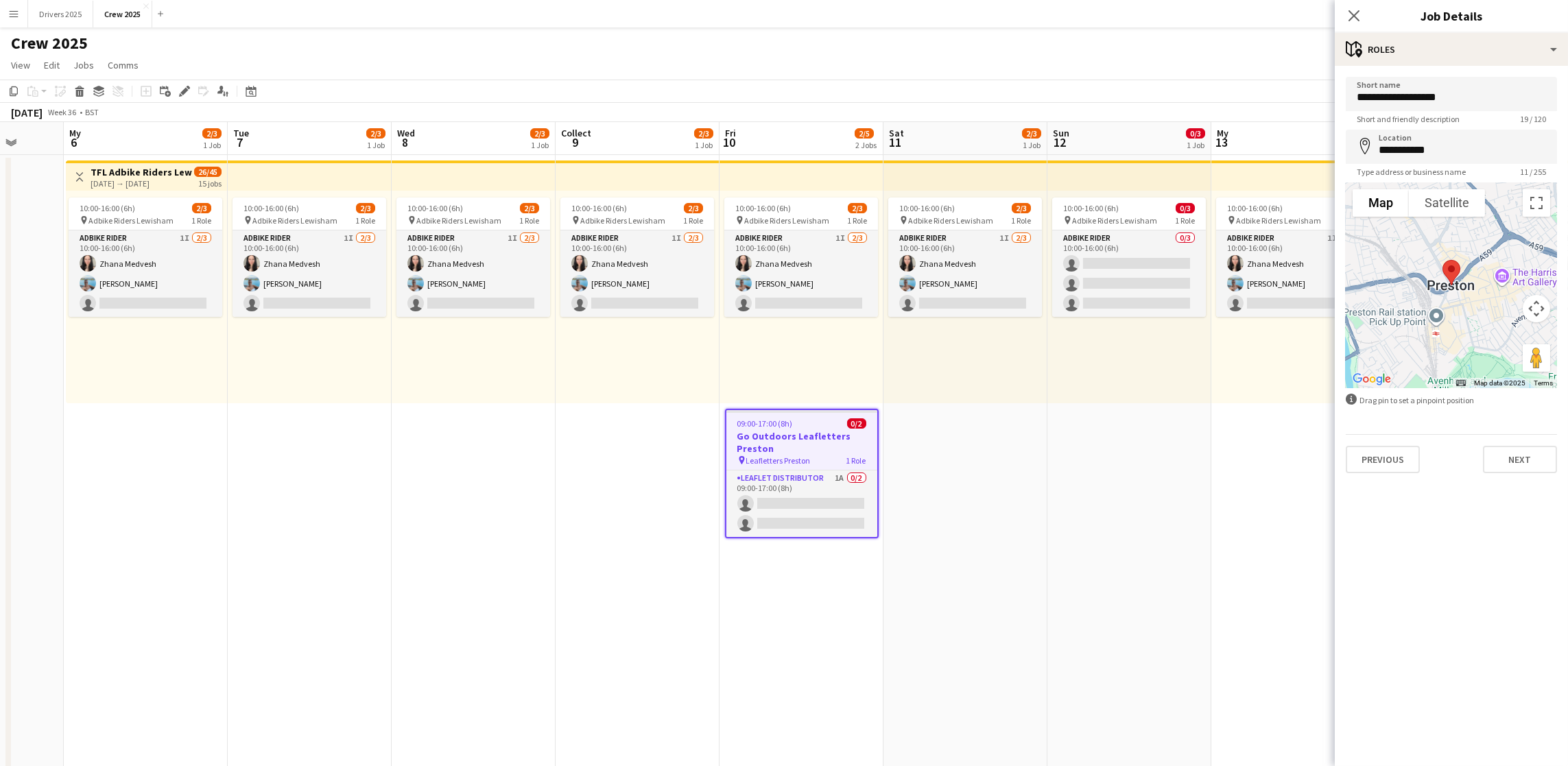
click at [1474, 178] on form "**********" at bounding box center [1451, 276] width 233 height 397
click at [1468, 151] on input "**********" at bounding box center [1451, 147] width 211 height 34
click at [1499, 453] on button "Next" at bounding box center [1519, 459] width 74 height 27
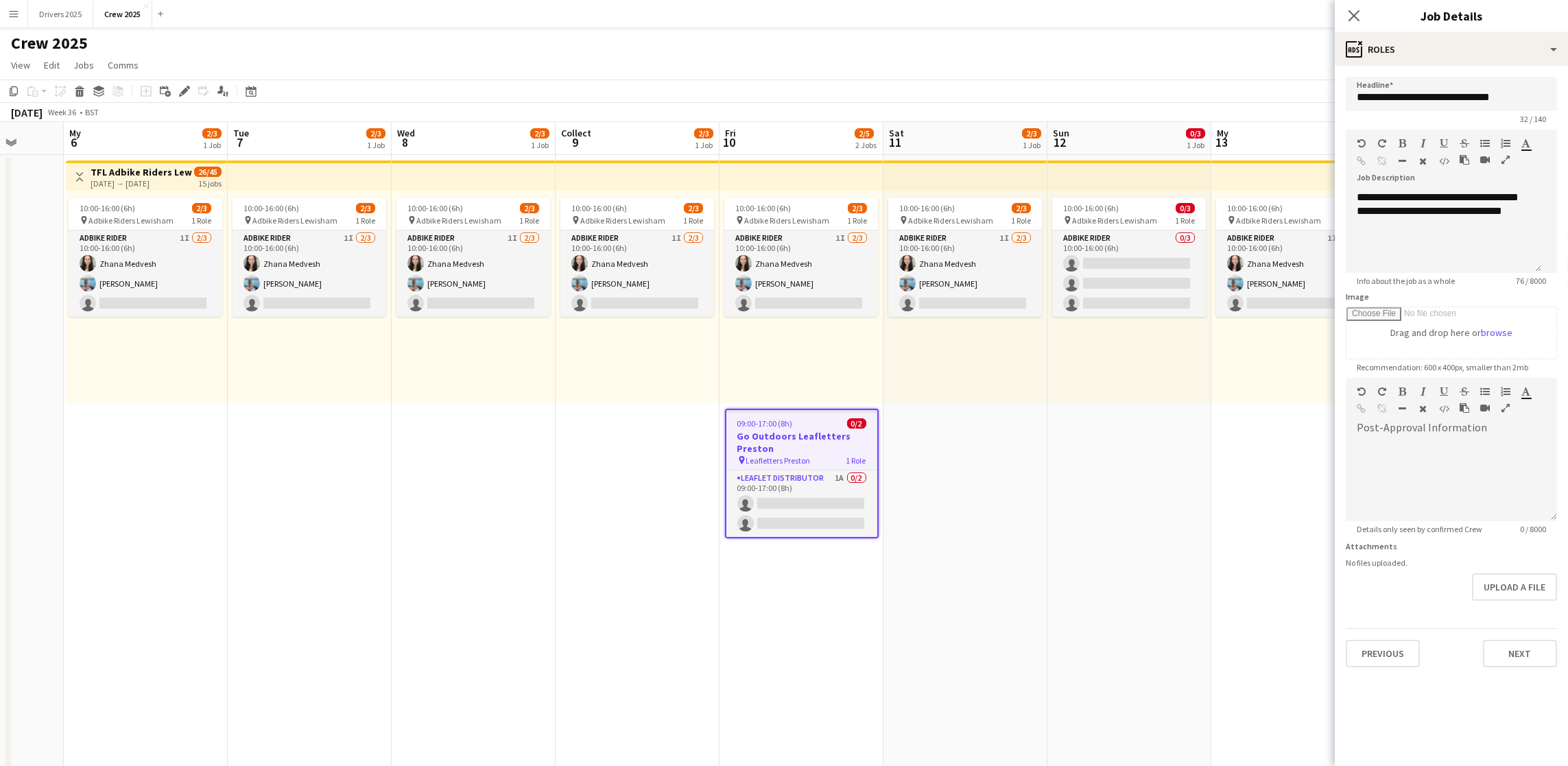
click at [1184, 519] on app-date-cell "10:00-16:00 (6h) 0/3 pin Adbike Riders Lewisham 1 Role Adbike Rider 0/3 10:00-1…" at bounding box center [1129, 592] width 164 height 874
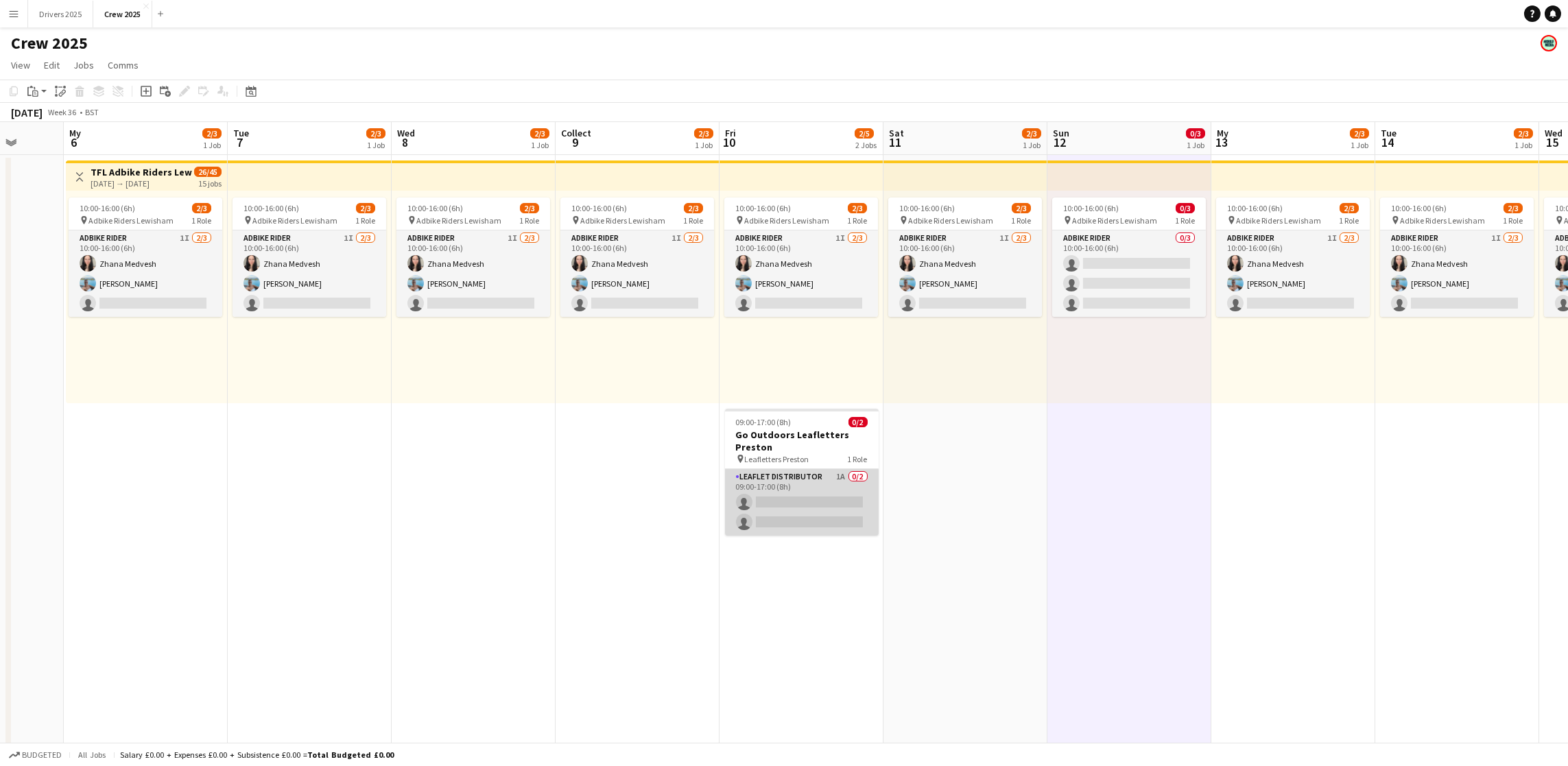
click at [805, 498] on app-card-role "Leaflet Distributor 1A 0/2 09:00-17:00 (8h) single-neutral-actions single-neutr…" at bounding box center [802, 502] width 154 height 67
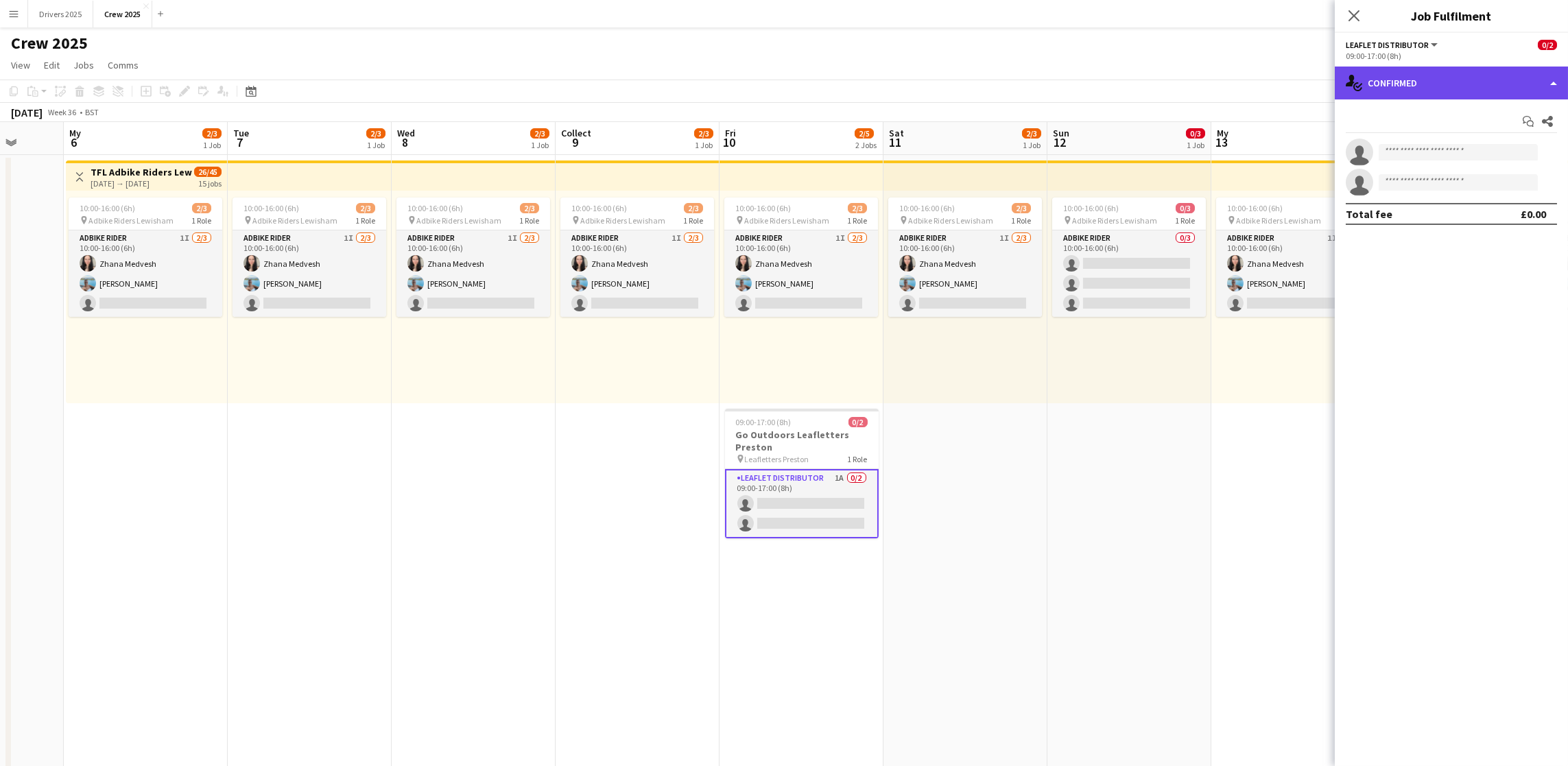
click at [1422, 90] on div "single-neutral-actions-check-2 Confirmed" at bounding box center [1451, 83] width 233 height 33
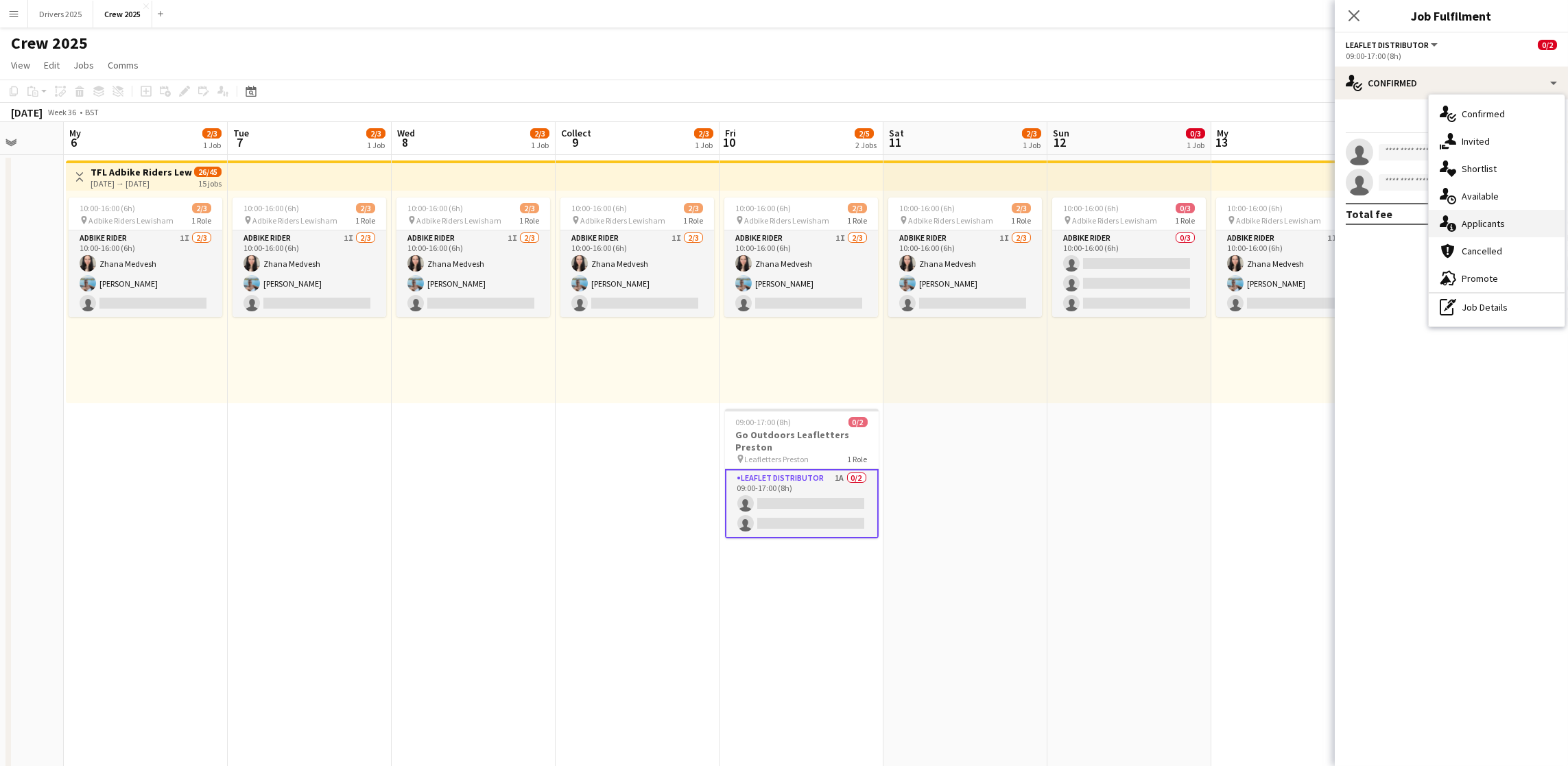
click at [1484, 218] on font "Applicants" at bounding box center [1483, 224] width 43 height 13
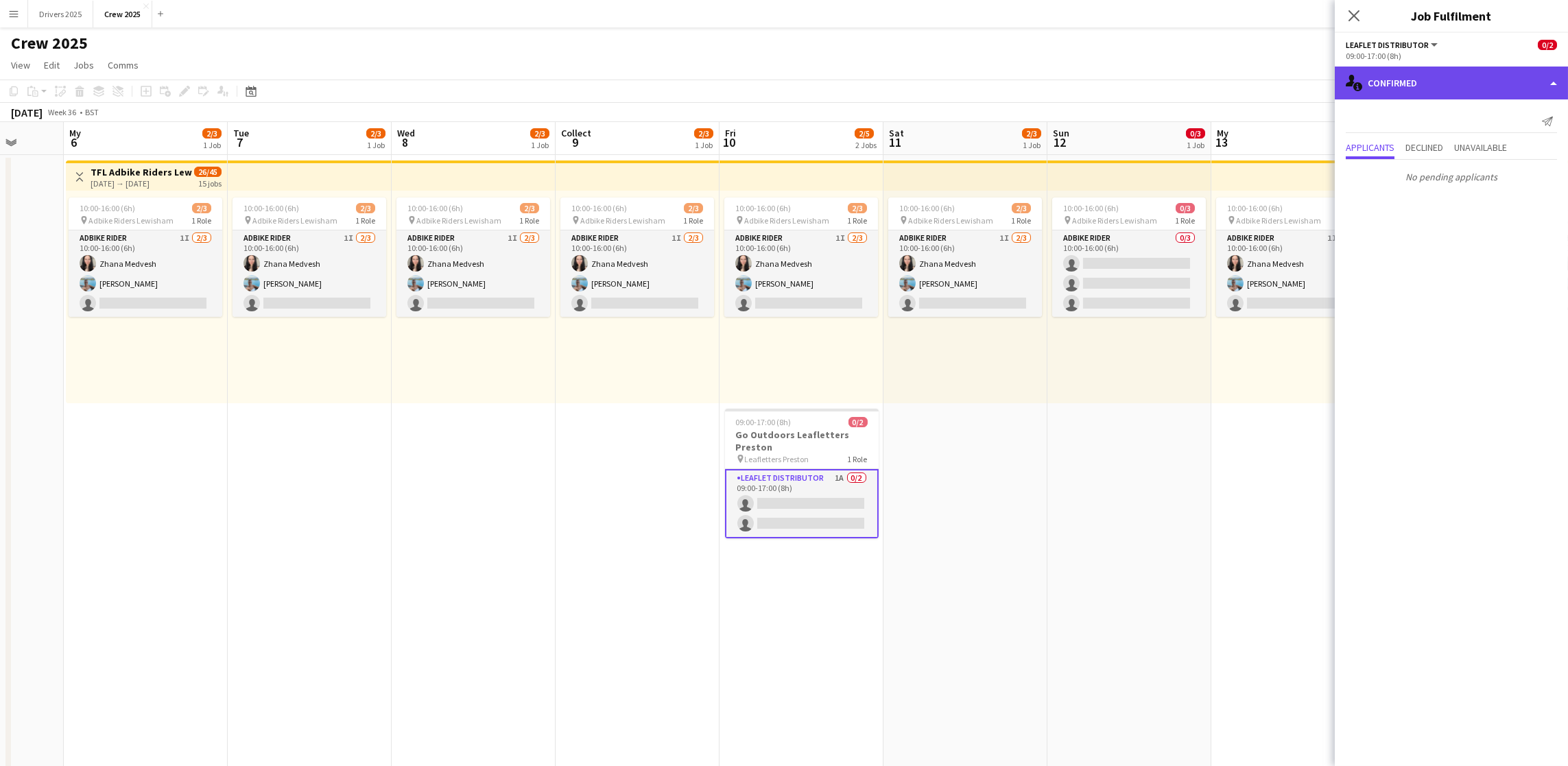
click at [1445, 84] on div "single-neutral-actions-information Confirmed" at bounding box center [1451, 83] width 233 height 33
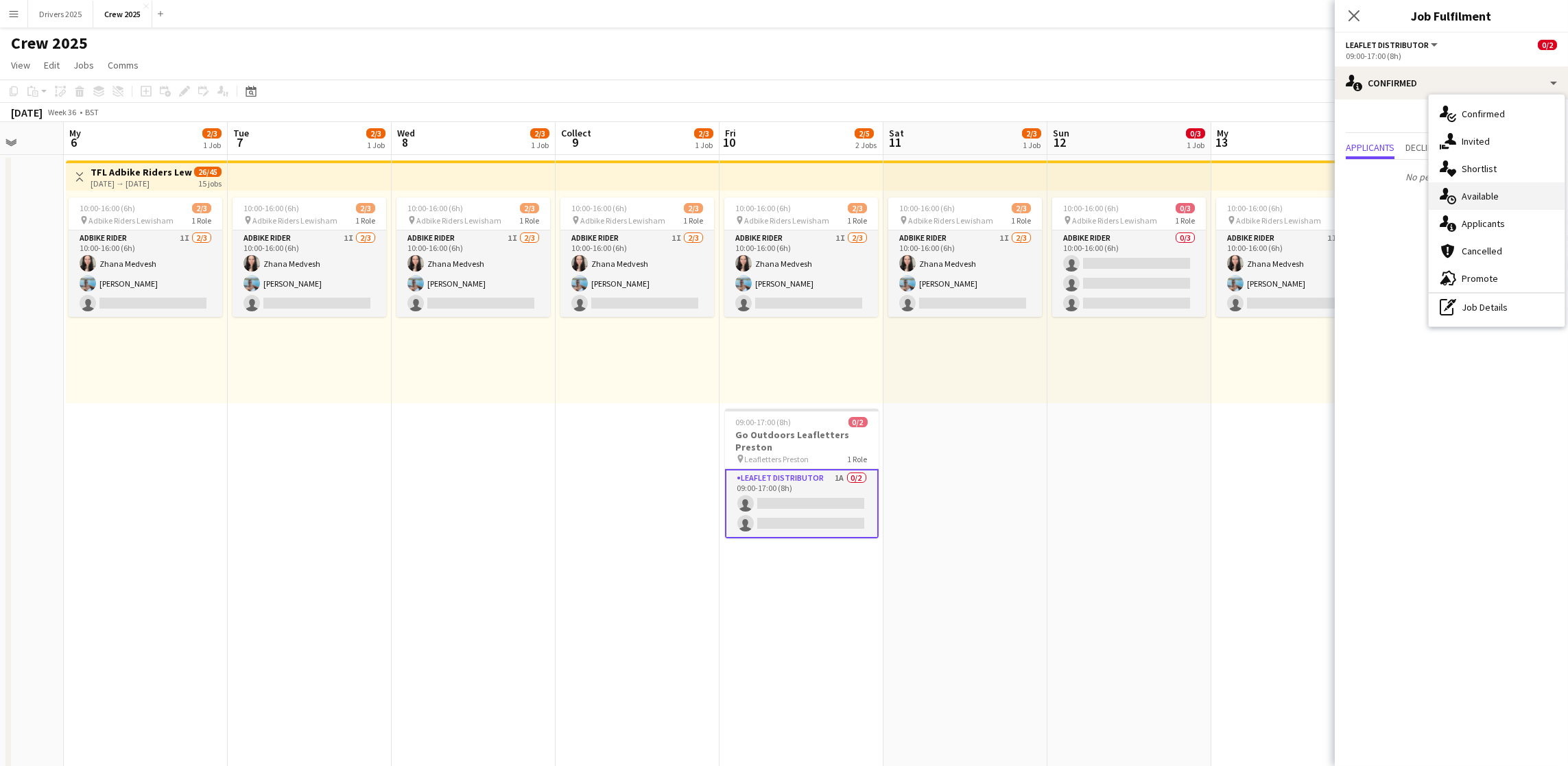
click at [1506, 192] on div "single-neutral-actions-upload Available" at bounding box center [1496, 196] width 136 height 27
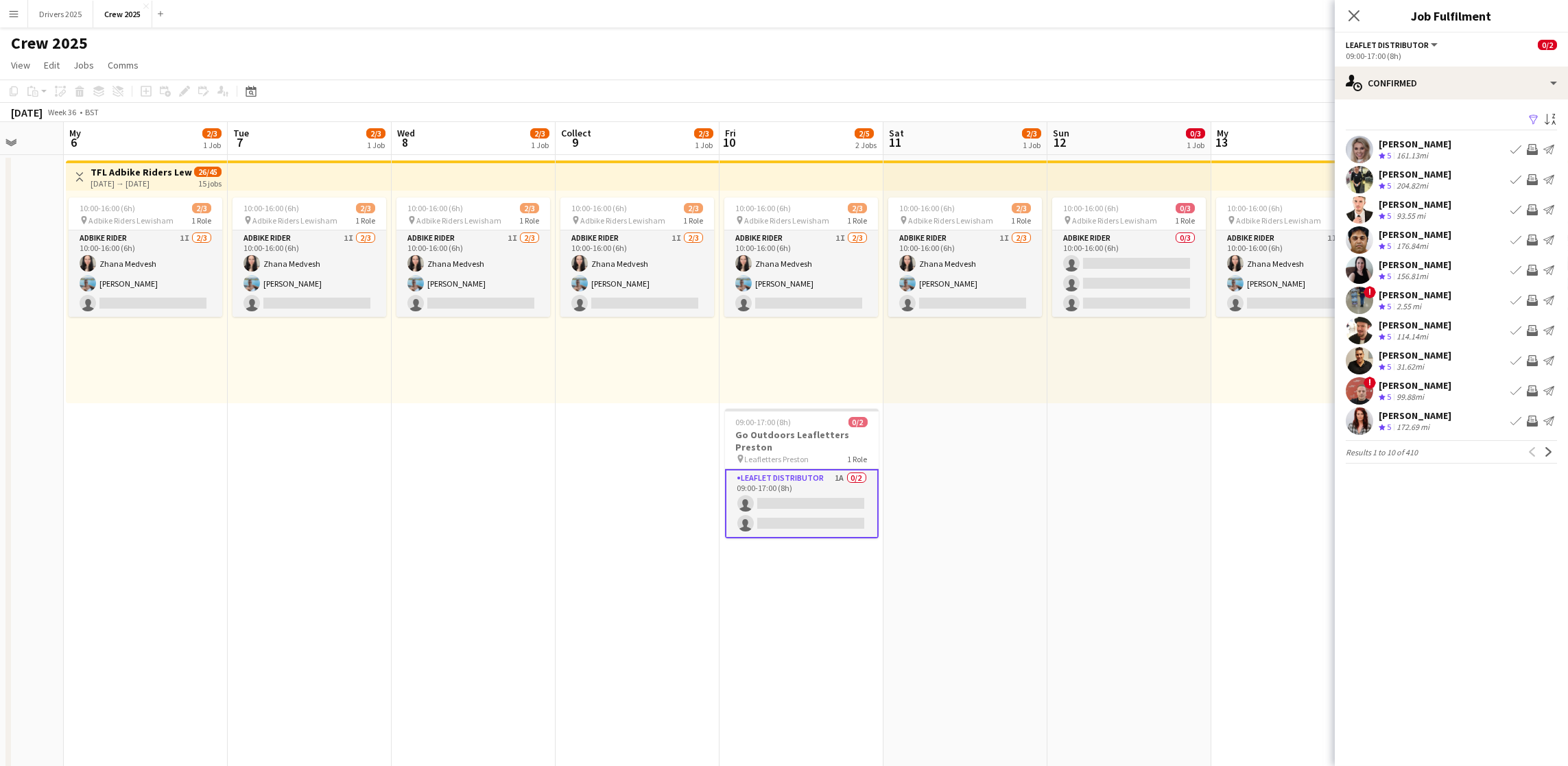
click at [1530, 116] on app-icon "Filter" at bounding box center [1534, 120] width 11 height 13
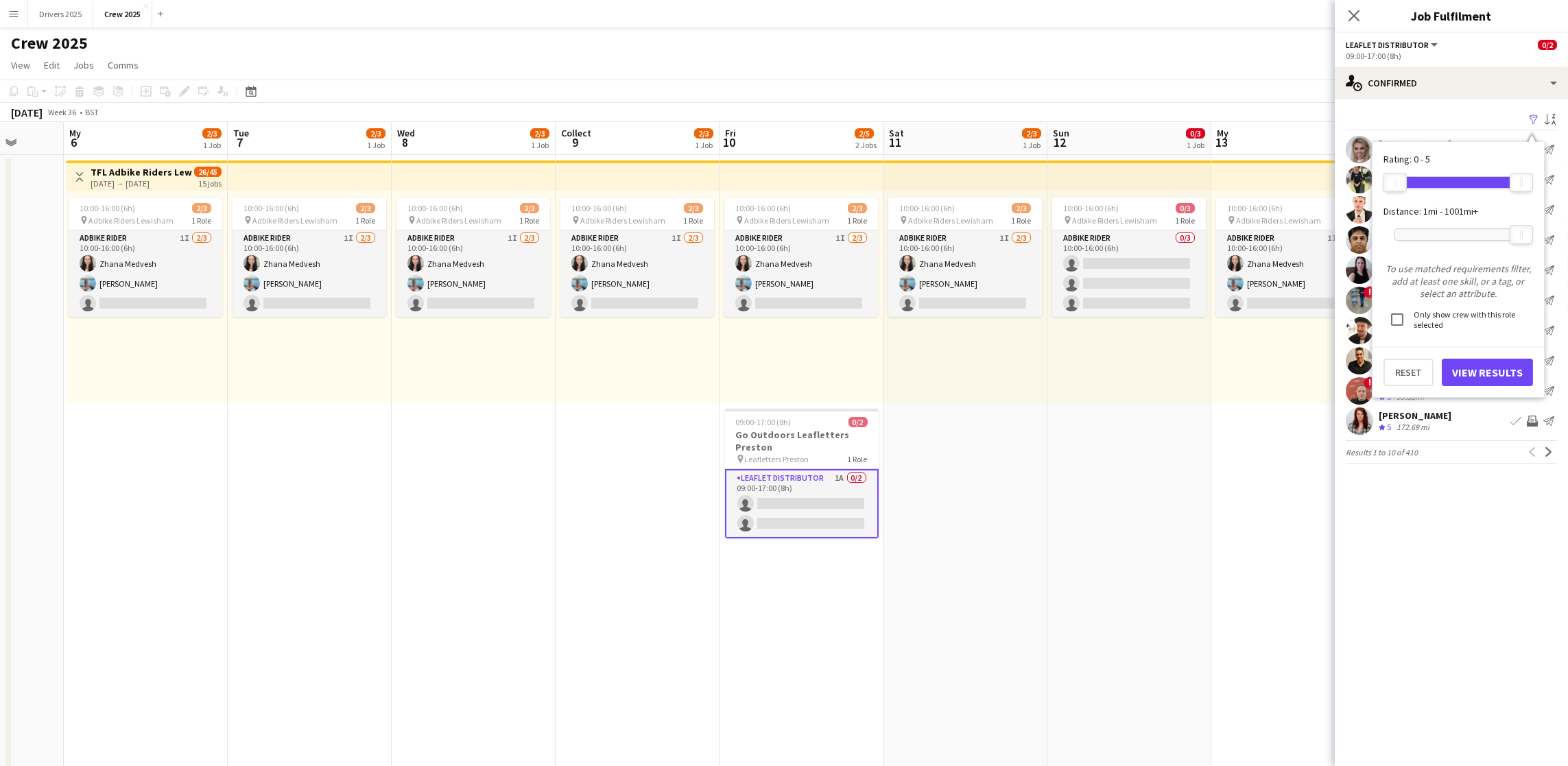
click at [1445, 229] on div at bounding box center [1458, 235] width 127 height 11
drag, startPoint x: 1479, startPoint y: 369, endPoint x: 1500, endPoint y: 295, distance: 76.9
click at [1479, 368] on font "View Results" at bounding box center [1487, 372] width 71 height 14
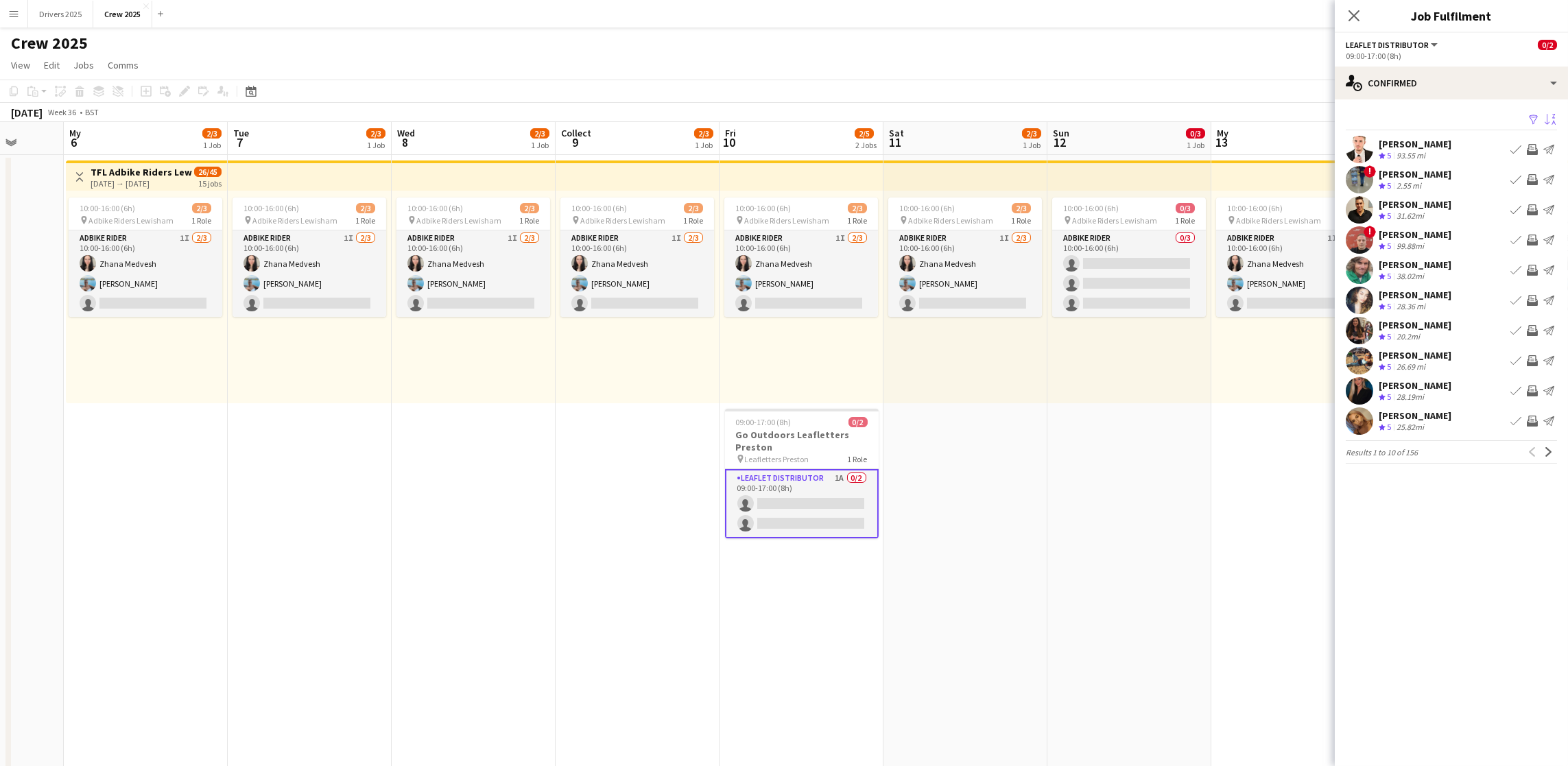
click at [1547, 119] on app-icon "Sort asc" at bounding box center [1550, 120] width 11 height 13
click at [1499, 172] on div "Default" at bounding box center [1466, 169] width 122 height 33
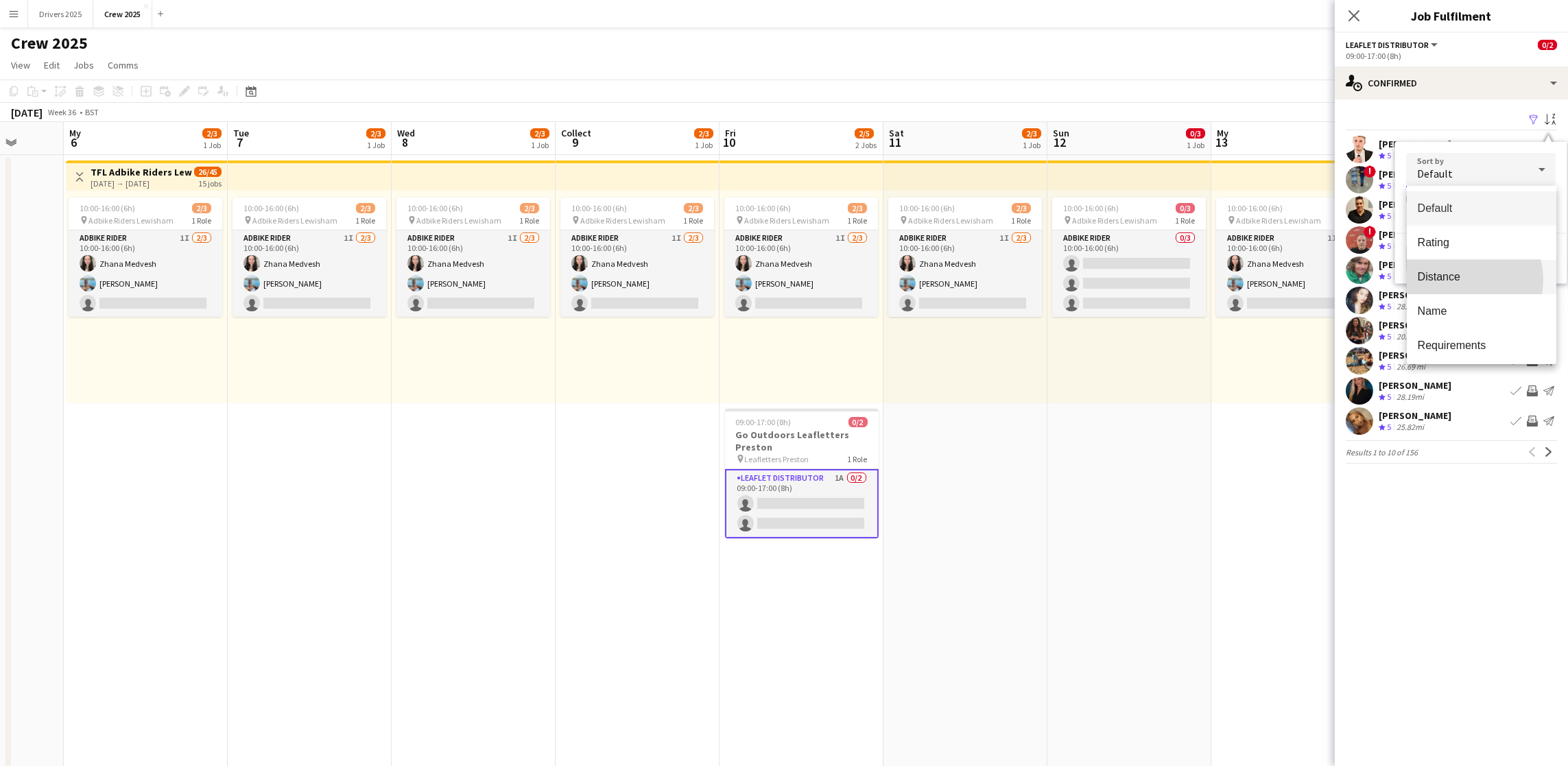
click at [1461, 280] on span "Distance" at bounding box center [1481, 276] width 127 height 13
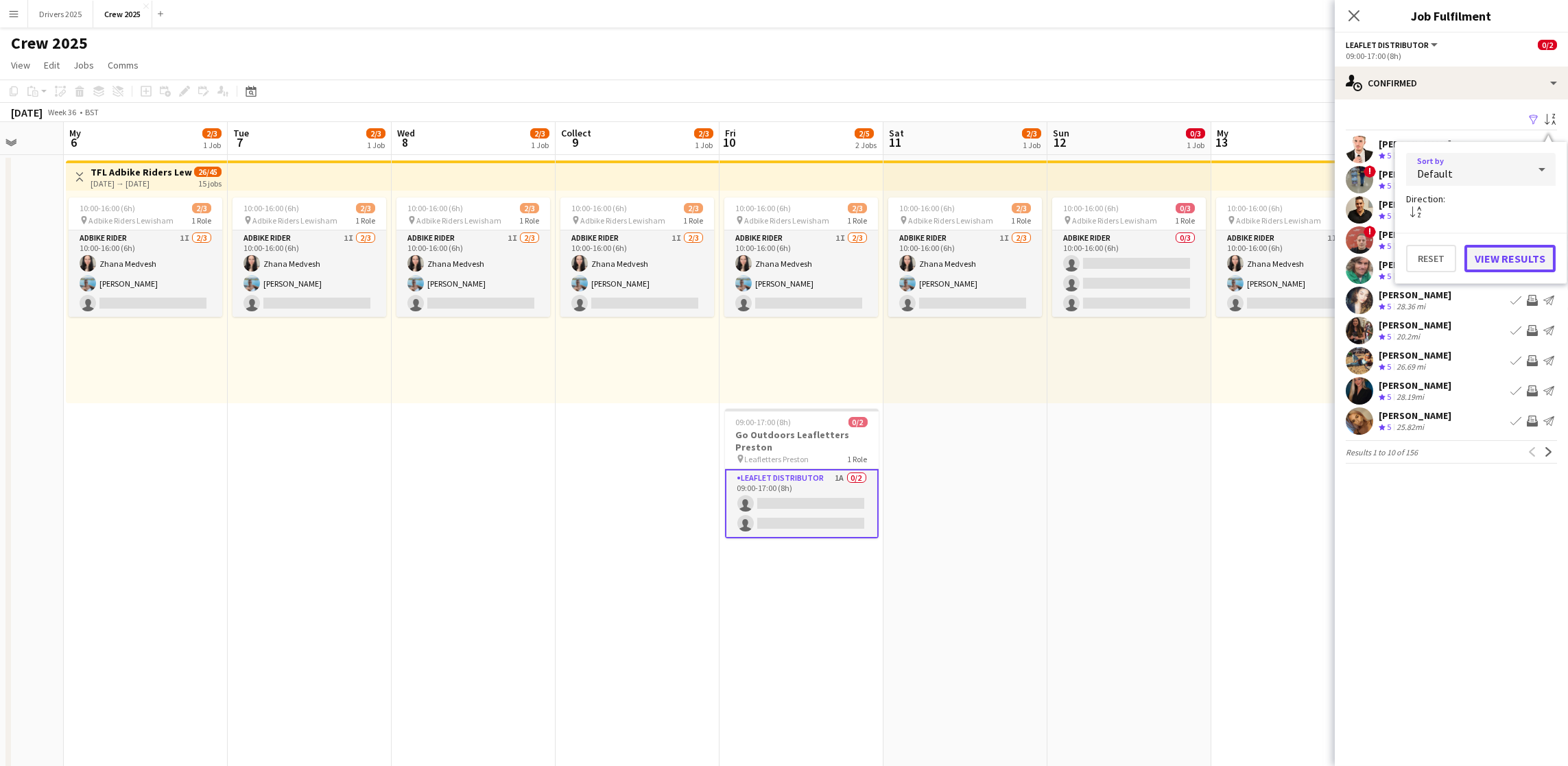
click at [1504, 253] on font "View Results" at bounding box center [1509, 258] width 71 height 14
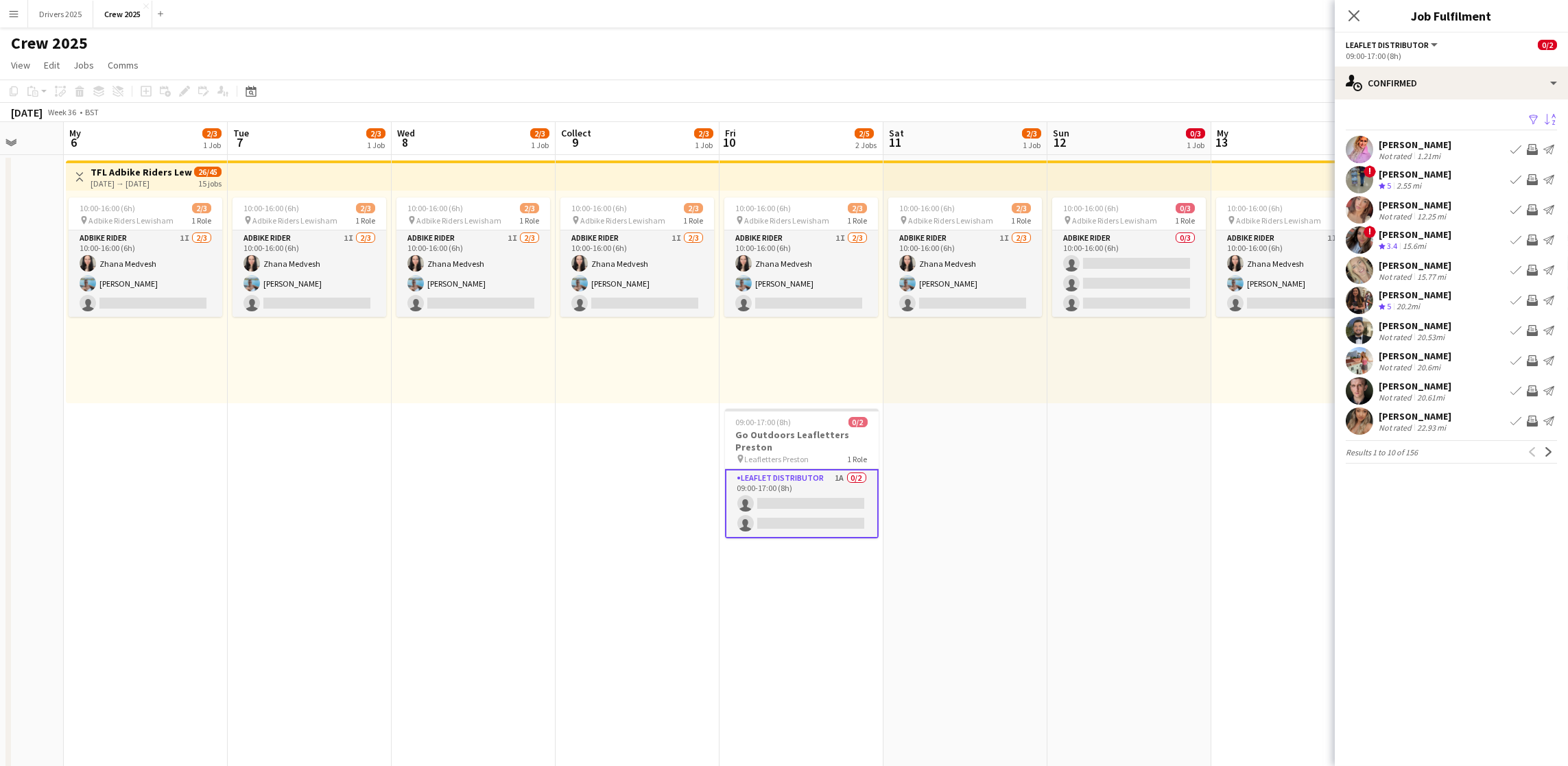
click at [820, 510] on app-card-role "Leaflet Distributor 1A 0/2 09:00-17:00 (8h) single-neutral-actions single-neutr…" at bounding box center [802, 503] width 154 height 69
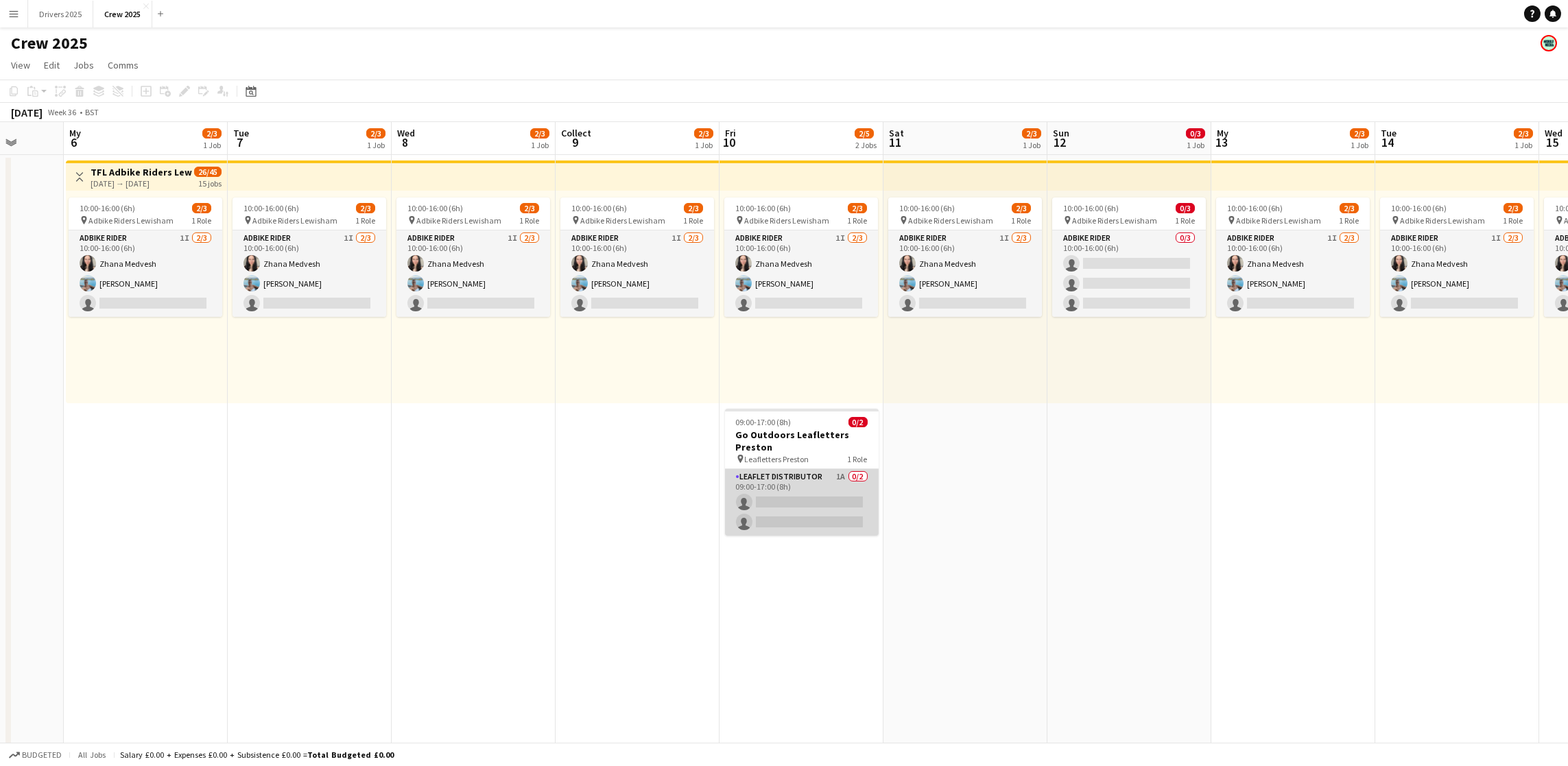
click at [794, 502] on app-card-role "Leaflet Distributor 1A 0/2 09:00-17:00 (8h) single-neutral-actions single-neutr…" at bounding box center [802, 502] width 154 height 67
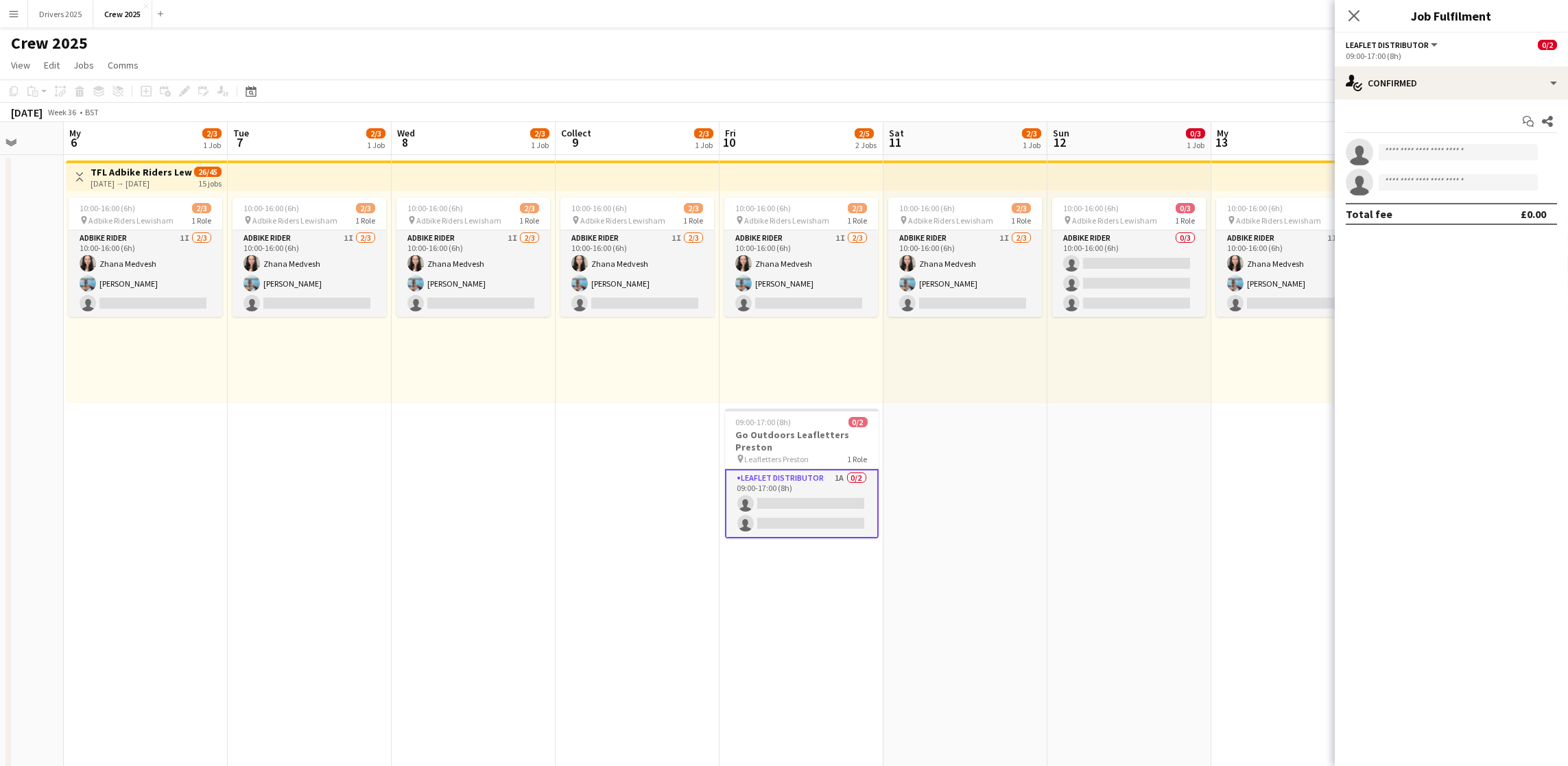
click at [794, 502] on app-card-role "Leaflet Distributor 1A 0/2 09:00-17:00 (8h) single-neutral-actions single-neutr…" at bounding box center [802, 503] width 154 height 69
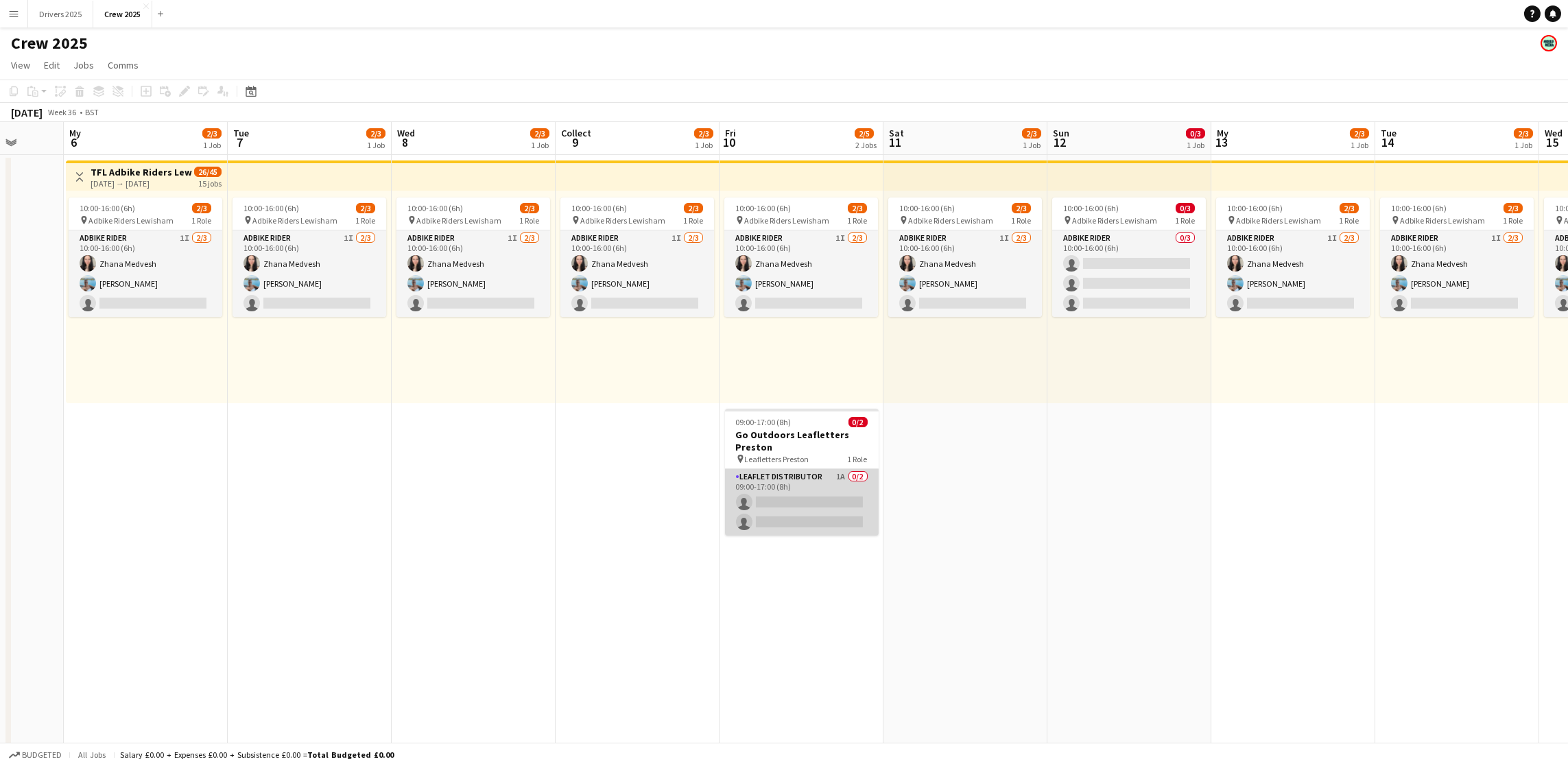
click at [794, 502] on app-card-role "Leaflet Distributor 1A 0/2 09:00-17:00 (8h) single-neutral-actions single-neutr…" at bounding box center [802, 502] width 154 height 67
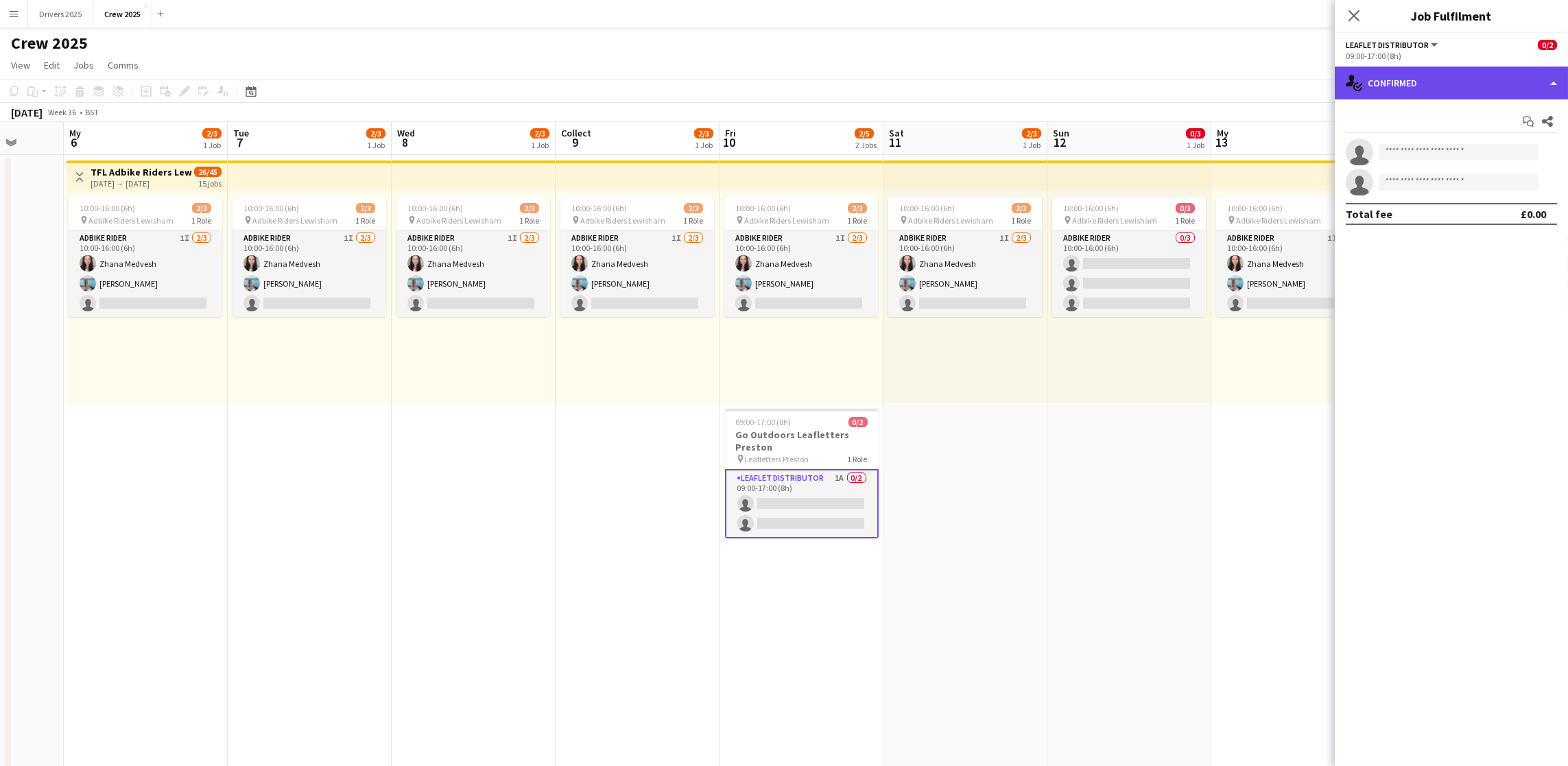
click at [1466, 89] on div "single-neutral-actions-check-2 Confirmed" at bounding box center [1451, 83] width 233 height 33
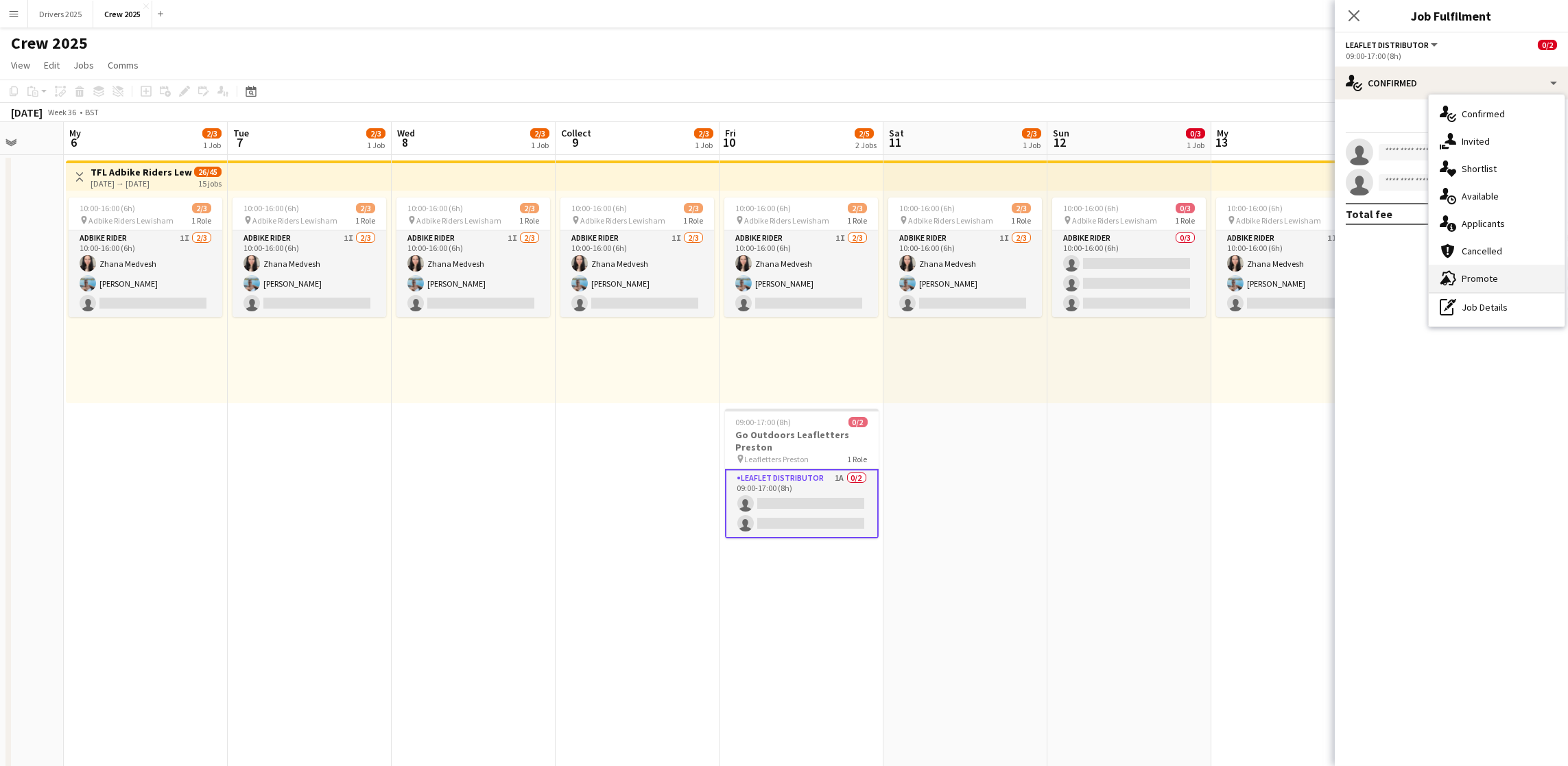
click at [1484, 269] on div "advertising-megaphone Promote" at bounding box center [1496, 279] width 136 height 27
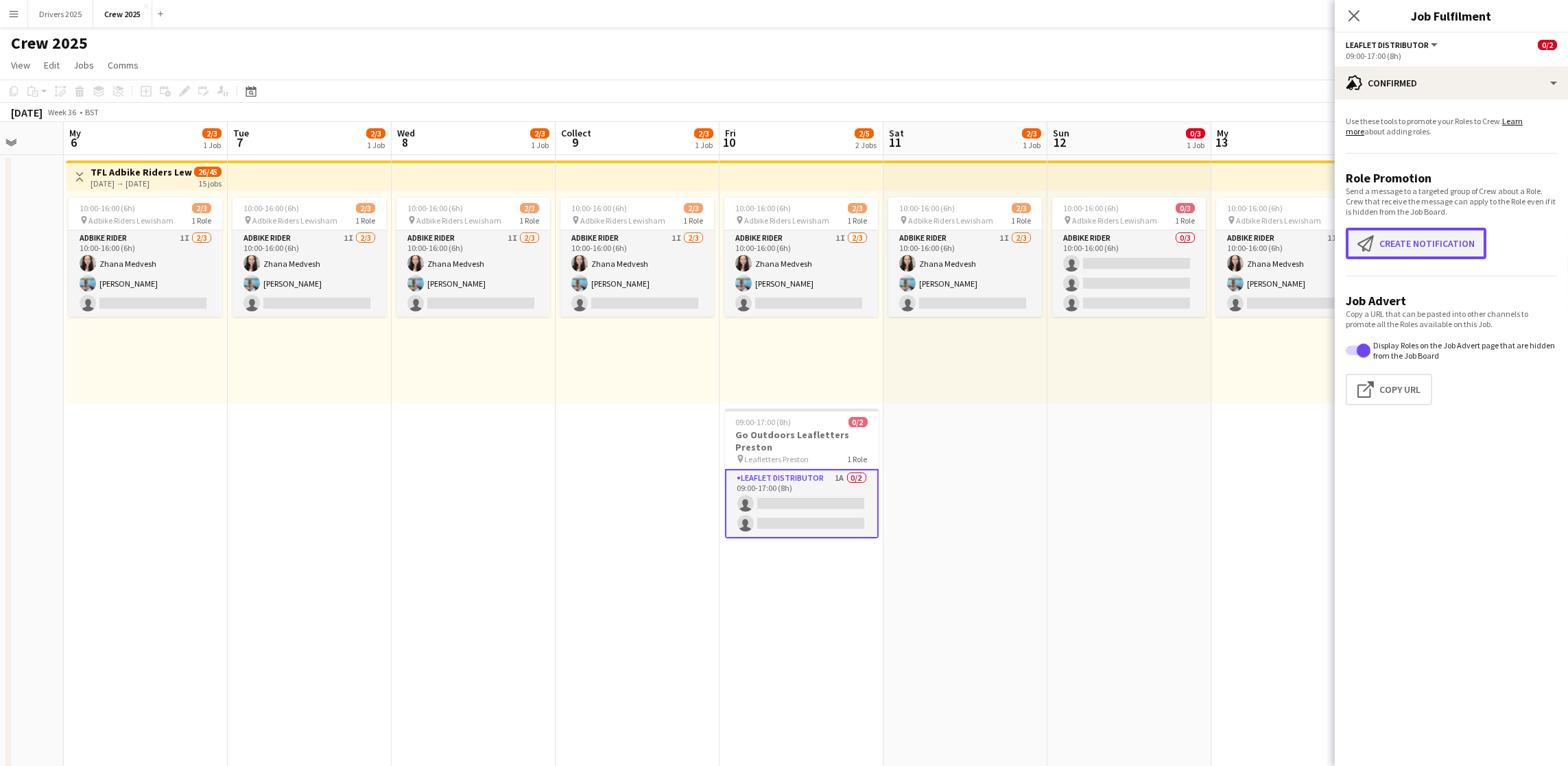
click at [1416, 251] on button "Create notification Create notification" at bounding box center [1416, 244] width 141 height 32
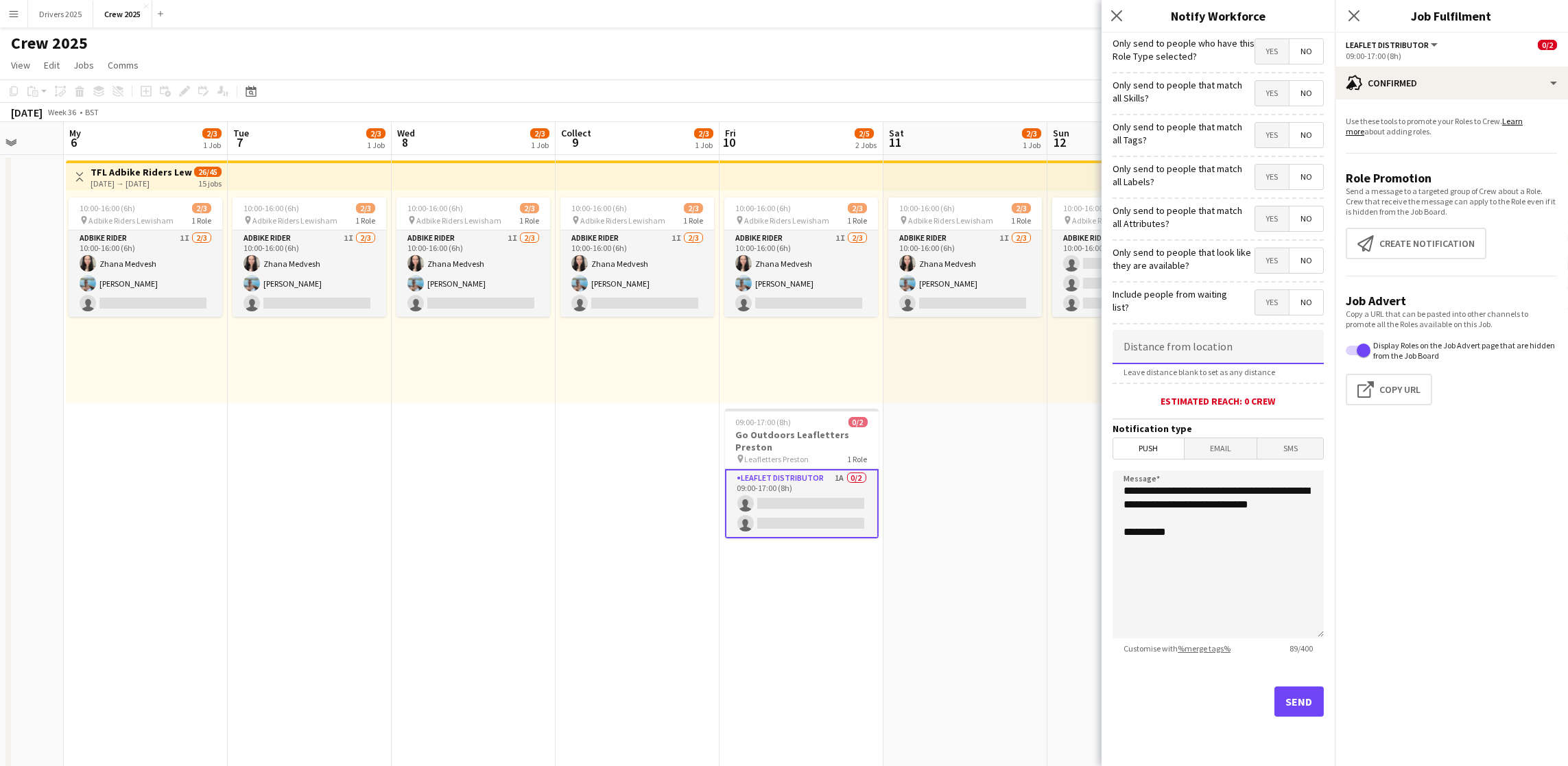
click at [1224, 354] on input at bounding box center [1218, 346] width 211 height 34
type input "****"
click at [1208, 346] on input "*****" at bounding box center [1218, 346] width 211 height 34
type input "*****"
click at [989, 508] on app-date-cell "10:00-16:00 (6h) 2/3 pin Adbike Riders Lewisham 1 Role Adbike Rider 1I [DATE] 1…" at bounding box center [965, 592] width 164 height 874
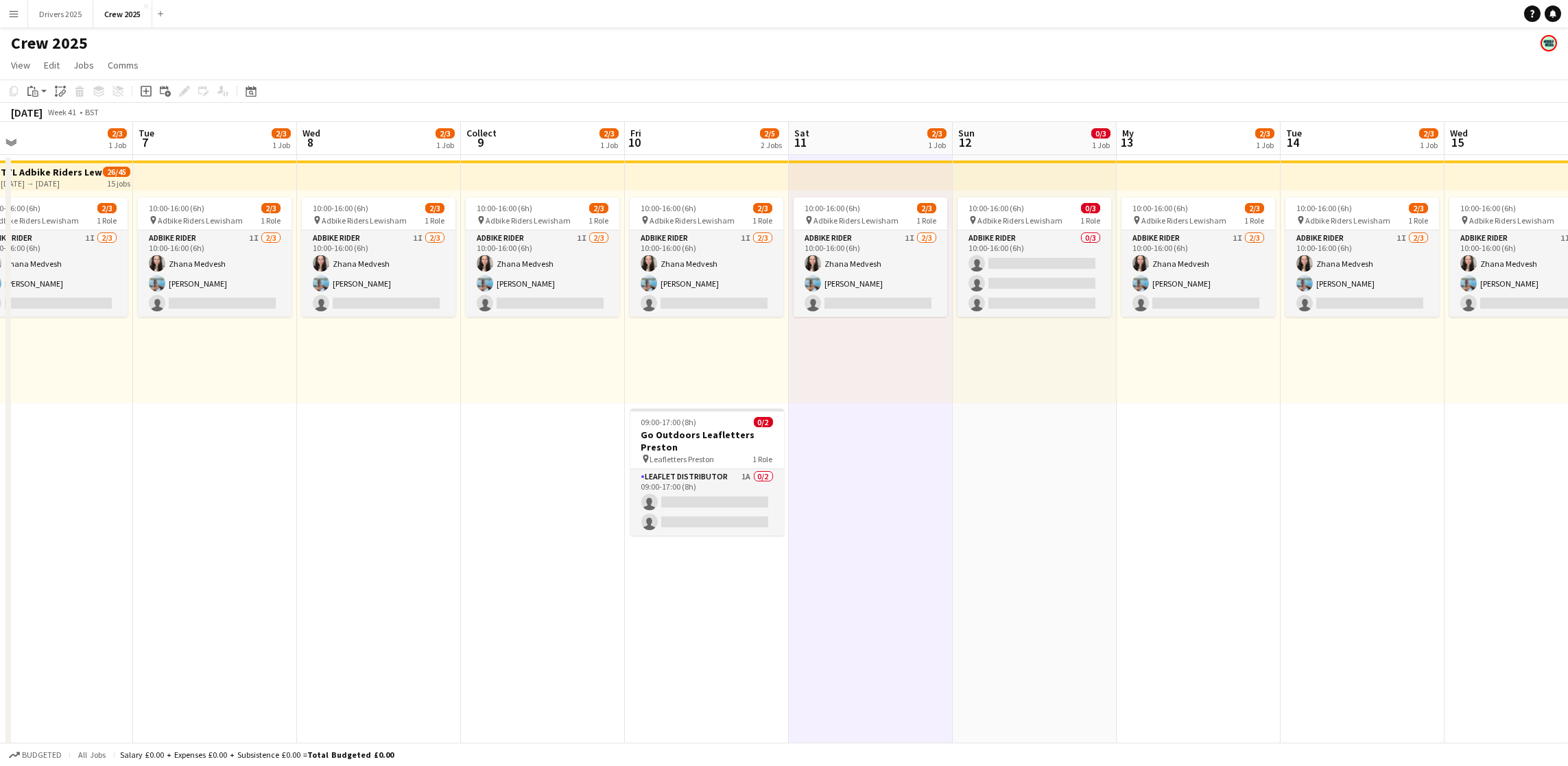
drag, startPoint x: 1242, startPoint y: 495, endPoint x: 0, endPoint y: 499, distance: 1242.0
click at [0, 499] on app-calendar-viewport "Fri 3 Sat 4 0/2 1 Job Sun 5 My 6 2/3 1 Job Tue 7 2/3 1 Job Wed 8 2/3 1 Job Coll…" at bounding box center [784, 575] width 1568 height 907
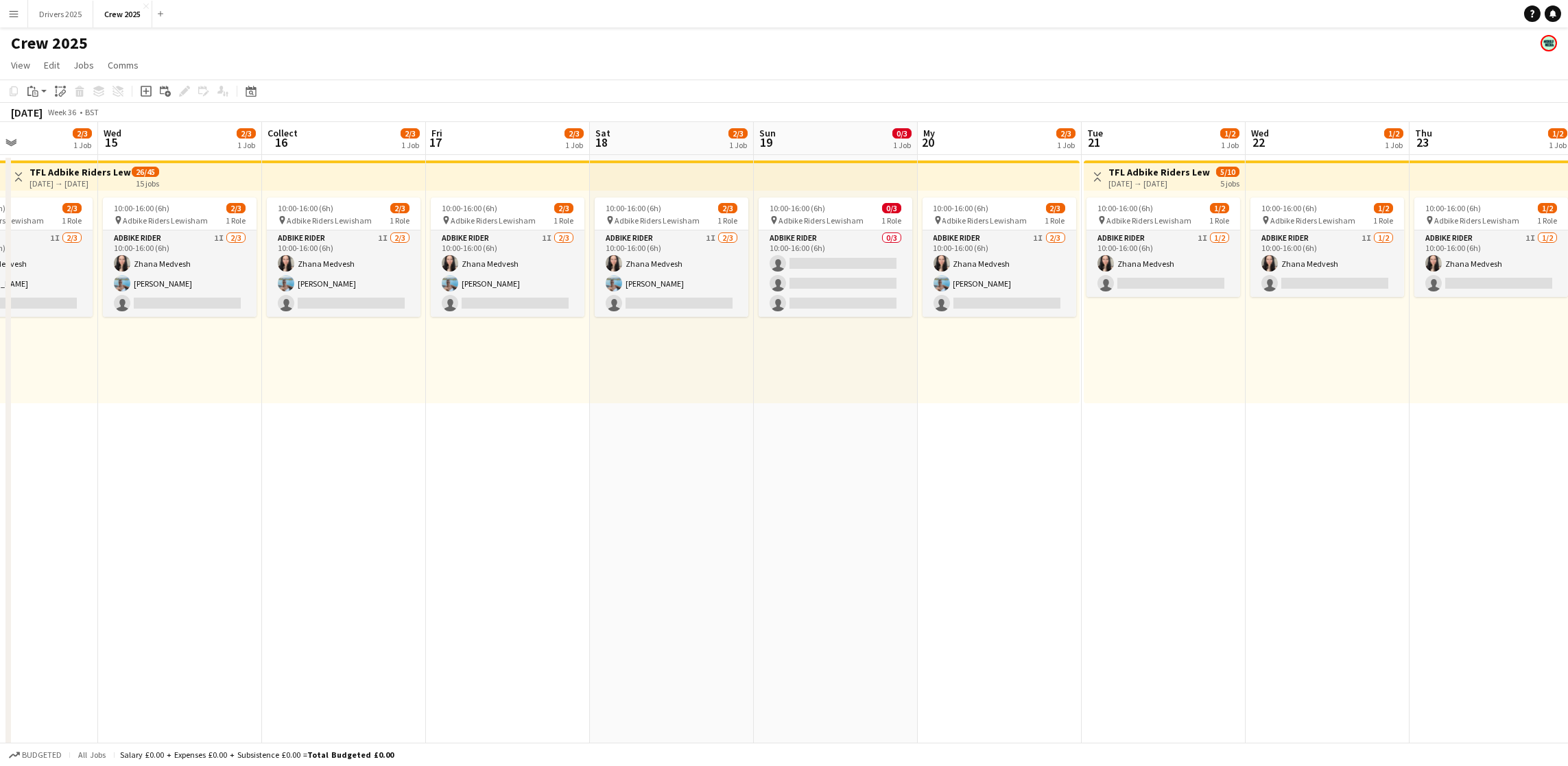
scroll to position [0, 600]
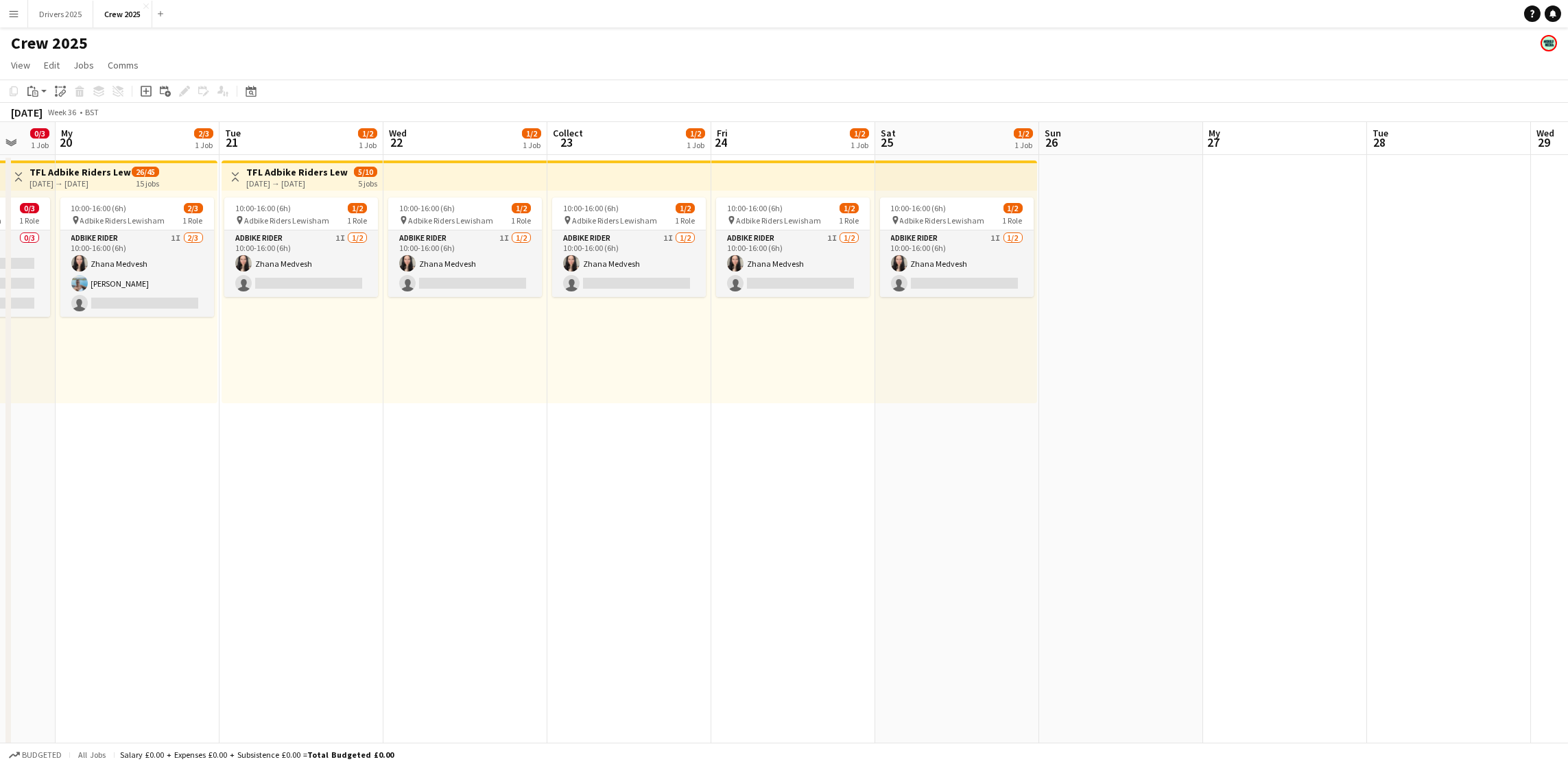
drag, startPoint x: 991, startPoint y: 534, endPoint x: 0, endPoint y: 536, distance: 991.0
click at [0, 536] on app-calendar-viewport "Collect 16 2/3 1 Job Fri 17 2/3 1 Job Sat 18 2/3 1 Job Sun 19 0/3 1 Job My 20 2…" at bounding box center [784, 575] width 1568 height 907
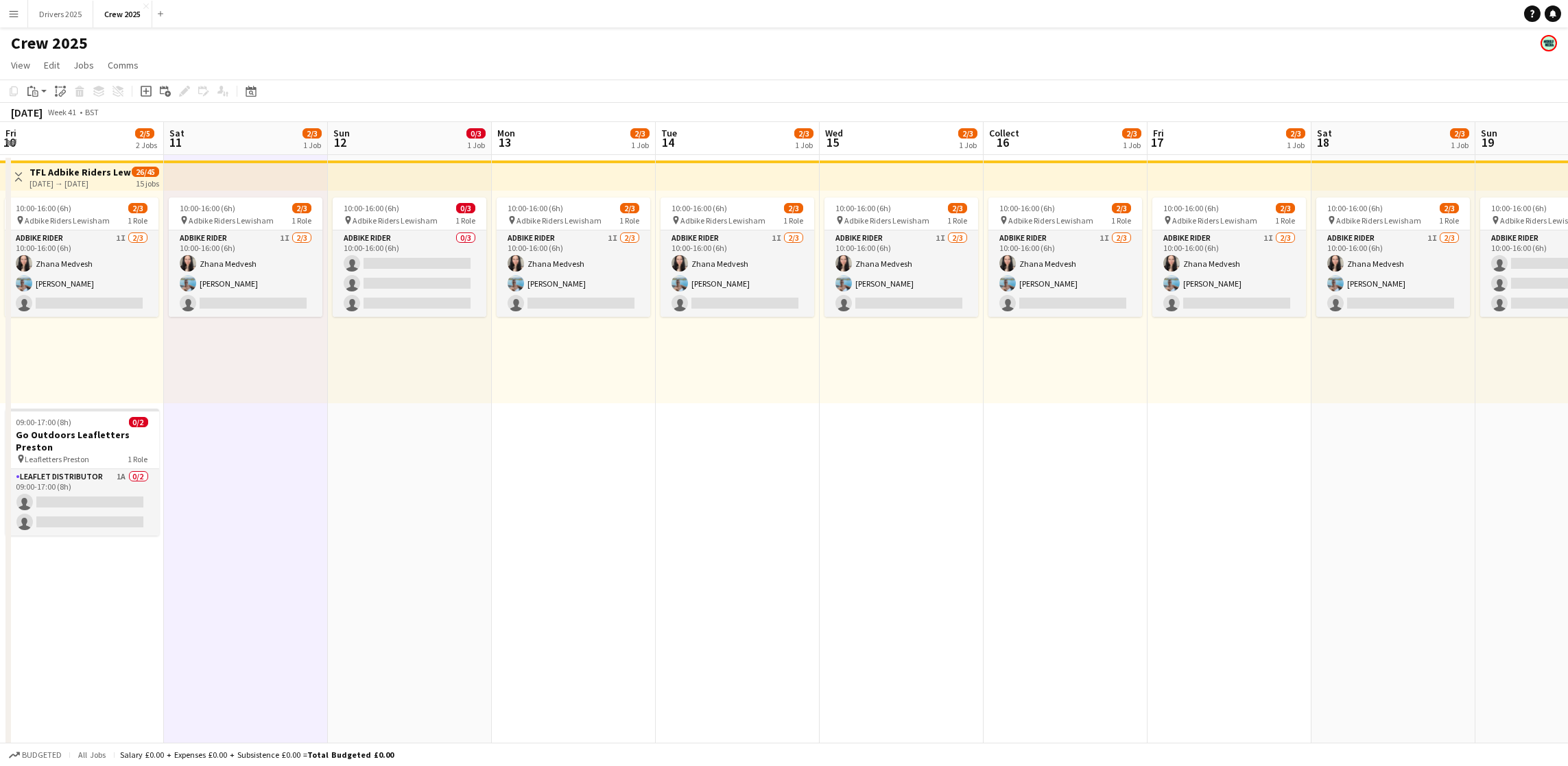
drag, startPoint x: 2, startPoint y: 535, endPoint x: 1697, endPoint y: 479, distance: 1695.9
click at [1568, 479] on html "Menu Boards Boards Boards All jobs Status Workforce Workforce My Workforce Recr…" at bounding box center [784, 526] width 1568 height 1053
drag, startPoint x: 442, startPoint y: 541, endPoint x: 1628, endPoint y: 515, distance: 1186.3
click at [1568, 515] on html "Menu Boards Boards Boards All jobs Status Workforce Workforce My Workforce Recr…" at bounding box center [784, 526] width 1568 height 1053
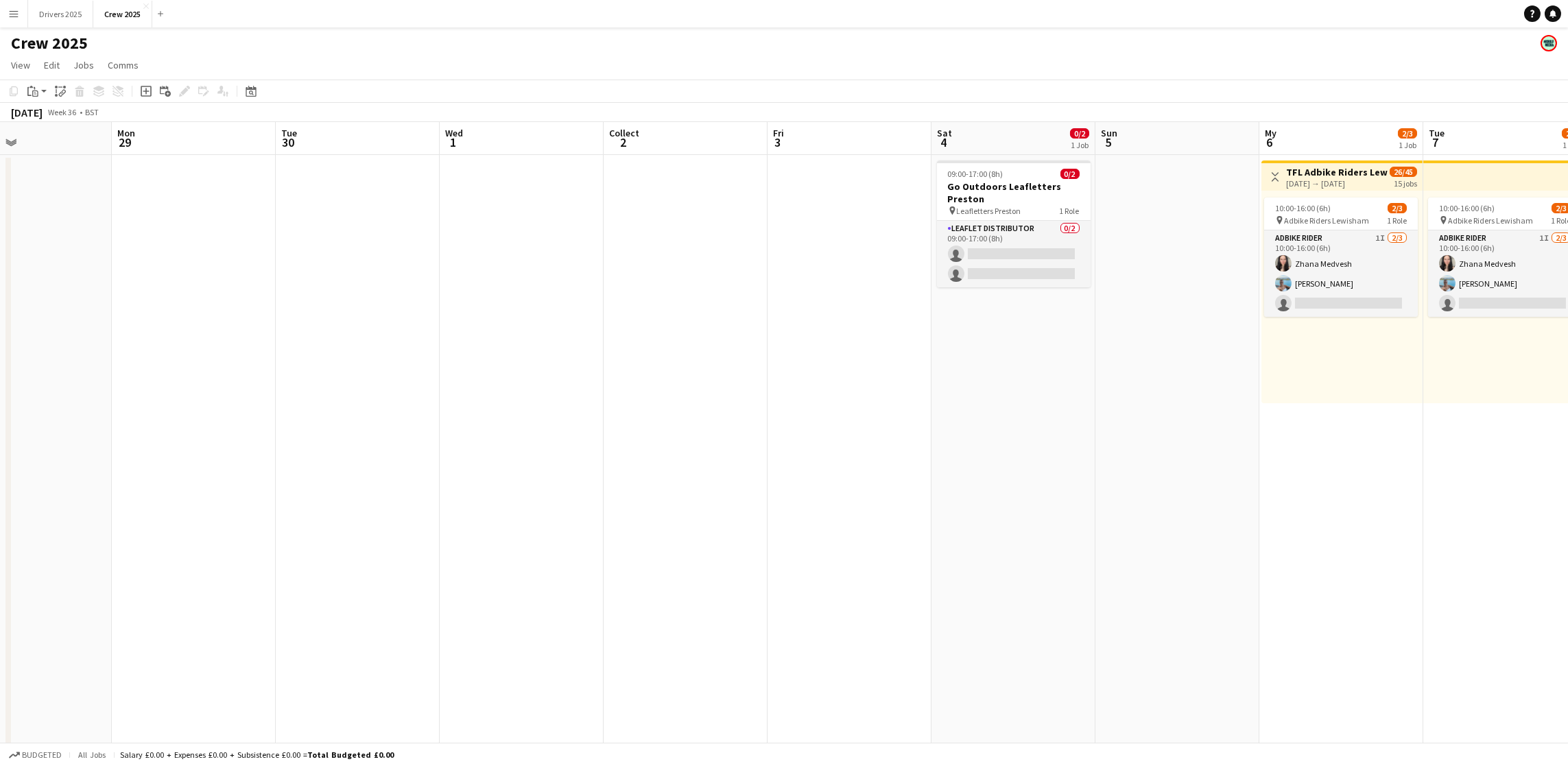
drag, startPoint x: 417, startPoint y: 556, endPoint x: 1465, endPoint y: 523, distance: 1048.5
click at [1465, 523] on app-calendar-viewport "Sat 27 Sun 28 Mon 29 Tue 30 Wed 1 Collect 2 Fri 3 Sat 4 0/2 1 Job Sun 5 My 6 2/…" at bounding box center [784, 575] width 1568 height 907
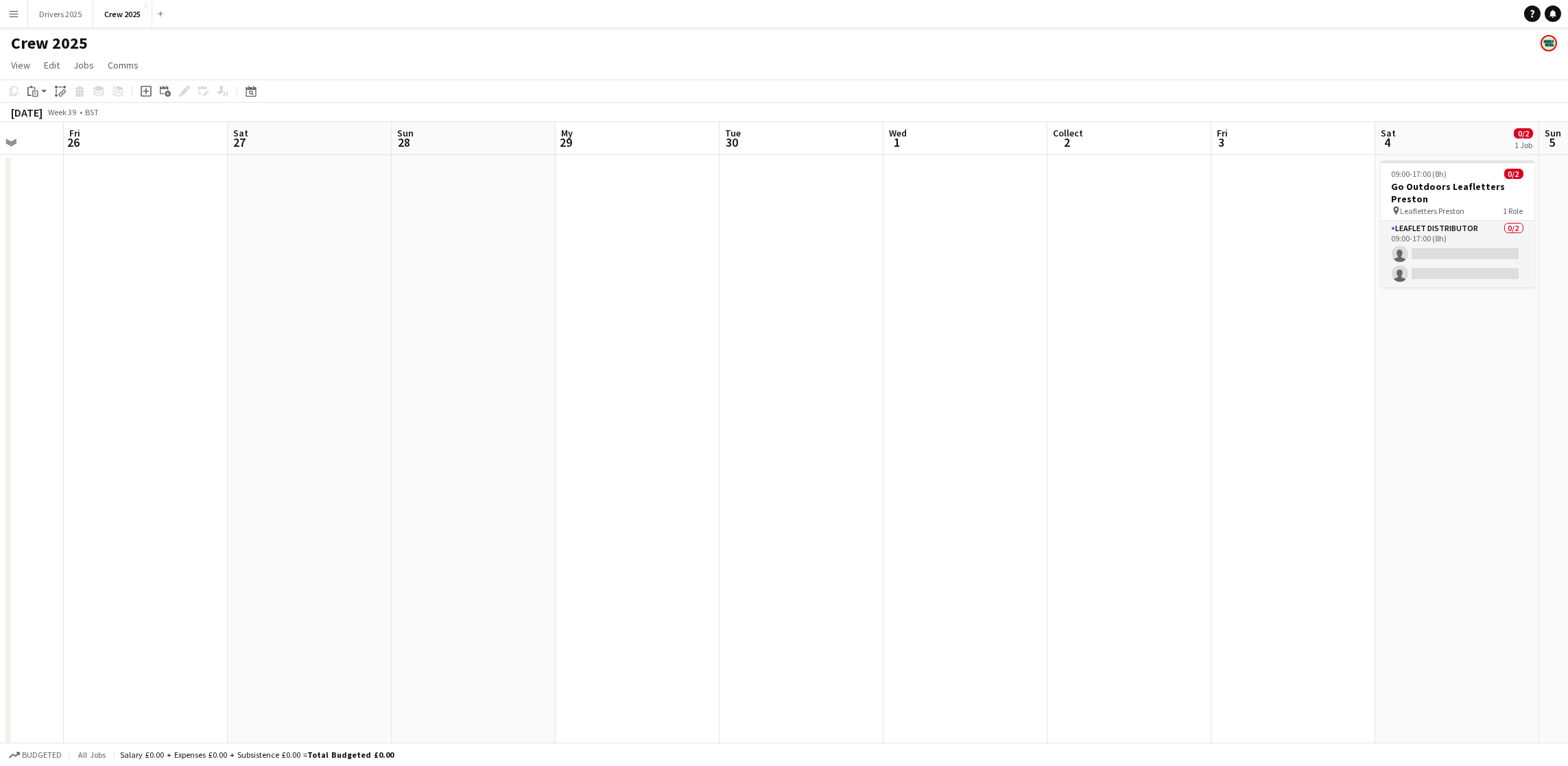
drag, startPoint x: 413, startPoint y: 580, endPoint x: 1512, endPoint y: 547, distance: 1099.5
click at [1512, 547] on app-calendar-viewport "Tue 23 Wed 24 13/21 3 Jobs Collect 25 Fri 26 Sat 27 Sun 28 My 29 Tue 30 Wed 1 C…" at bounding box center [784, 575] width 1568 height 907
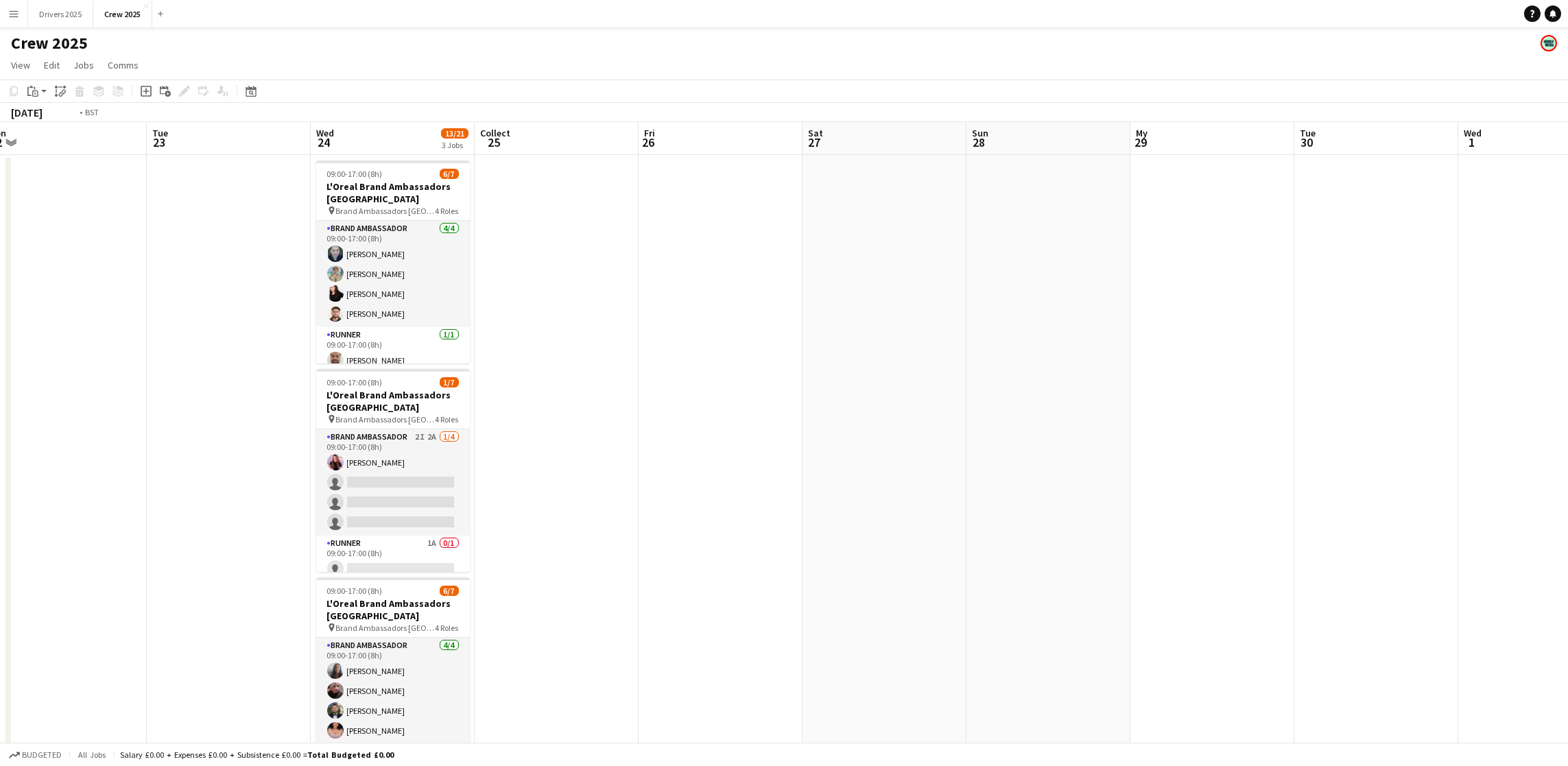
scroll to position [0, 345]
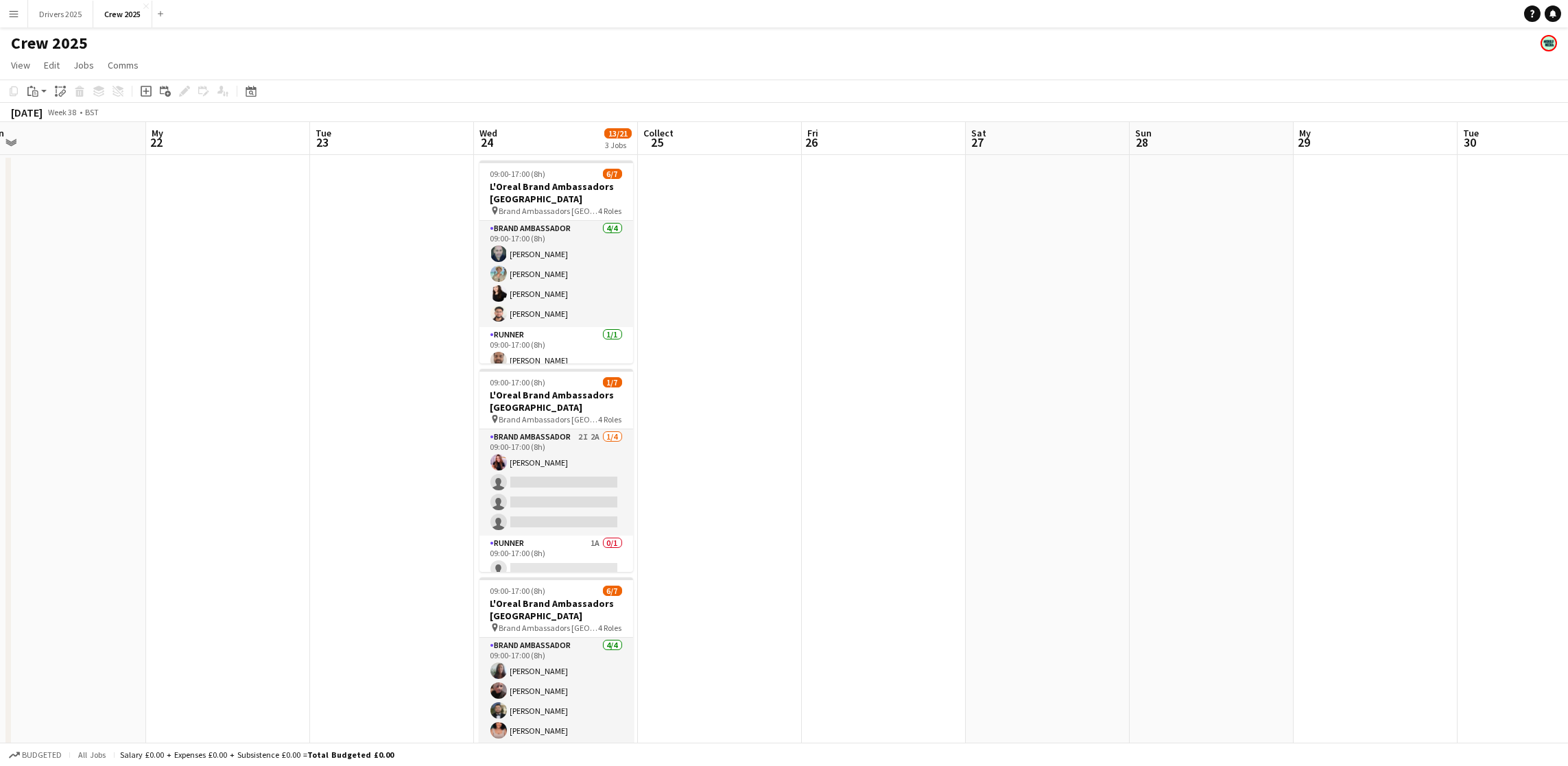
drag, startPoint x: 571, startPoint y: 551, endPoint x: 761, endPoint y: 544, distance: 190.1
click at [761, 544] on app-calendar-viewport "Fri 19 Sat 20 Sun 21 My 22 Tue 23 Wed 24 13/21 3 Jobs Collect 25 Fri 26 Sat 27 …" at bounding box center [784, 575] width 1568 height 907
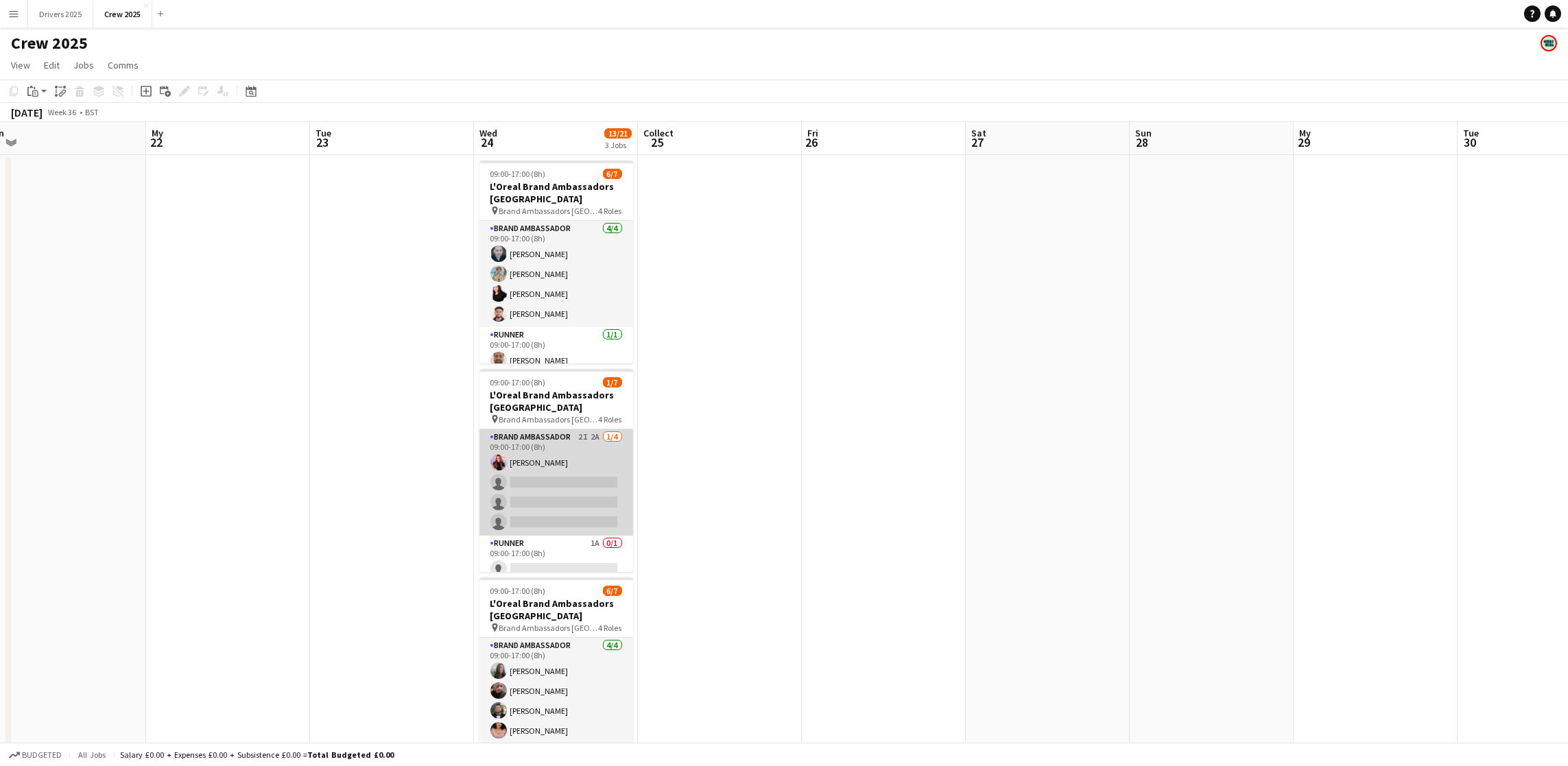
click at [573, 465] on app-card-role "Brand Ambassador 2I 2A [DATE] 09:00-17:00 (8h) [PERSON_NAME] single-neutral-act…" at bounding box center [556, 483] width 154 height 107
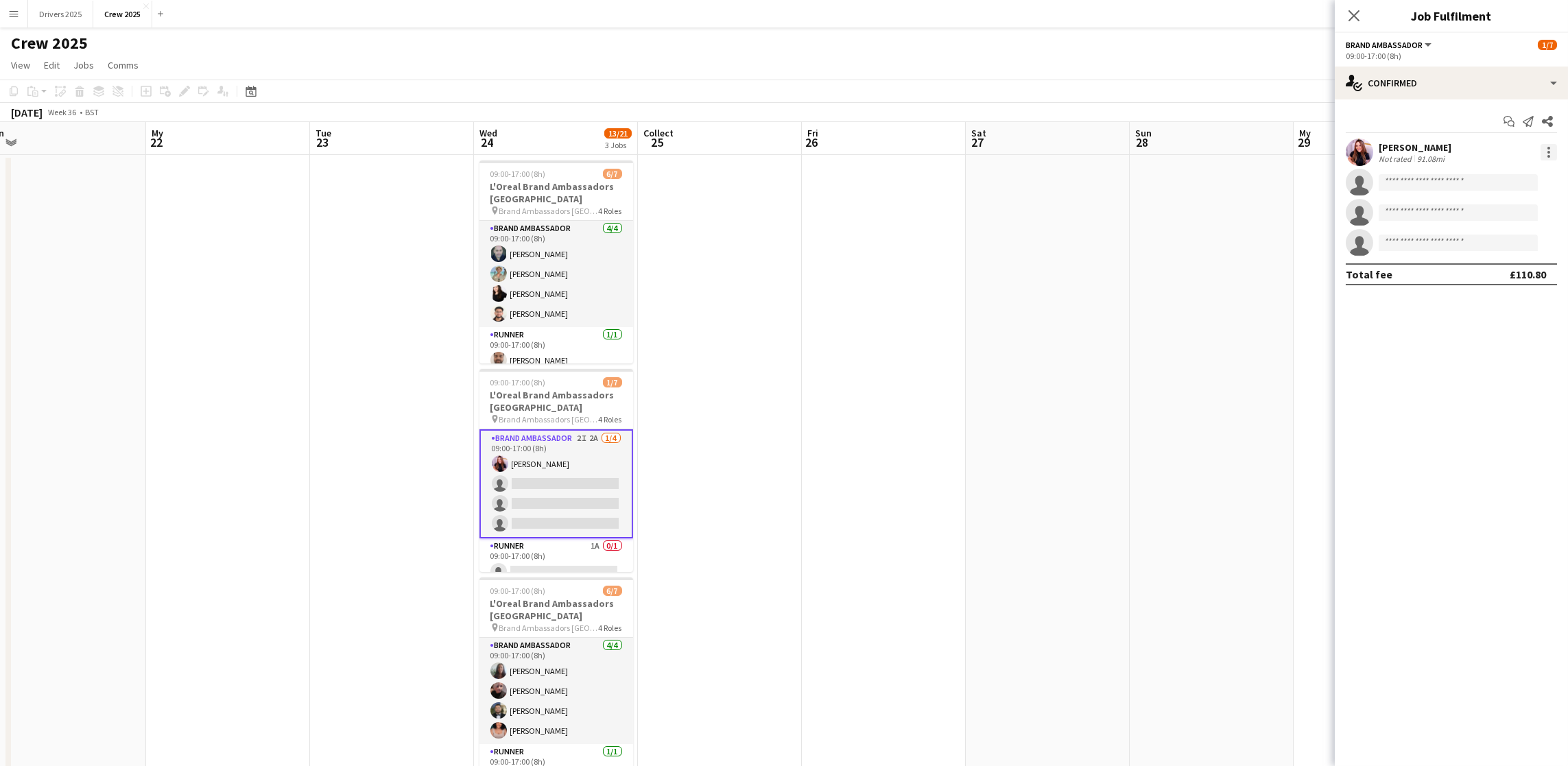
click at [1550, 150] on div at bounding box center [1548, 152] width 17 height 17
click at [1475, 307] on span "Remove" at bounding box center [1481, 309] width 41 height 12
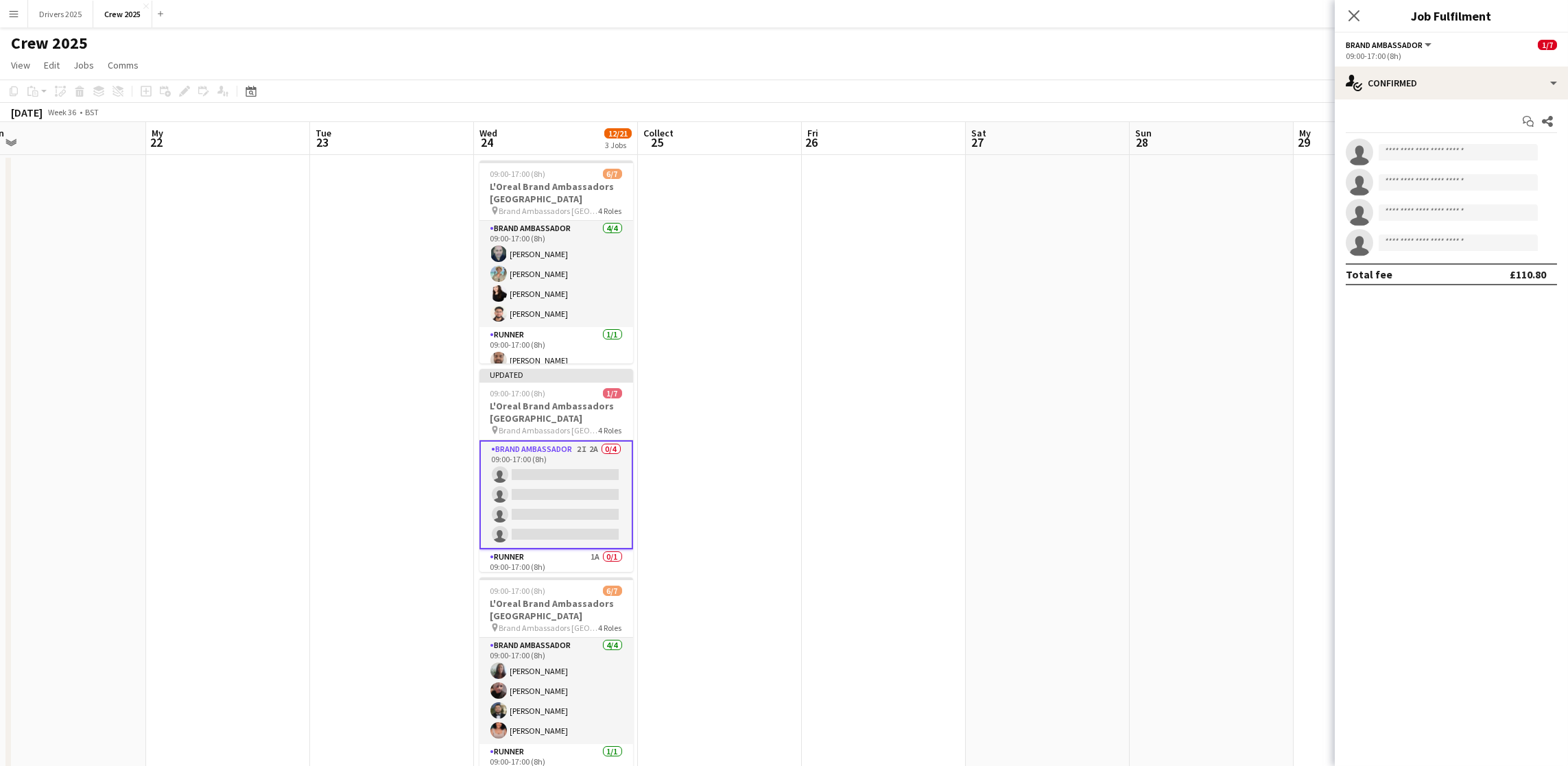
click at [1078, 358] on app-date-cell at bounding box center [1047, 592] width 164 height 874
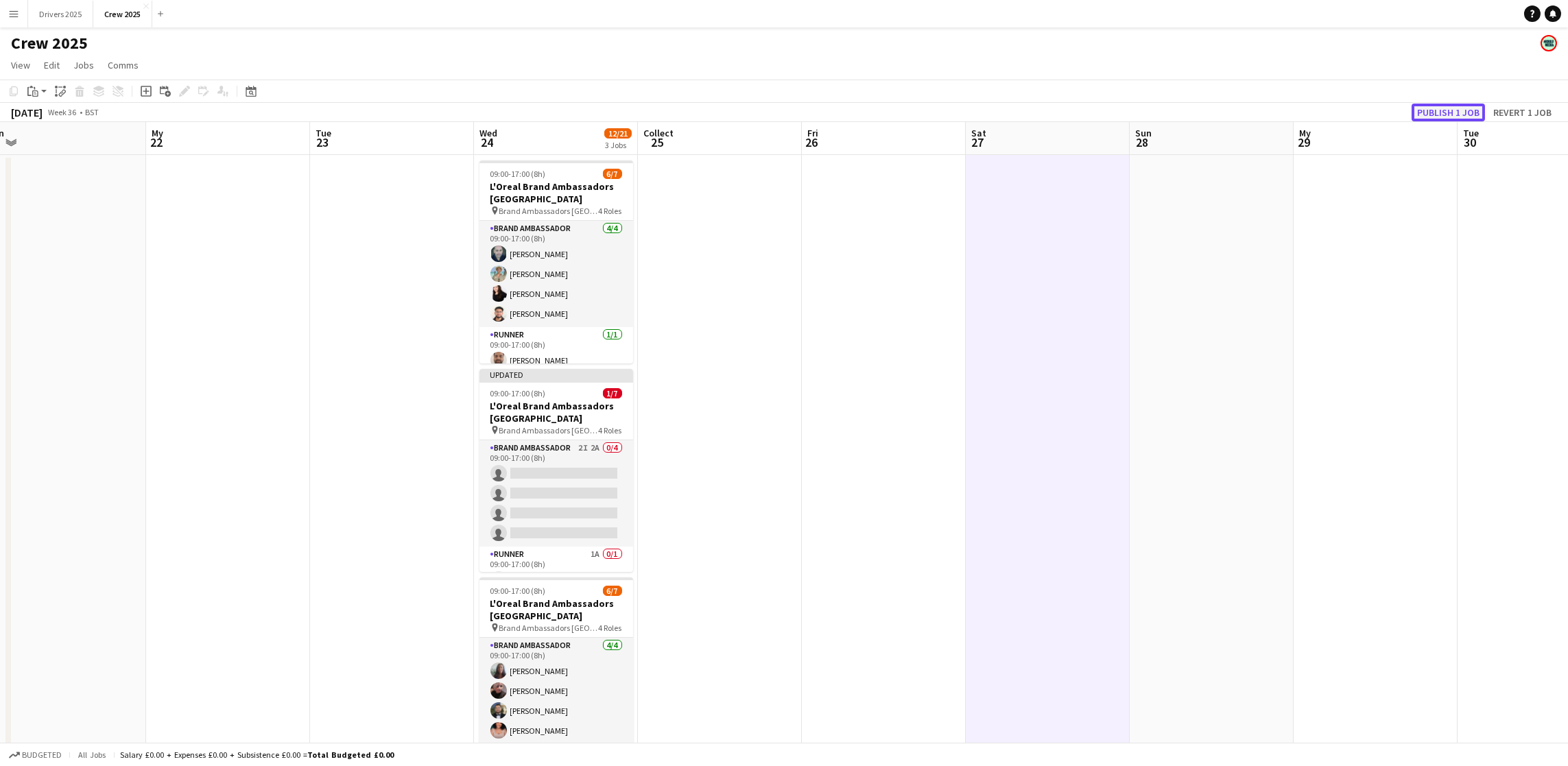
click at [1449, 110] on font "Publish 1 job" at bounding box center [1448, 113] width 62 height 13
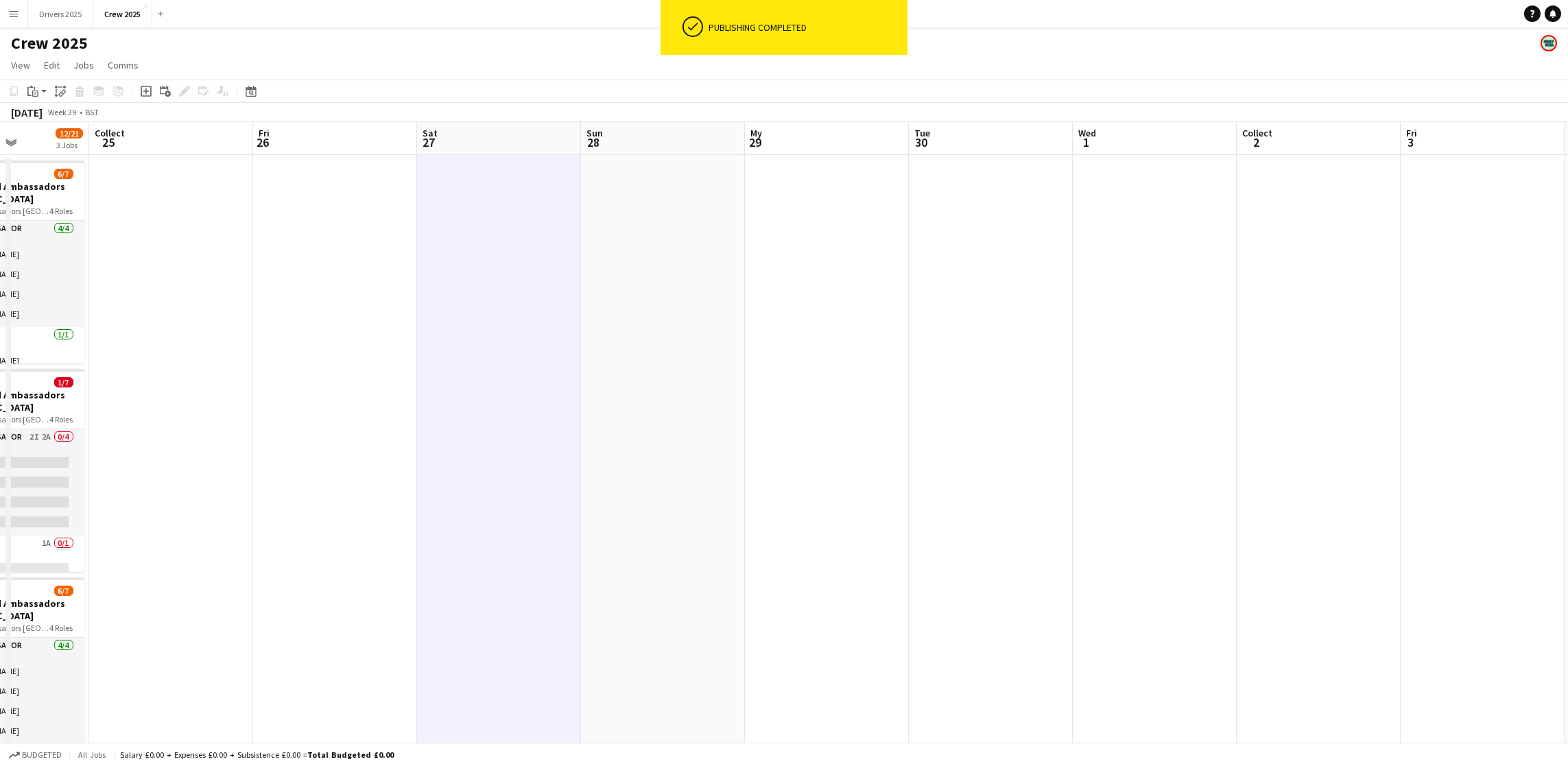
scroll to position [0, 446]
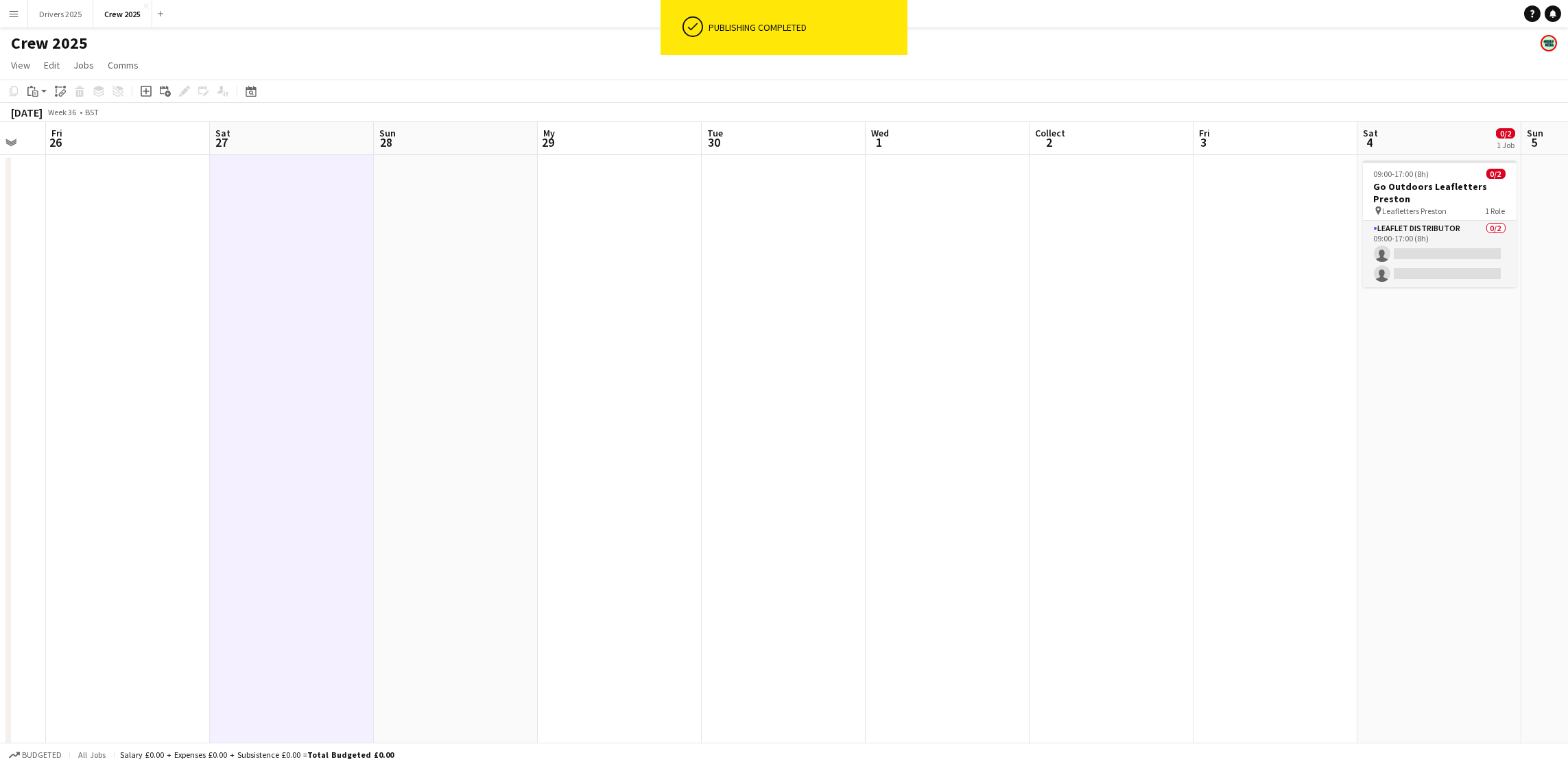
drag, startPoint x: 1176, startPoint y: 424, endPoint x: 491, endPoint y: 439, distance: 685.2
click at [491, 439] on app-calendar-viewport "Tue 23 Wed 24 12/21 3 Jobs Collect 25 Fri 26 Sat 27 Sun 28 My 29 Tue 30 Wed 1 C…" at bounding box center [784, 575] width 1568 height 907
click at [609, 300] on app-date-cell at bounding box center [620, 592] width 164 height 874
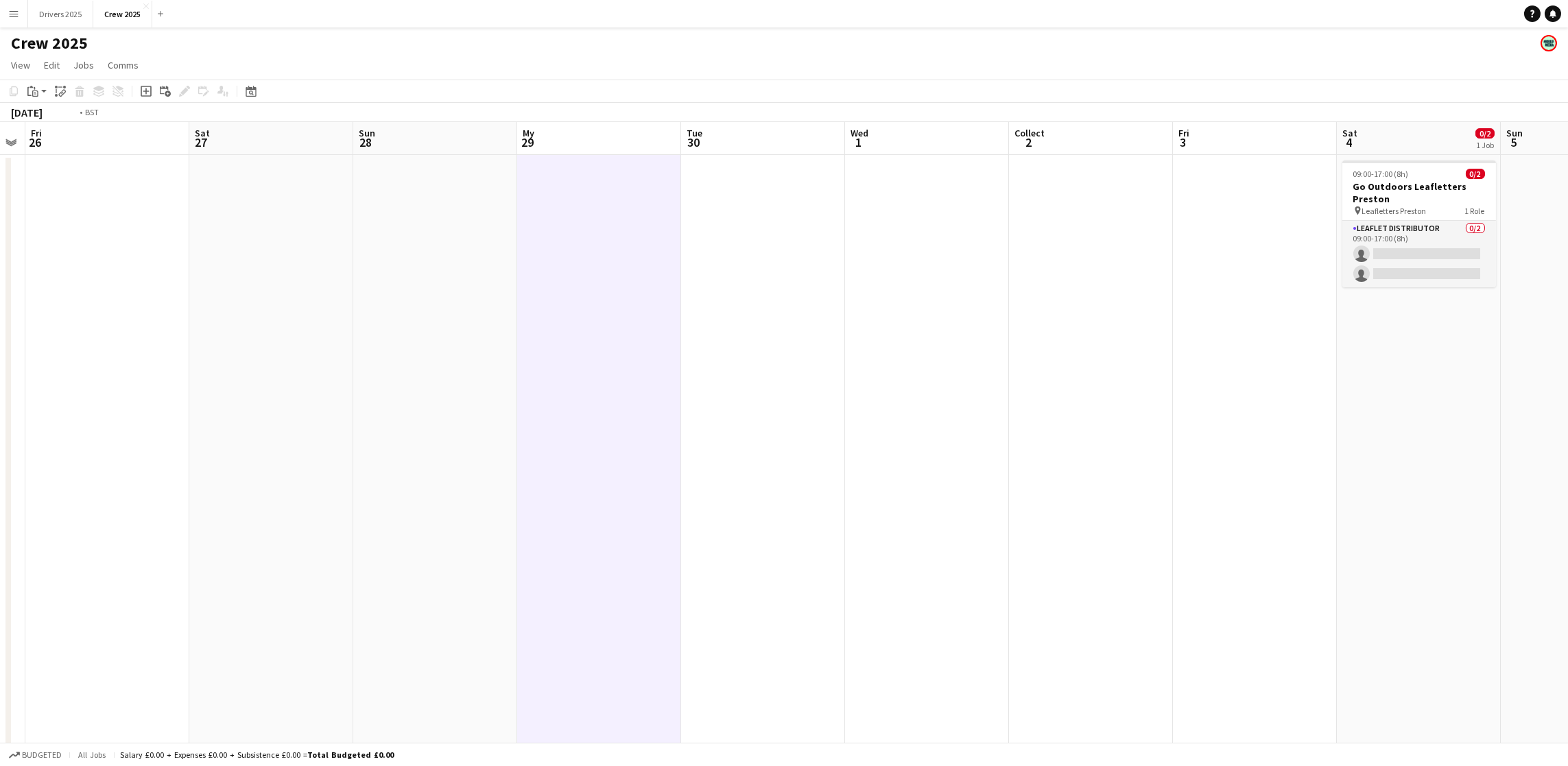
scroll to position [0, 365]
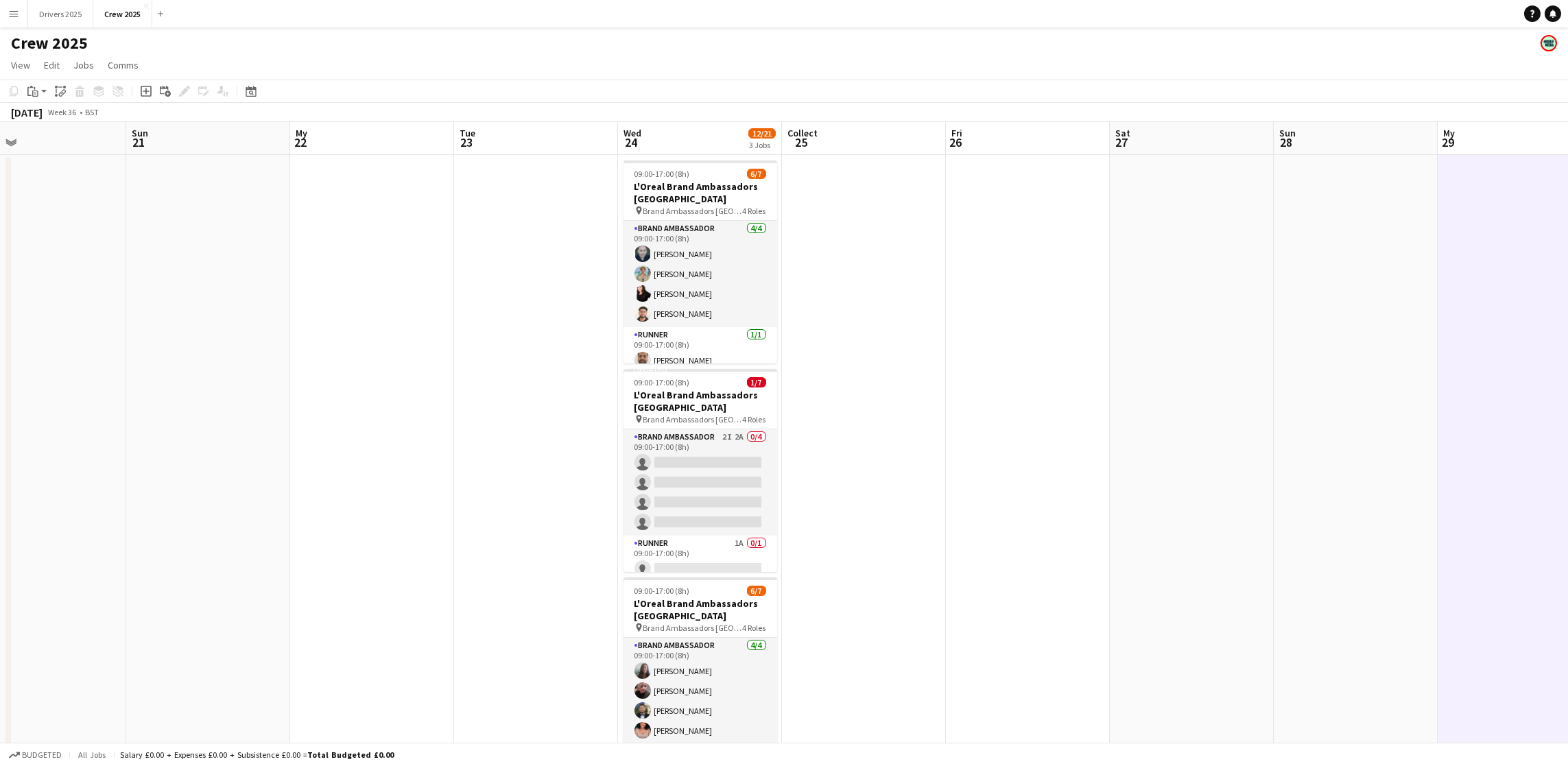
drag, startPoint x: 363, startPoint y: 291, endPoint x: 1188, endPoint y: 360, distance: 827.9
click at [1188, 360] on app-calendar-viewport "Thu 18 2/3 1 Job Fri 19 Sat 20 Sun 21 My 22 Tue 23 Wed 24 12/21 3 Jobs Collect …" at bounding box center [784, 575] width 1568 height 907
click at [1188, 299] on app-date-cell at bounding box center [1192, 592] width 164 height 874
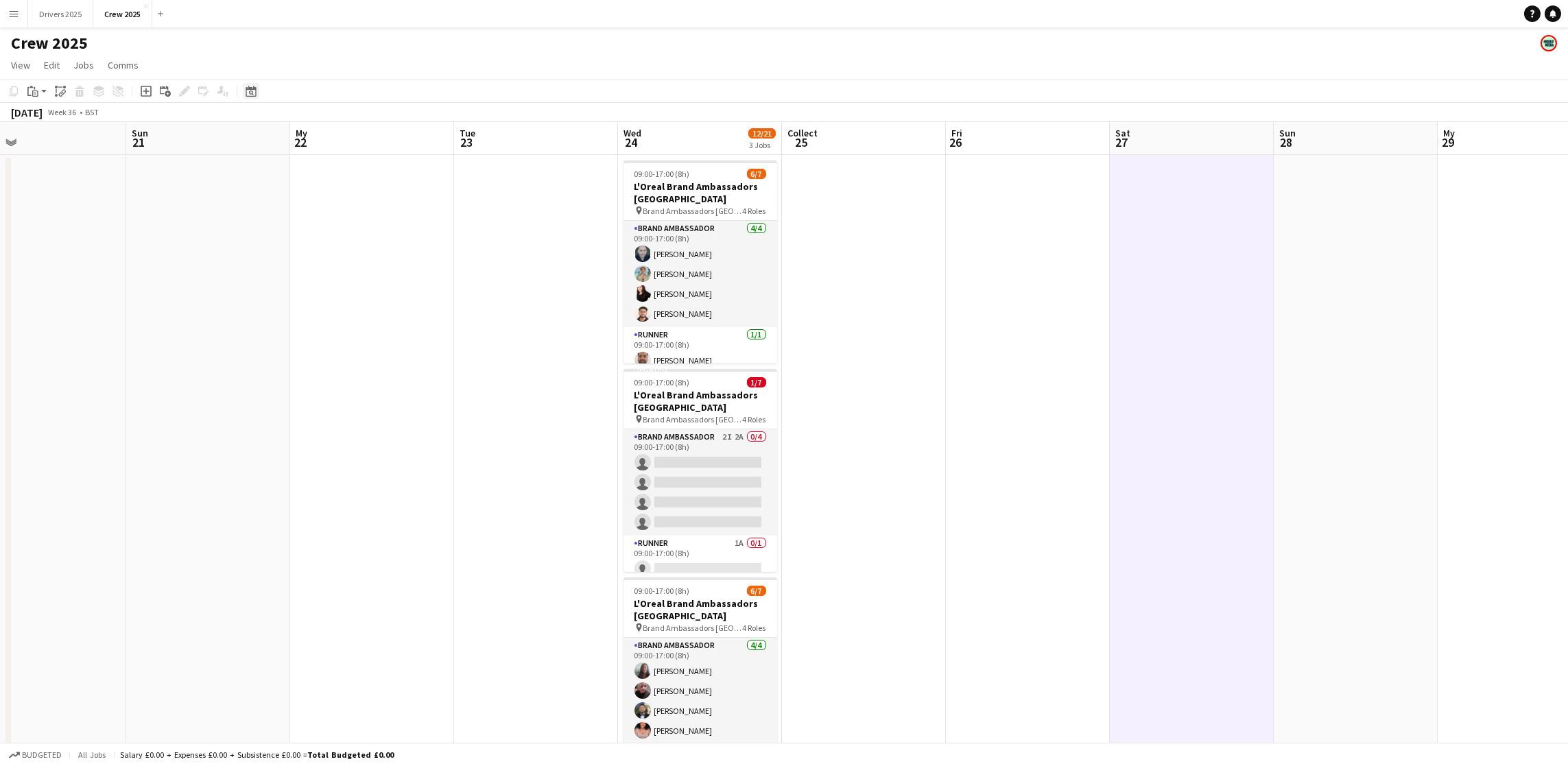
click at [249, 91] on icon at bounding box center [252, 93] width 5 height 5
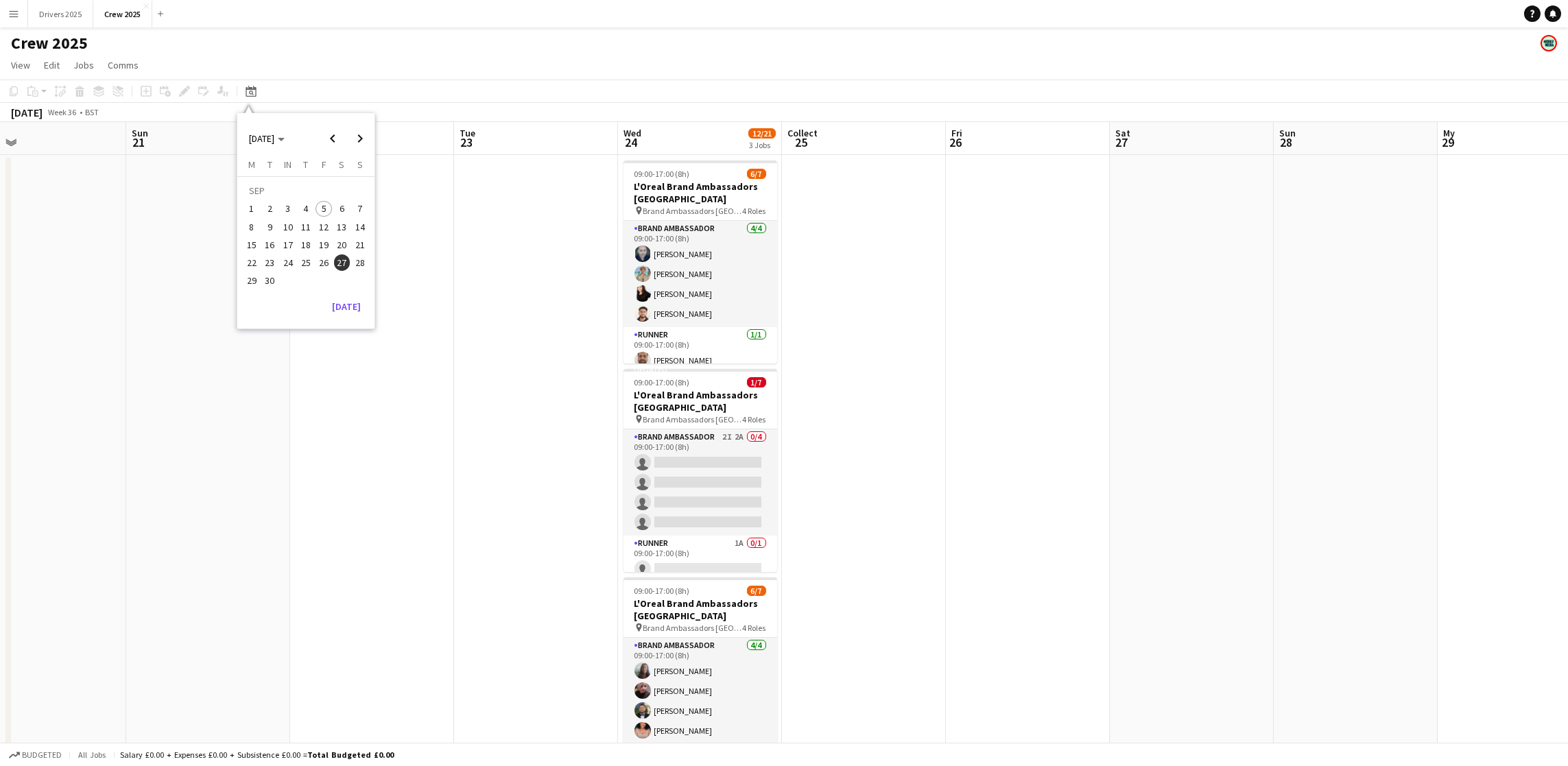
click at [341, 261] on font "27" at bounding box center [341, 263] width 10 height 13
click at [1181, 268] on app-date-cell at bounding box center [1192, 592] width 164 height 874
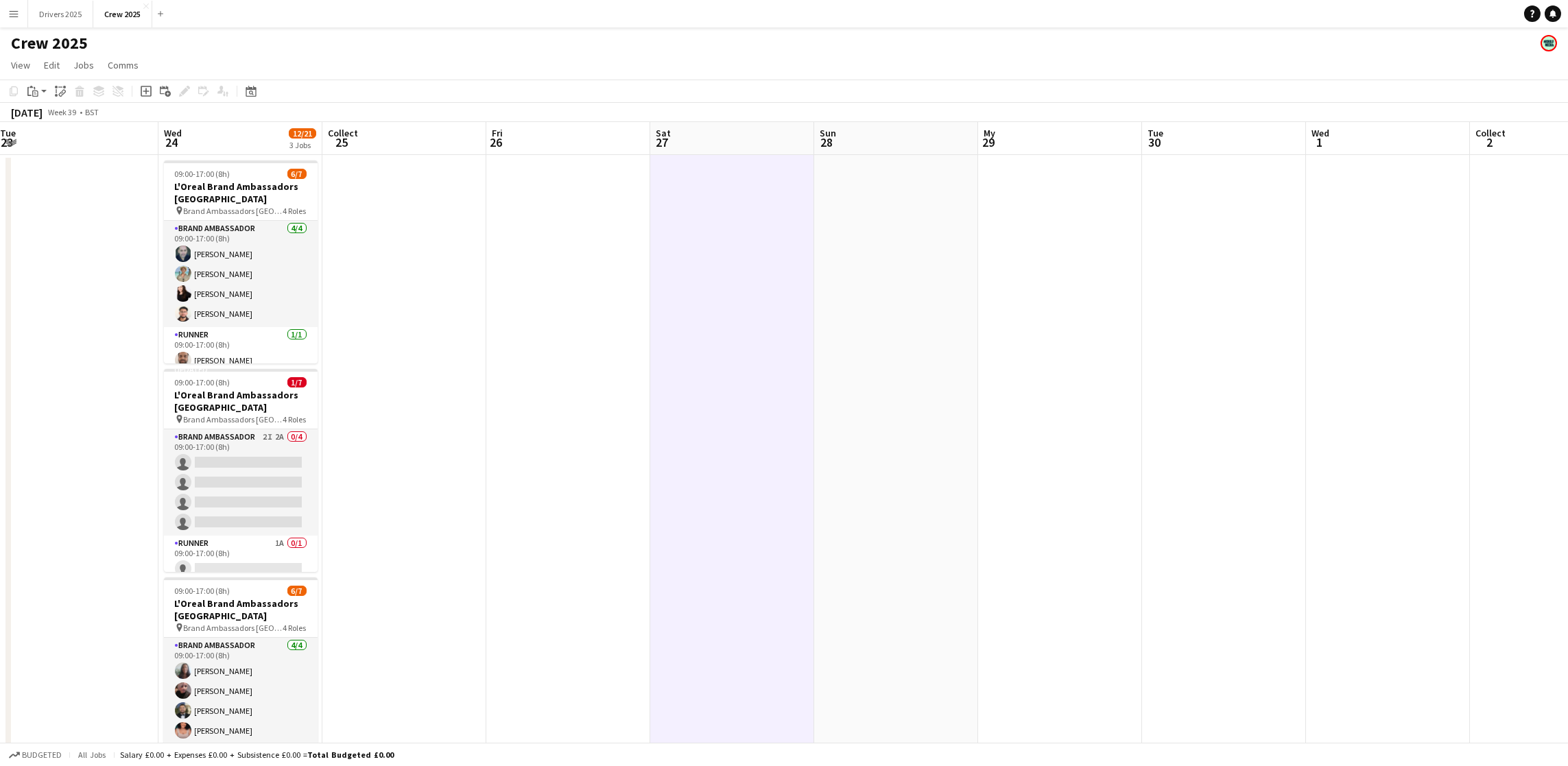
scroll to position [0, 501]
drag, startPoint x: 1256, startPoint y: 407, endPoint x: 792, endPoint y: 432, distance: 464.7
click at [792, 432] on app-calendar-viewport "Sat 20 Sun 21 My 22 Tue 23 Wed 24 12/21 3 Jobs Collect 25 Fri 26 Sat 27 Sun 28 …" at bounding box center [784, 575] width 1568 height 907
drag, startPoint x: 141, startPoint y: 92, endPoint x: 184, endPoint y: 115, distance: 48.8
click at [141, 92] on icon "Add job" at bounding box center [146, 92] width 11 height 11
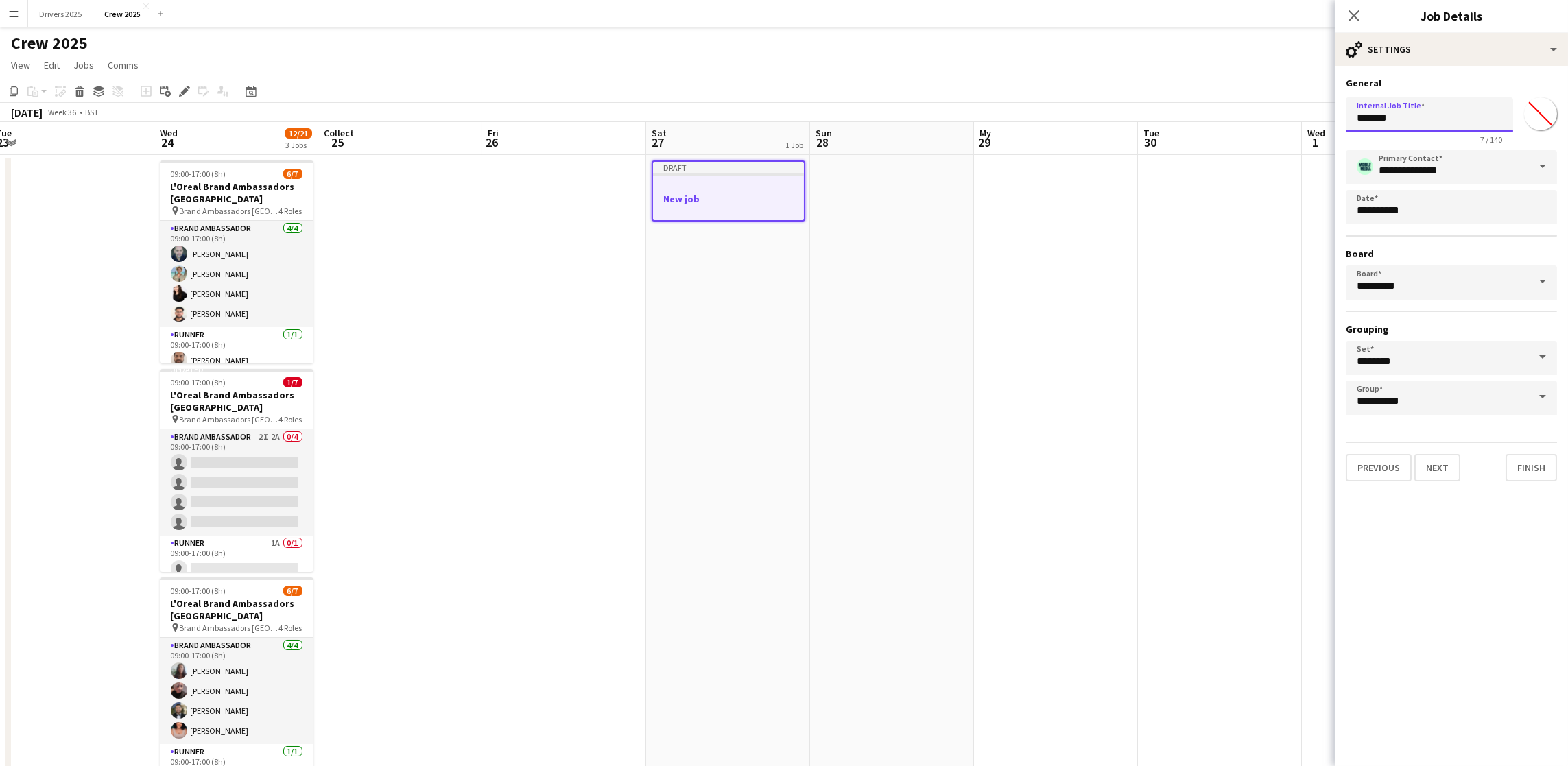
drag, startPoint x: 1438, startPoint y: 122, endPoint x: 1160, endPoint y: 130, distance: 278.1
click at [1160, 130] on body "Menu Boards Boards Boards All jobs Status Workforce Workforce My Workforce Recr…" at bounding box center [784, 526] width 1568 height 1053
click at [1456, 115] on input "**********" at bounding box center [1430, 114] width 167 height 34
drag, startPoint x: 1433, startPoint y: 115, endPoint x: 1555, endPoint y: 128, distance: 122.7
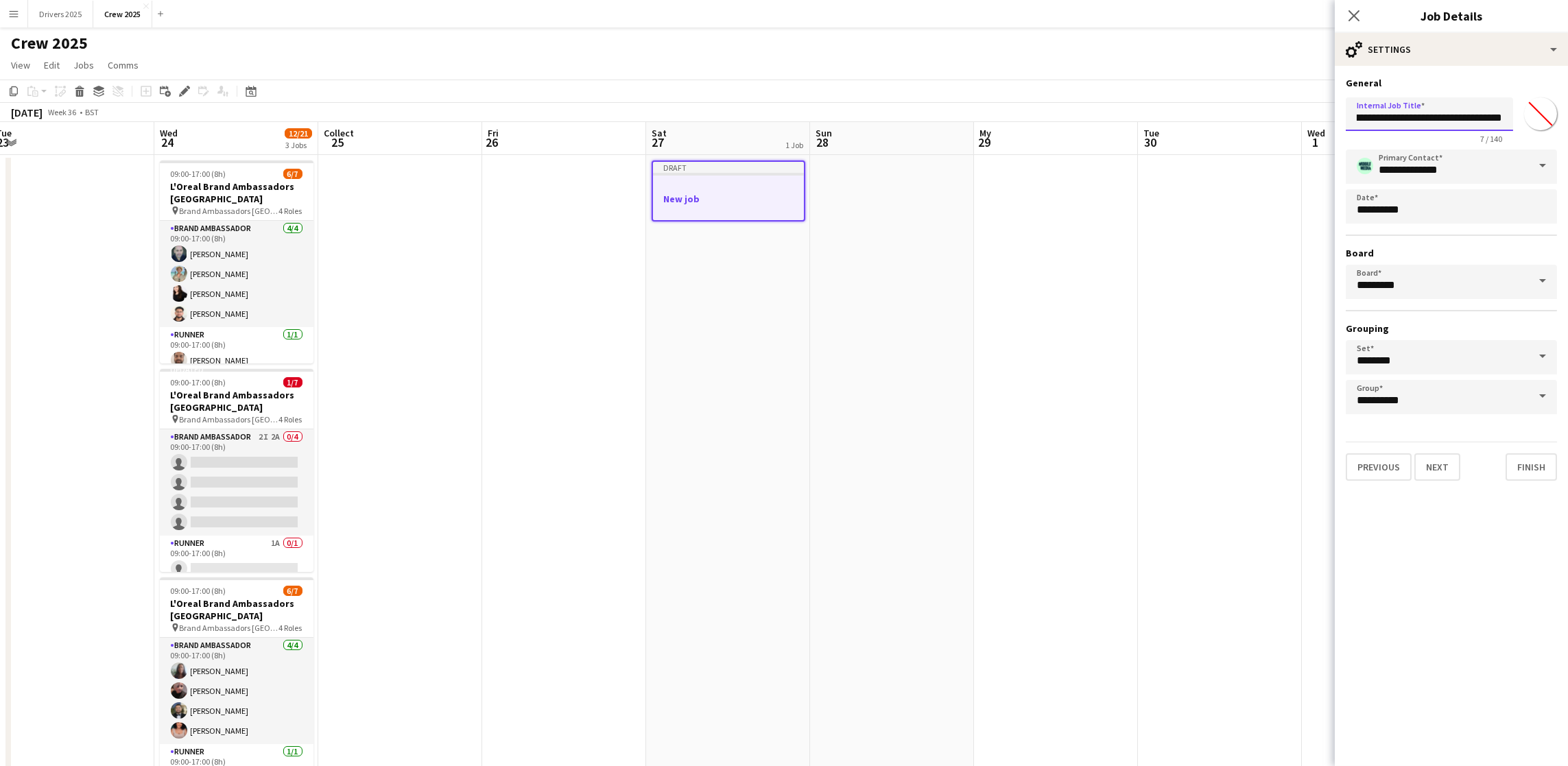
click at [1555, 128] on div "**********" at bounding box center [1451, 117] width 211 height 52
type input "**********"
click at [1423, 448] on div "Previous Next Finish" at bounding box center [1451, 461] width 211 height 39
click at [1428, 466] on font "Next" at bounding box center [1437, 467] width 22 height 13
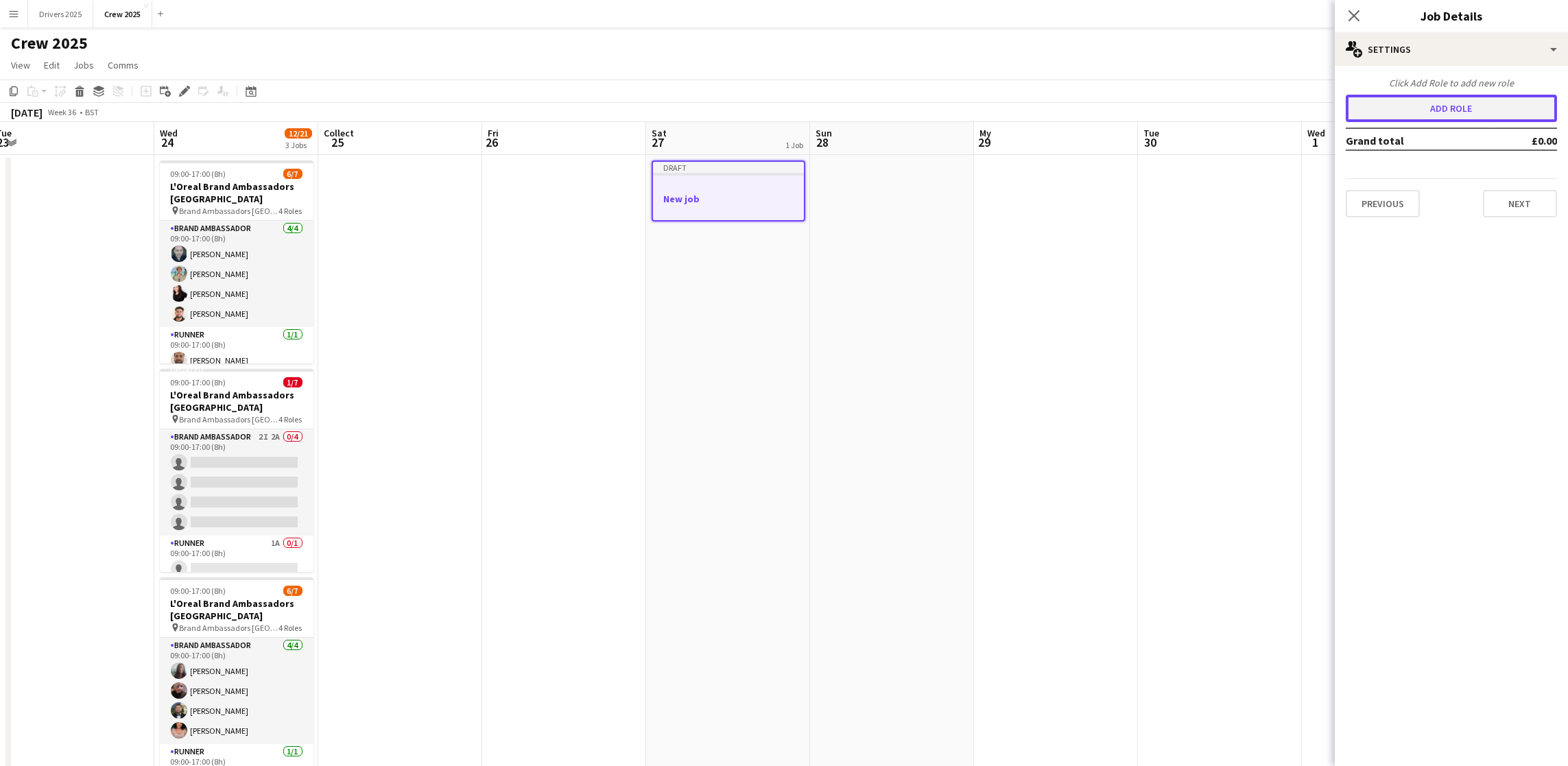
click at [1433, 119] on button "Add role" at bounding box center [1451, 108] width 211 height 27
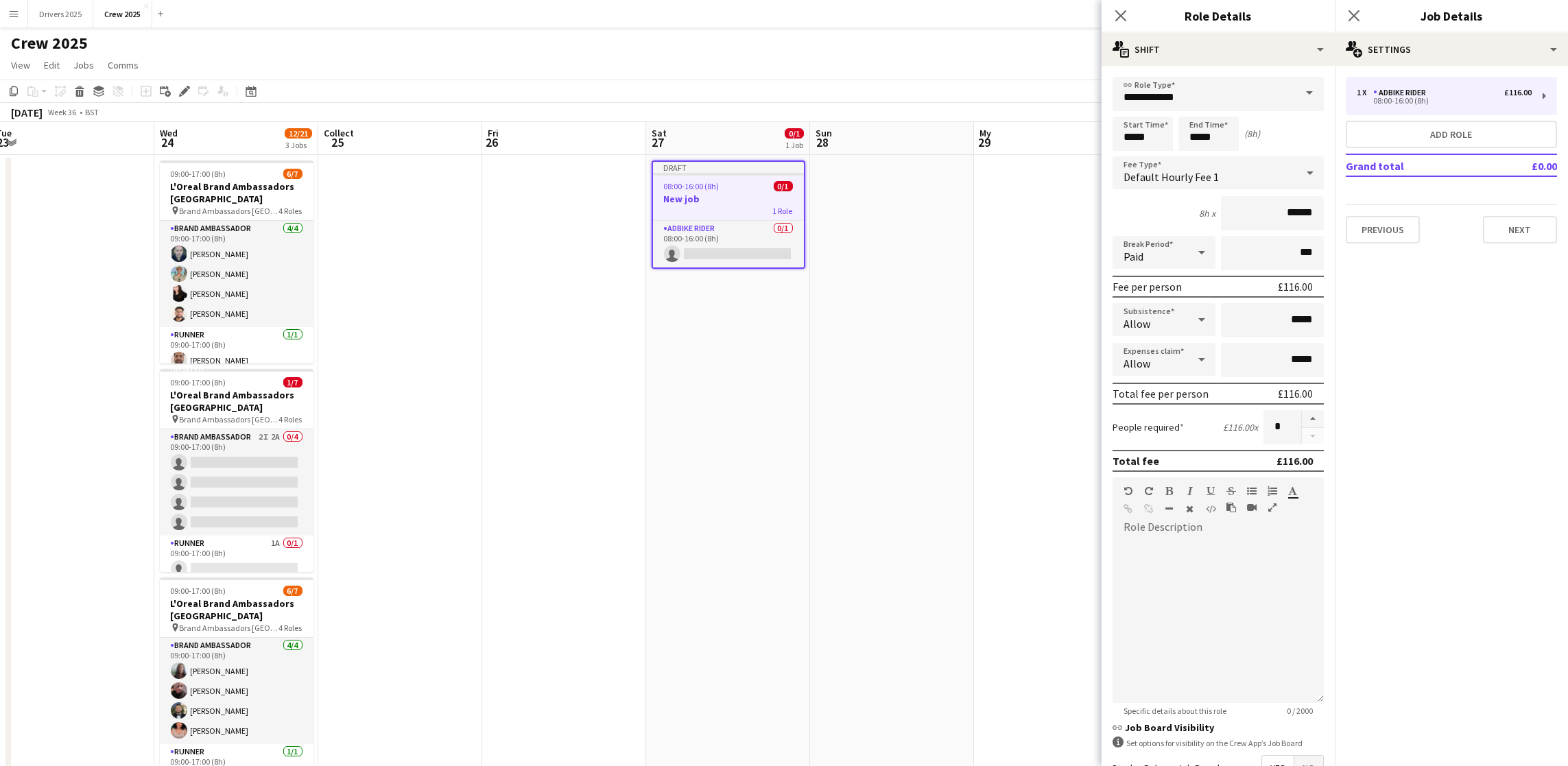
click at [1295, 90] on span at bounding box center [1309, 93] width 29 height 33
click at [1202, 201] on span "[PERSON_NAME]" at bounding box center [1210, 198] width 174 height 13
type input "**********"
type input "******"
drag, startPoint x: 1153, startPoint y: 131, endPoint x: 1063, endPoint y: 130, distance: 90.0
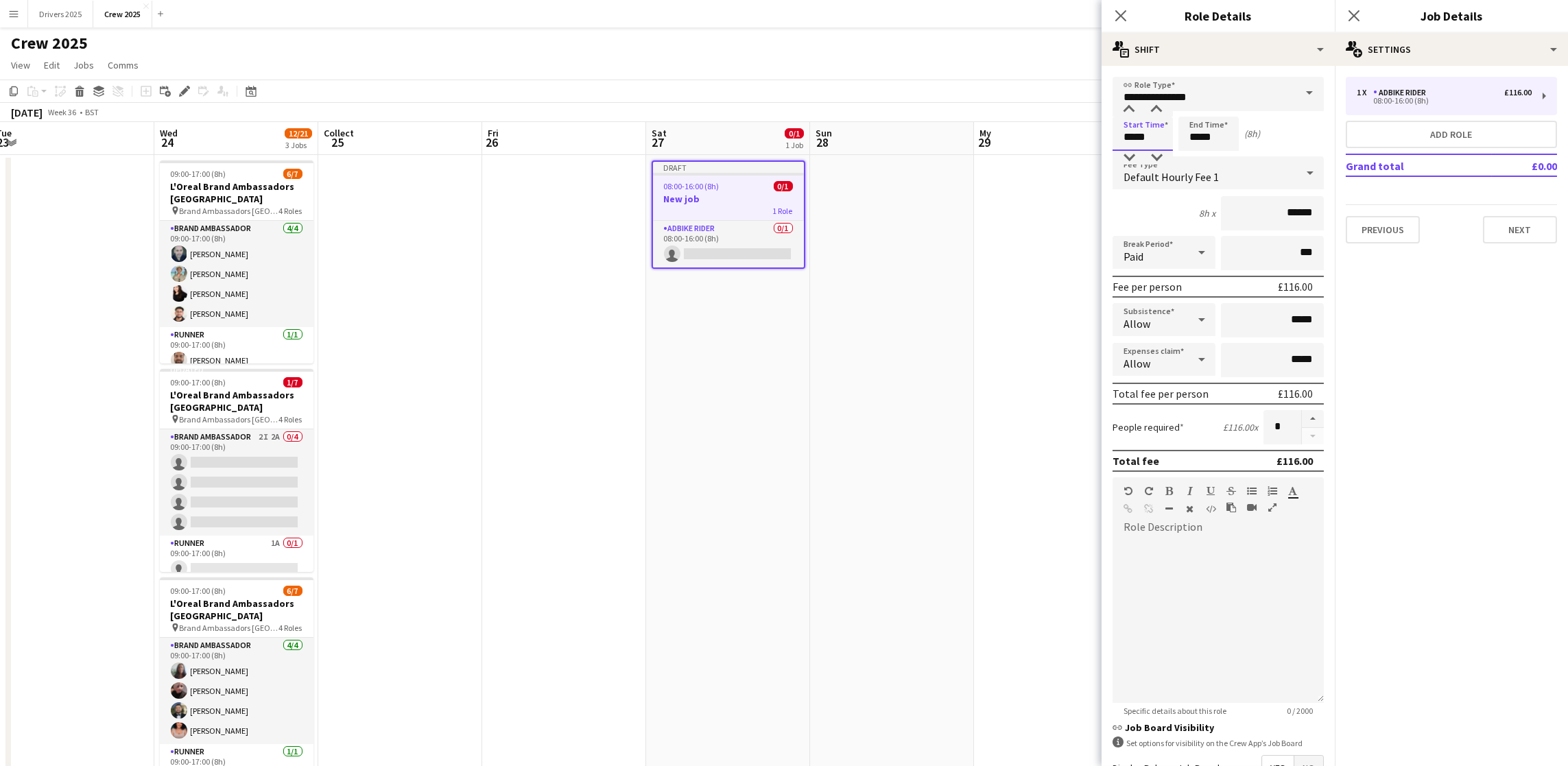
click at [1063, 130] on body "Menu Boards Boards Boards All jobs Status Workforce Workforce My Workforce Recr…" at bounding box center [784, 526] width 1568 height 1053
type input "*****"
click at [1301, 416] on button "button" at bounding box center [1313, 419] width 22 height 18
type input "*"
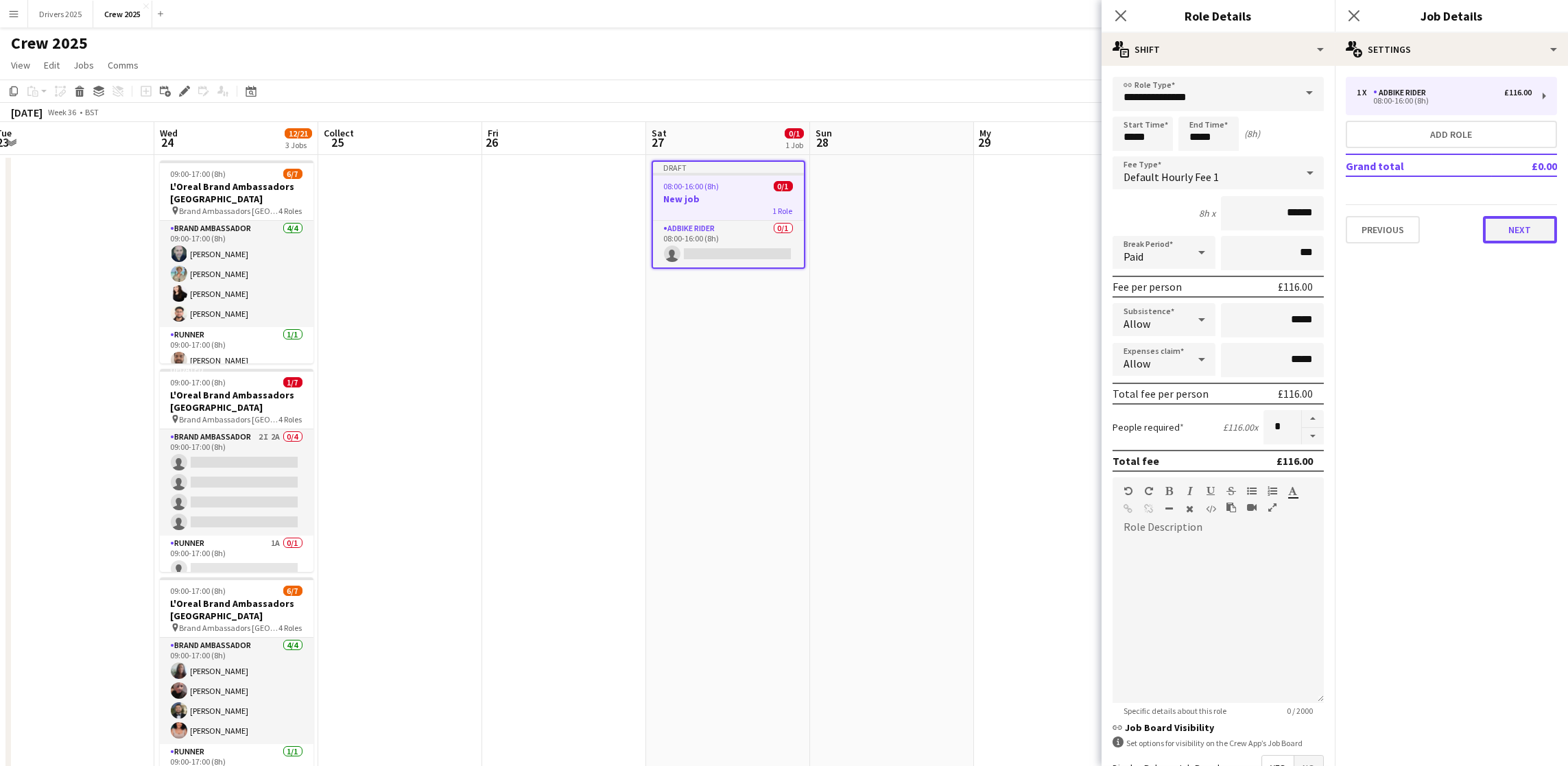
click at [1511, 233] on button "Next" at bounding box center [1519, 229] width 74 height 27
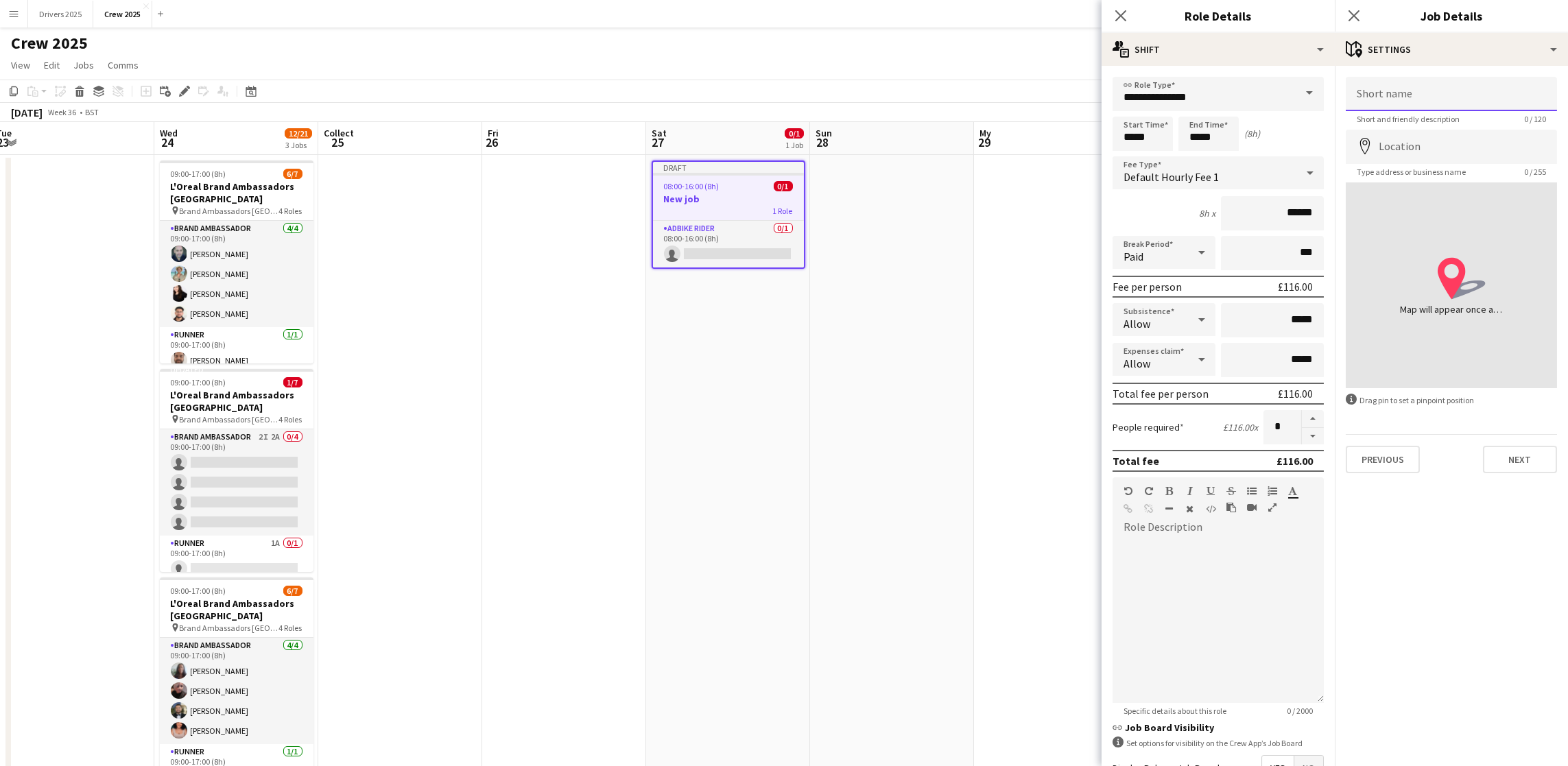
click at [1447, 98] on input "Short name" at bounding box center [1451, 94] width 211 height 34
paste input "**********"
type input "**********"
click at [1435, 143] on input "Location" at bounding box center [1451, 147] width 211 height 34
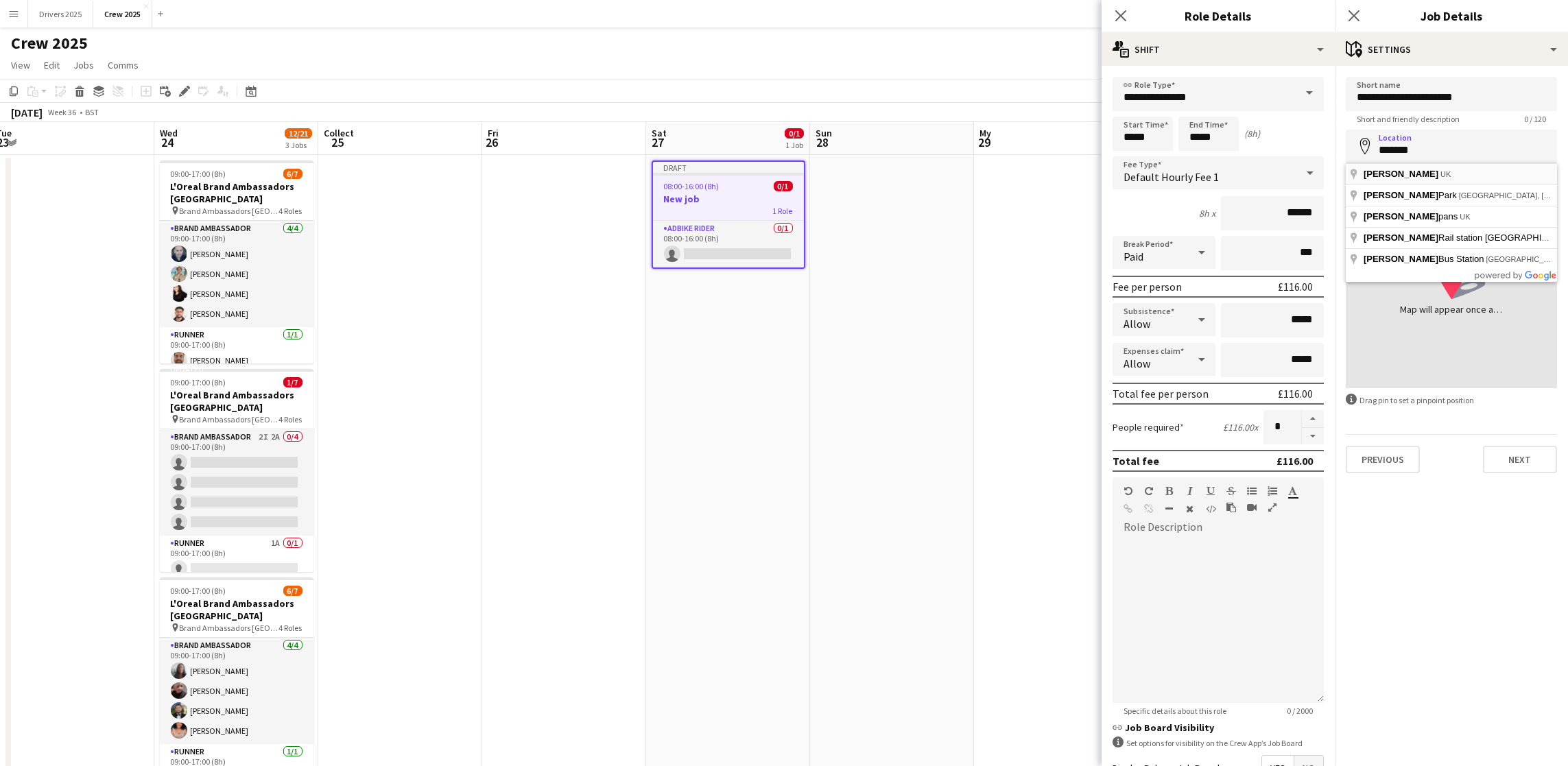
type input "**********"
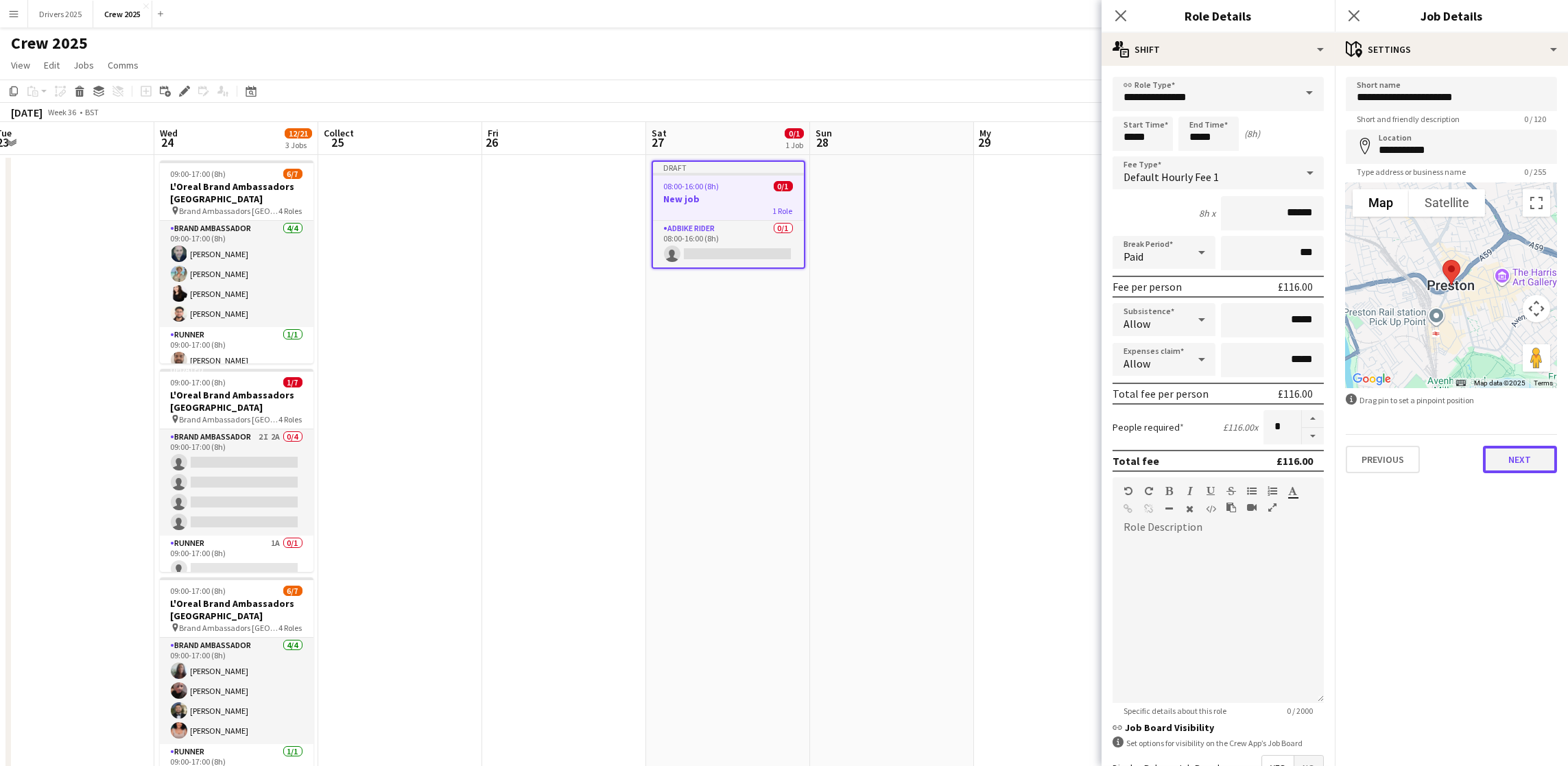
click at [1508, 459] on button "Next" at bounding box center [1519, 459] width 74 height 27
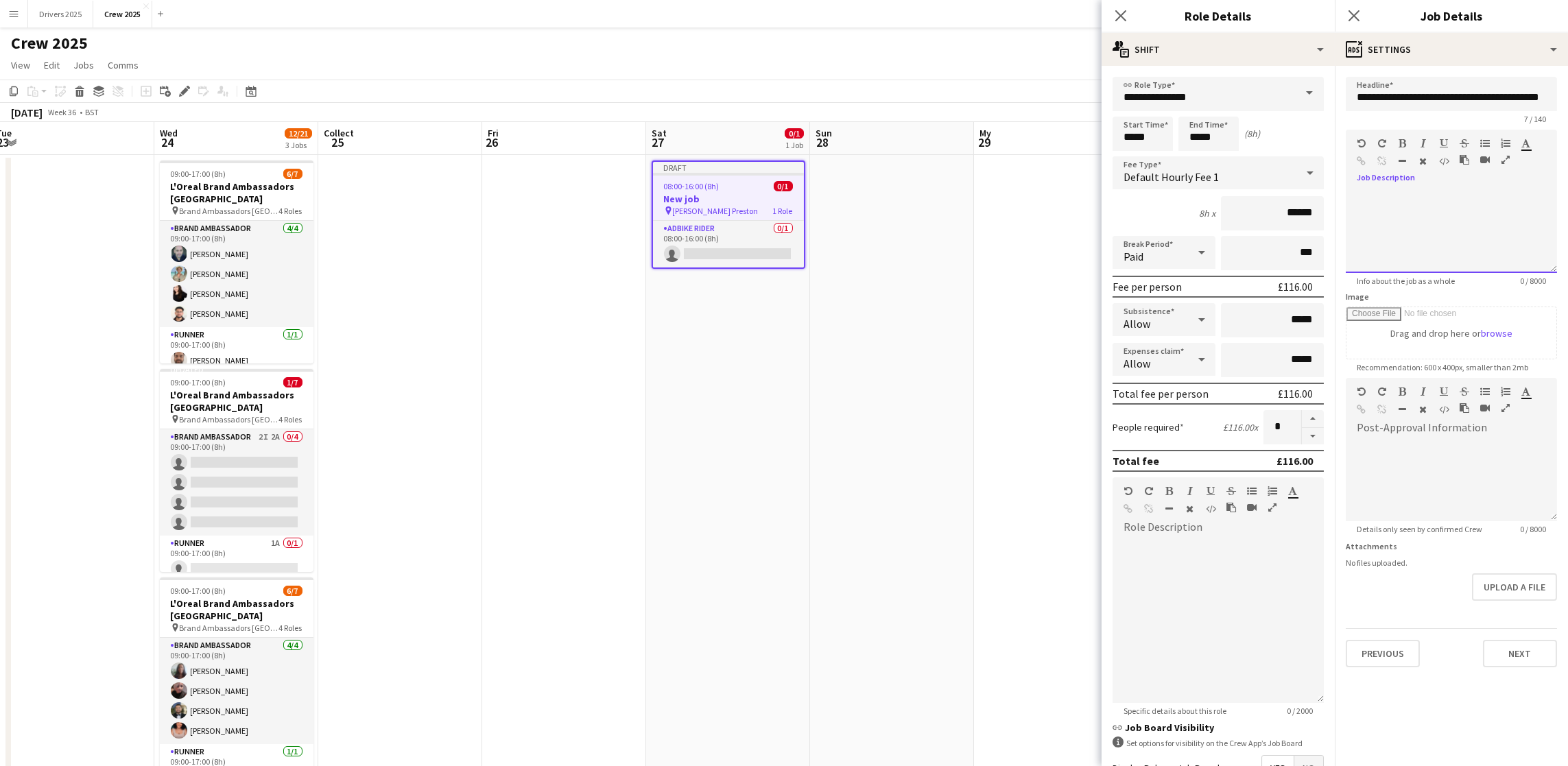
click at [1436, 240] on div at bounding box center [1451, 232] width 211 height 82
click at [1514, 647] on font "Next" at bounding box center [1520, 654] width 22 height 13
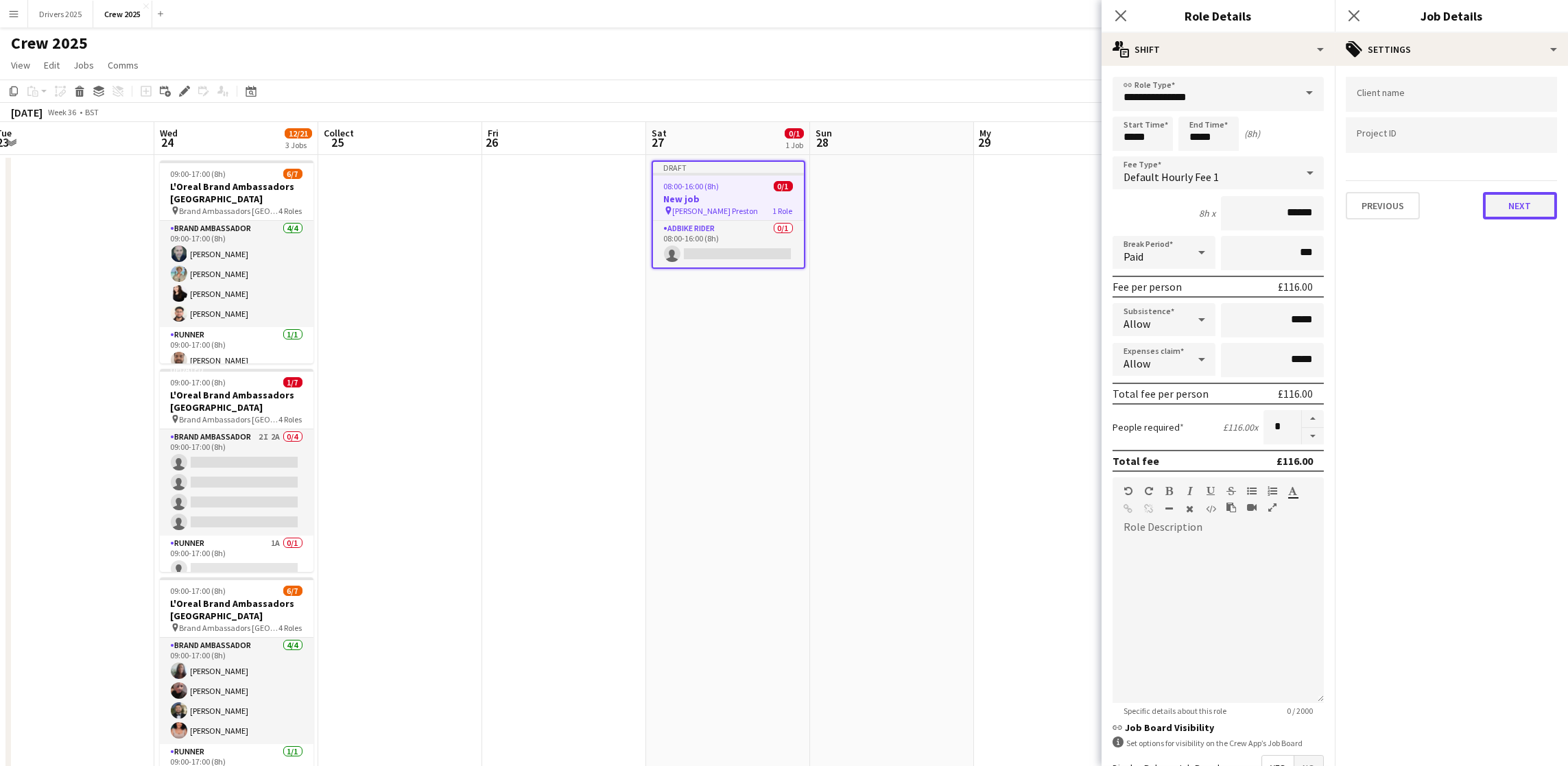
click at [1542, 200] on button "Next" at bounding box center [1519, 205] width 74 height 27
click at [974, 403] on app-date-cell at bounding box center [1056, 592] width 164 height 874
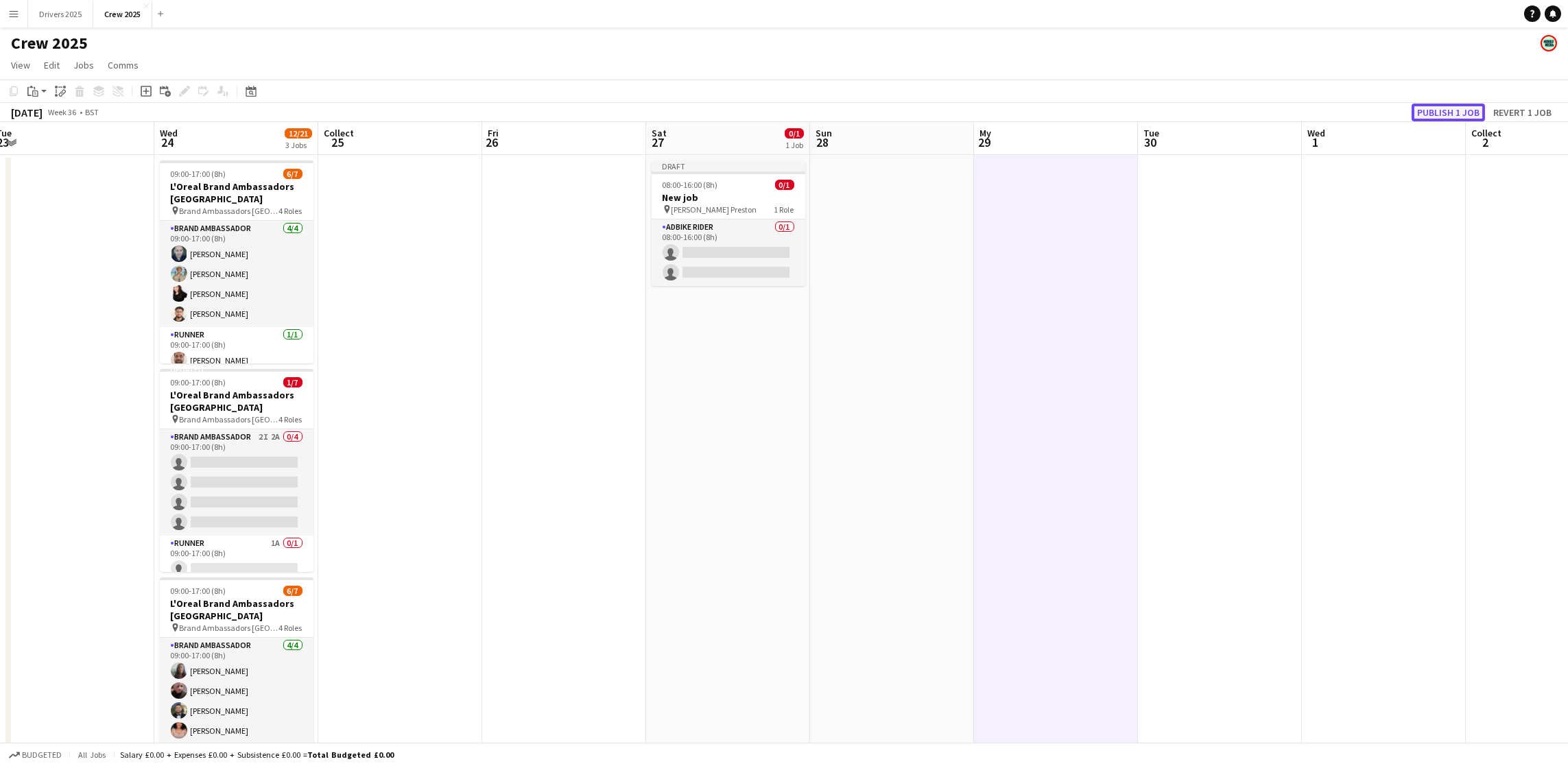
click at [1430, 110] on font "Publish 1 job" at bounding box center [1448, 113] width 62 height 13
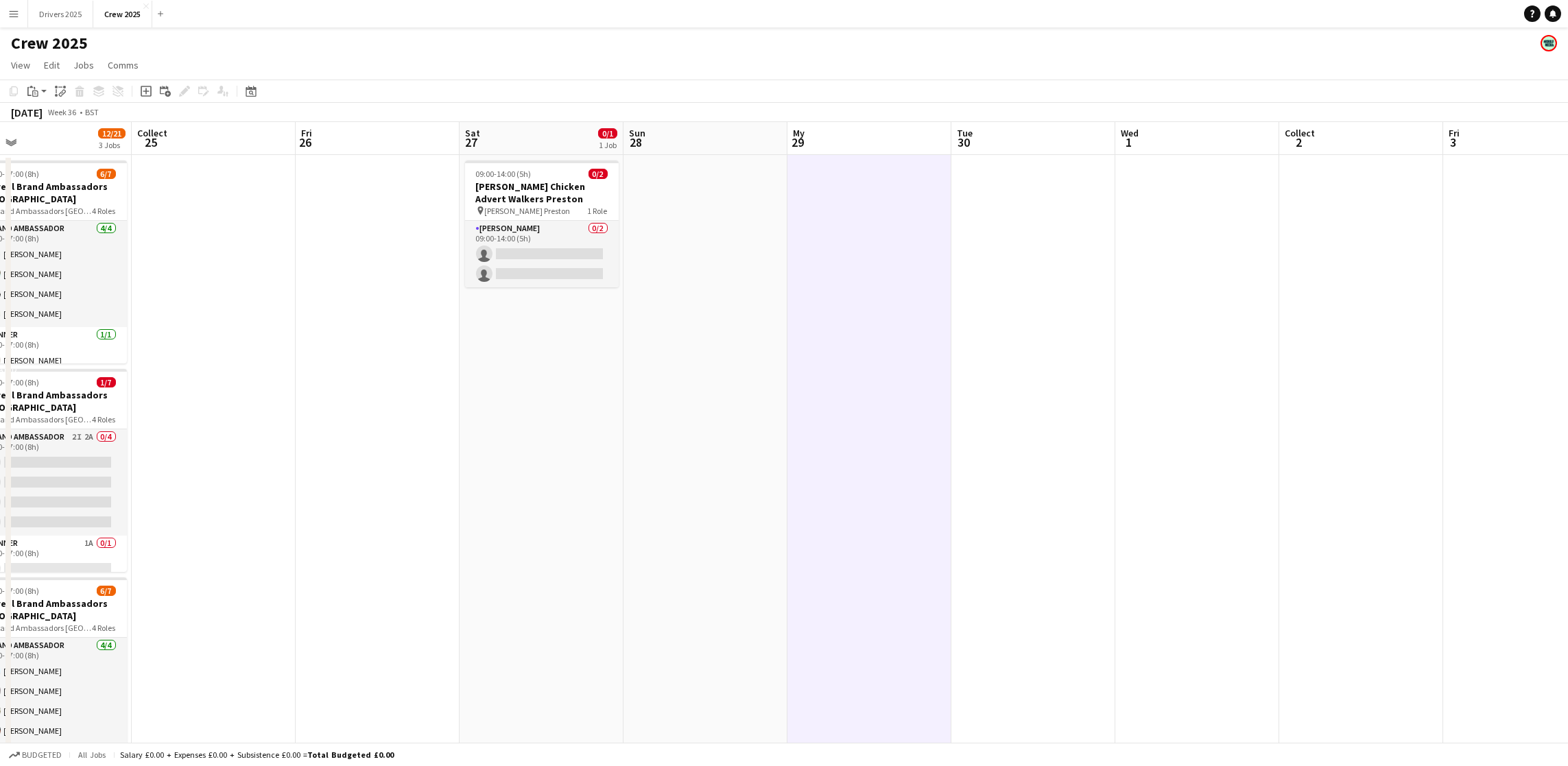
drag, startPoint x: 1211, startPoint y: 336, endPoint x: 1024, endPoint y: 354, distance: 187.9
click at [1024, 354] on app-calendar-viewport "Sun 21 My 22 Tue 23 Wed 24 12/21 3 Jobs Collect 25 Fri 26 Sat 27 0/1 1 Job Sun …" at bounding box center [784, 575] width 1568 height 907
click at [535, 188] on h3 "[PERSON_NAME] Chicken Advert Walkers Preston" at bounding box center [541, 193] width 154 height 25
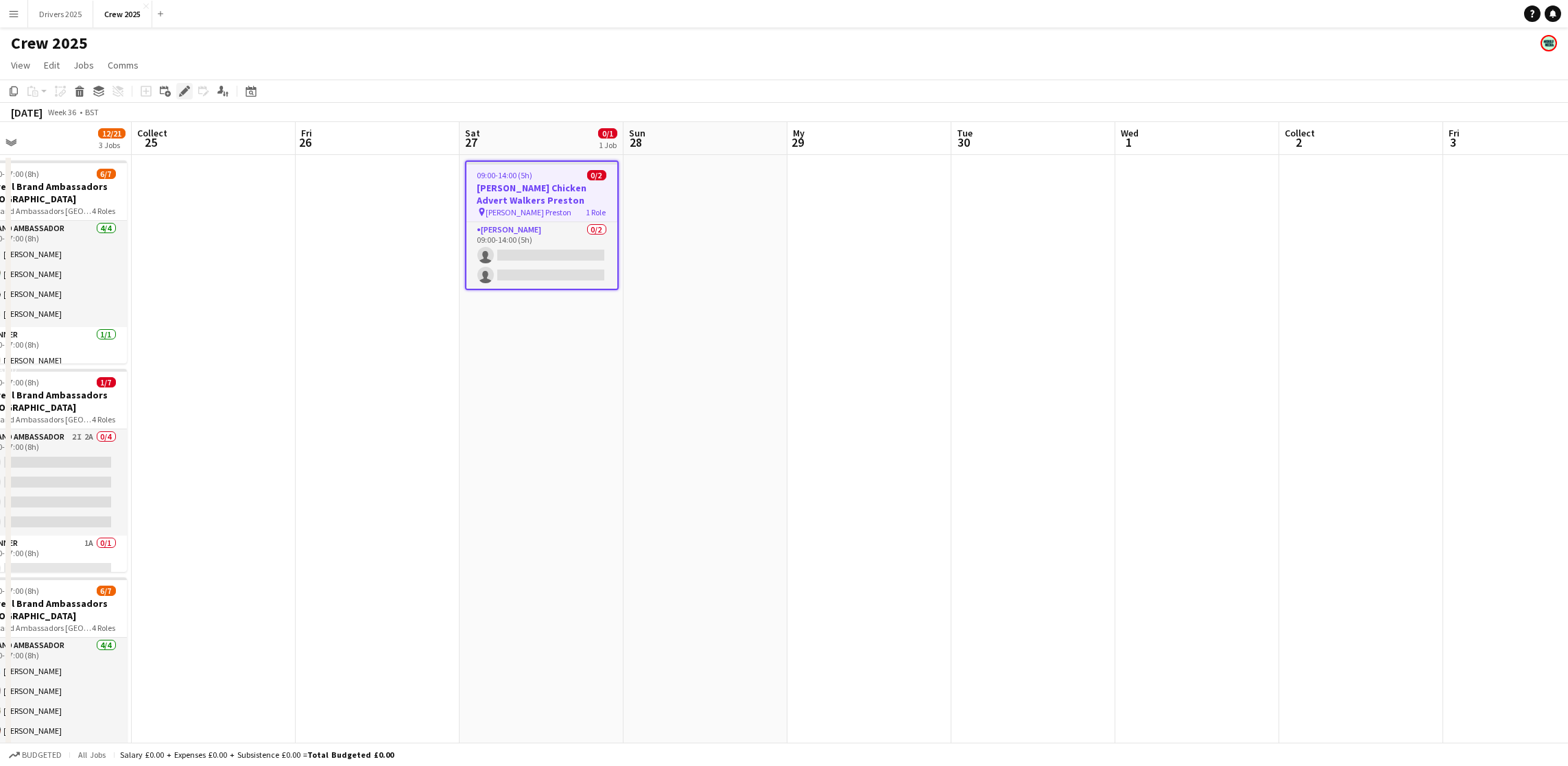
click at [184, 88] on icon at bounding box center [184, 91] width 7 height 7
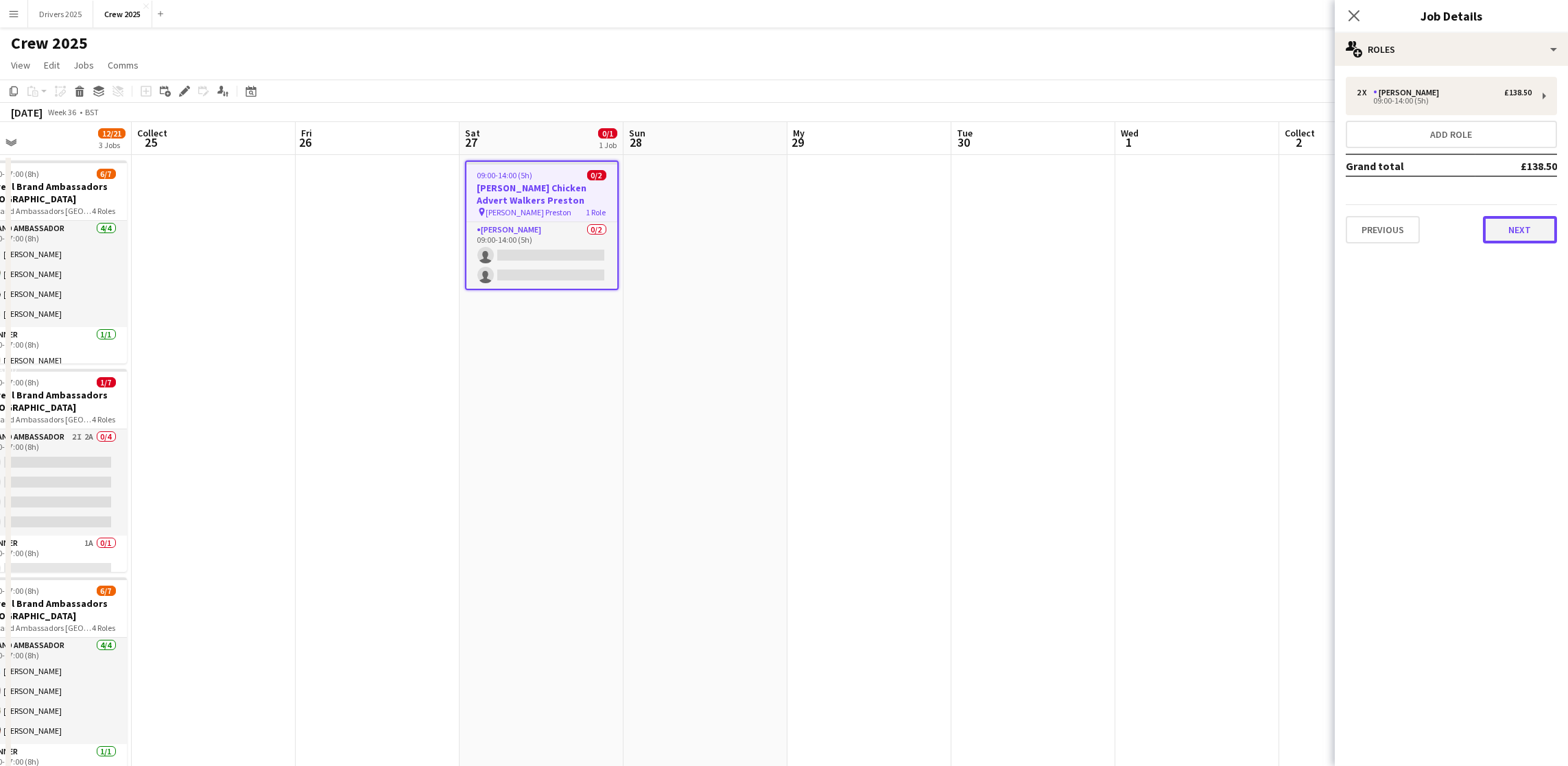
click at [1553, 231] on button "Next" at bounding box center [1519, 229] width 74 height 27
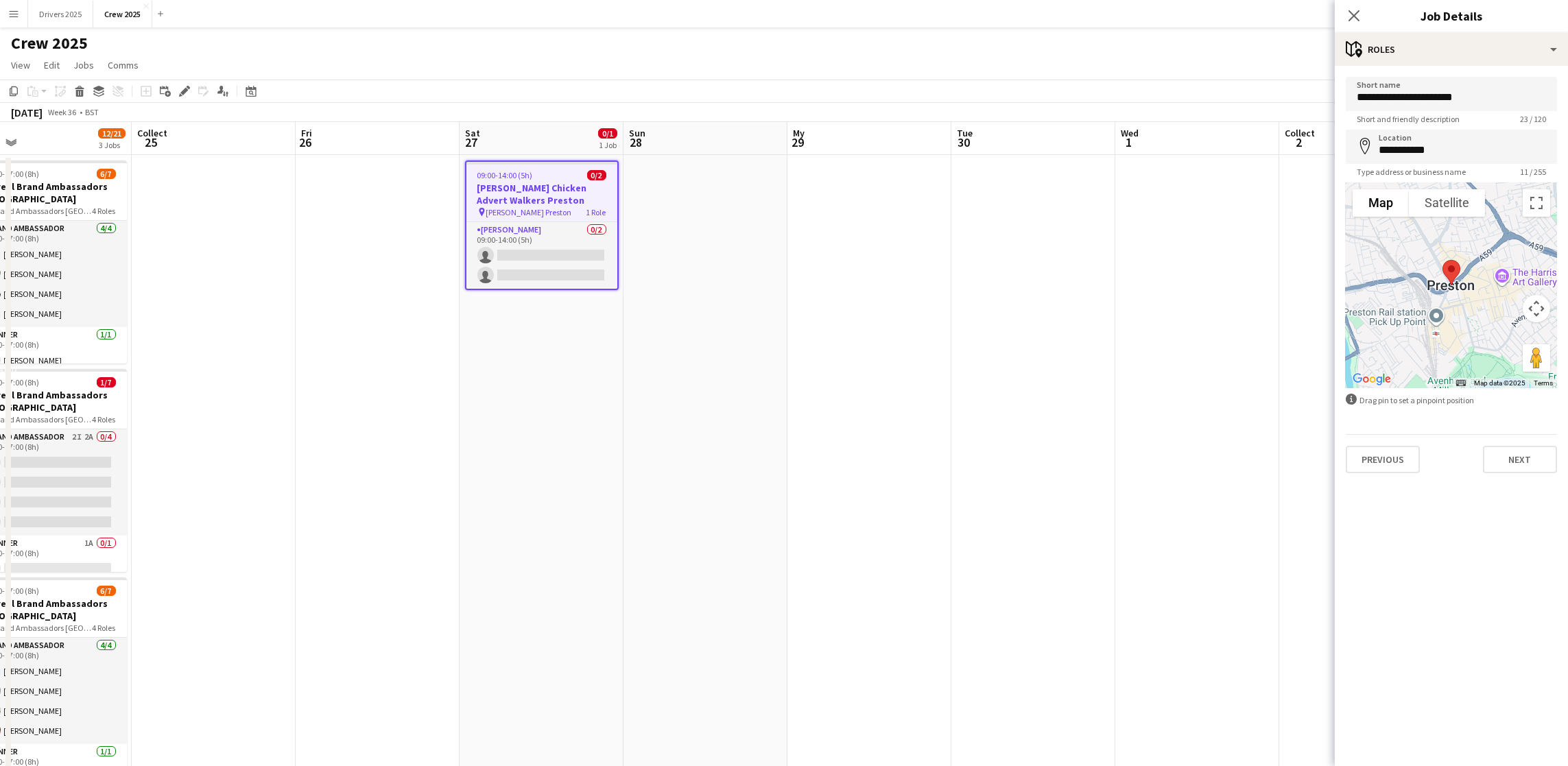
click at [938, 397] on app-date-cell at bounding box center [869, 592] width 164 height 874
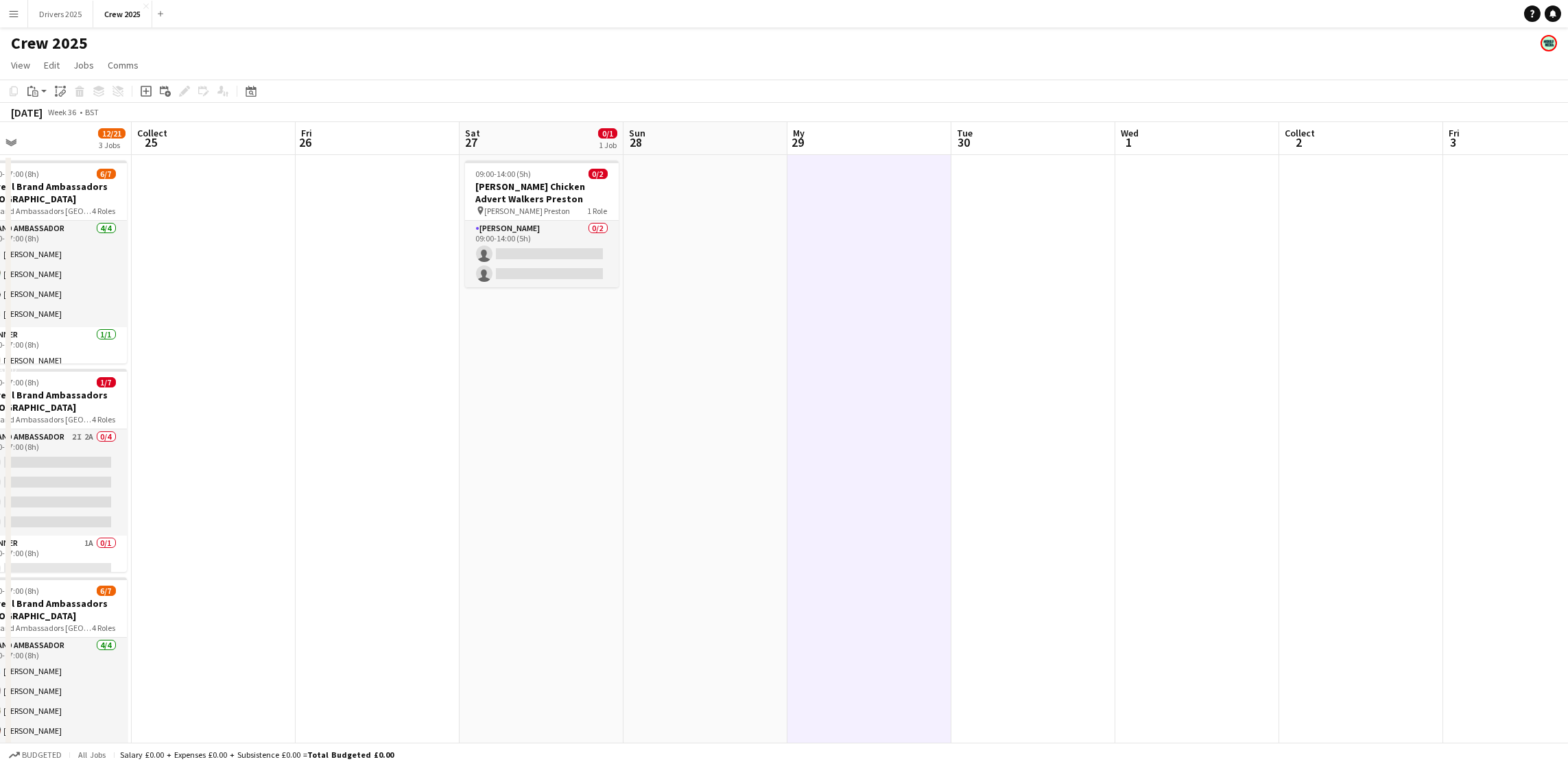
click at [556, 404] on app-date-cell "09:00-14:00 (5h) 0/2 [PERSON_NAME] Chicken Advert Walkers Preston pin [PERSON_N…" at bounding box center [541, 592] width 164 height 874
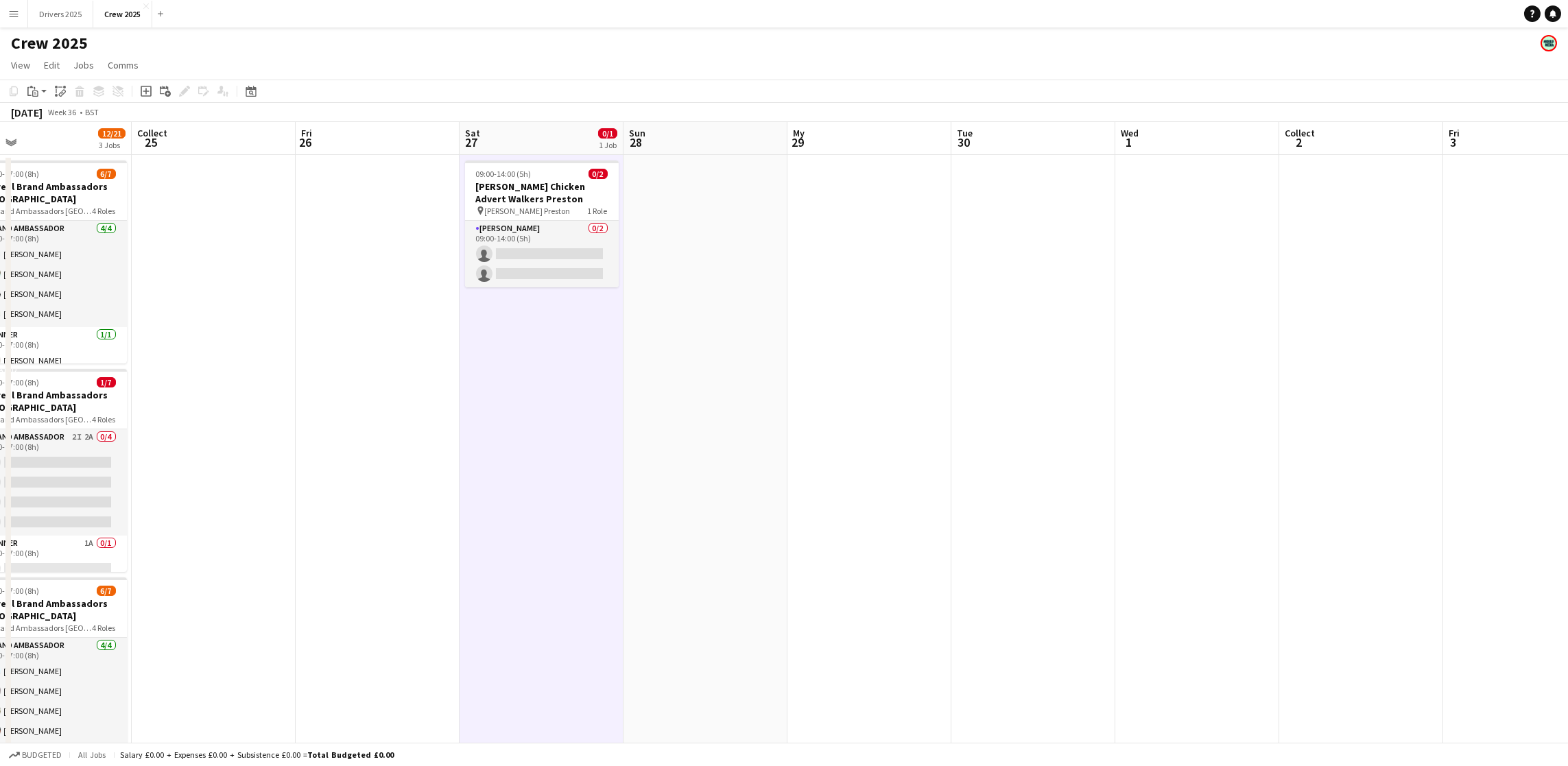
click at [141, 96] on icon at bounding box center [146, 92] width 11 height 11
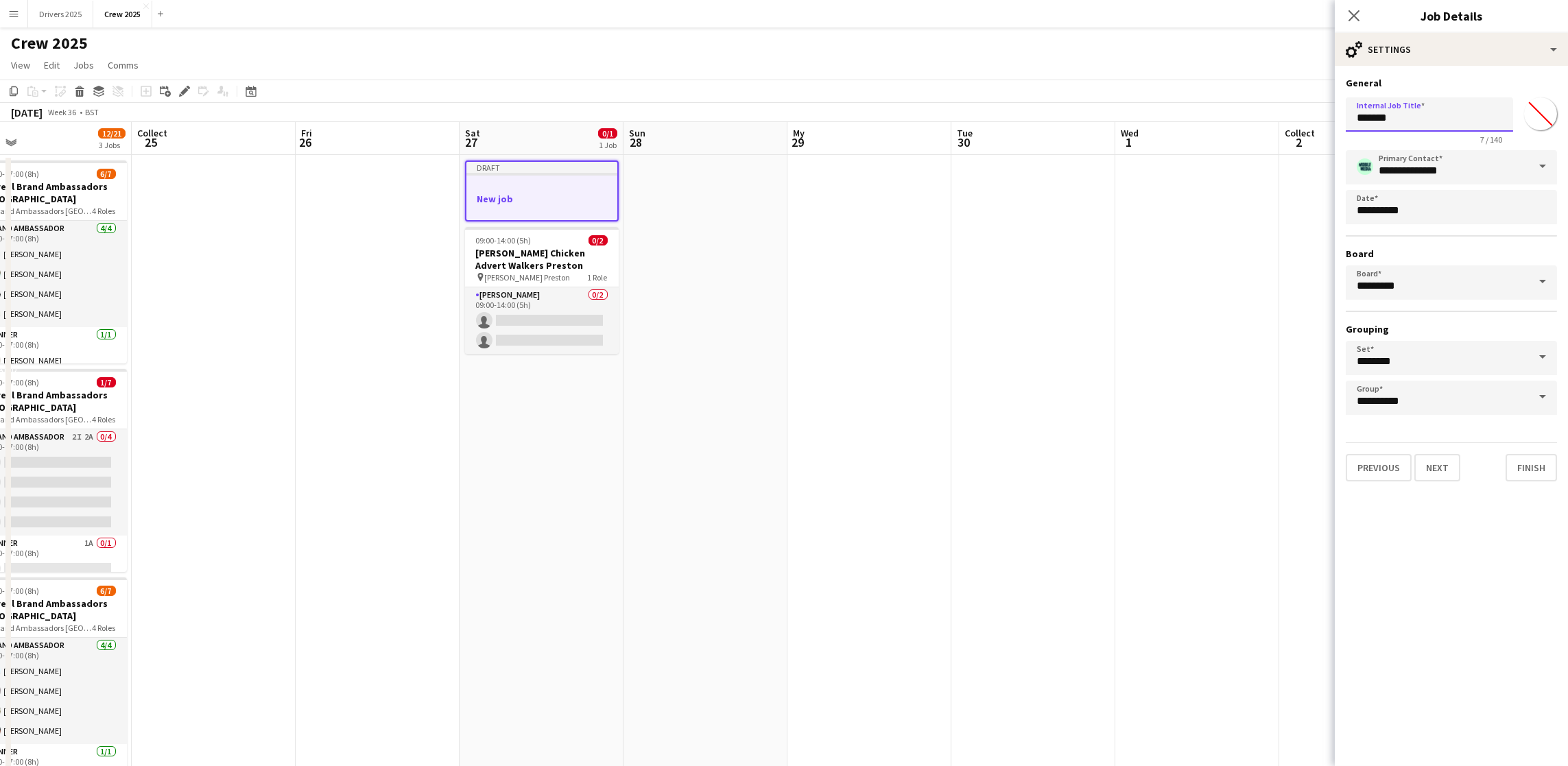
drag, startPoint x: 1406, startPoint y: 122, endPoint x: 1222, endPoint y: 86, distance: 187.5
click at [1222, 86] on body "Menu Boards Boards Boards All jobs Status Workforce Workforce My Workforce Recr…" at bounding box center [784, 526] width 1568 height 1053
paste input "**********"
click at [1355, 117] on input "**********" at bounding box center [1430, 114] width 167 height 34
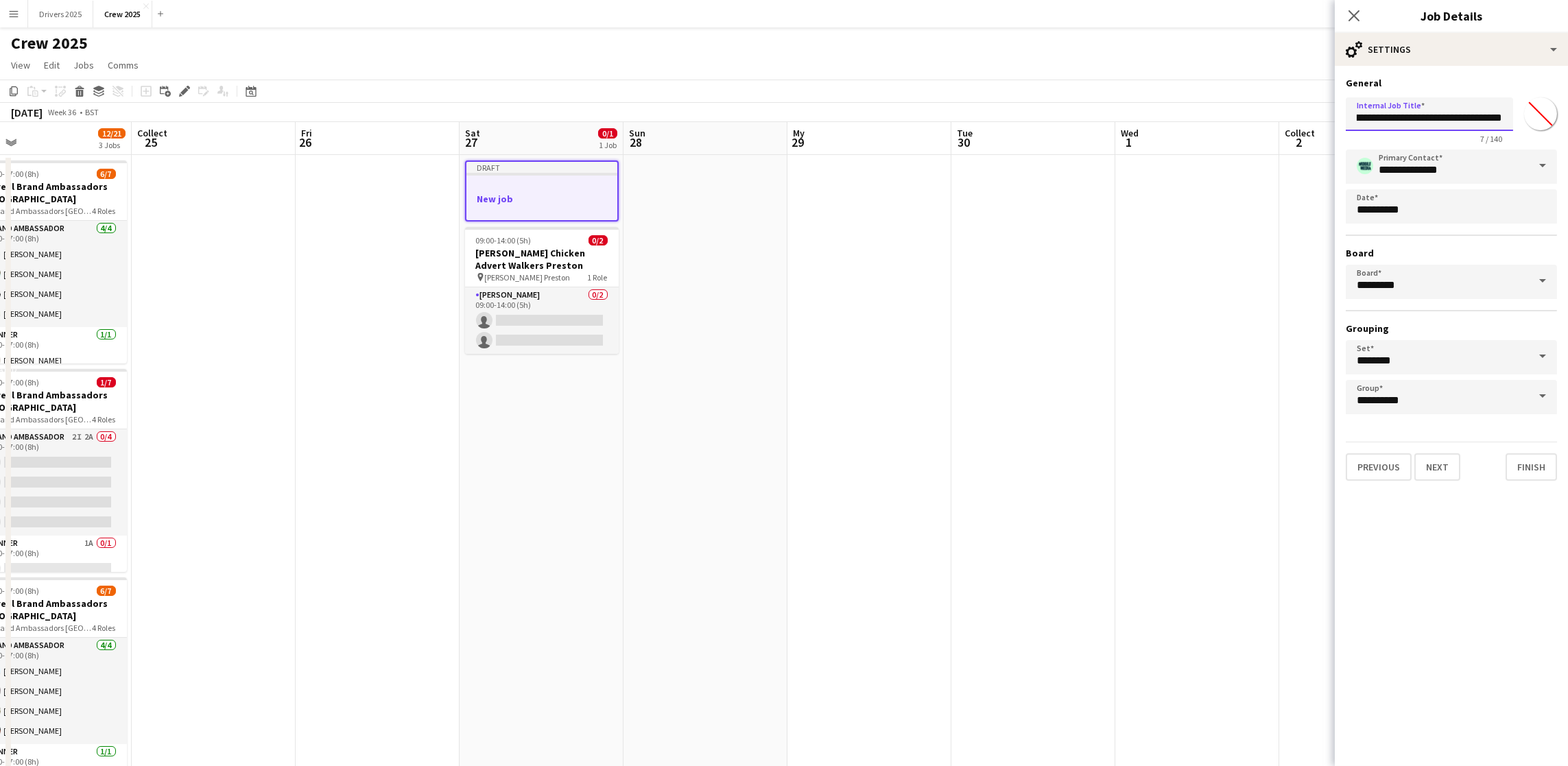
drag, startPoint x: 1460, startPoint y: 116, endPoint x: 1549, endPoint y: 119, distance: 89.1
click at [1549, 119] on div "**********" at bounding box center [1451, 117] width 211 height 52
click at [1506, 116] on input "**********" at bounding box center [1430, 114] width 167 height 33
drag, startPoint x: 1502, startPoint y: 116, endPoint x: 1464, endPoint y: 116, distance: 38.0
click at [1464, 116] on input "**********" at bounding box center [1430, 114] width 167 height 33
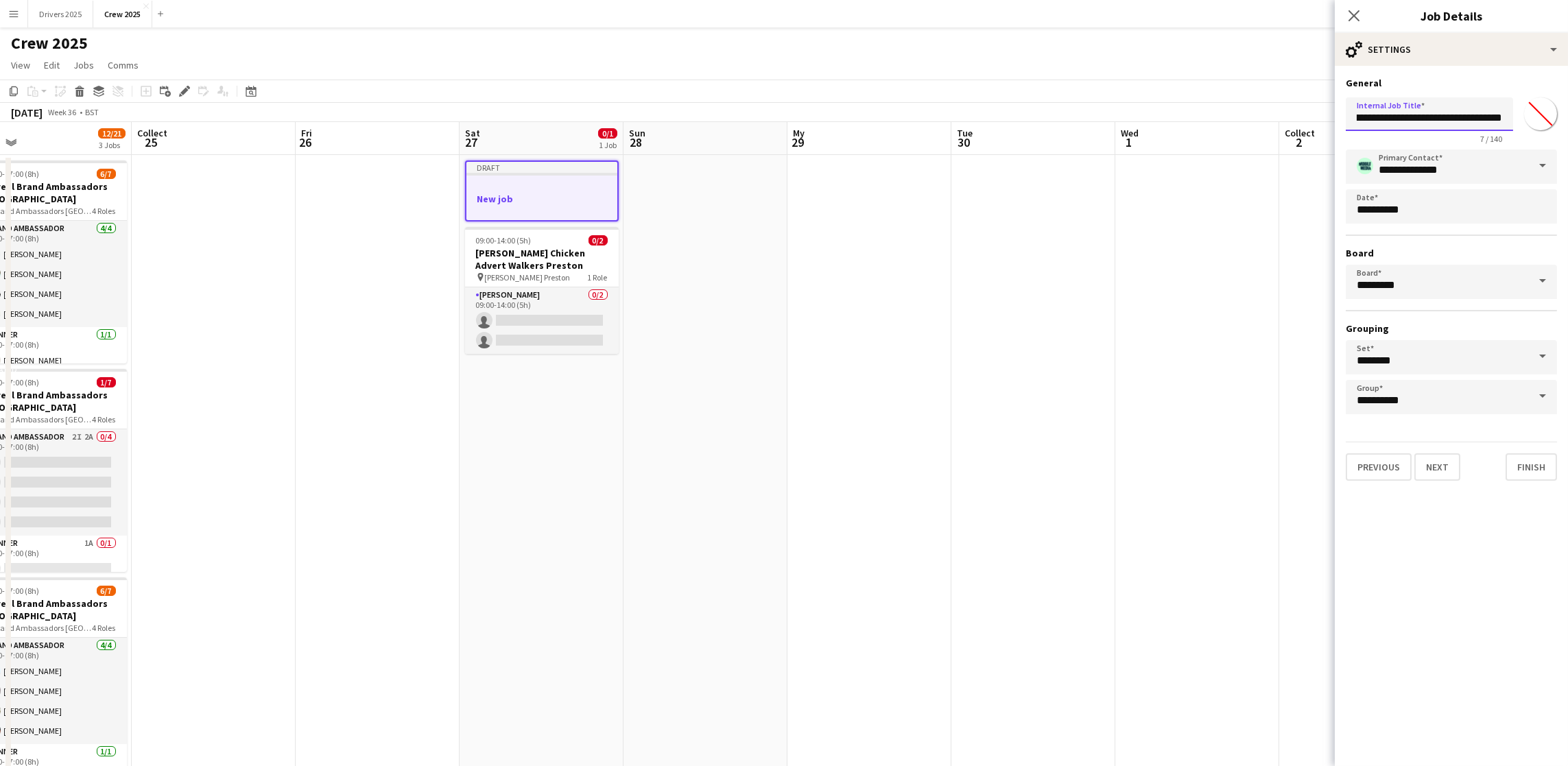
drag, startPoint x: 1461, startPoint y: 119, endPoint x: 1544, endPoint y: 131, distance: 83.9
click at [1544, 131] on div "**********" at bounding box center [1451, 117] width 211 height 52
click at [1502, 119] on input "**********" at bounding box center [1430, 114] width 167 height 33
drag, startPoint x: 1509, startPoint y: 117, endPoint x: 1464, endPoint y: 117, distance: 45.0
click at [1464, 117] on input "**********" at bounding box center [1430, 114] width 167 height 33
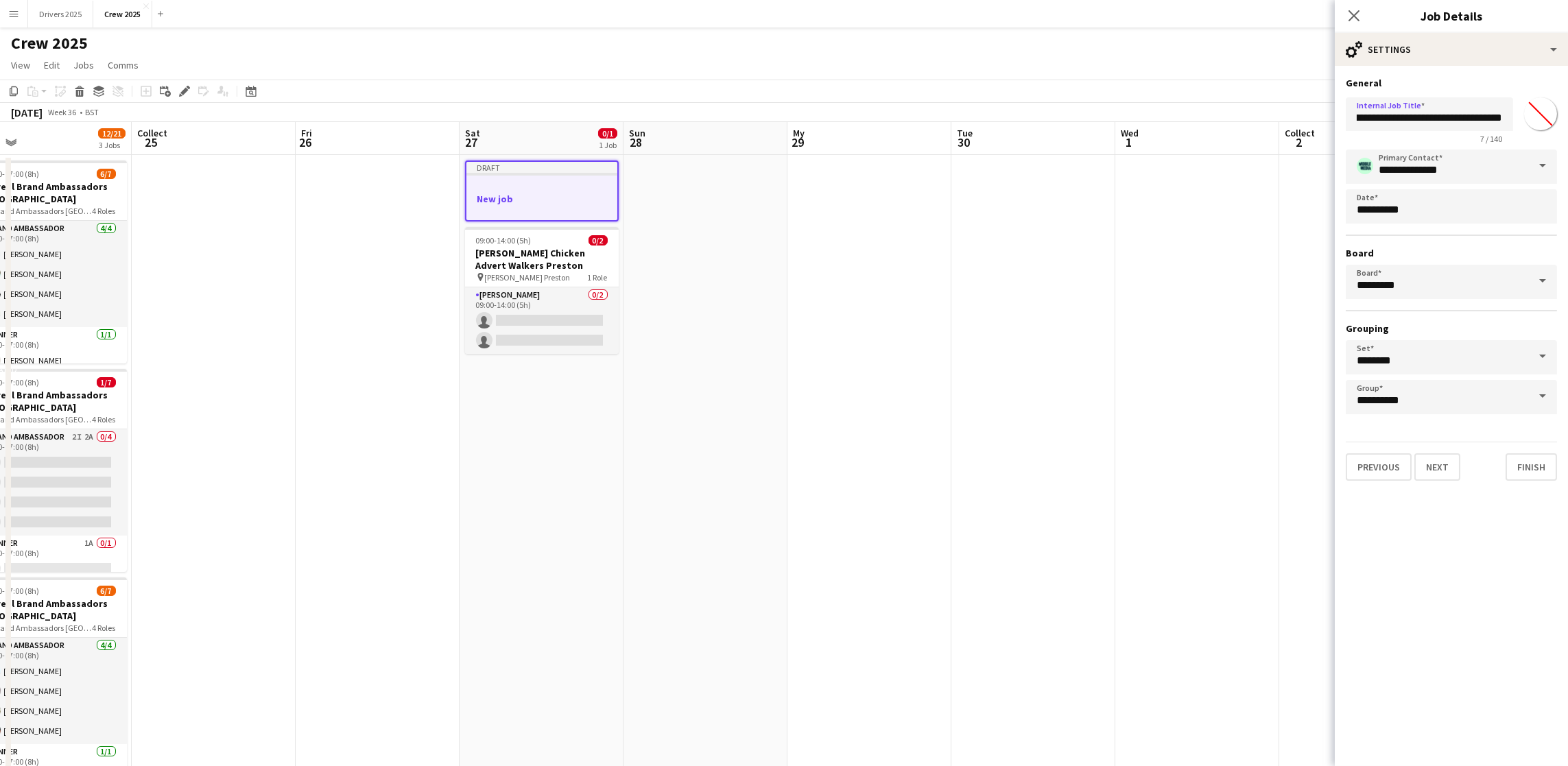
scroll to position [0, 0]
click at [1469, 121] on input "**********" at bounding box center [1430, 114] width 167 height 33
drag, startPoint x: 1497, startPoint y: 123, endPoint x: 1524, endPoint y: 123, distance: 27.0
click at [1524, 123] on div "**********" at bounding box center [1451, 117] width 211 height 52
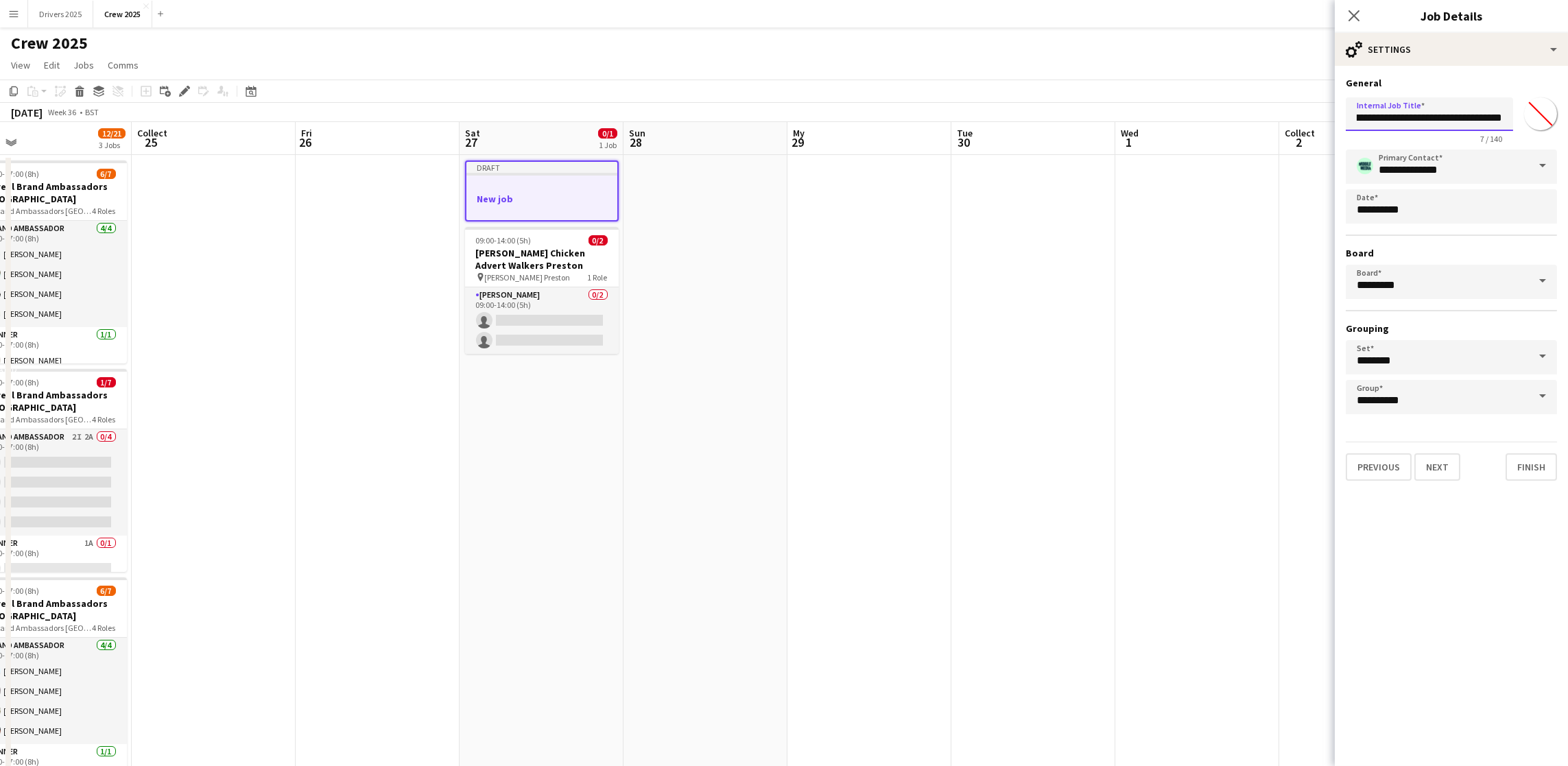
click at [1504, 123] on input "**********" at bounding box center [1430, 114] width 167 height 33
drag, startPoint x: 1504, startPoint y: 123, endPoint x: 1480, endPoint y: 123, distance: 24.0
click at [1480, 123] on input "**********" at bounding box center [1430, 114] width 167 height 33
drag, startPoint x: 1500, startPoint y: 115, endPoint x: 1387, endPoint y: 119, distance: 113.1
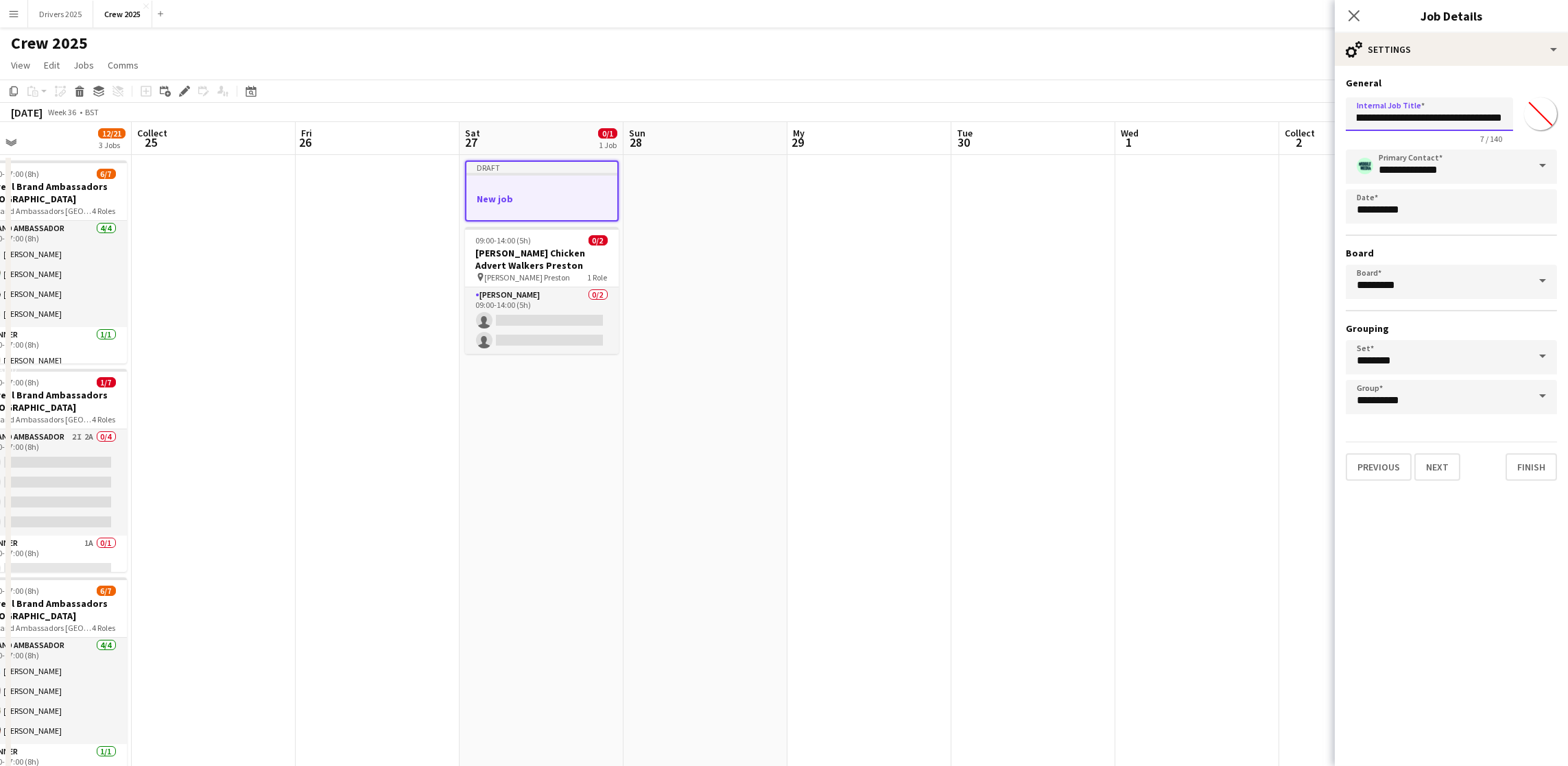
click at [1387, 119] on input "**********" at bounding box center [1430, 114] width 167 height 33
type input "**********"
click at [1426, 468] on font "Next" at bounding box center [1437, 467] width 22 height 13
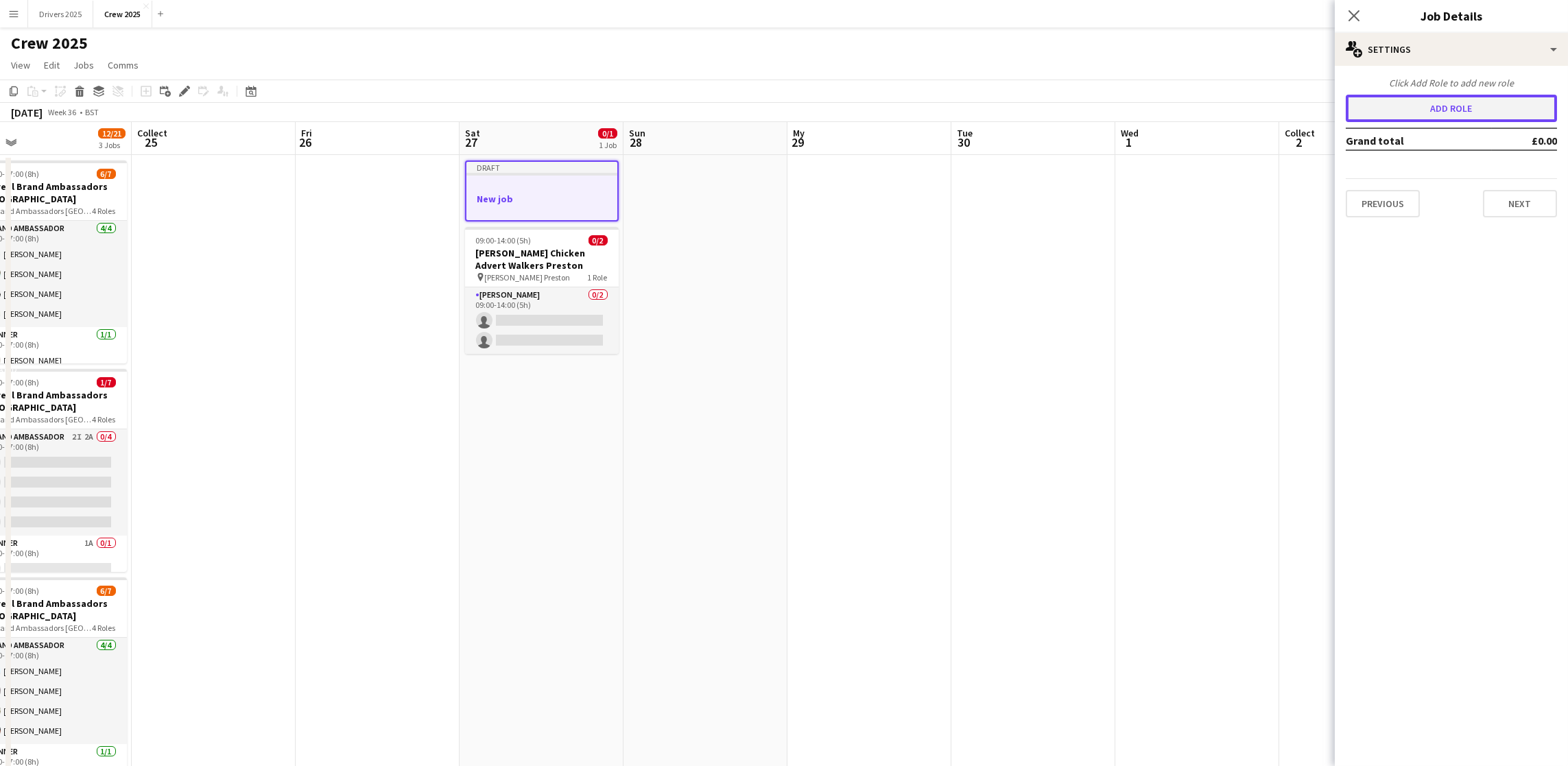
click at [1435, 119] on button "Add role" at bounding box center [1451, 108] width 211 height 27
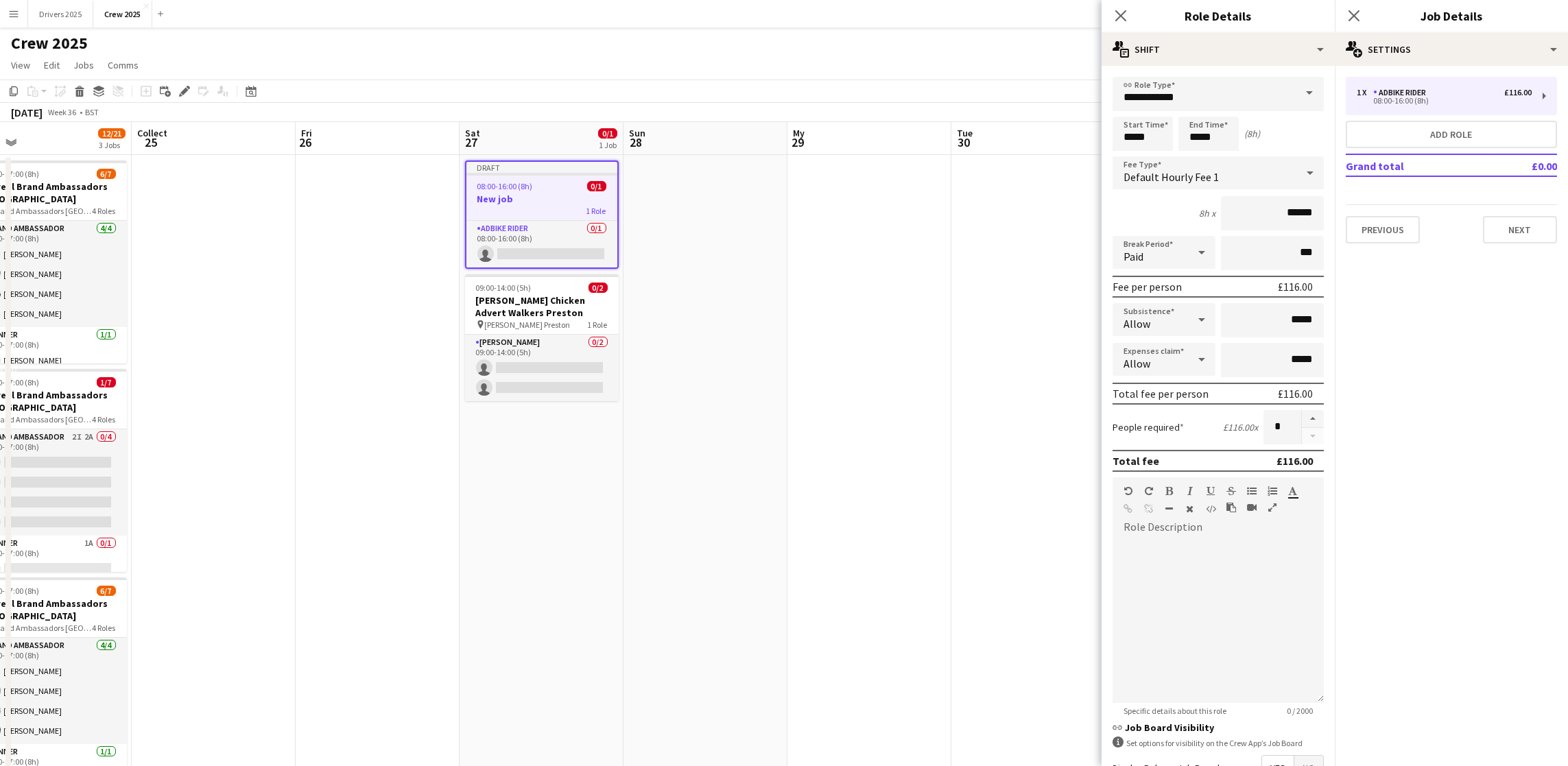
click at [1295, 99] on span at bounding box center [1309, 93] width 29 height 33
click at [1191, 197] on font "[PERSON_NAME]" at bounding box center [1168, 198] width 91 height 12
type input "**********"
type input "******"
drag, startPoint x: 1150, startPoint y: 133, endPoint x: 1009, endPoint y: 137, distance: 141.1
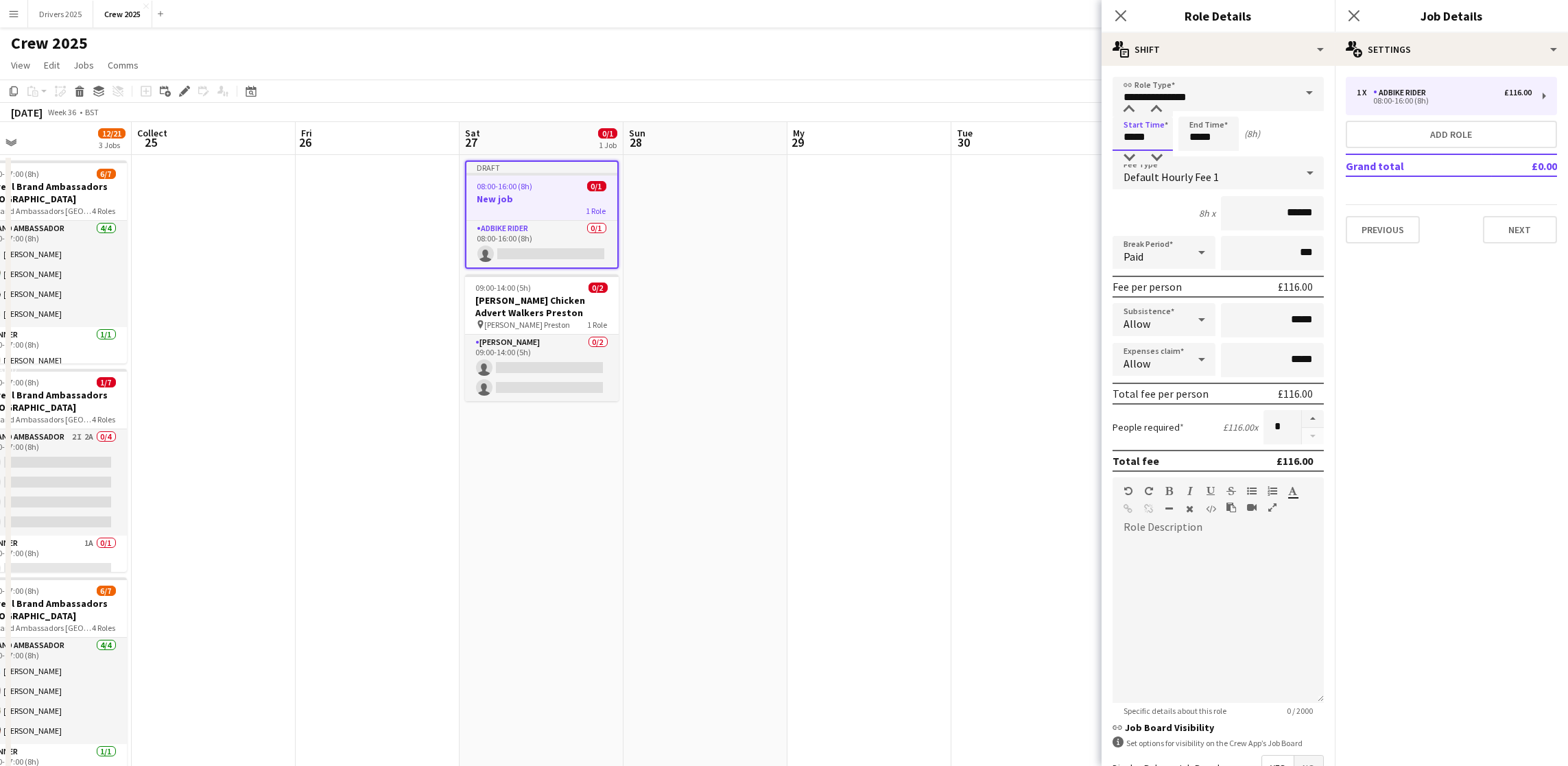
click at [1013, 143] on body "Menu Boards Boards Boards All jobs Status Workforce Workforce My Workforce Recr…" at bounding box center [784, 526] width 1568 height 1053
type input "*****"
click at [1301, 412] on button "button" at bounding box center [1313, 419] width 22 height 18
type input "*"
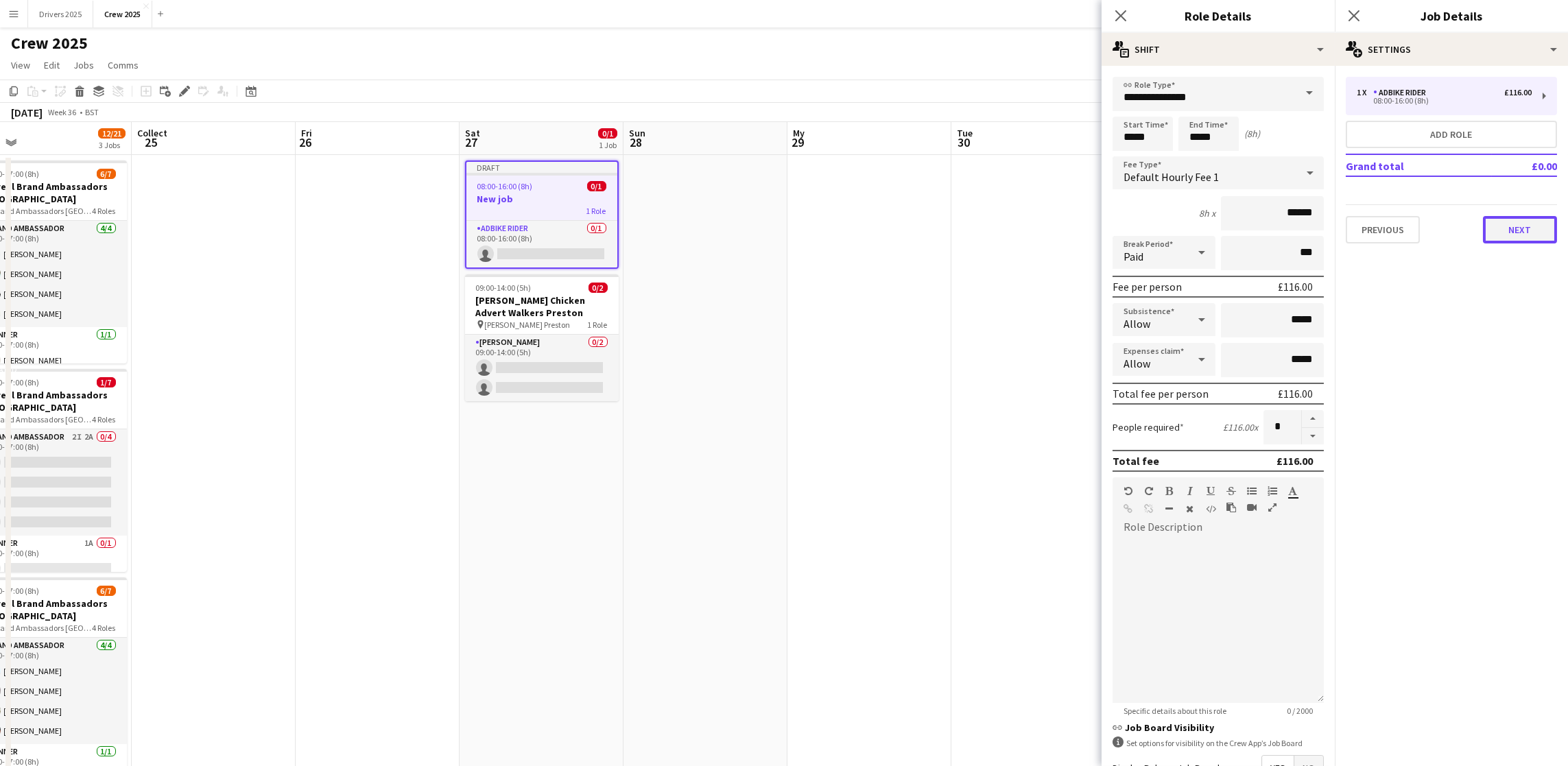
click at [1504, 221] on button "Next" at bounding box center [1519, 229] width 74 height 27
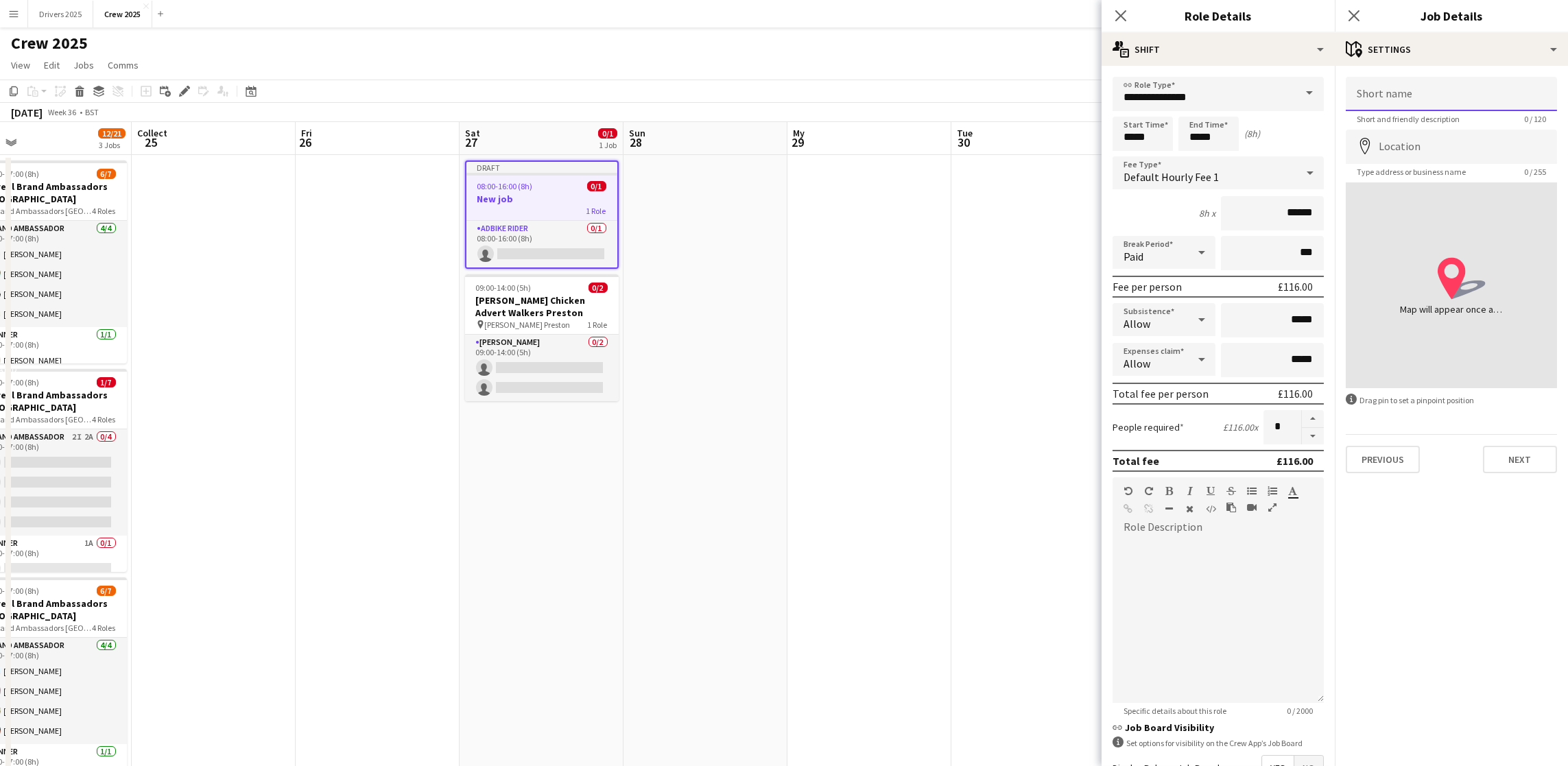
click at [1448, 99] on input "Short name" at bounding box center [1451, 94] width 211 height 34
paste input "**********"
type input "**********"
click at [1437, 141] on input "Location" at bounding box center [1451, 147] width 211 height 34
type input "**********"
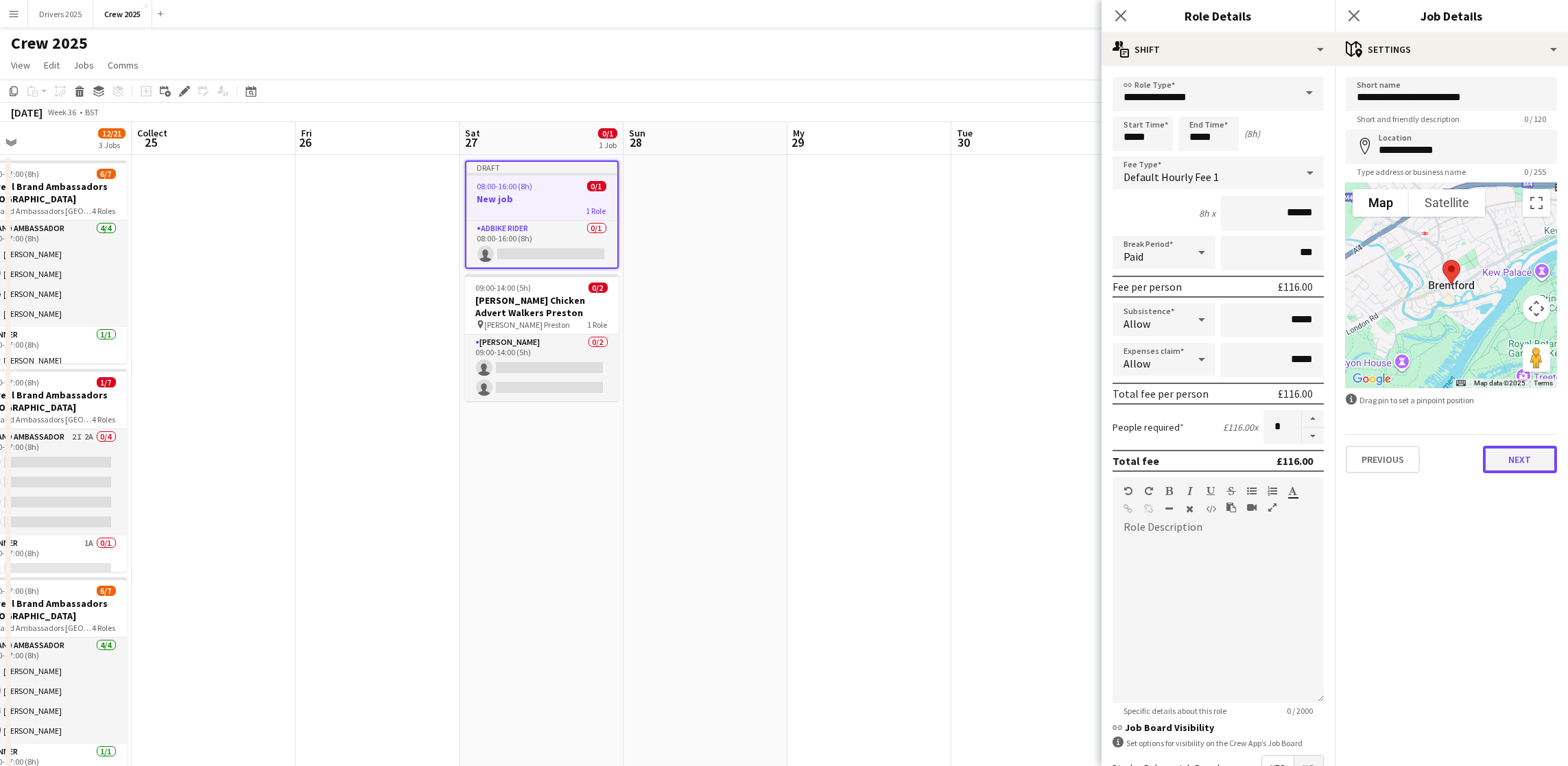
click at [1531, 470] on button "Next" at bounding box center [1519, 459] width 74 height 27
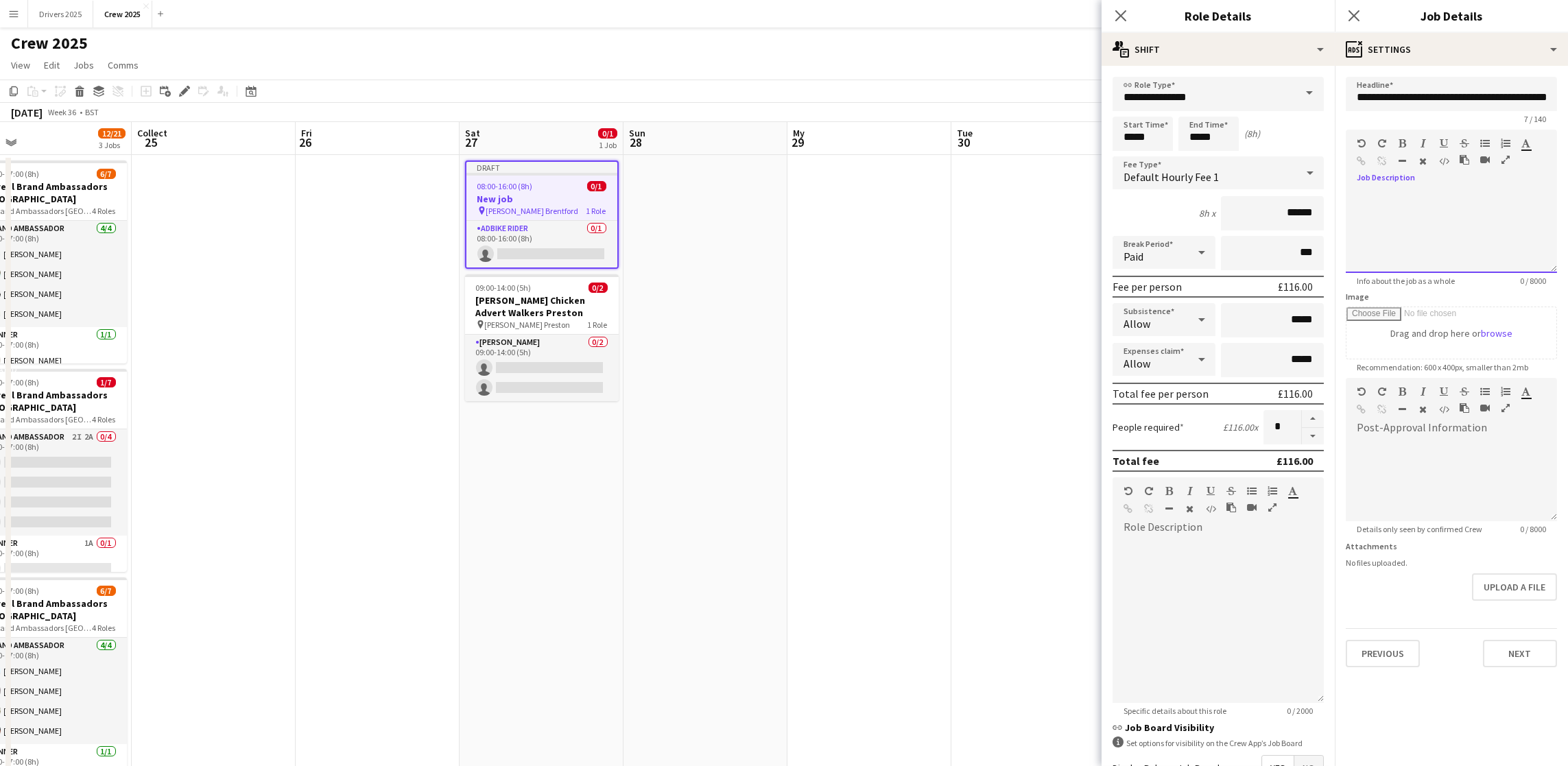
click at [1405, 218] on div at bounding box center [1451, 232] width 211 height 82
click at [1504, 661] on button "Next" at bounding box center [1519, 654] width 74 height 27
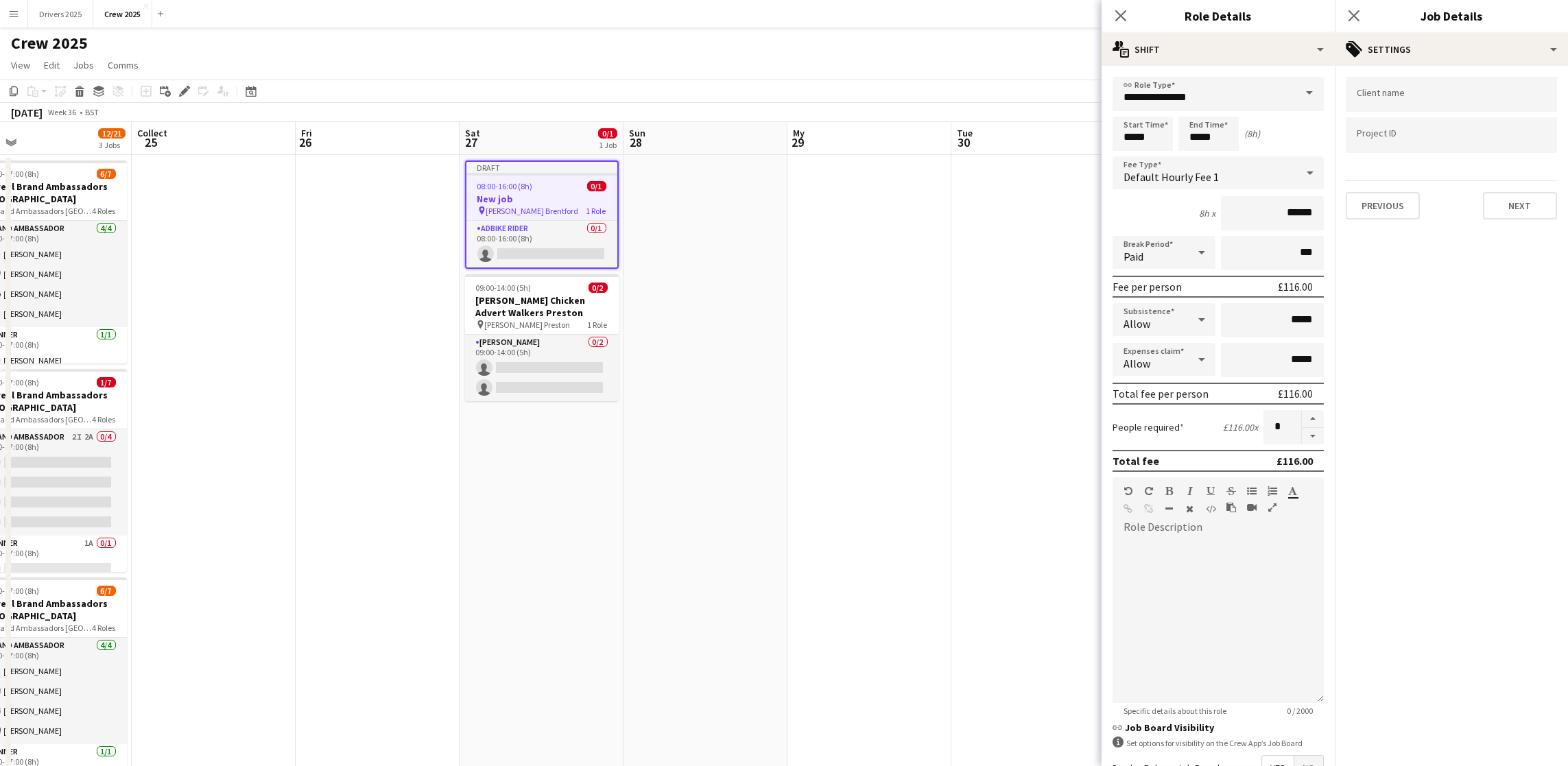
click at [889, 453] on app-date-cell at bounding box center [869, 592] width 164 height 874
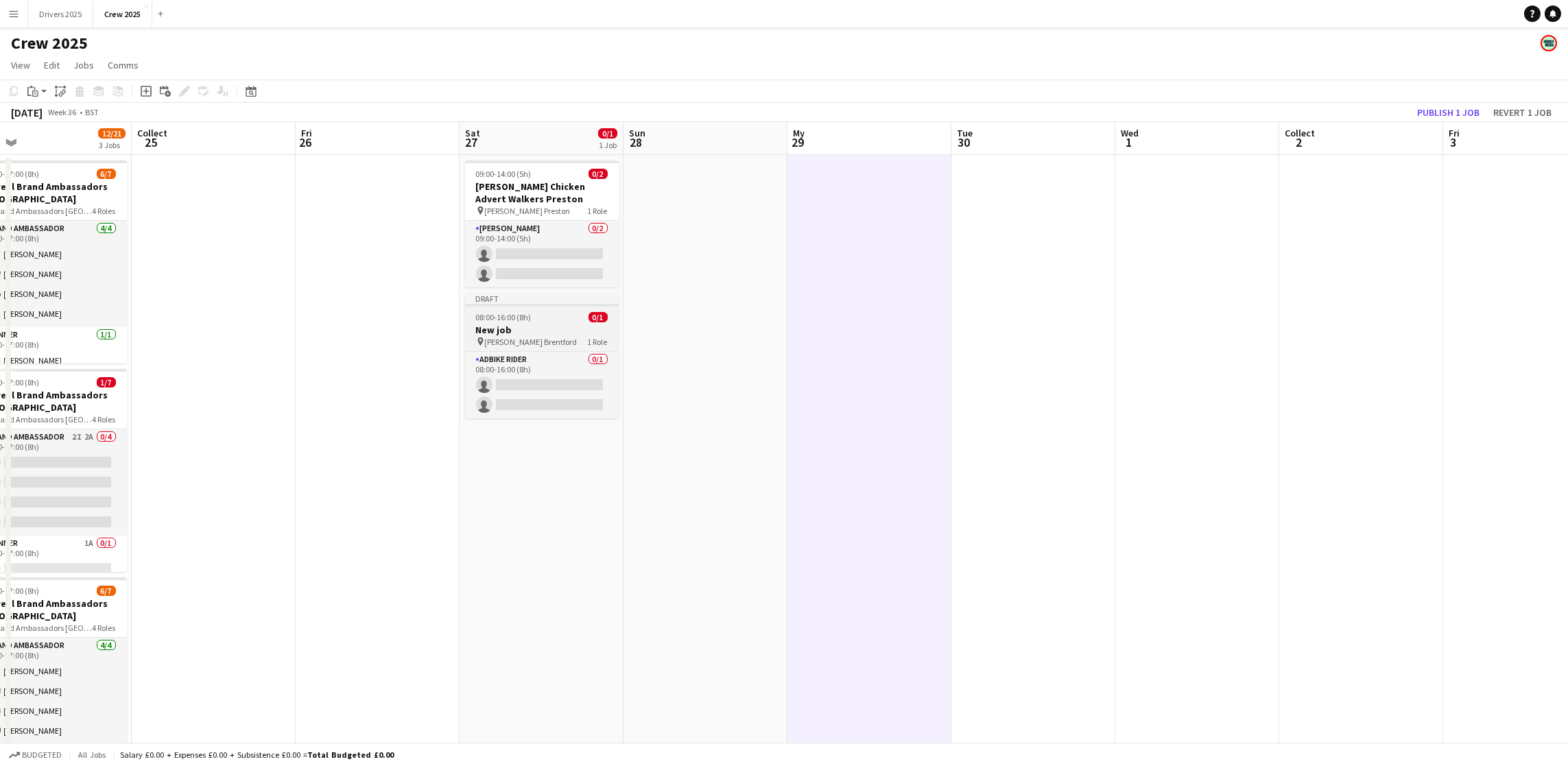
click at [513, 310] on app-job-card "Draft 08:00-16:00 (8h) 0/1 New job pin [PERSON_NAME] Brentford 1 Role Adbike Ri…" at bounding box center [541, 356] width 154 height 126
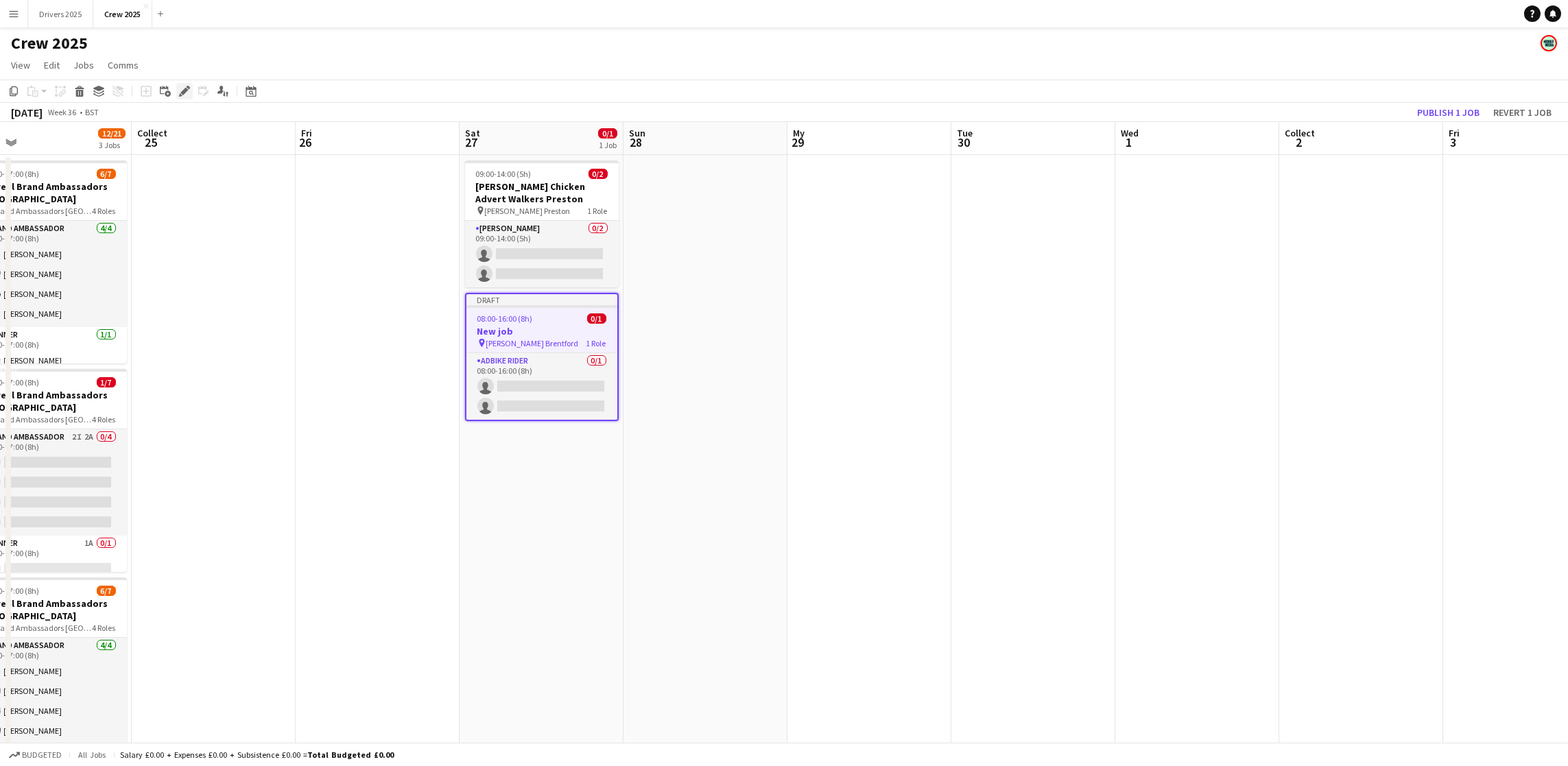
click at [181, 89] on icon "Edit" at bounding box center [185, 92] width 11 height 11
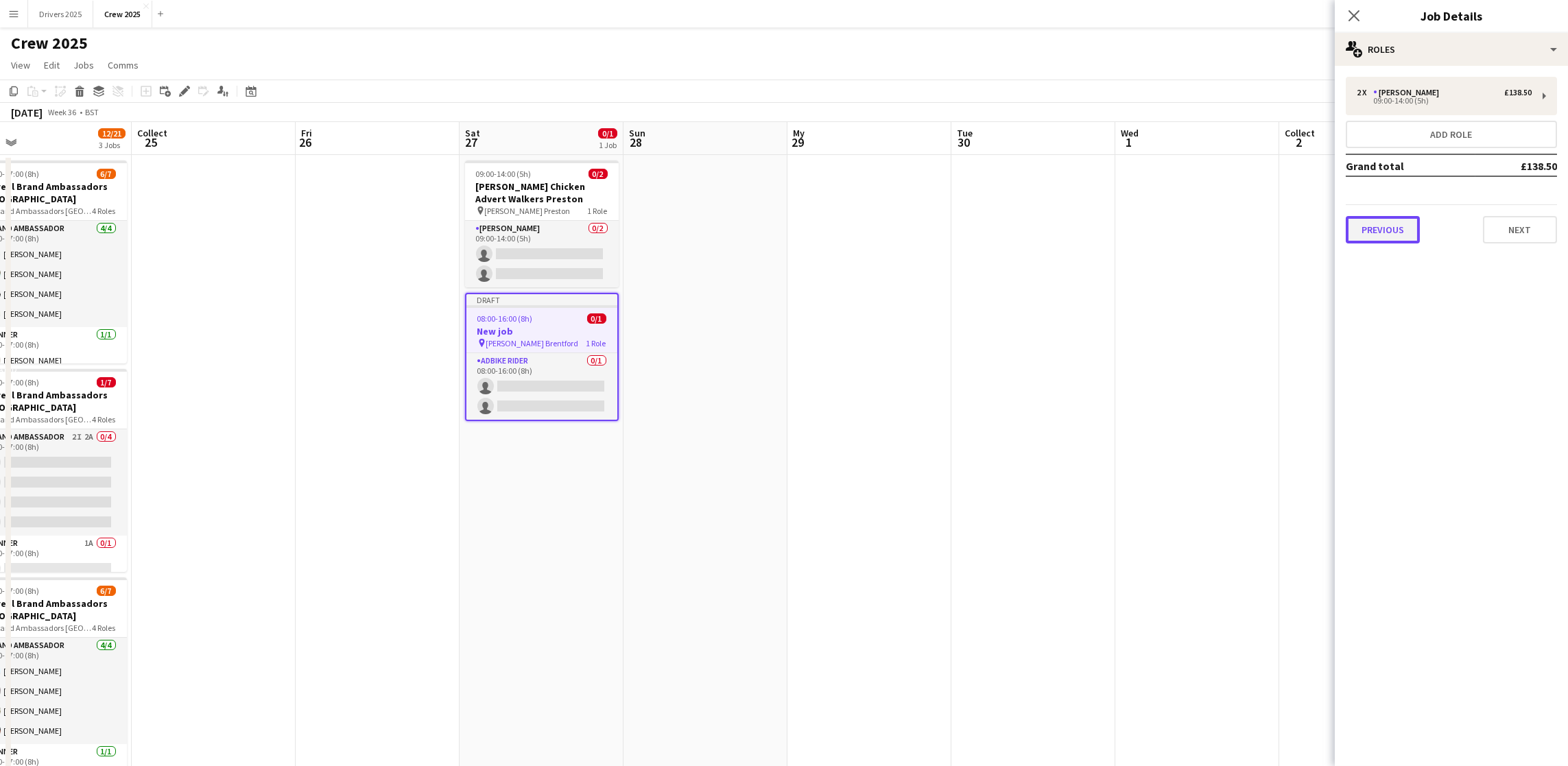
click at [1406, 221] on button "Previous" at bounding box center [1383, 229] width 74 height 27
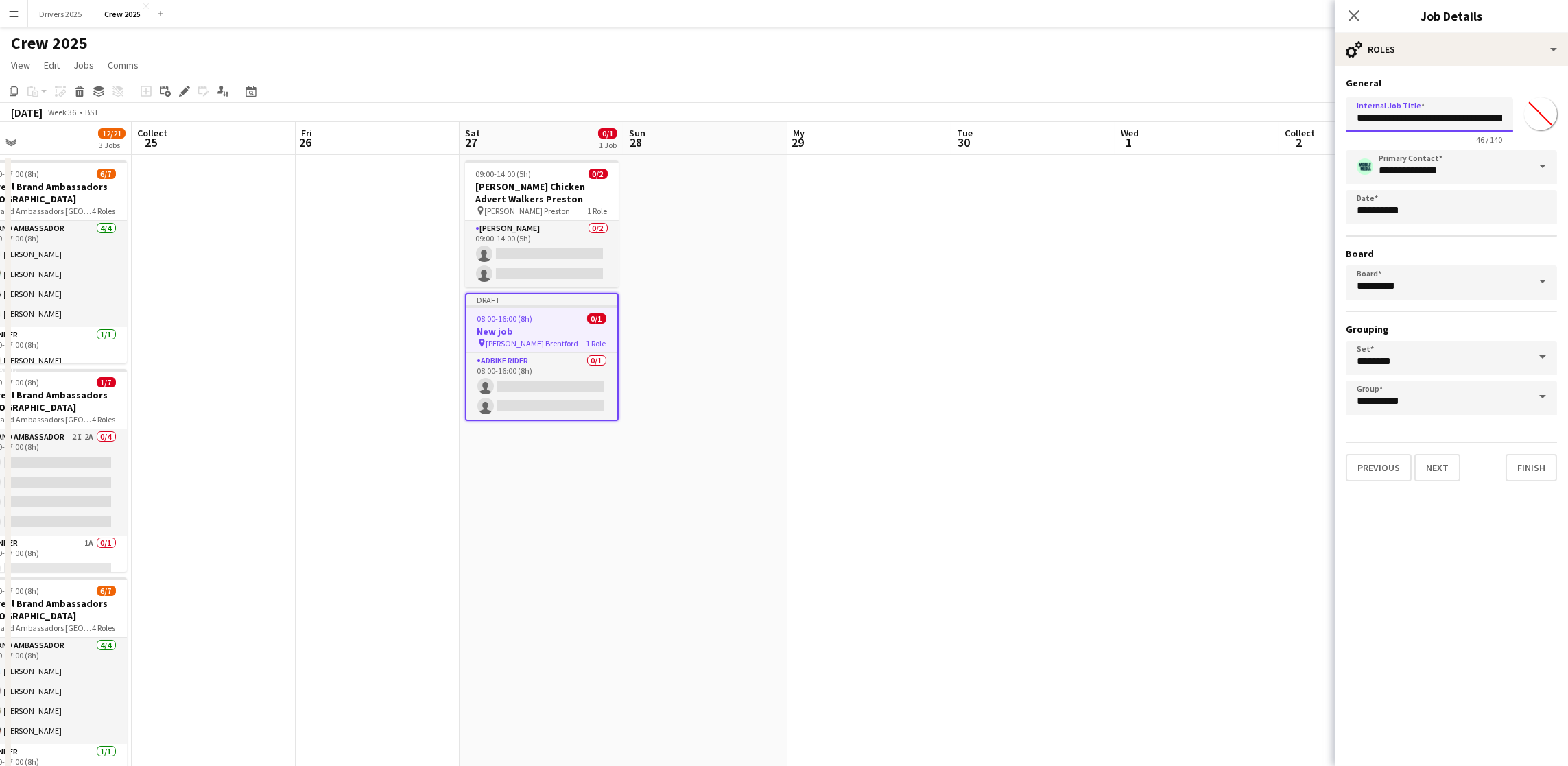
scroll to position [0, 74]
drag, startPoint x: 1460, startPoint y: 116, endPoint x: 1586, endPoint y: 116, distance: 126.0
click at [1568, 116] on html "Menu Boards Boards Boards All jobs Status Workforce Workforce My Workforce Recr…" at bounding box center [784, 526] width 1568 height 1053
click at [1439, 455] on button "Next" at bounding box center [1437, 467] width 46 height 27
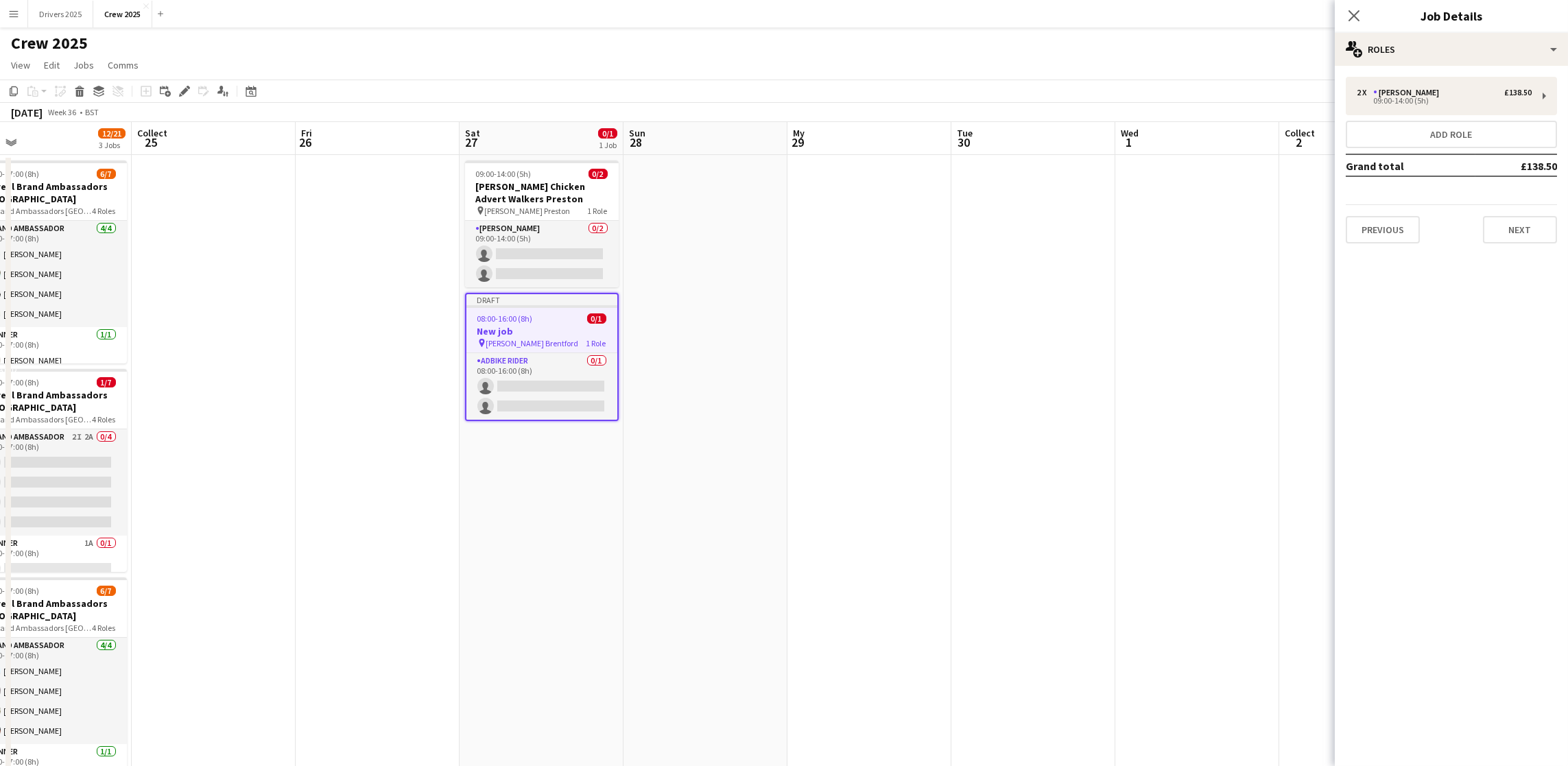
scroll to position [0, 0]
click at [1509, 224] on font "Next" at bounding box center [1520, 230] width 22 height 13
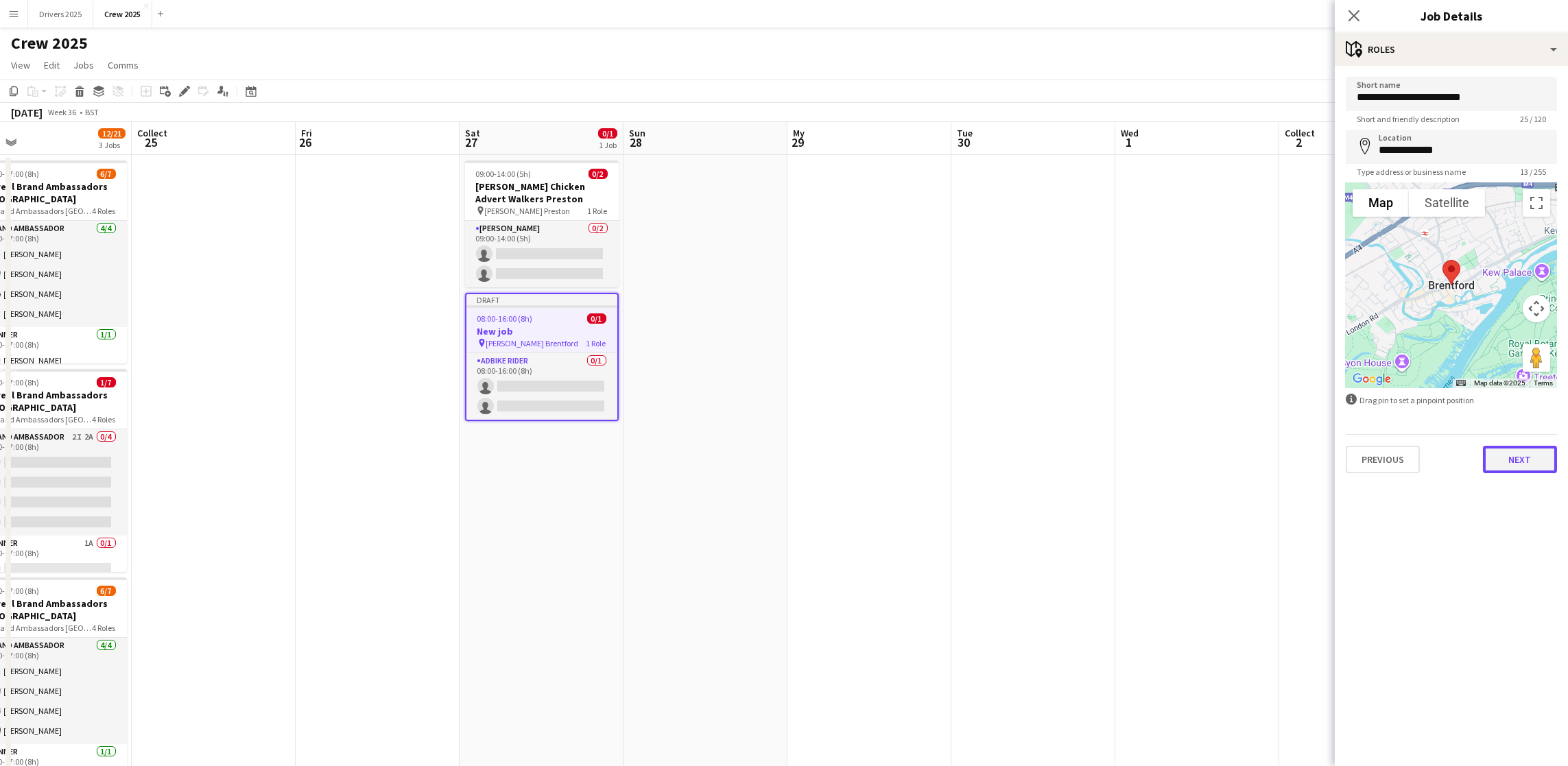
click at [1519, 462] on font "Next" at bounding box center [1520, 460] width 22 height 13
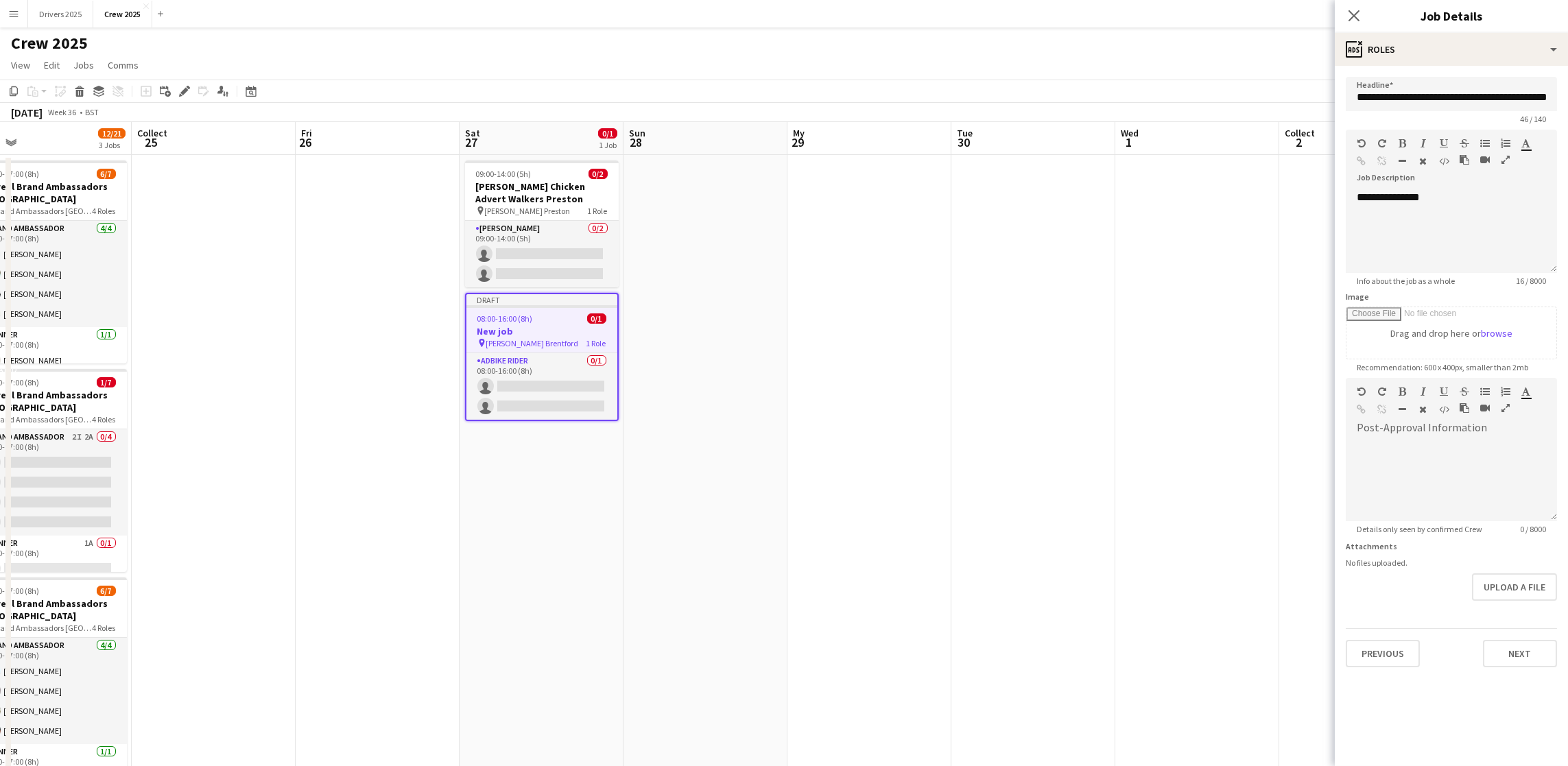
click at [1106, 526] on app-date-cell at bounding box center [1033, 592] width 164 height 874
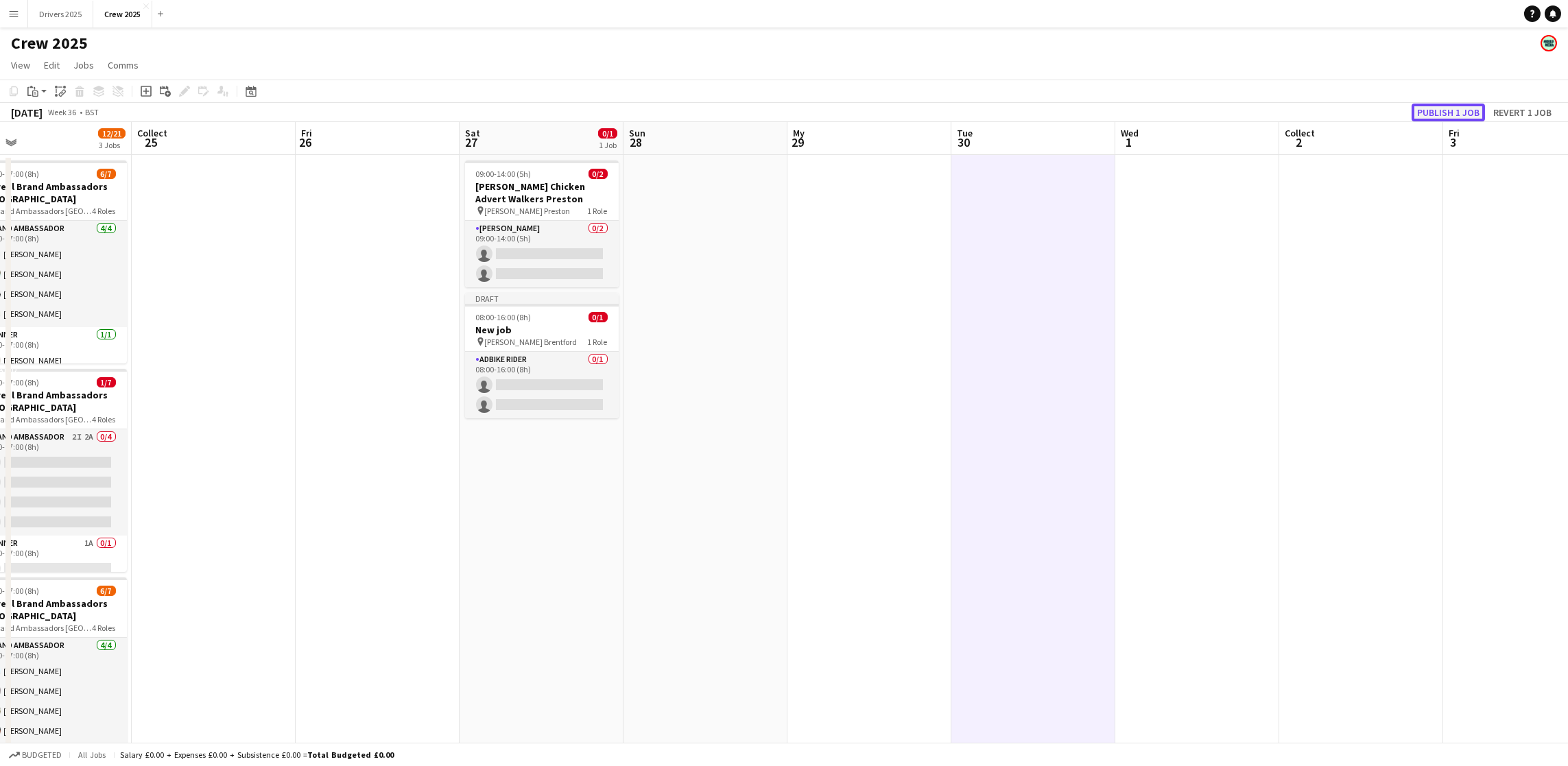
click at [1445, 107] on font "Publish 1 job" at bounding box center [1448, 113] width 62 height 13
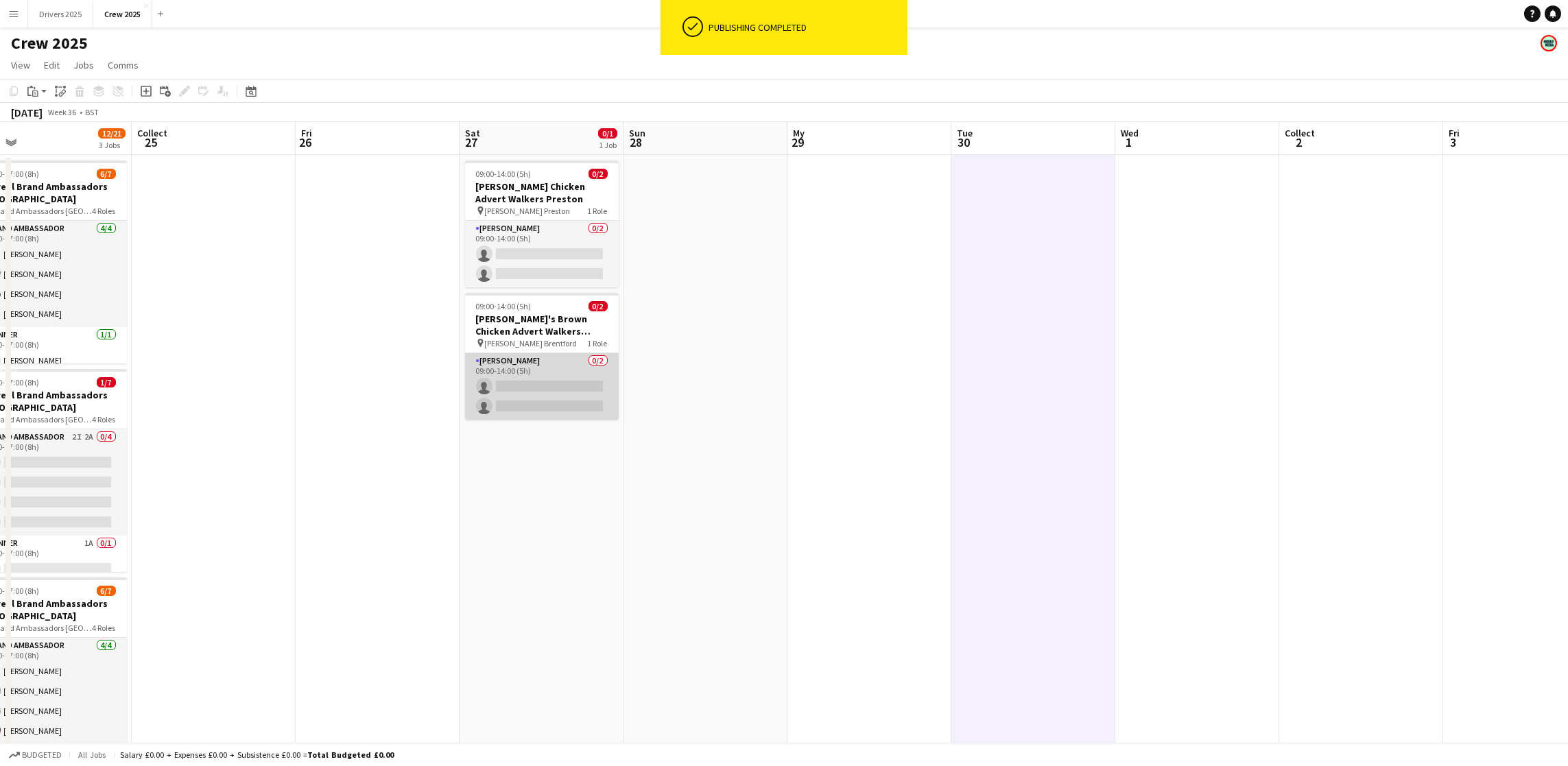
click at [539, 408] on app-card-role "[PERSON_NAME] 0/2 09:00-14:00 (5h) single-neutral-actions single-neutral-actions" at bounding box center [541, 387] width 154 height 67
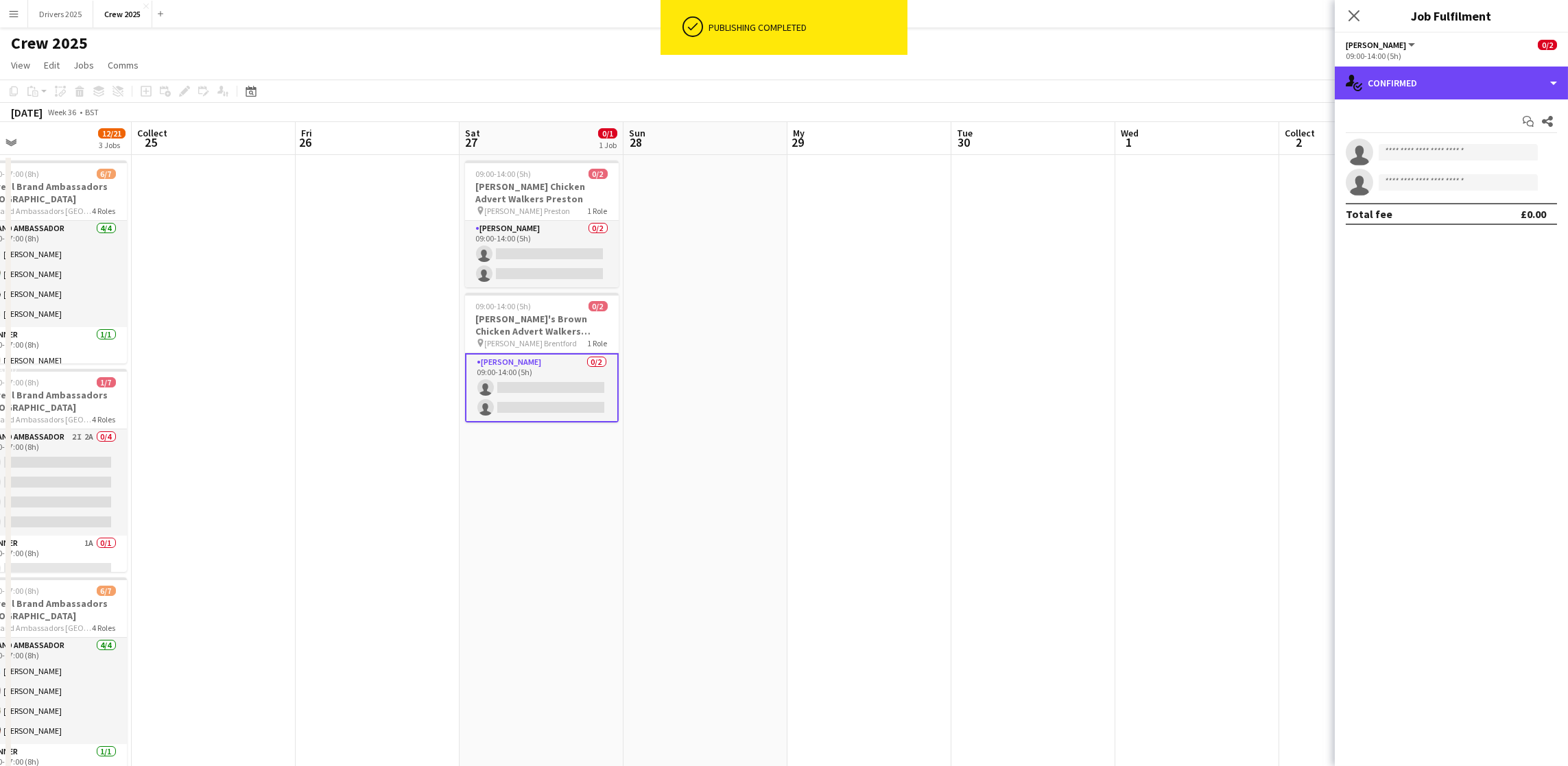
click at [1461, 94] on div "single-neutral-actions-check-2 Confirmed" at bounding box center [1451, 83] width 233 height 33
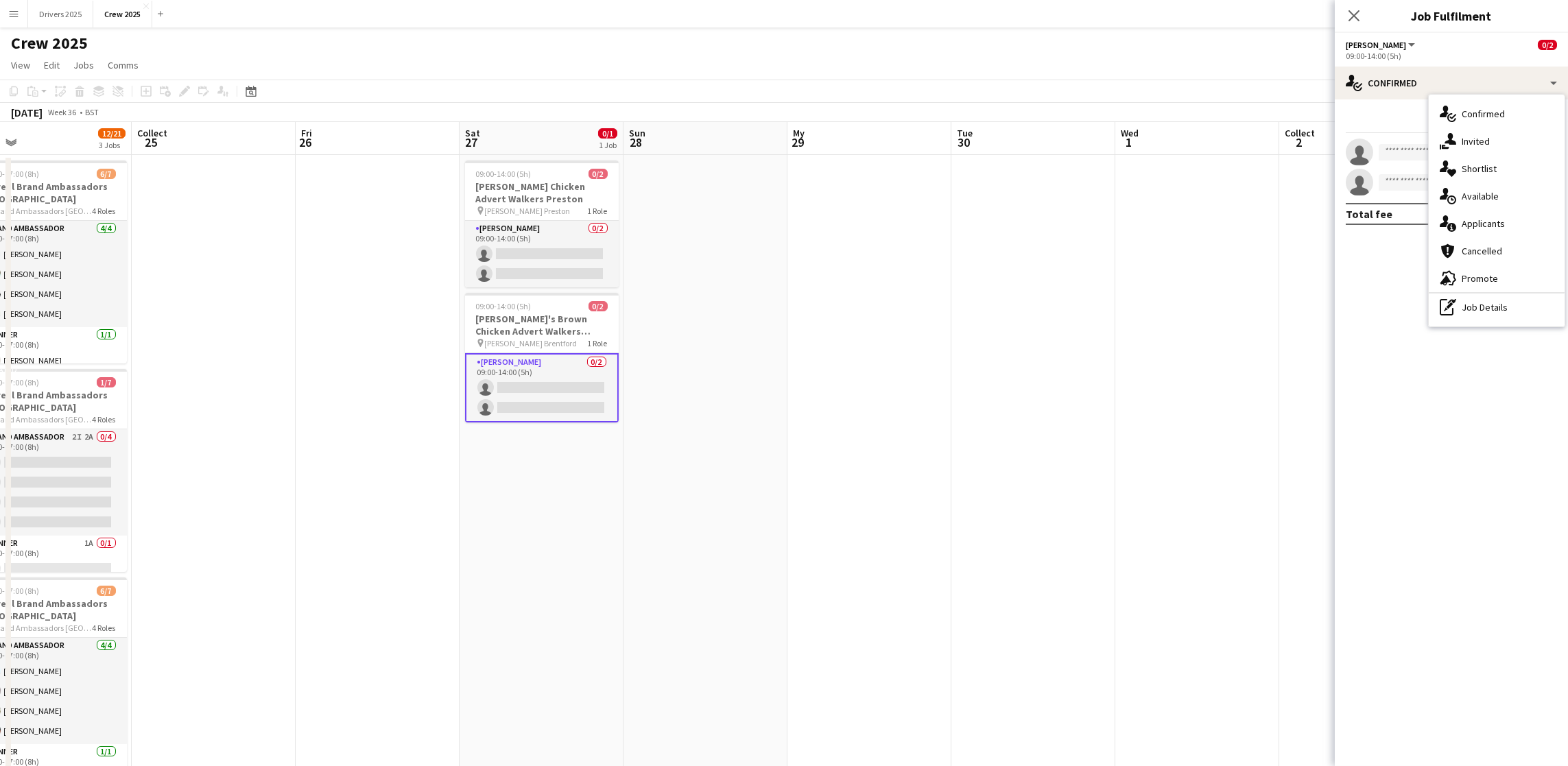
click at [1483, 271] on div "advertising-megaphone Promote" at bounding box center [1496, 279] width 136 height 27
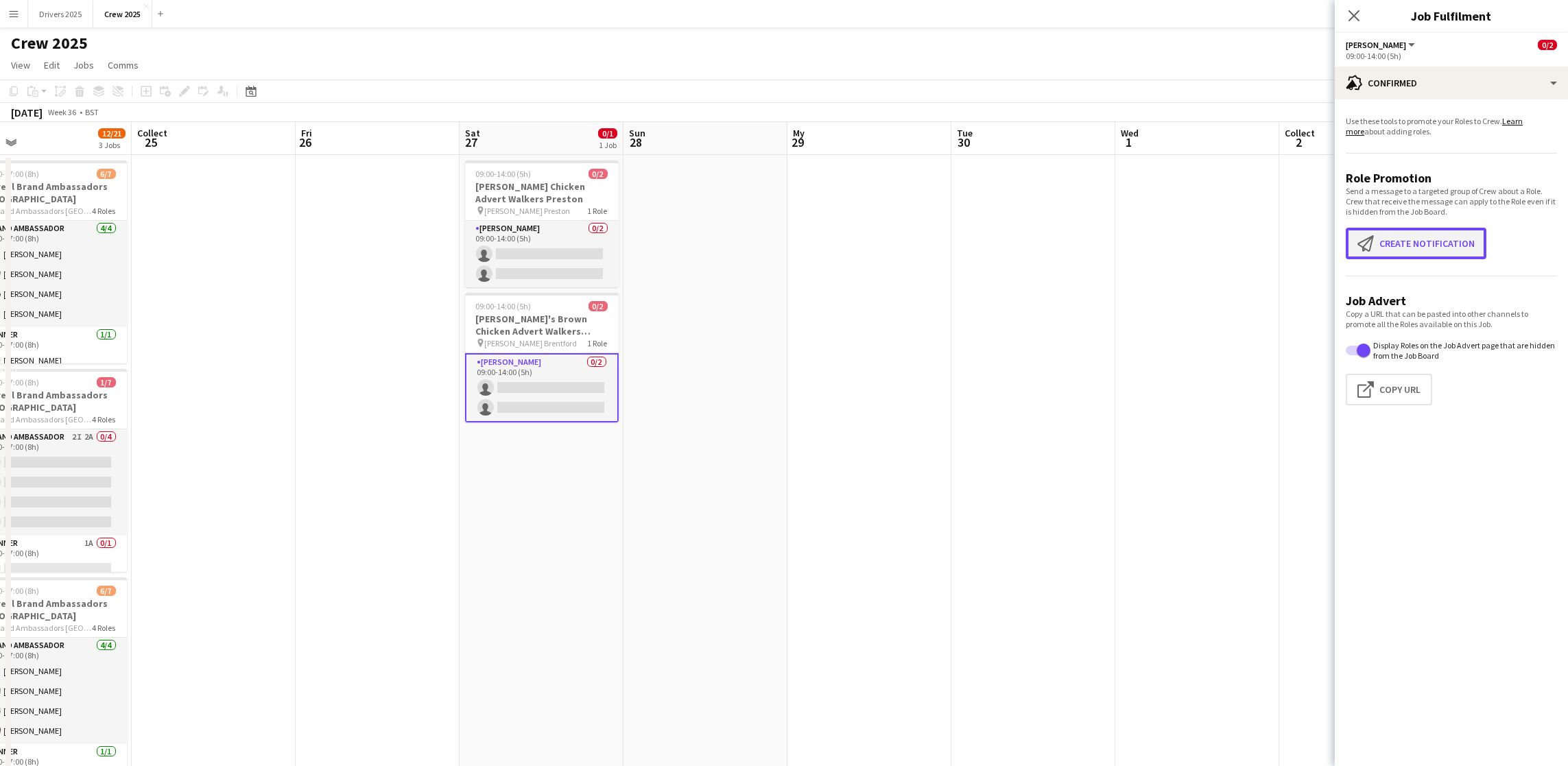
click at [1418, 241] on font "Create notification" at bounding box center [1427, 244] width 96 height 13
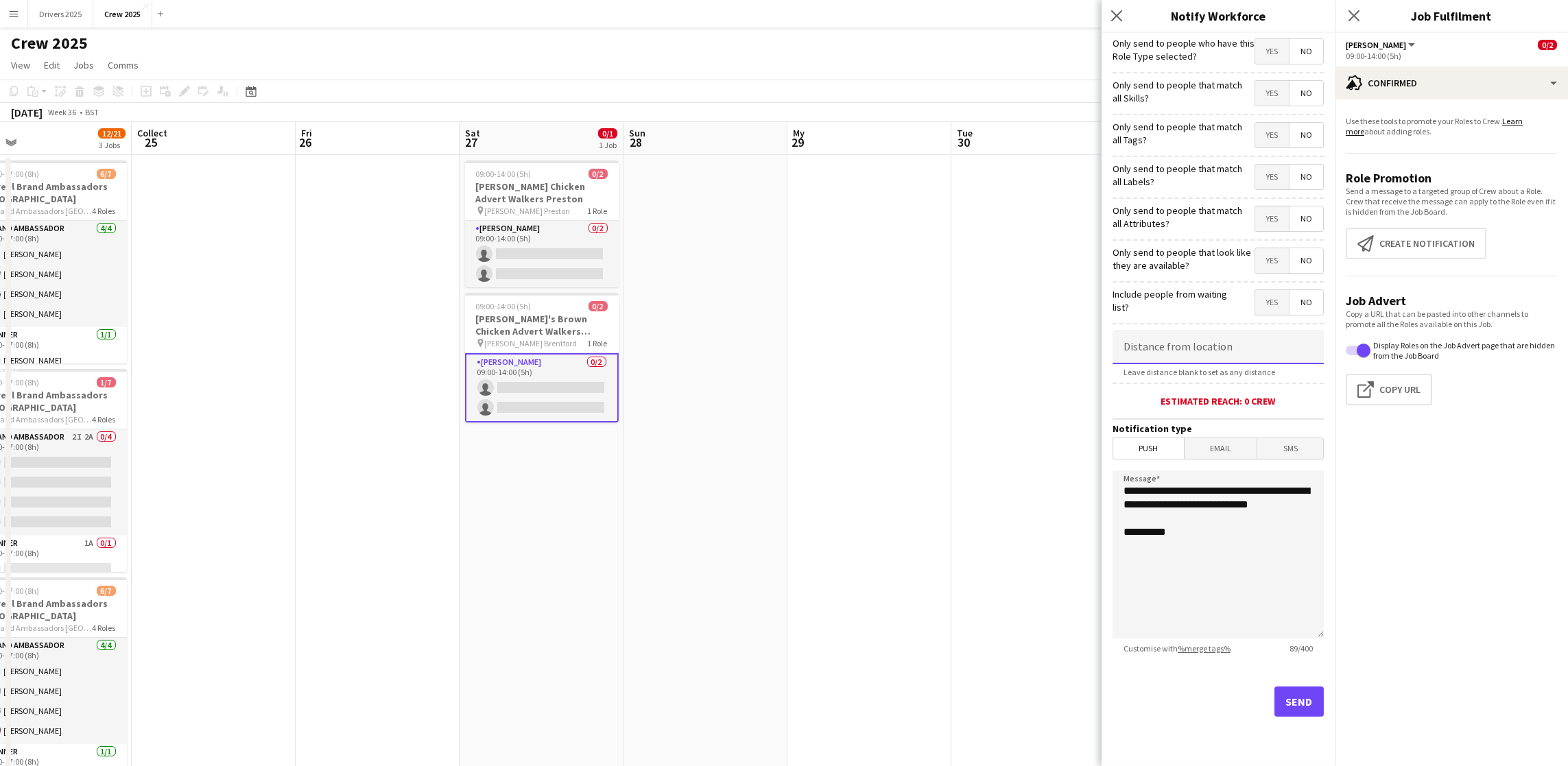
click at [1177, 354] on input at bounding box center [1218, 346] width 211 height 34
type input "*****"
click at [1160, 354] on input "*****" at bounding box center [1218, 346] width 211 height 34
click at [887, 439] on app-calendar-viewport "Sun 21 My 22 Tue 23 Wed 24 12/21 3 Jobs Collect 25 Fri 26 Sat 27 0/1 1 Job Sun …" at bounding box center [784, 575] width 1568 height 907
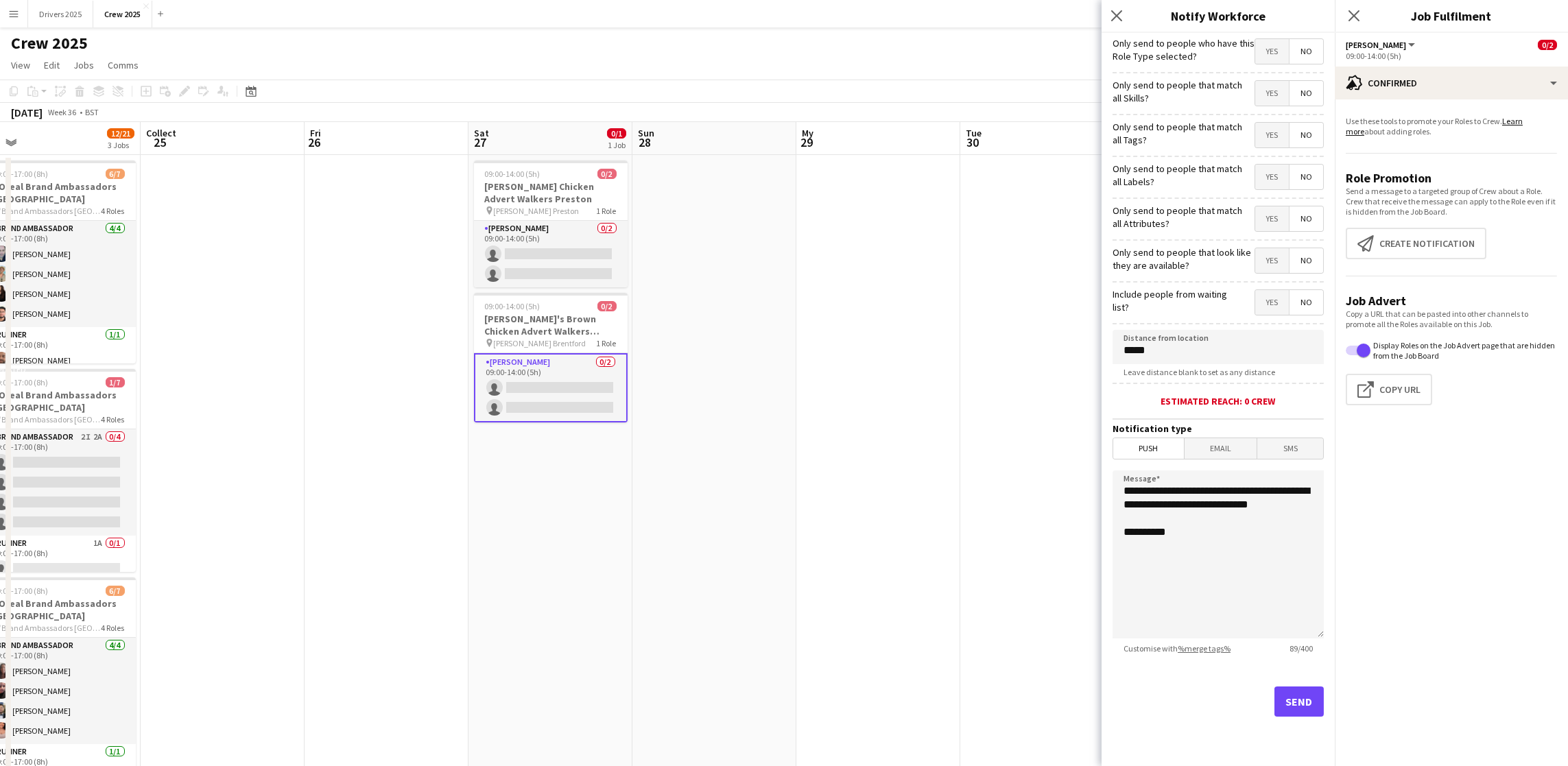
click at [883, 401] on app-date-cell at bounding box center [878, 592] width 164 height 874
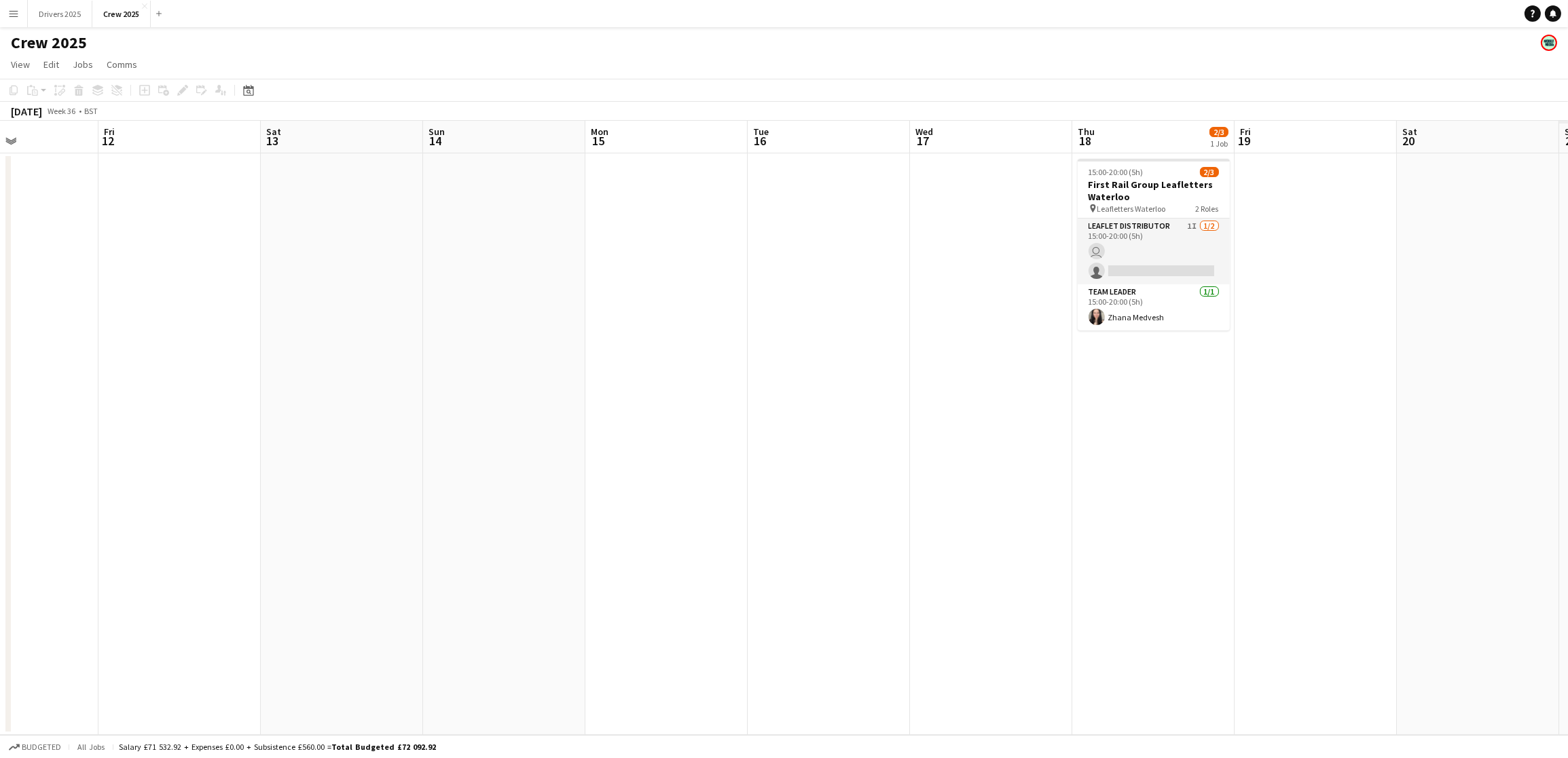
drag, startPoint x: 1177, startPoint y: 343, endPoint x: 18, endPoint y: 340, distance: 1159.0
click at [0, 337] on app-calendar-viewport "Tue 9 Wed 10 Thu 11 Fri 12 Sat 13 Sun 14 Mon 15 Tue 16 Wed 17 Thu 18 2/3 1 Job …" at bounding box center [784, 428] width 1568 height 615
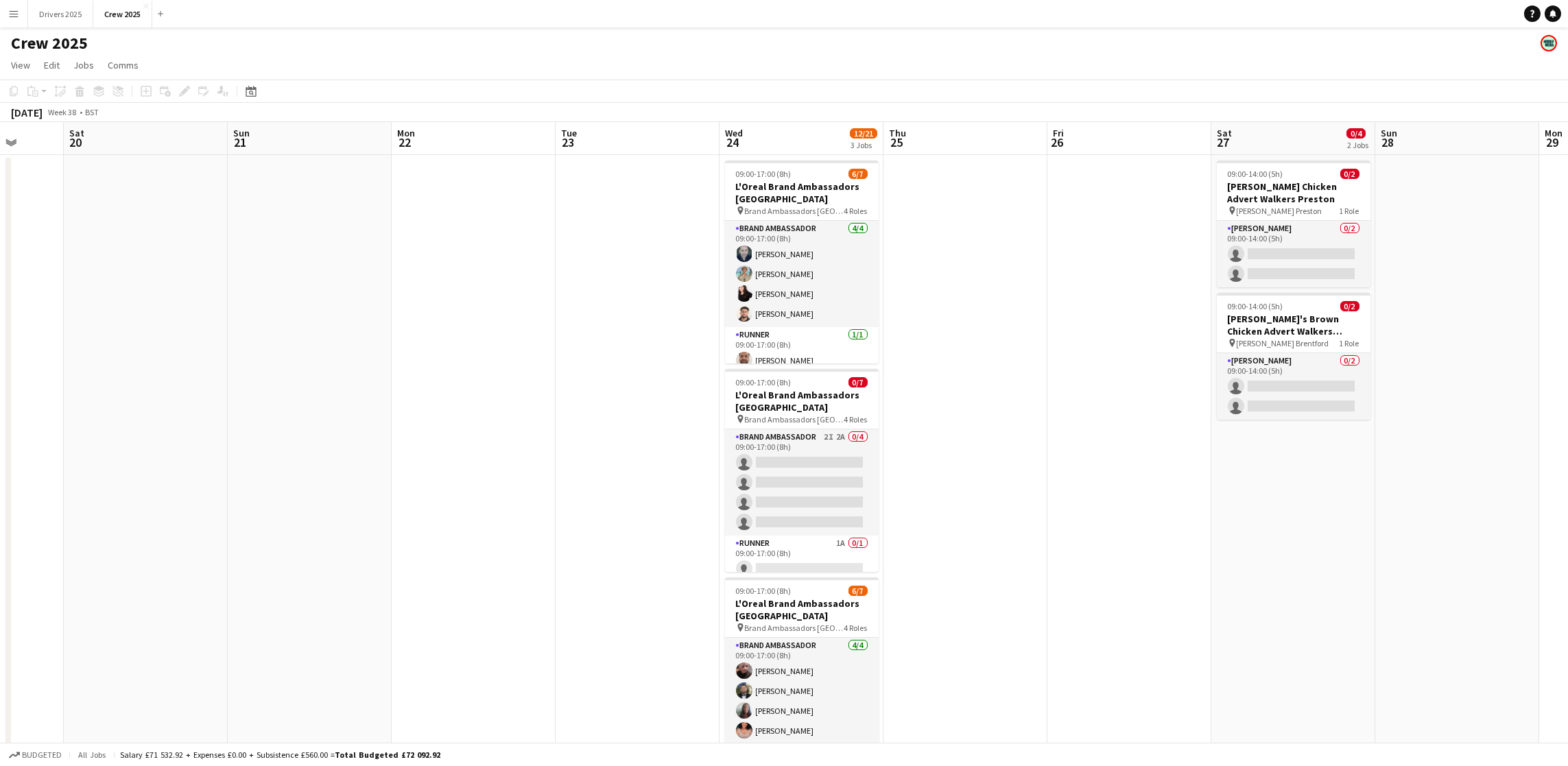
drag, startPoint x: 1347, startPoint y: 424, endPoint x: 0, endPoint y: 440, distance: 1347.1
click at [0, 440] on app-calendar-viewport "Wed 17 Thu 18 2/3 1 Job Fri 19 Sat 20 Sun 21 Mon 22 Tue 23 Wed 24 12/21 3 Jobs …" at bounding box center [784, 465] width 1568 height 686
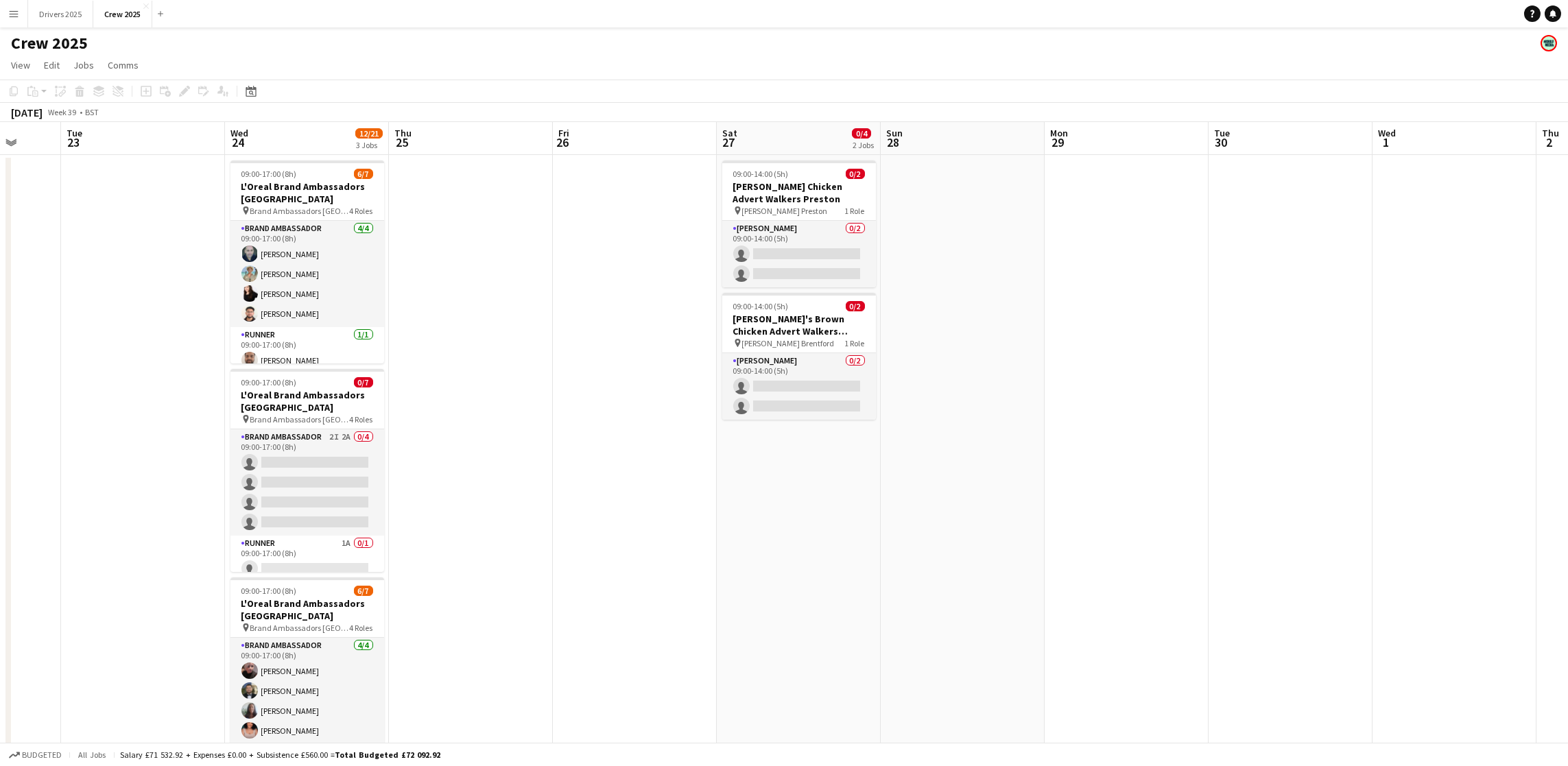
drag, startPoint x: 1145, startPoint y: 439, endPoint x: 647, endPoint y: 430, distance: 498.1
click at [647, 430] on app-calendar-viewport "Sat 20 Sun 21 Mon 22 Tue 23 Wed 24 12/21 3 Jobs Thu 25 Fri 26 Sat 27 0/4 2 Jobs…" at bounding box center [784, 465] width 1568 height 686
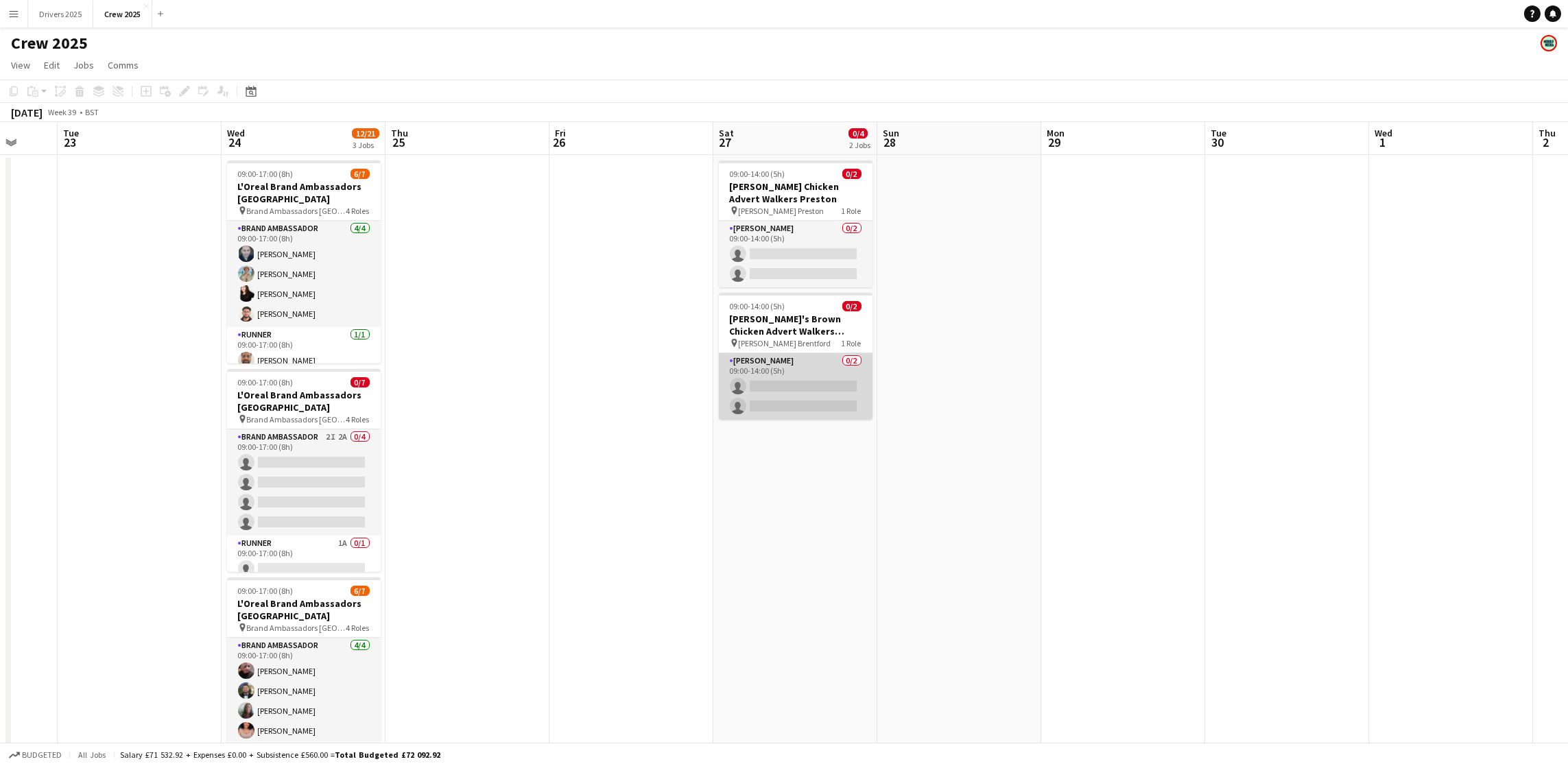
click at [764, 389] on app-card-role "Advert Walkers 0/2 09:00-14:00 (5h) single-neutral-actions single-neutral-actio…" at bounding box center [795, 387] width 154 height 67
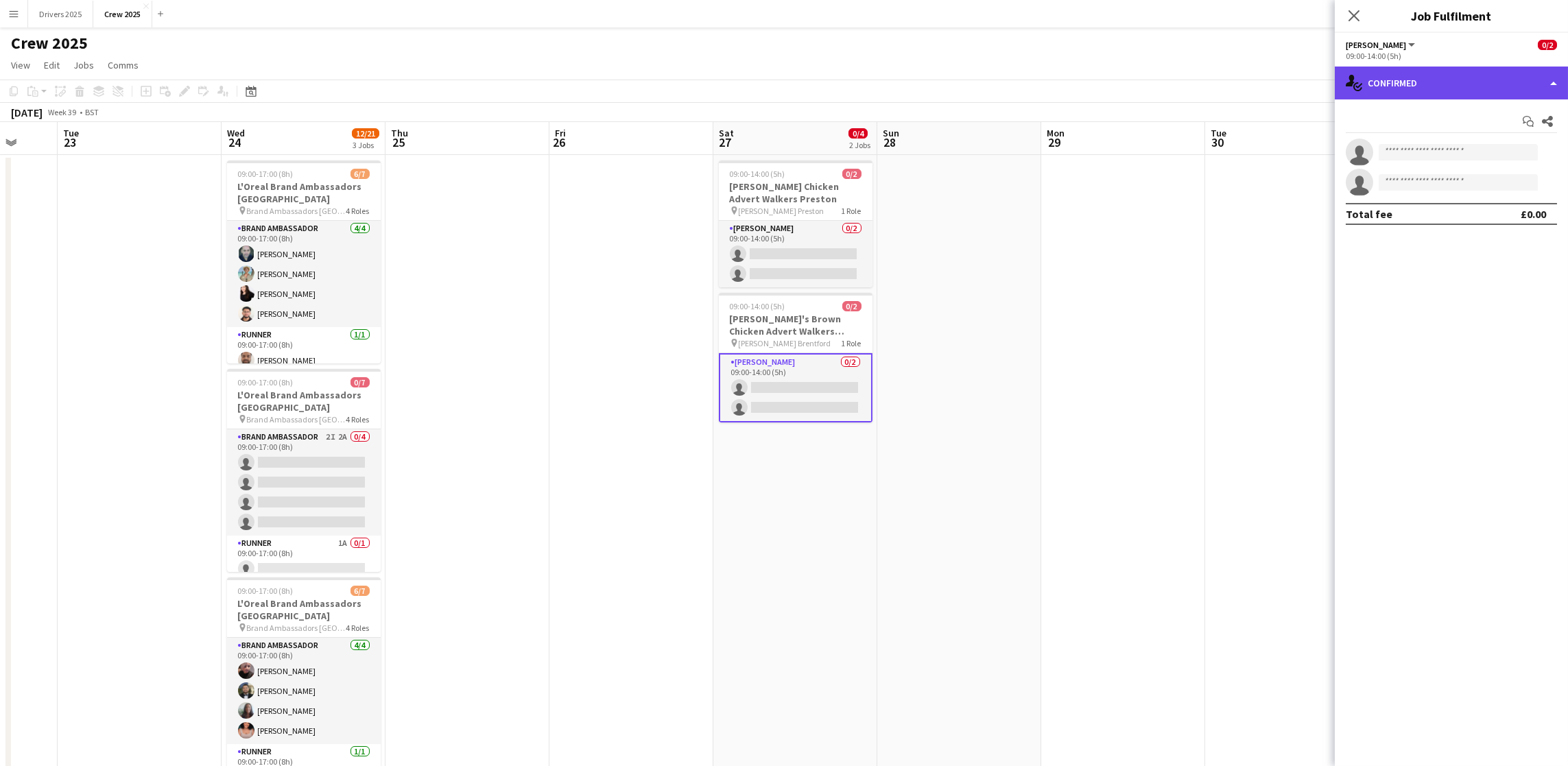
click at [1459, 89] on div "single-neutral-actions-check-2 Confirmed" at bounding box center [1451, 83] width 233 height 33
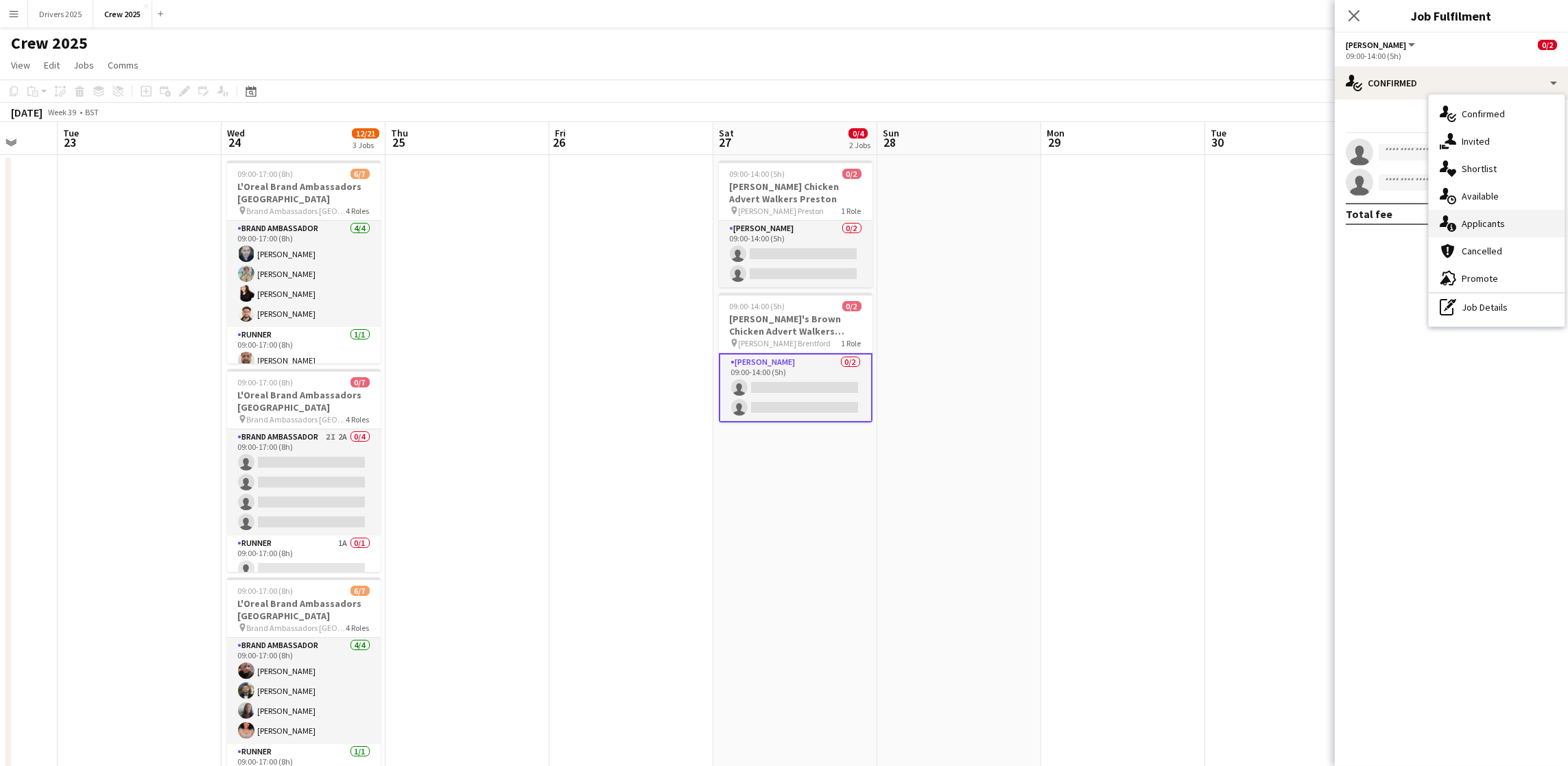
click at [1501, 225] on span "Applicants" at bounding box center [1483, 224] width 43 height 13
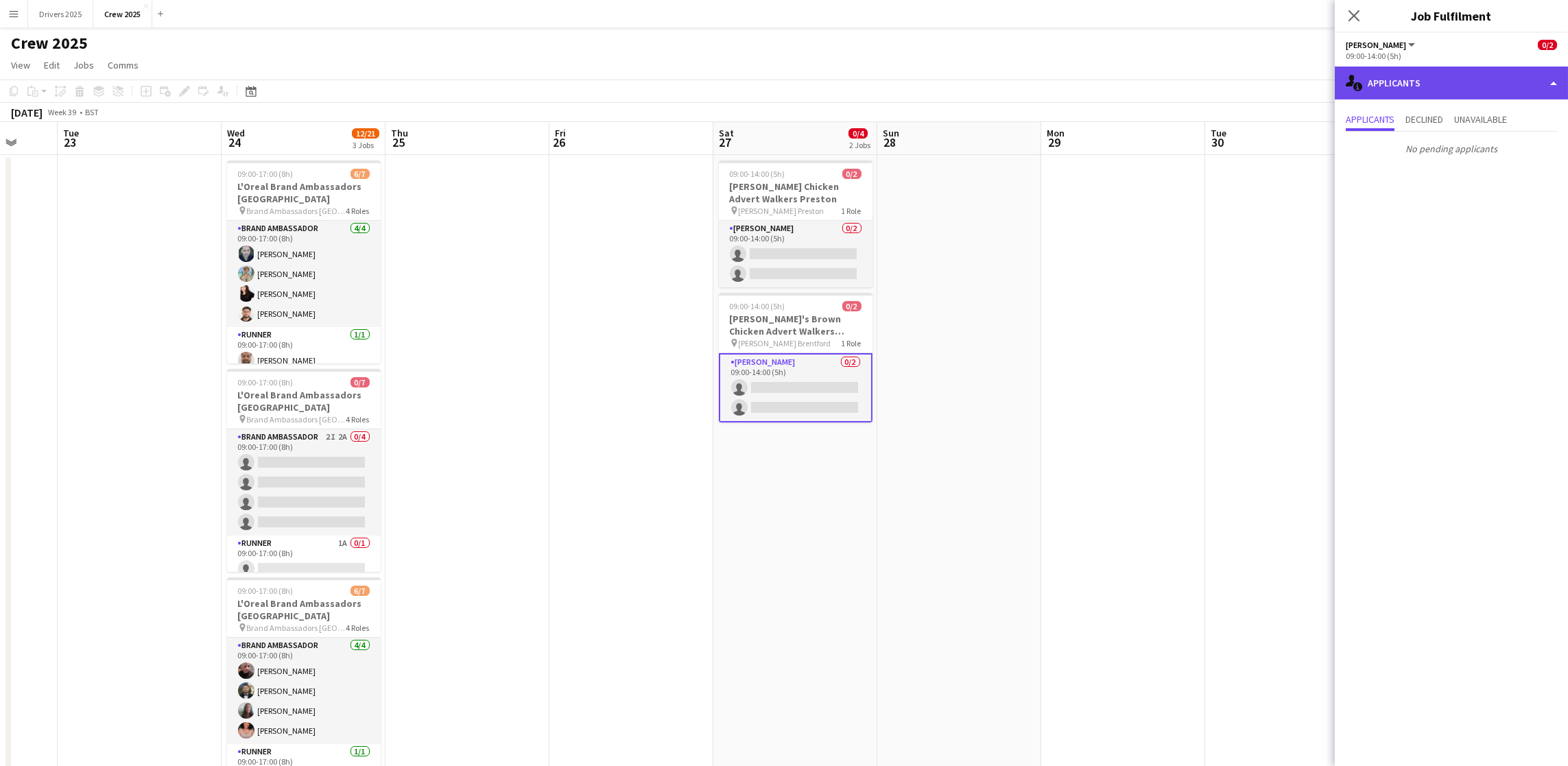
click at [1439, 80] on div "single-neutral-actions-information Applicants" at bounding box center [1451, 83] width 233 height 33
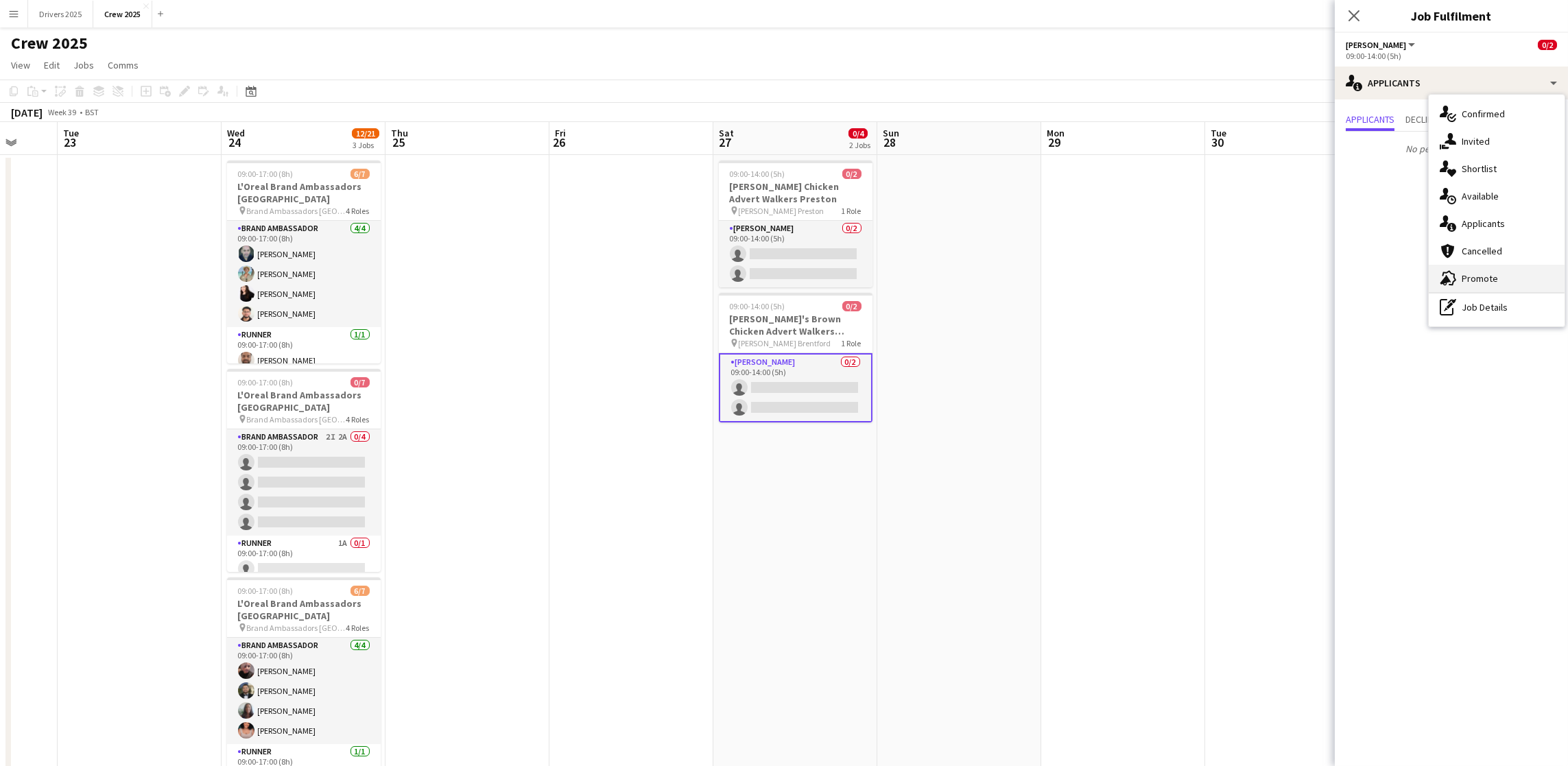
click at [1495, 273] on span "Promote" at bounding box center [1480, 279] width 37 height 13
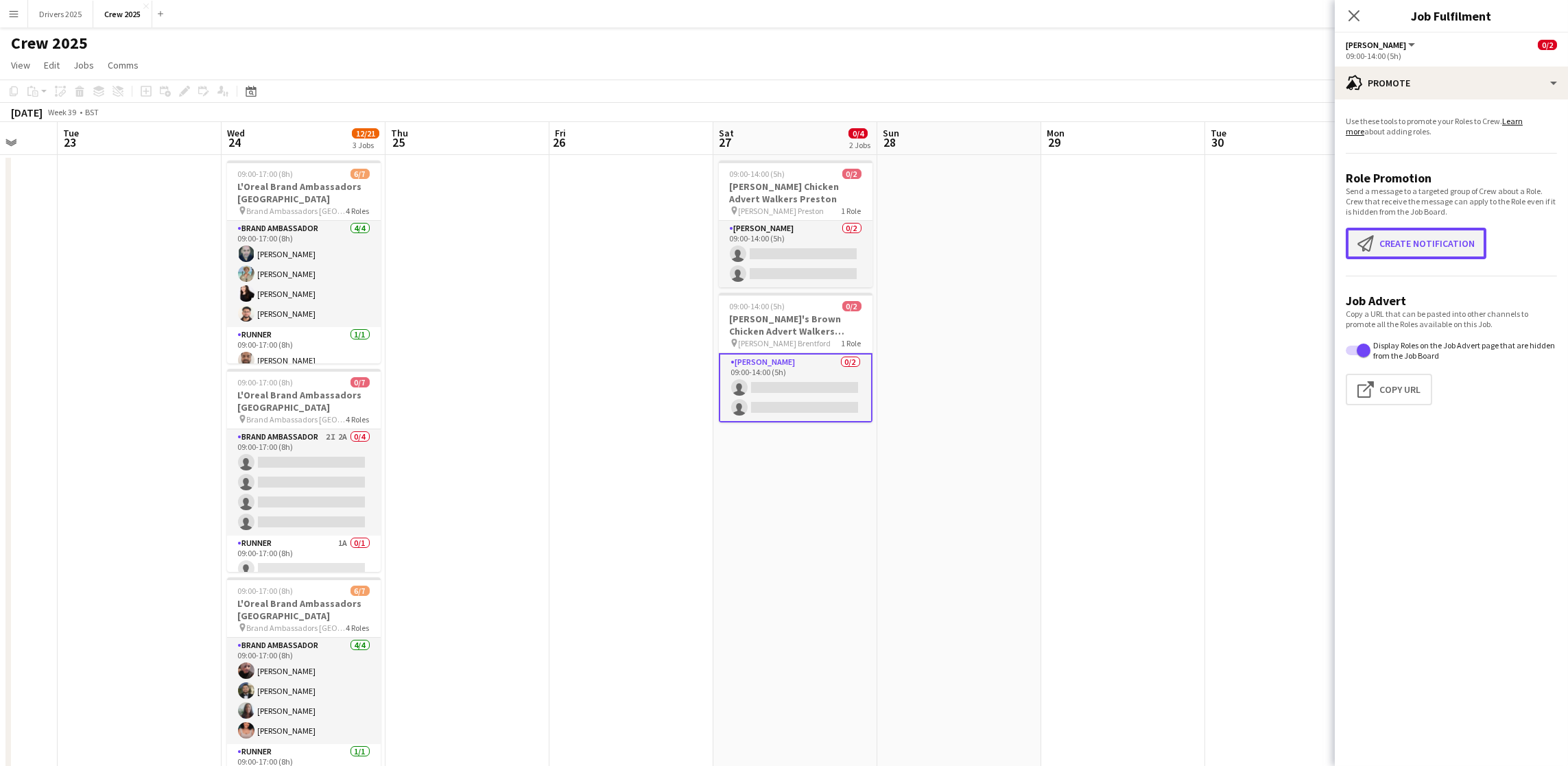
click at [1426, 245] on button "Create notification Create notification" at bounding box center [1416, 244] width 141 height 32
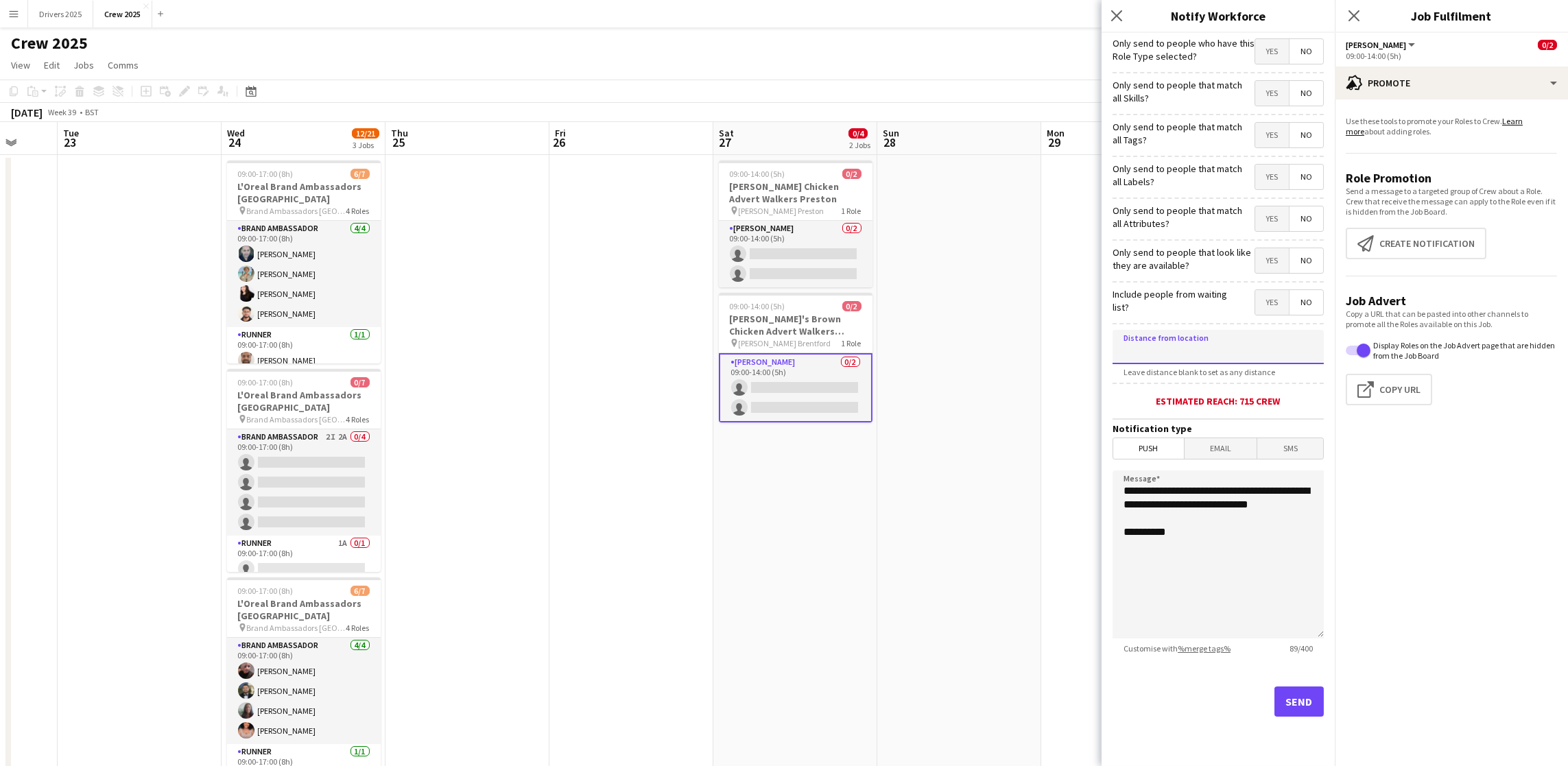
click at [1203, 357] on input at bounding box center [1218, 346] width 211 height 34
type input "****"
click at [1291, 701] on button "Send" at bounding box center [1299, 702] width 49 height 30
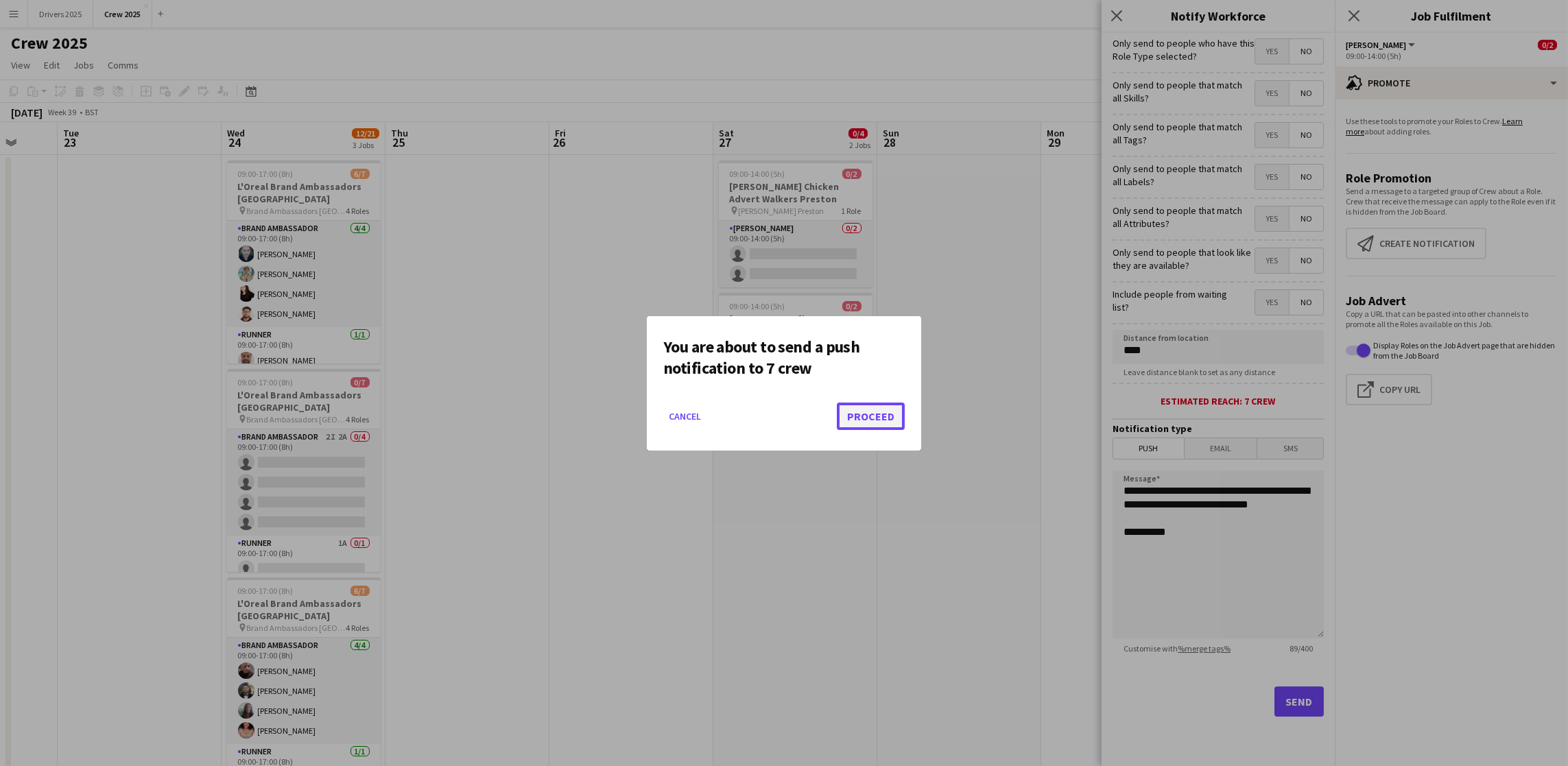
click at [878, 414] on button "Proceed" at bounding box center [870, 416] width 68 height 27
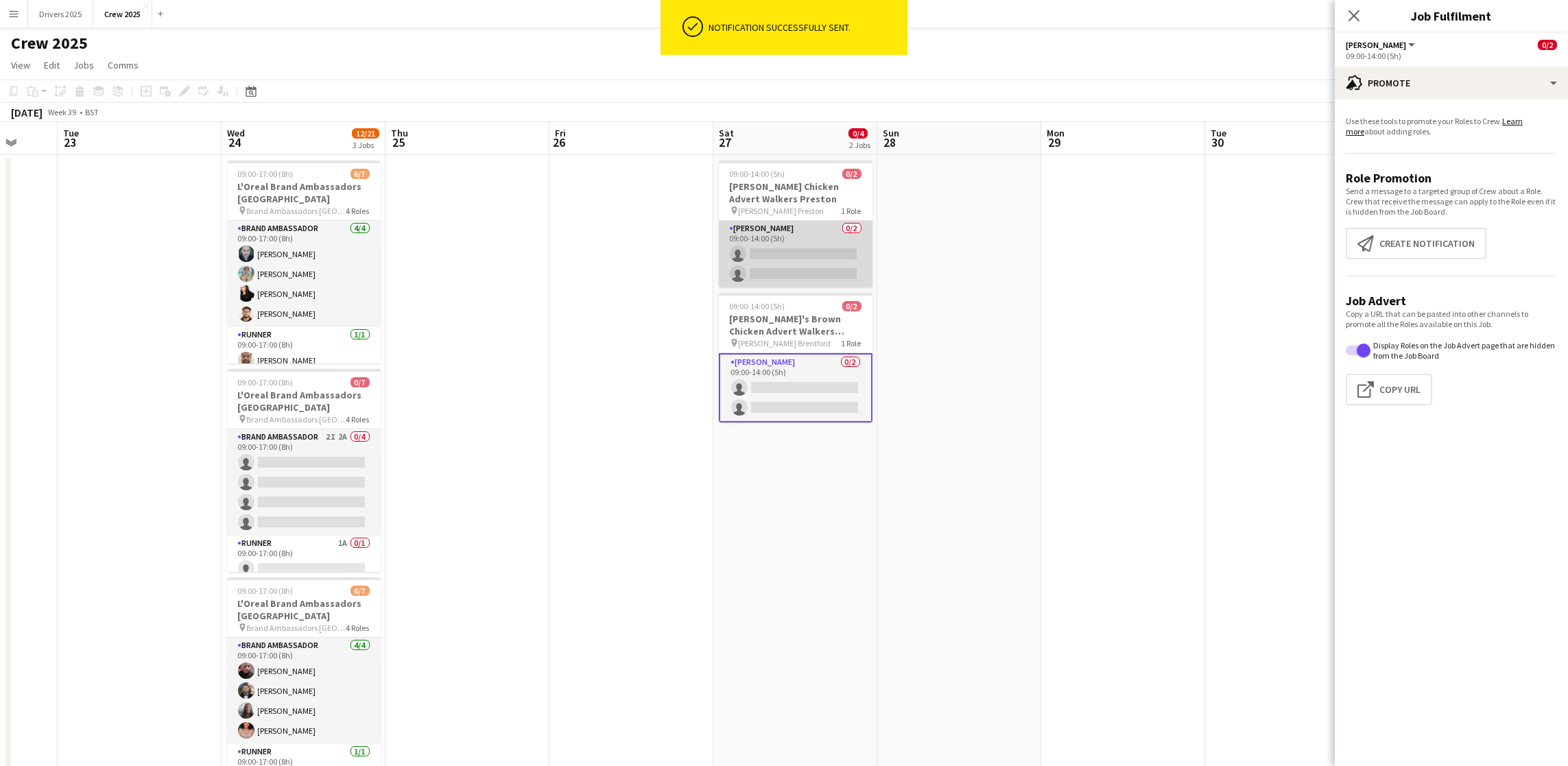
click at [801, 260] on app-card-role "Advert Walkers 0/2 09:00-14:00 (5h) single-neutral-actions single-neutral-actio…" at bounding box center [795, 254] width 154 height 67
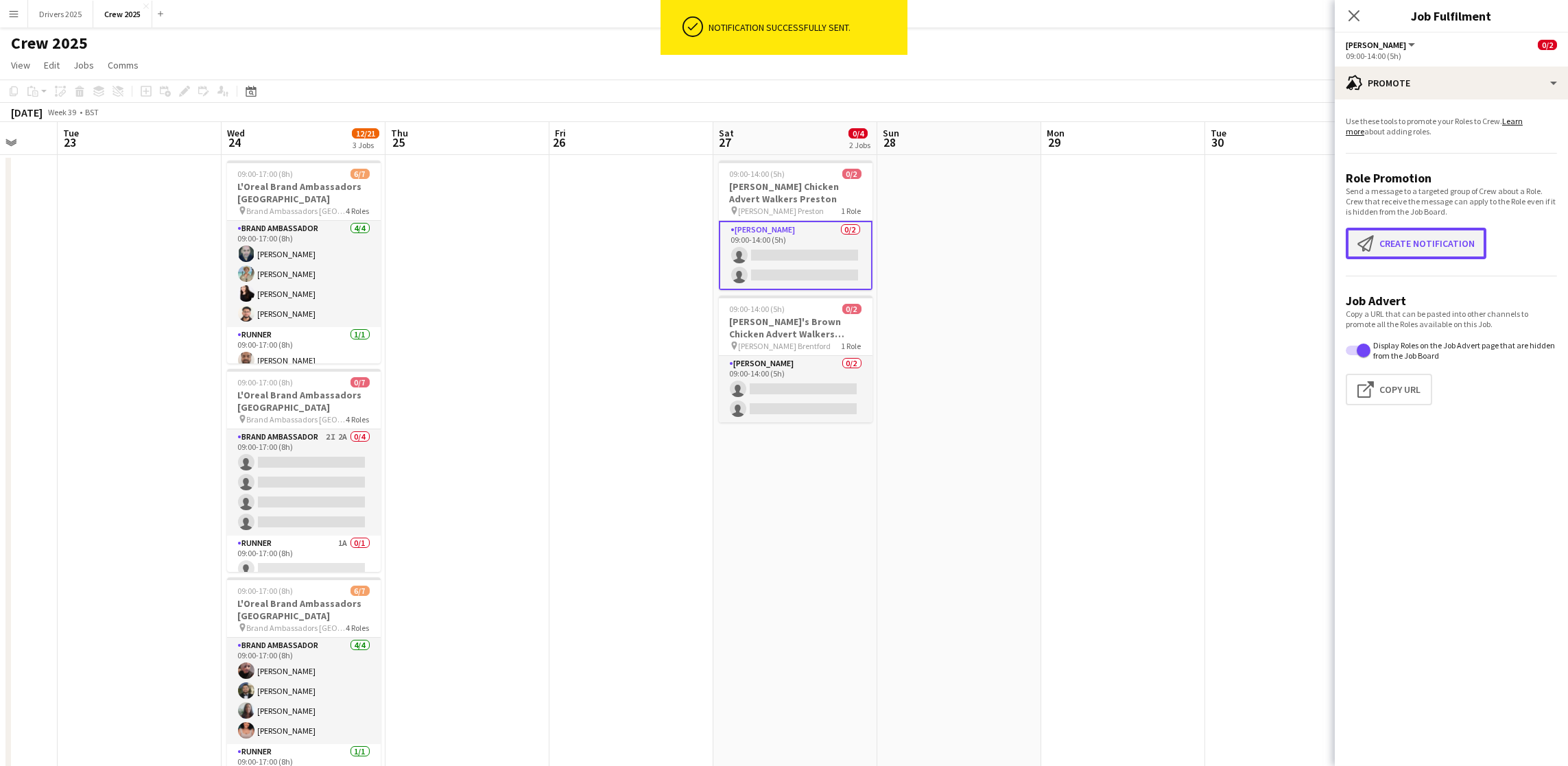
click at [1417, 242] on button "Create notification Create notification" at bounding box center [1416, 244] width 141 height 32
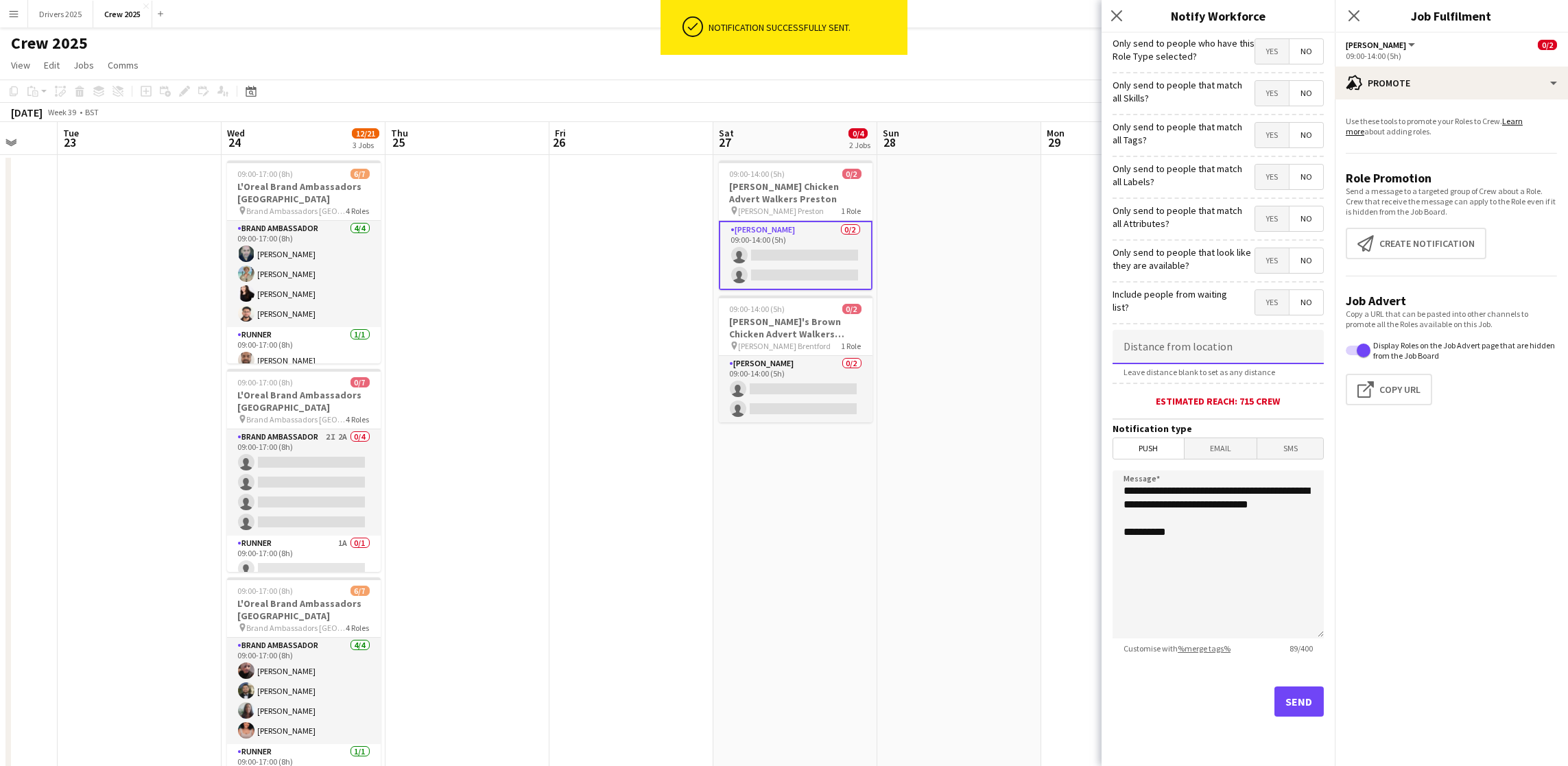
click at [1188, 355] on input at bounding box center [1218, 346] width 211 height 34
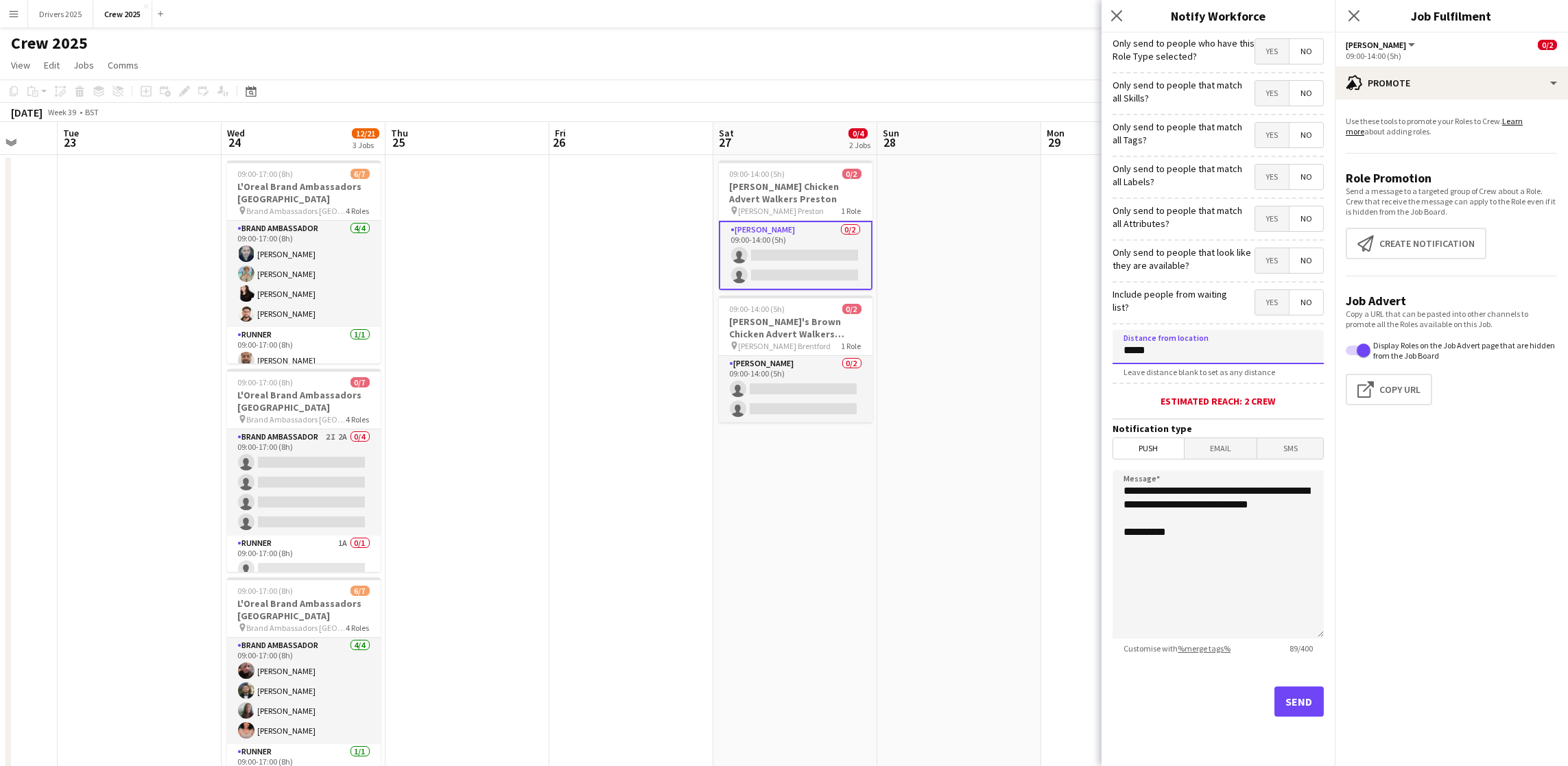
type input "****"
type input "*****"
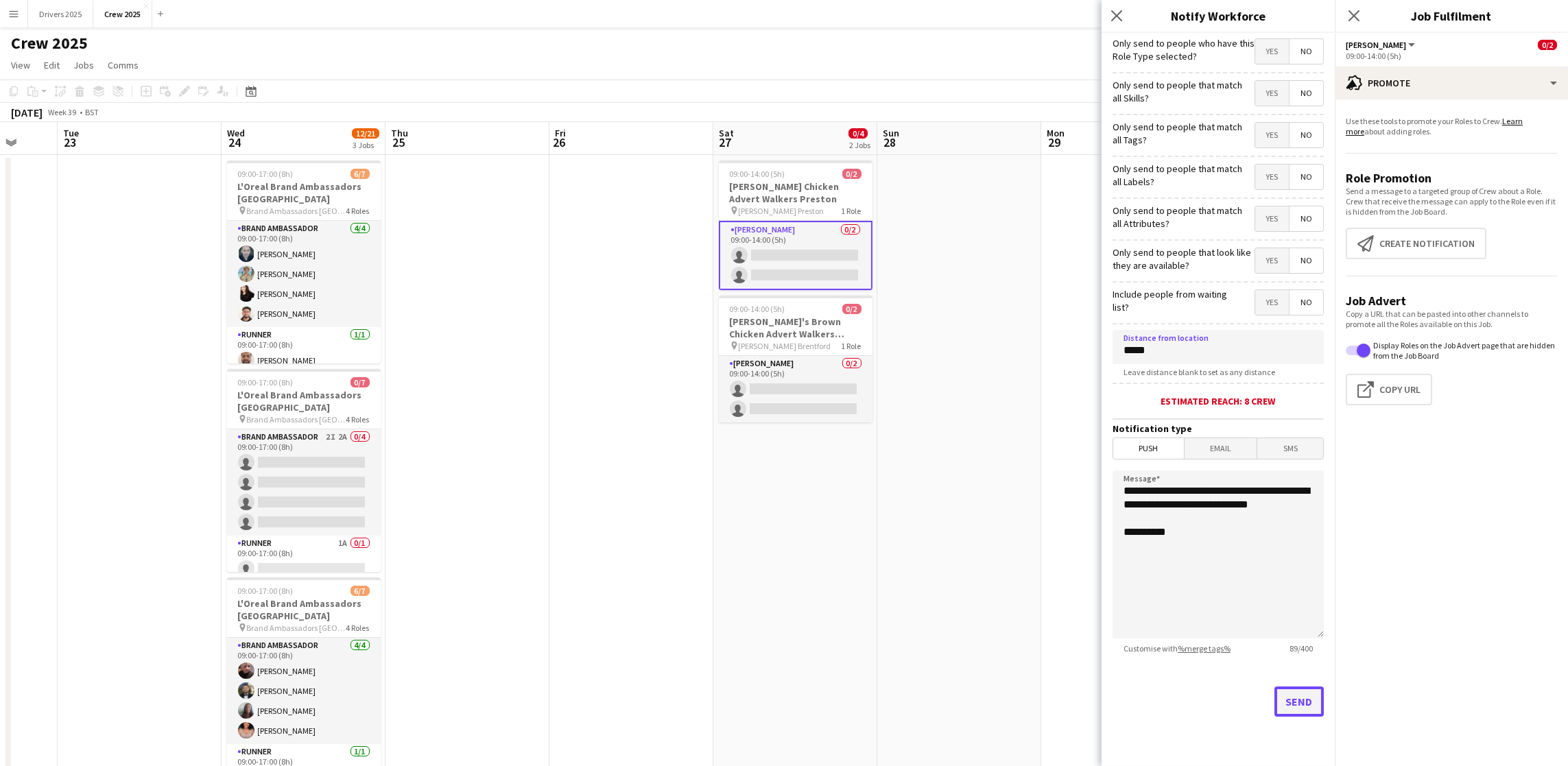
click at [1289, 701] on button "Send" at bounding box center [1299, 702] width 49 height 30
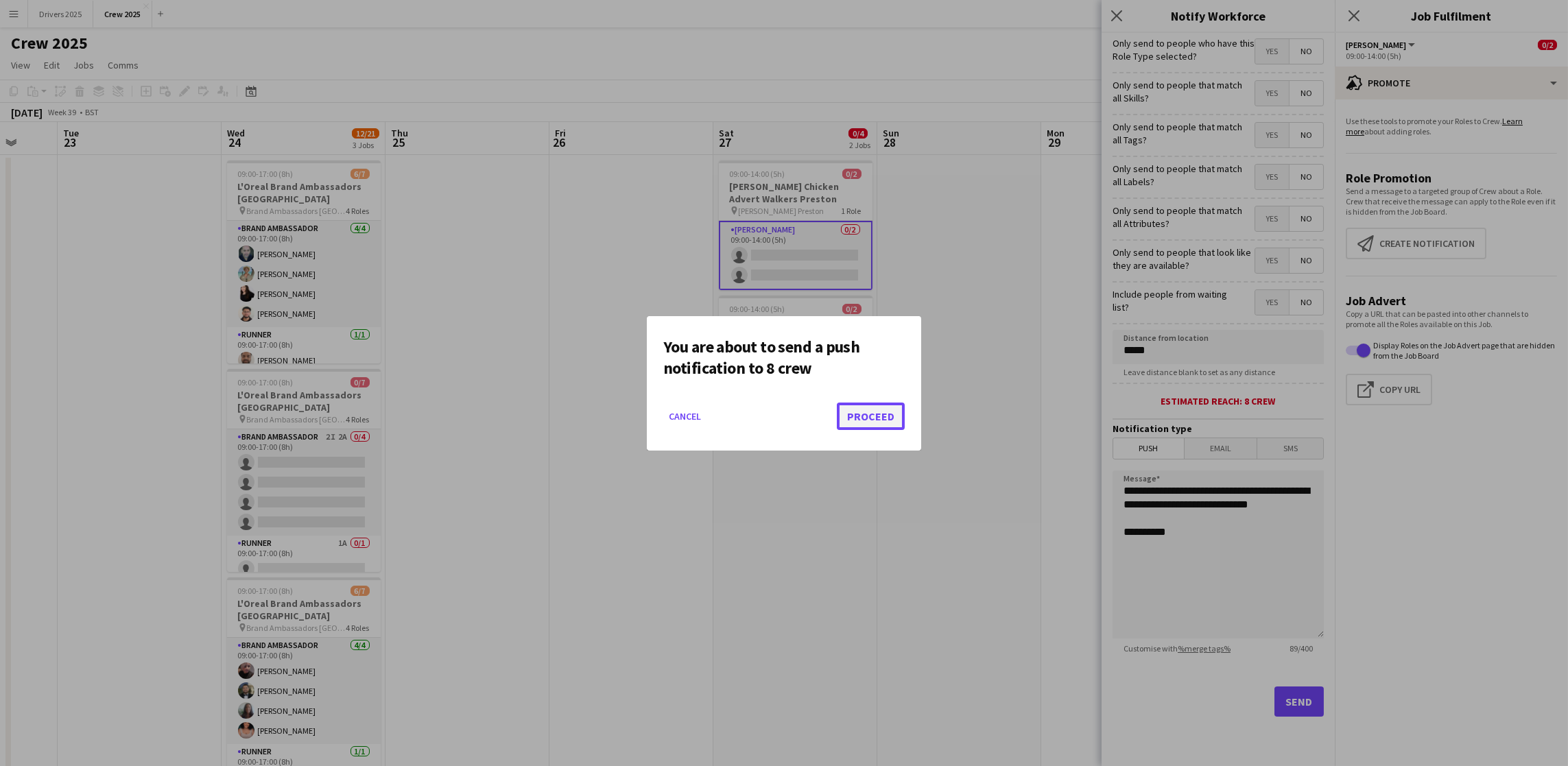
click at [887, 404] on button "Proceed" at bounding box center [870, 416] width 68 height 27
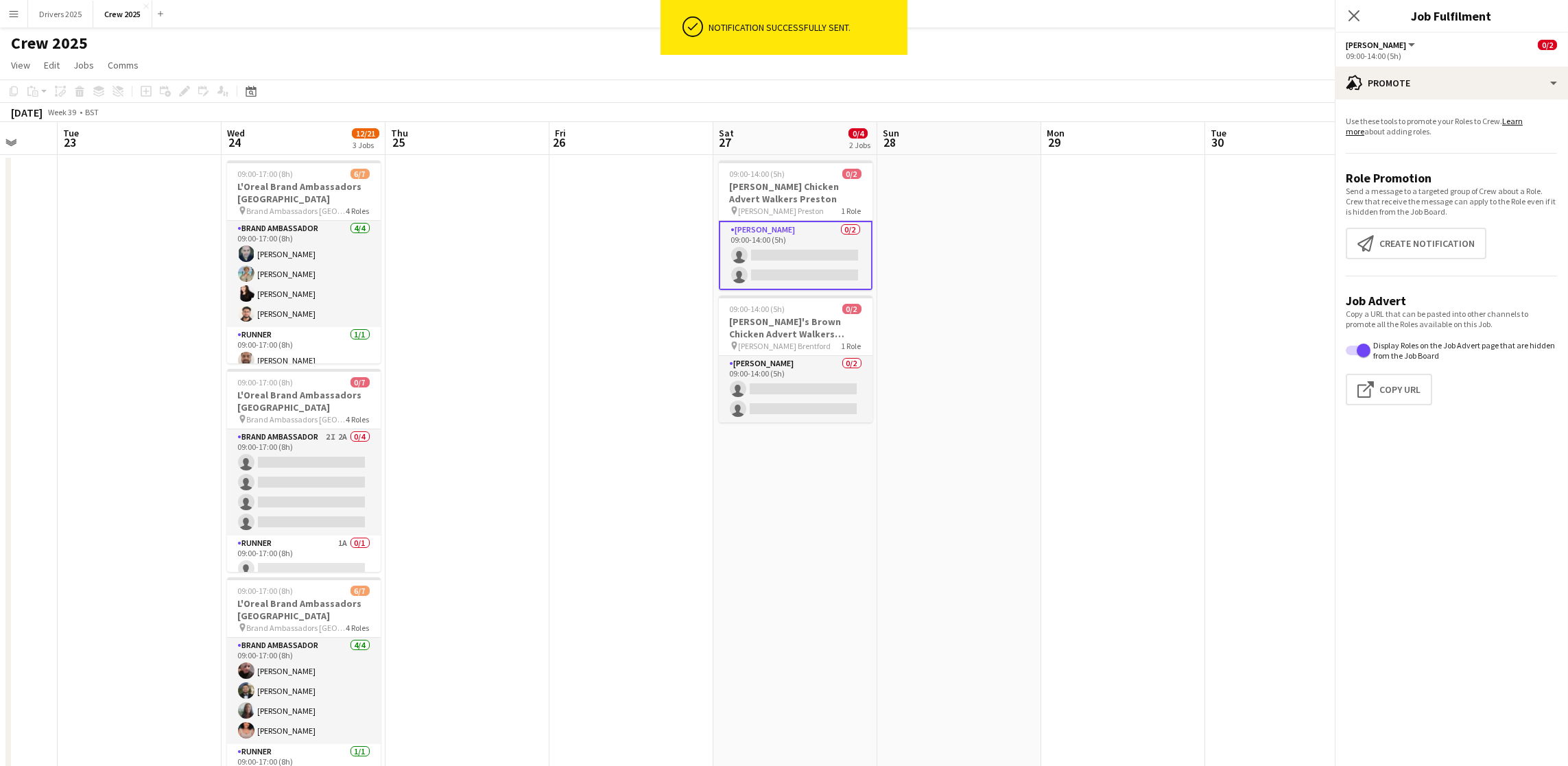
click at [884, 523] on app-date-cell at bounding box center [959, 482] width 164 height 653
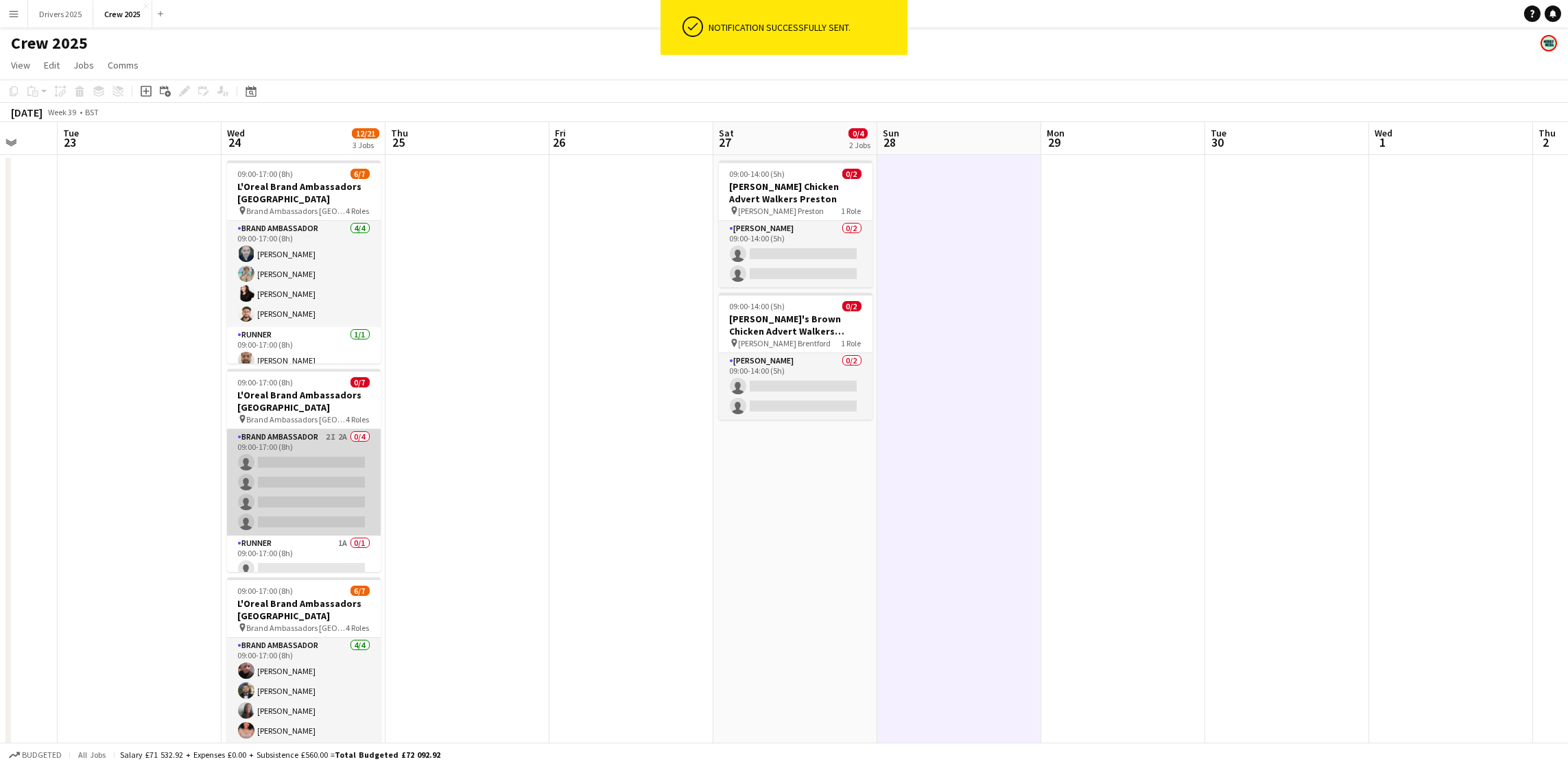
click at [300, 472] on app-card-role "Brand Ambassador 2I 2A 0/4 09:00-17:00 (8h) single-neutral-actions single-neutr…" at bounding box center [303, 483] width 154 height 107
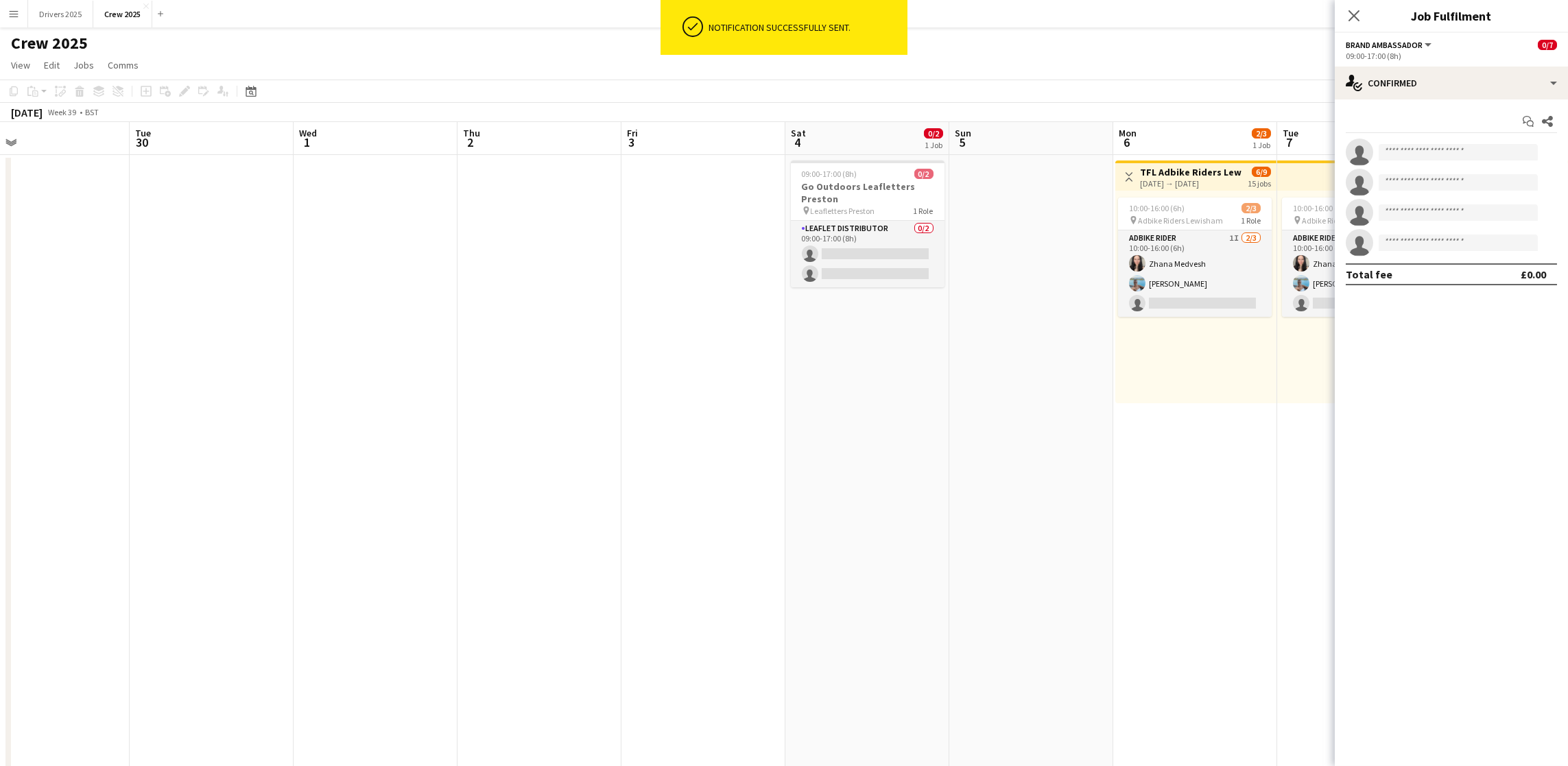
scroll to position [0, 361]
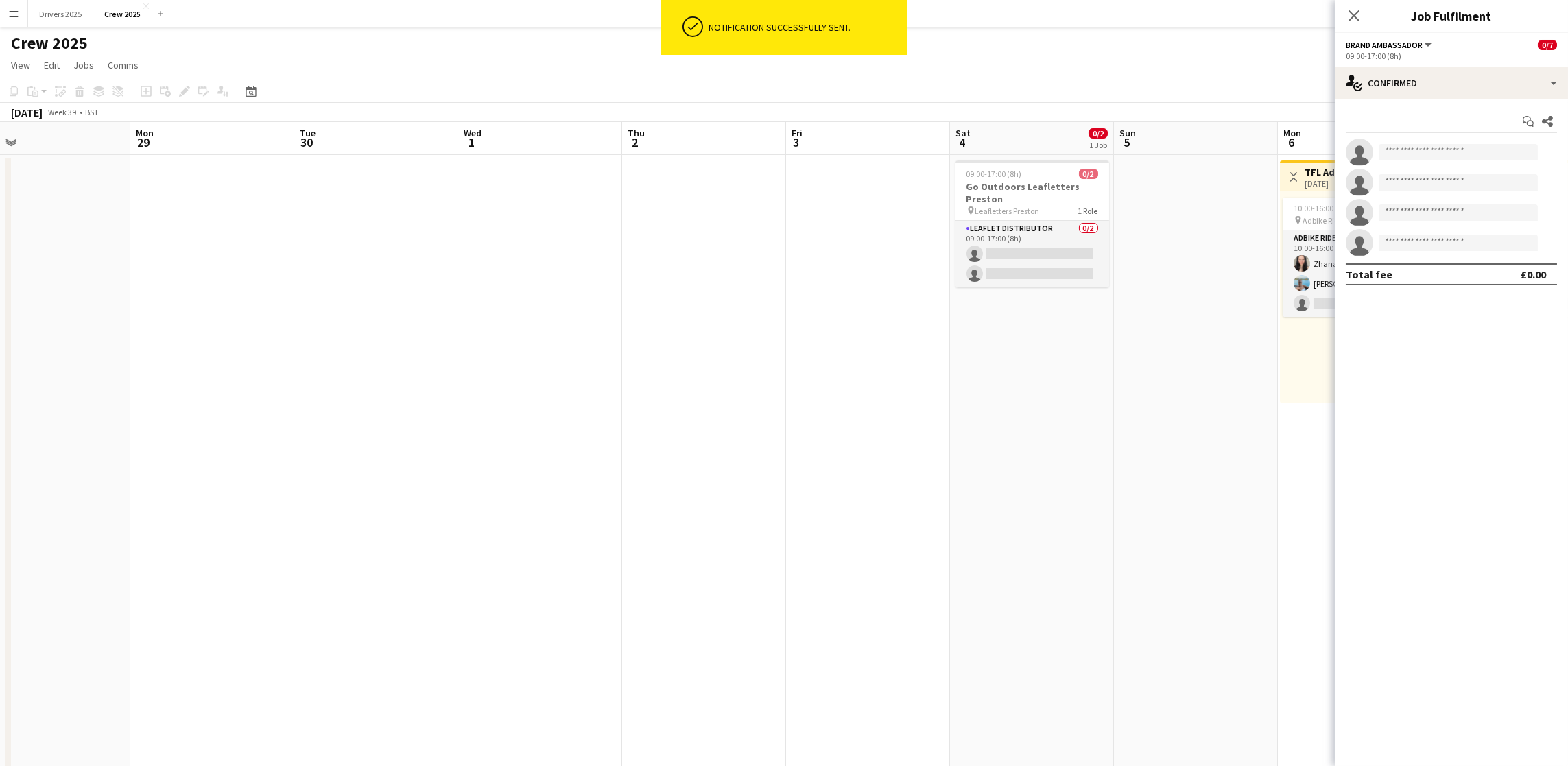
drag, startPoint x: 1133, startPoint y: 551, endPoint x: 221, endPoint y: 577, distance: 912.4
click at [221, 577] on app-calendar-viewport "Fri 26 Sat 27 0/4 2 Jobs Sun 28 Mon 29 Tue 30 Wed 1 Thu 2 Fri 3 Sat 4 0/2 1 Job…" at bounding box center [784, 465] width 1568 height 686
click at [1024, 269] on app-card-role "Leaflet Distributor 0/2 09:00-17:00 (8h) single-neutral-actions single-neutral-…" at bounding box center [1032, 254] width 154 height 67
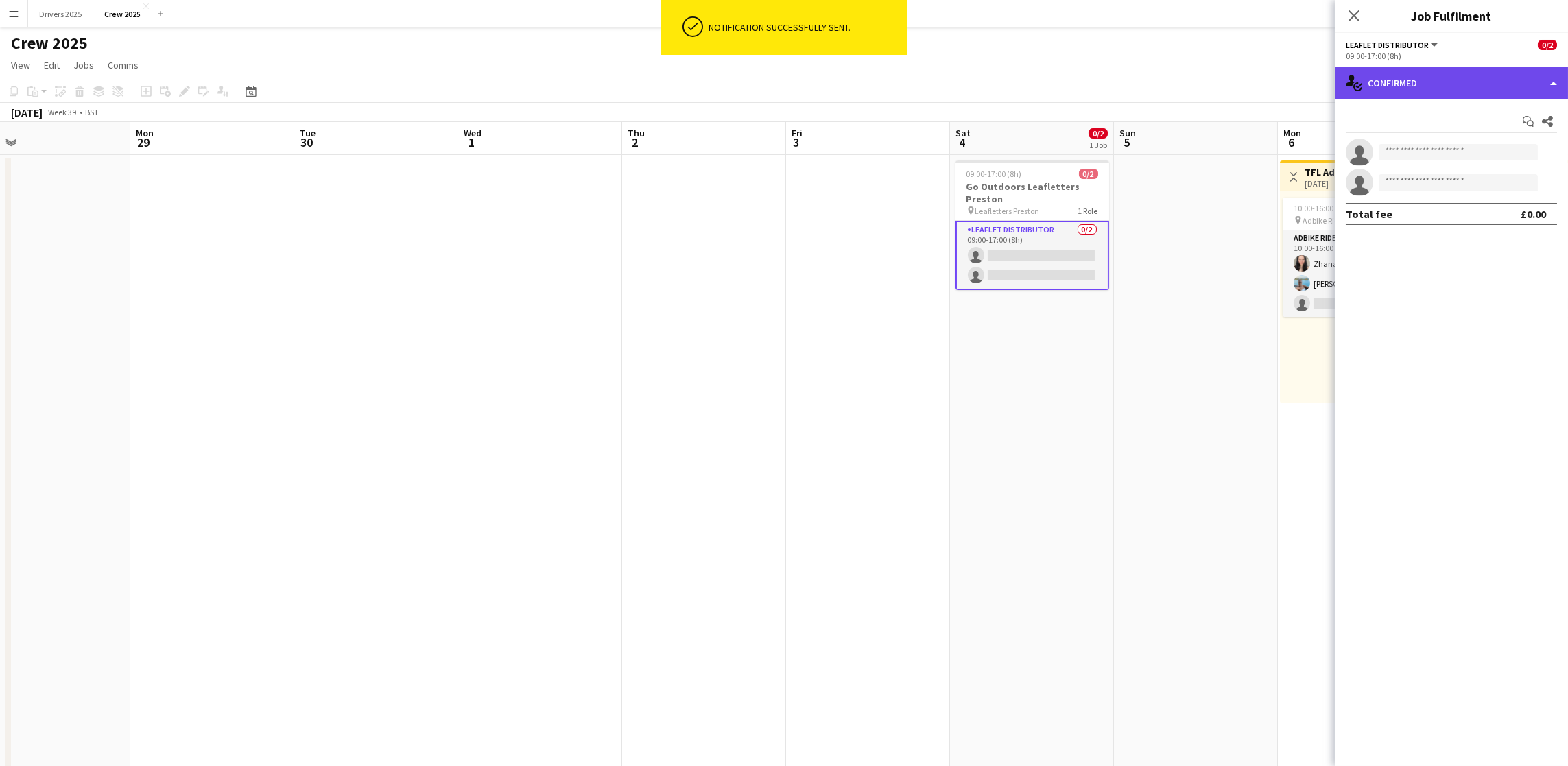
click at [1461, 81] on div "single-neutral-actions-check-2 Confirmed" at bounding box center [1451, 83] width 233 height 33
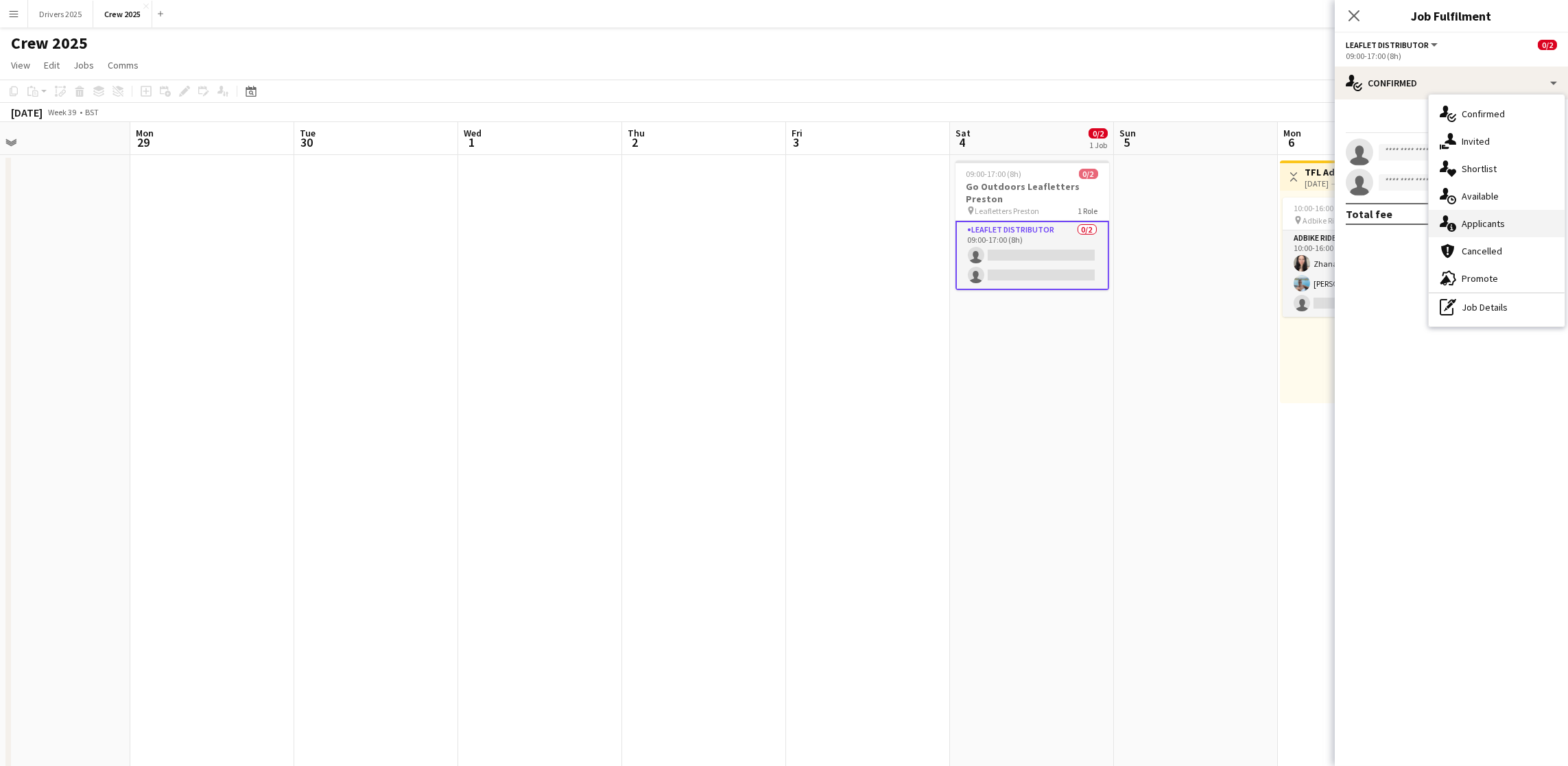
click at [1476, 213] on div "single-neutral-actions-information Applicants" at bounding box center [1496, 224] width 136 height 27
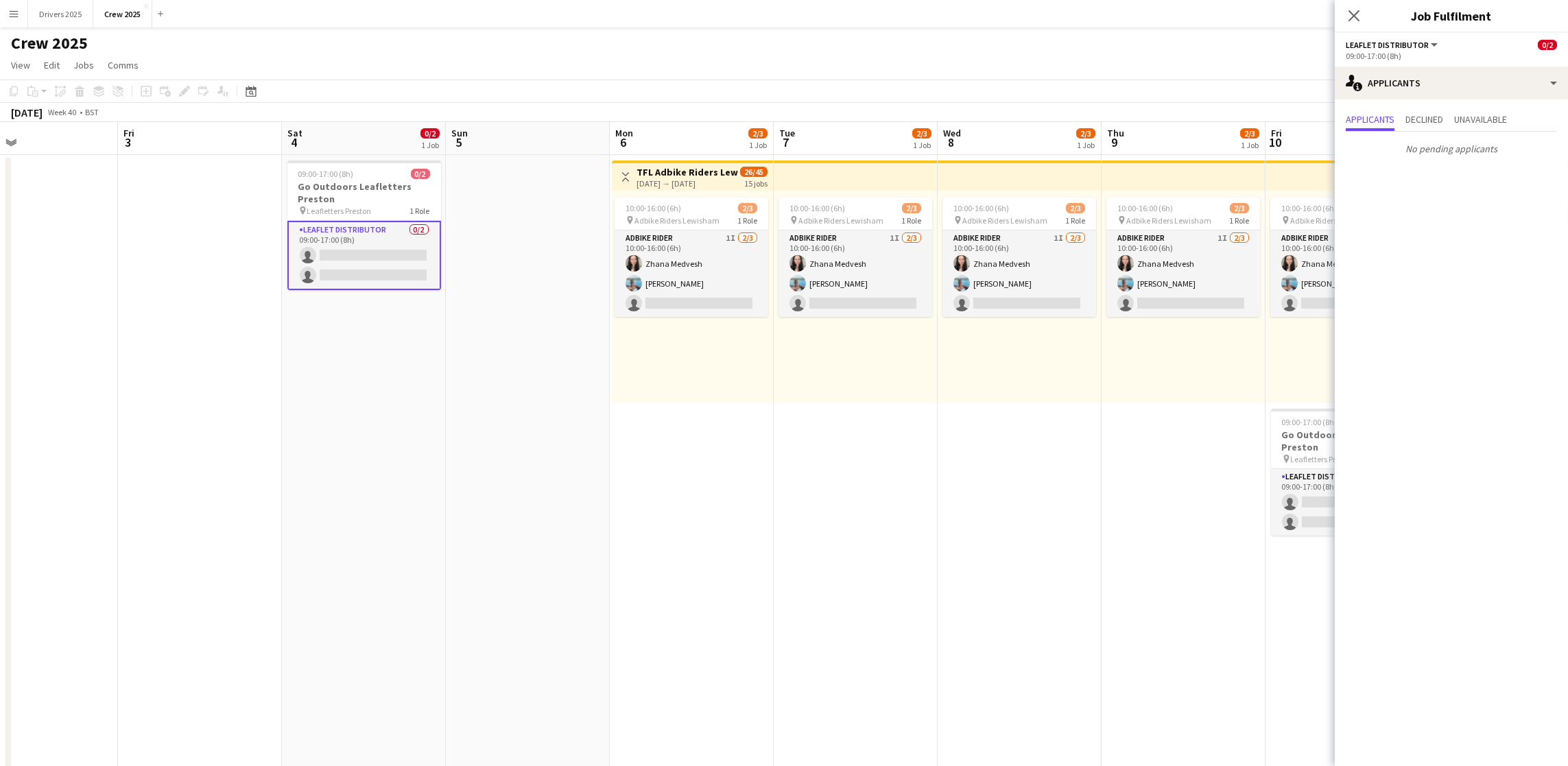
scroll to position [0, 540]
drag, startPoint x: 1262, startPoint y: 421, endPoint x: 591, endPoint y: 416, distance: 671.0
click at [591, 416] on app-calendar-viewport "Mon 29 Tue 30 Wed 1 Thu 2 Fri 3 Sat 4 0/2 1 Job Sun 5 Mon 6 2/3 1 Job Tue 7 2/3…" at bounding box center [784, 465] width 1568 height 686
click at [796, 451] on app-date-cell "10:00-16:00 (6h) 2/3 pin Adbike Riders Lewisham 1 Role Adbike Rider 1I 2/3 10:0…" at bounding box center [852, 482] width 164 height 653
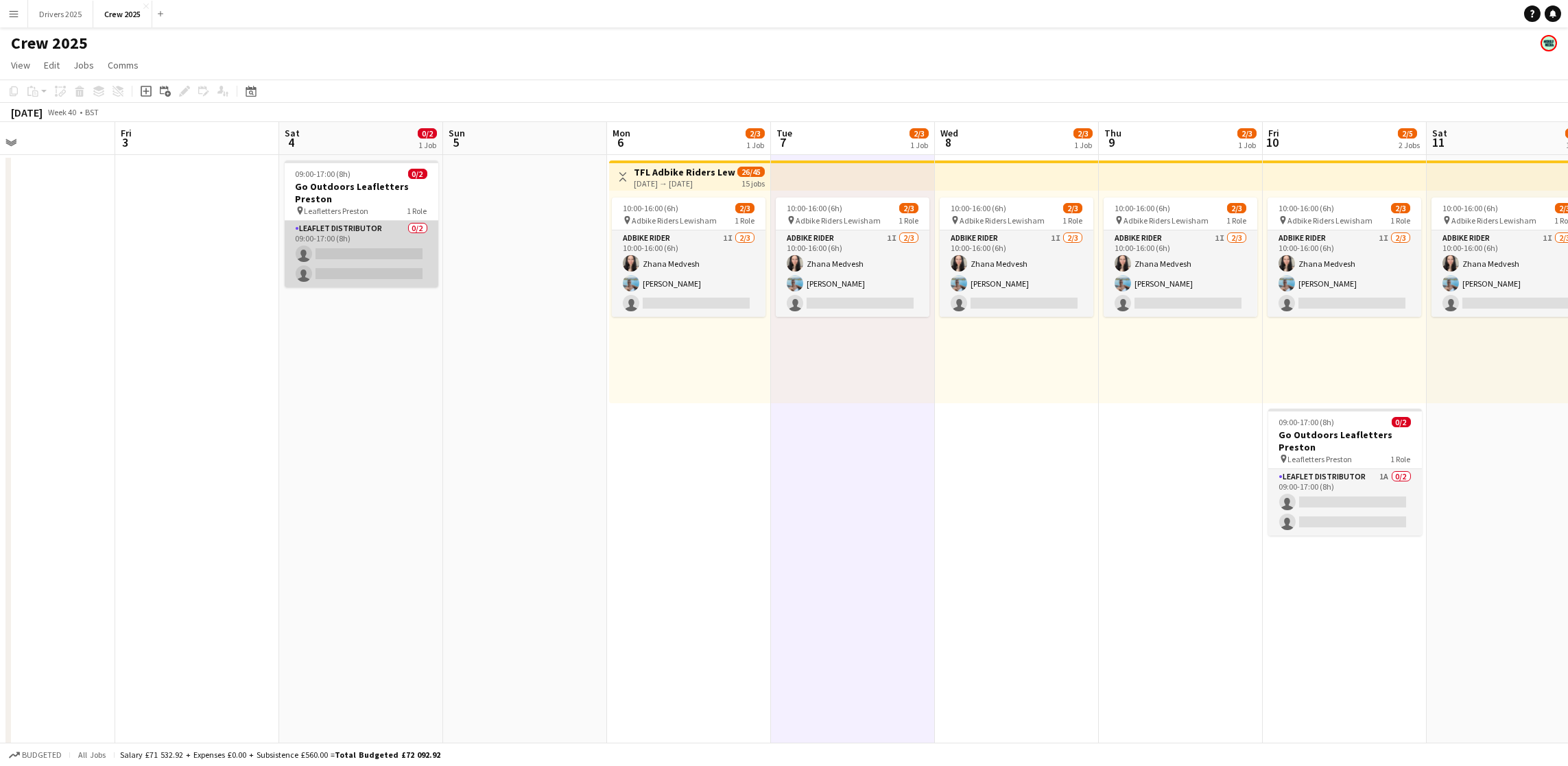
click at [406, 263] on app-card-role "Leaflet Distributor 0/2 09:00-17:00 (8h) single-neutral-actions single-neutral-…" at bounding box center [361, 254] width 154 height 67
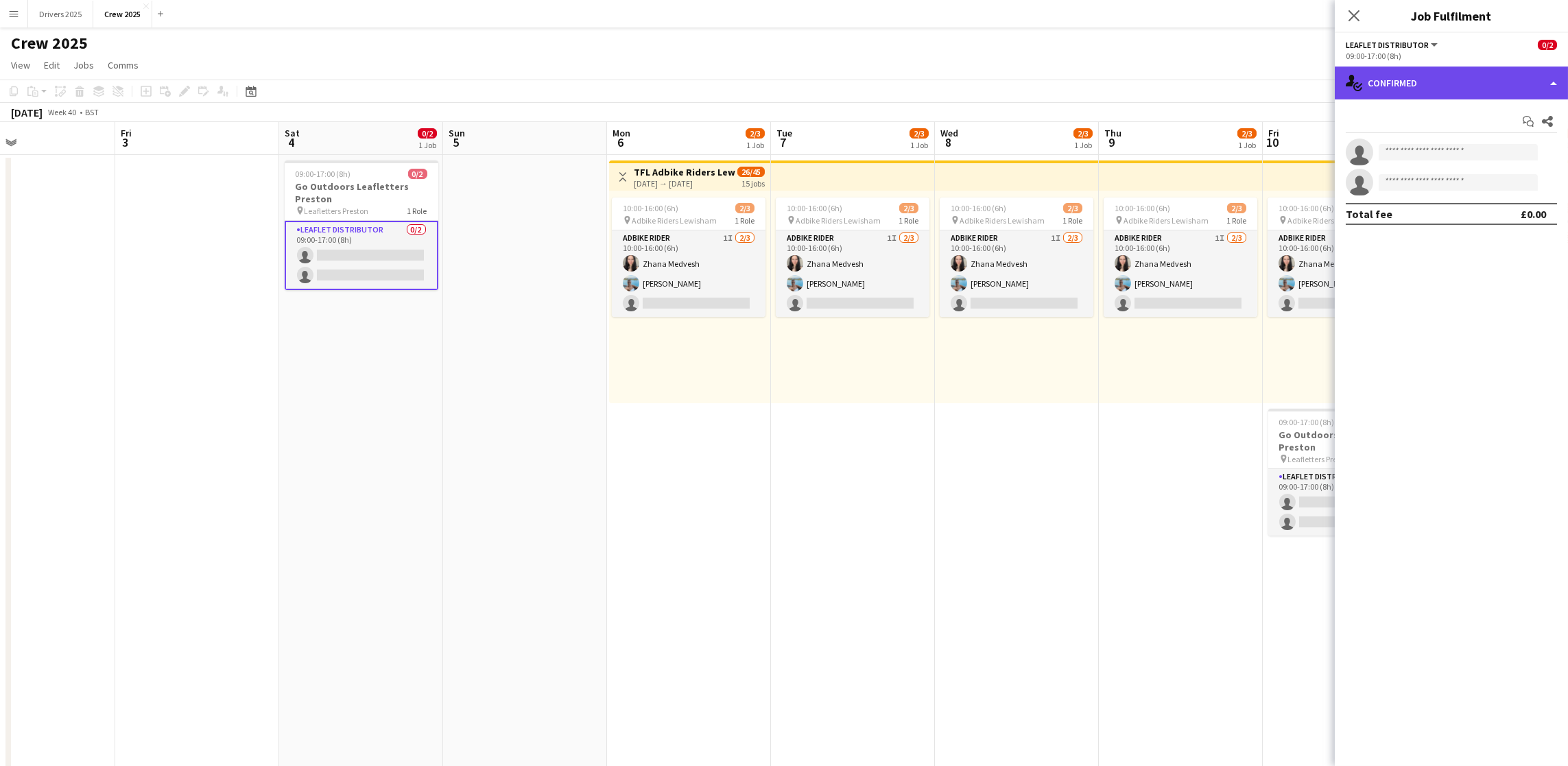
click at [1437, 72] on div "single-neutral-actions-check-2 Confirmed" at bounding box center [1451, 83] width 233 height 33
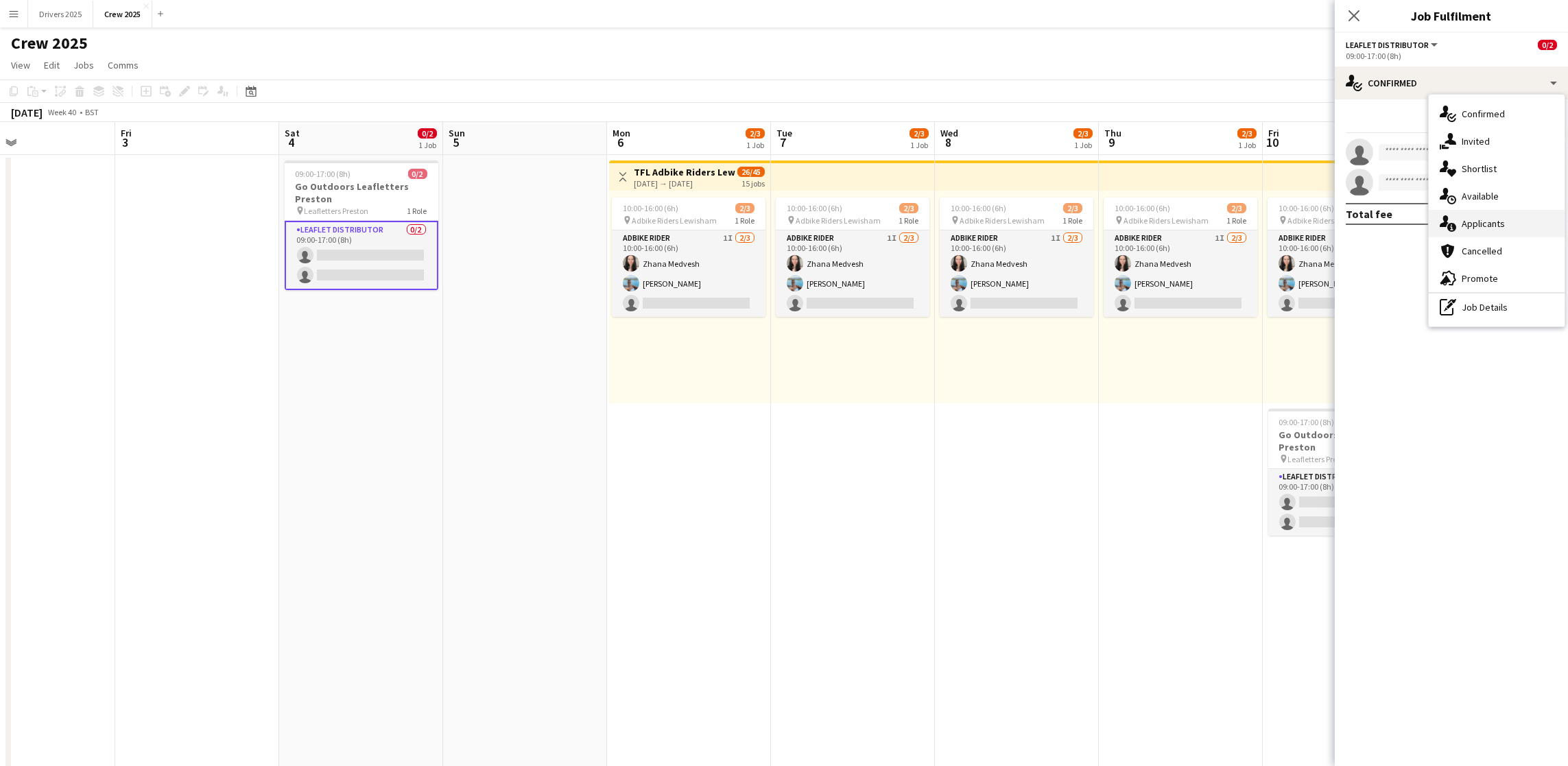
click at [1505, 217] on div "single-neutral-actions-information Applicants" at bounding box center [1496, 224] width 136 height 27
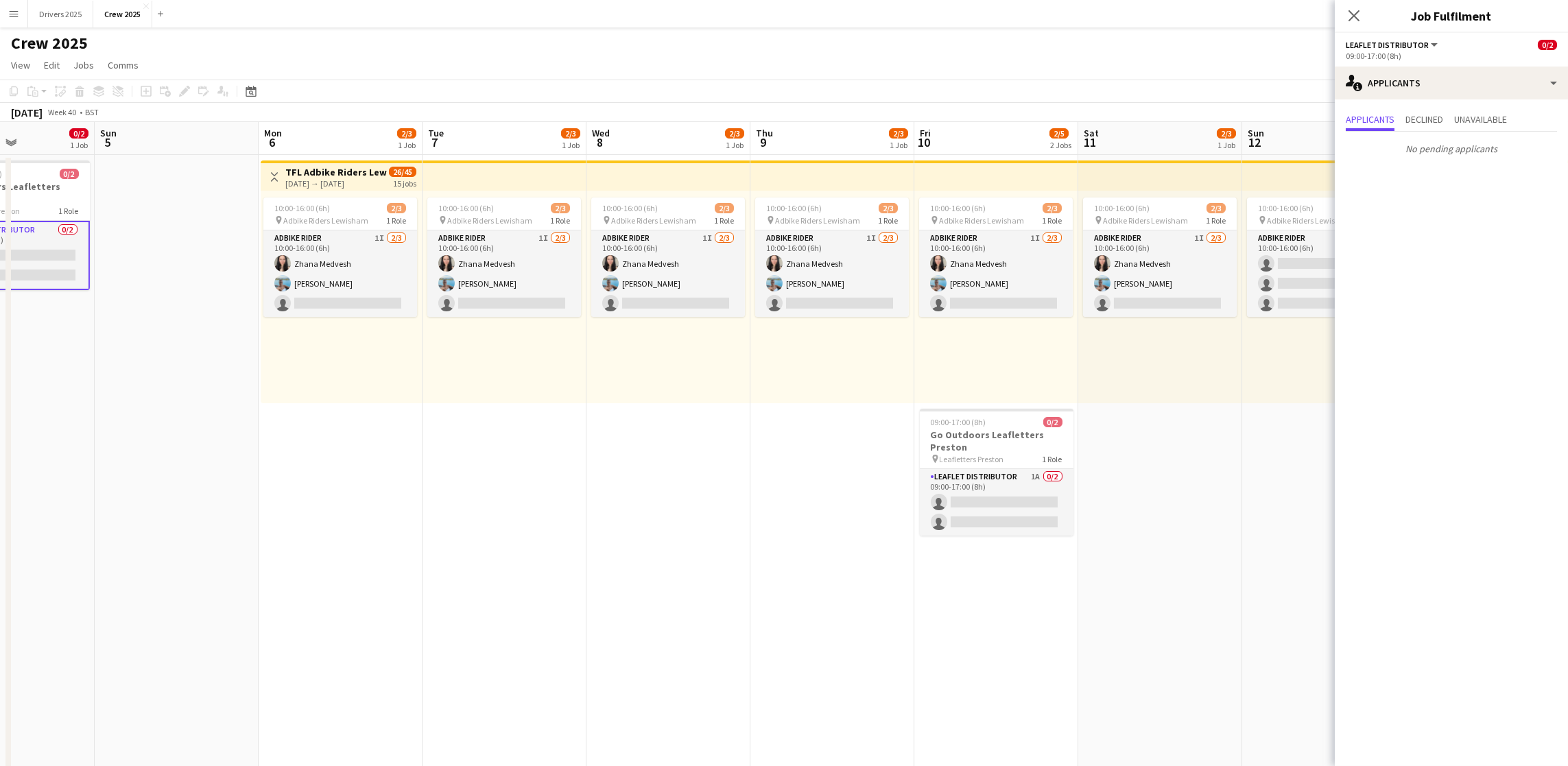
drag, startPoint x: 1165, startPoint y: 495, endPoint x: 1656, endPoint y: 488, distance: 491.0
click at [1568, 488] on html "Menu Boards Boards Boards All jobs Status Workforce Workforce My Workforce Recr…" at bounding box center [784, 416] width 1568 height 831
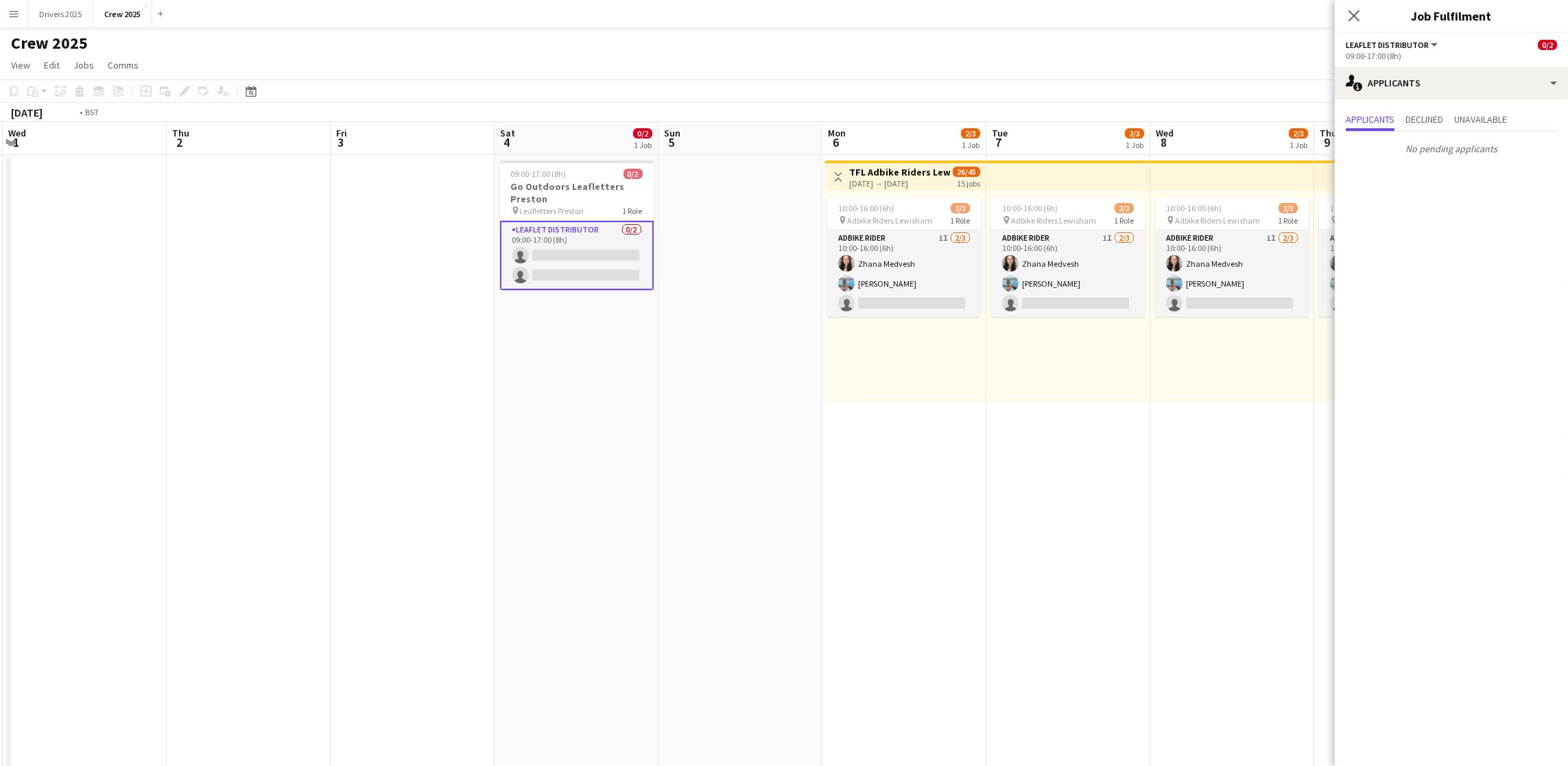
drag, startPoint x: 587, startPoint y: 499, endPoint x: 1206, endPoint y: 502, distance: 619.0
click at [1206, 502] on app-calendar-viewport "Mon 29 Tue 30 Wed 1 Thu 2 Fri 3 Sat 4 0/2 1 Job Sun 5 Mon 6 2/3 1 Job Tue 7 2/3…" at bounding box center [784, 465] width 1568 height 686
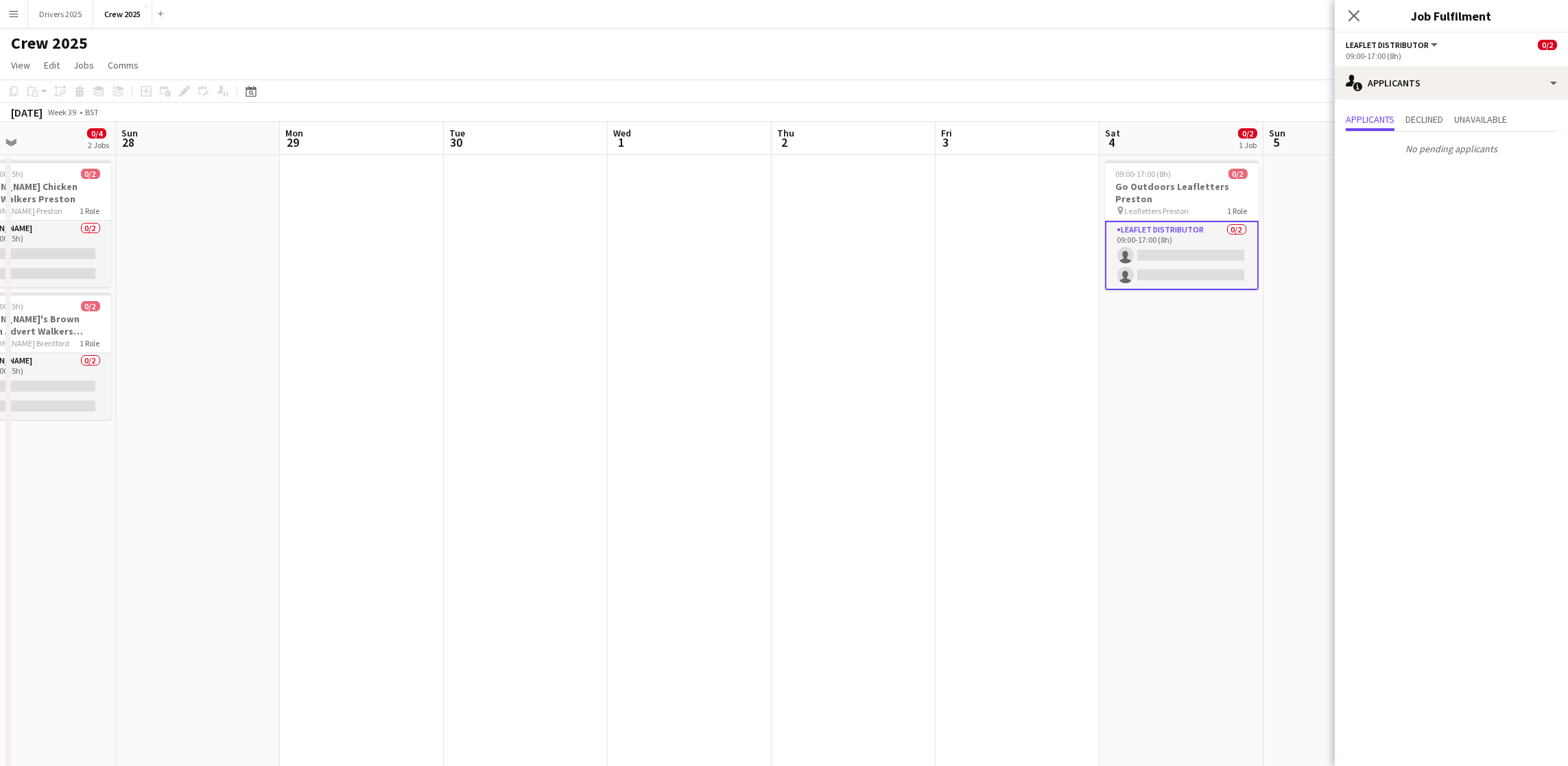
drag, startPoint x: 497, startPoint y: 494, endPoint x: 1055, endPoint y: 488, distance: 558.0
click at [1055, 488] on app-calendar-viewport "Thu 25 Fri 26 Sat 27 0/4 2 Jobs Sun 28 Mon 29 Tue 30 Wed 1 Thu 2 Fri 3 Sat 4 0/…" at bounding box center [784, 465] width 1568 height 686
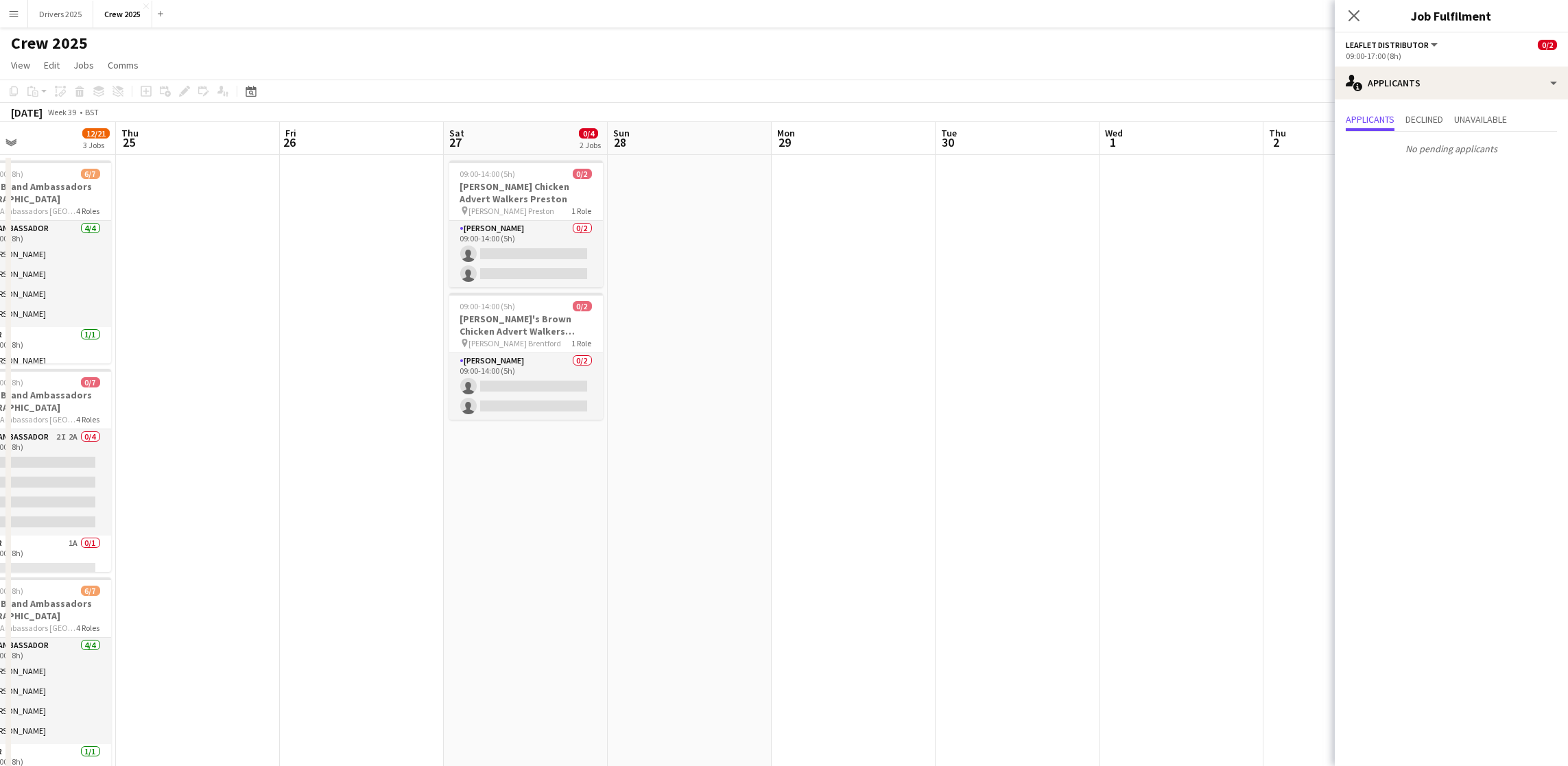
scroll to position [0, 368]
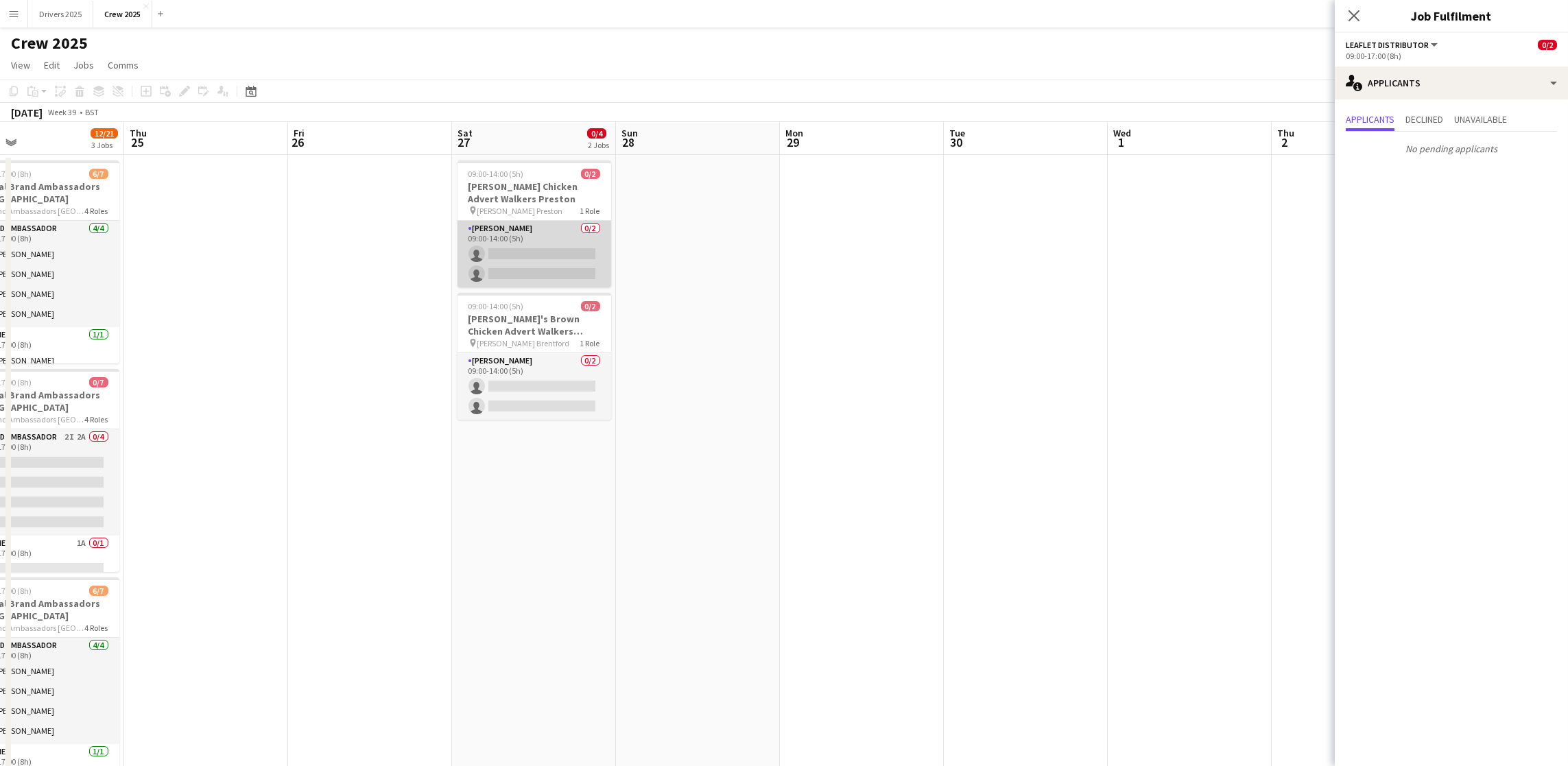
click at [516, 265] on app-card-role "Advert Walkers 0/2 09:00-14:00 (5h) single-neutral-actions single-neutral-actio…" at bounding box center [534, 254] width 154 height 67
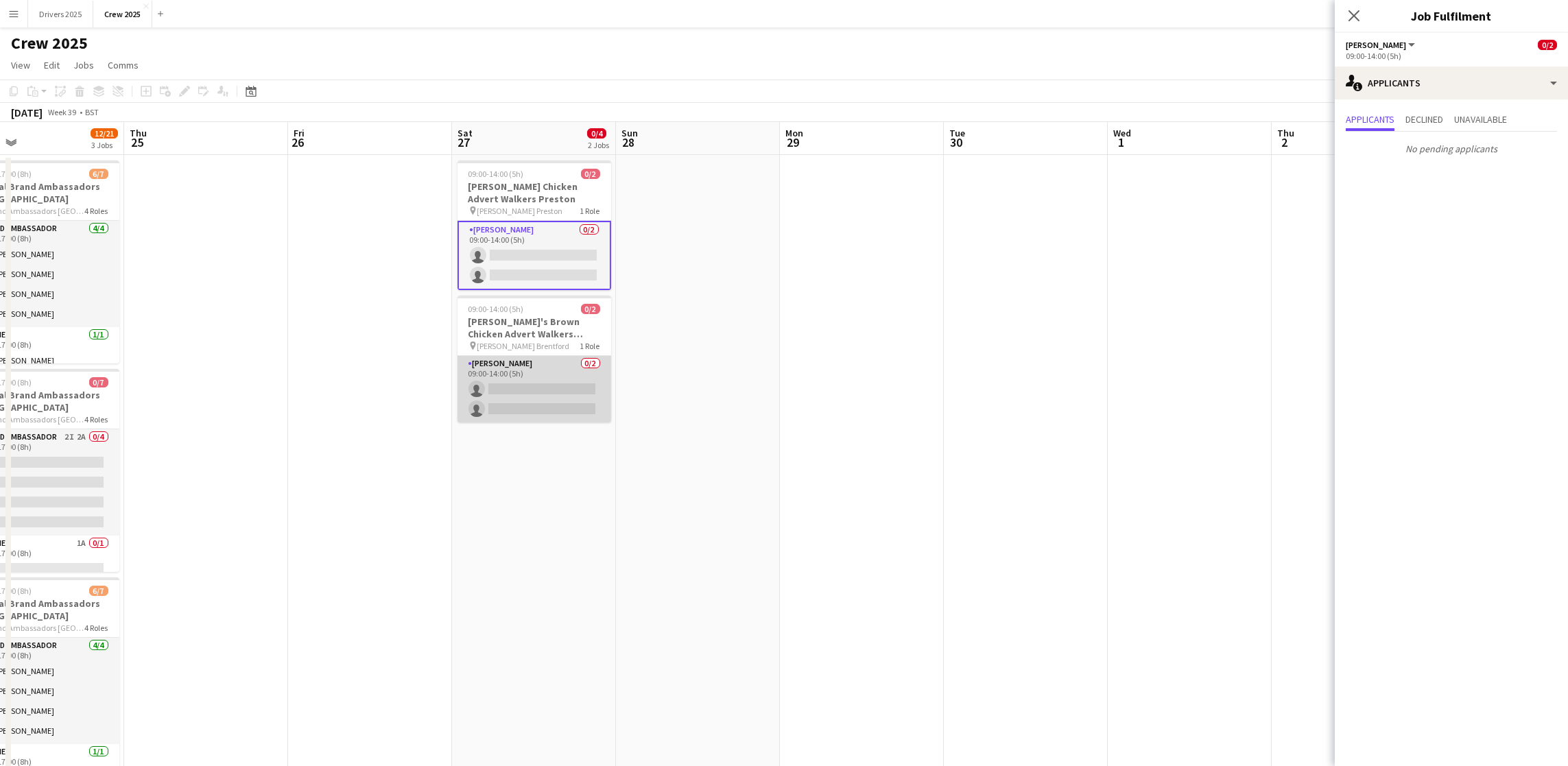
click at [551, 385] on app-card-role "Advert Walkers 0/2 09:00-14:00 (5h) single-neutral-actions single-neutral-actio…" at bounding box center [534, 389] width 154 height 67
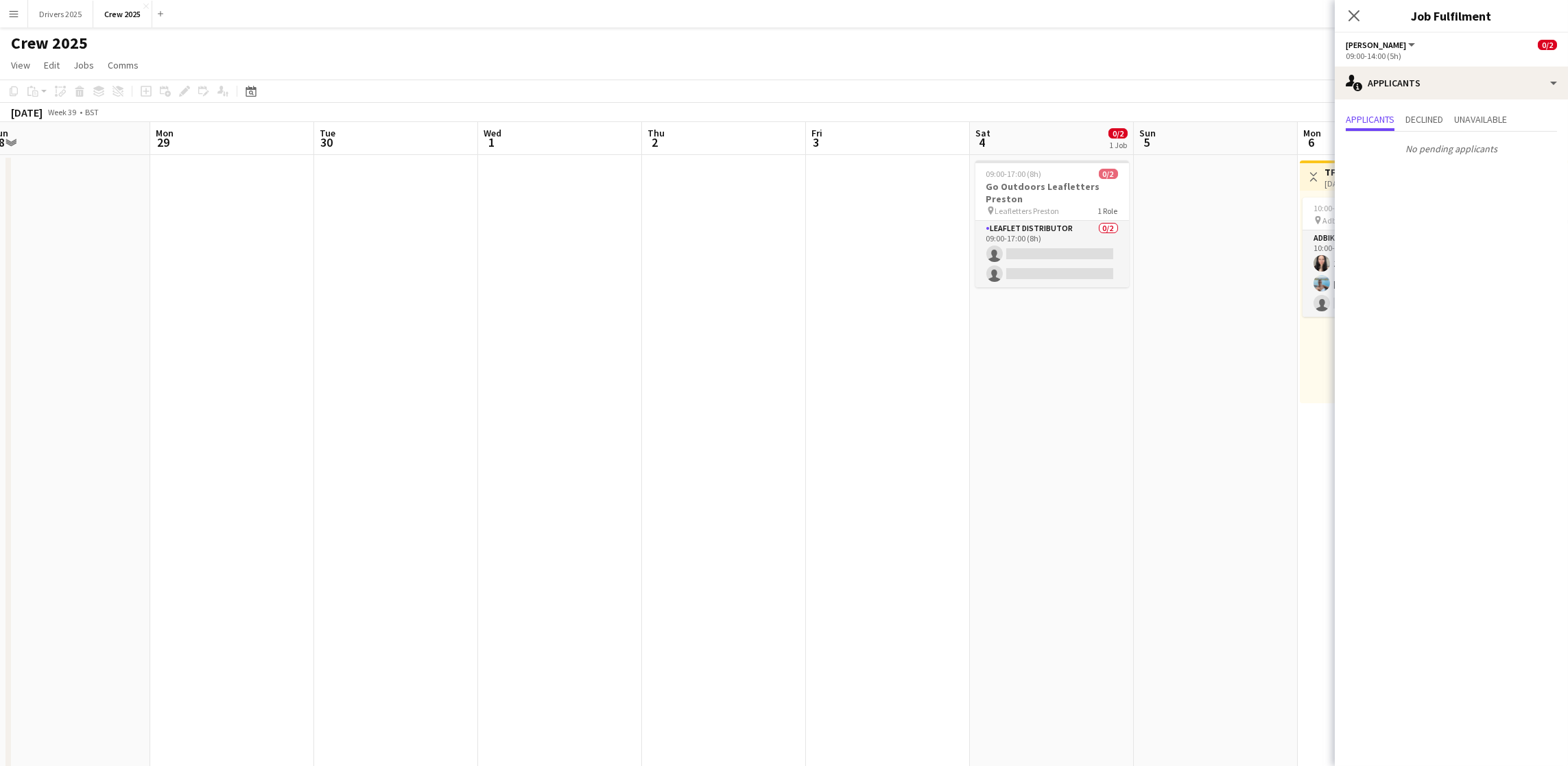
drag, startPoint x: 1270, startPoint y: 290, endPoint x: 505, endPoint y: 326, distance: 765.8
click at [507, 325] on app-calendar-viewport "Wed 24 12/21 3 Jobs Thu 25 Fri 26 Sat 27 0/4 2 Jobs Sun 28 Mon 29 Tue 30 Wed 1 …" at bounding box center [784, 465] width 1568 height 686
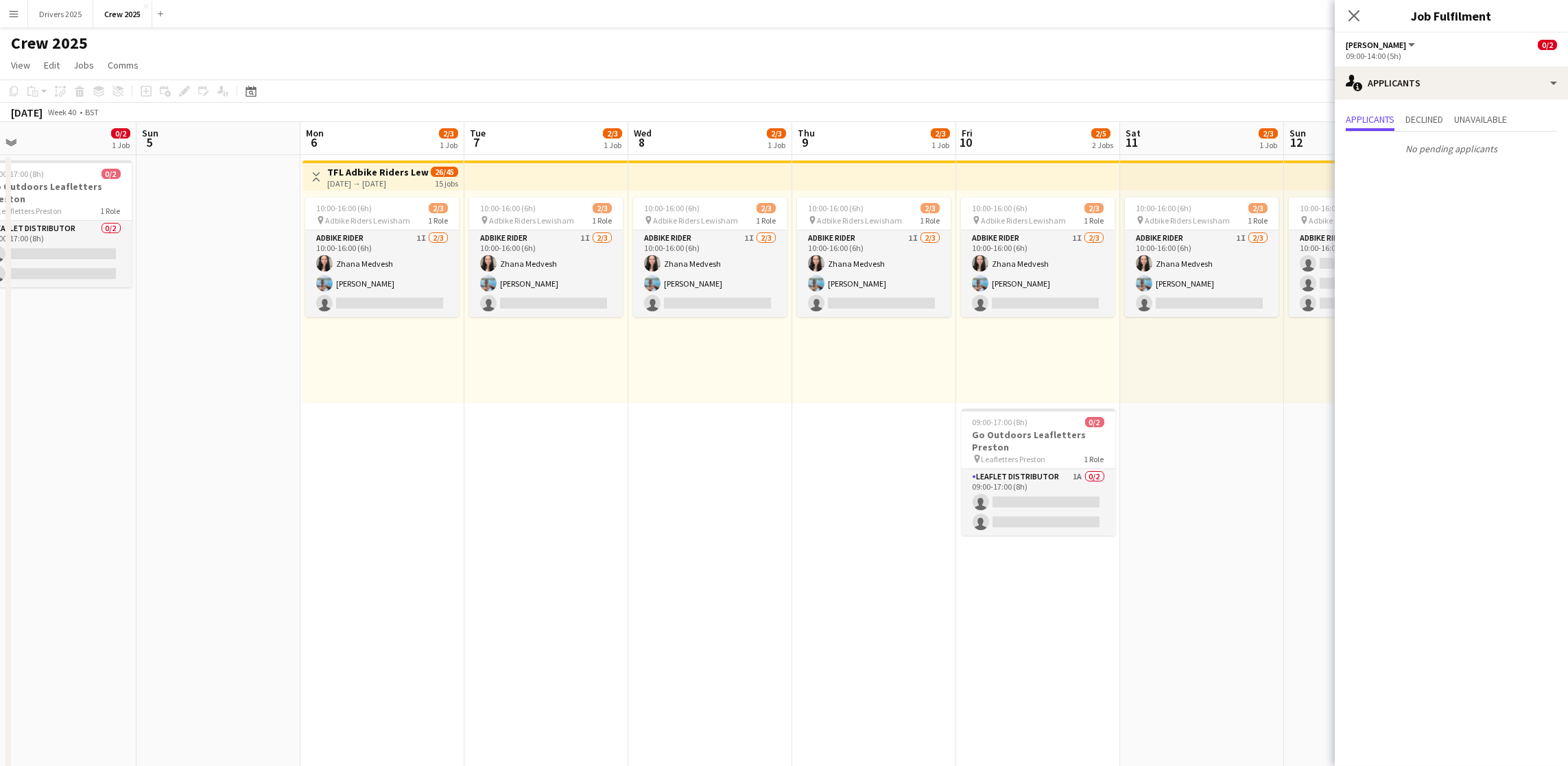
scroll to position [0, 482]
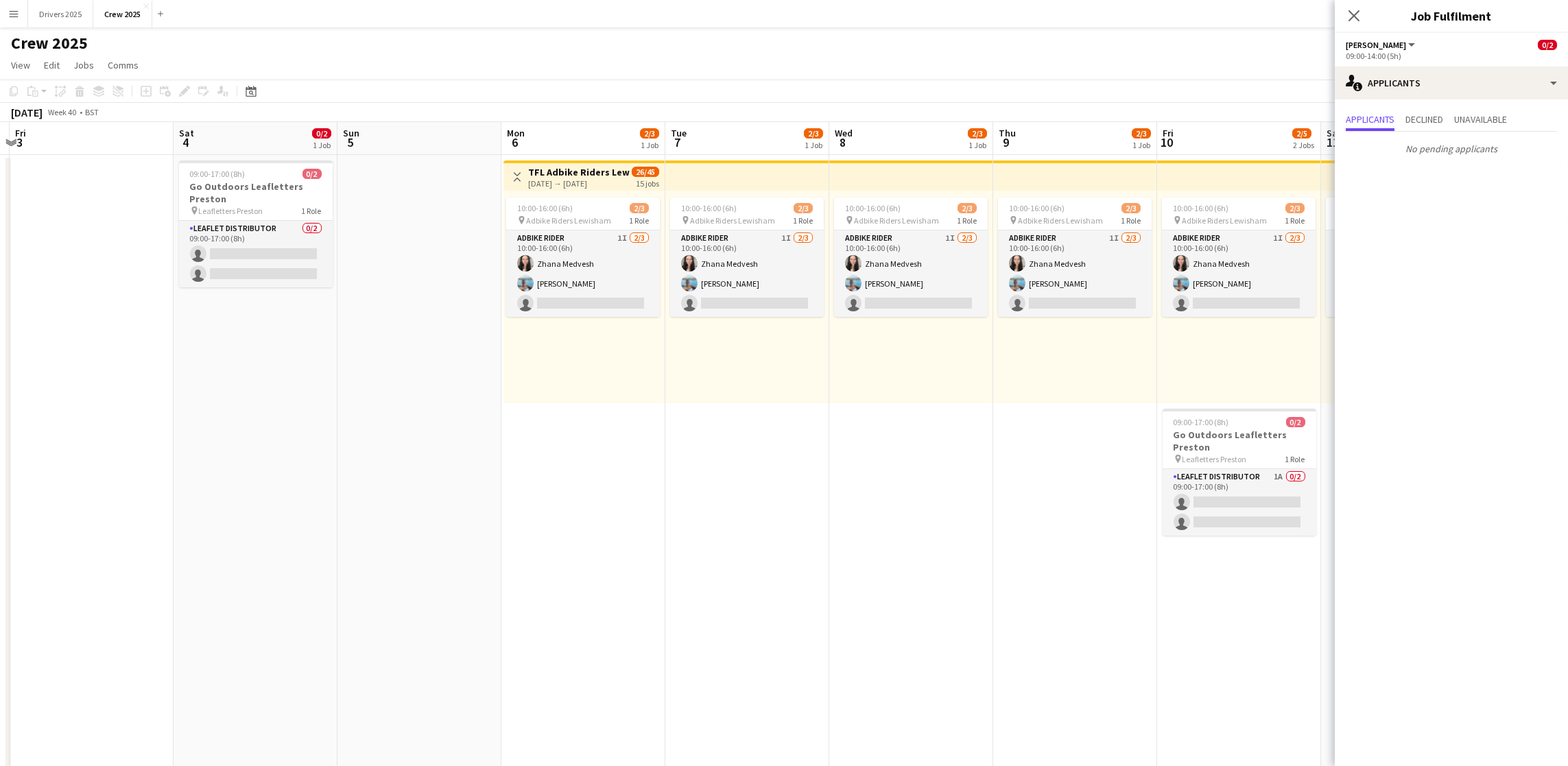
drag, startPoint x: 1253, startPoint y: 449, endPoint x: 589, endPoint y: 473, distance: 664.4
click at [589, 473] on app-calendar-viewport "Tue 30 Wed 1 Thu 2 Fri 3 Sat 4 0/2 1 Job Sun 5 Mon 6 2/3 1 Job Tue 7 2/3 1 Job …" at bounding box center [784, 465] width 1568 height 686
click at [805, 596] on app-date-cell "10:00-16:00 (6h) 2/3 pin Adbike Riders Lewisham 1 Role Adbike Rider 1I 2/3 10:0…" at bounding box center [747, 482] width 164 height 653
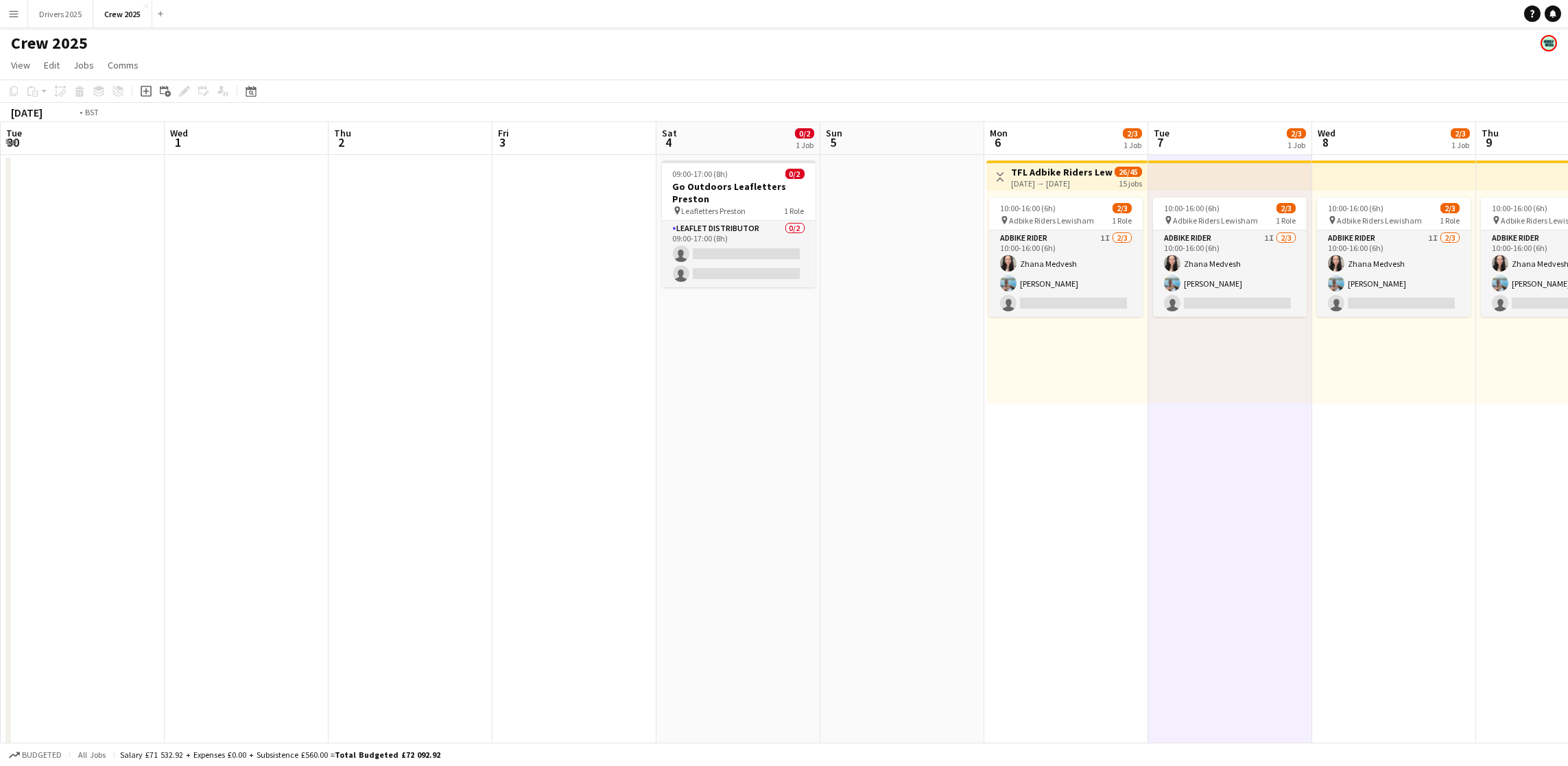
drag, startPoint x: 345, startPoint y: 534, endPoint x: 1763, endPoint y: 566, distance: 1418.4
click at [1568, 566] on html "Menu Boards Boards Boards All jobs Status Workforce Workforce My Workforce Recr…" at bounding box center [784, 416] width 1568 height 831
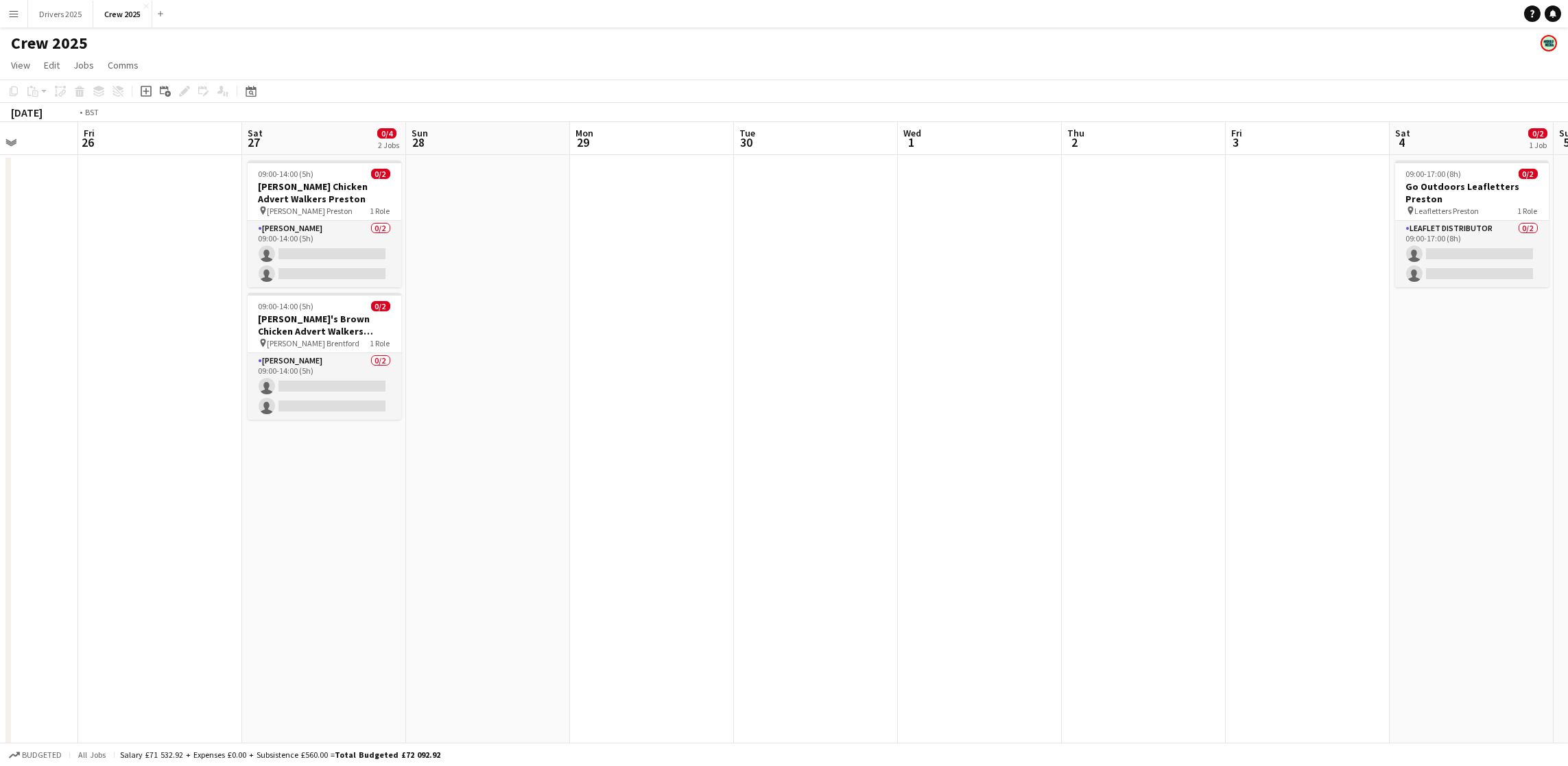
drag, startPoint x: 696, startPoint y: 514, endPoint x: 1142, endPoint y: 542, distance: 446.9
click at [1488, 518] on app-calendar-viewport "Wed 24 12/21 3 Jobs Thu 25 Fri 26 Sat 27 0/4 2 Jobs Sun 28 Mon 29 Tue 30 Wed 1 …" at bounding box center [784, 465] width 1568 height 686
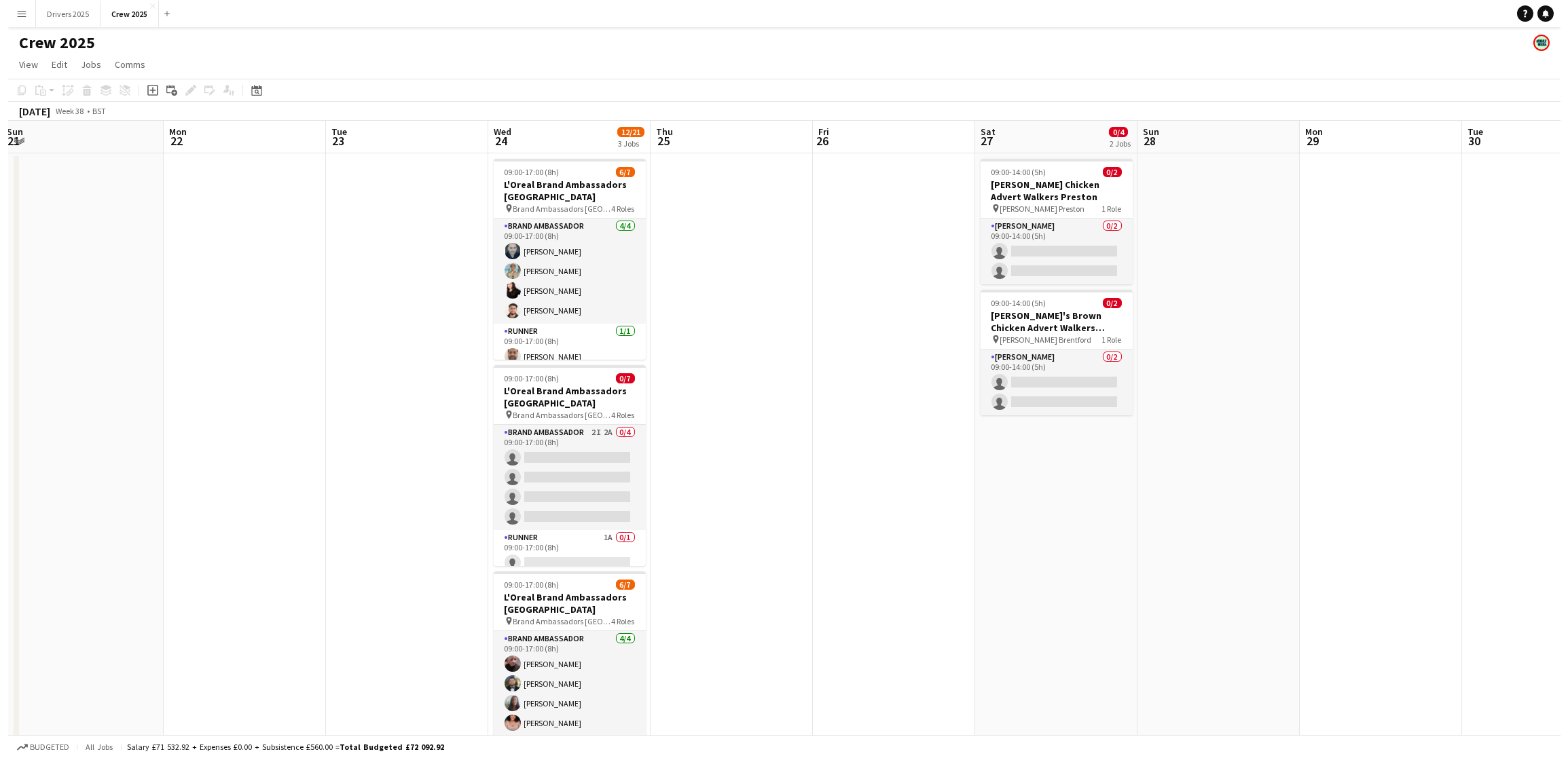
scroll to position [0, 417]
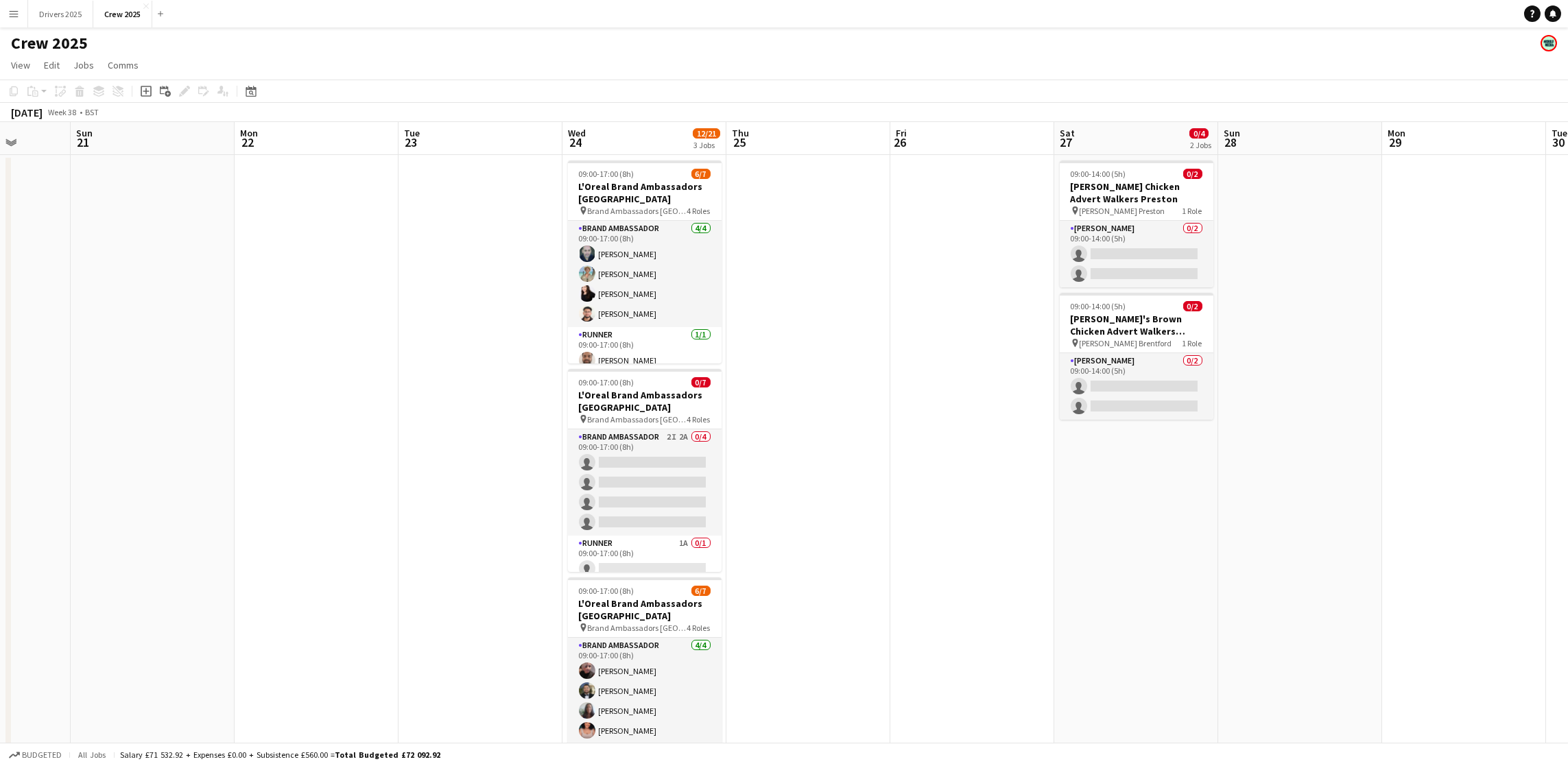
drag, startPoint x: 457, startPoint y: 504, endPoint x: 551, endPoint y: 503, distance: 94.0
click at [551, 503] on app-calendar-viewport "Thu 18 2/3 1 Job Fri 19 Sat 20 Sun 21 Mon 22 Tue 23 Wed 24 12/21 3 Jobs Thu 25 …" at bounding box center [784, 465] width 1568 height 686
click at [74, 20] on button "Drivers 2025 Close" at bounding box center [60, 14] width 65 height 27
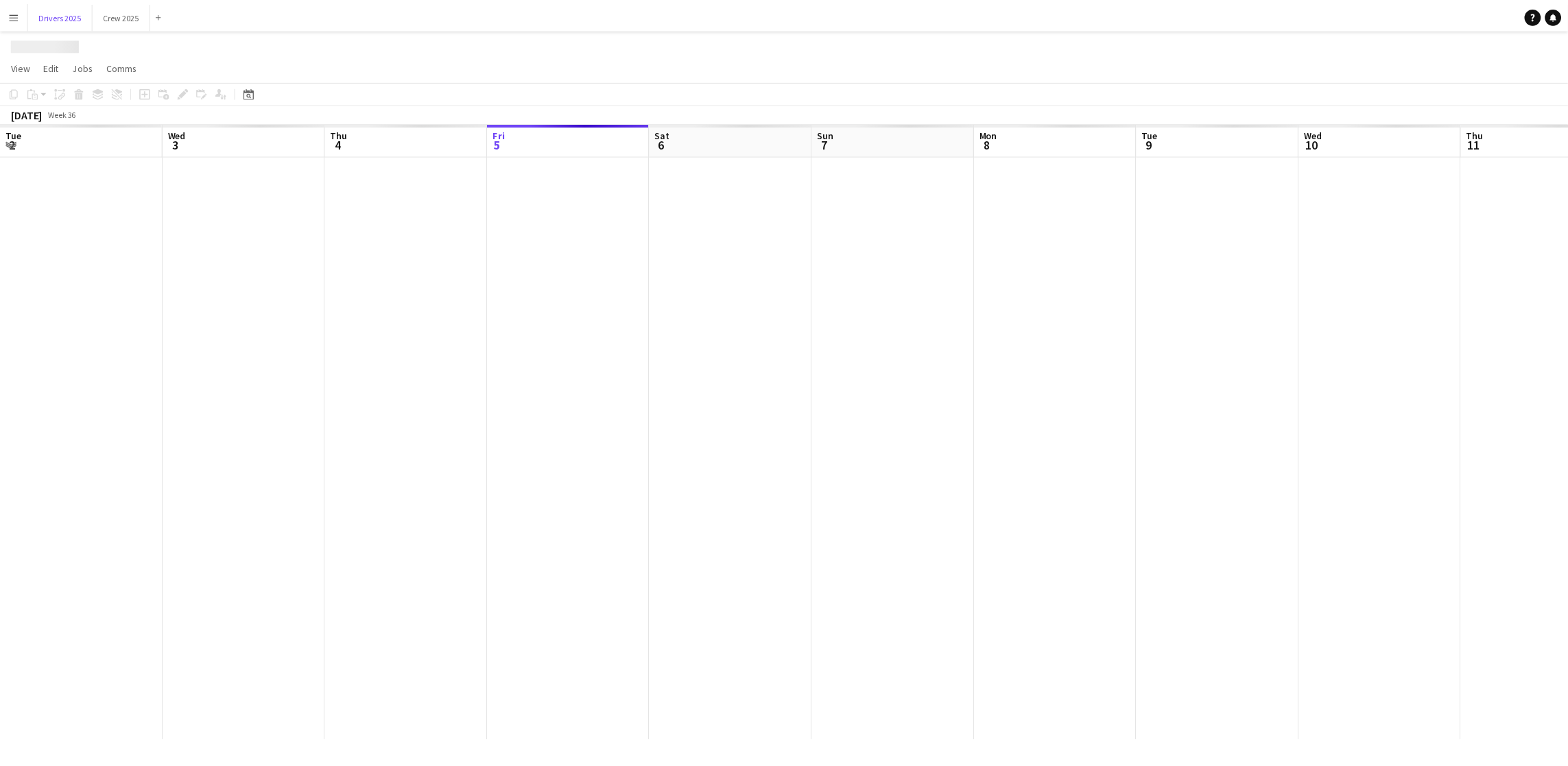
scroll to position [0, 327]
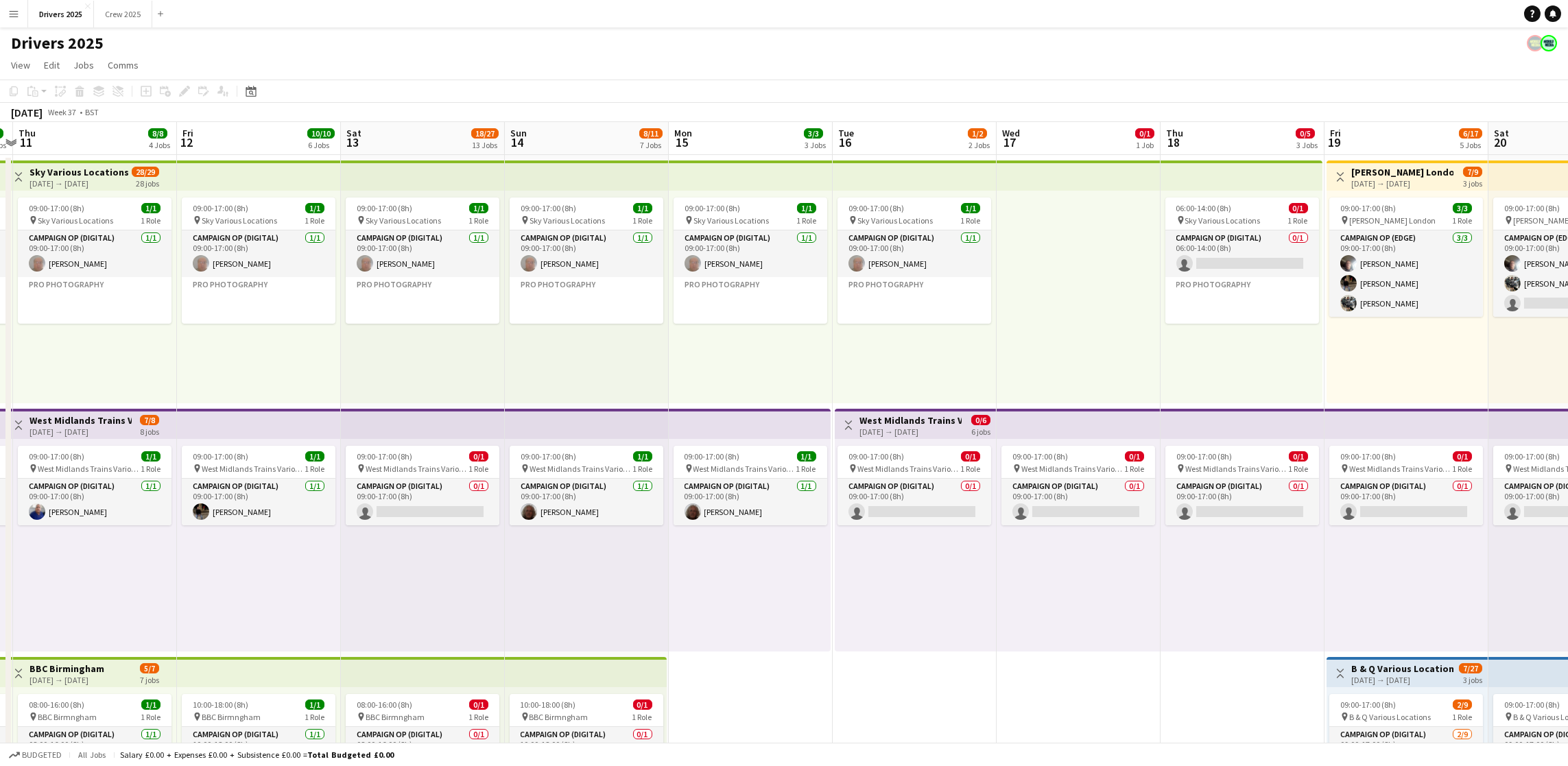
drag, startPoint x: 1251, startPoint y: 338, endPoint x: 0, endPoint y: 429, distance: 1254.3
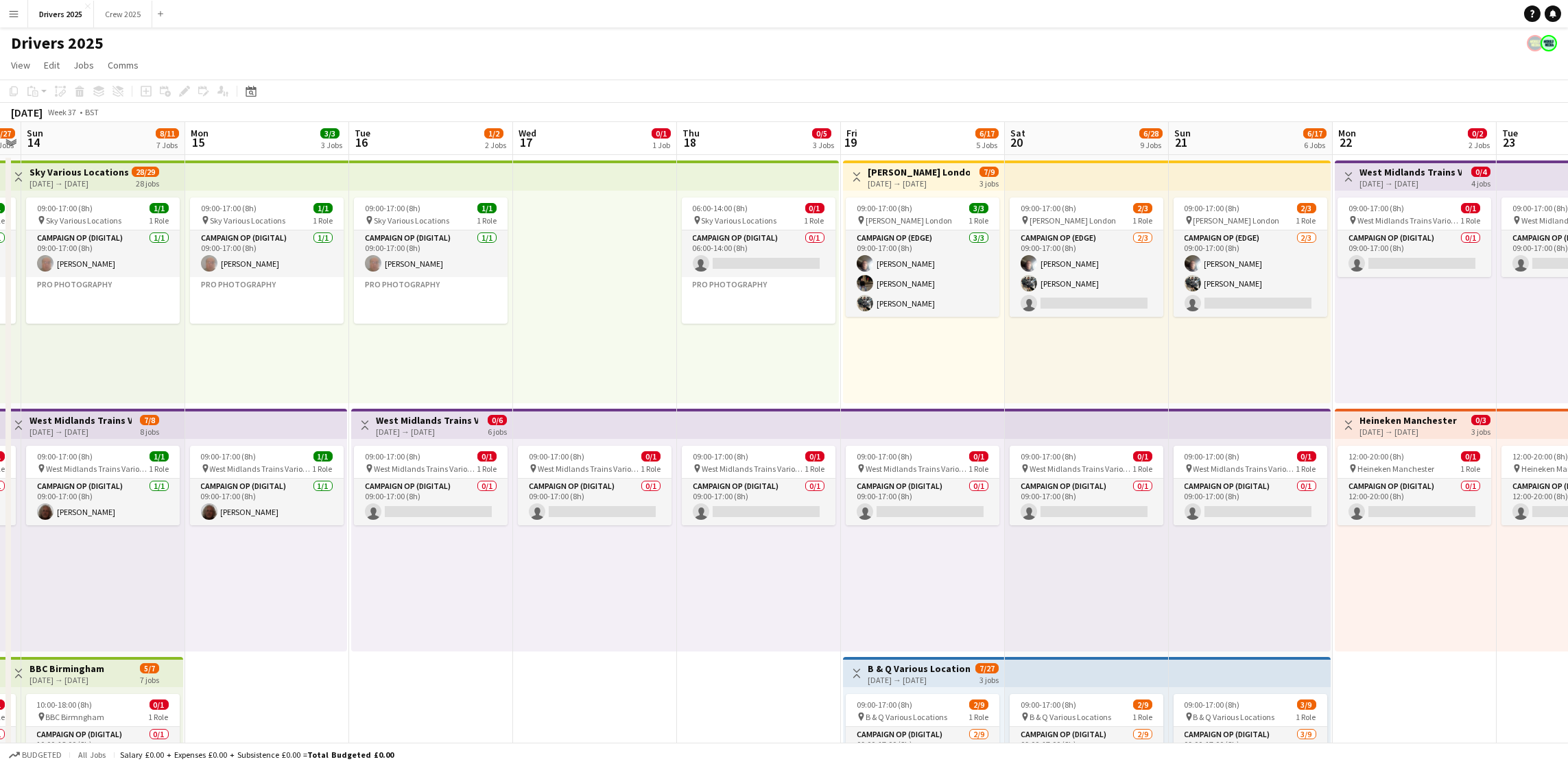
drag, startPoint x: 880, startPoint y: 401, endPoint x: 558, endPoint y: 360, distance: 324.6
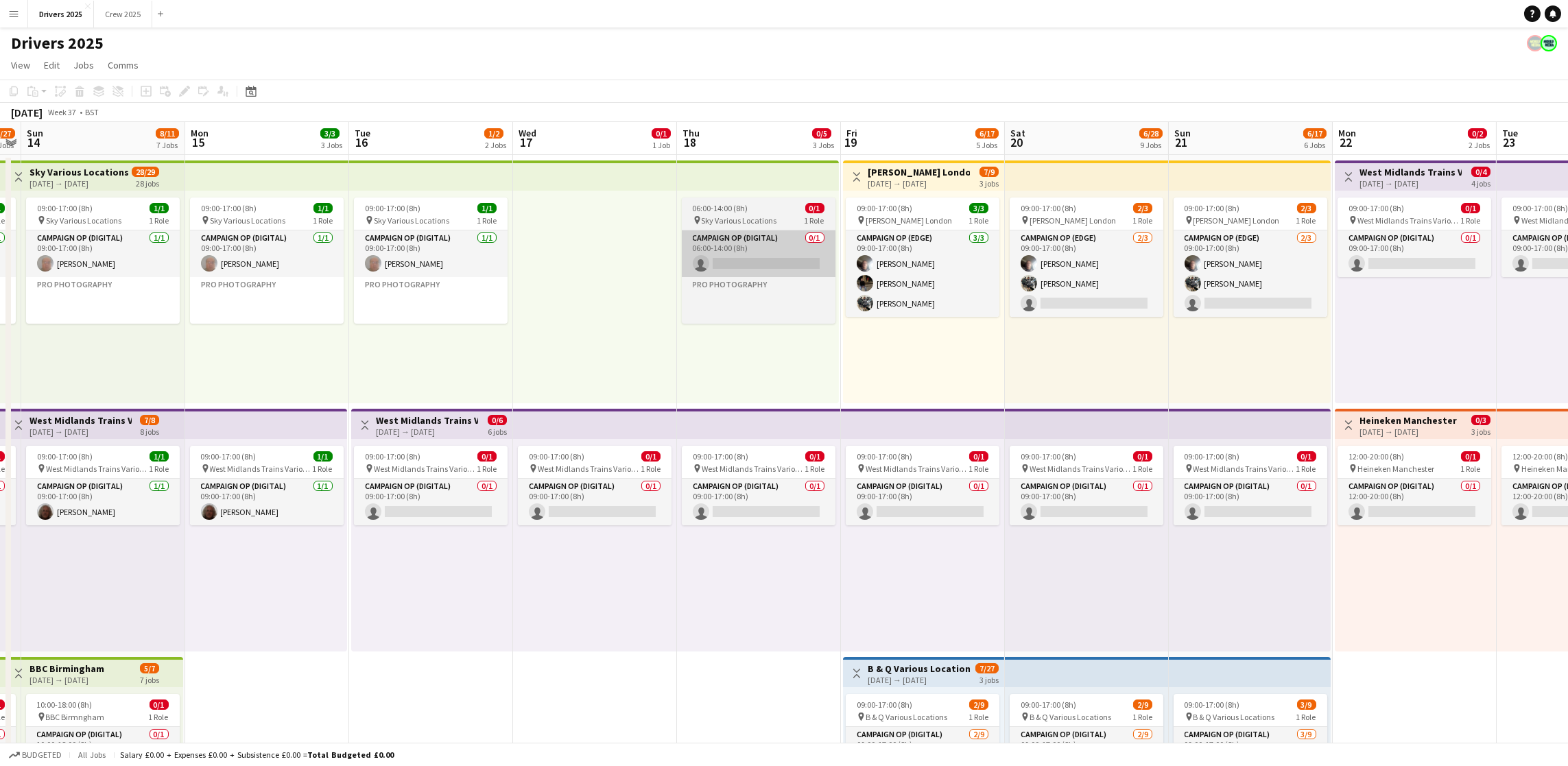
scroll to position [0, 473]
click at [735, 216] on span "Sky Various Locations" at bounding box center [737, 221] width 76 height 10
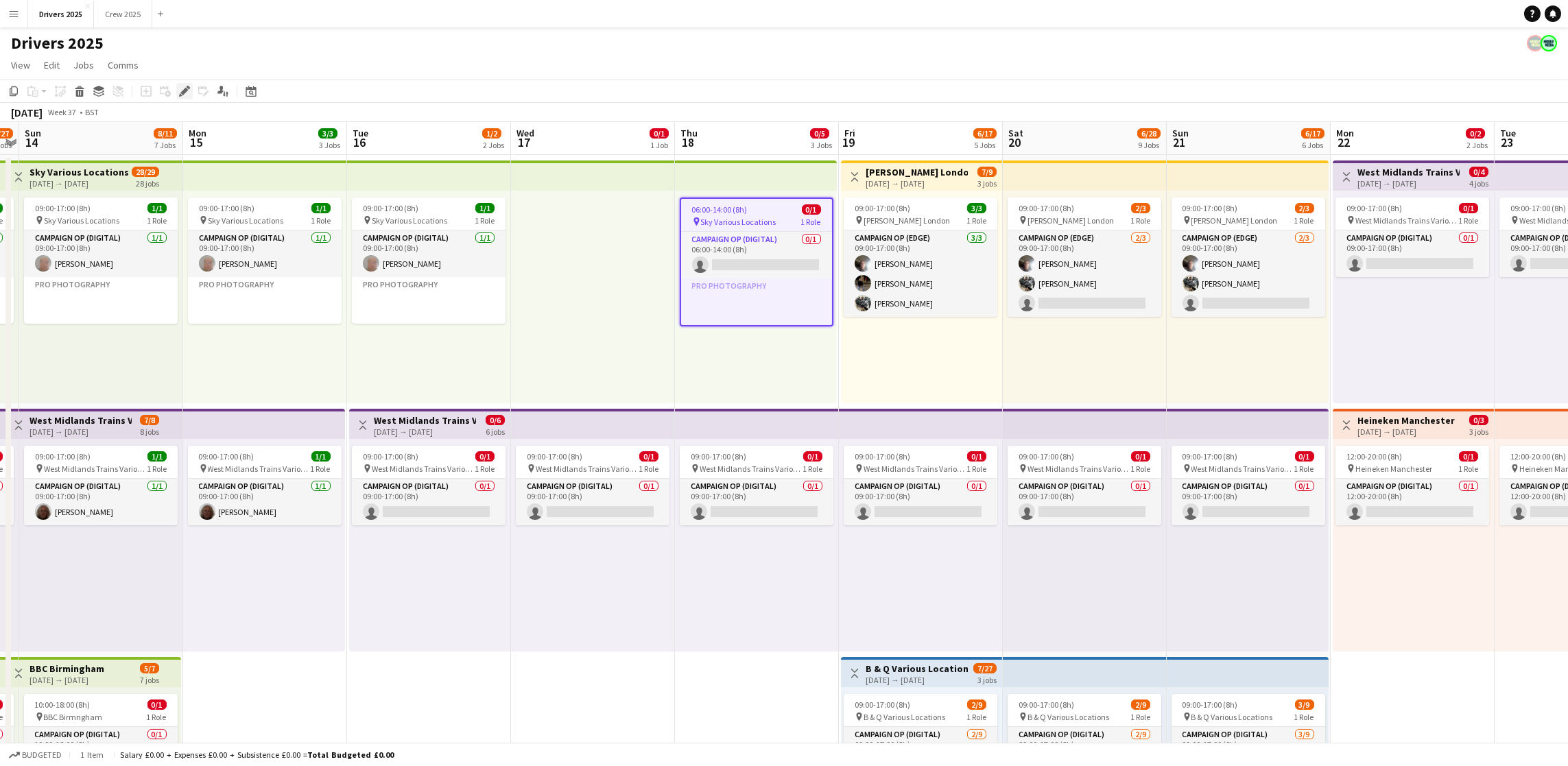
click at [182, 90] on icon at bounding box center [184, 91] width 7 height 7
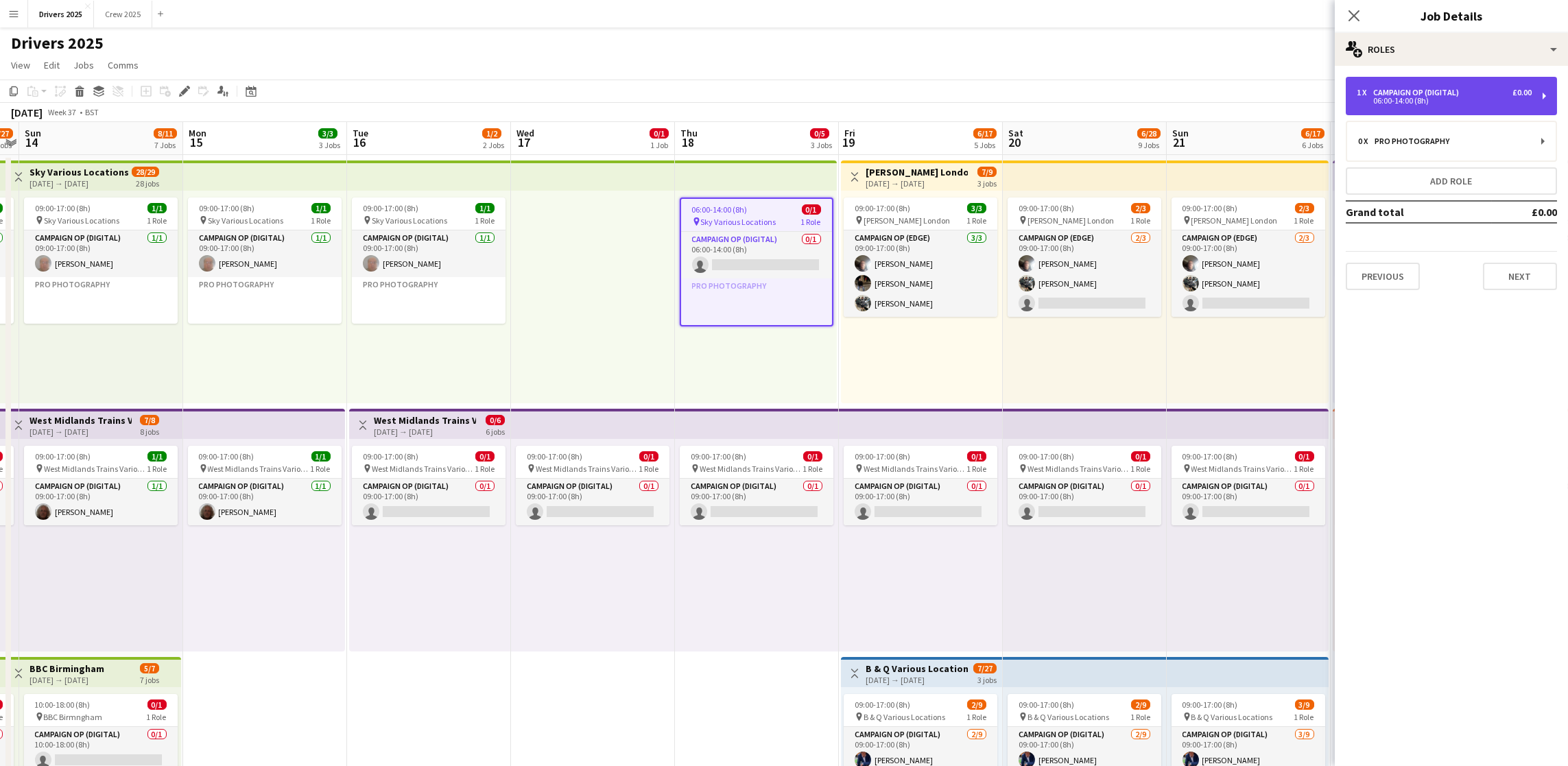
click at [1425, 103] on div "06:00-14:00 (8h)" at bounding box center [1444, 100] width 175 height 7
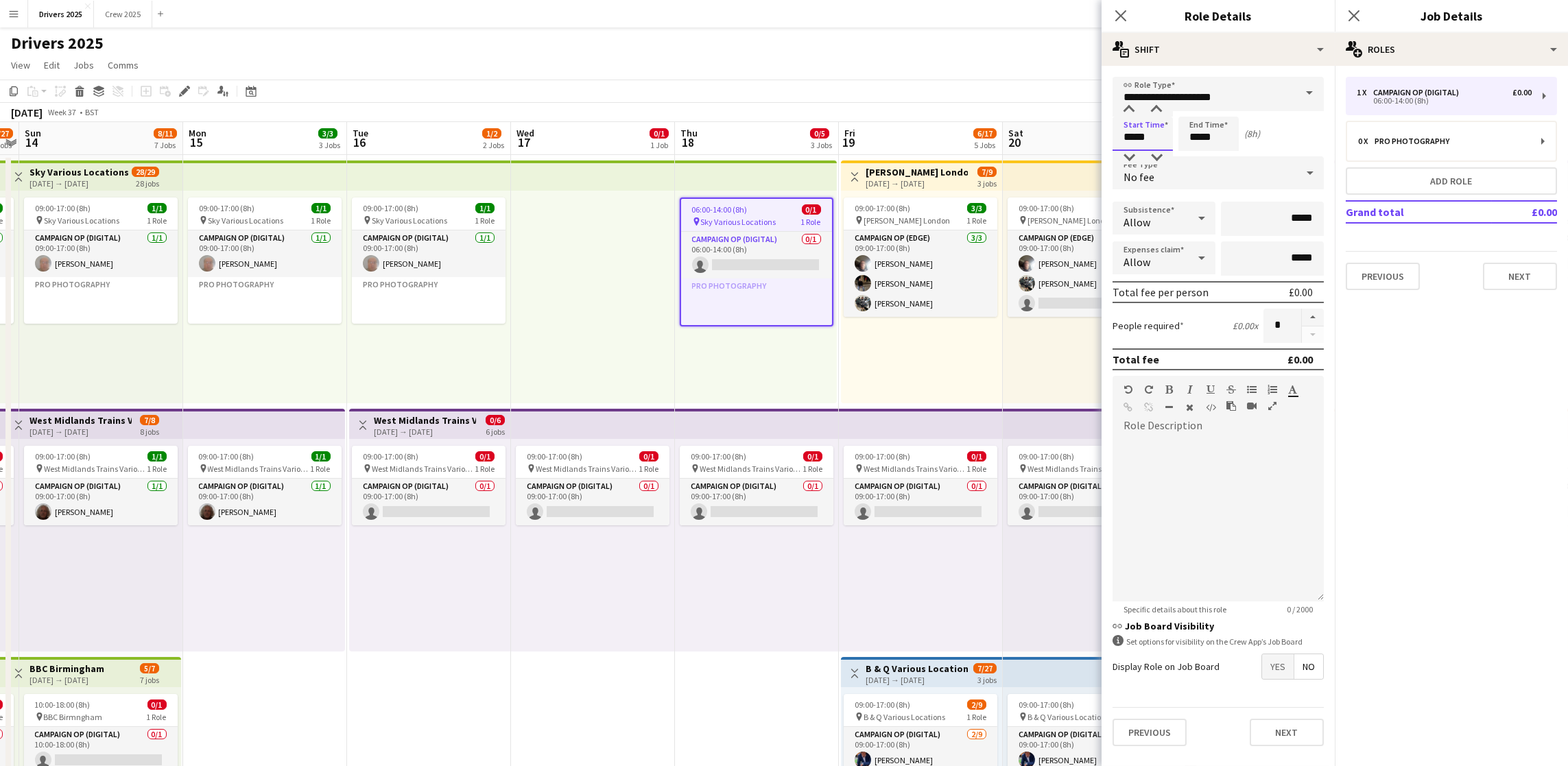
drag, startPoint x: 1157, startPoint y: 139, endPoint x: 899, endPoint y: 147, distance: 258.1
type input "*****"
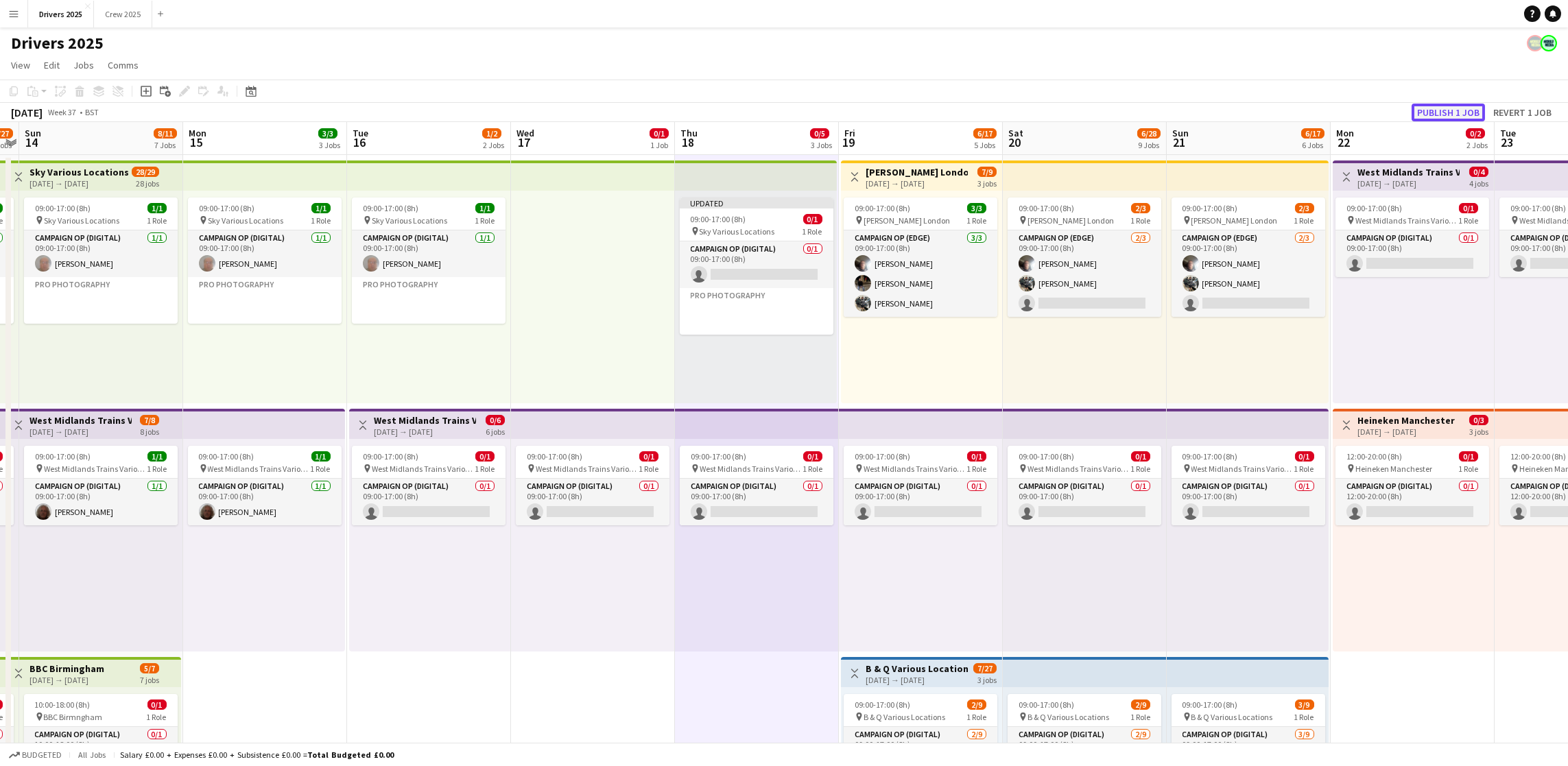
click at [1438, 107] on button "Publish 1 job" at bounding box center [1448, 112] width 73 height 18
click at [247, 91] on icon "Date picker" at bounding box center [251, 92] width 11 height 11
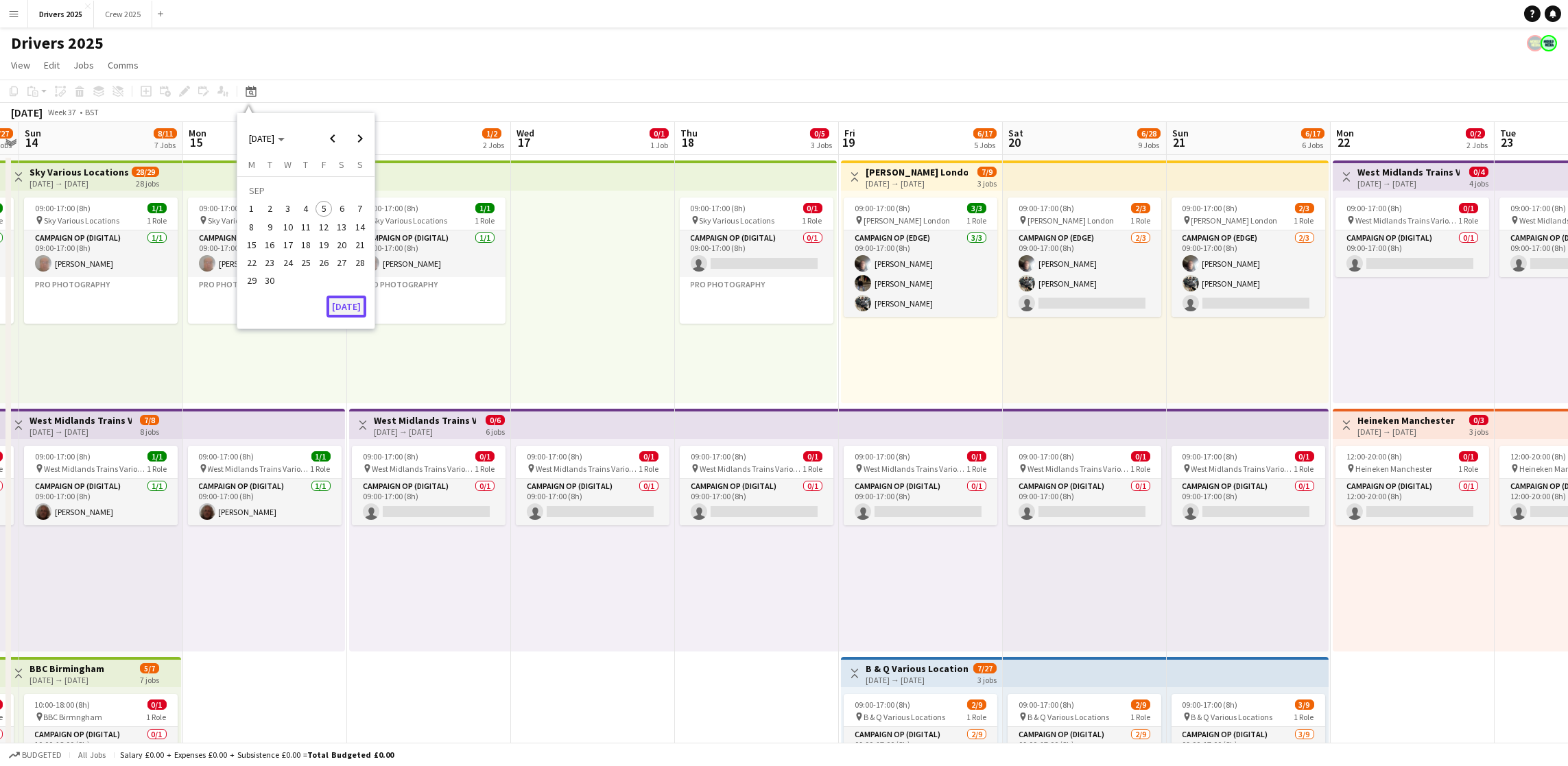
click at [349, 302] on button "[DATE]" at bounding box center [346, 307] width 40 height 22
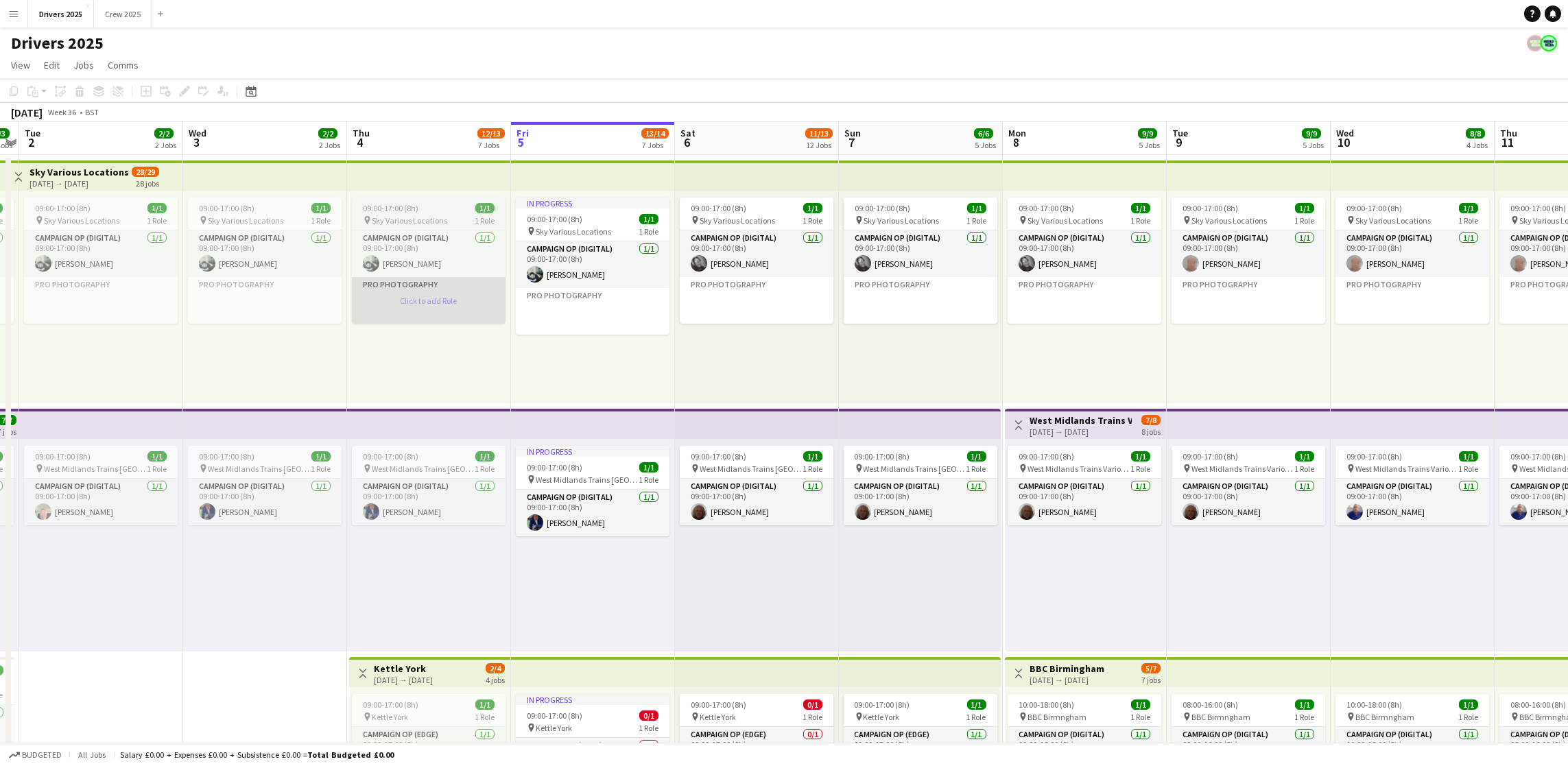
scroll to position [0, 471]
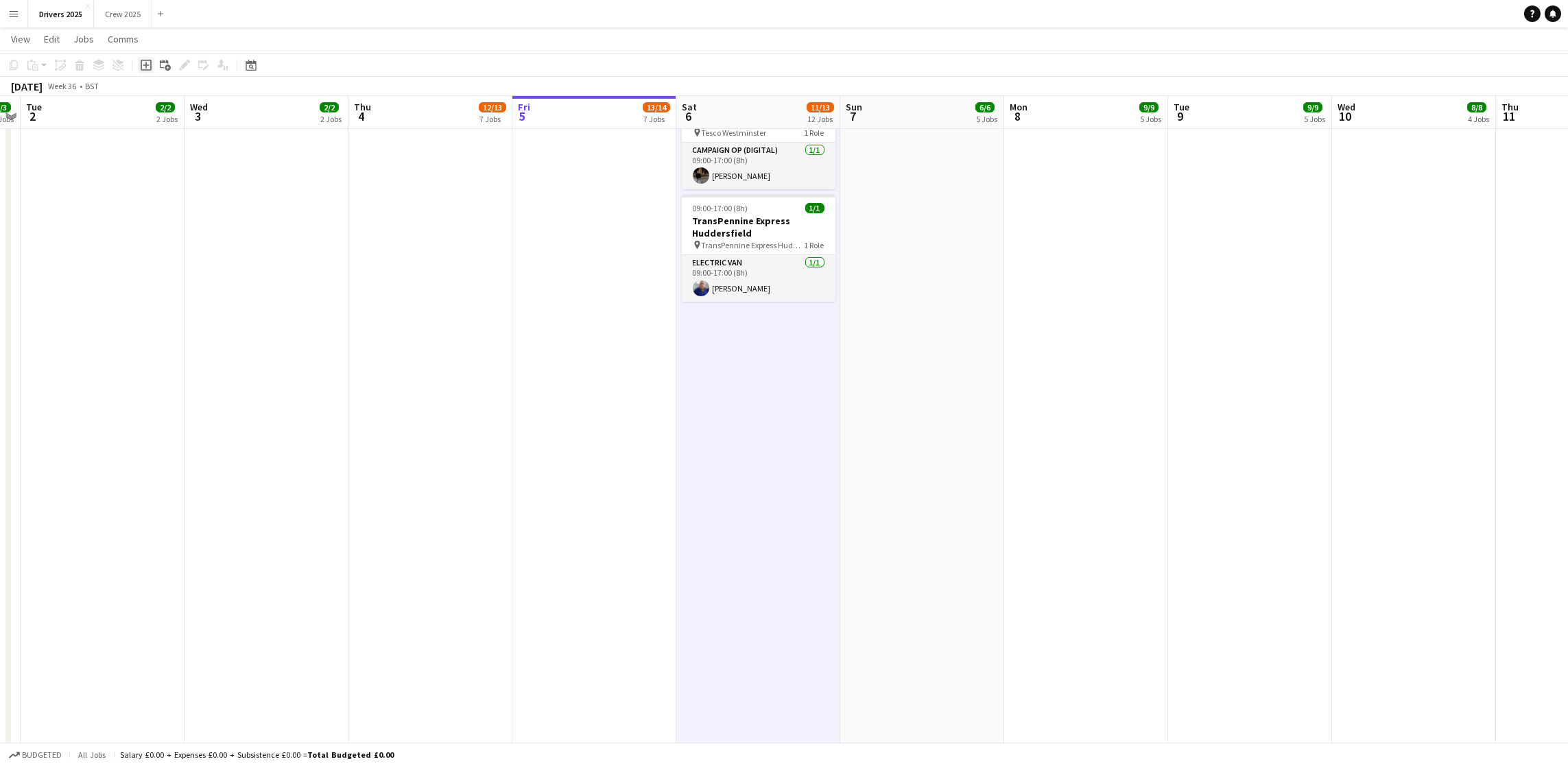
click at [141, 63] on icon "Add job" at bounding box center [146, 65] width 11 height 11
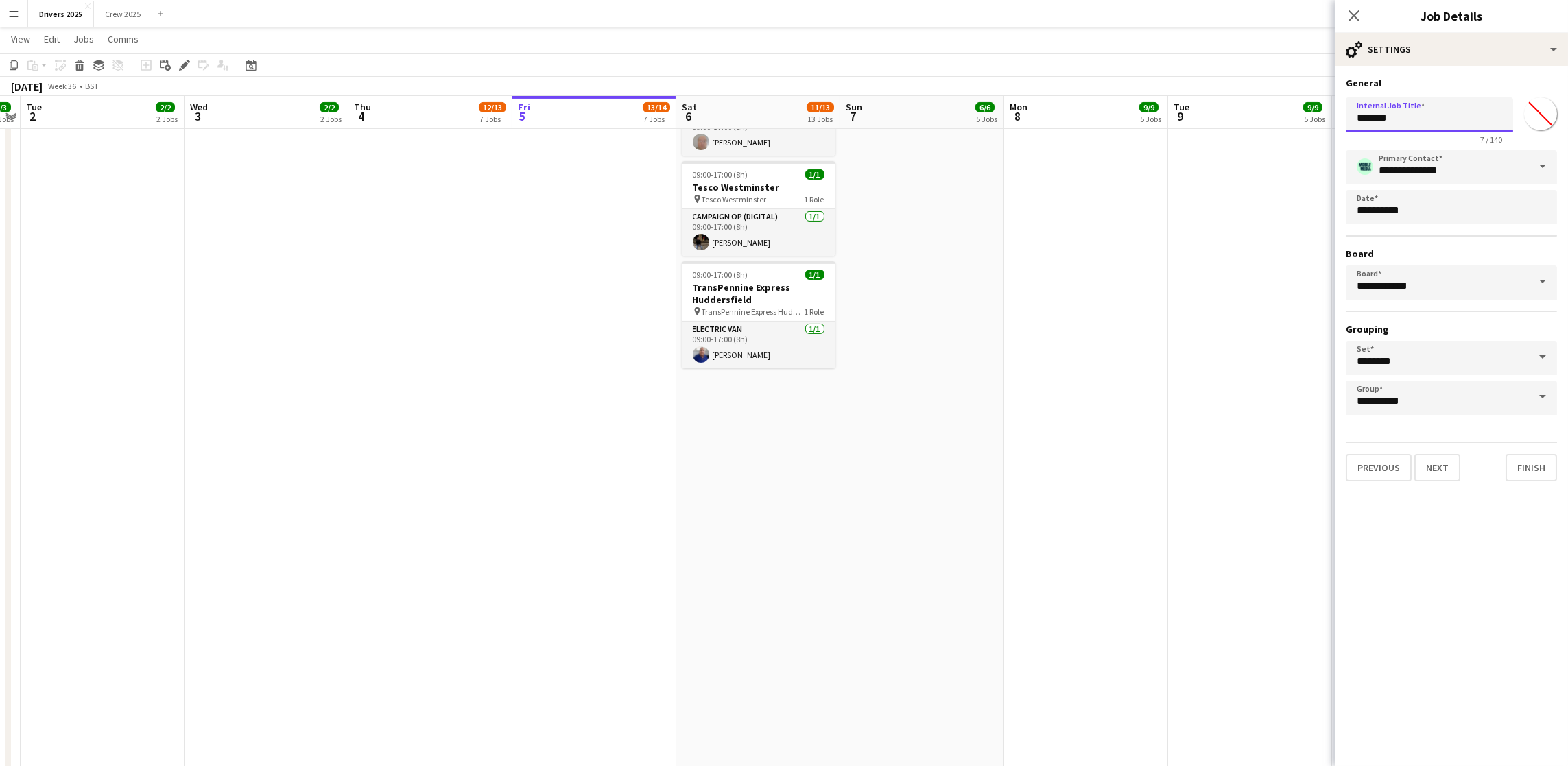
drag, startPoint x: 1395, startPoint y: 110, endPoint x: 1149, endPoint y: 111, distance: 246.0
drag, startPoint x: 1480, startPoint y: 124, endPoint x: 1276, endPoint y: 117, distance: 204.1
type input "**********"
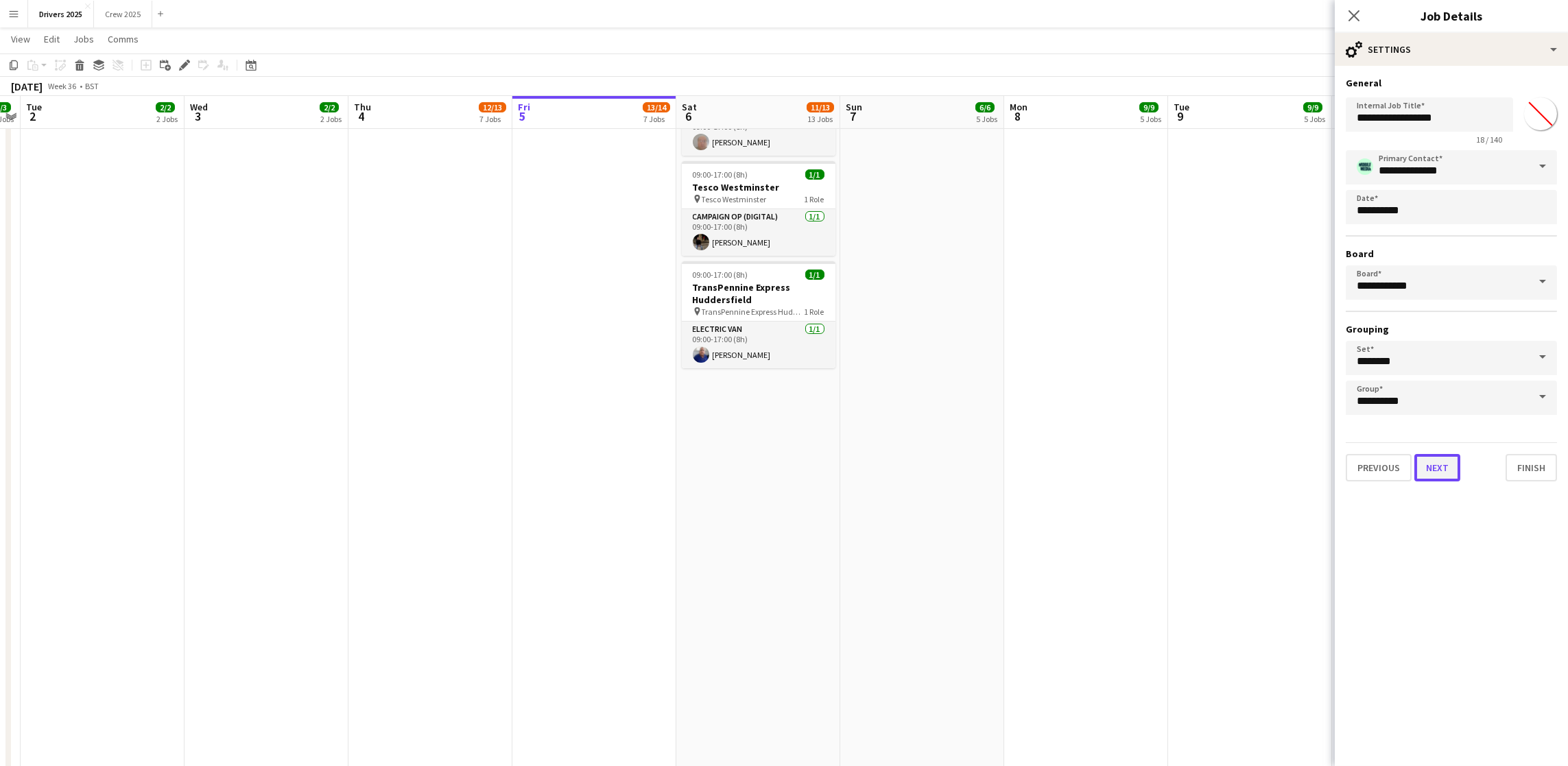
click at [1430, 457] on button "Next" at bounding box center [1437, 467] width 46 height 27
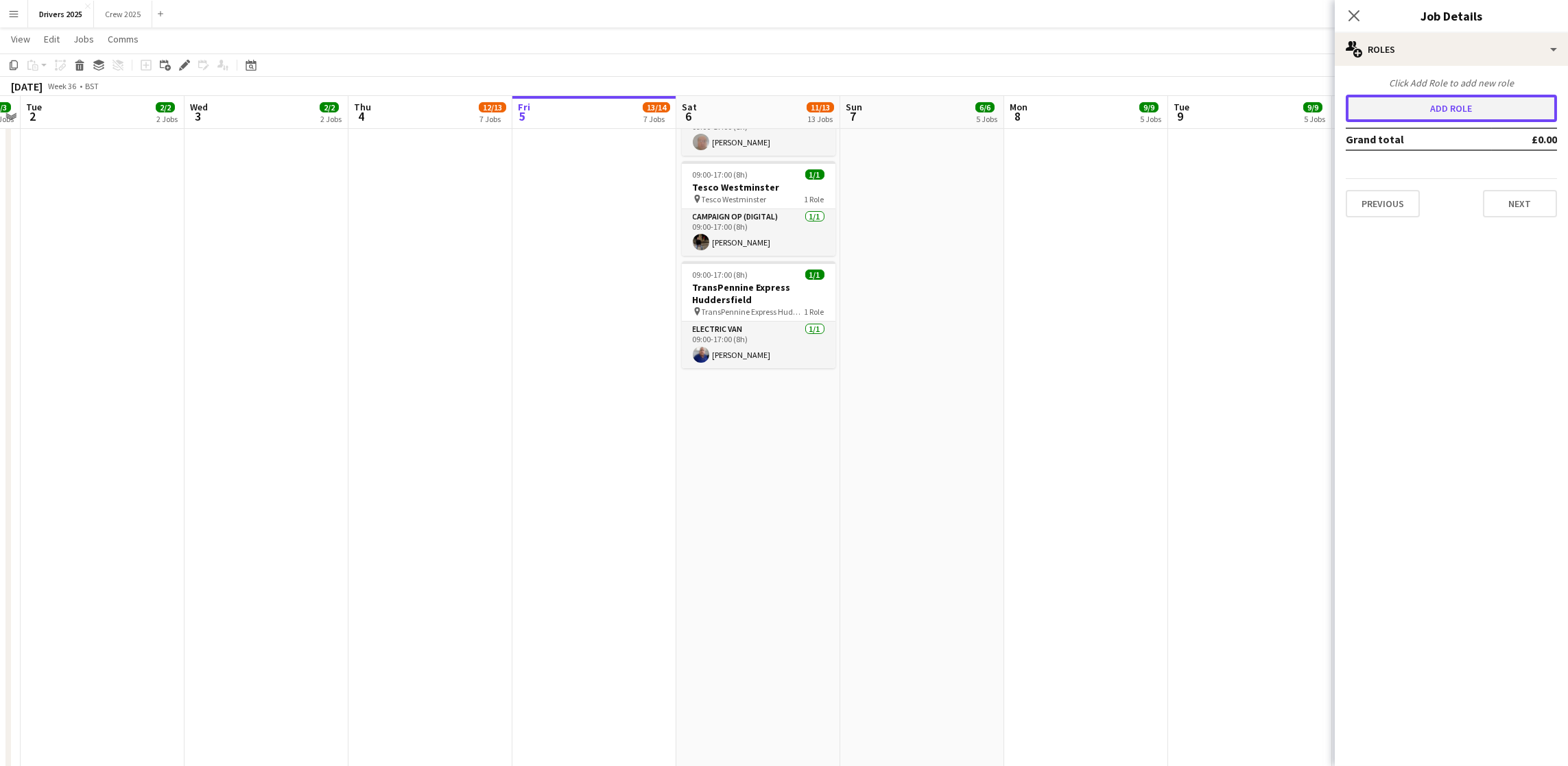
drag, startPoint x: 1431, startPoint y: 111, endPoint x: 1472, endPoint y: 217, distance: 113.7
click at [1431, 111] on button "Add role" at bounding box center [1451, 108] width 211 height 27
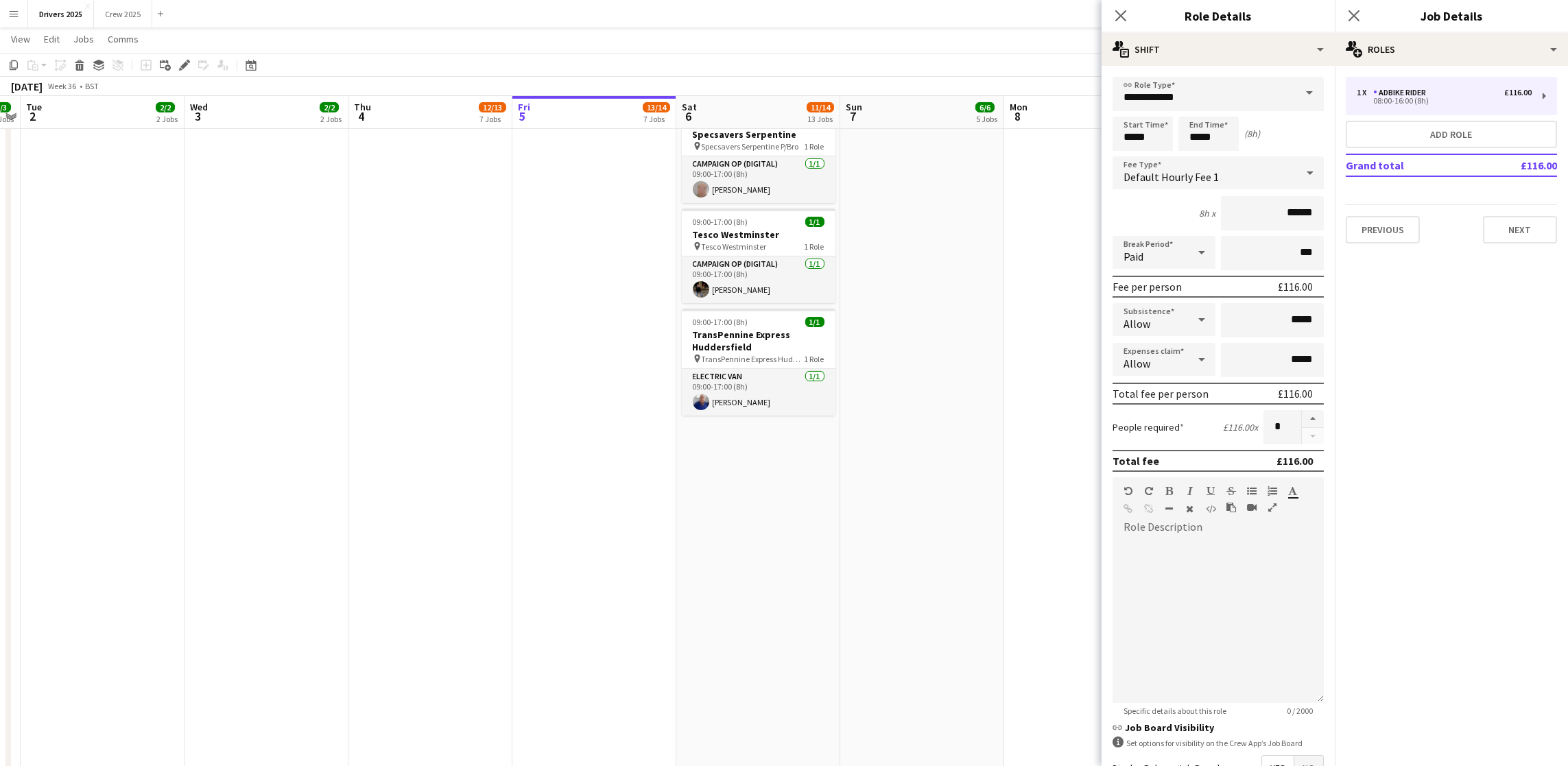
click at [1295, 96] on span at bounding box center [1309, 93] width 29 height 33
click at [1202, 258] on span "Campaign Op (Digital)" at bounding box center [1210, 264] width 174 height 13
type input "**********"
type input "*****"
drag, startPoint x: 1154, startPoint y: 137, endPoint x: 1098, endPoint y: 135, distance: 56.0
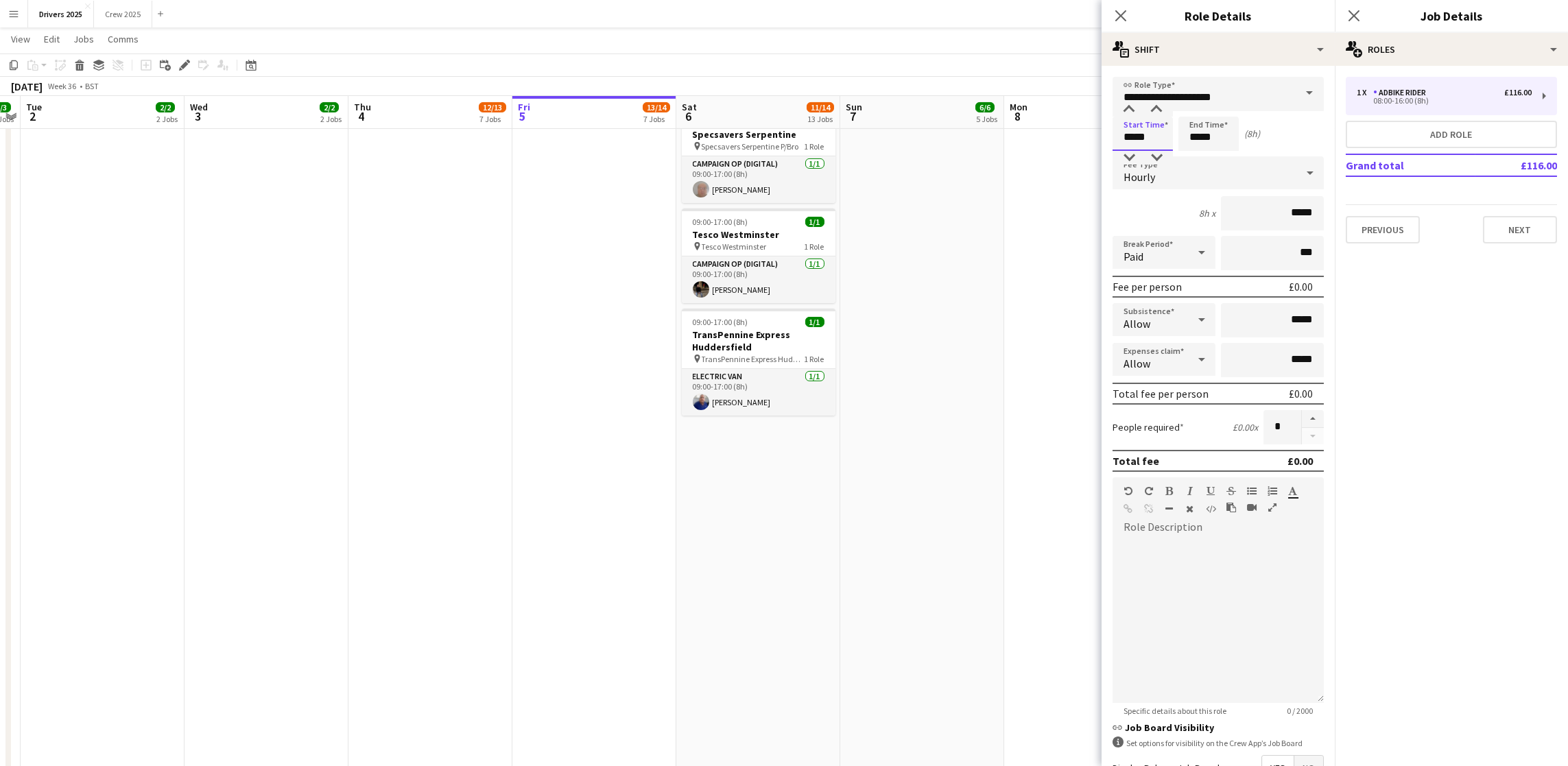
type input "*****"
click at [1165, 162] on div "Hourly" at bounding box center [1204, 172] width 184 height 33
click at [1149, 278] on span "No fee" at bounding box center [1210, 279] width 174 height 13
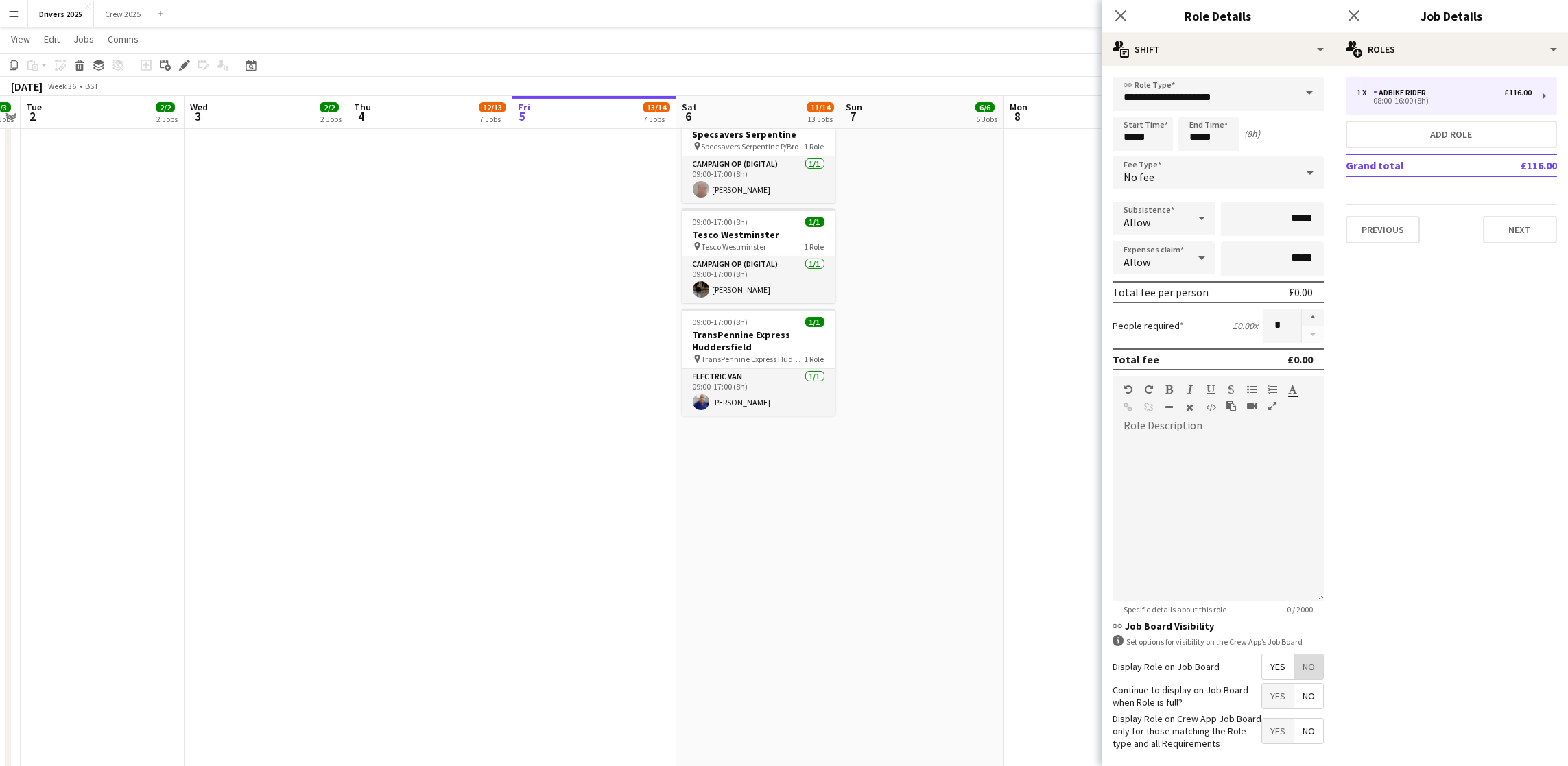
click at [1296, 679] on span "No" at bounding box center [1309, 666] width 29 height 25
click at [1494, 225] on button "Next" at bounding box center [1519, 229] width 74 height 27
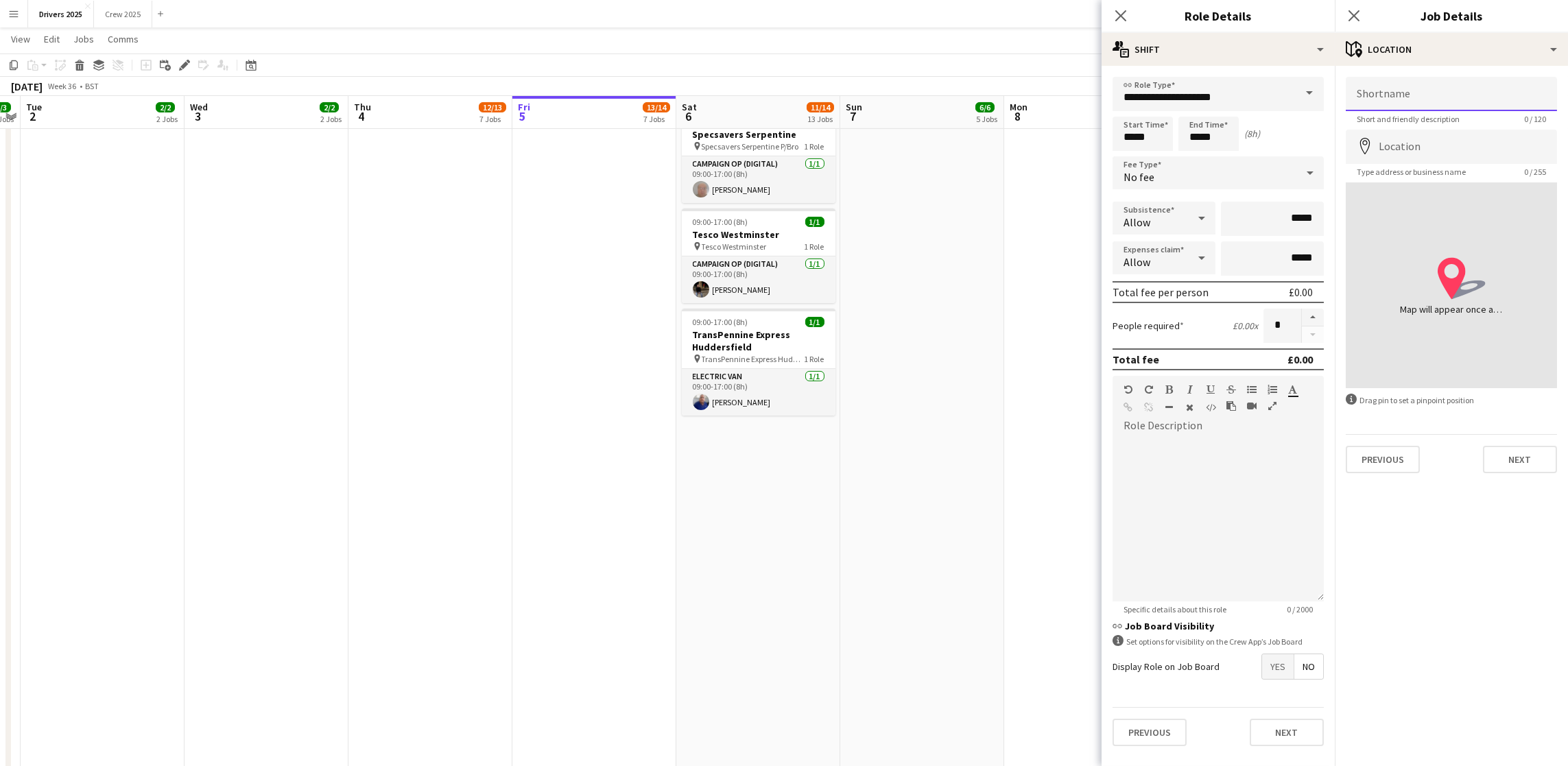
click at [1441, 95] on input "Shortname" at bounding box center [1451, 94] width 211 height 34
paste input "**********"
type input "**********"
click at [1433, 136] on input "Location" at bounding box center [1451, 147] width 211 height 34
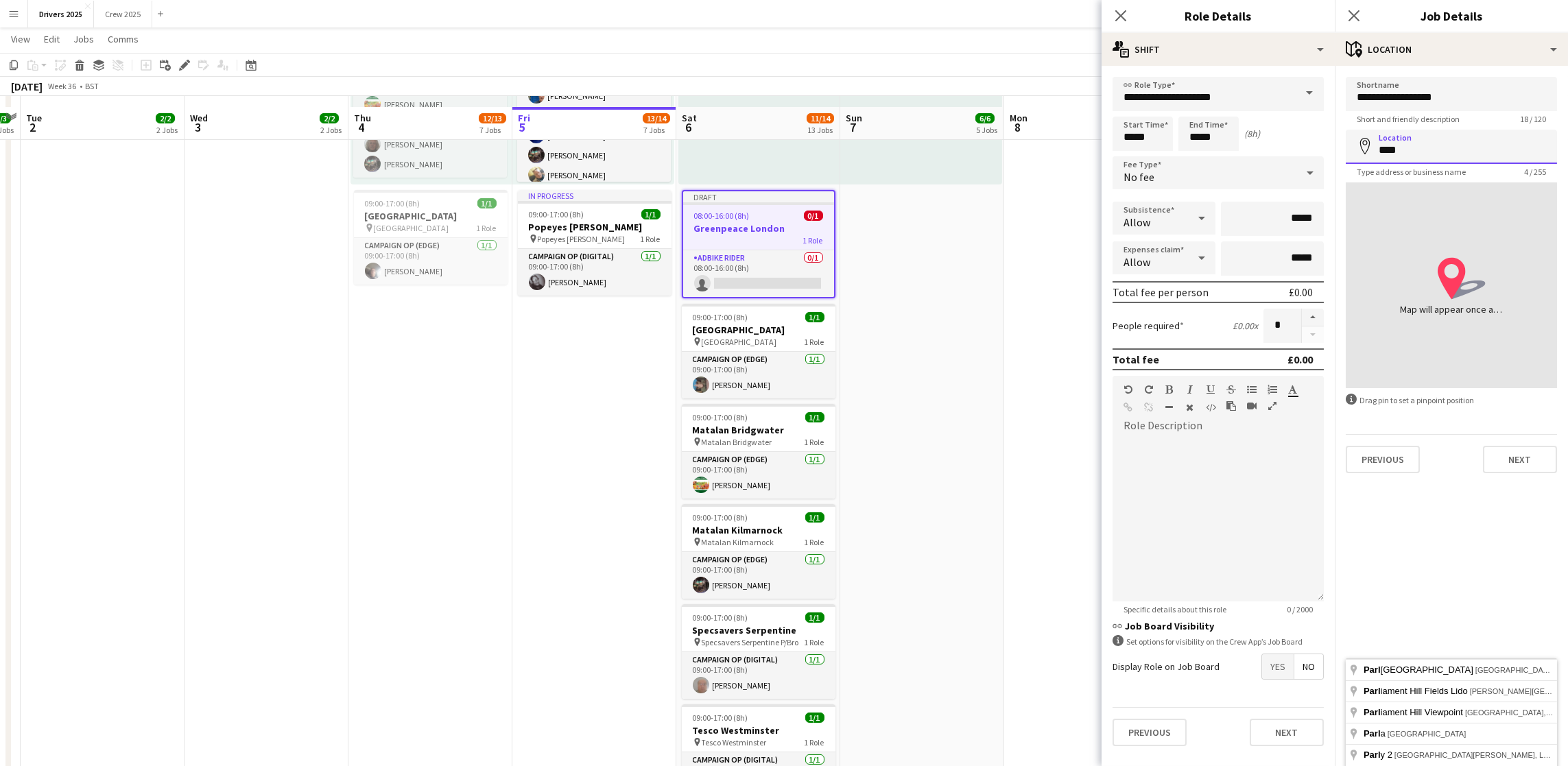
scroll to position [1440, 0]
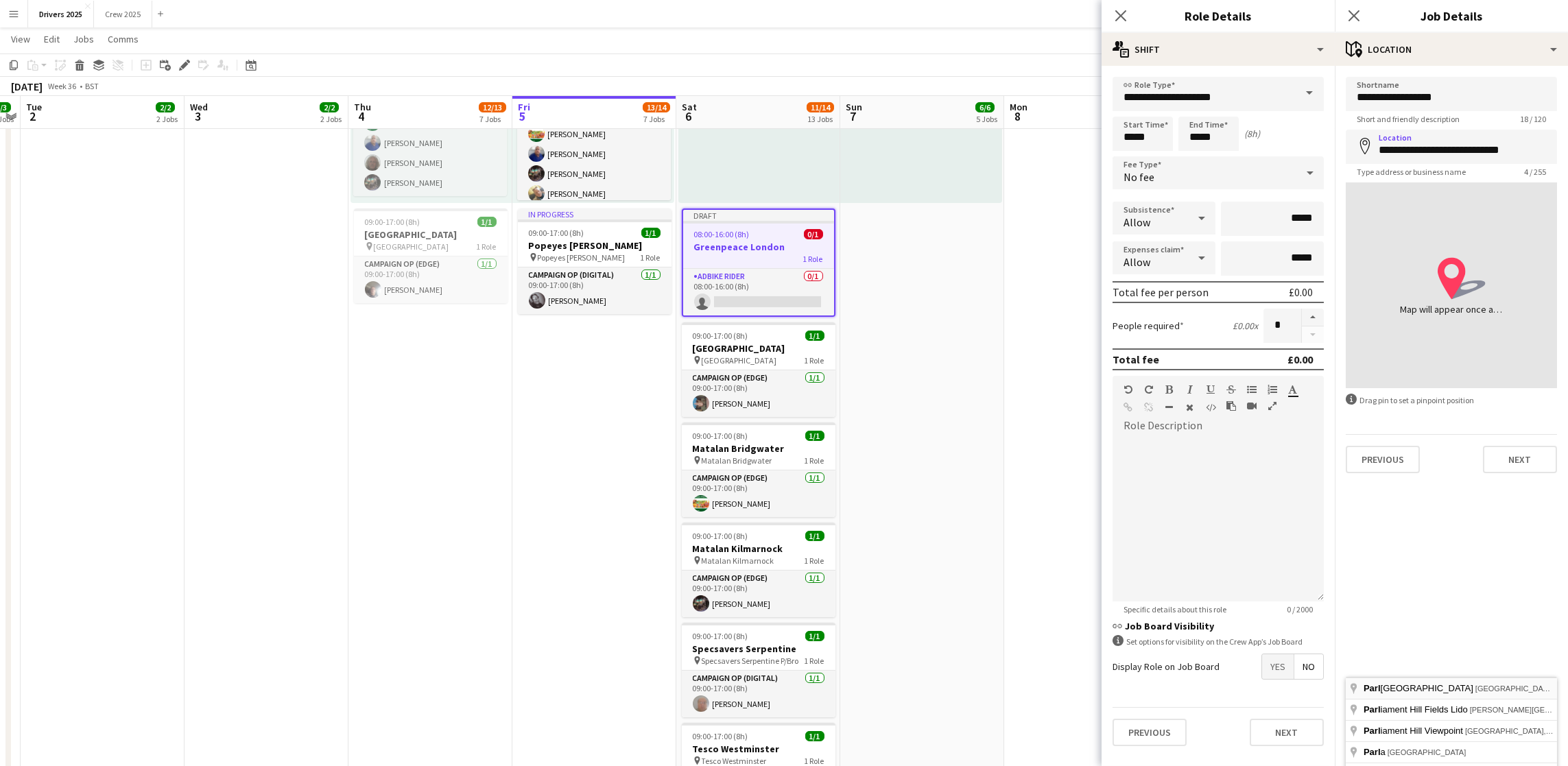
type input "**********"
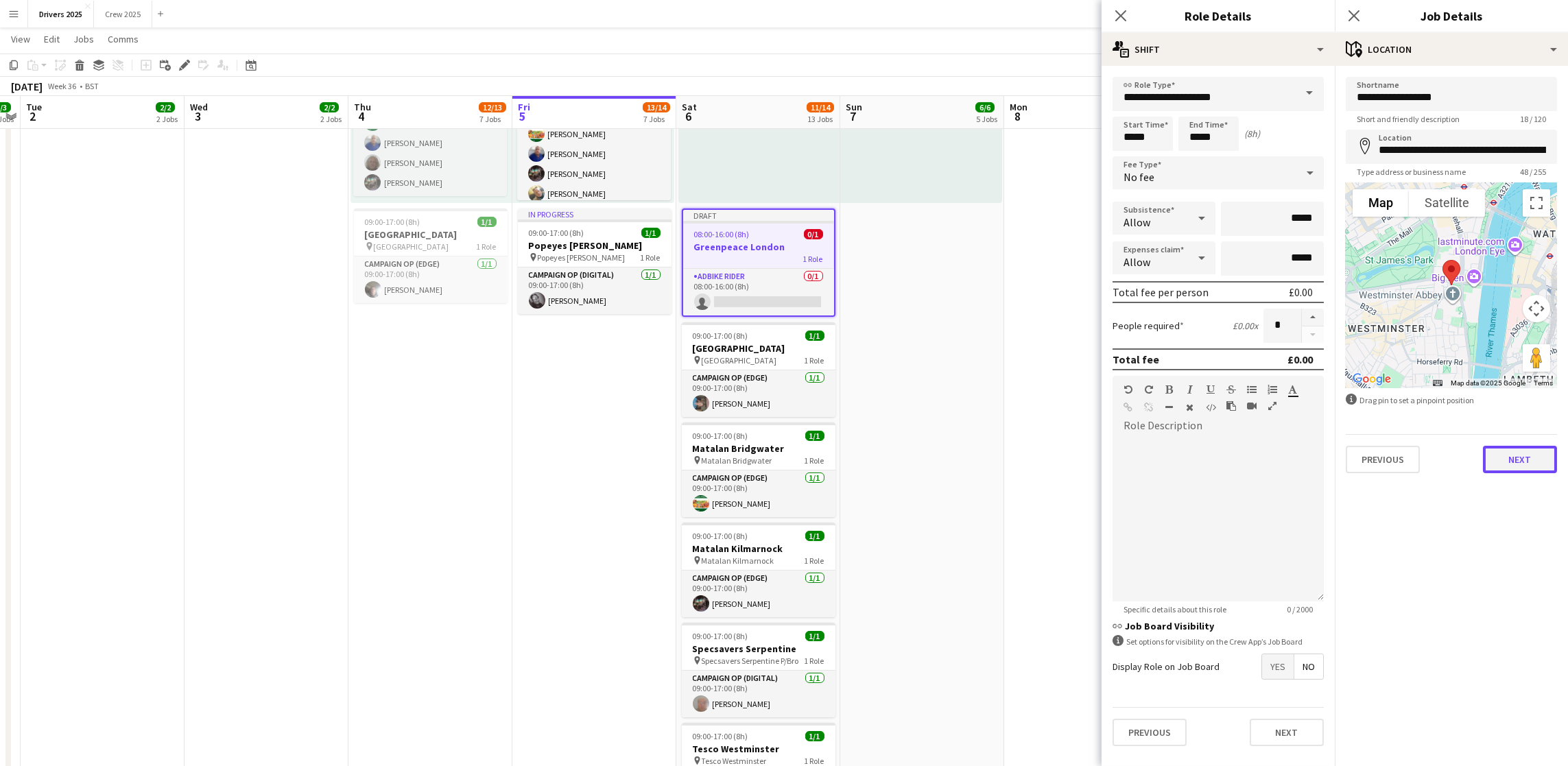
click at [1519, 465] on button "Next" at bounding box center [1519, 459] width 74 height 27
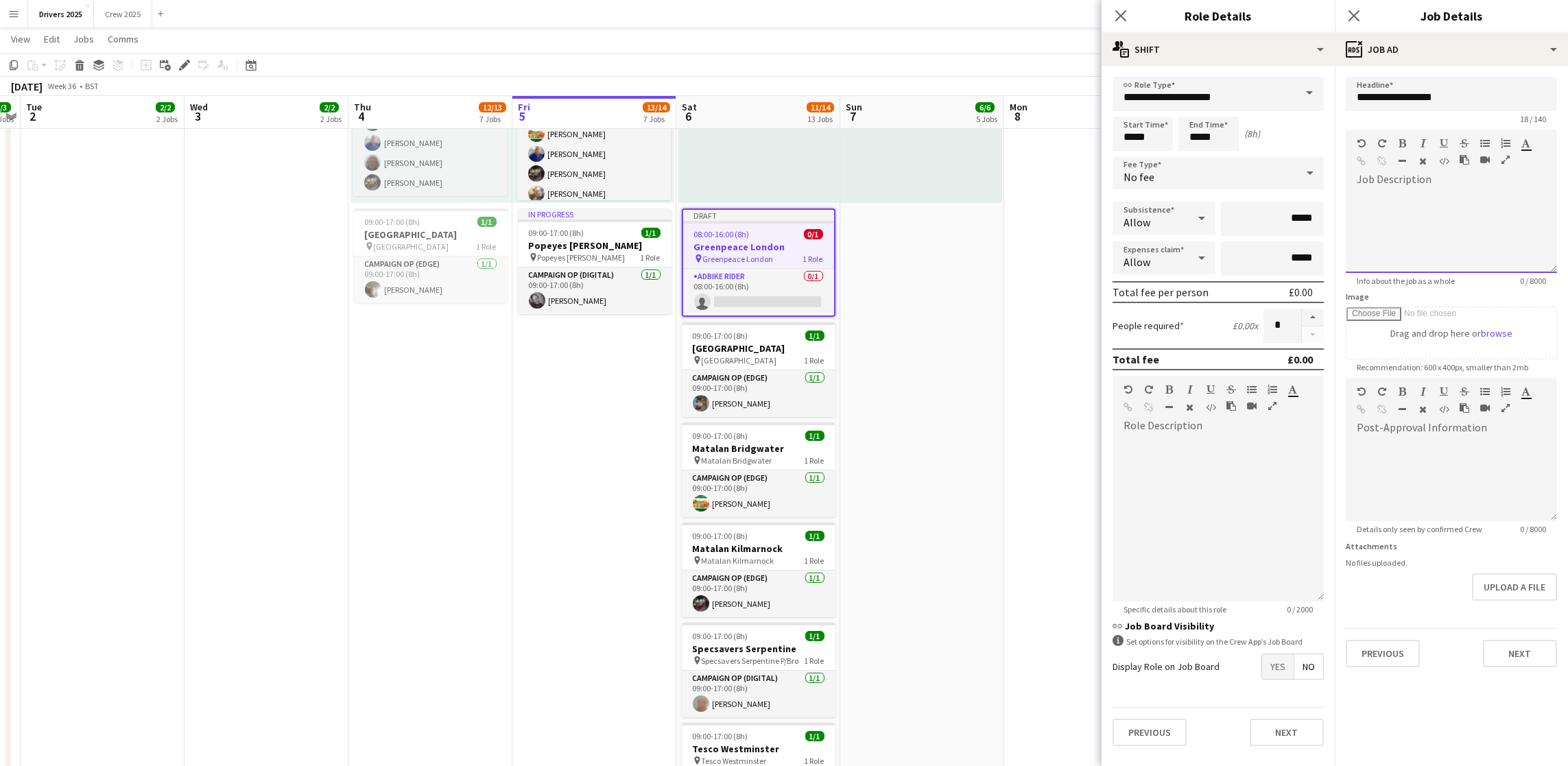
click at [1474, 211] on div at bounding box center [1451, 232] width 211 height 82
drag, startPoint x: 1512, startPoint y: 647, endPoint x: 1511, endPoint y: 640, distance: 7.1
click at [1511, 647] on button "Next" at bounding box center [1519, 654] width 74 height 27
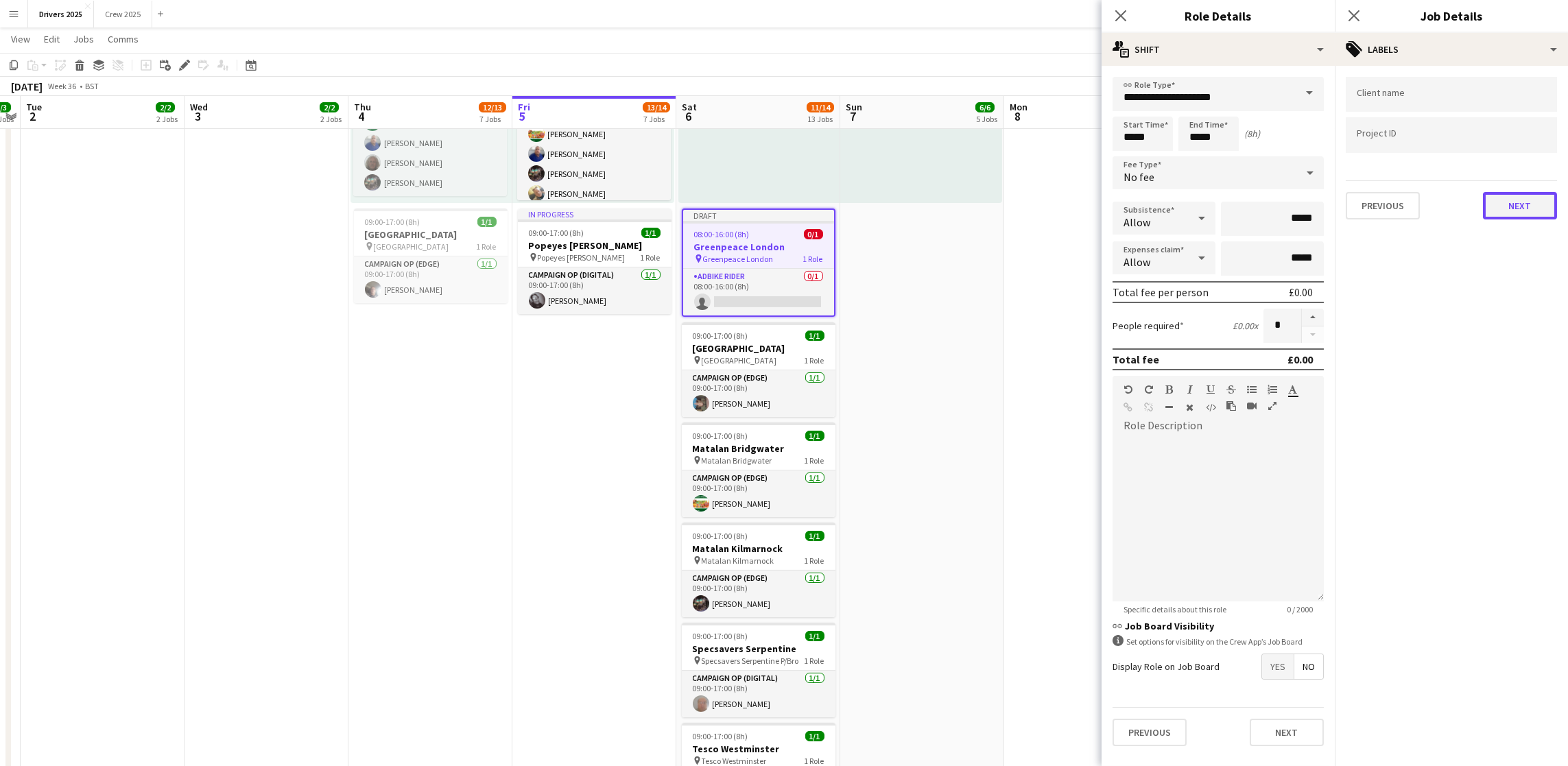
click at [1530, 206] on button "Next" at bounding box center [1519, 205] width 74 height 27
click at [1532, 137] on button "Next" at bounding box center [1519, 142] width 74 height 27
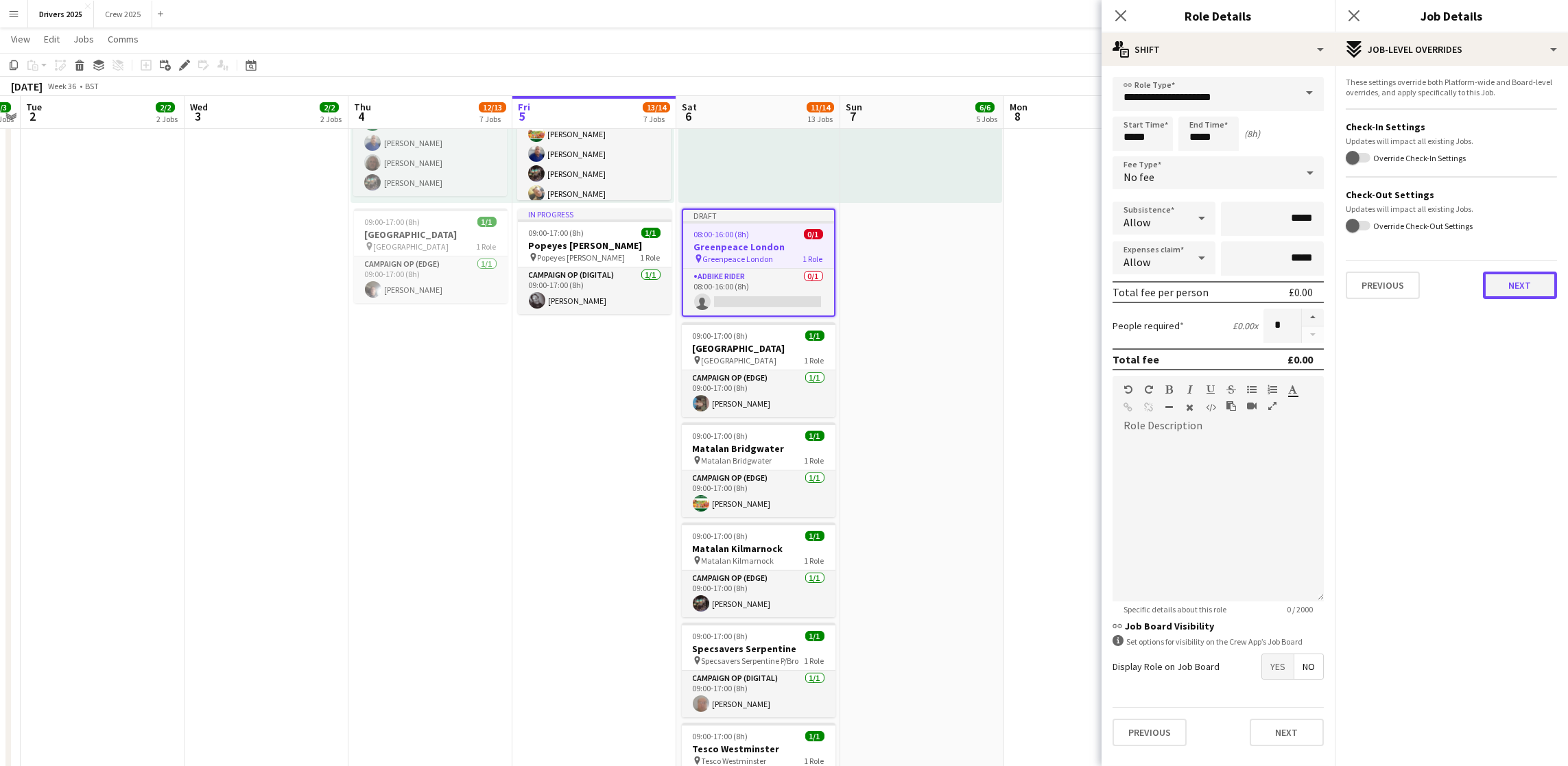
click at [1528, 294] on button "Next" at bounding box center [1519, 285] width 74 height 27
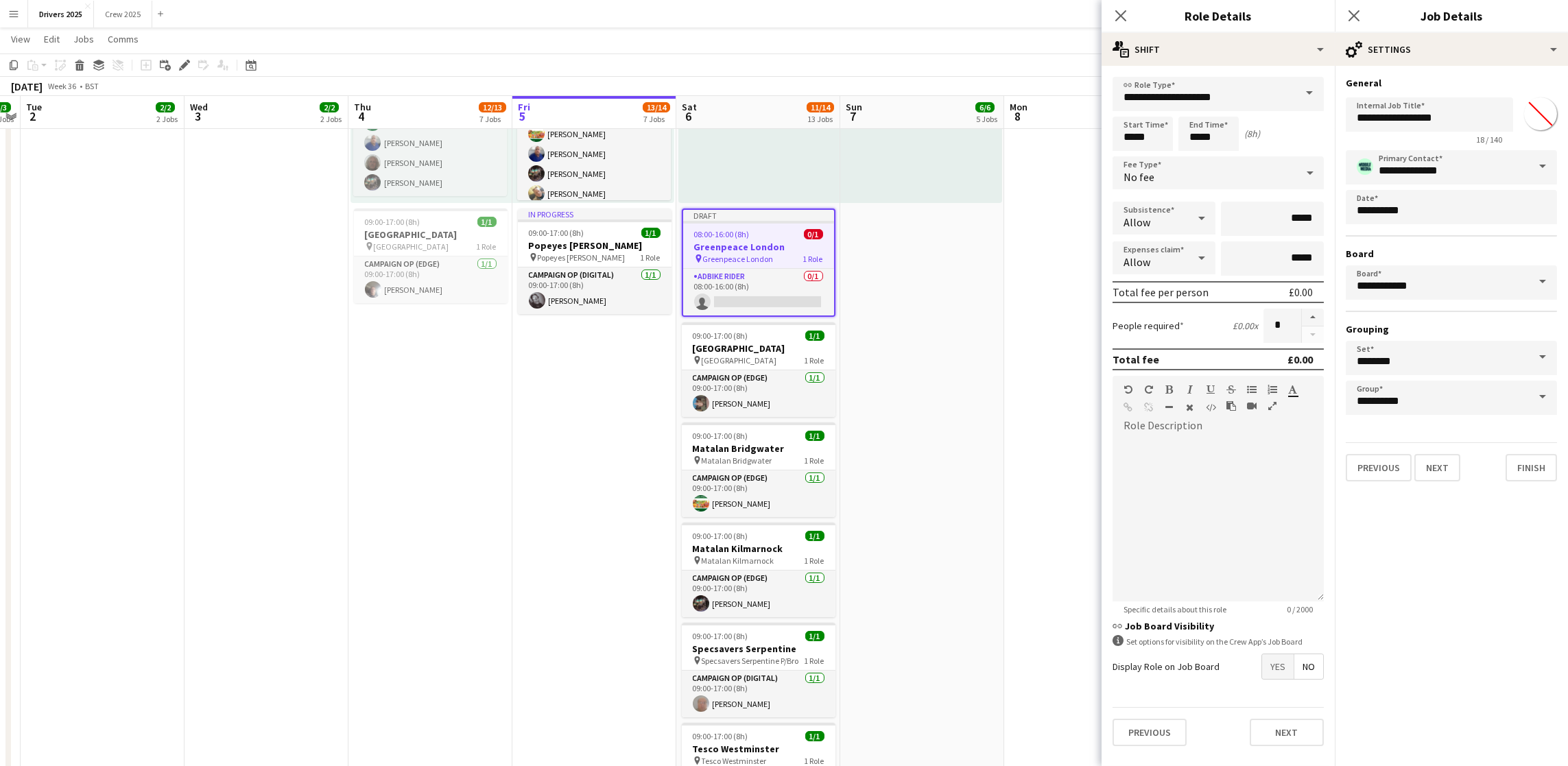
click at [1057, 362] on app-date-cell "09:00-17:00 (8h) 1/1 pin Sky Various Locations 1 Role Campaign Op (Digital) 1/1…" at bounding box center [1086, 555] width 164 height 3684
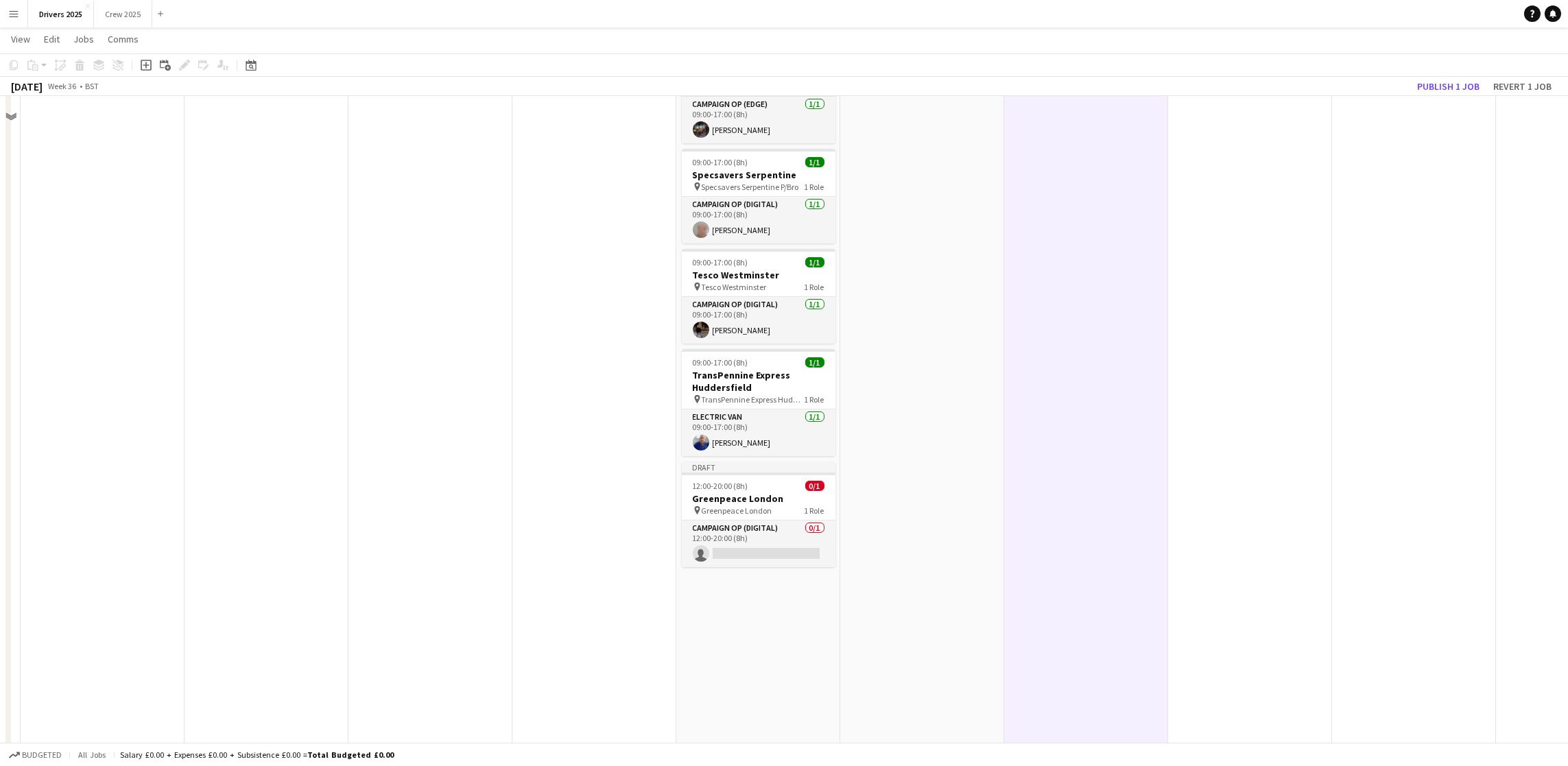
scroll to position [1749, 0]
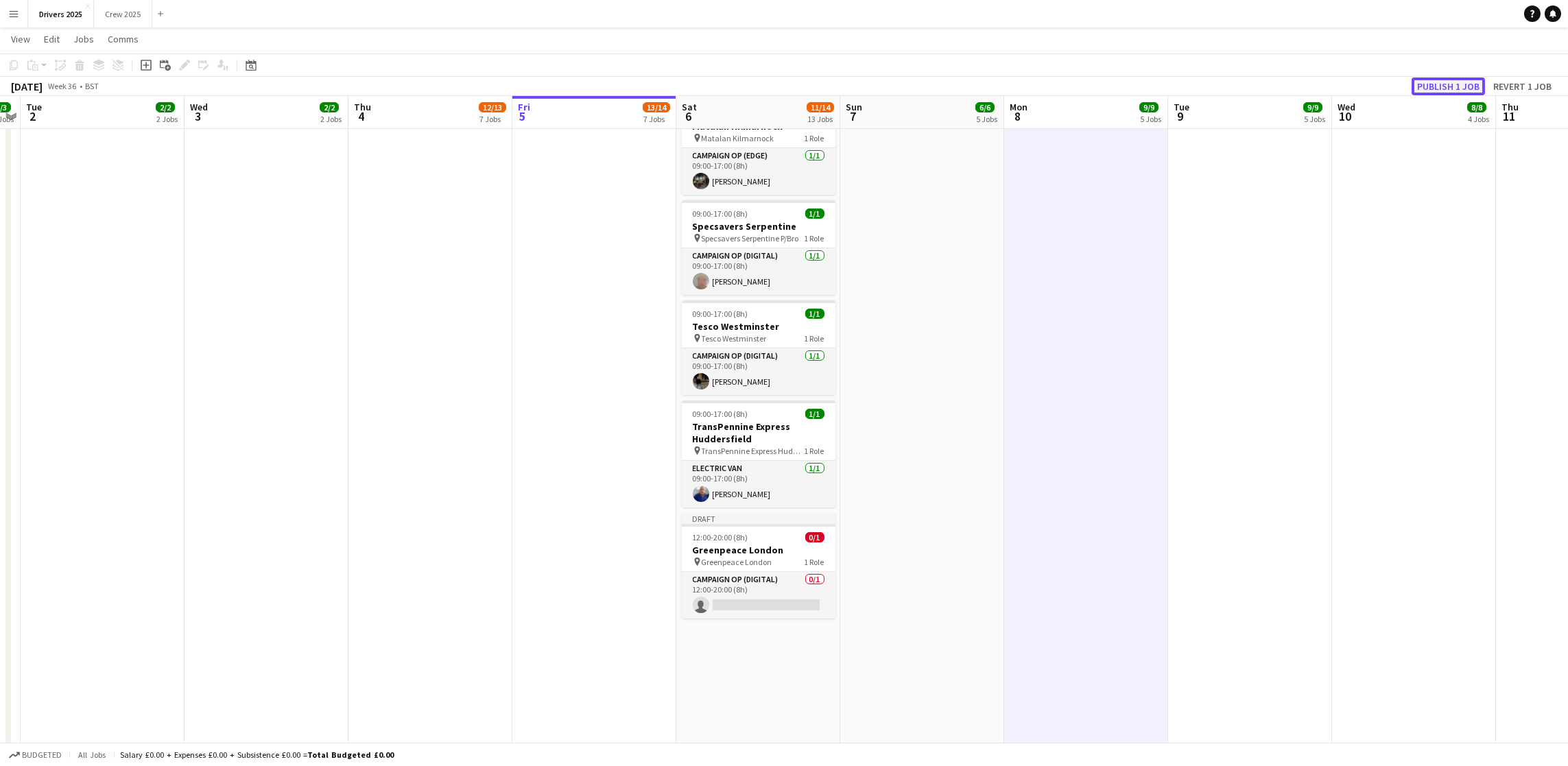
click at [1461, 84] on button "Publish 1 job" at bounding box center [1448, 86] width 73 height 18
click at [731, 542] on h3 "Greenpeace London" at bounding box center [758, 539] width 154 height 13
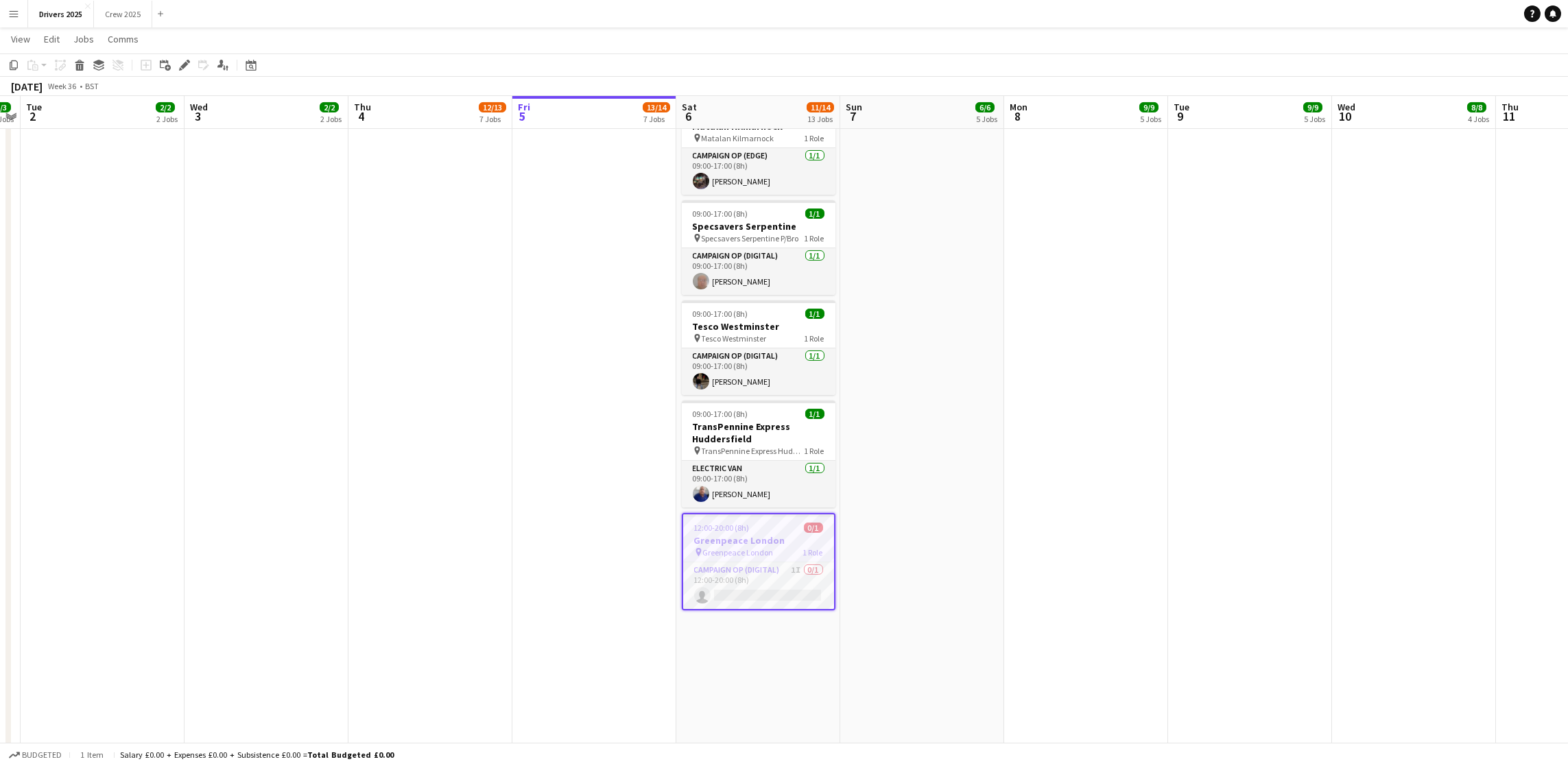
click at [181, 63] on icon at bounding box center [184, 65] width 7 height 7
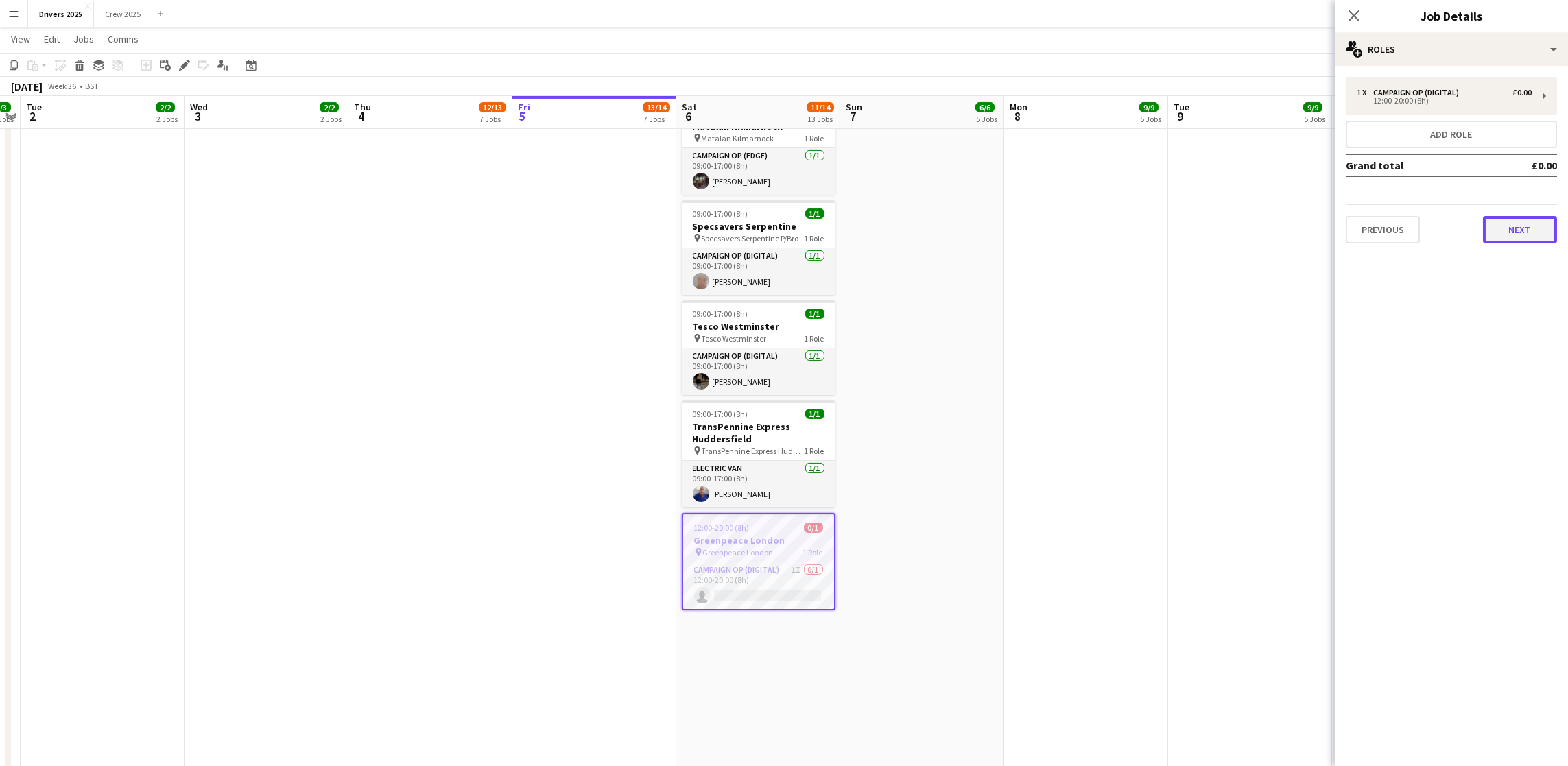
click at [1497, 216] on button "Next" at bounding box center [1519, 229] width 74 height 27
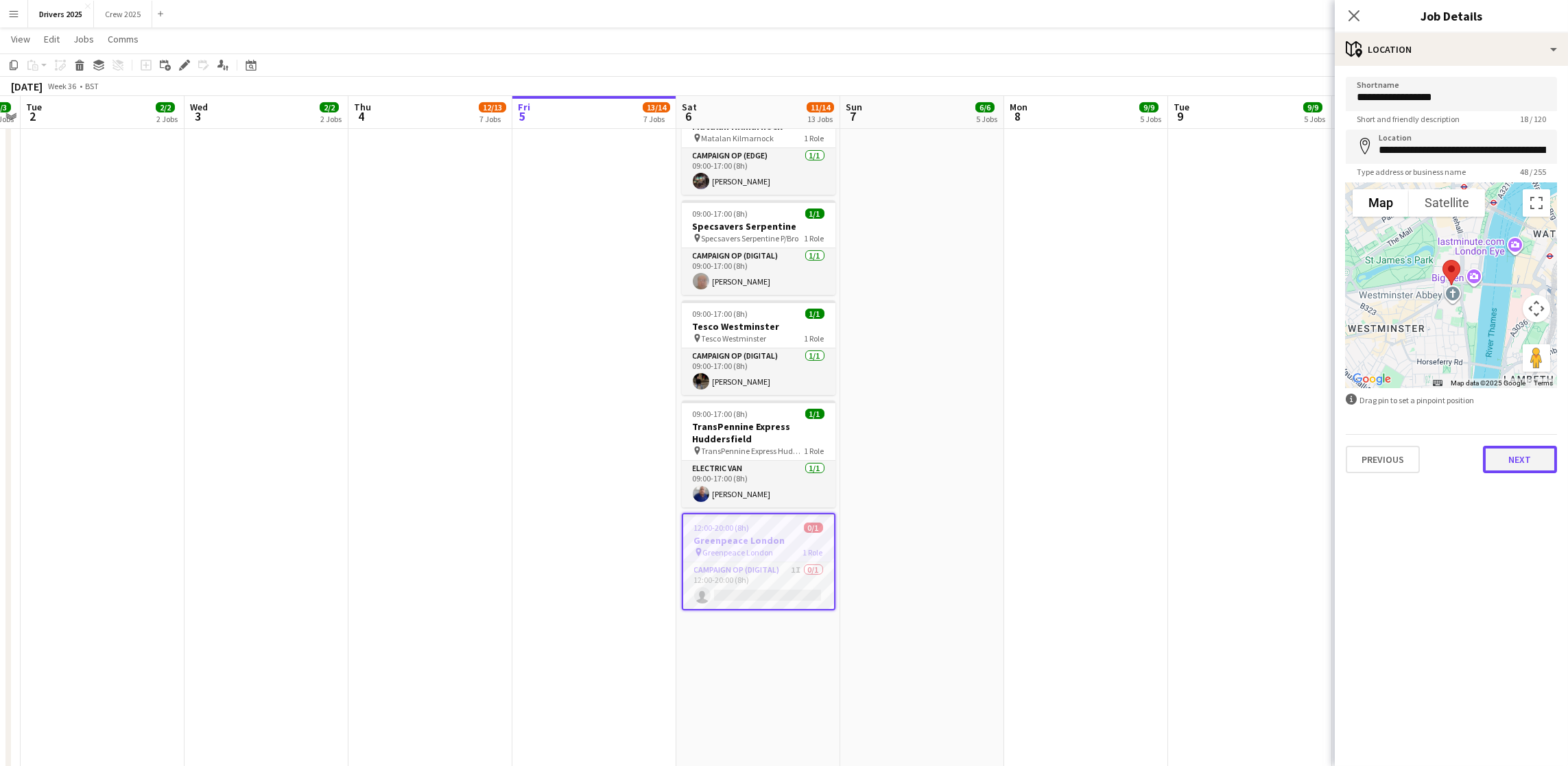
click at [1533, 448] on button "Next" at bounding box center [1519, 459] width 74 height 27
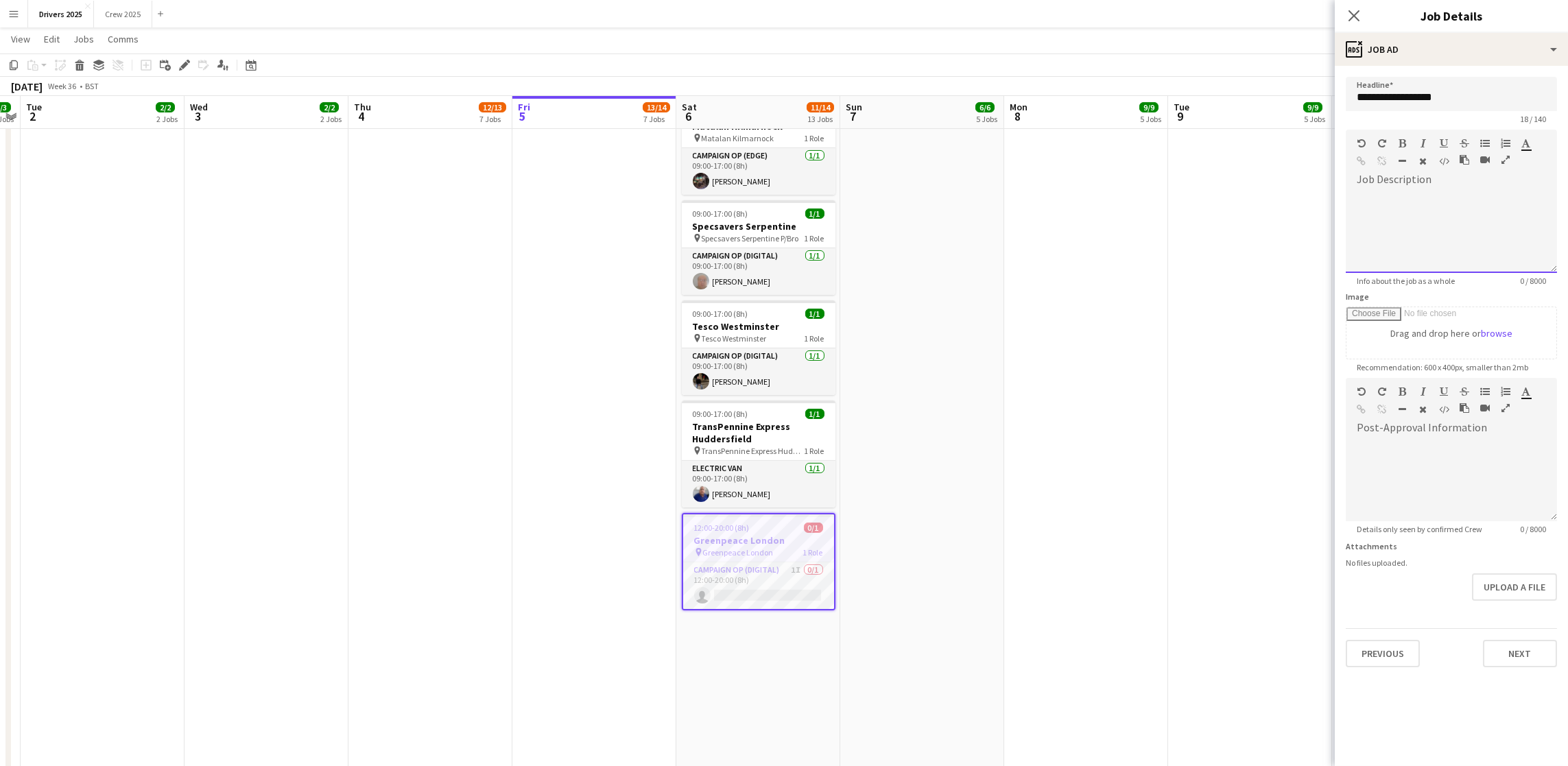
click at [1431, 205] on div at bounding box center [1451, 226] width 211 height 92
drag, startPoint x: 1532, startPoint y: 196, endPoint x: 1400, endPoint y: 199, distance: 132.0
click at [1400, 199] on div "**********" at bounding box center [1451, 232] width 211 height 82
copy div "**********"
click at [1363, 164] on icon "button" at bounding box center [1361, 161] width 9 height 10
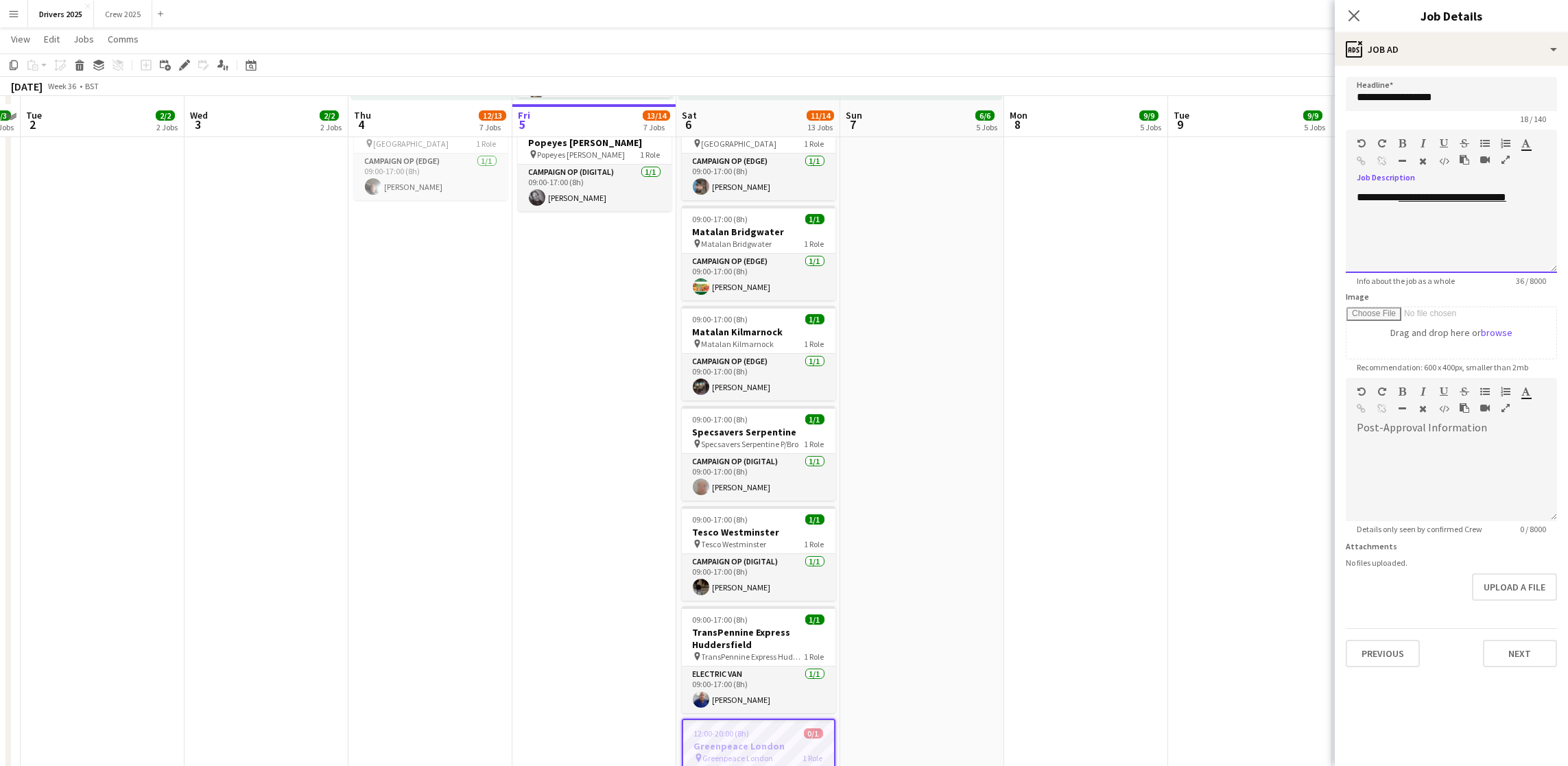
scroll to position [1647, 0]
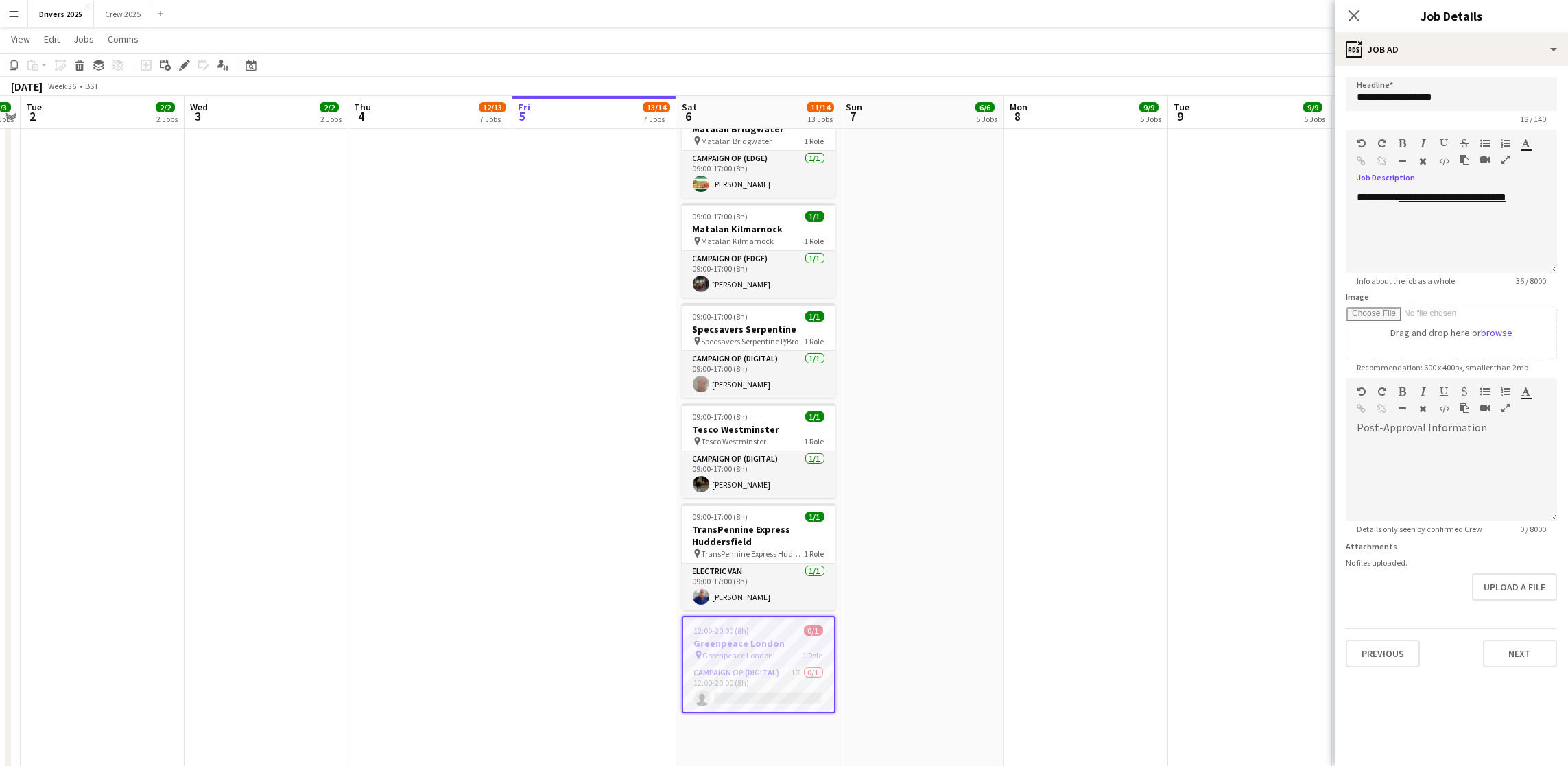
click at [743, 429] on h3 "Tesco Westminster" at bounding box center [758, 430] width 154 height 13
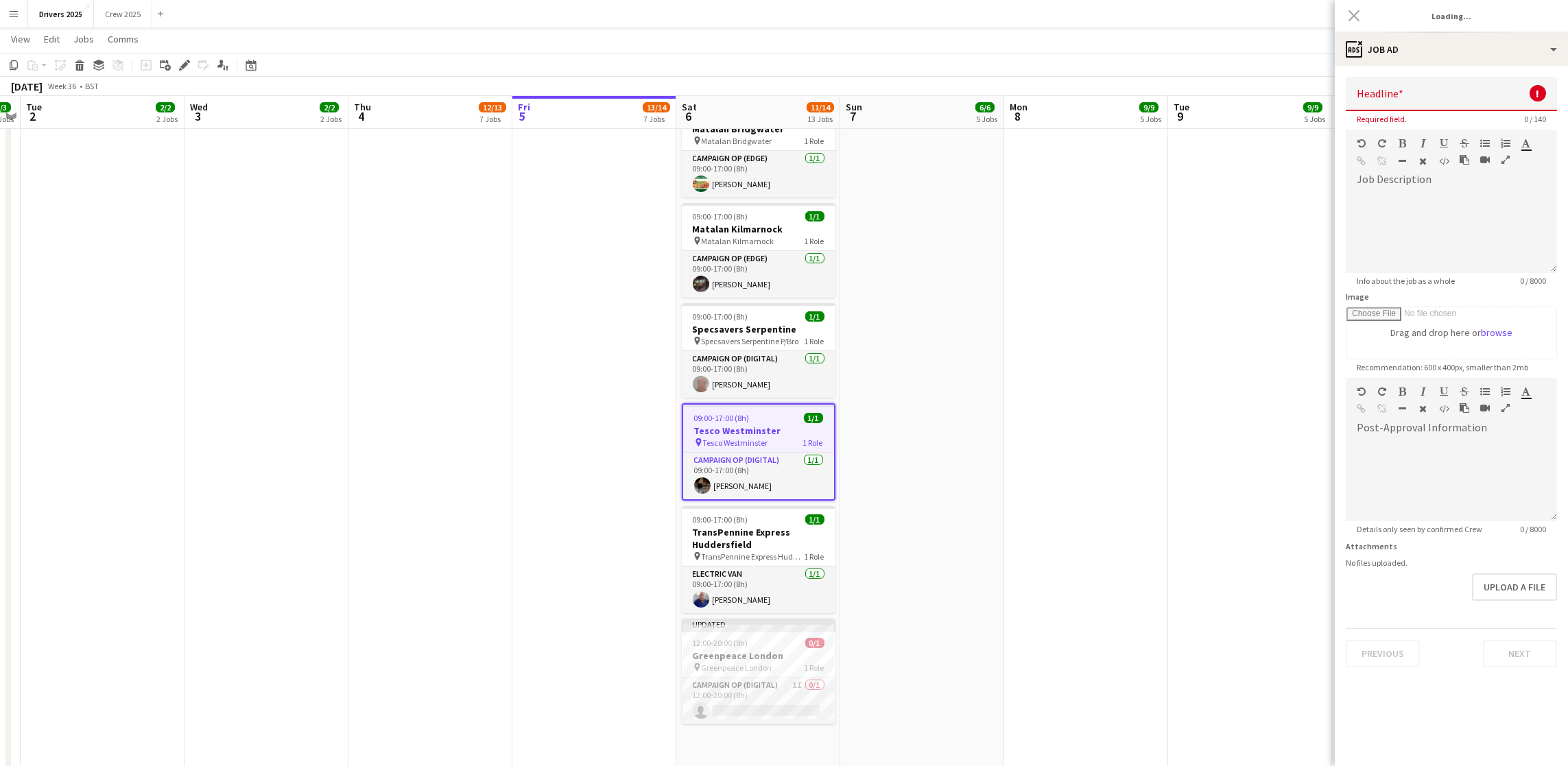
type input "**********"
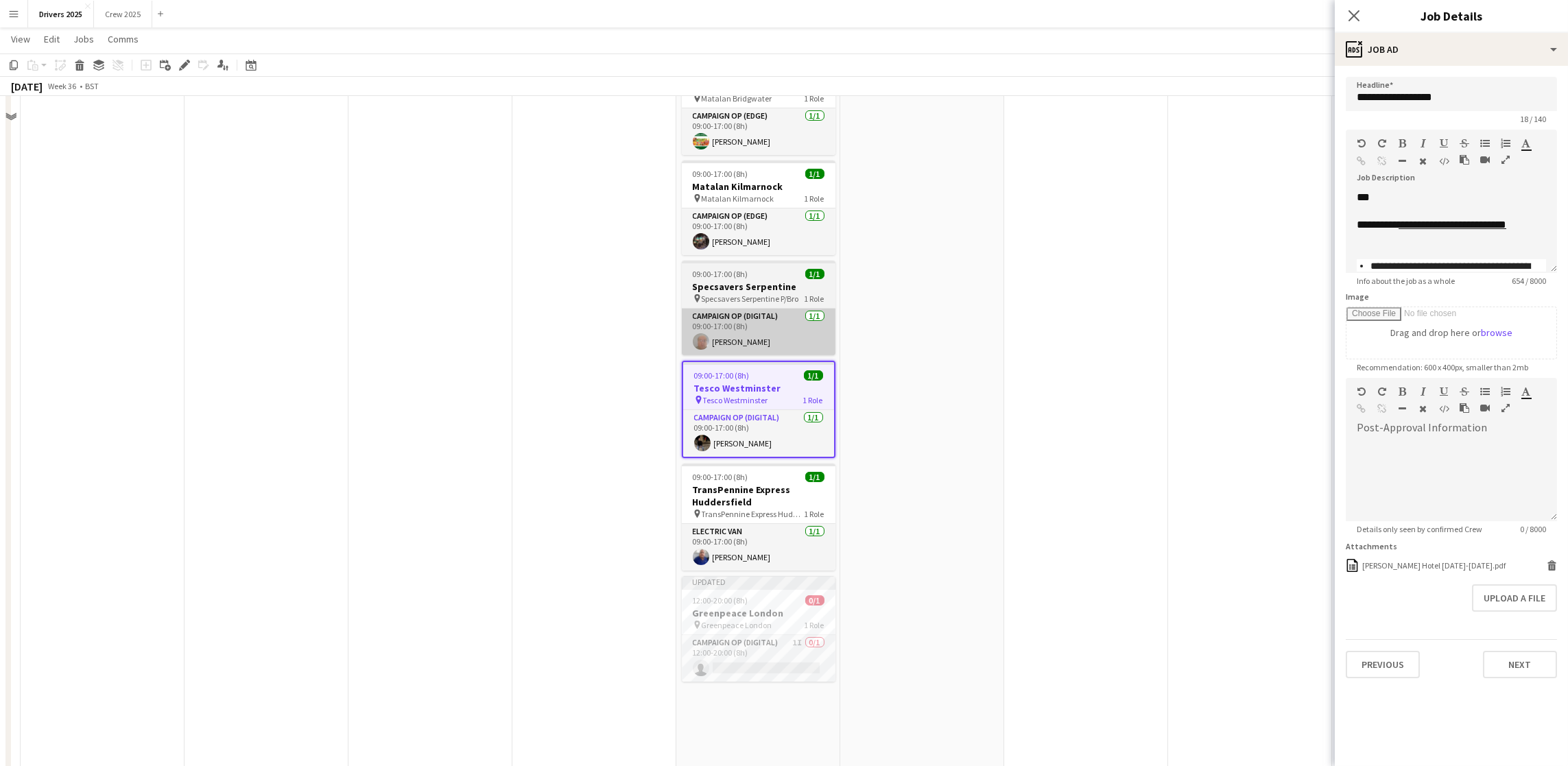
scroll to position [1749, 0]
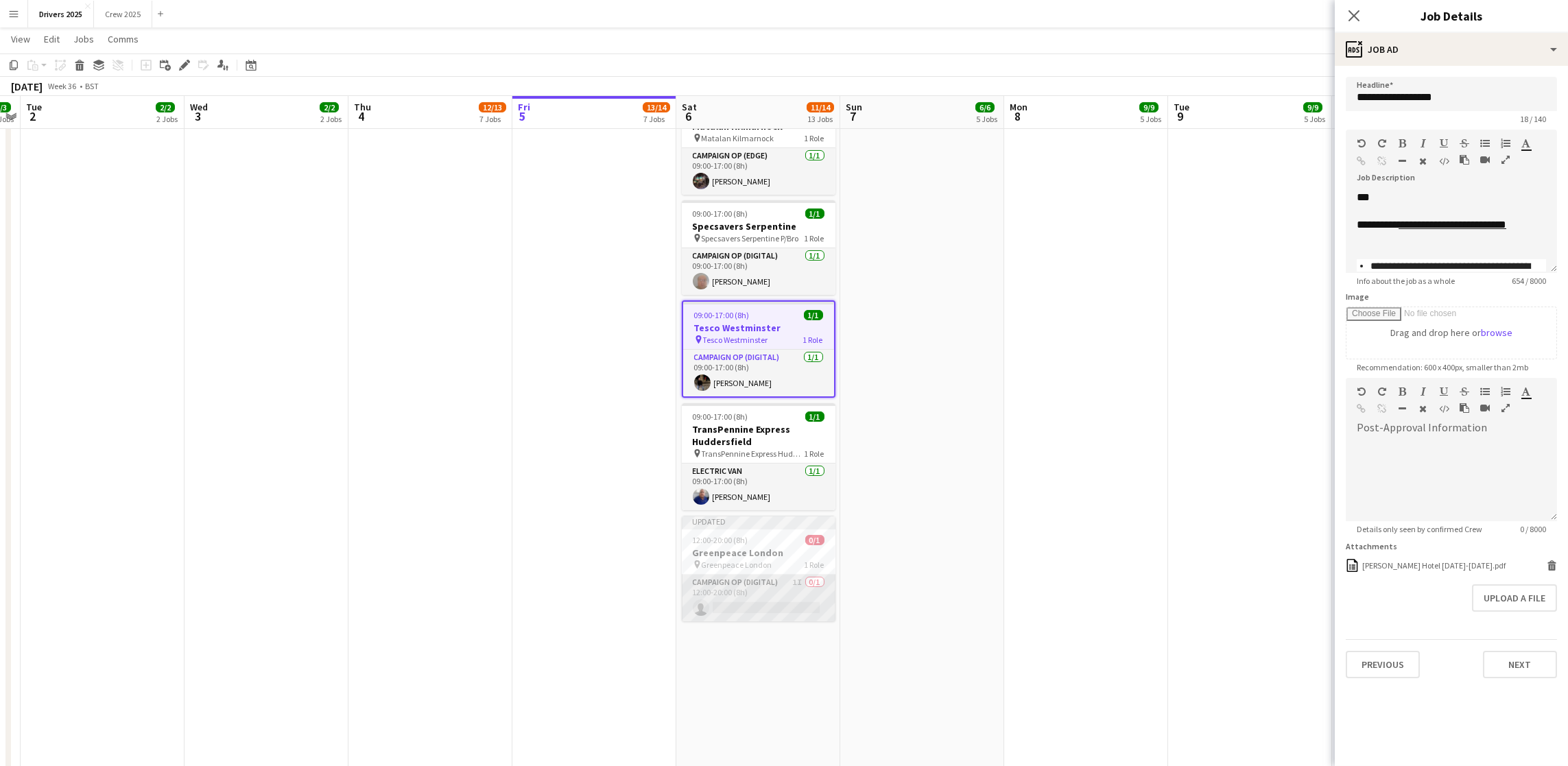
click at [741, 605] on app-card-role "Campaign Op (Digital) 1I 0/1 12:00-20:00 (8h) single-neutral-actions" at bounding box center [758, 598] width 154 height 47
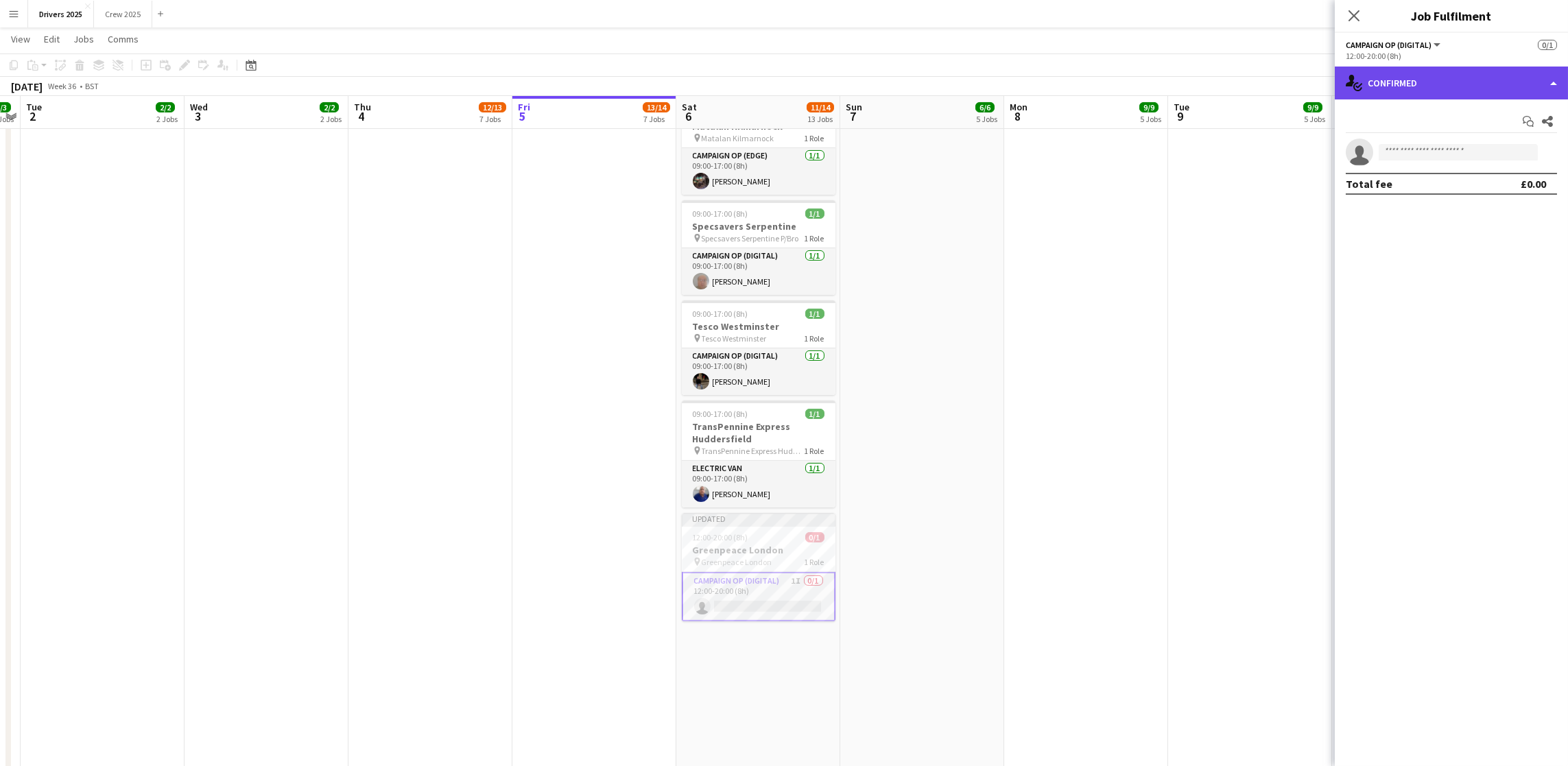
click at [1465, 87] on div "single-neutral-actions-check-2 Confirmed" at bounding box center [1451, 83] width 233 height 33
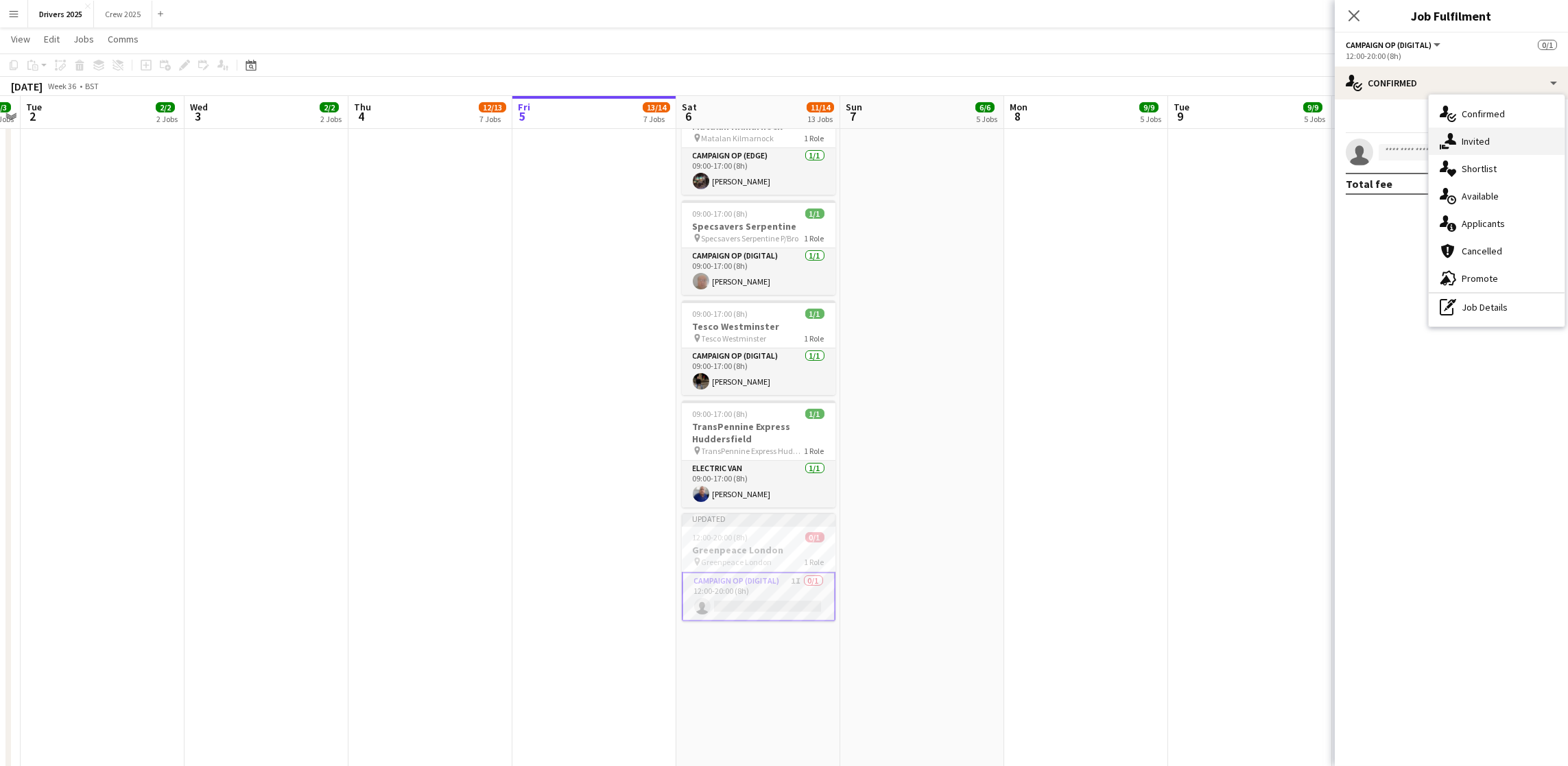
click at [1465, 153] on div "single-neutral-actions-share-1 Invited" at bounding box center [1496, 141] width 136 height 27
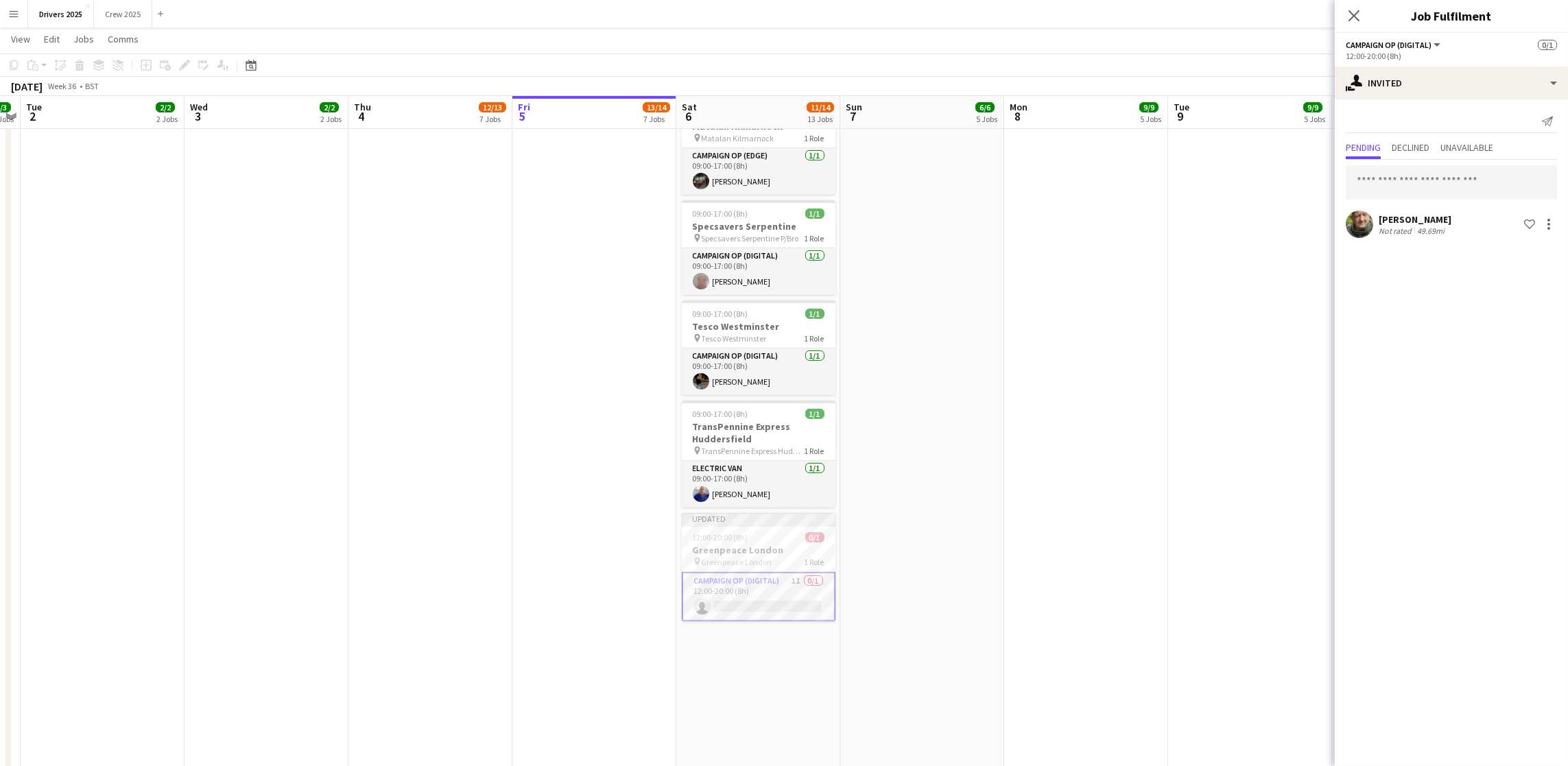
click at [1208, 368] on app-date-cell "09:00-17:00 (8h) 1/1 pin Sky Various Locations 1 Role Campaign Op (Digital) 1/1…" at bounding box center [1250, 246] width 164 height 3684
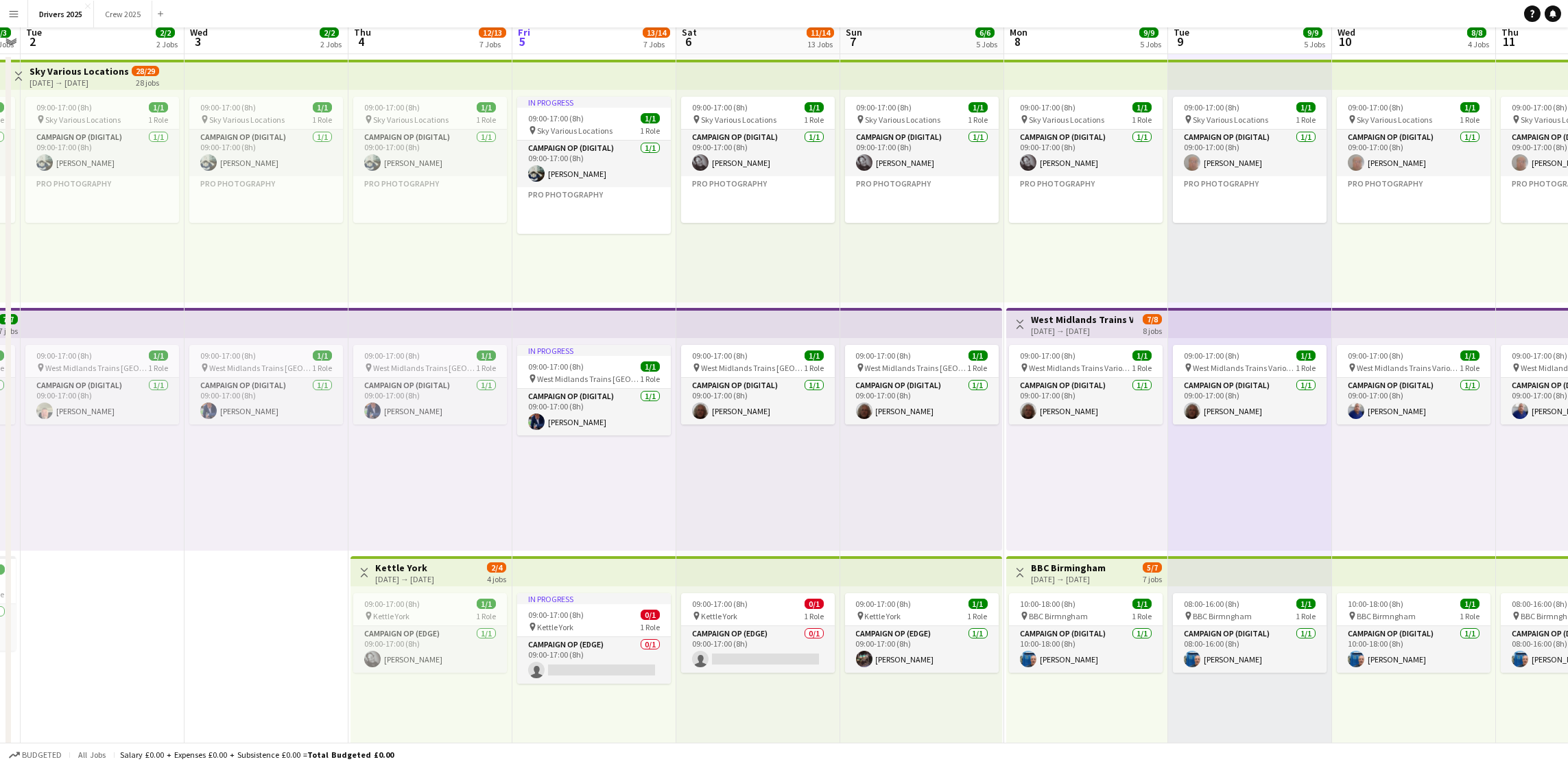
scroll to position [0, 0]
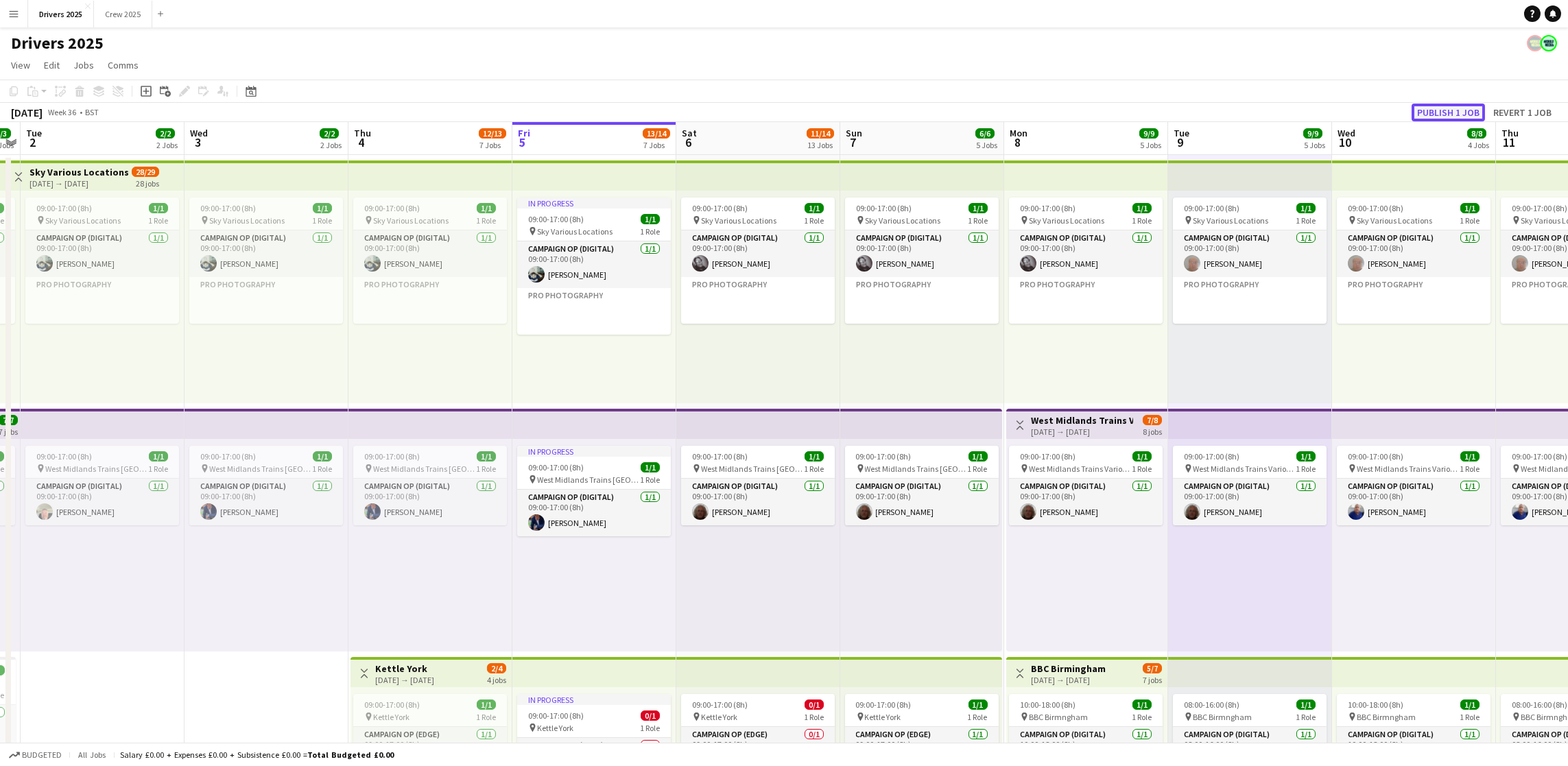
click at [1448, 104] on button "Publish 1 job" at bounding box center [1448, 112] width 73 height 18
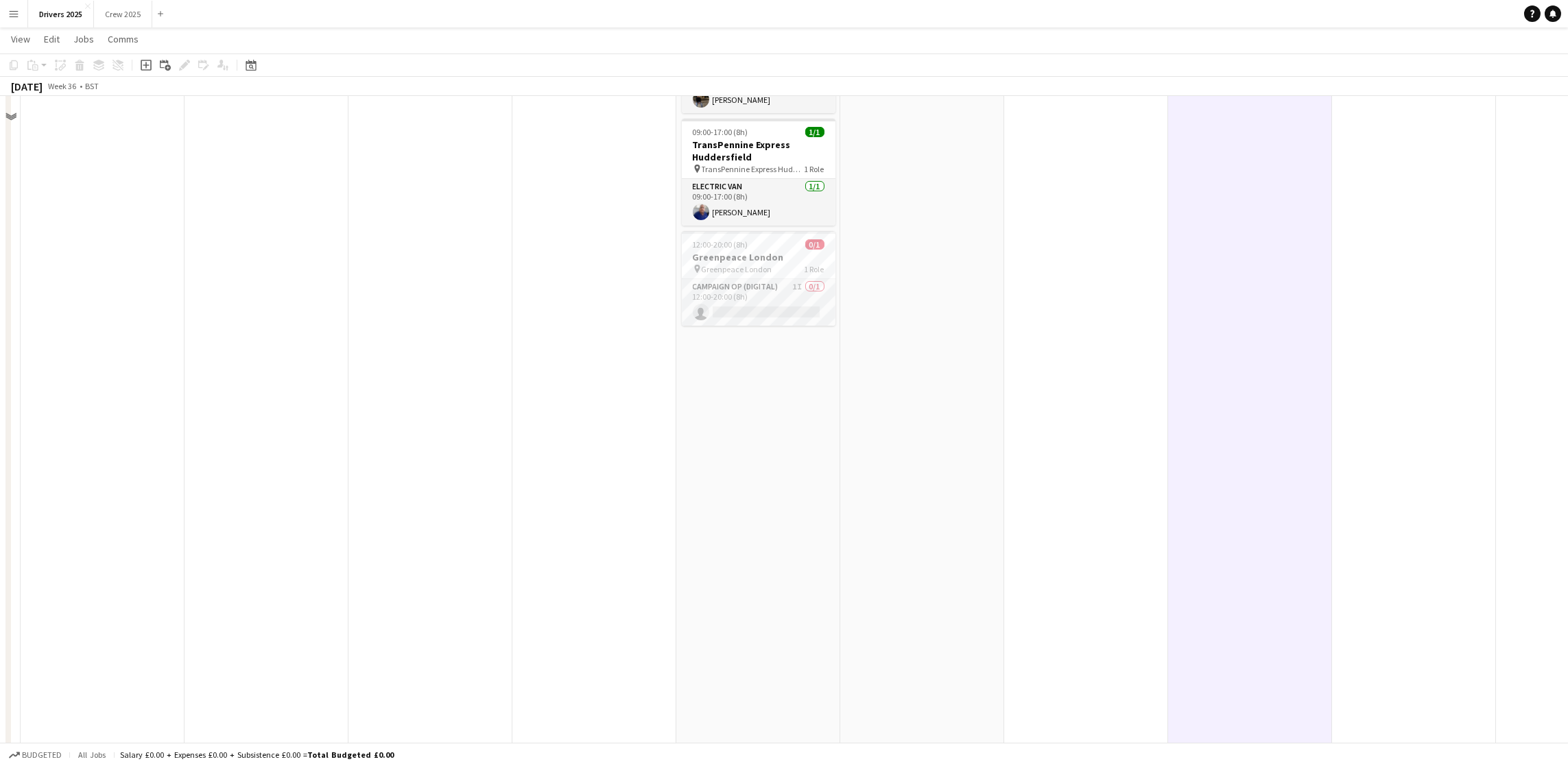
scroll to position [2058, 0]
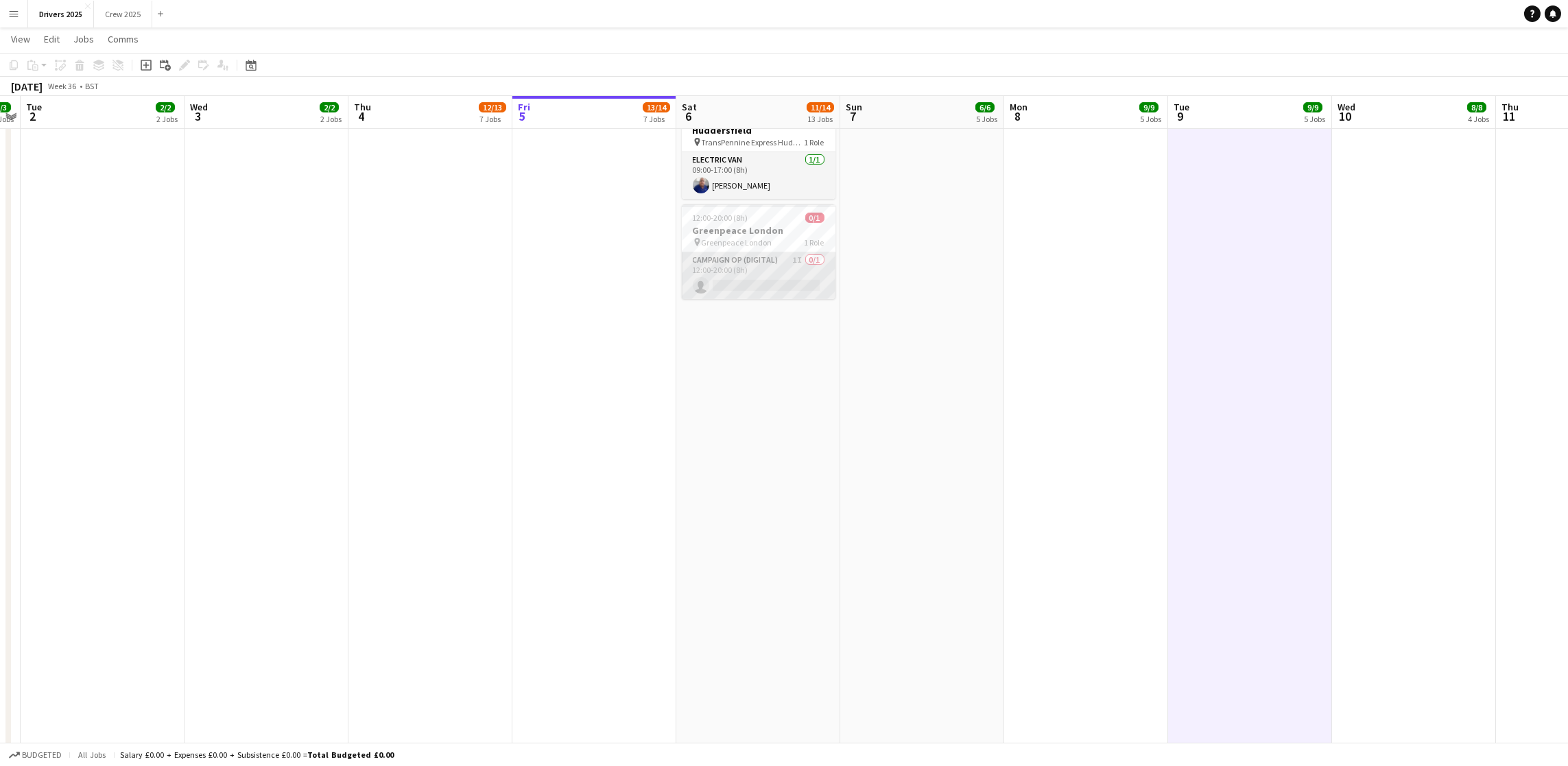
click at [734, 290] on app-card-role "Campaign Op (Digital) 1I 0/1 12:00-20:00 (8h) single-neutral-actions" at bounding box center [758, 276] width 154 height 47
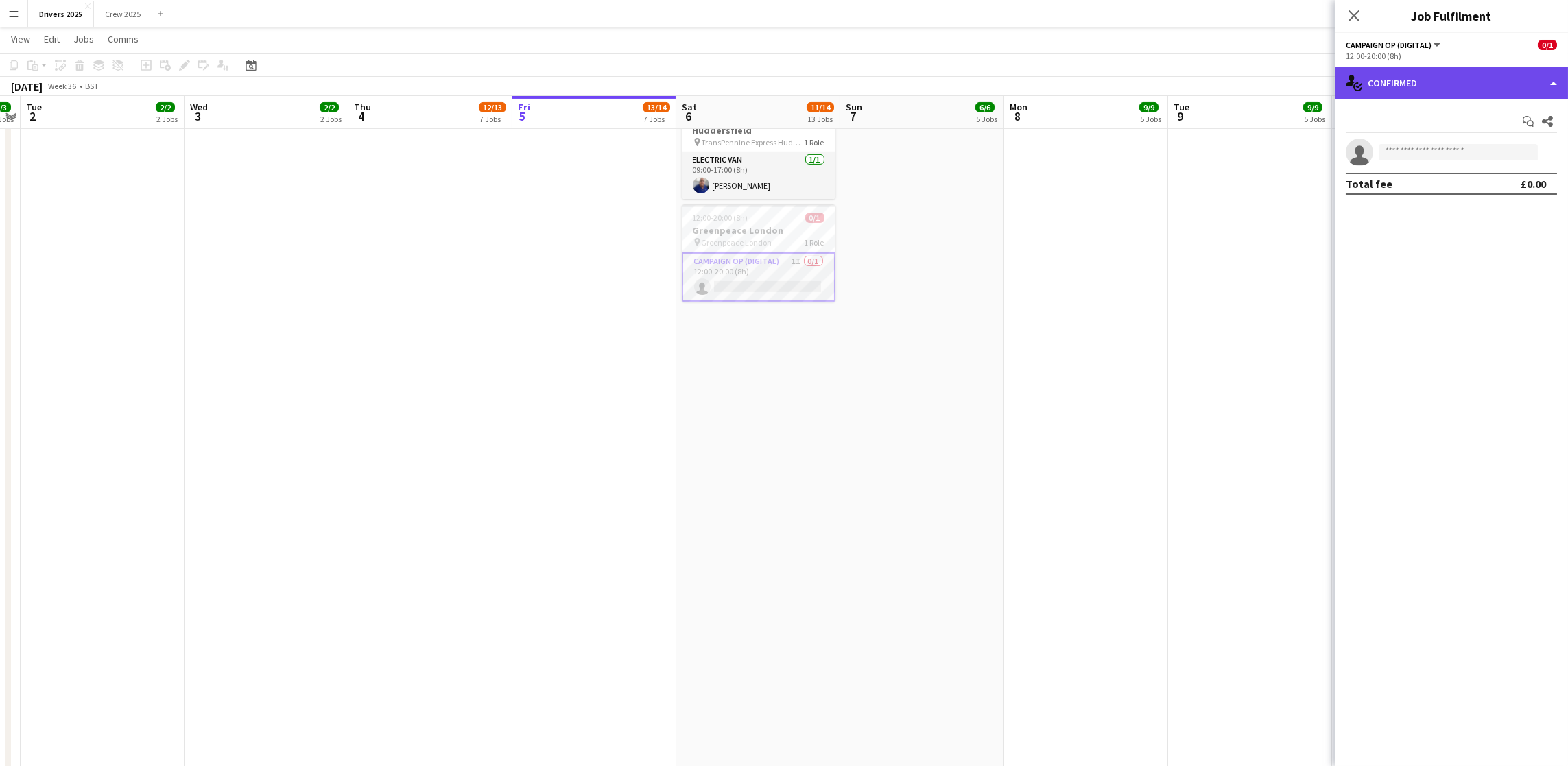
click at [1453, 96] on div "single-neutral-actions-check-2 Confirmed" at bounding box center [1451, 83] width 233 height 33
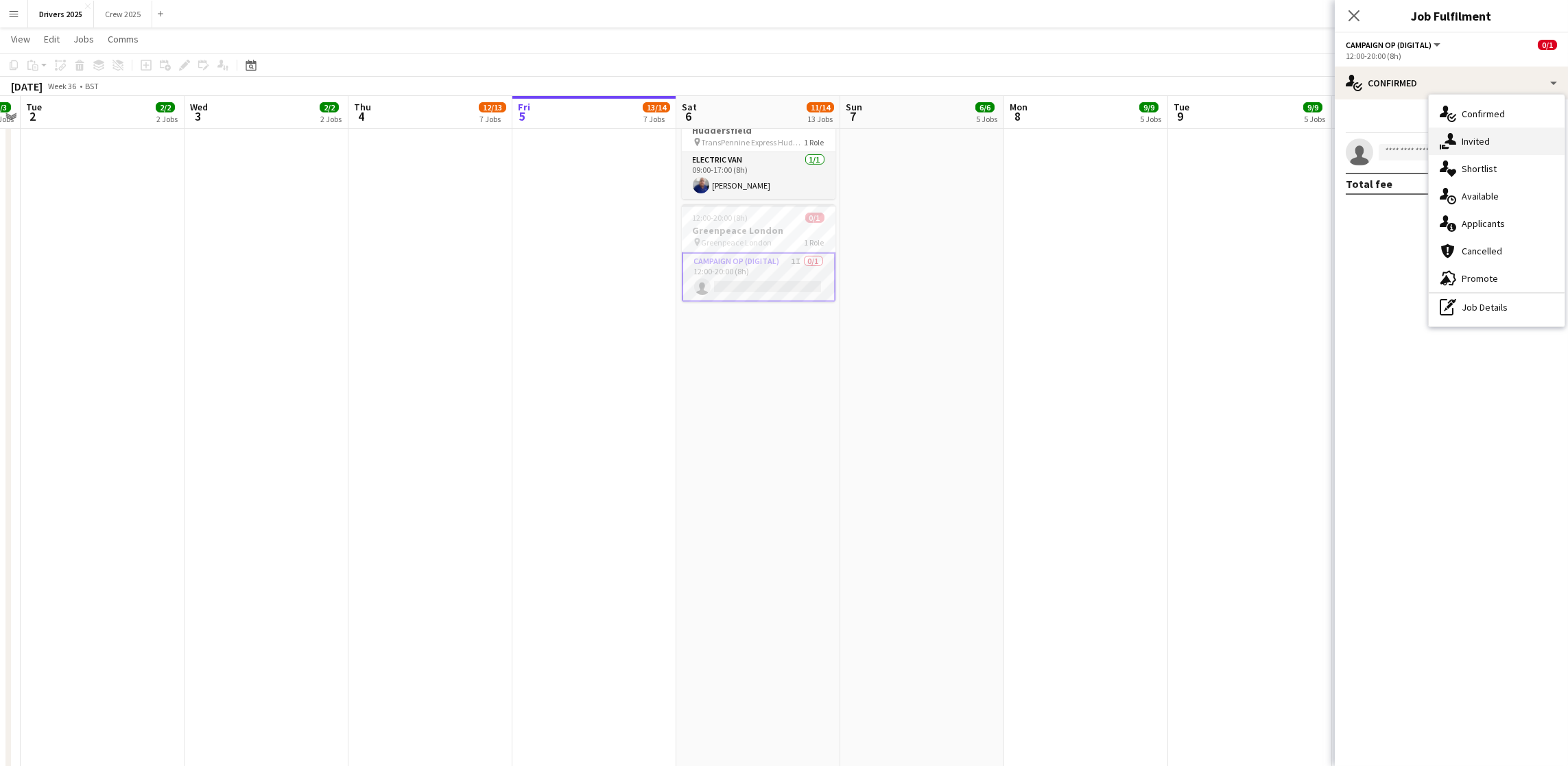
click at [1464, 131] on div "single-neutral-actions-share-1 Invited" at bounding box center [1496, 141] width 136 height 27
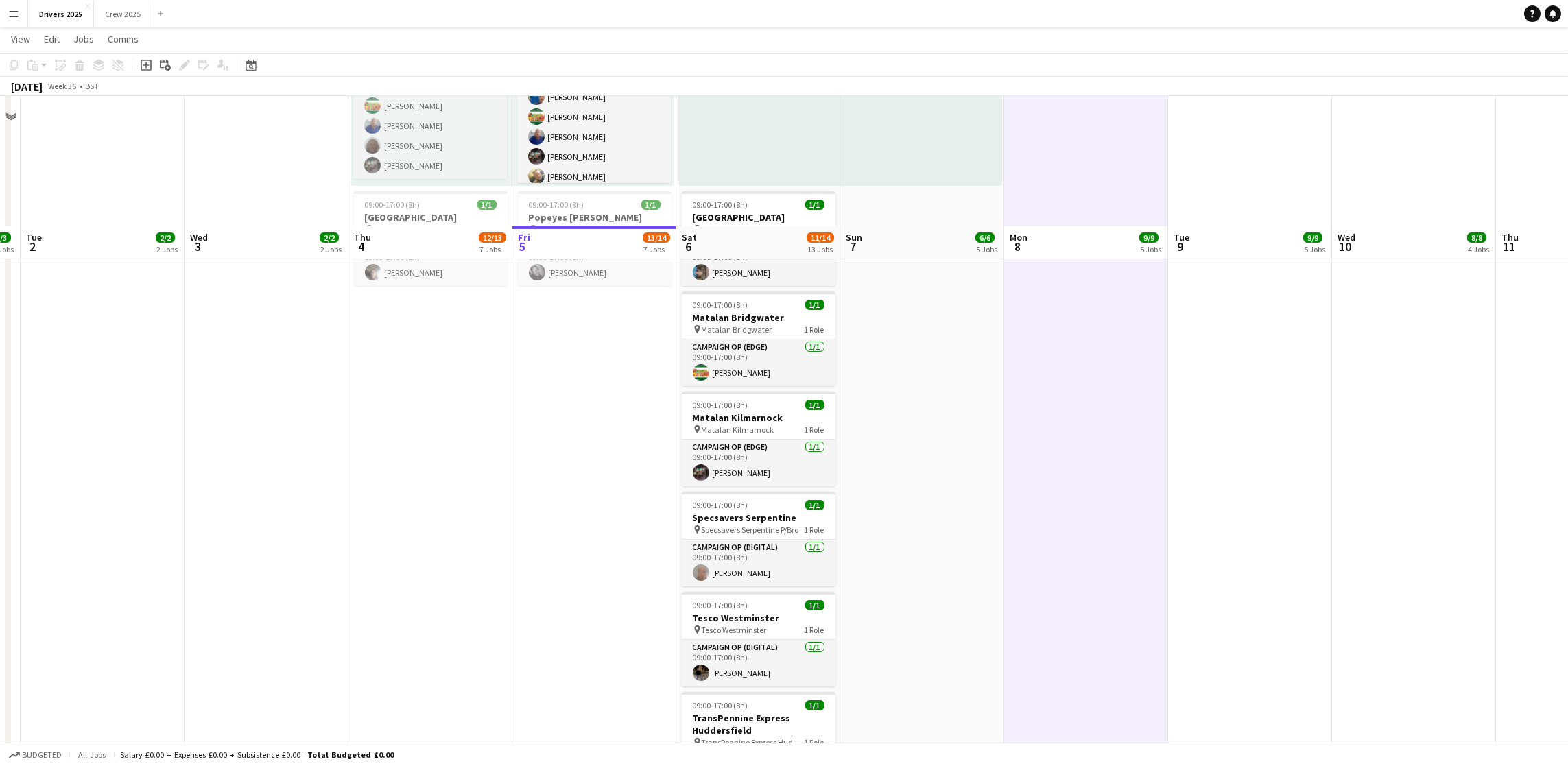
scroll to position [1647, 0]
